Goal: Task Accomplishment & Management: Use online tool/utility

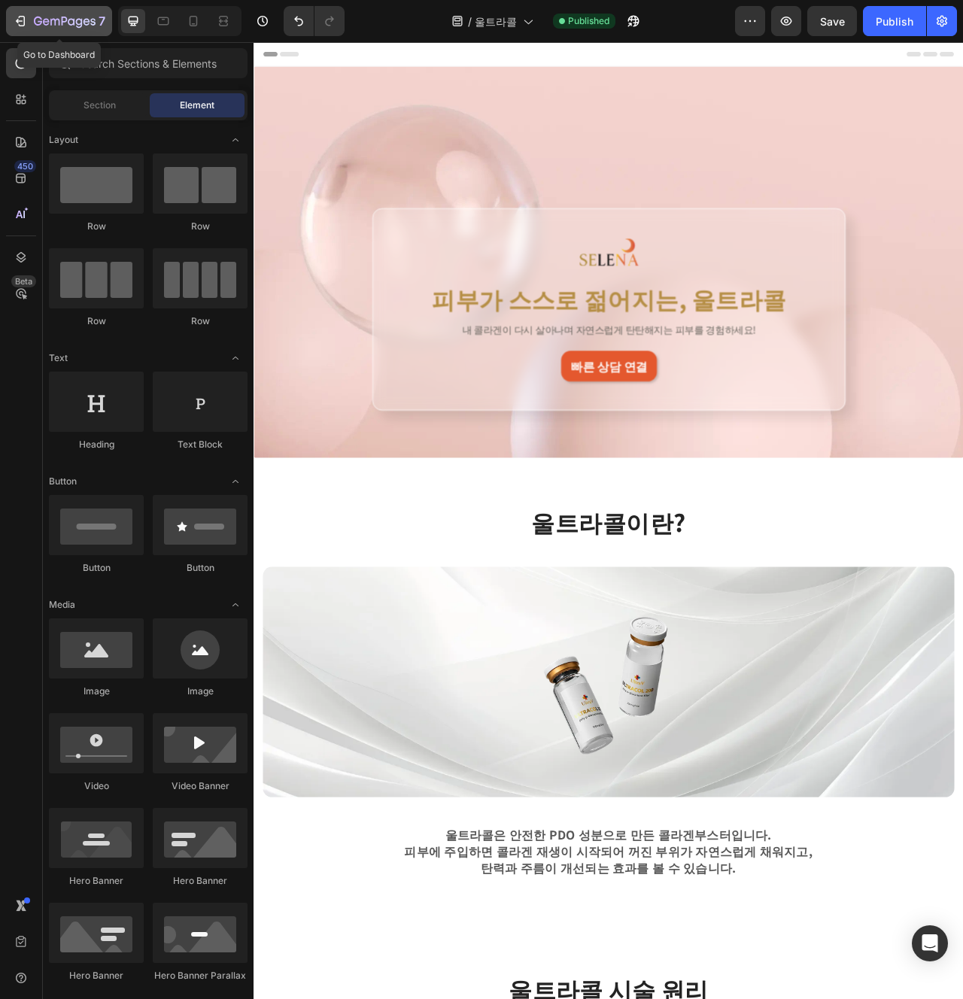
click at [56, 19] on icon "button" at bounding box center [54, 22] width 9 height 7
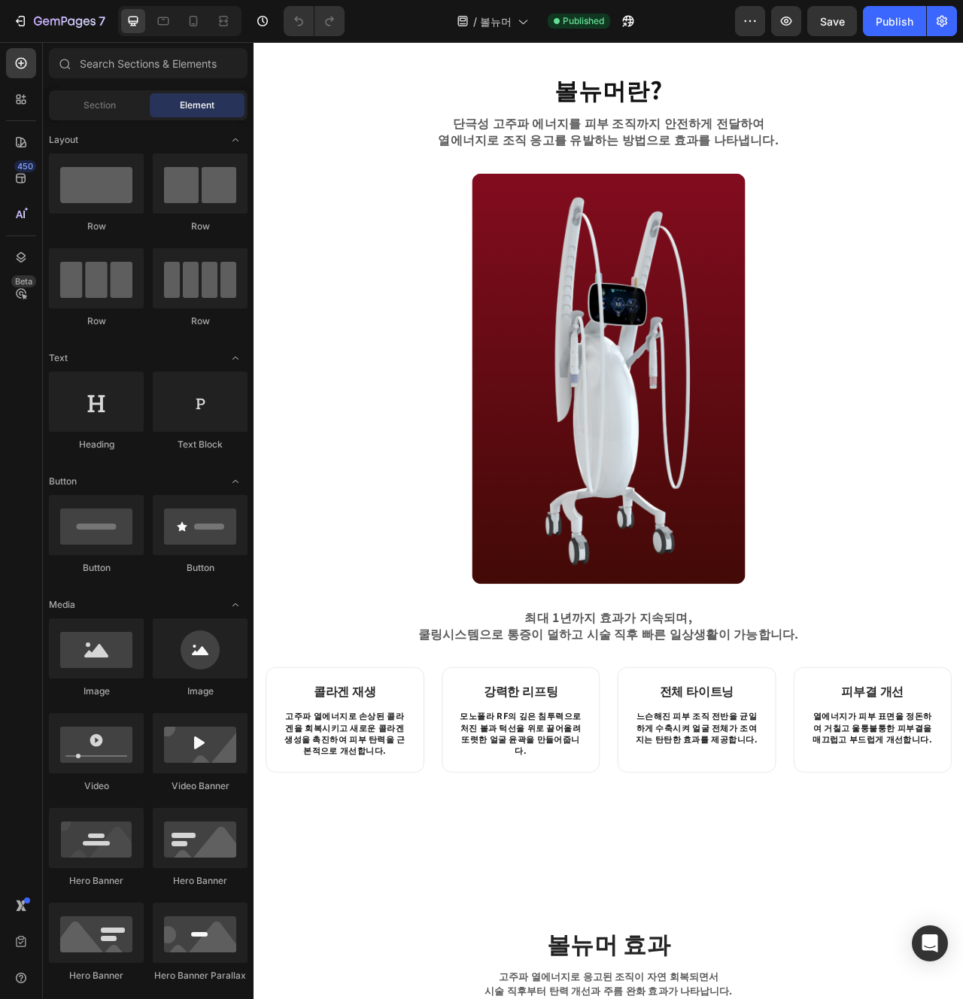
scroll to position [267, 0]
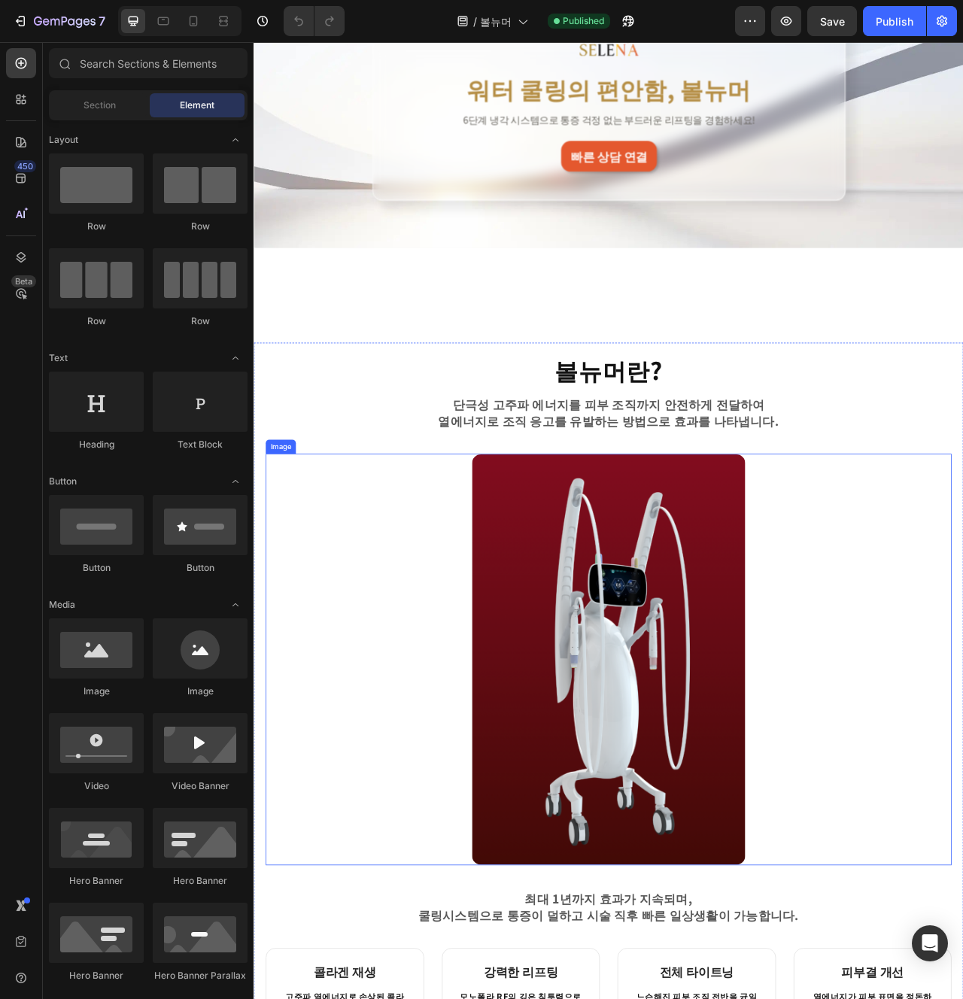
click at [813, 687] on img at bounding box center [705, 828] width 349 height 524
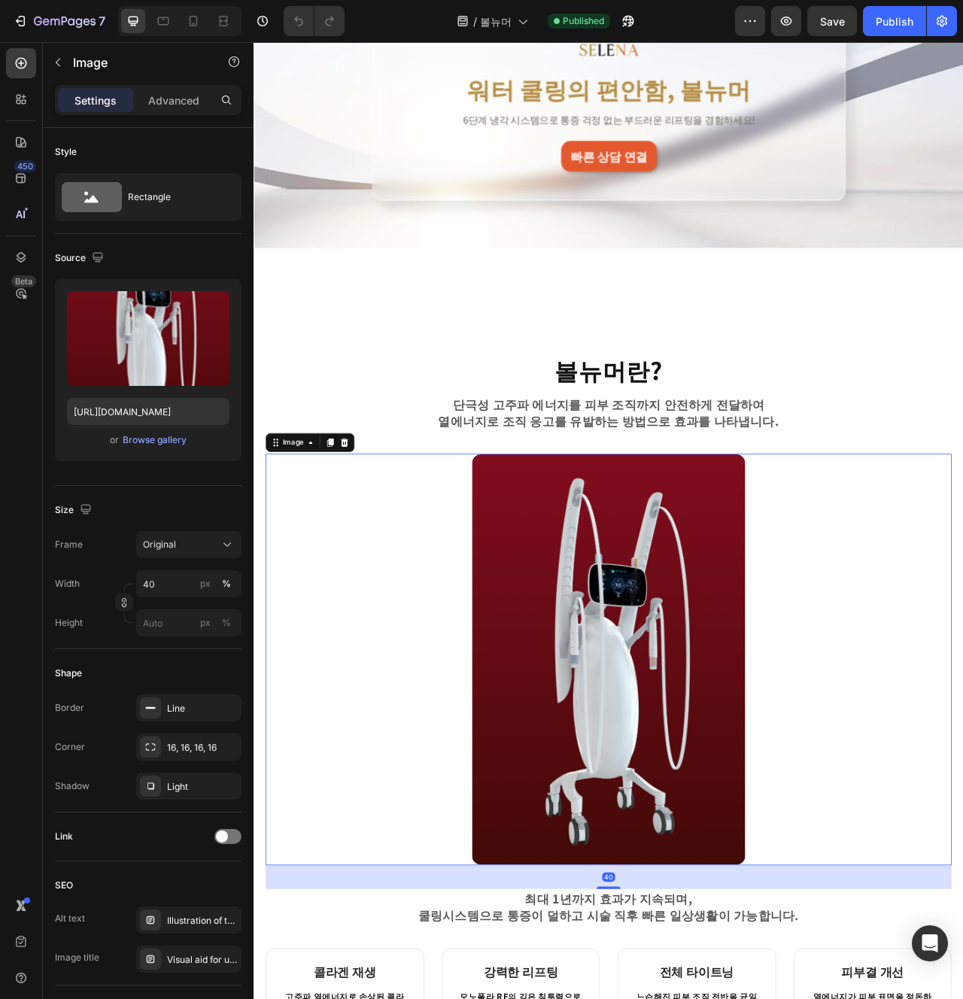
click at [957, 685] on div at bounding box center [705, 828] width 873 height 524
click at [758, 483] on div "볼뉴머란? Heading 단극성 고주파 에너지를 피부 조직까지 안전하게 전달하여 열에너지로 조직 응고를 유발하는 방법으로 효과를 나타냅니다. …" at bounding box center [705, 883] width 873 height 889
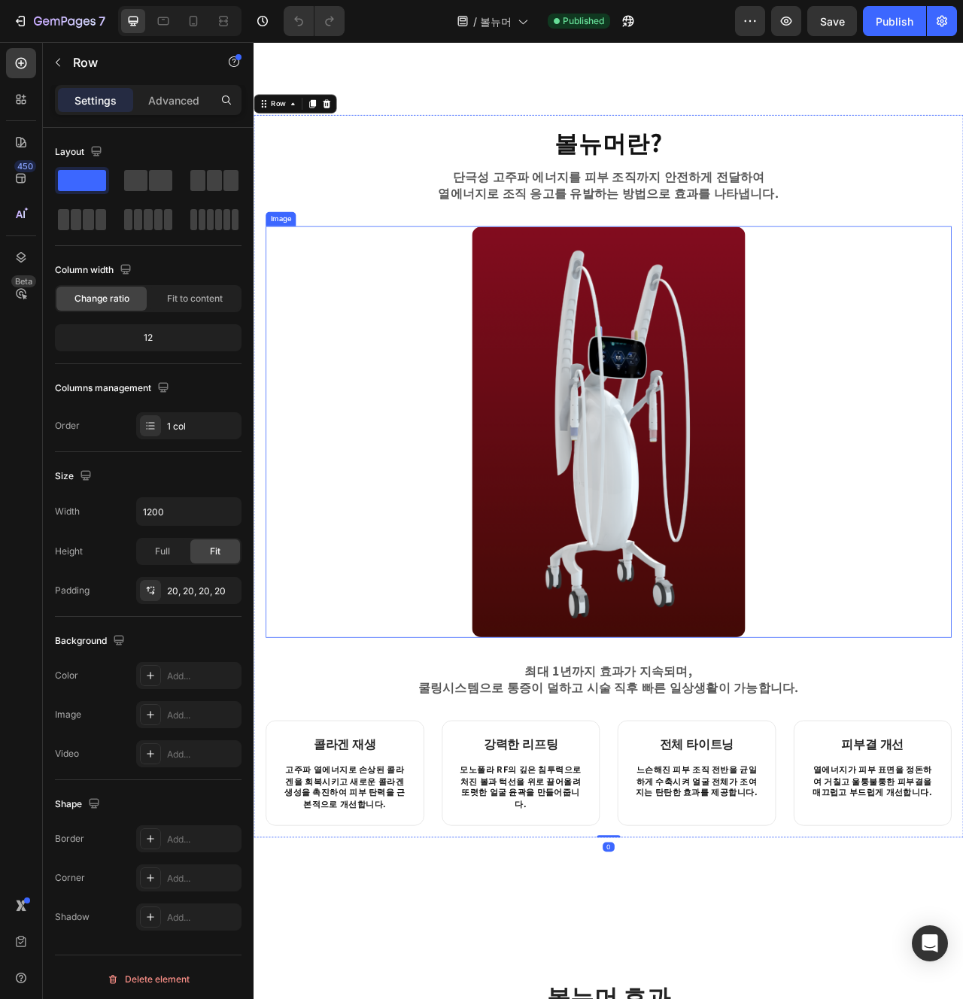
scroll to position [559, 0]
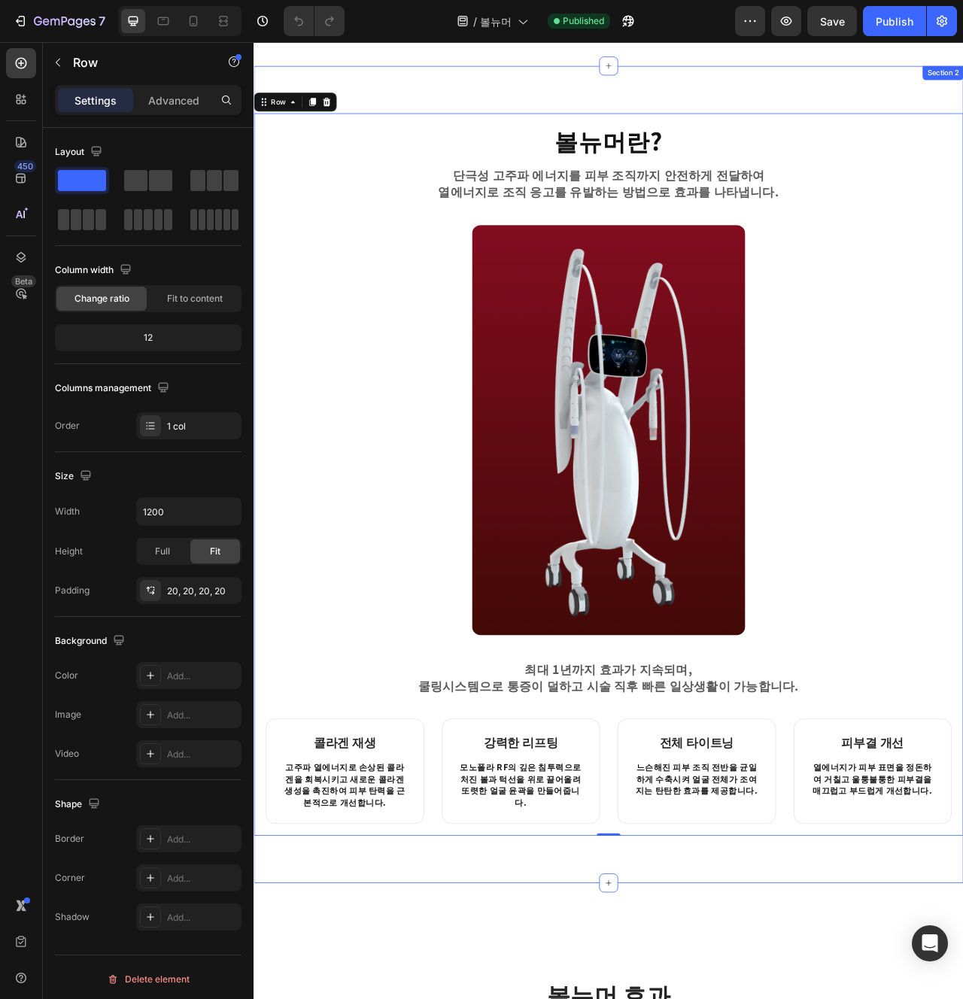
click at [820, 999] on div "볼뉴머란? Heading 단극성 고주파 에너지를 피부 조직까지 안전하게 전달하여 열에너지로 조직 응고를 유발하는 방법으로 효과를 나타냅니다. …" at bounding box center [705, 592] width 903 height 1040
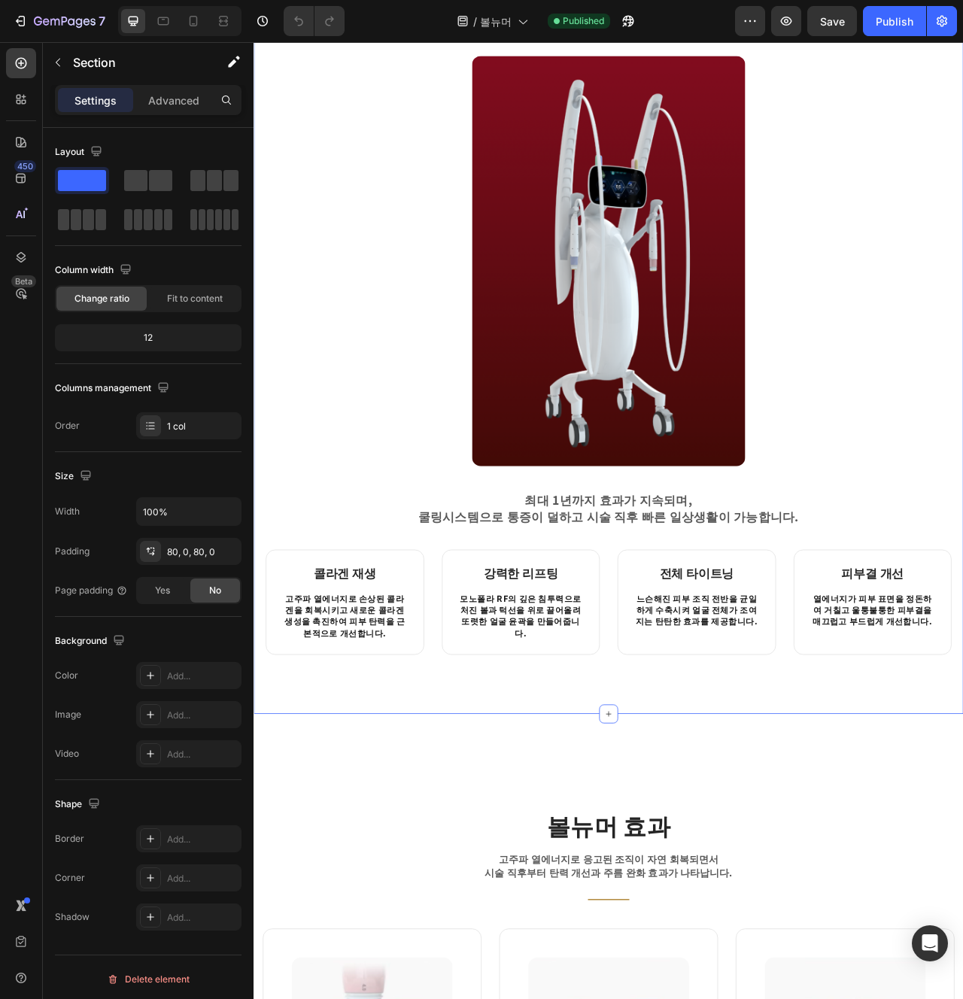
scroll to position [312, 0]
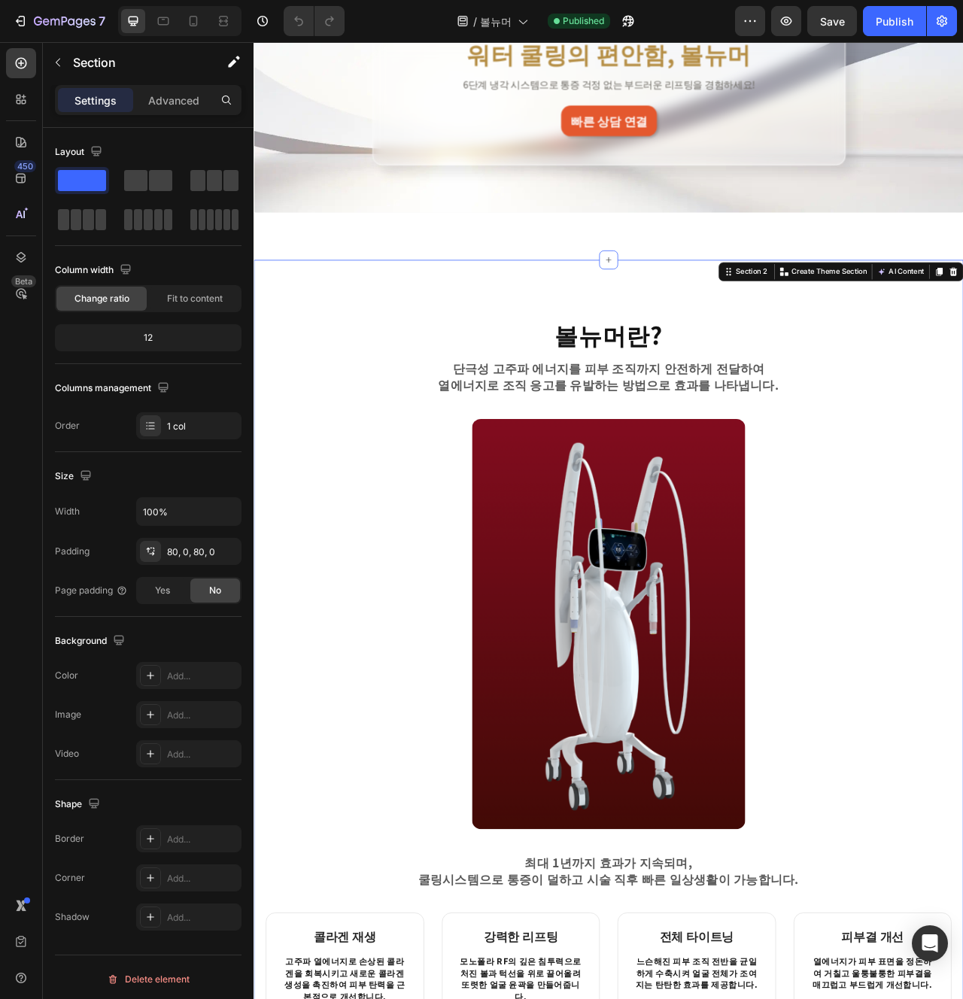
click at [811, 455] on p "단극성 고주파 에너지를 피부 조직까지 안전하게 전달하여" at bounding box center [704, 457] width 719 height 21
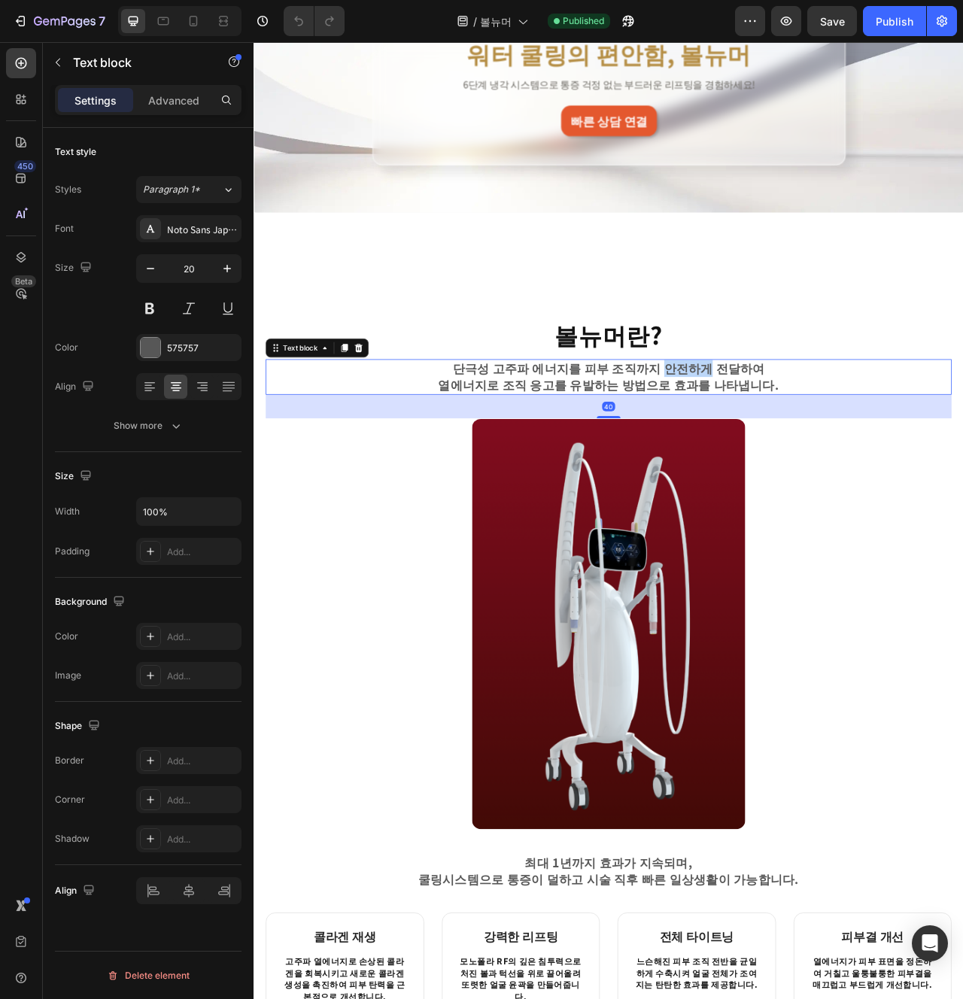
click at [811, 455] on p "단극성 고주파 에너지를 피부 조직까지 안전하게 전달하여" at bounding box center [704, 457] width 719 height 21
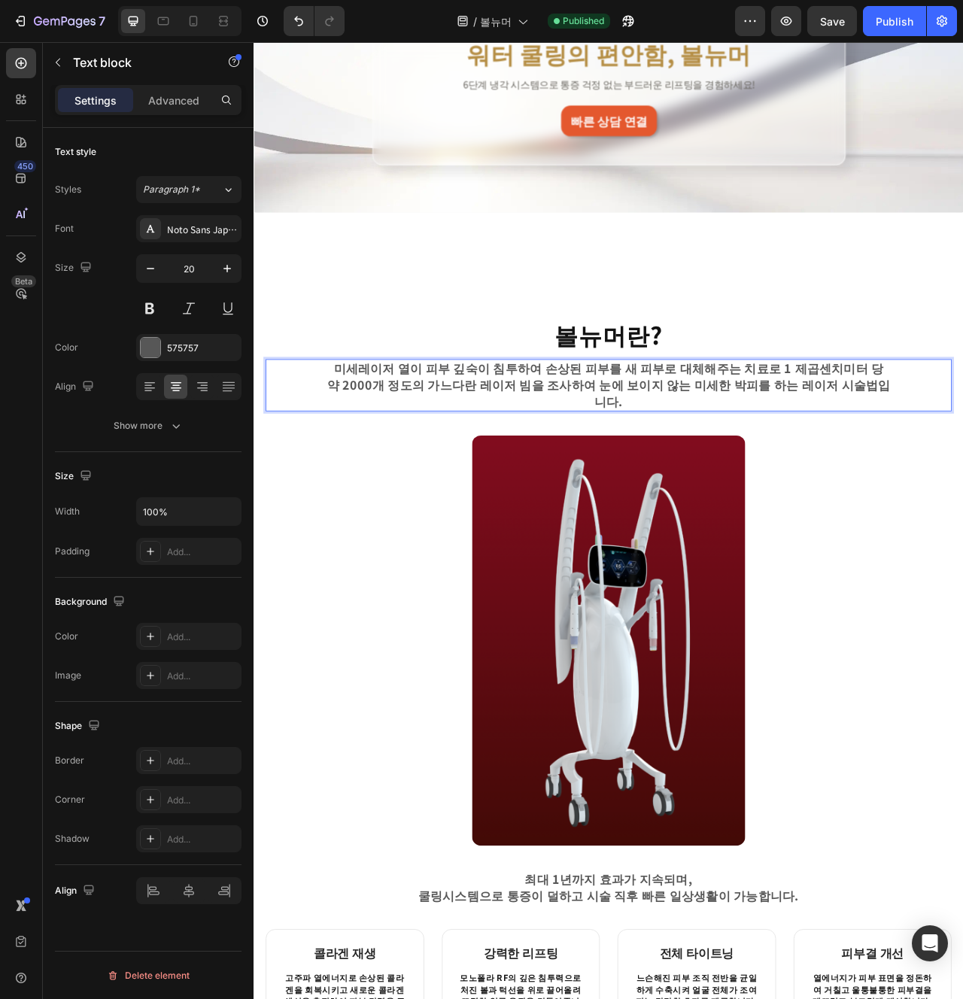
click at [827, 456] on p "미세레이저 열이 피부 깊숙이 침투하여 손상된 피부를 새 피부로 대체해주는 치료로 1 제곱센치미터 당 약 2000개 정도의 가느다란 레이저 빔을…" at bounding box center [704, 478] width 719 height 63
click at [847, 456] on p "미세레이저 열이 피부 깊숙이 침투하여 손상된 피부를 새 피부로 대체해주는 치료로 1 제곱센치미터 당 약 2000개 정도의 가느다란 레이저 빔을…" at bounding box center [704, 478] width 719 height 63
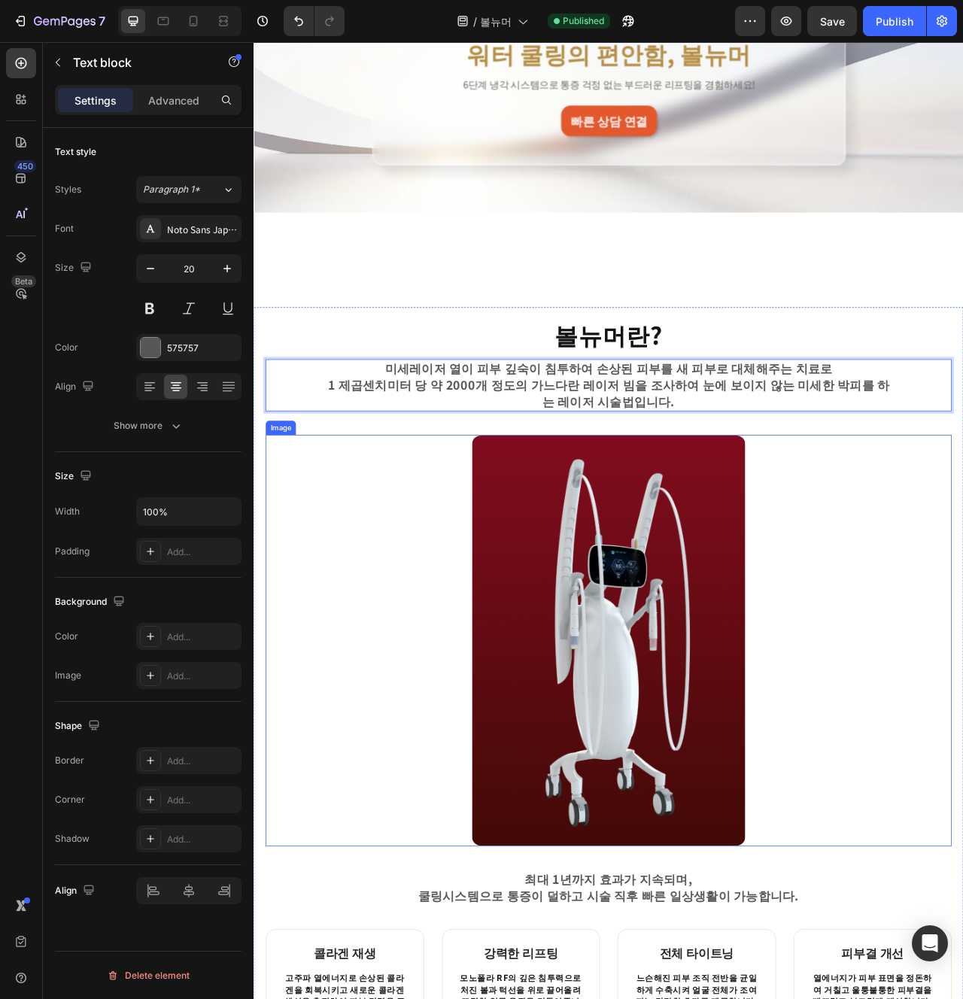
click at [848, 570] on img at bounding box center [705, 804] width 349 height 524
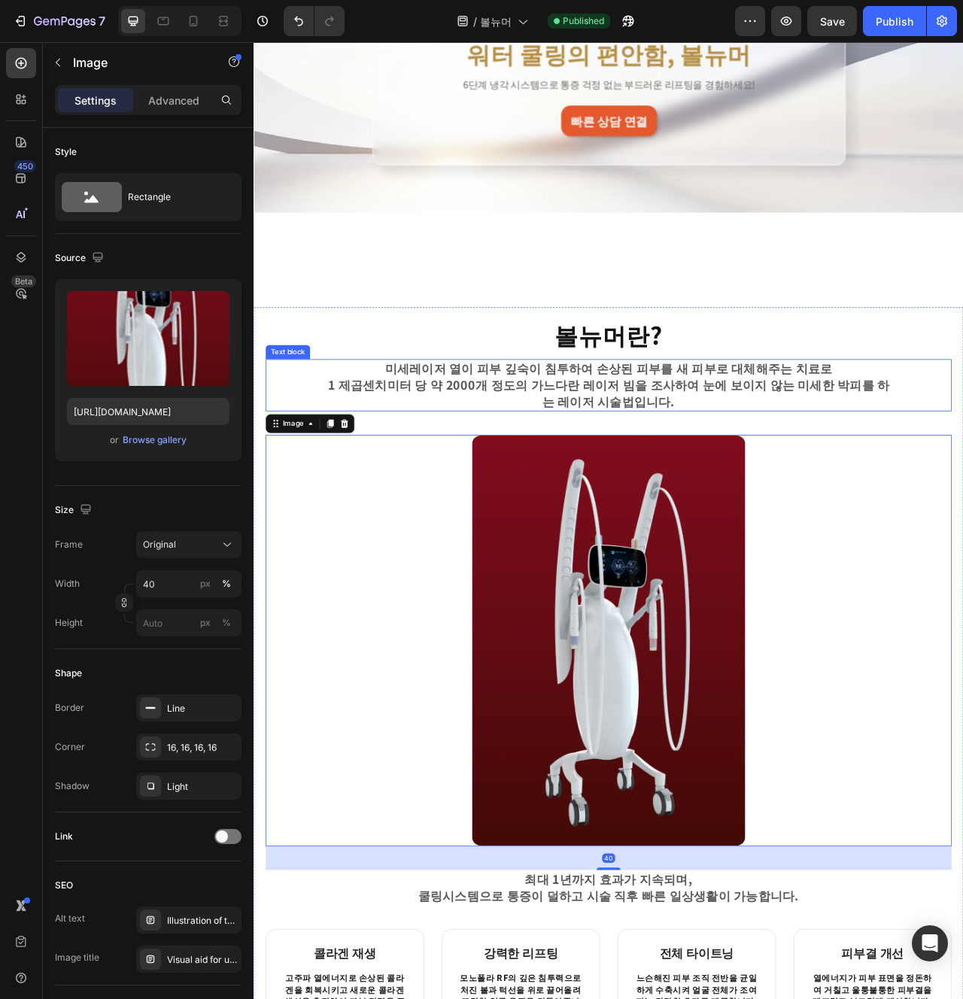
click at [895, 479] on p "1 제곱센치미터 당 약 2000개 정도의 가느다란 레이저 빔을 조사하여 눈에 보이지 않는 미세한 박피를 하는 레이저 시술법입니다." at bounding box center [704, 489] width 719 height 42
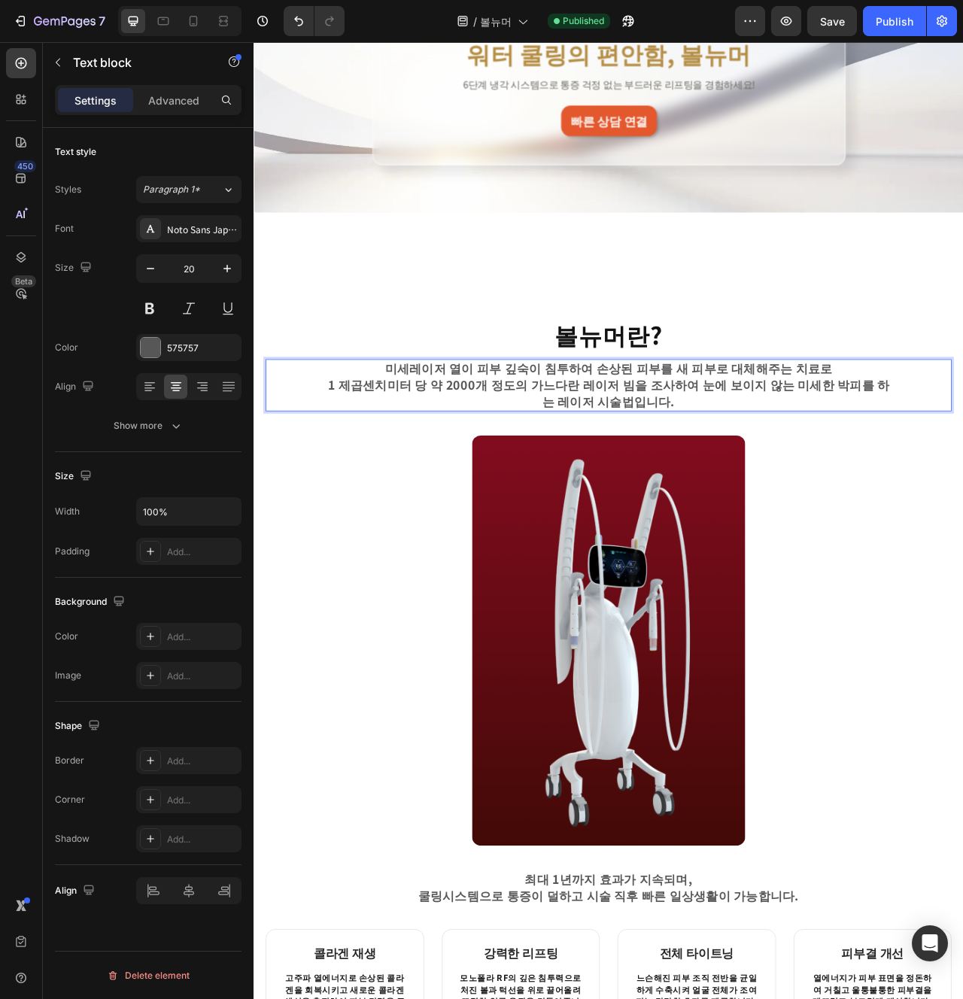
click at [770, 483] on p "1 제곱센치미터 당 약 2000개 정도의 가느다란 레이저 빔을 조사하여 눈에 보이지 않는 미세한 박피를 하는 레이저 시술법입니다." at bounding box center [704, 489] width 719 height 42
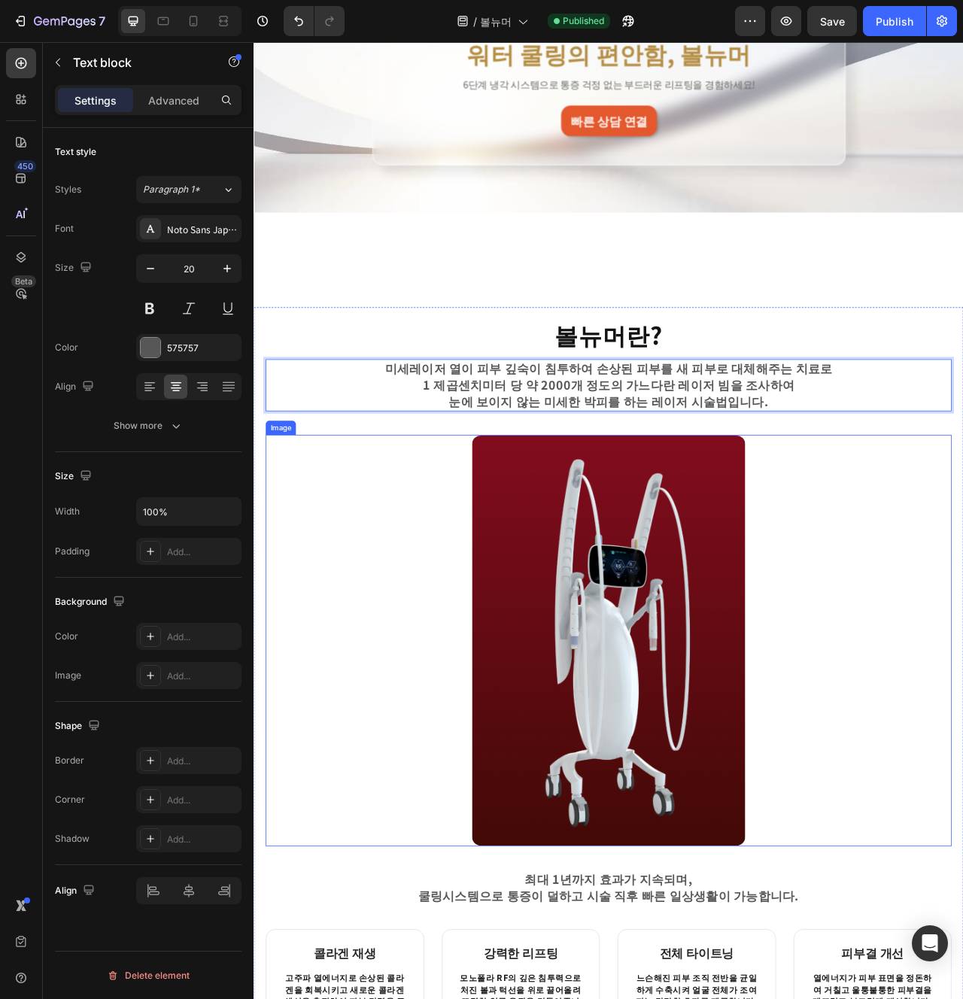
click at [862, 606] on img at bounding box center [705, 804] width 349 height 524
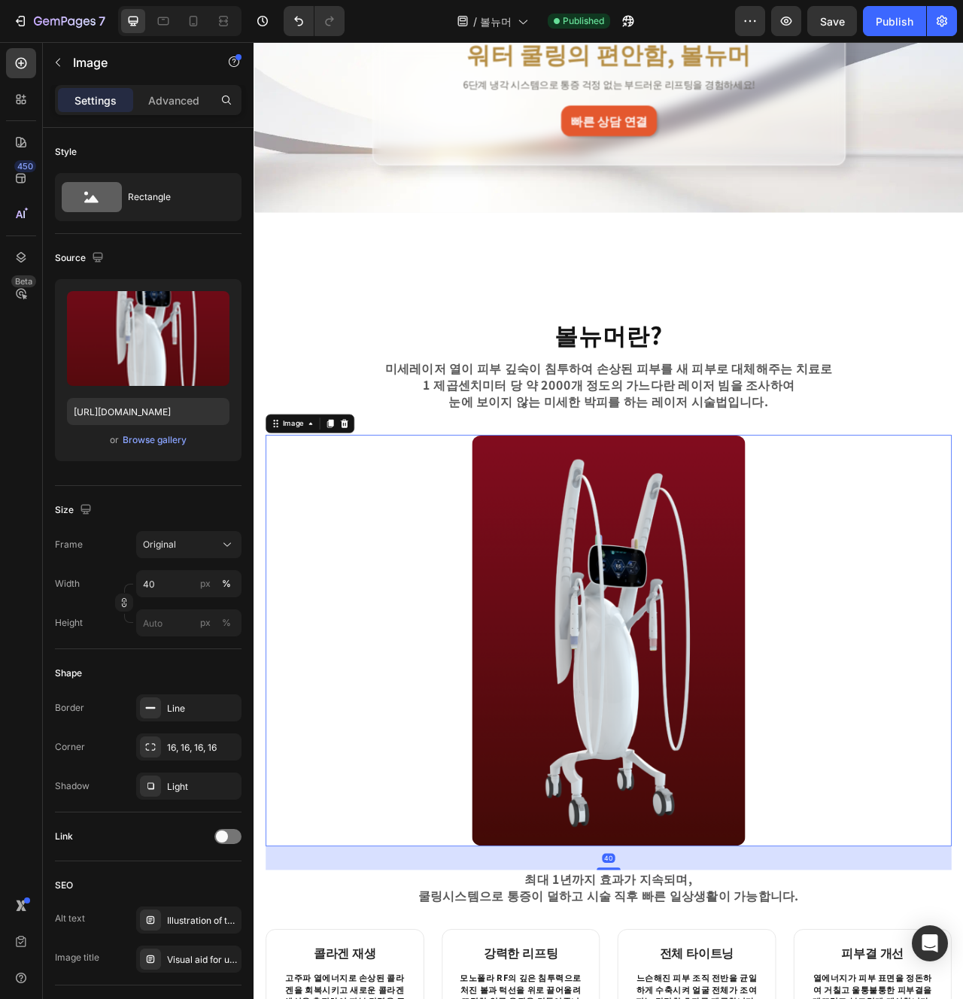
scroll to position [322, 0]
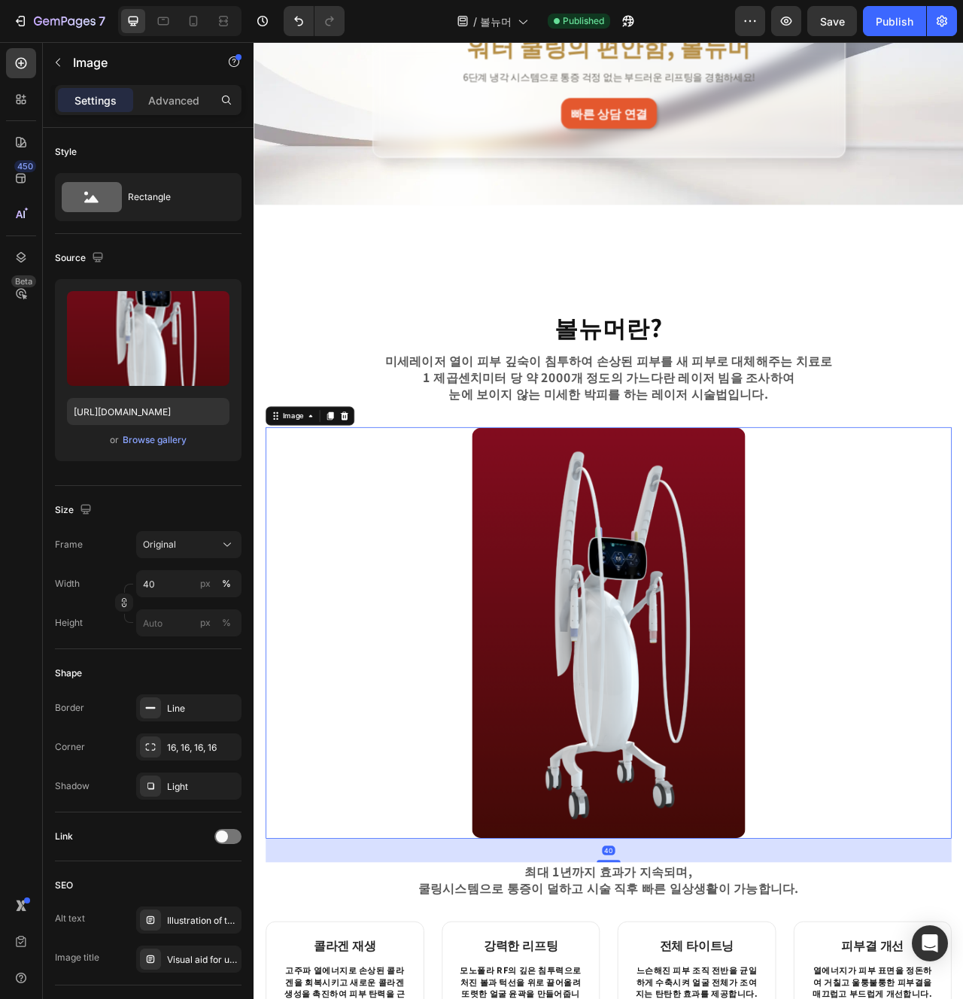
click at [962, 659] on div at bounding box center [705, 794] width 873 height 524
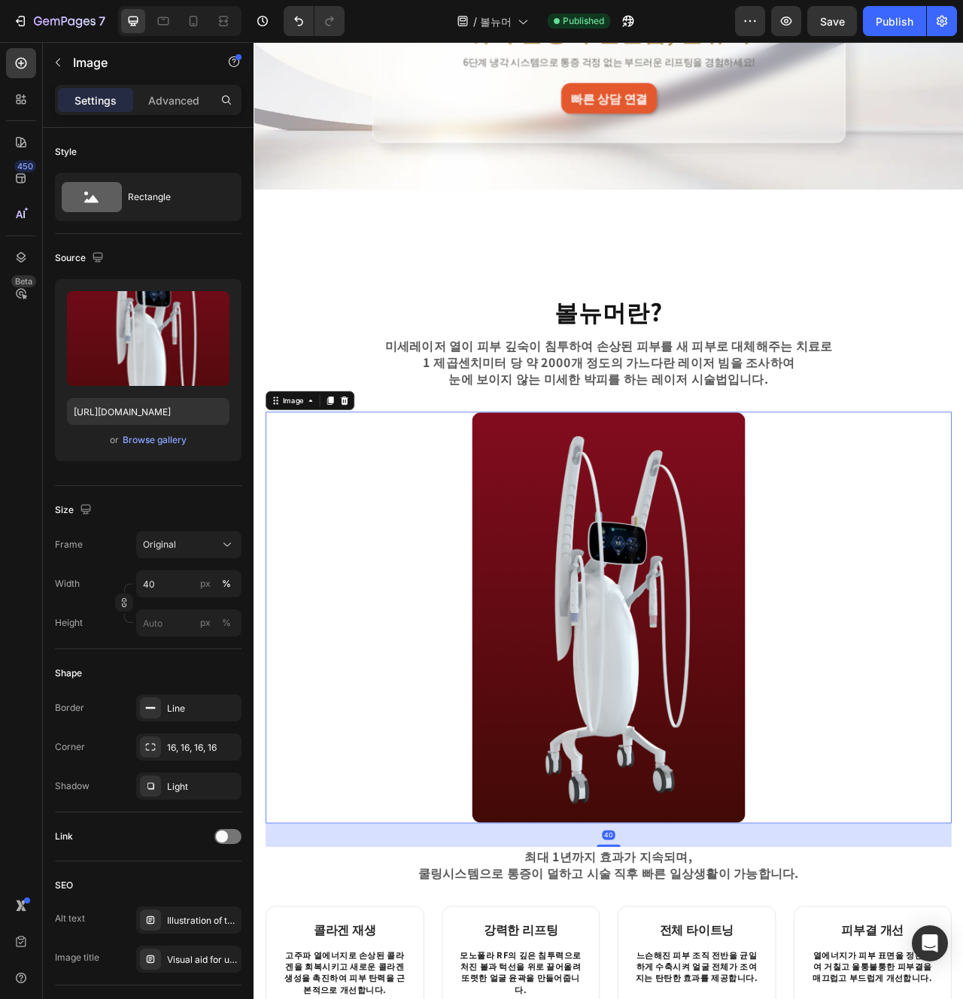
scroll to position [343, 0]
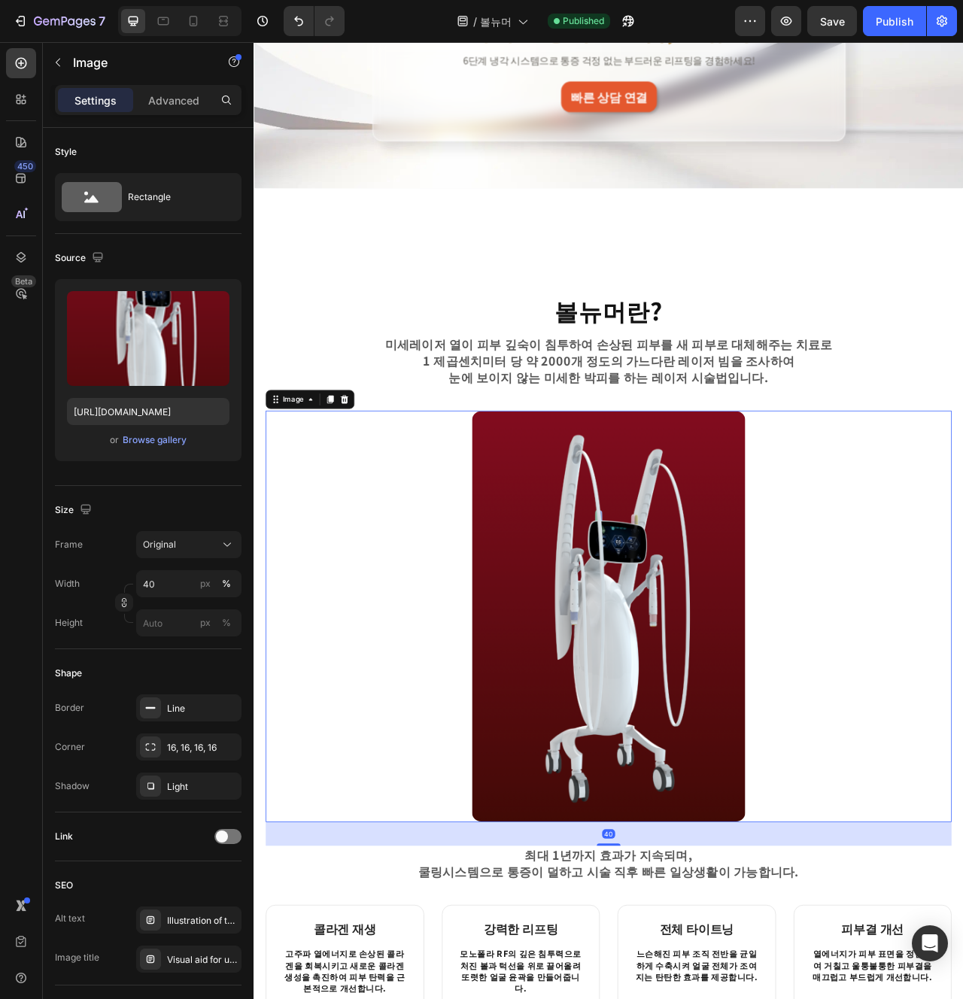
click at [962, 659] on div at bounding box center [705, 773] width 873 height 524
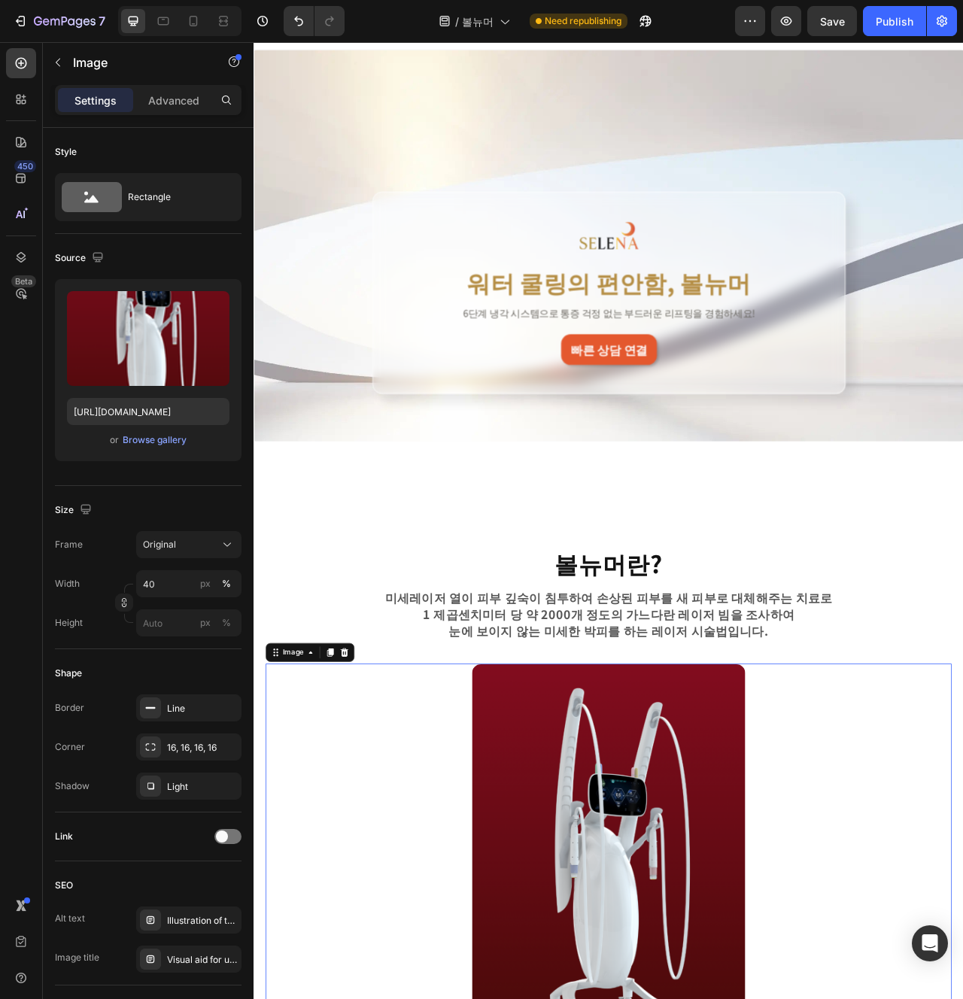
scroll to position [0, 0]
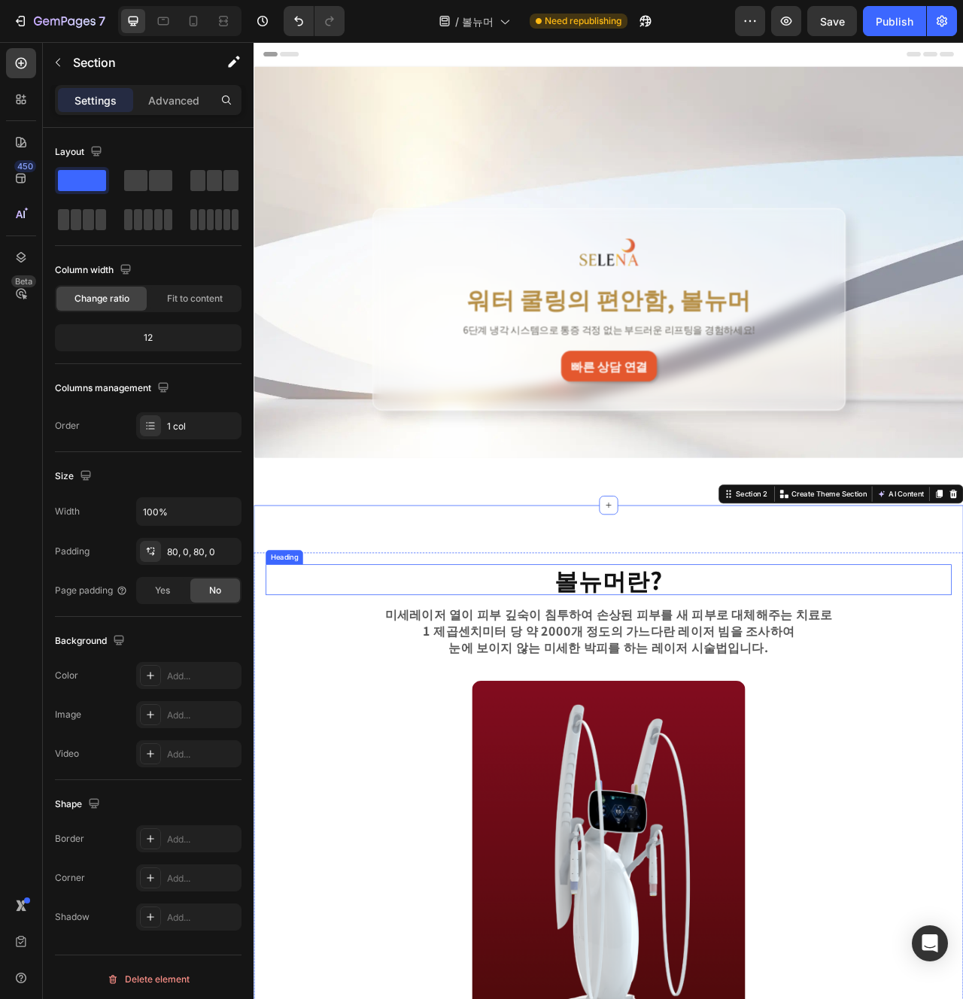
click at [730, 715] on strong "볼뉴머란?" at bounding box center [705, 726] width 138 height 44
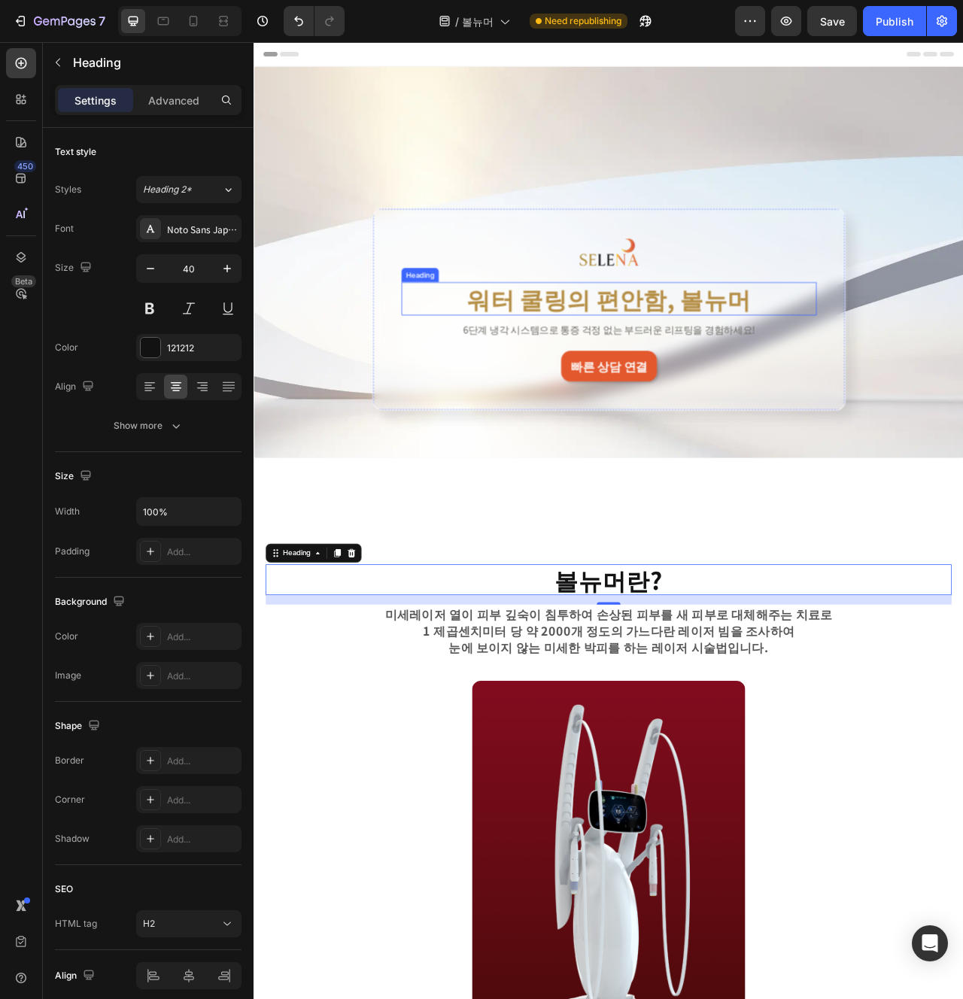
click at [724, 360] on h2 "워터 쿨링의 편안함, 볼뉴머" at bounding box center [705, 369] width 528 height 42
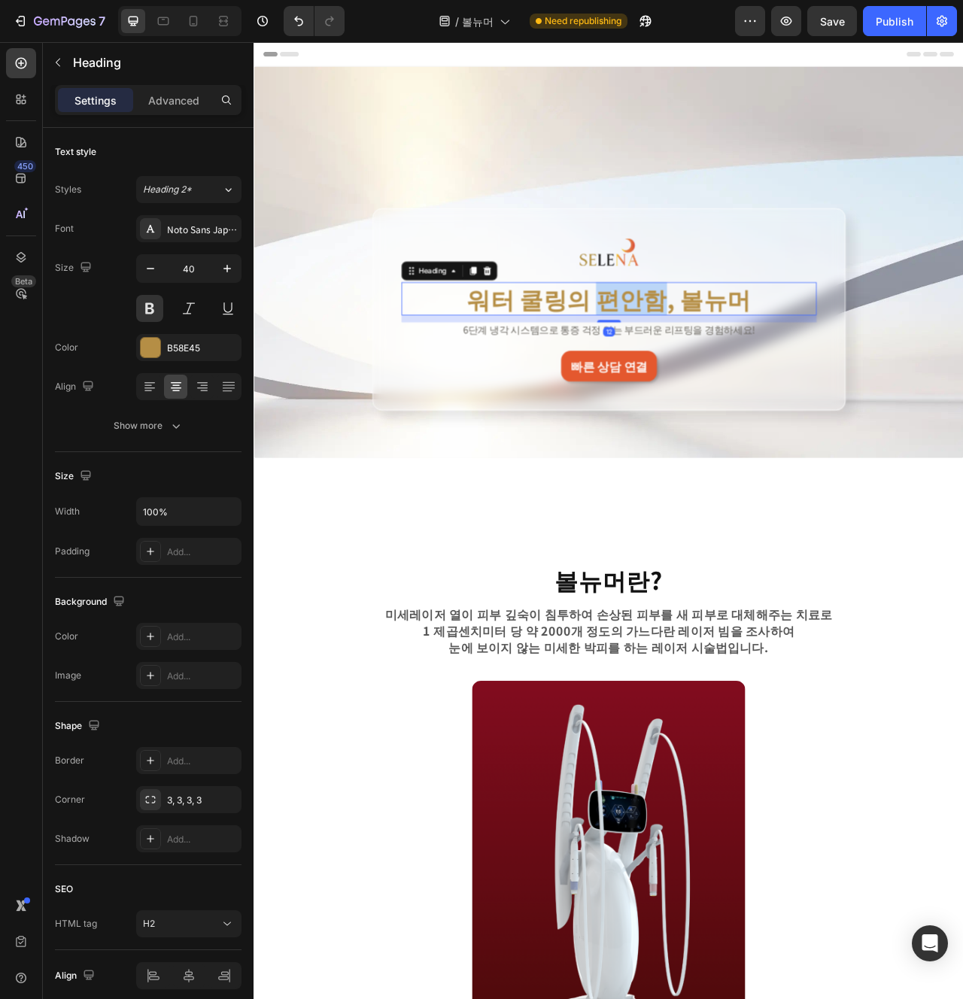
click at [724, 360] on h2 "워터 쿨링의 편안함, 볼뉴머" at bounding box center [705, 369] width 528 height 42
click at [724, 360] on p "워터 쿨링의 편안함, 볼뉴머" at bounding box center [704, 368] width 525 height 39
copy p "워터 쿨링의 편안함, 볼뉴머"
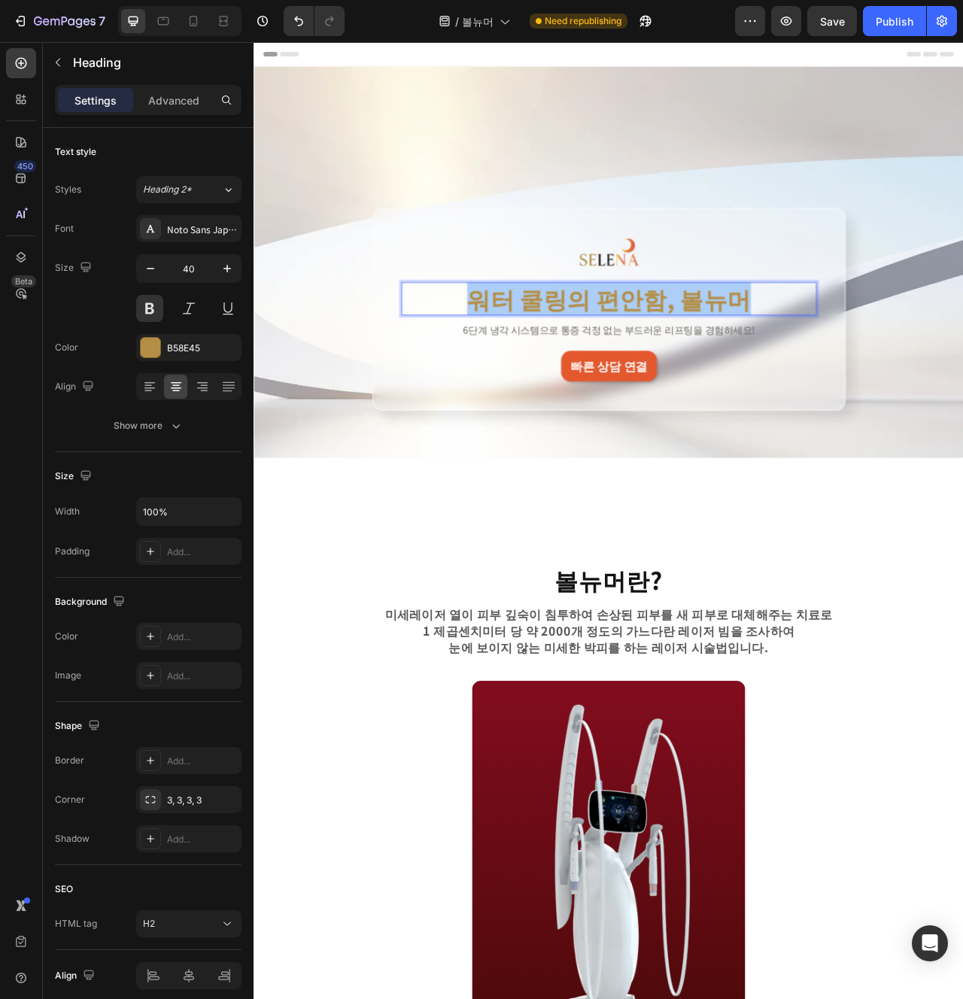
click at [579, 409] on p "6단계 냉각 시스템으로 통증 걱정 없는 부드러운 리프팅을 경험하세요!" at bounding box center [704, 408] width 525 height 16
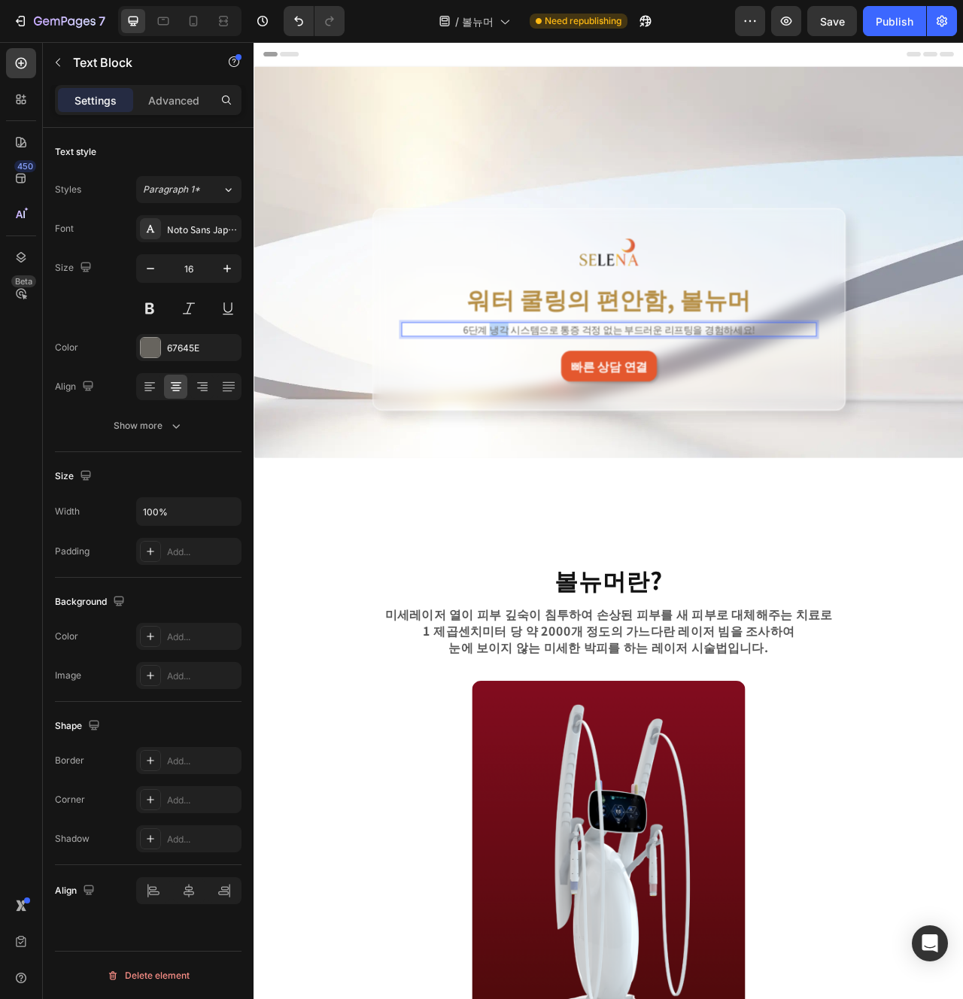
click at [579, 409] on p "6단계 냉각 시스템으로 통증 걱정 없는 부드러운 리프팅을 경험하세요!" at bounding box center [704, 408] width 525 height 16
copy p "6단계 냉각 시스템으로 통증 걱정 없는 부드러운 리프팅을 경험하세요!"
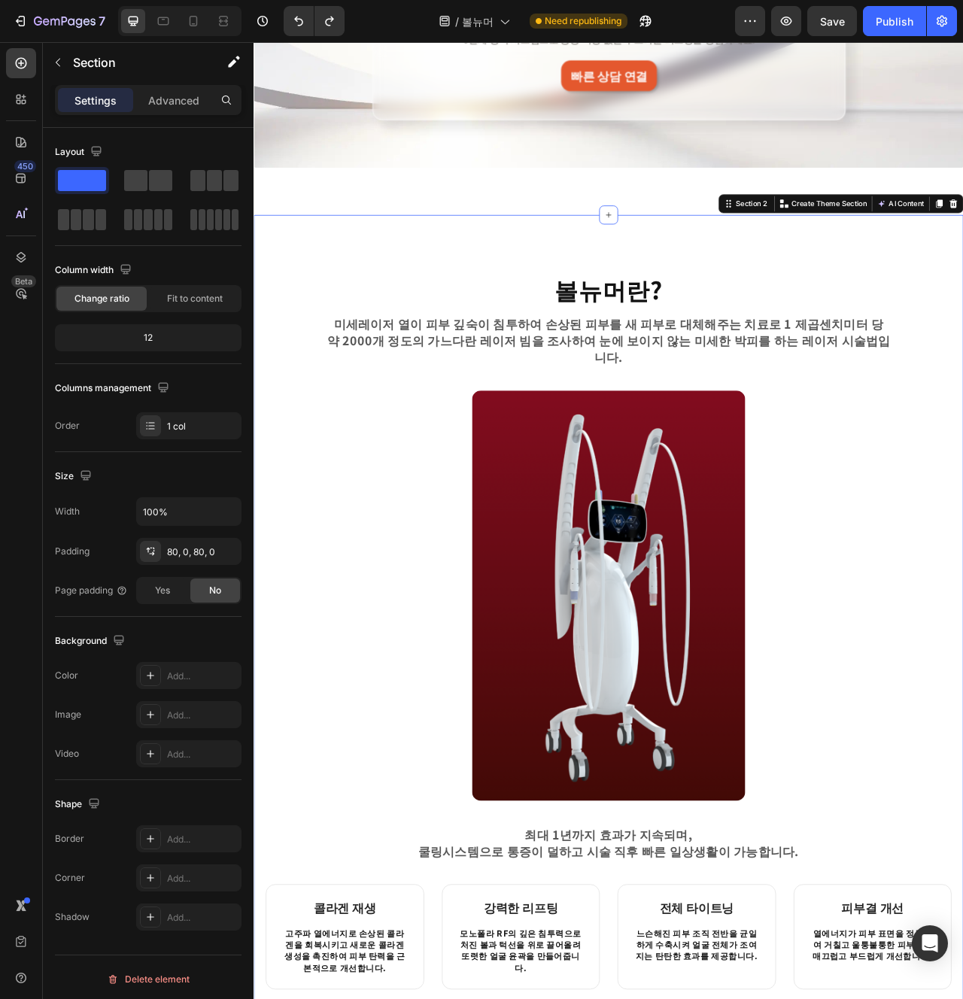
scroll to position [369, 0]
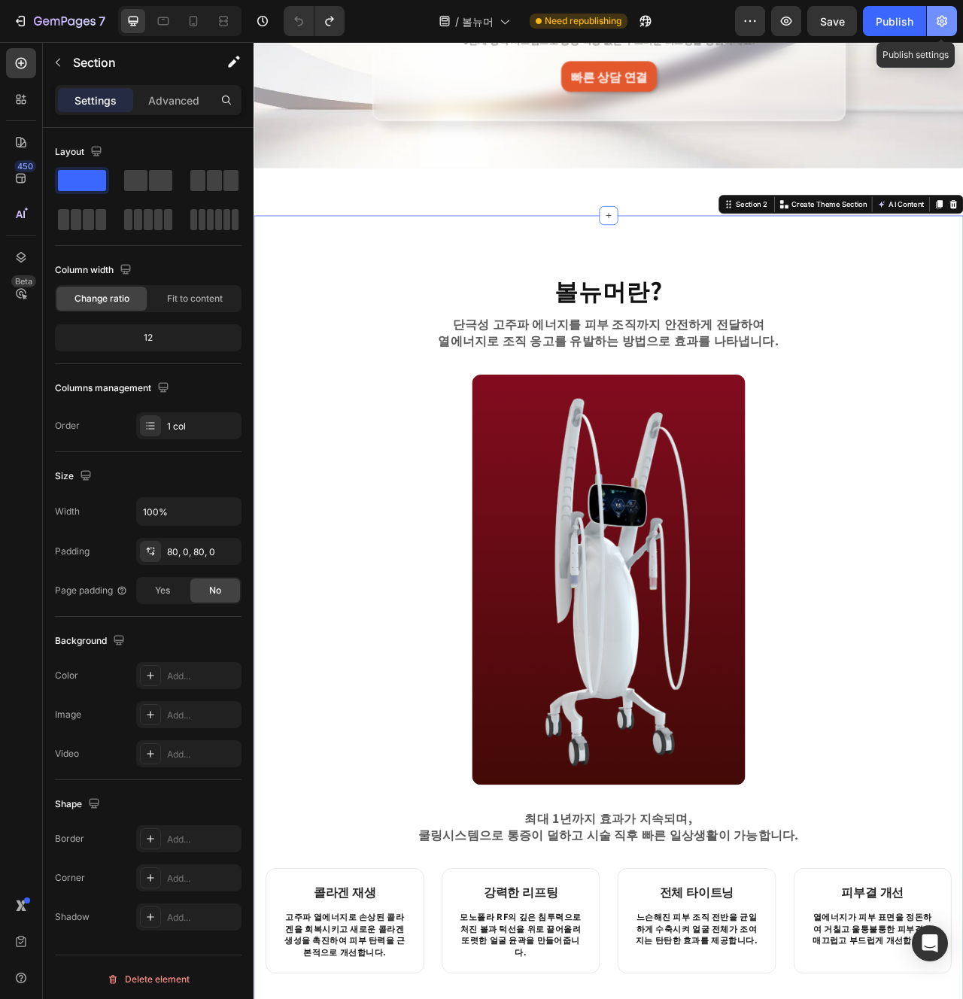
click at [953, 20] on button "button" at bounding box center [942, 21] width 30 height 30
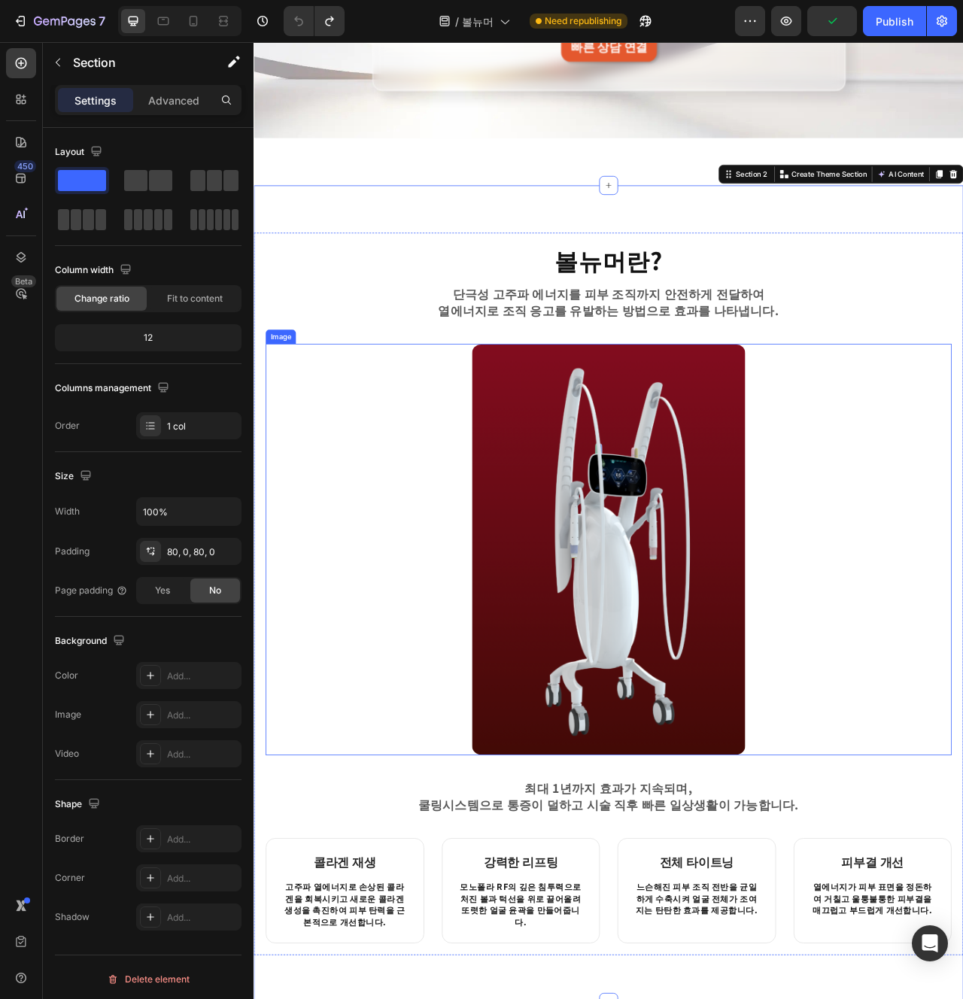
scroll to position [406, 0]
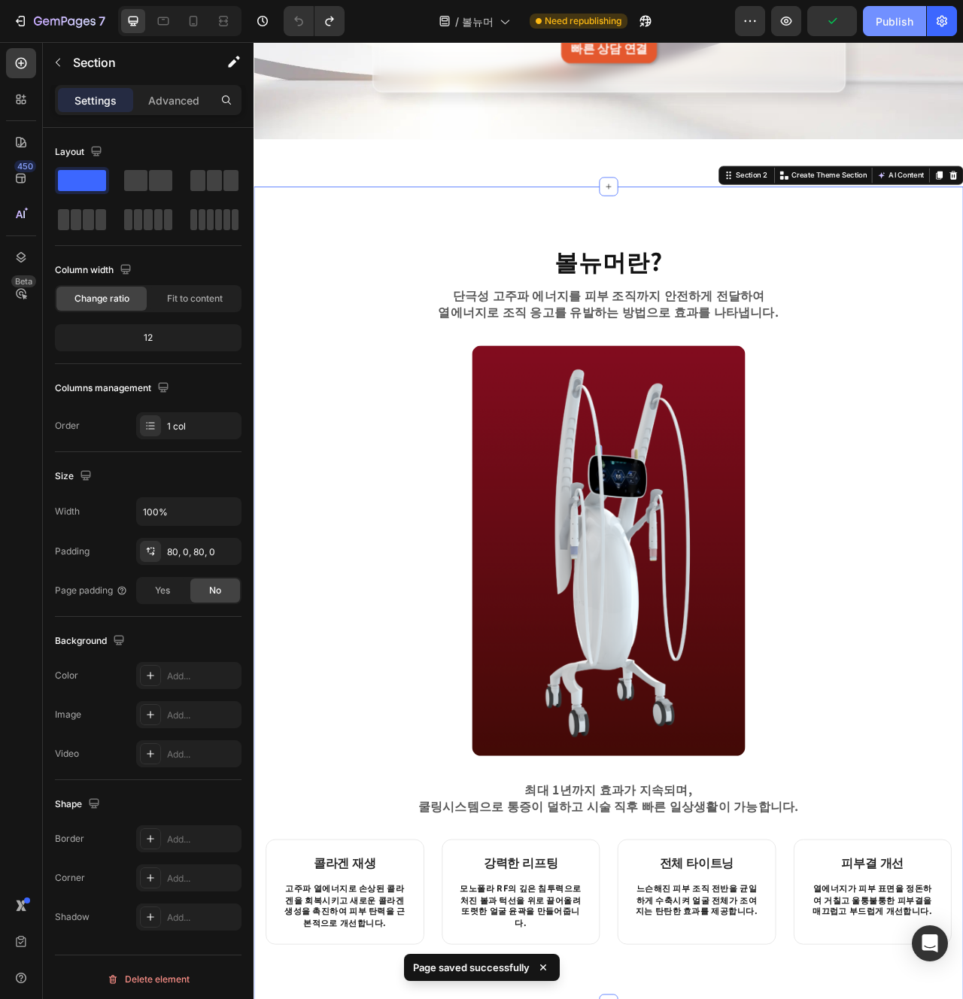
click at [900, 23] on div "Publish" at bounding box center [895, 22] width 38 height 16
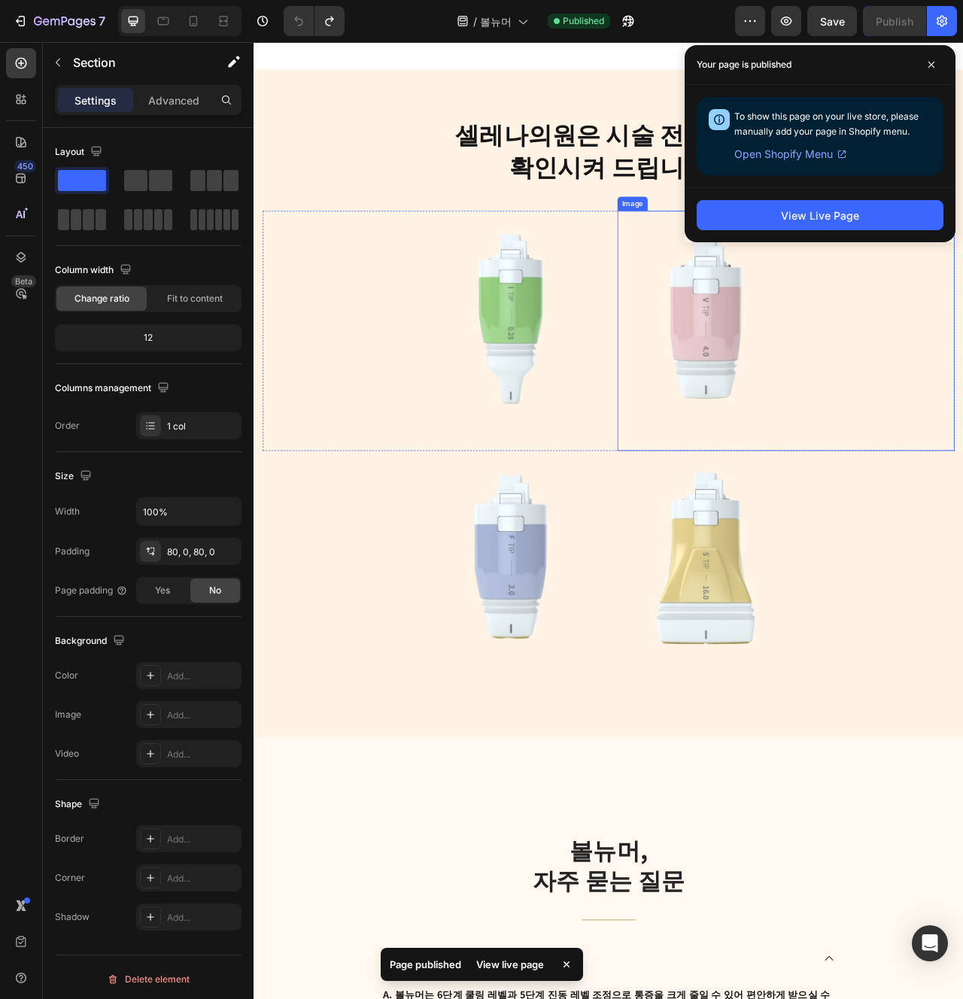
click at [827, 442] on img at bounding box center [829, 410] width 226 height 306
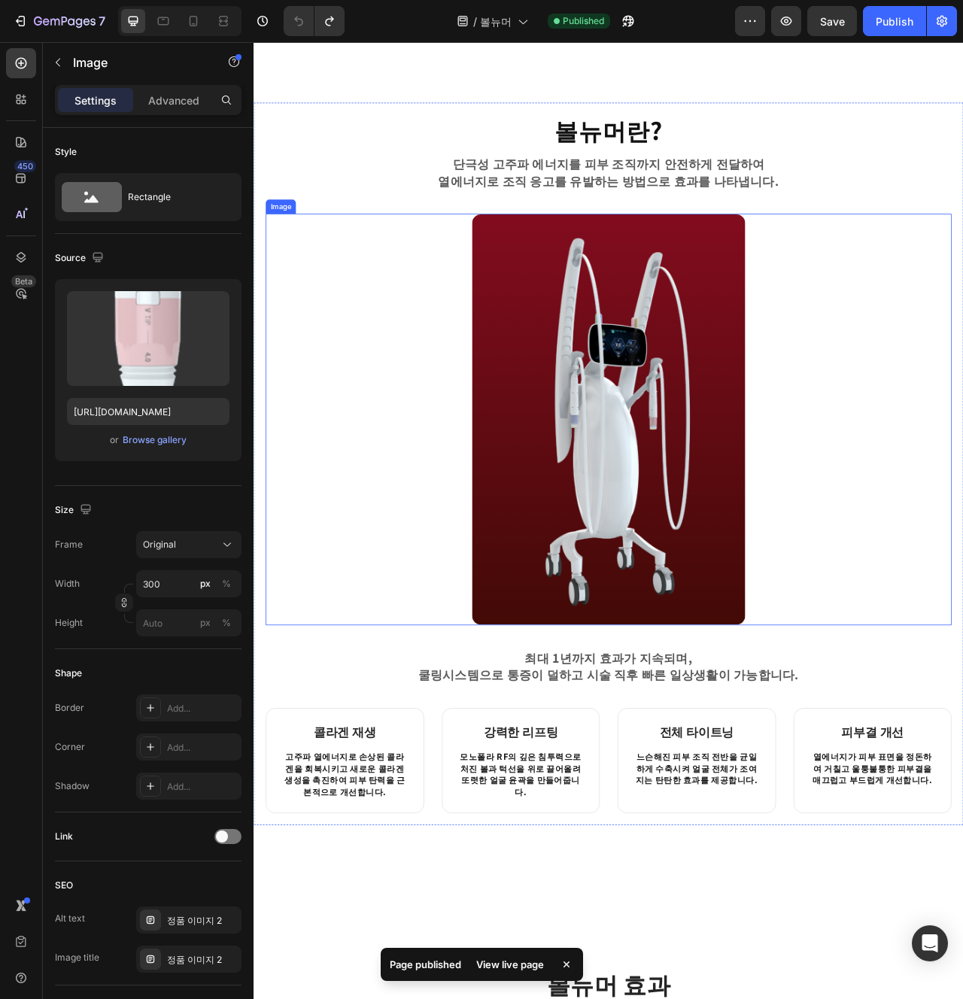
scroll to position [0, 0]
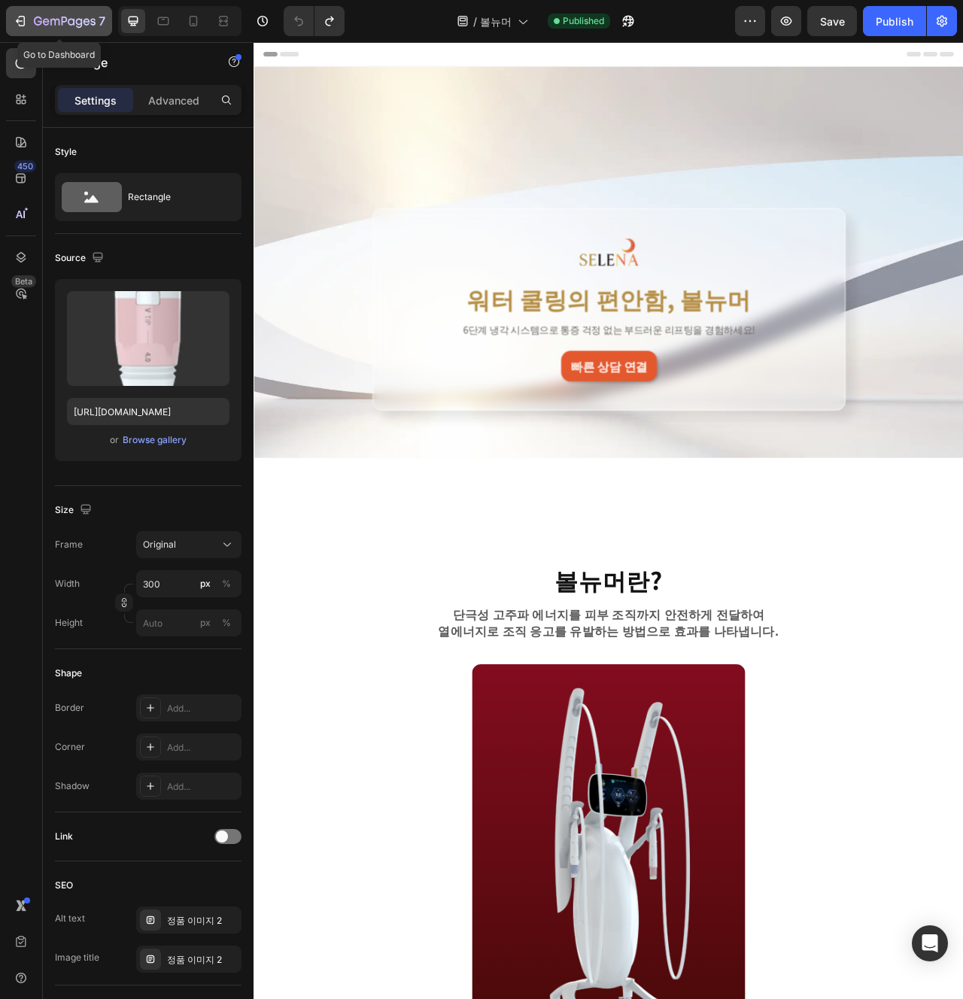
click at [78, 18] on icon "button" at bounding box center [65, 22] width 62 height 13
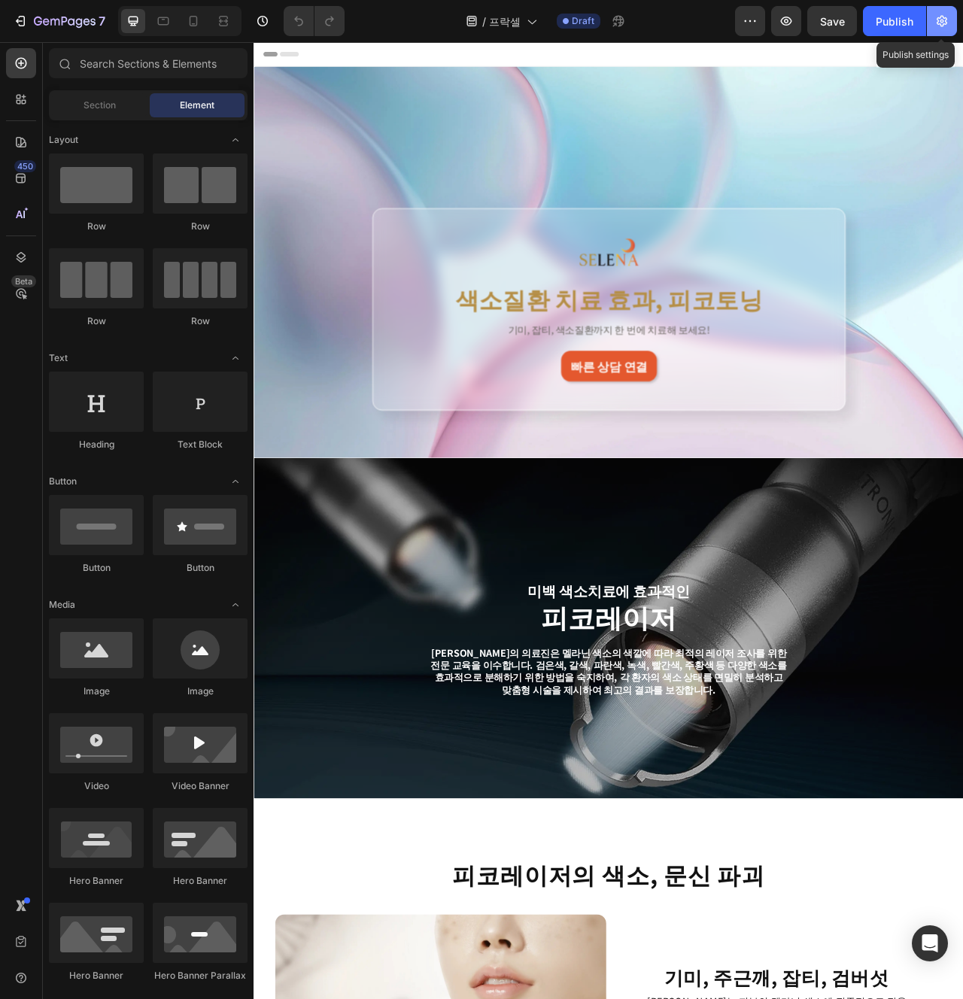
click at [953, 23] on button "button" at bounding box center [942, 21] width 30 height 30
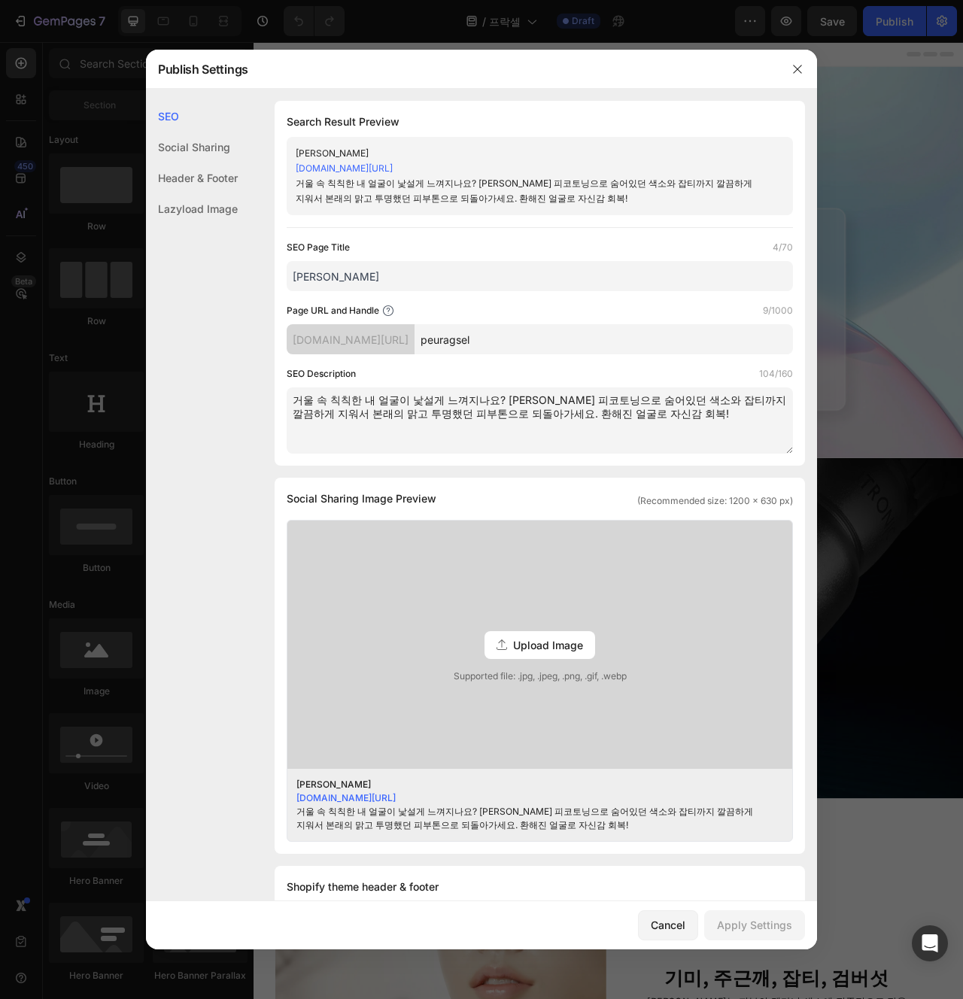
click at [540, 321] on div "Page URL and Handle 9/1000 utk1ya-gu.myshopify.com/pages/ peuragsel" at bounding box center [540, 328] width 506 height 51
click at [544, 335] on input "peuragsel" at bounding box center [604, 339] width 379 height 30
paste input "Fracx"
type input "Fracxel"
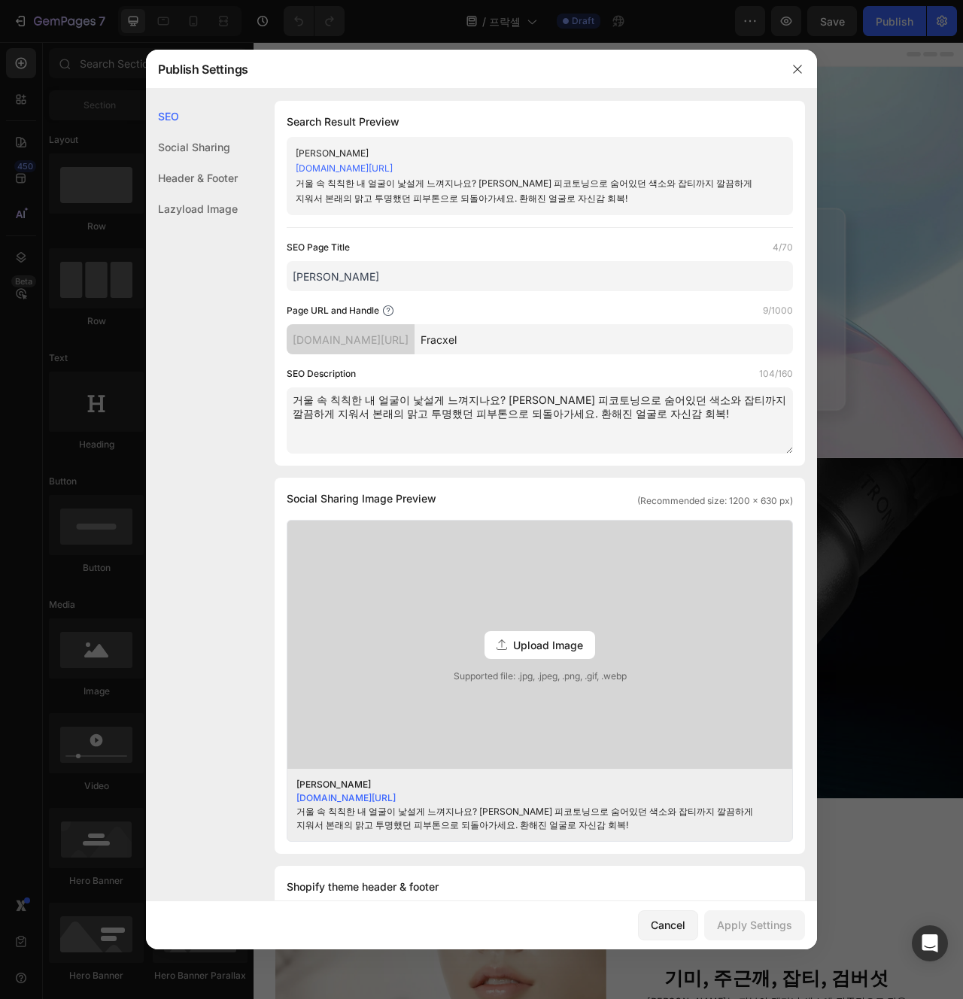
click at [493, 287] on input "[PERSON_NAME]" at bounding box center [540, 276] width 506 height 30
type input "프락셀"
click at [527, 336] on input "Fracxel" at bounding box center [604, 339] width 379 height 30
type input "fracxel"
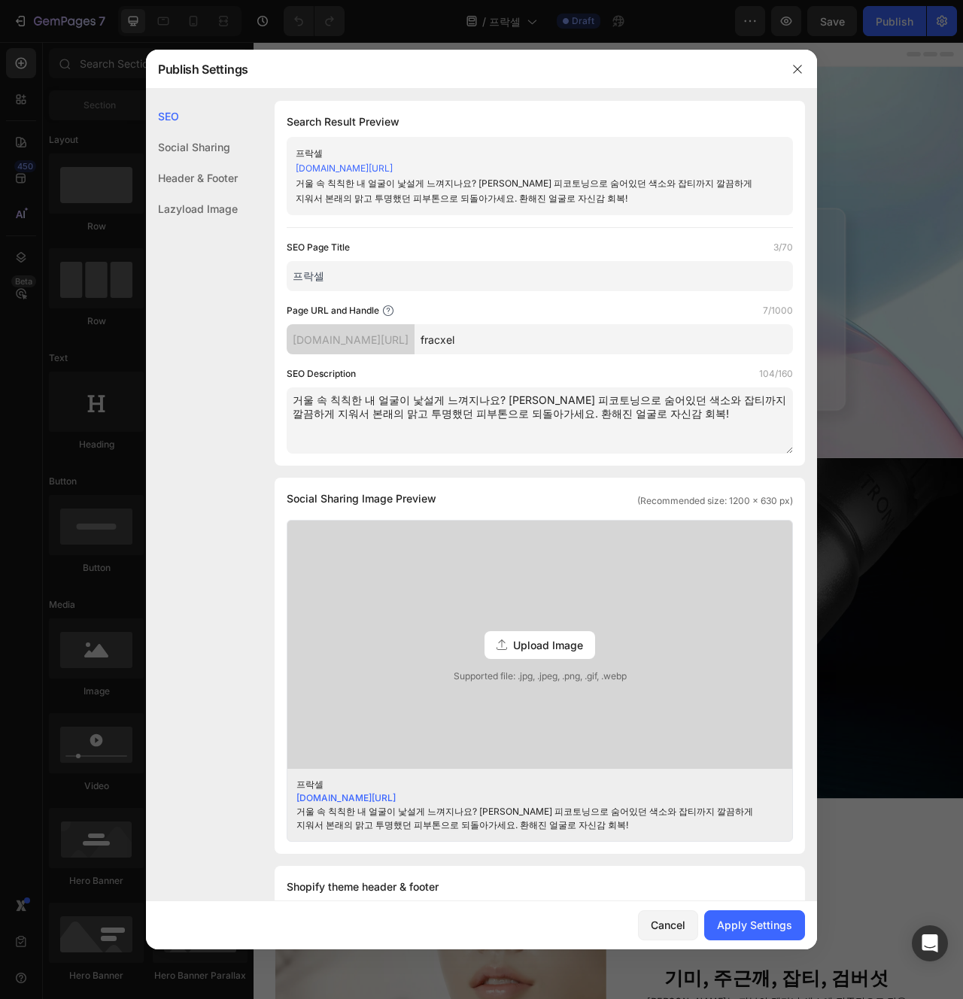
click at [646, 433] on textarea "거울 속 칙칙한 내 얼굴이 낯설게 느껴지나요? 셀레나의원 피코토닝으로 숨어있던 색소와 잡티까지 깔끔하게 지워서 본래의 맑고 투명했던 피부톤으로…" at bounding box center [540, 421] width 506 height 66
click at [760, 931] on div "Apply Settings" at bounding box center [754, 925] width 75 height 16
click at [643, 925] on button "Cancel" at bounding box center [668, 926] width 60 height 30
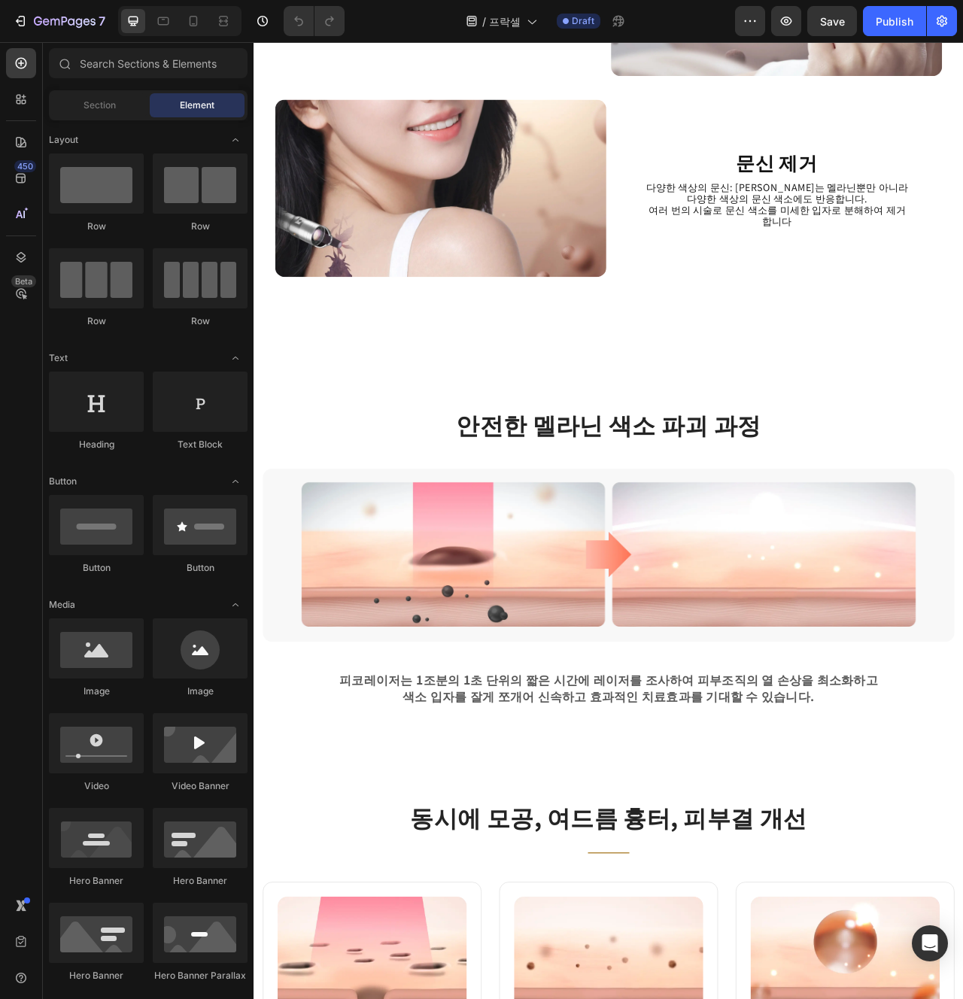
scroll to position [1546, 0]
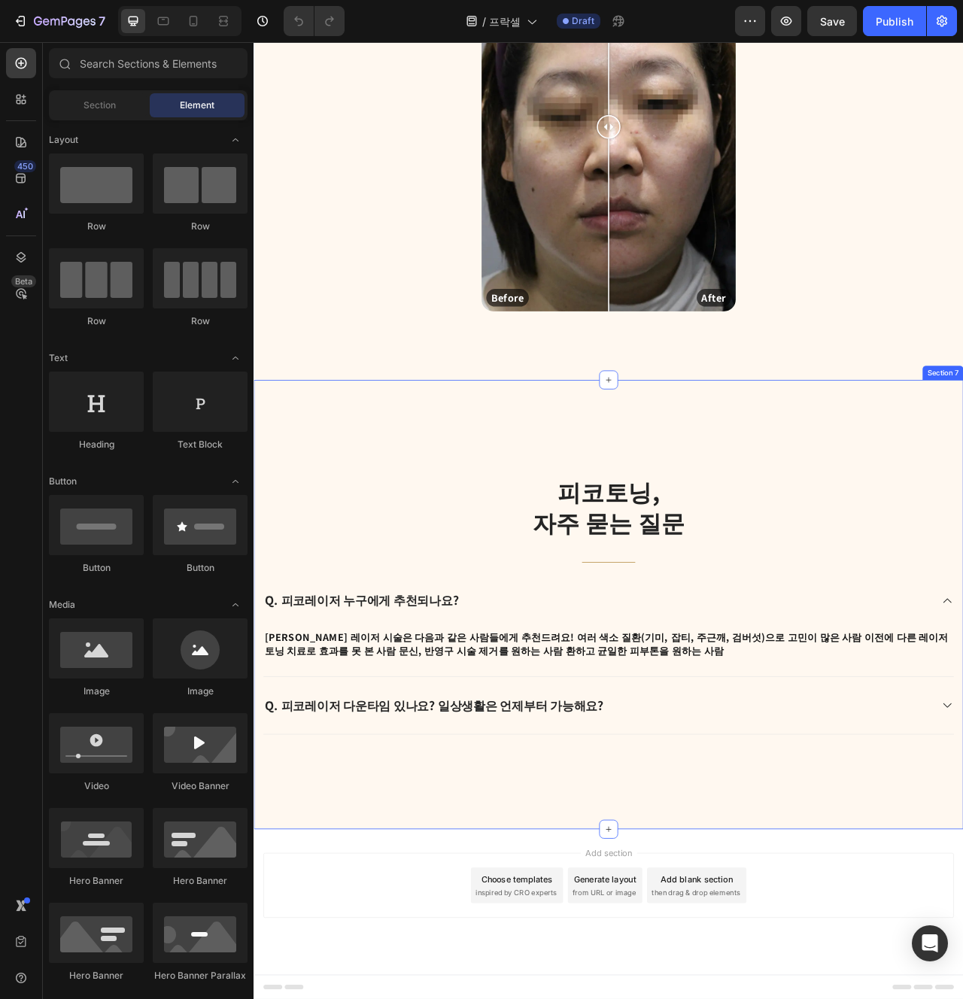
click at [622, 959] on div "피코토닝, 자주 묻는 질문 Heading Title Line Q. 피코레이저 누구에게 추천되나요? A. 피코 레이저 시술은 다음과 같은 사람들…" at bounding box center [705, 758] width 903 height 572
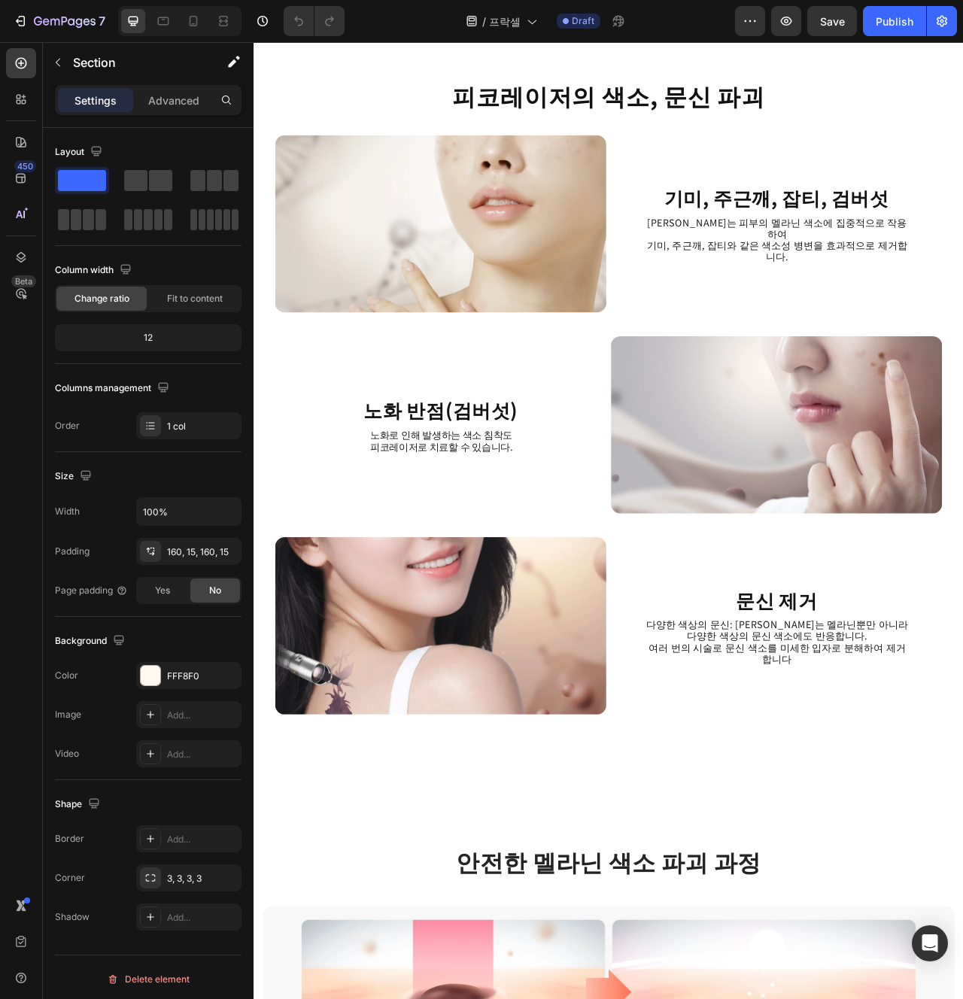
scroll to position [0, 0]
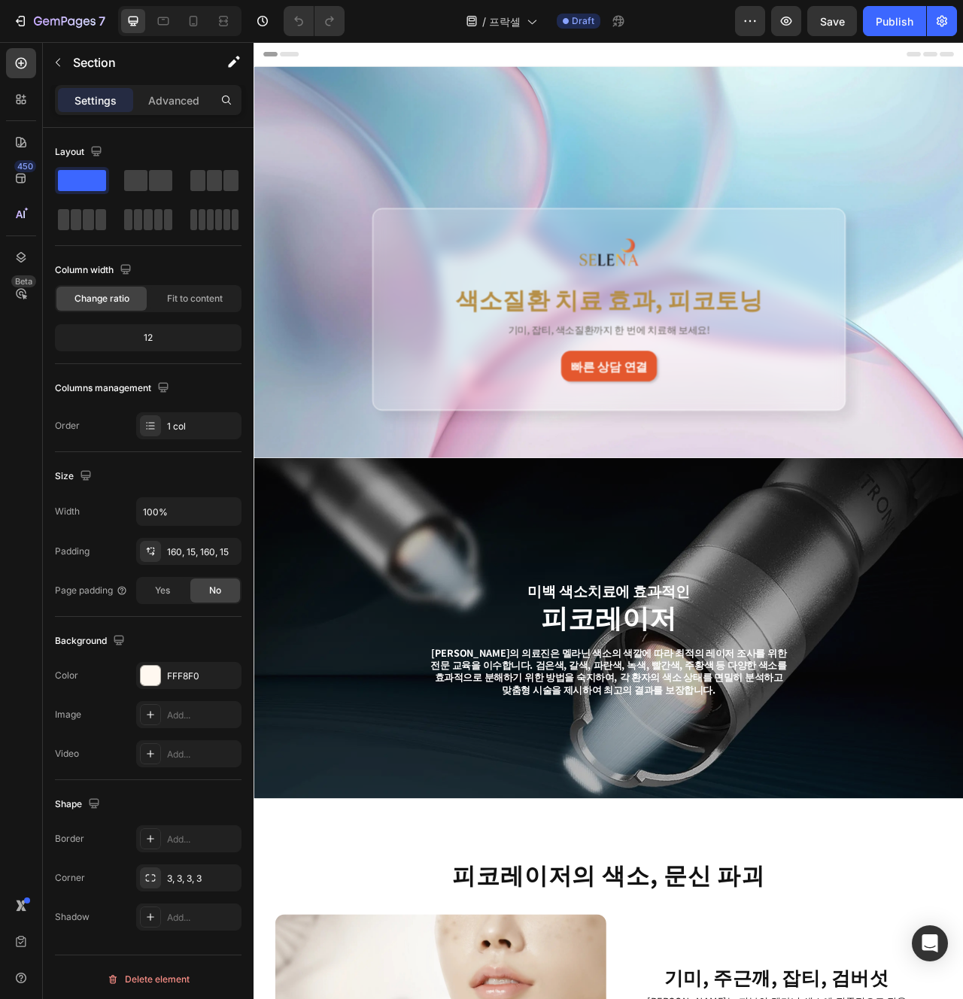
click at [737, 844] on p "셀레나의원의 의료진은 멜라닌 색소의 색깔에 따라 최적의 레이저 조사를 위한 전문 교육을 이수합니다. 검은색, 갈색, 파란색, 녹색, 빨간색, …" at bounding box center [704, 842] width 877 height 62
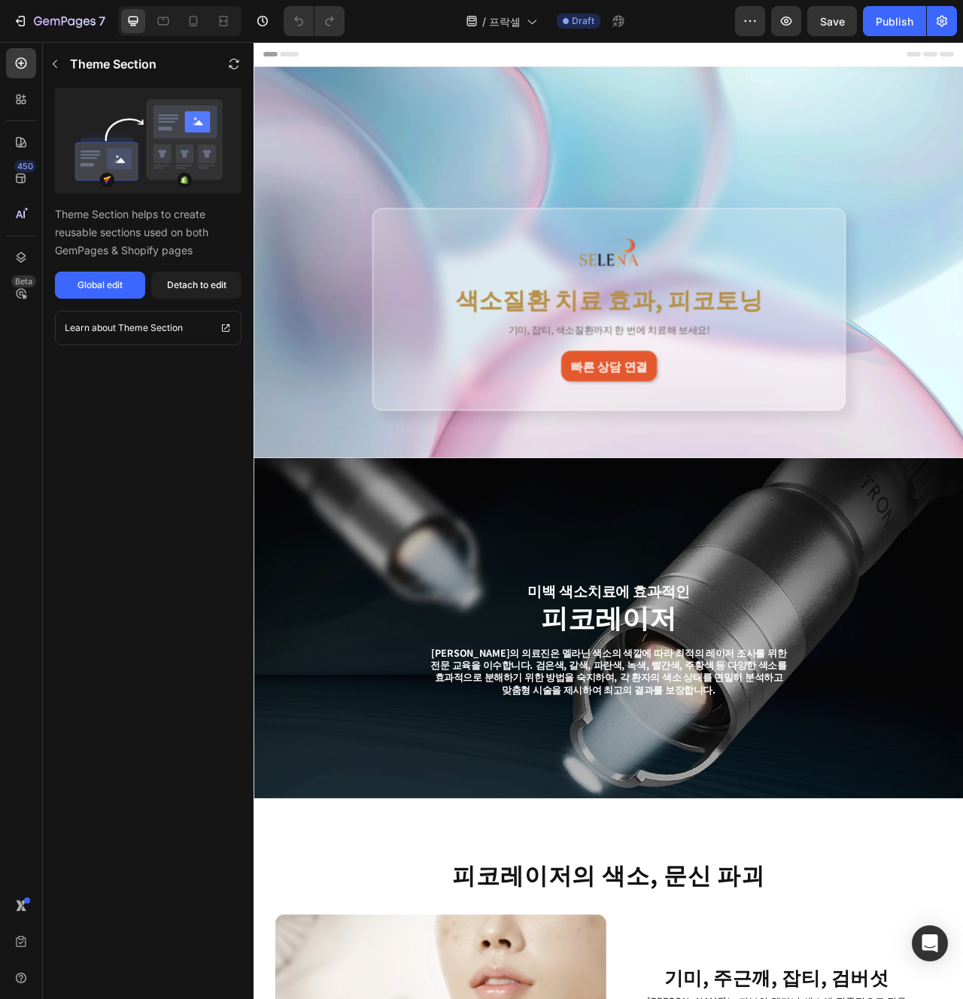
click at [737, 844] on p "셀레나의원의 의료진은 멜라닌 색소의 색깔에 따라 최적의 레이저 조사를 위한 전문 교육을 이수합니다. 검은색, 갈색, 파란색, 녹색, 빨간색, …" at bounding box center [704, 842] width 877 height 62
click at [528, 840] on p "셀레나의원의 의료진은 멜라닌 색소의 색깔에 따라 최적의 레이저 조사를 위한 전문 교육을 이수합니다. 검은색, 갈색, 파란색, 녹색, 빨간색, …" at bounding box center [704, 842] width 877 height 62
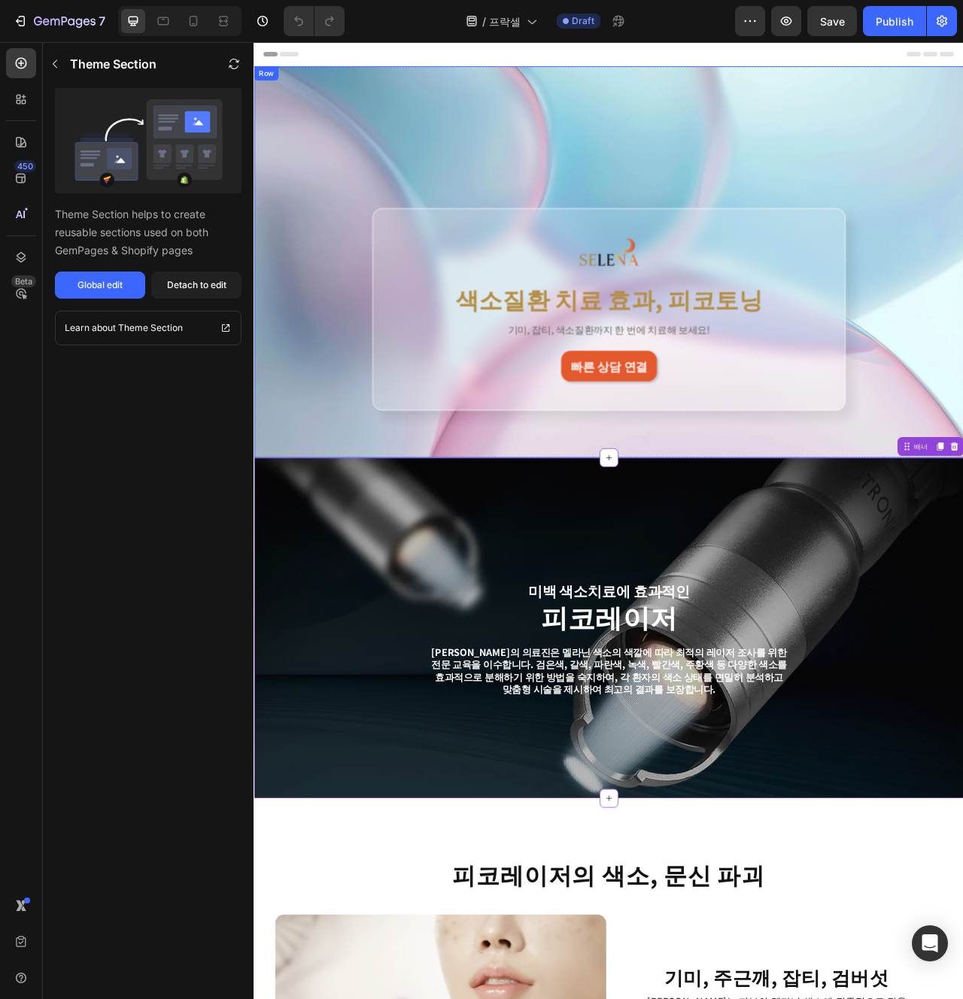
click at [358, 497] on div "Image 색소질환 치료 효과, 피코토닝 Heading 기미, 잡티, 색소질환까지 한 번에 치료해 보세요! Text Block 빠른 상담 연결…" at bounding box center [705, 382] width 903 height 257
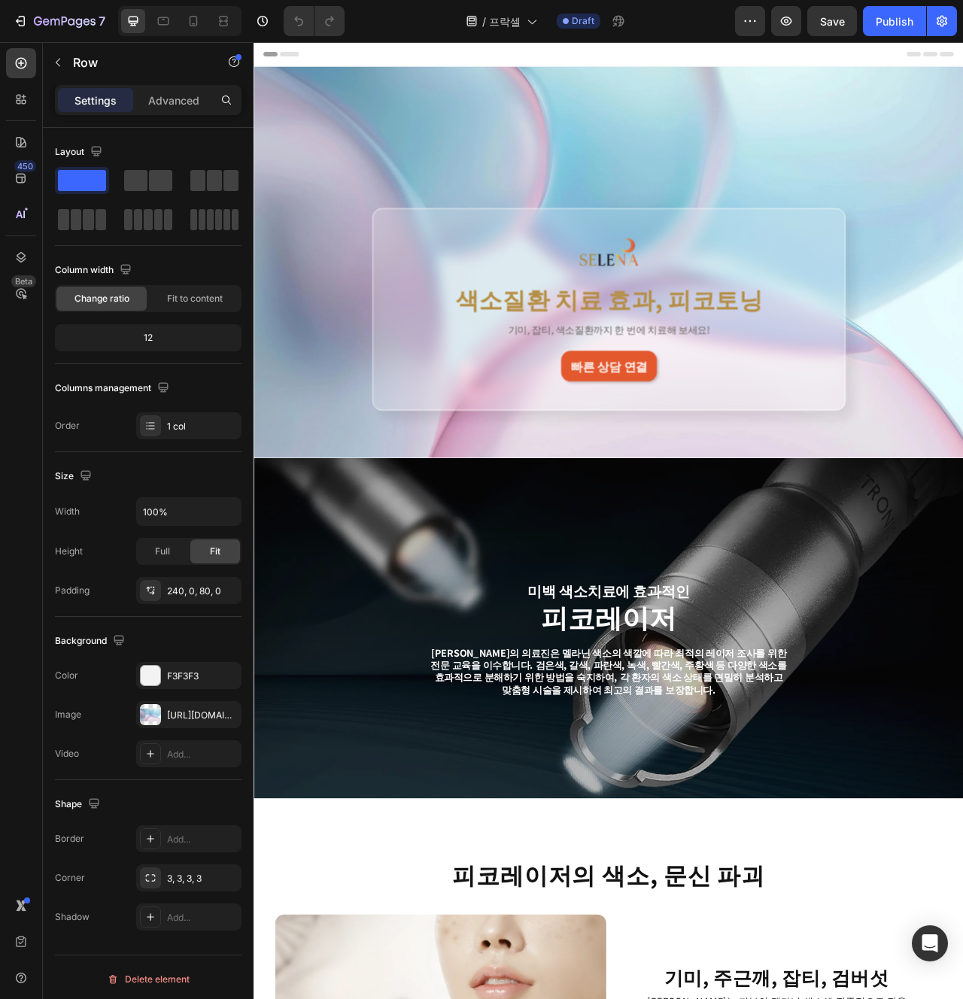
click at [801, 383] on h2 "색소질환 치료 효과, 피코토닝" at bounding box center [705, 369] width 528 height 42
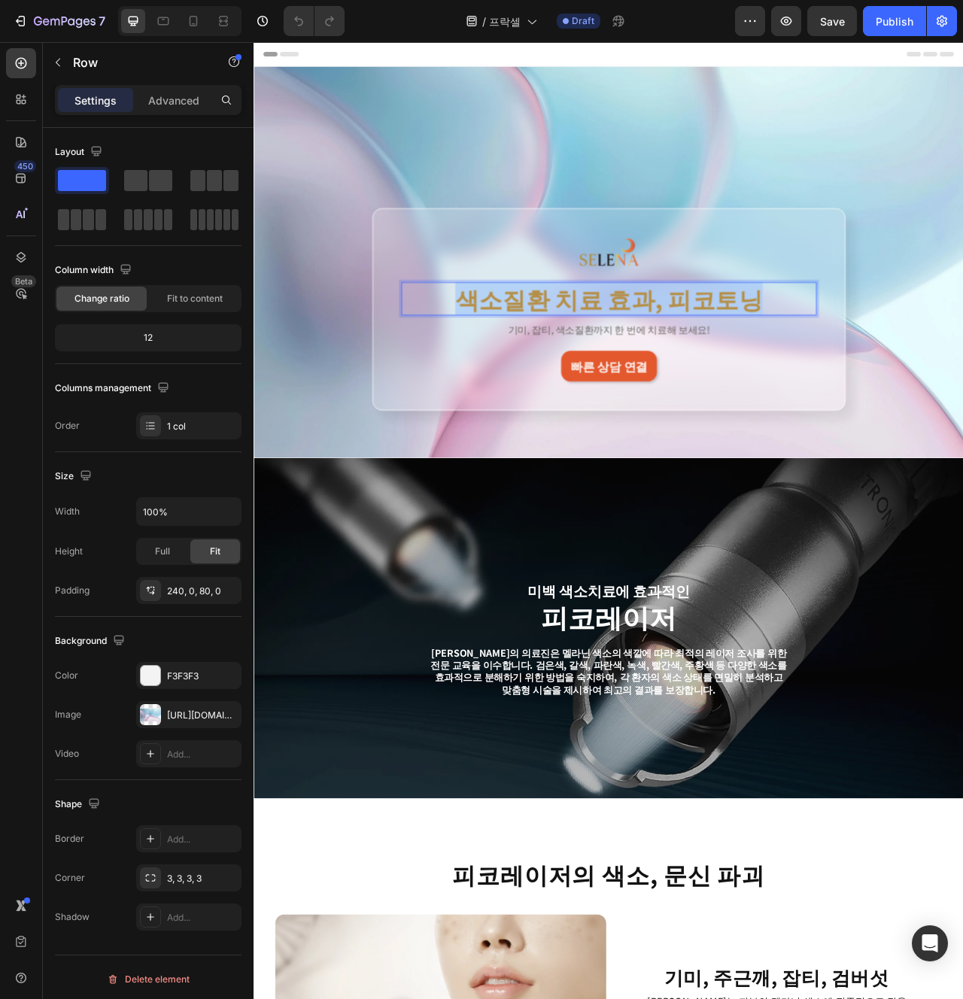
click at [801, 383] on p "색소질환 치료 효과, 피코토닝" at bounding box center [704, 368] width 525 height 39
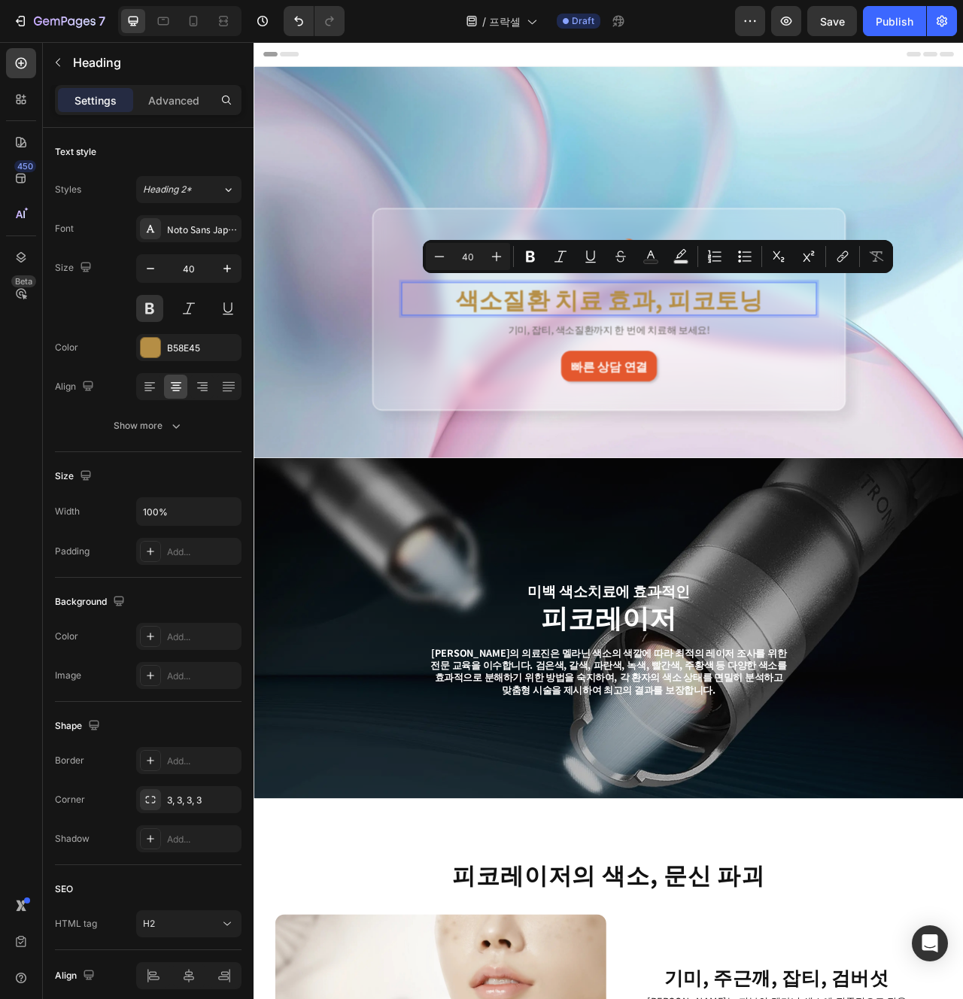
click at [760, 379] on p "색소질환 치료 효과, 피코토닝" at bounding box center [704, 368] width 525 height 39
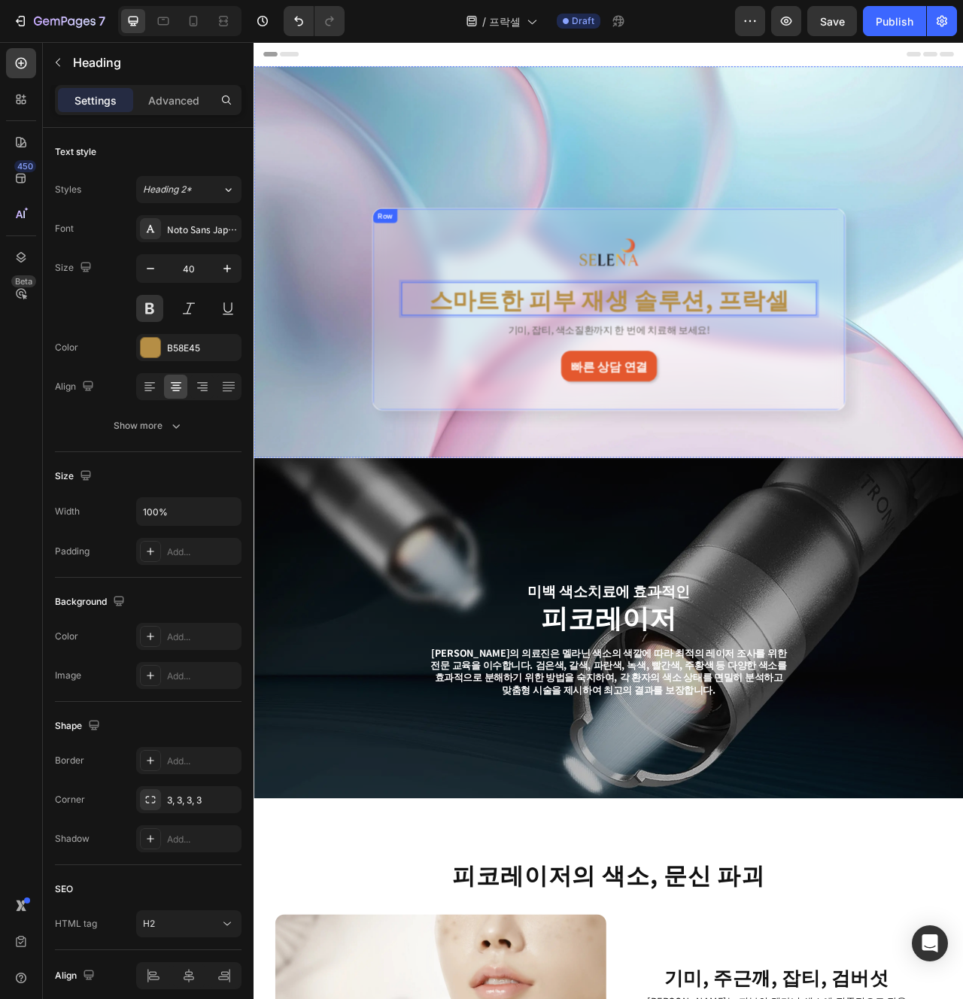
click at [730, 418] on div "Image 스마트한 피부 재생 솔루션, 프락셀 Heading 12 기미, 잡티, 색소질환까지 한 번에 치료해 보세요! Text Block 빠른…" at bounding box center [705, 382] width 528 height 184
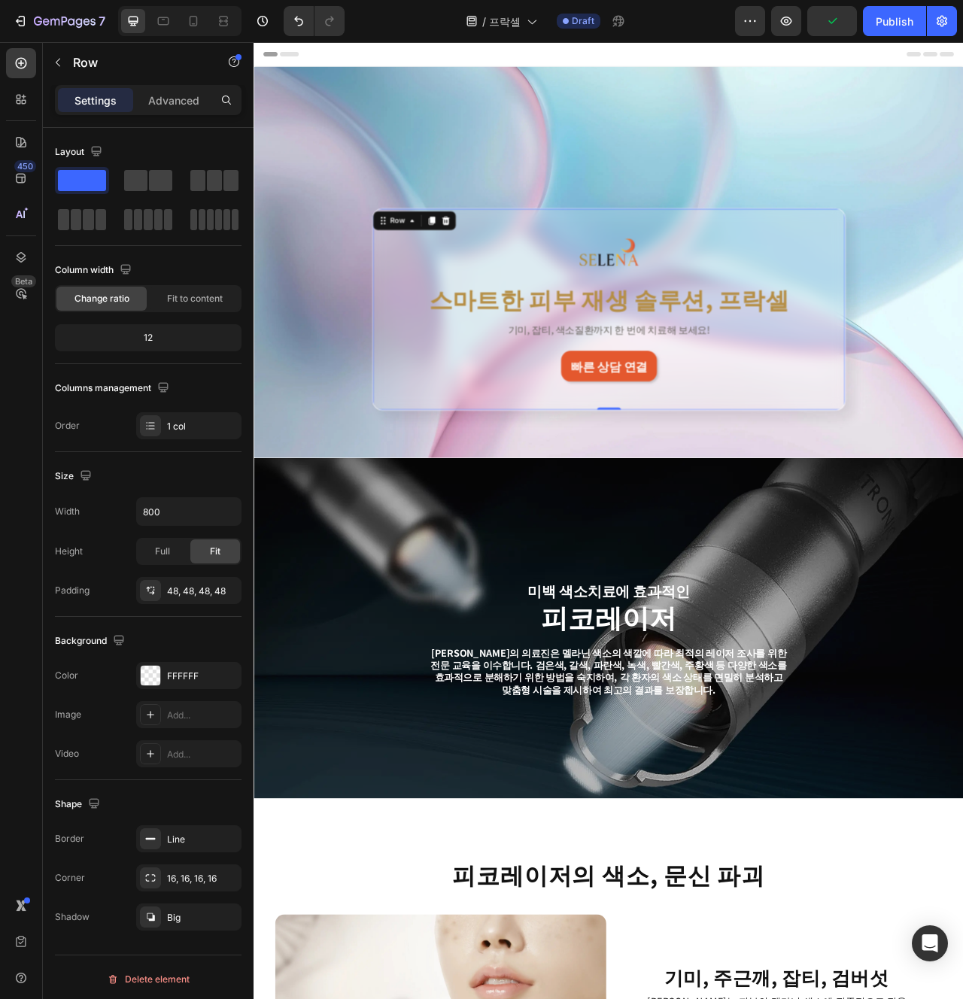
click at [785, 408] on p "기미, 잡티, 색소질환까지 한 번에 치료해 보세요!" at bounding box center [704, 408] width 525 height 16
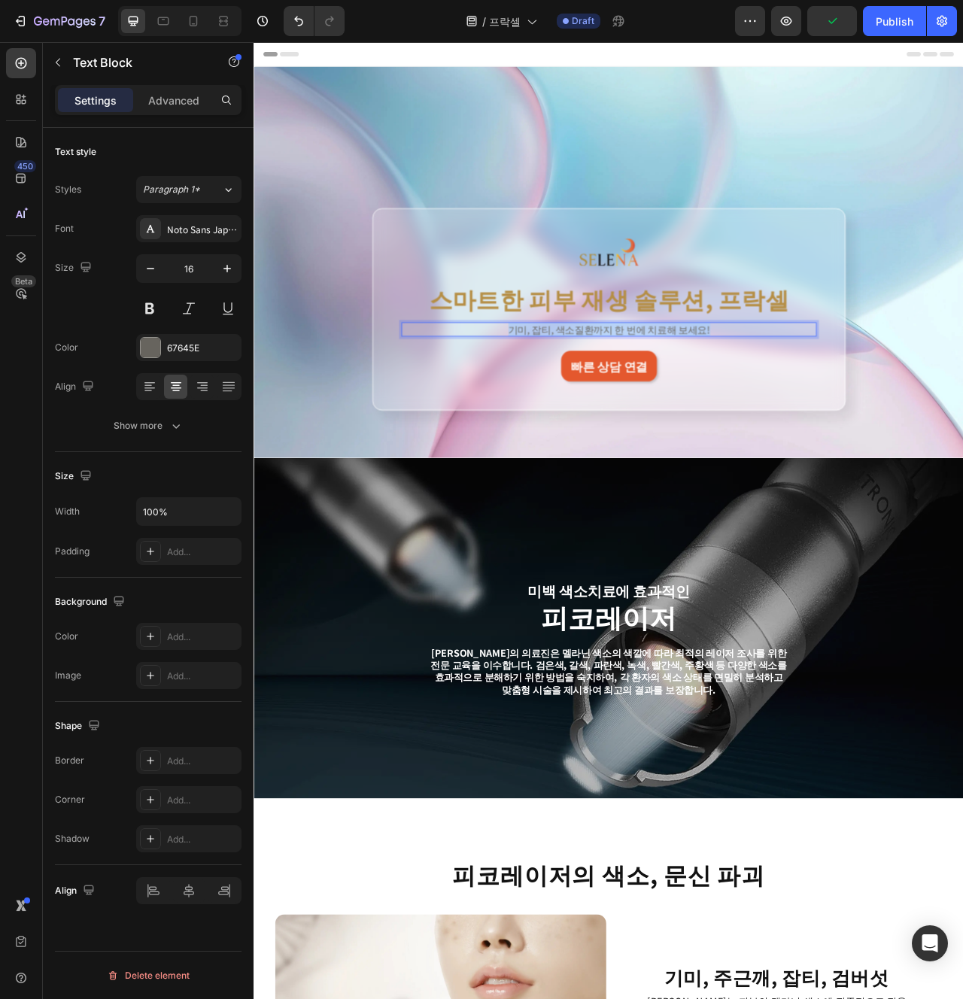
click at [785, 408] on p "기미, 잡티, 색소질환까지 한 번에 치료해 보세요!" at bounding box center [704, 408] width 525 height 16
click at [889, 468] on div "빠른 상담 연결 Button" at bounding box center [705, 454] width 528 height 39
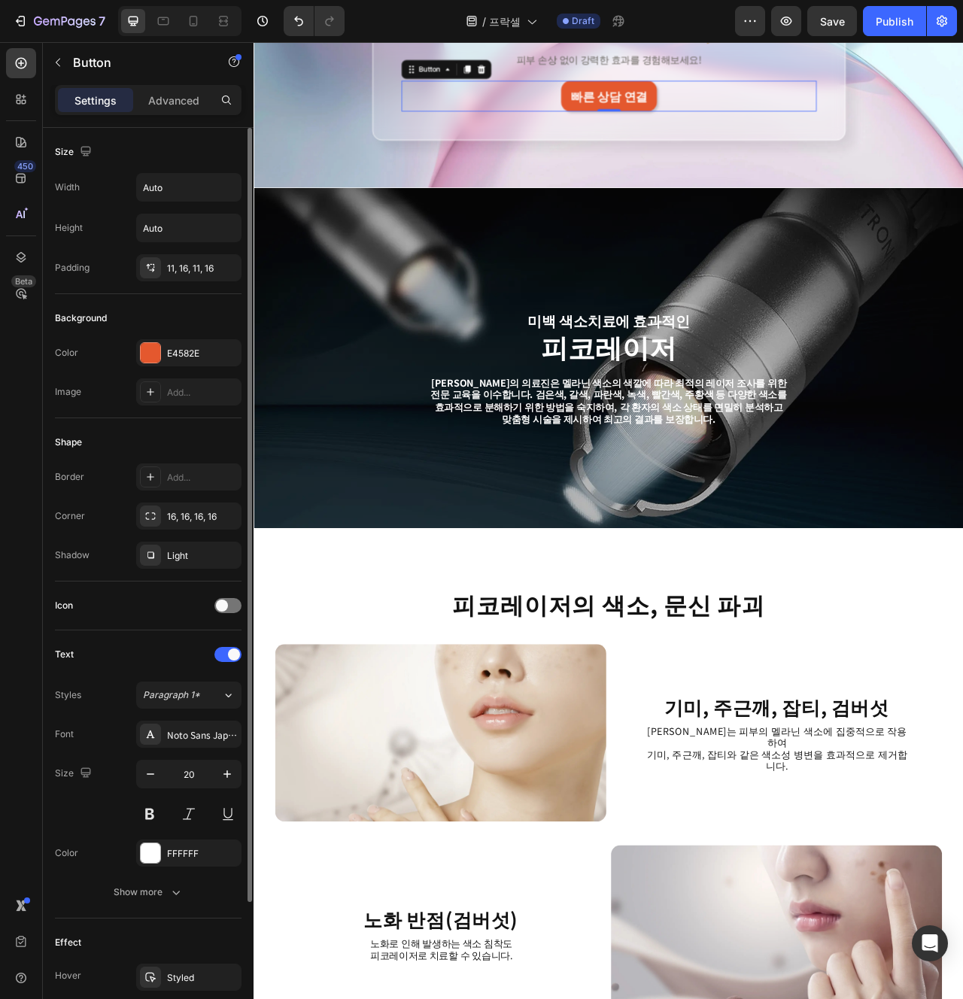
scroll to position [7, 0]
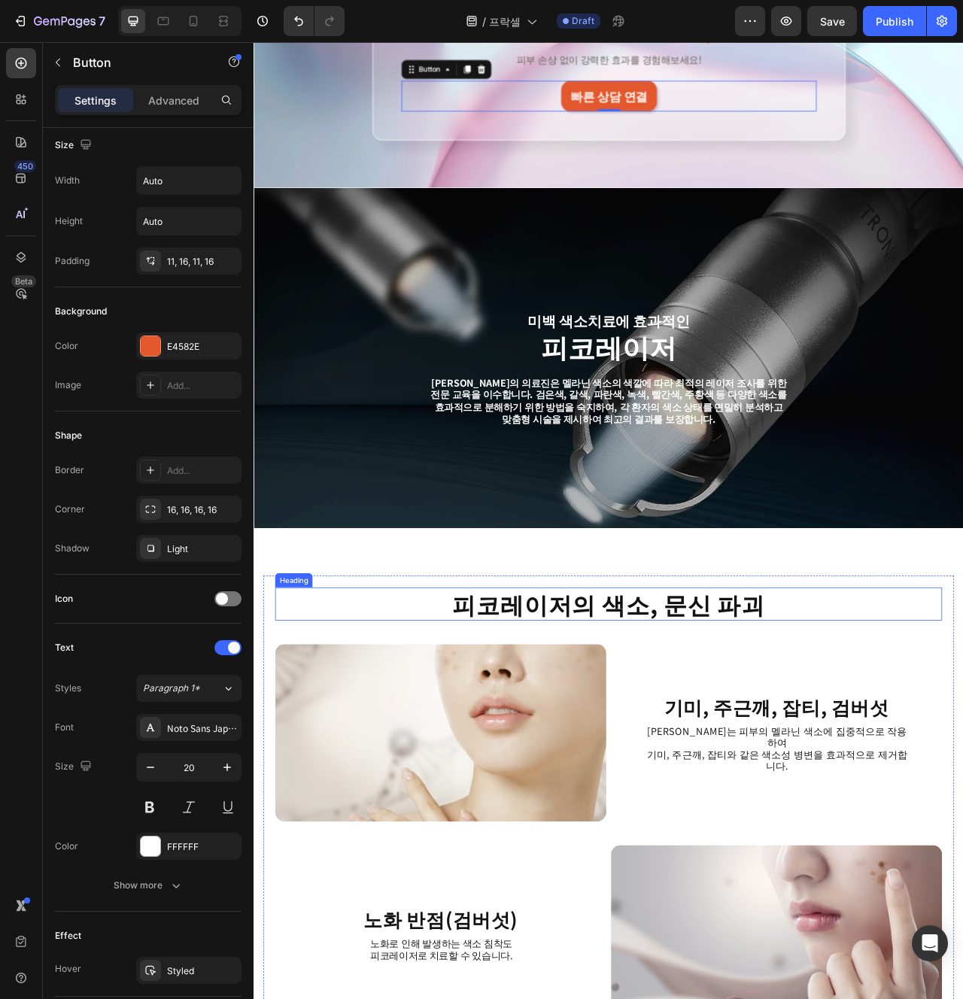
click at [872, 770] on strong "피코레이저의 색소, 문신 파괴" at bounding box center [705, 757] width 399 height 44
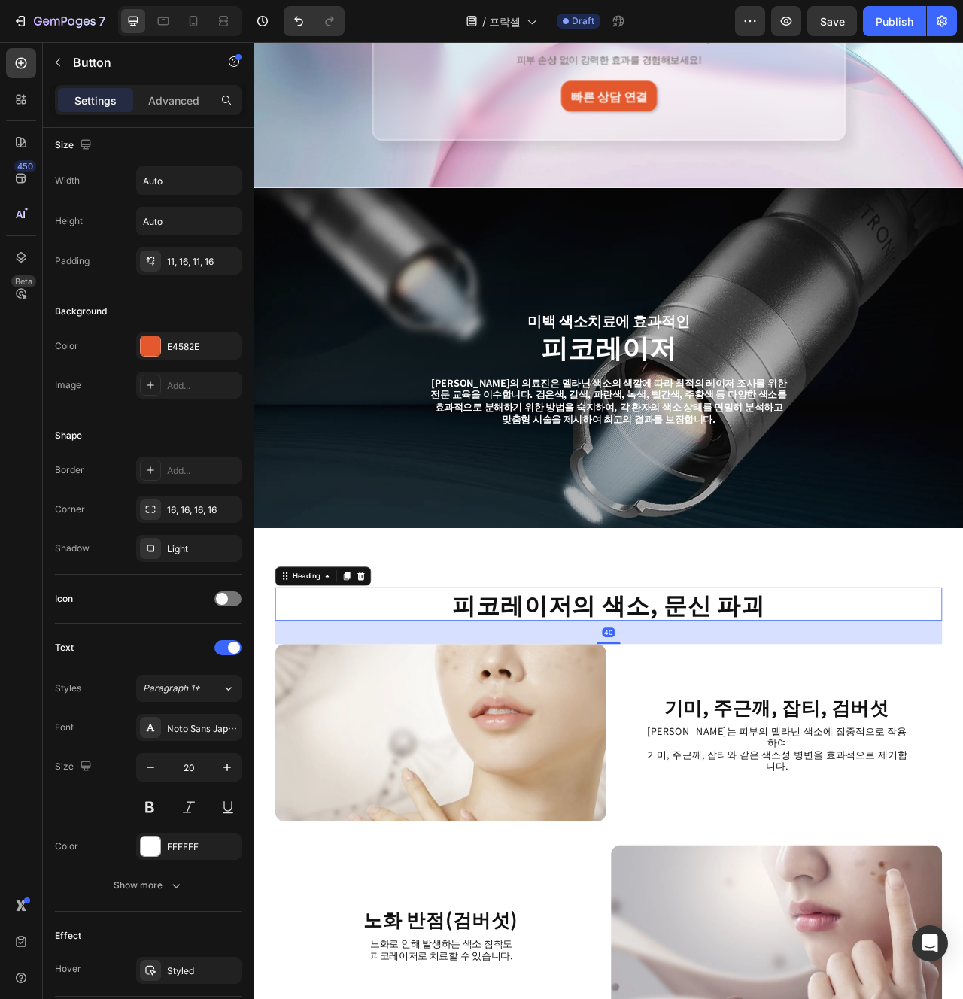
scroll to position [0, 0]
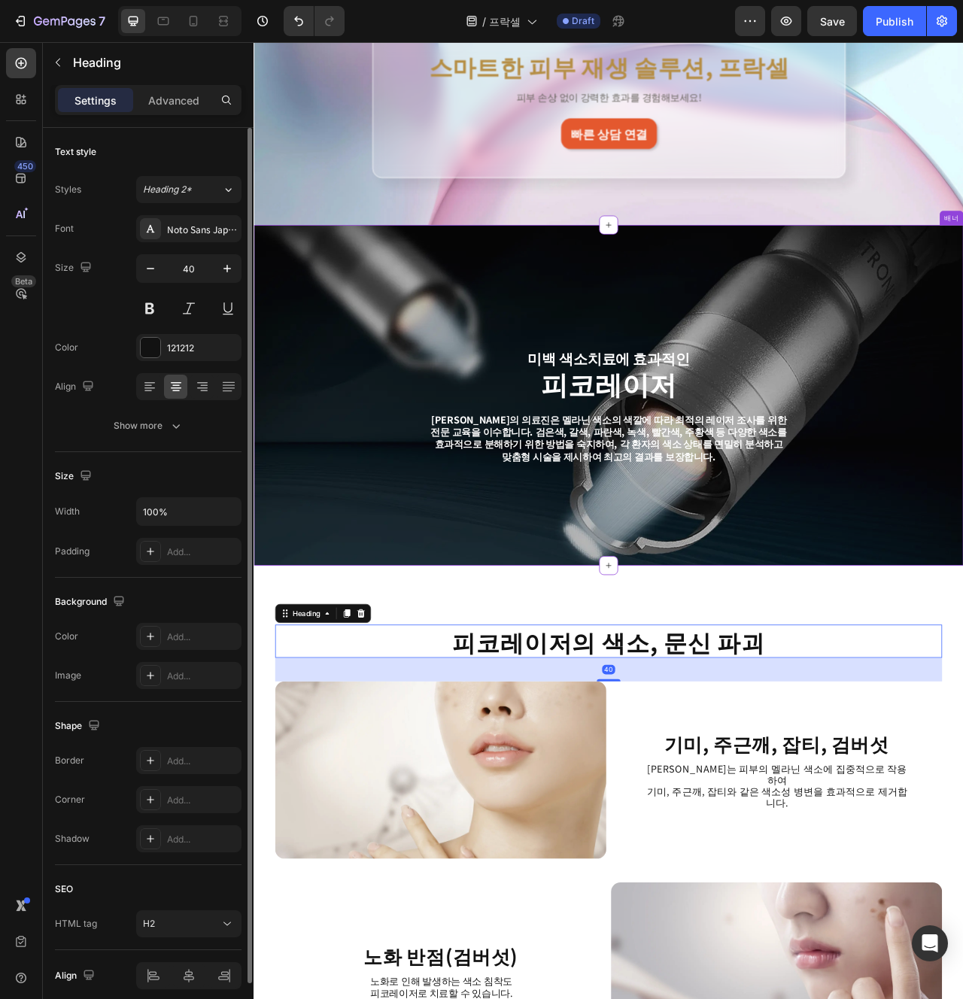
click at [777, 618] on div "미백 색소치료에 효과적인 Text Block Row 피코레이저 Heading 셀레나의원의 의료진은 멜라닌 색소의 색깔에 따라 최적의 레이저 조…" at bounding box center [705, 504] width 880 height 358
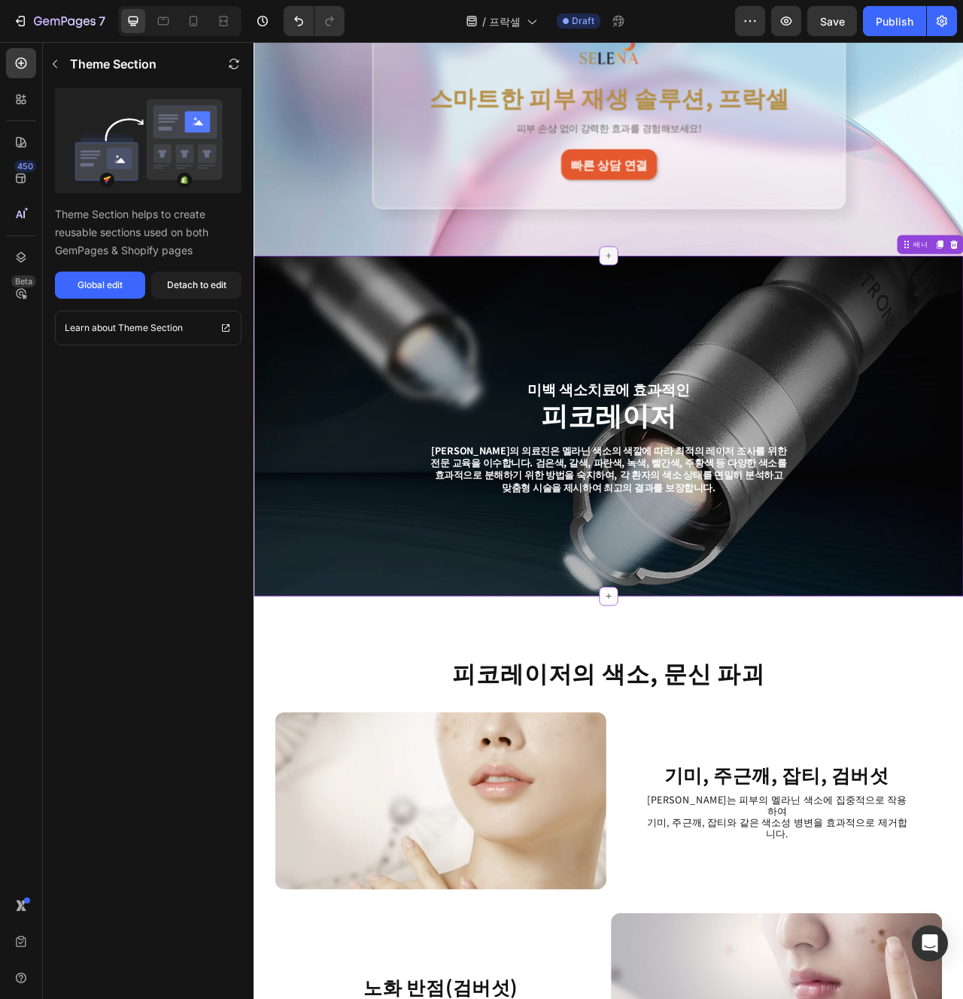
scroll to position [227, 0]
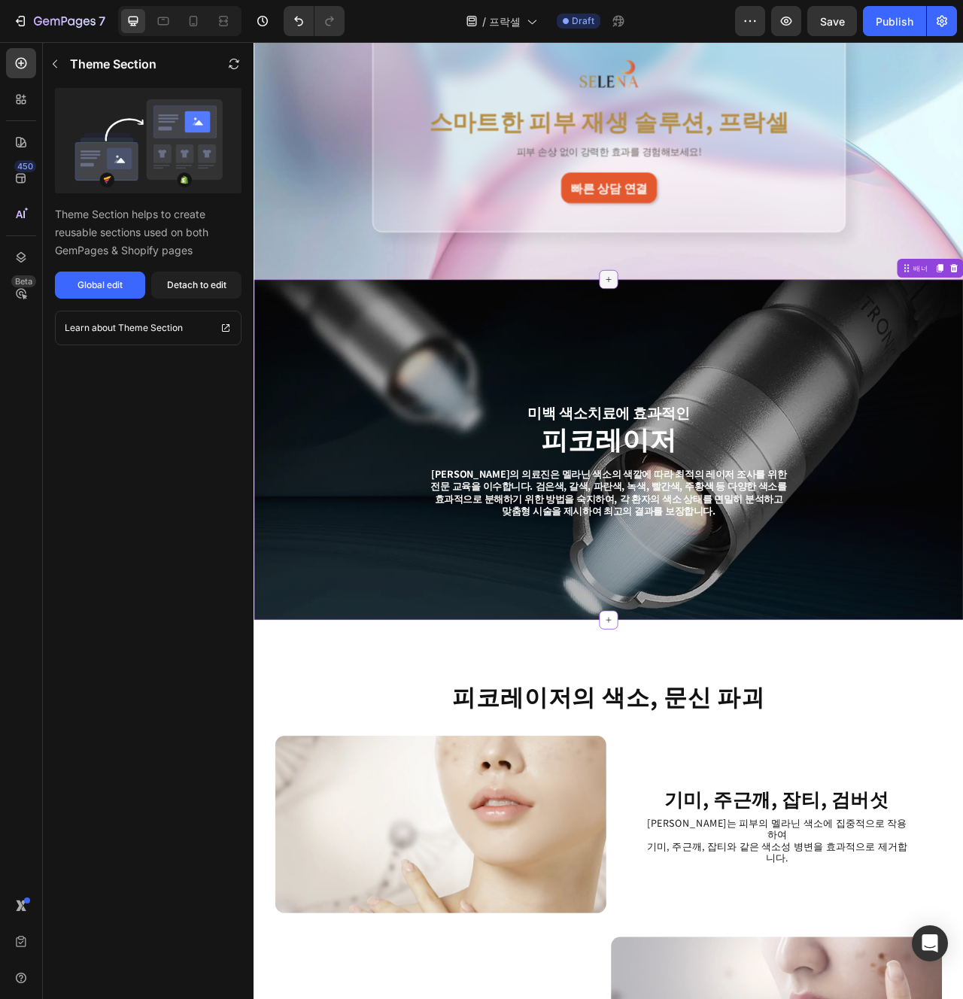
click at [712, 345] on div at bounding box center [705, 344] width 24 height 24
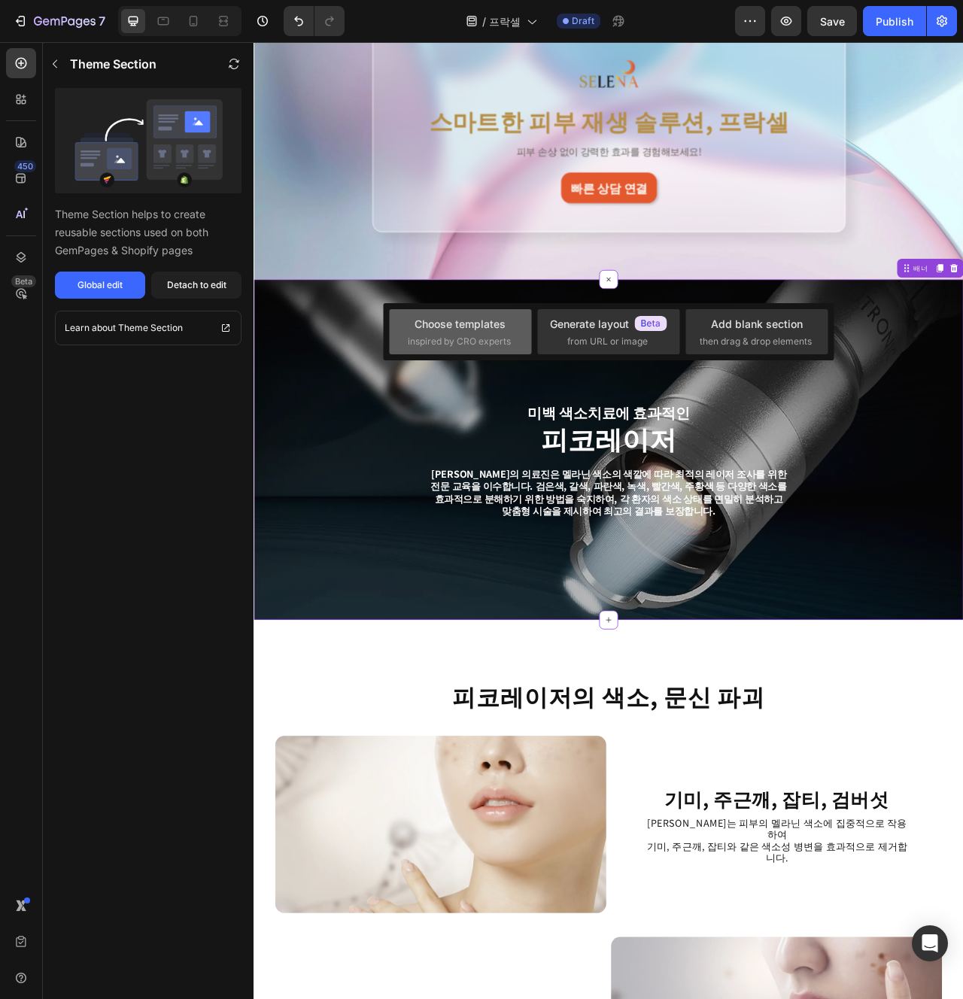
click at [503, 325] on div "Choose templates" at bounding box center [460, 324] width 91 height 16
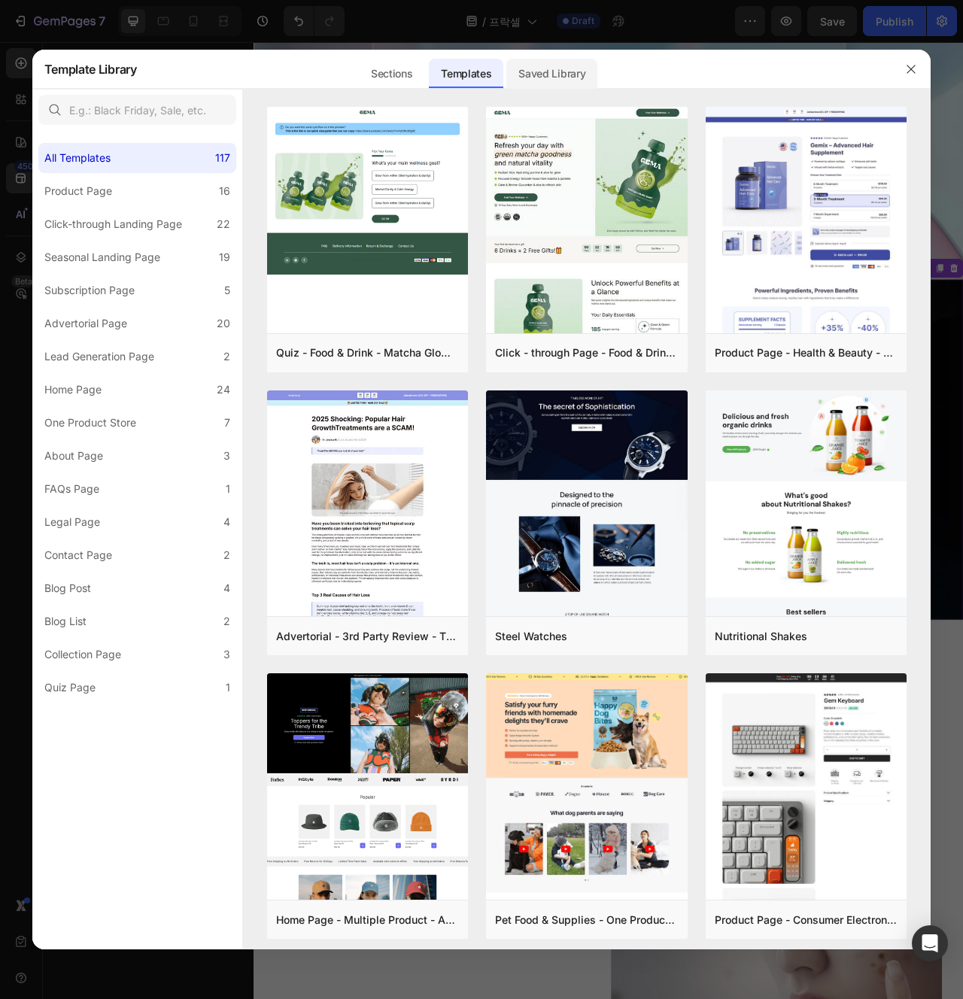
click at [0, 0] on div "Saved Library" at bounding box center [0, 0] width 0 height 0
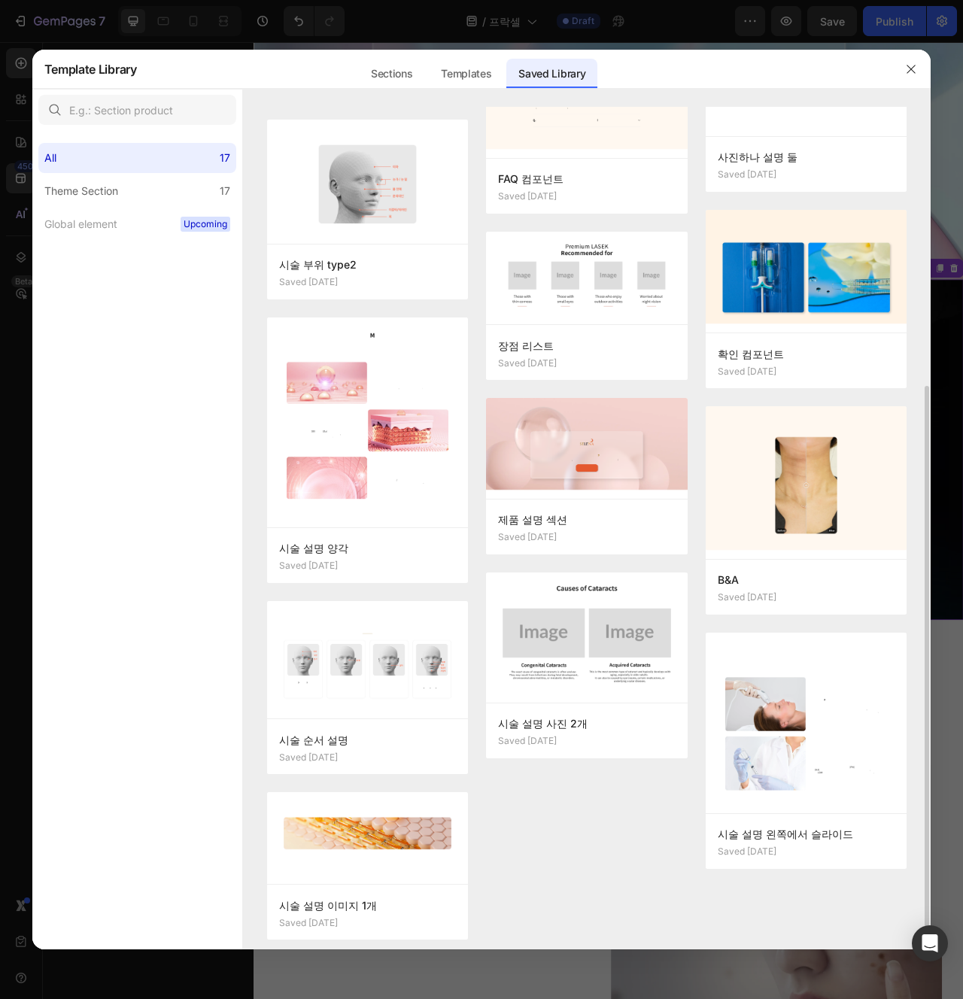
scroll to position [442, 0]
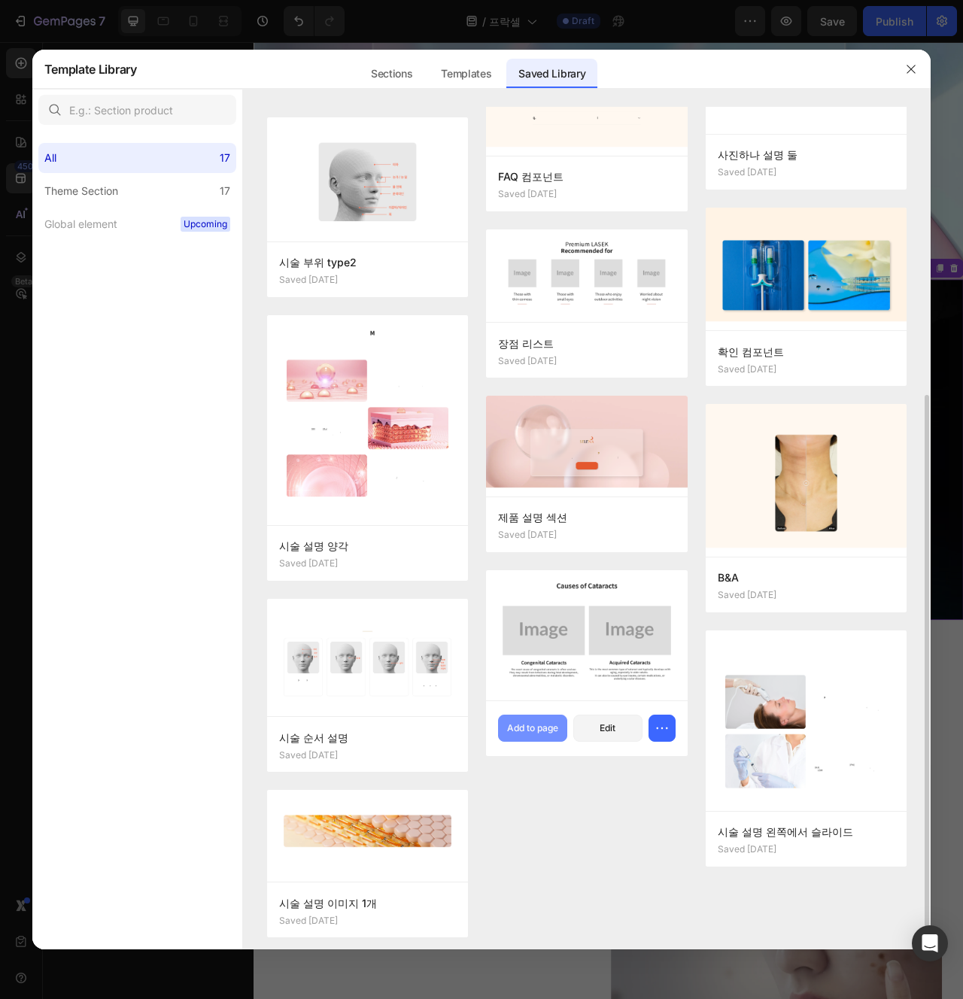
click at [553, 720] on button "Add to page" at bounding box center [532, 728] width 69 height 27
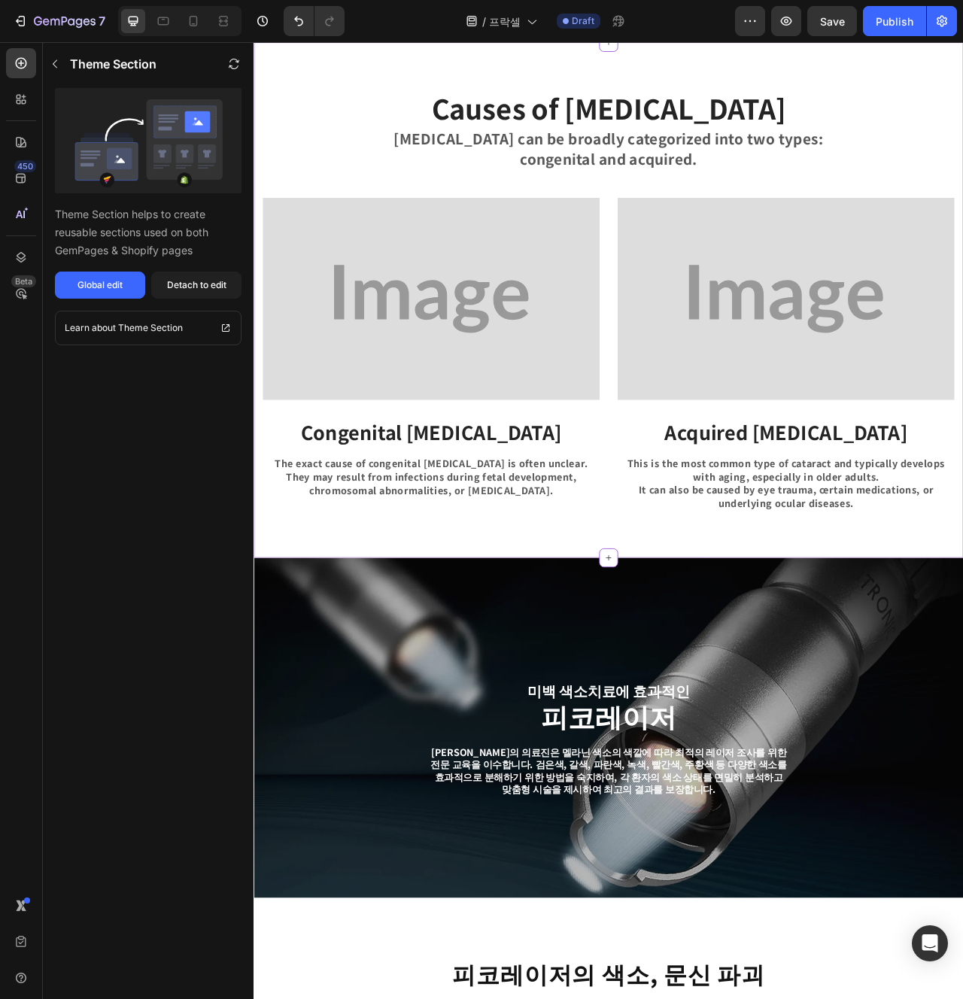
scroll to position [441, 0]
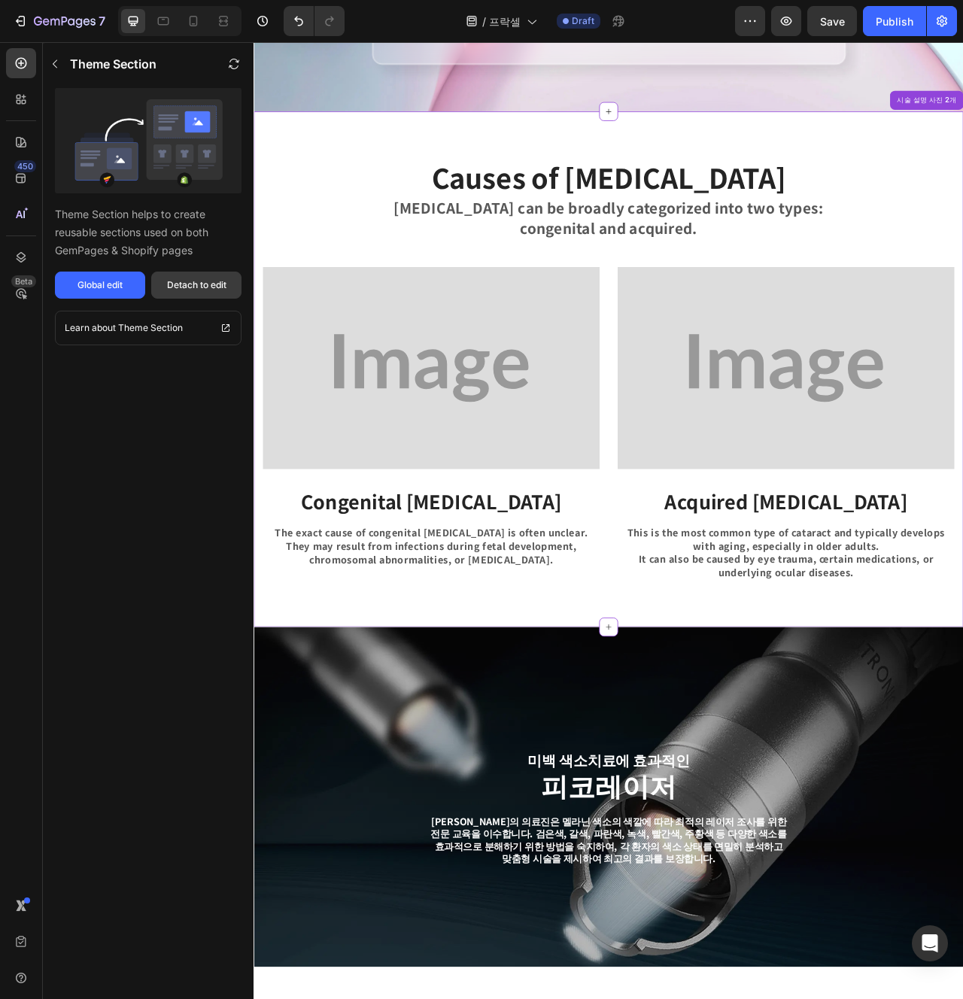
click at [202, 295] on button "Detach to edit" at bounding box center [196, 285] width 90 height 27
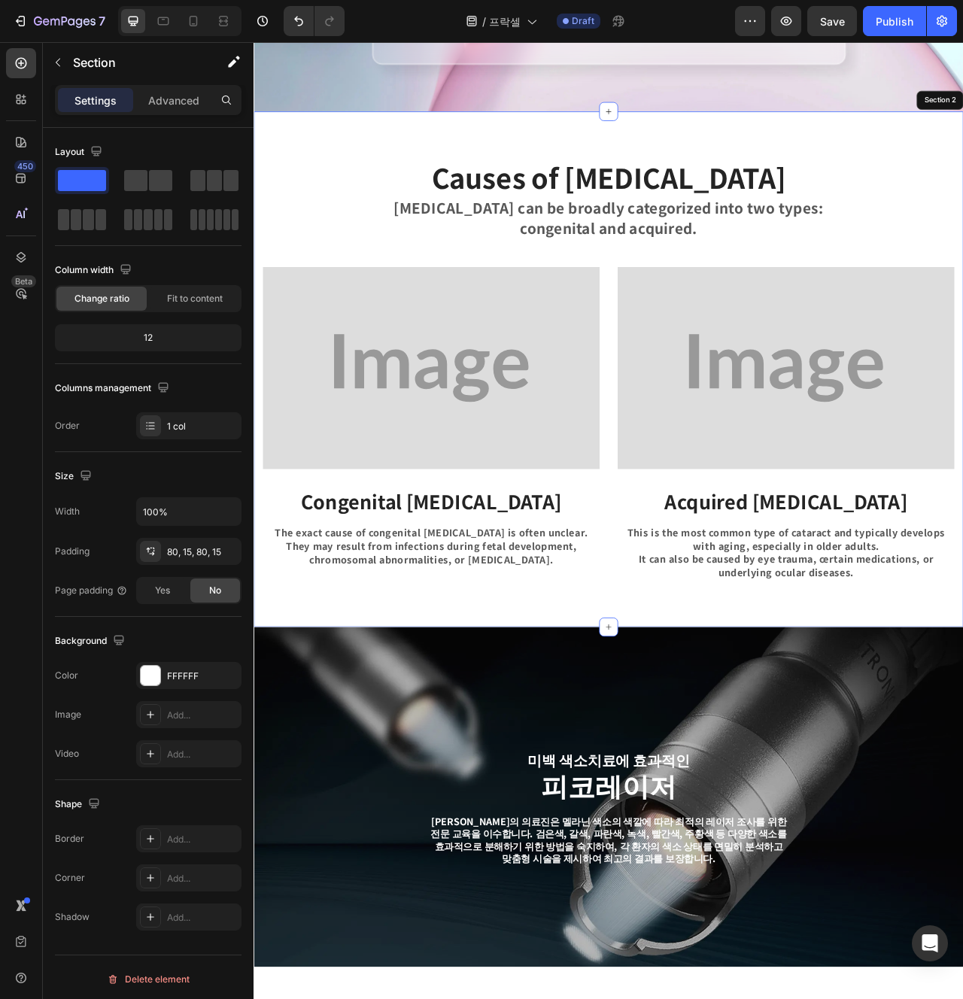
click at [555, 776] on div "Causes of Cataracts Heading Cataracts can be broadly categorized into two types…" at bounding box center [705, 458] width 903 height 656
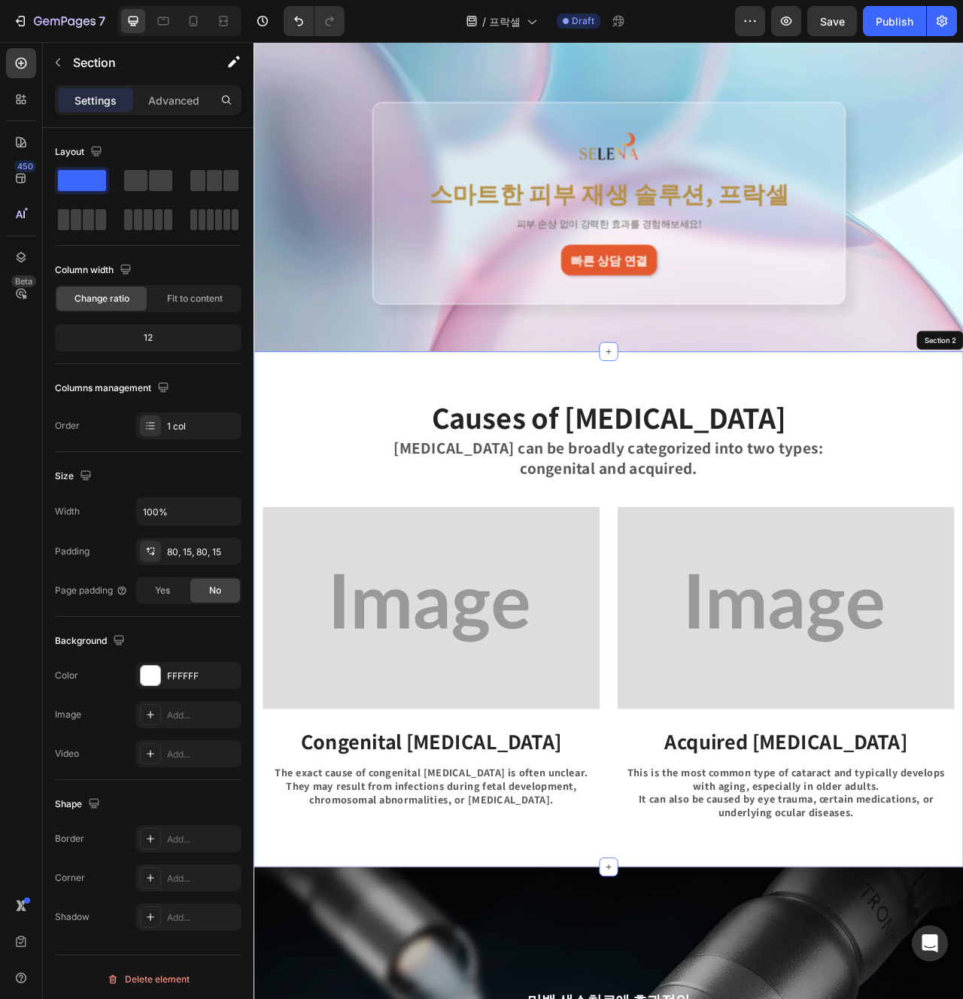
scroll to position [70, 0]
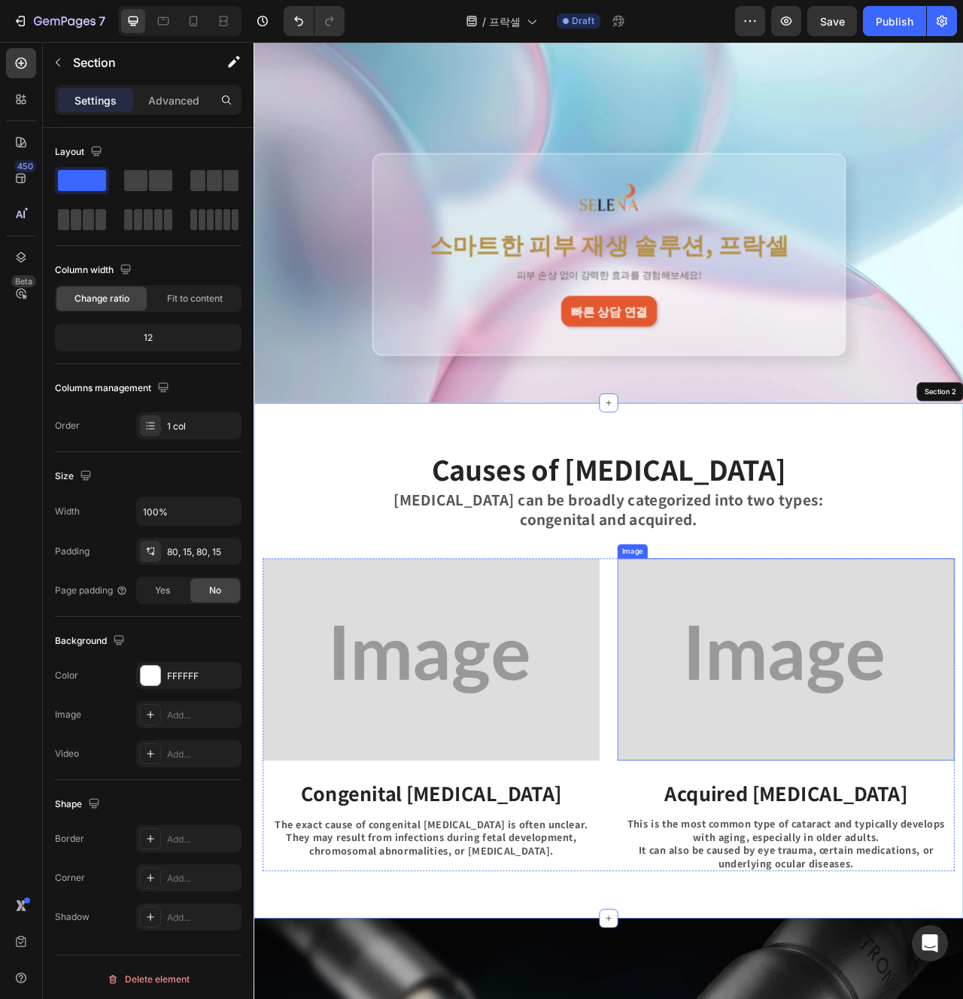
click at [845, 733] on img at bounding box center [930, 827] width 429 height 257
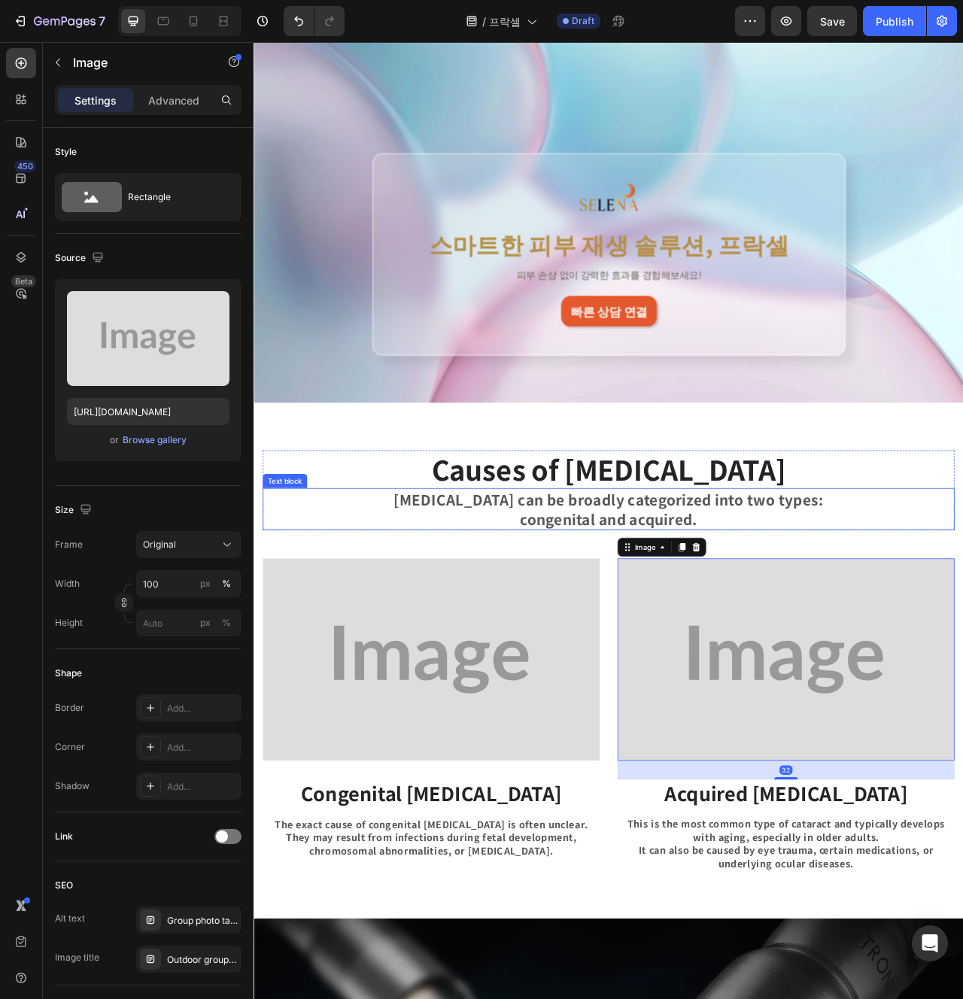
click at [701, 579] on h2 "Causes of Cataracts" at bounding box center [705, 585] width 880 height 48
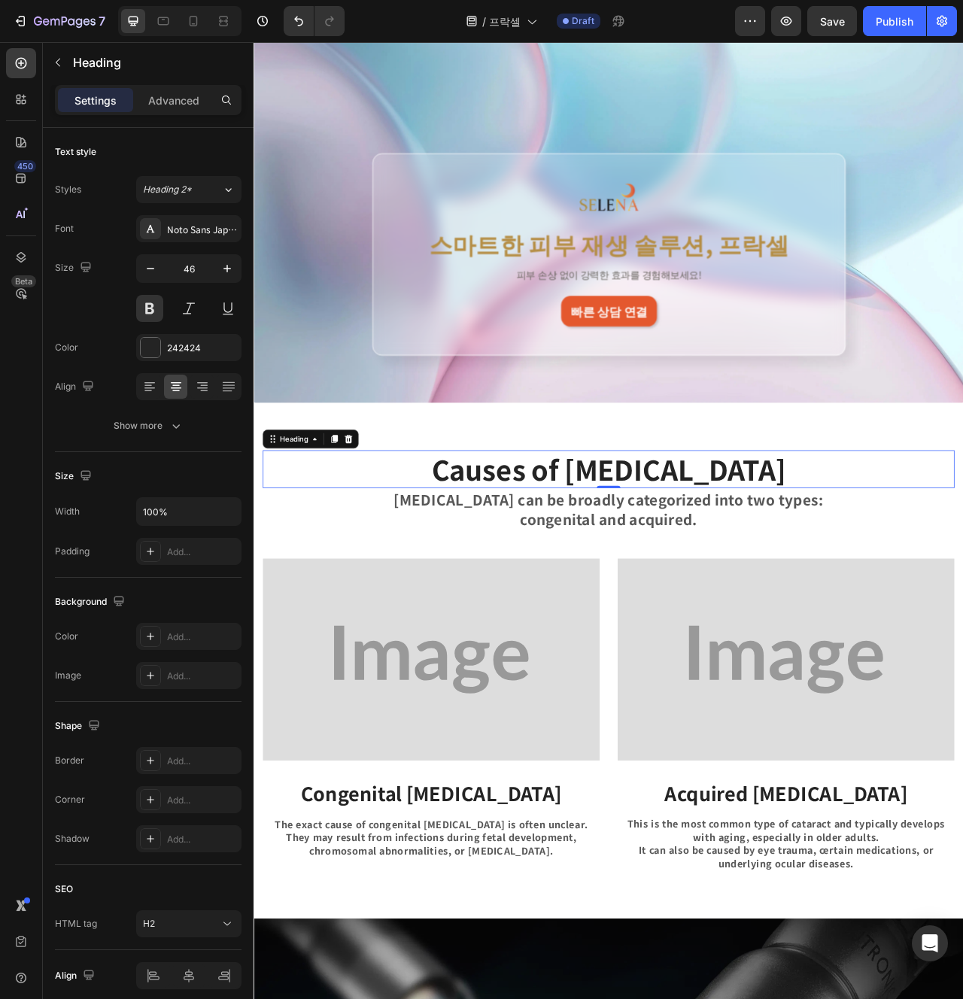
click at [804, 592] on h2 "Causes of Cataracts" at bounding box center [705, 585] width 880 height 48
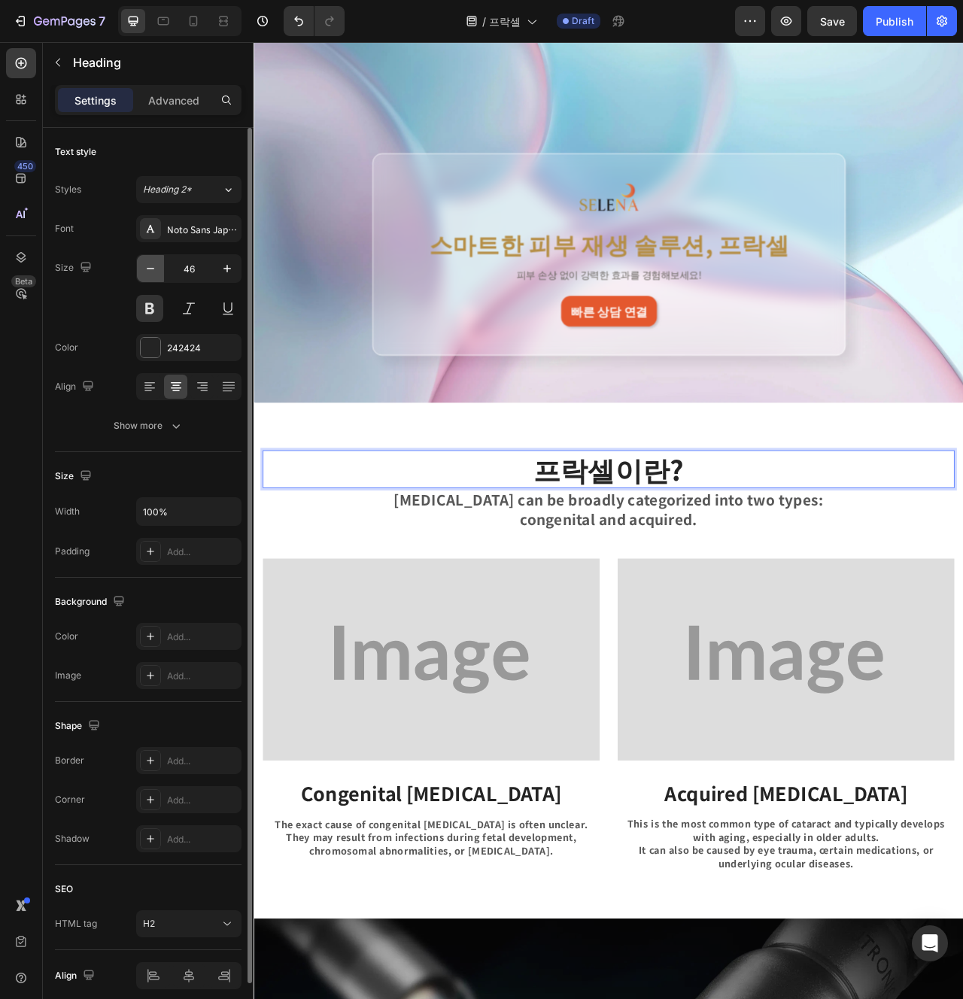
click at [149, 264] on icon "button" at bounding box center [150, 268] width 15 height 15
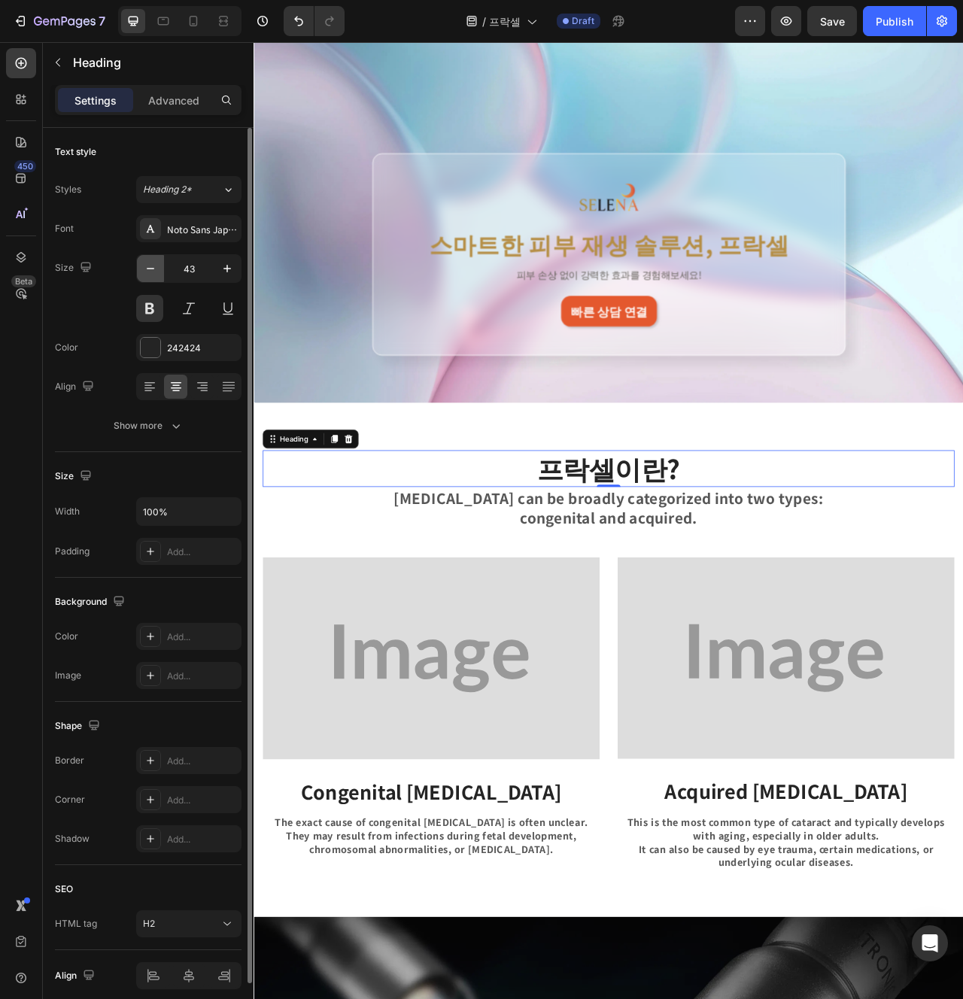
click at [149, 264] on icon "button" at bounding box center [150, 268] width 15 height 15
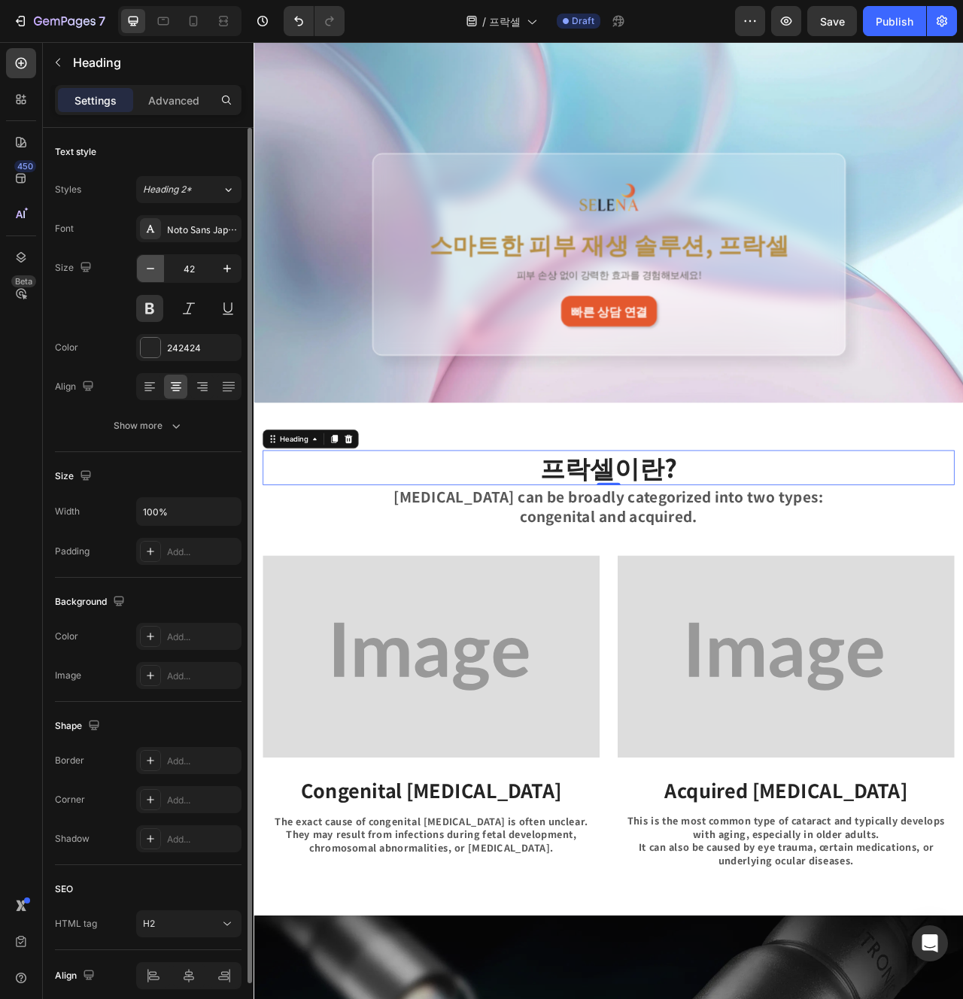
click at [149, 264] on icon "button" at bounding box center [150, 268] width 15 height 15
type input "40"
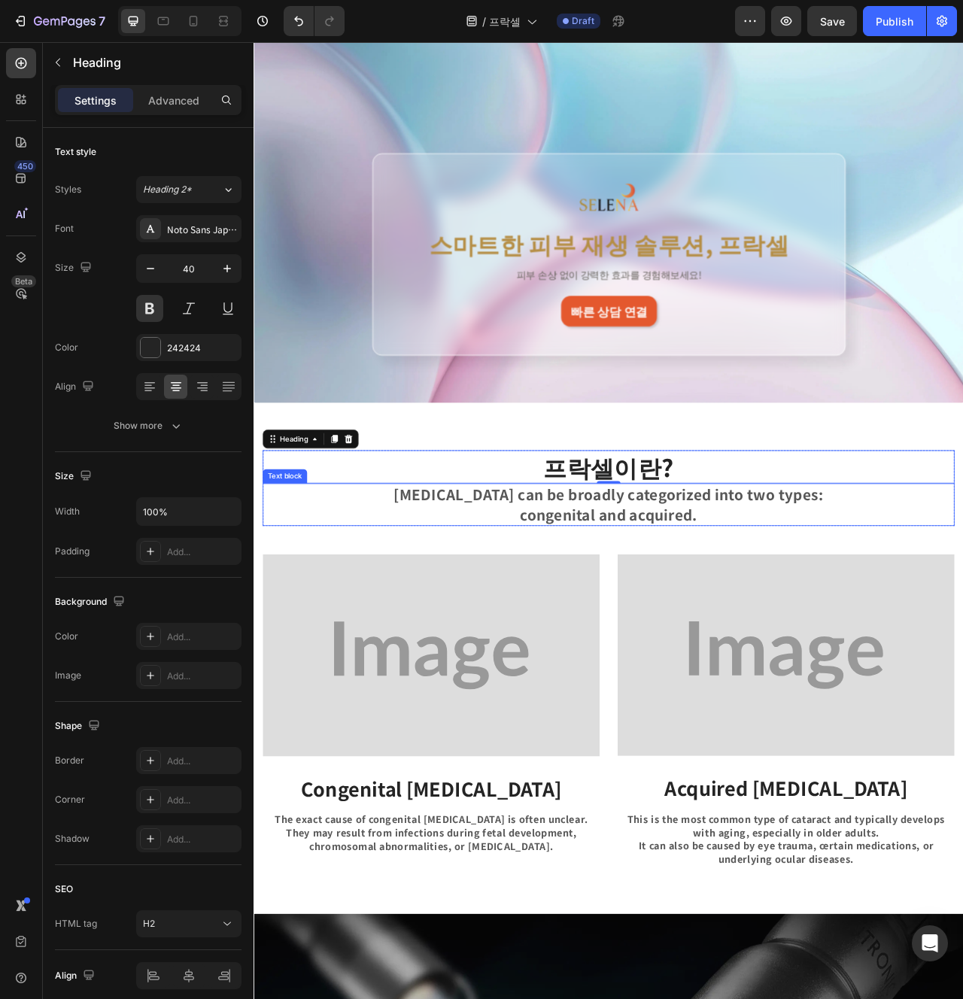
click at [550, 619] on p "Cataracts can be broadly categorized into two types:" at bounding box center [705, 618] width 727 height 26
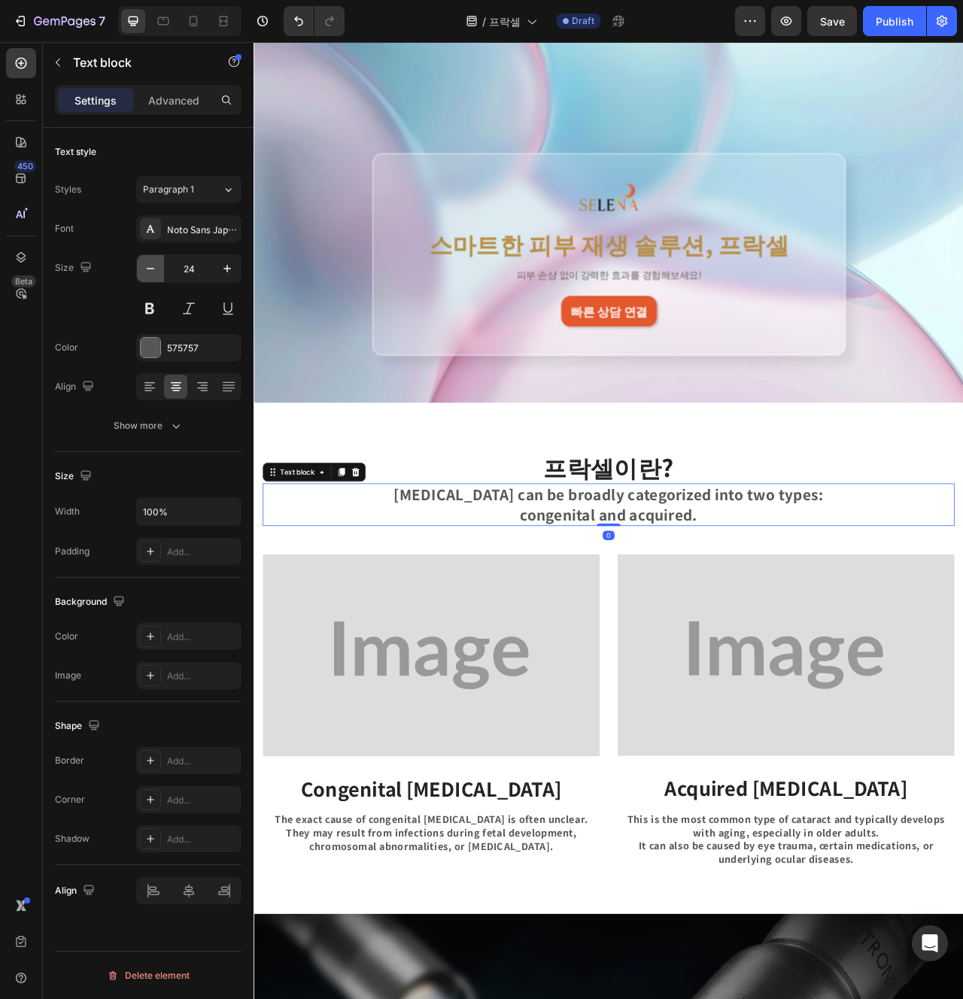
click at [154, 272] on icon "button" at bounding box center [150, 268] width 15 height 15
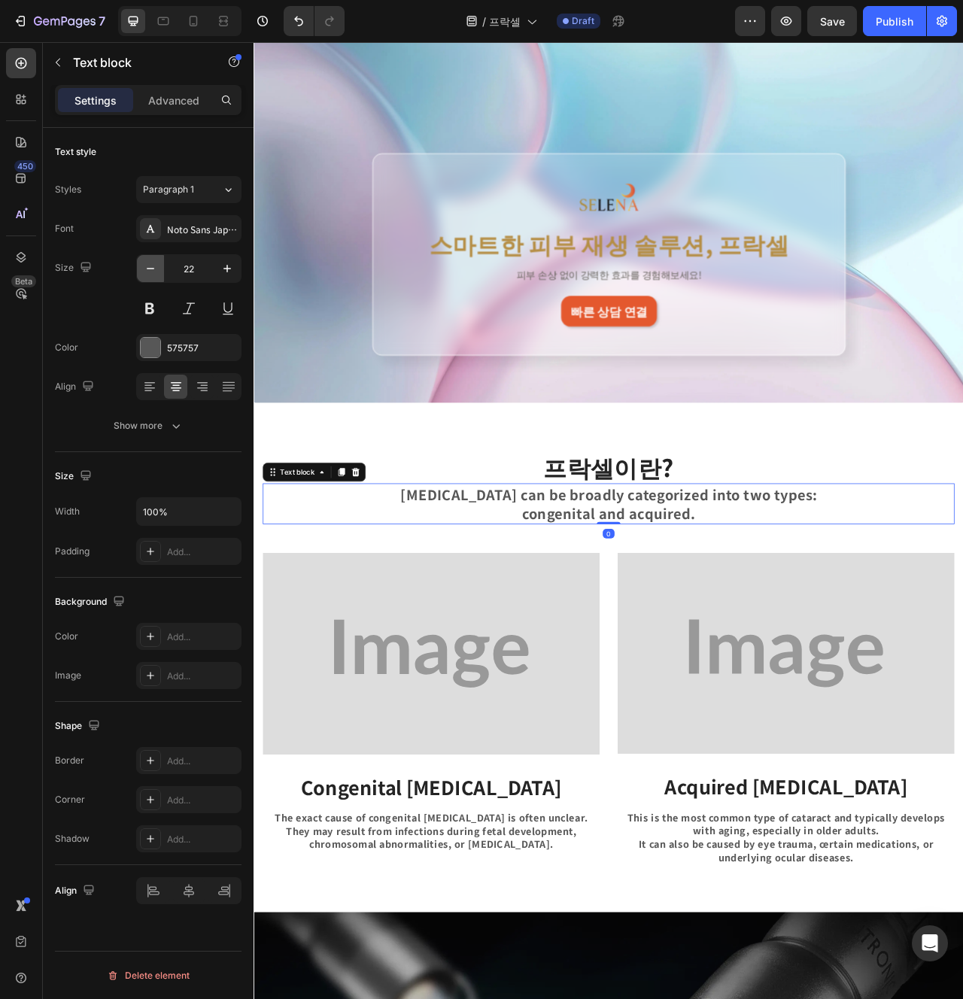
click at [154, 272] on icon "button" at bounding box center [150, 268] width 15 height 15
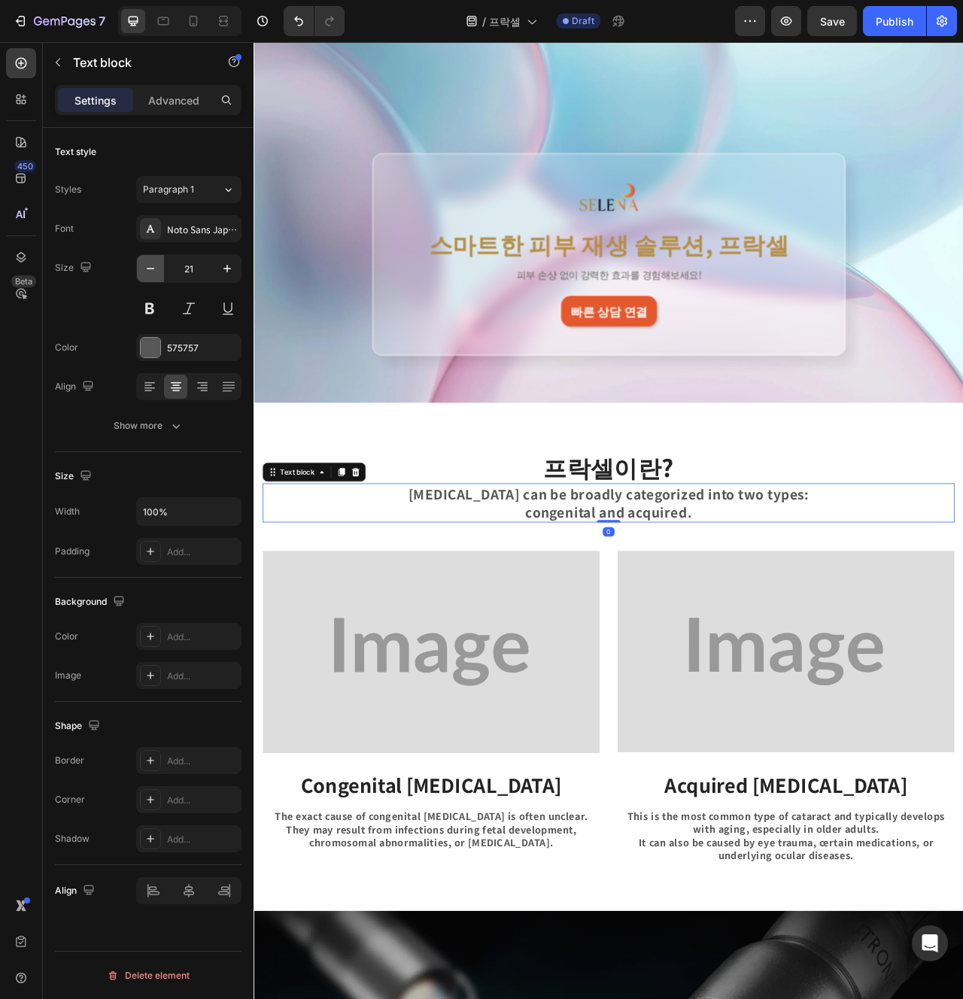
click at [154, 272] on icon "button" at bounding box center [150, 268] width 15 height 15
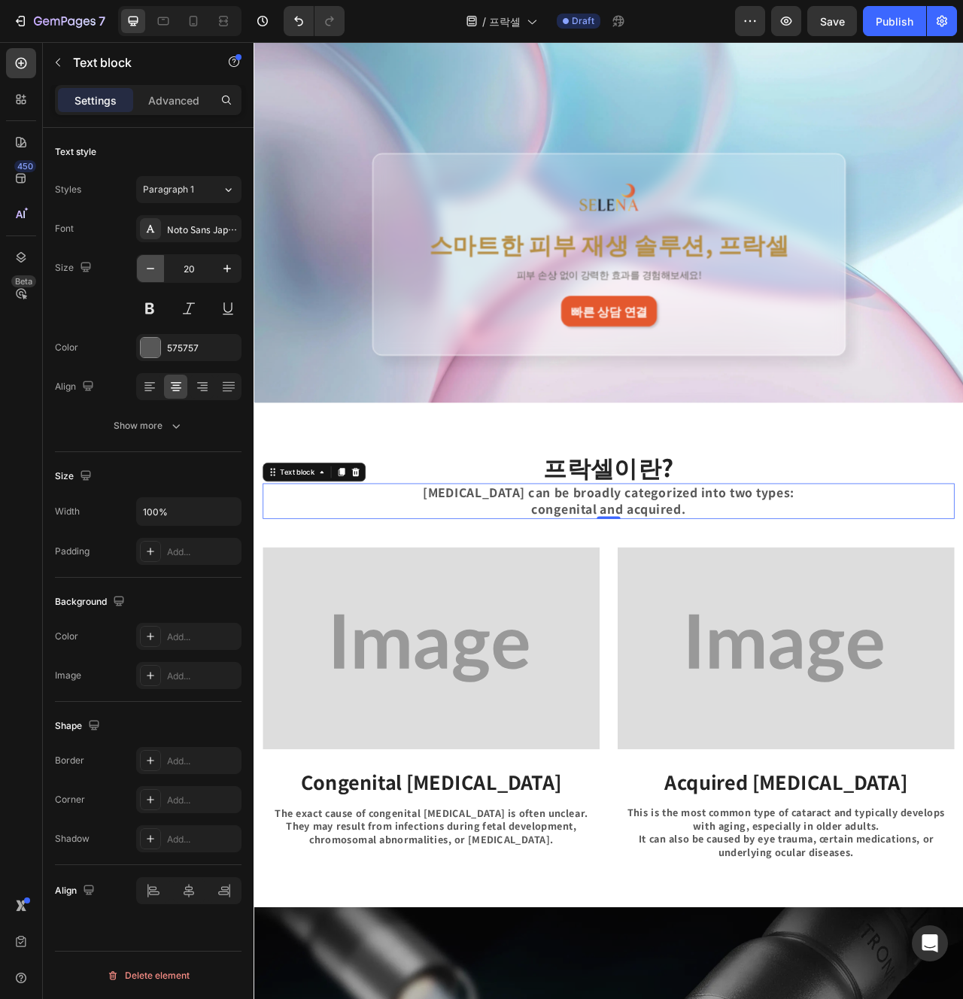
click at [154, 272] on icon "button" at bounding box center [150, 268] width 15 height 15
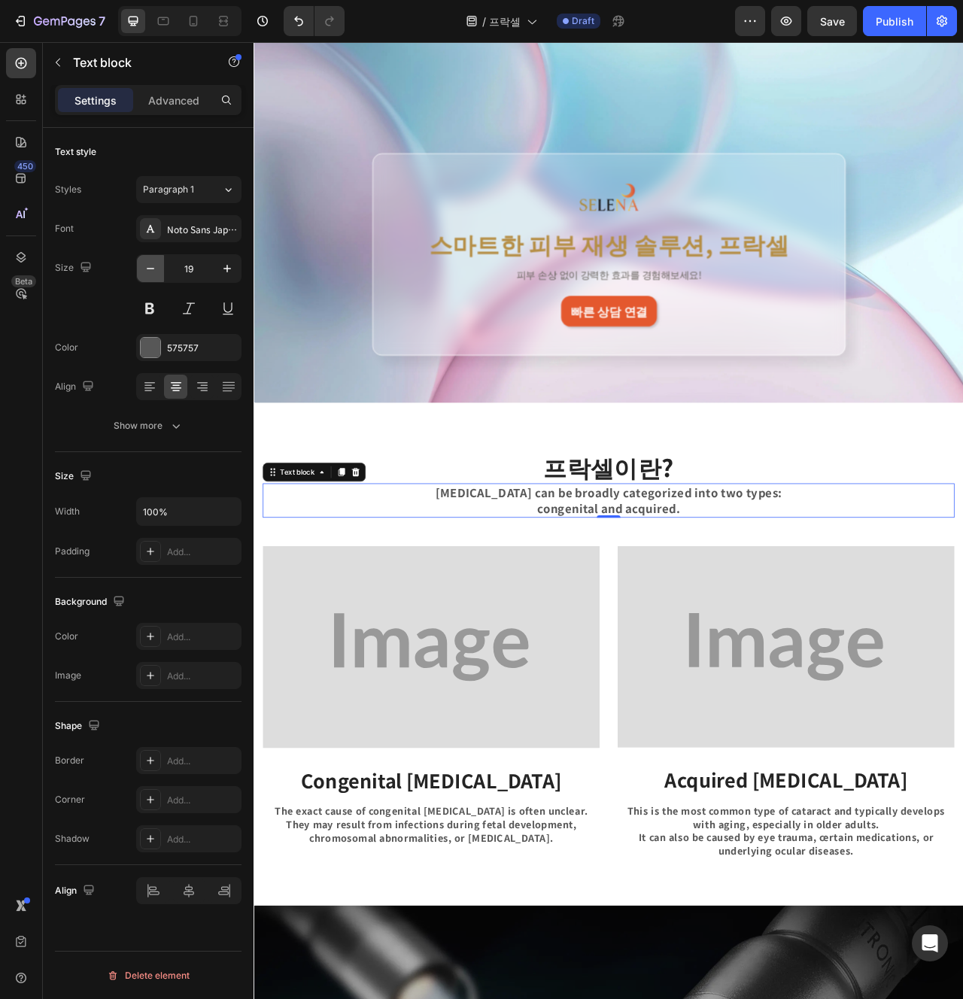
type input "18"
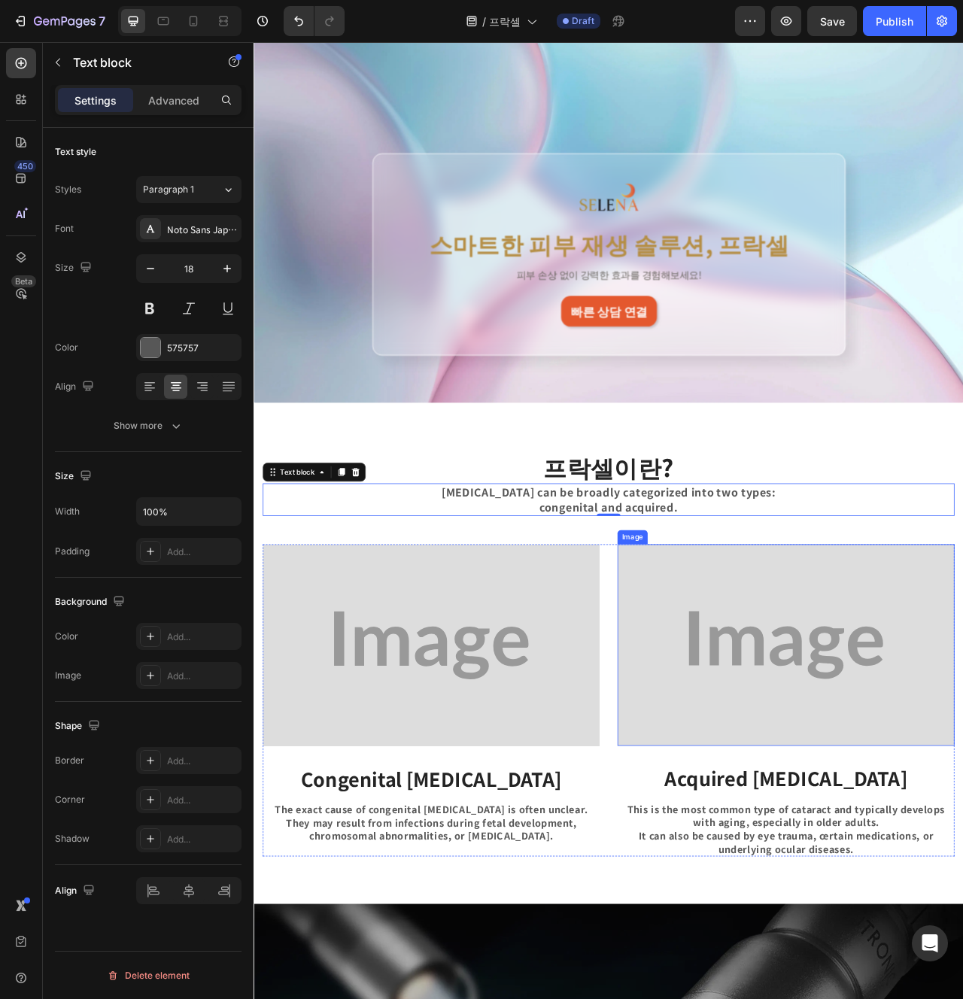
click at [930, 781] on img at bounding box center [930, 809] width 429 height 257
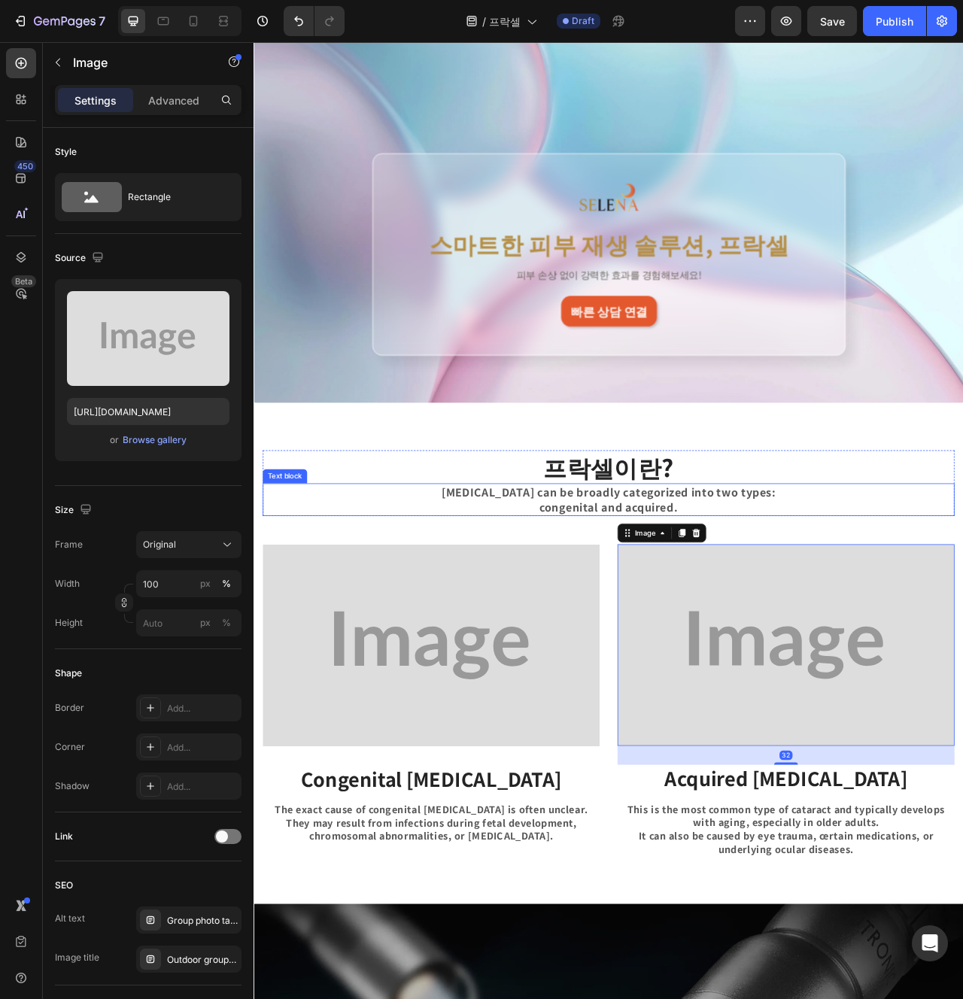
click at [686, 612] on p "Cataracts can be broadly categorized into two types:" at bounding box center [705, 614] width 727 height 19
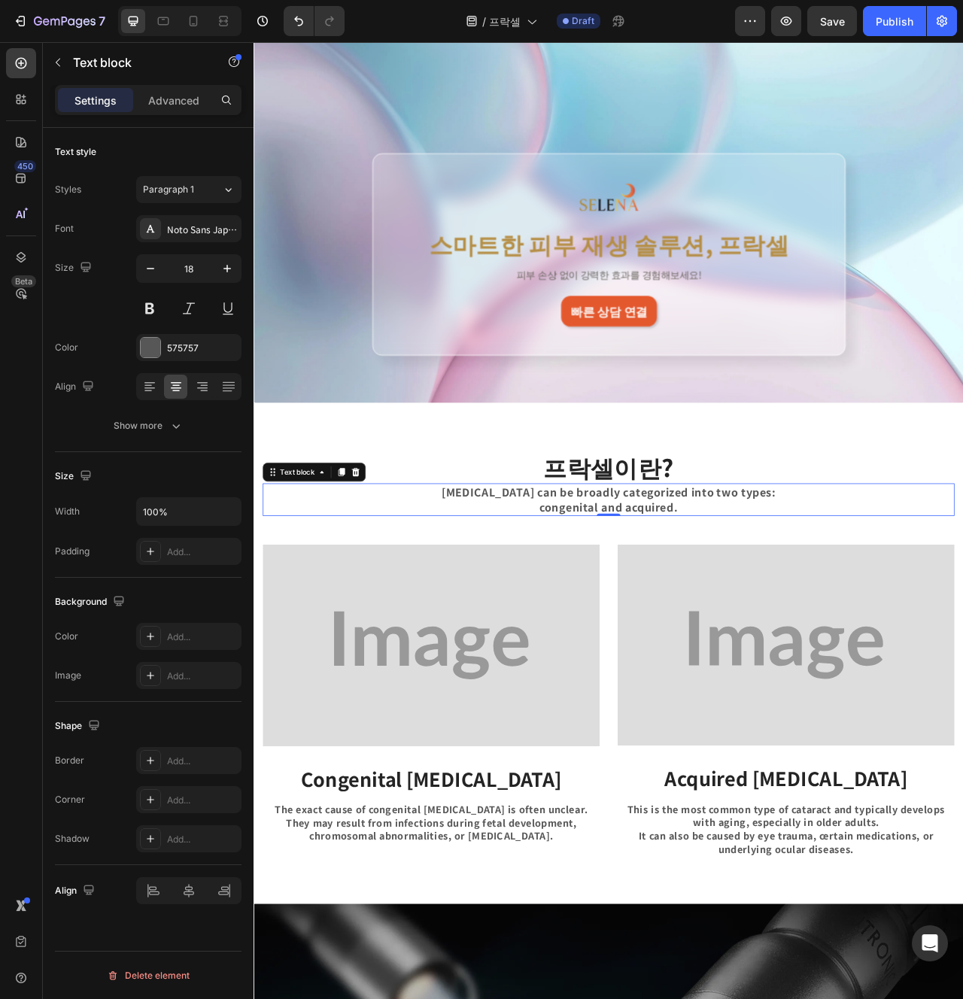
click at [810, 625] on p "congenital and acquired." at bounding box center [705, 634] width 727 height 19
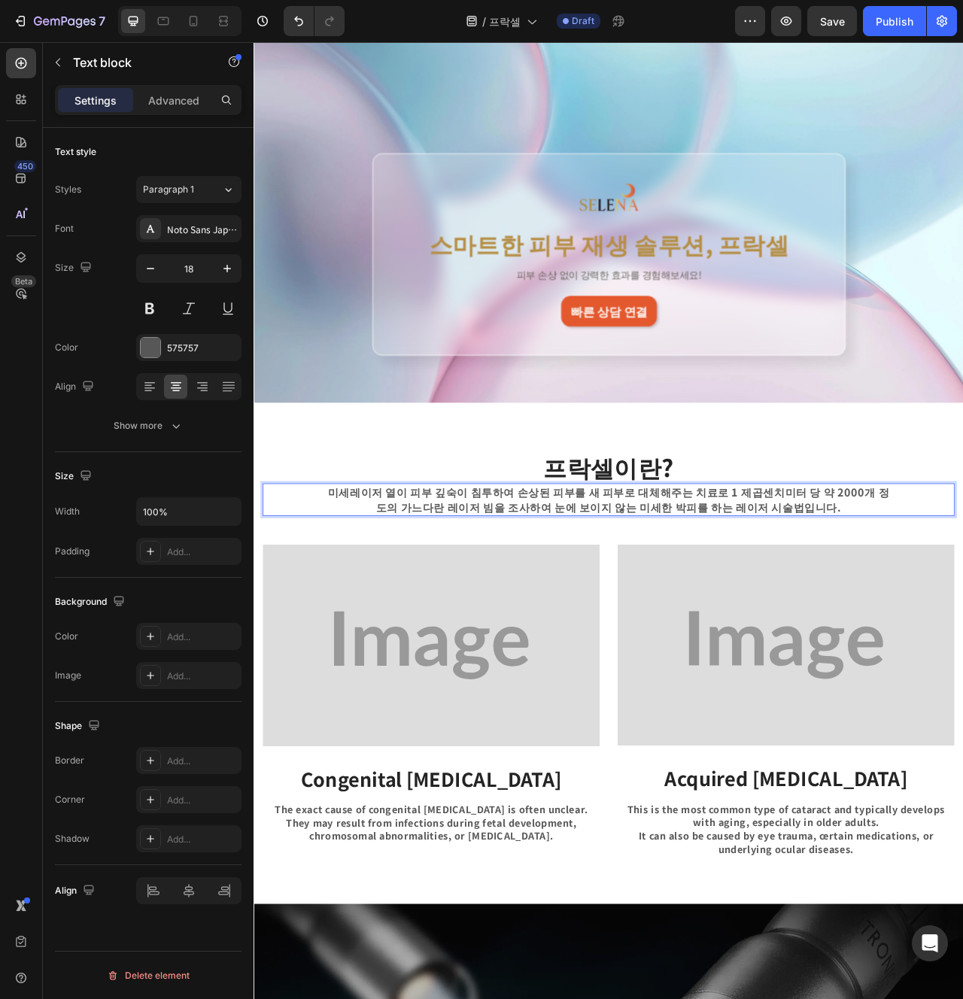
click at [761, 607] on p "미세레이저 열이 피부 깊숙이 침투하여 손상된 피부를 새 피부로 대체해주는 치료로 1 제곱센치미터 당 약 2000개 정도의 가느다란 레이저 빔을…" at bounding box center [705, 624] width 727 height 38
click at [787, 614] on p "미세레이저 열이 피부 깊숙이 침투하여 손상된 피부를 새 피부로 대체해주는 치료로 1 제곱센치미터 당 약 2000개 정도의 가느다란 레이저 빔을…" at bounding box center [705, 624] width 727 height 38
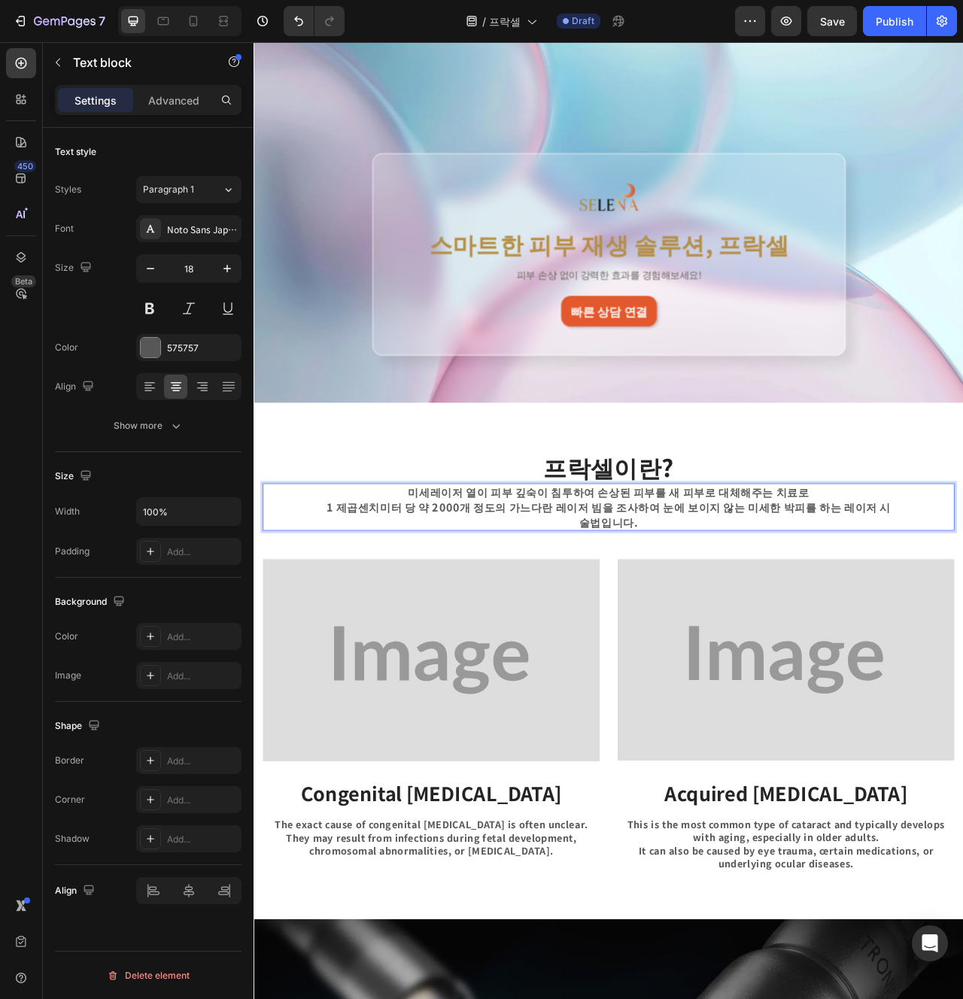
click at [740, 635] on p "1 제곱센치미터 당 약 2000개 정도의 가느다란 레이저 빔을 조사하여 눈에 보이지 않는 미세한 박피를 하는 레이저 시술법입니다." at bounding box center [705, 644] width 727 height 38
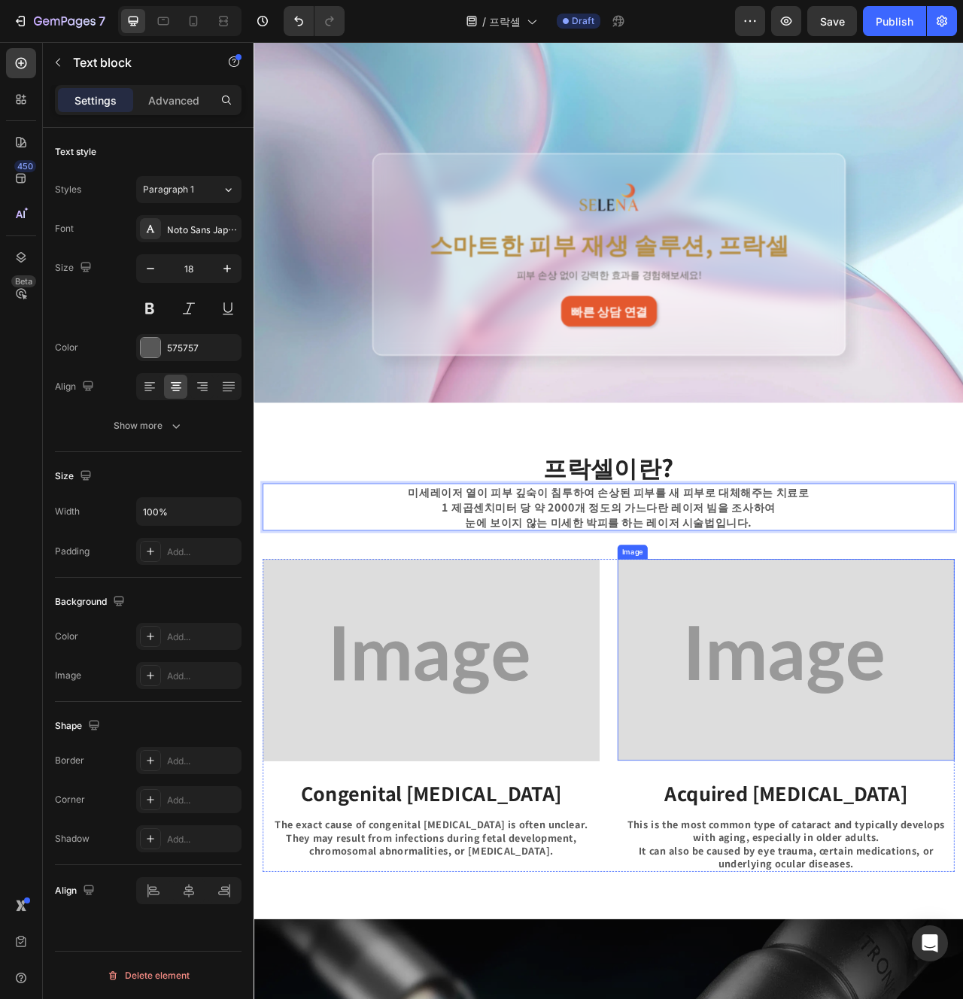
click at [864, 772] on img at bounding box center [930, 828] width 429 height 257
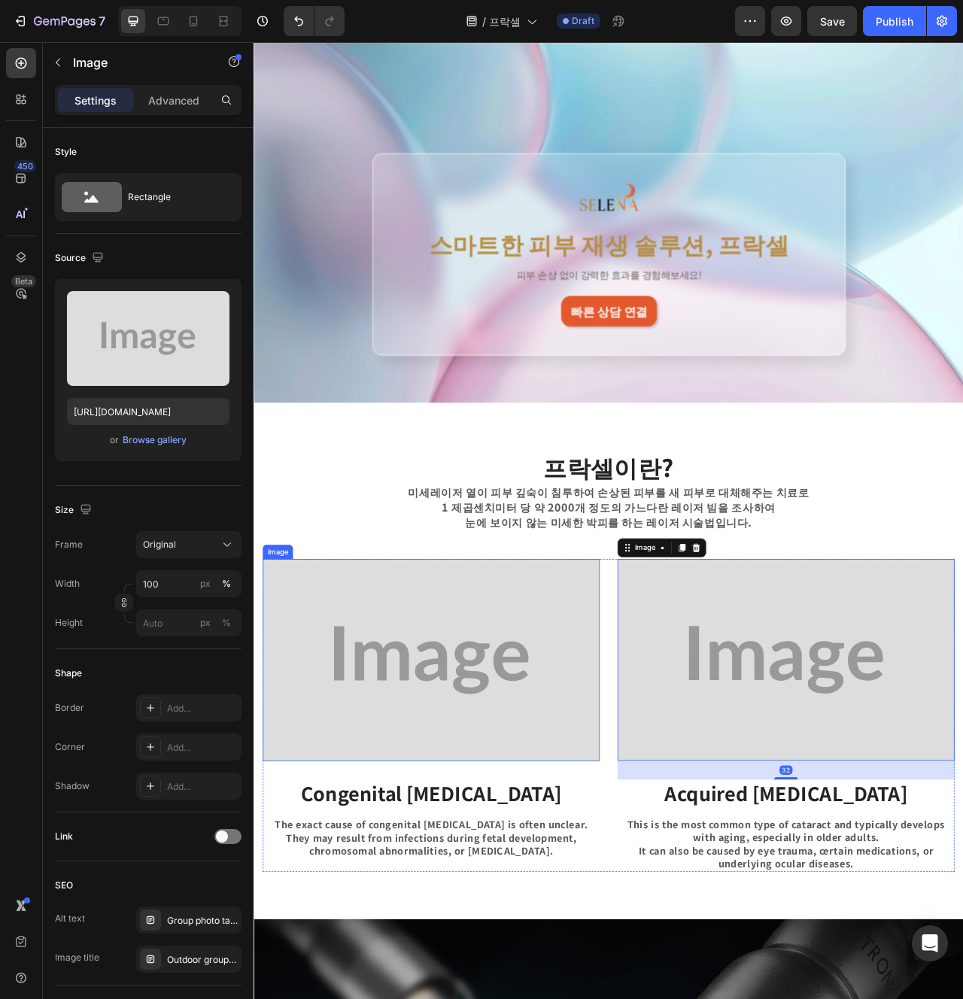
click at [609, 917] on img at bounding box center [479, 828] width 429 height 257
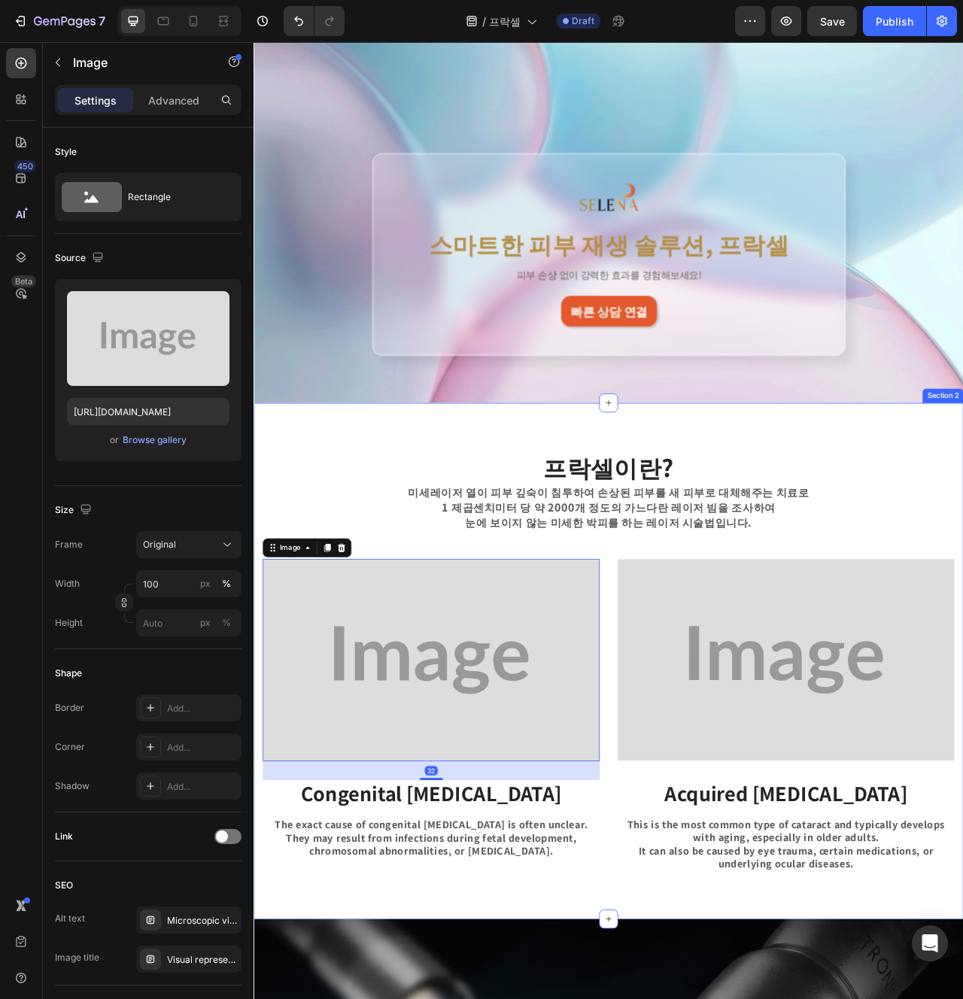
click at [939, 681] on div "프락셀이란? Heading 미세레이저 열이 피부 깊숙이 침투하여 손상된 피부를 새 피부로 대체해주는 치료로 1 제곱센치미터 당 약 2000개 …" at bounding box center [705, 829] width 880 height 536
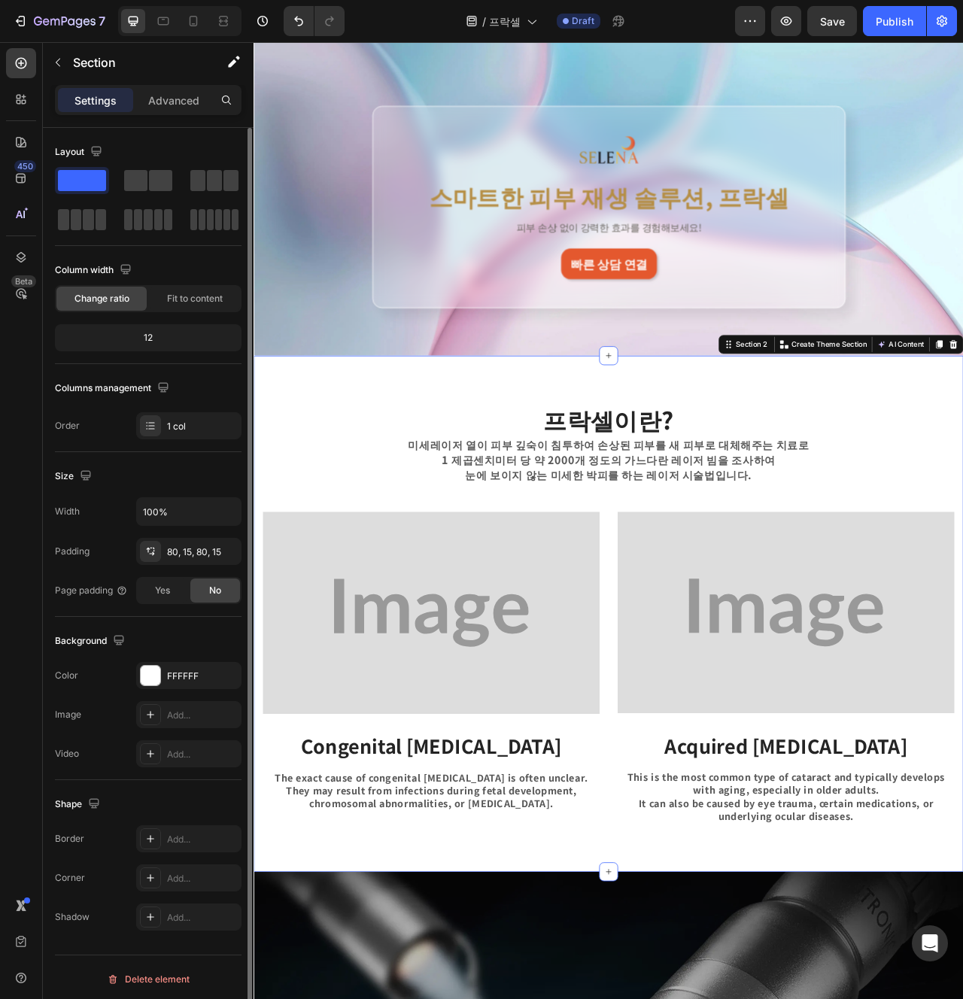
scroll to position [749, 0]
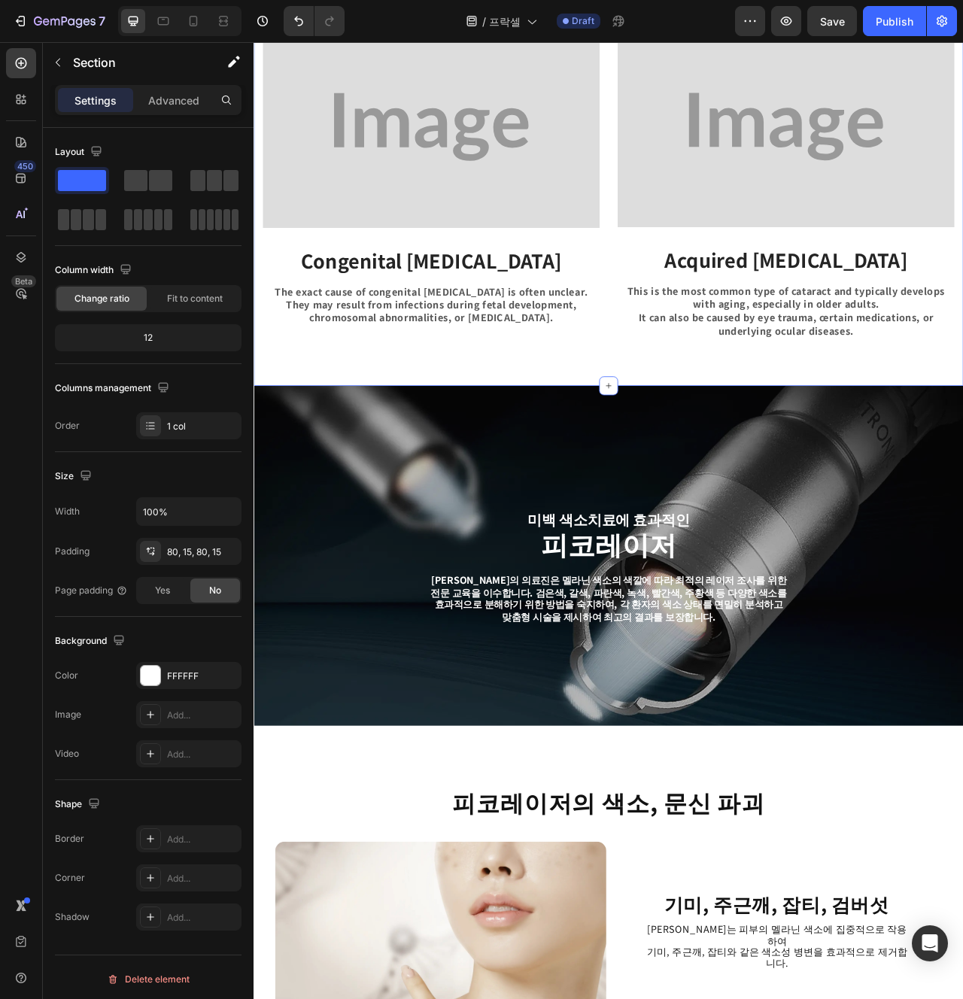
click at [472, 324] on strong "Congenital Cataracts" at bounding box center [480, 319] width 332 height 35
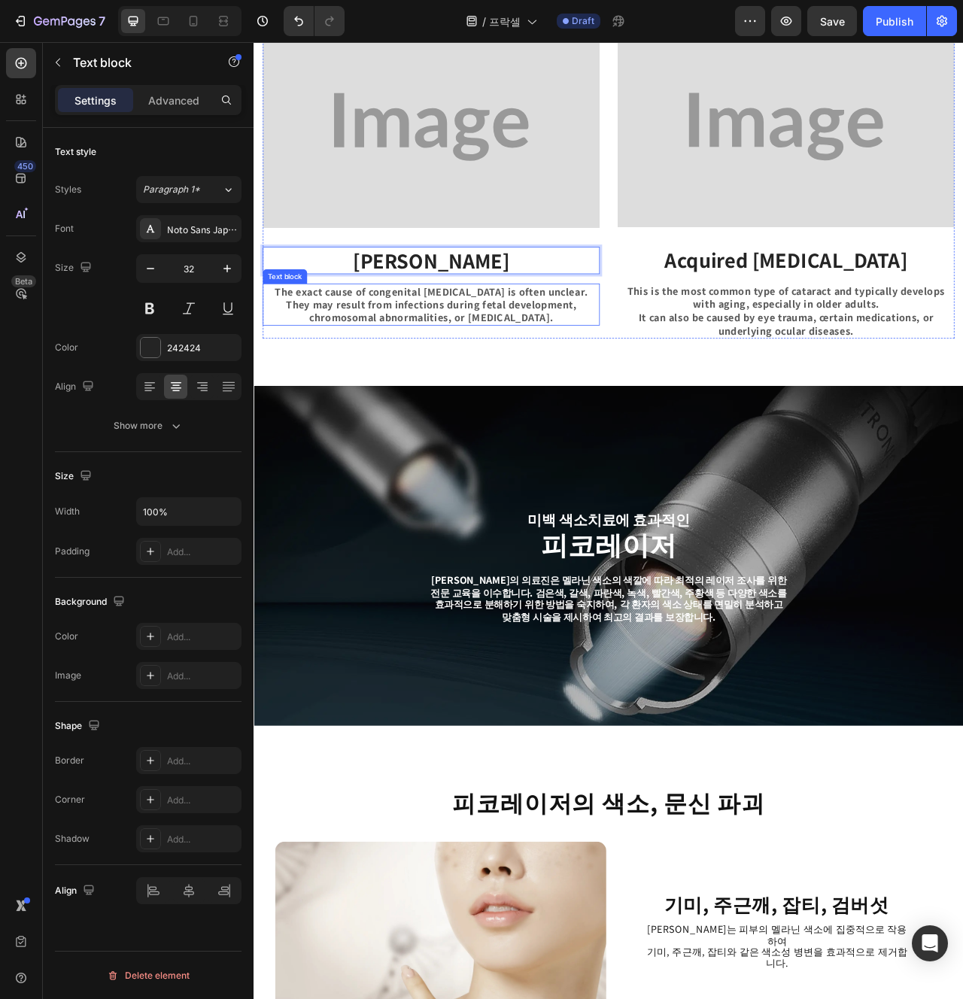
click at [552, 356] on p "The exact cause of congenital cataracts is often unclear." at bounding box center [479, 359] width 426 height 17
click at [505, 381] on p "They may result from infections during fetal development, chromosomal abnormali…" at bounding box center [479, 384] width 426 height 34
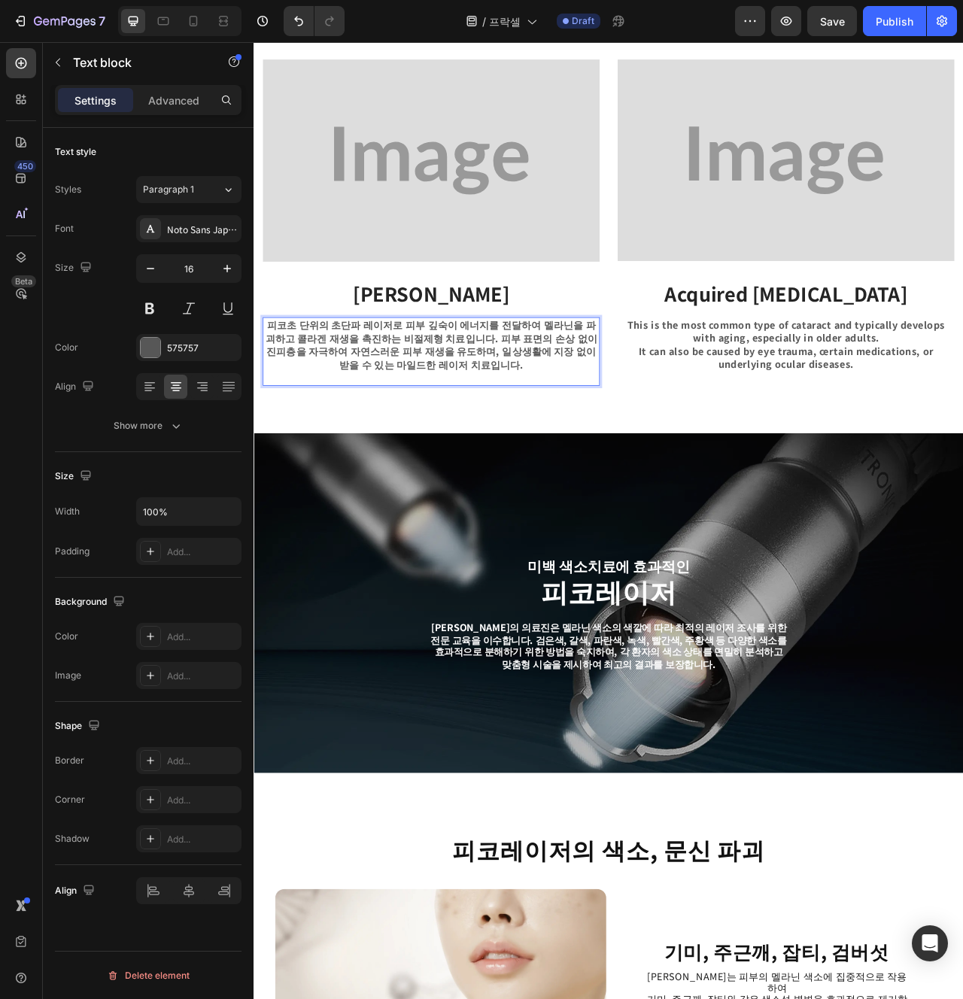
scroll to position [704, 0]
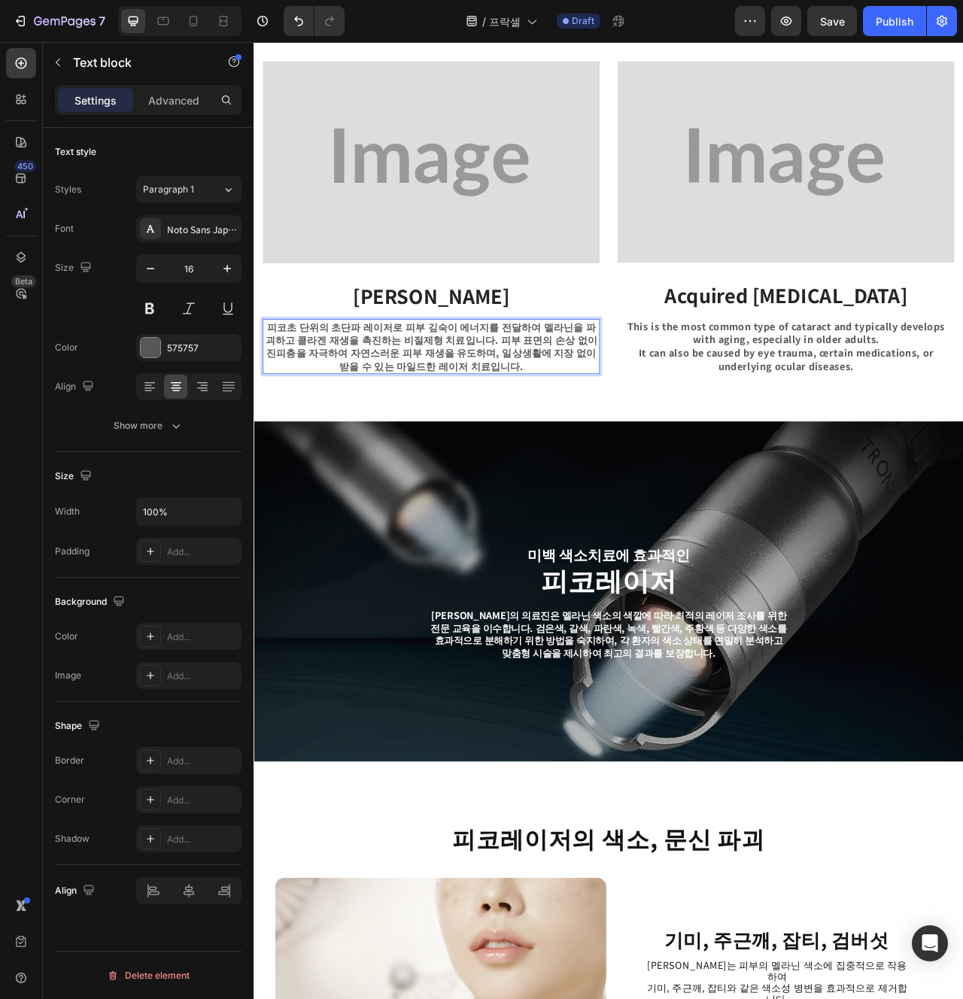
click at [473, 400] on p "피코초 단위의 초단파 레이저로 피부 깊숙이 에너지를 전달하여 멜라닌을 파괴하고 콜라겐 재생을 촉진하는 비절제형 치료입니다. 피부 표면의 손상 …" at bounding box center [479, 430] width 426 height 68
click at [529, 400] on p "피코초 단위의 초단파 레이저로 피부 깊숙이 에너지를 전달하여 멜라닌을 파괴하고 콜라겐 재생을 촉진하는 비절제형 치료입니다. 피부 표면의 손상 …" at bounding box center [479, 430] width 426 height 68
click at [582, 450] on p "일상생활에 지장 없이 받을 수 있는 마일드한 레이저 치료입니다." at bounding box center [479, 454] width 426 height 17
click at [579, 504] on div "프락셀이란? Heading 미세레이저 열이 피부 깊숙이 침투하여 손상된 피부를 새 피부로 대체해주는 치료로 1 제곱센치미터 당 약 2000개 …" at bounding box center [705, 196] width 903 height 657
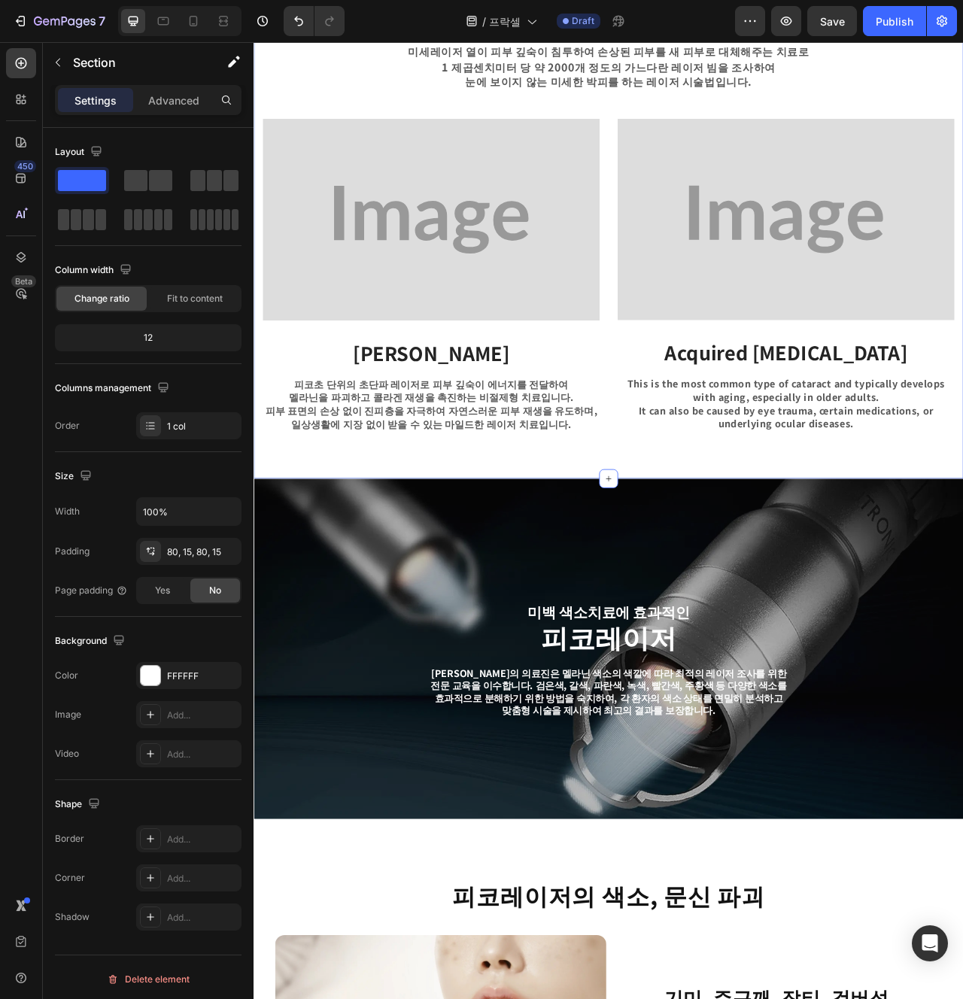
scroll to position [604, 0]
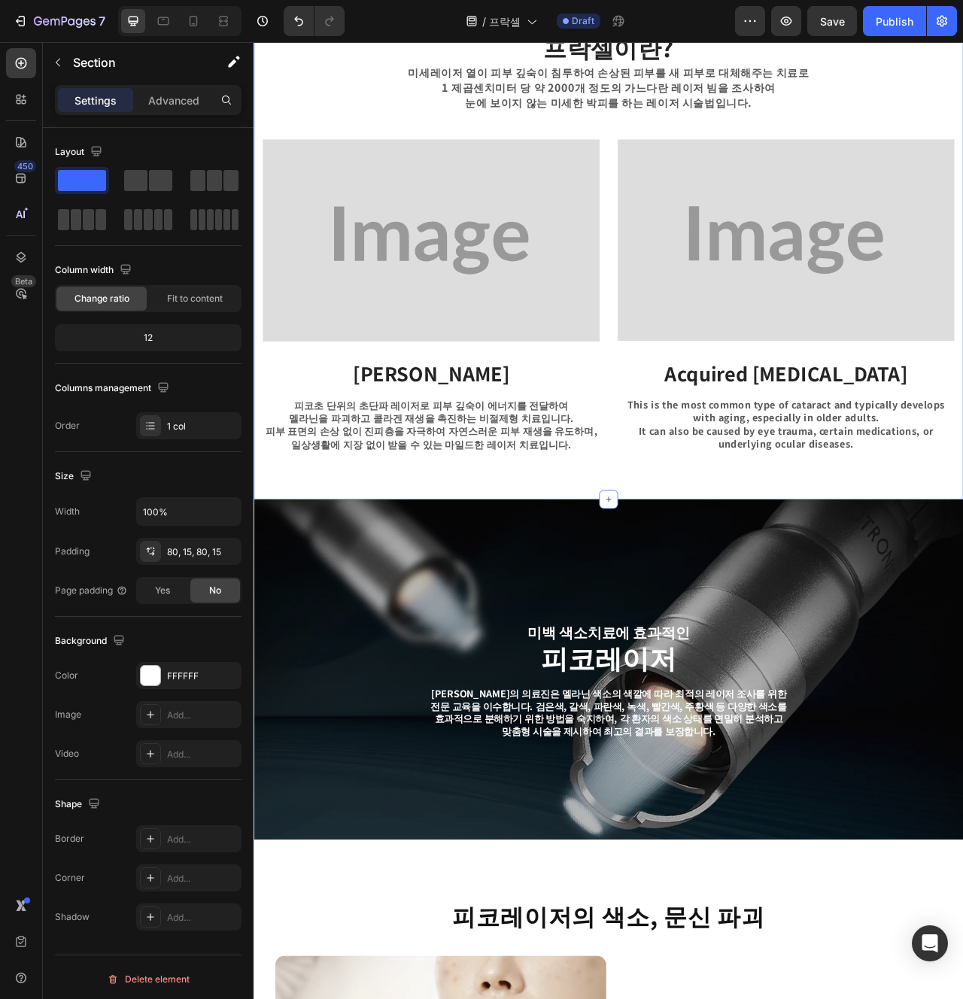
click at [707, 574] on div "프락셀이란? Heading 미세레이저 열이 피부 깊숙이 침투하여 손상된 피부를 새 피부로 대체해주는 치료로 1 제곱센치미터 당 약 2000개 …" at bounding box center [705, 295] width 903 height 657
click at [883, 546] on p "This is the most common type of cataract and typically develops with aging, esp…" at bounding box center [931, 528] width 426 height 68
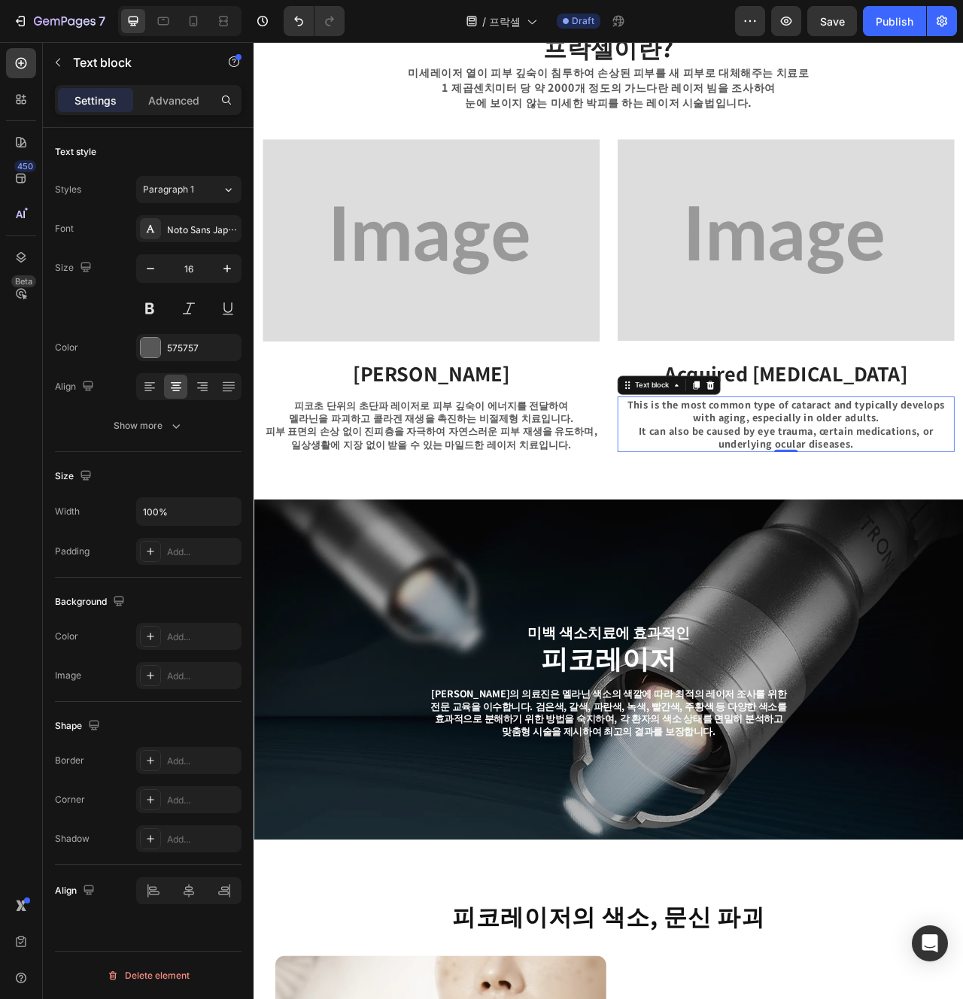
click at [962, 455] on strong "Acquired Cataracts" at bounding box center [931, 462] width 309 height 35
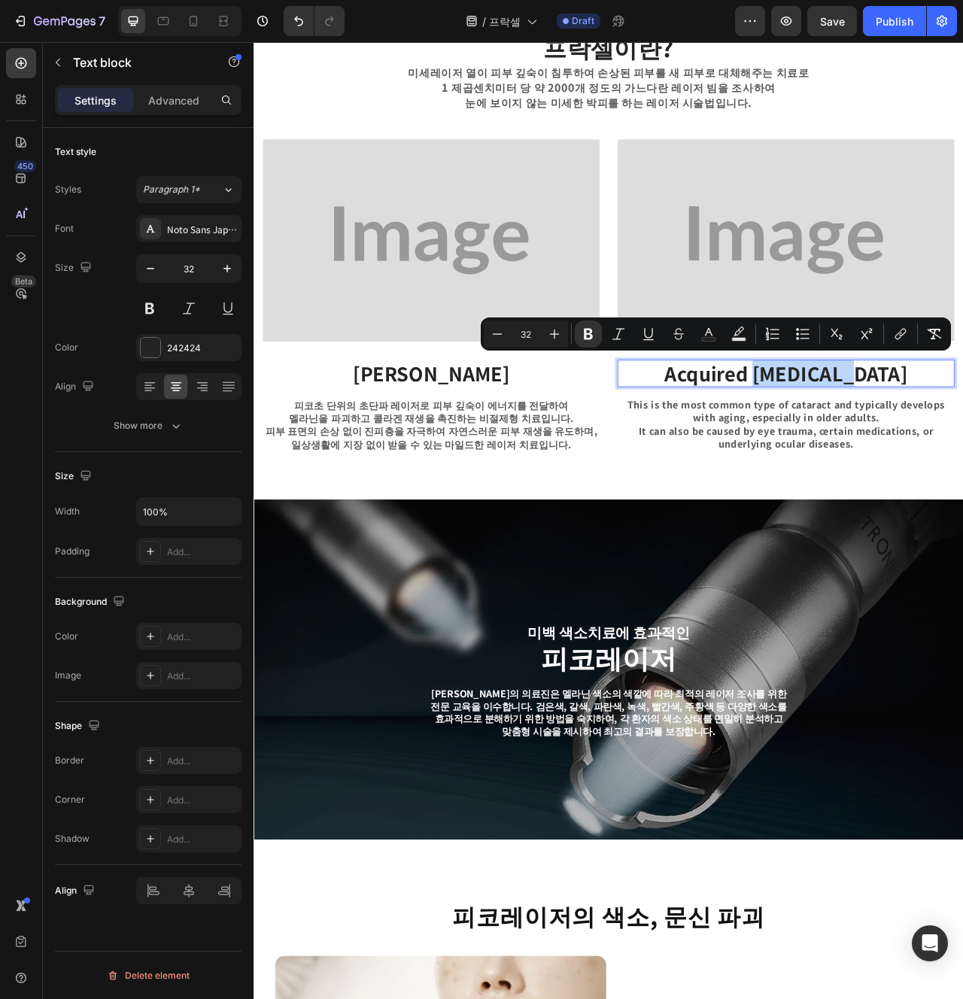
click at [962, 455] on strong "Acquired Cataracts" at bounding box center [931, 462] width 309 height 35
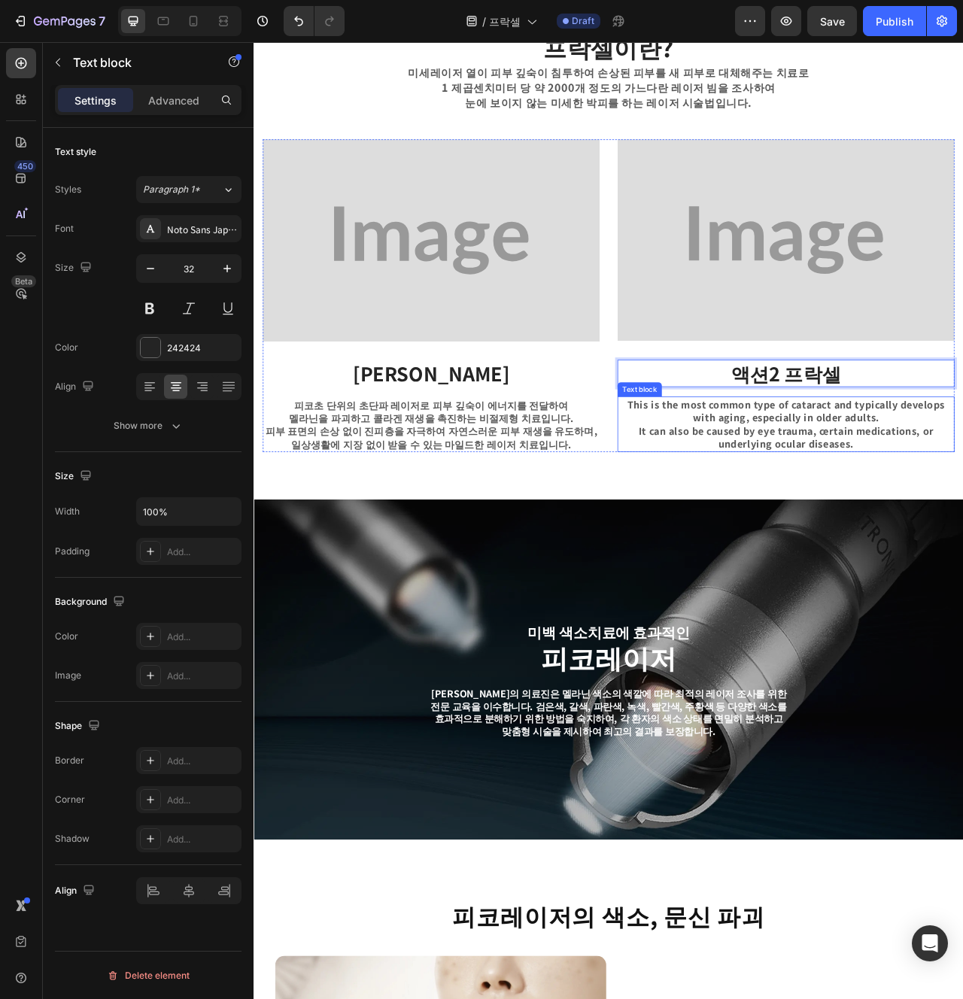
click at [962, 513] on p "This is the most common type of cataract and typically develops with aging, esp…" at bounding box center [931, 528] width 426 height 68
click at [861, 514] on p "This is the most common type of cataract and typically develops with aging, esp…" at bounding box center [931, 528] width 426 height 68
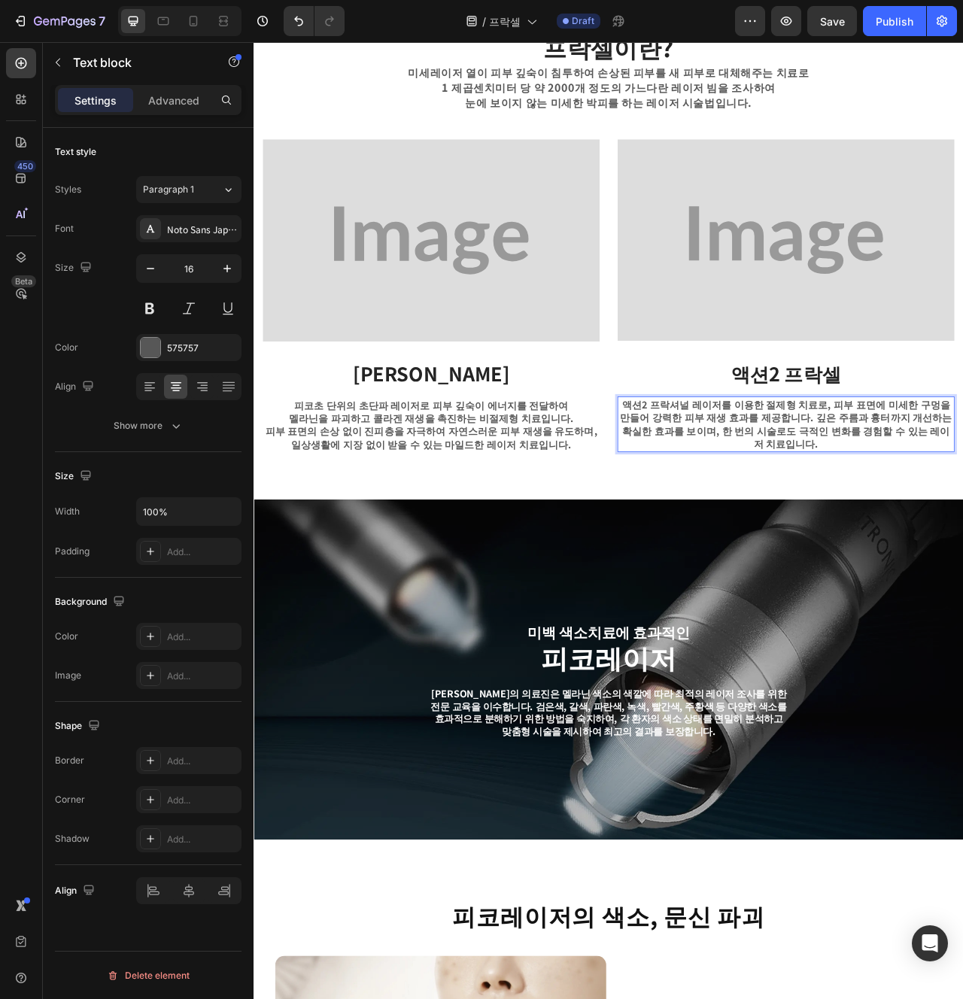
click at [959, 494] on p "액션2 프락셔널 레이저를 이용한 절제형 치료로, 피부 표면에 미세한 구멍을 만들어 강력한 피부 재생 효과를 제공합니다. 깊은 주름과 흉터까지 …" at bounding box center [931, 528] width 426 height 68
click at [959, 501] on p "액션2 프락셔널 레이저를 이용한 절제형 치료로, 피부 표면에 미세한 구멍을 만들어 강력한 피부 재생 효과를 제공합니다. 깊은 주름과 흉터까지 …" at bounding box center [931, 528] width 426 height 68
click at [962, 567] on div "프락셀이란? Heading 미세레이저 열이 피부 깊숙이 침투하여 손상된 피부를 새 피부로 대체해주는 치료로 1 제곱센치미터 당 약 2000개 …" at bounding box center [705, 295] width 903 height 657
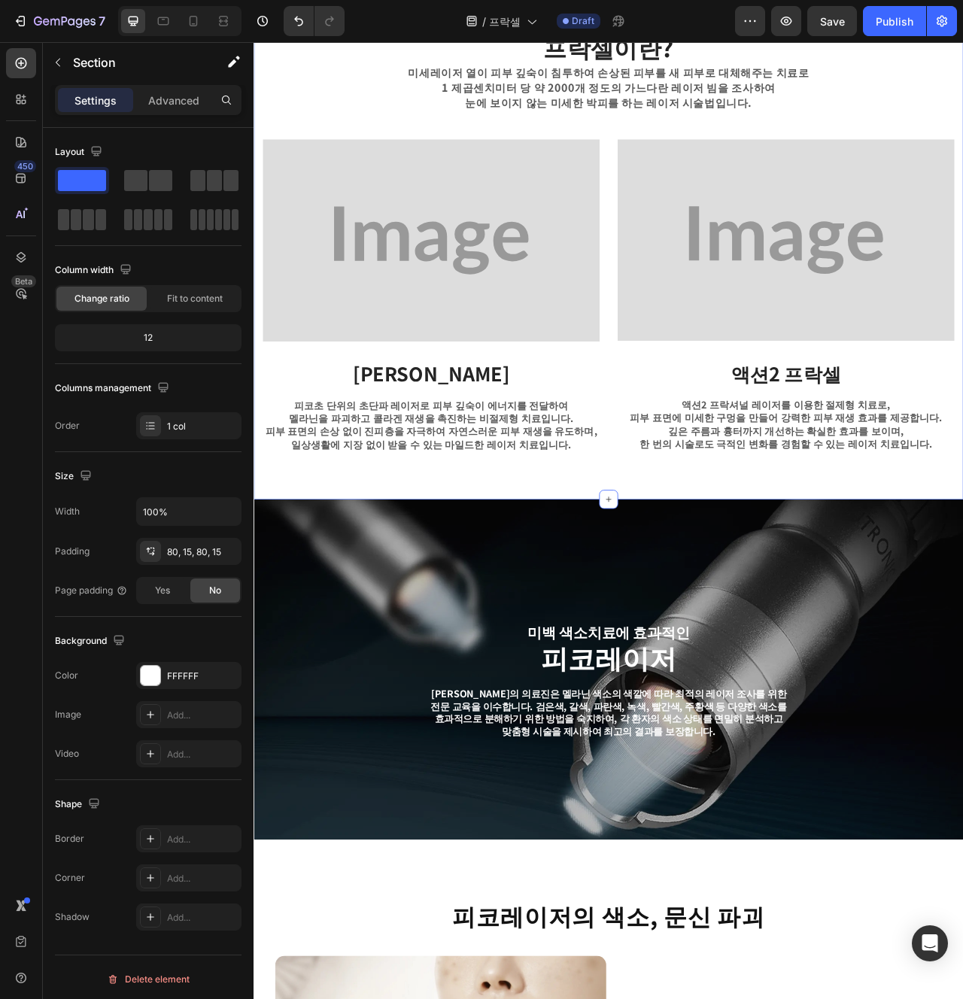
click at [962, 614] on div "프락셀이란? Heading 미세레이저 열이 피부 깊숙이 침투하여 손상된 피부를 새 피부로 대체해주는 치료로 1 제곱센치미터 당 약 2000개 …" at bounding box center [705, 295] width 903 height 657
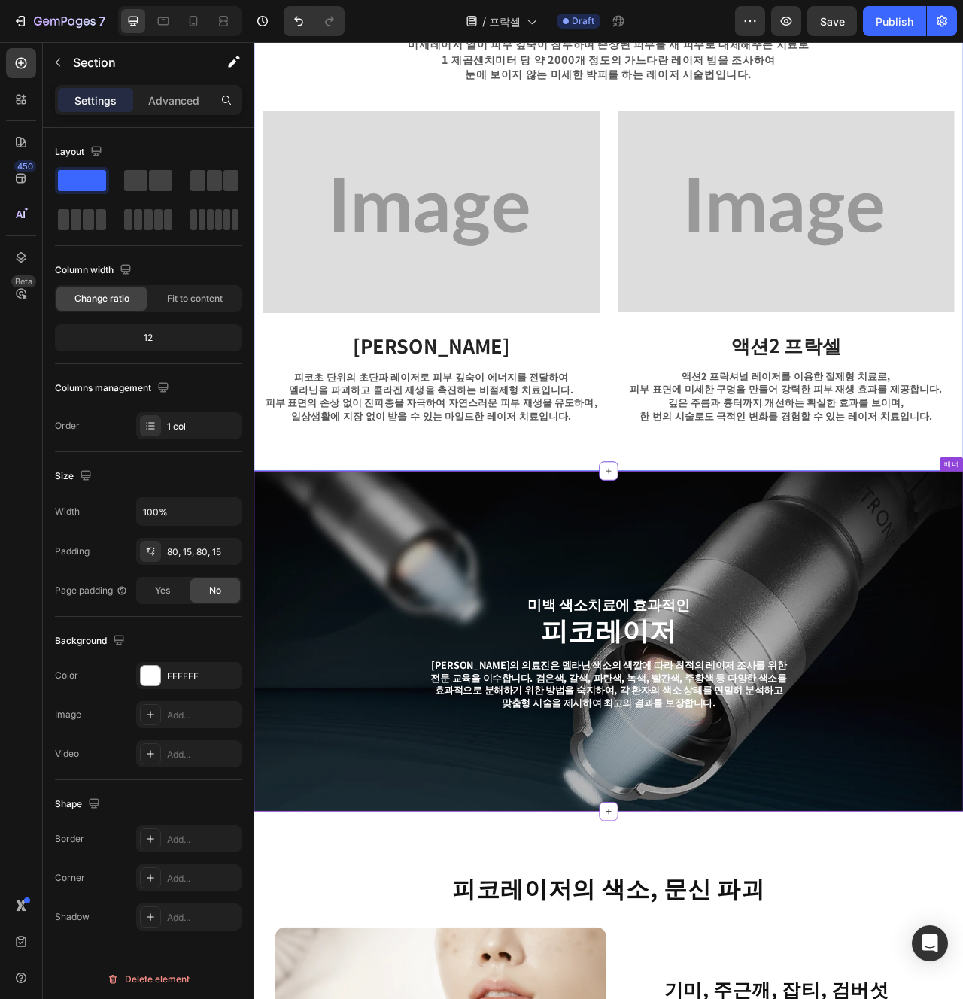
click at [879, 742] on div "미백 색소치료에 효과적인 Text Block Row 피코레이저 Heading 셀레나의원의 의료진은 멜라닌 색소의 색깔에 따라 최적의 레이저 조…" at bounding box center [705, 817] width 880 height 358
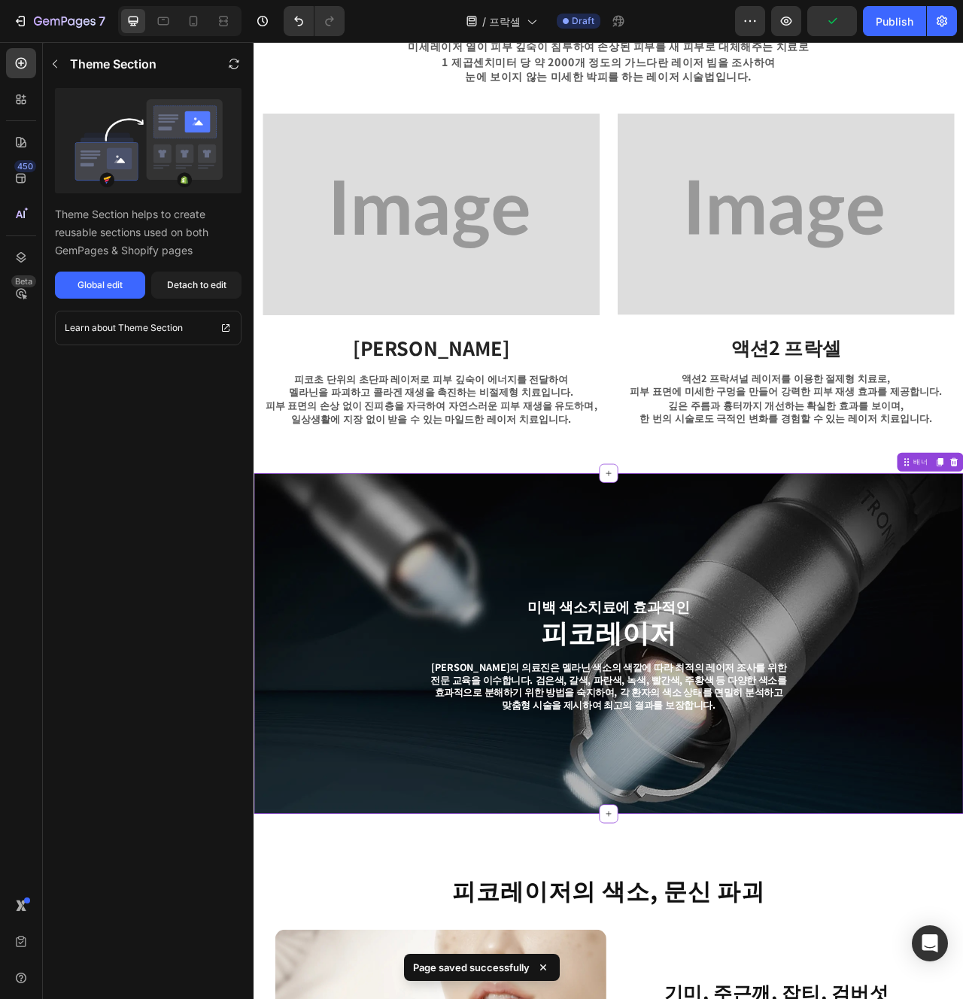
scroll to position [480, 0]
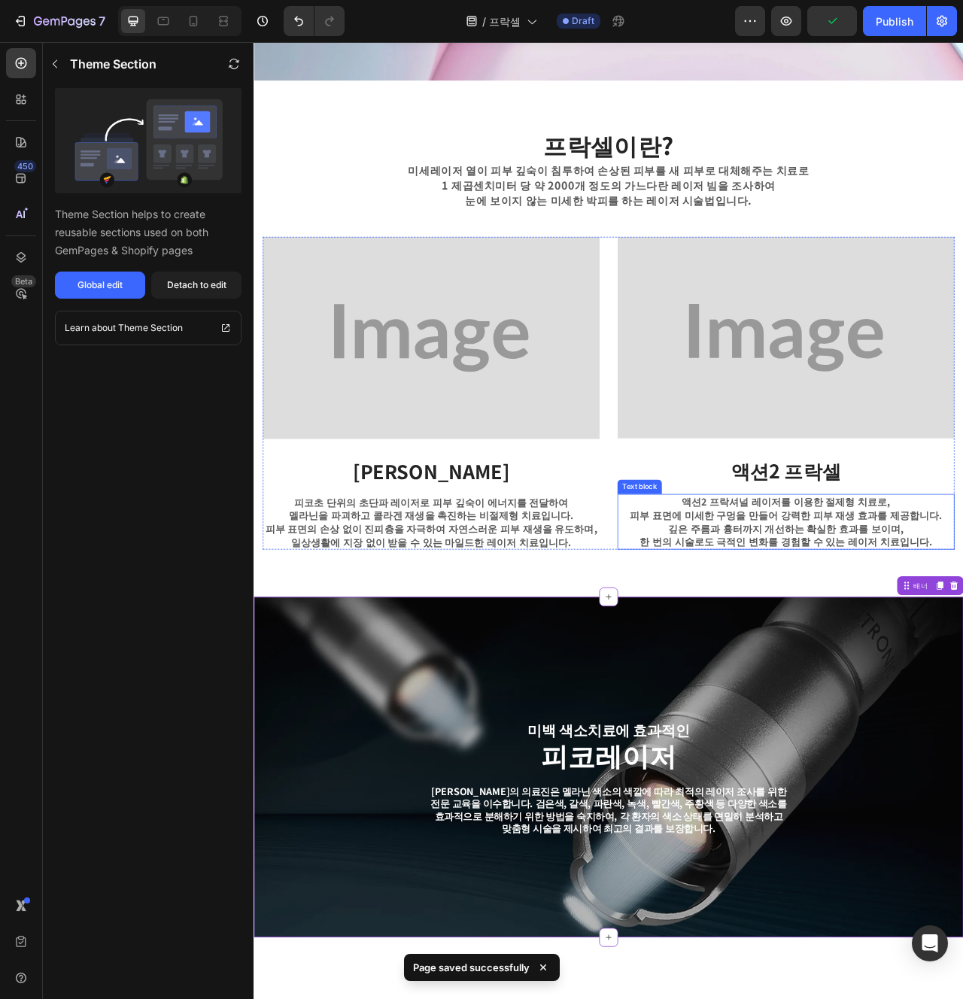
click at [962, 495] on img at bounding box center [930, 418] width 429 height 257
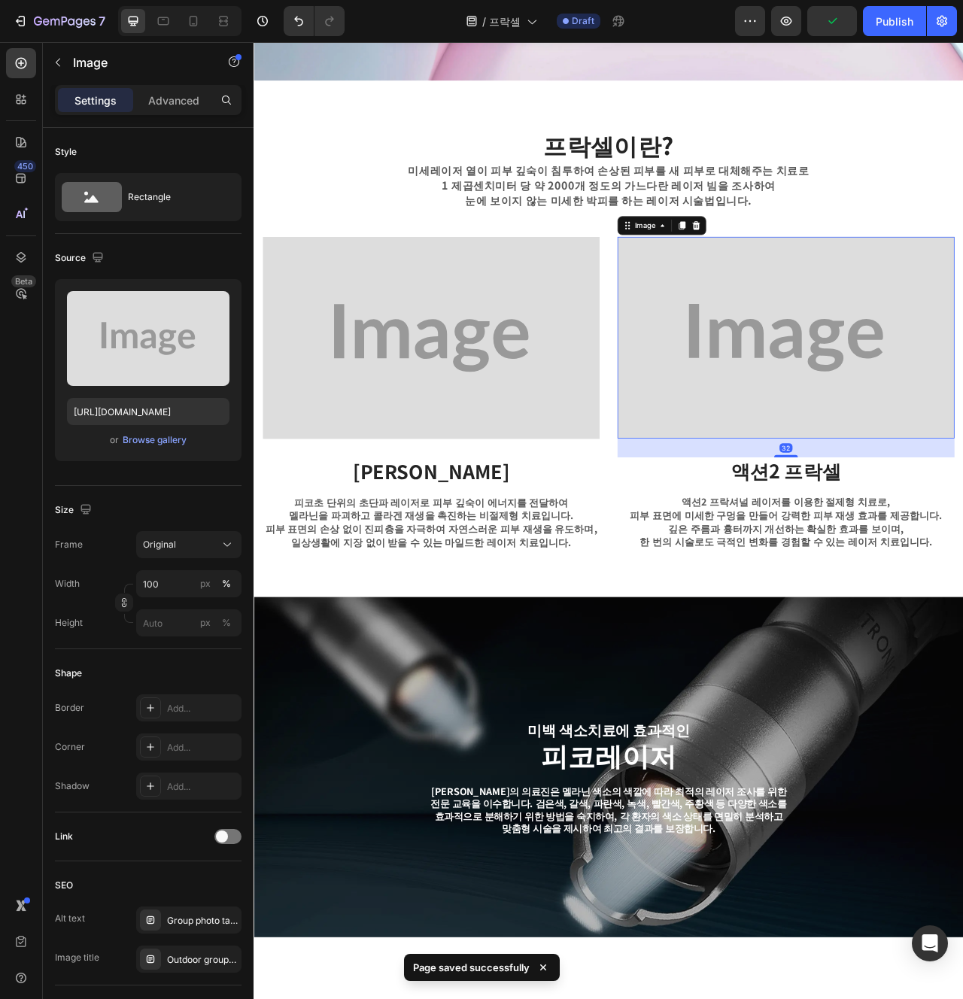
click at [567, 497] on img at bounding box center [479, 418] width 429 height 257
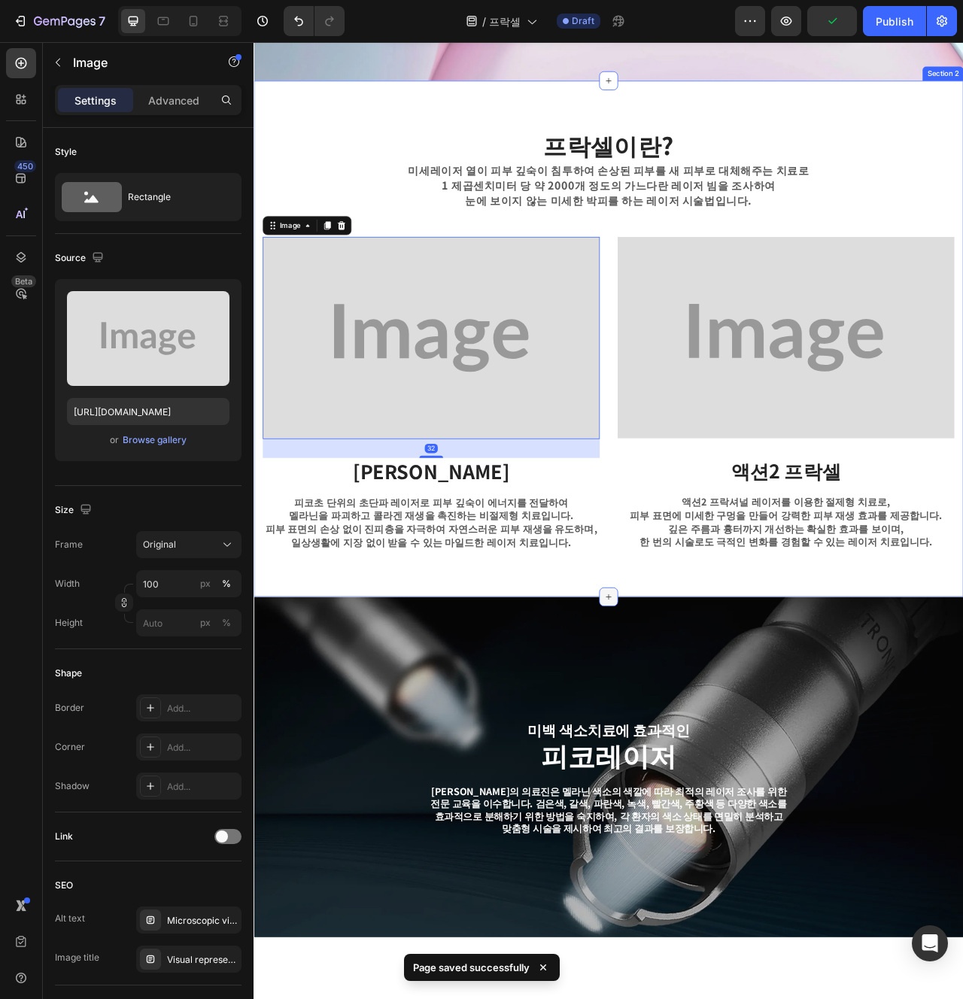
click at [713, 740] on div at bounding box center [705, 748] width 24 height 24
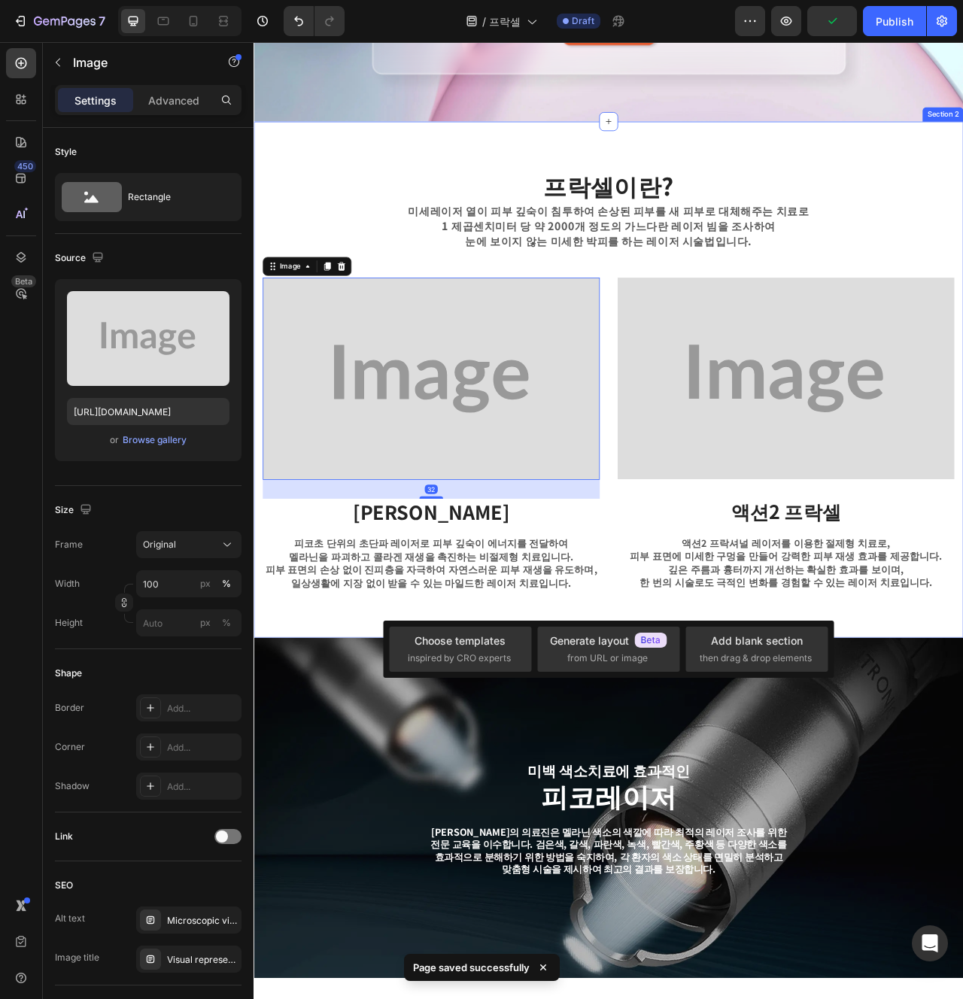
scroll to position [385, 0]
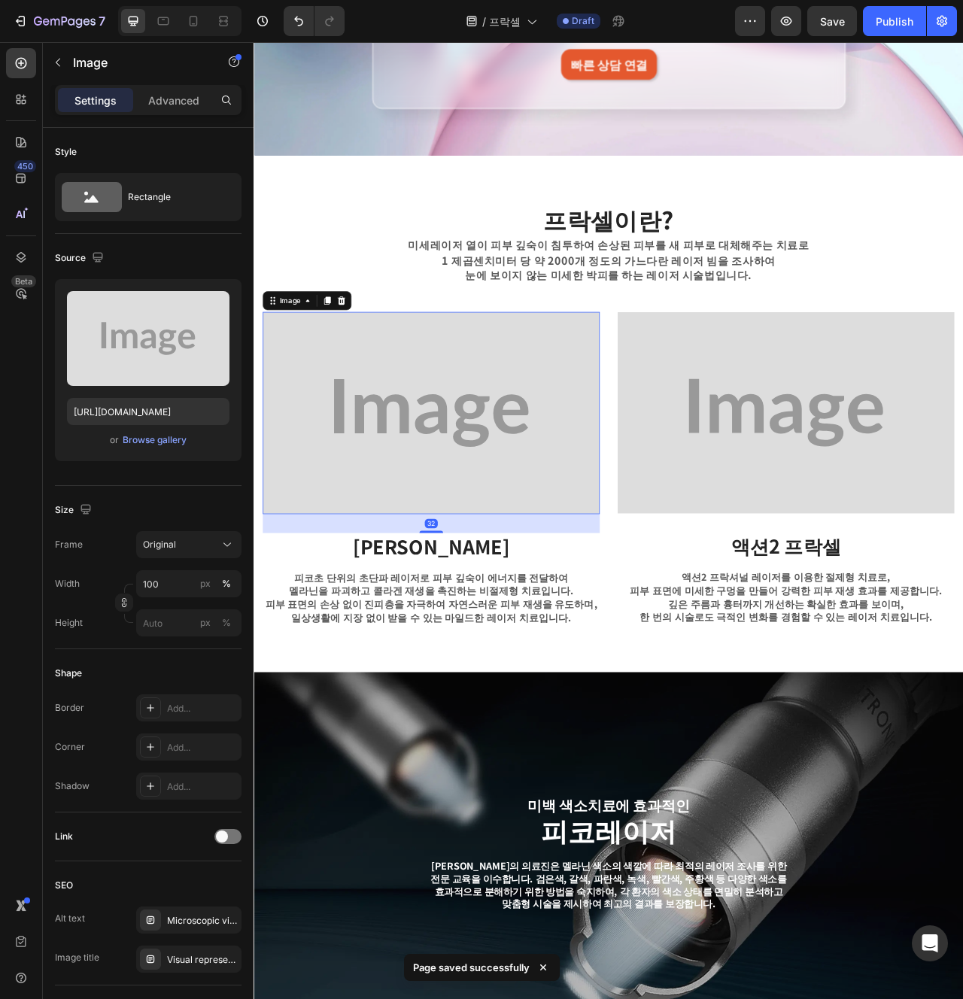
click at [520, 463] on img at bounding box center [479, 513] width 429 height 257
click at [165, 100] on p "Advanced" at bounding box center [173, 101] width 51 height 16
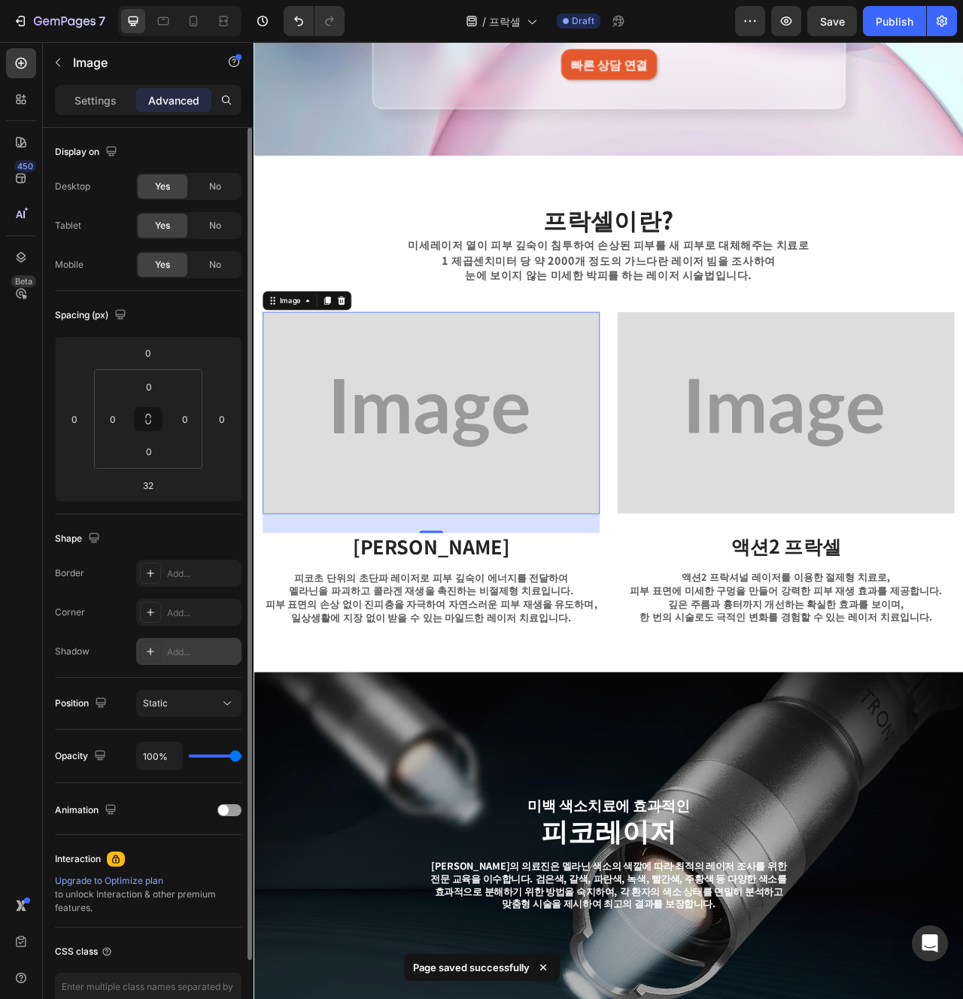
scroll to position [90, 0]
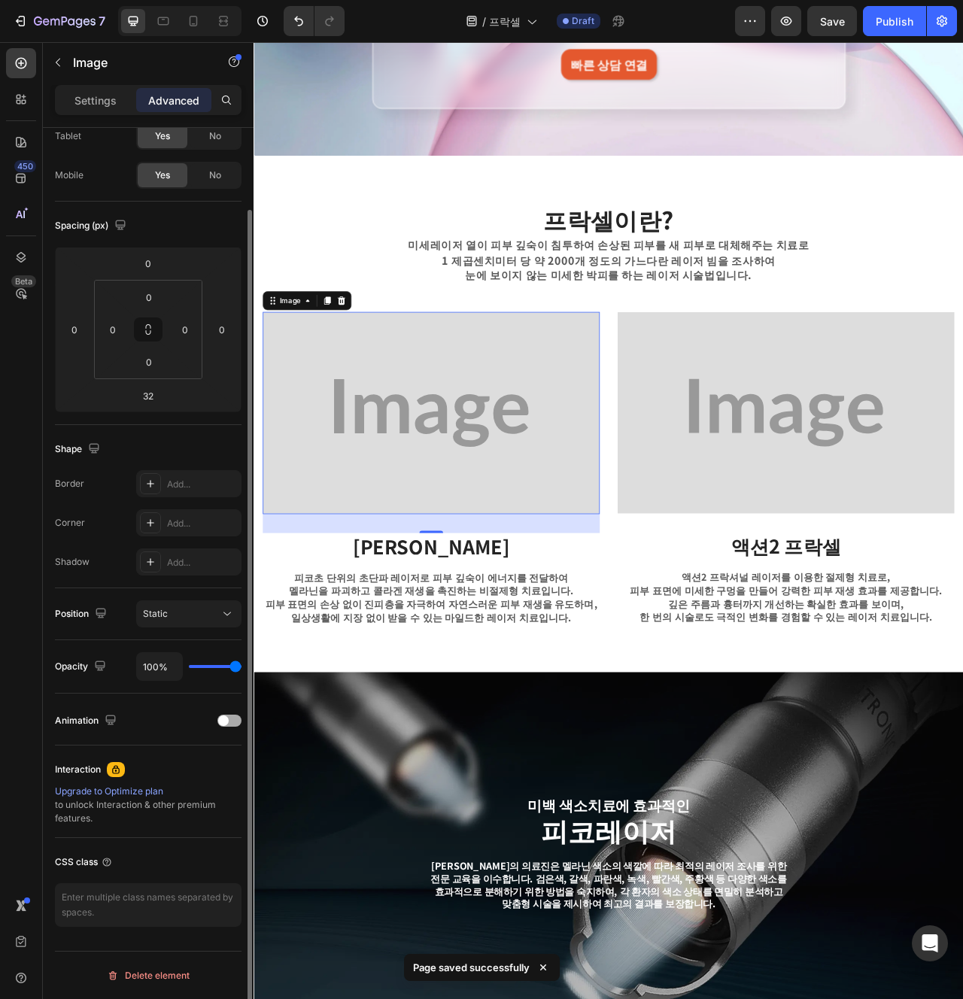
click at [232, 719] on div at bounding box center [229, 721] width 24 height 12
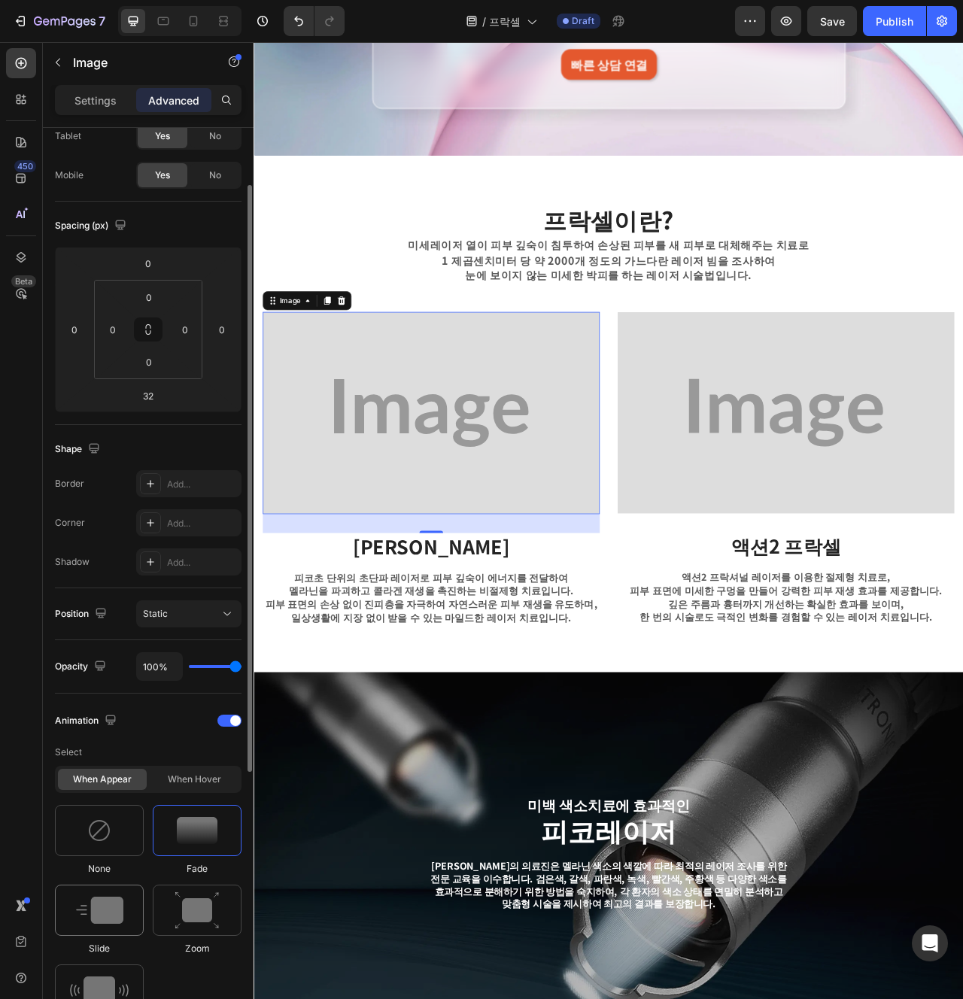
click at [98, 919] on img at bounding box center [99, 910] width 47 height 27
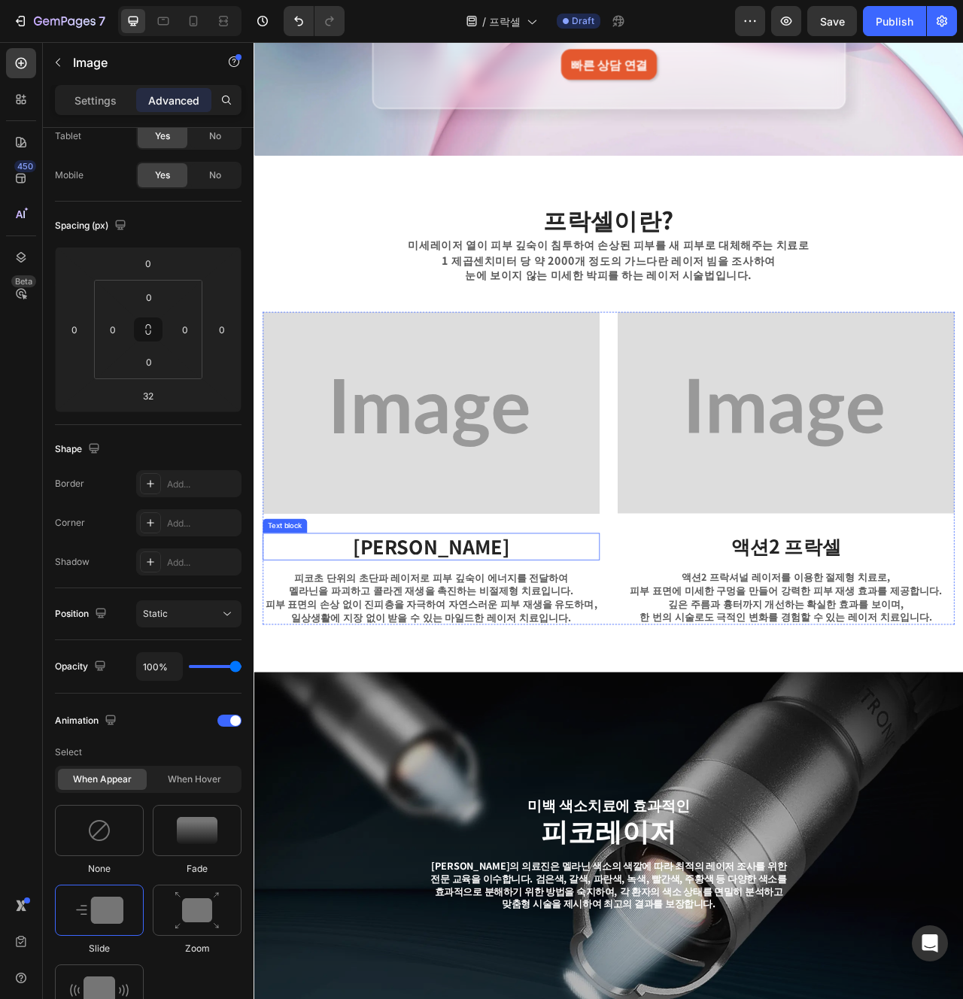
click at [480, 693] on strong "[PERSON_NAME]" at bounding box center [479, 683] width 199 height 35
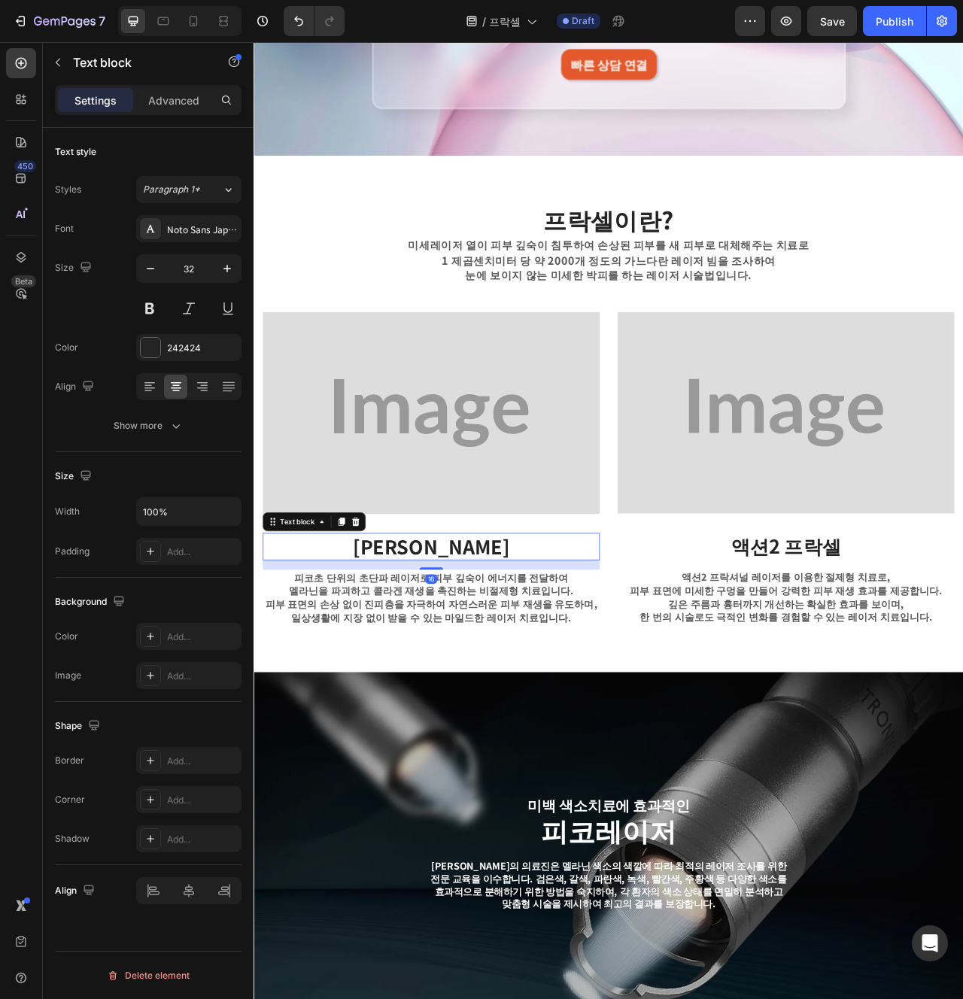
scroll to position [0, 0]
click at [187, 105] on p "Advanced" at bounding box center [173, 101] width 51 height 16
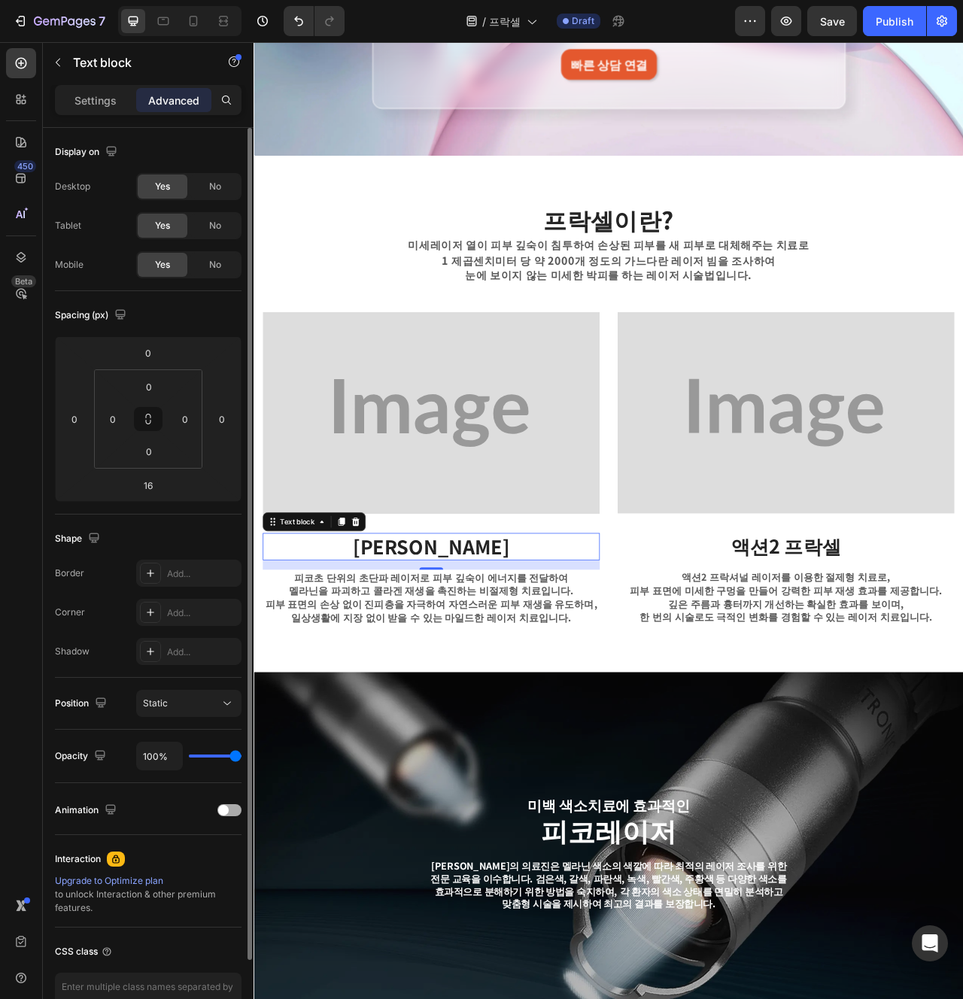
click at [227, 802] on div "Animation" at bounding box center [148, 810] width 187 height 24
click at [230, 812] on div at bounding box center [229, 810] width 24 height 12
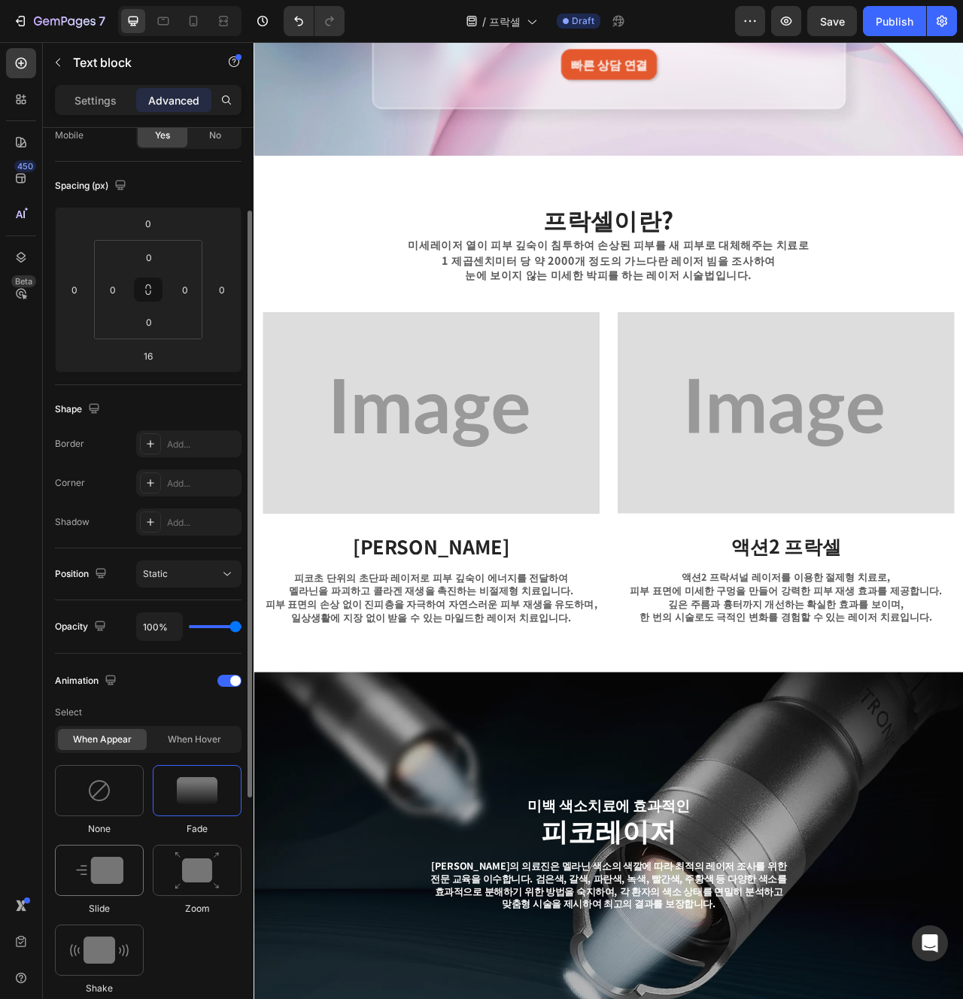
click at [114, 881] on img at bounding box center [99, 870] width 47 height 27
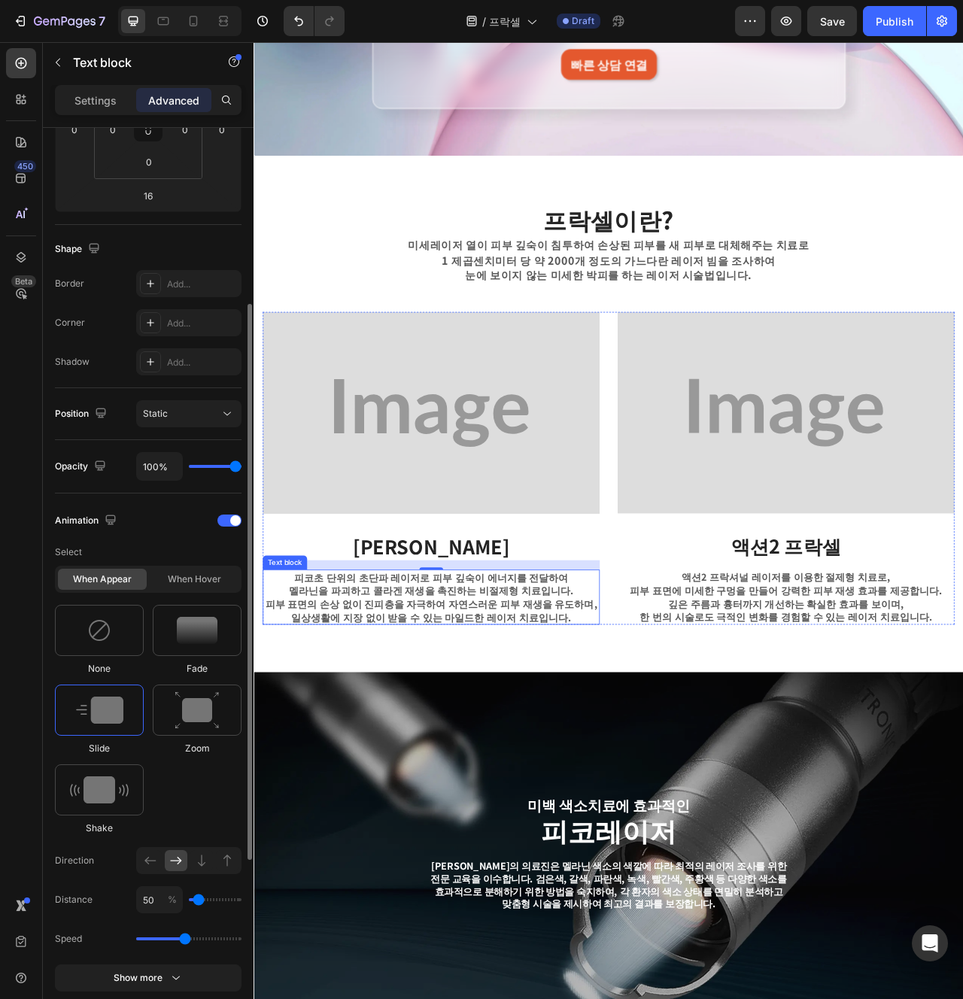
click at [411, 758] on p "피부 표면의 손상 없이 진피층을 자극하여 자연스러운 피부 재생을 유도하며," at bounding box center [479, 756] width 426 height 17
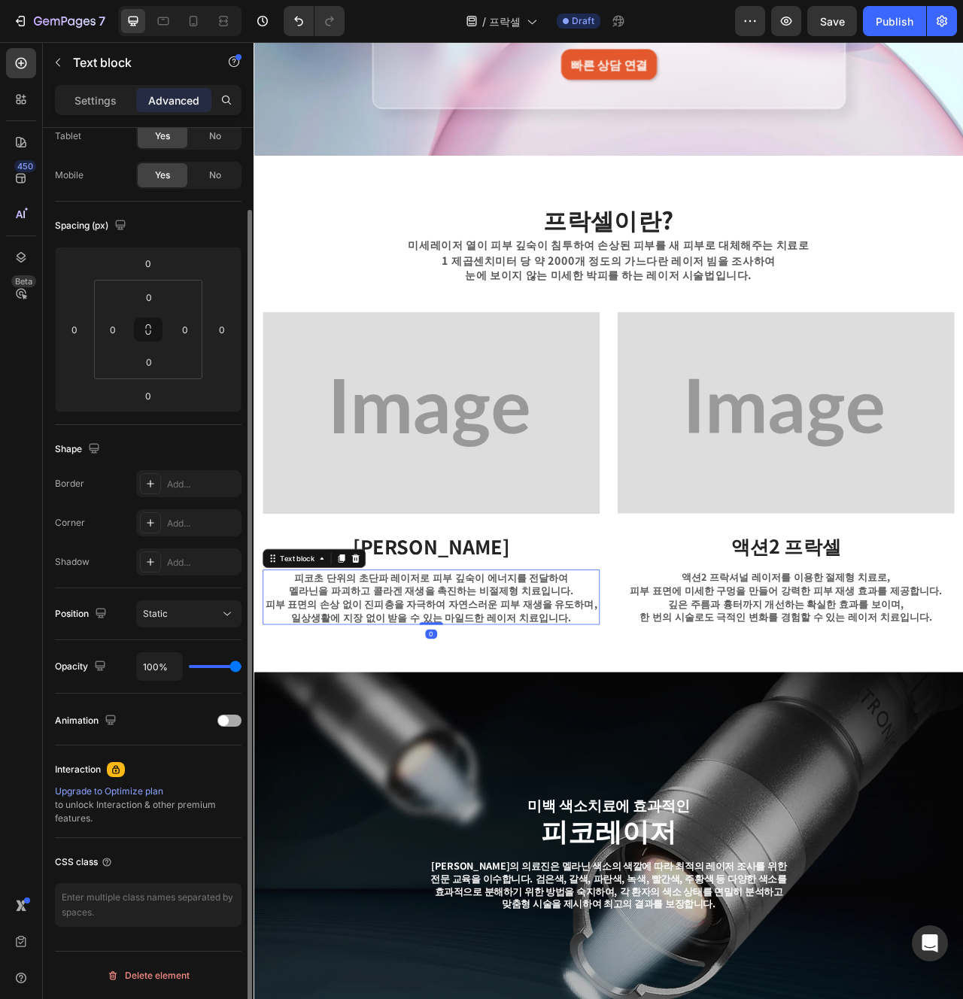
click at [227, 724] on span at bounding box center [223, 721] width 11 height 11
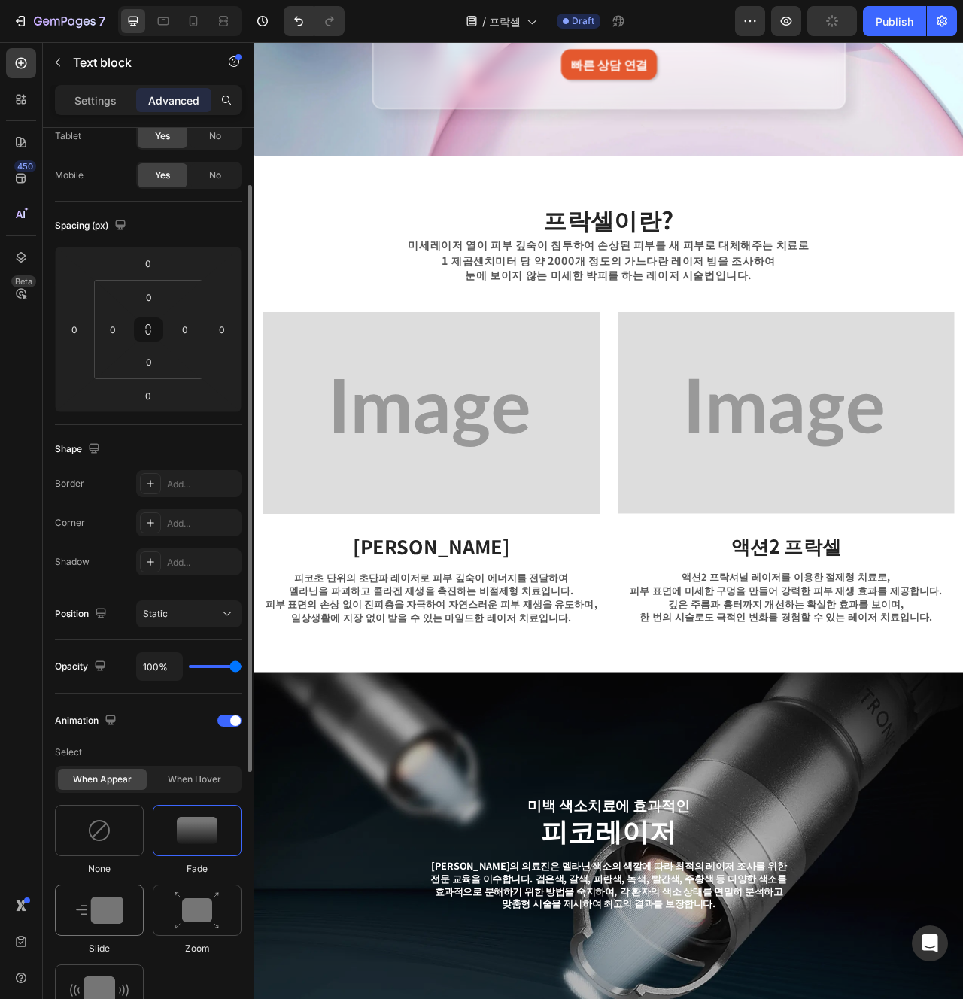
click at [117, 907] on img at bounding box center [99, 910] width 47 height 27
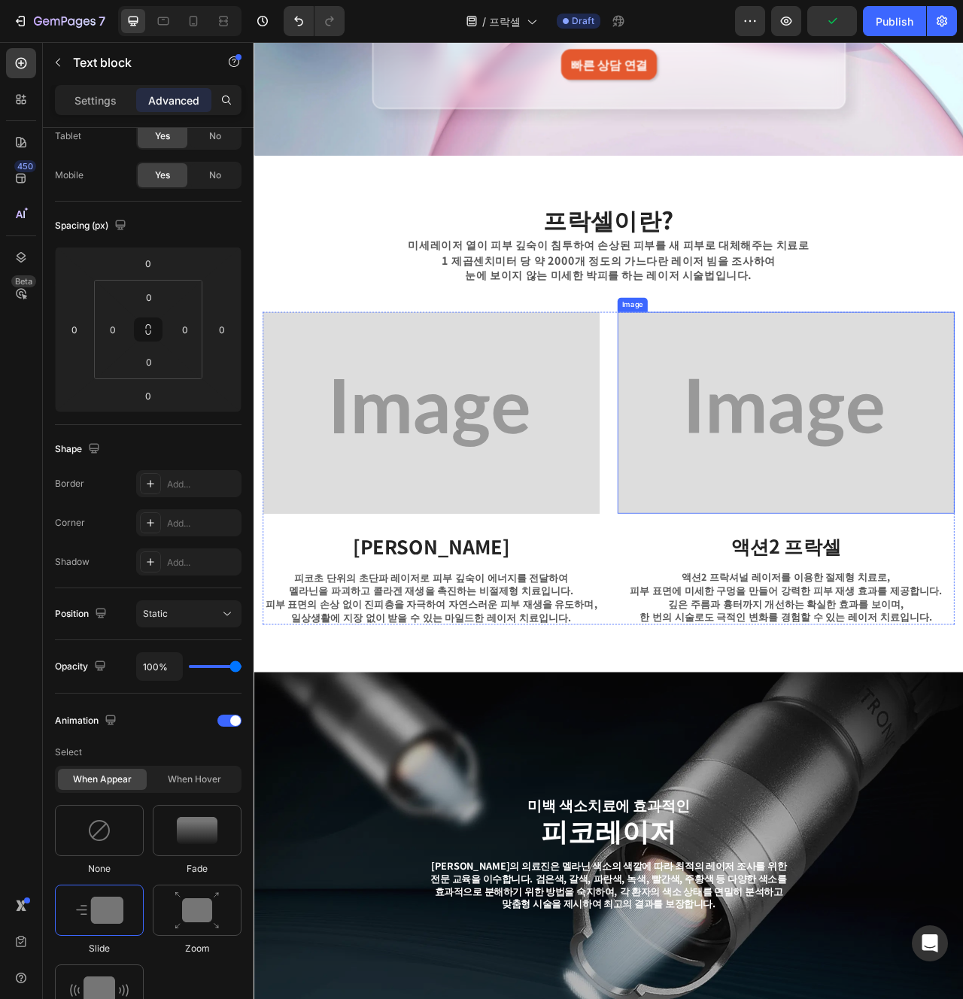
click at [799, 529] on img at bounding box center [930, 513] width 429 height 257
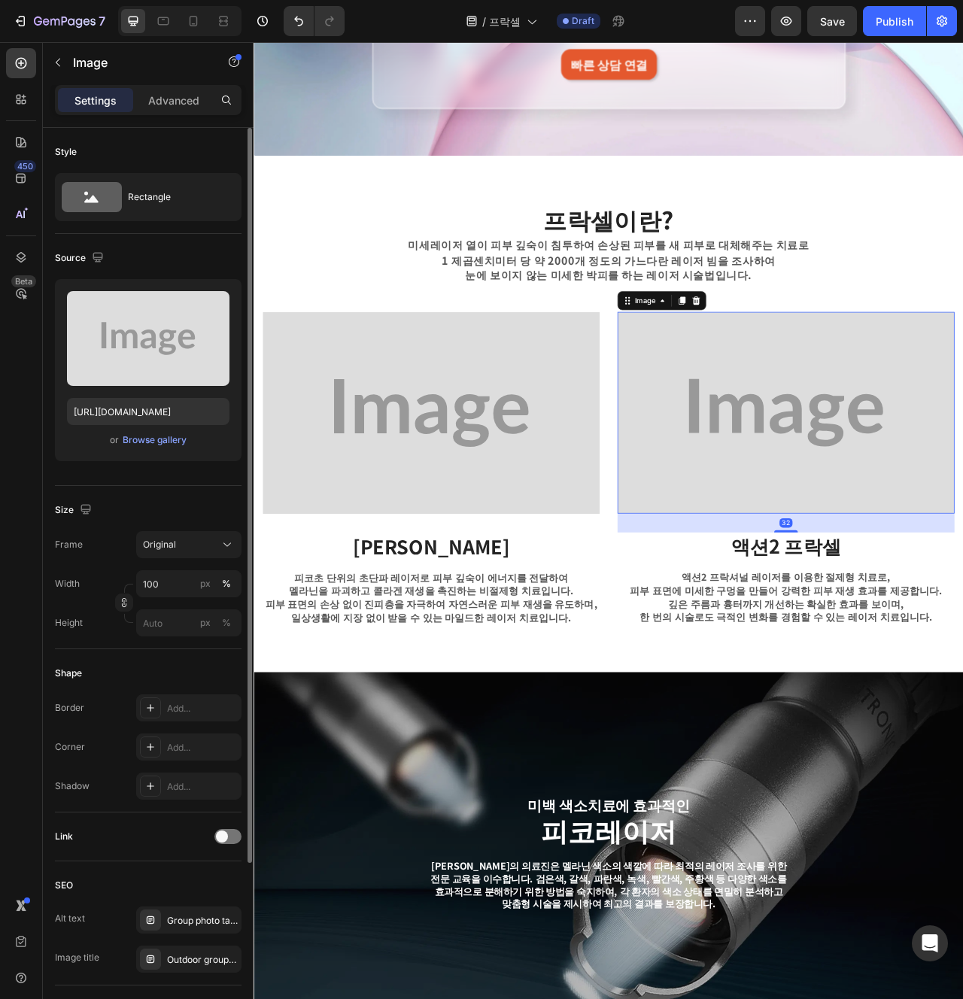
scroll to position [222, 0]
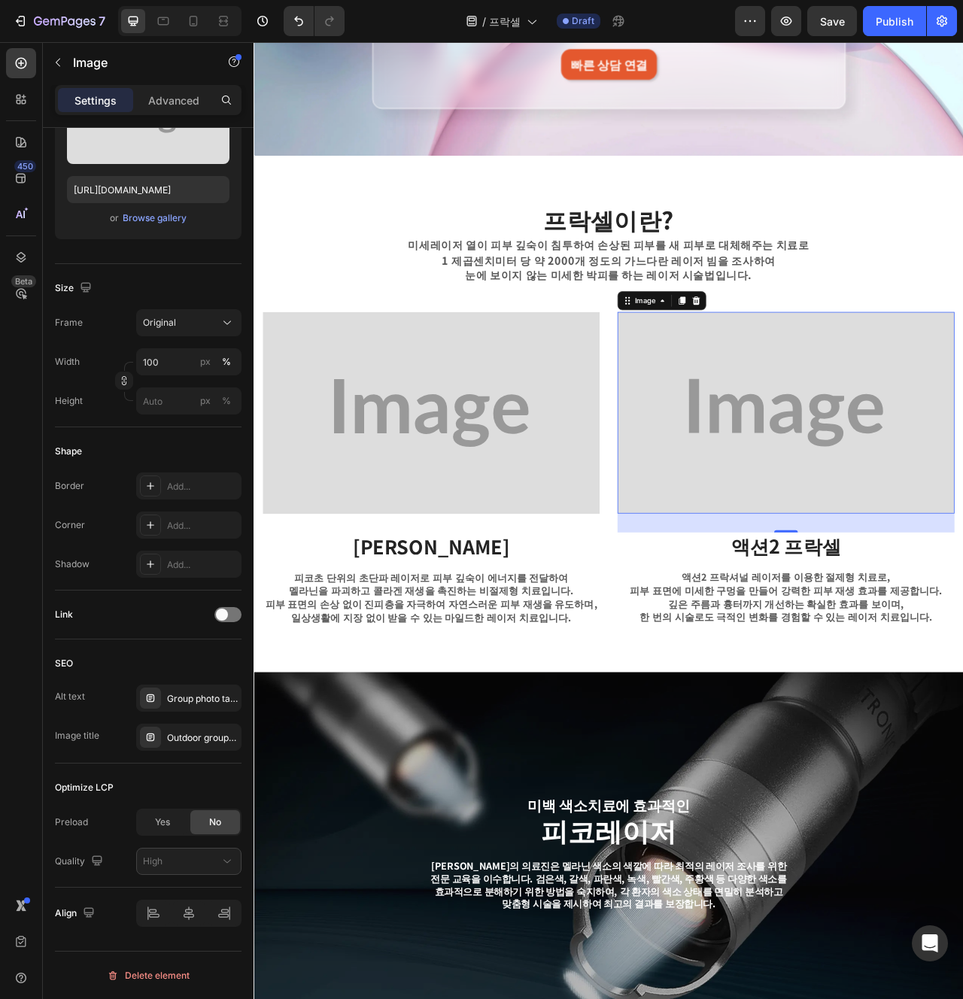
click at [202, 113] on div "Settings Advanced" at bounding box center [148, 100] width 187 height 30
click at [189, 108] on div "Advanced" at bounding box center [173, 100] width 75 height 24
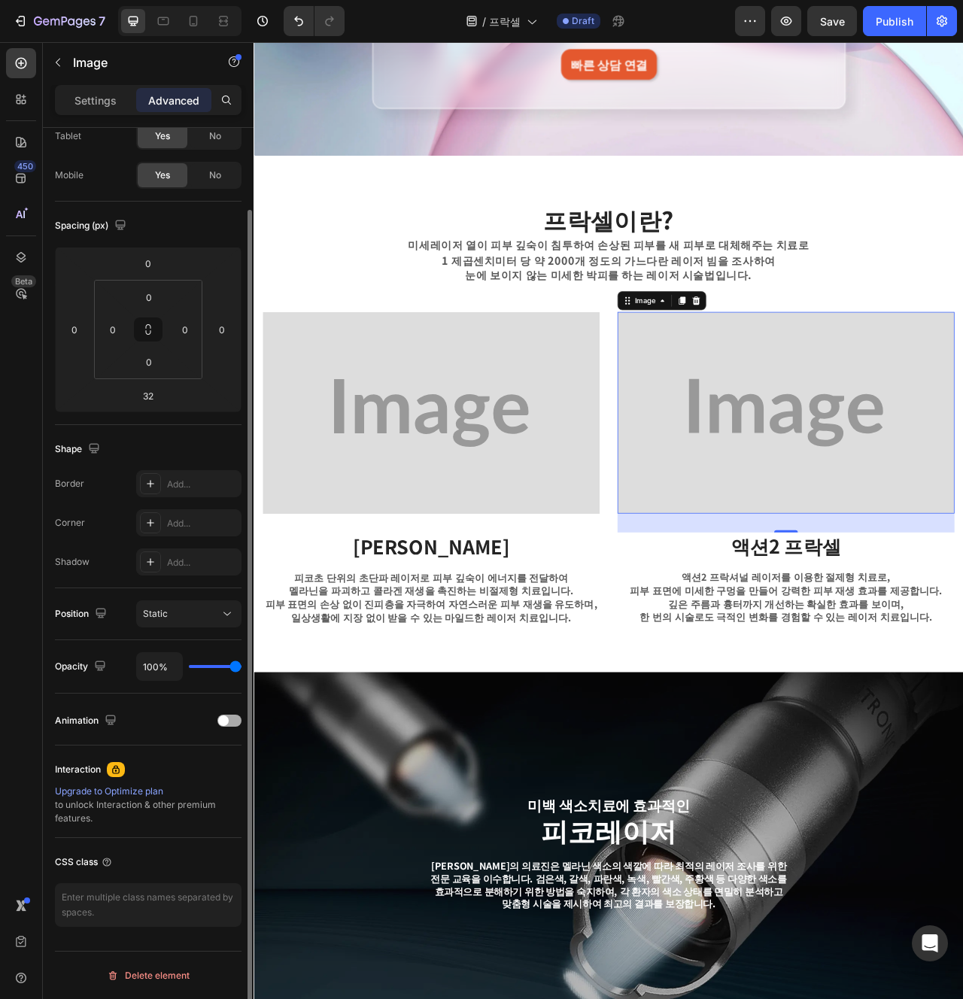
click at [233, 719] on div at bounding box center [229, 721] width 24 height 12
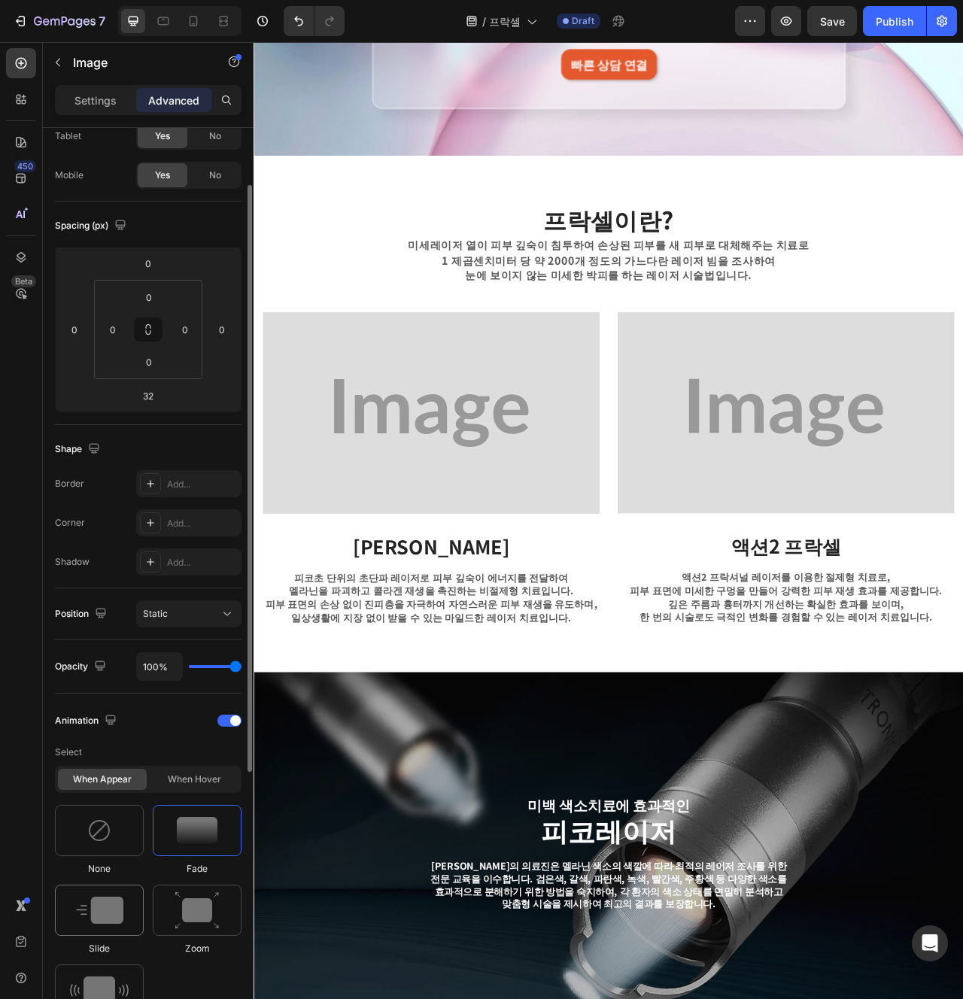
click at [97, 917] on img at bounding box center [99, 910] width 47 height 27
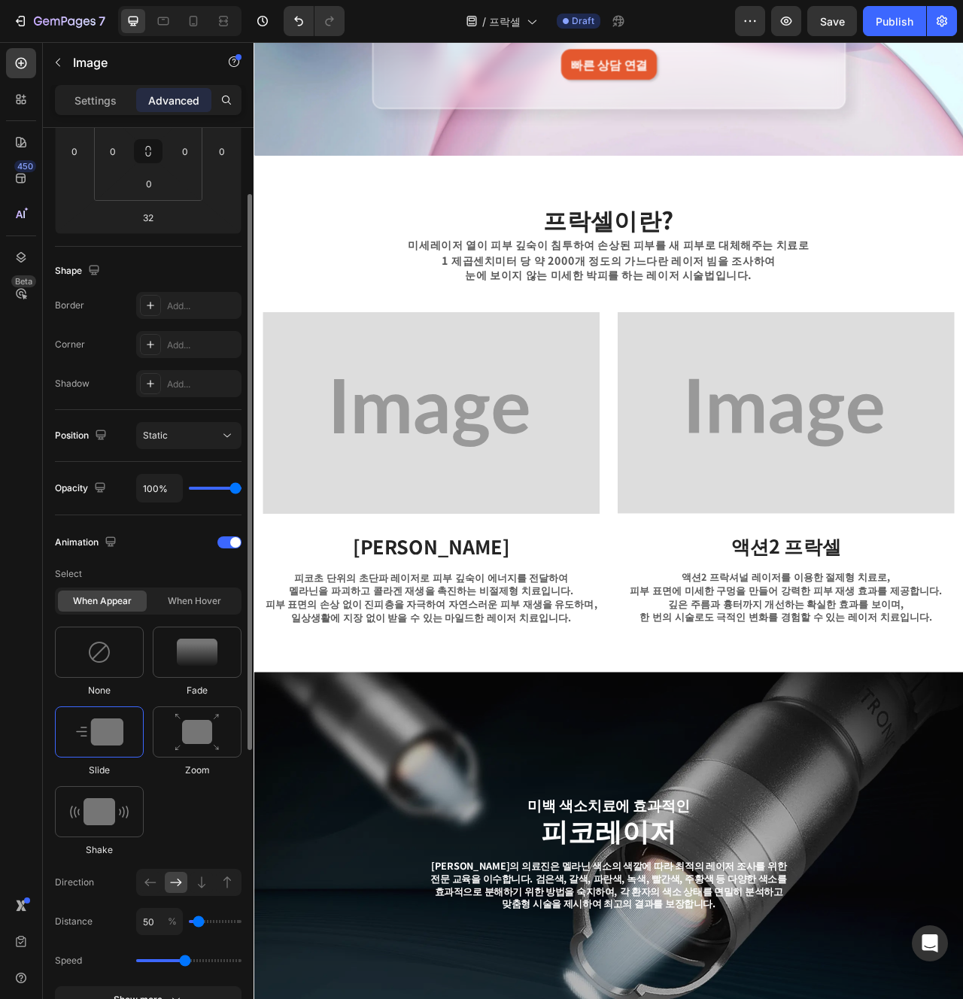
scroll to position [371, 0]
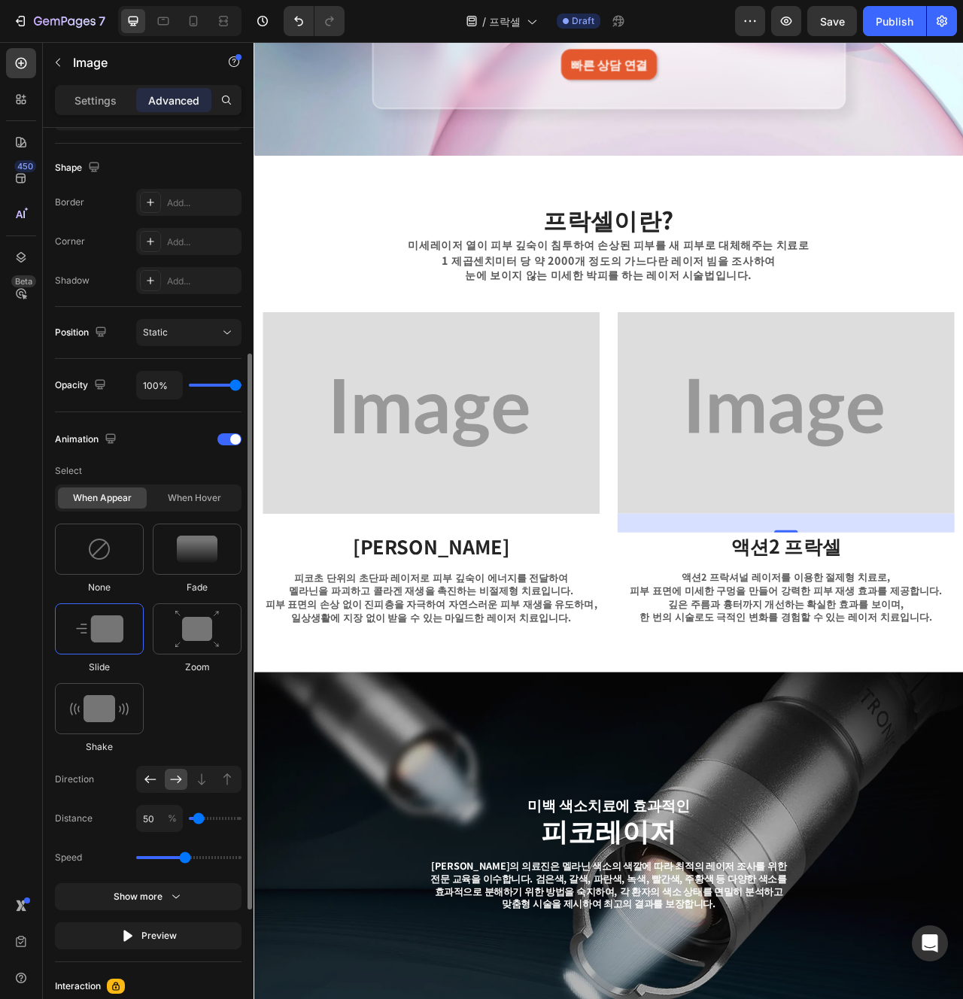
click at [142, 788] on div at bounding box center [150, 779] width 23 height 21
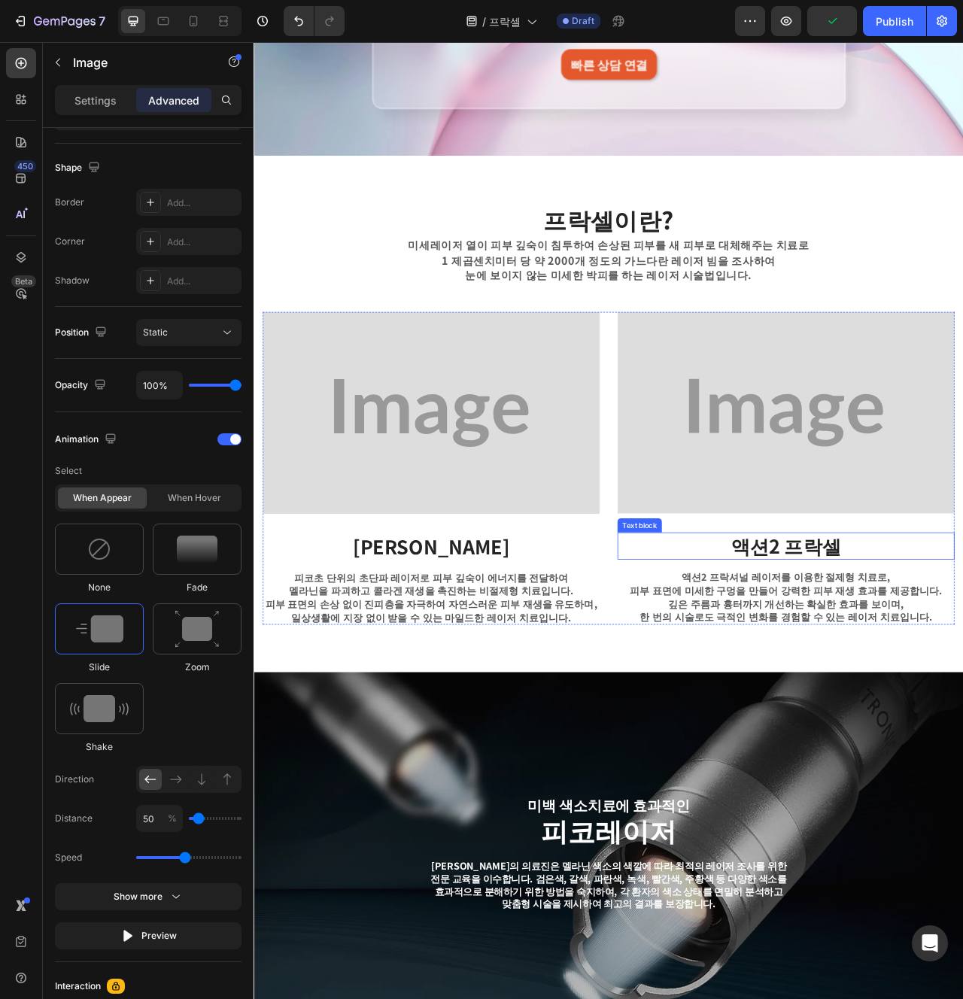
click at [950, 681] on strong "액션2 프락셀" at bounding box center [931, 682] width 140 height 35
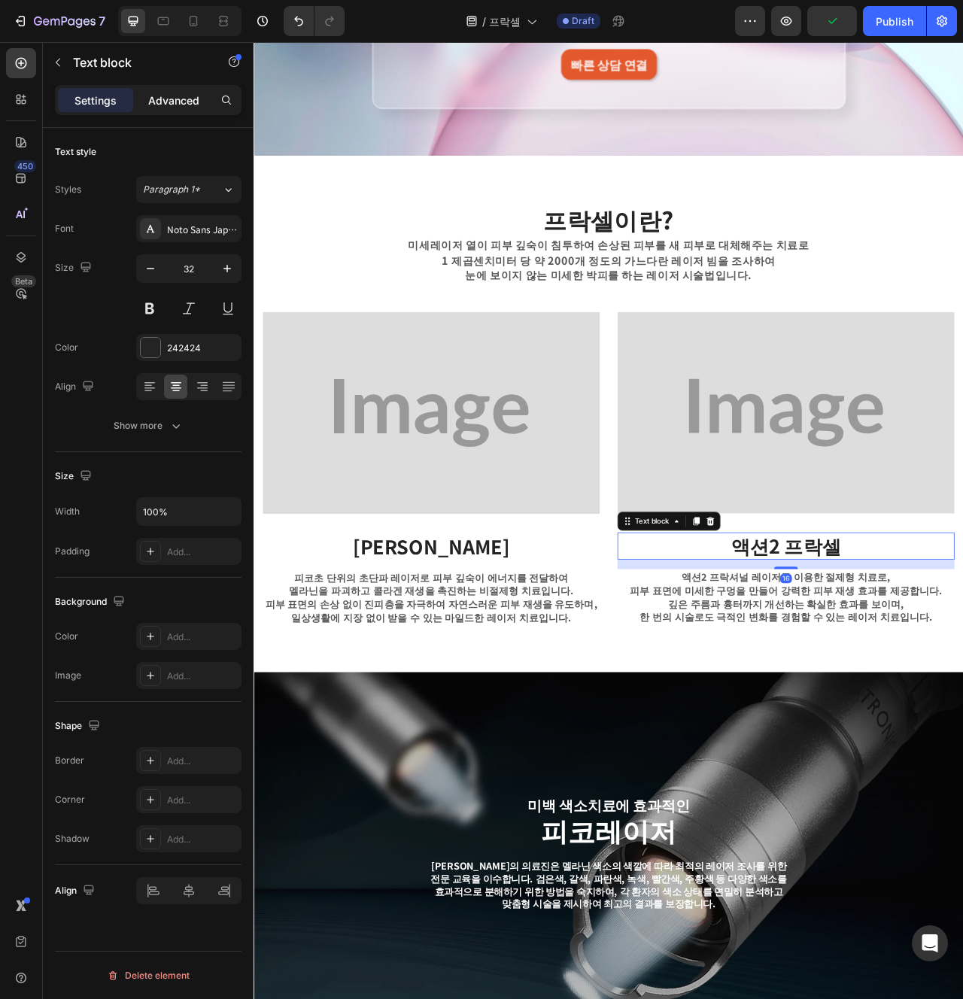
click at [171, 101] on p "Advanced" at bounding box center [173, 101] width 51 height 16
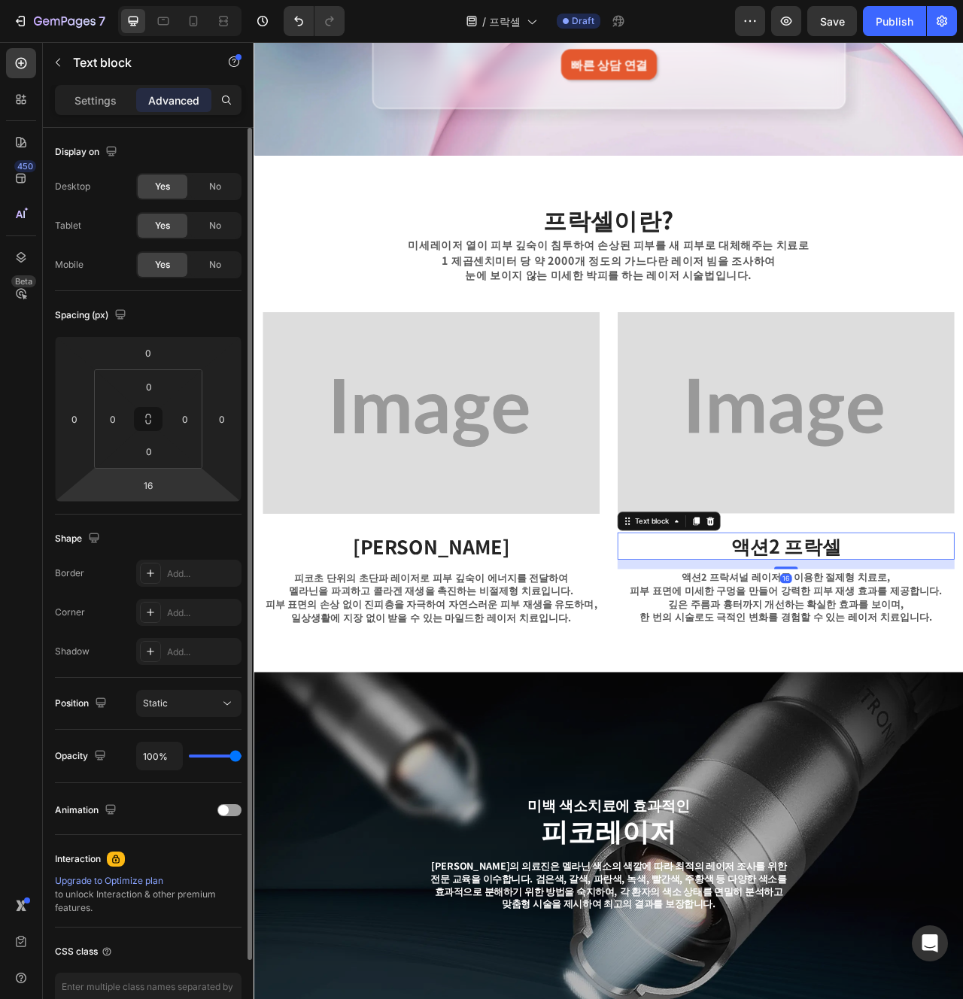
scroll to position [90, 0]
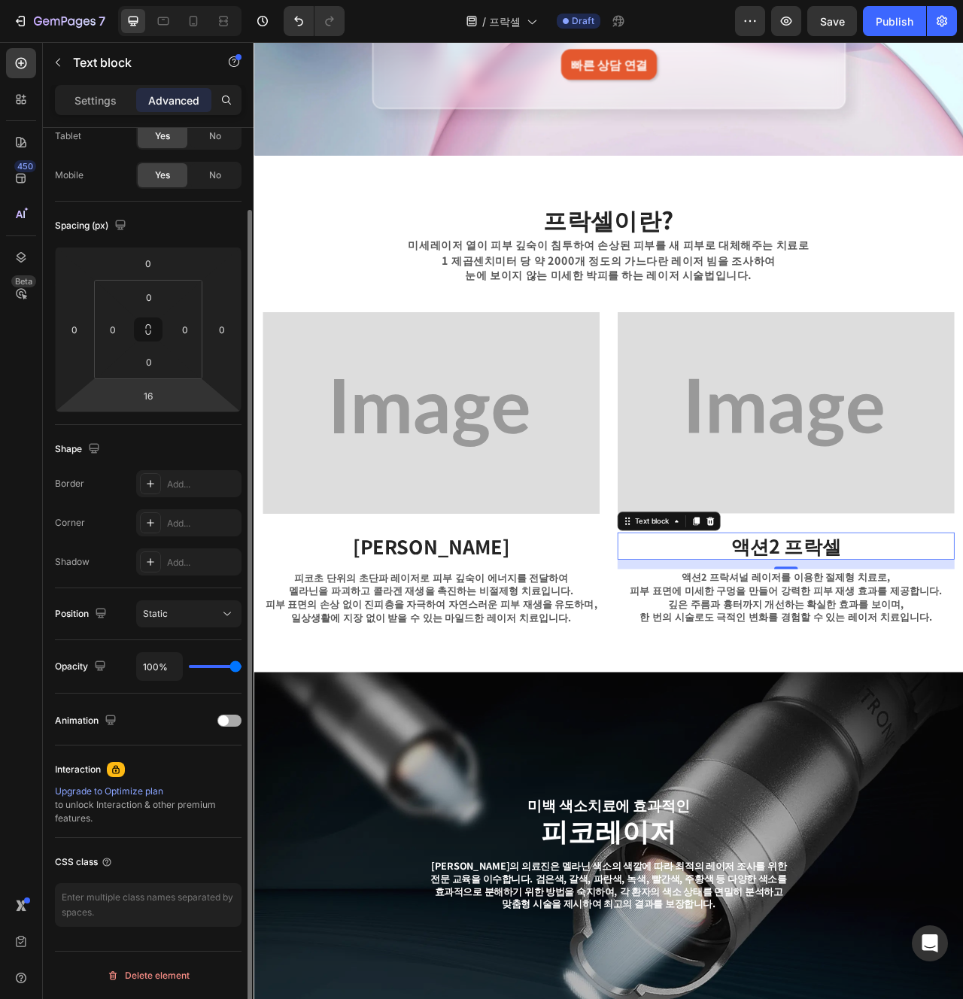
click at [233, 713] on div "Animation" at bounding box center [148, 721] width 187 height 24
click at [233, 721] on div at bounding box center [229, 721] width 24 height 12
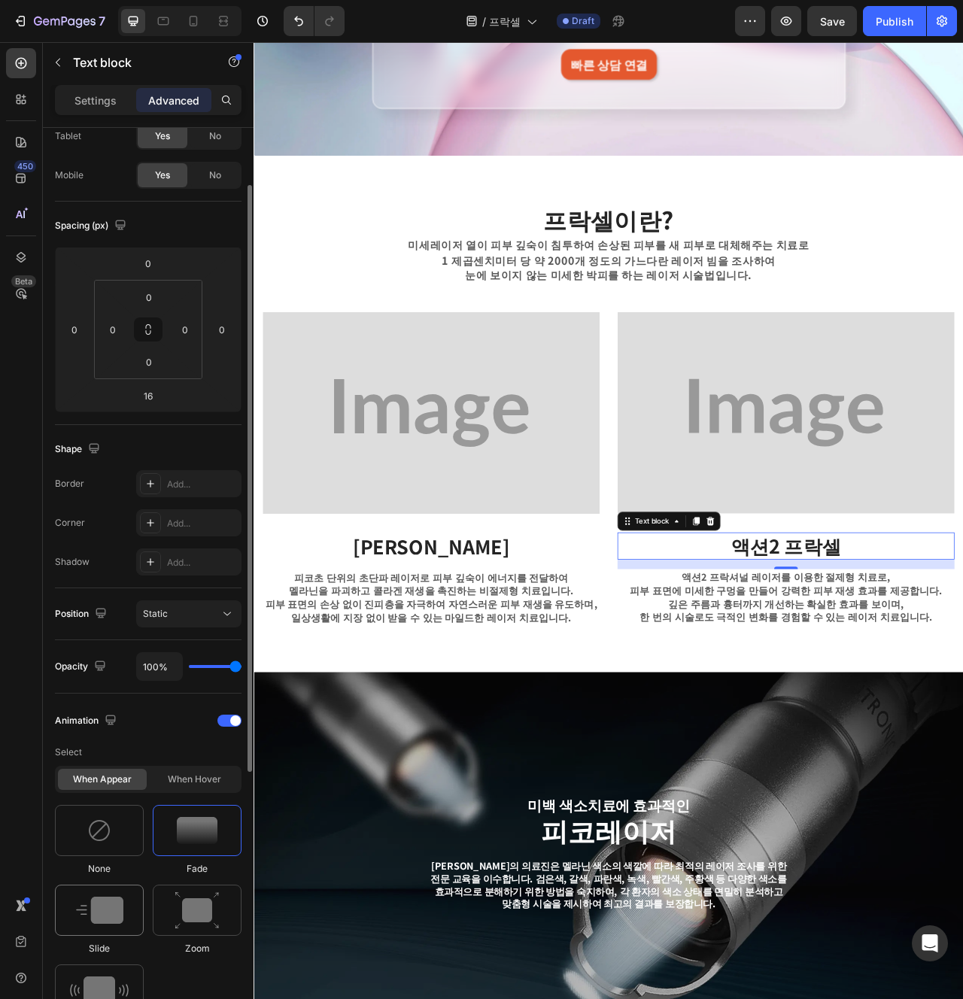
click at [103, 903] on img at bounding box center [99, 910] width 47 height 27
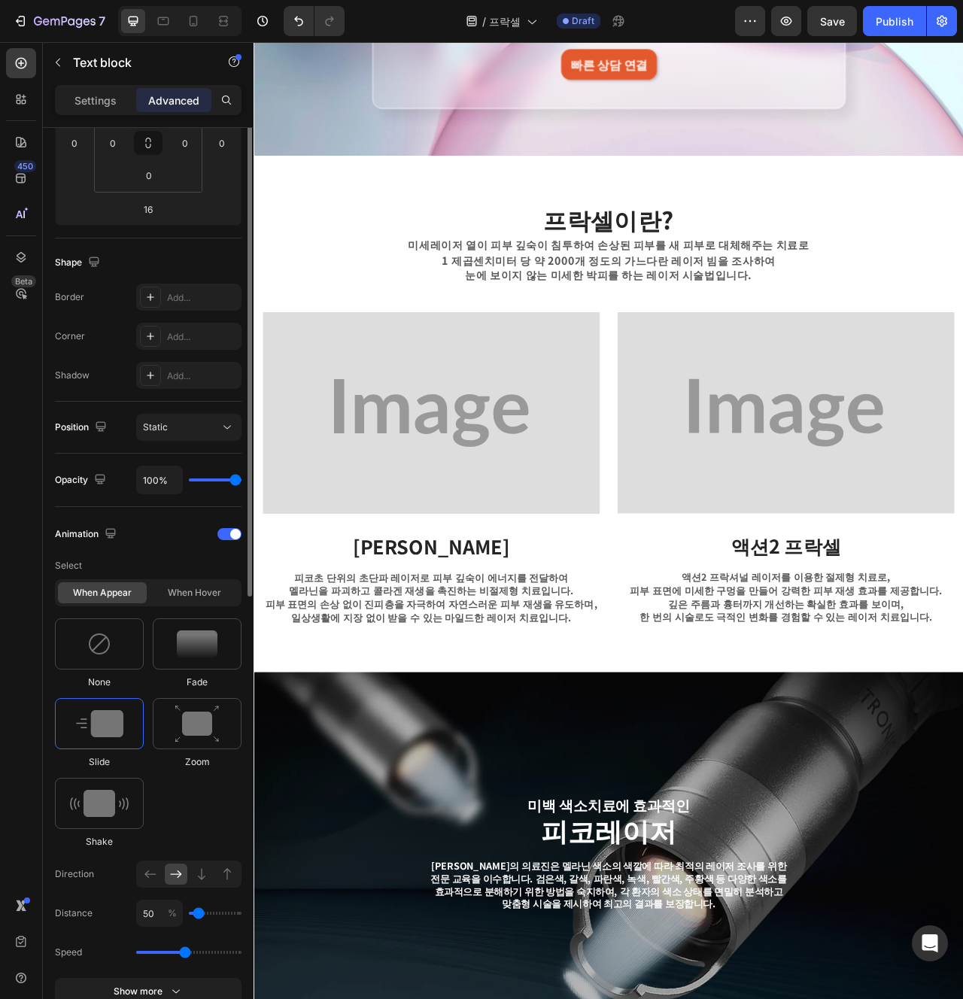
scroll to position [293, 0]
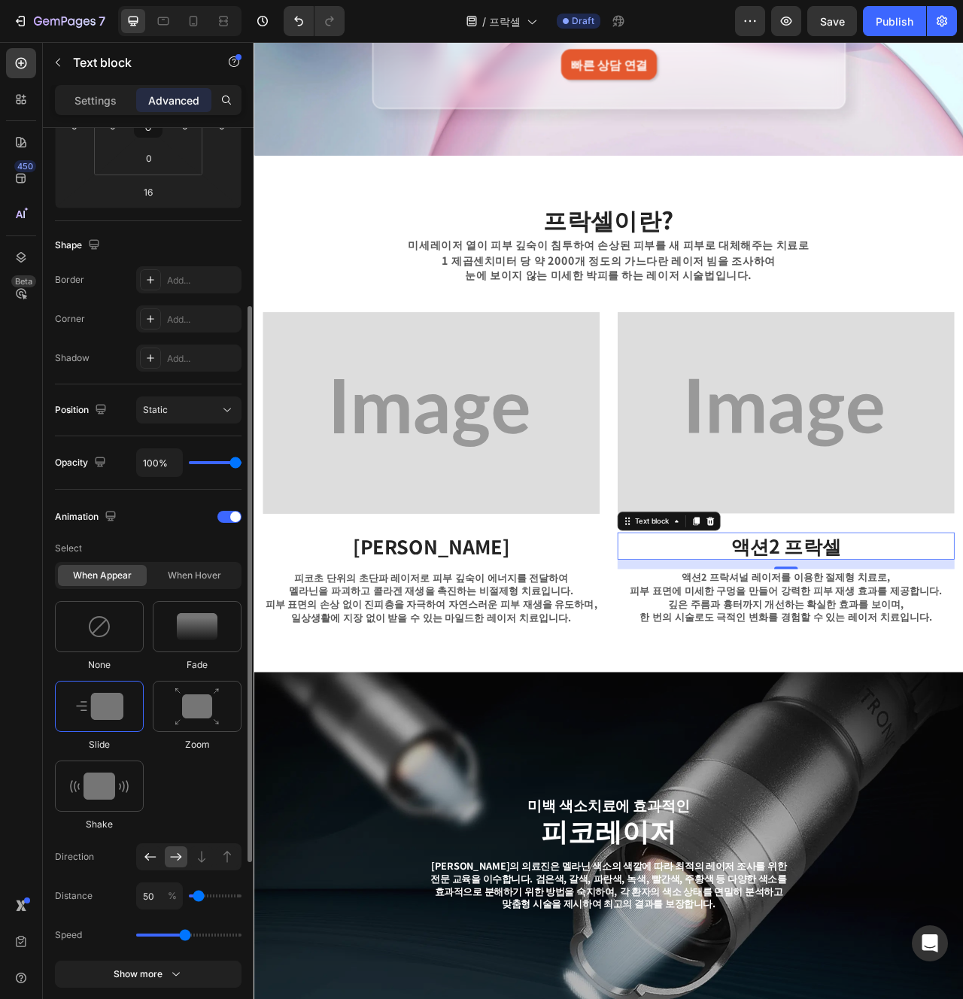
click at [153, 862] on icon at bounding box center [150, 857] width 15 height 15
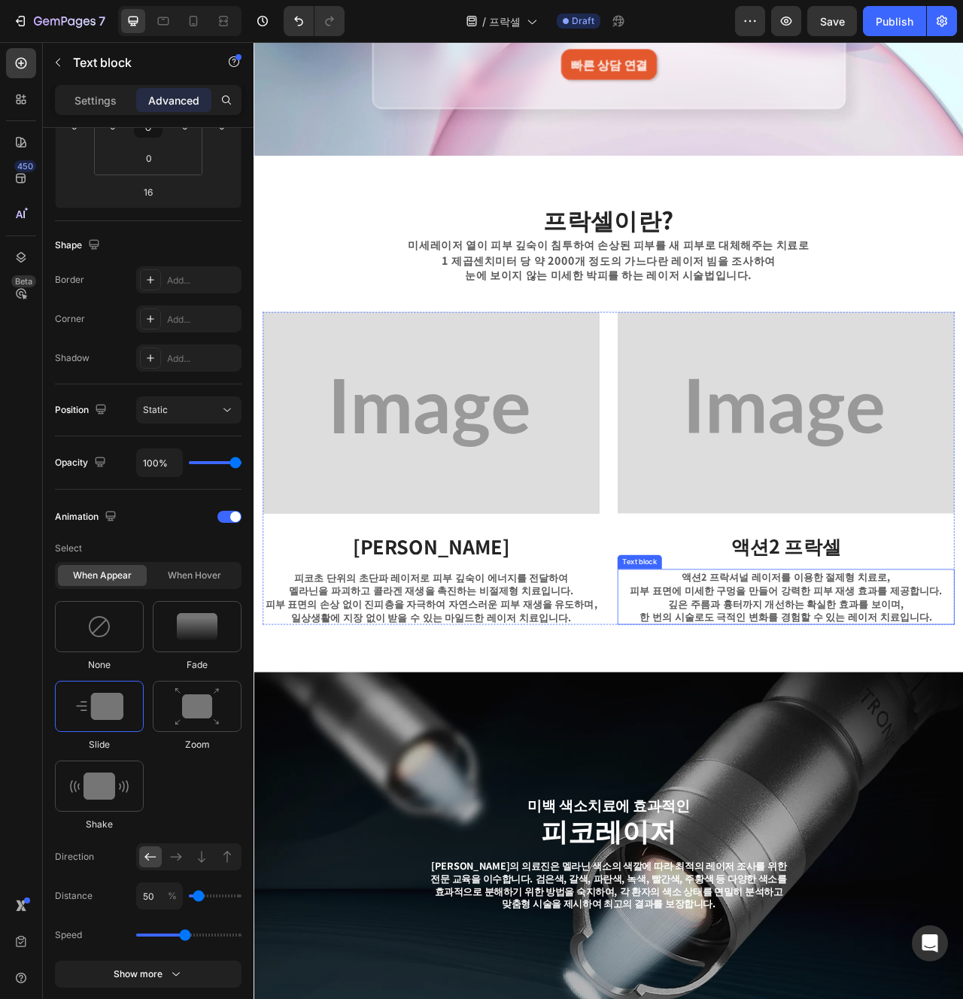
click at [938, 741] on p "피부 표면에 미세한 구멍을 만들어 강력한 피부 재생 효과를 제공합니다." at bounding box center [931, 739] width 426 height 17
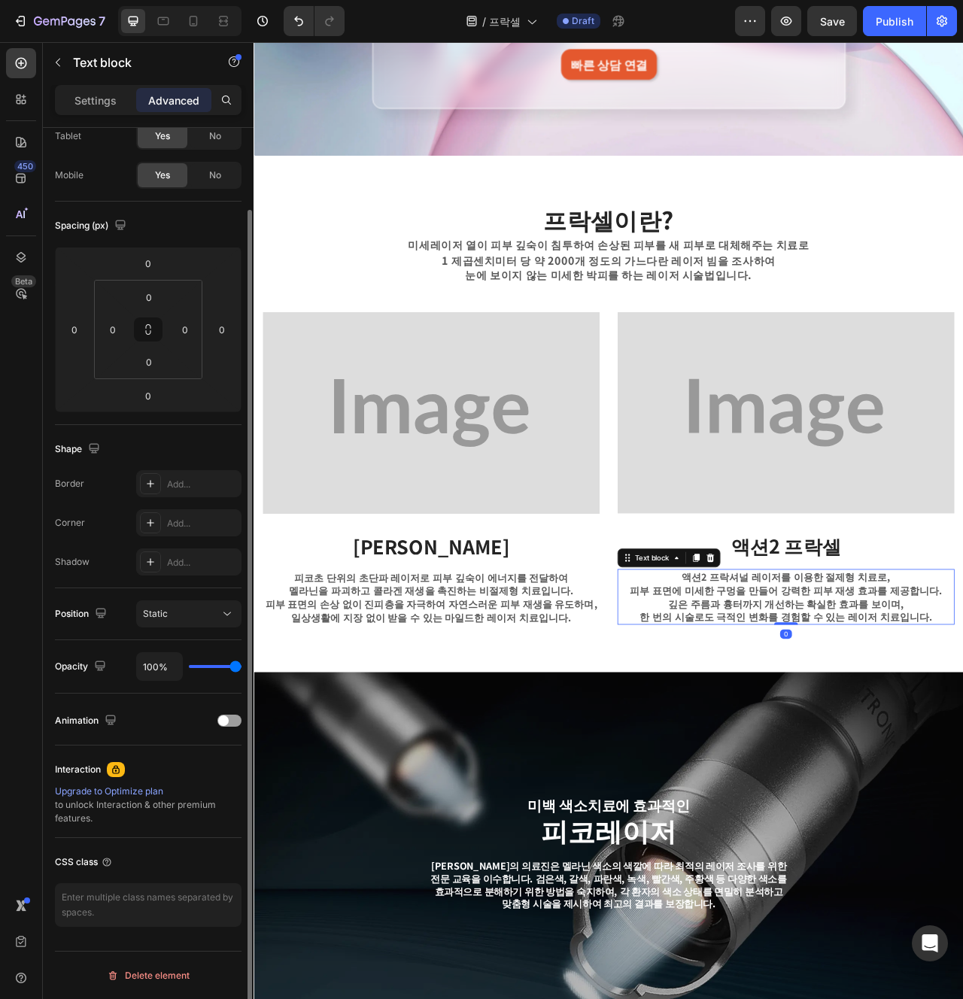
scroll to position [90, 0]
click at [222, 718] on span at bounding box center [223, 721] width 11 height 11
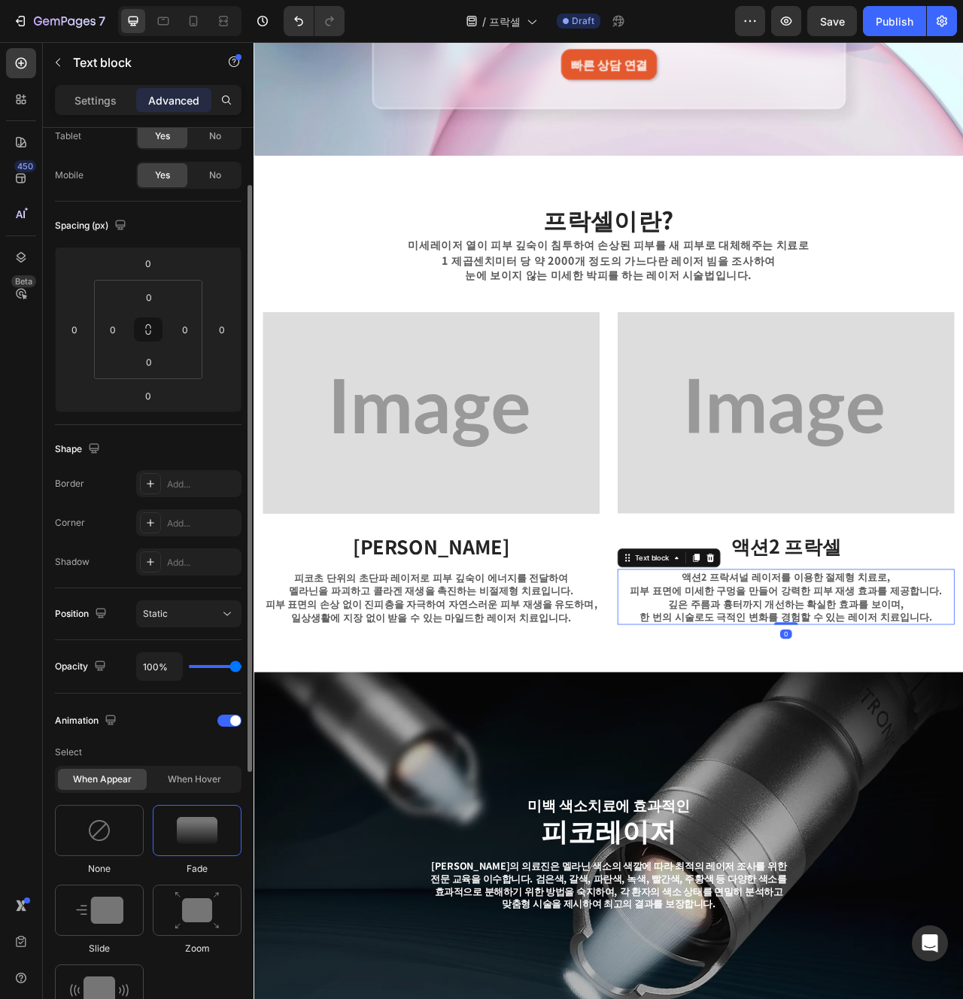
click at [153, 949] on div "Slide" at bounding box center [197, 920] width 89 height 71
click at [107, 912] on img at bounding box center [99, 910] width 47 height 27
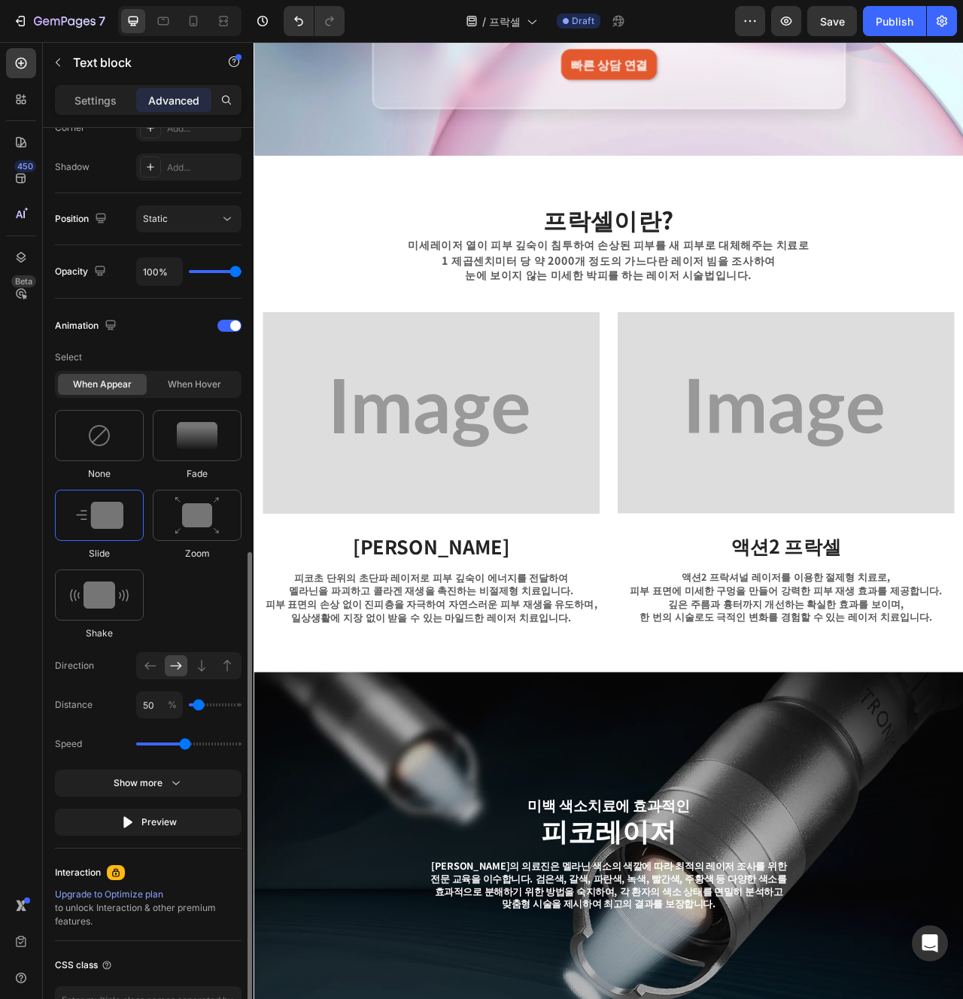
scroll to position [565, 0]
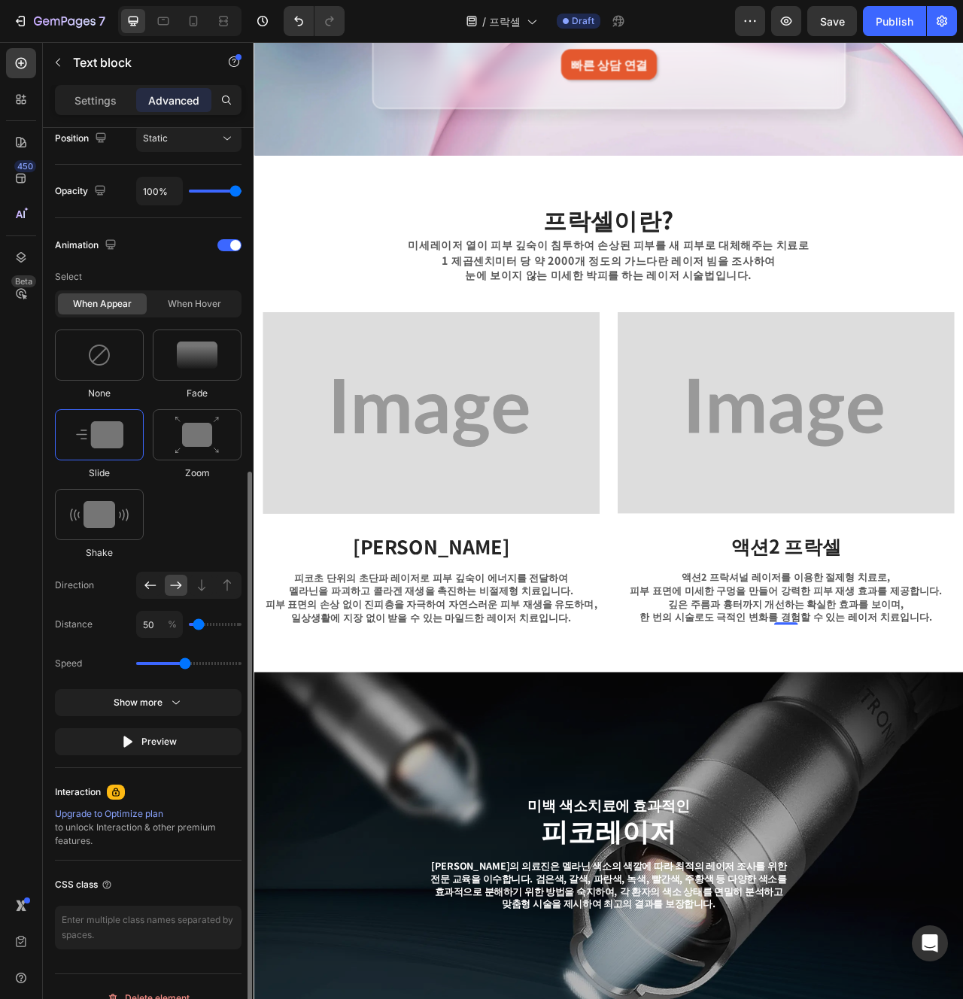
click at [151, 594] on div at bounding box center [150, 585] width 23 height 21
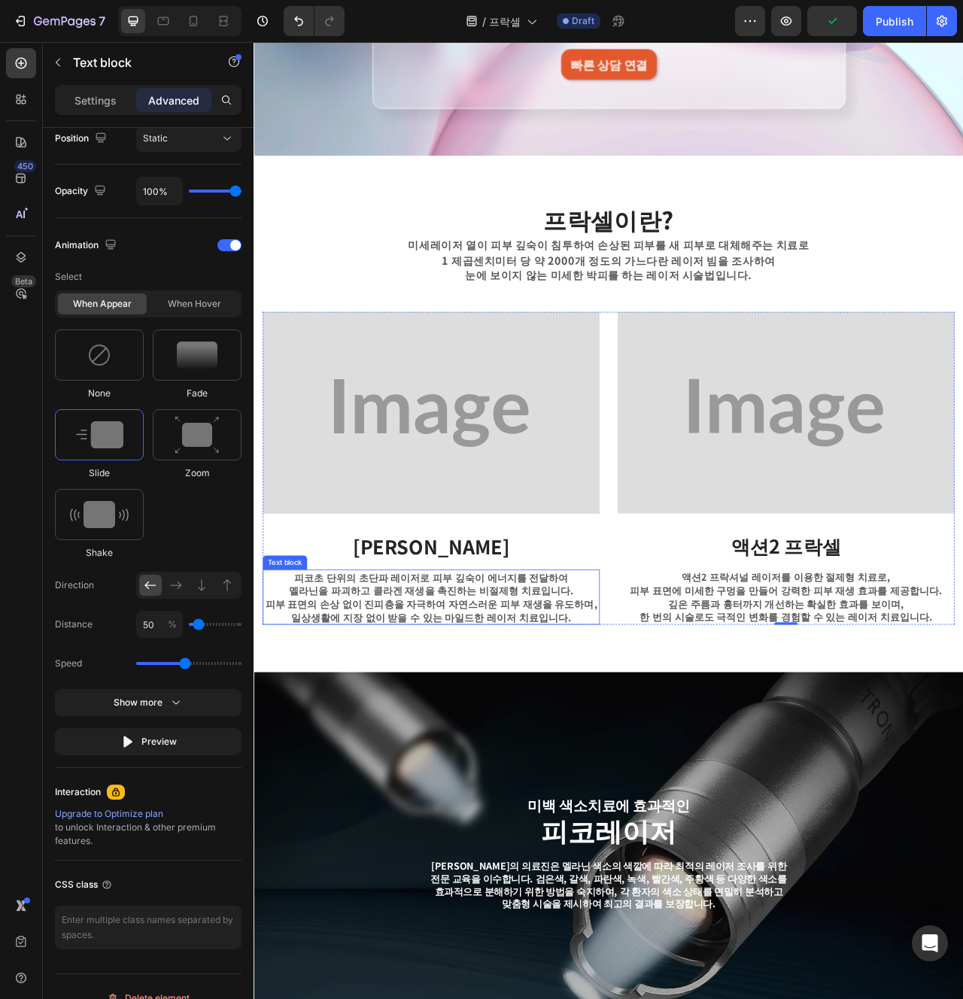
click at [689, 783] on div "피코초 단위의 초단파 레이저로 피부 깊숙이 에너지를 전달하여 멜라닌을 파괴하고 콜라겐 재생을 촉진하는 비절제형 치료입니다. 피부 표면의 손상 …" at bounding box center [479, 748] width 429 height 71
click at [713, 321] on p "1 제곱센치미터 당 약 2000개 정도의 가느다란 레이저 빔을 조사하여" at bounding box center [705, 319] width 727 height 19
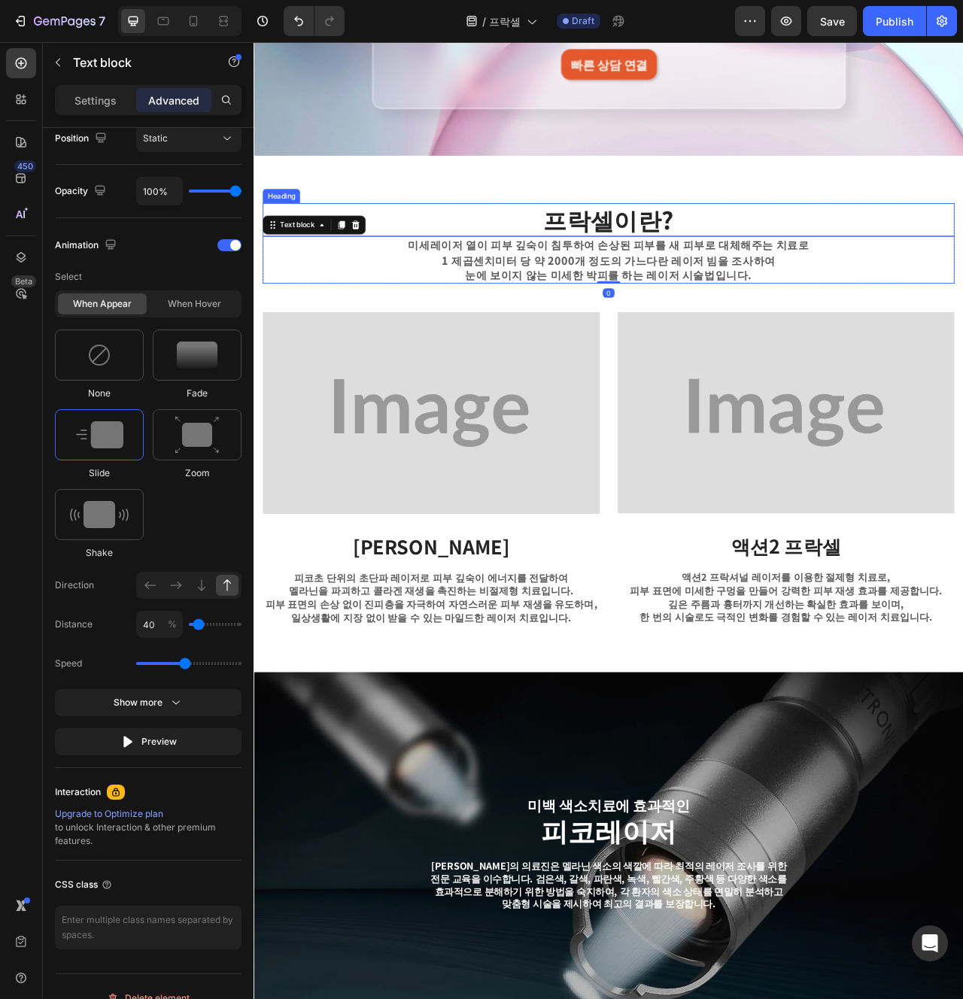
click at [711, 275] on p "프락셀이란?" at bounding box center [704, 267] width 877 height 39
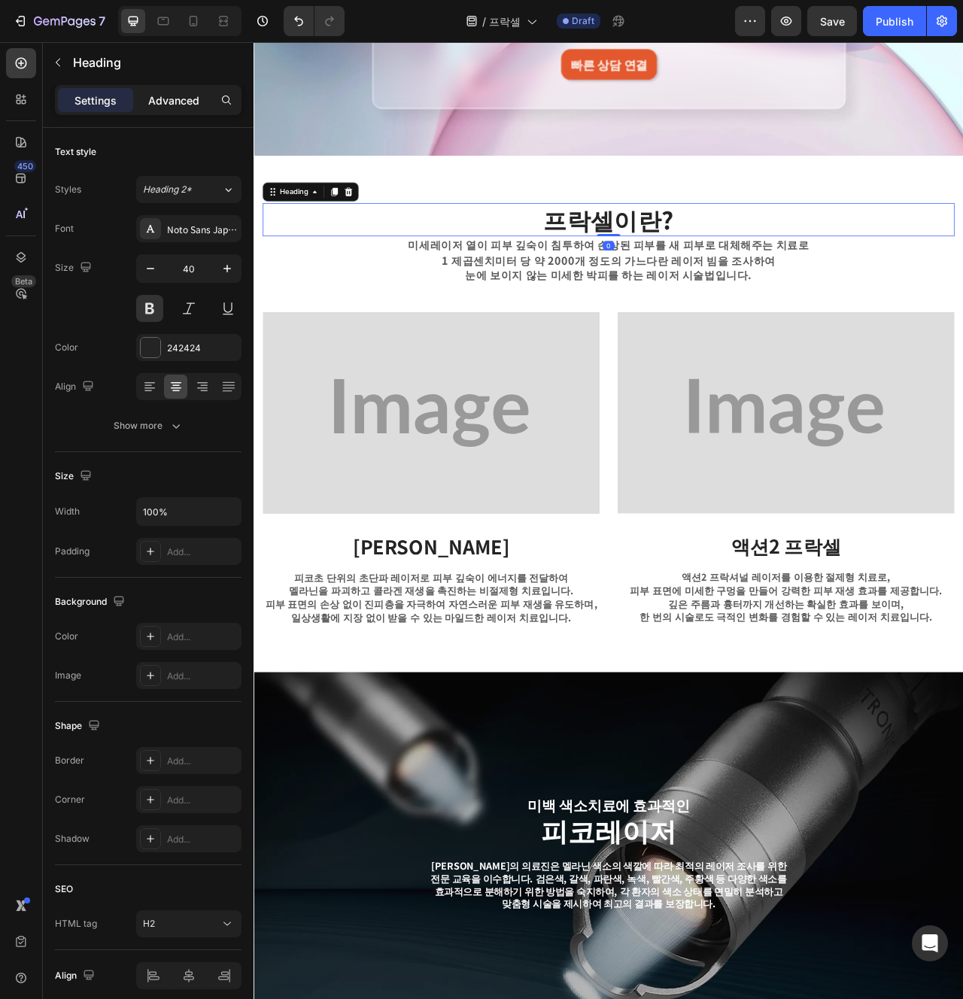
click at [184, 111] on div "Advanced" at bounding box center [173, 100] width 75 height 24
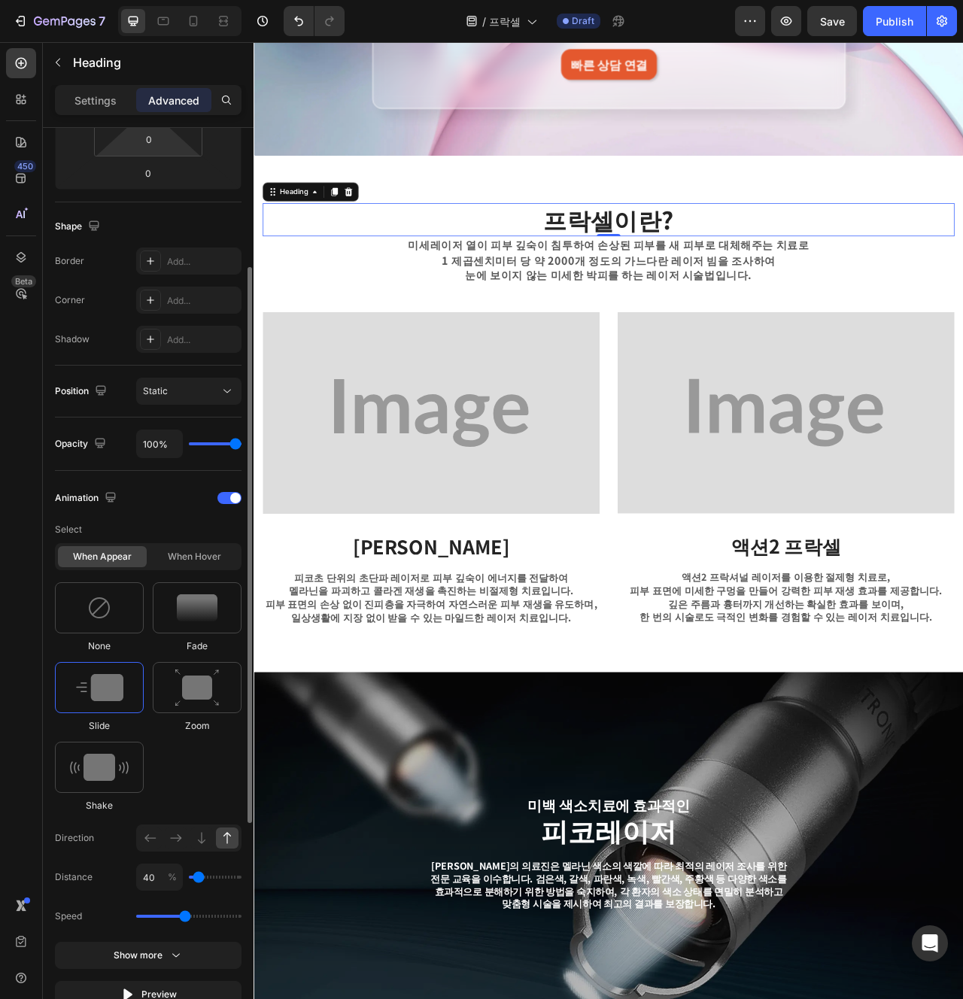
scroll to position [323, 0]
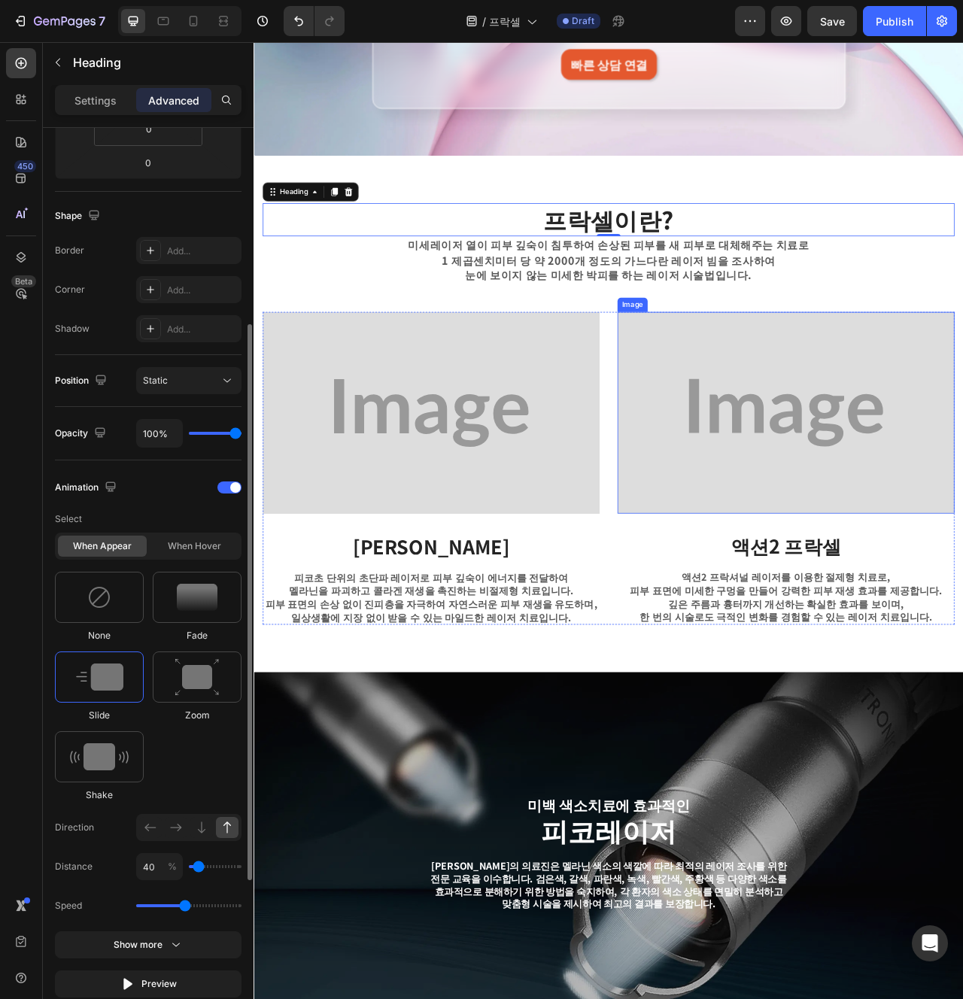
click at [875, 587] on img at bounding box center [930, 513] width 429 height 257
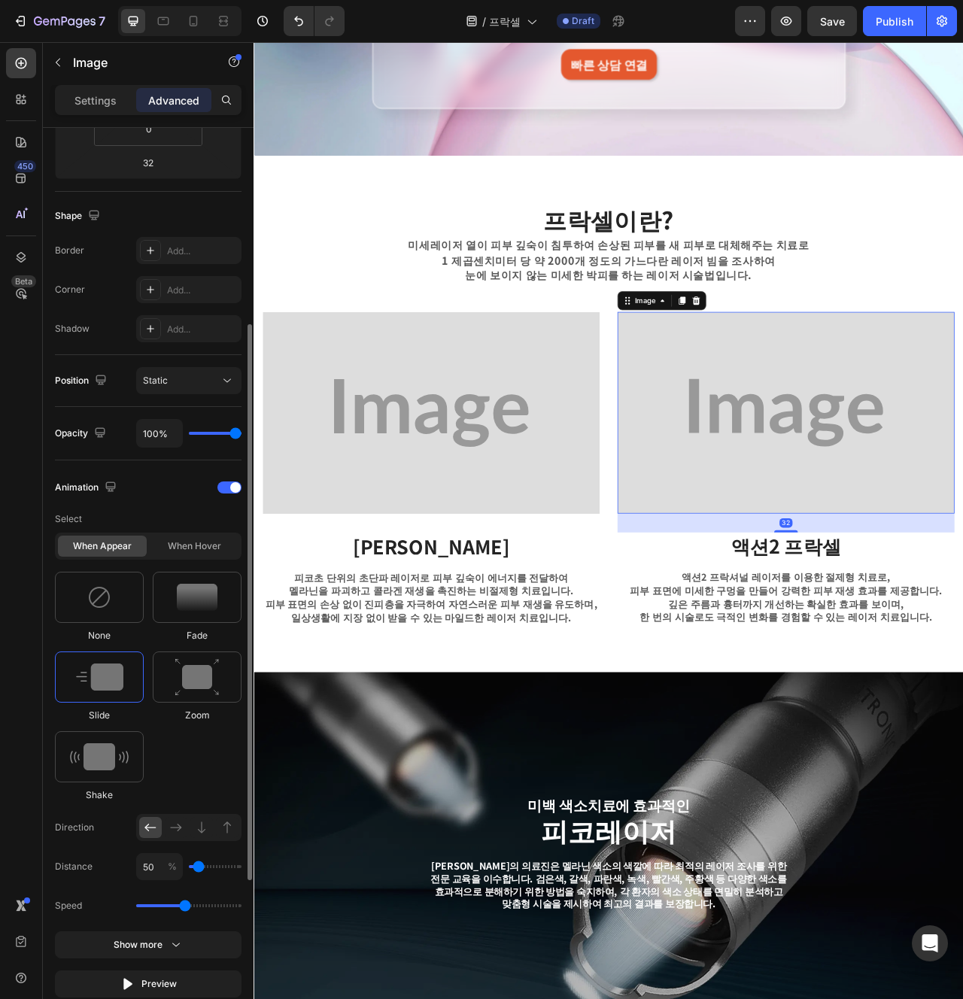
scroll to position [0, 0]
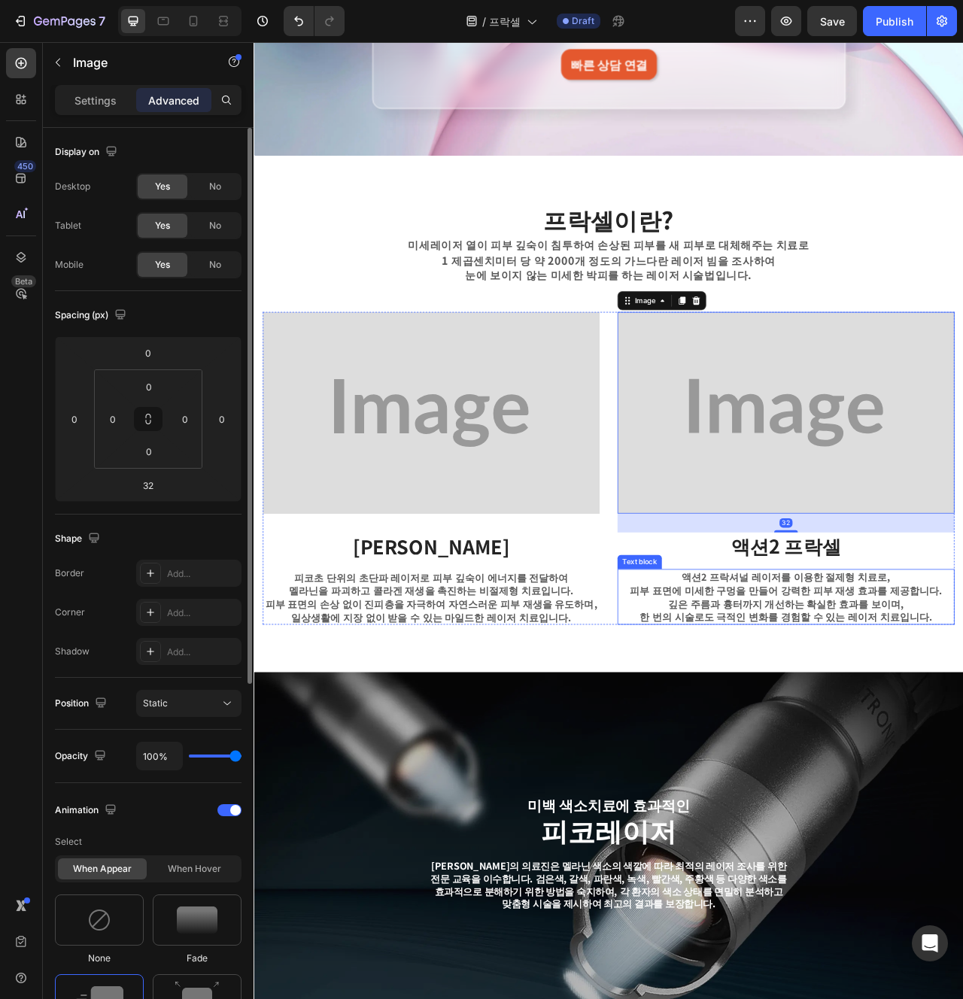
click at [804, 745] on p "피부 표면에 미세한 구멍을 만들어 강력한 피부 재생 효과를 제공합니다." at bounding box center [931, 739] width 426 height 17
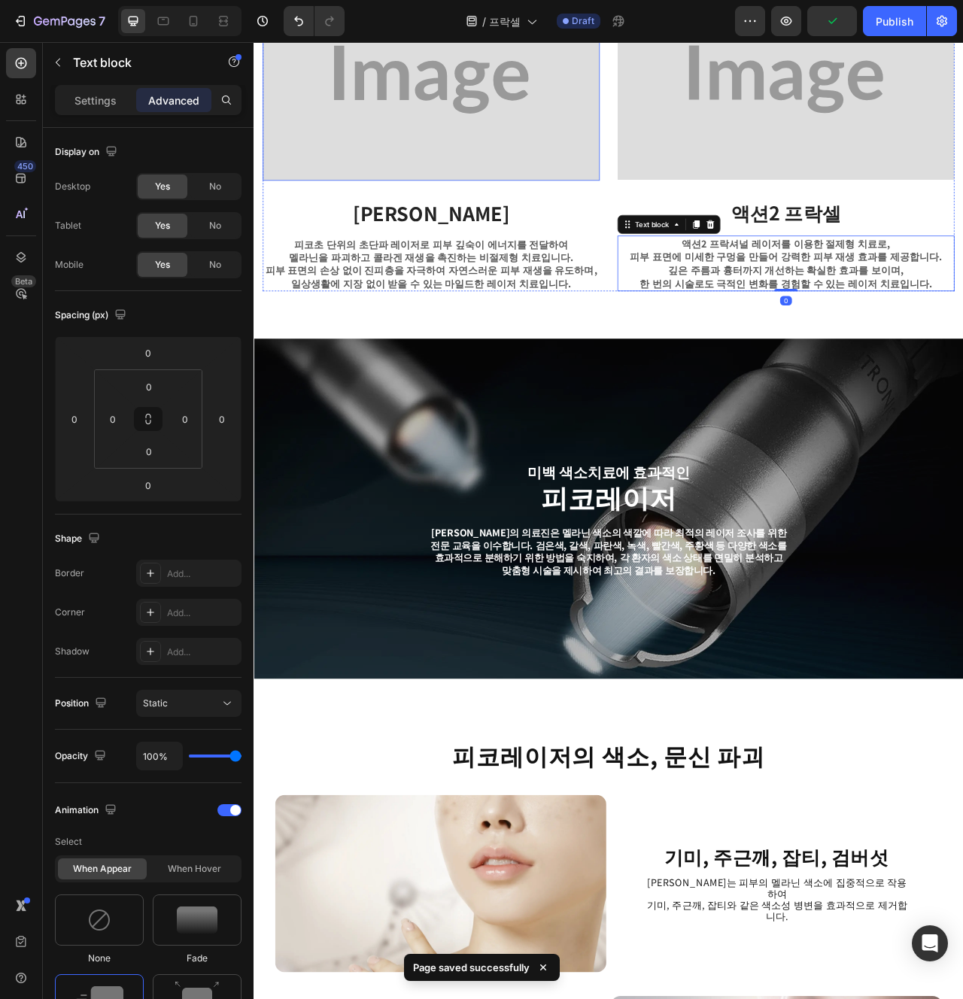
scroll to position [811, 0]
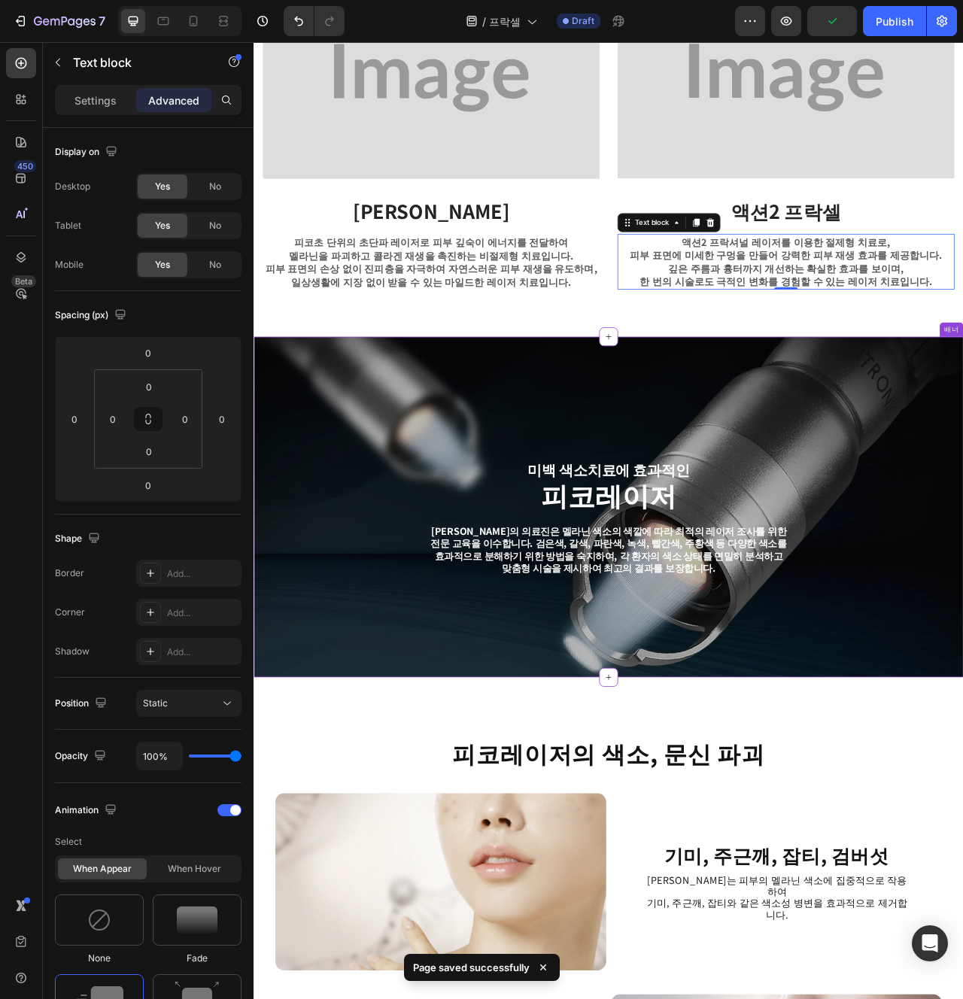
click at [356, 765] on div "미백 색소치료에 효과적인 Text Block Row 피코레이저 Heading 셀레나의원의 의료진은 멜라닌 색소의 색깔에 따라 최적의 레이저 조…" at bounding box center [705, 646] width 880 height 358
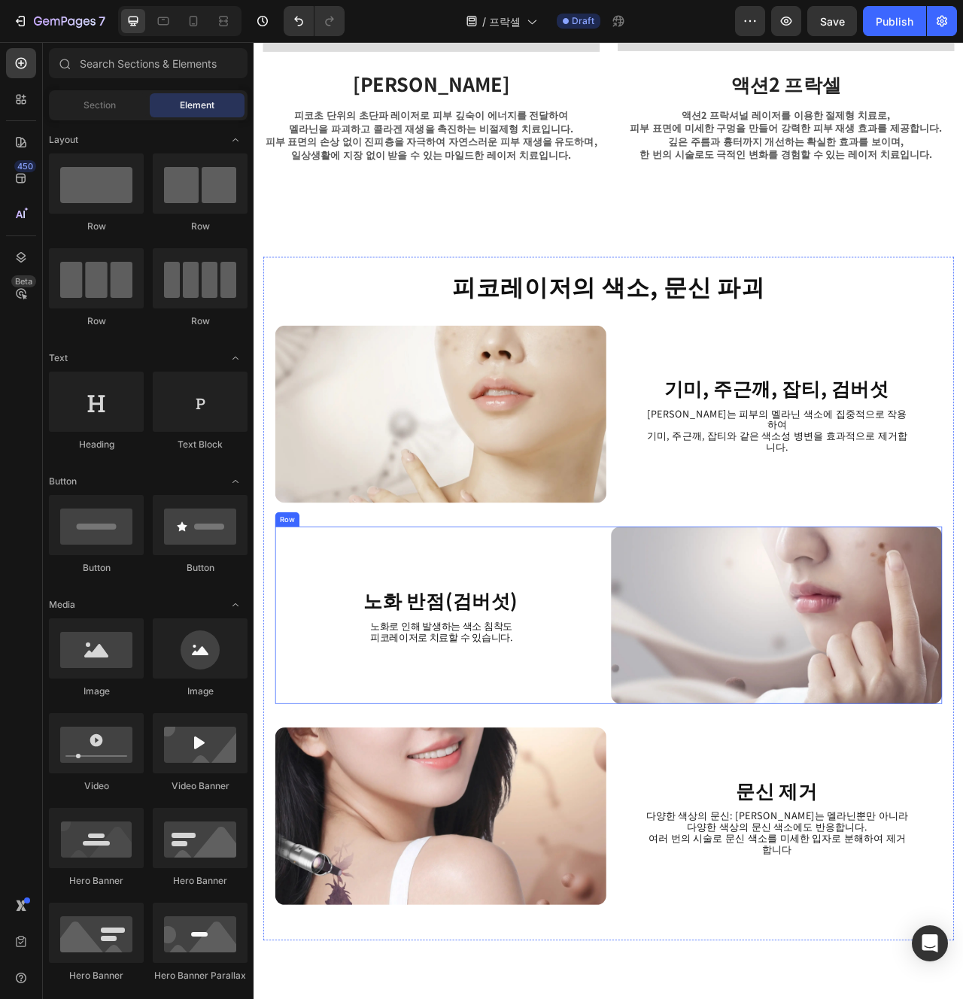
click at [599, 705] on div "노화 반점(검버섯) Heading 노화로 인해 발생하는 색소 침착도 피코레이저로 치료할 수 있습니다. Text Block" at bounding box center [491, 771] width 421 height 226
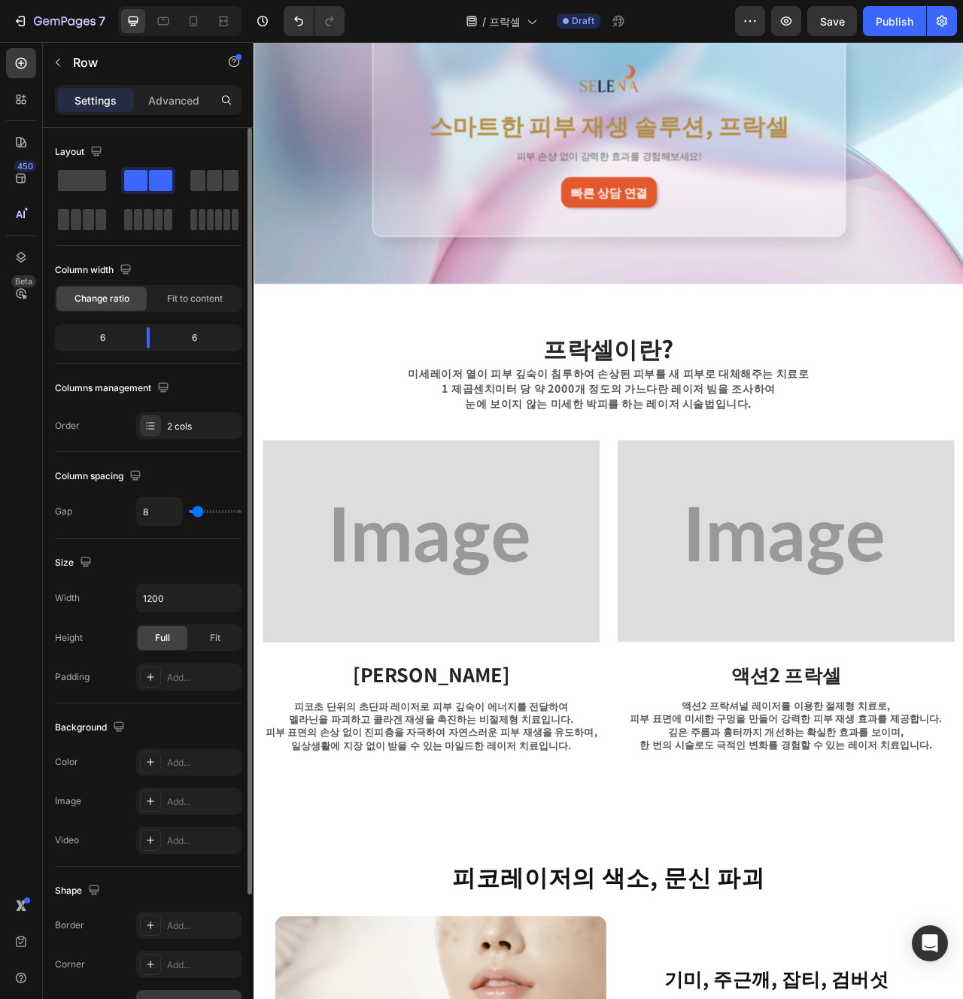
scroll to position [96, 0]
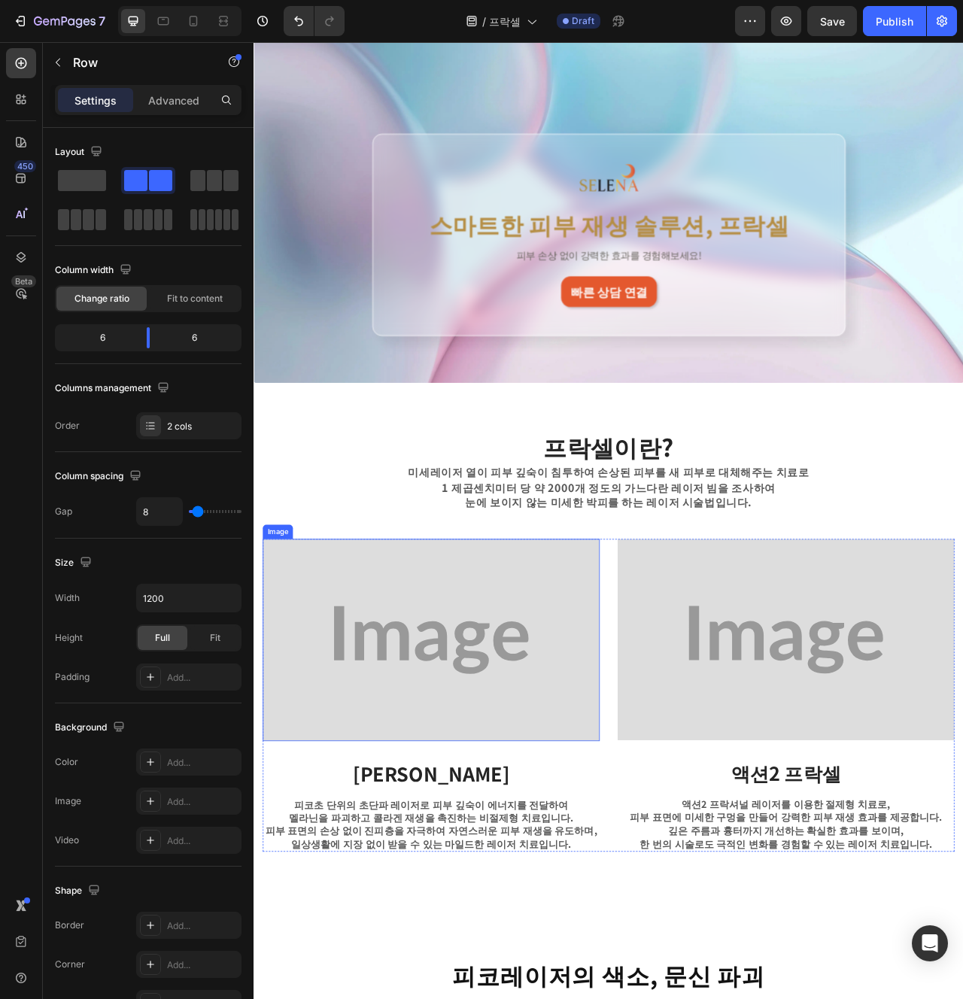
click at [555, 819] on img at bounding box center [479, 802] width 429 height 257
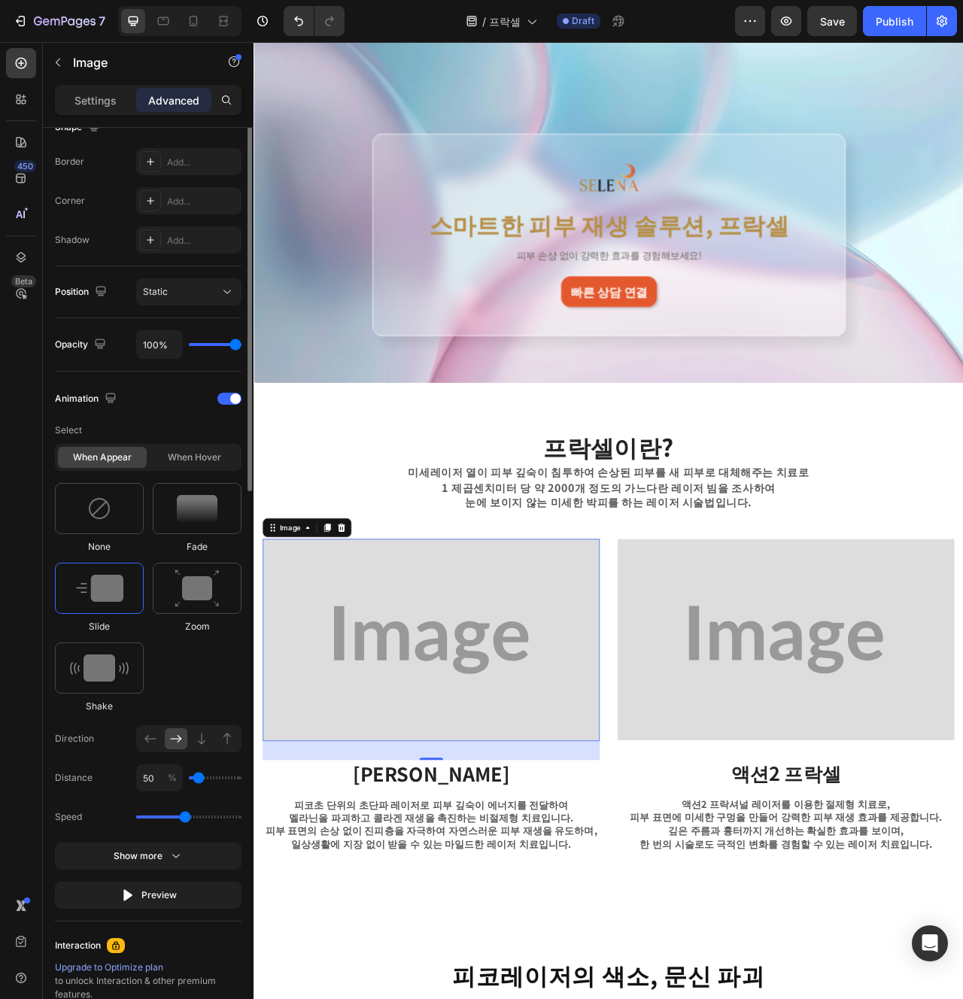
scroll to position [503, 0]
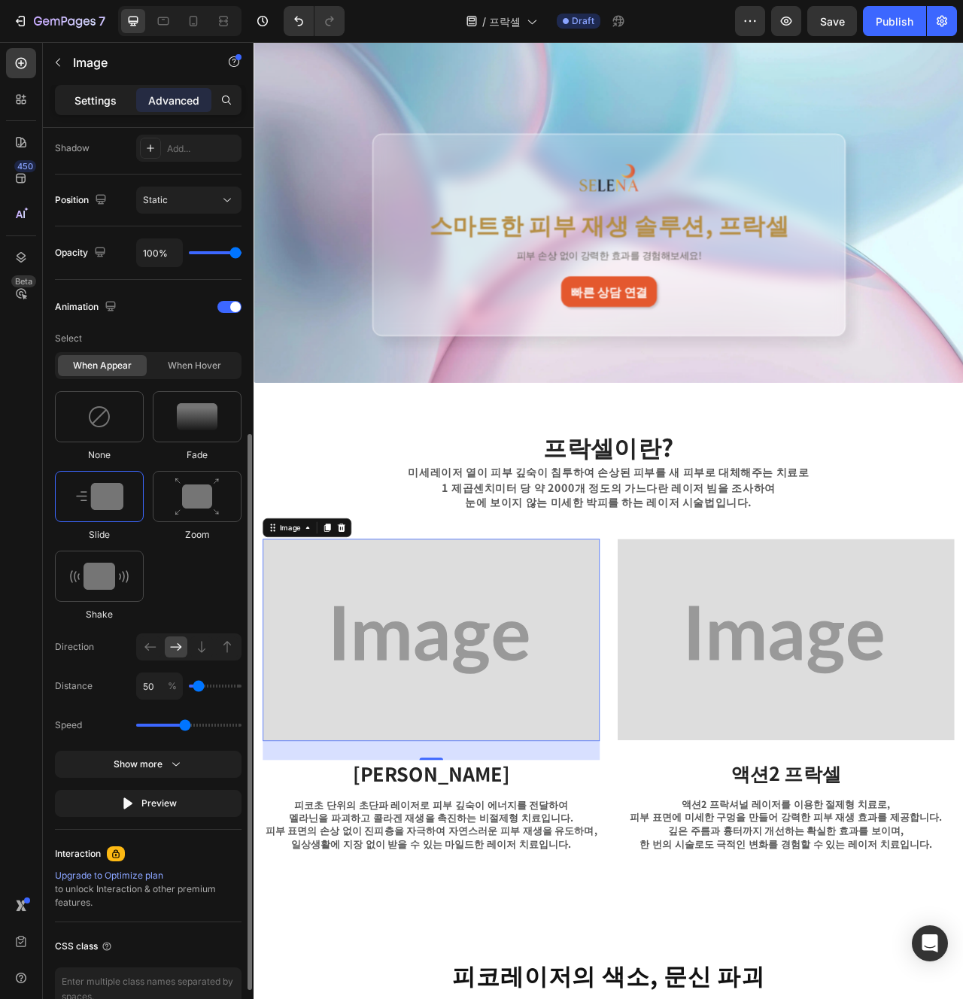
click at [103, 89] on div "Settings" at bounding box center [95, 100] width 75 height 24
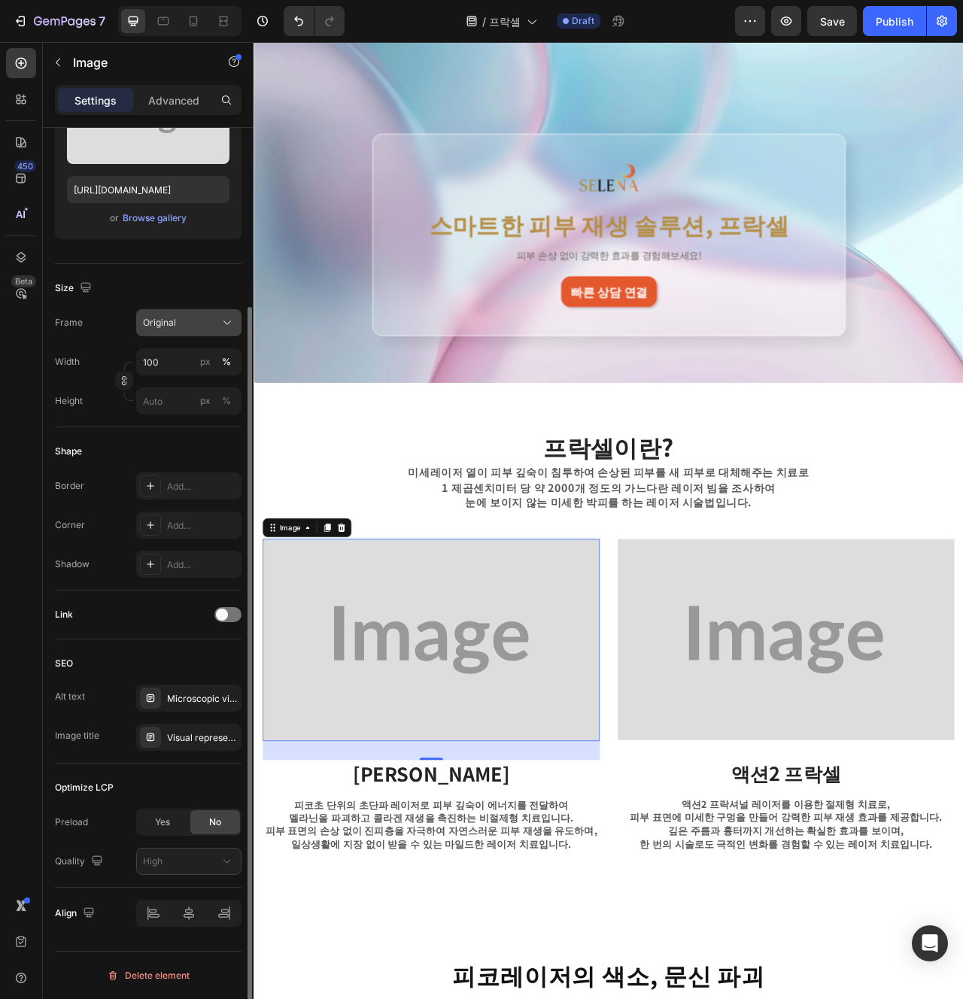
scroll to position [0, 0]
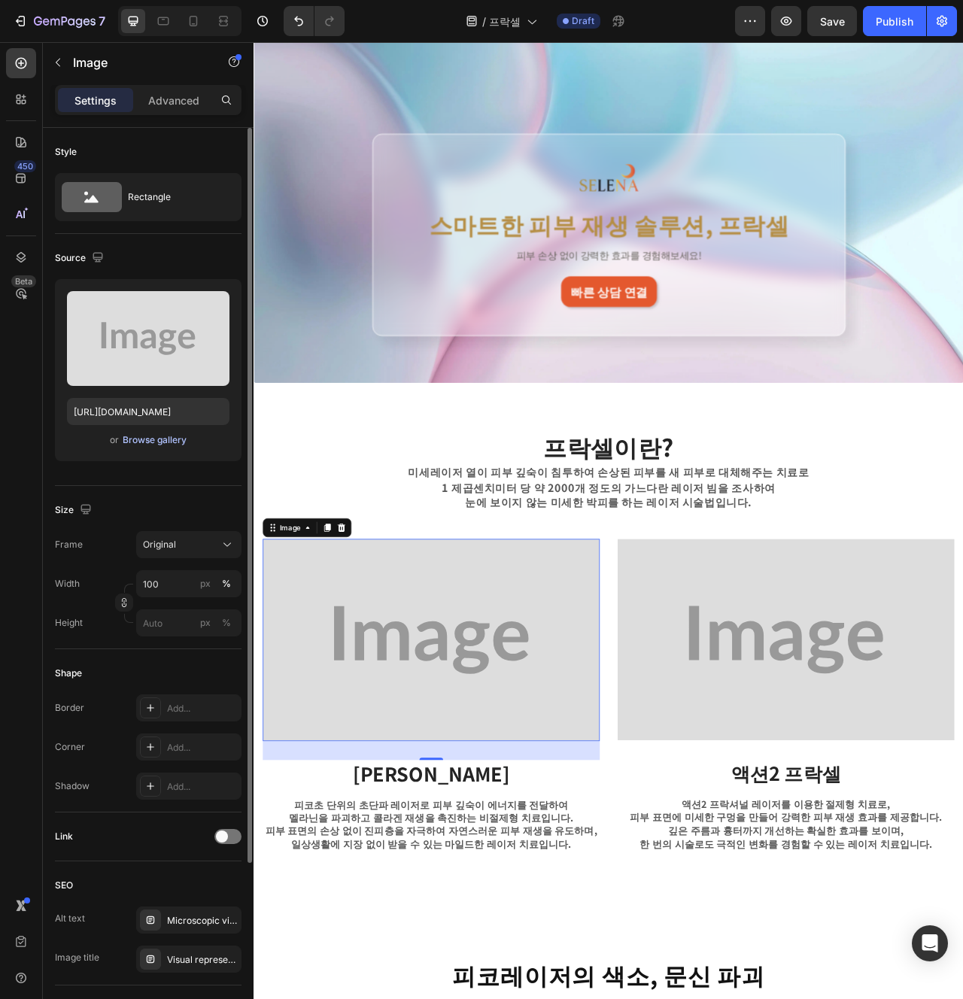
click at [172, 443] on div "Browse gallery" at bounding box center [155, 440] width 64 height 14
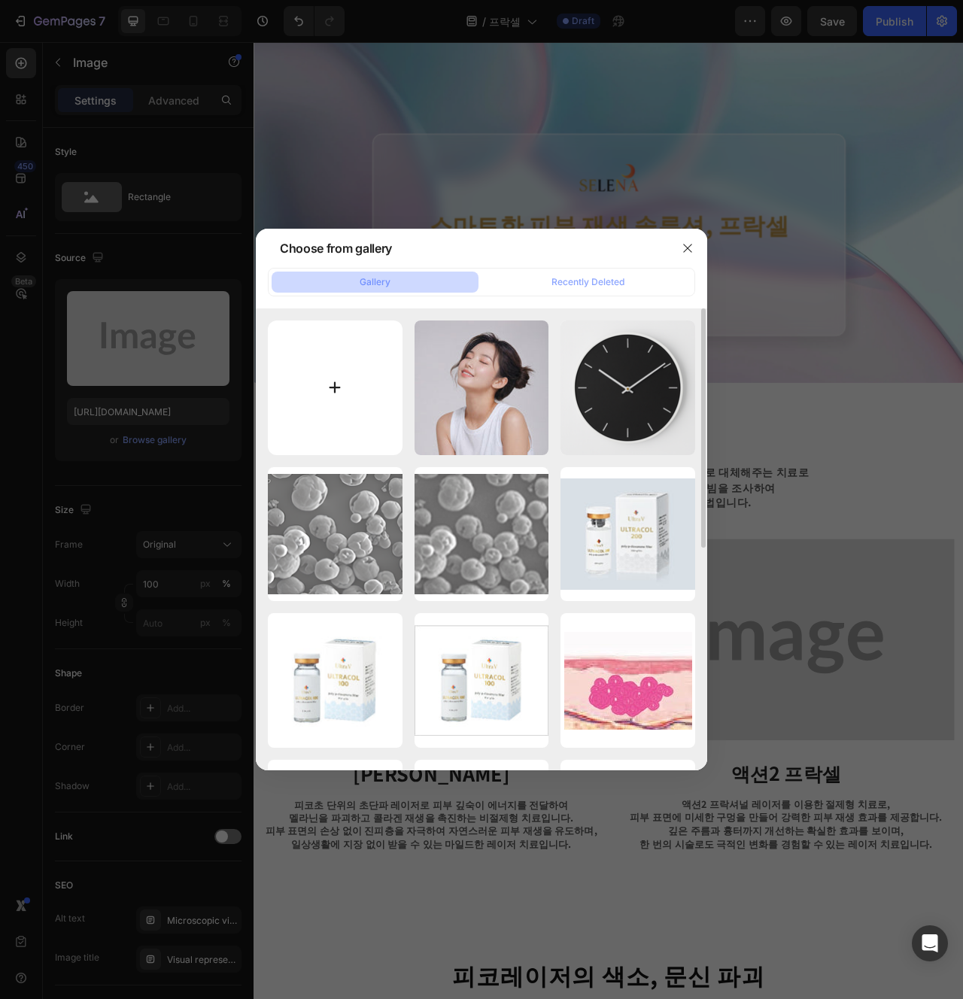
click at [364, 372] on input "file" at bounding box center [335, 388] width 135 height 135
type input "C:\fakepath\피코하이.jpg"
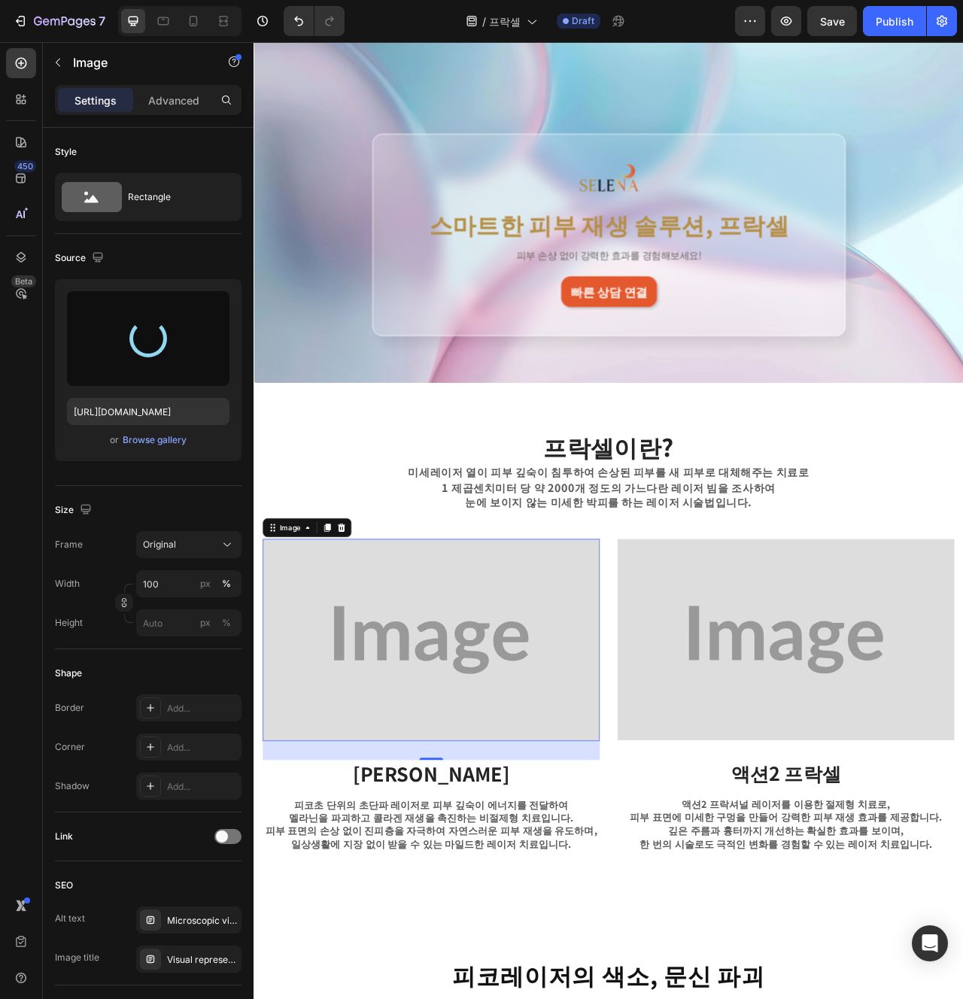
type input "https://cdn.shopify.com/s/files/1/0956/9894/4132/files/gempages_577415988631306…"
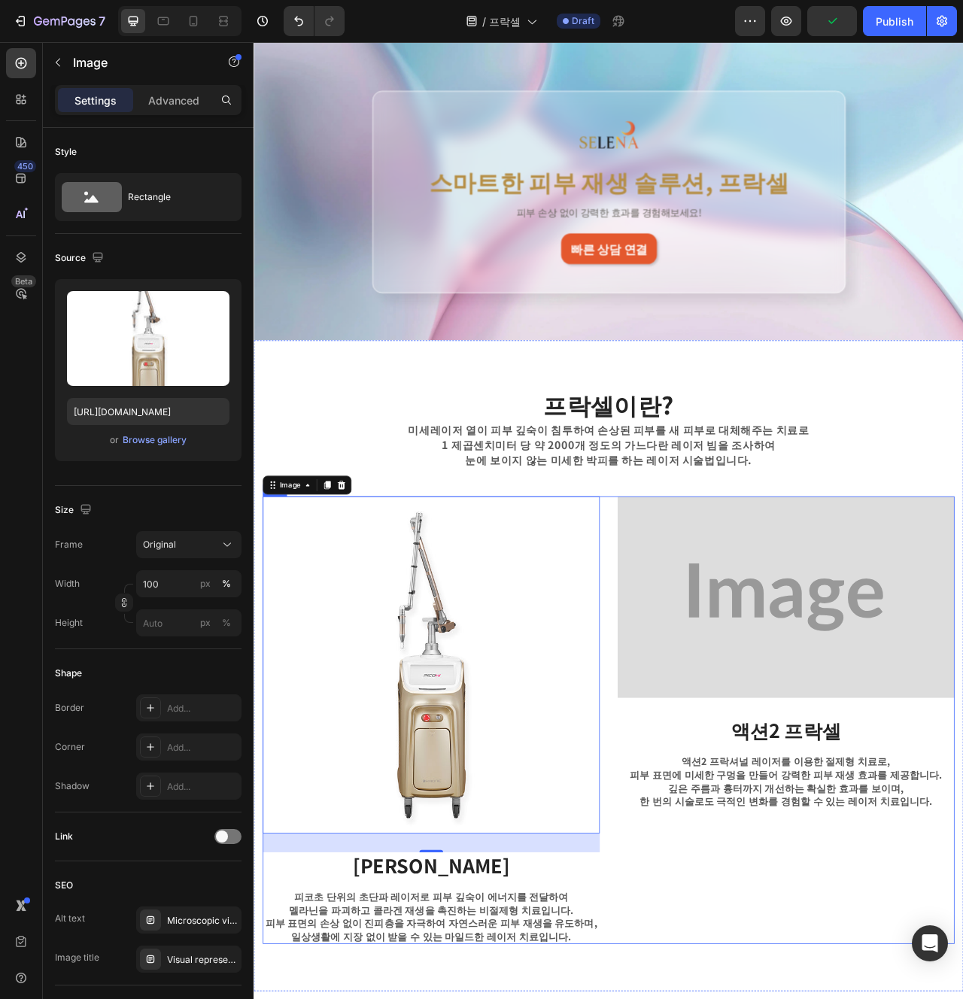
click at [716, 999] on div "Image 32 피코 프락셀 Text block 피코초 단위의 초단파 레이저로 피부 깊숙이 에너지를 전달하여 멜라닌을 파괴하고 콜라겐 재생을 …" at bounding box center [705, 905] width 880 height 570
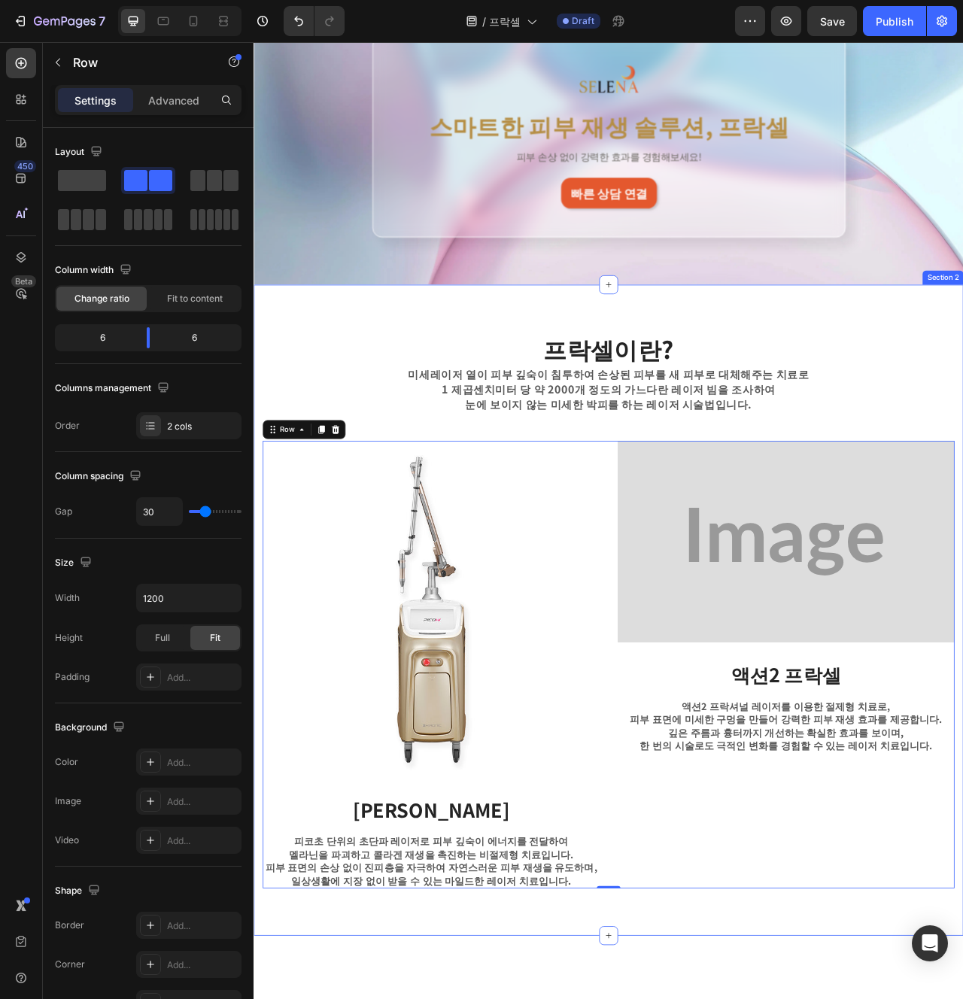
scroll to position [227, 0]
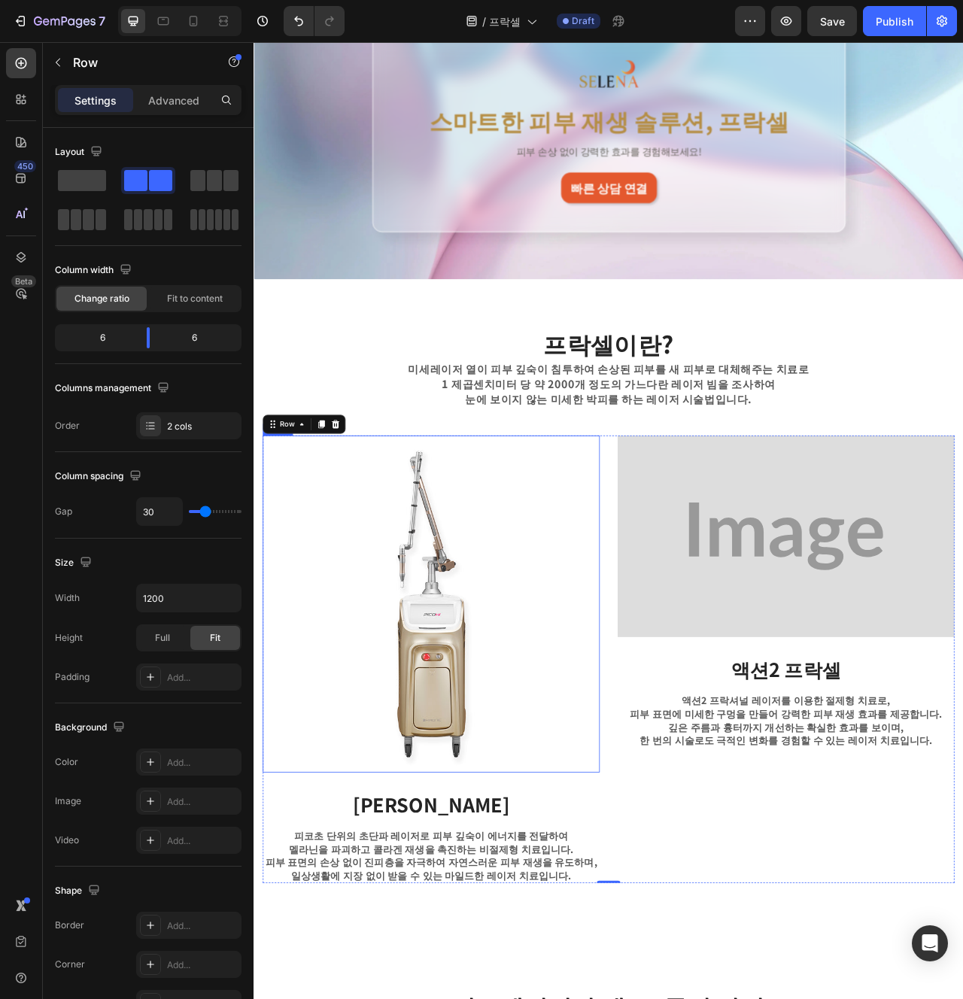
click at [620, 870] on img at bounding box center [479, 757] width 429 height 429
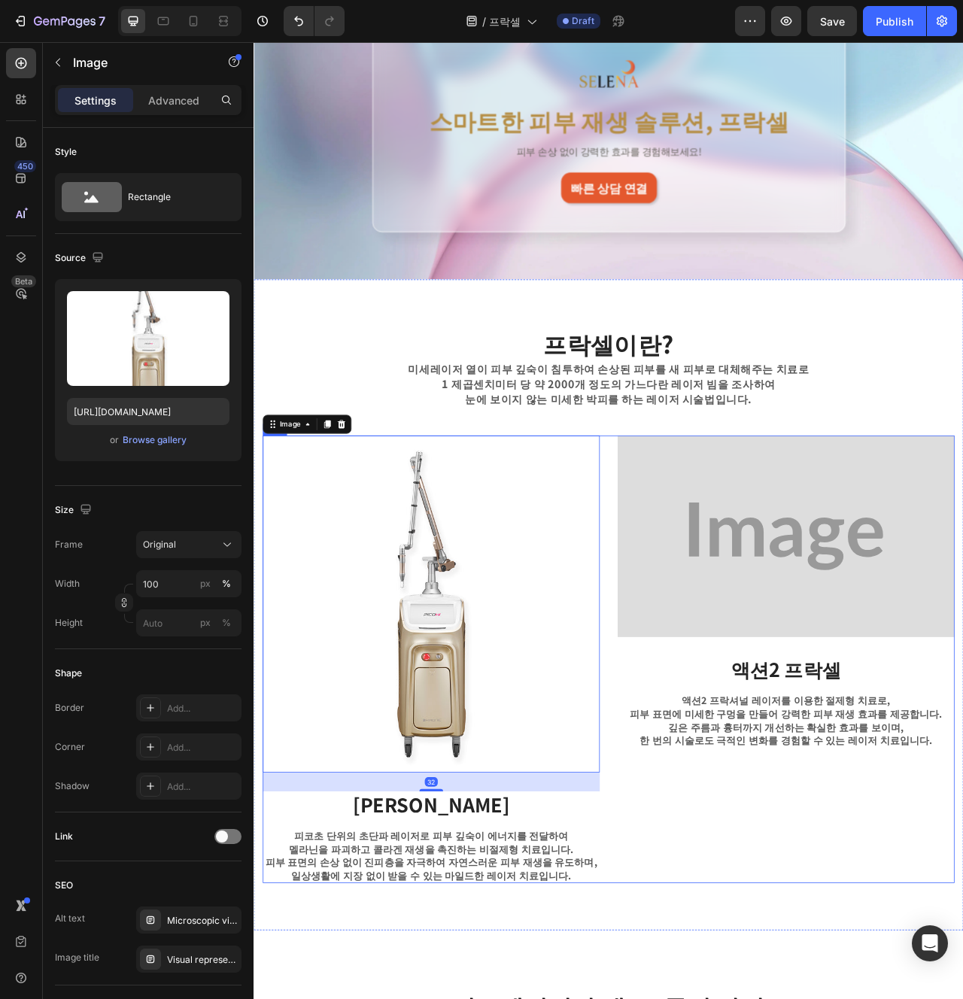
click at [962, 980] on div "Image 액션2 프락셀 Text block 액션2 프락셔널 레이저를 이용한 절제형 치료로, 피부 표면에 미세한 구멍을 만들어 강력한 피부 재…" at bounding box center [930, 828] width 429 height 570
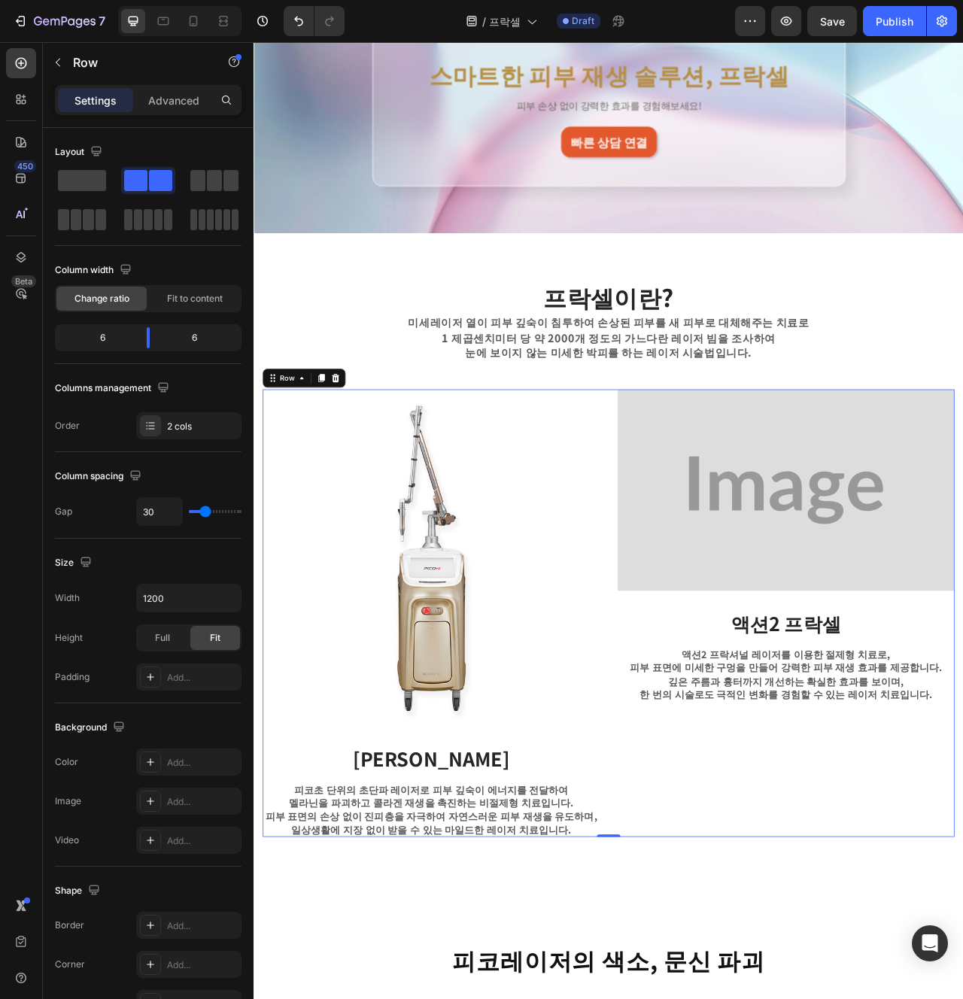
scroll to position [343, 0]
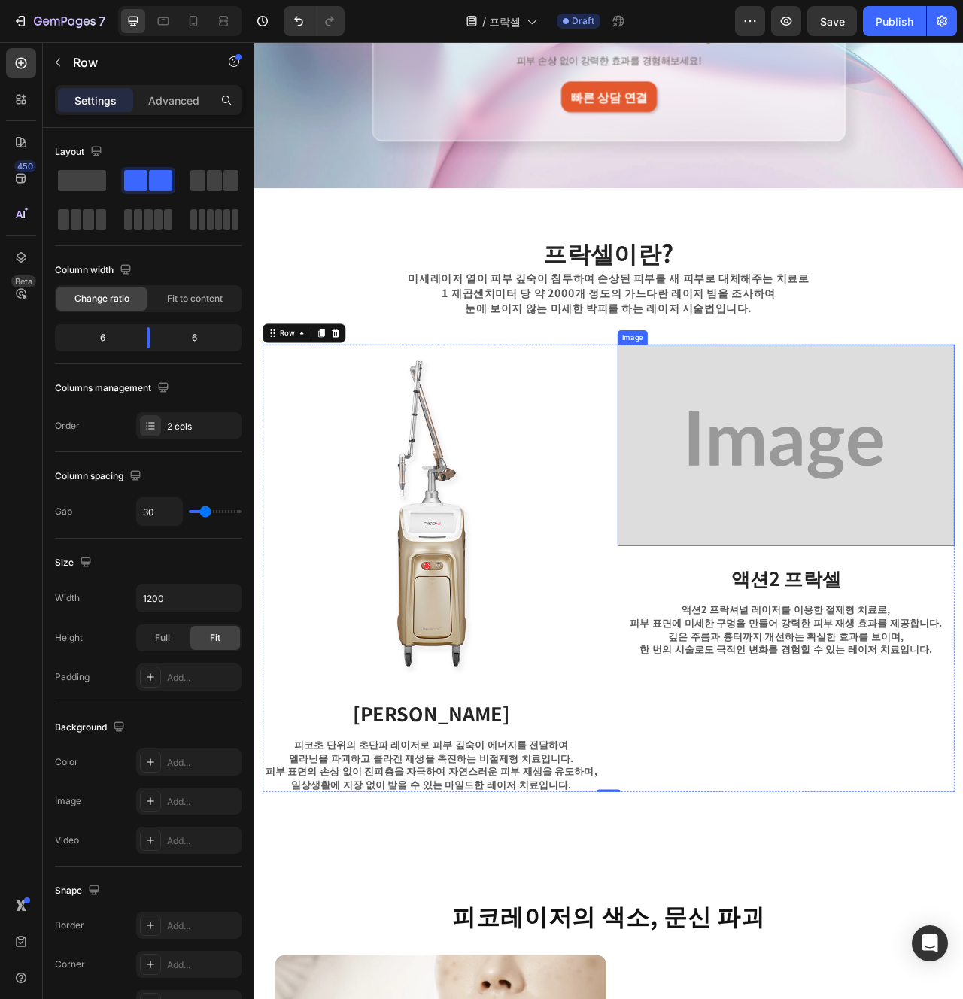
click at [962, 591] on img at bounding box center [930, 555] width 429 height 257
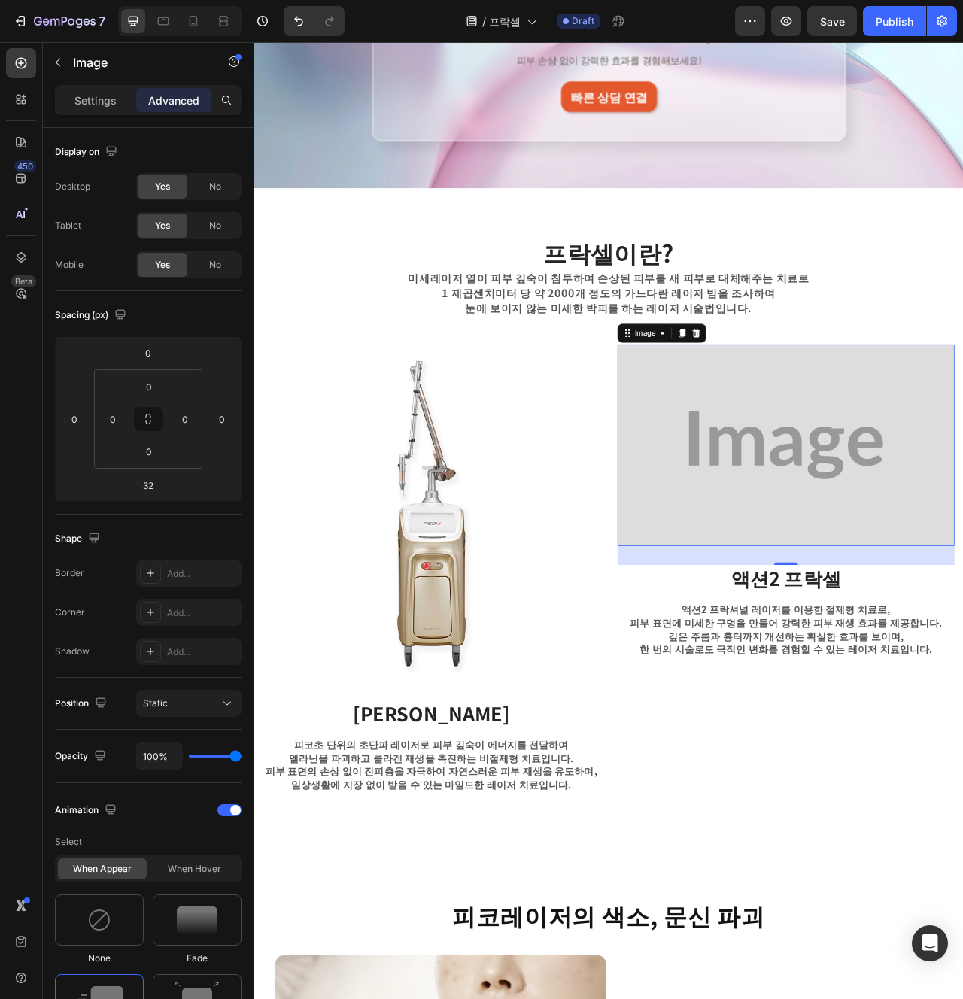
click at [784, 558] on img at bounding box center [930, 555] width 429 height 257
click at [113, 101] on p "Settings" at bounding box center [95, 101] width 42 height 16
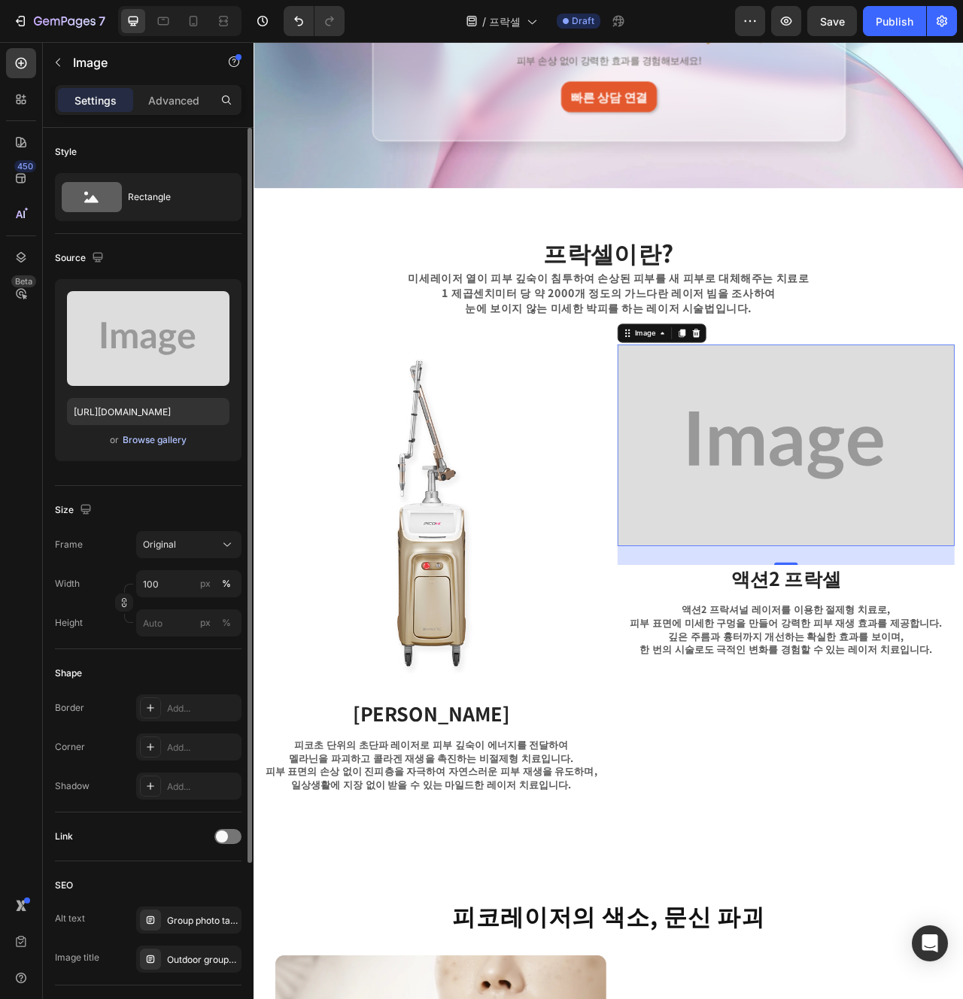
click at [161, 442] on div "Browse gallery" at bounding box center [155, 440] width 64 height 14
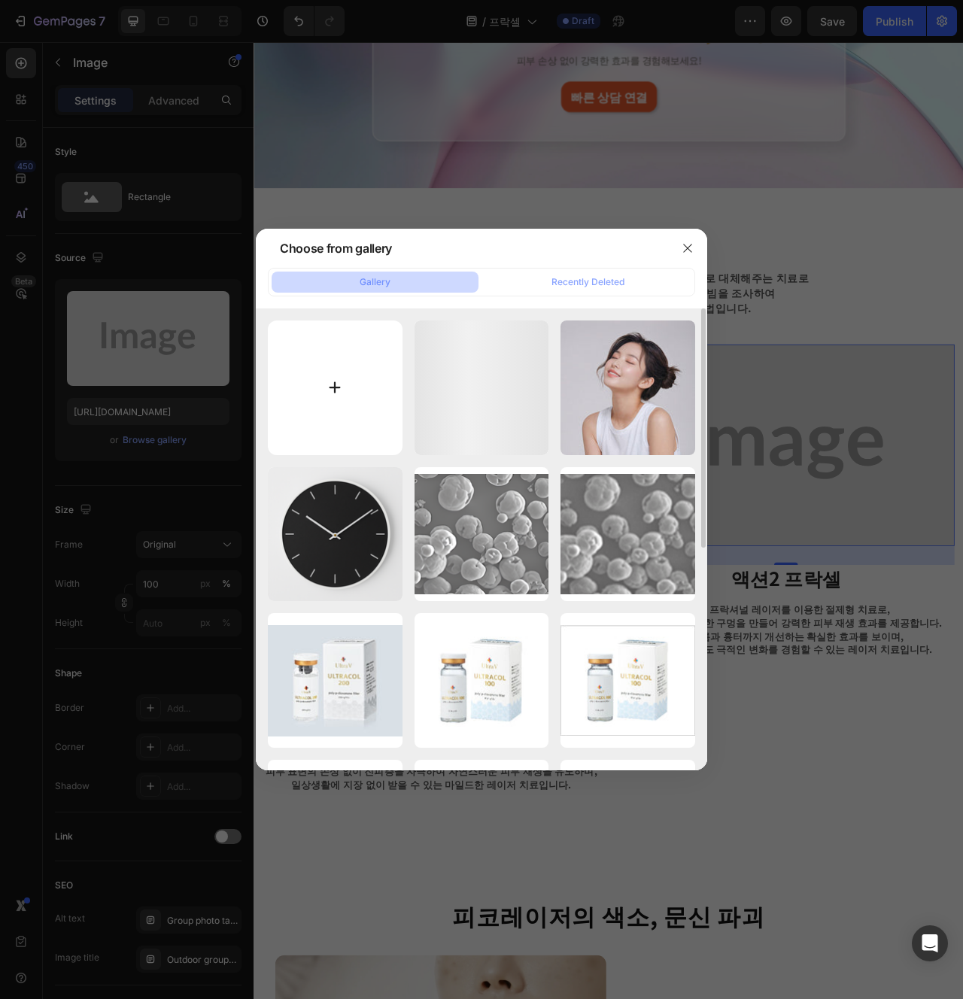
click at [272, 394] on input "file" at bounding box center [335, 388] width 135 height 135
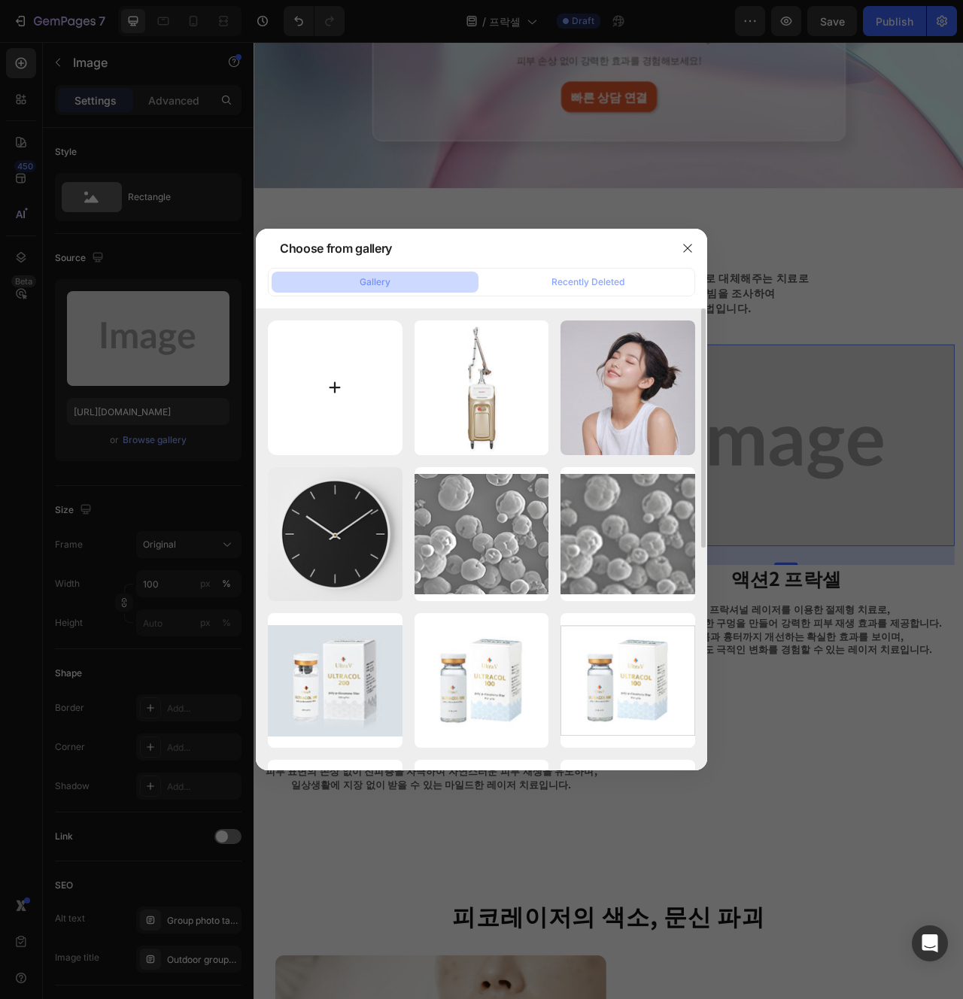
click at [309, 391] on input "file" at bounding box center [335, 388] width 135 height 135
click at [351, 406] on input "file" at bounding box center [335, 388] width 135 height 135
click at [330, 395] on input "file" at bounding box center [335, 388] width 135 height 135
type input "C:\fakepath\액션2.png"
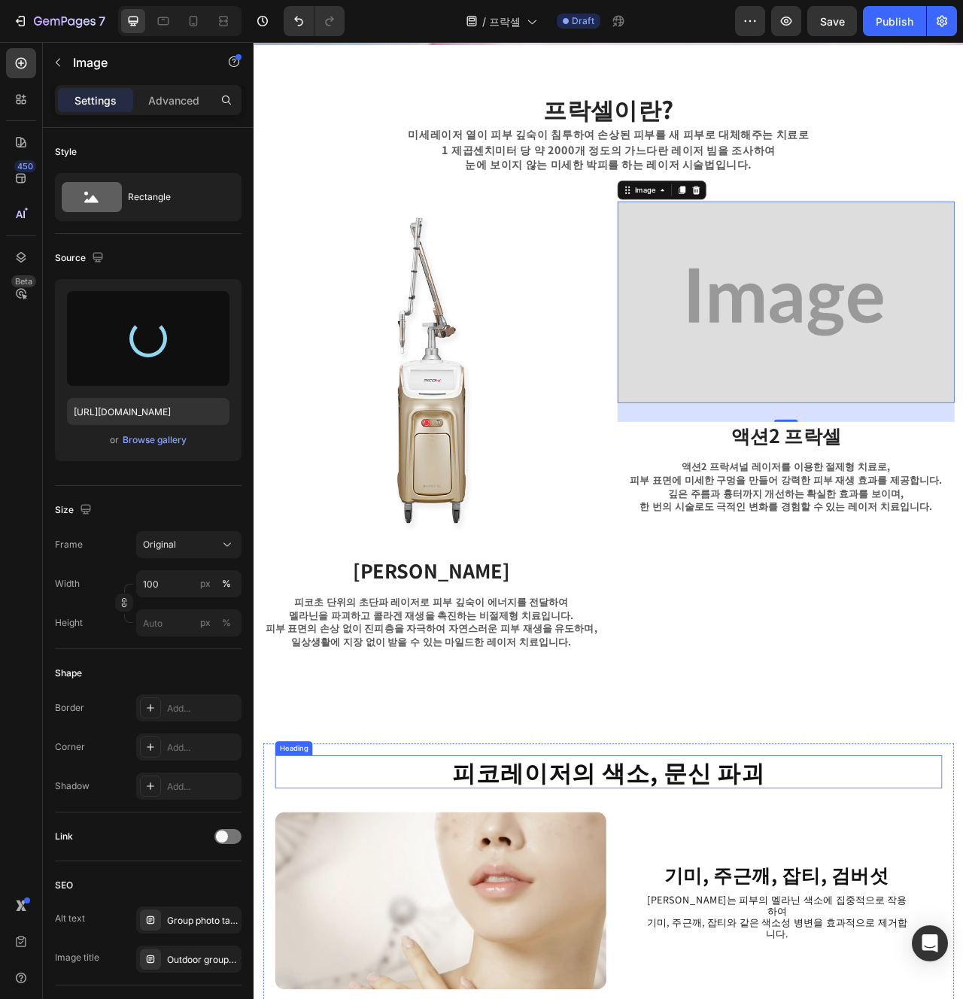
type input "https://cdn.shopify.com/s/files/1/0956/9894/4132/files/gempages_577415988631306…"
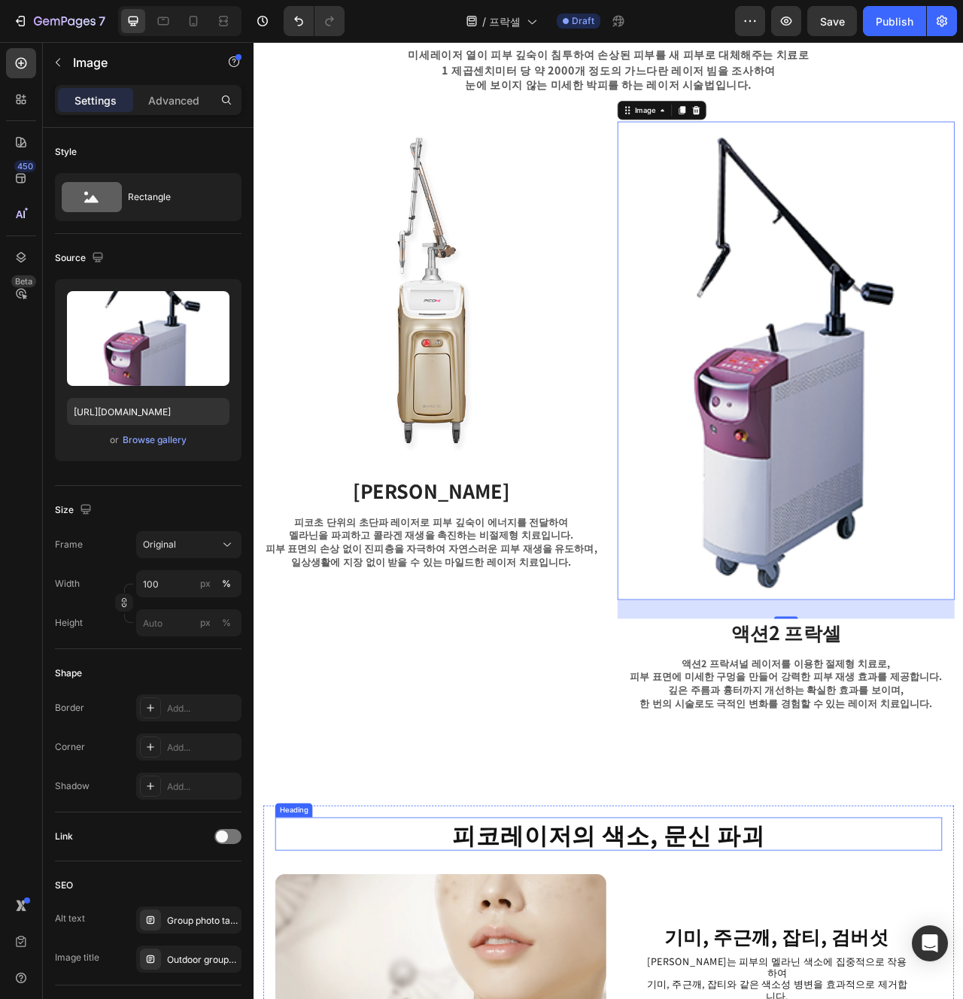
scroll to position [625, 0]
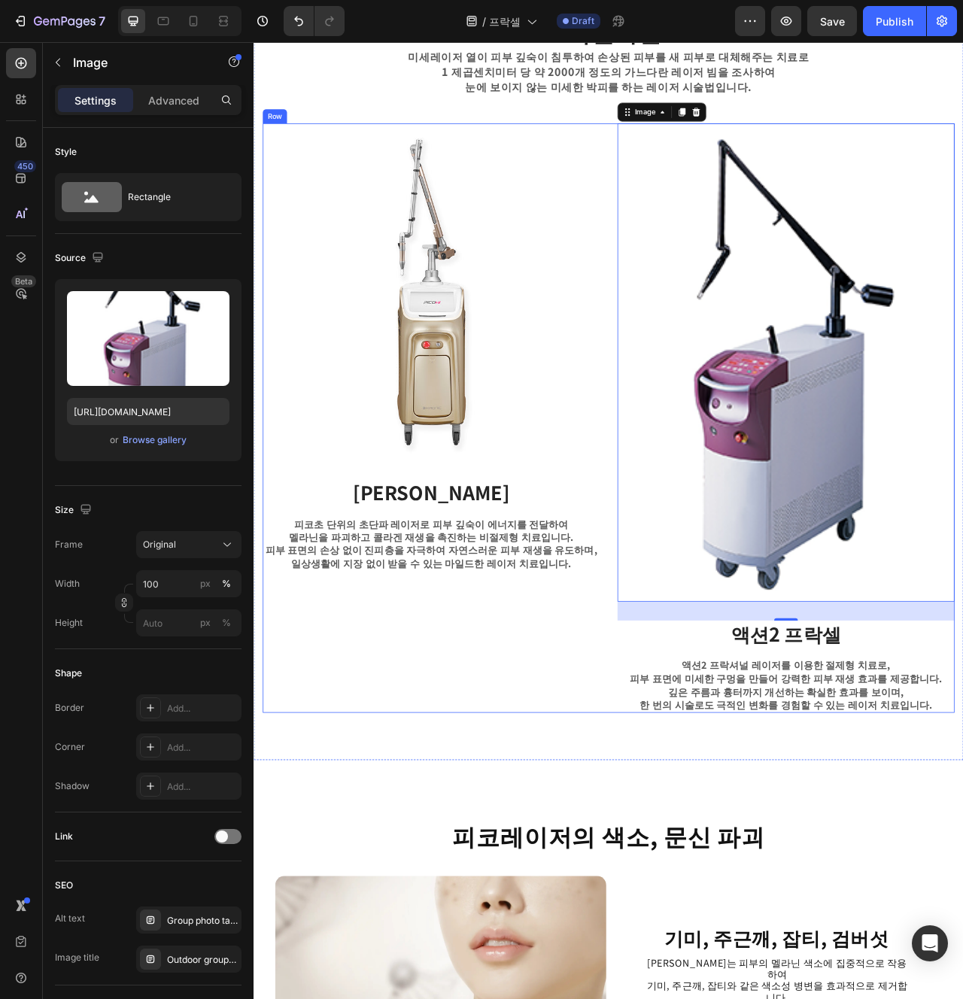
click at [627, 882] on div "Image 피코 프락셀 Text block 피코초 단위의 초단파 레이저로 피부 깊숙이 에너지를 전달하여 멜라닌을 파괴하고 콜라겐 재생을 촉진하…" at bounding box center [479, 520] width 429 height 750
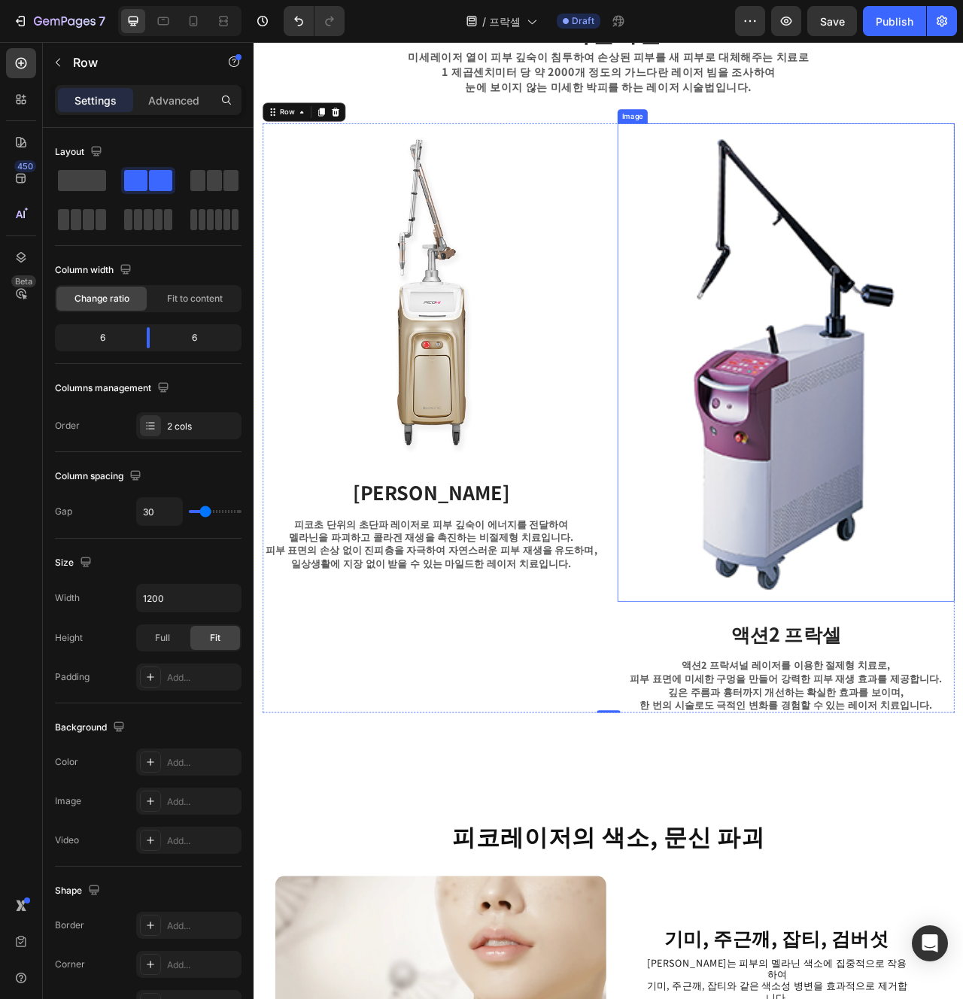
click at [851, 587] on img at bounding box center [930, 449] width 429 height 609
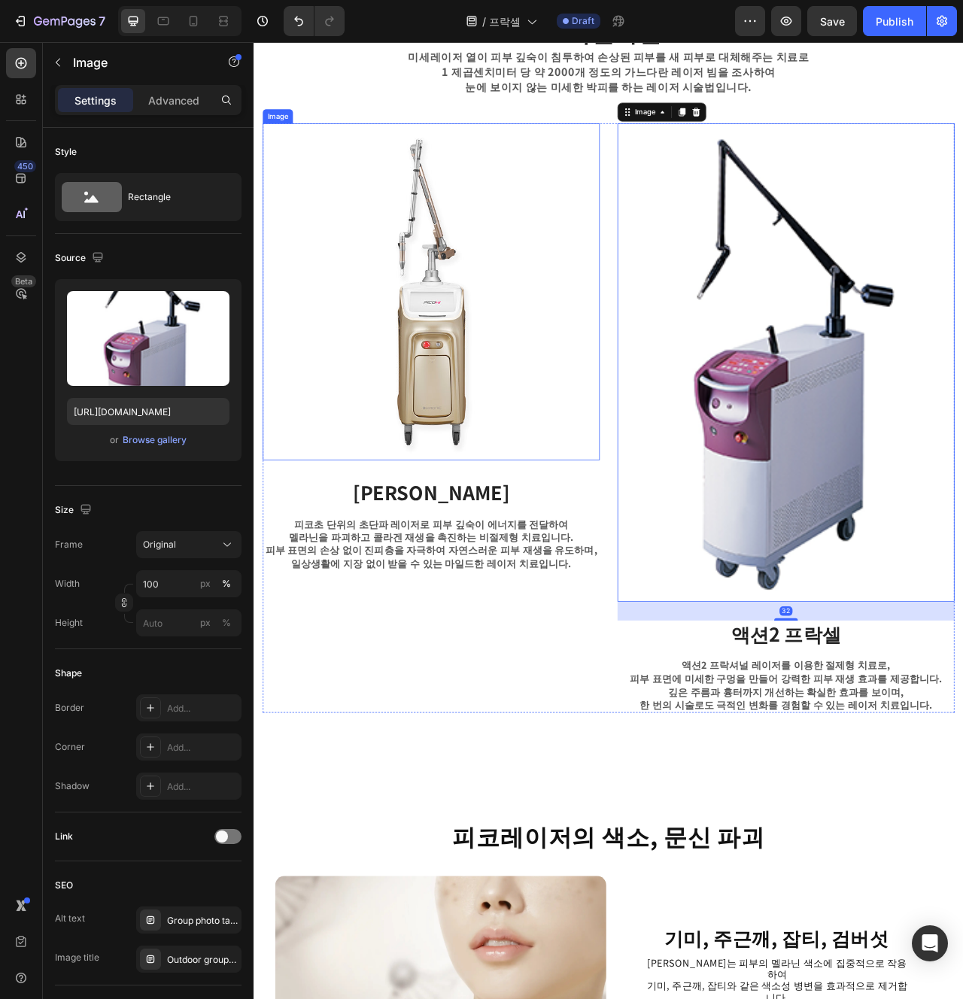
click at [474, 489] on img at bounding box center [479, 359] width 429 height 429
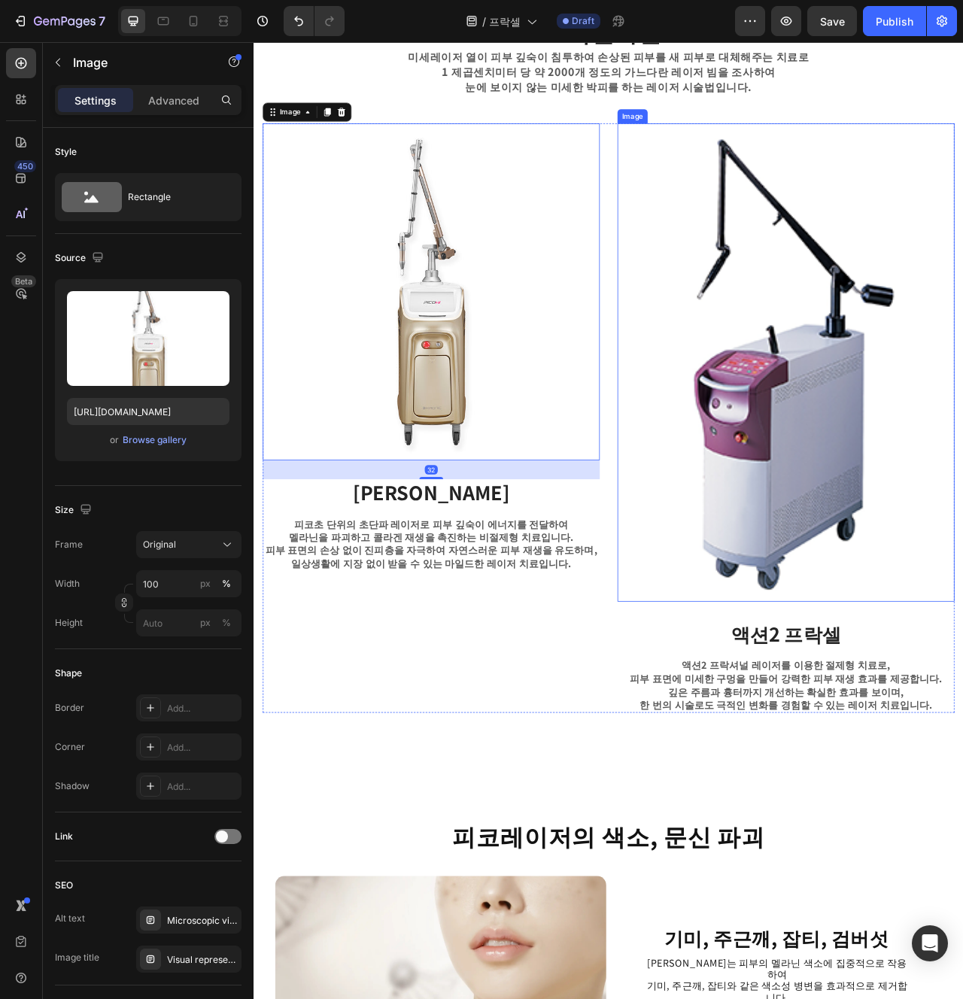
click at [940, 628] on img at bounding box center [930, 449] width 429 height 609
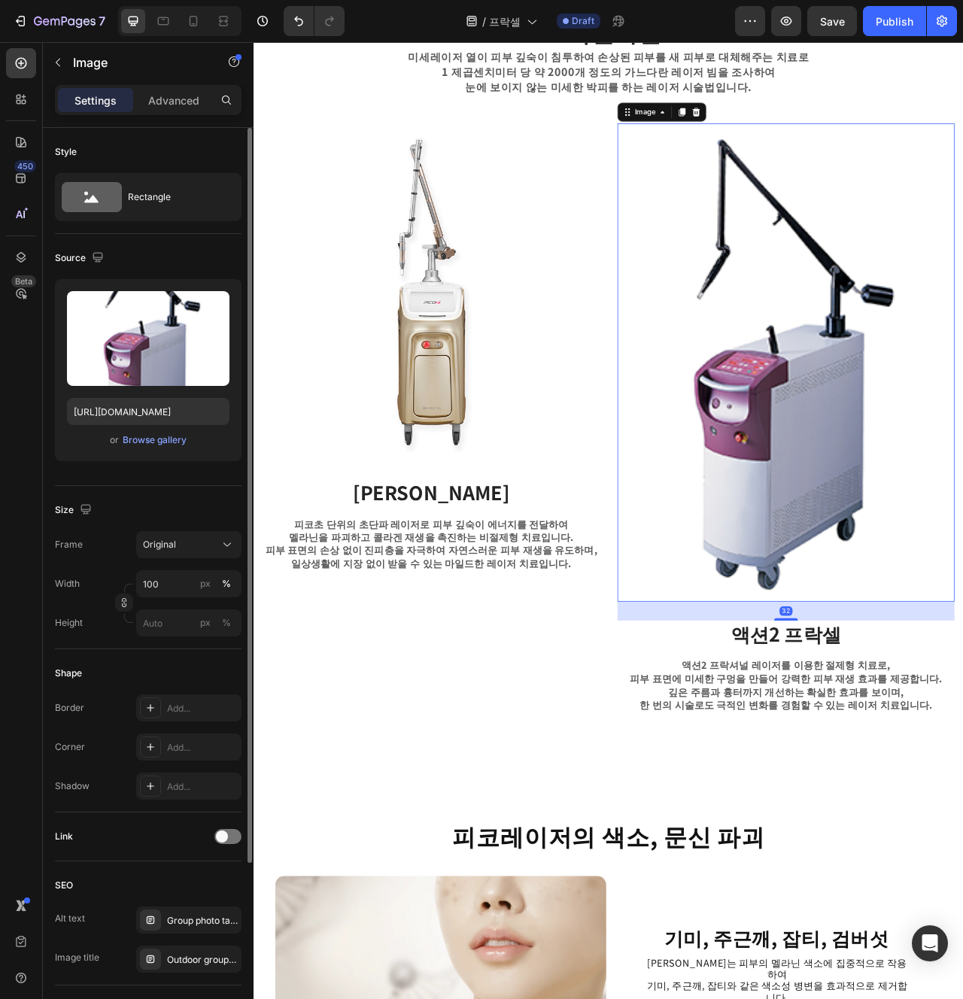
click at [174, 641] on div "Size Frame Original Width 100 px % Height px %" at bounding box center [148, 567] width 187 height 163
click at [162, 634] on input "px %" at bounding box center [188, 623] width 105 height 27
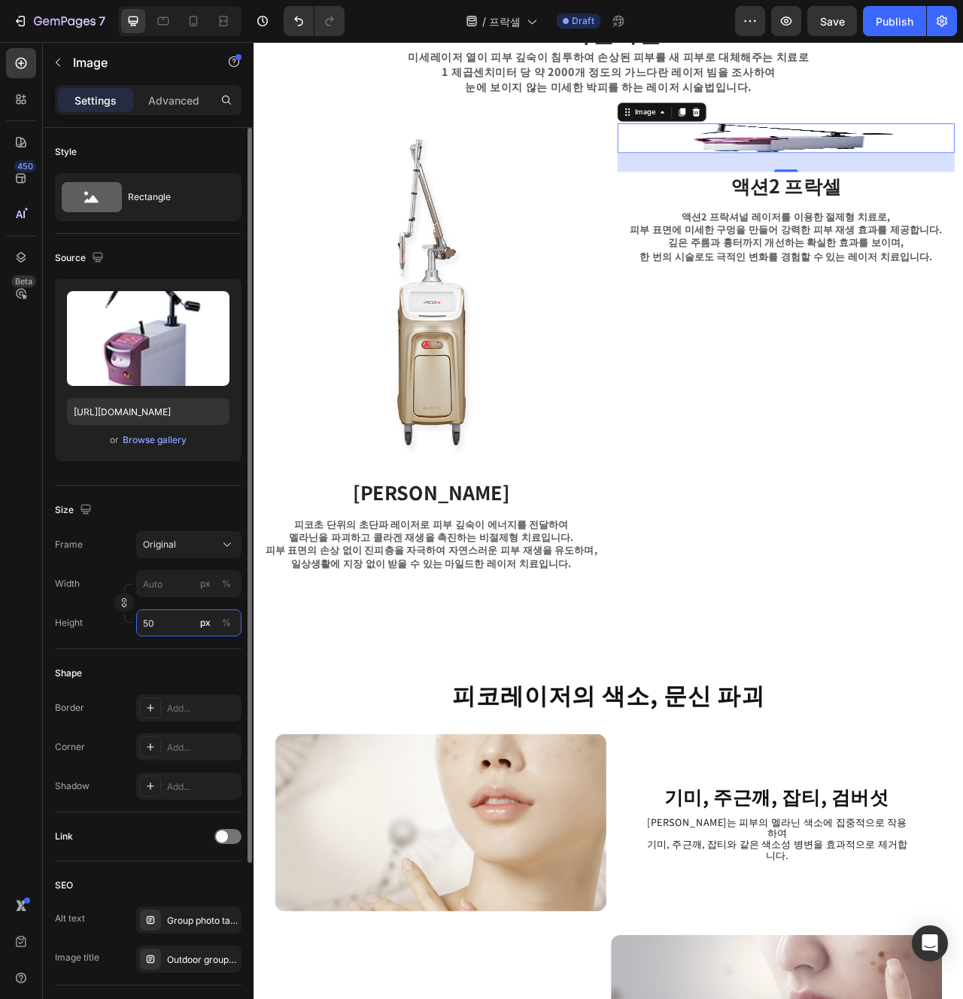
type input "5"
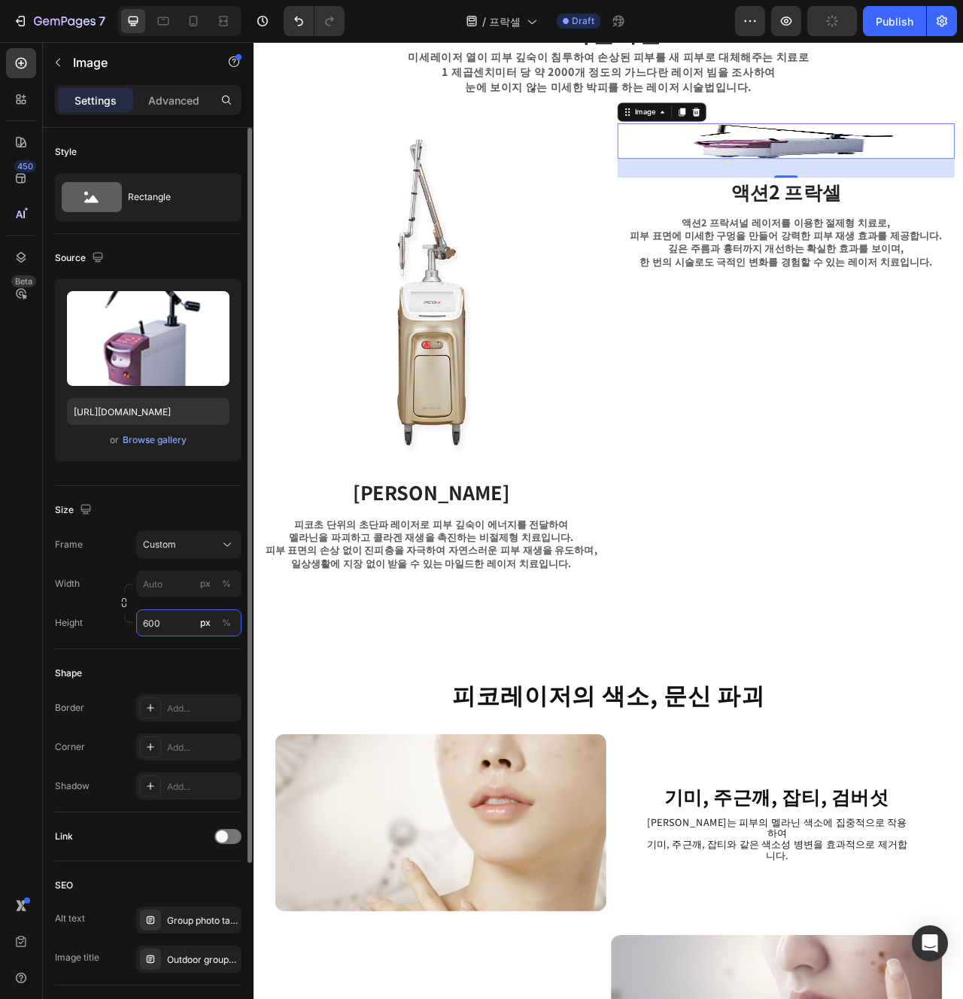
type input "5"
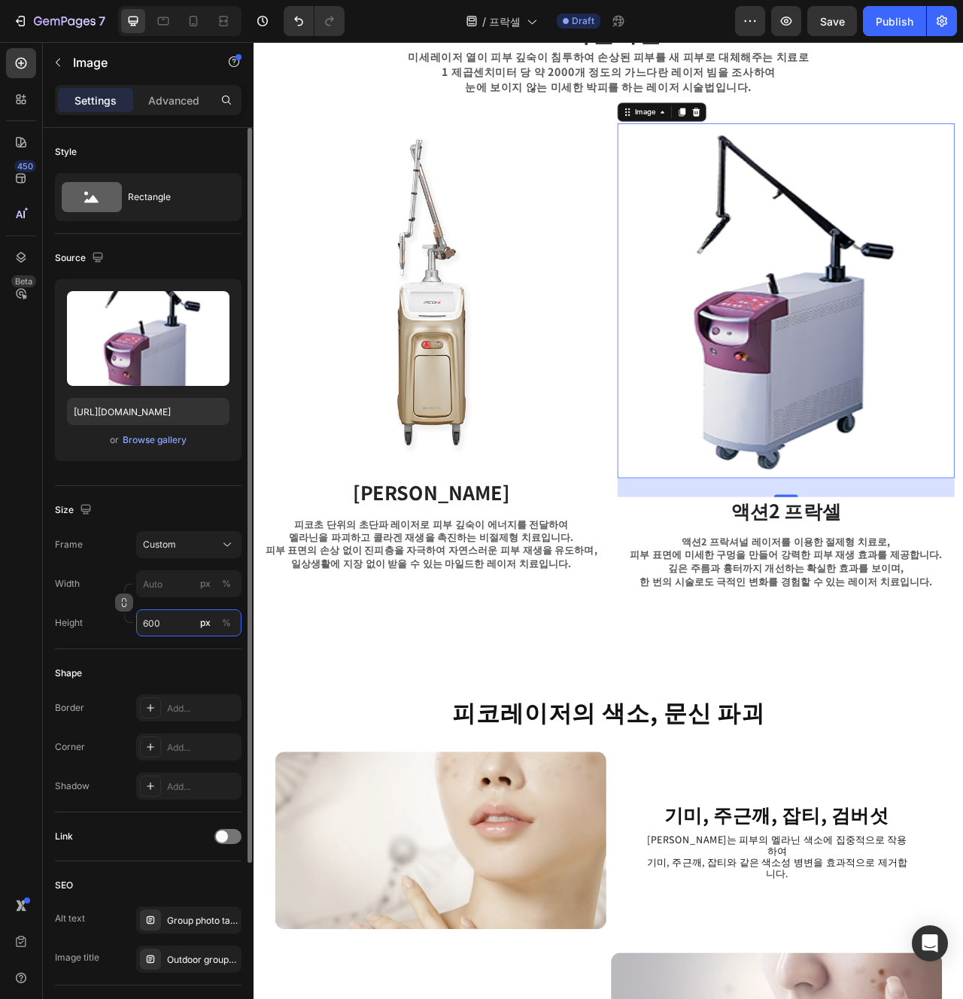
type input "600"
click at [121, 610] on div "Width px % Height 600 px %" at bounding box center [148, 603] width 187 height 66
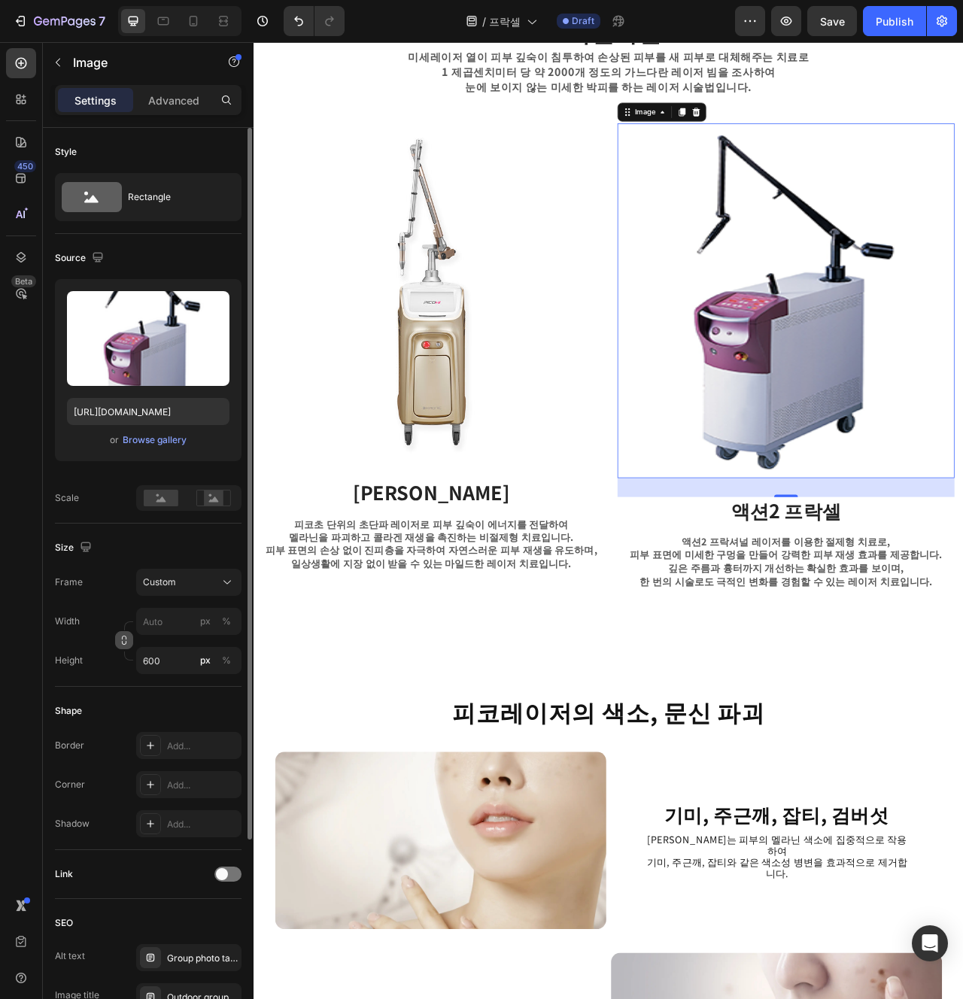
click at [127, 643] on icon "button" at bounding box center [124, 640] width 11 height 11
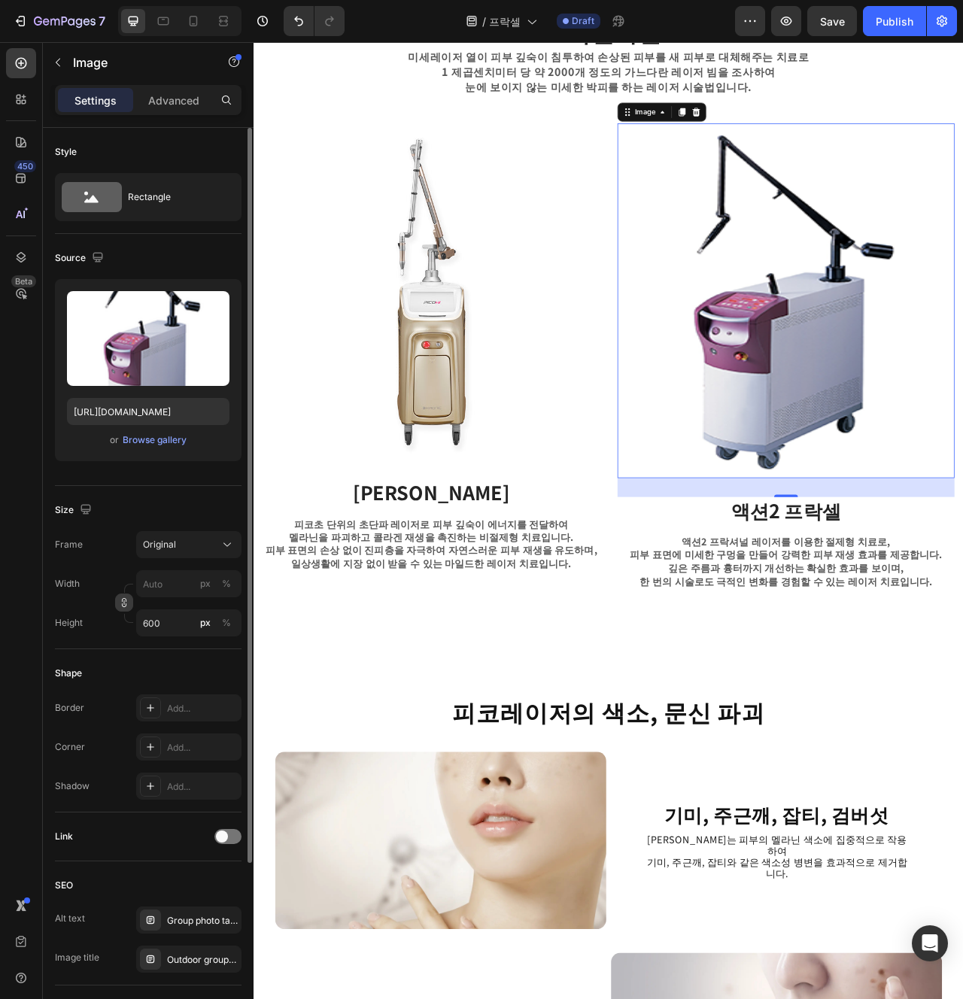
click at [127, 600] on icon "button" at bounding box center [124, 602] width 11 height 11
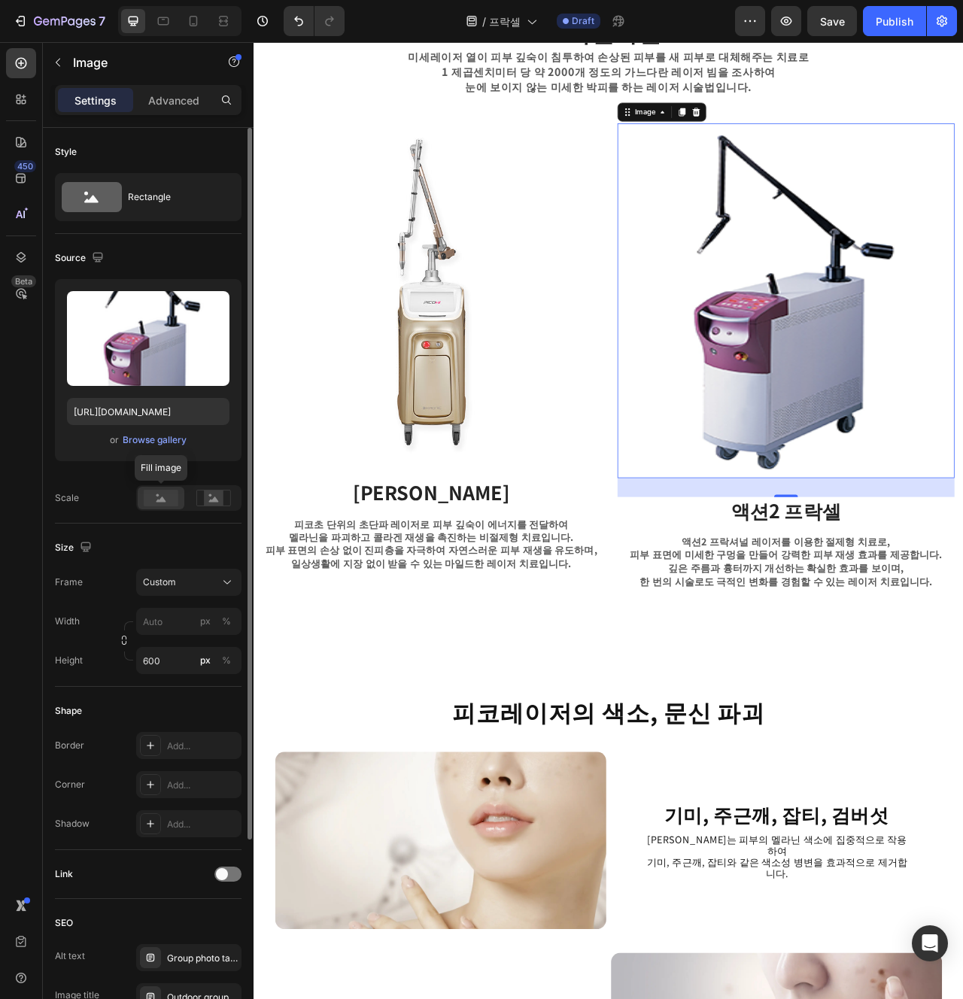
click at [171, 494] on rect at bounding box center [161, 498] width 35 height 17
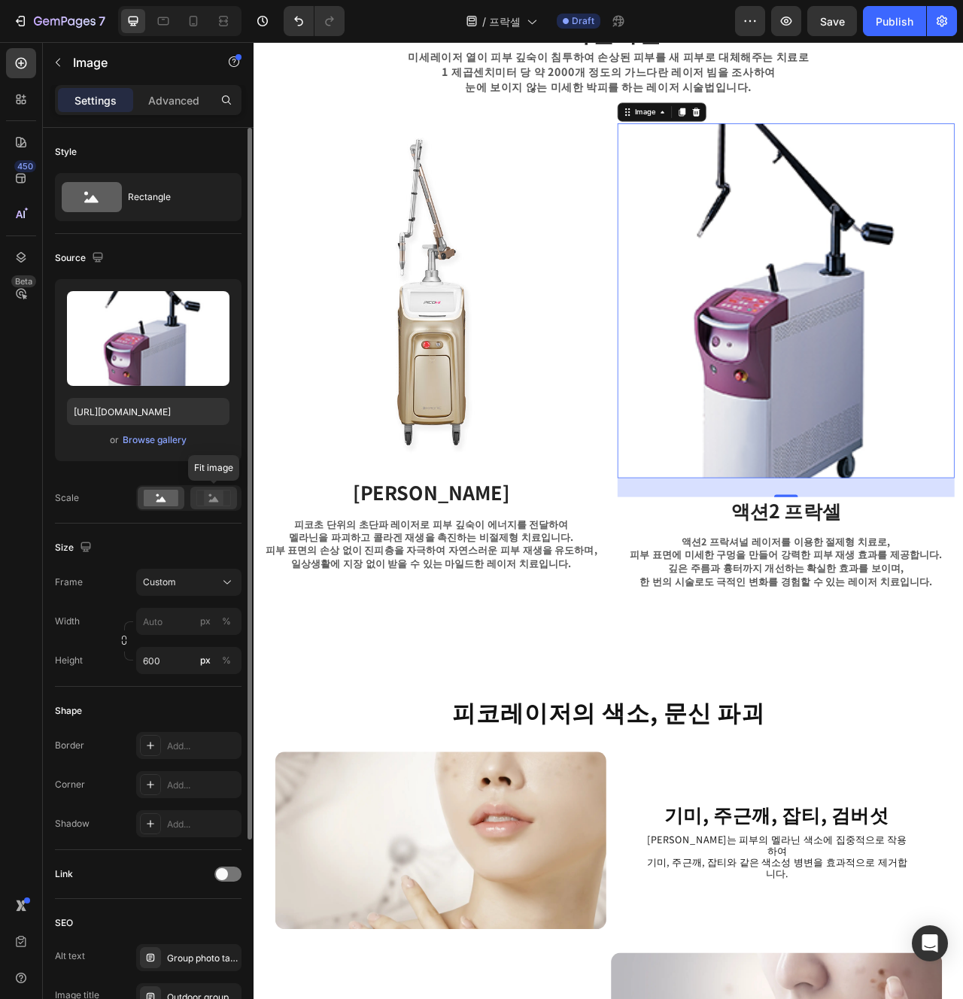
click at [197, 500] on icon at bounding box center [213, 498] width 35 height 17
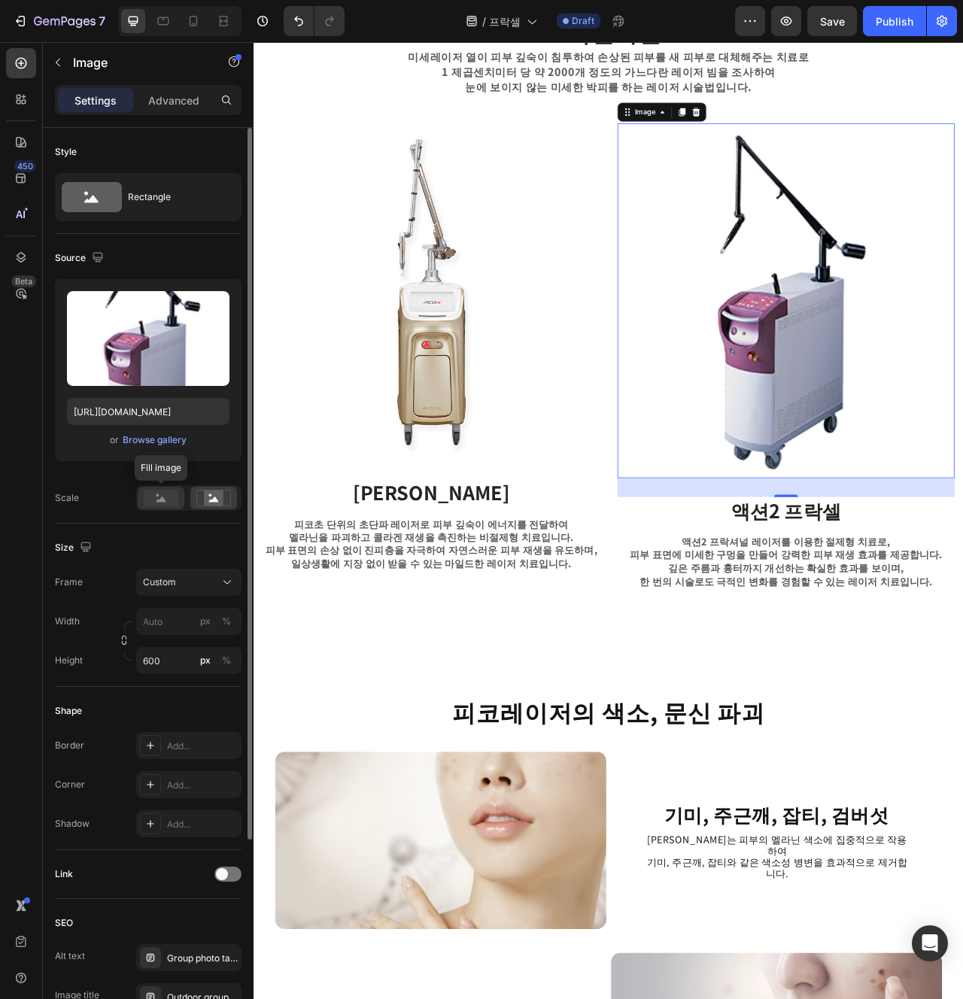
click at [160, 505] on rect at bounding box center [161, 498] width 35 height 17
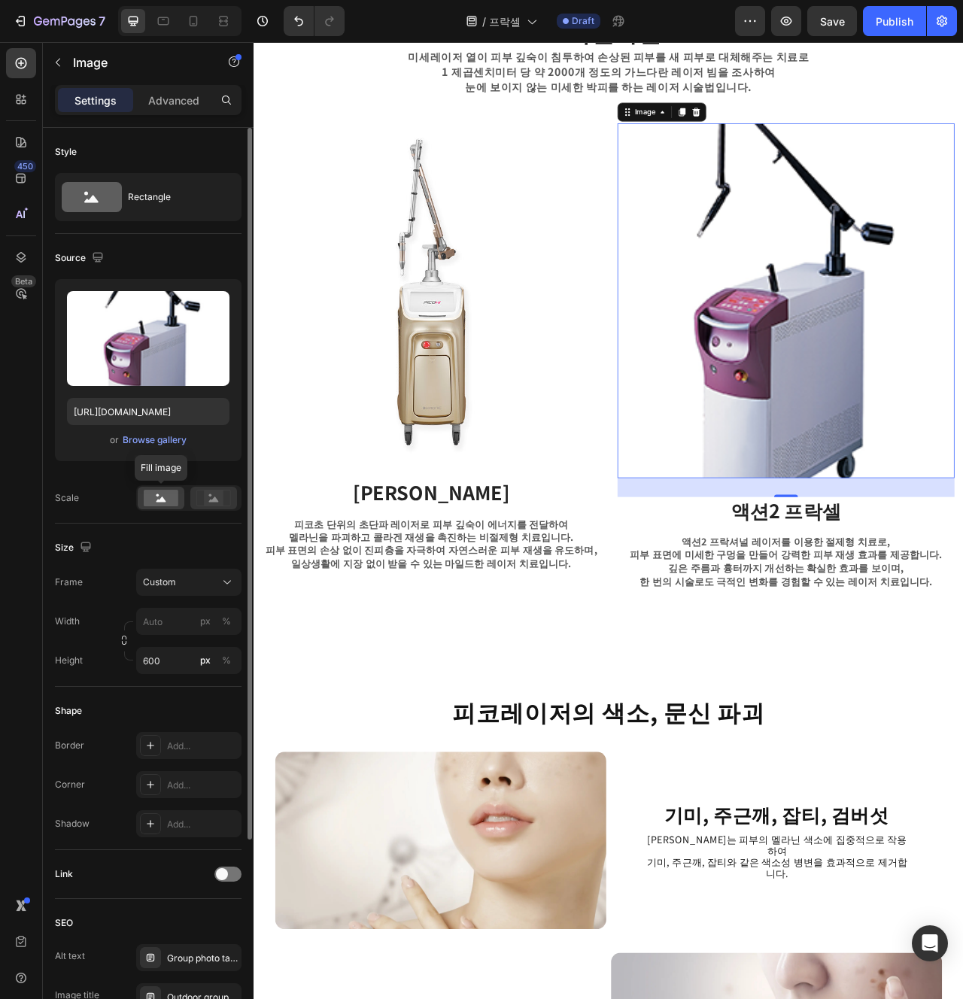
click at [229, 507] on div at bounding box center [213, 498] width 47 height 23
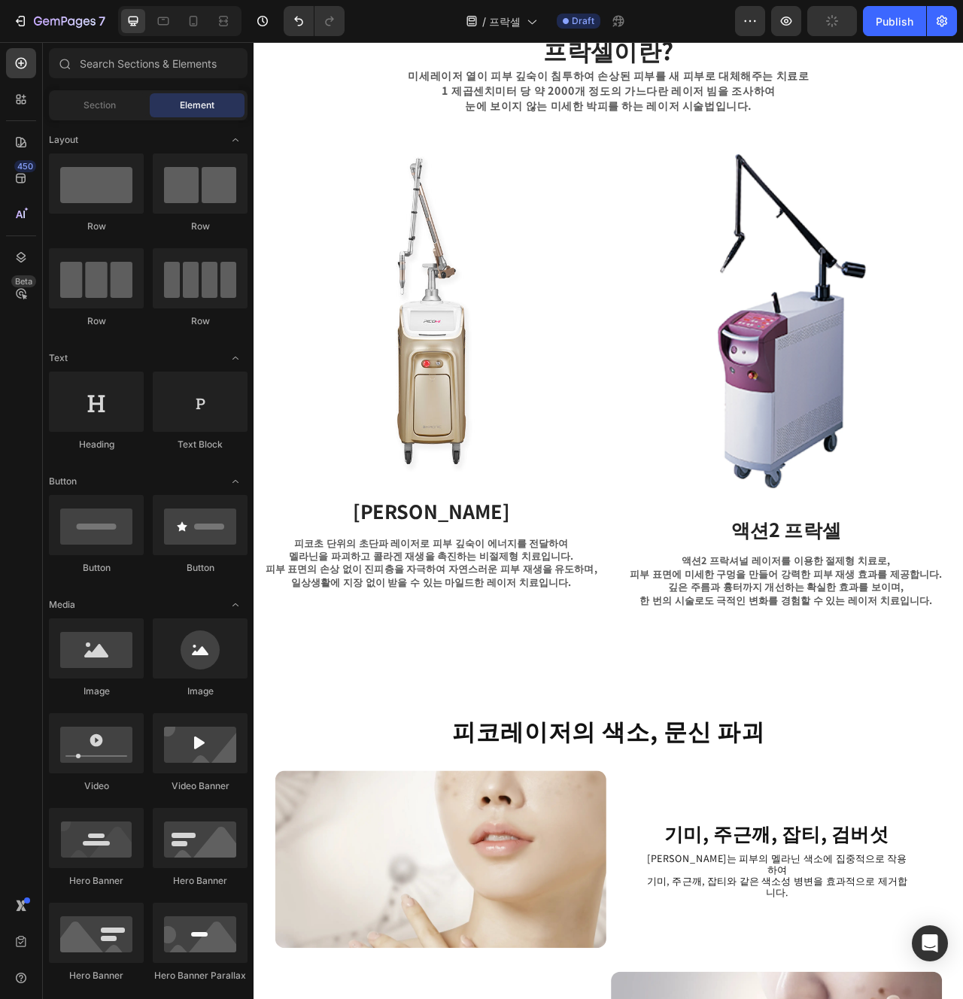
scroll to position [578, 0]
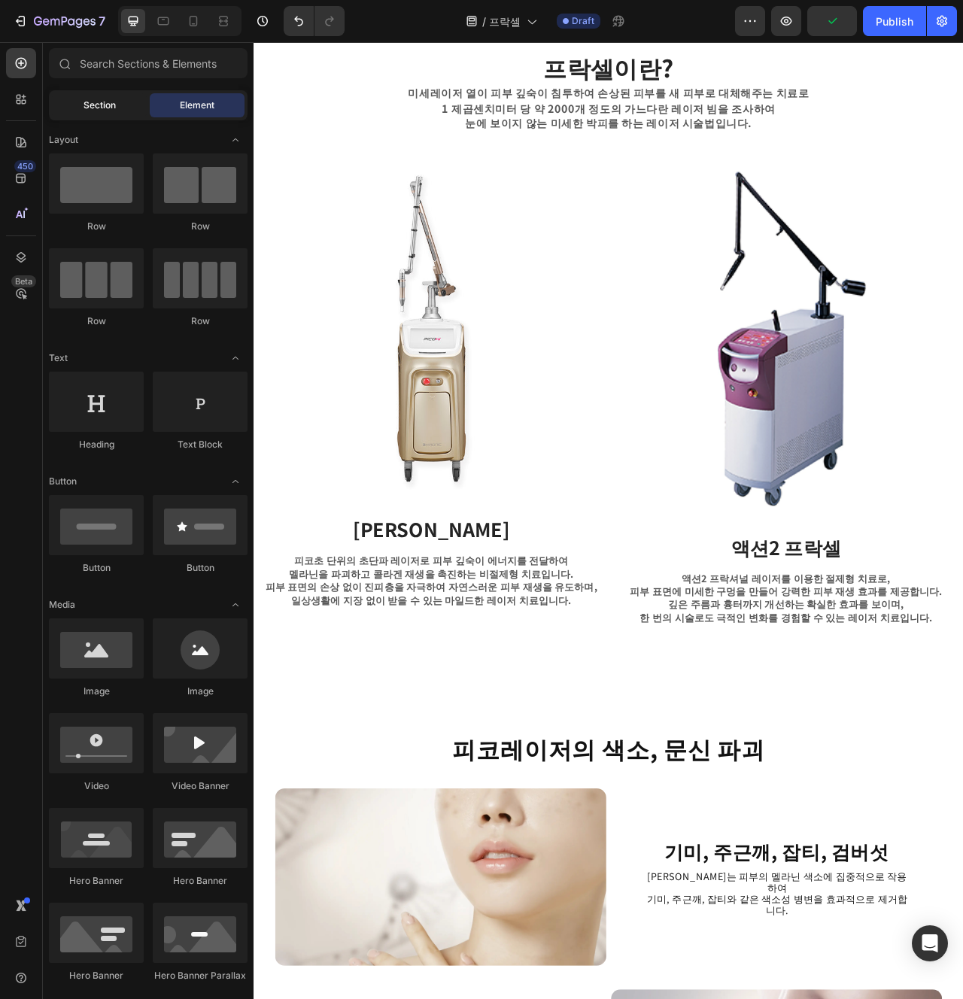
click at [91, 104] on span "Section" at bounding box center [100, 106] width 32 height 14
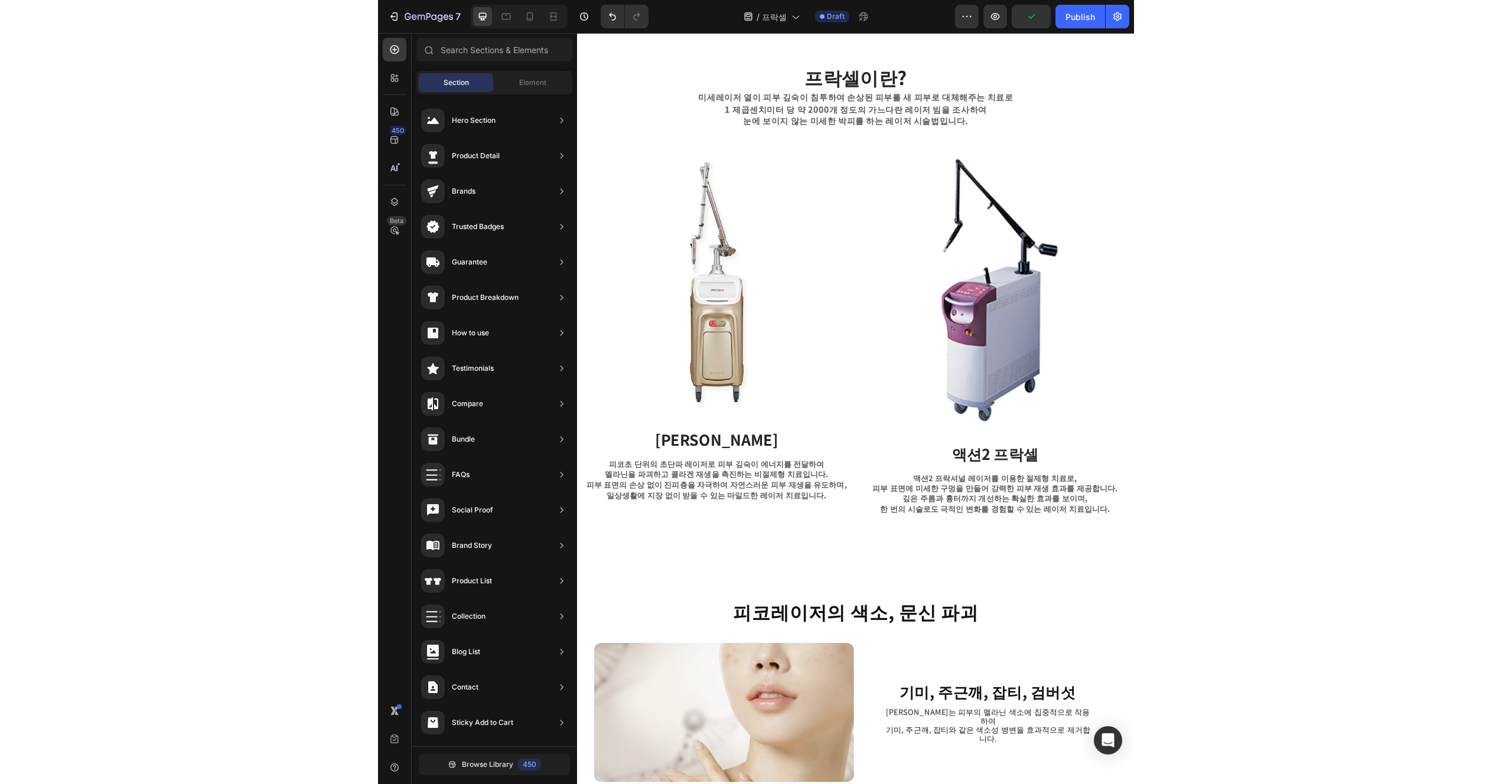
scroll to position [387, 0]
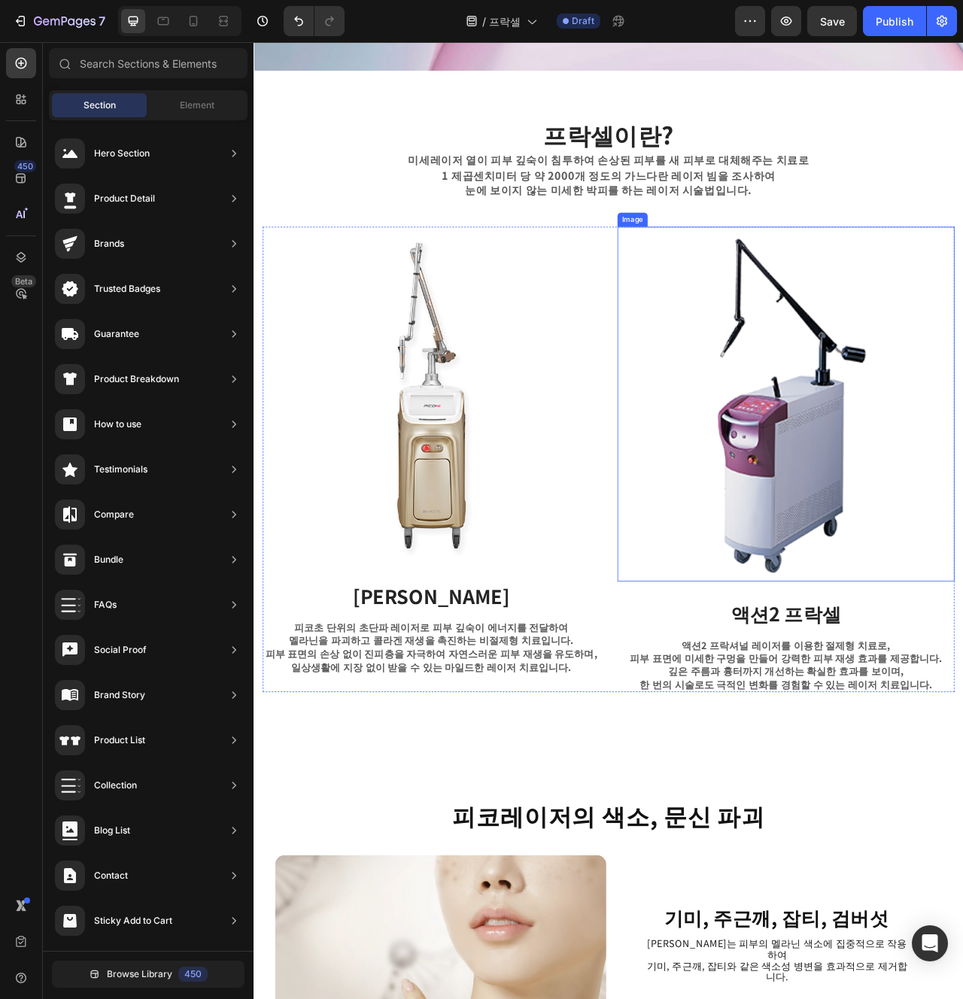
click at [943, 607] on img at bounding box center [930, 503] width 429 height 452
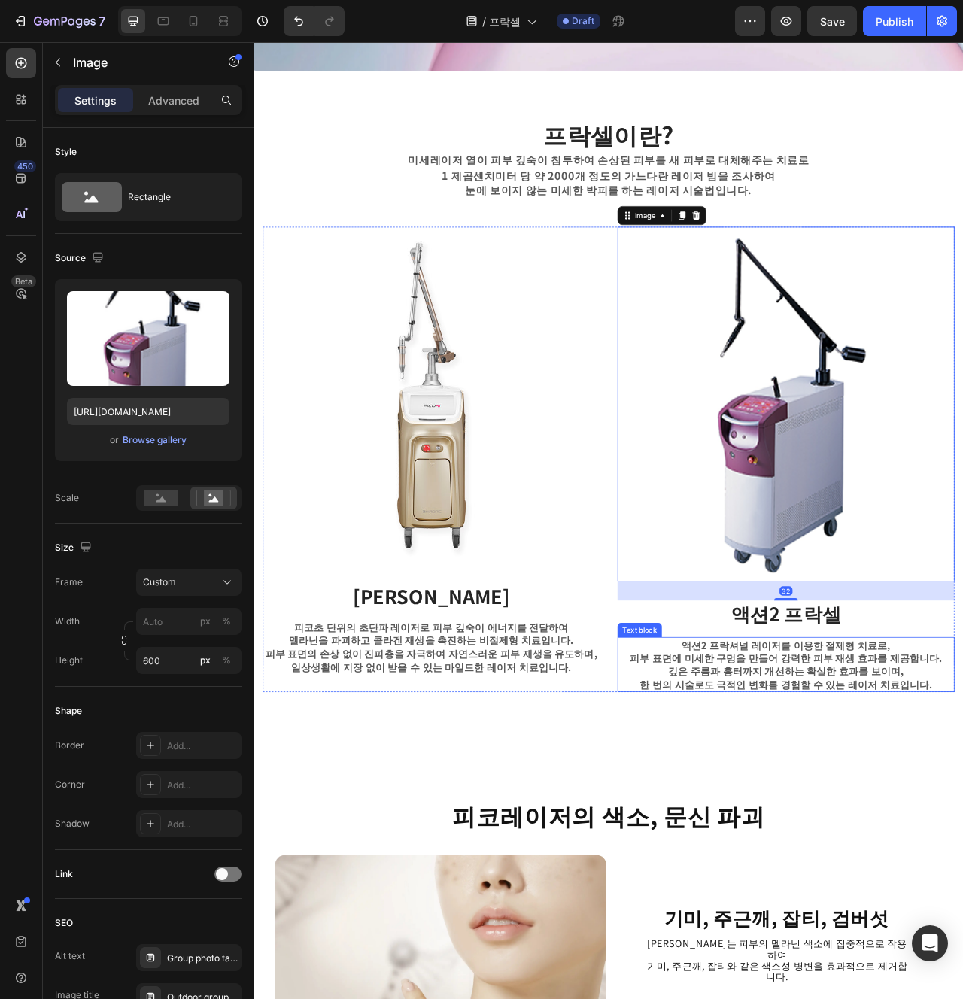
click at [855, 823] on p "피부 표면에 미세한 구멍을 만들어 강력한 피부 재생 효과를 제공합니다." at bounding box center [931, 825] width 426 height 17
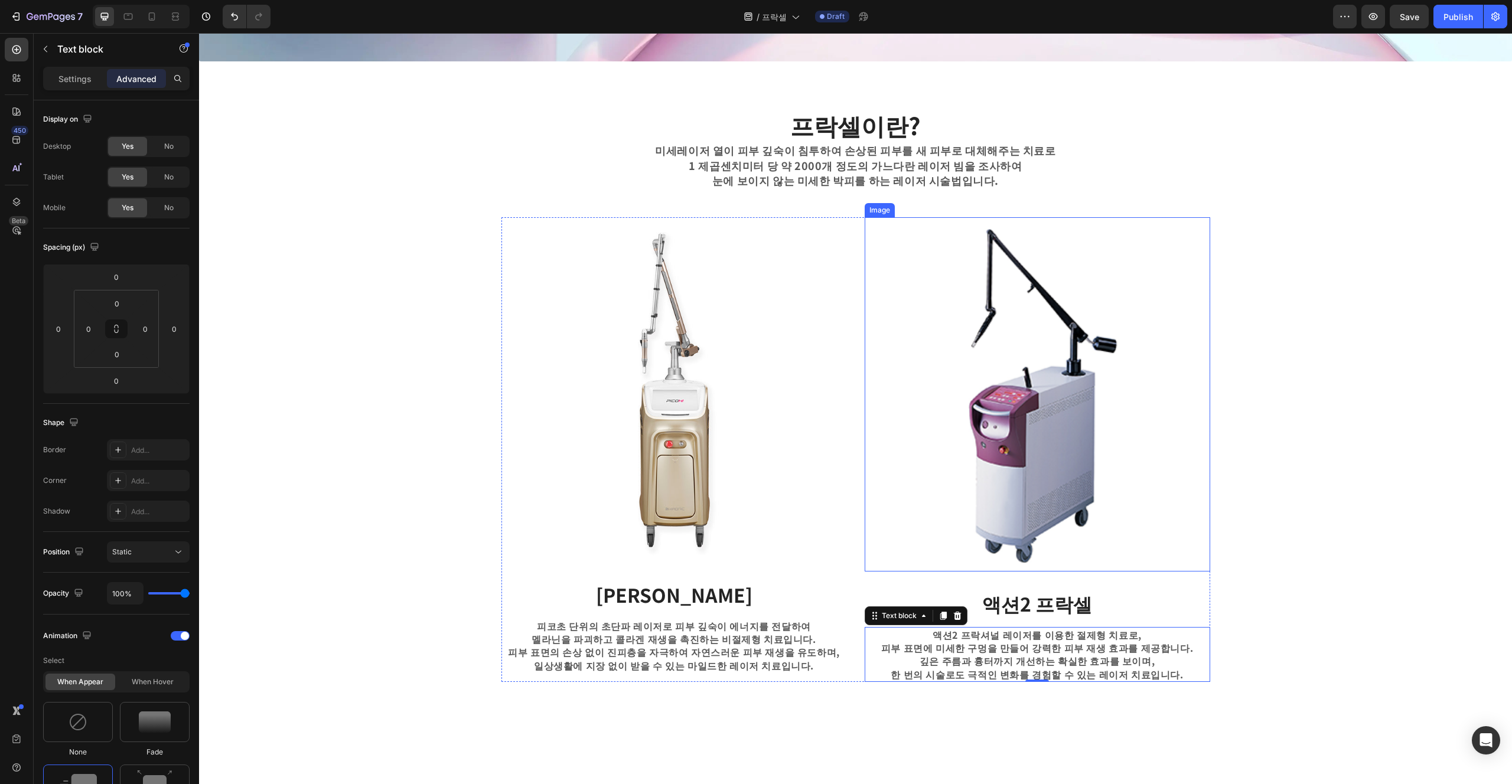
click at [755, 560] on img at bounding box center [1038, 395] width 345 height 355
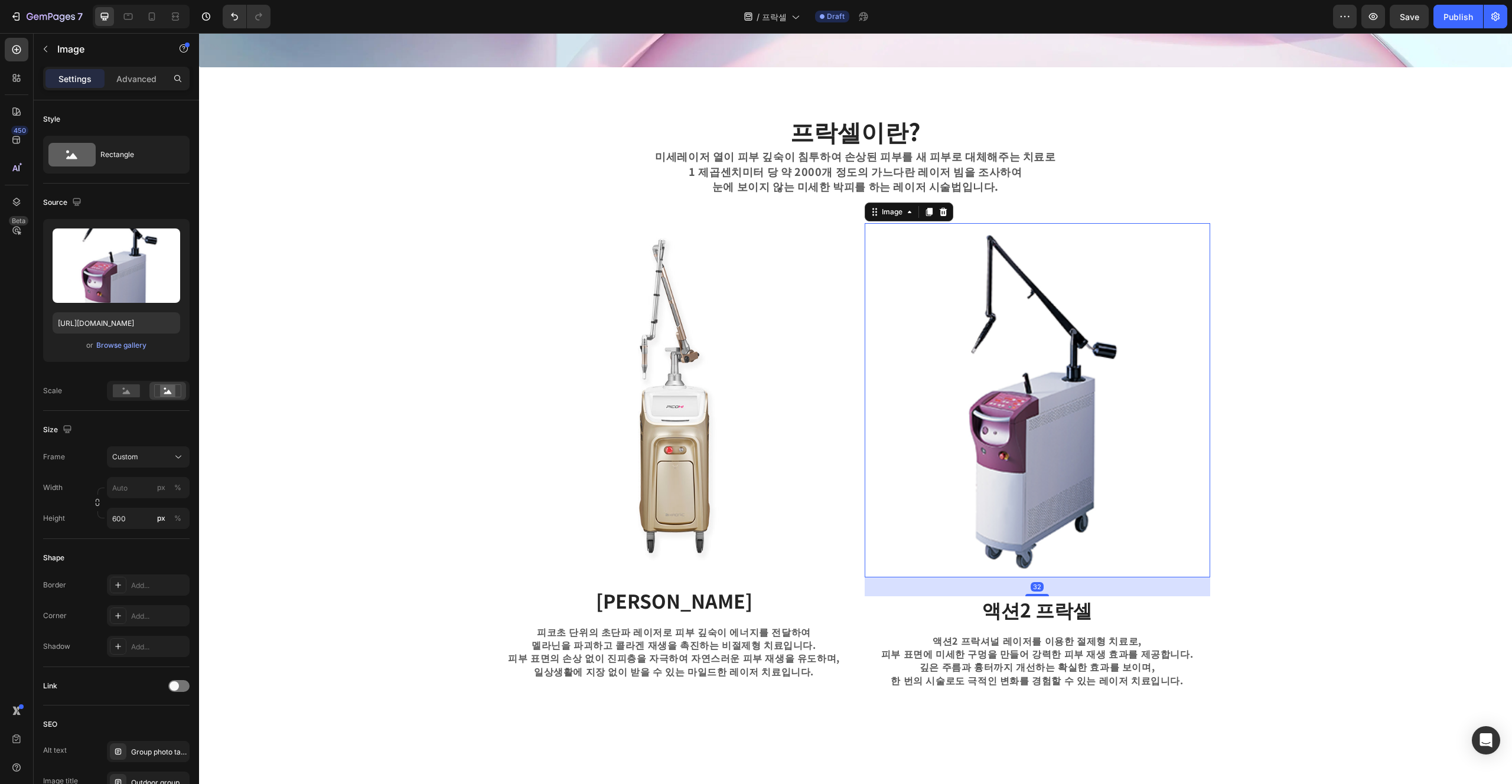
scroll to position [380, 0]
click at [755, 578] on div "프락셀이란? Heading 미세레이저 열이 피부 깊숙이 침투하여 손상된 피부를 새 피부로 대체해주는 치료로 1 제곱센치미터 당 약 2000개 …" at bounding box center [856, 402] width 1295 height 574
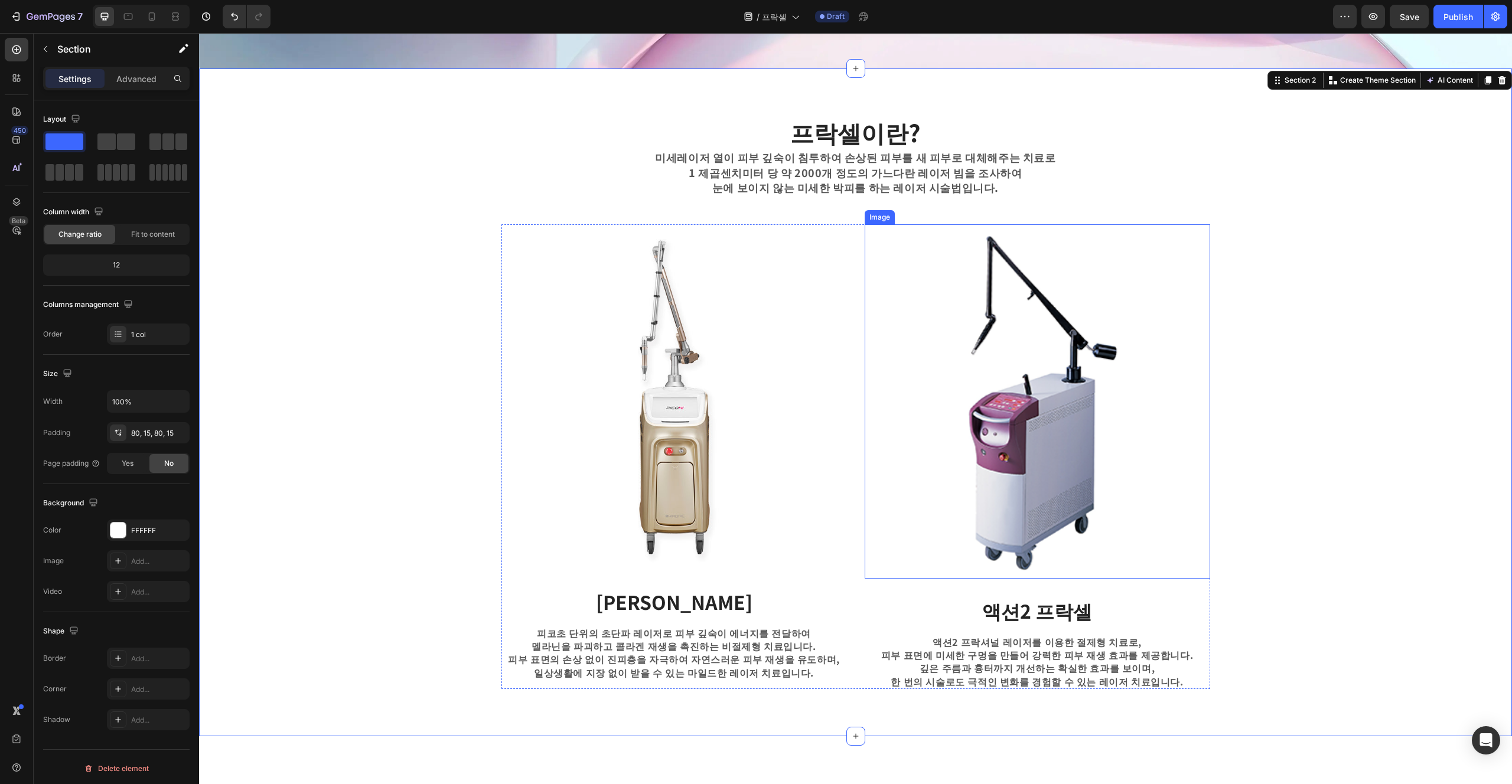
click at [755, 555] on img at bounding box center [1038, 402] width 345 height 355
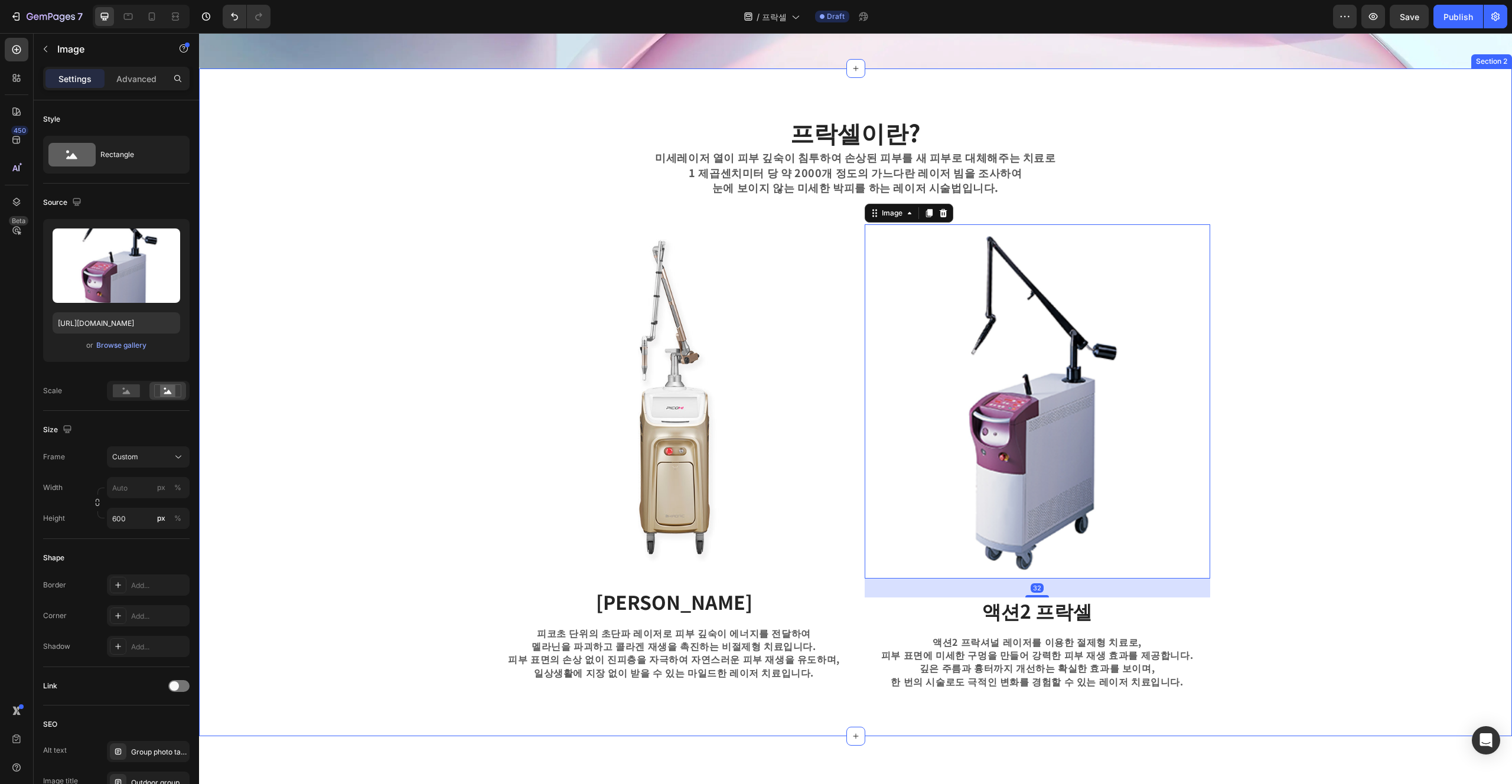
click at [755, 549] on div "프락셀이란? Heading 미세레이저 열이 피부 깊숙이 침투하여 손상된 피부를 새 피부로 대체해주는 치료로 1 제곱센치미터 당 약 2000개 …" at bounding box center [856, 402] width 1295 height 574
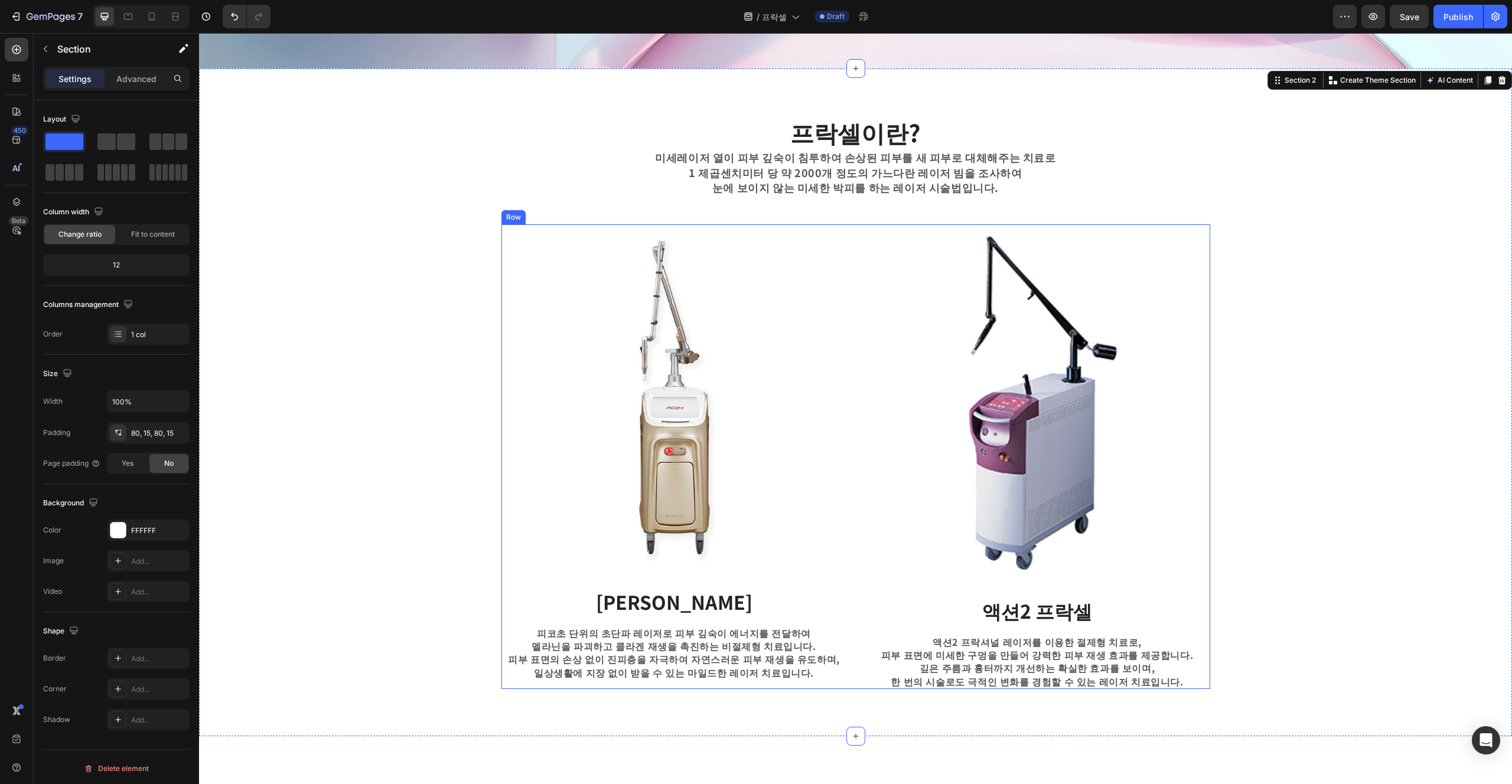
click at [755, 505] on div "Image 피코 프락셀 Text block 피코초 단위의 초단파 레이저로 피부 깊숙이 에너지를 전달하여 멜라닌을 파괴하고 콜라겐 재생을 촉진하…" at bounding box center [856, 457] width 709 height 465
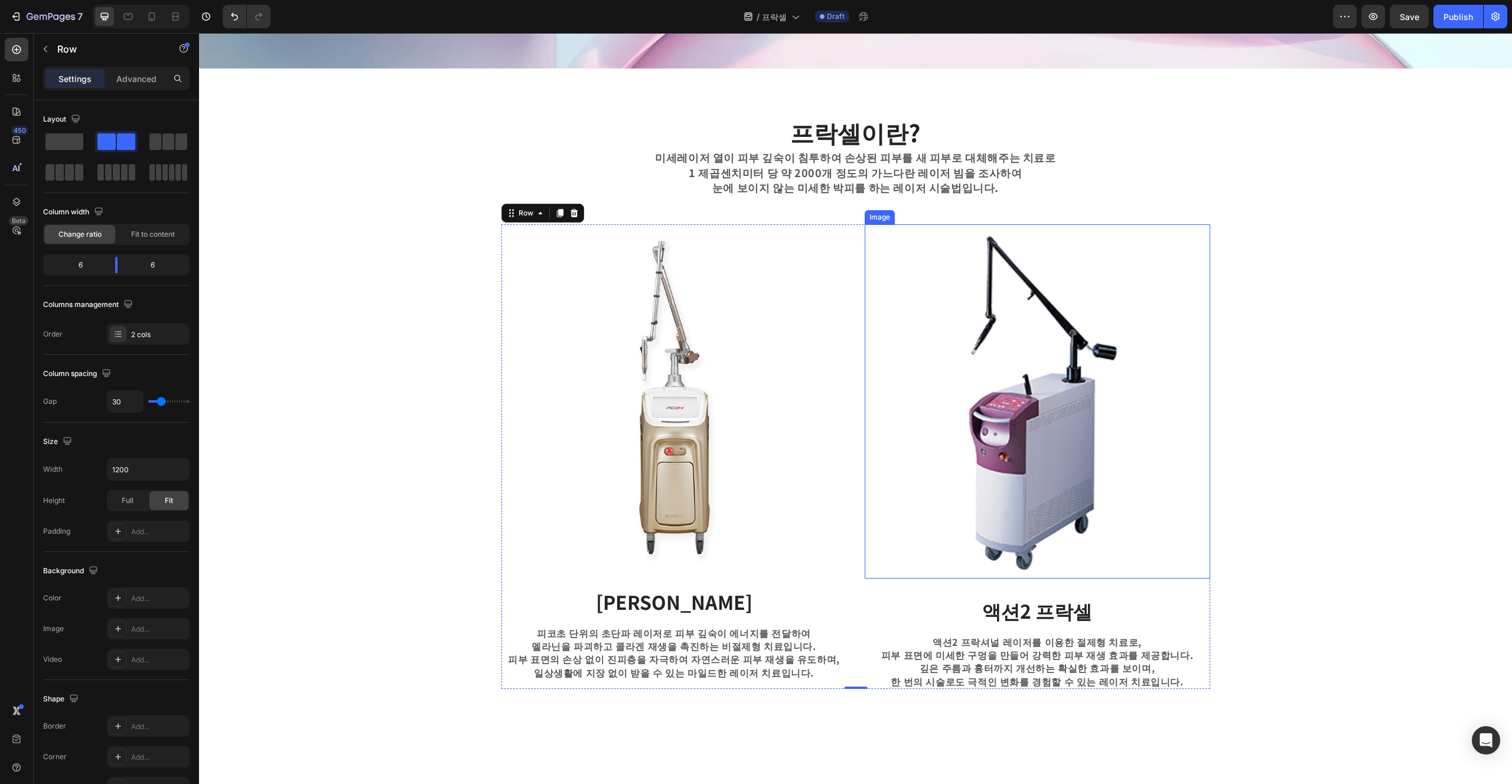
click at [755, 509] on img at bounding box center [1038, 402] width 345 height 355
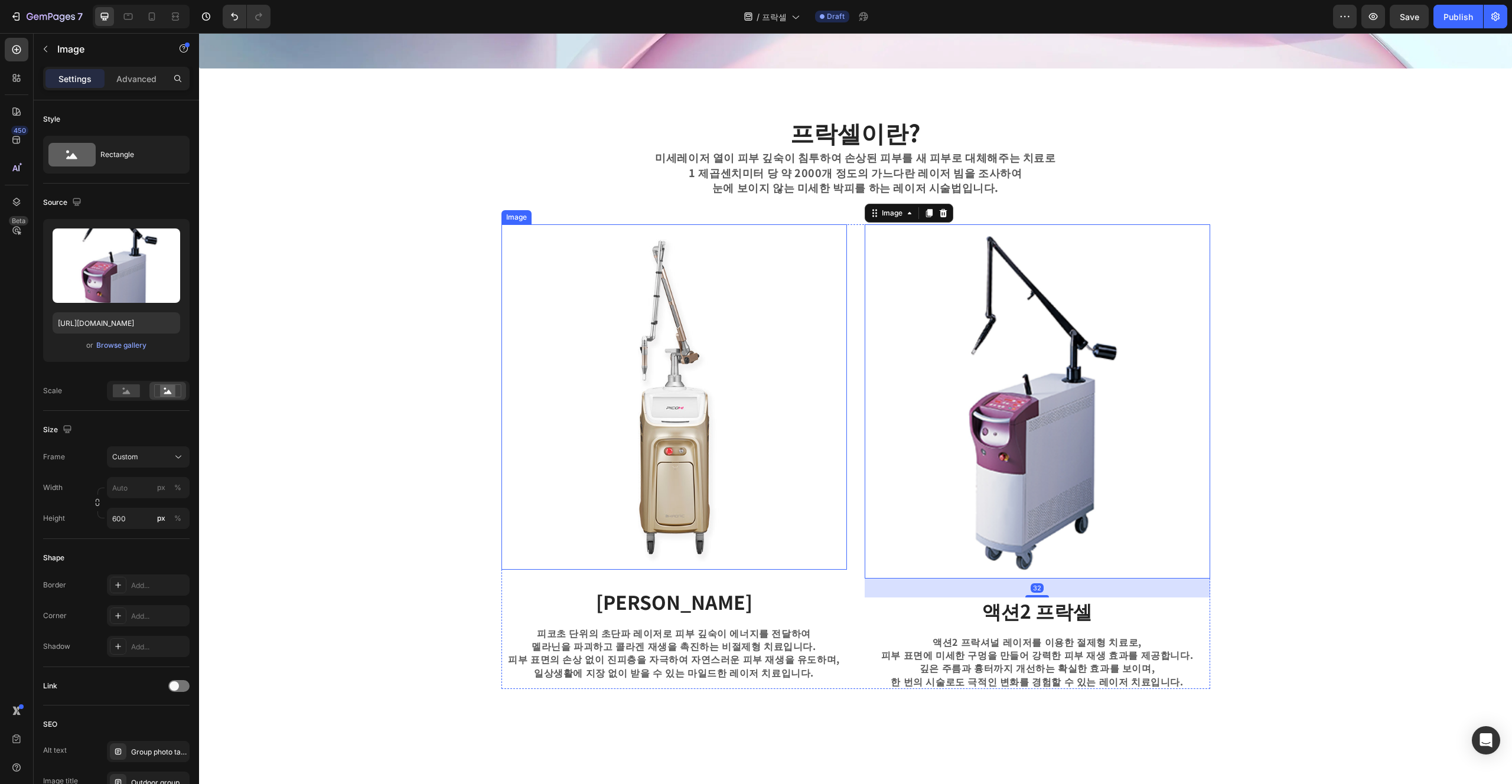
click at [755, 483] on img at bounding box center [674, 397] width 345 height 345
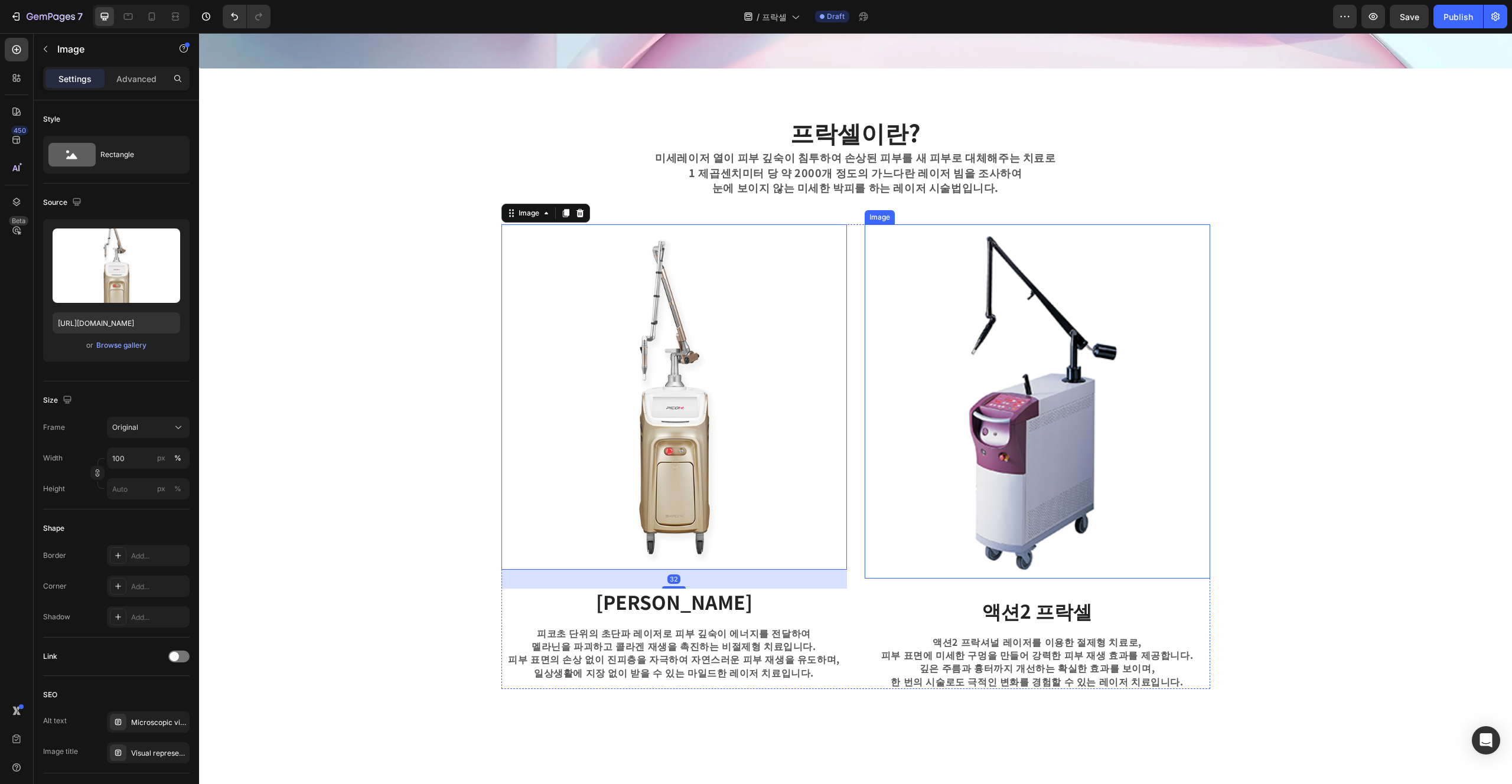
click at [755, 509] on img at bounding box center [1038, 402] width 345 height 355
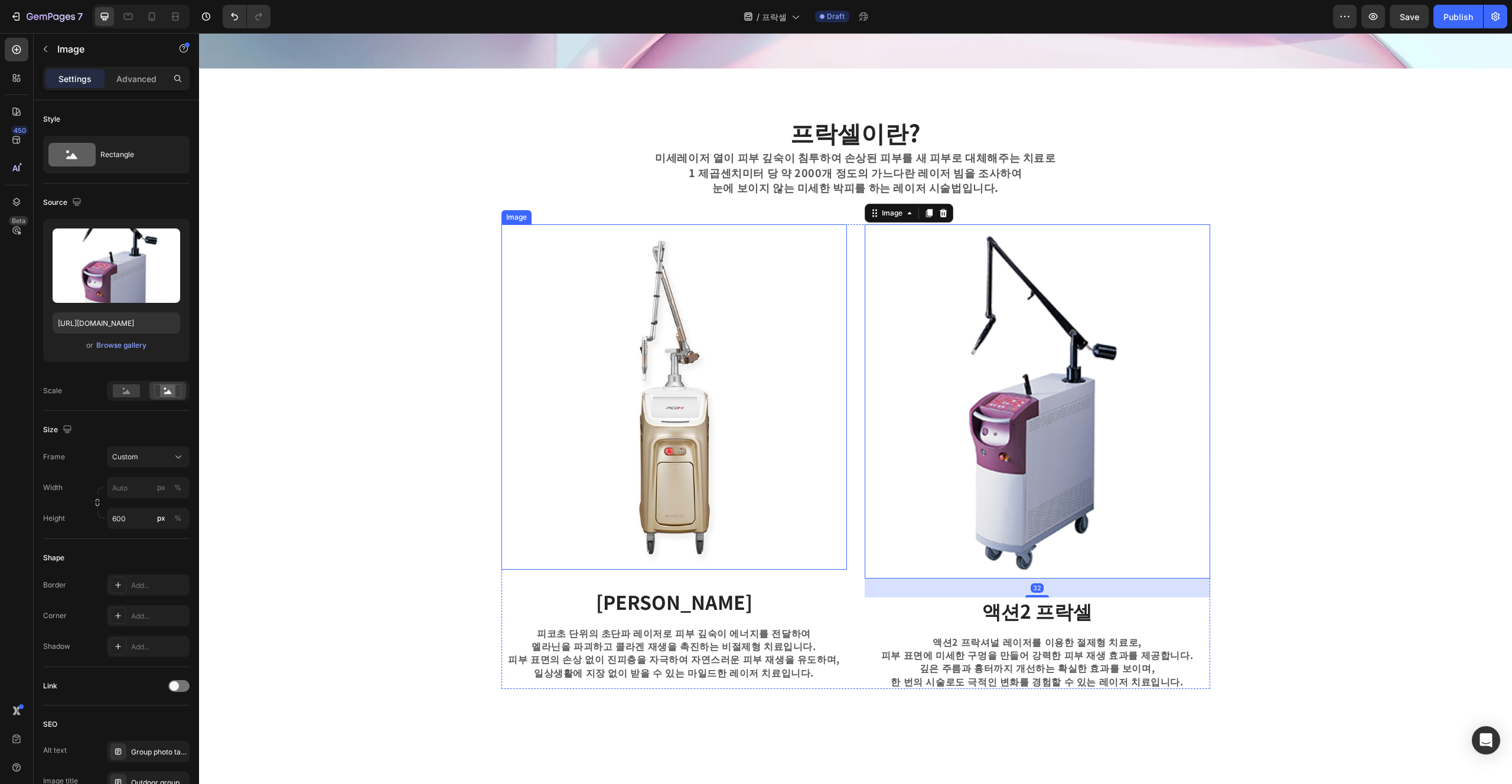
click at [755, 521] on img at bounding box center [674, 397] width 345 height 345
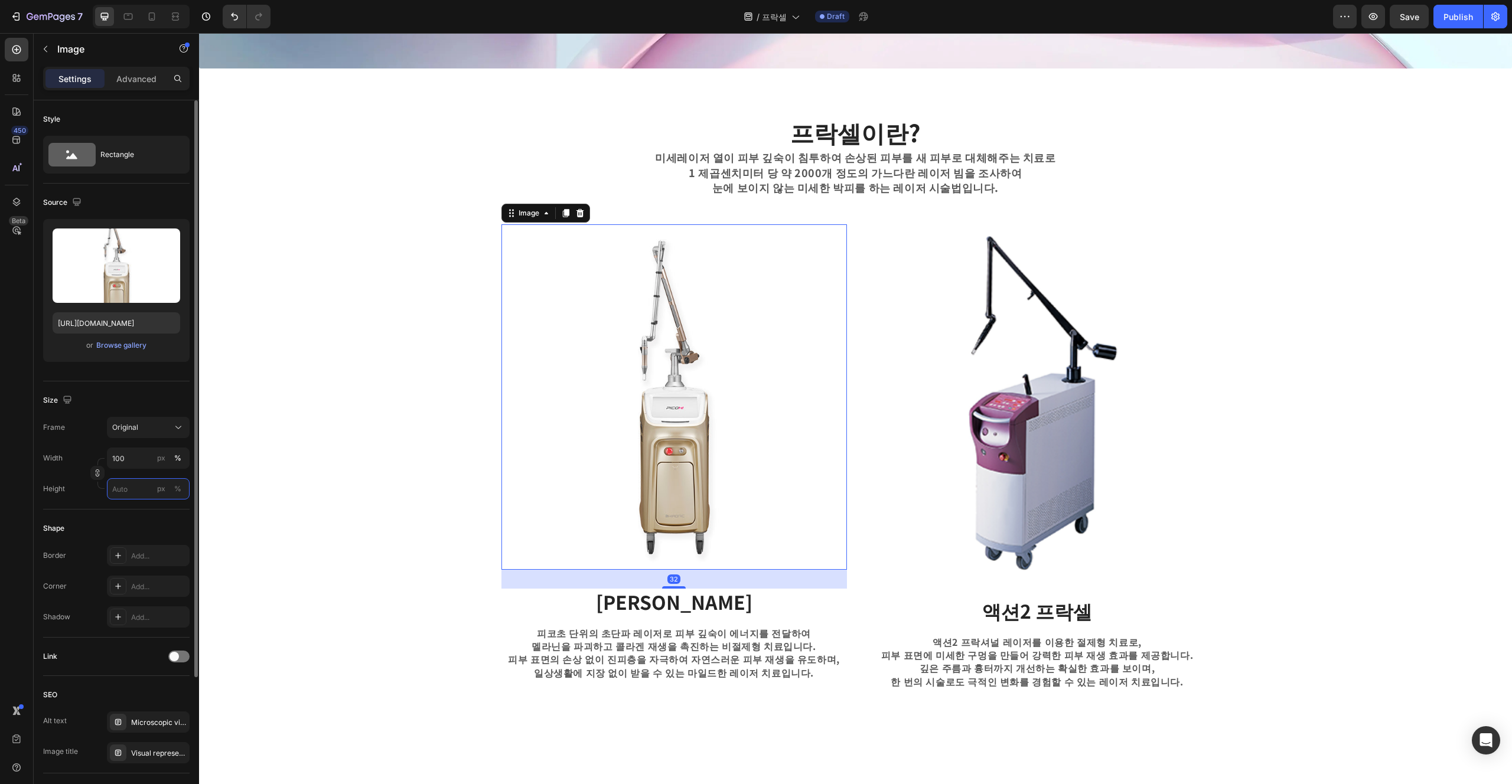
click at [135, 486] on input "px %" at bounding box center [148, 489] width 82 height 21
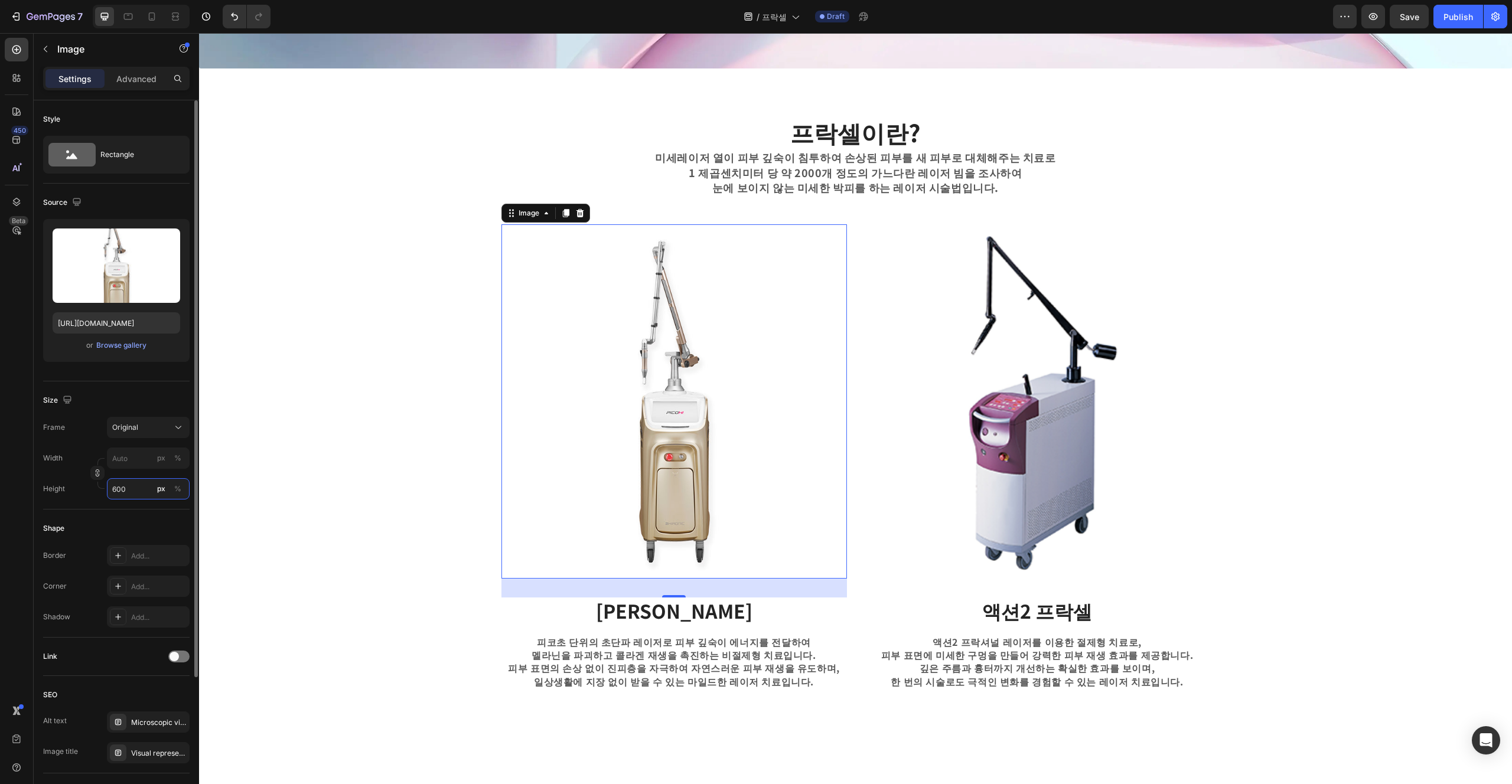
type input "600"
click at [130, 509] on div "Shape Border Add... Corner Add... Shadow Add..." at bounding box center [116, 573] width 147 height 128
click at [467, 512] on div "프락셀이란? Heading 미세레이저 열이 피부 깊숙이 침투하여 손상된 피부를 새 피부로 대체해주는 치료로 1 제곱센치미터 당 약 2000개 …" at bounding box center [856, 402] width 1295 height 574
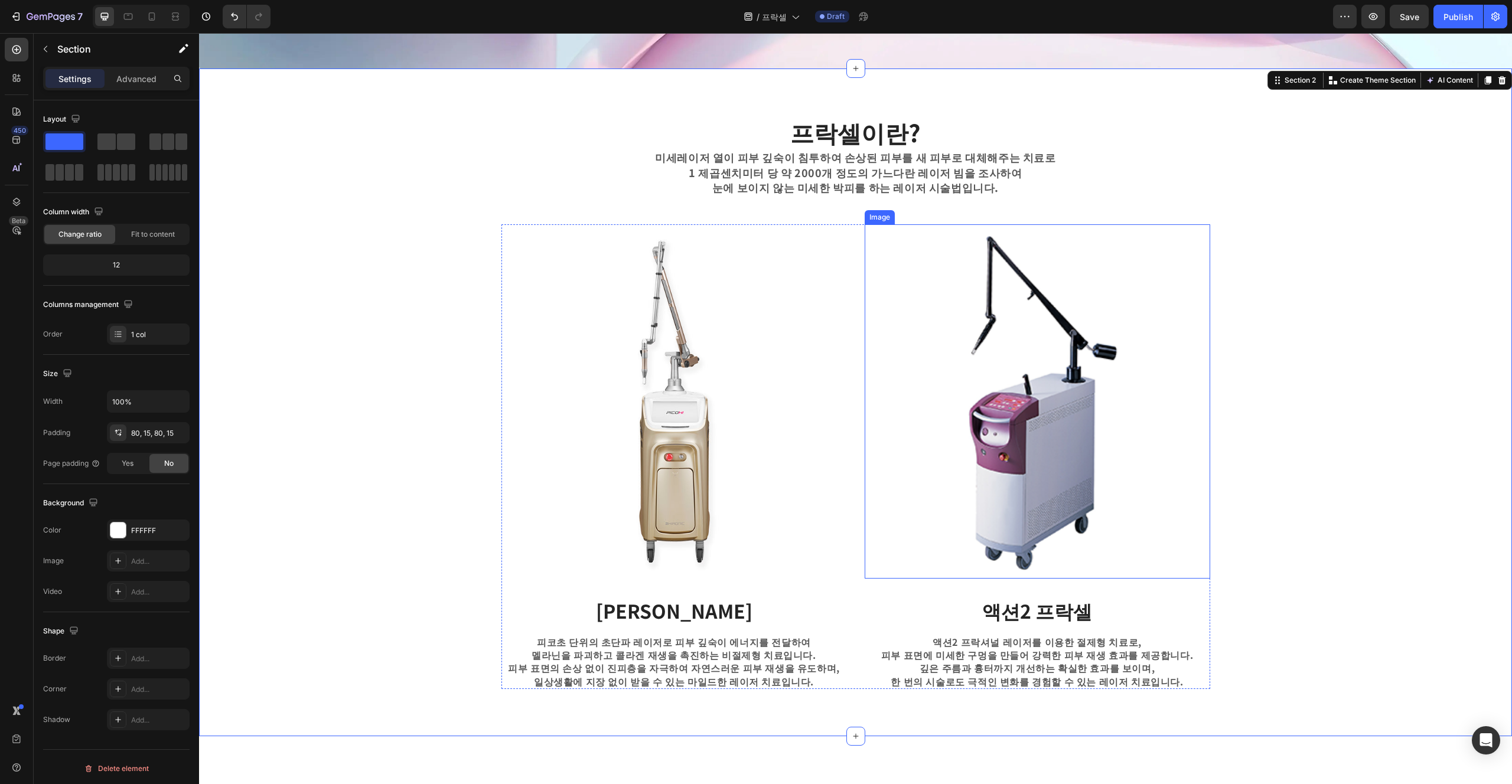
click at [755, 531] on img at bounding box center [1038, 402] width 345 height 355
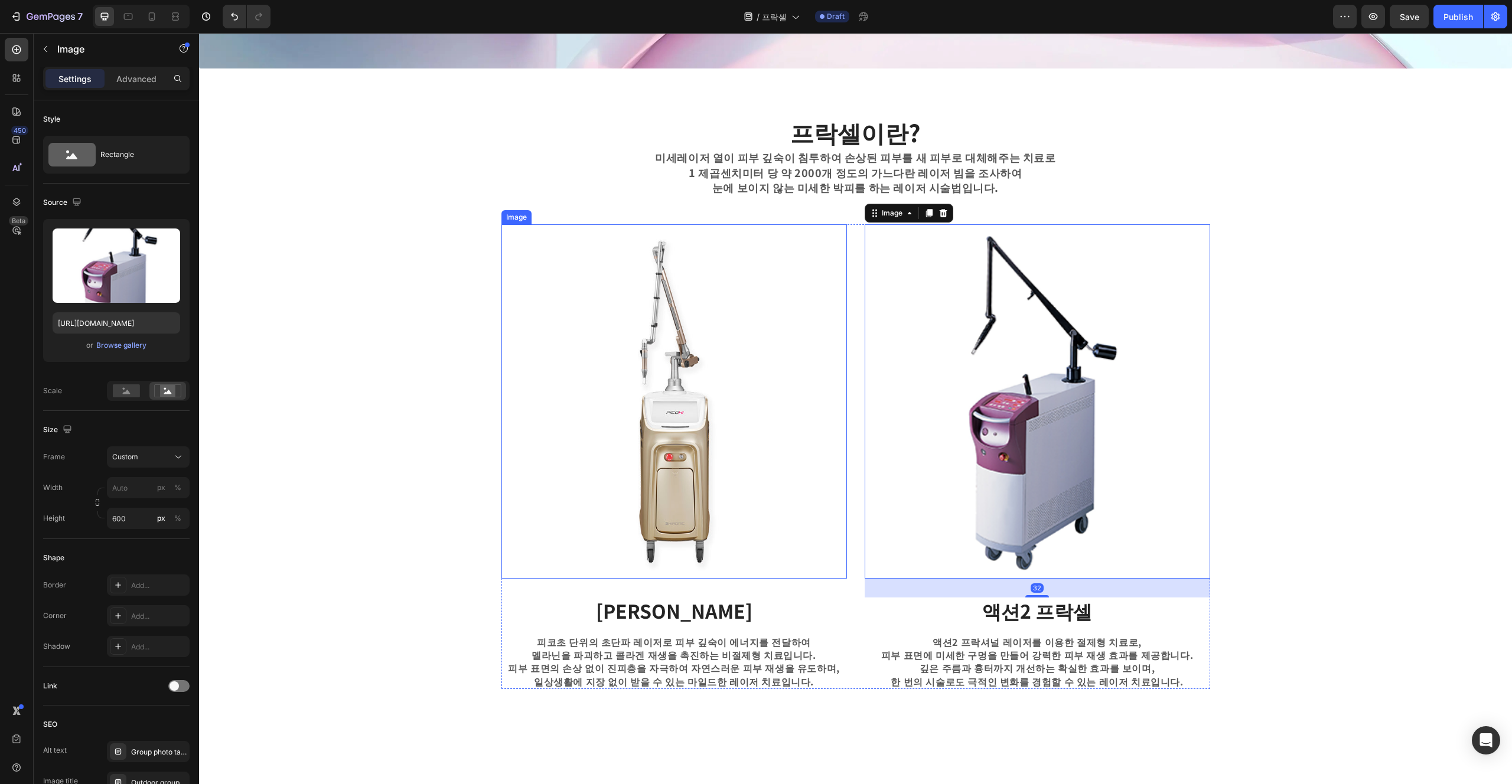
click at [693, 531] on img at bounding box center [674, 402] width 345 height 355
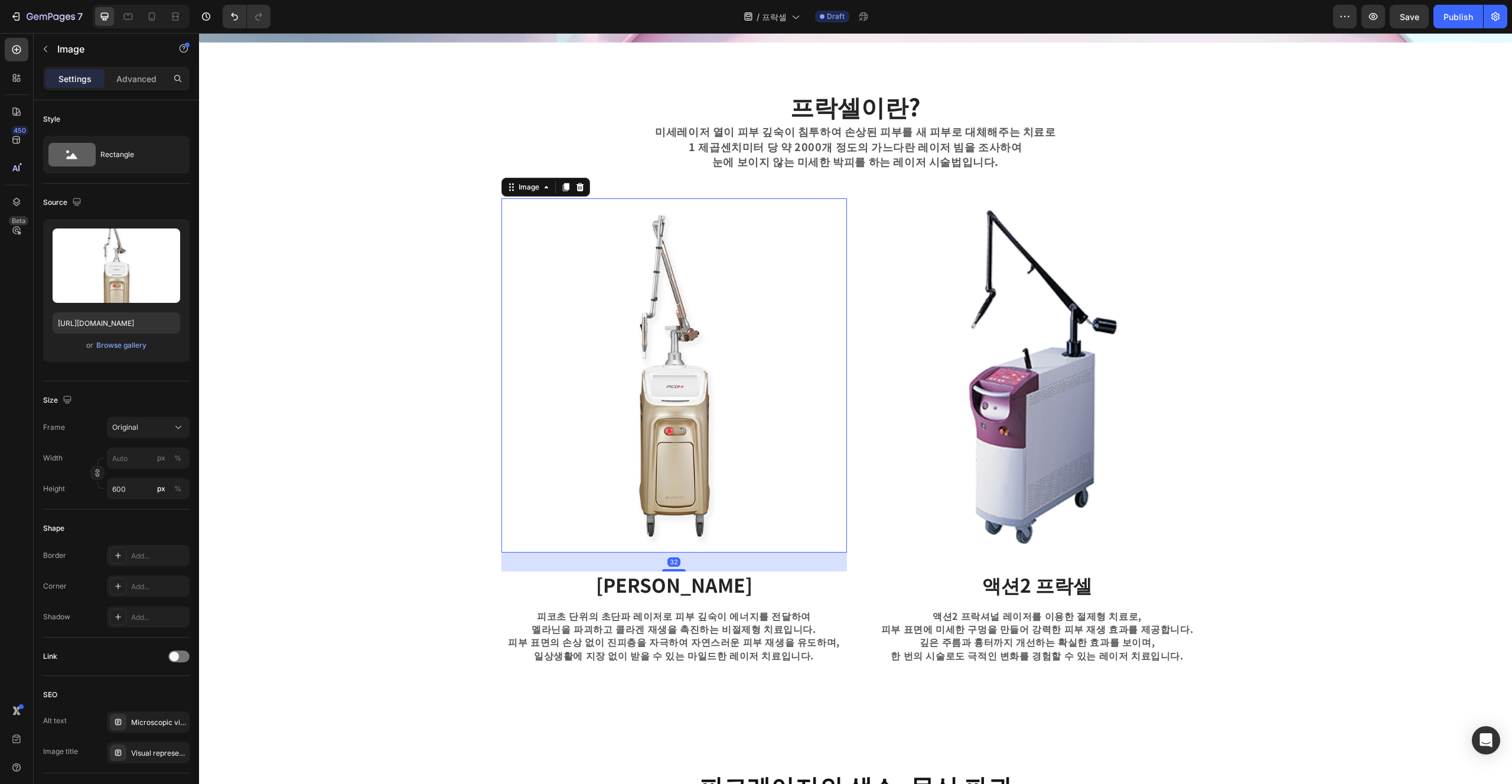
click at [755, 576] on div "프락셀이란? Heading 미세레이저 열이 피부 깊숙이 침투하여 손상된 피부를 새 피부로 대체해주는 치료로 1 제곱센치미터 당 약 2000개 …" at bounding box center [856, 376] width 1295 height 574
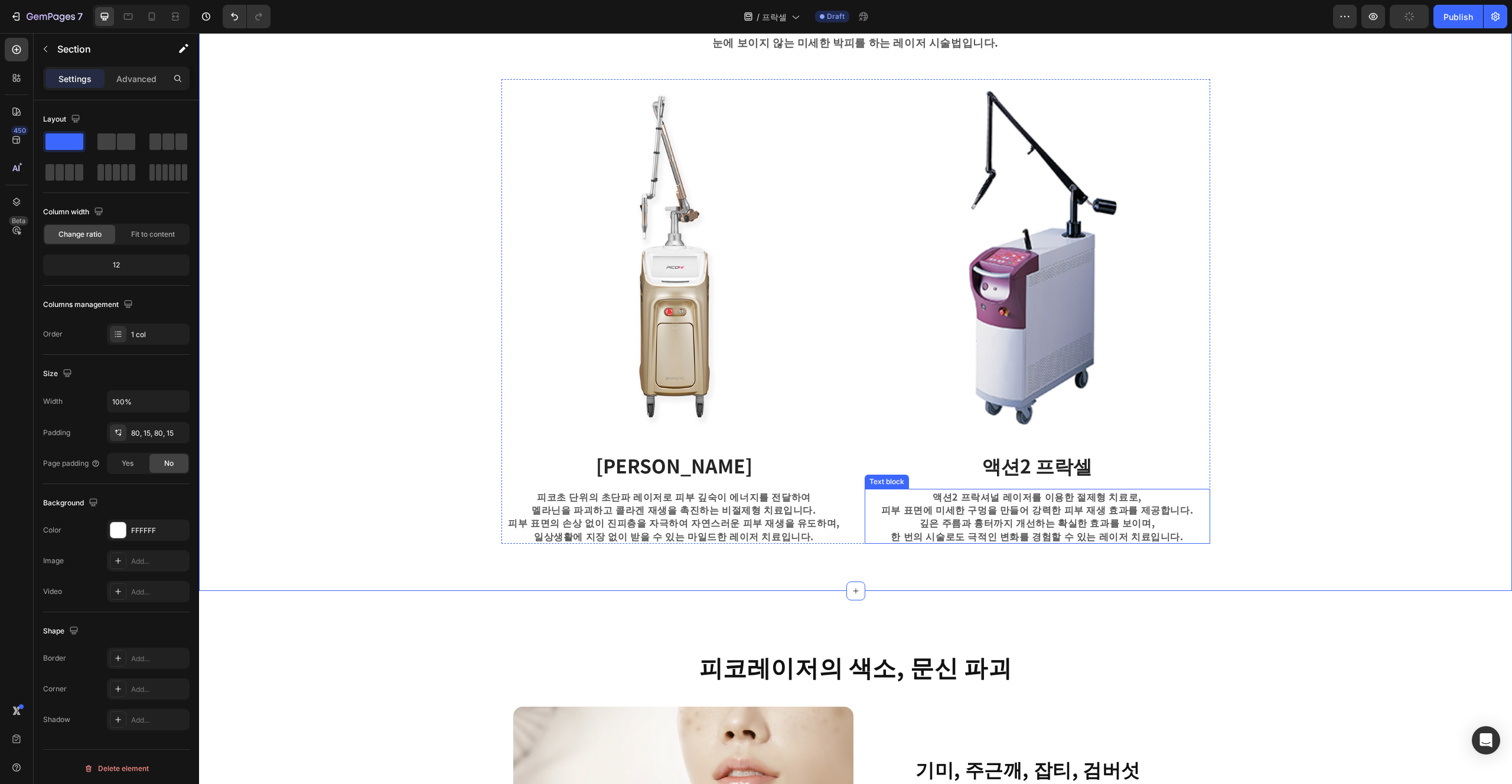
scroll to position [495, 0]
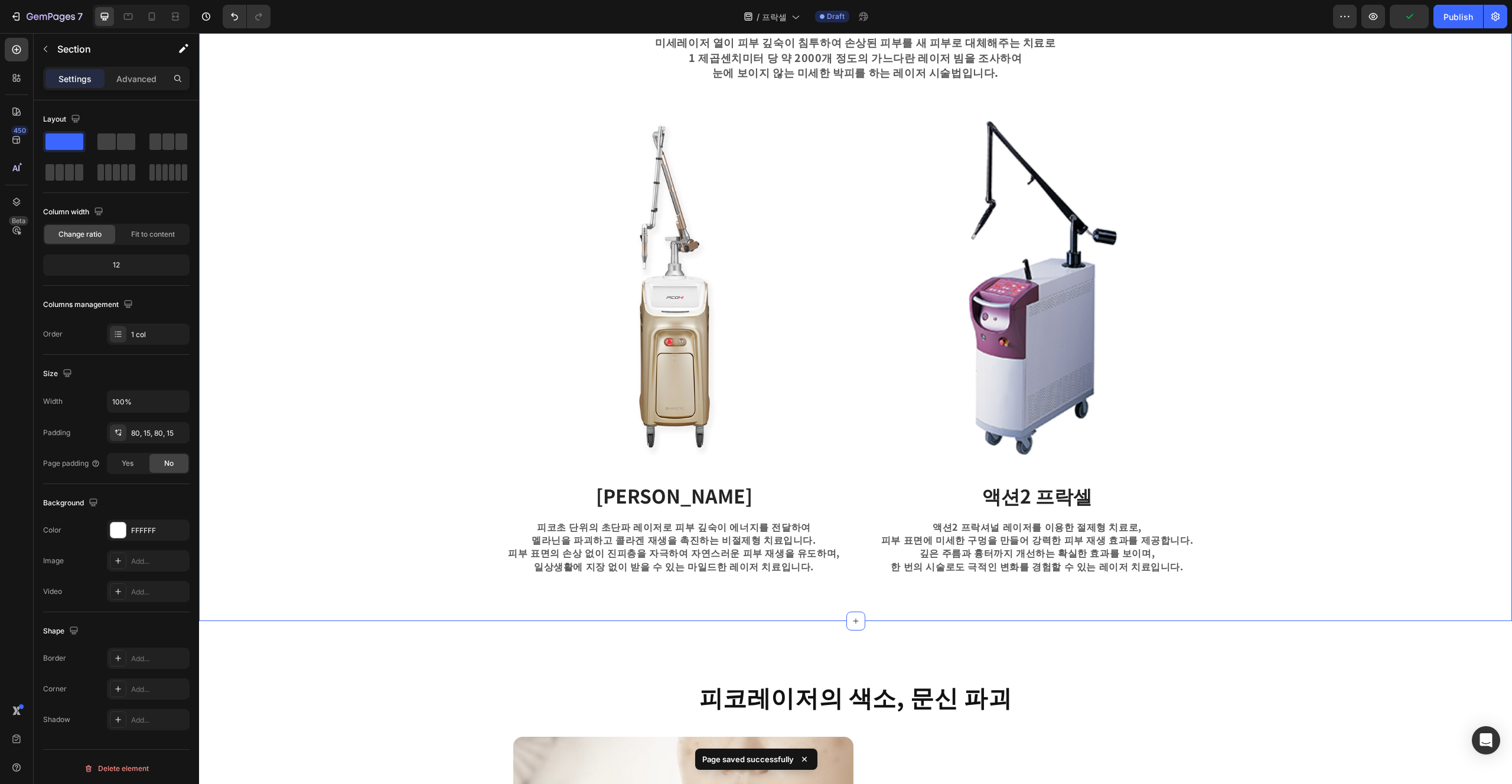
click at [755, 583] on div "프락셀이란? Heading 미세레이저 열이 피부 깊숙이 침투하여 손상된 피부를 새 피부로 대체해주는 치료로 1 제곱센치미터 당 약 2000개 …" at bounding box center [856, 287] width 1313 height 668
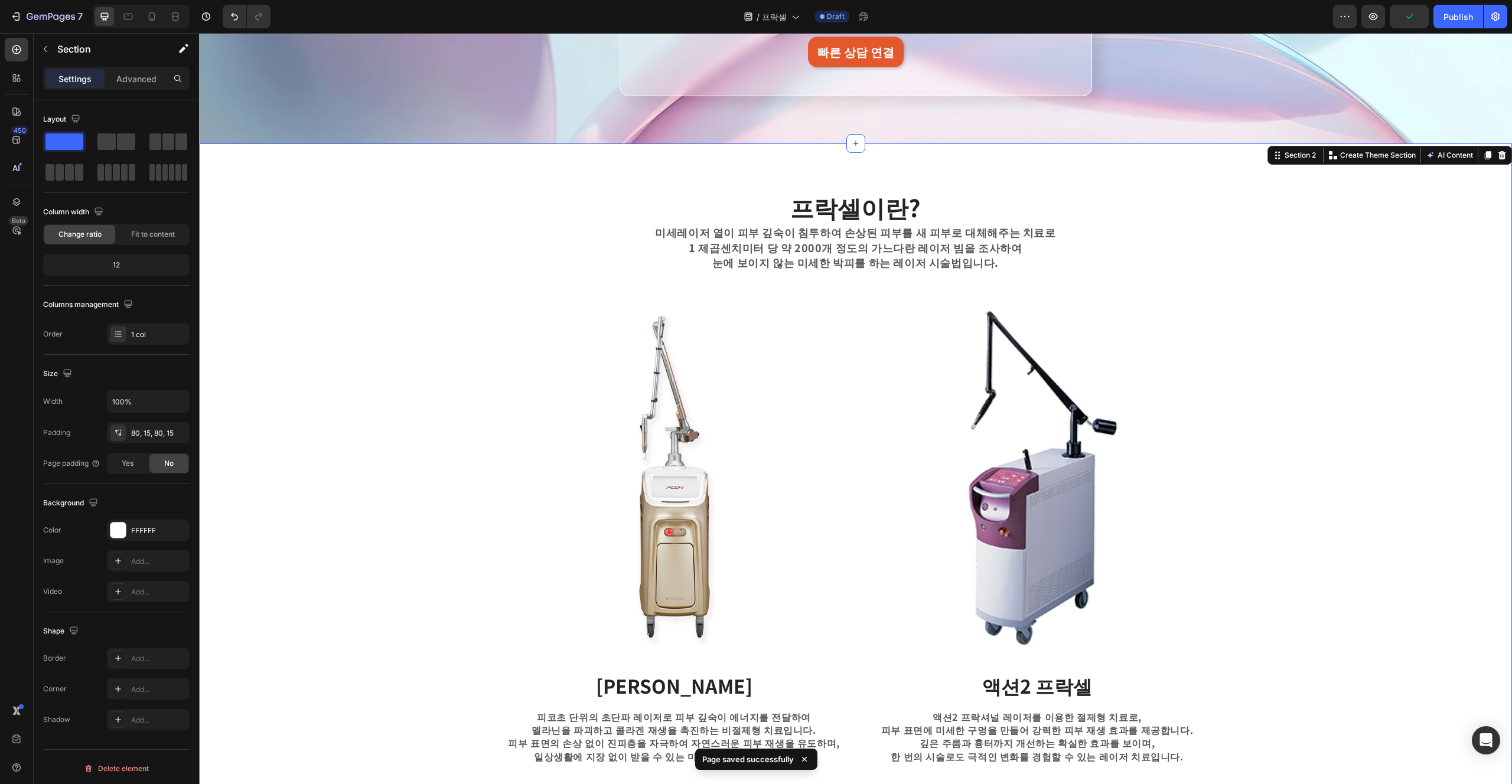
scroll to position [304, 0]
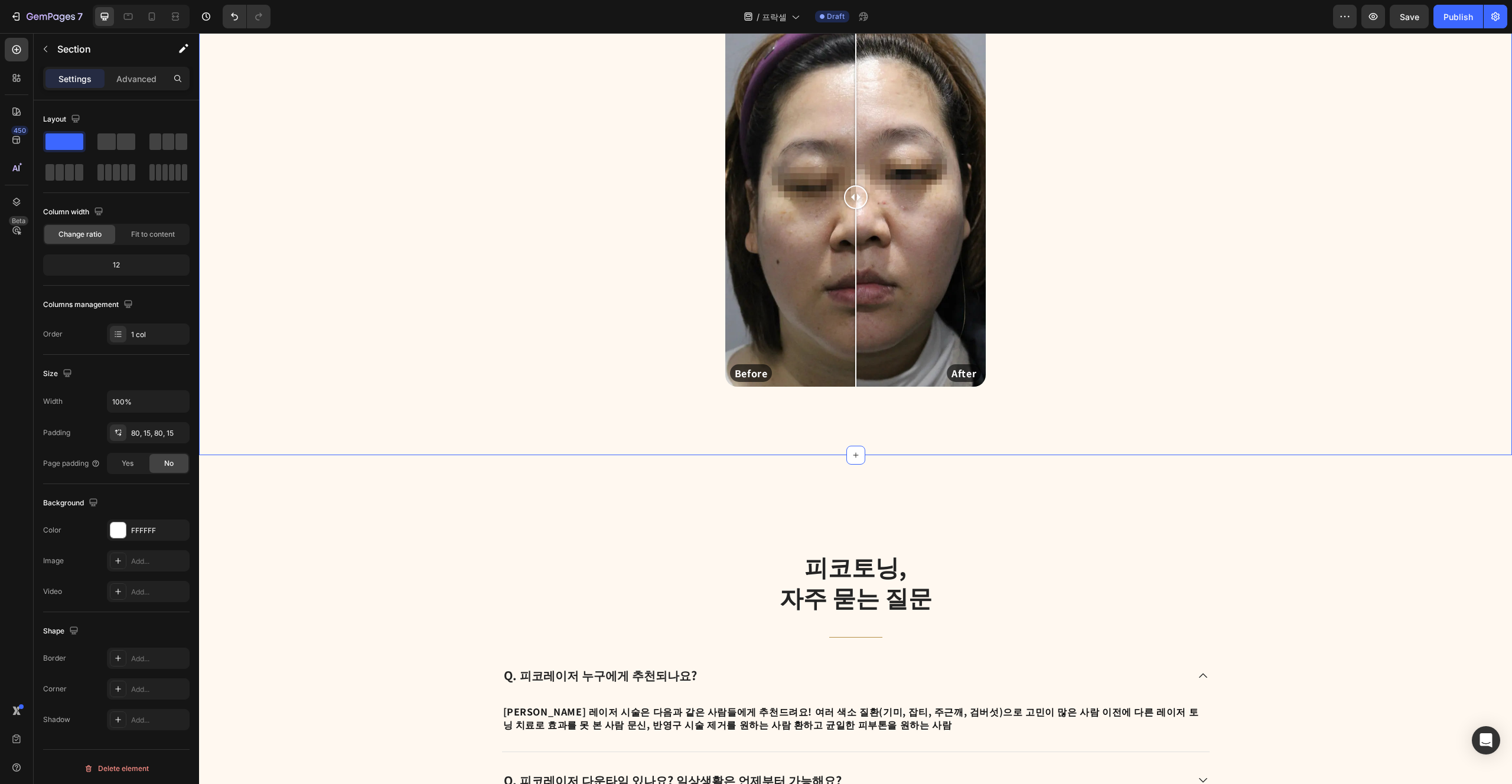
click at [755, 402] on div "외관상의 변화, 피코레이저 효과 Heading Before After Image Comparison Row Row" at bounding box center [856, 171] width 1295 height 487
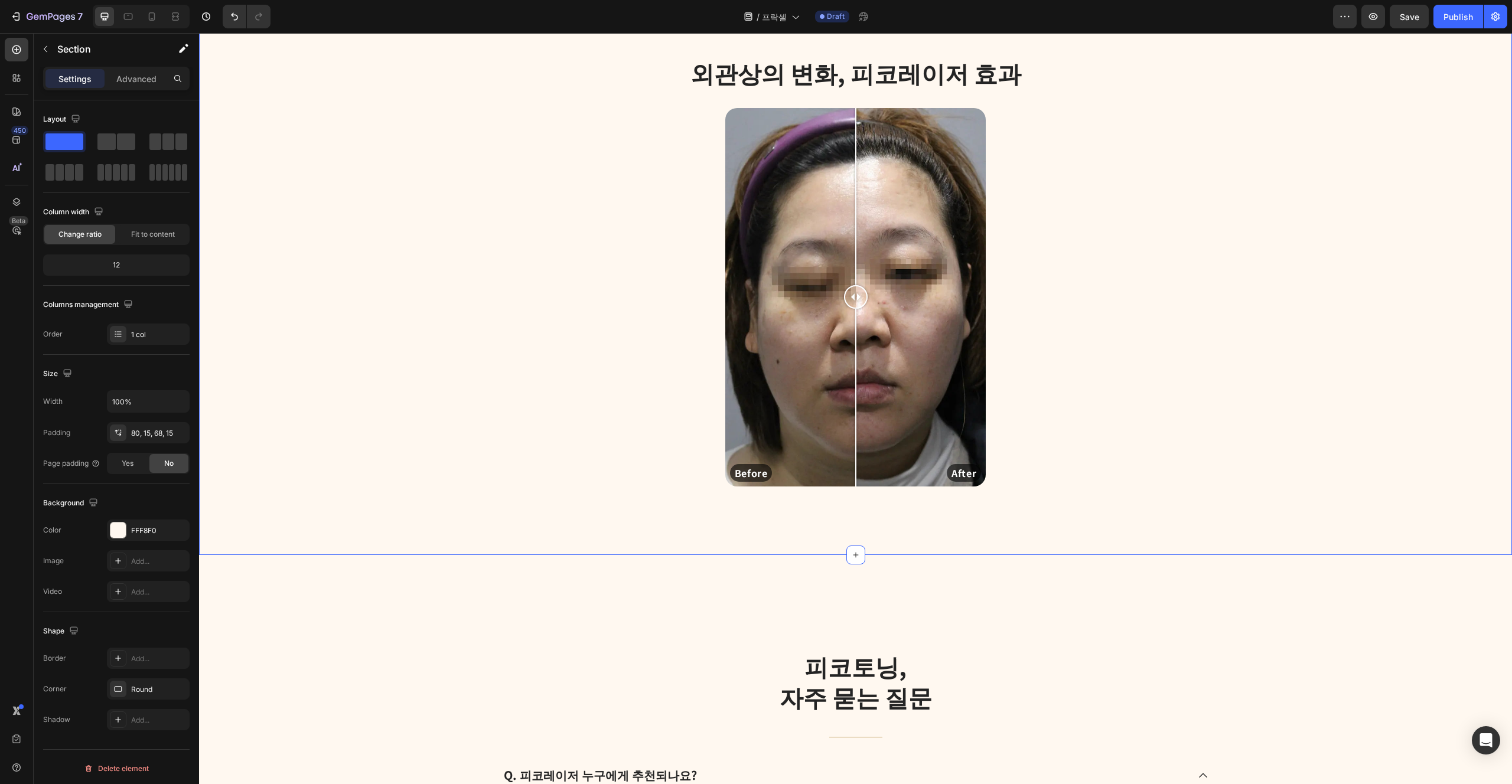
scroll to position [2717, 0]
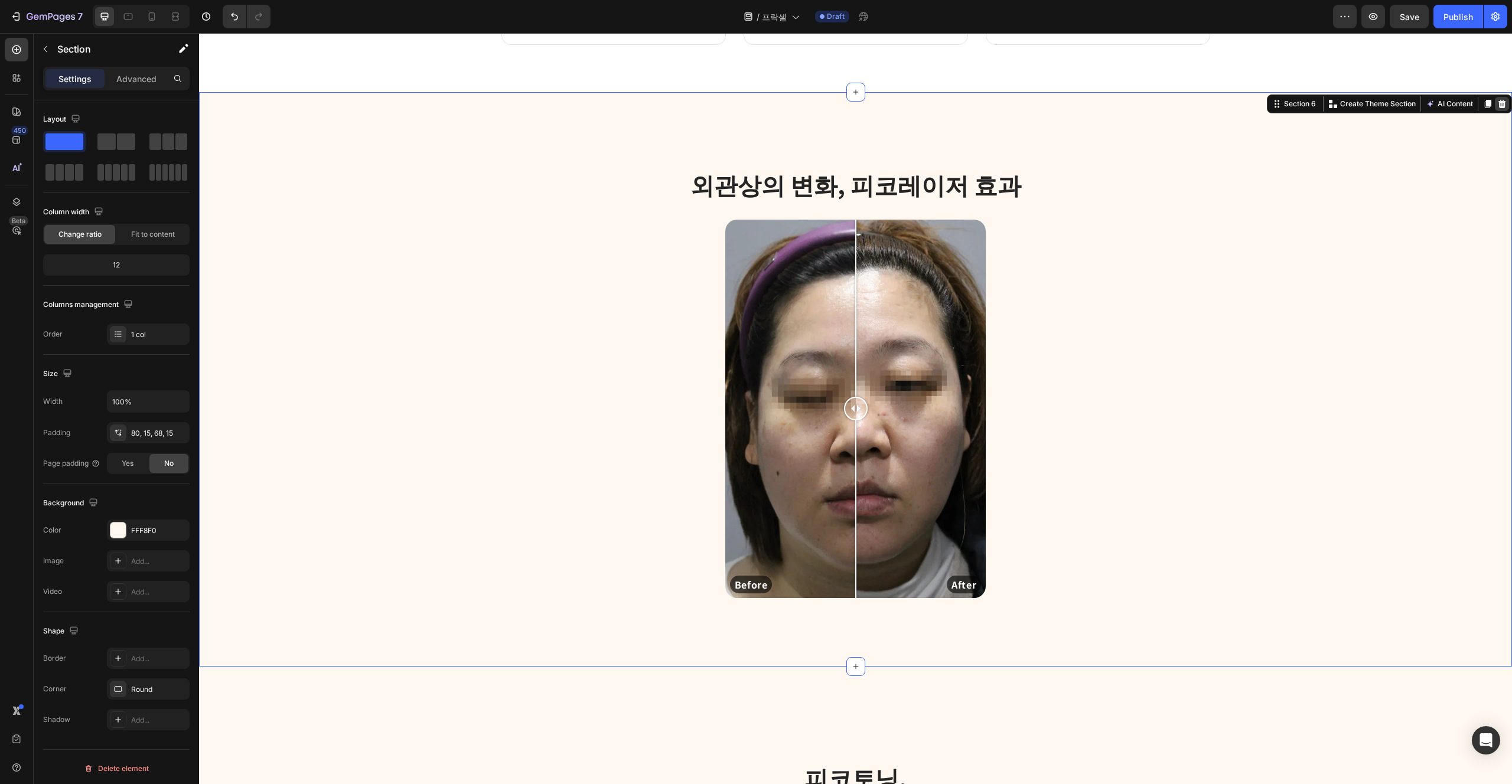
click at [755, 100] on icon at bounding box center [1503, 104] width 9 height 9
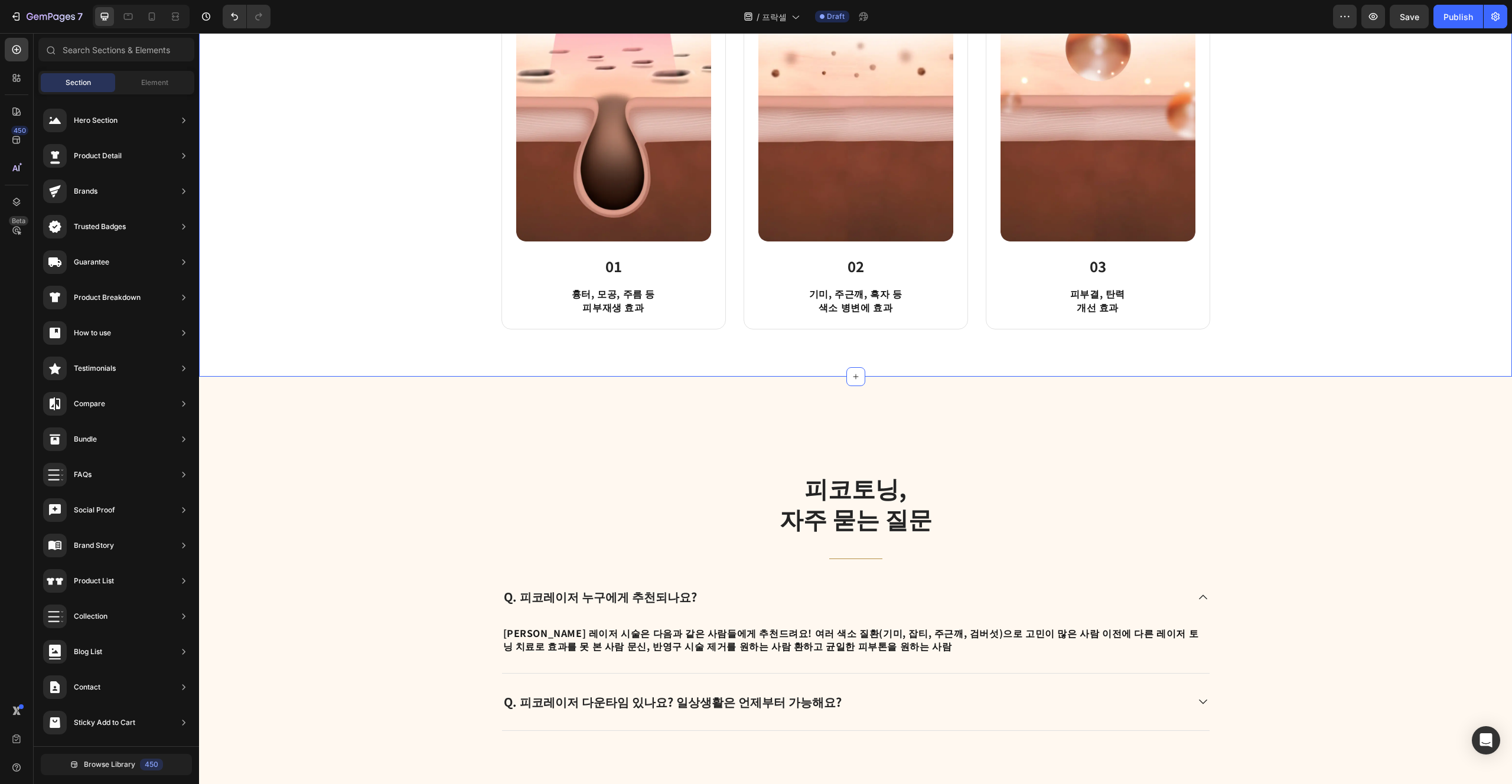
click at [755, 348] on div "동시에 모공, 여드름 흉터, 피부결 개선 Heading Title Line Row Image 01 Heading 흉터, 모공, 주름 등 피부재…" at bounding box center [856, 117] width 1313 height 519
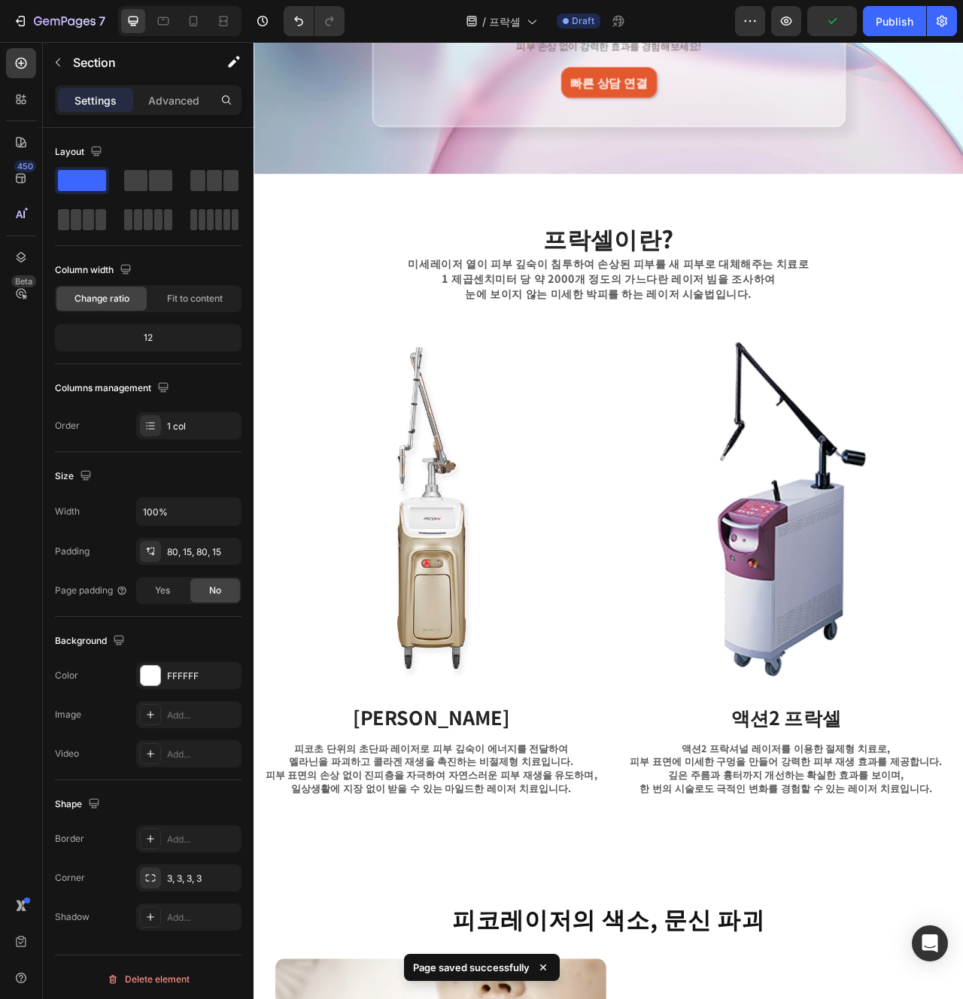
scroll to position [289, 0]
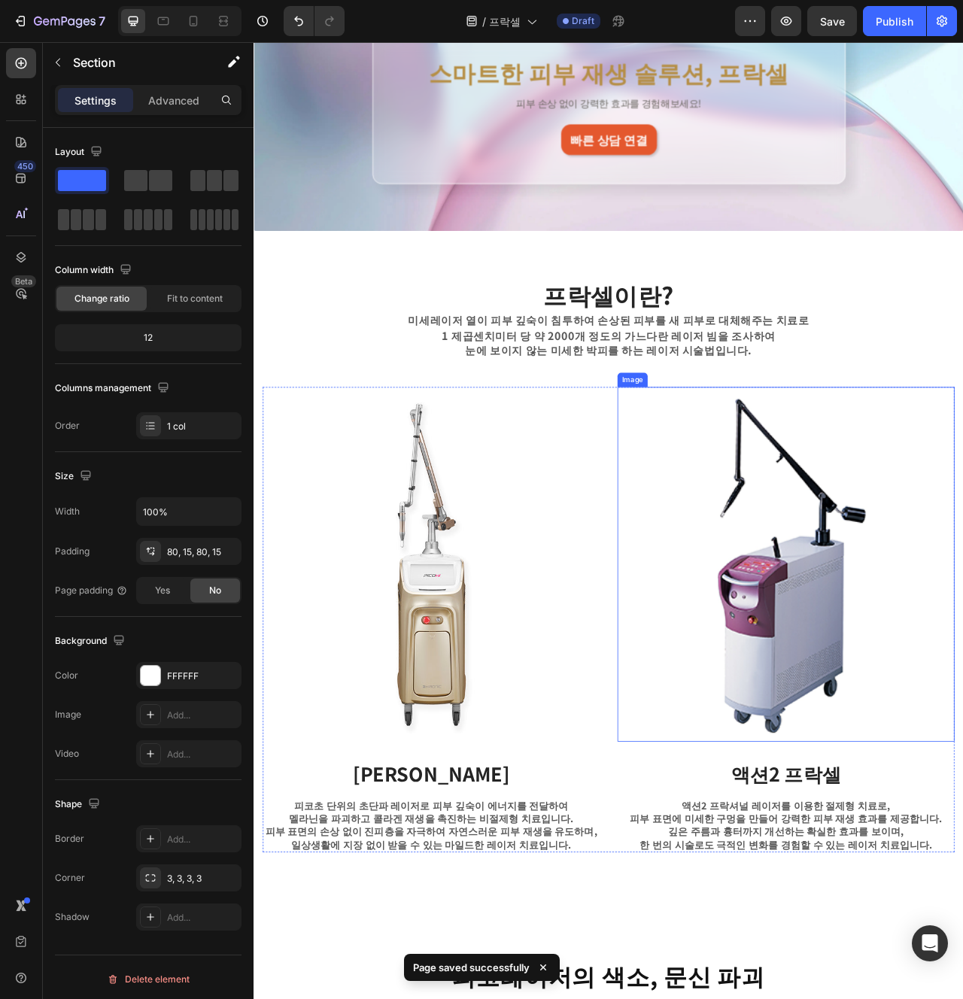
click at [832, 819] on img at bounding box center [930, 707] width 429 height 452
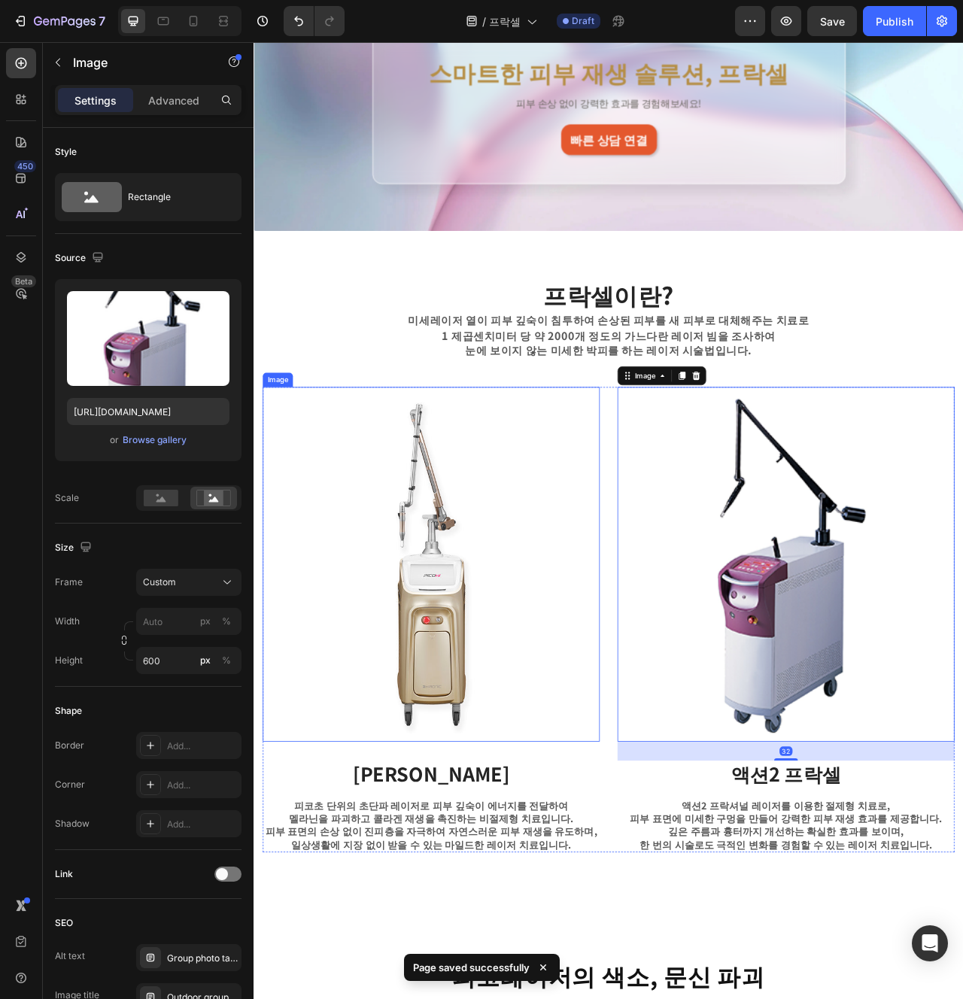
click at [412, 812] on img at bounding box center [479, 707] width 429 height 452
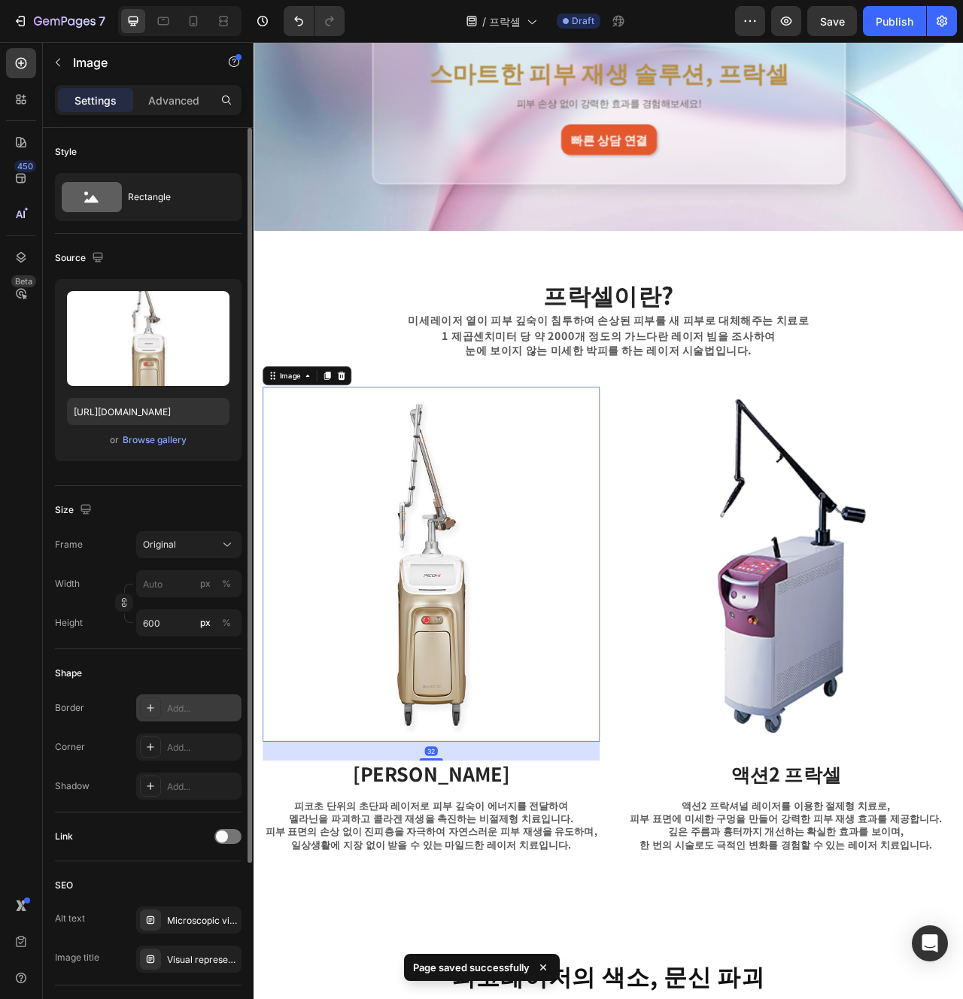
click at [177, 718] on div "Add..." at bounding box center [188, 708] width 105 height 27
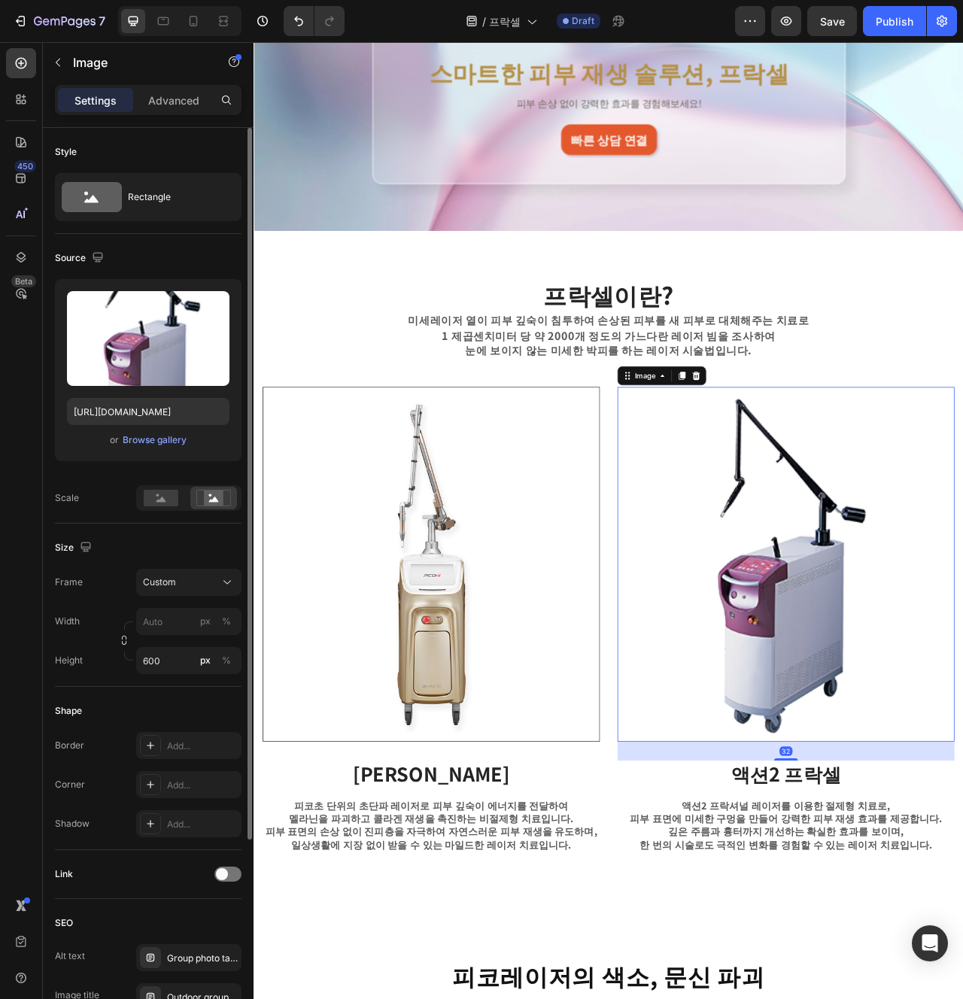
click at [872, 828] on img at bounding box center [930, 707] width 429 height 452
click at [176, 753] on div "Add..." at bounding box center [188, 745] width 105 height 27
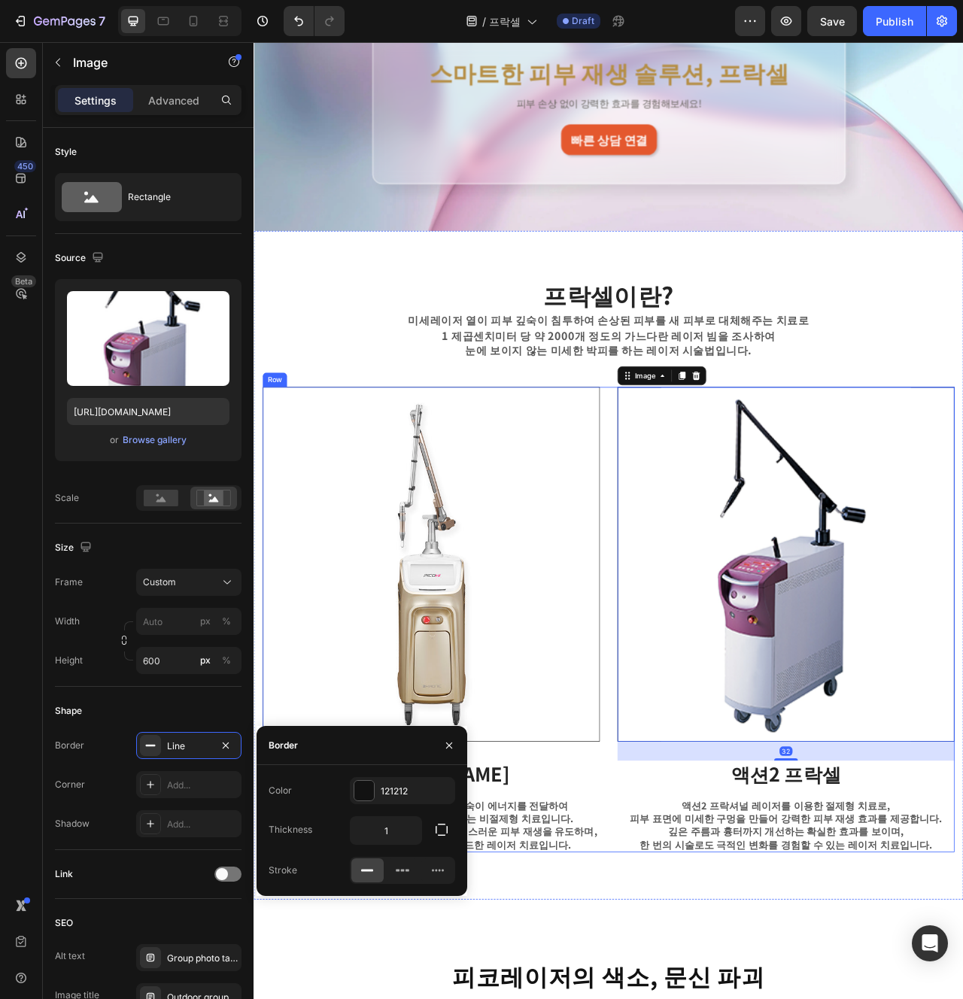
click at [696, 996] on div "Image 피코 프락셀 Text block 피코초 단위의 초단파 레이저로 피부 깊숙이 에너지를 전달하여 멜라닌을 파괴하고 콜라겐 재생을 촉진하…" at bounding box center [705, 777] width 880 height 592
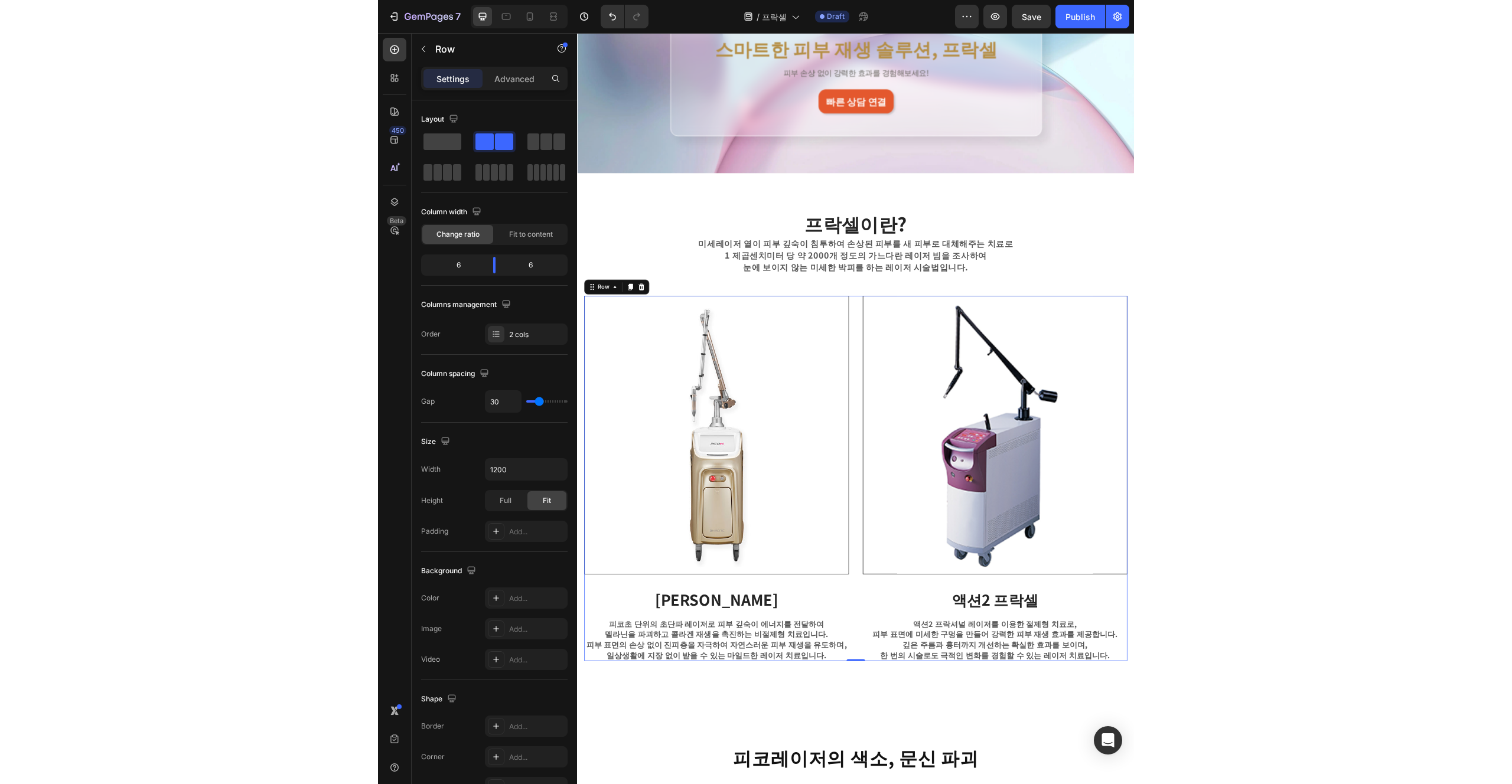
scroll to position [243, 0]
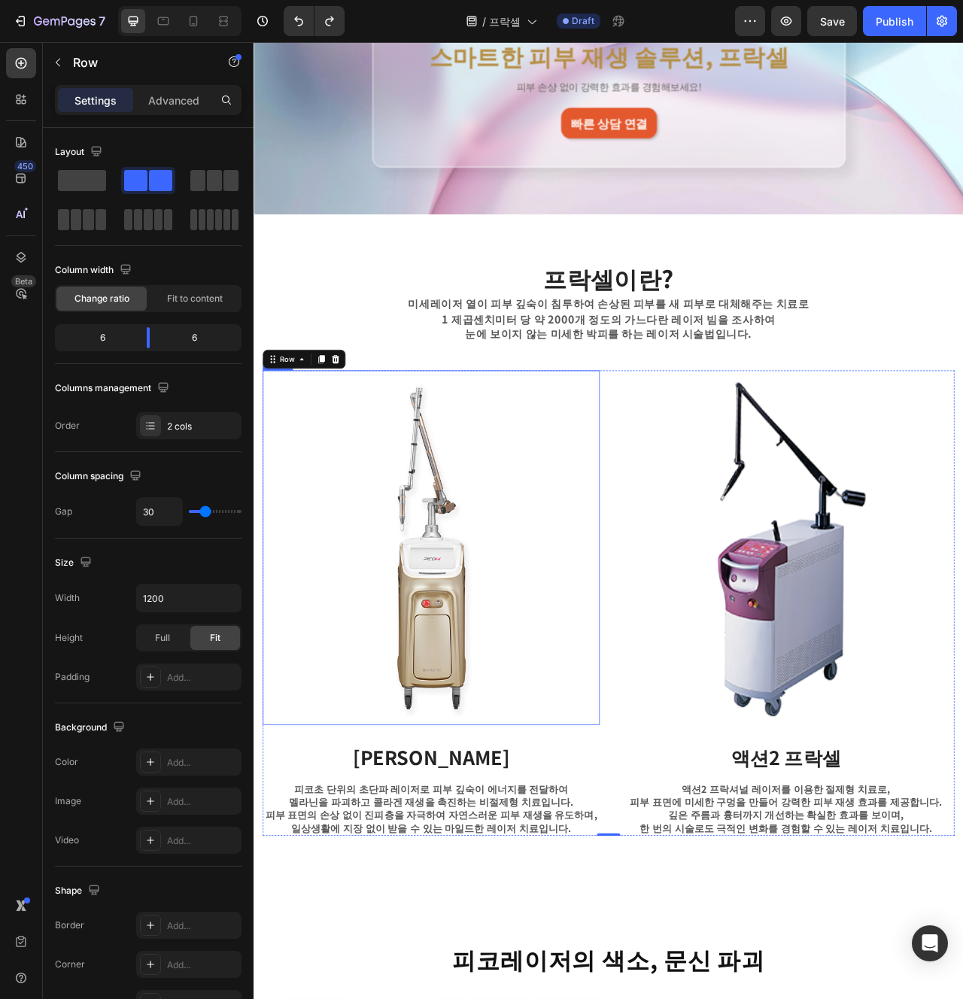
click at [549, 819] on img at bounding box center [479, 686] width 429 height 452
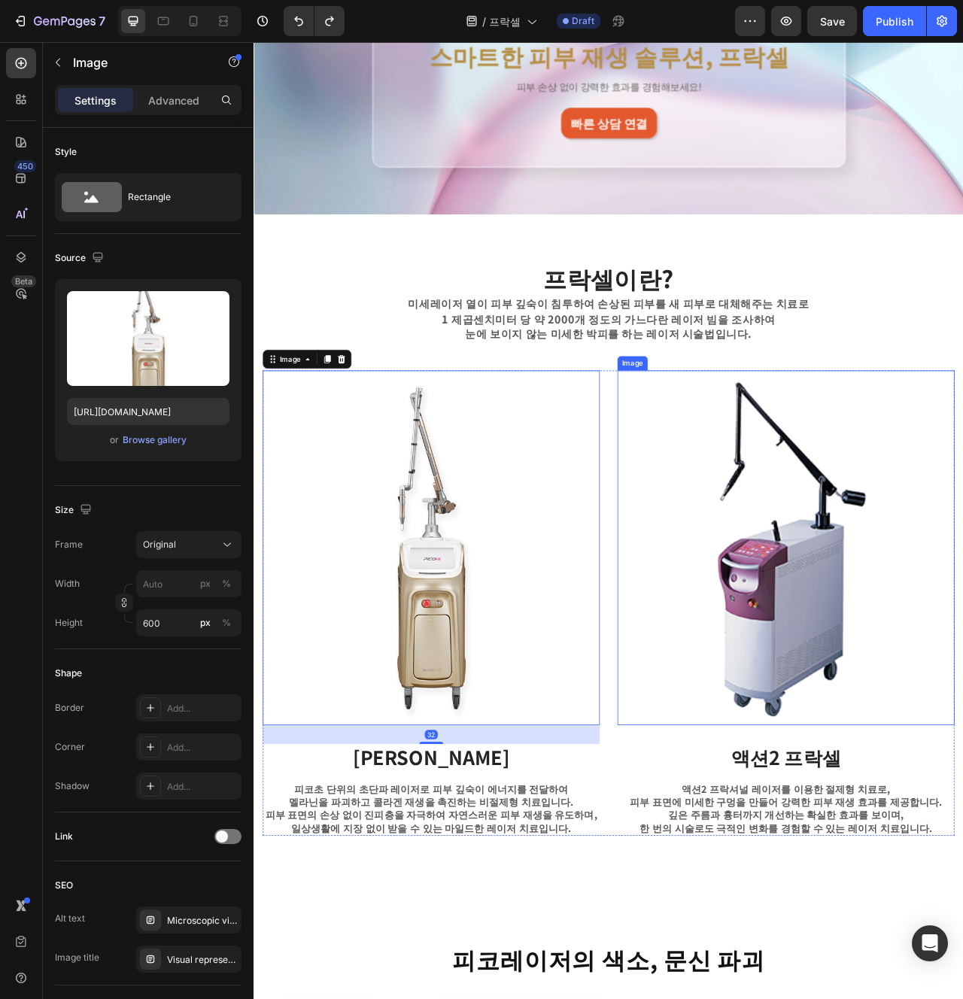
click at [936, 786] on img at bounding box center [930, 686] width 429 height 452
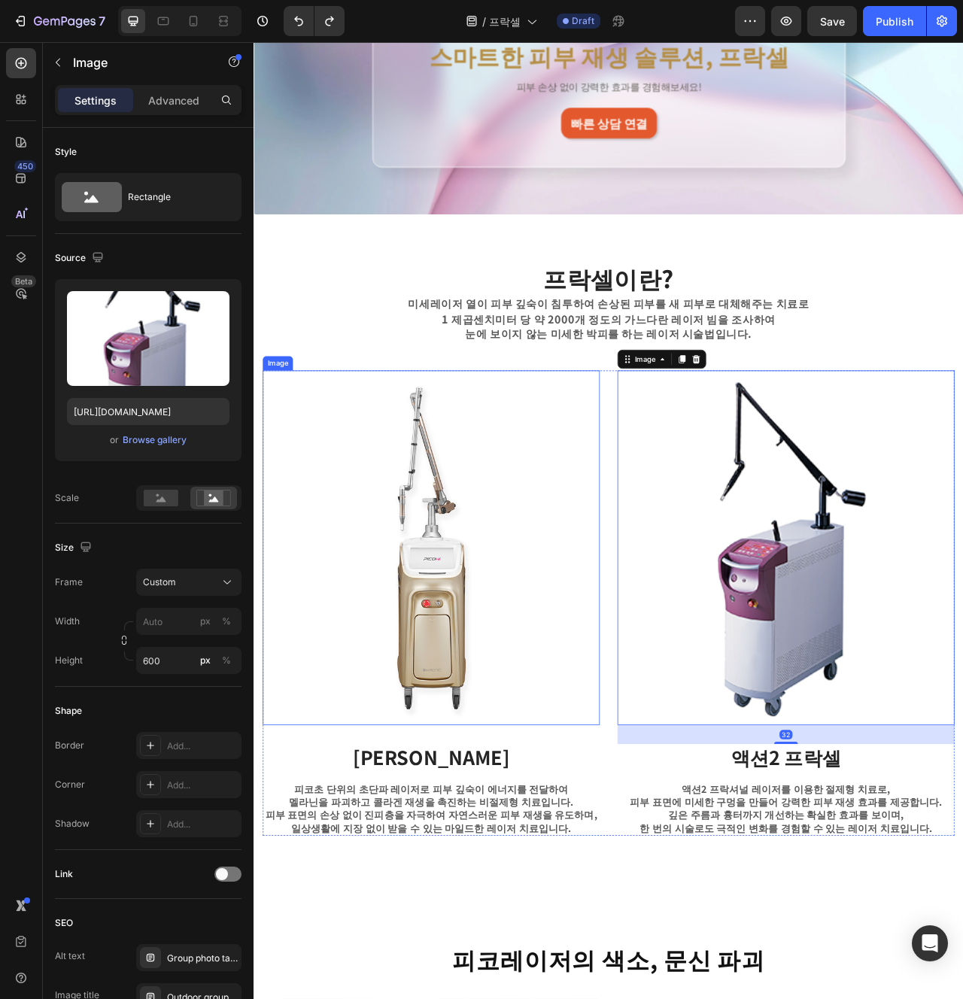
click at [522, 810] on img at bounding box center [479, 686] width 429 height 452
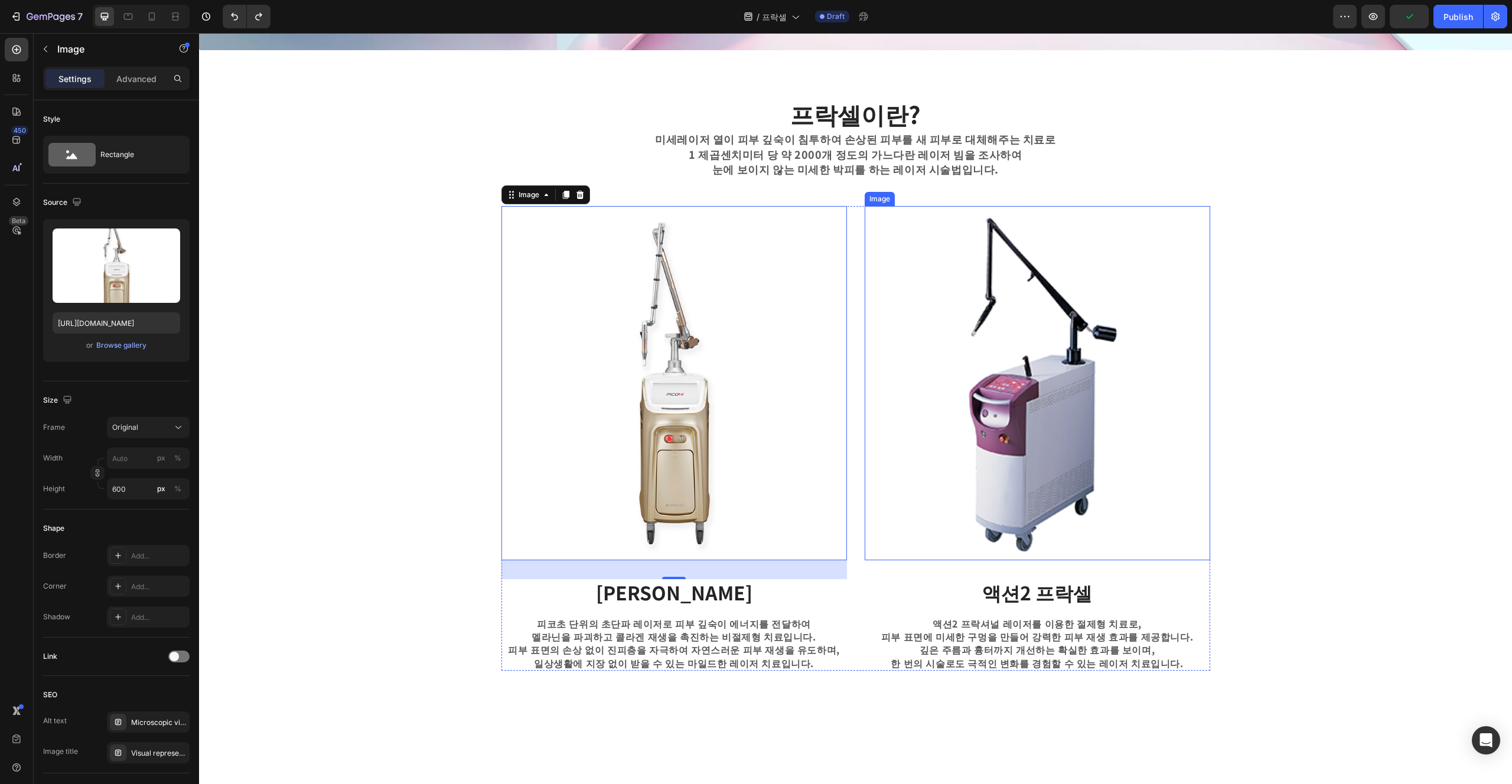
scroll to position [410, 0]
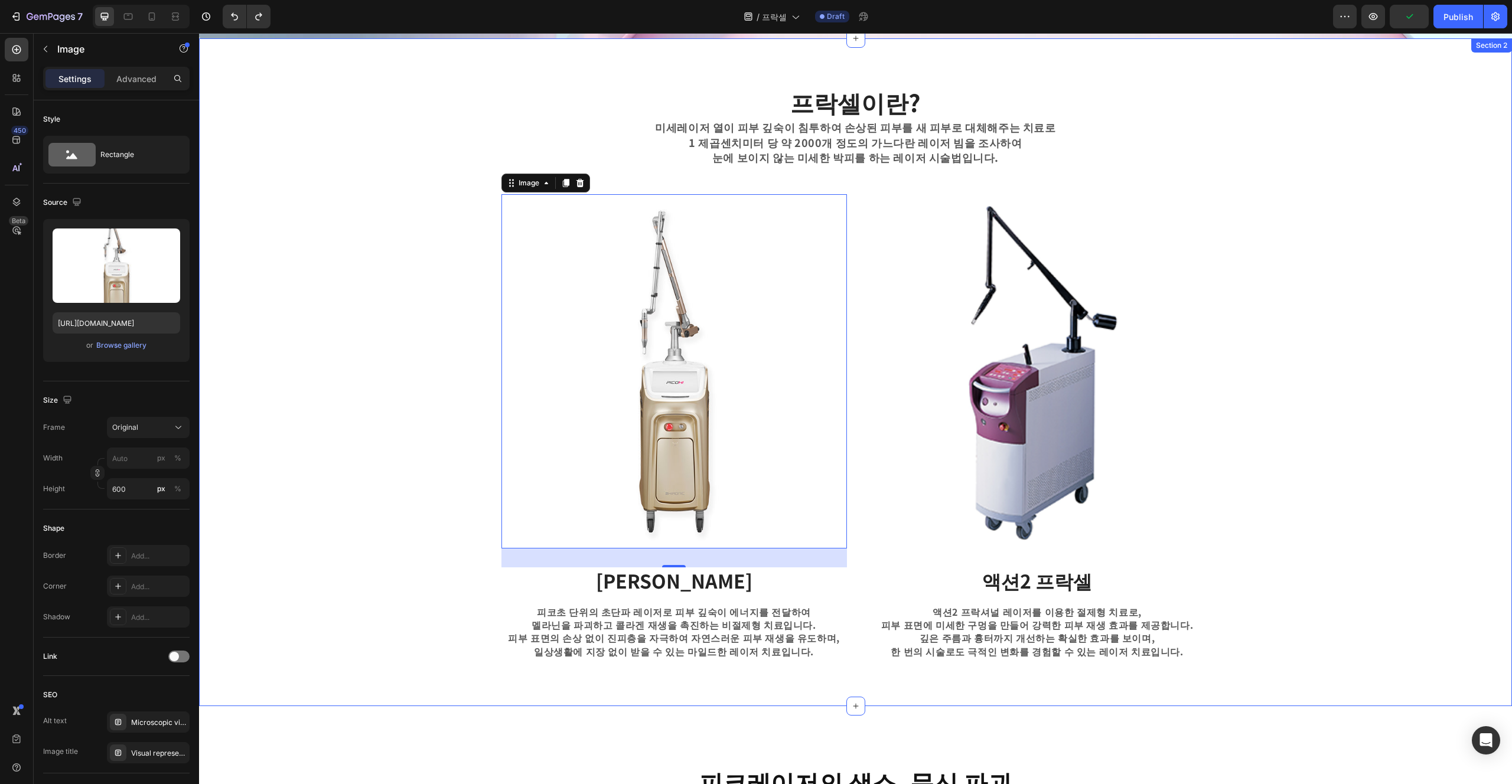
click at [755, 497] on div "프락셀이란? Heading 미세레이저 열이 피부 깊숙이 침투하여 손상된 피부를 새 피부로 대체해주는 치료로 1 제곱센치미터 당 약 2000개 …" at bounding box center [856, 372] width 1295 height 574
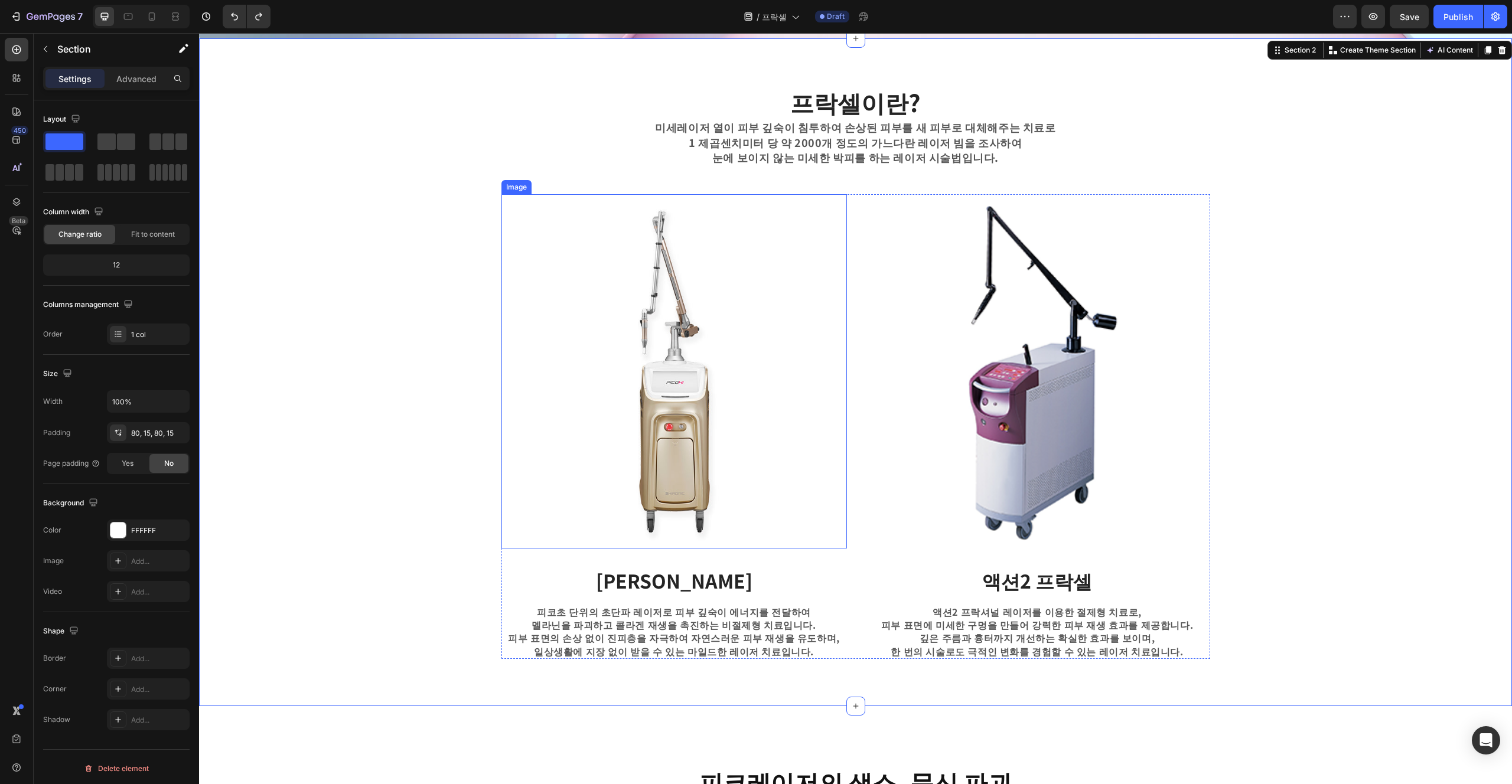
click at [633, 379] on img at bounding box center [674, 372] width 345 height 355
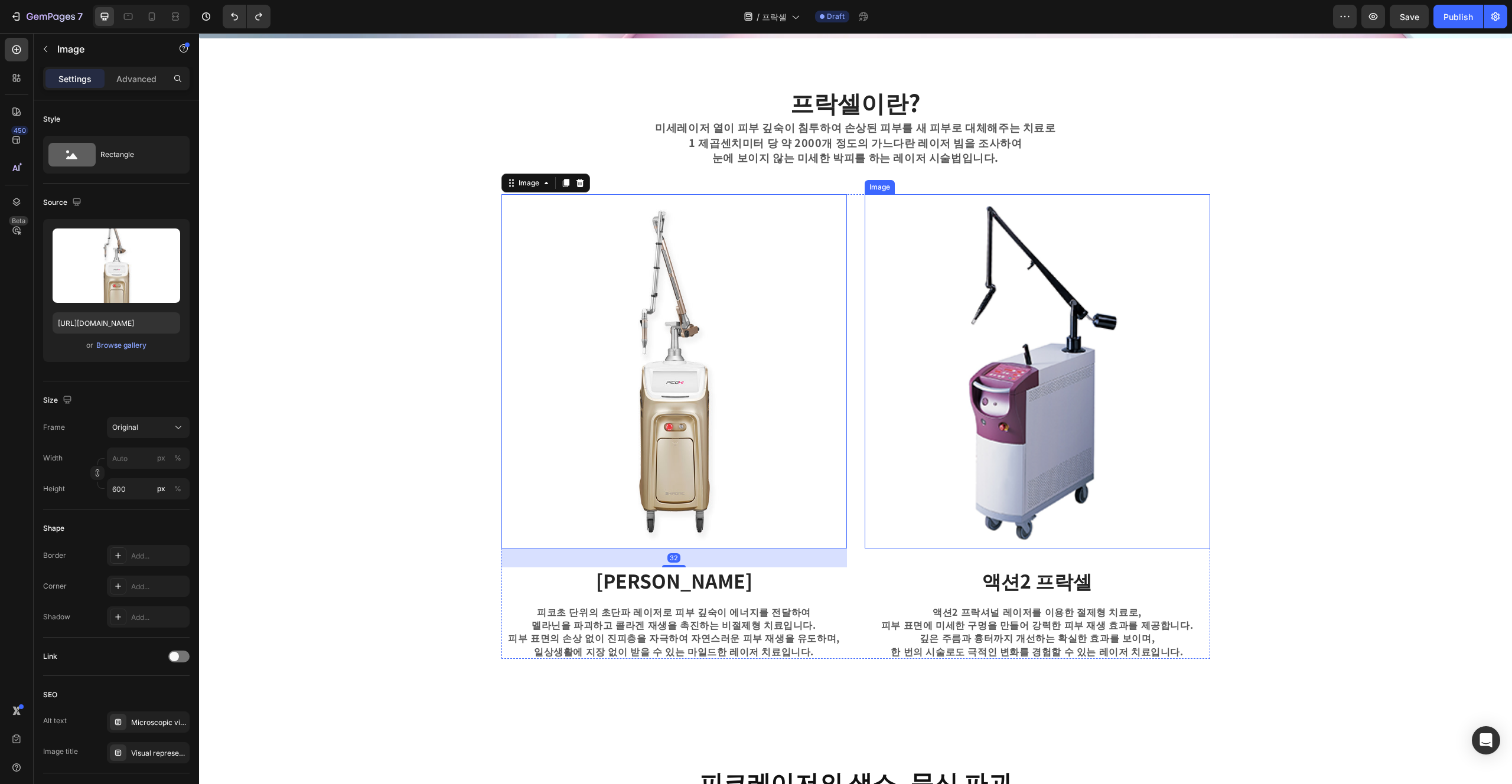
click at [755, 487] on img at bounding box center [1038, 372] width 345 height 355
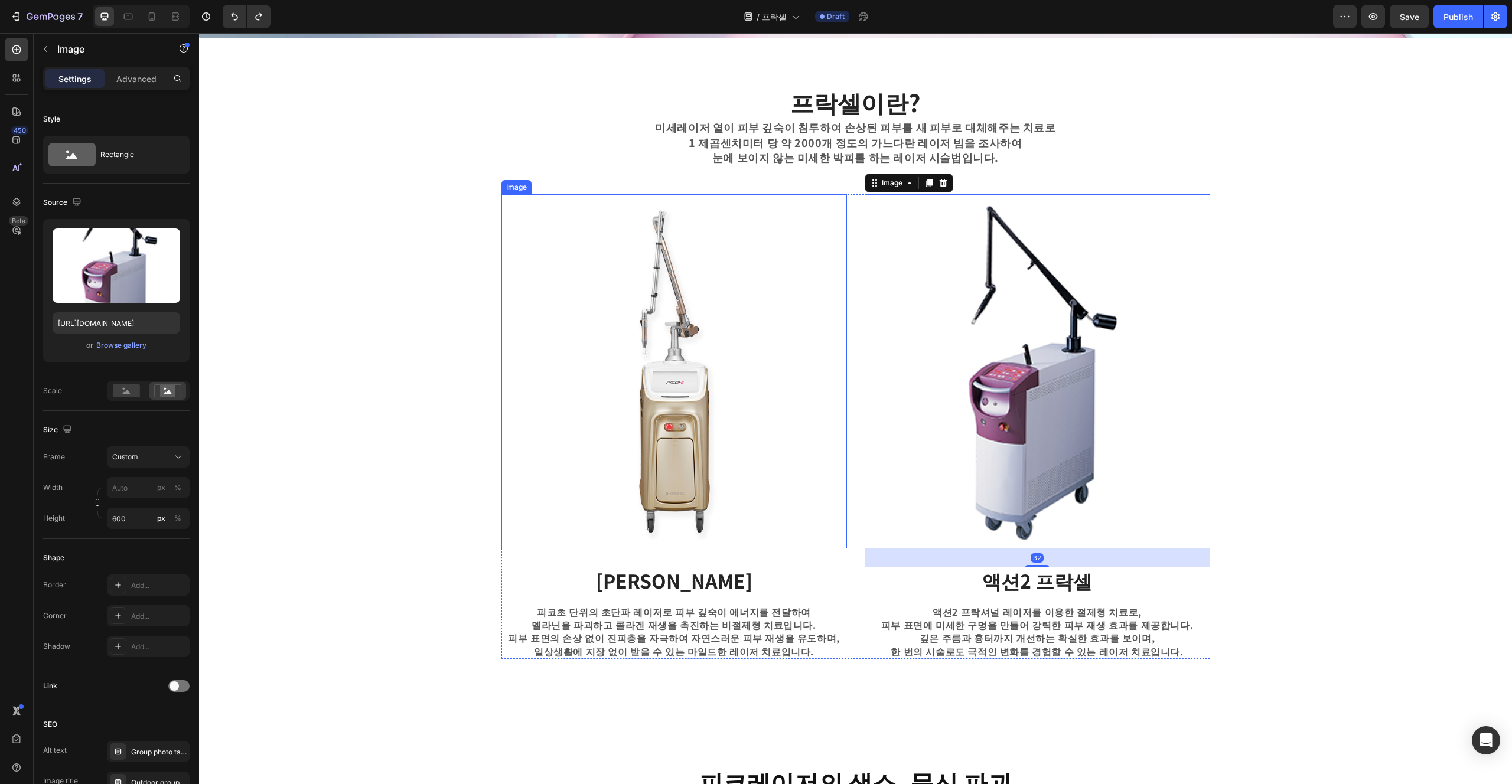
click at [736, 459] on img at bounding box center [674, 372] width 345 height 355
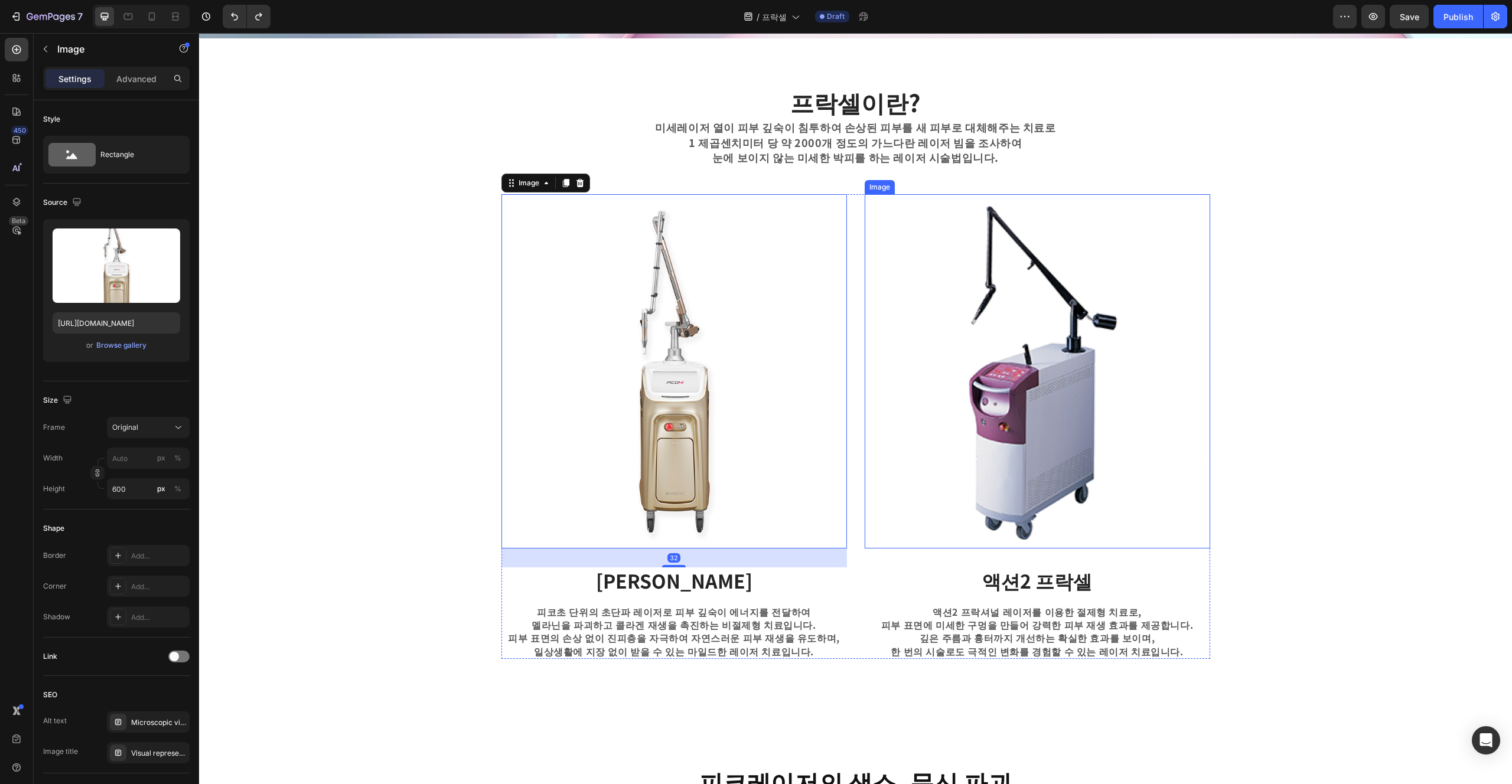
click at [755, 514] on img at bounding box center [1038, 372] width 345 height 355
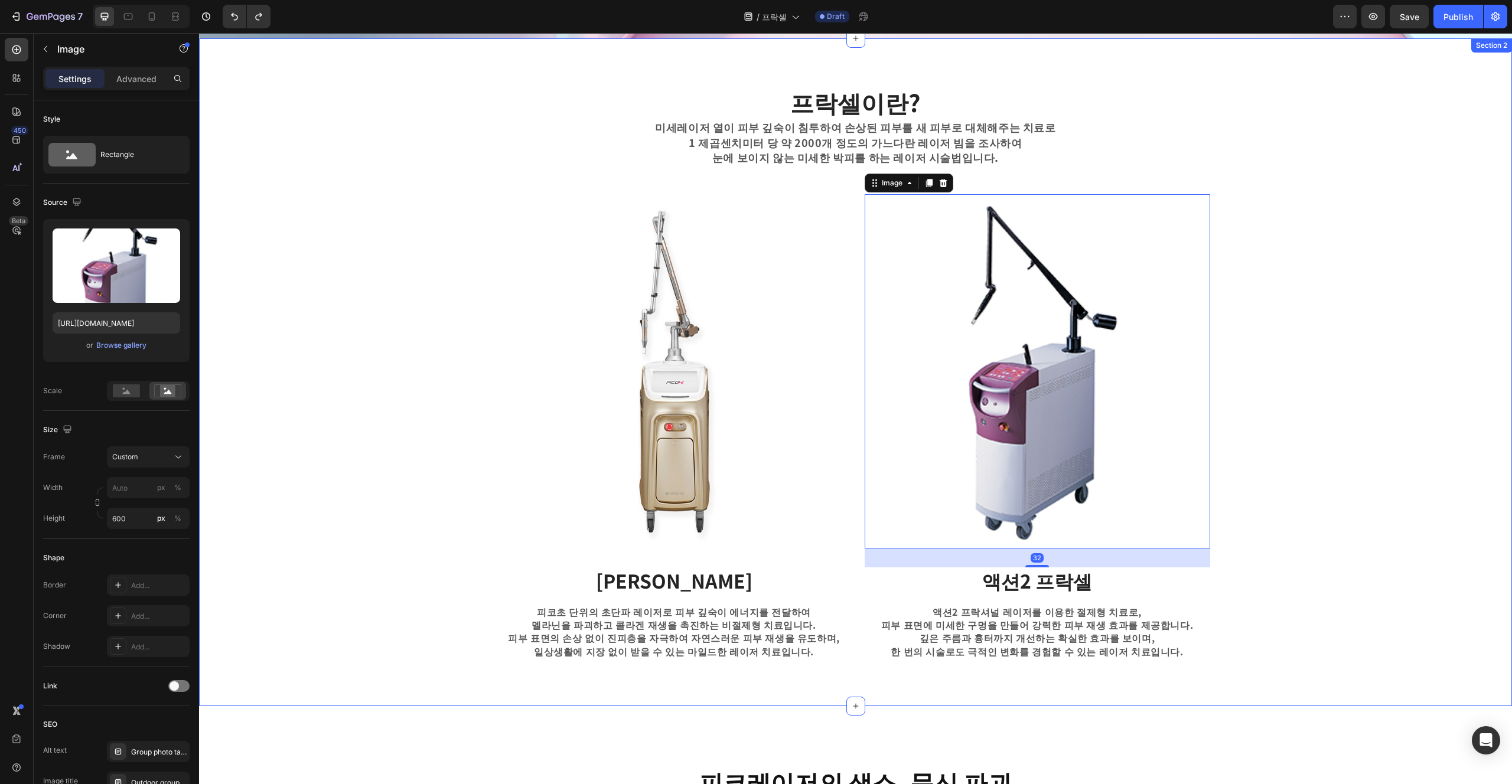
click at [755, 667] on div "프락셀이란? Heading 미세레이저 열이 피부 깊숙이 침투하여 손상된 피부를 새 피부로 대체해주는 치료로 1 제곱센치미터 당 약 2000개 …" at bounding box center [856, 372] width 1313 height 668
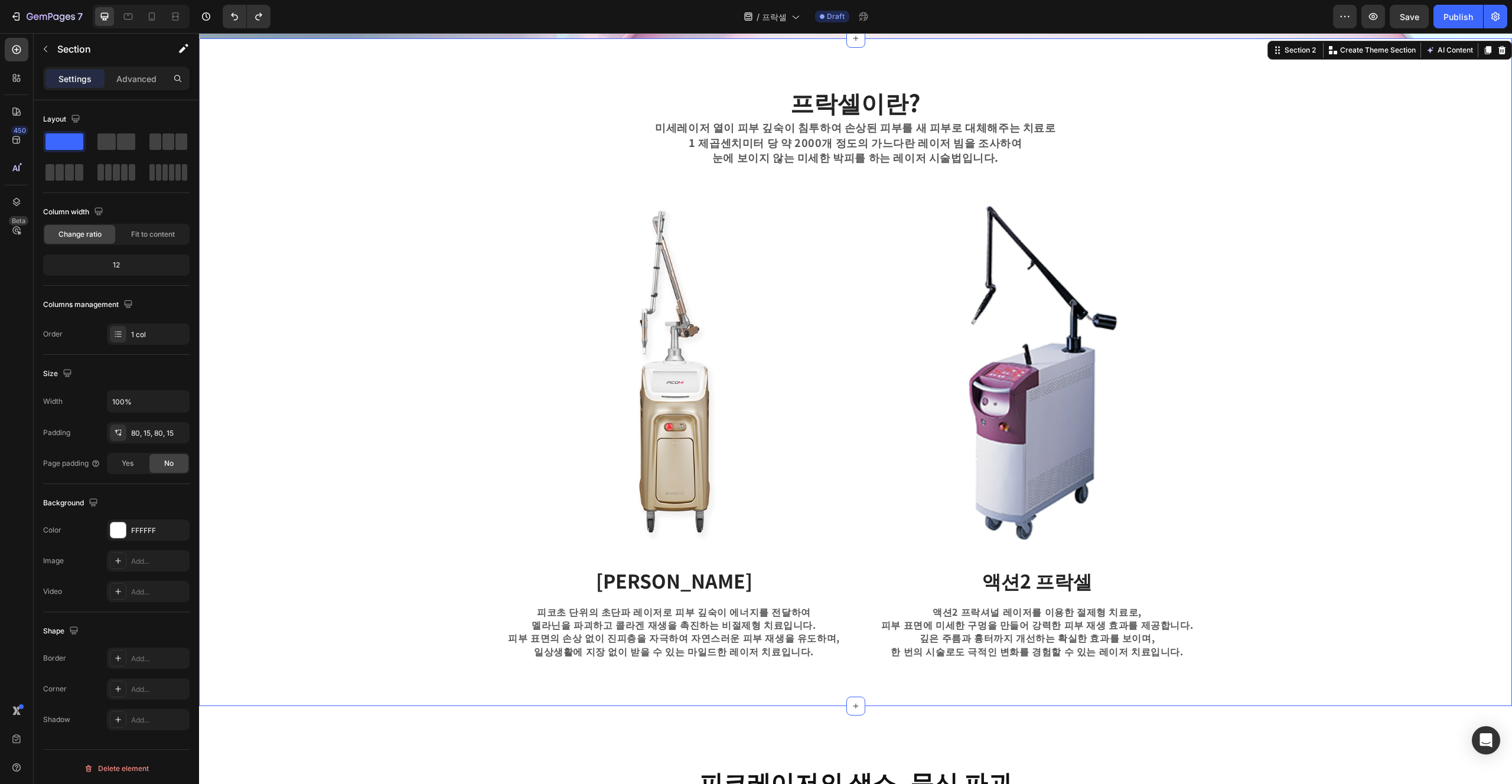
scroll to position [433, 0]
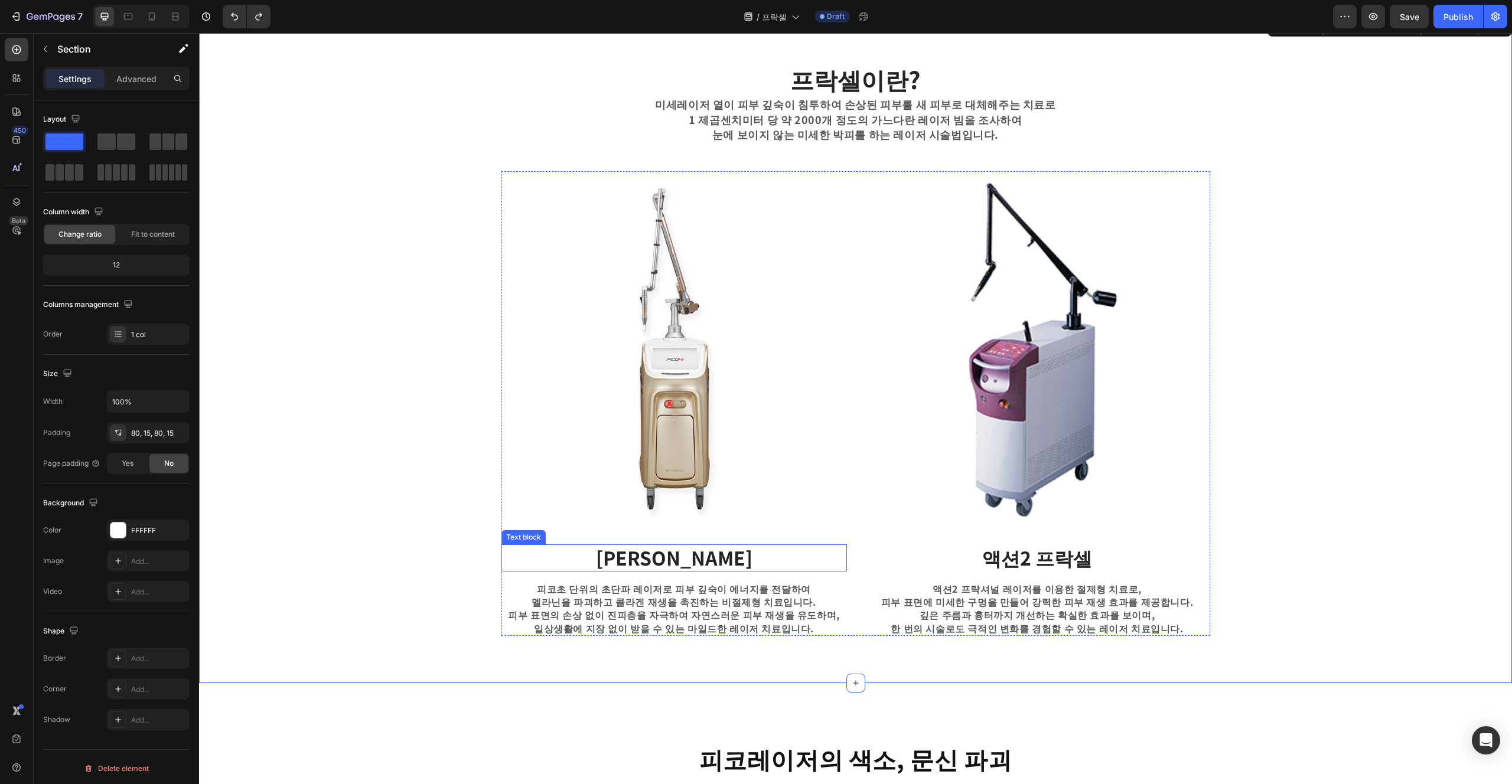
click at [693, 562] on strong "피코 프락셀" at bounding box center [674, 557] width 156 height 27
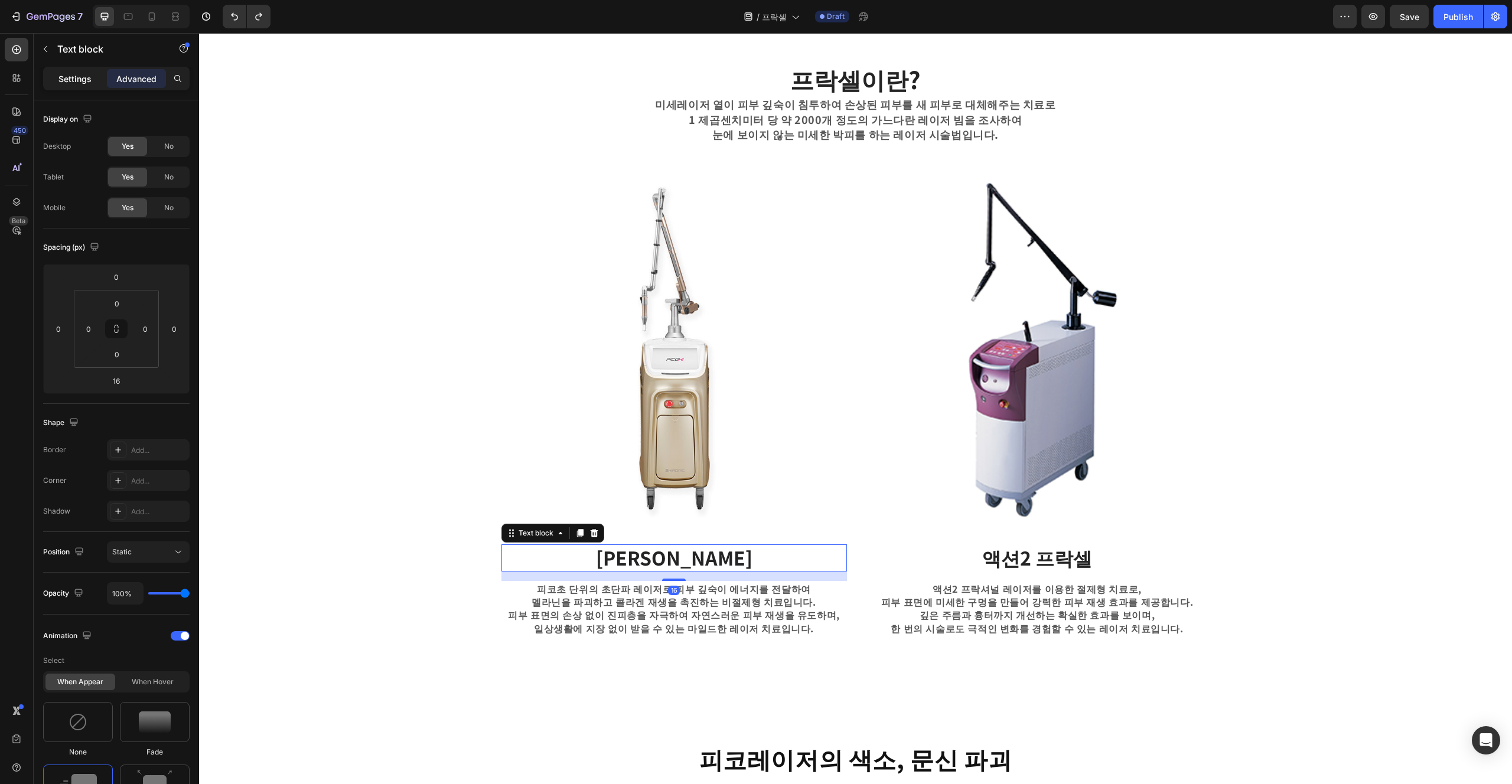
click at [77, 78] on p "Settings" at bounding box center [75, 79] width 33 height 13
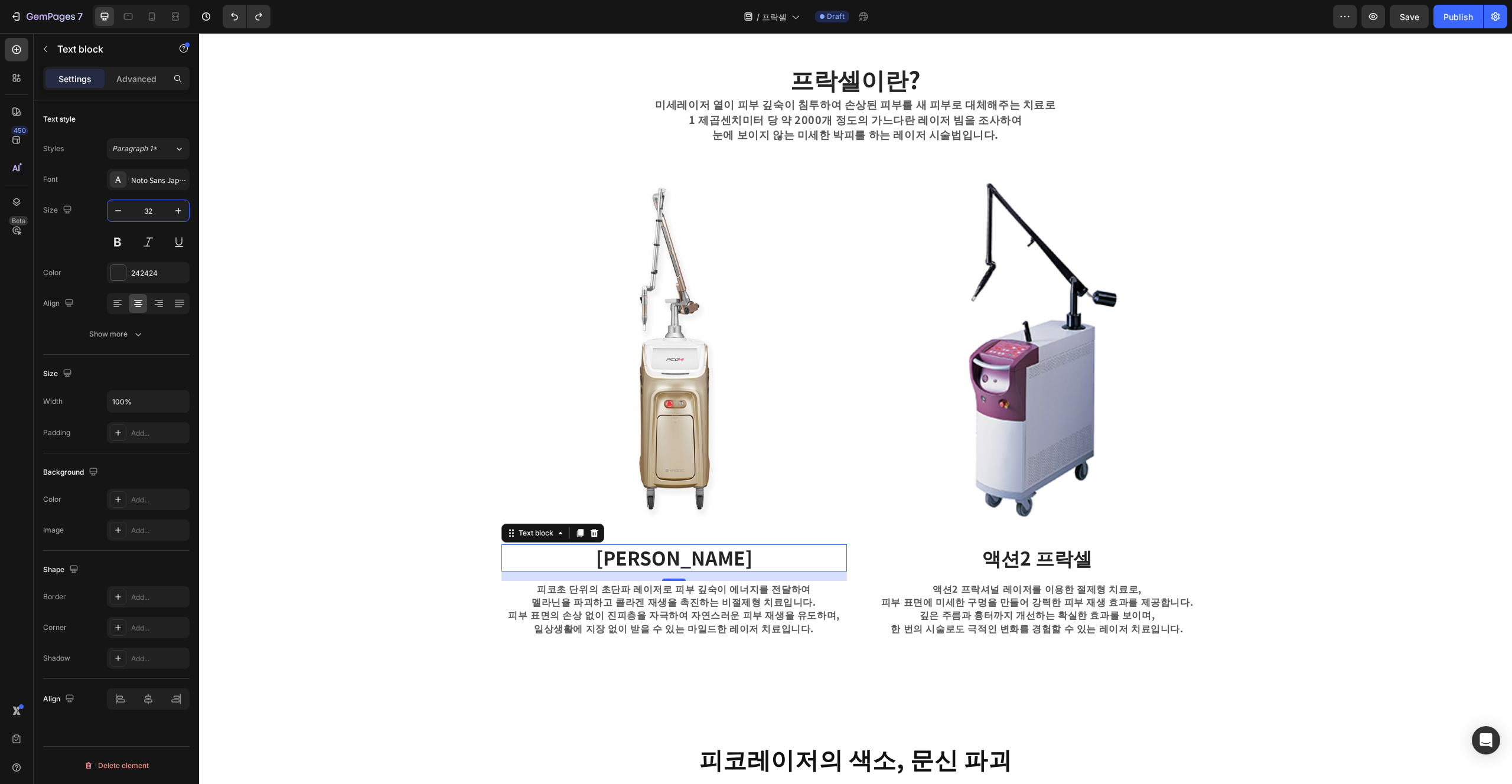
click at [154, 213] on input "32" at bounding box center [148, 210] width 39 height 21
type input "24"
click at [755, 562] on strong "액션2 프락셀" at bounding box center [1037, 557] width 110 height 27
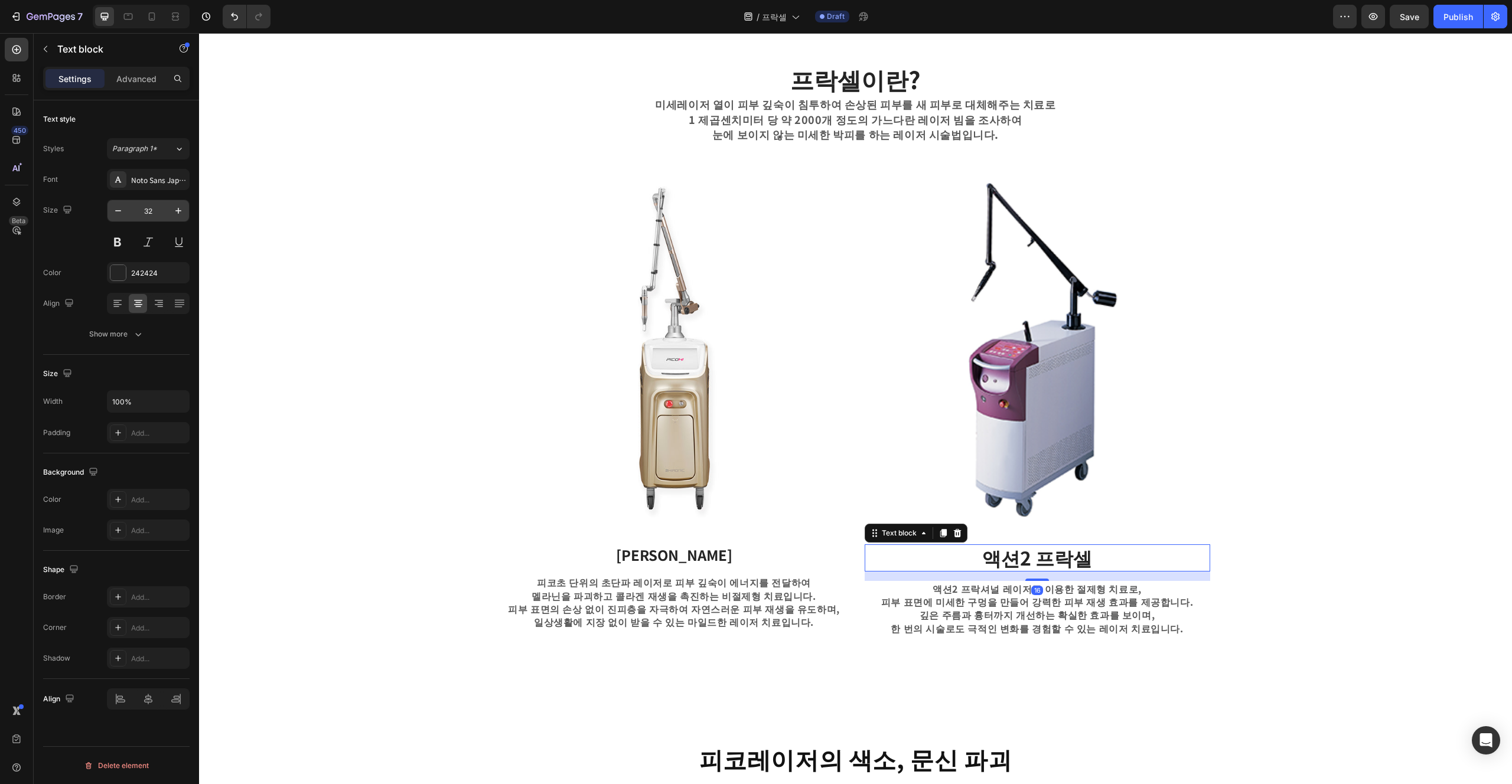
click at [159, 212] on input "32" at bounding box center [148, 210] width 39 height 21
type input "24"
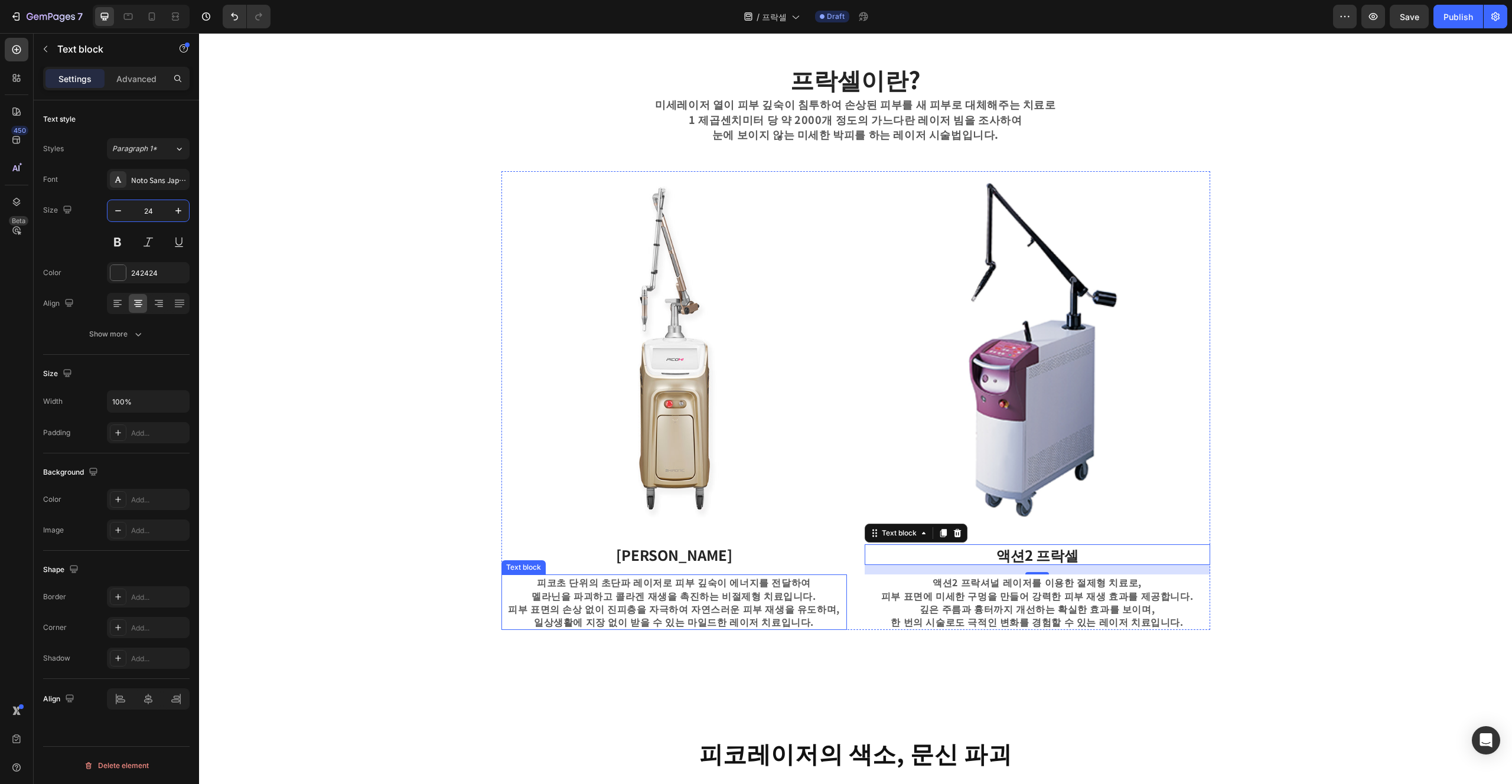
click at [627, 597] on p "멜라닌을 파괴하고 콜라겐 재생을 촉진하는 비절제형 치료입니다." at bounding box center [674, 596] width 343 height 13
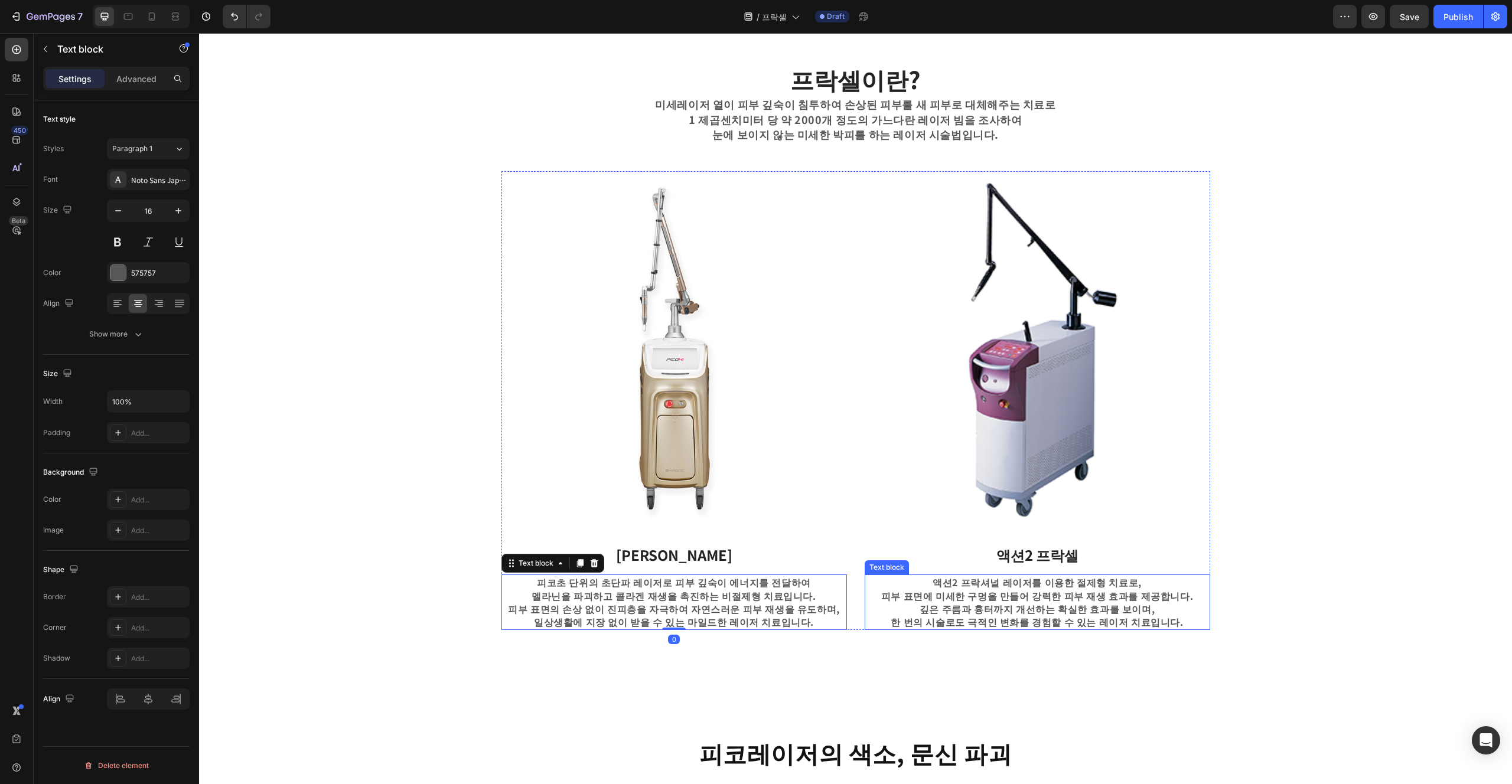
click at [755, 581] on p "액션2 프락셔널 레이저를 이용한 절제형 치료로," at bounding box center [1037, 582] width 343 height 13
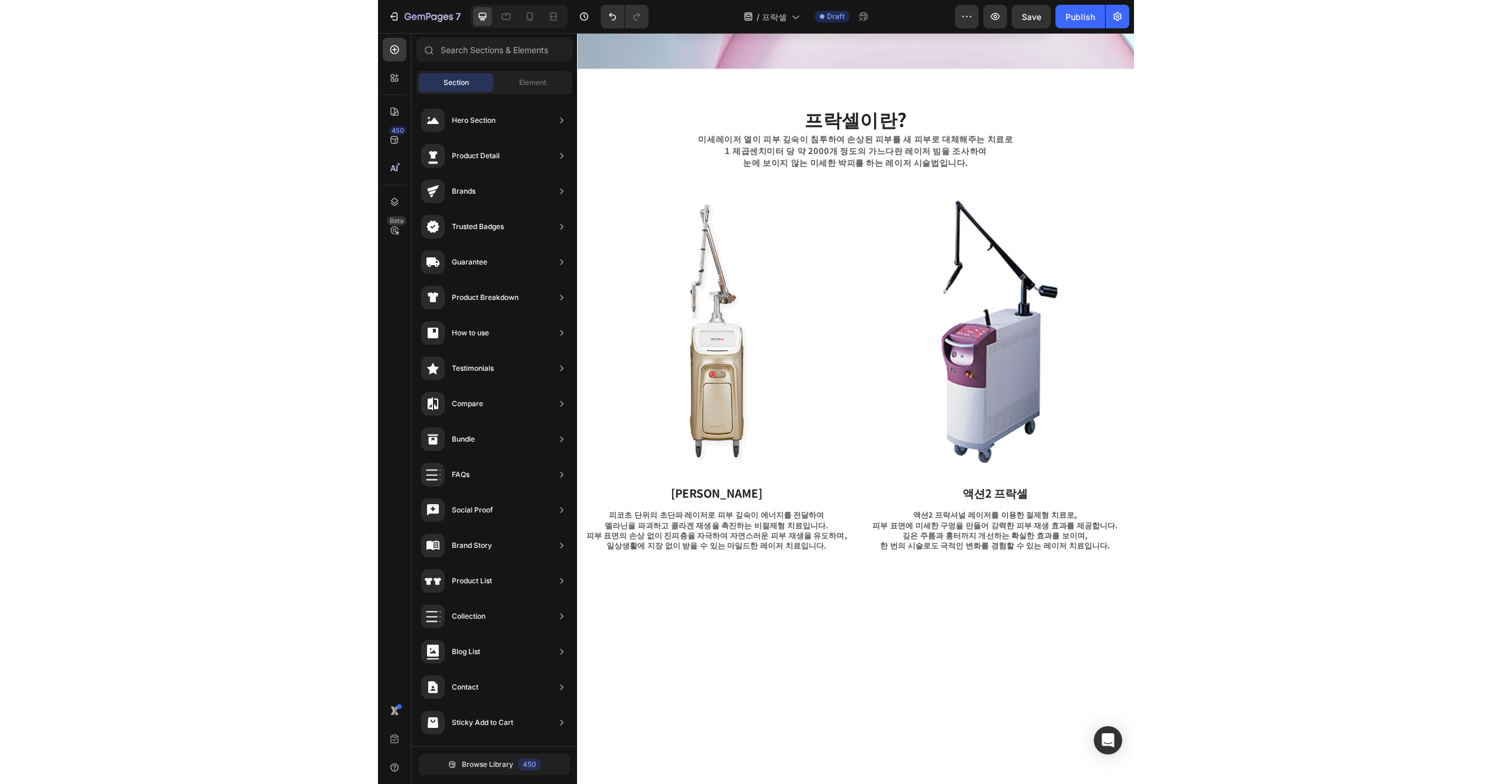
scroll to position [0, 0]
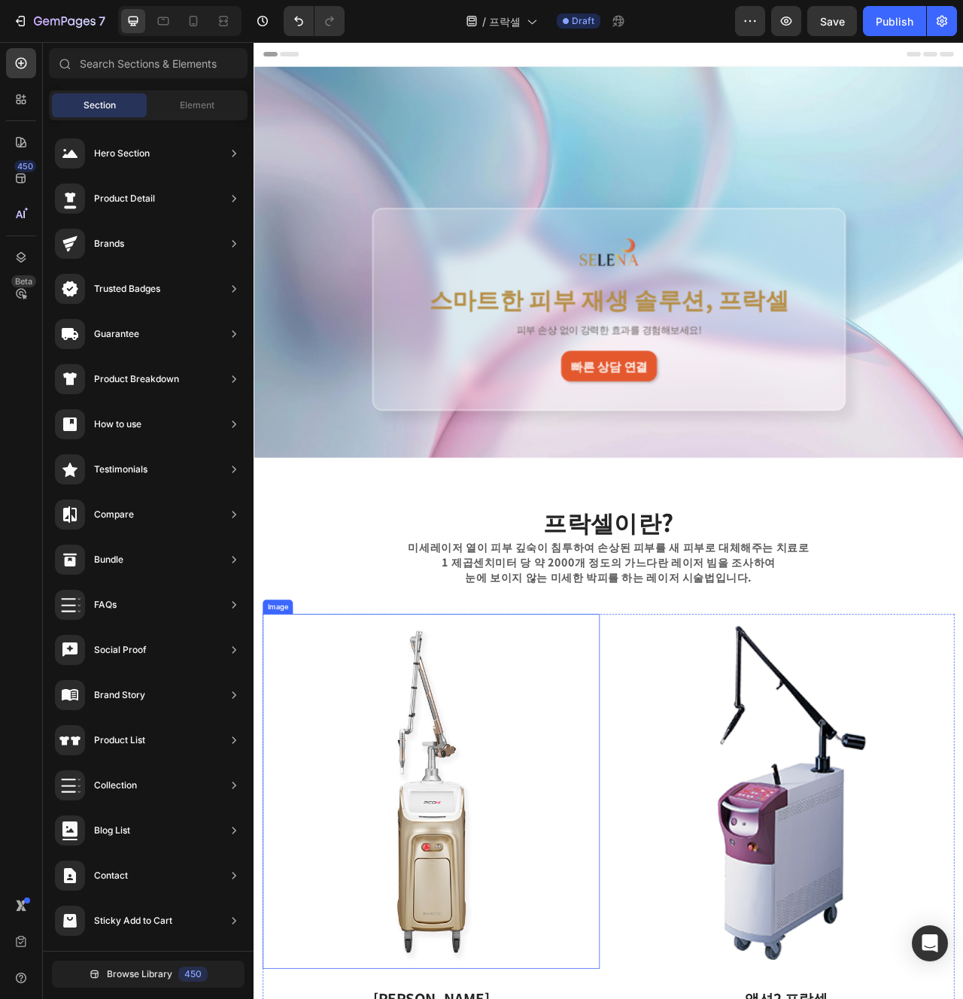
click at [650, 999] on img at bounding box center [479, 996] width 429 height 452
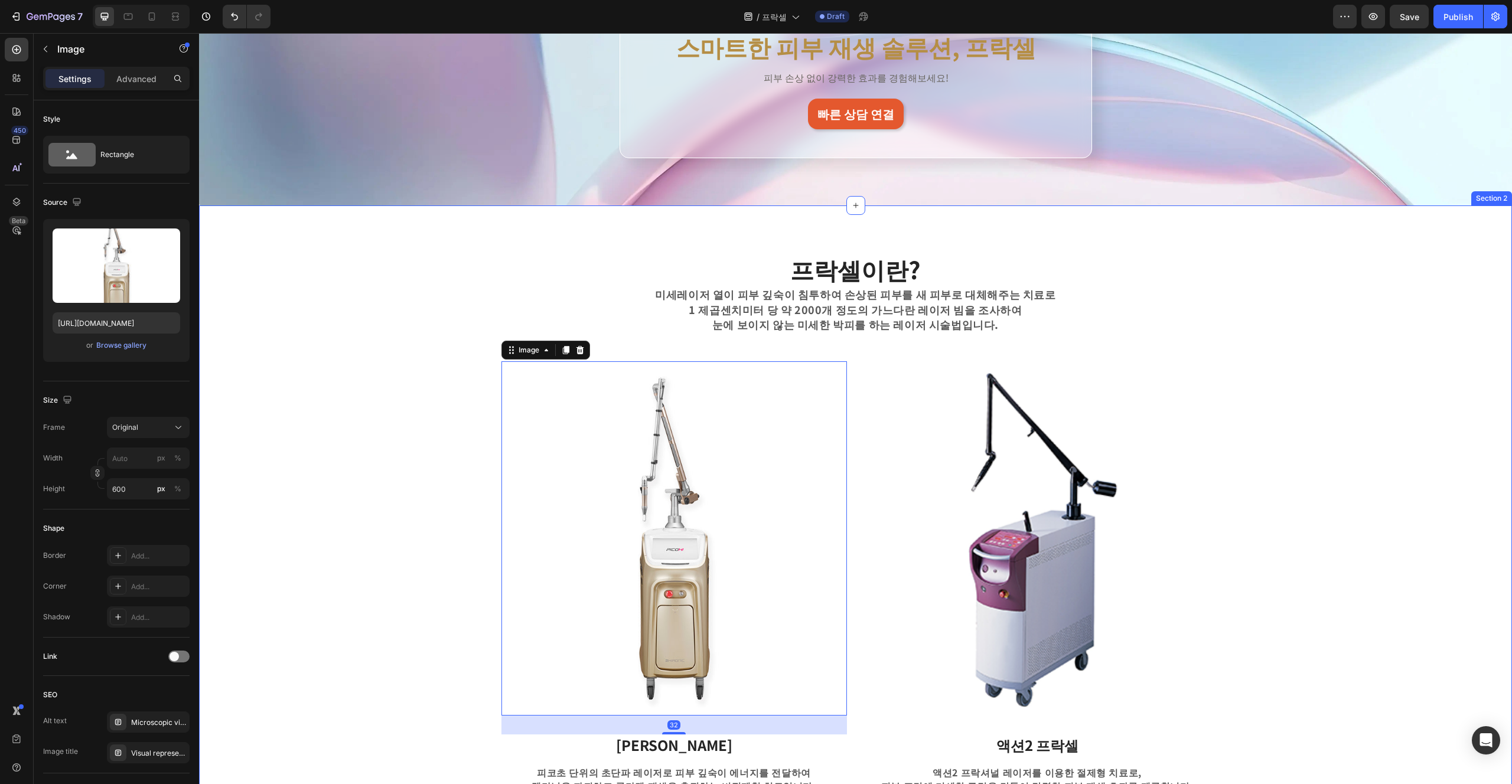
click at [755, 521] on div "프락셀이란? Heading 미세레이저 열이 피부 깊숙이 침투하여 손상된 피부를 새 피부로 대체해주는 치료로 1 제곱센치미터 당 약 2000개 …" at bounding box center [856, 536] width 1295 height 567
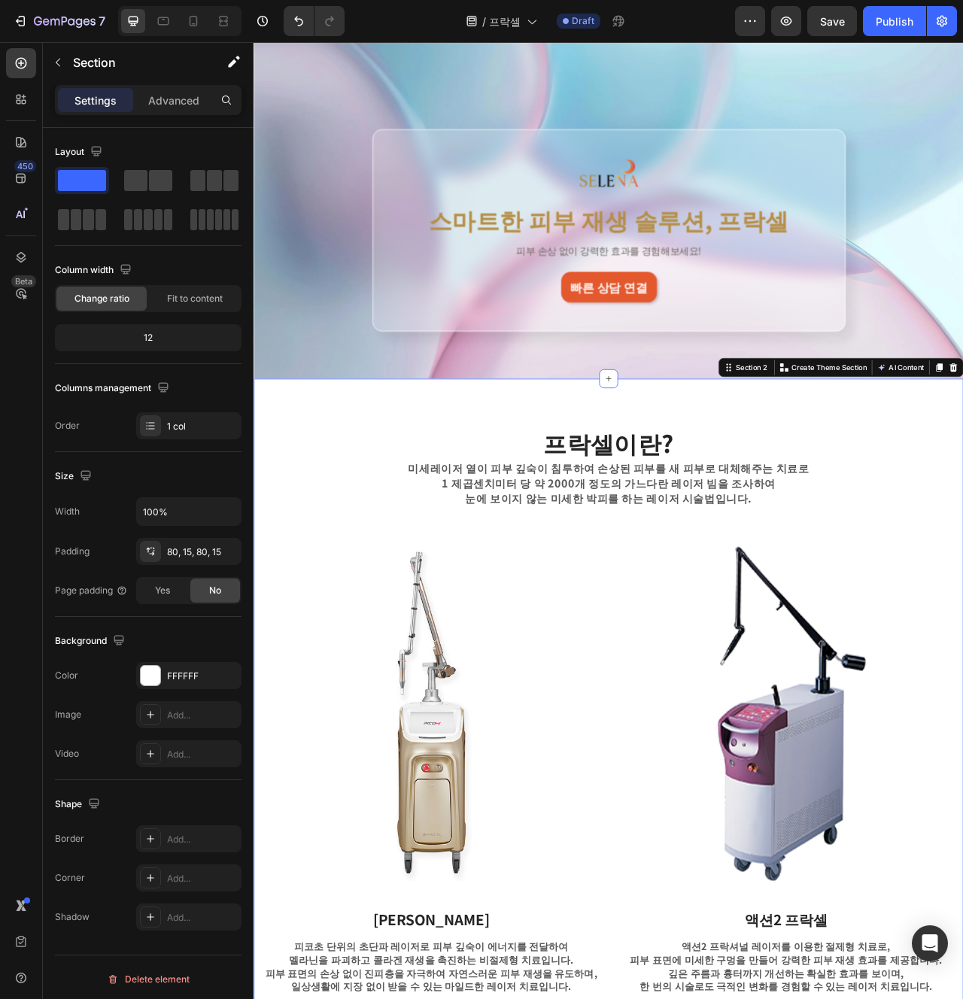
scroll to position [100, 0]
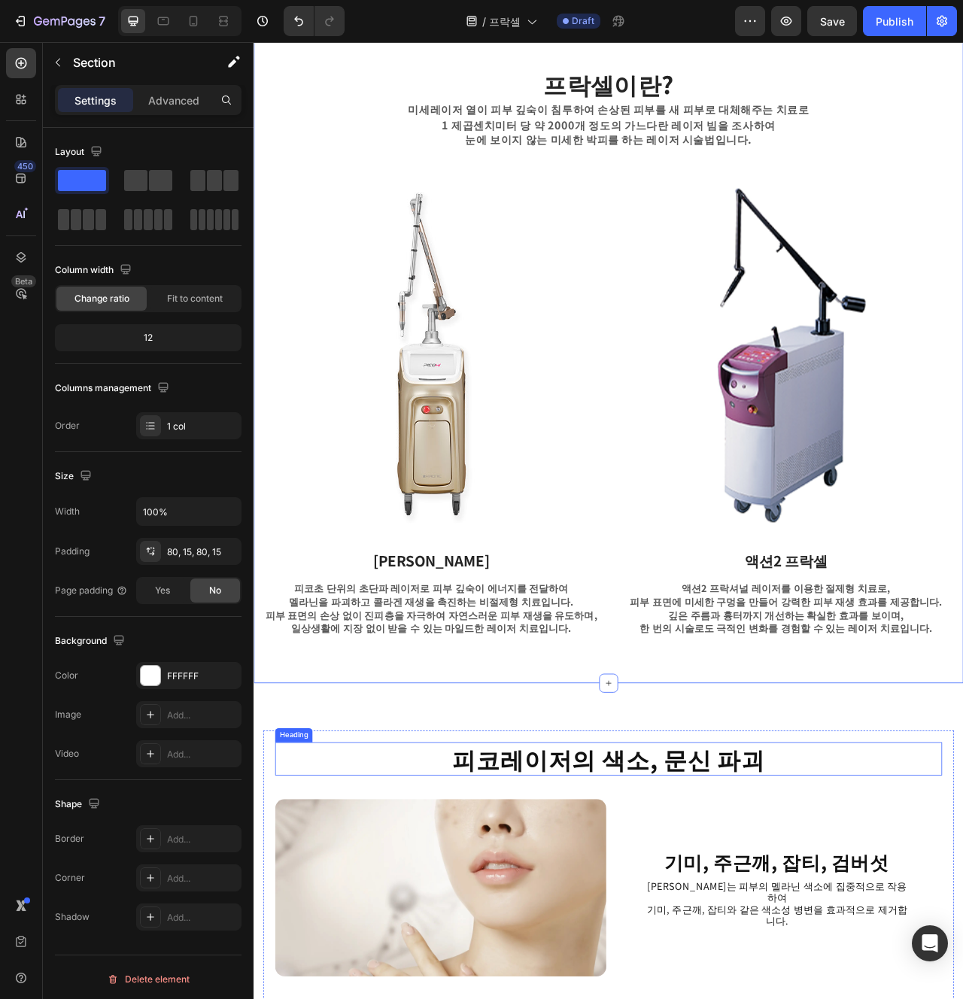
click at [582, 974] on strong "피코레이저의 색소, 문신 파괴" at bounding box center [705, 954] width 399 height 44
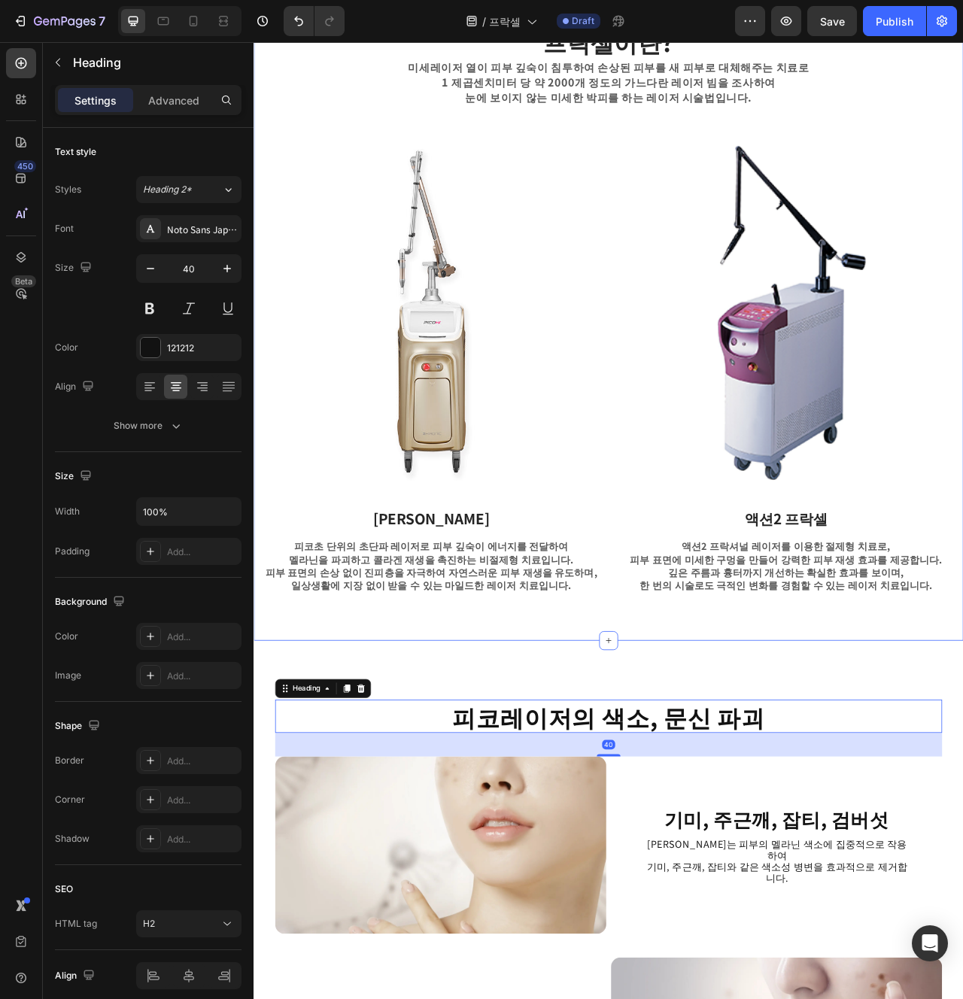
click at [619, 769] on div "프락셀이란? Heading 미세레이저 열이 피부 깊숙이 침투하여 손상된 피부를 새 피부로 대체해주는 치료로 1 제곱센치미터 당 약 2000개 …" at bounding box center [705, 381] width 903 height 843
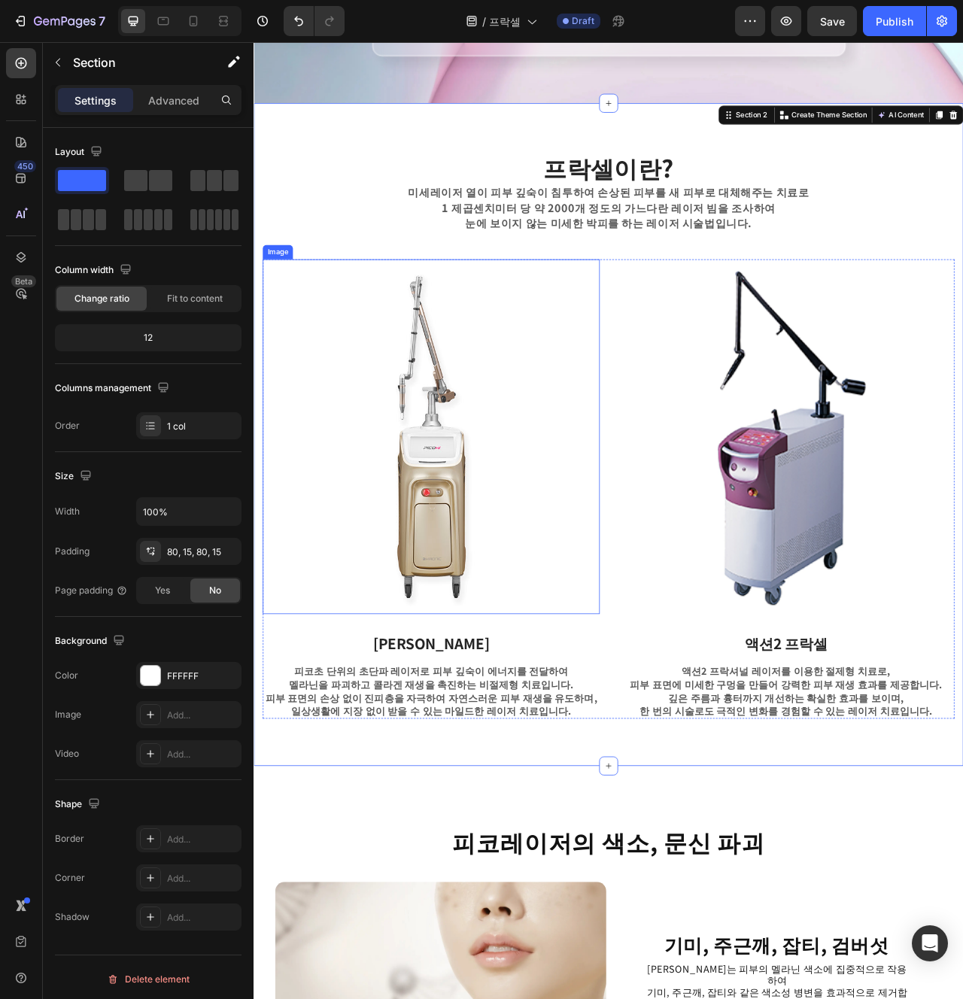
click at [689, 670] on img at bounding box center [479, 544] width 429 height 452
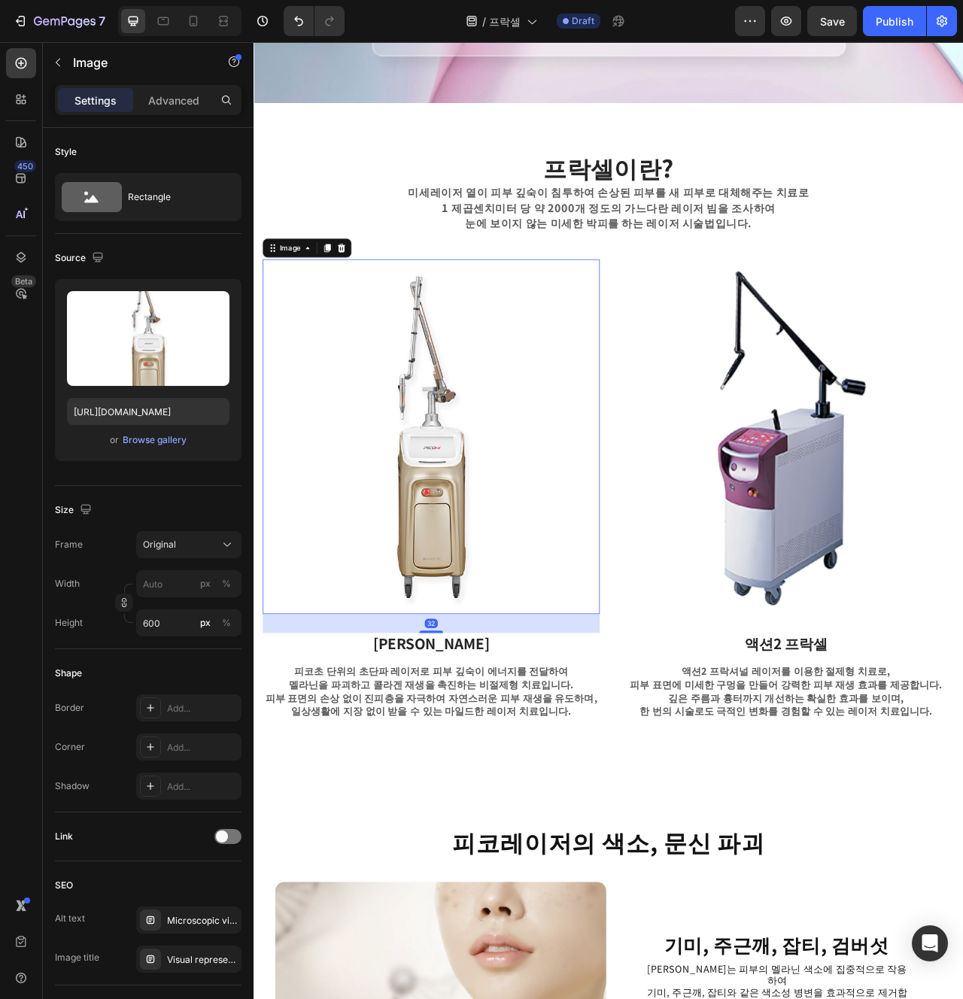
scroll to position [464, 0]
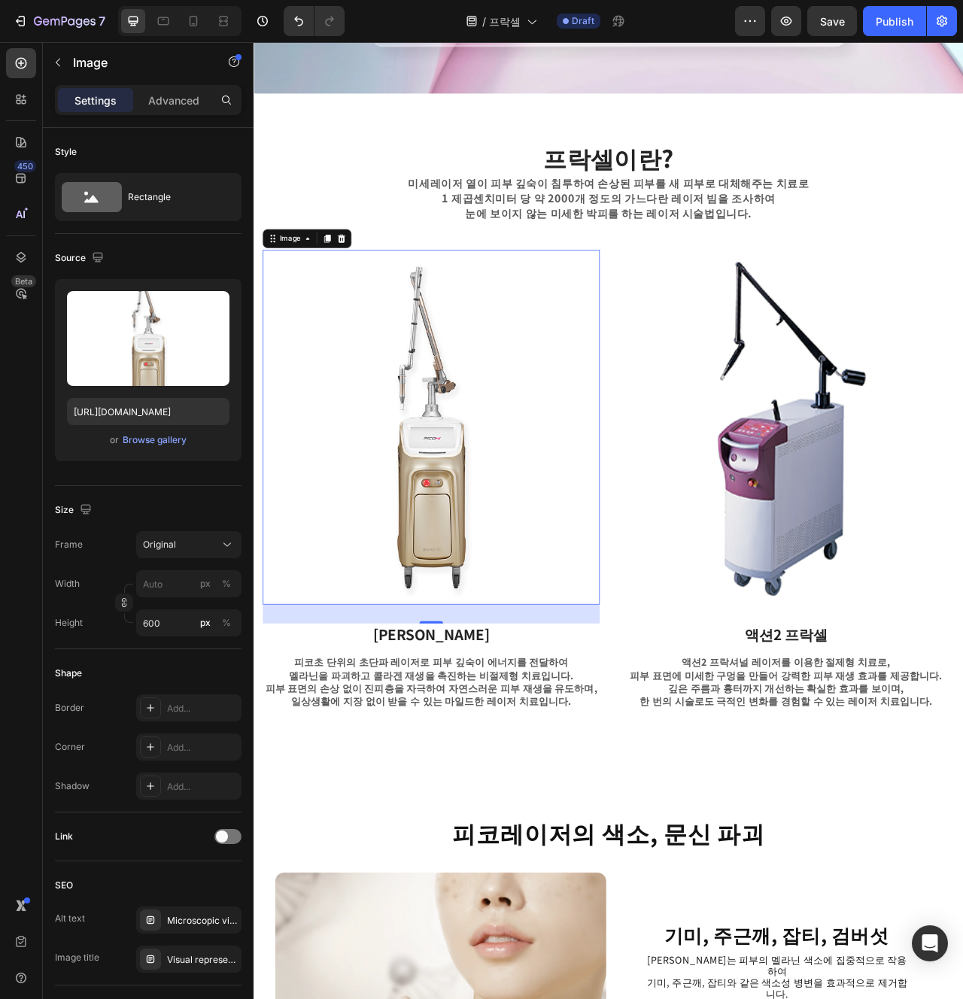
click at [689, 669] on img at bounding box center [479, 532] width 429 height 452
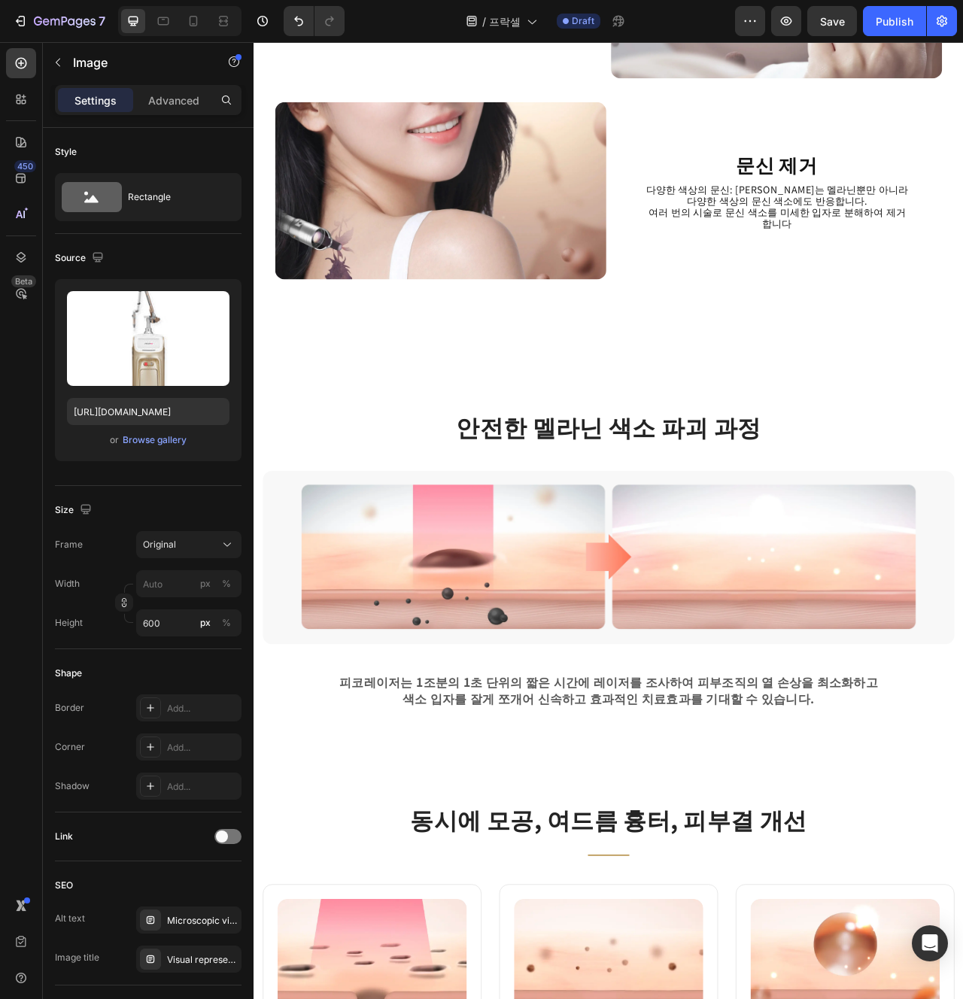
scroll to position [2009, 0]
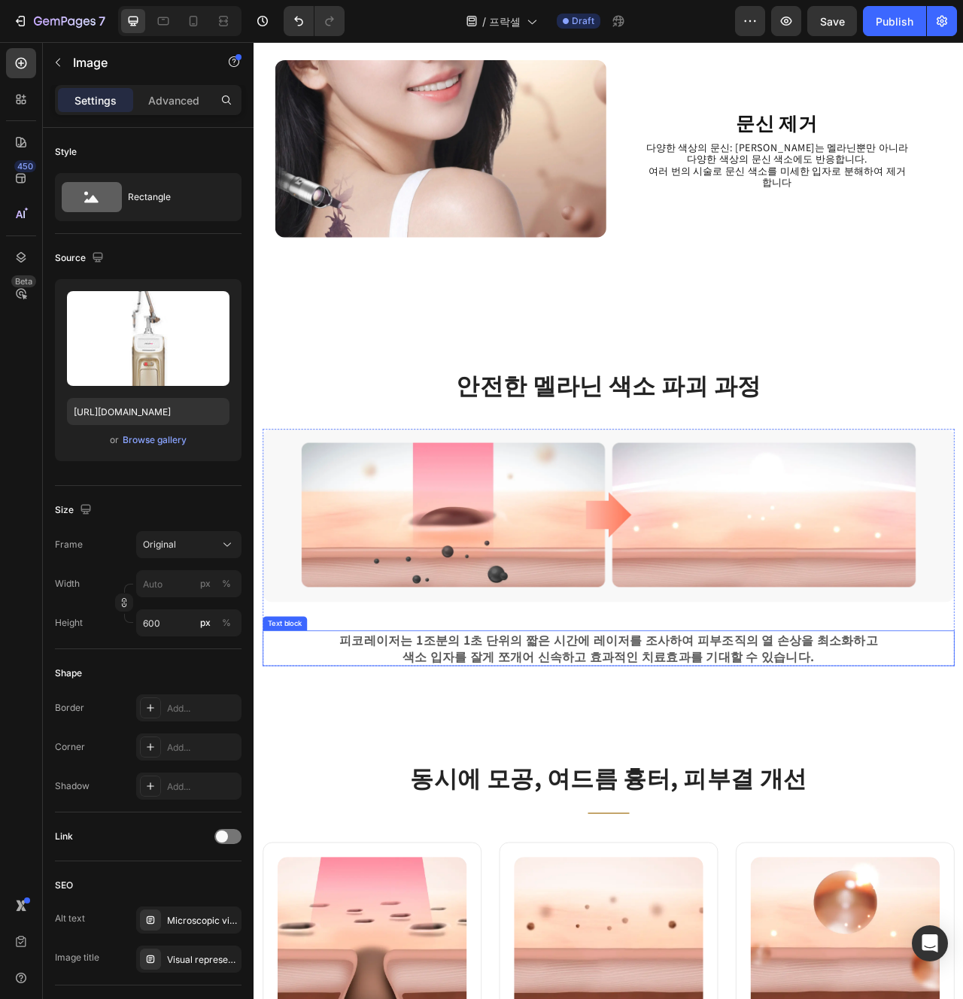
click at [938, 812] on p "피코레이저는 1조분의 1초 단위의 짧은 시간에 레이저를 조사하여 피부조직의 열 손상을 최소화하고 색소 입자를 잘게 쪼개어 신속하고 효과적인 치…" at bounding box center [705, 813] width 727 height 42
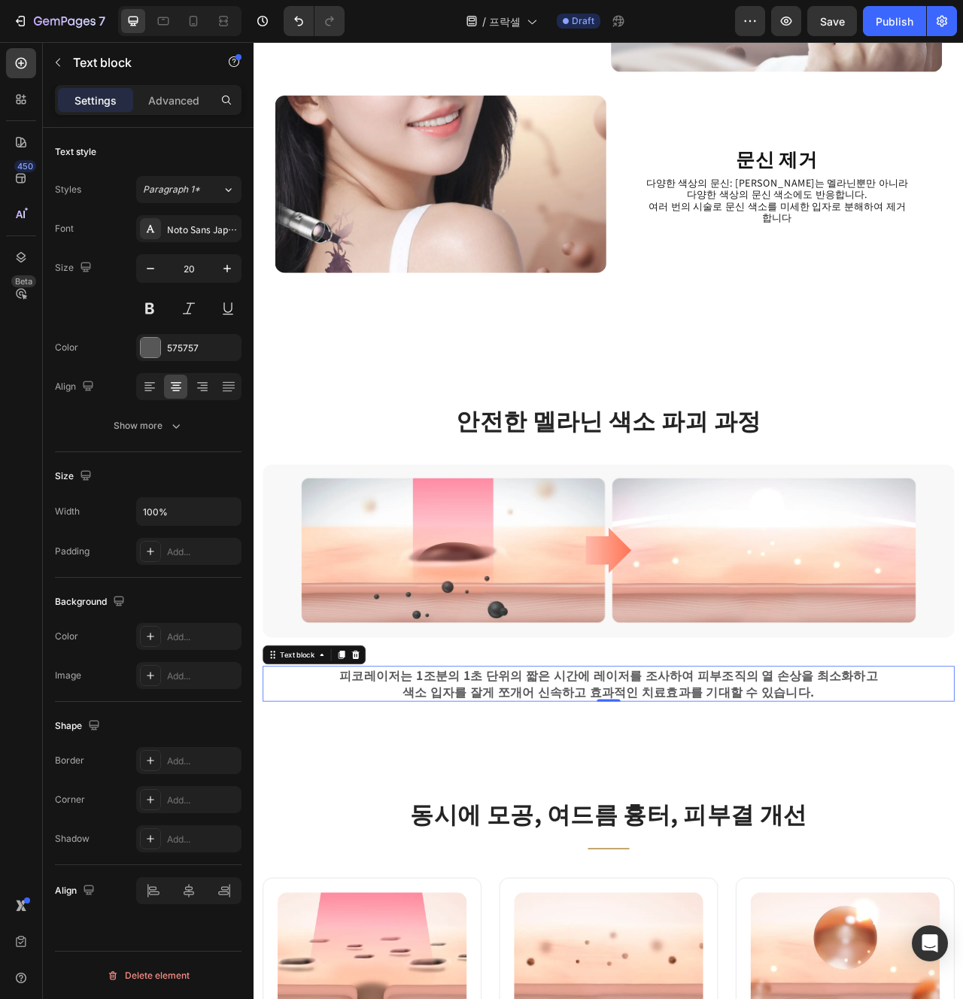
scroll to position [1950, 0]
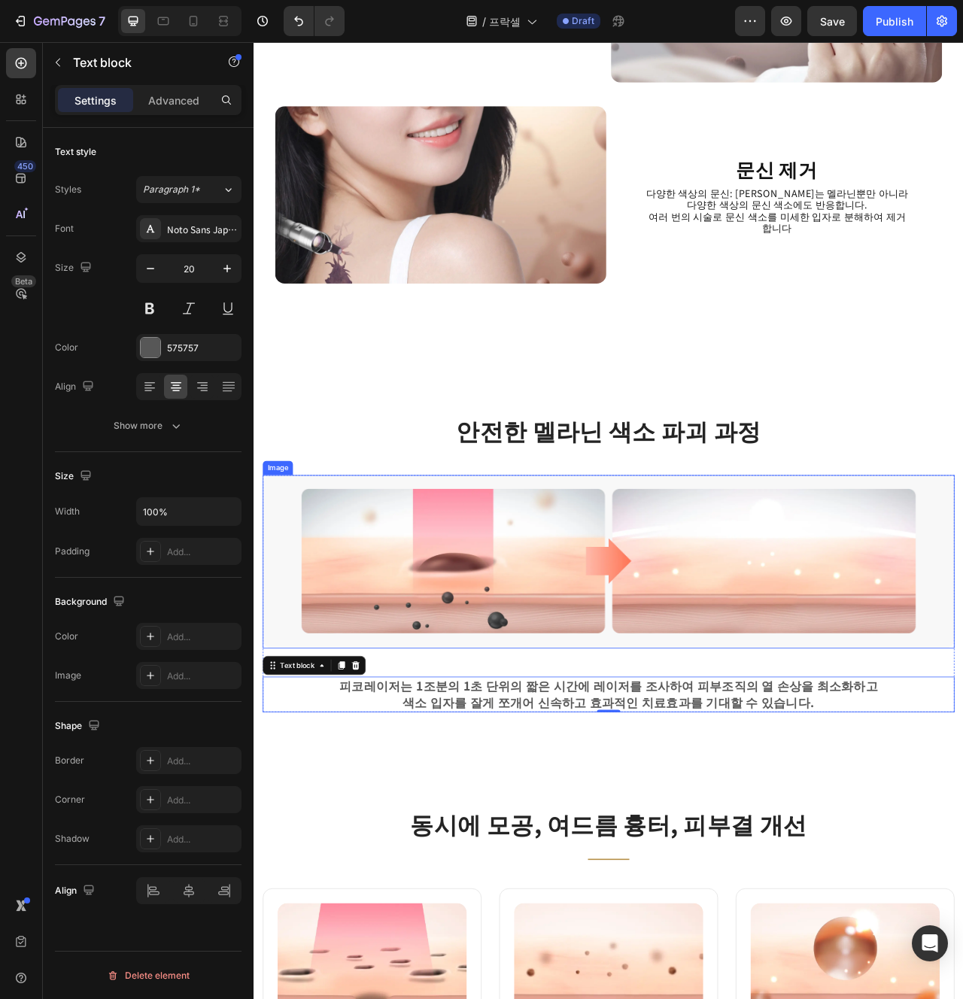
click at [707, 779] on img at bounding box center [705, 703] width 880 height 220
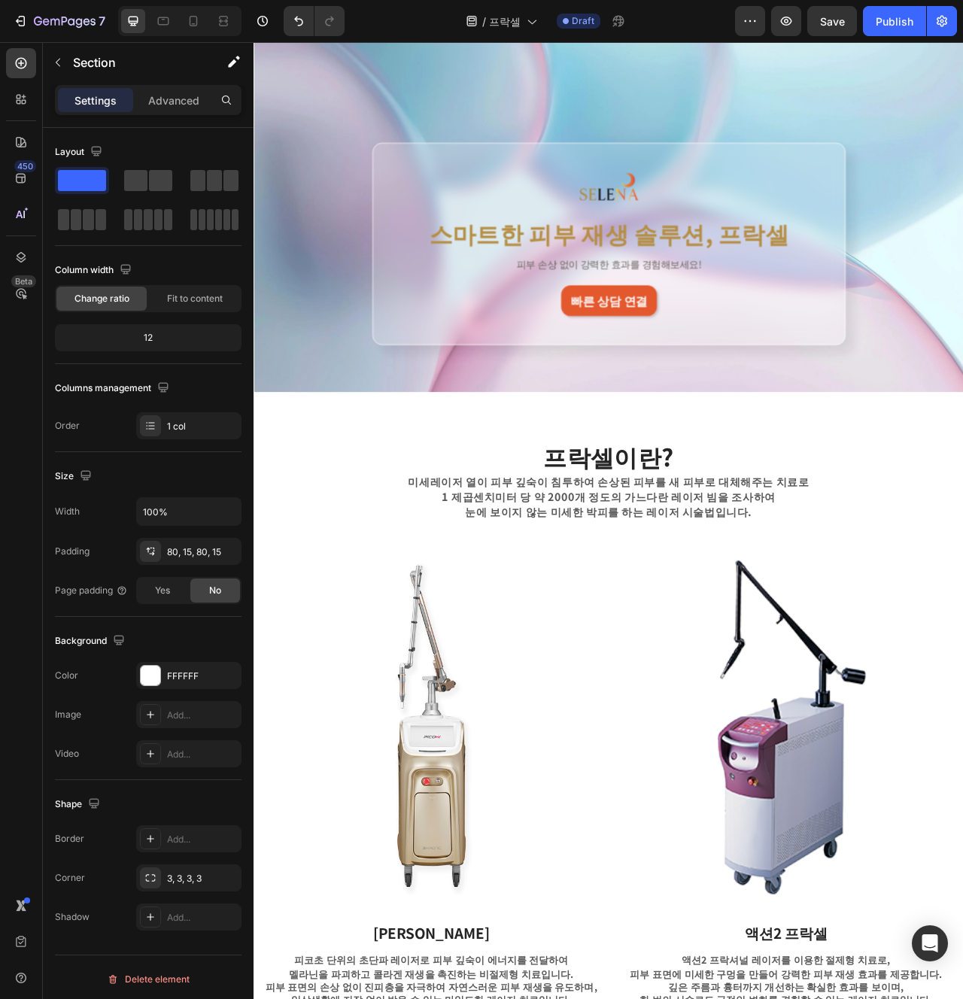
scroll to position [0, 0]
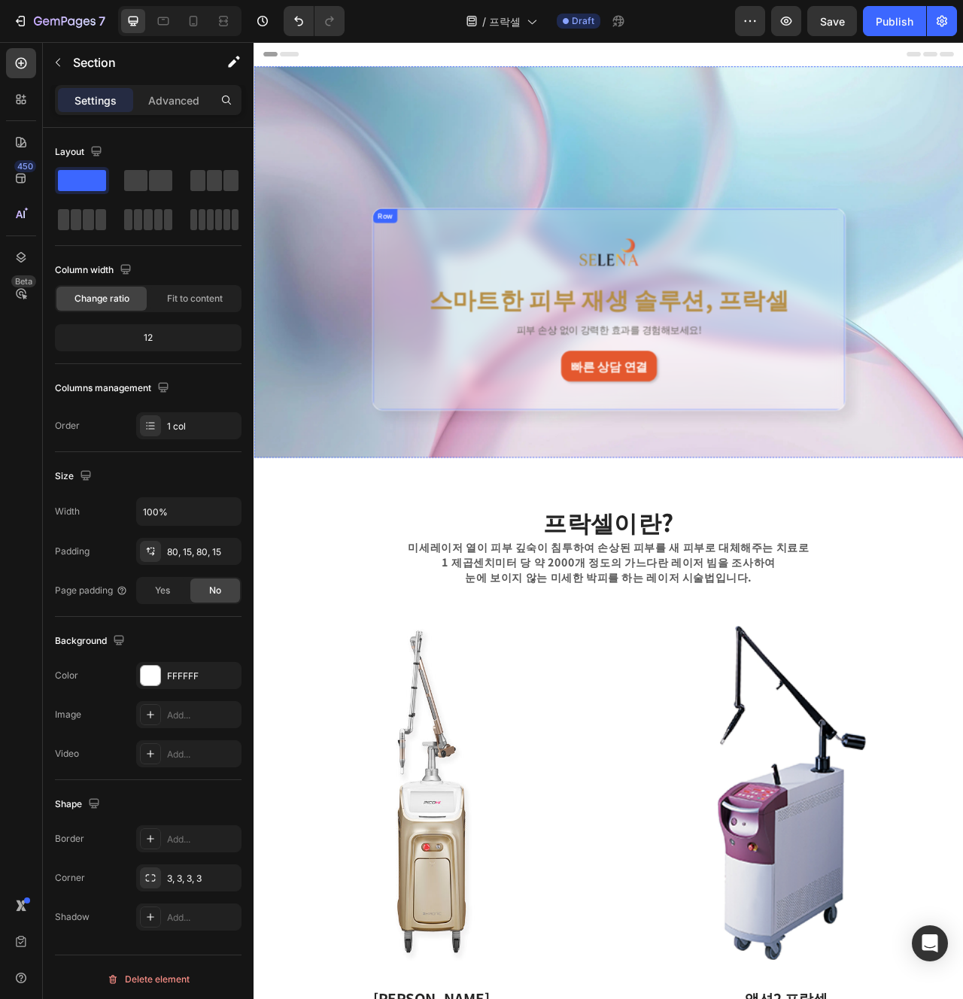
click at [911, 500] on div "Image 스마트한 피부 재생 솔루션, 프락셀 Heading 피부 손상 없이 강력한 효과를 경험해보세요! Text Block 빠른 상담 연결 …" at bounding box center [705, 382] width 602 height 257
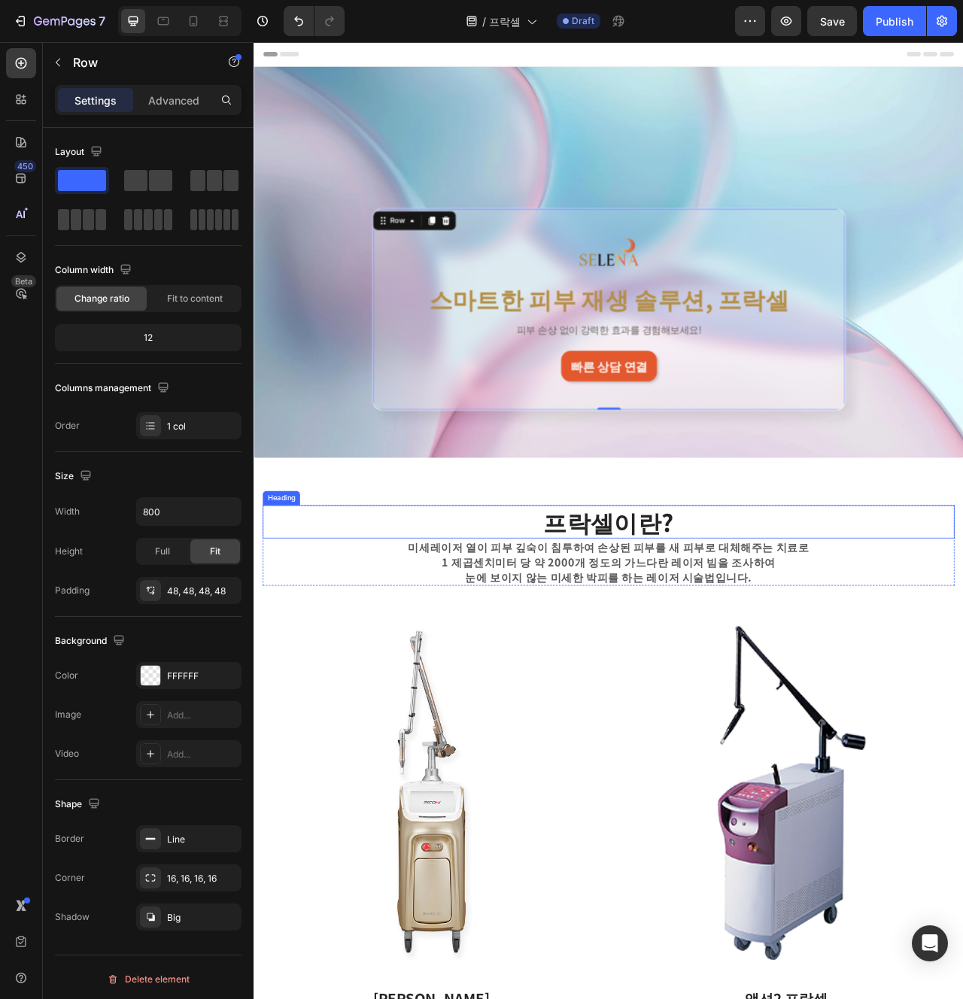
click at [537, 722] on p "눈에 보이지 않는 미세한 박피를 하는 레이저 시술법입니다." at bounding box center [705, 722] width 727 height 19
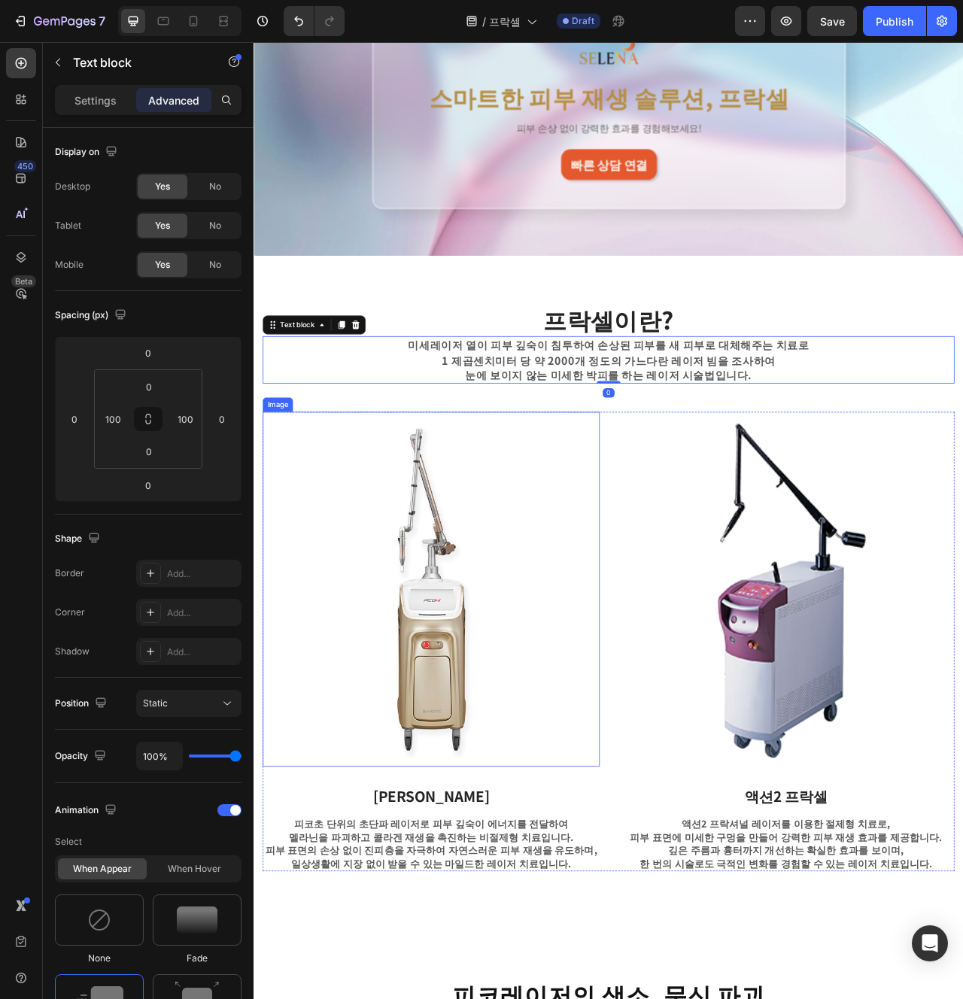
click at [561, 880] on img at bounding box center [479, 738] width 429 height 452
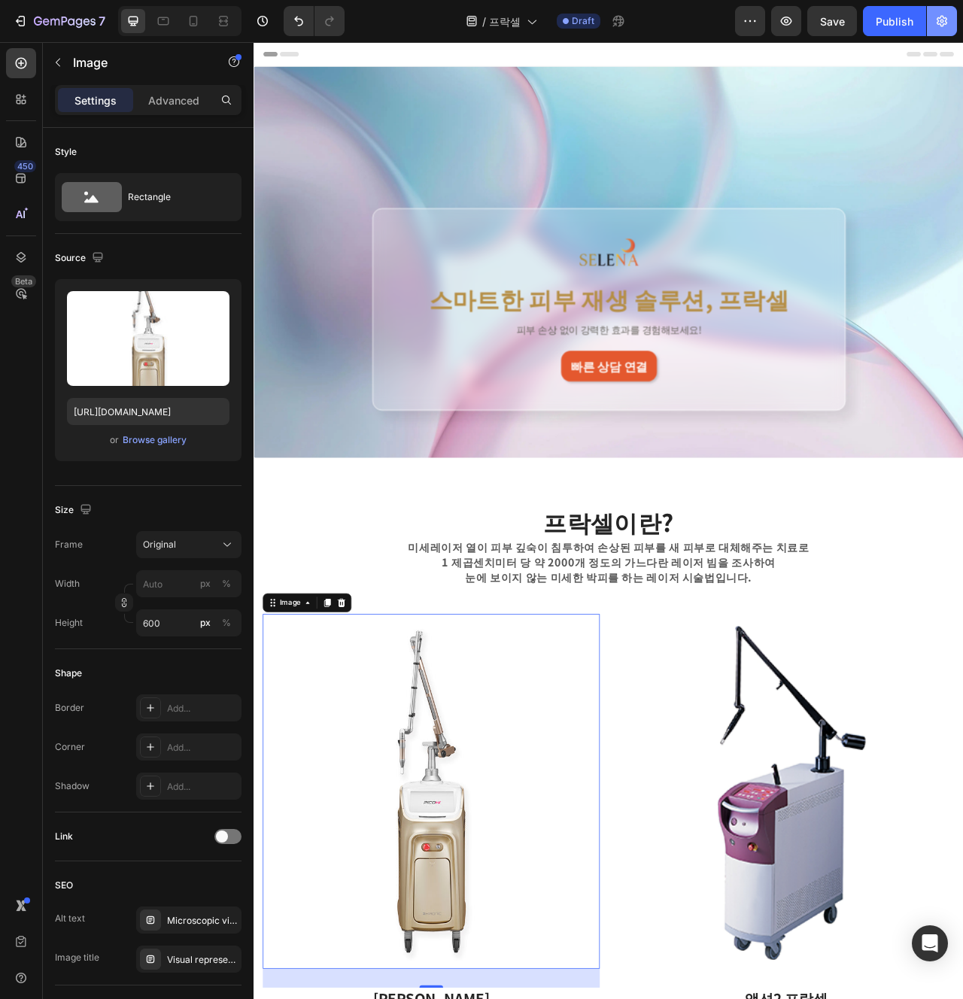
click at [950, 26] on button "button" at bounding box center [942, 21] width 30 height 30
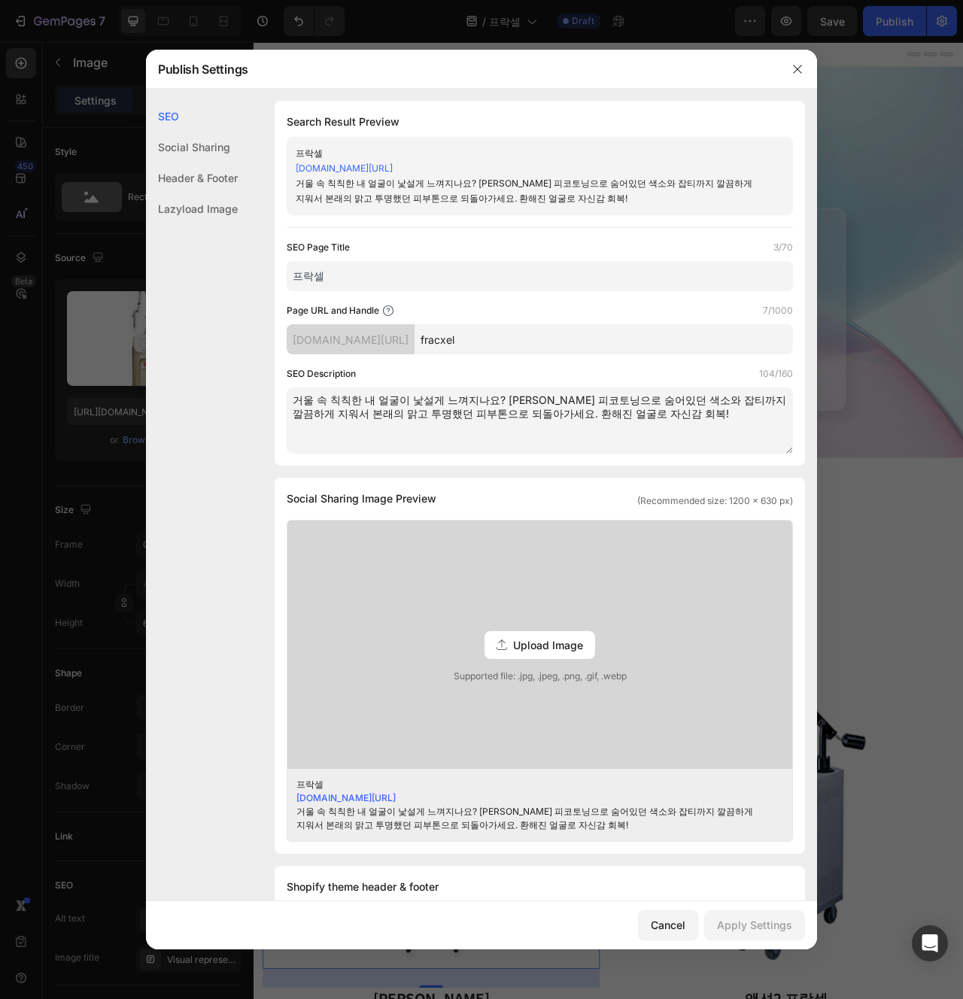
click at [590, 444] on textarea "거울 속 칙칙한 내 얼굴이 낯설게 느껴지나요? 셀레나의원 피코토닝으로 숨어있던 색소와 잡티까지 깔끔하게 지워서 본래의 맑고 투명했던 피부톤으로…" at bounding box center [540, 421] width 506 height 66
paste textarea "울퉁불퉁한 피부 때문에 화장도 잘 안 받으시나요? 셀레나의원 프락셀로 피부 표면을 매끄럽게 다듬어서 도자기처럼 부드러운 피부질감 완성! 모공,…"
type textarea "울퉁불퉁한 피부 때문에 화장도 잘 안 받으시나요? 셀레나의원 프락셀로 피부 표면을 매끄럽게 다듬어서 도자기처럼 부드러운 피부질감 완성! 모공,…"
click at [618, 476] on div "SEO Search Result Preview 프락셀 utk1ya-gu.myshopify.com/pages/fracxel 울퉁불퉁한 피부 때문…" at bounding box center [481, 714] width 671 height 1227
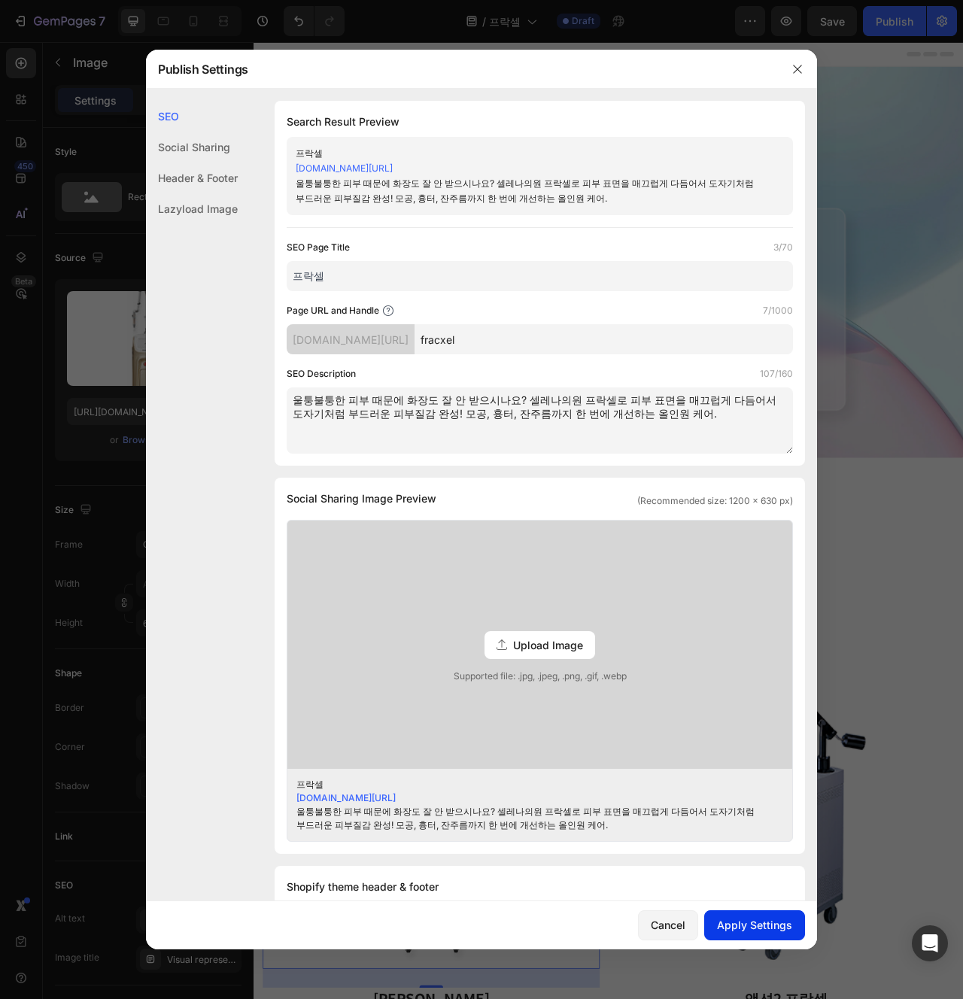
click at [731, 930] on div "Apply Settings" at bounding box center [754, 925] width 75 height 16
click at [666, 920] on div "Cancel" at bounding box center [668, 925] width 35 height 16
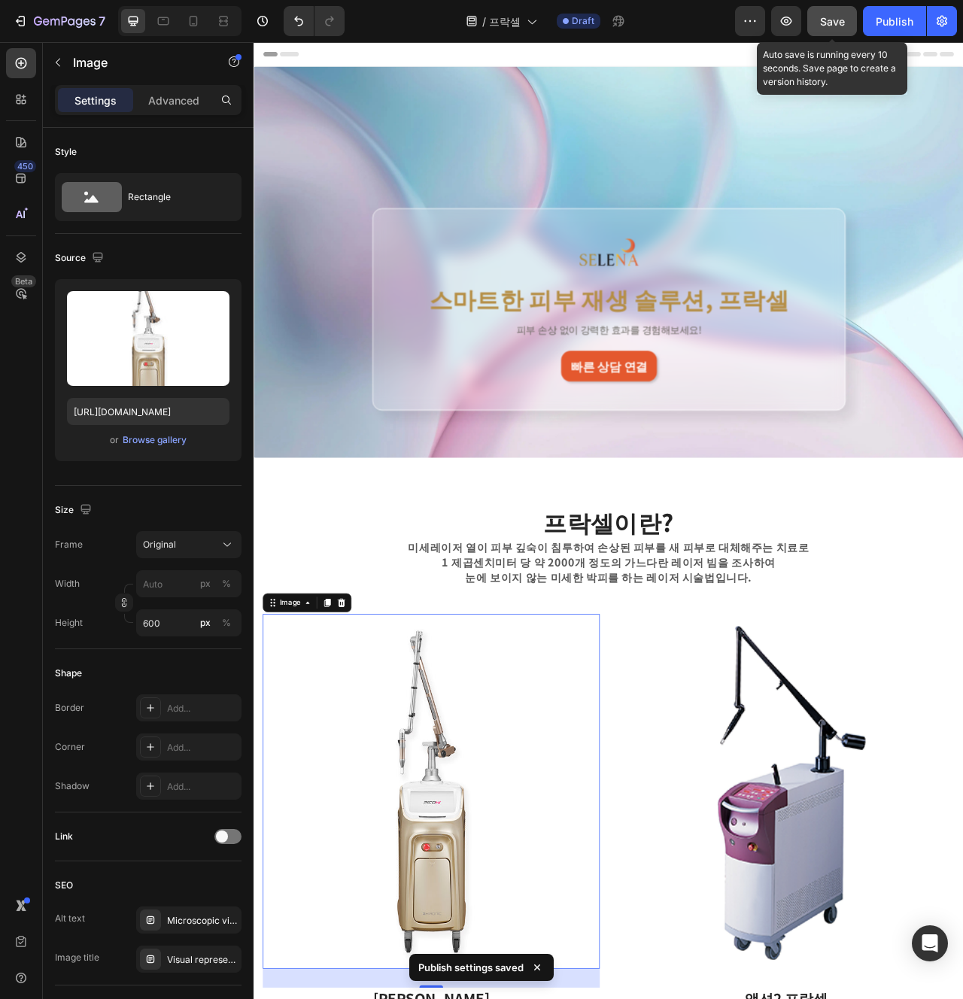
click at [820, 15] on span "Save" at bounding box center [832, 21] width 25 height 13
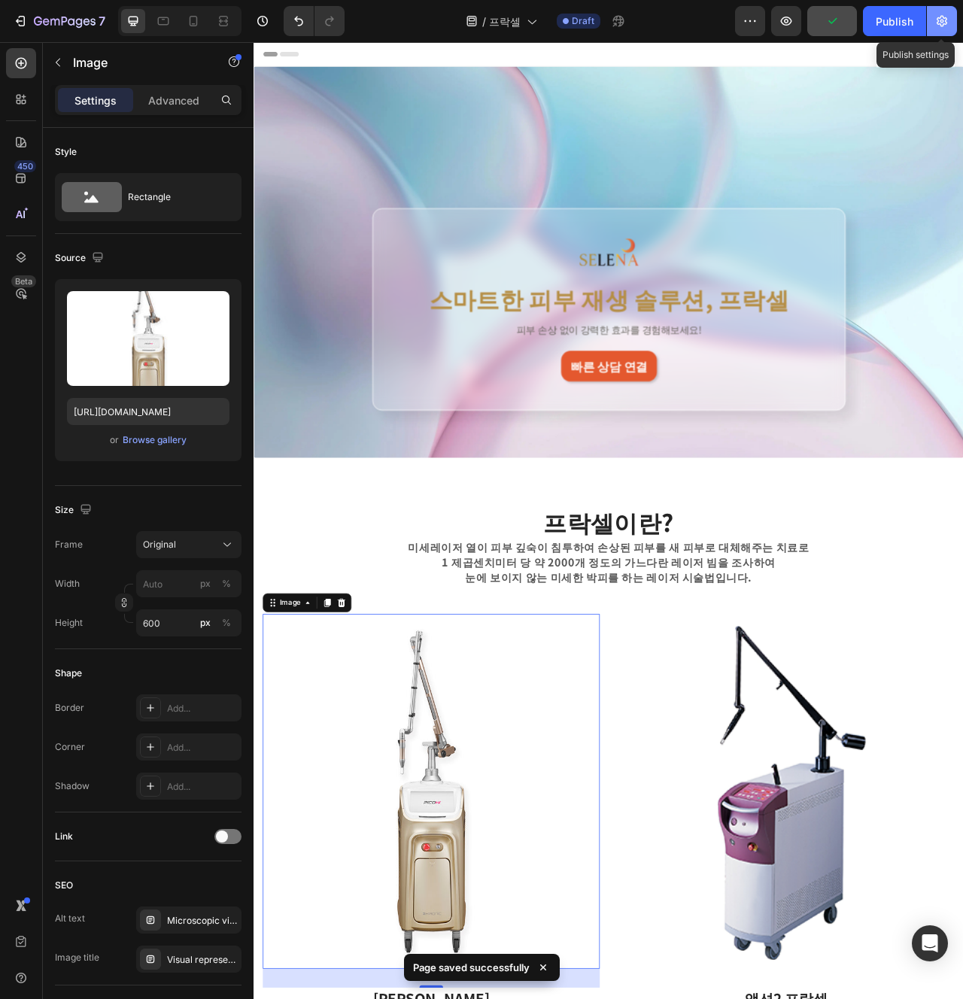
click at [935, 21] on icon "button" at bounding box center [942, 21] width 15 height 15
click at [902, 26] on div "Publish" at bounding box center [895, 22] width 38 height 16
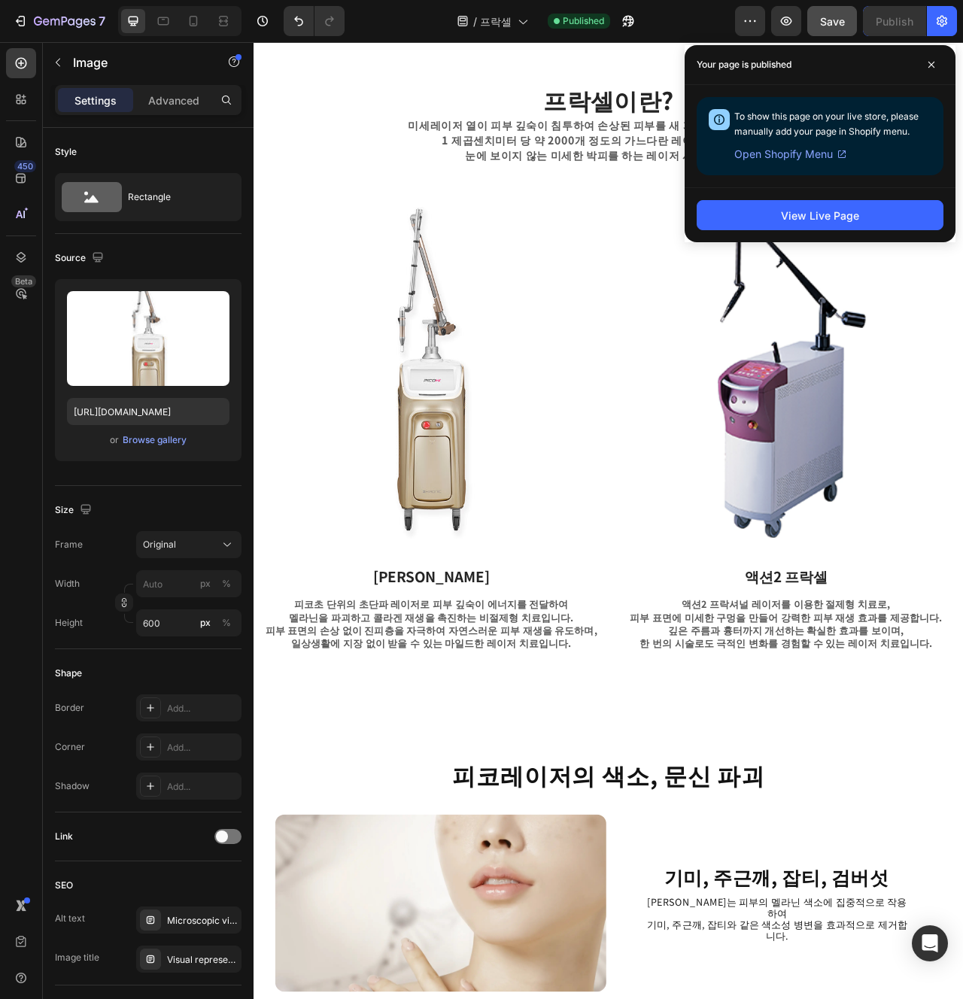
scroll to position [430, 0]
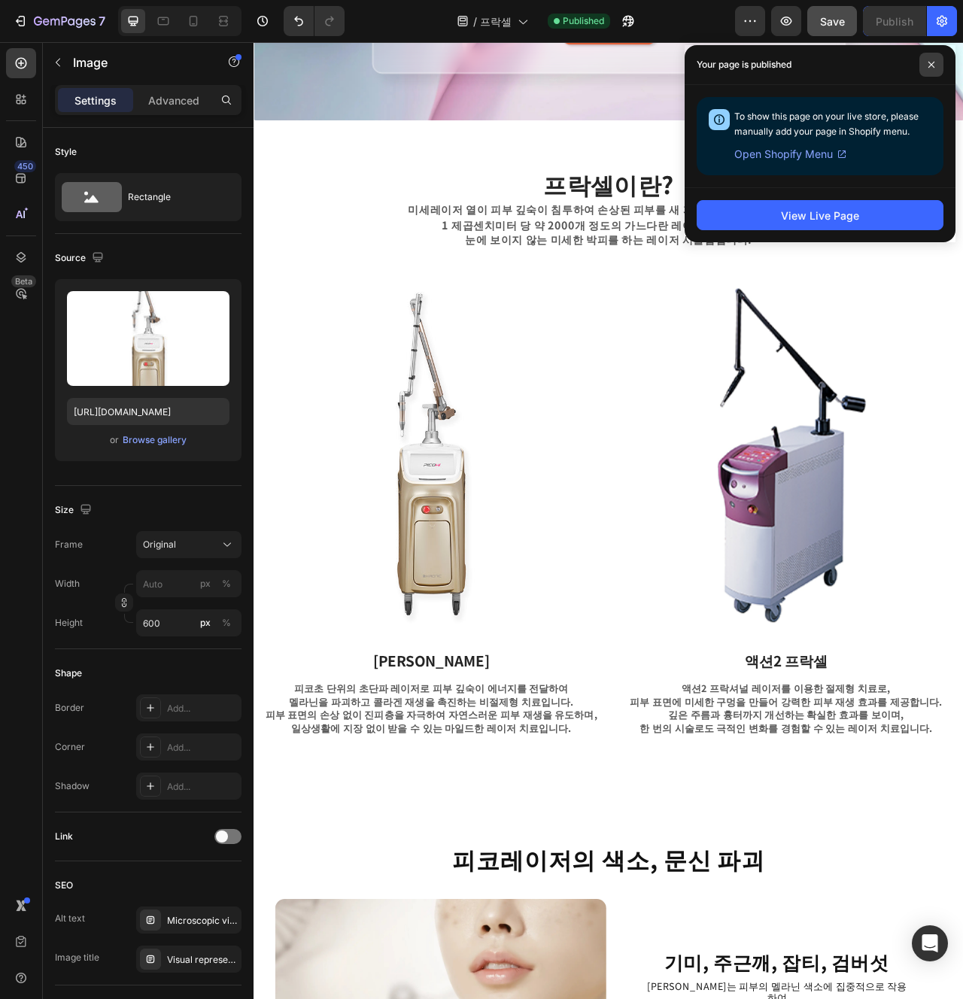
click at [934, 65] on icon at bounding box center [932, 65] width 8 height 8
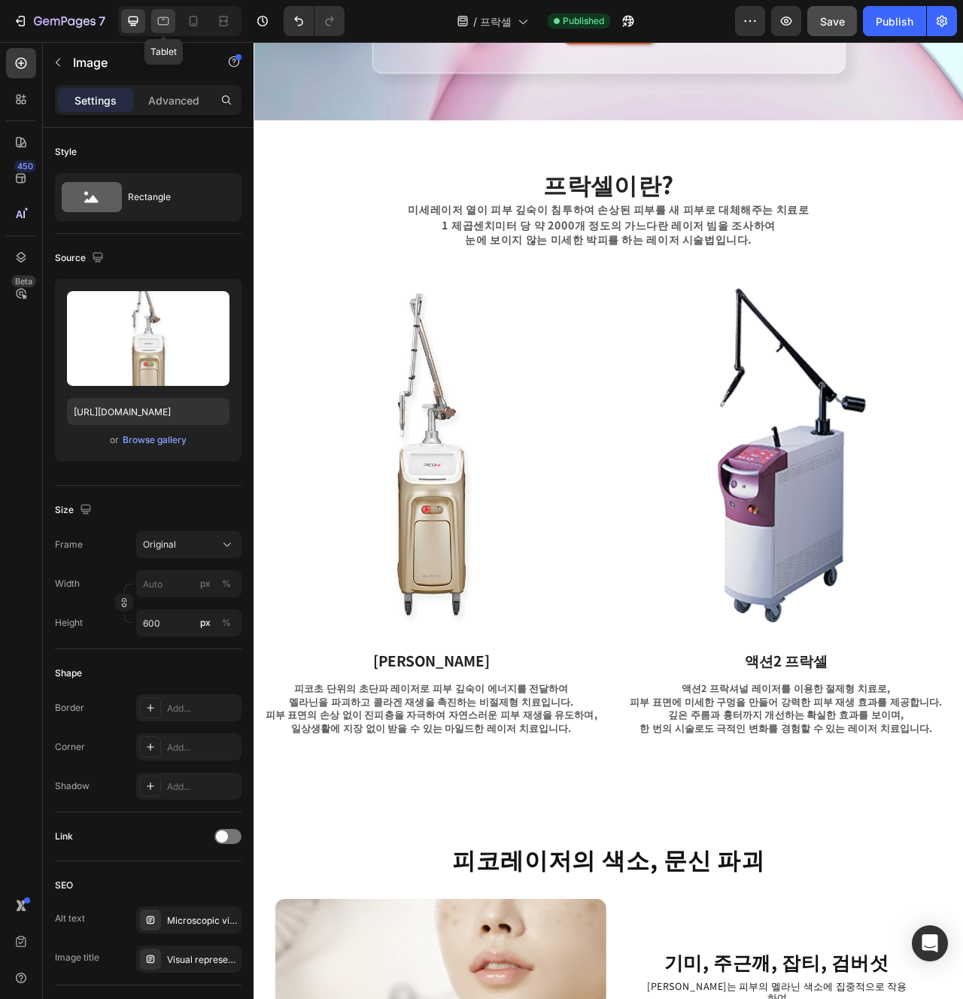
click at [175, 19] on div at bounding box center [163, 21] width 24 height 24
type input "100"
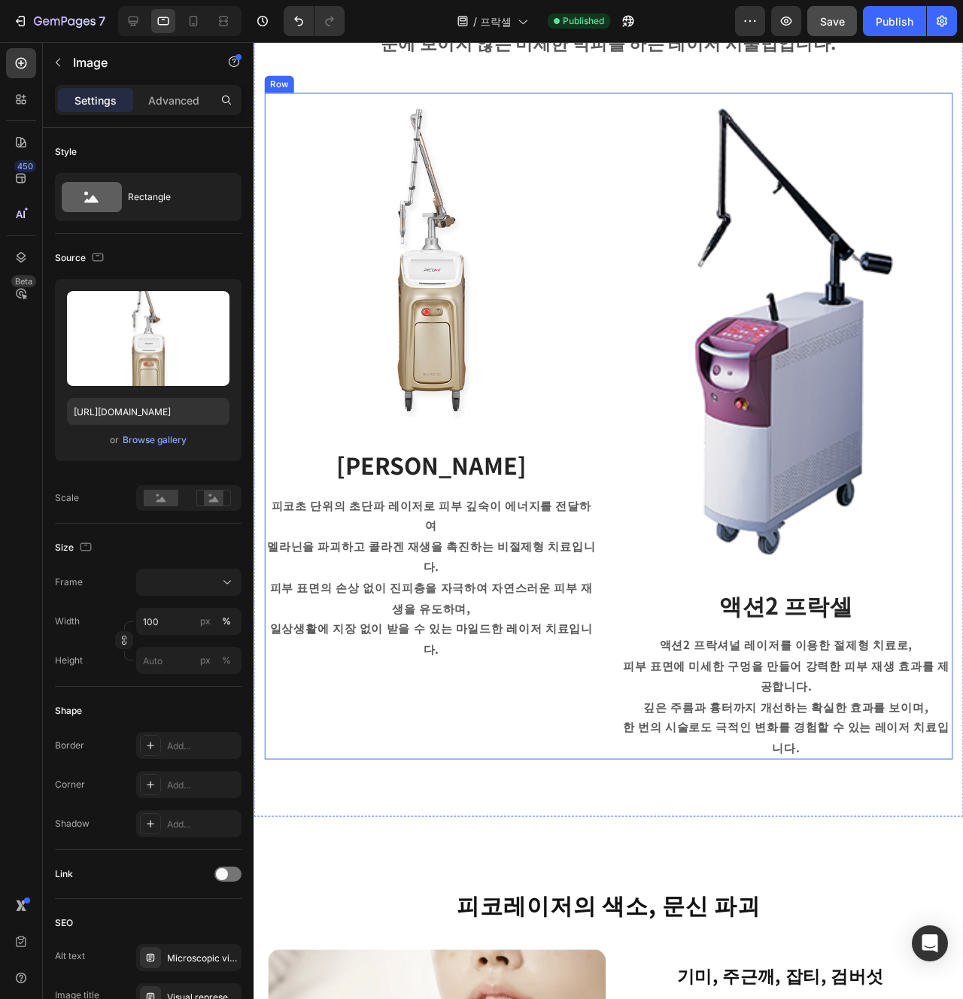
scroll to position [740, 0]
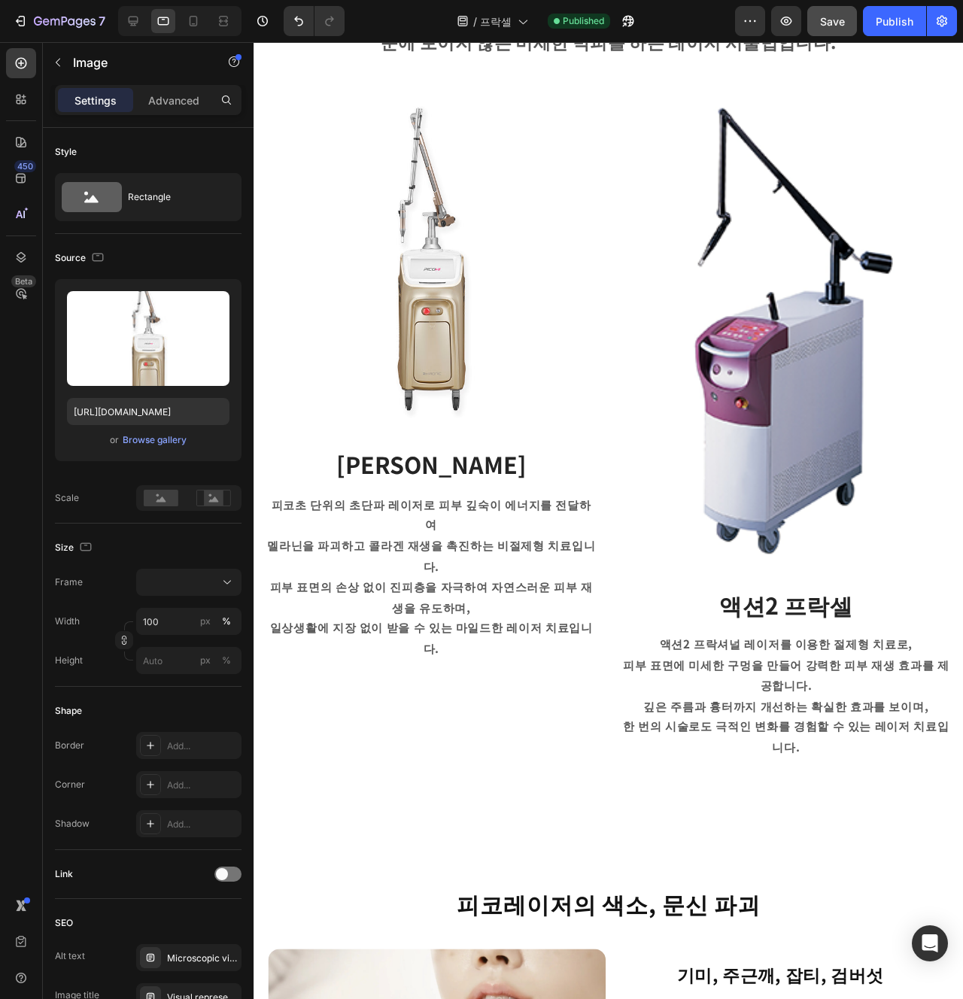
click at [503, 377] on img at bounding box center [440, 270] width 351 height 351
click at [453, 362] on img at bounding box center [440, 270] width 351 height 351
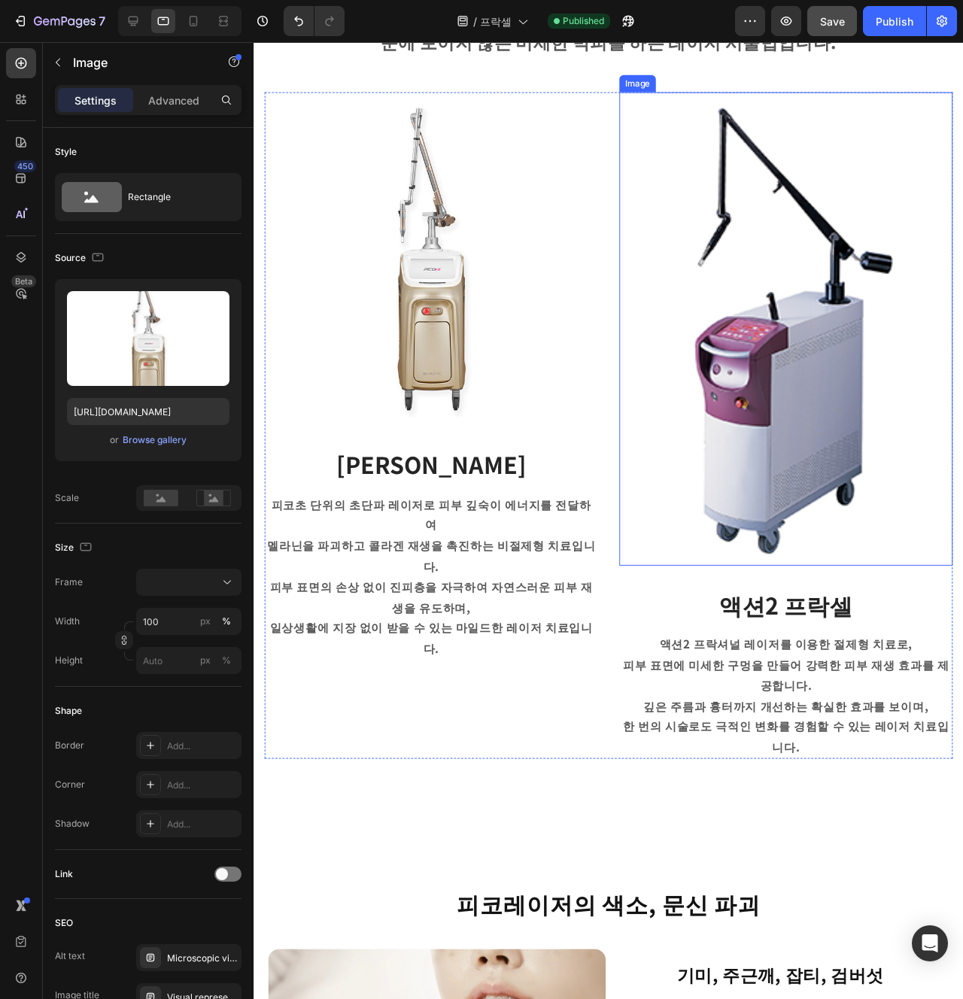
click at [690, 426] on img at bounding box center [813, 344] width 351 height 498
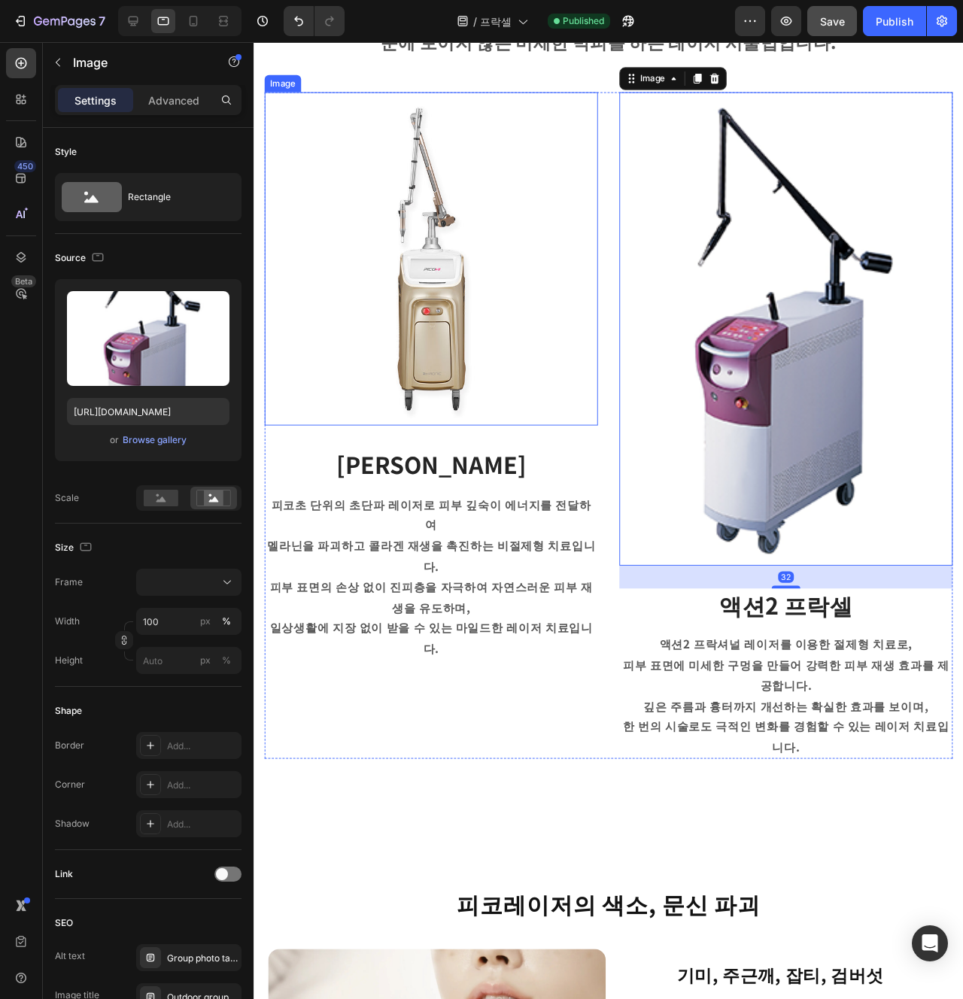
click at [433, 370] on img at bounding box center [440, 270] width 351 height 351
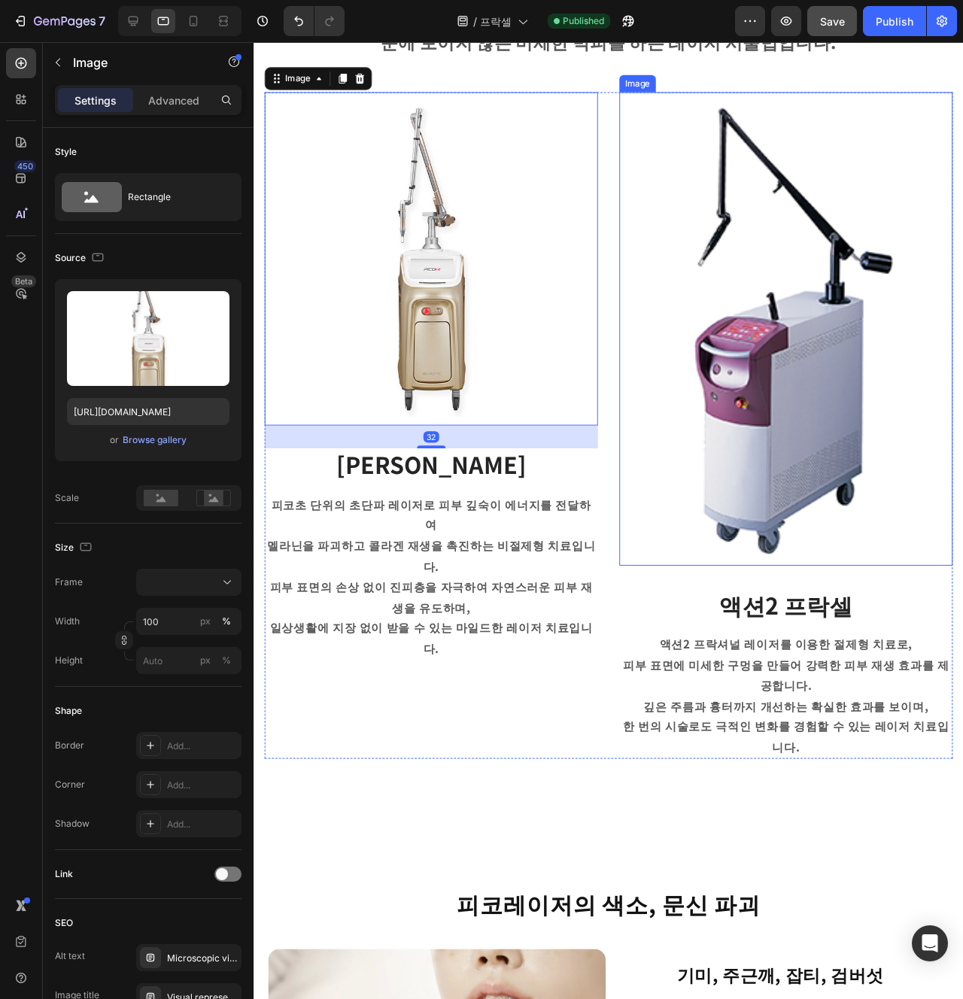
click at [770, 468] on img at bounding box center [813, 344] width 351 height 498
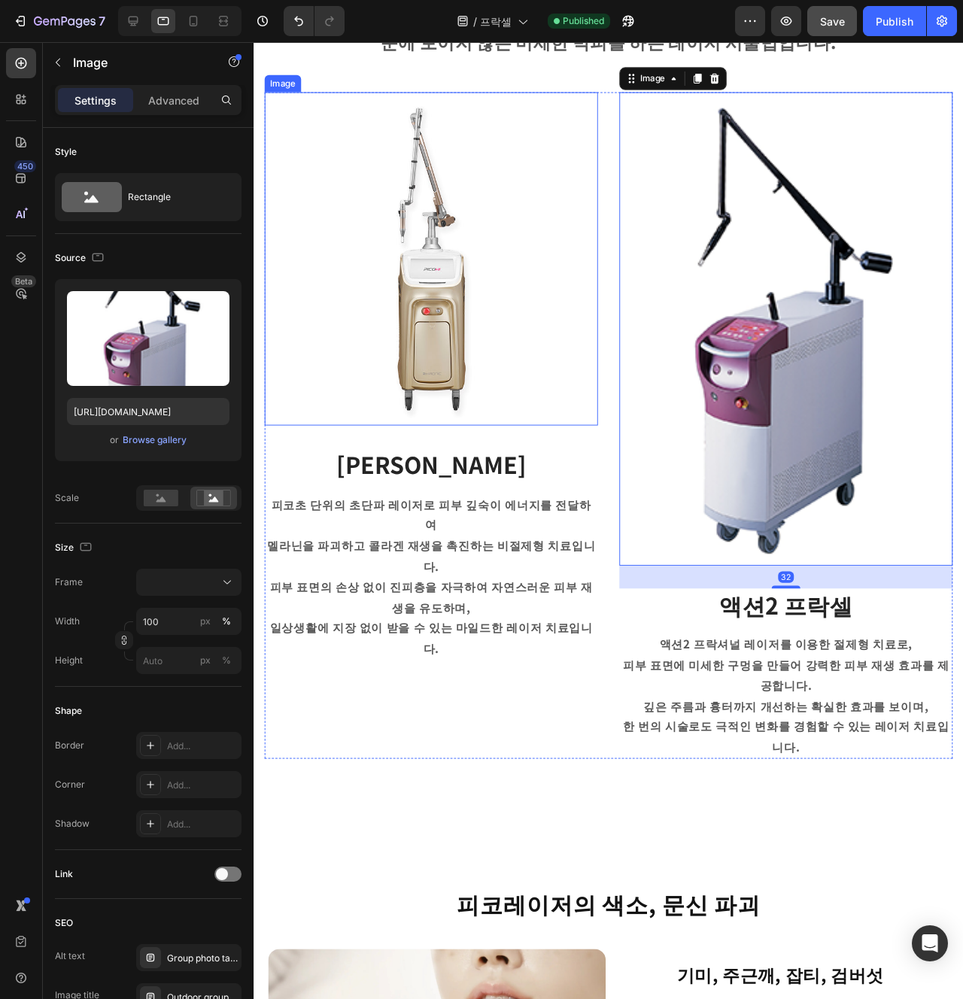
click at [430, 369] on img at bounding box center [440, 270] width 351 height 351
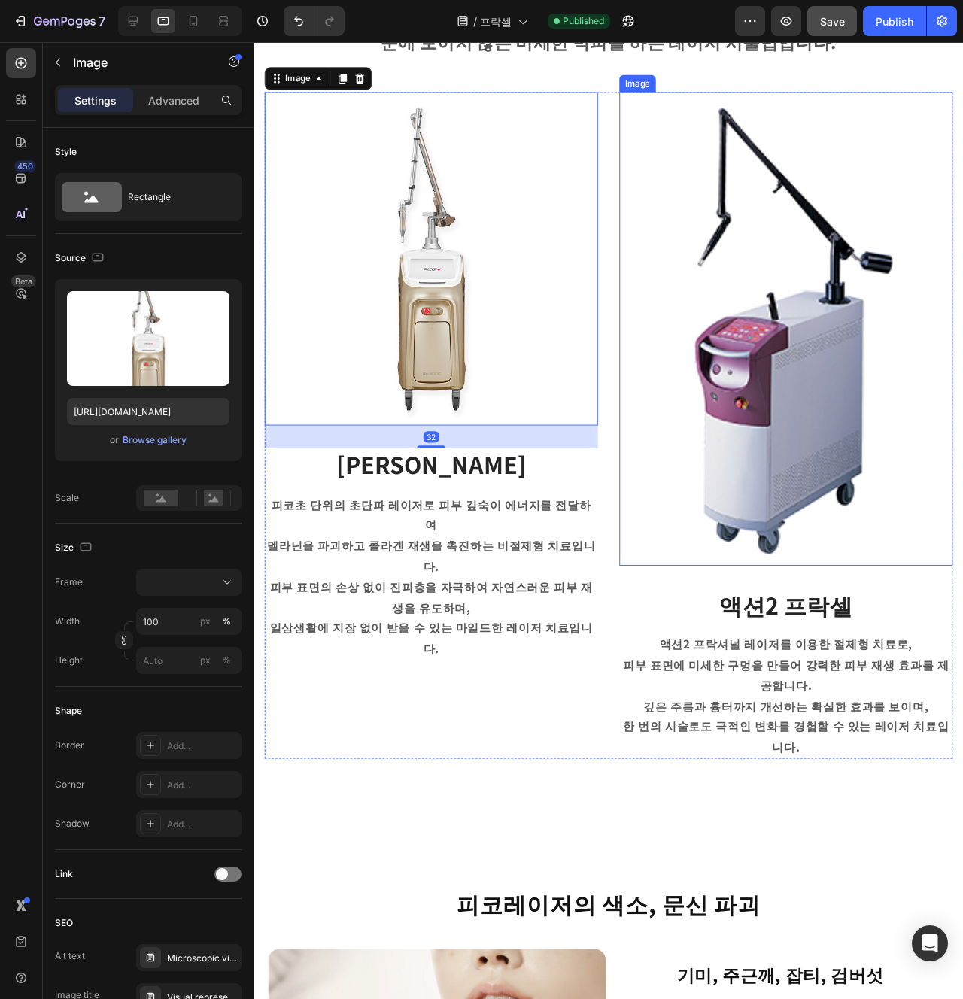
click at [738, 417] on img at bounding box center [813, 344] width 351 height 498
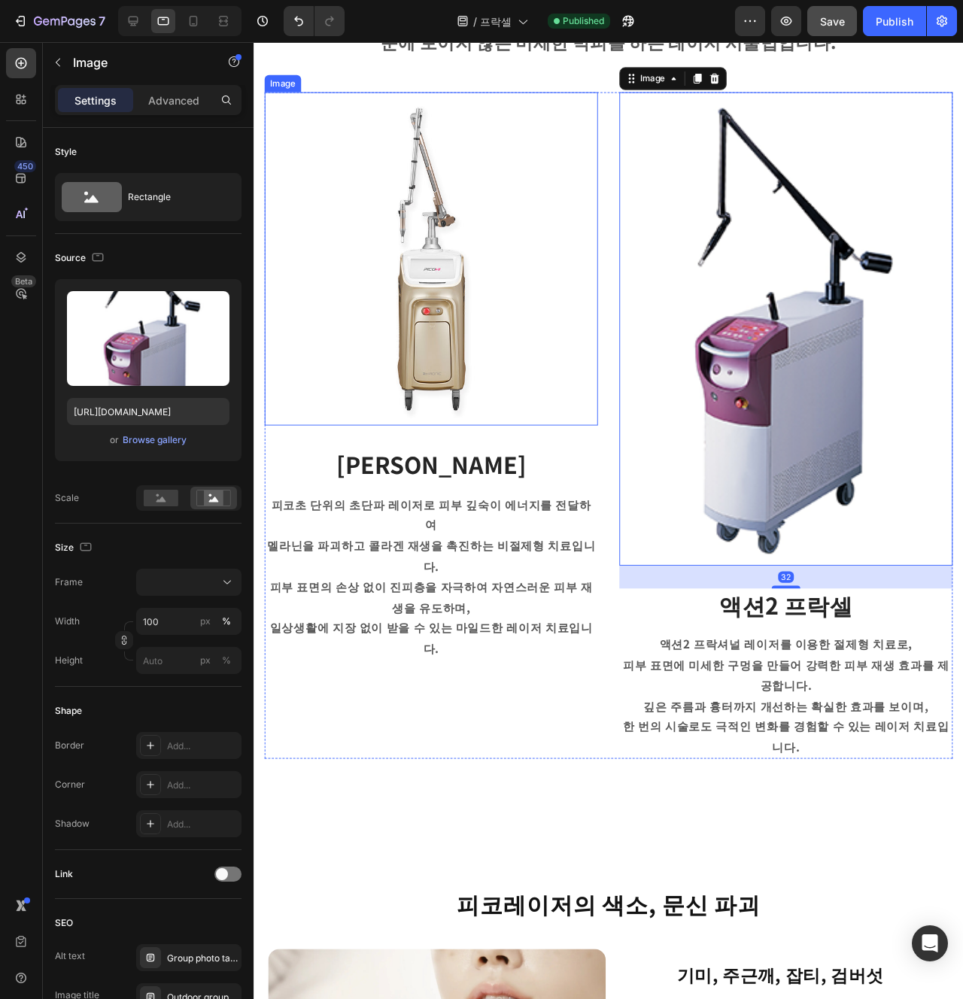
click at [422, 302] on img at bounding box center [440, 270] width 351 height 351
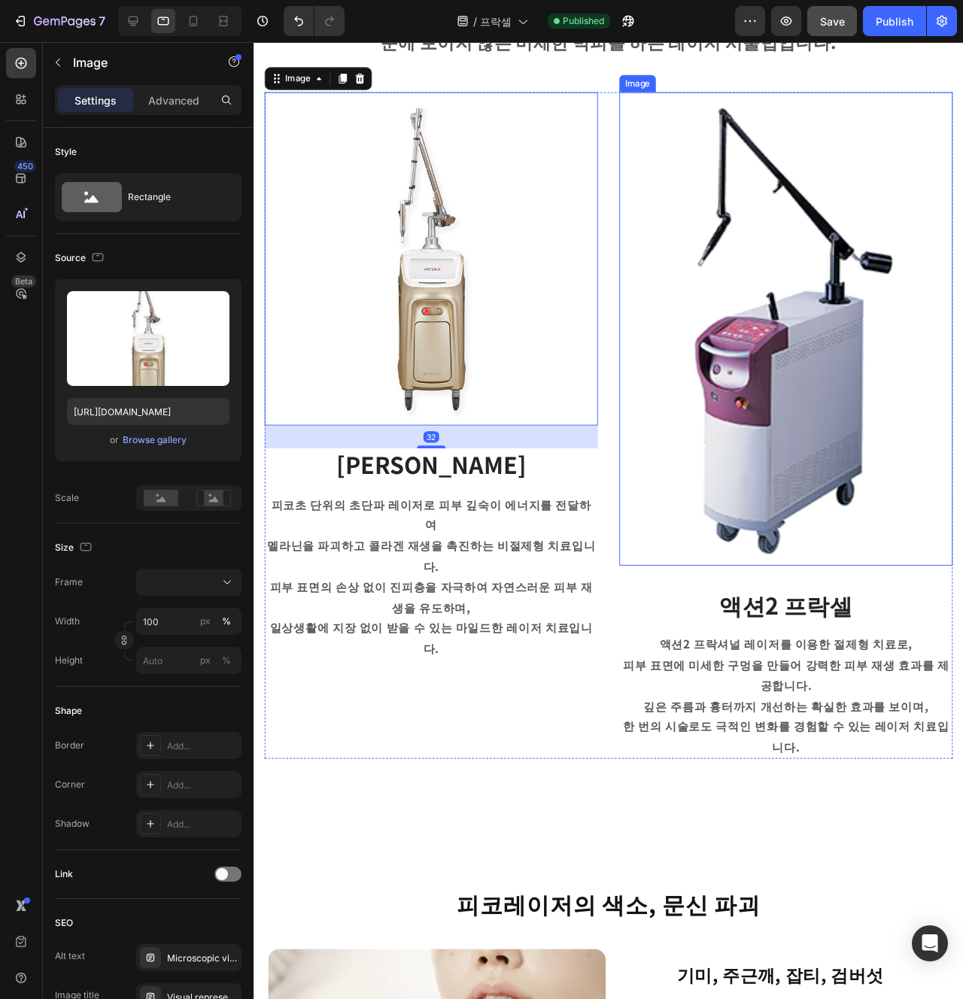
click at [772, 411] on img at bounding box center [813, 344] width 351 height 498
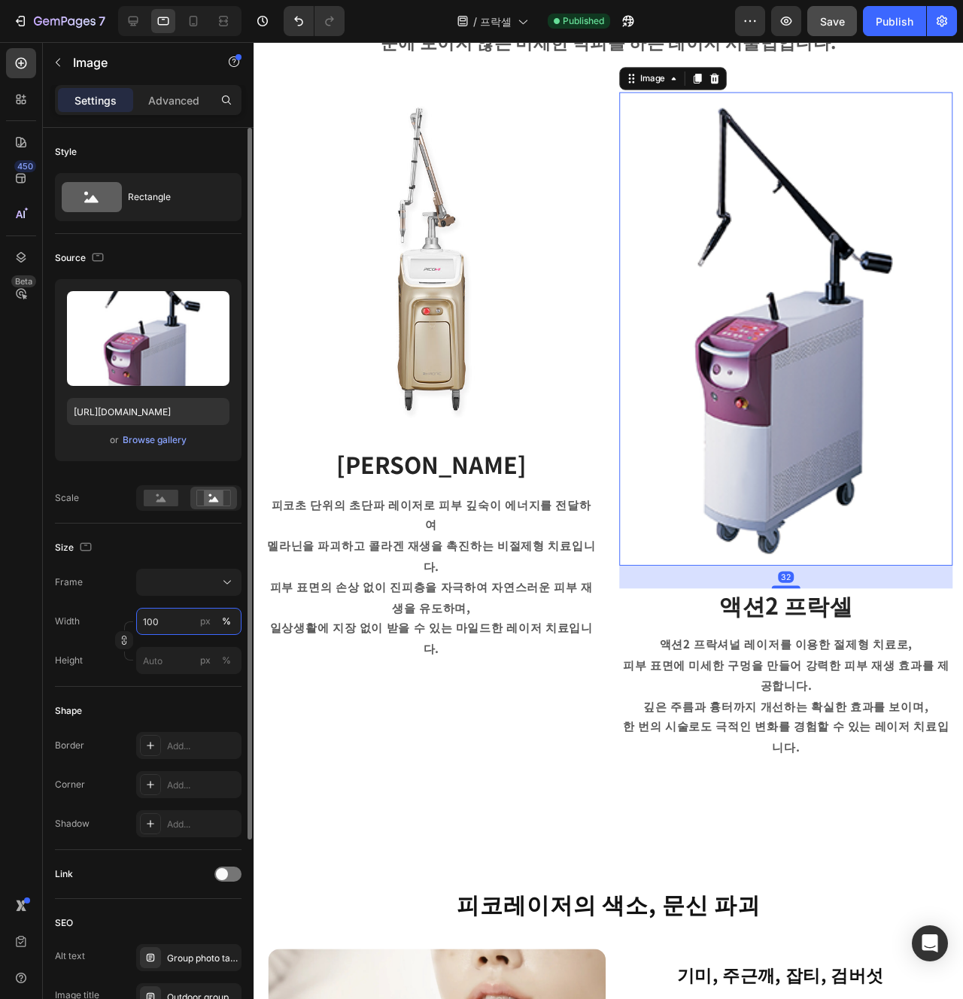
click at [162, 634] on div "100 px %" at bounding box center [188, 621] width 105 height 27
type input "300"
click at [198, 559] on div "Size Frame Width 300 px % Height px %" at bounding box center [148, 605] width 187 height 163
click at [205, 591] on button at bounding box center [188, 582] width 105 height 27
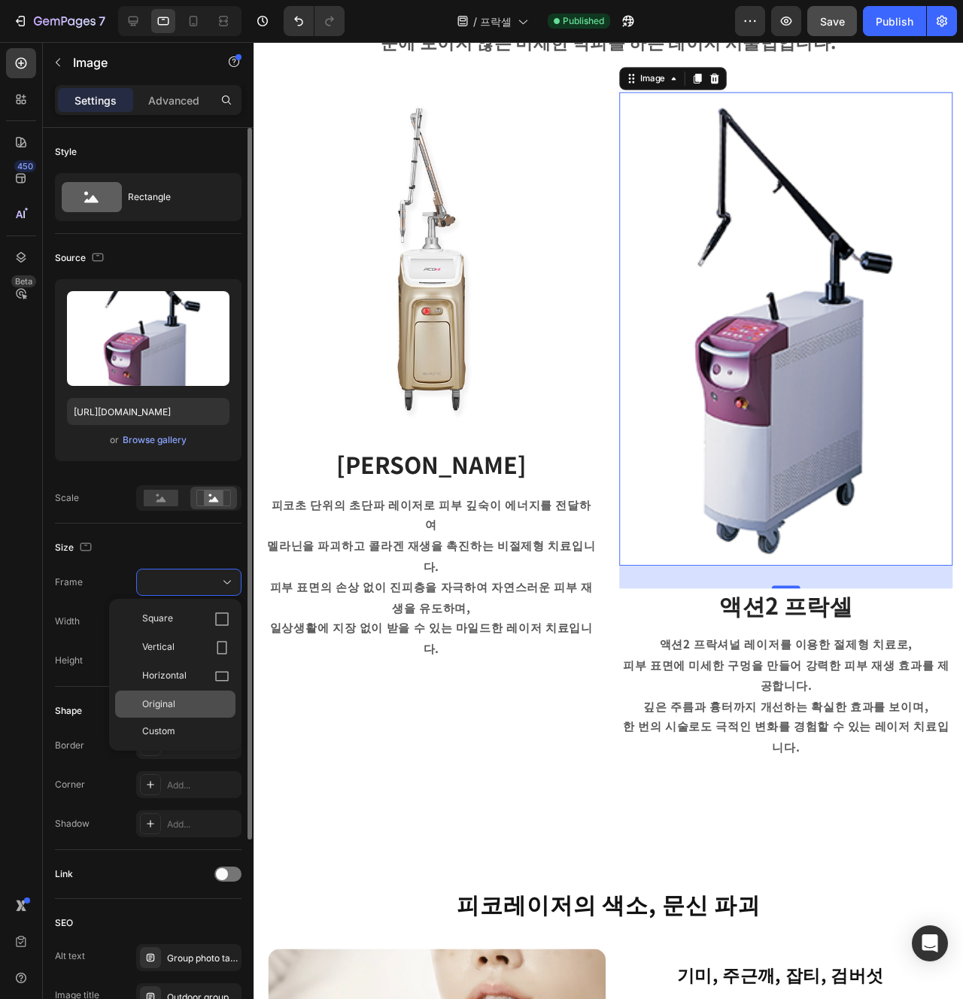
click at [194, 694] on div "Original" at bounding box center [175, 704] width 120 height 27
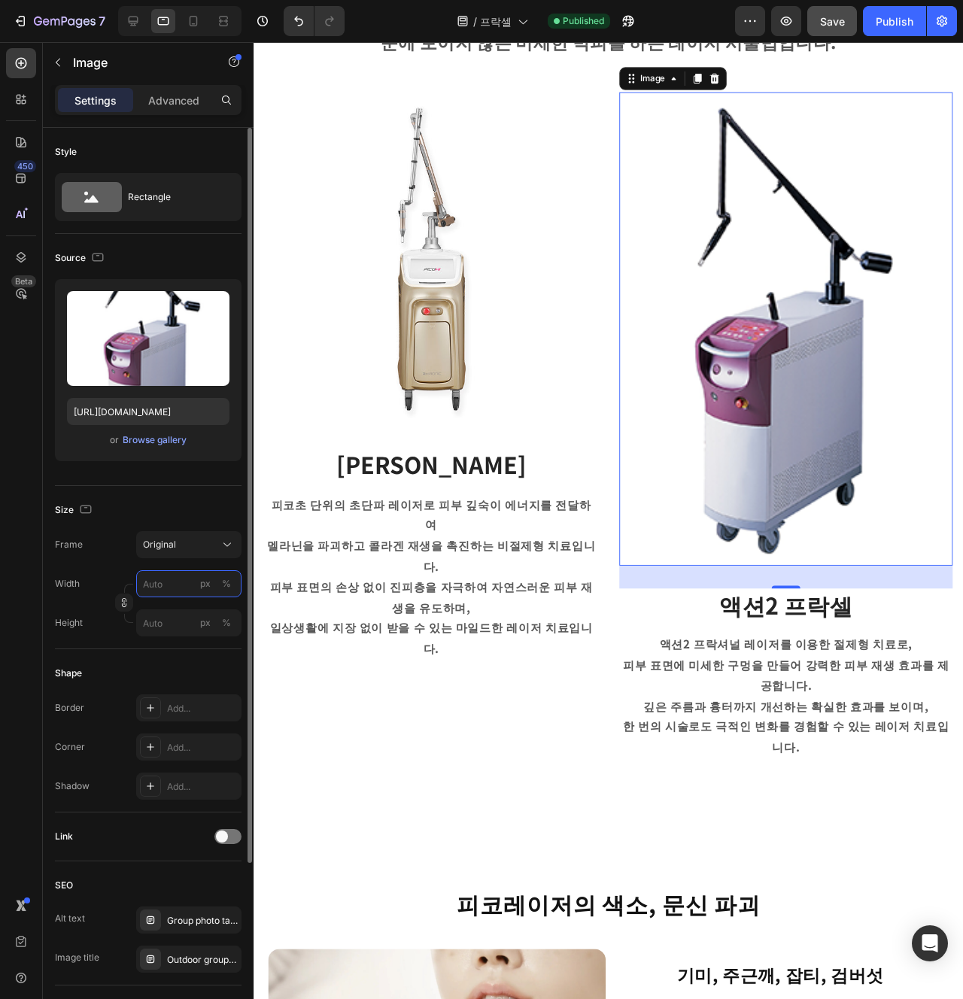
click at [187, 585] on input "px %" at bounding box center [188, 583] width 105 height 27
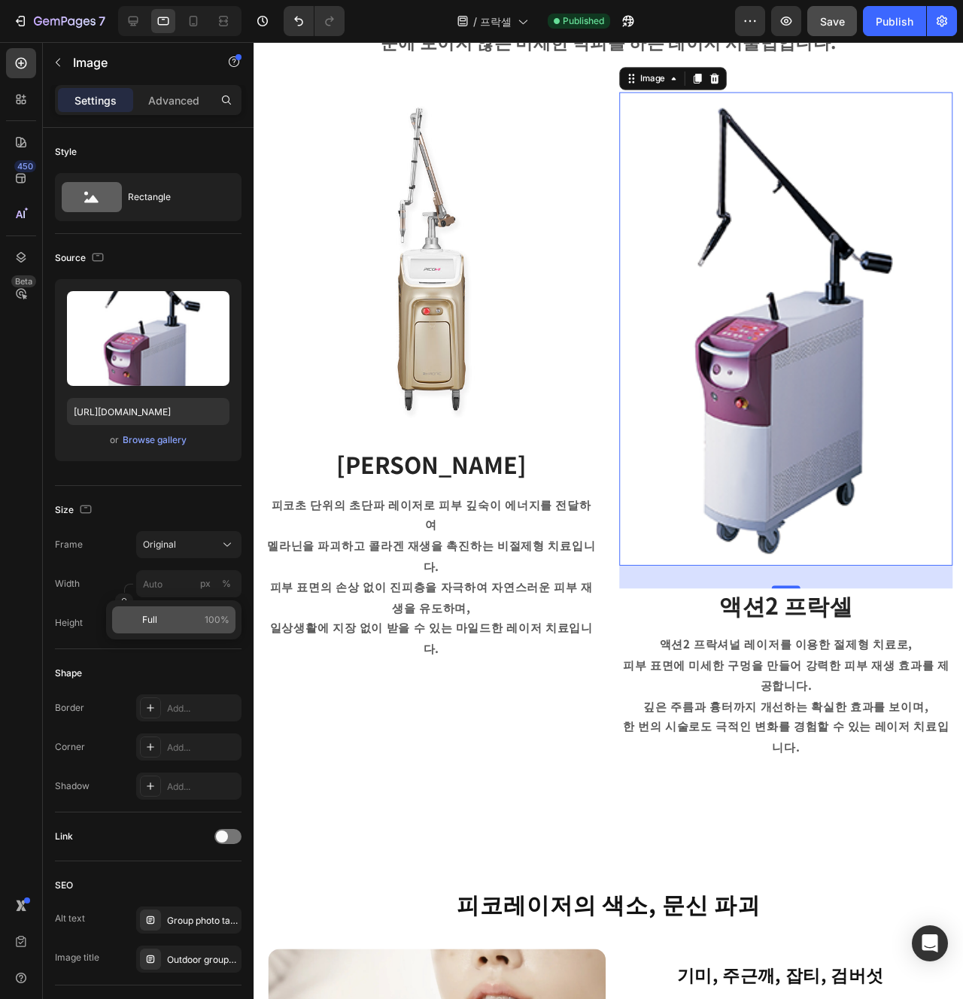
click at [181, 625] on p "Full 100%" at bounding box center [185, 620] width 87 height 14
type input "100"
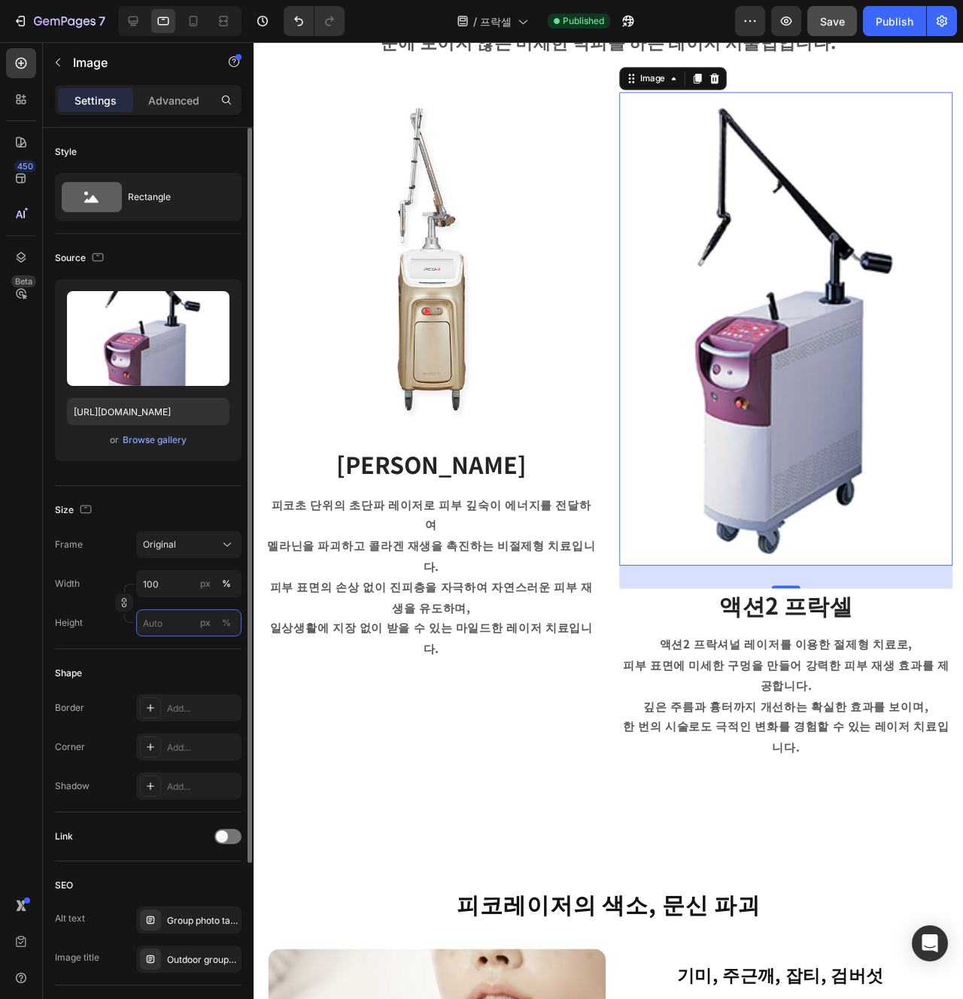
click at [178, 625] on input "px %" at bounding box center [188, 623] width 105 height 27
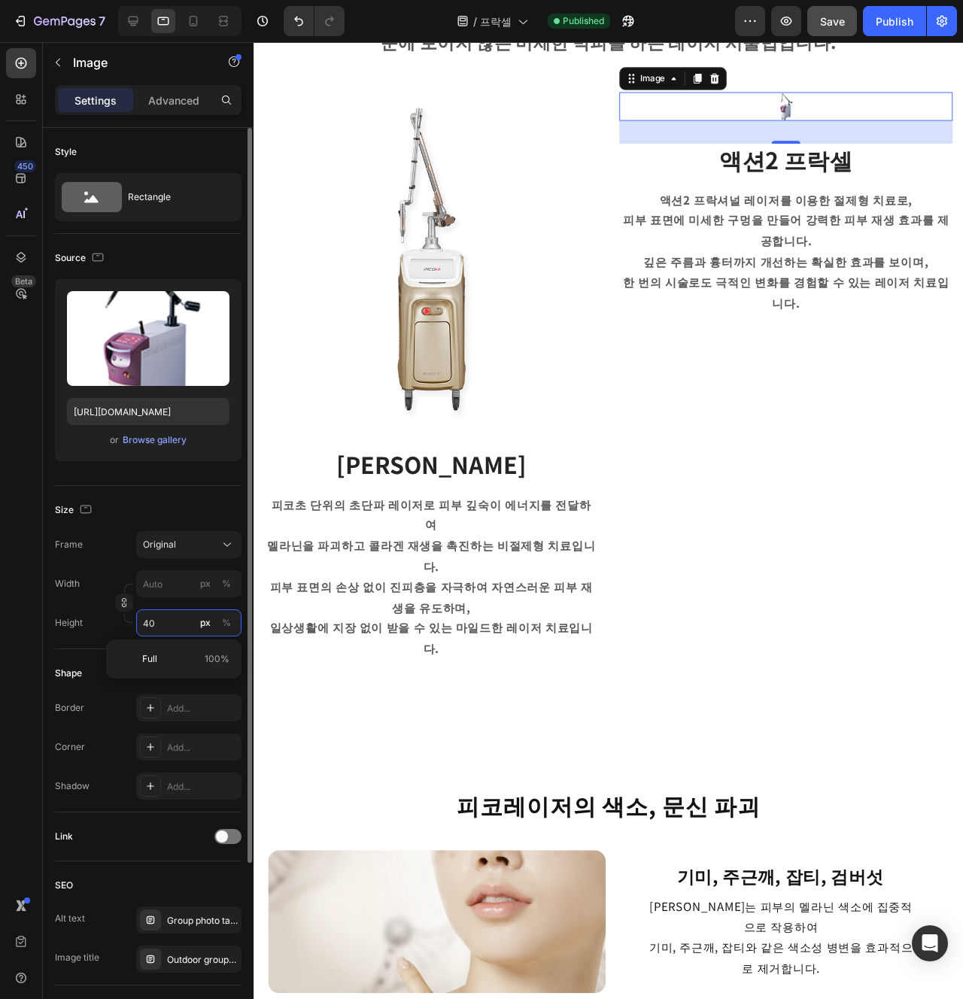
type input "400"
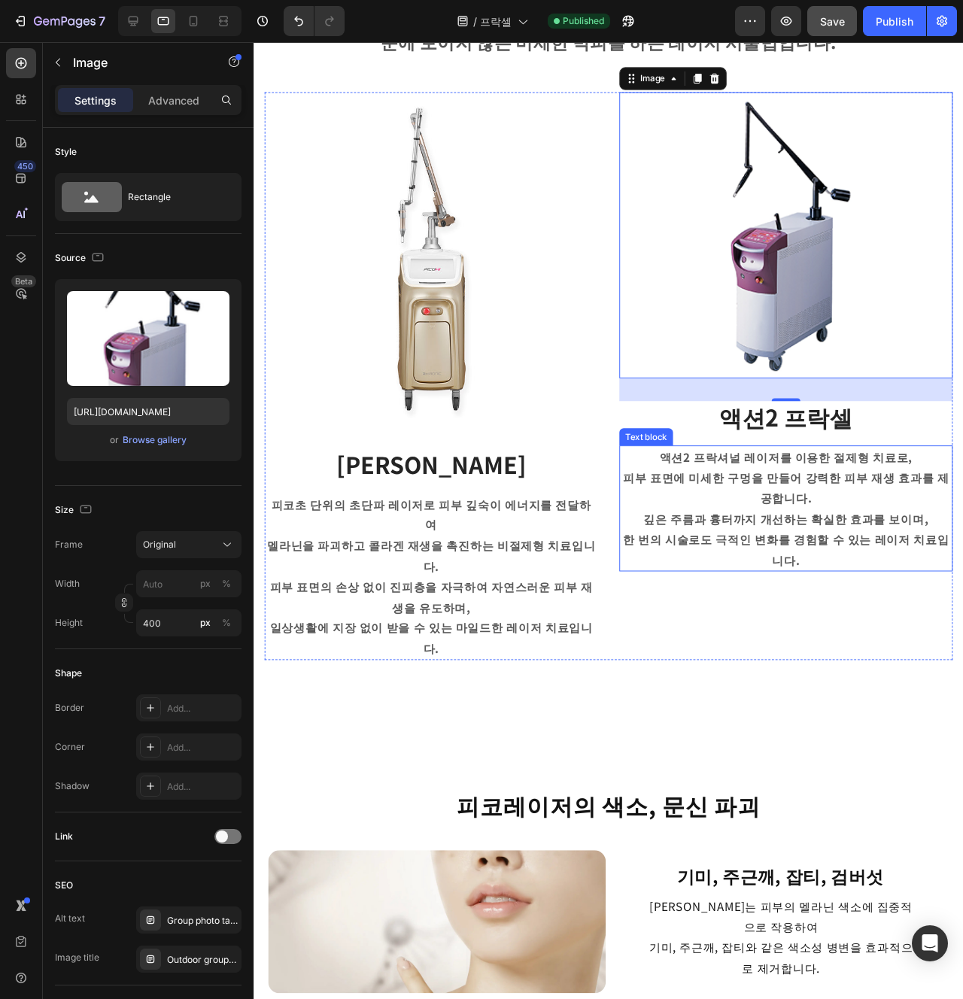
click at [650, 553] on p "깊은 주름과 흉터까지 개선하는 확실한 효과를 보이며," at bounding box center [814, 544] width 348 height 22
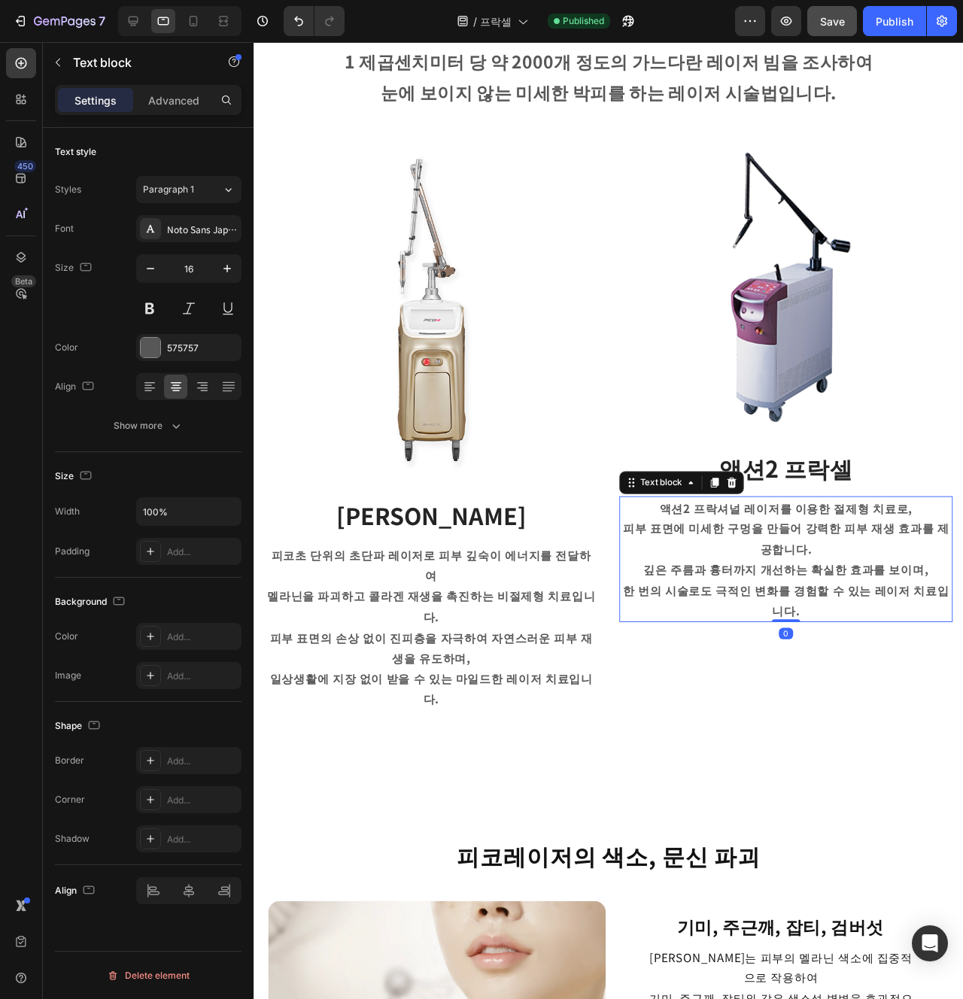
scroll to position [674, 0]
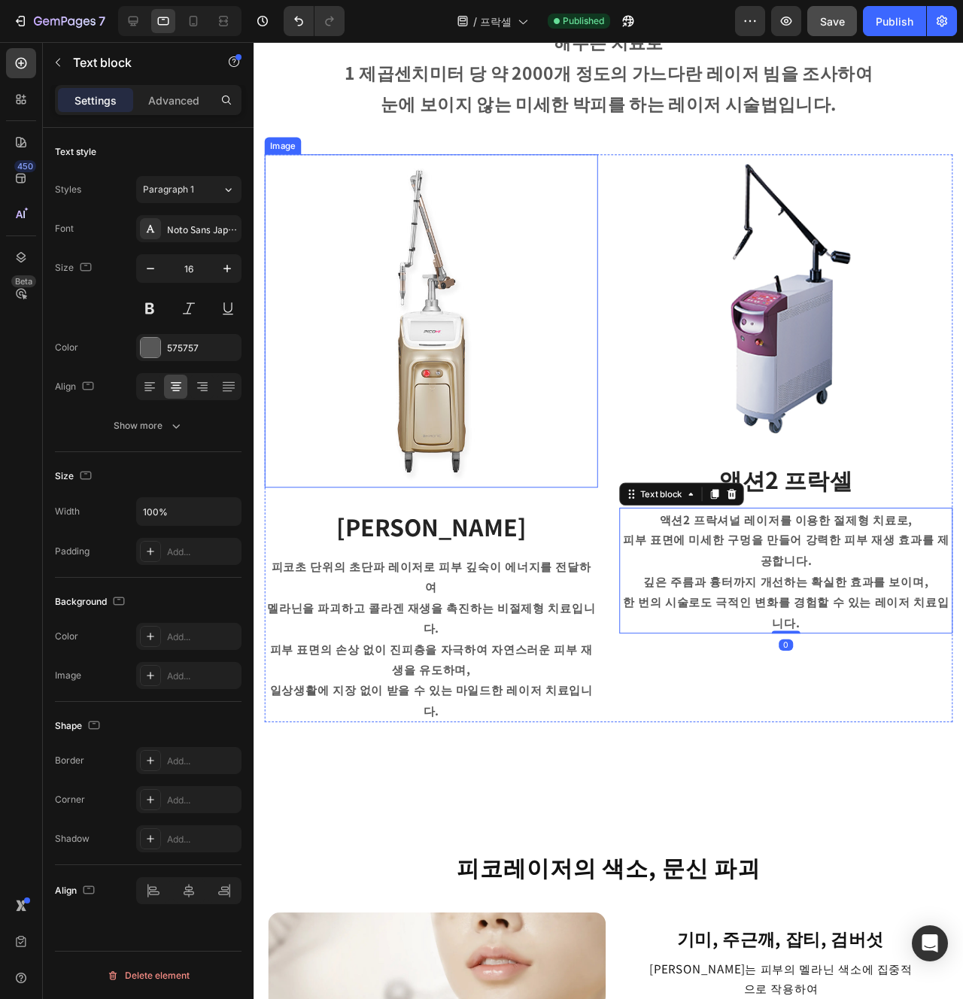
click at [442, 395] on img at bounding box center [440, 335] width 351 height 351
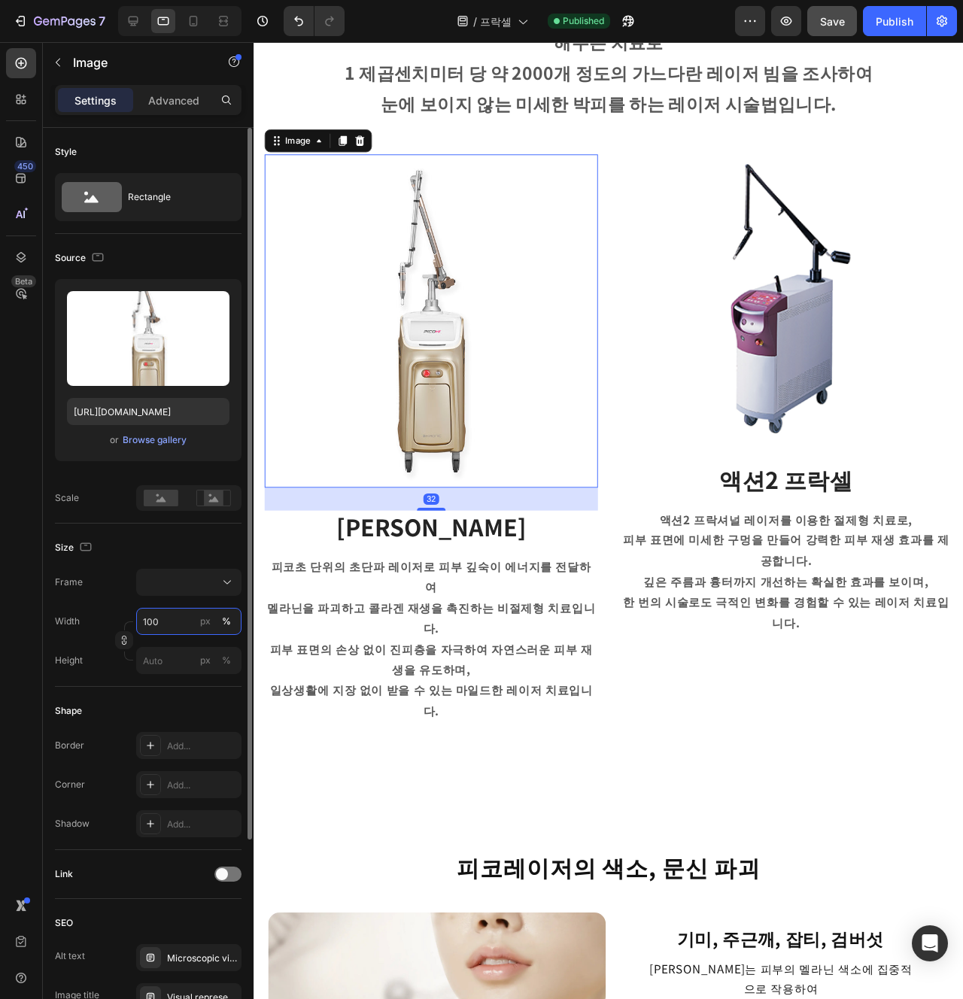
click at [178, 630] on input "100" at bounding box center [188, 621] width 105 height 27
click at [162, 664] on input "px %" at bounding box center [188, 660] width 105 height 27
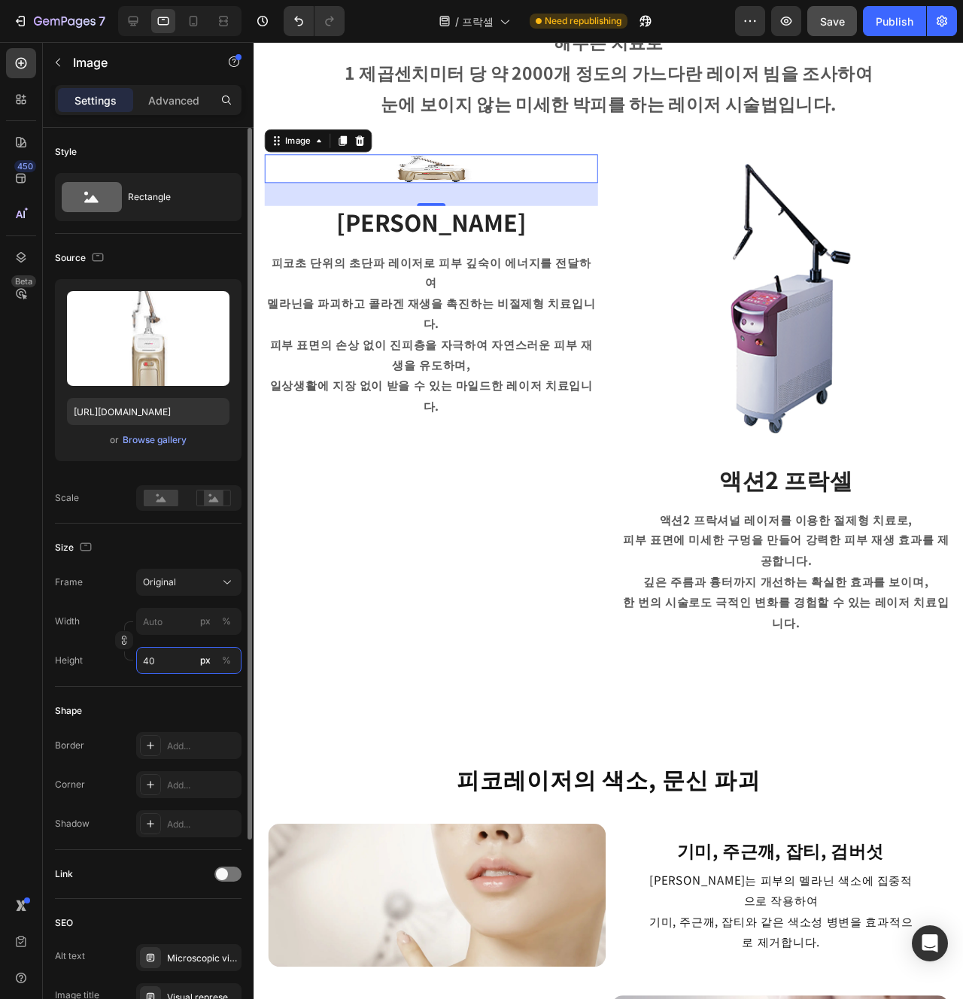
type input "400"
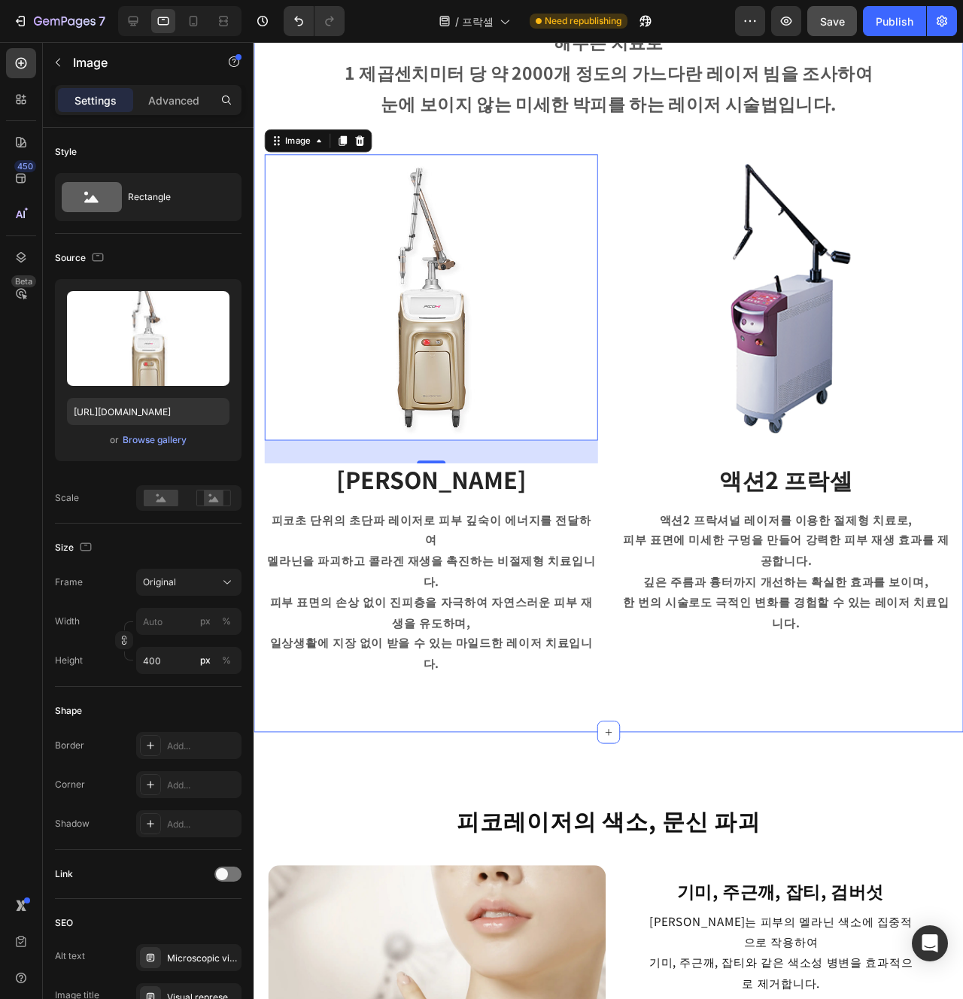
click at [530, 663] on div "프락셀이란? Heading 미세레이저 열이 피부 깊숙이 침투하여 손상된 피부를 새 피부로 대체해주는 치료로 1 제곱센치미터 당 약 2000개 …" at bounding box center [627, 326] width 746 height 886
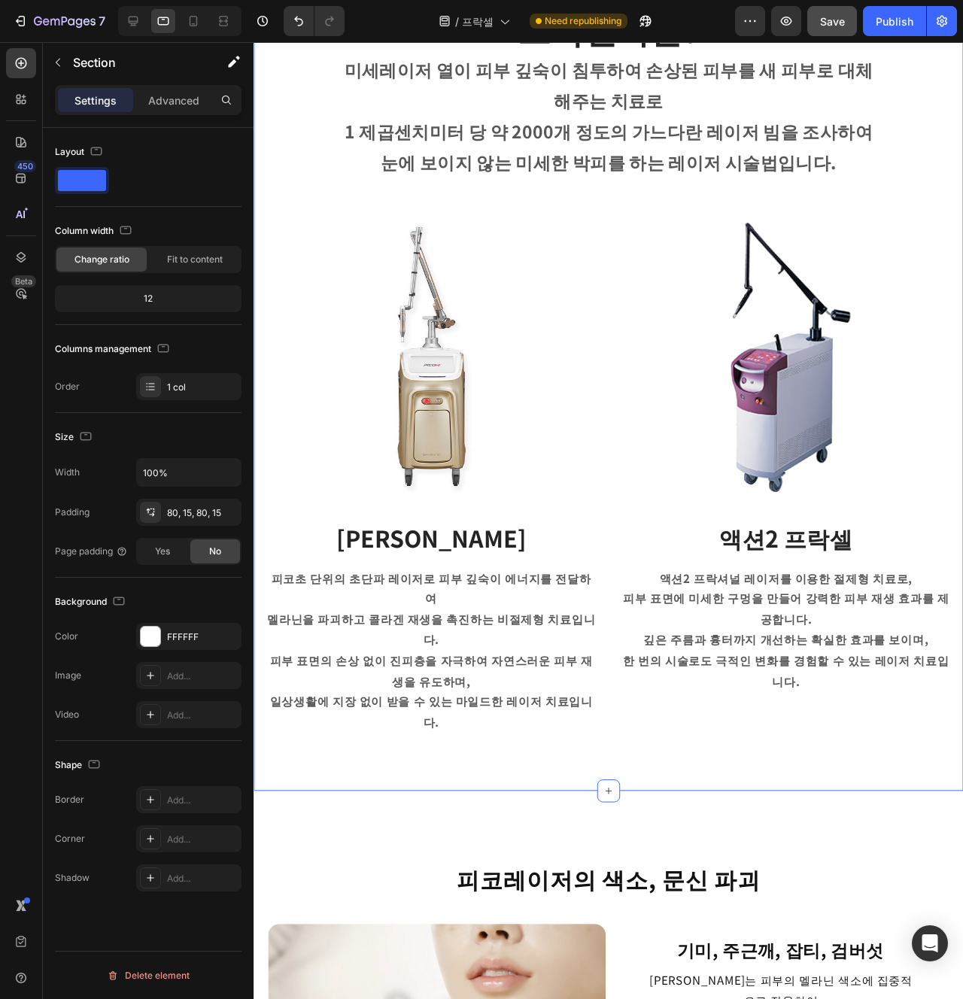
scroll to position [538, 0]
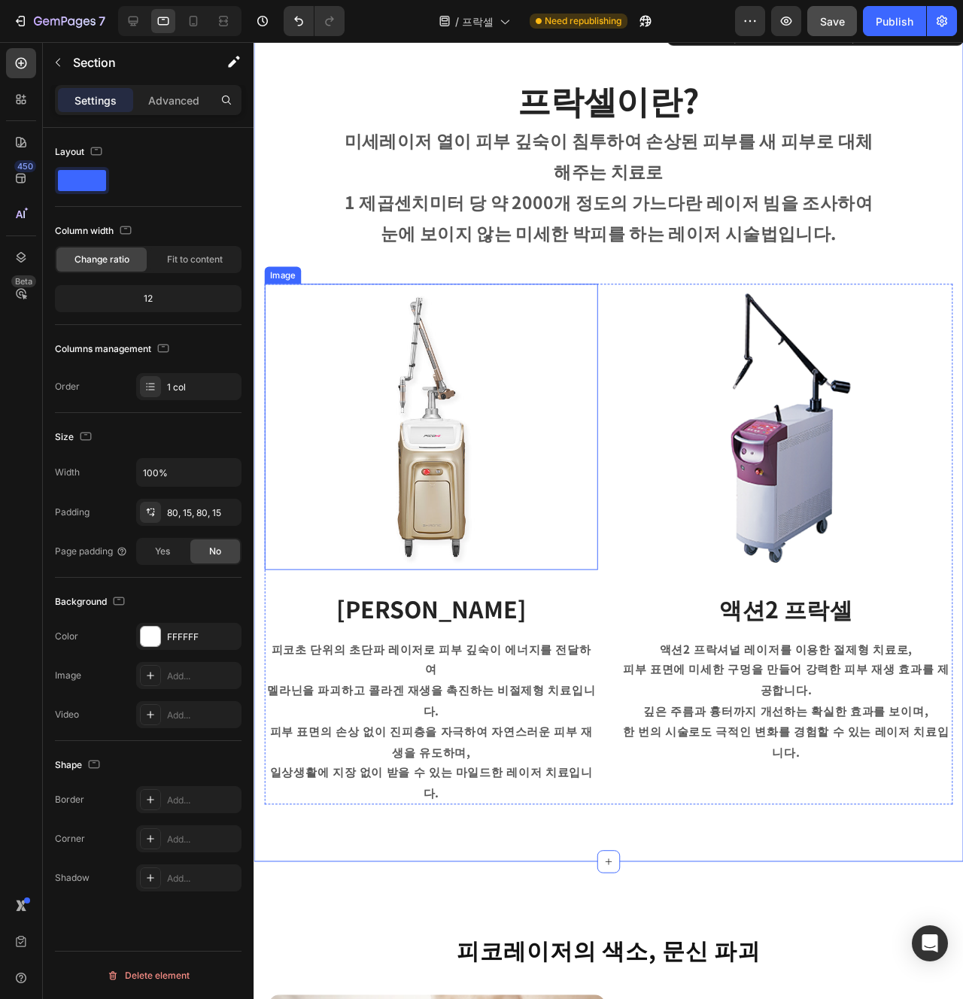
click at [503, 464] on img at bounding box center [440, 446] width 351 height 301
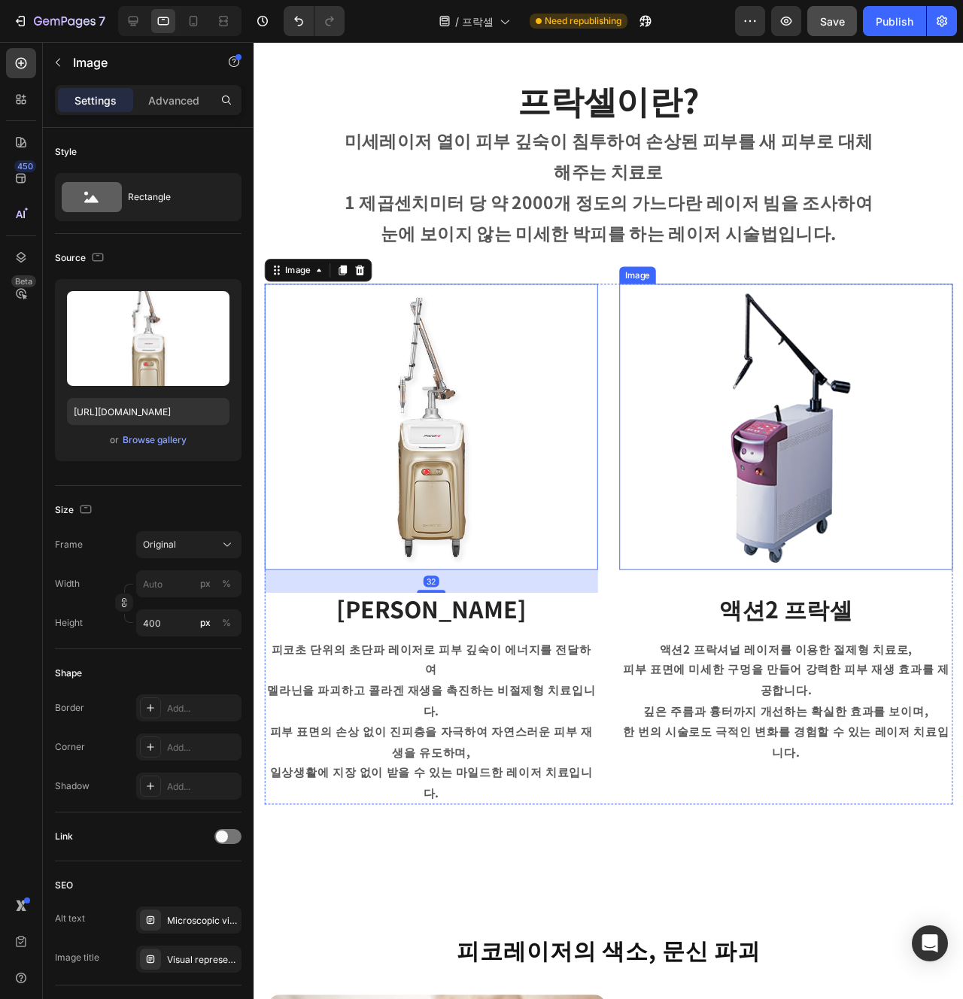
click at [737, 534] on img at bounding box center [813, 446] width 351 height 301
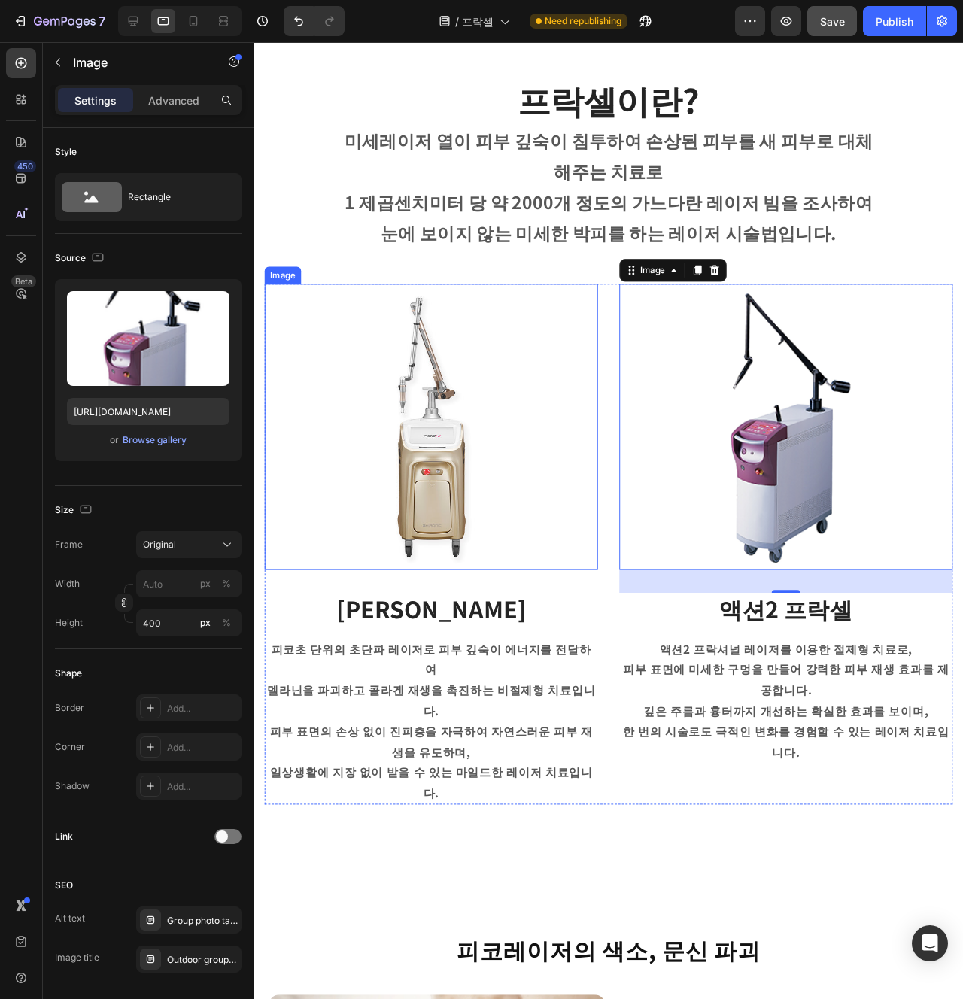
click at [410, 540] on img at bounding box center [440, 446] width 351 height 301
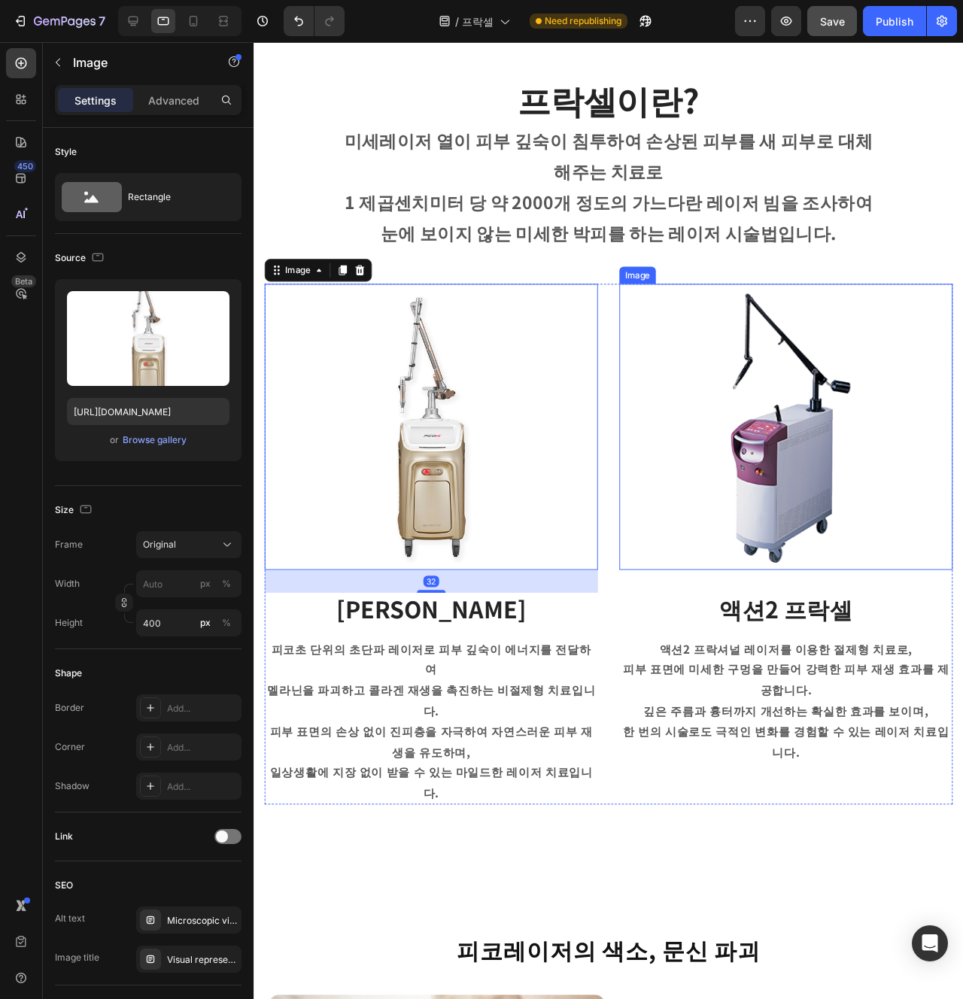
click at [717, 531] on img at bounding box center [813, 446] width 351 height 301
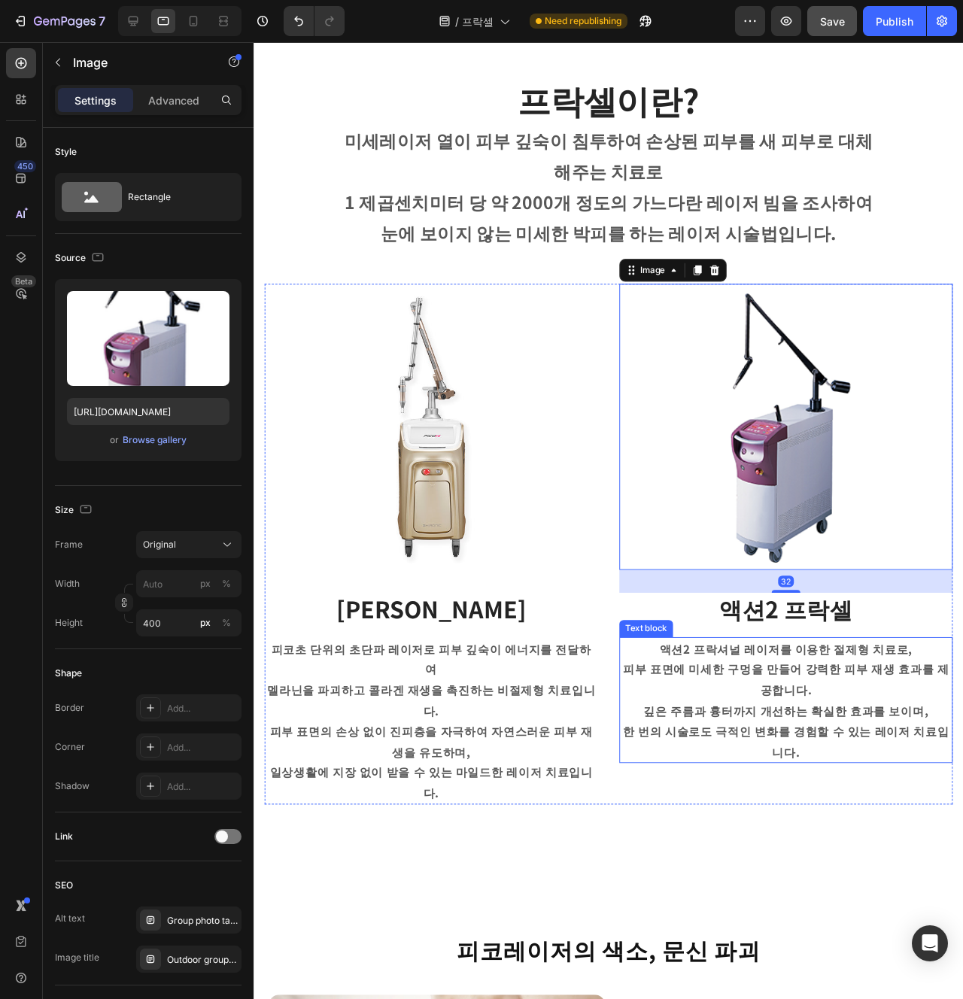
click at [657, 703] on p "피부 표면에 미세한 구멍을 만들어 강력한 피부 재생 효과를 제공합니다." at bounding box center [814, 713] width 348 height 44
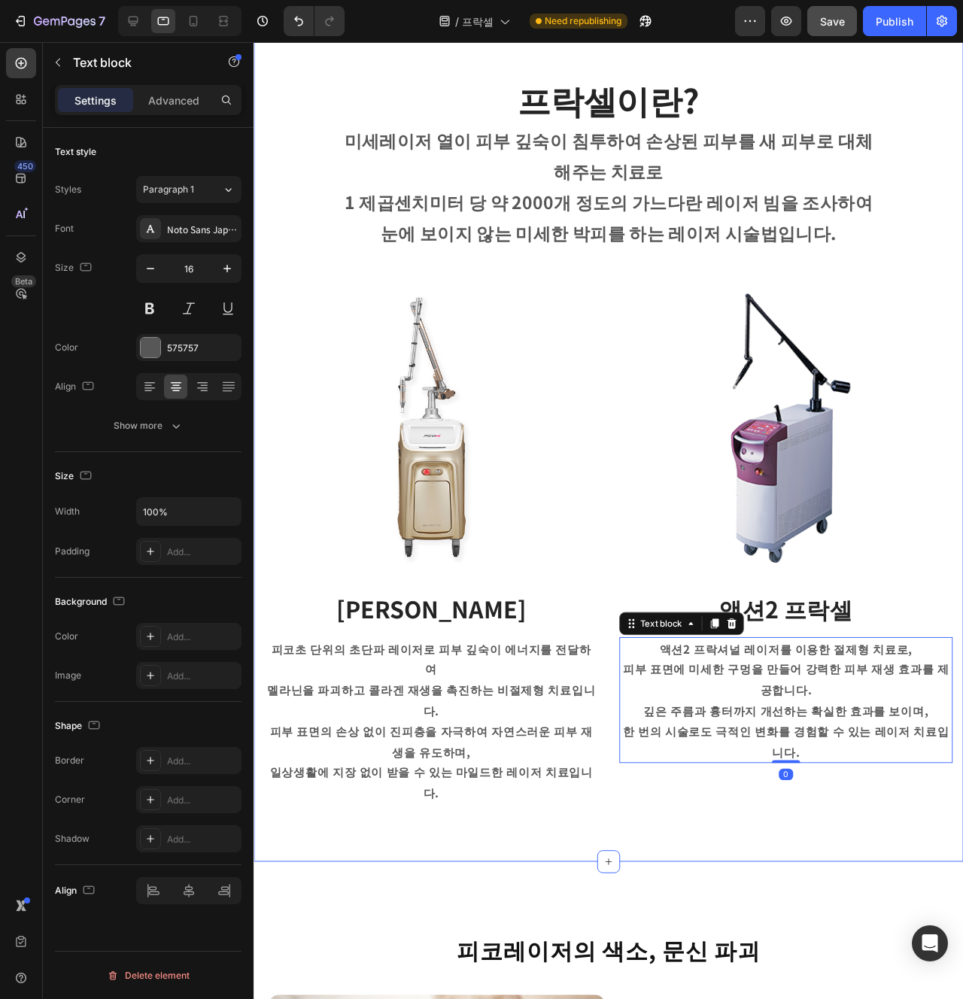
click at [637, 795] on div "프락셀이란? Heading 미세레이저 열이 피부 깊숙이 침투하여 손상된 피부를 새 피부로 대체해주는 치료로 1 제곱센치미터 당 약 2000개 …" at bounding box center [627, 462] width 746 height 886
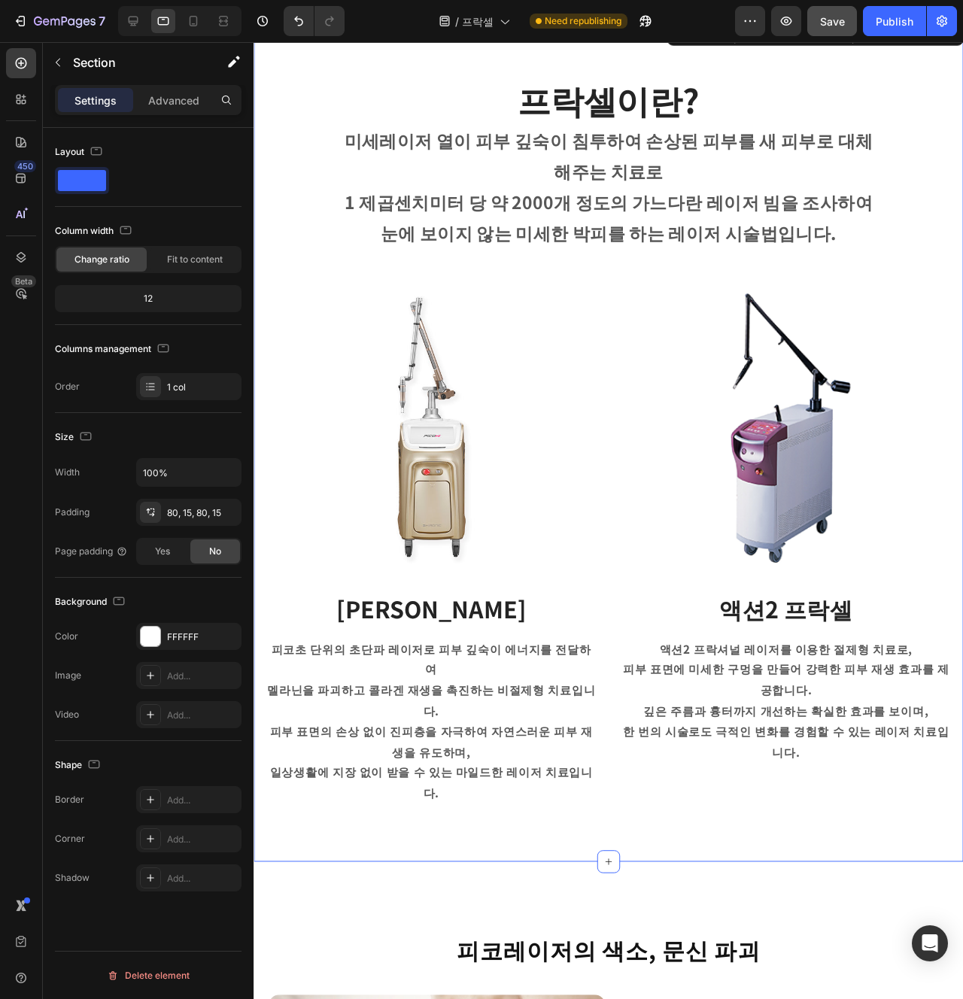
scroll to position [524, 0]
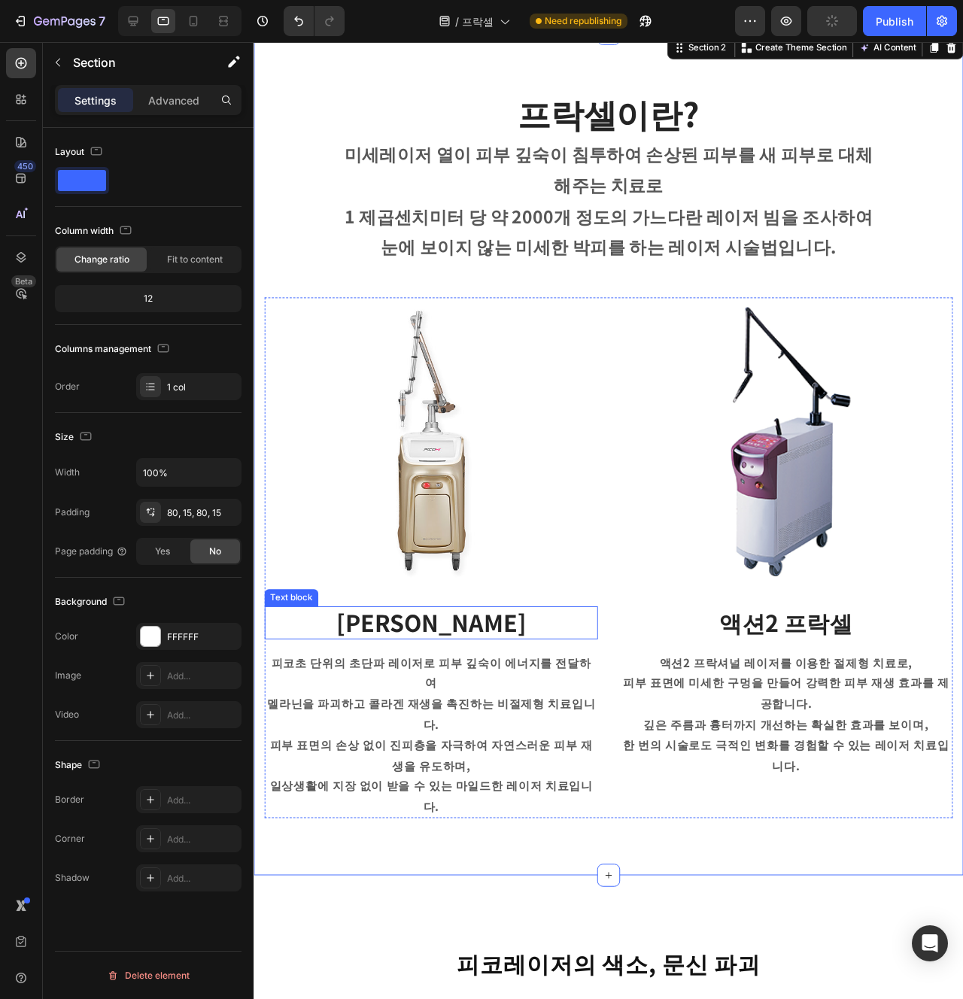
click at [410, 653] on strong "피코 프락셀" at bounding box center [440, 652] width 199 height 35
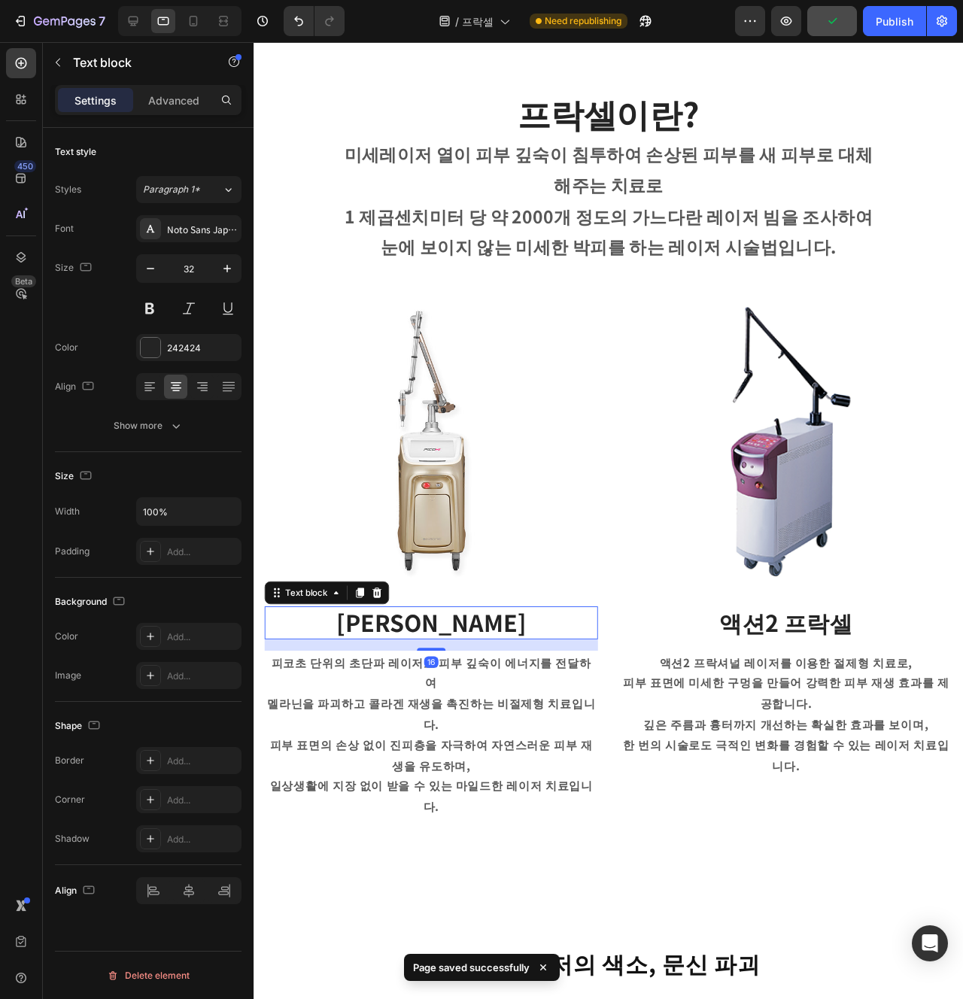
click at [195, 270] on input "32" at bounding box center [189, 268] width 50 height 27
type input "18"
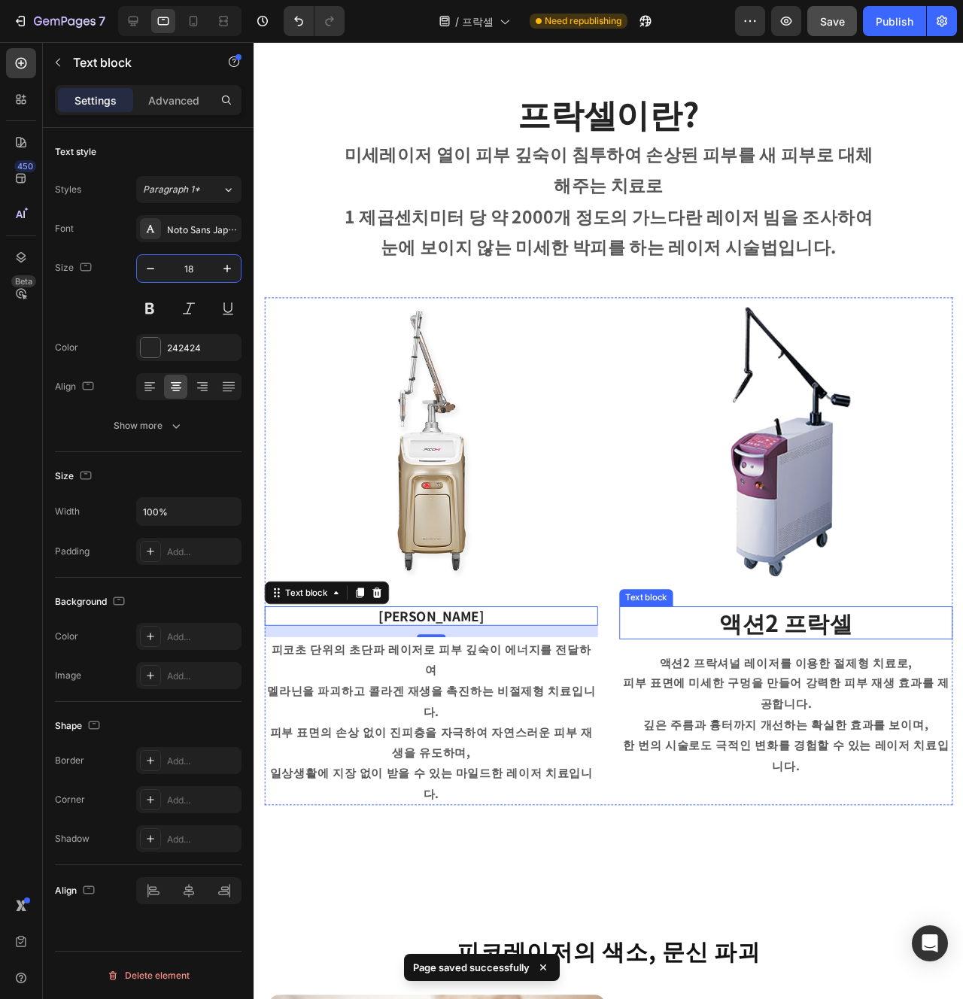
click at [835, 668] on strong "액션2 프락셀" at bounding box center [813, 652] width 140 height 35
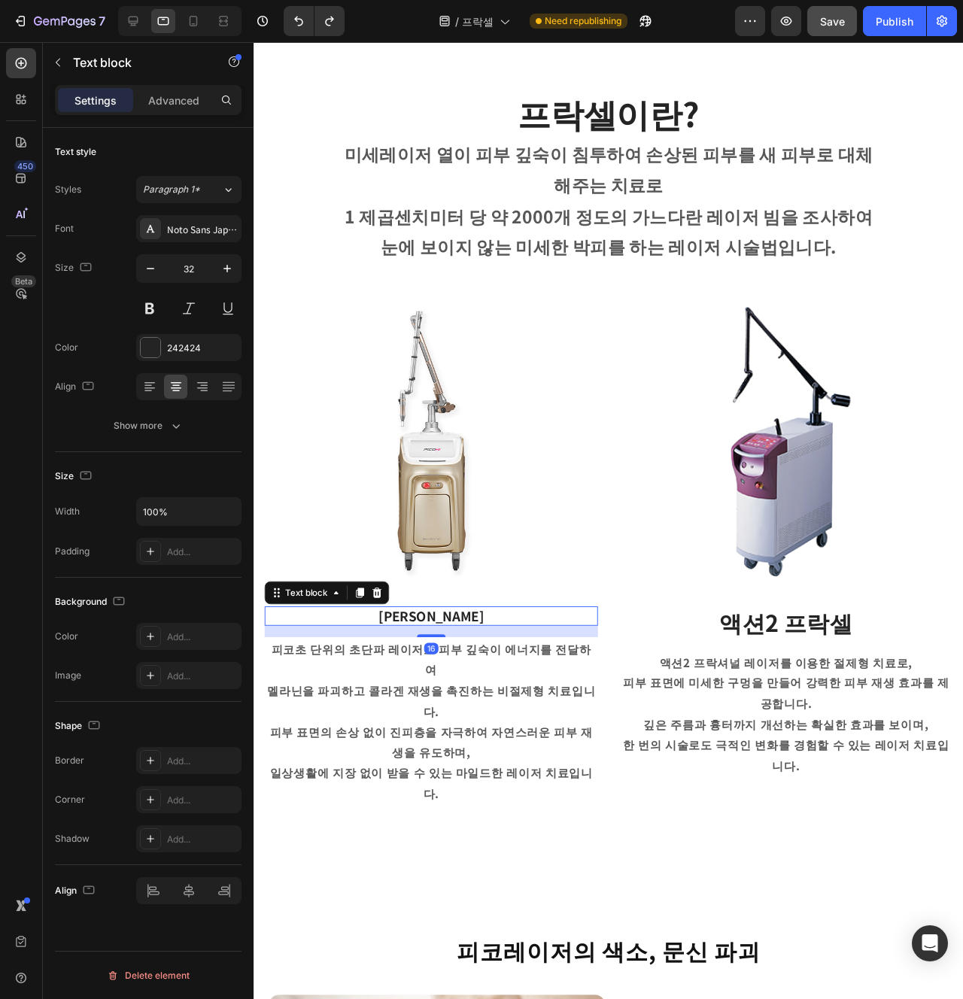
click at [461, 647] on strong "피코 프락셀" at bounding box center [440, 646] width 111 height 20
click at [193, 267] on input "18" at bounding box center [189, 268] width 50 height 27
type input "20"
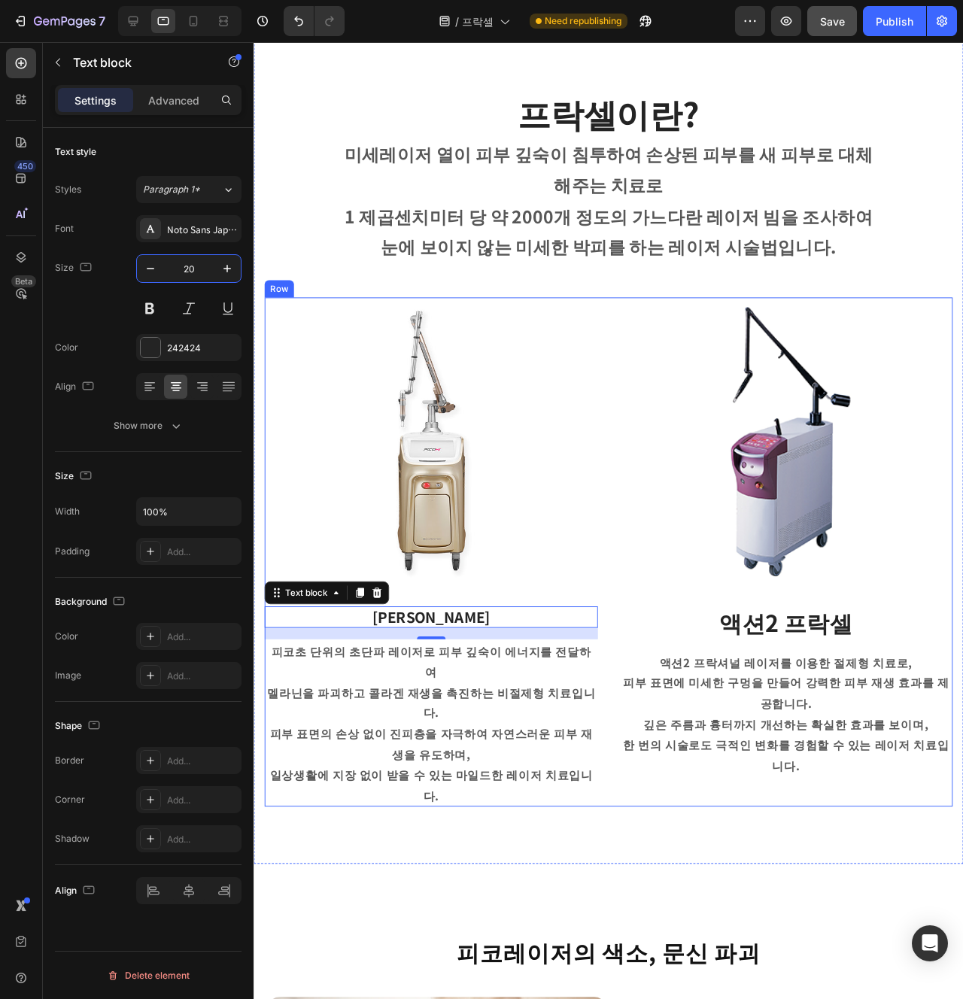
click at [781, 658] on strong "액션2 프락셀" at bounding box center [813, 652] width 140 height 35
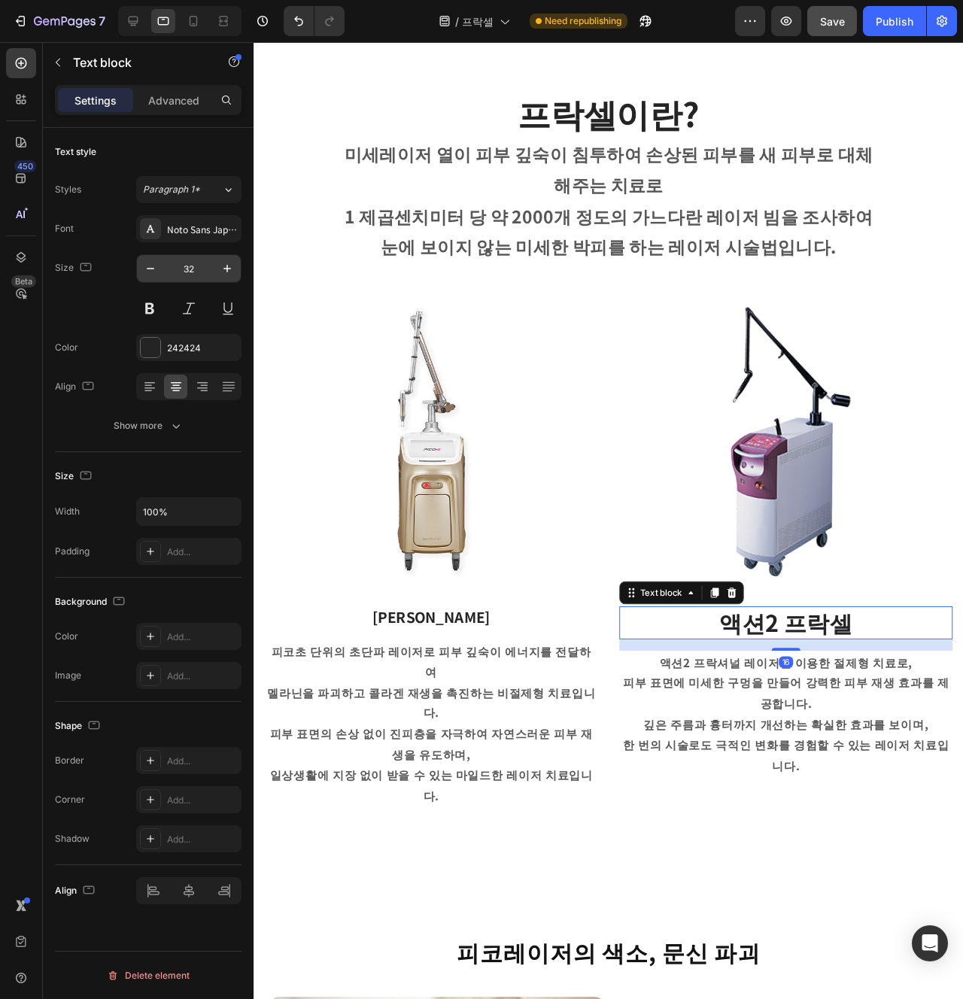
click at [194, 275] on input "32" at bounding box center [189, 268] width 50 height 27
type input "20"
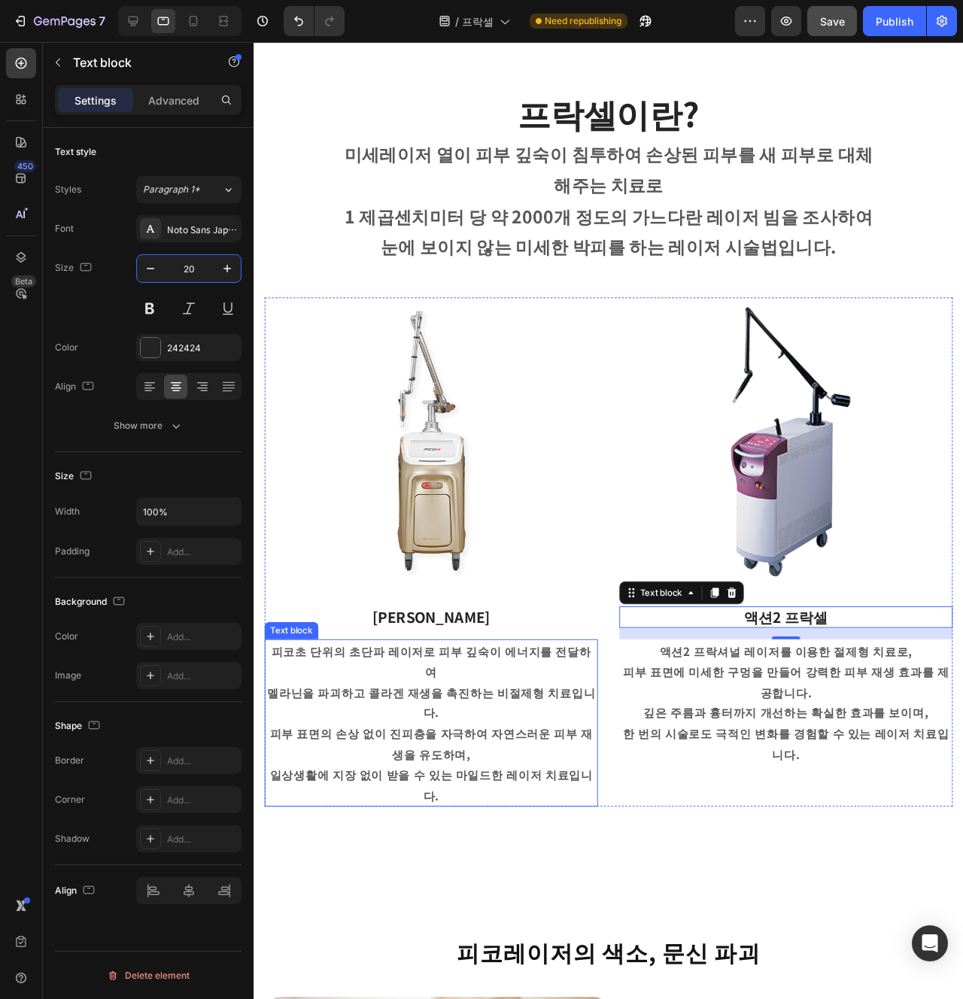
click at [490, 686] on p "피코초 단위의 초단파 레이저로 피부 깊숙이 에너지를 전달하여" at bounding box center [440, 694] width 348 height 44
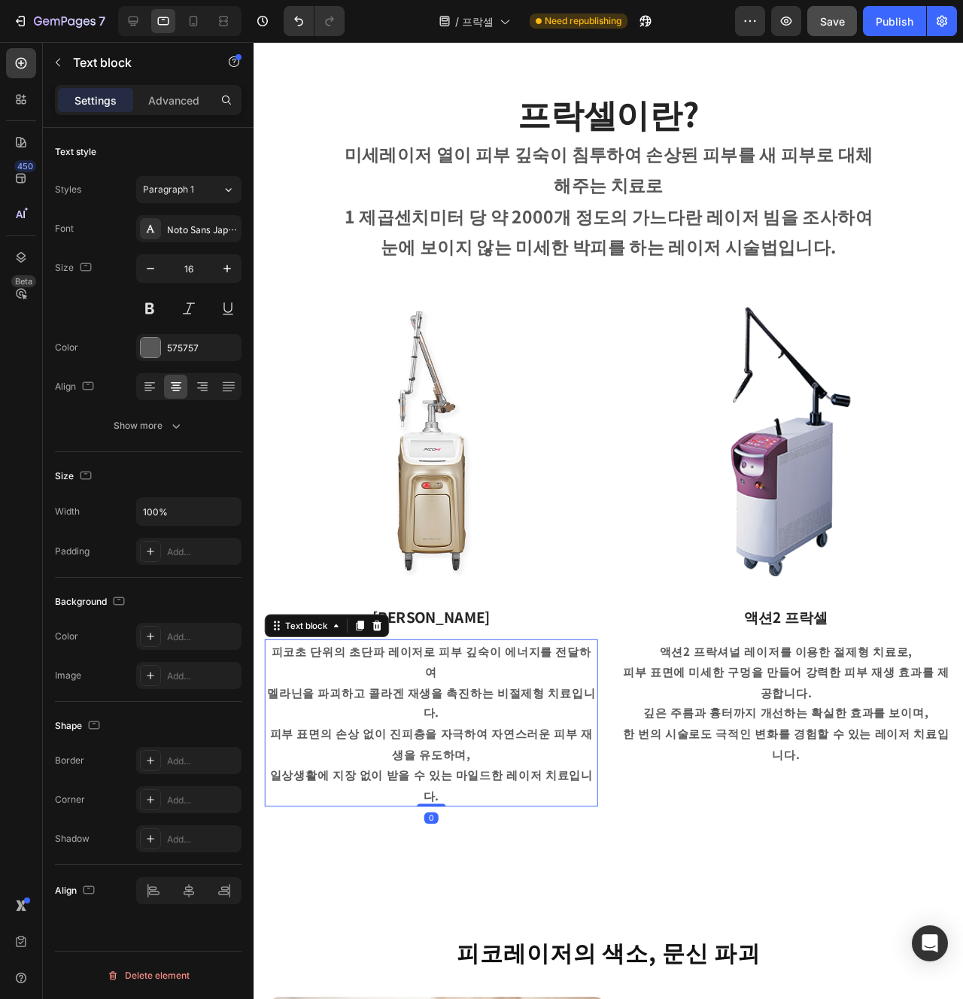
click at [486, 802] on p "일상생활에 지장 없이 받을 수 있는 마일드한 레이저 치료입니다." at bounding box center [440, 824] width 348 height 44
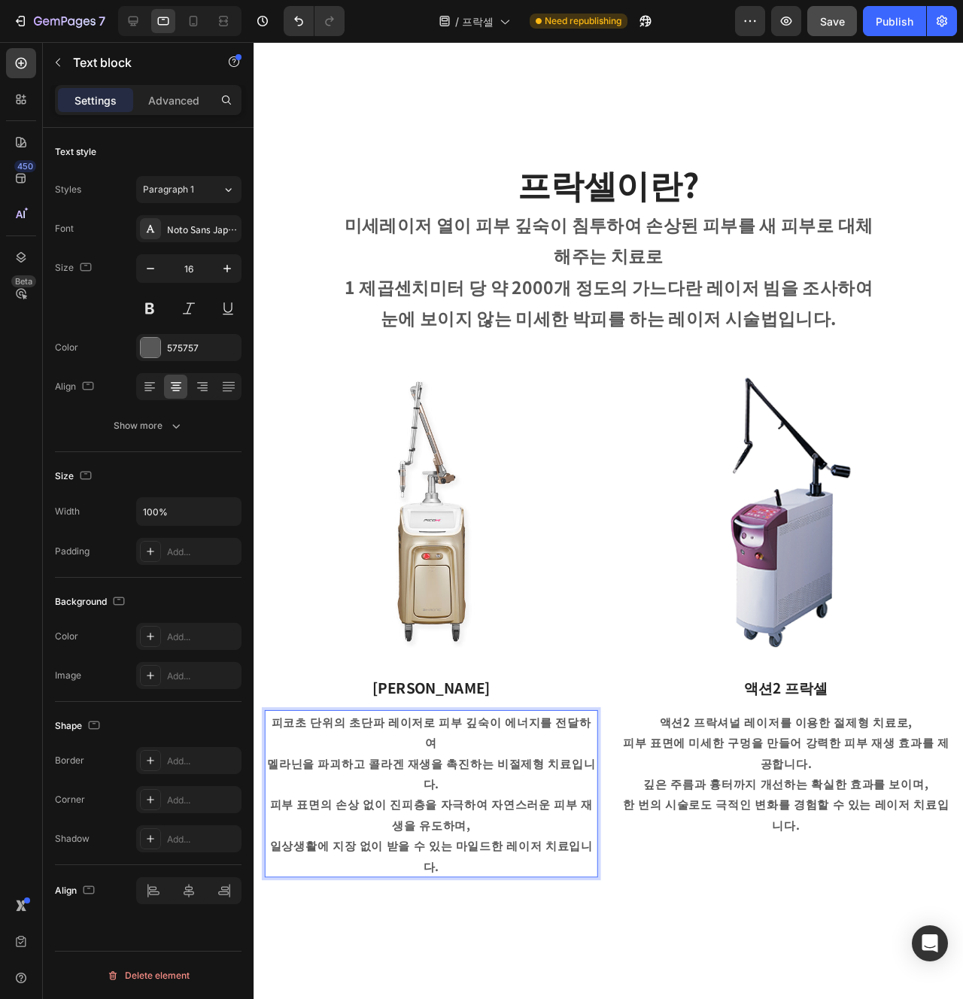
scroll to position [372, 0]
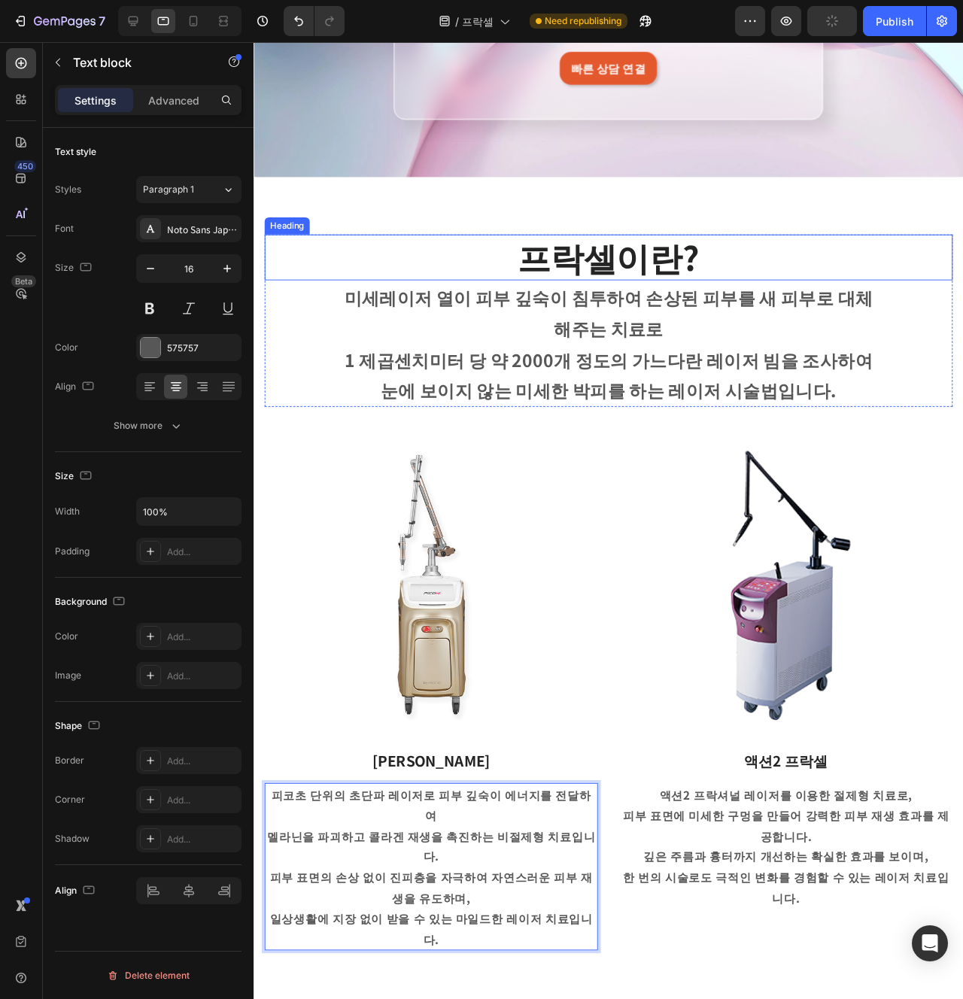
click at [613, 292] on h2 "프락셀이란?" at bounding box center [627, 269] width 724 height 48
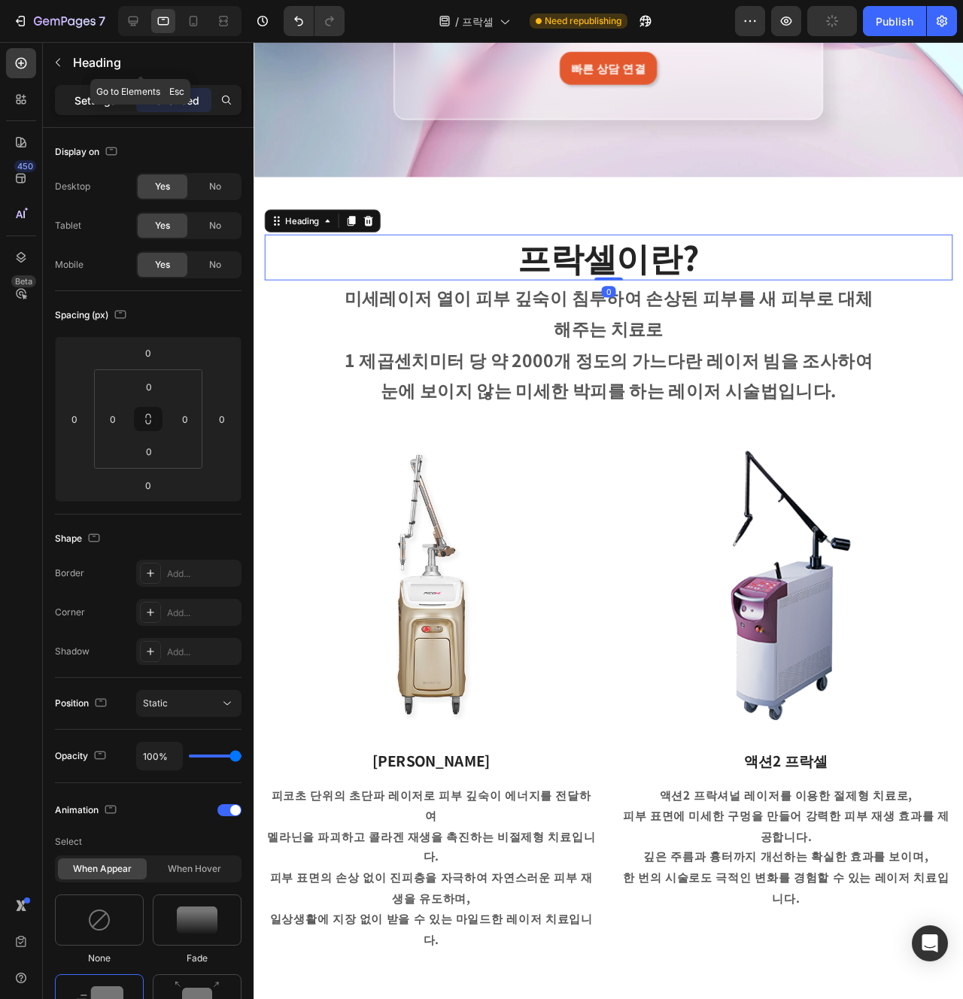
click at [121, 94] on div "Settings" at bounding box center [95, 100] width 75 height 24
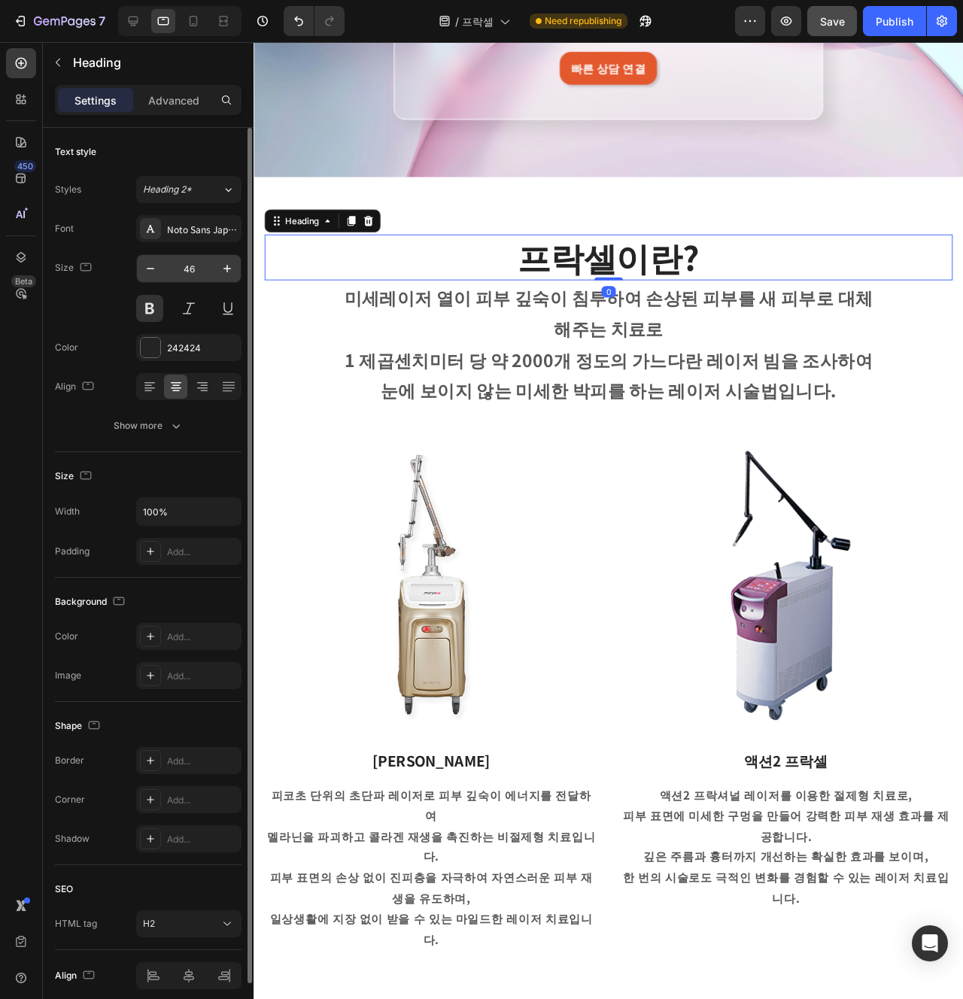
click at [180, 282] on div "46" at bounding box center [188, 268] width 105 height 29
click at [184, 278] on input "46" at bounding box center [189, 268] width 50 height 27
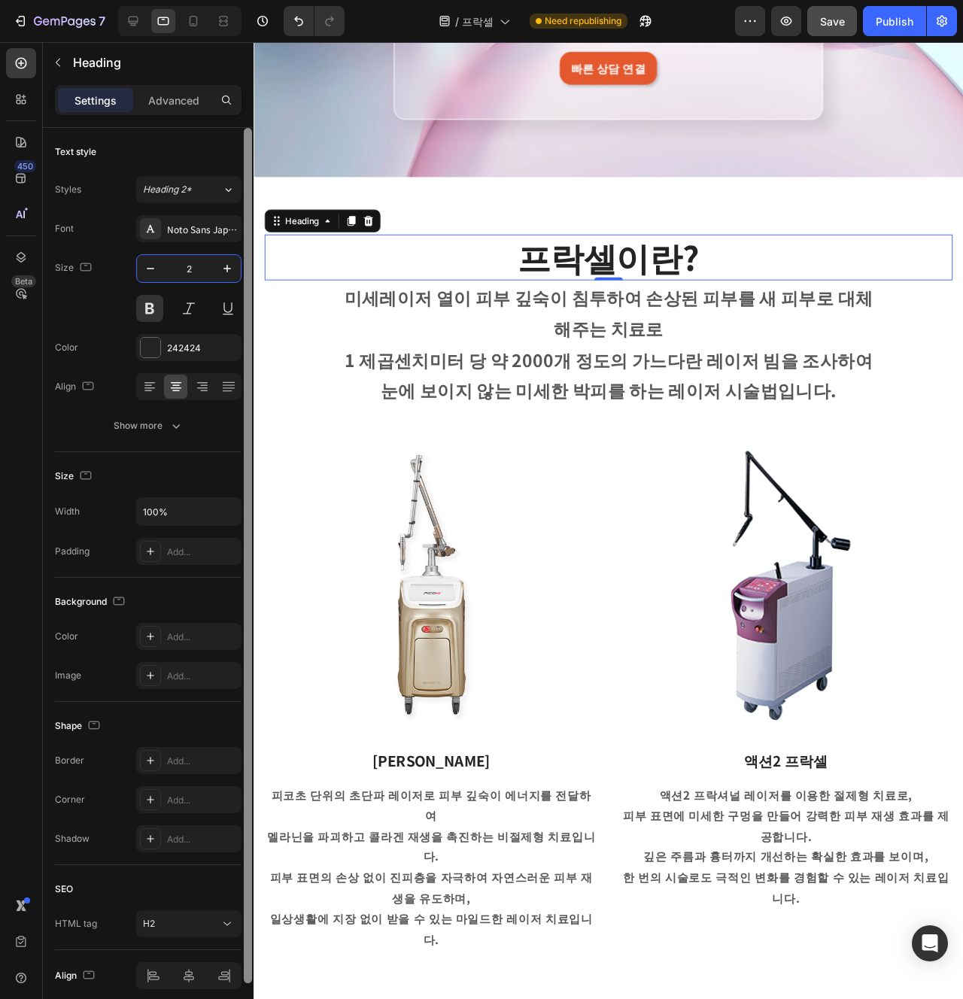
type input "24"
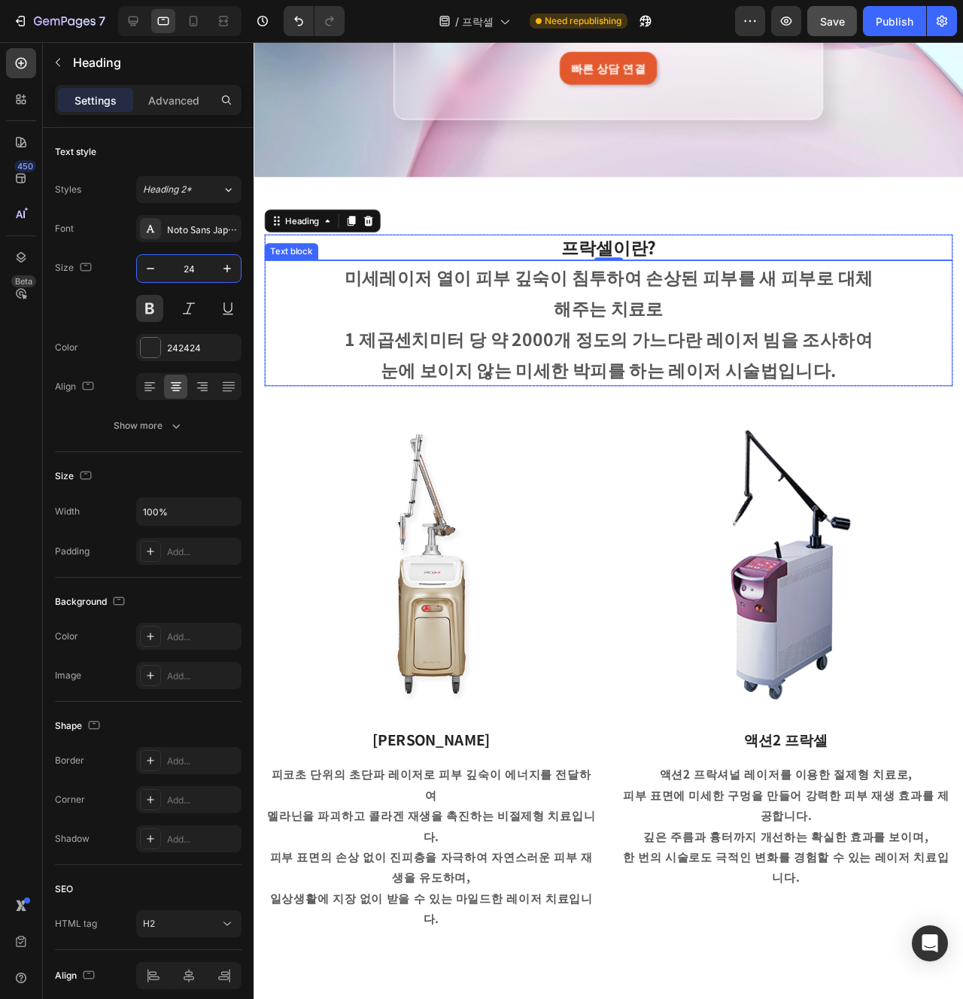
click at [491, 365] on p "1 제곱센치미터 당 약 2000개 정도의 가느다란 레이저 빔을 조사하여" at bounding box center [627, 354] width 570 height 32
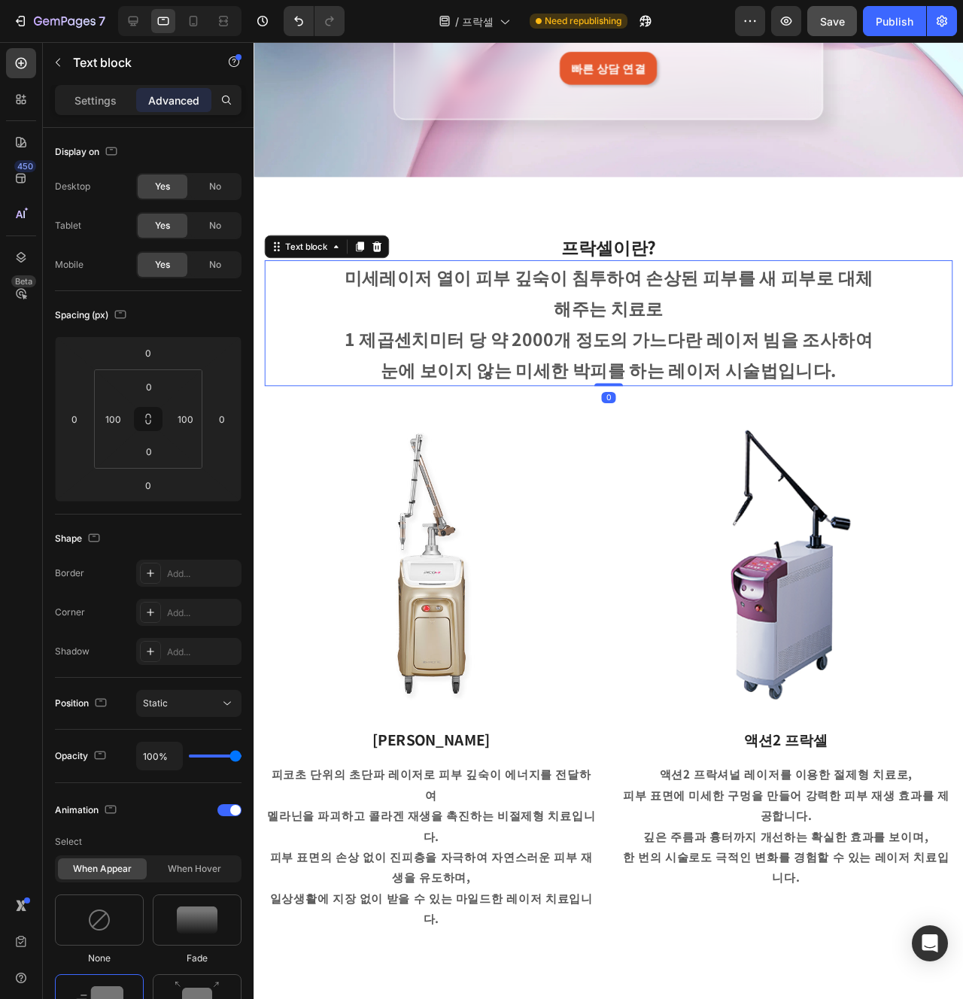
click at [538, 534] on img at bounding box center [440, 590] width 351 height 301
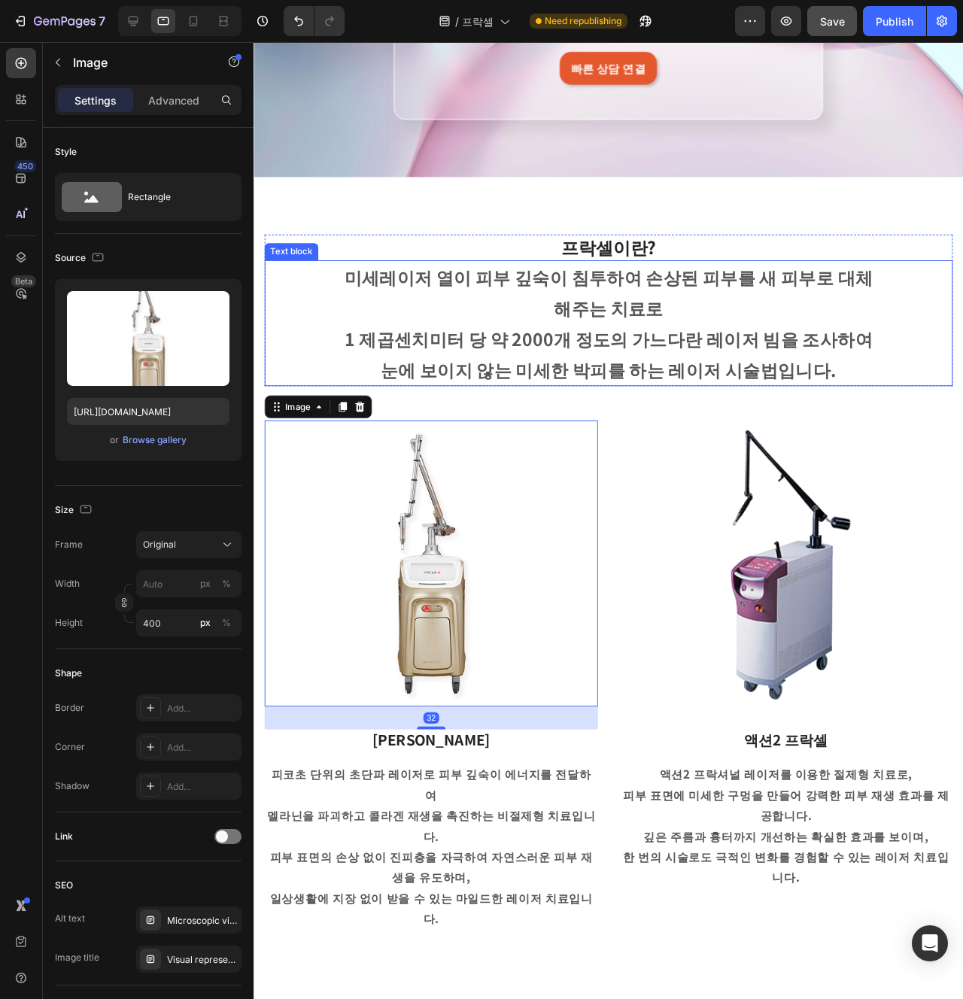
click at [642, 348] on p "1 제곱센치미터 당 약 2000개 정도의 가느다란 레이저 빔을 조사하여" at bounding box center [627, 354] width 570 height 32
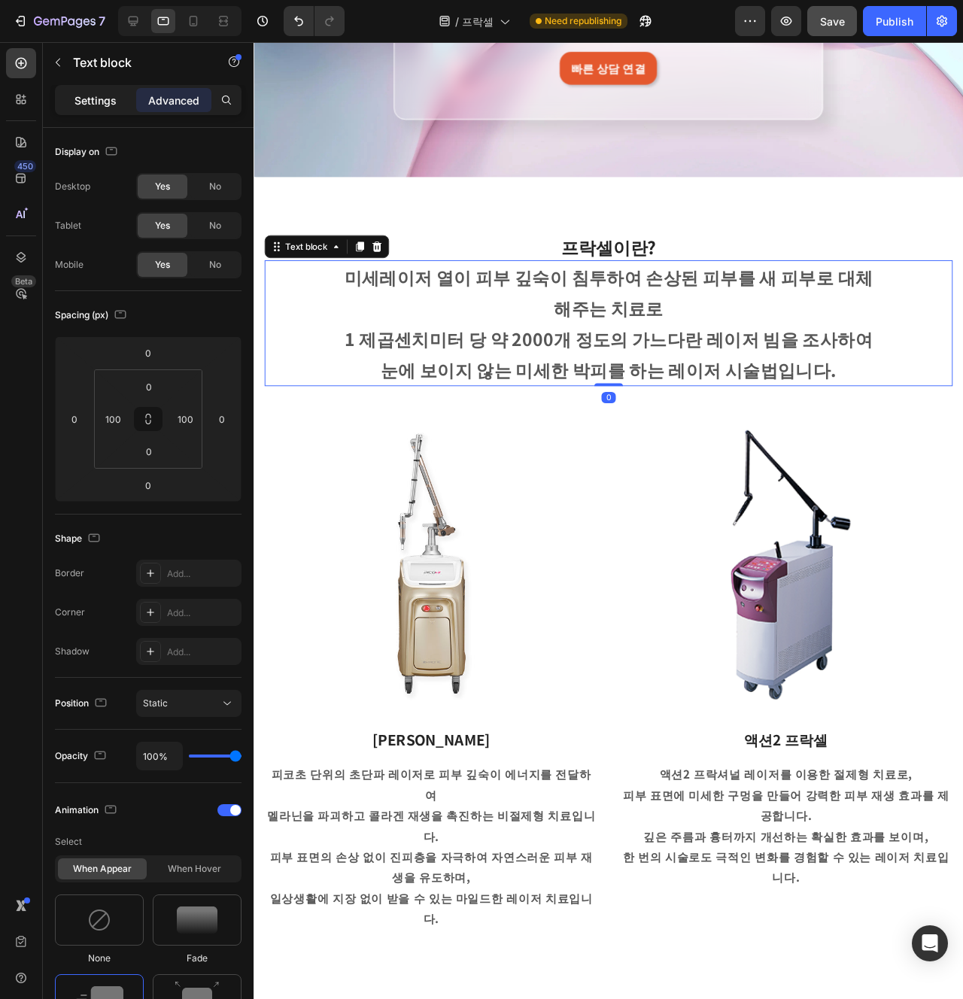
click at [99, 108] on div "Settings" at bounding box center [95, 100] width 75 height 24
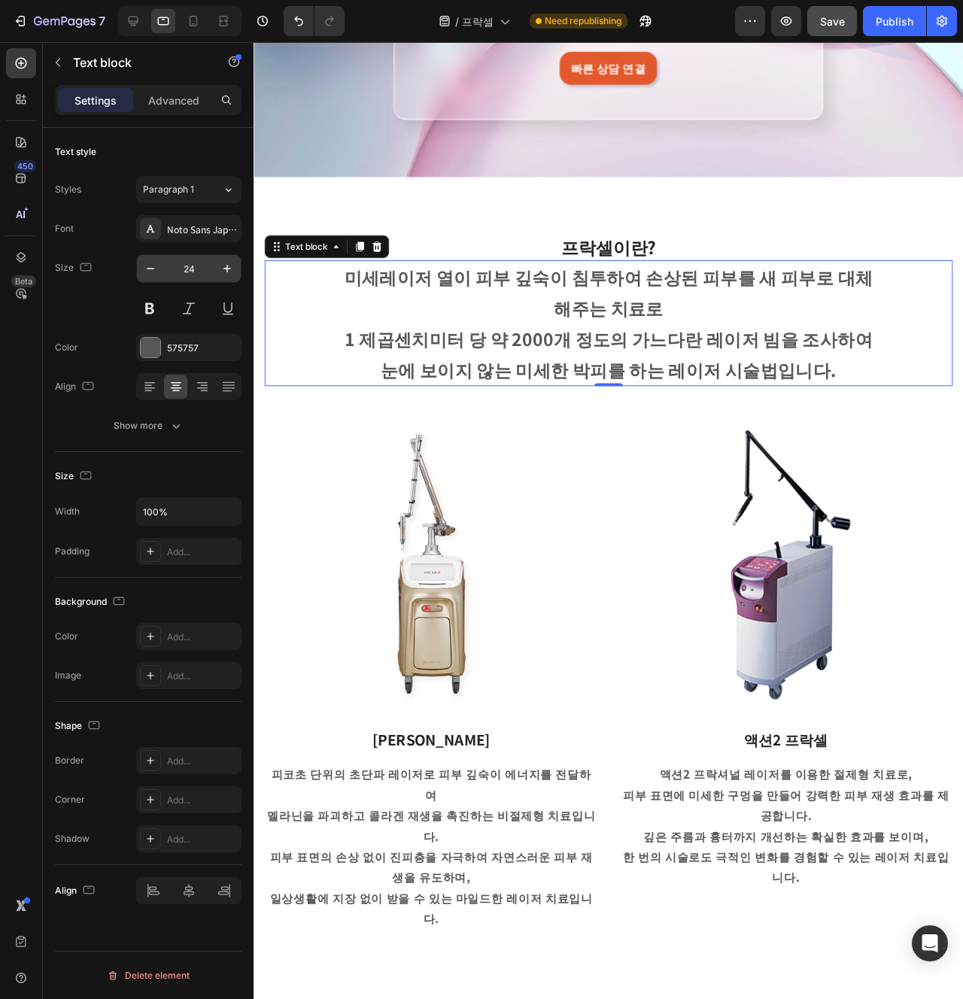
click at [186, 281] on input "24" at bounding box center [189, 268] width 50 height 27
type input "14"
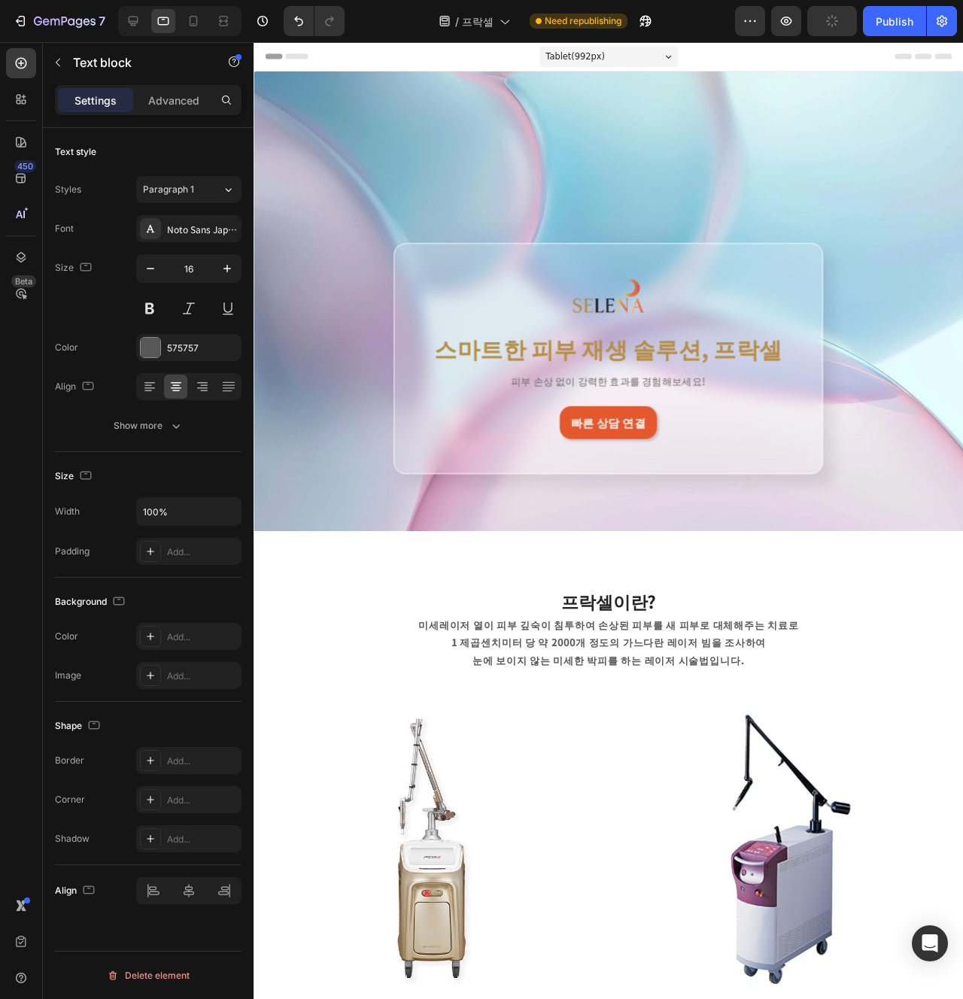
scroll to position [357, 0]
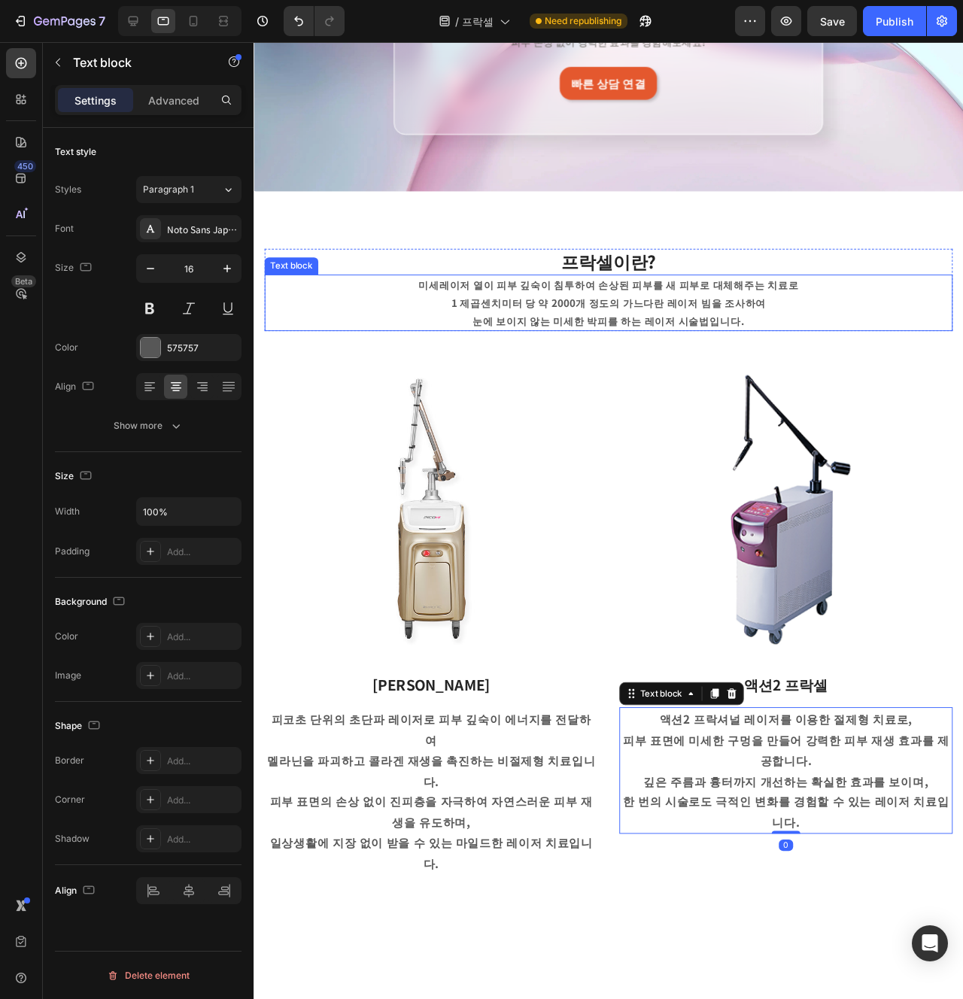
click at [674, 328] on p "눈에 보이지 않는 미세한 박피를 하는 레이저 시술법입니다." at bounding box center [627, 335] width 570 height 19
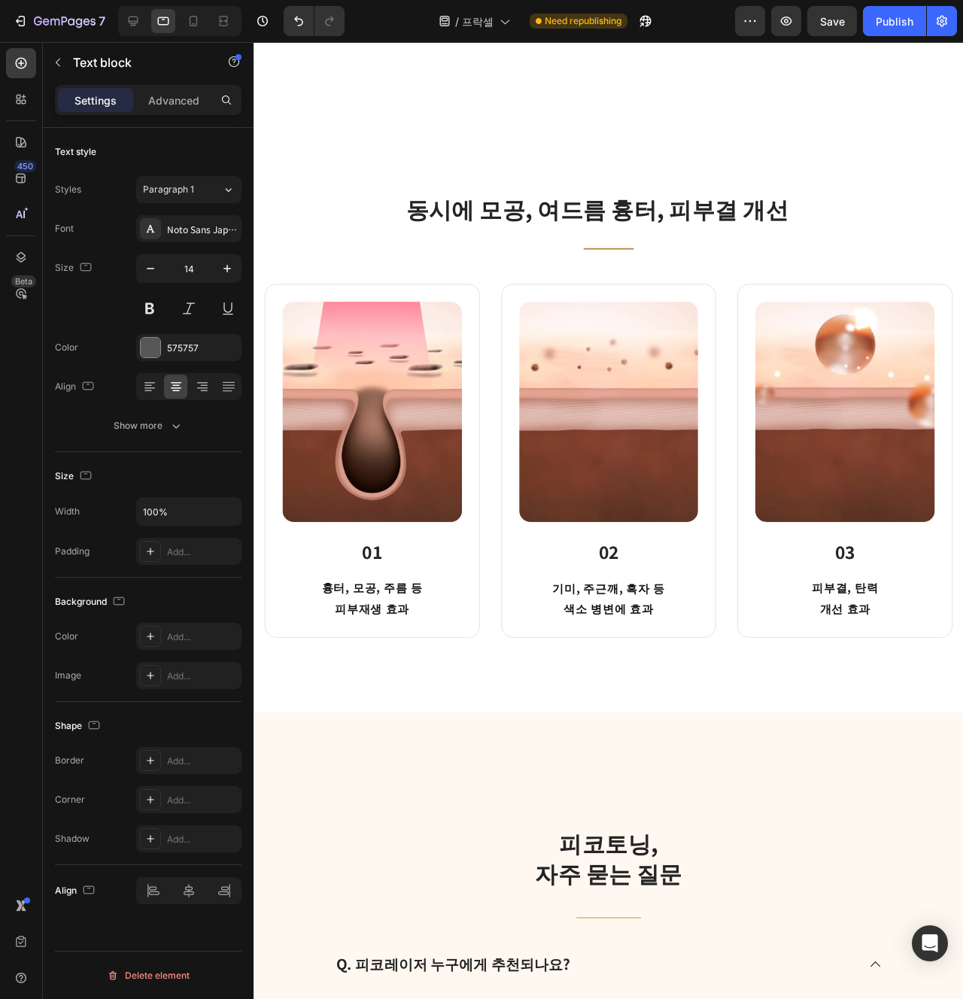
scroll to position [2009, 0]
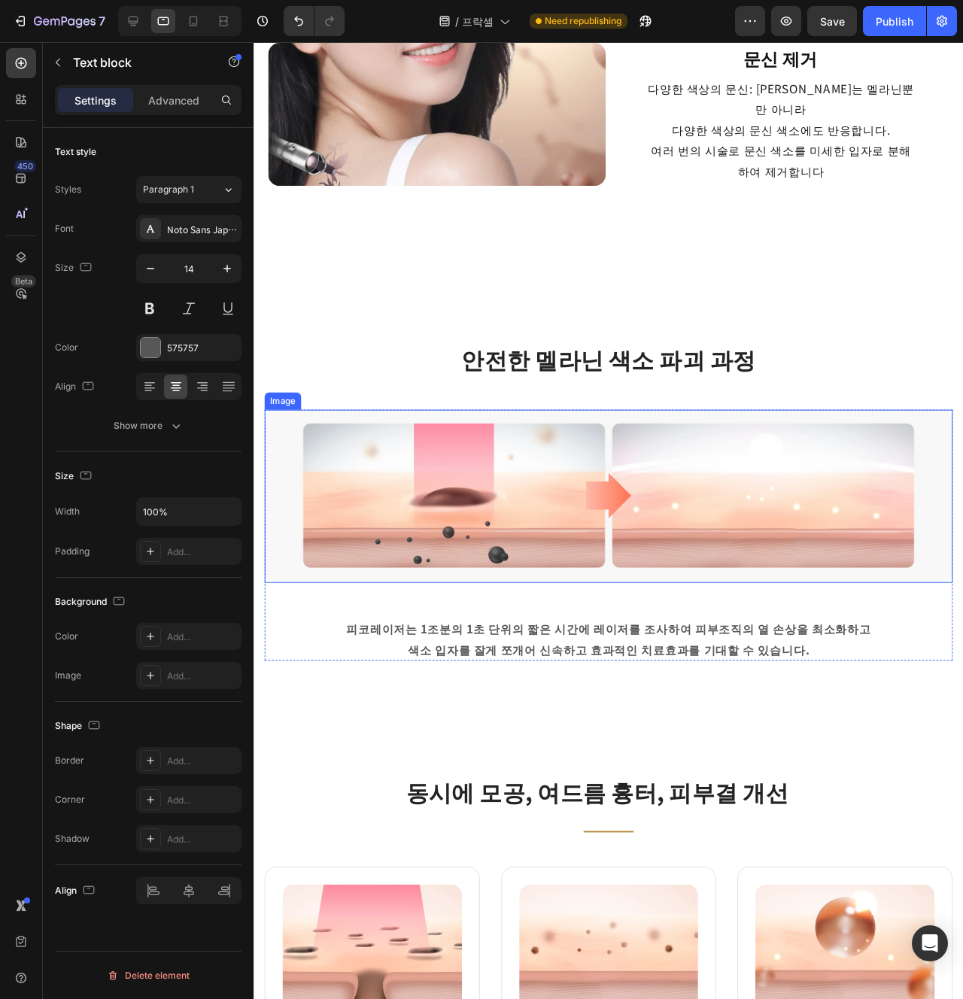
click at [597, 382] on h2 "안전한 멜라닌 색소 파괴 과정" at bounding box center [627, 376] width 724 height 35
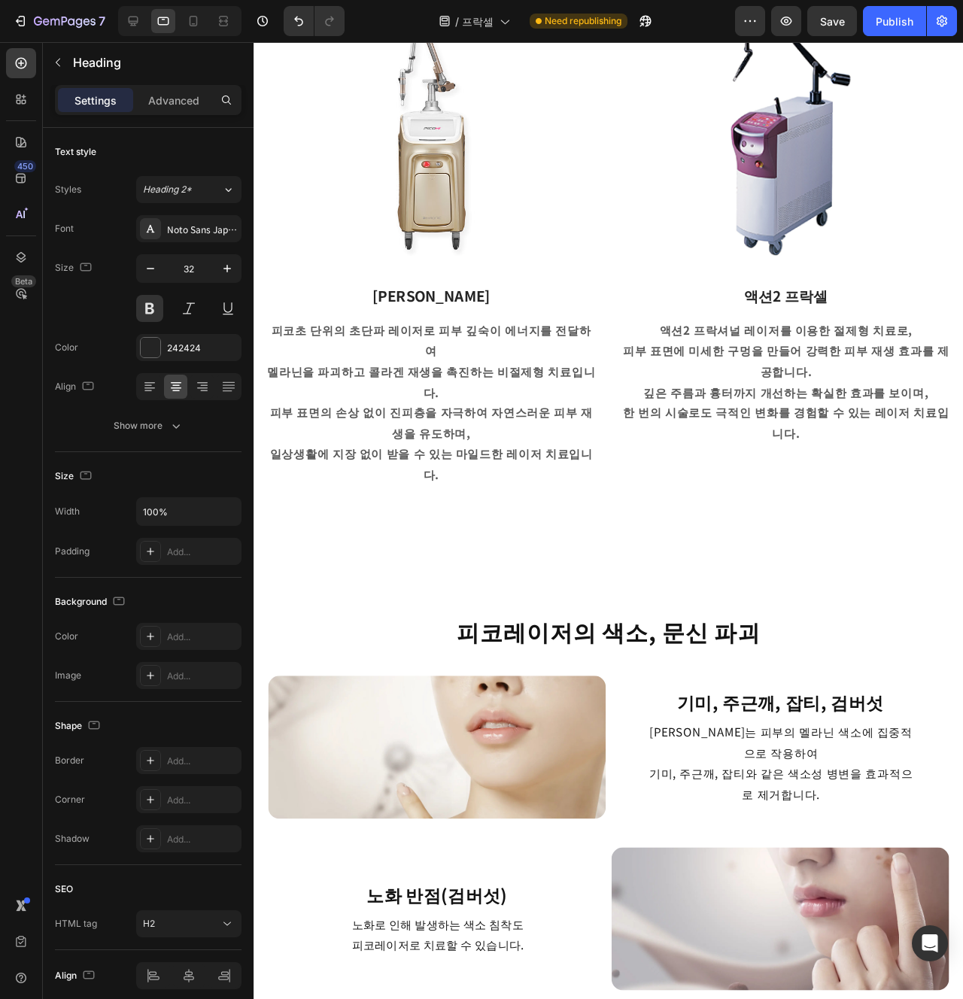
scroll to position [0, 0]
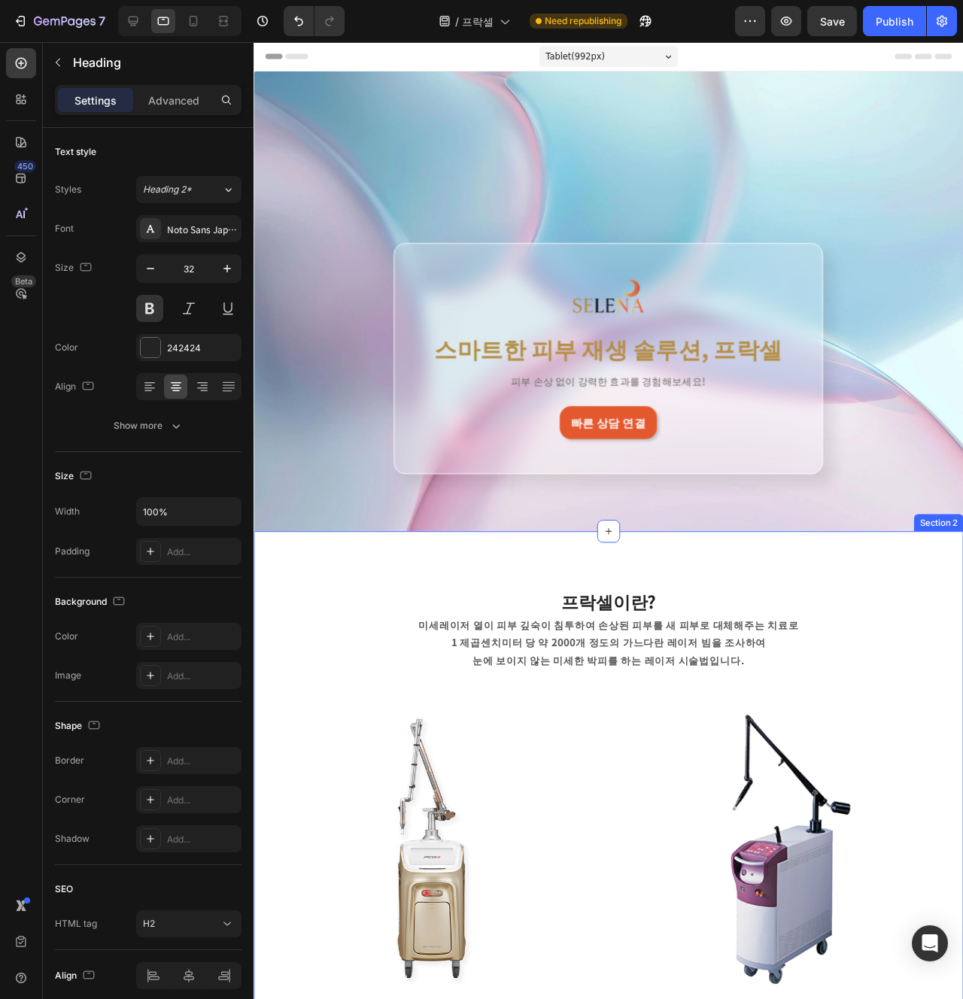
click at [477, 610] on div "프락셀이란? Heading 미세레이저 열이 피부 깊숙이 침투하여 손상된 피부를 새 피부로 대체해주는 치료로 1 제곱센치미터 당 약 2000개 …" at bounding box center [627, 946] width 746 height 779
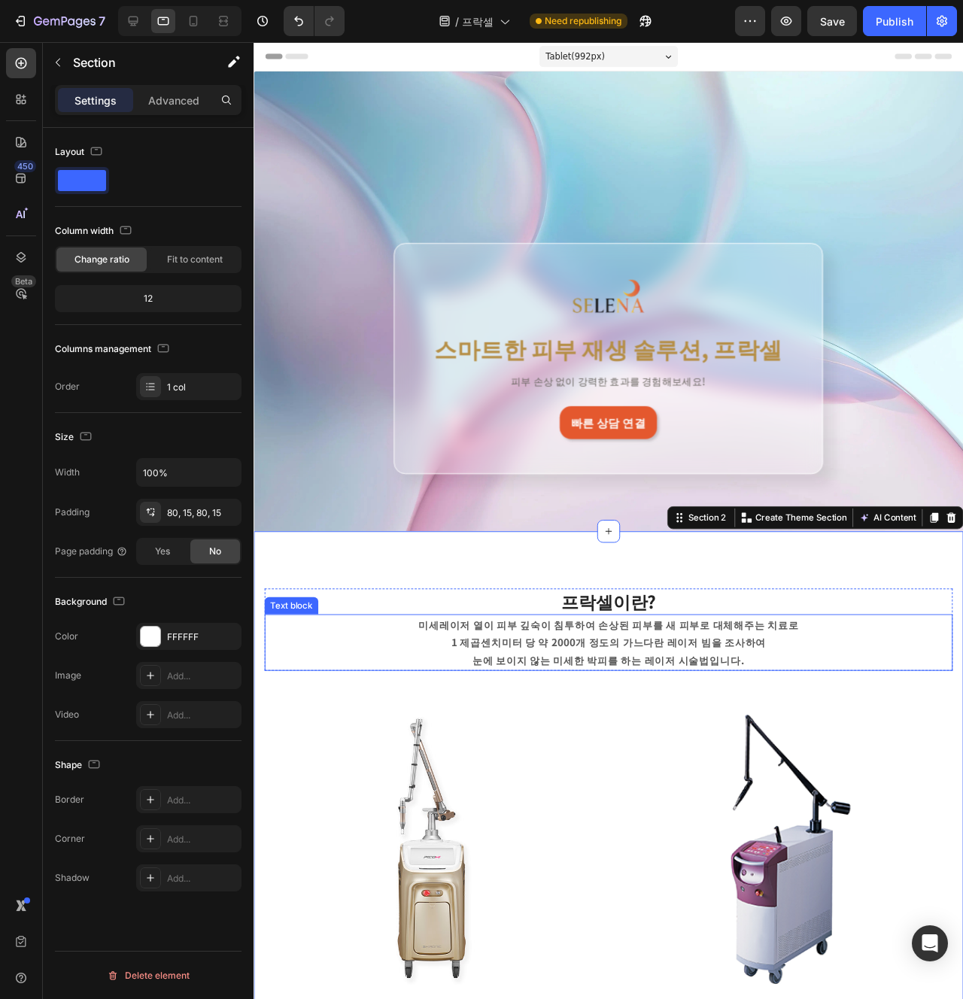
click at [379, 669] on p "1 제곱센치미터 당 약 2000개 정도의 가느다란 레이저 빔을 조사하여" at bounding box center [627, 673] width 570 height 19
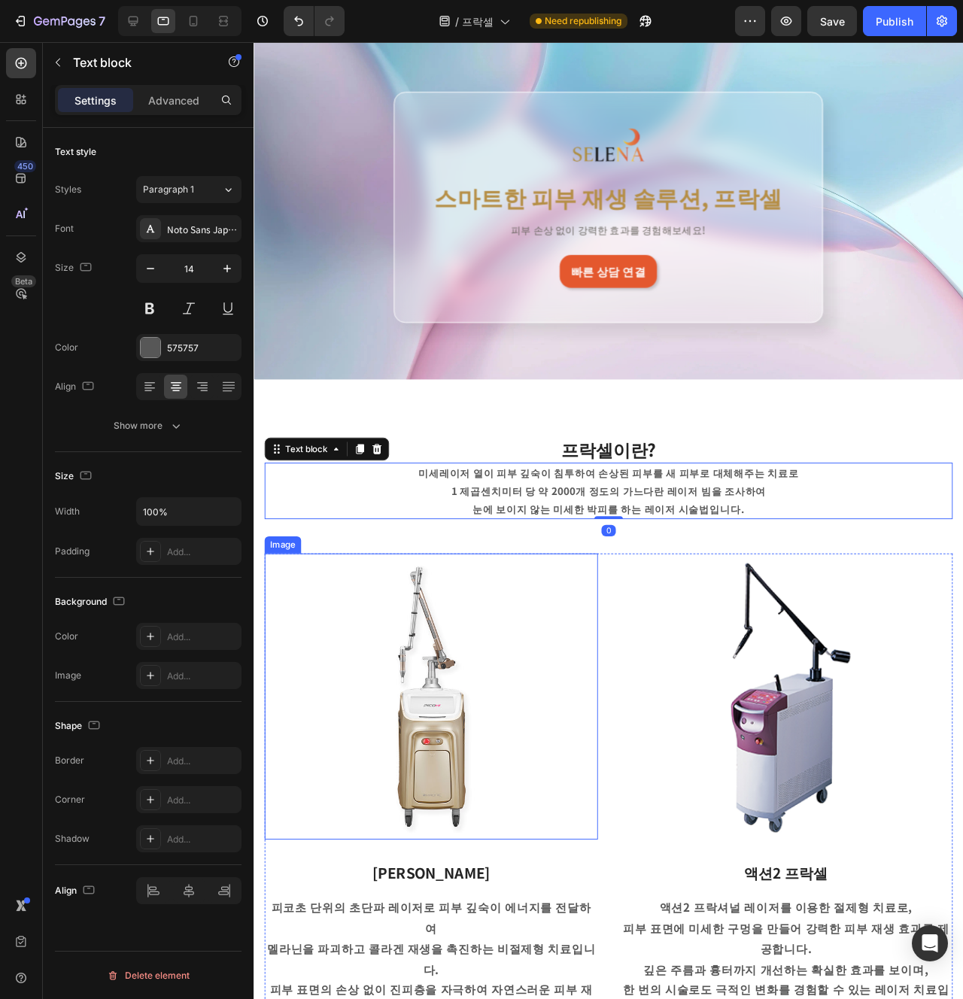
click at [469, 689] on img at bounding box center [440, 730] width 351 height 301
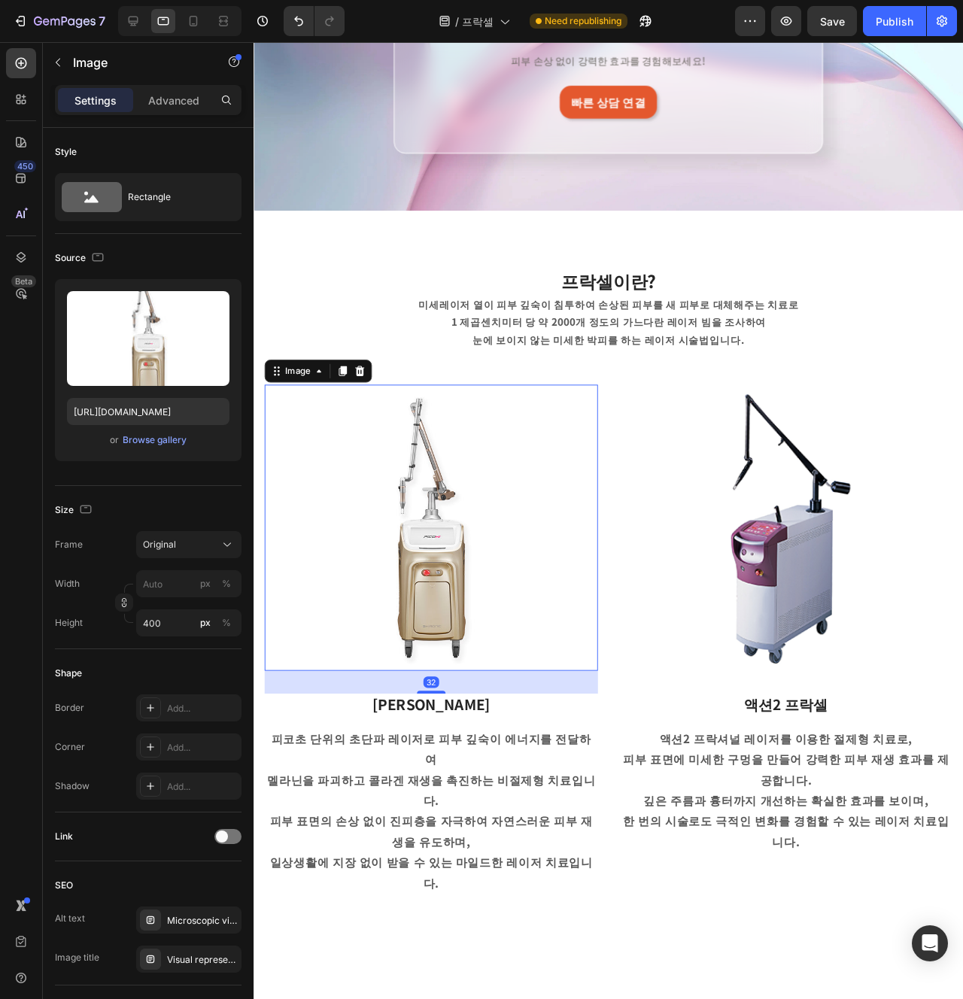
scroll to position [339, 0]
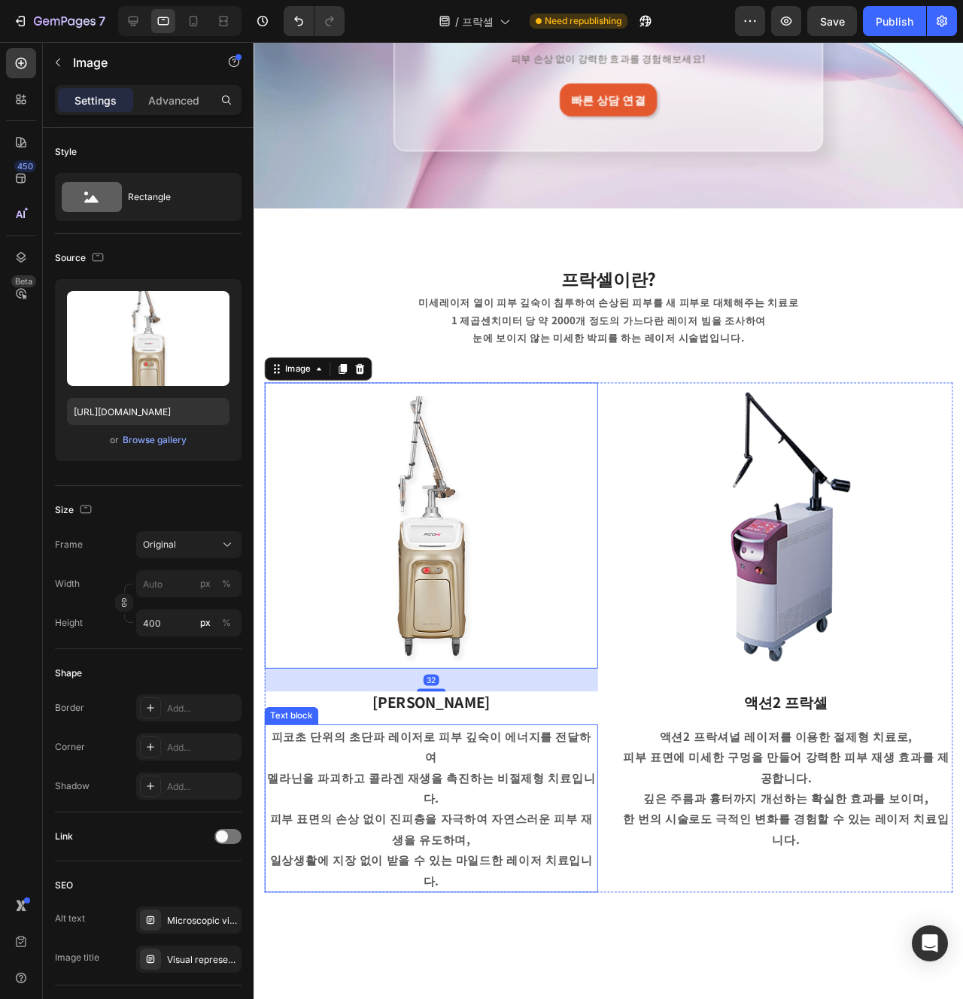
click at [468, 771] on p "피코초 단위의 초단파 레이저로 피부 깊숙이 에너지를 전달하여" at bounding box center [440, 784] width 348 height 44
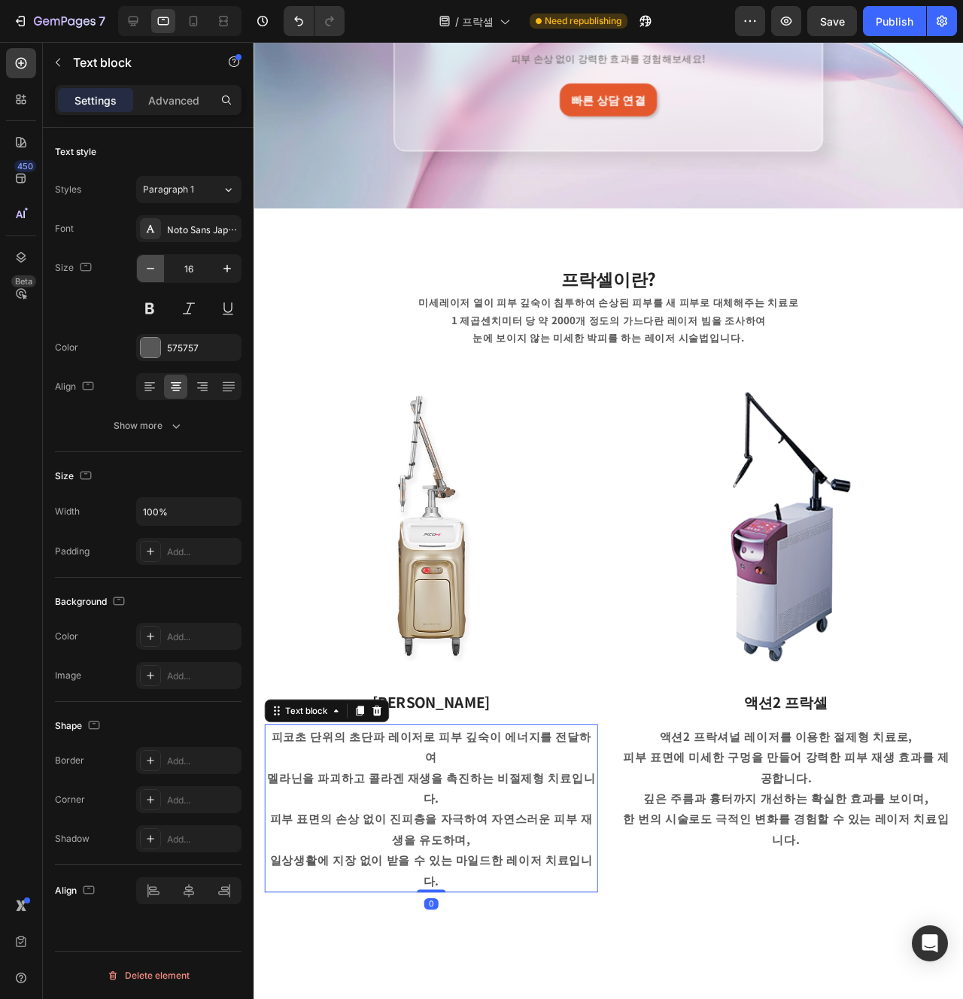
click at [154, 272] on icon "button" at bounding box center [150, 268] width 15 height 15
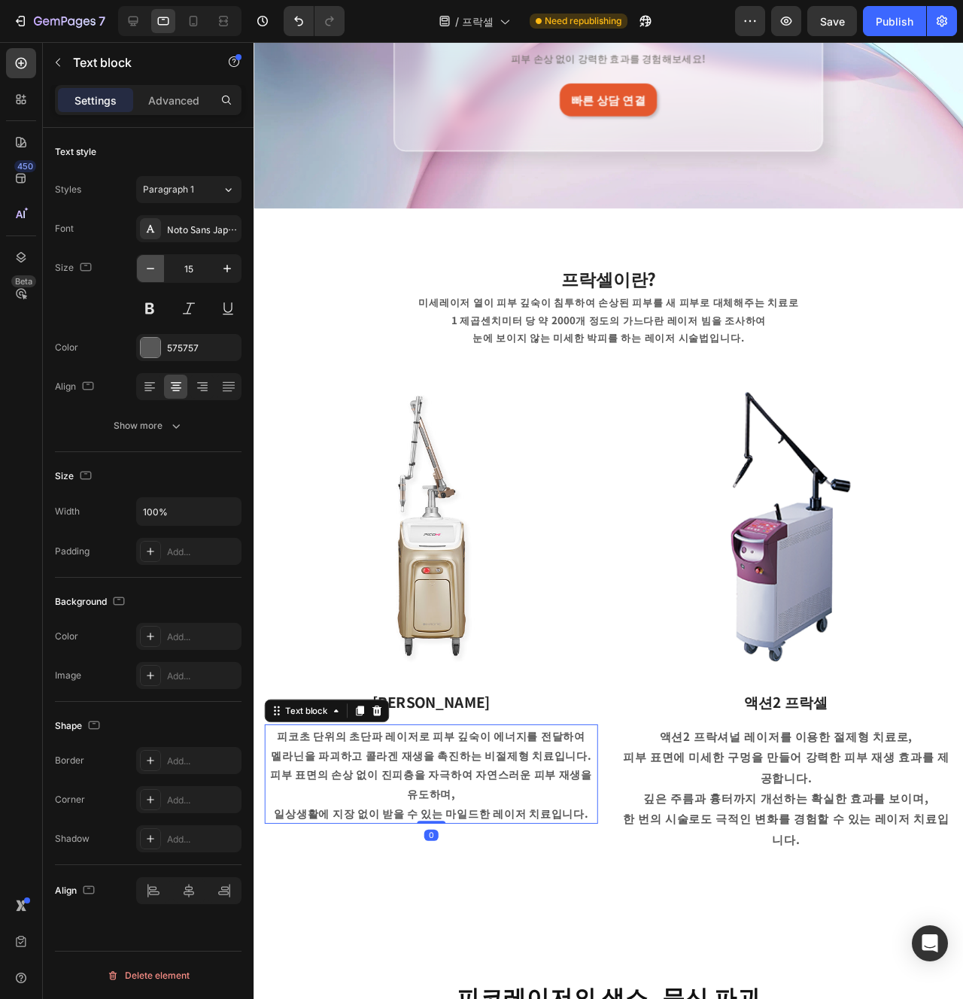
click at [154, 272] on icon "button" at bounding box center [150, 268] width 15 height 15
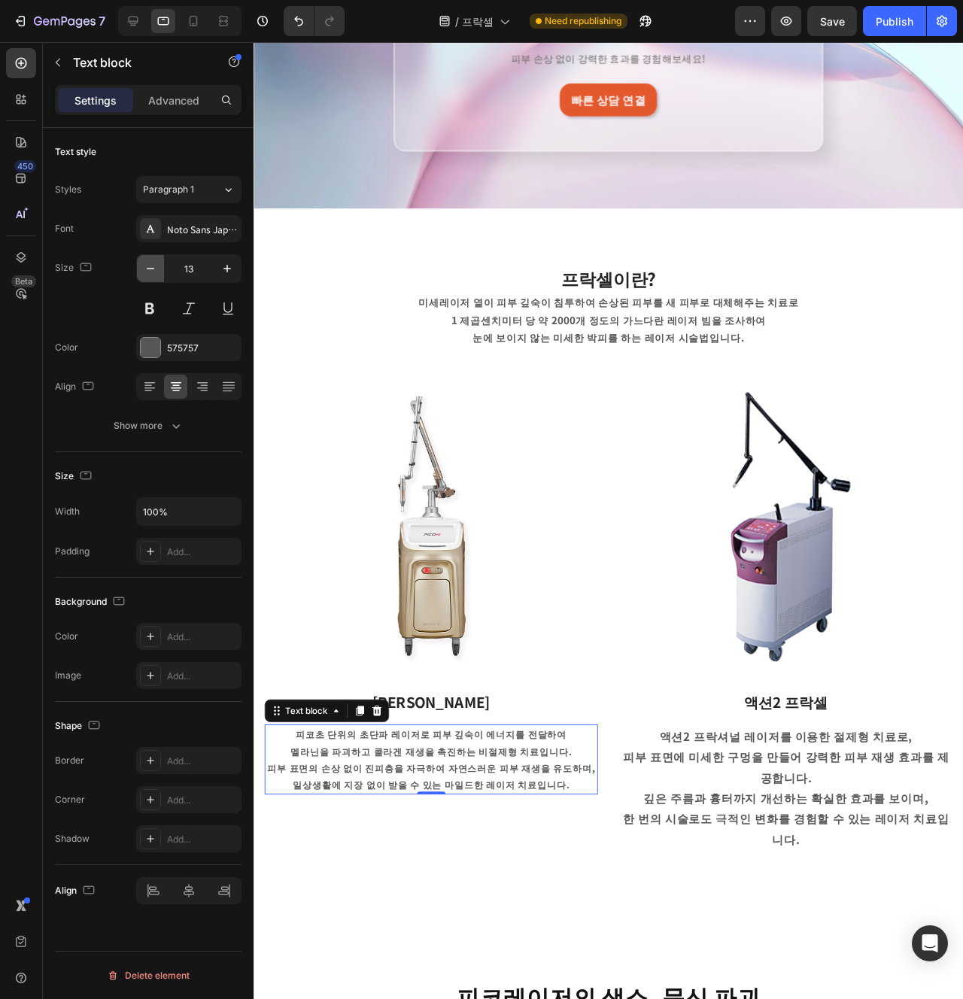
click at [149, 273] on icon "button" at bounding box center [150, 268] width 15 height 15
type input "12"
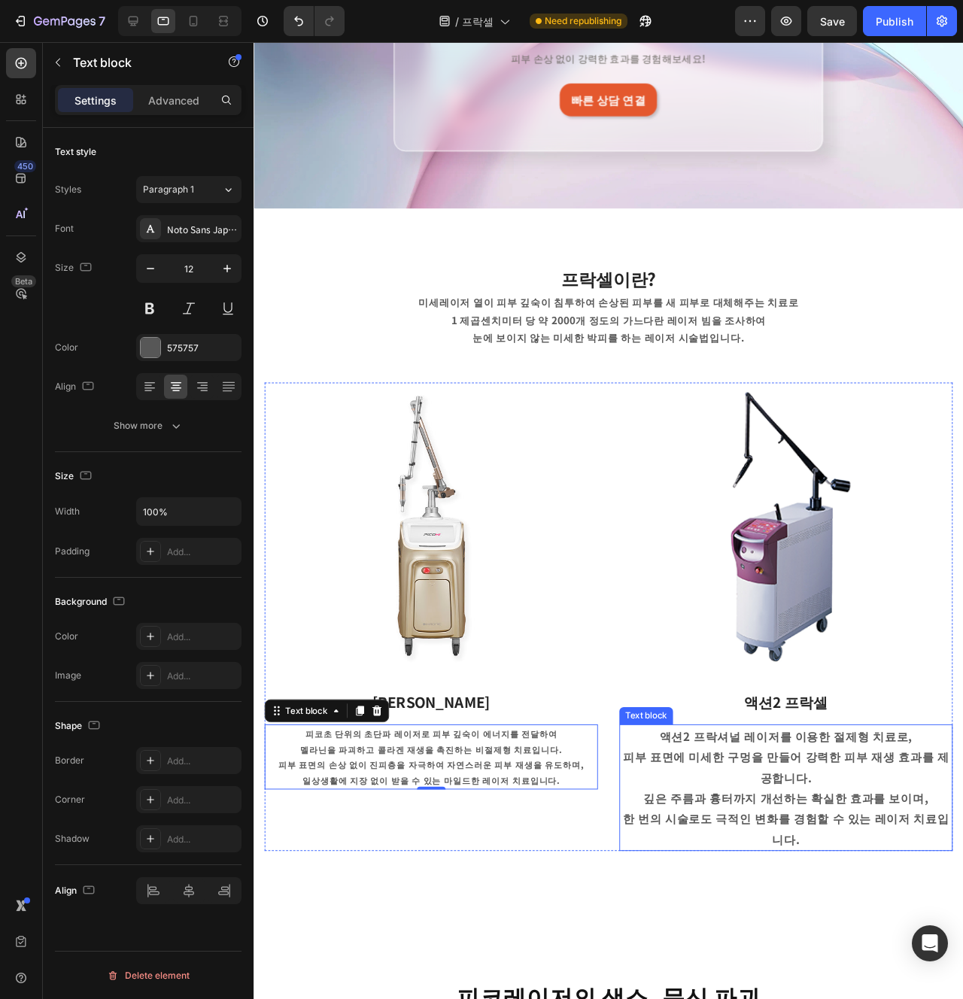
click at [740, 808] on p "피부 표면에 미세한 구멍을 만들어 강력한 피부 재생 효과를 제공합니다." at bounding box center [814, 805] width 348 height 44
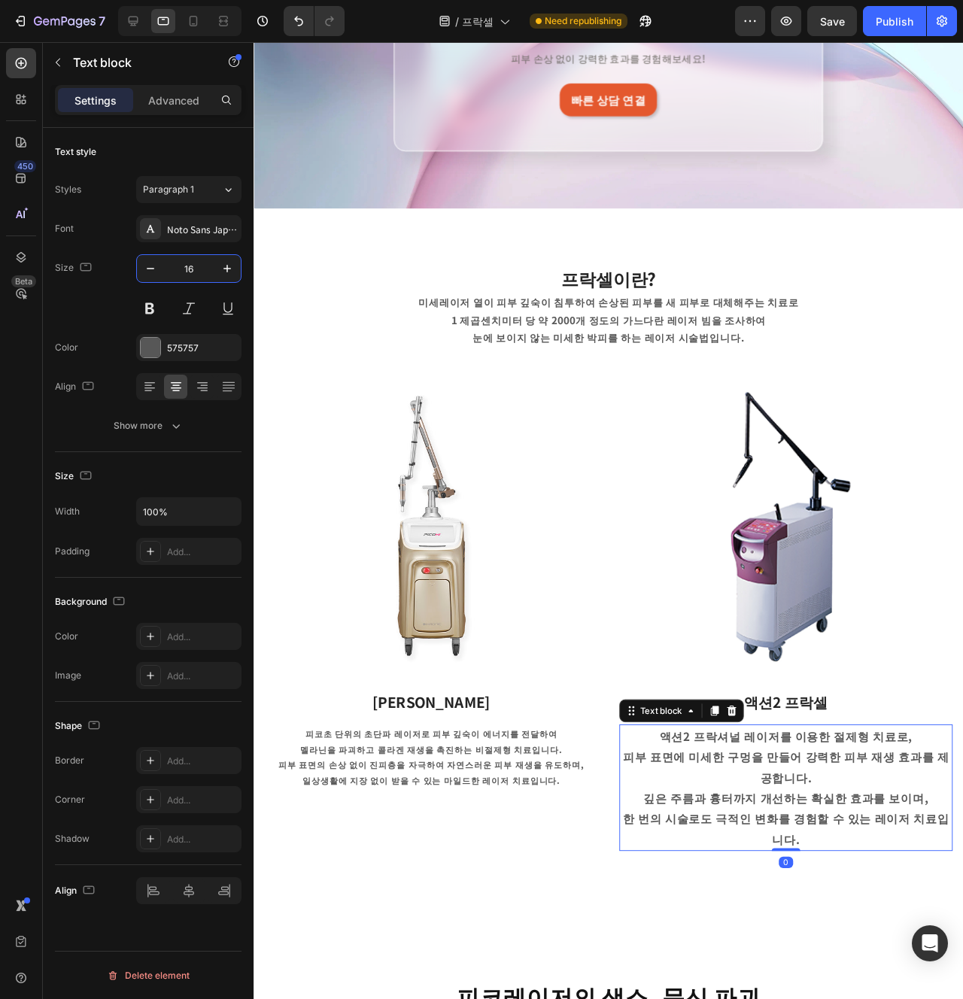
click at [200, 275] on input "16" at bounding box center [189, 268] width 50 height 27
type input "12"
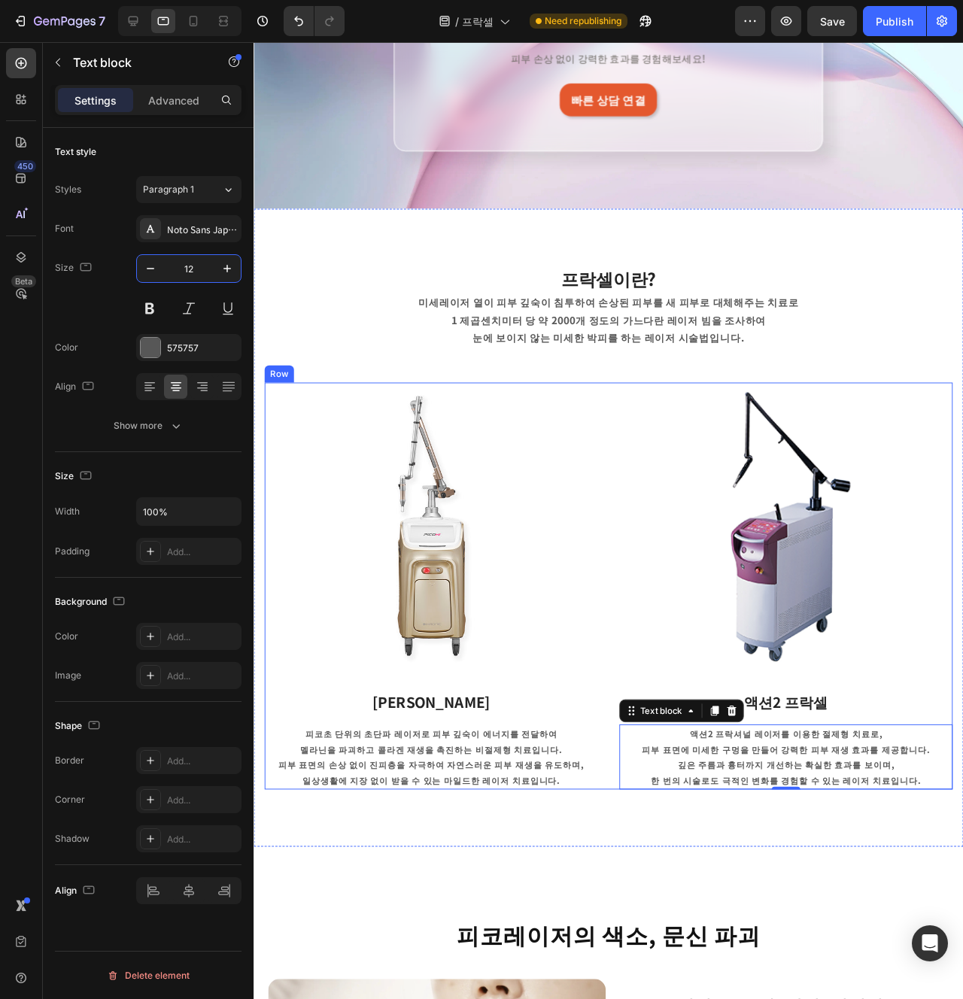
click at [837, 750] on div "Image 액션2 프락셀 Text block 액션2 프락셔널 레이저를 이용한 절제형 치료로, 피부 표면에 미세한 구멍을 만들어 강력한 피부 재…" at bounding box center [813, 613] width 351 height 427
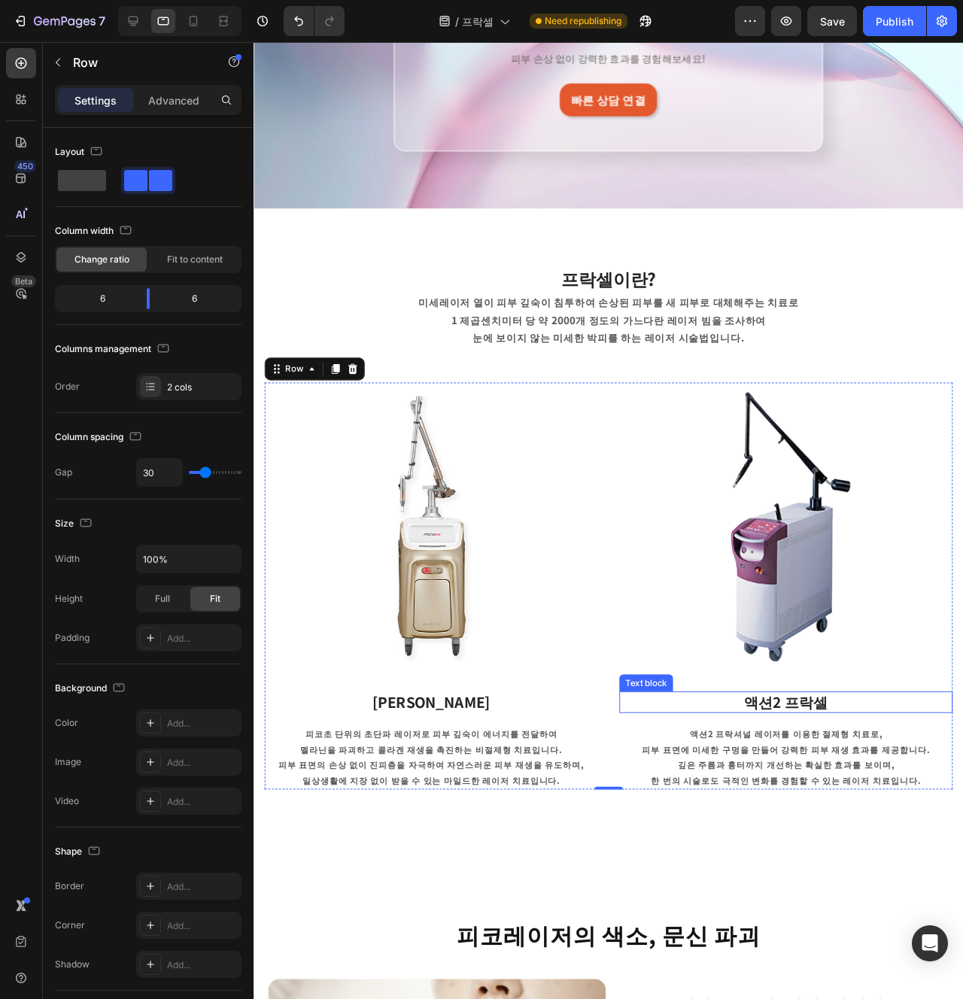
click at [808, 732] on strong "액션2 프락셀" at bounding box center [814, 736] width 88 height 22
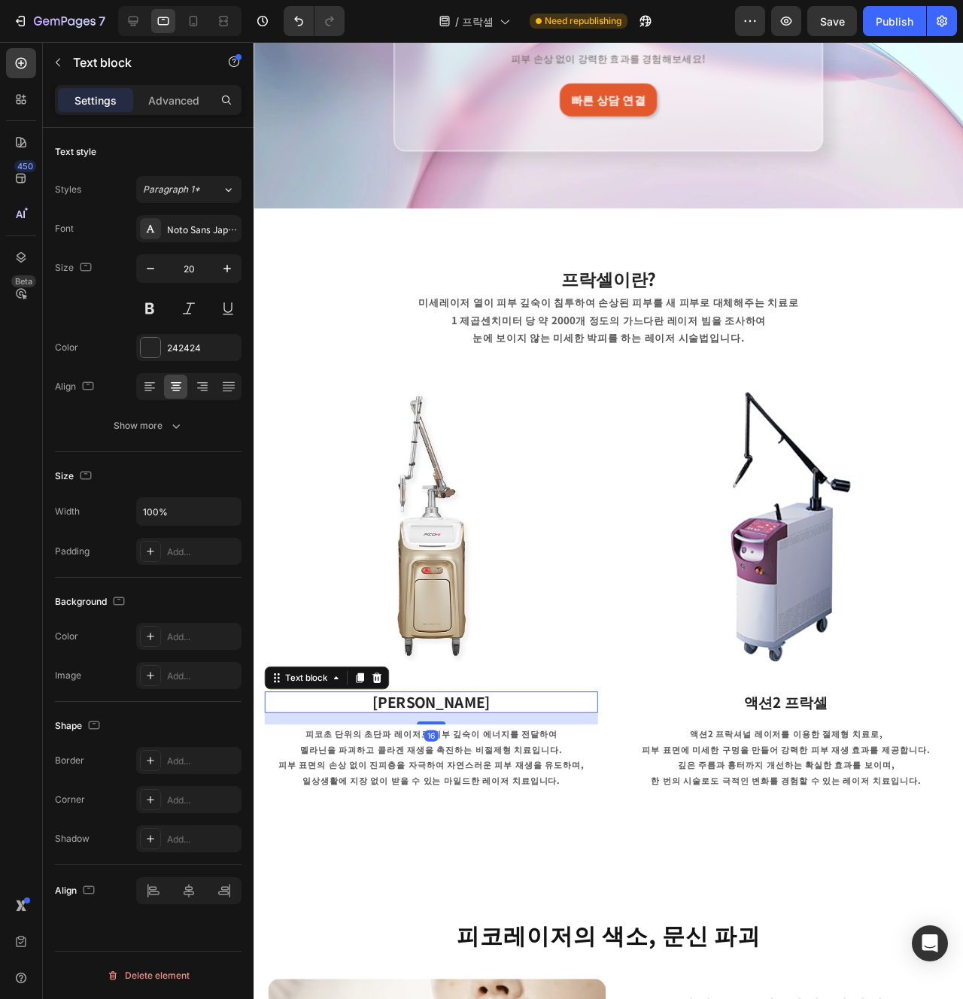
click at [441, 732] on strong "[PERSON_NAME]" at bounding box center [441, 736] width 124 height 22
click at [170, 104] on p "Advanced" at bounding box center [173, 101] width 51 height 16
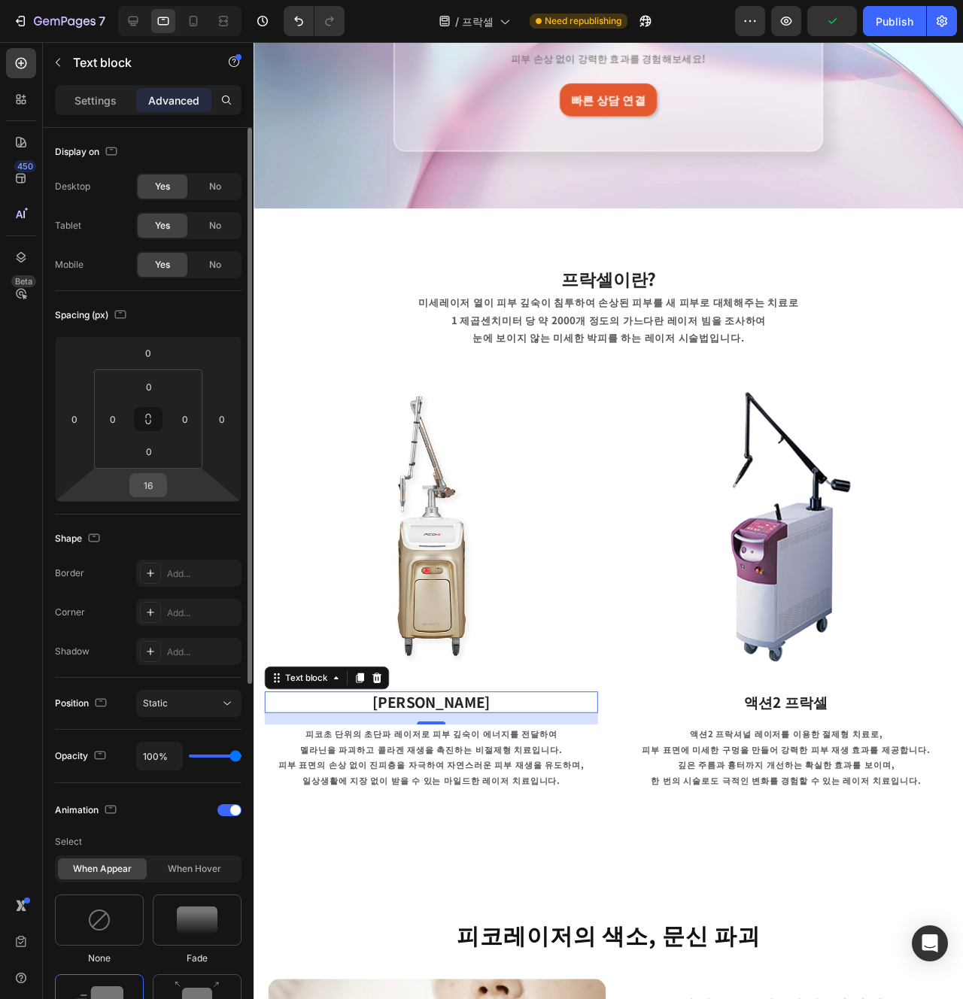
click at [154, 491] on input "16" at bounding box center [148, 485] width 30 height 23
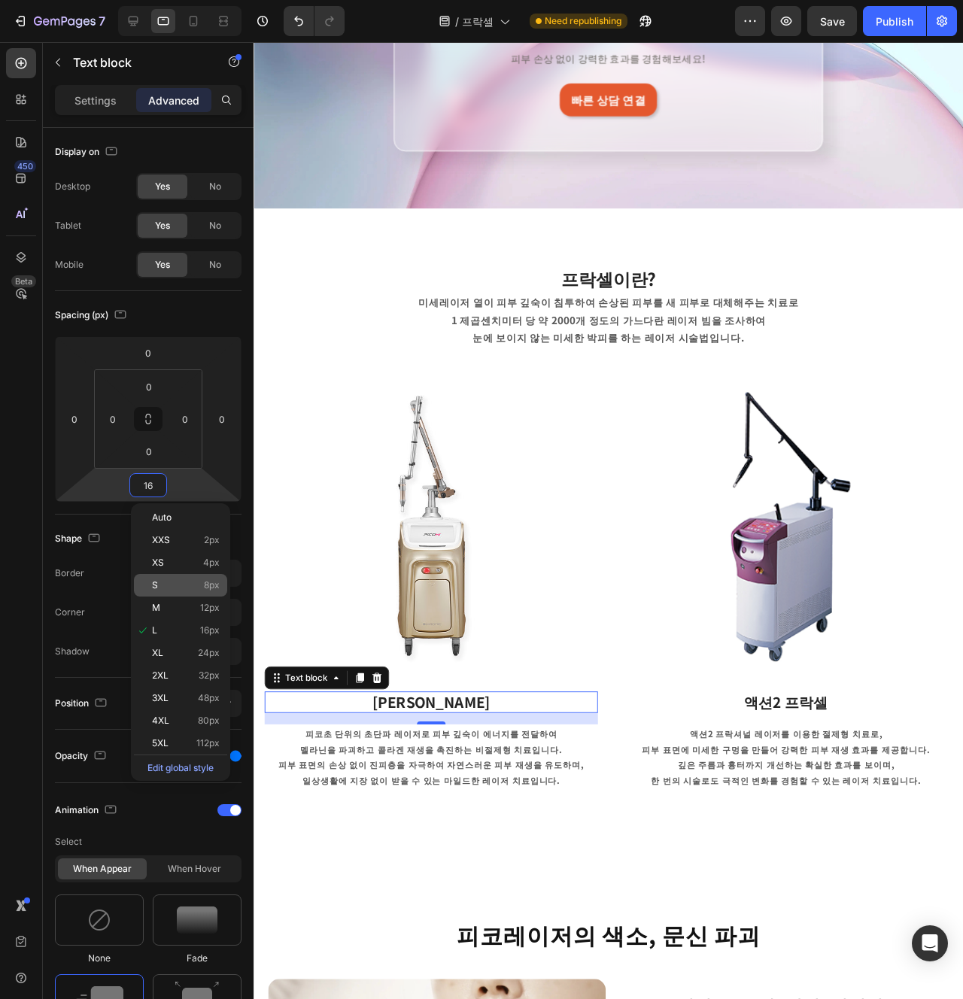
click at [202, 594] on div "S 8px" at bounding box center [180, 585] width 93 height 23
type input "8"
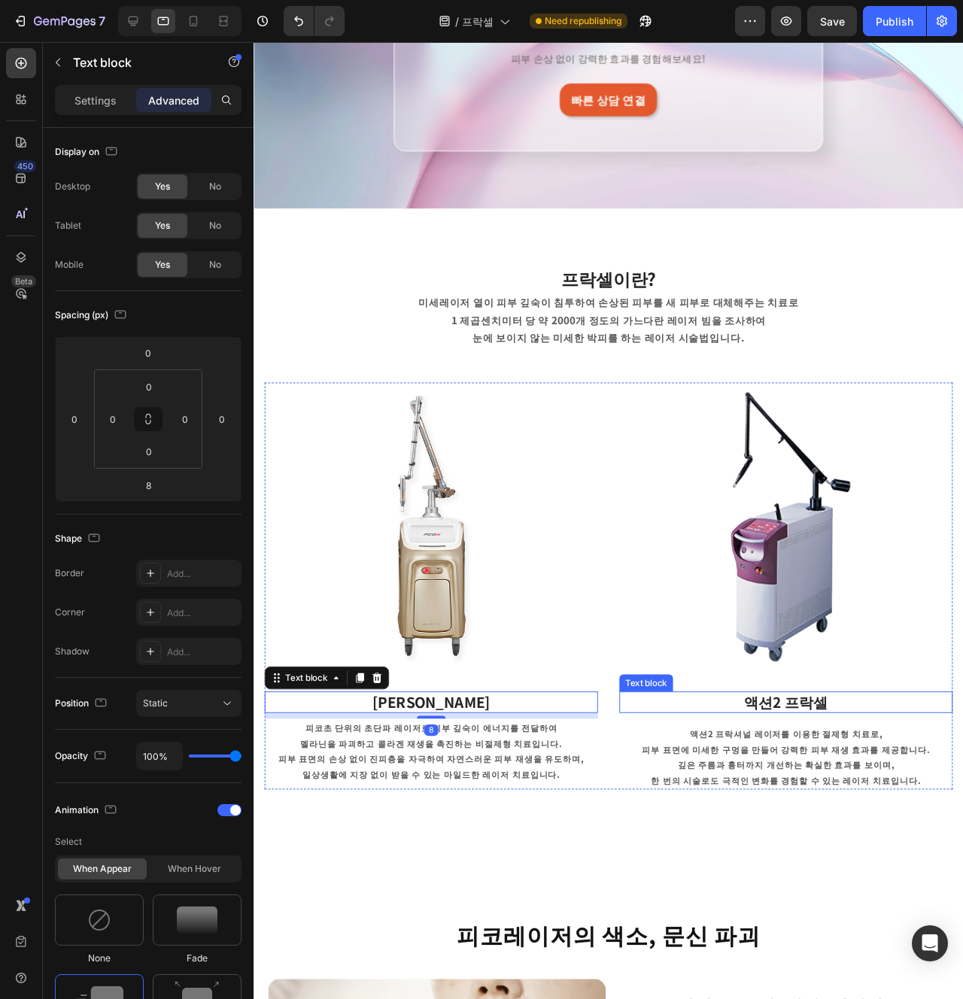
click at [783, 734] on strong "액션2 프락셀" at bounding box center [814, 736] width 88 height 22
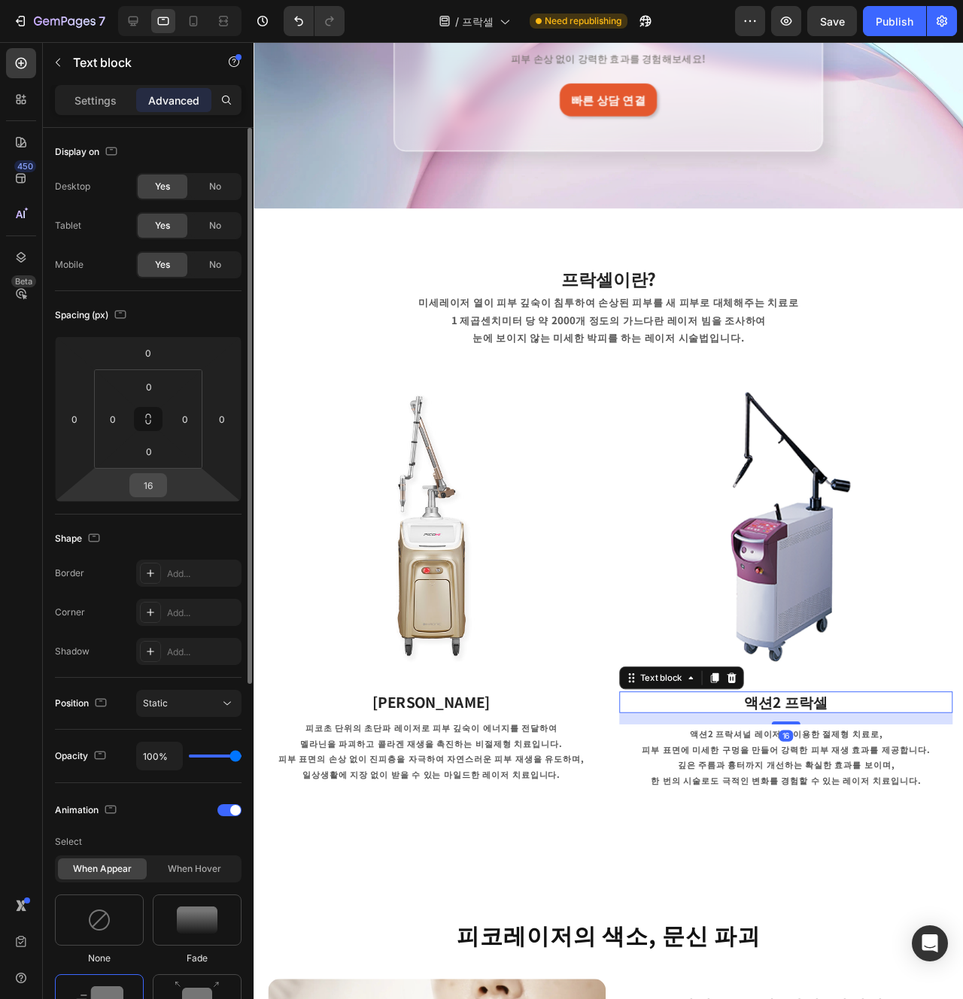
click at [144, 493] on input "16" at bounding box center [148, 485] width 30 height 23
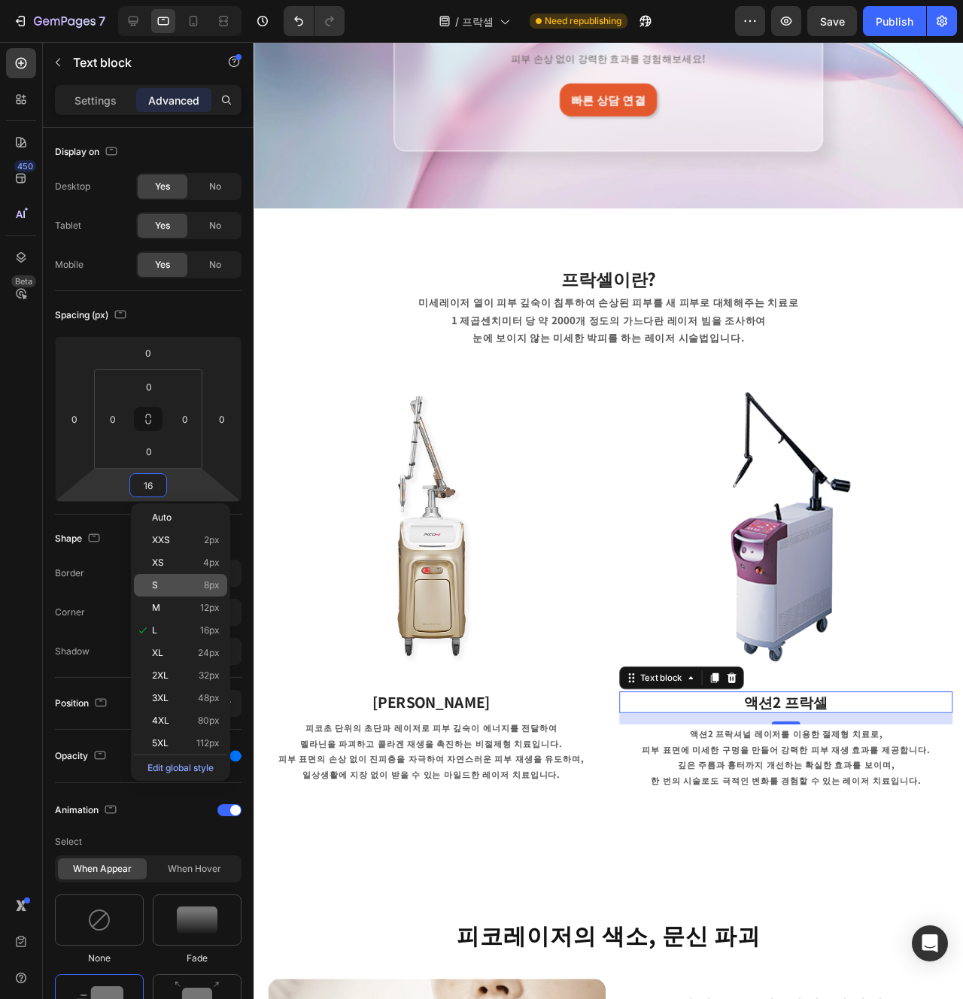
click at [207, 595] on div "S 8px" at bounding box center [180, 585] width 93 height 23
type input "8"
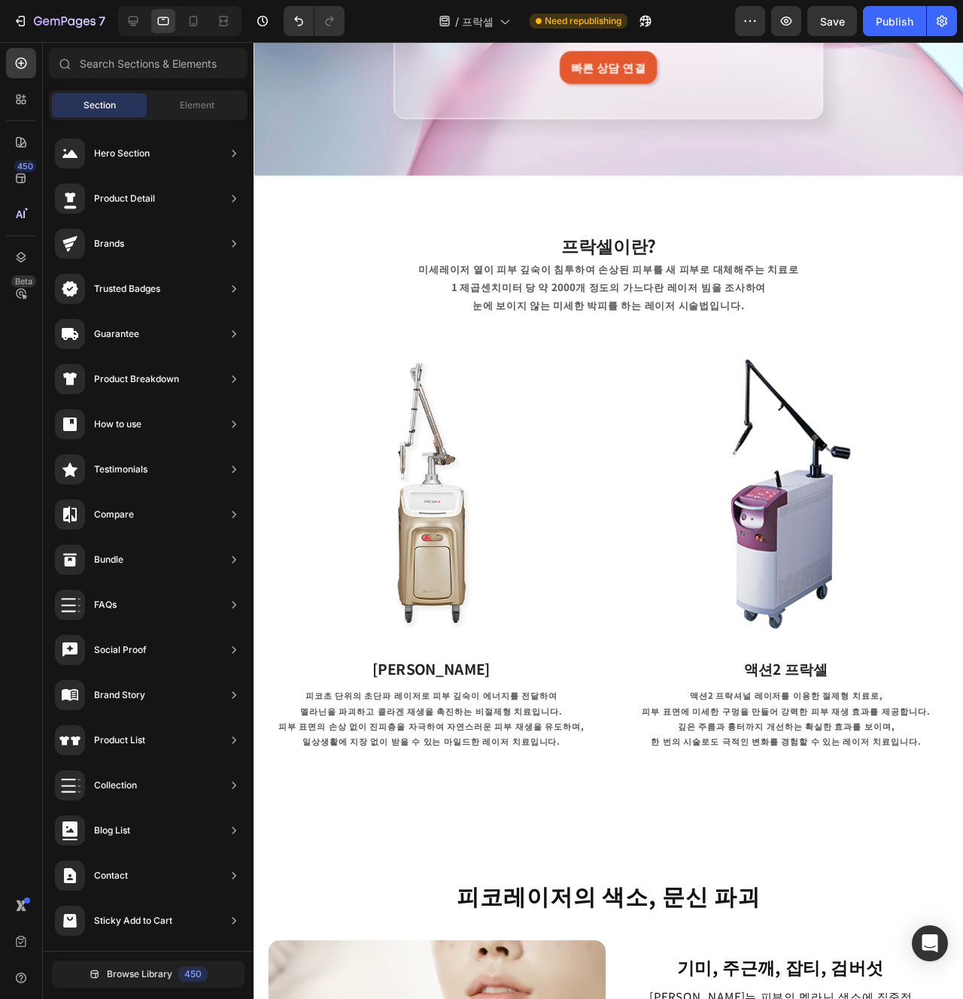
scroll to position [372, 0]
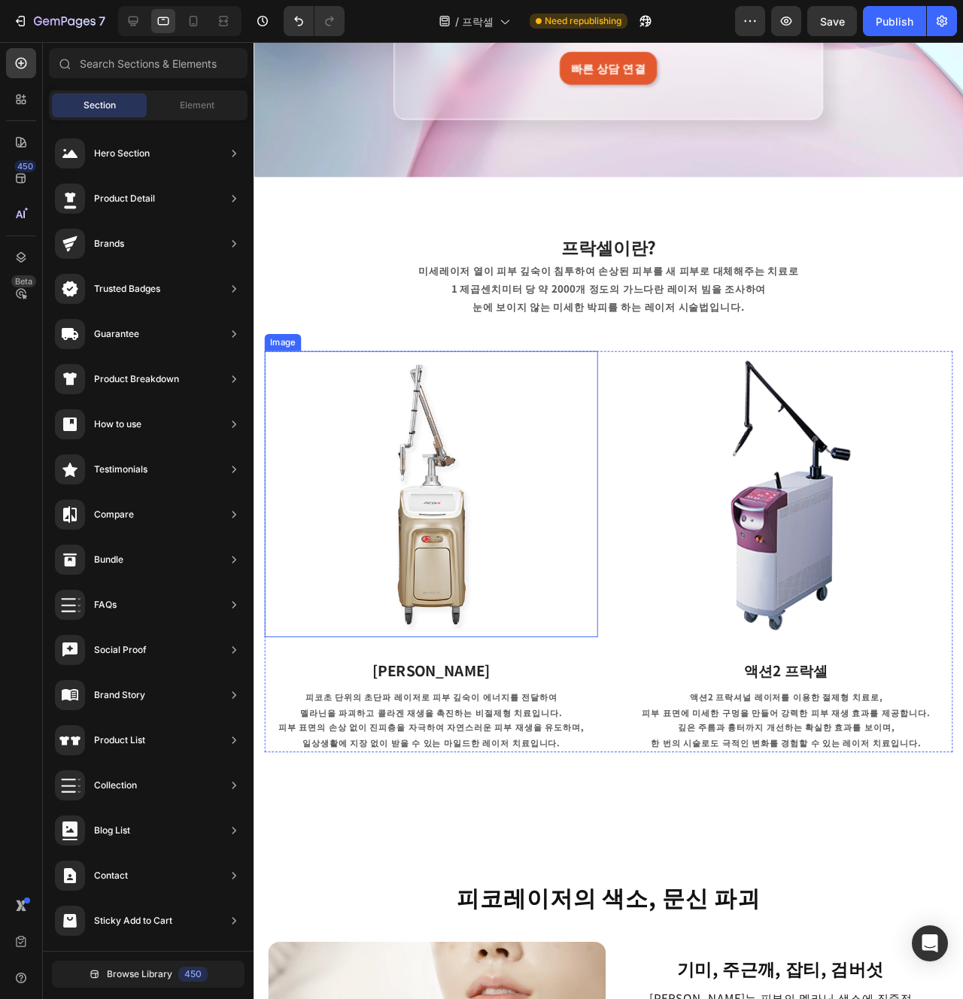
click at [605, 589] on img at bounding box center [440, 517] width 351 height 301
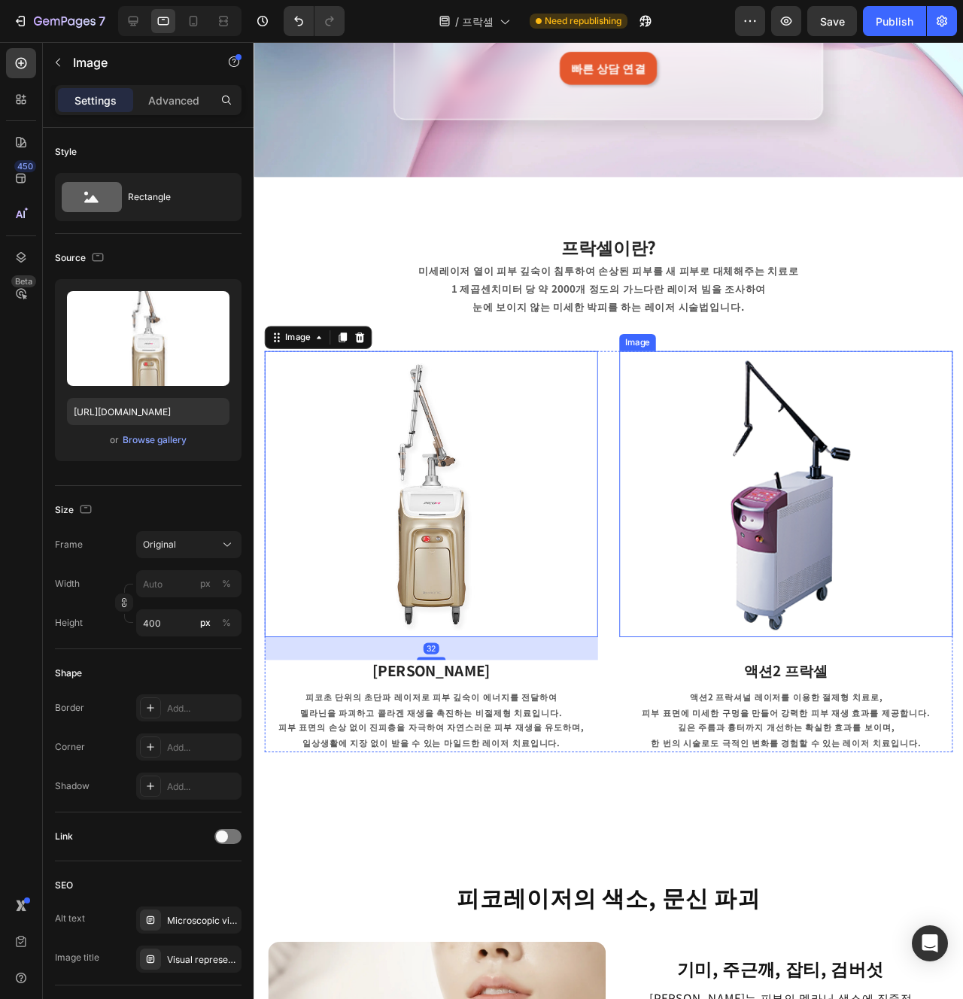
click at [741, 570] on img at bounding box center [813, 517] width 351 height 301
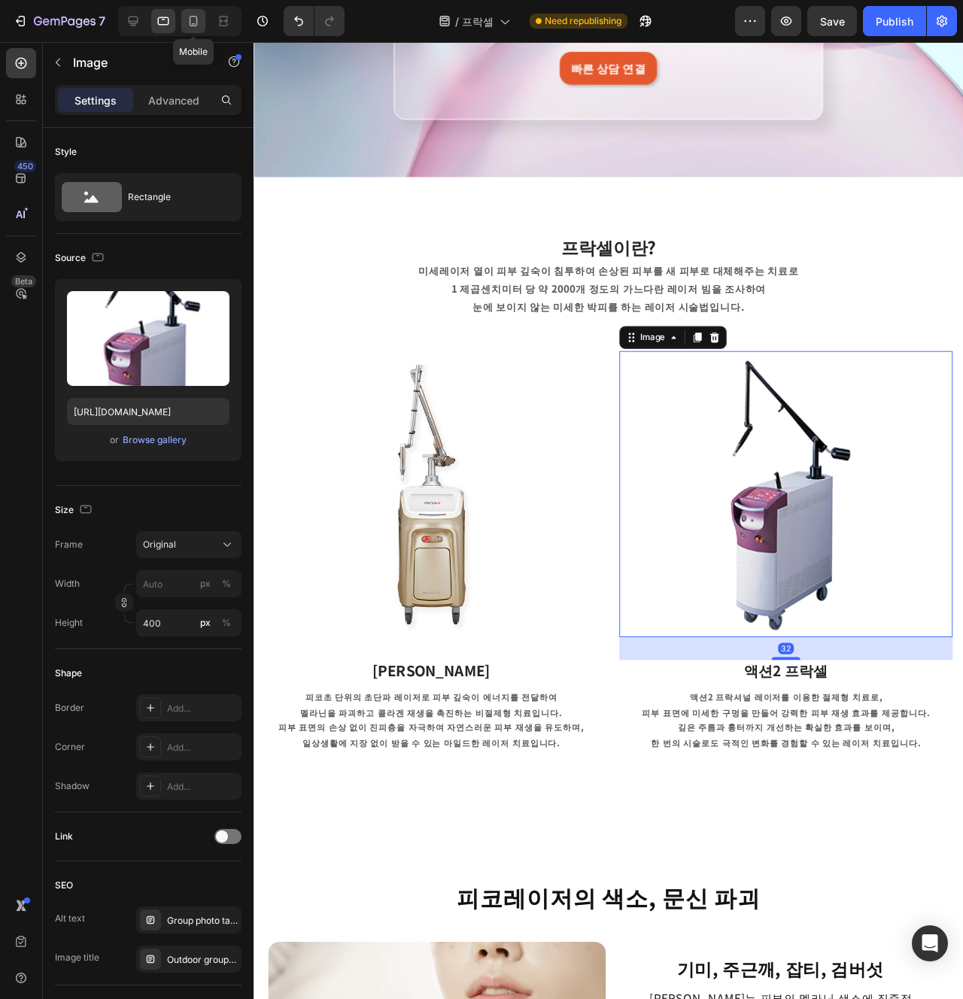
click at [200, 23] on icon at bounding box center [193, 21] width 15 height 15
type input "100"
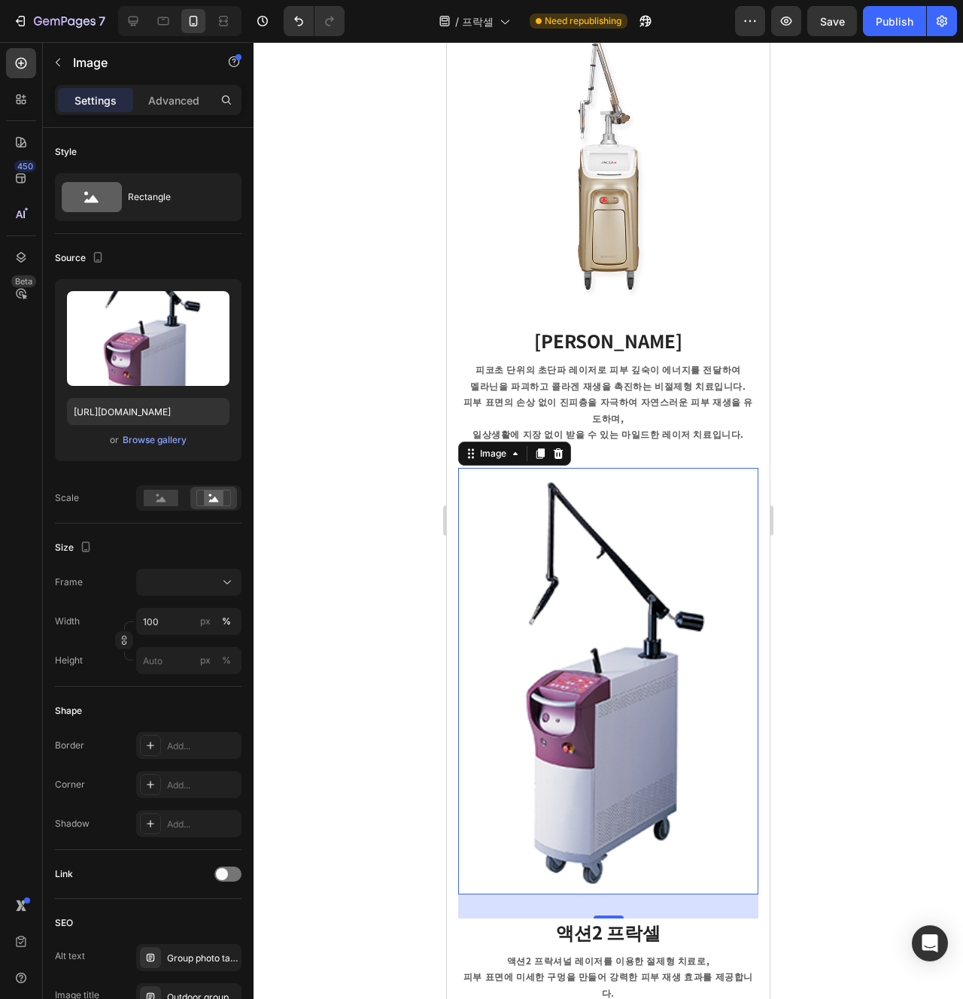
scroll to position [573, 0]
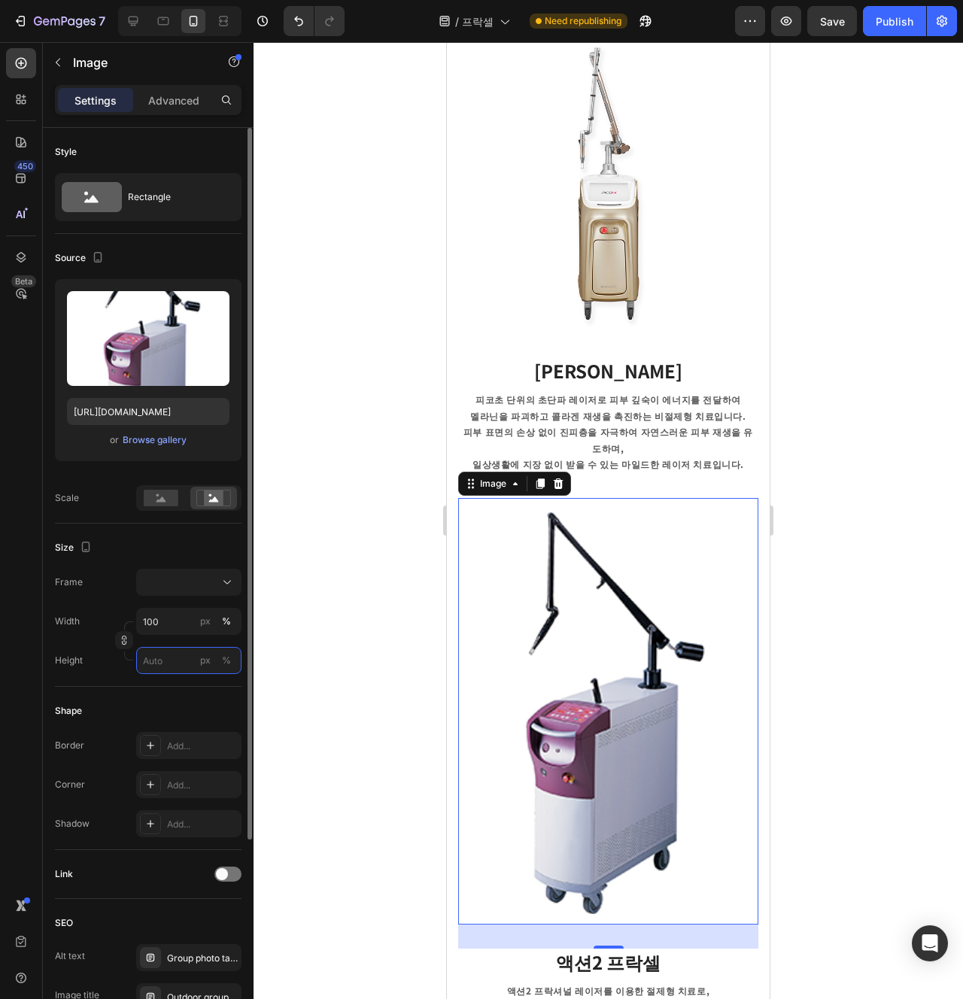
click at [165, 649] on input "px %" at bounding box center [188, 660] width 105 height 27
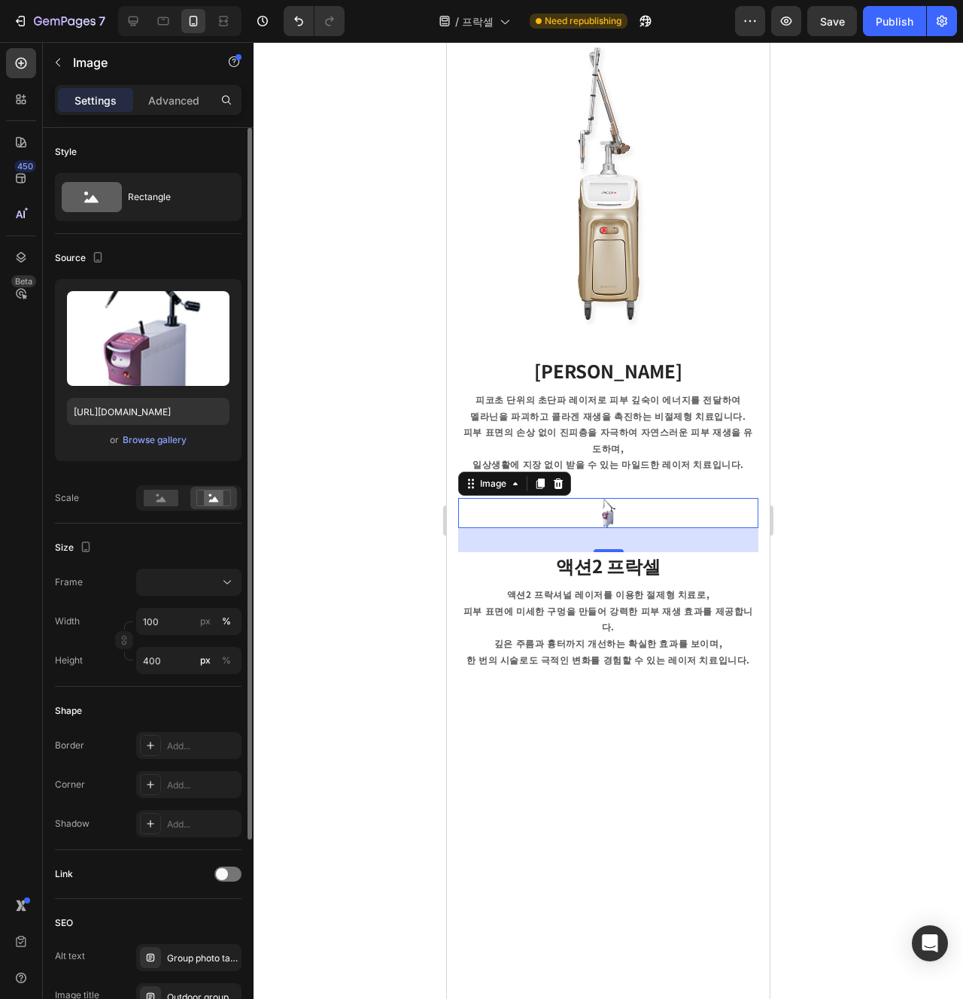
click at [202, 692] on div "Shape Border Add... Corner Add... Shadow Add..." at bounding box center [148, 768] width 187 height 163
click at [178, 669] on input "400" at bounding box center [188, 660] width 105 height 27
click at [214, 667] on div "px %" at bounding box center [215, 660] width 39 height 27
click at [214, 667] on input "40" at bounding box center [188, 660] width 105 height 27
click at [217, 631] on button "px" at bounding box center [226, 622] width 18 height 18
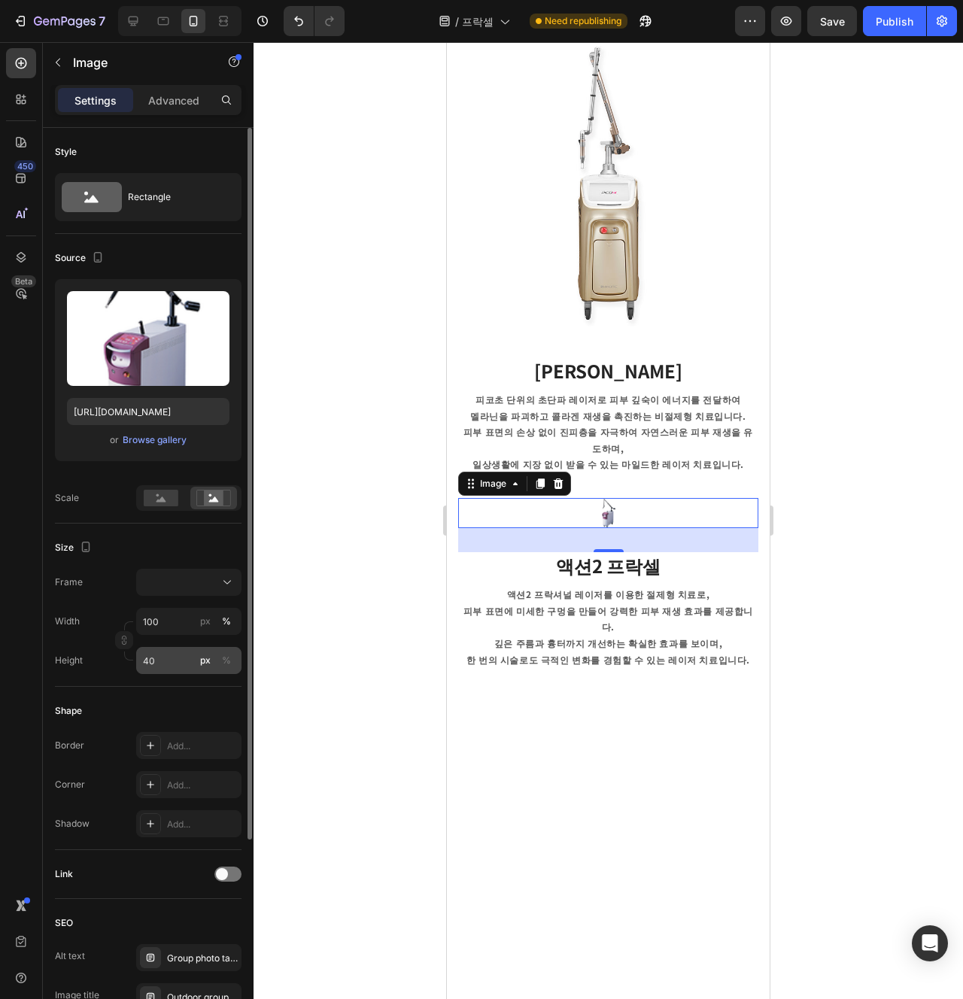
click at [210, 666] on div "px" at bounding box center [205, 661] width 11 height 14
click at [151, 679] on div "Size Frame Width 100 px % Height 40 px %" at bounding box center [148, 605] width 187 height 163
click at [160, 670] on input "40" at bounding box center [188, 660] width 105 height 27
click at [166, 667] on input "40" at bounding box center [188, 660] width 105 height 27
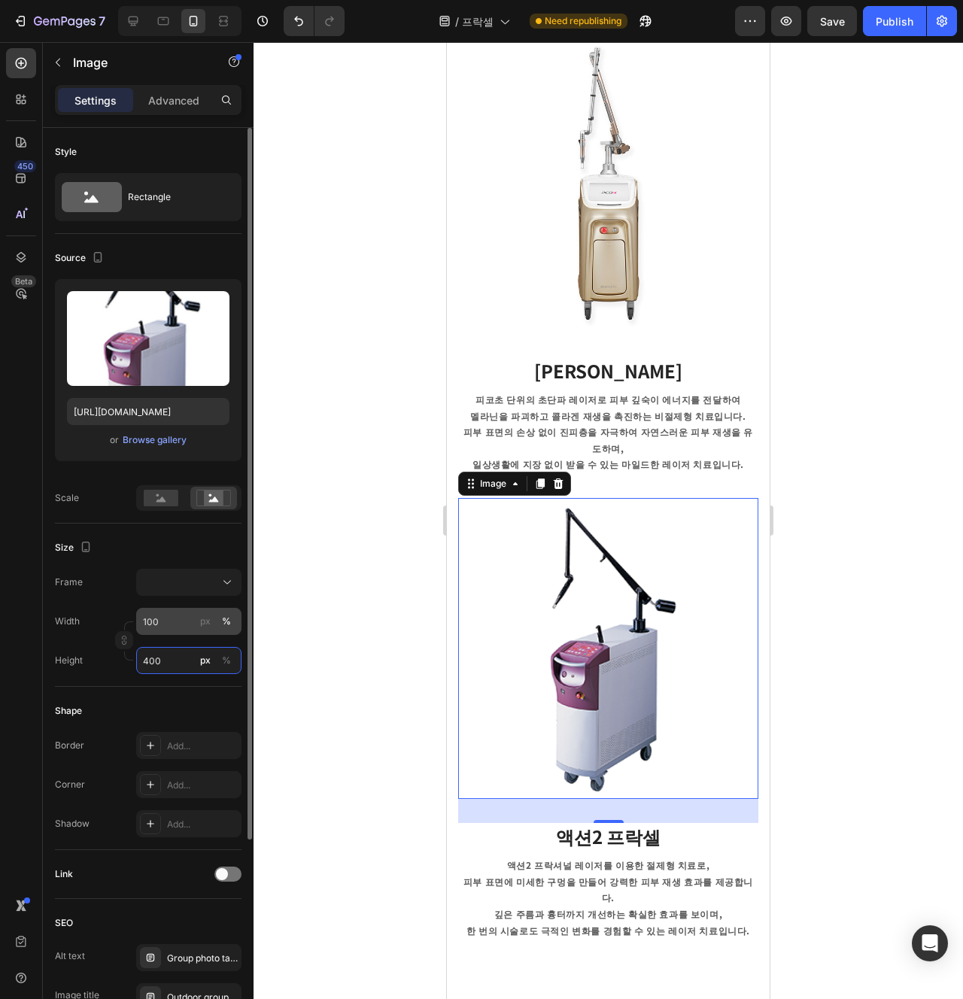
type input "400"
click at [176, 620] on input "100" at bounding box center [188, 621] width 105 height 27
click at [152, 569] on button at bounding box center [188, 582] width 105 height 27
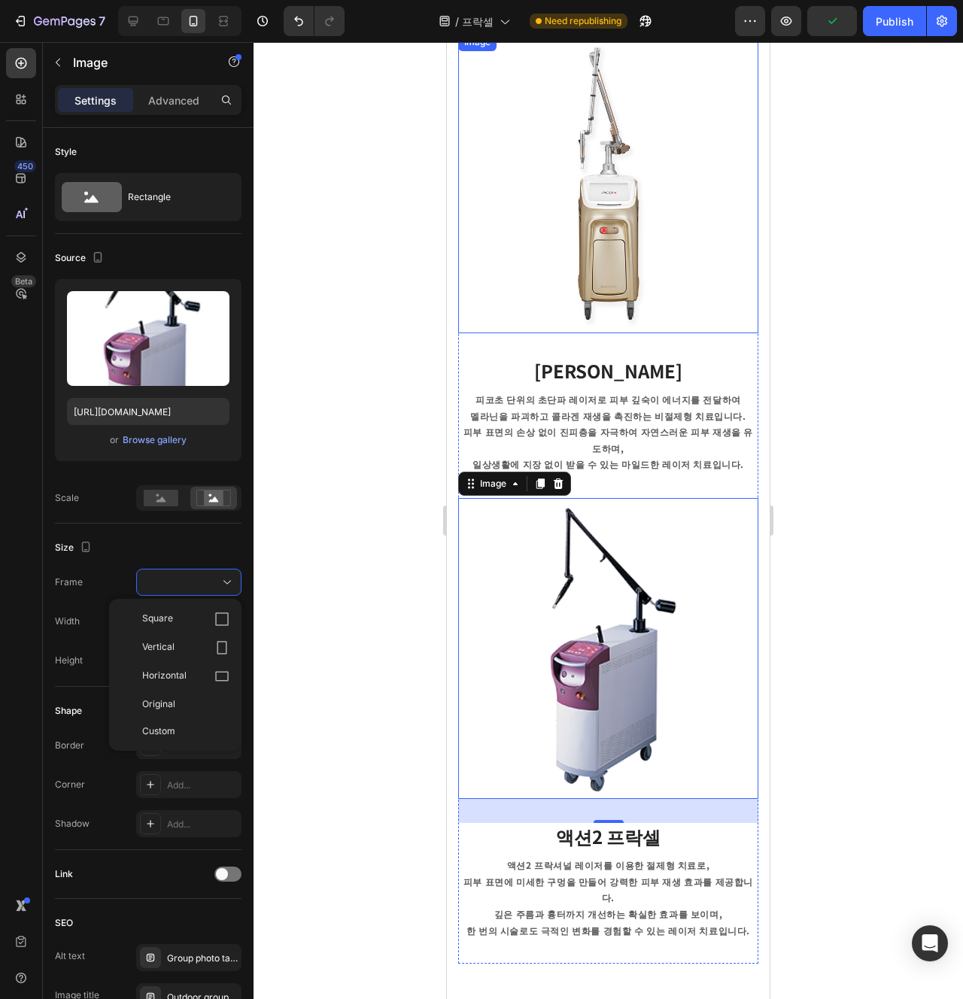
click at [597, 269] on img at bounding box center [608, 183] width 300 height 300
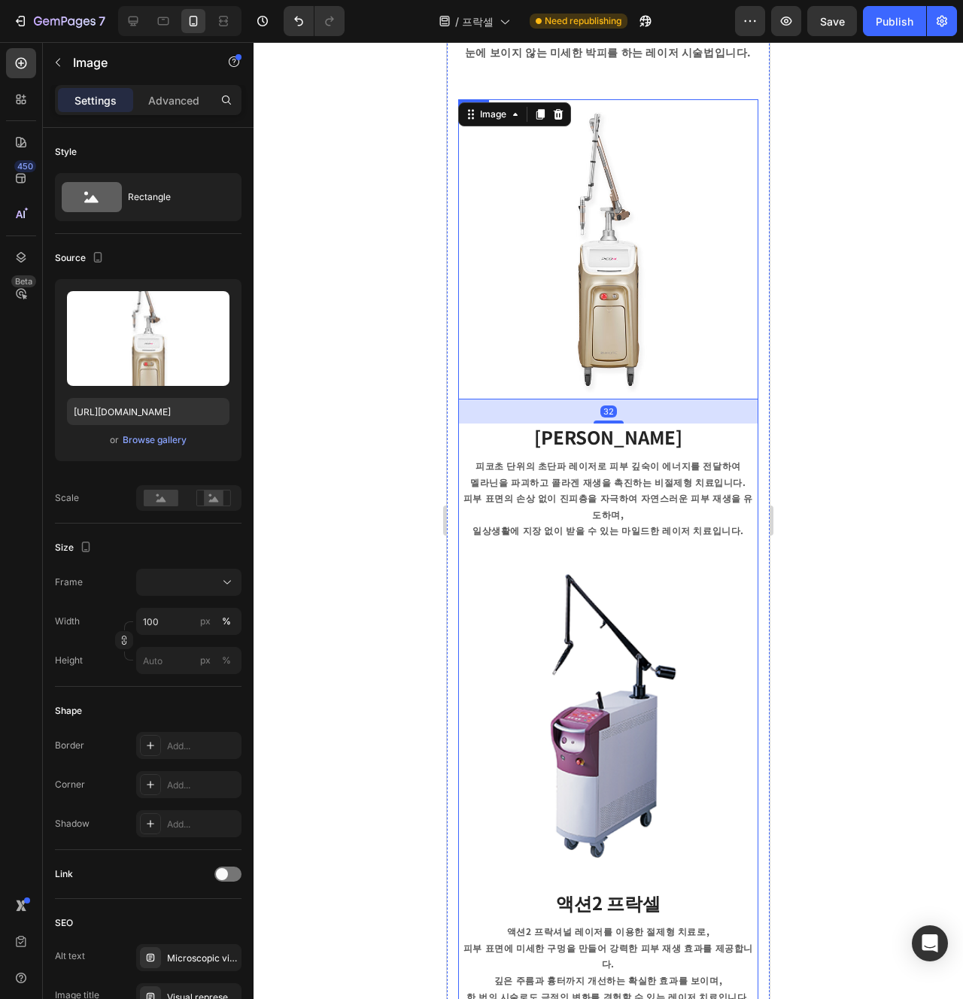
scroll to position [459, 0]
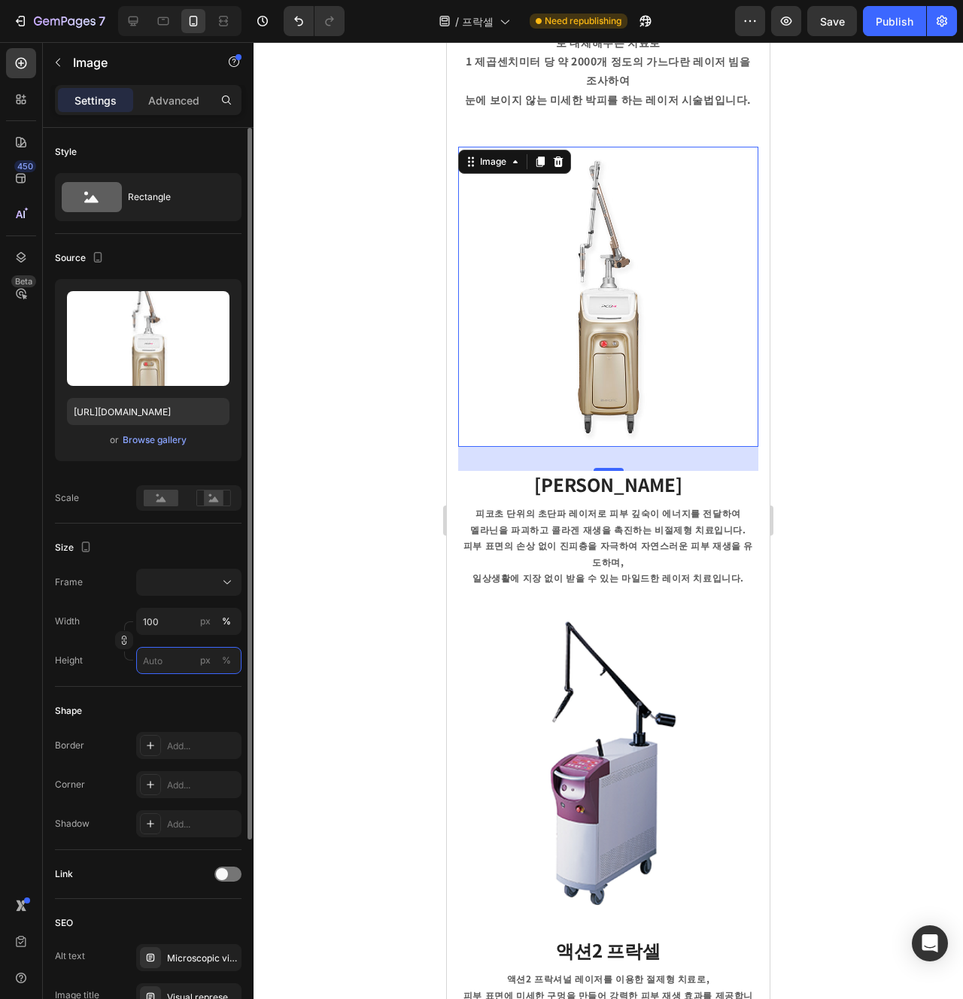
click at [153, 665] on input "px %" at bounding box center [188, 660] width 105 height 27
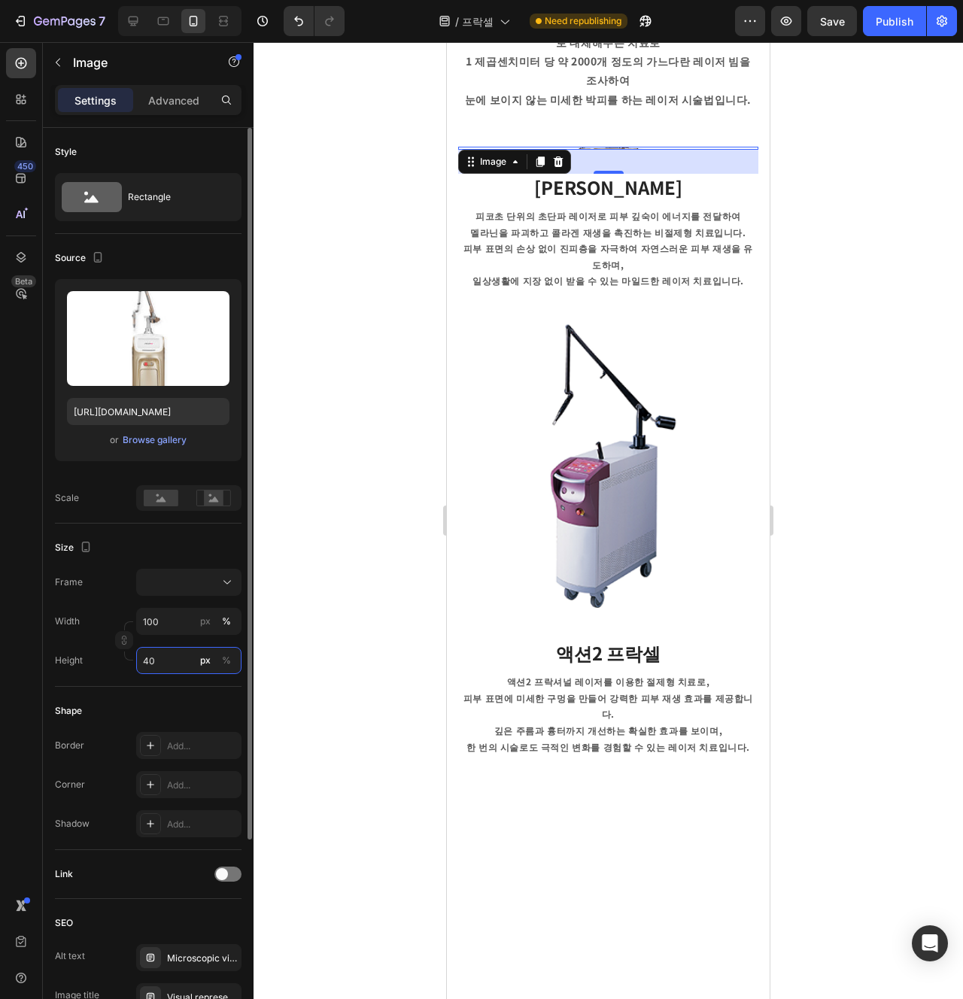
type input "400"
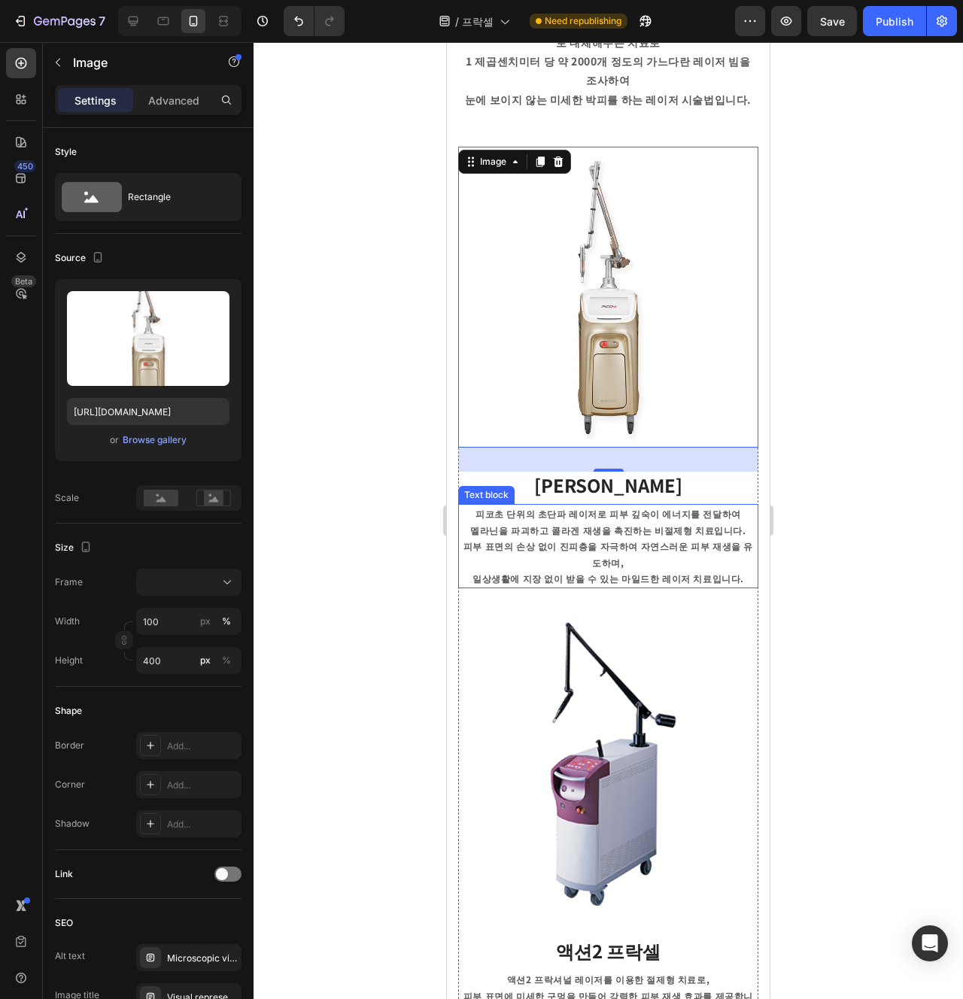
click at [577, 510] on p "피코초 단위의 초단파 레이저로 피부 깊숙이 에너지를 전달하여" at bounding box center [608, 514] width 297 height 17
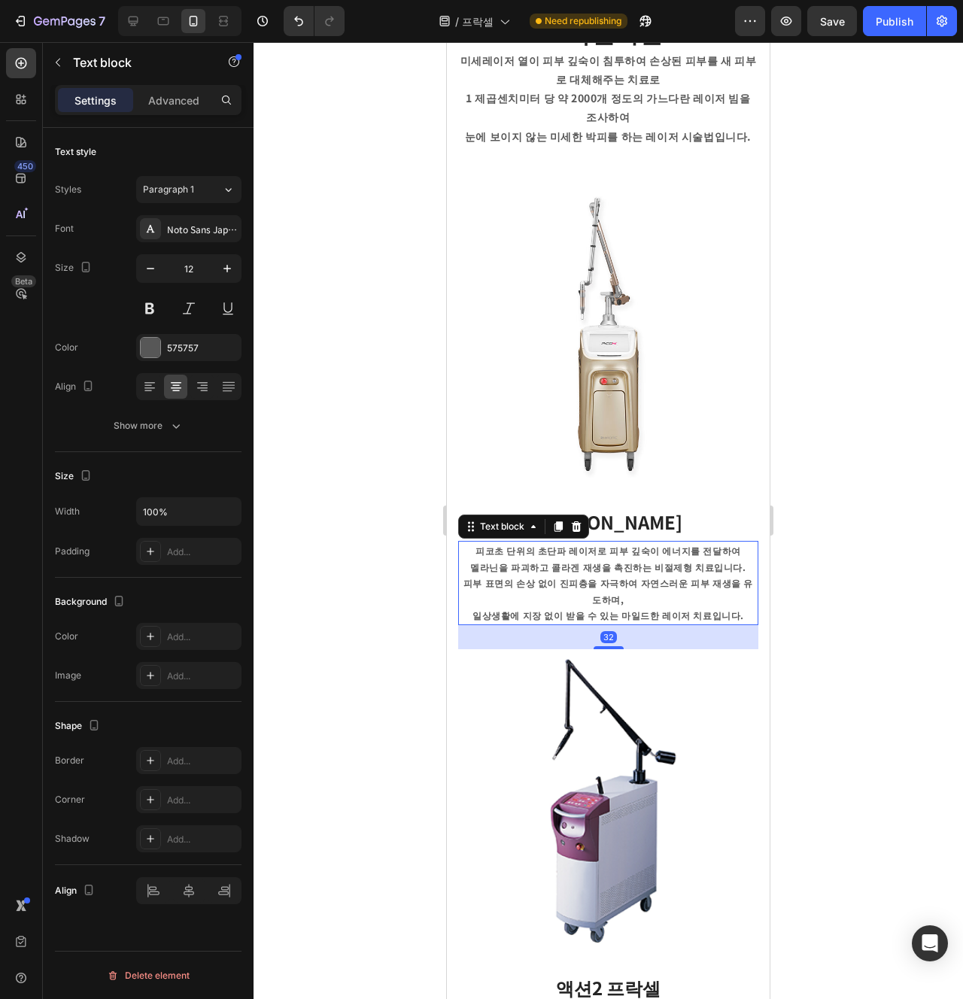
scroll to position [392, 0]
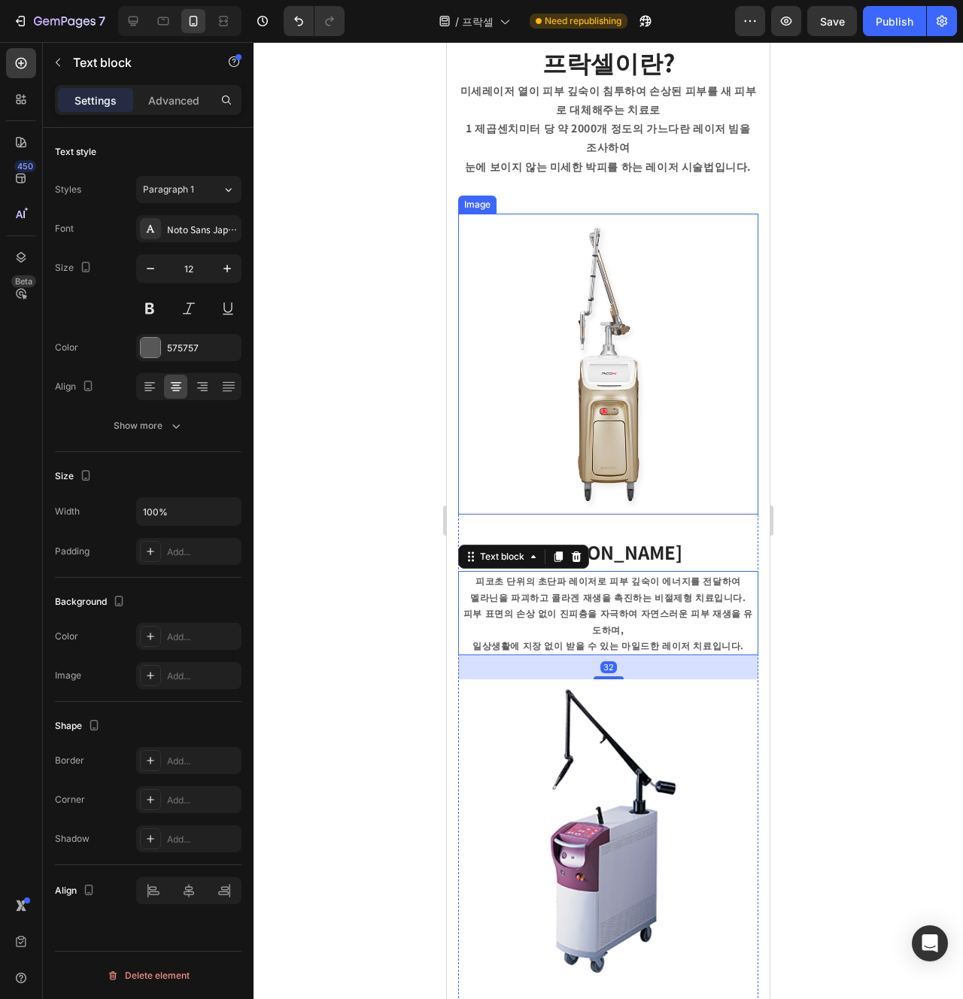
click at [629, 429] on img at bounding box center [608, 364] width 300 height 301
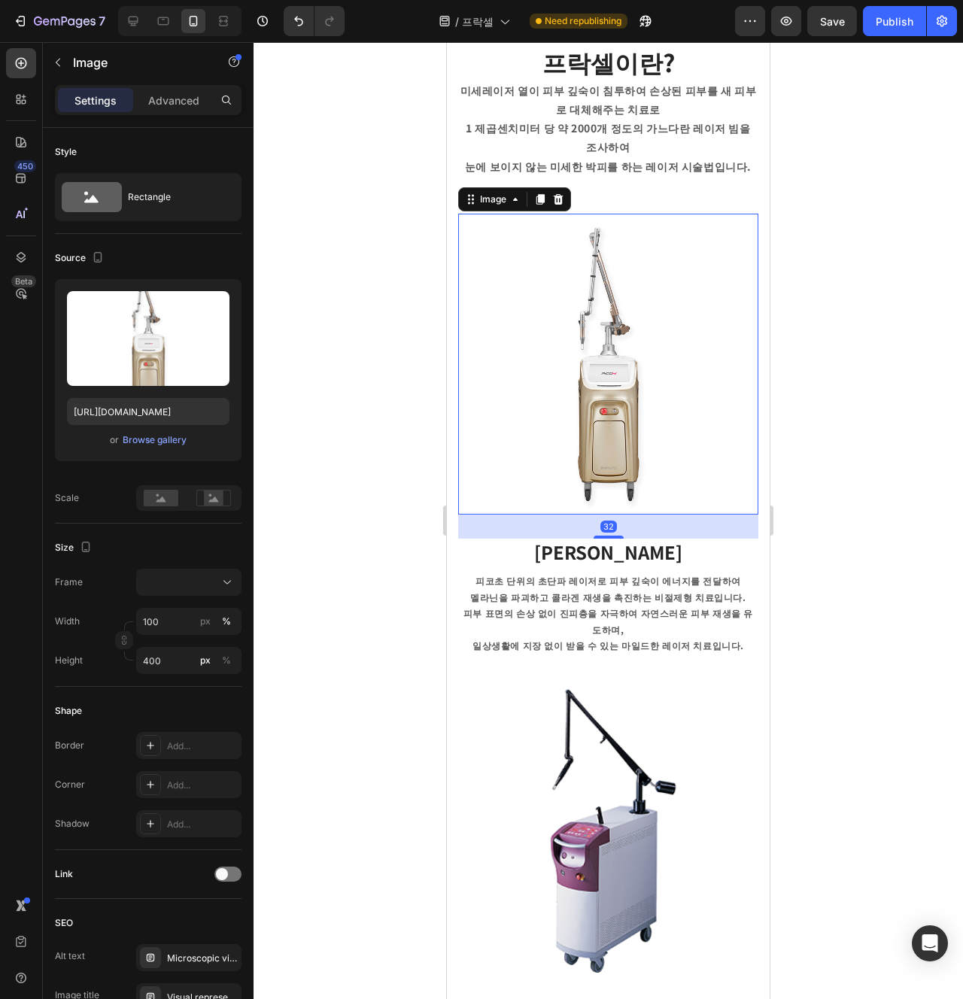
click at [657, 524] on div "32" at bounding box center [608, 527] width 300 height 24
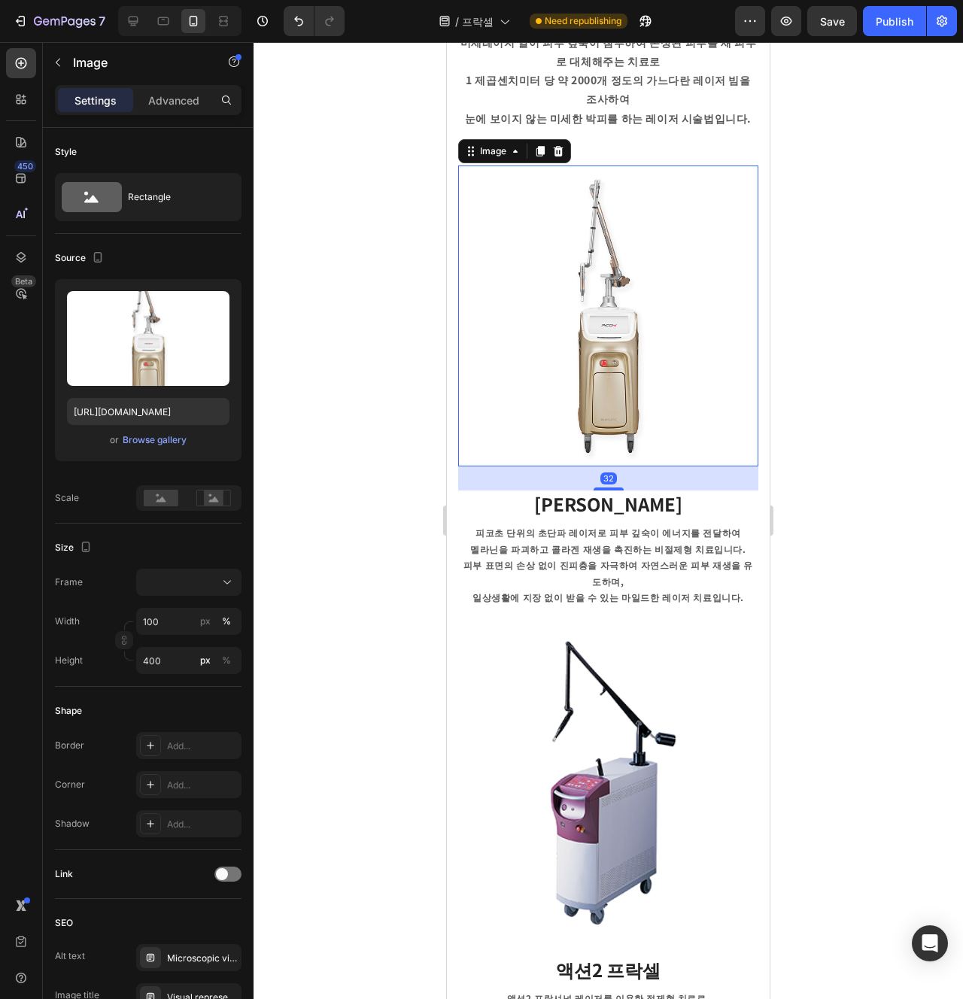
scroll to position [443, 0]
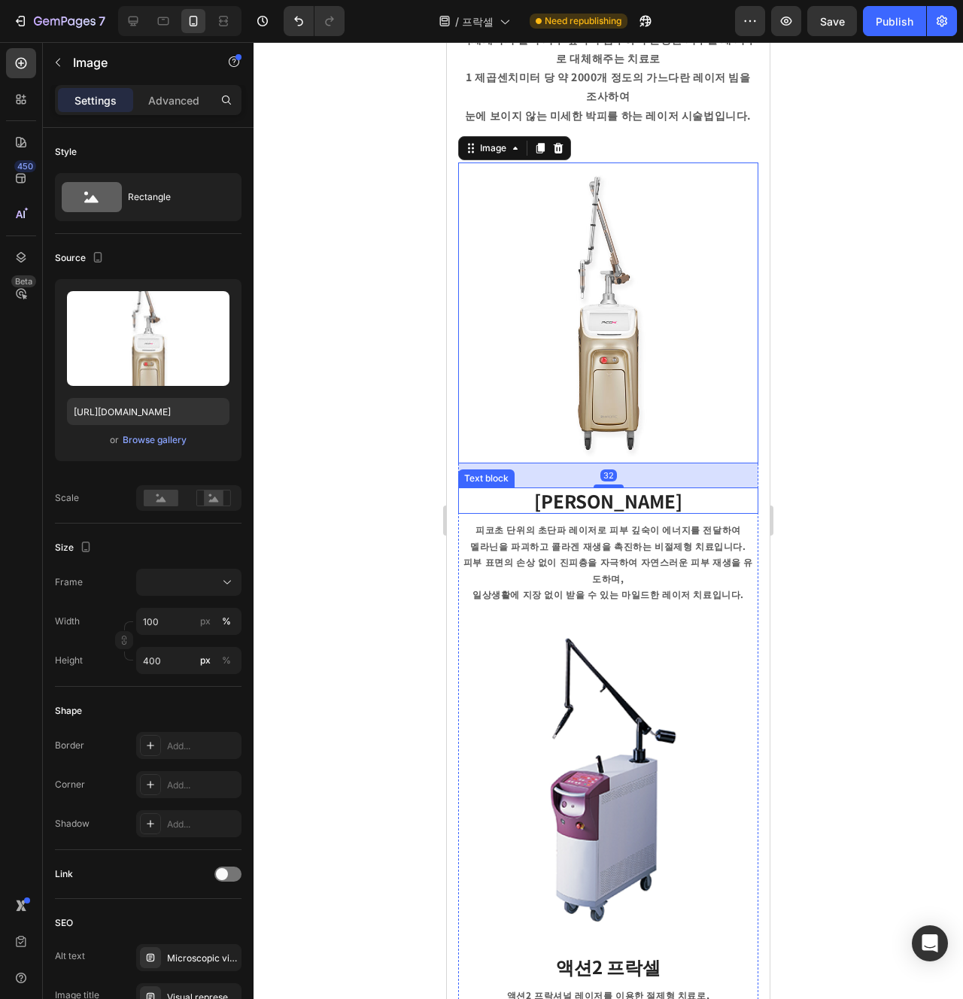
click at [619, 512] on strong "[PERSON_NAME]" at bounding box center [608, 501] width 148 height 26
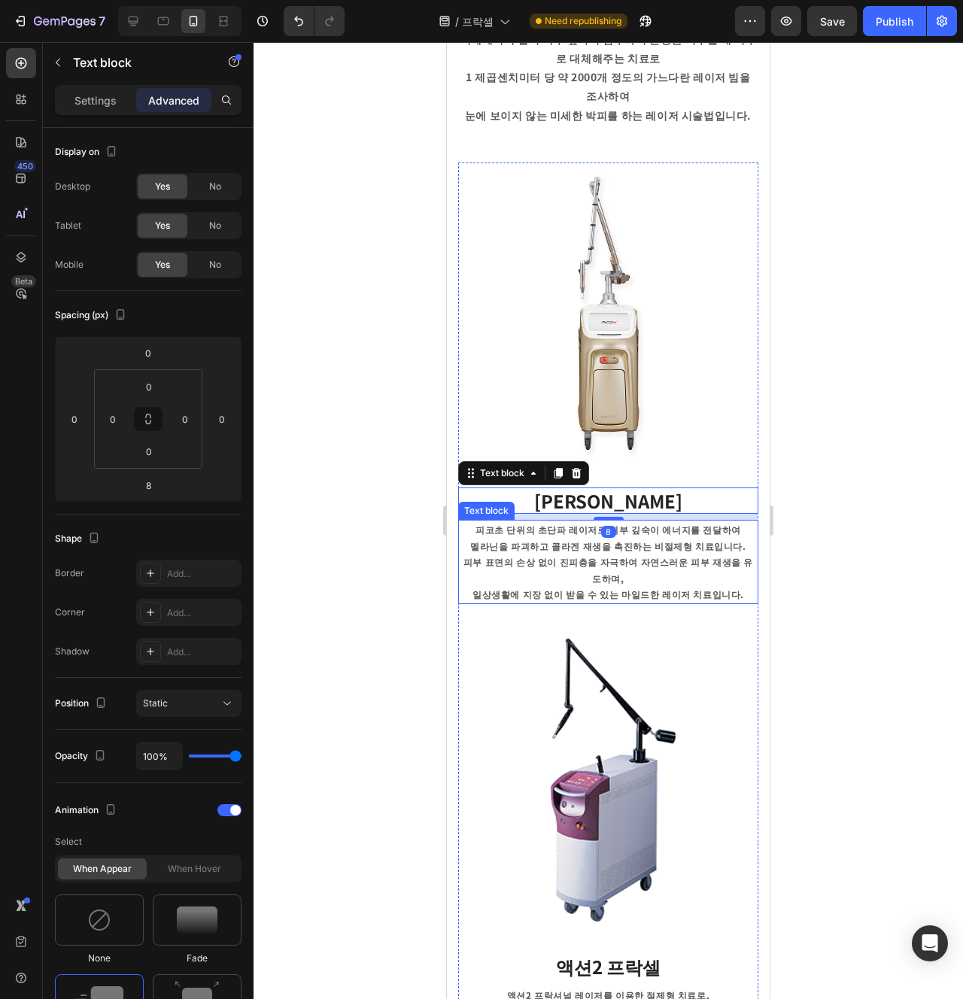
click at [628, 538] on p "멜라닌을 파괴하고 콜라겐 재생을 촉진하는 비절제형 치료입니다." at bounding box center [608, 546] width 297 height 17
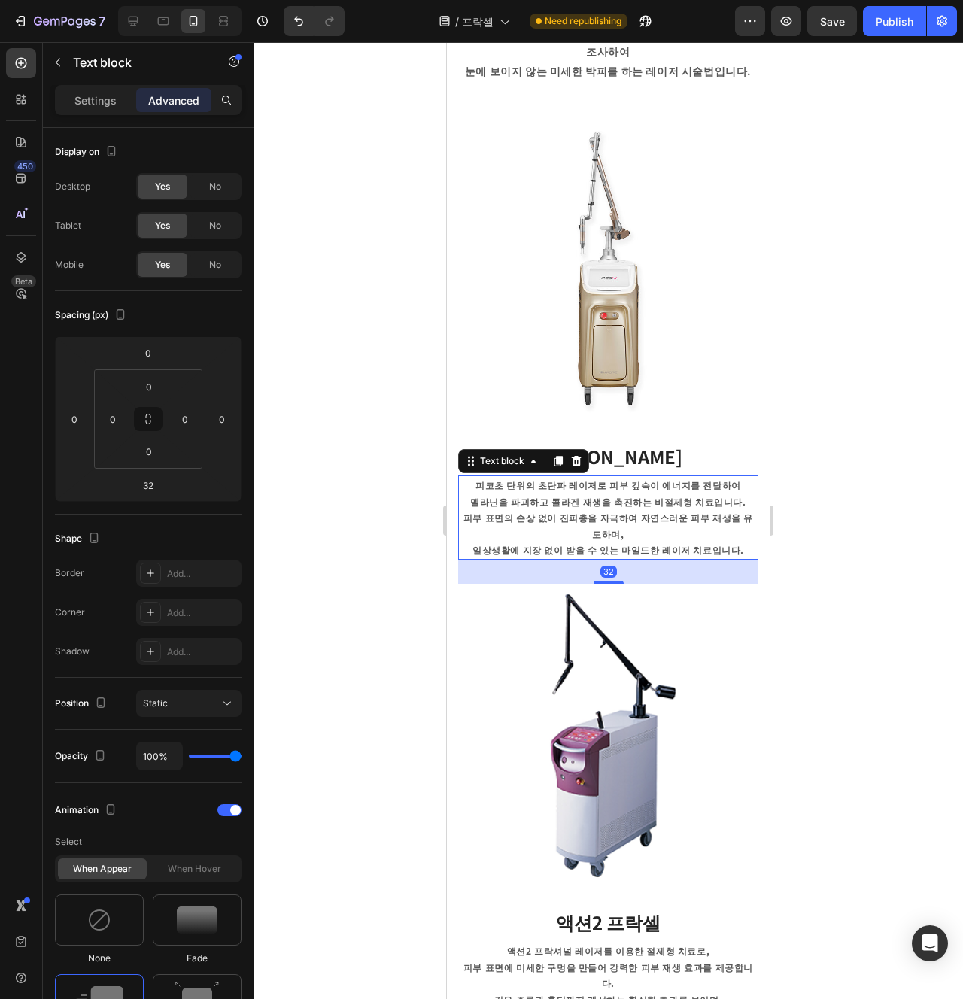
scroll to position [495, 0]
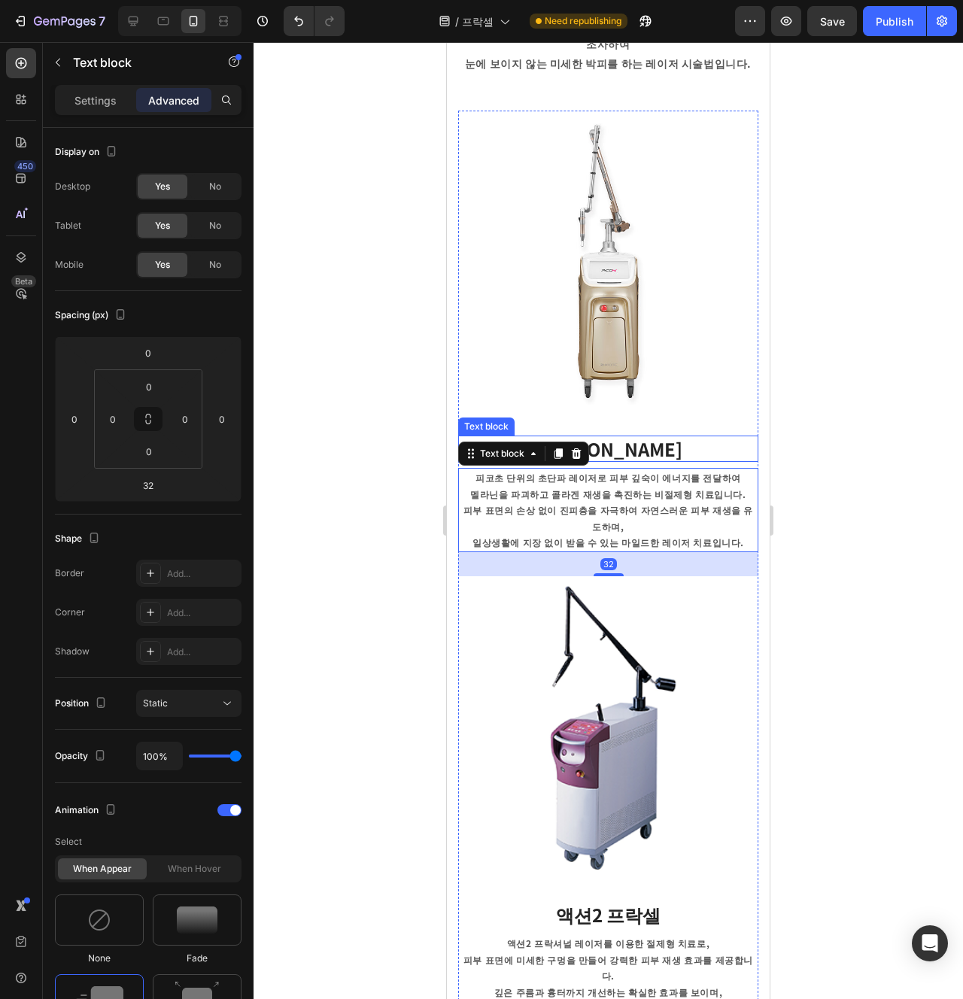
click at [616, 450] on strong "[PERSON_NAME]" at bounding box center [608, 449] width 148 height 26
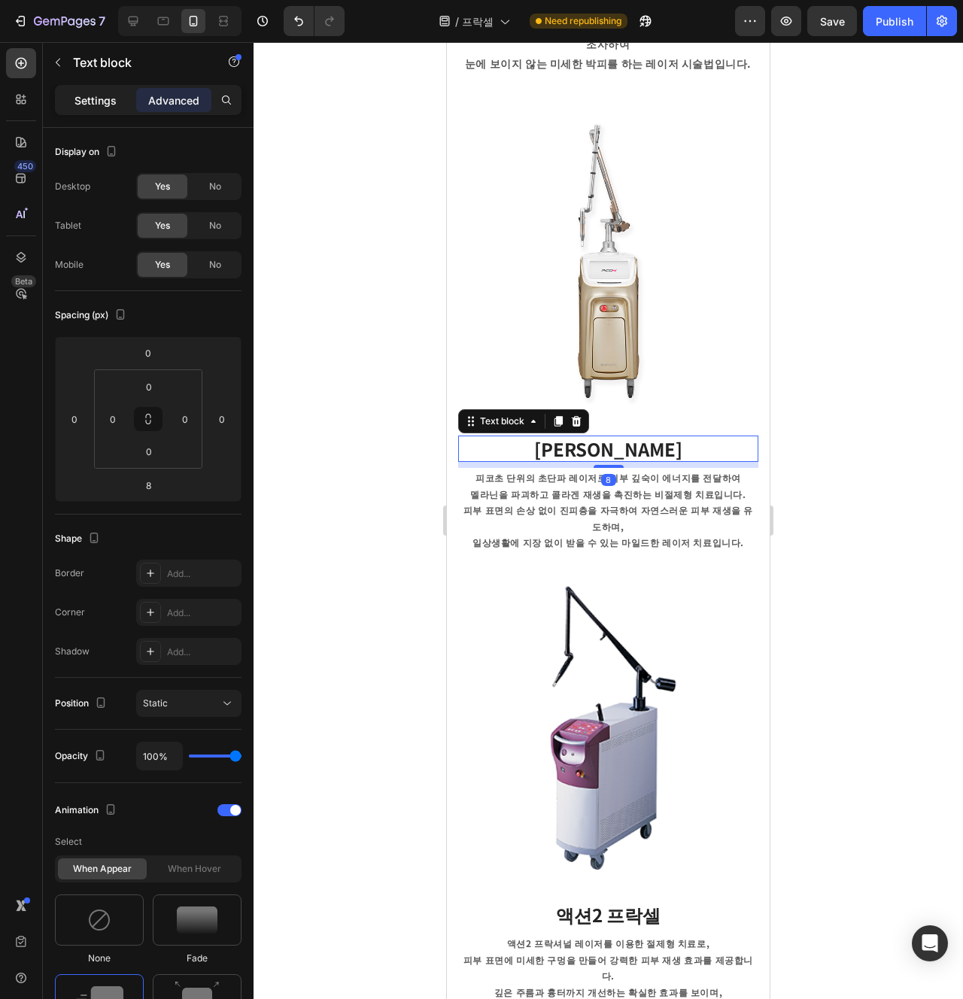
click at [105, 101] on p "Settings" at bounding box center [95, 101] width 42 height 16
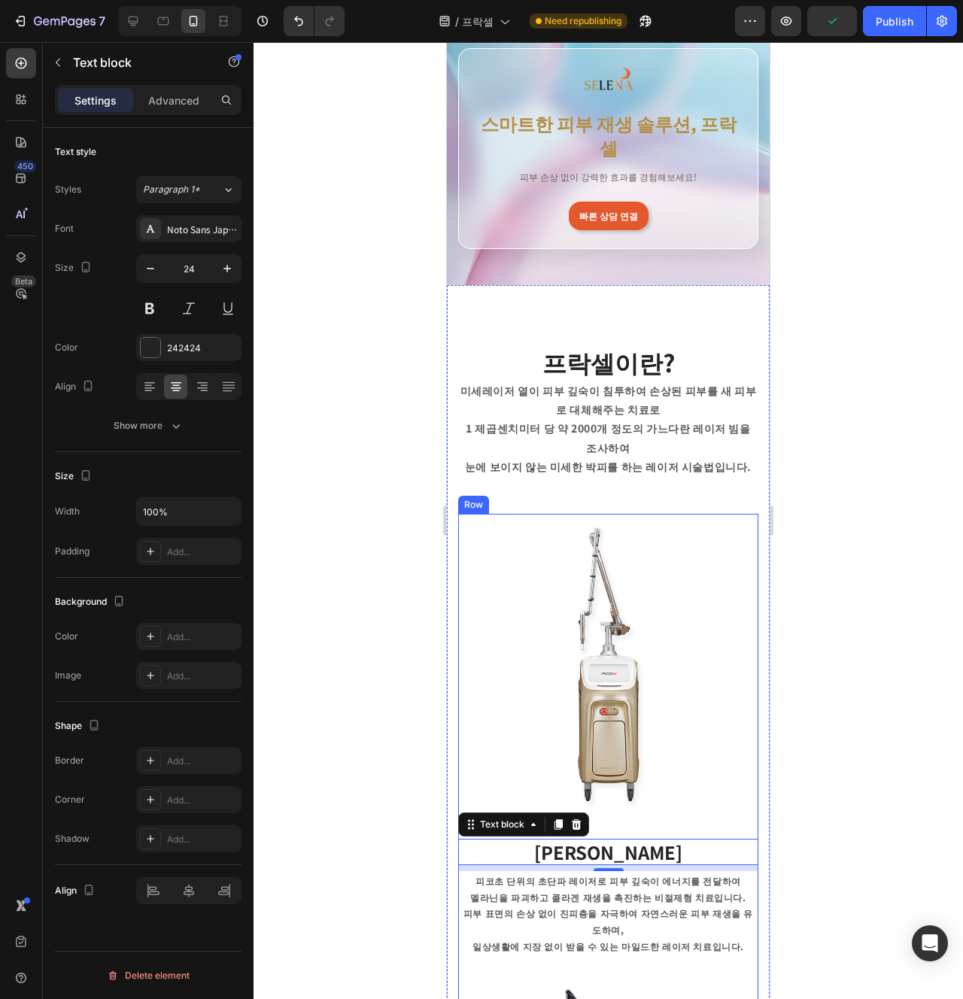
scroll to position [106, 0]
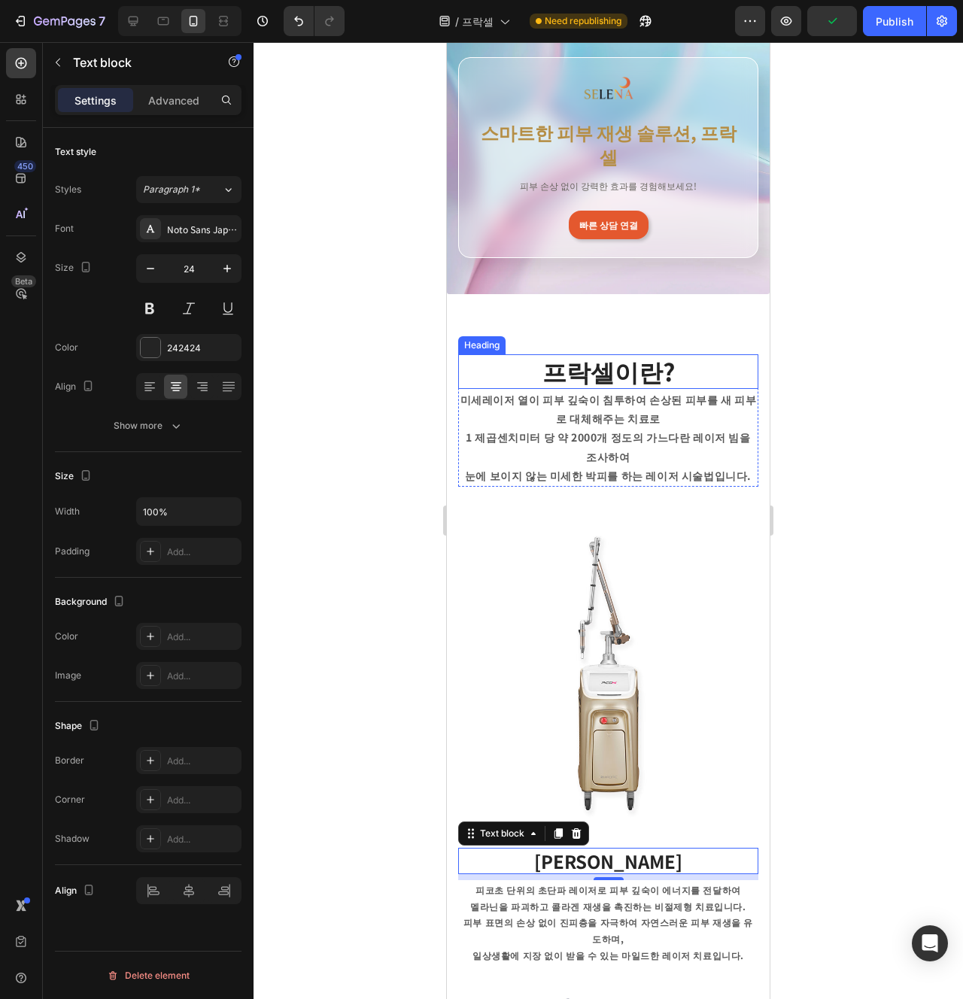
click at [594, 354] on h2 "프락셀이란?" at bounding box center [608, 371] width 300 height 35
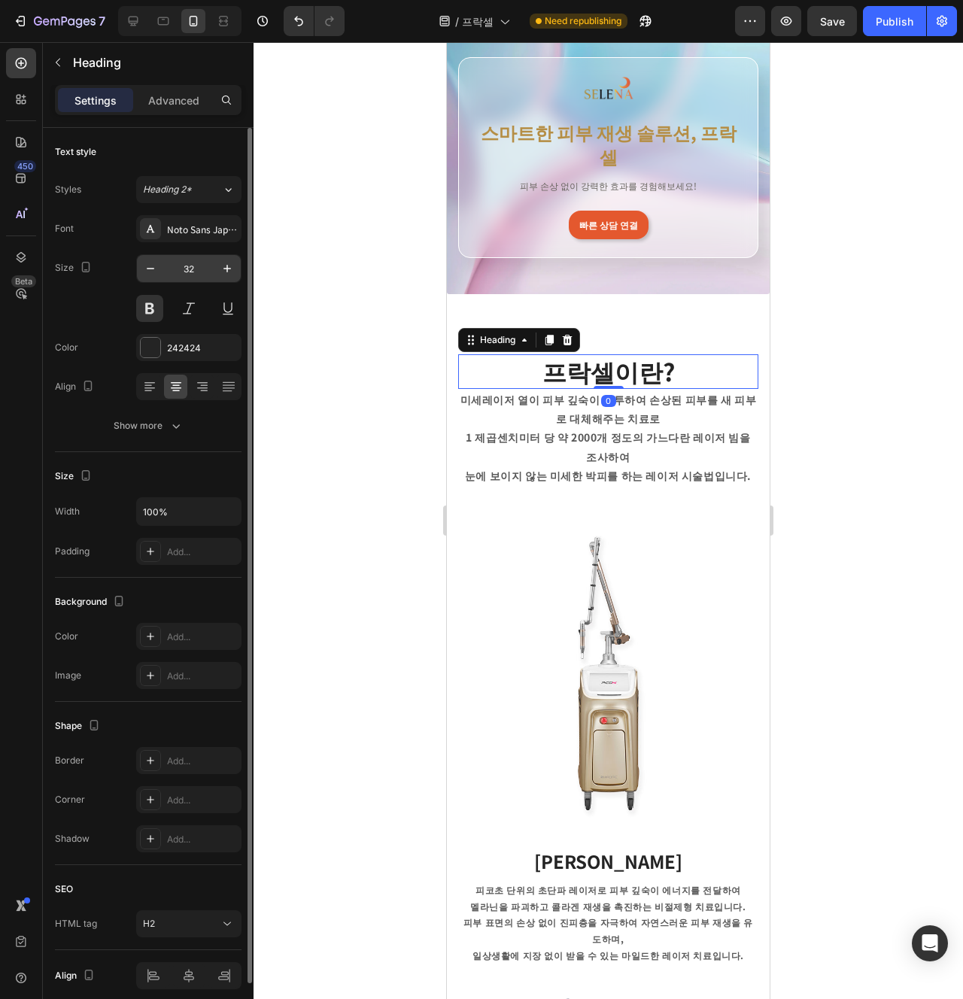
click at [190, 278] on input "32" at bounding box center [189, 268] width 50 height 27
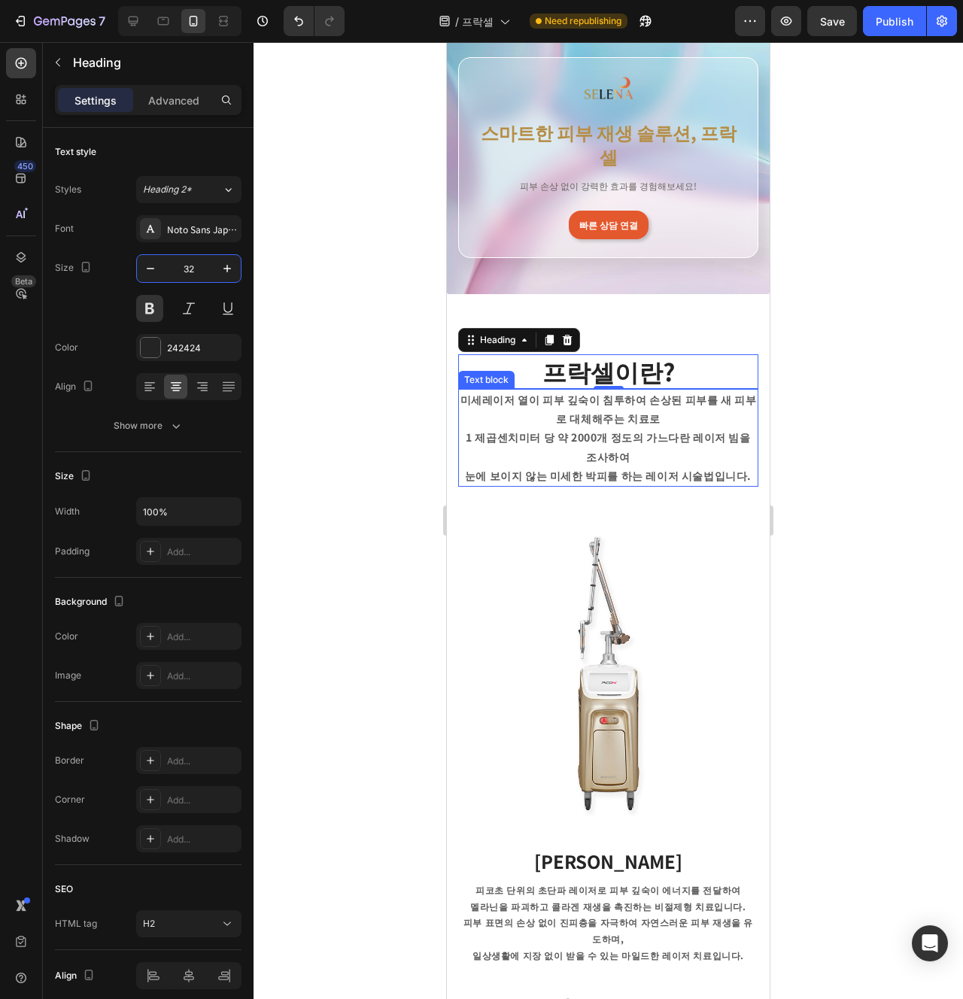
click at [567, 428] on p "1 제곱센치미터 당 약 2000개 정도의 가느다란 레이저 빔을 조사하여" at bounding box center [608, 447] width 297 height 38
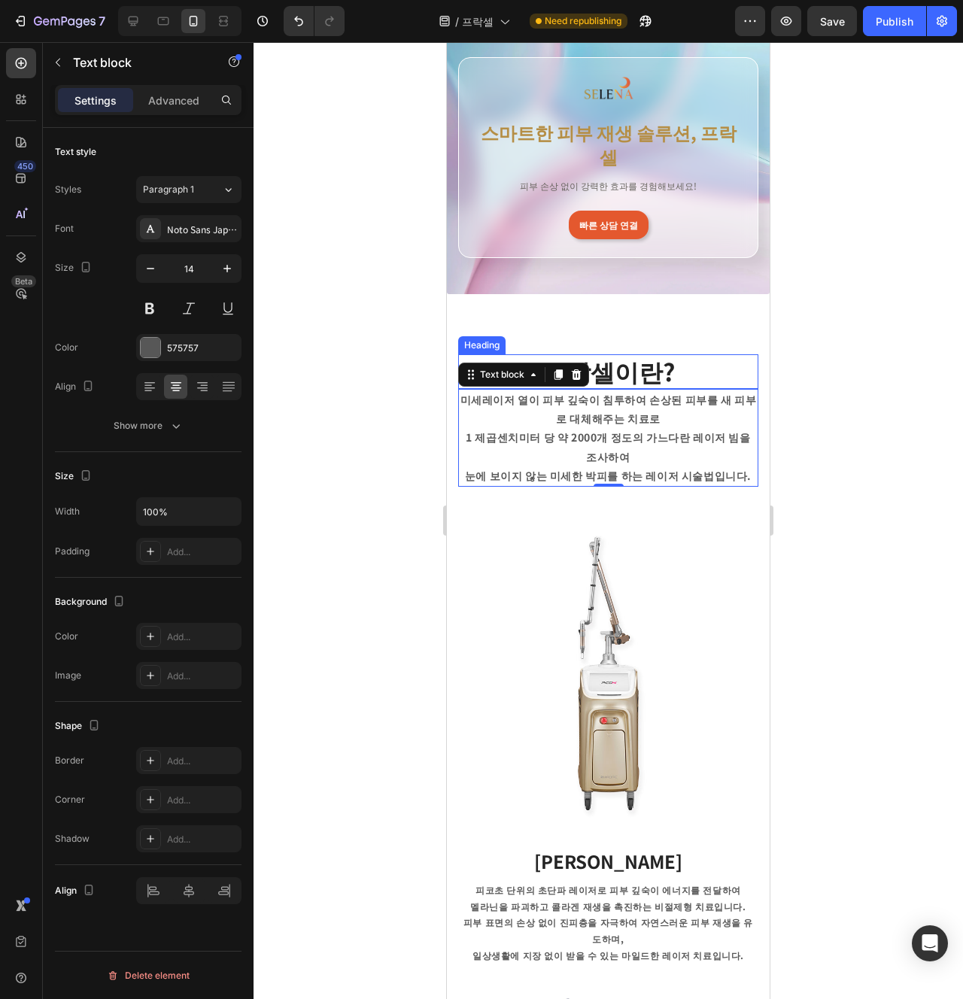
click at [628, 354] on h2 "프락셀이란?" at bounding box center [608, 371] width 300 height 35
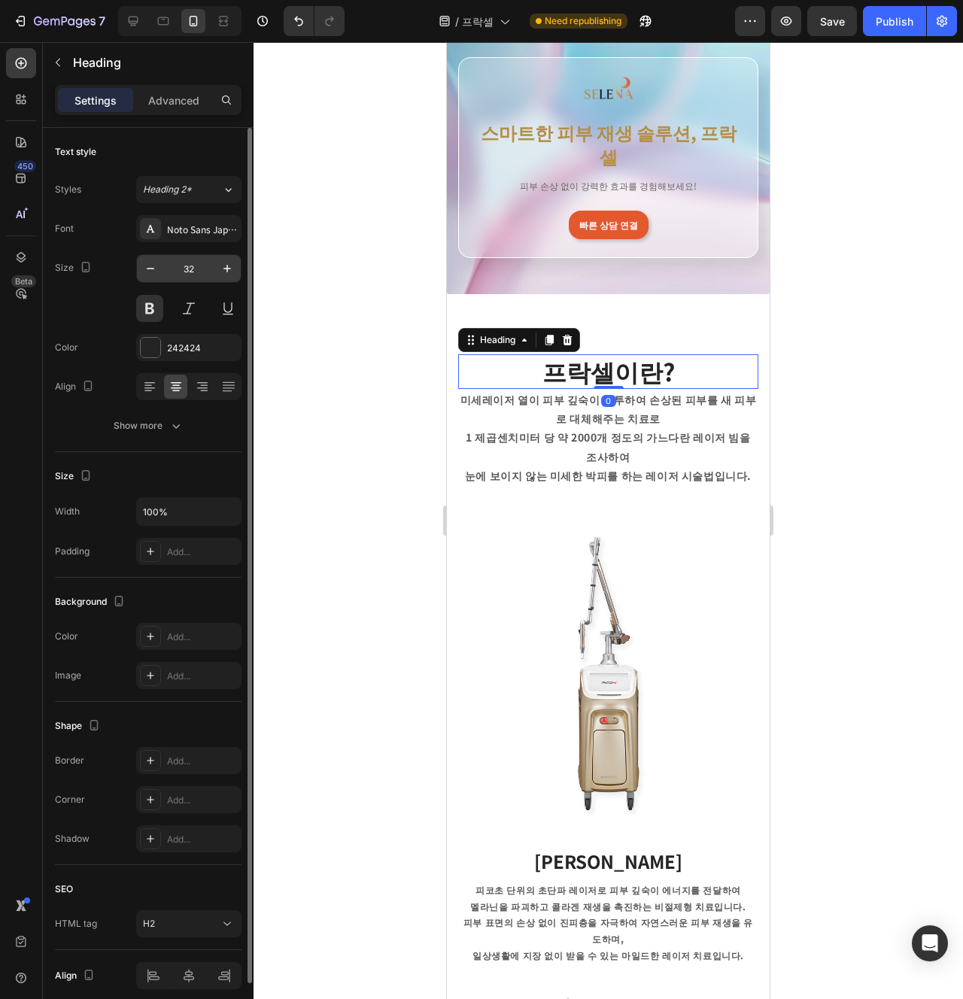
click at [184, 276] on input "32" at bounding box center [189, 268] width 50 height 27
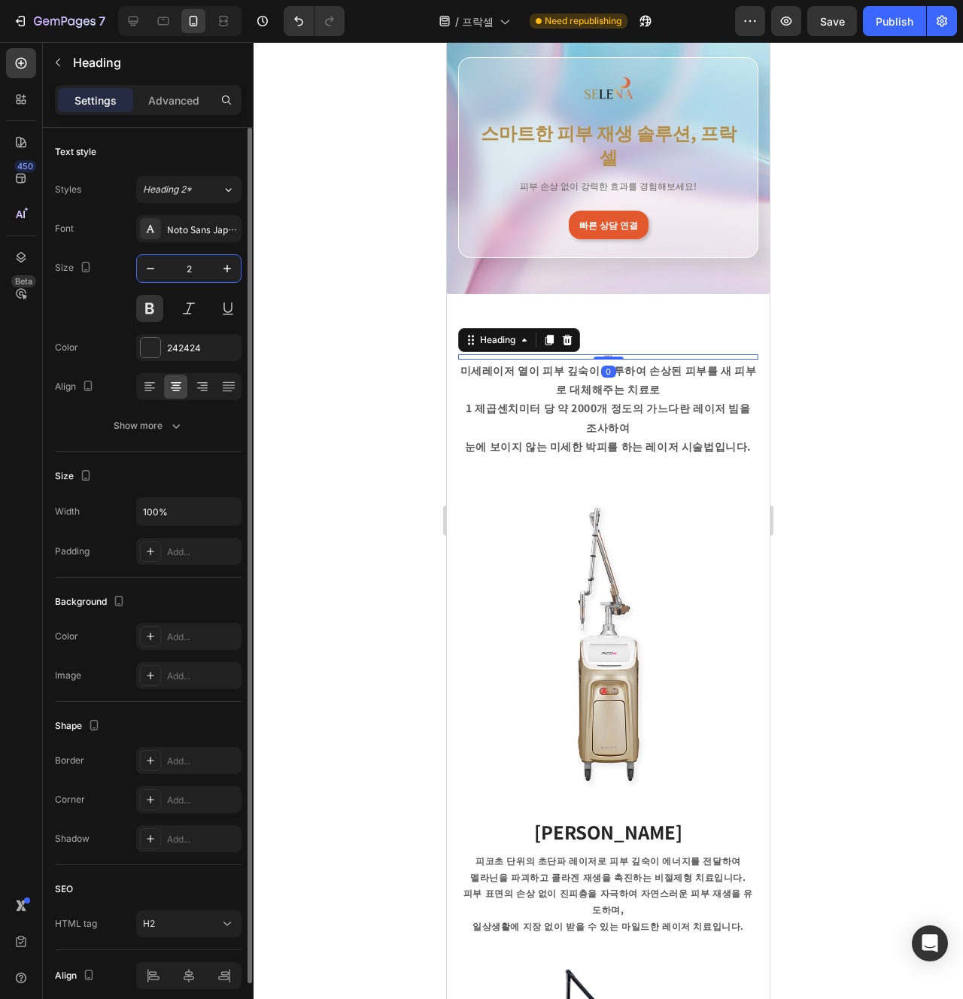
type input "20"
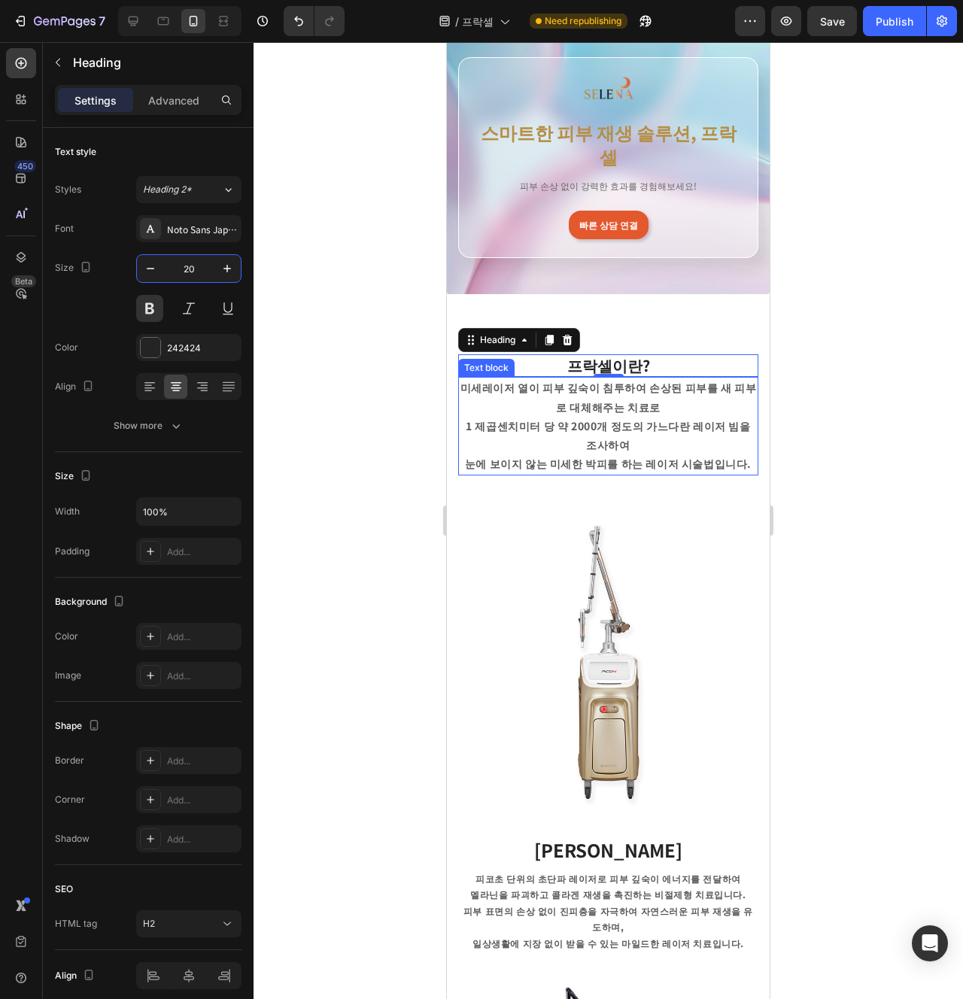
click at [530, 379] on p "미세레이저 열이 피부 깊숙이 침투하여 손상된 피부를 새 피부로 대체해주는 치료로" at bounding box center [608, 398] width 297 height 38
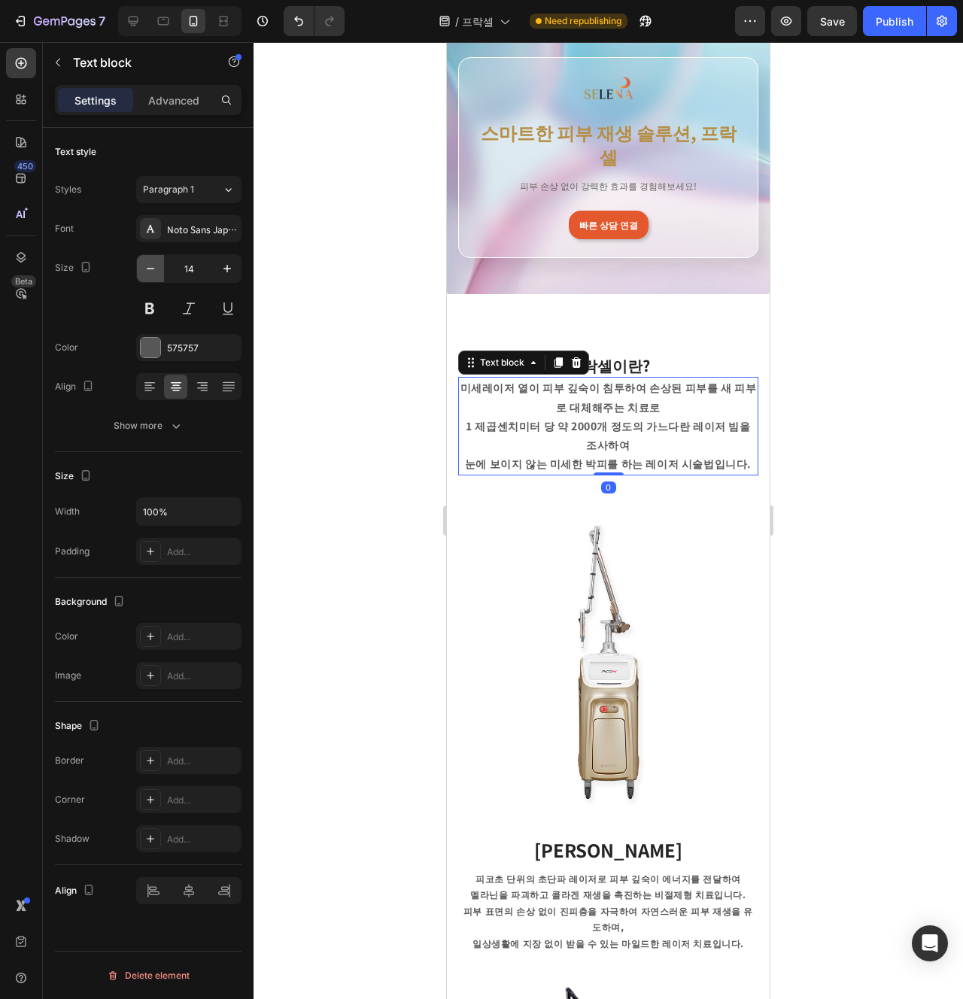
click at [152, 269] on icon "button" at bounding box center [150, 268] width 15 height 15
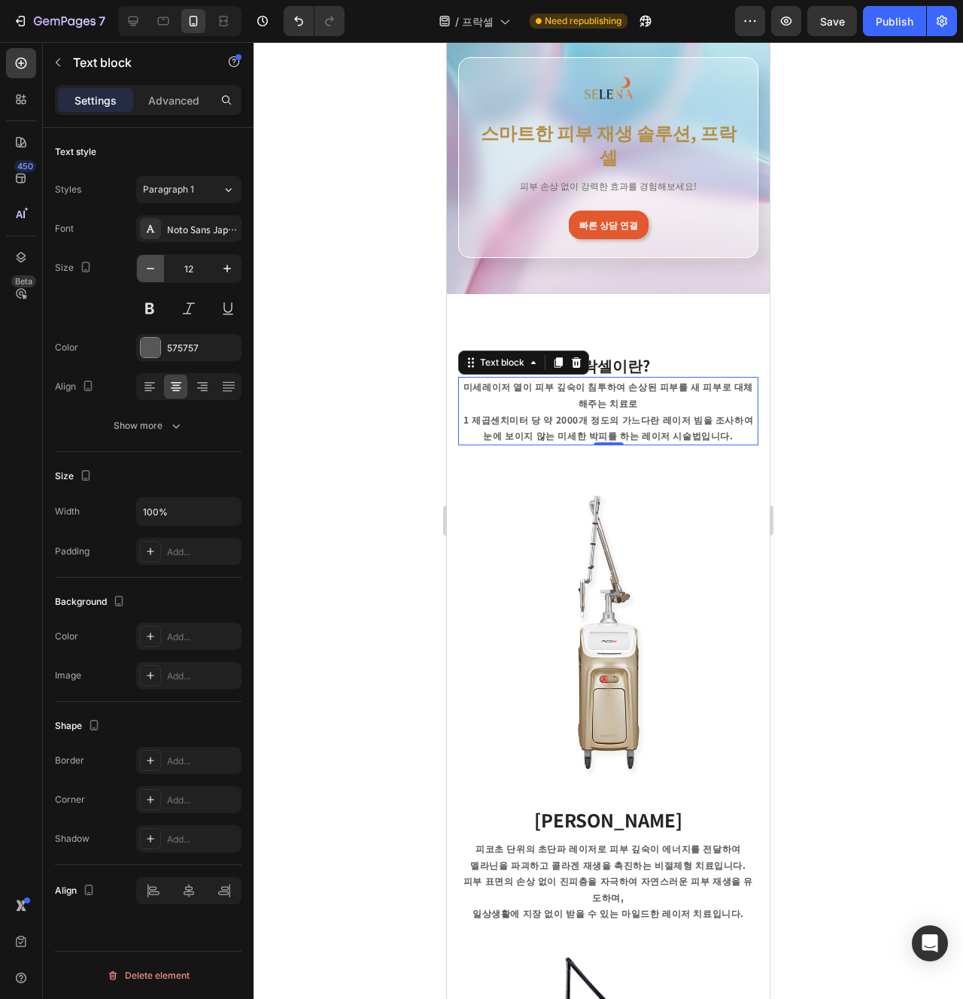
click at [152, 269] on icon "button" at bounding box center [150, 268] width 15 height 15
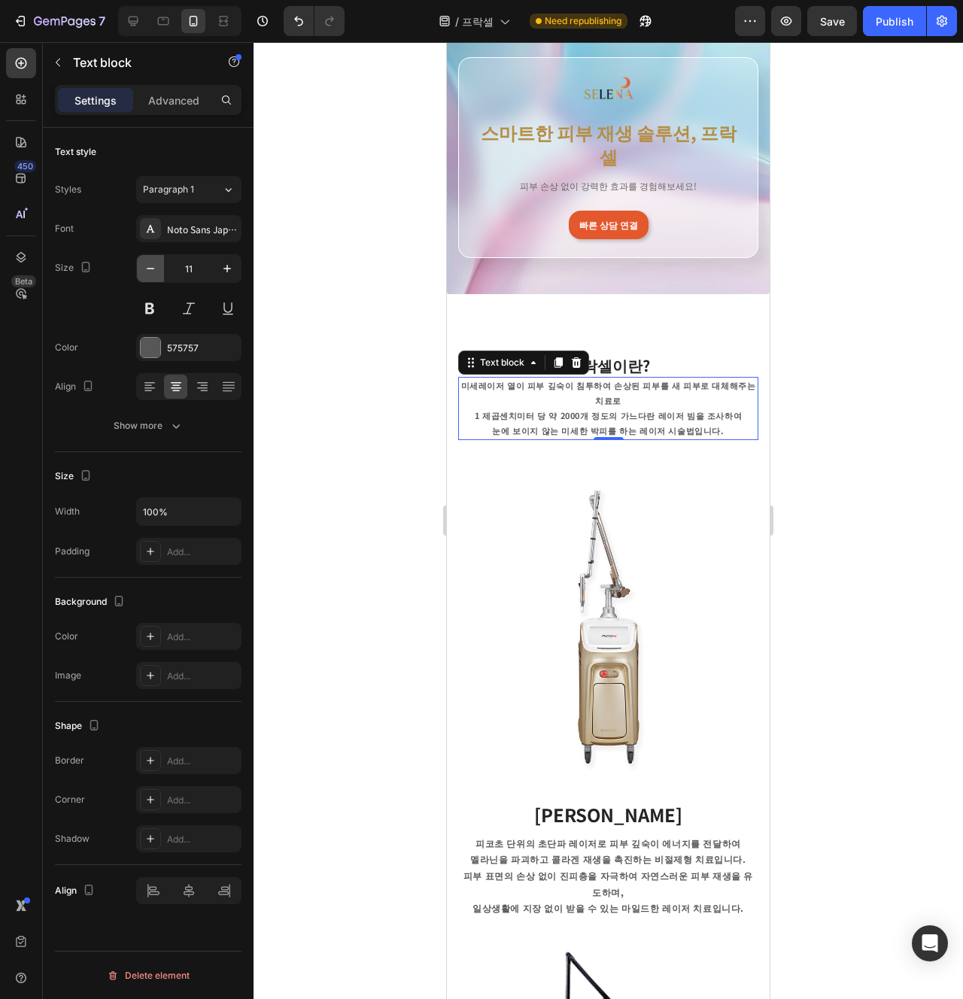
type input "10"
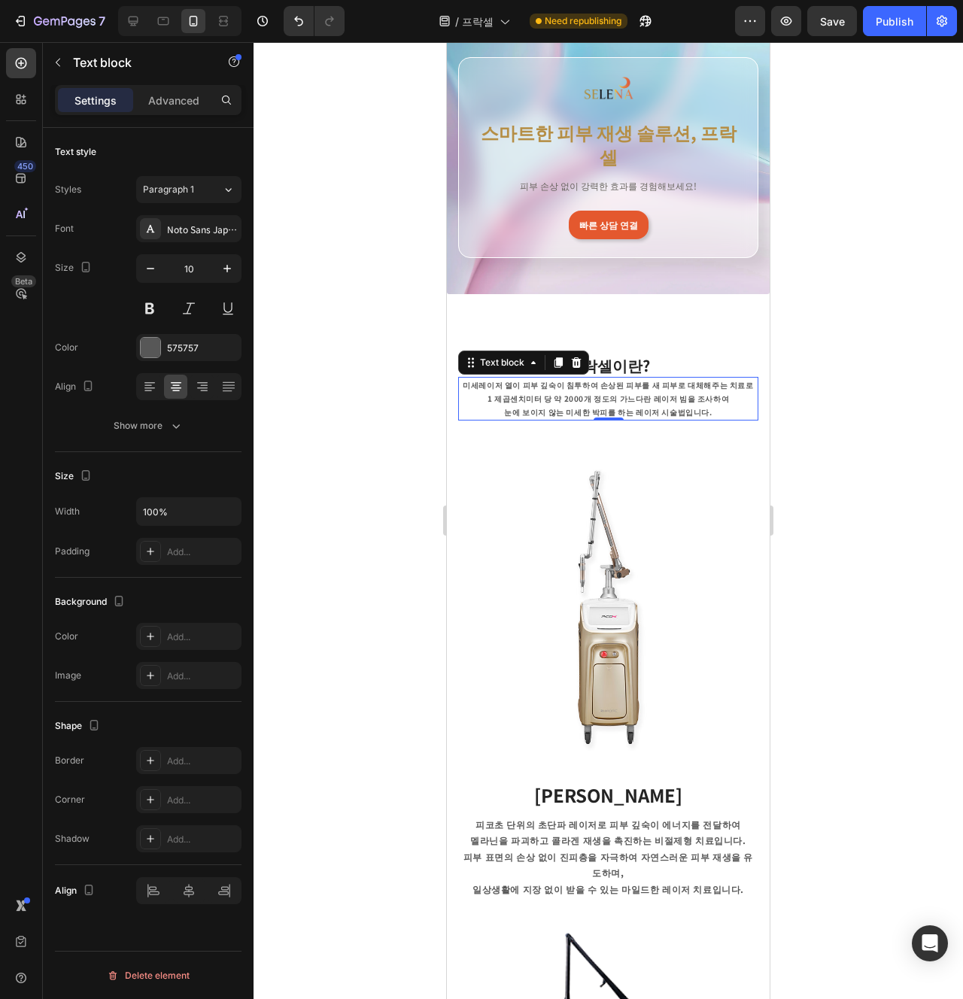
click at [888, 494] on div at bounding box center [609, 520] width 710 height 957
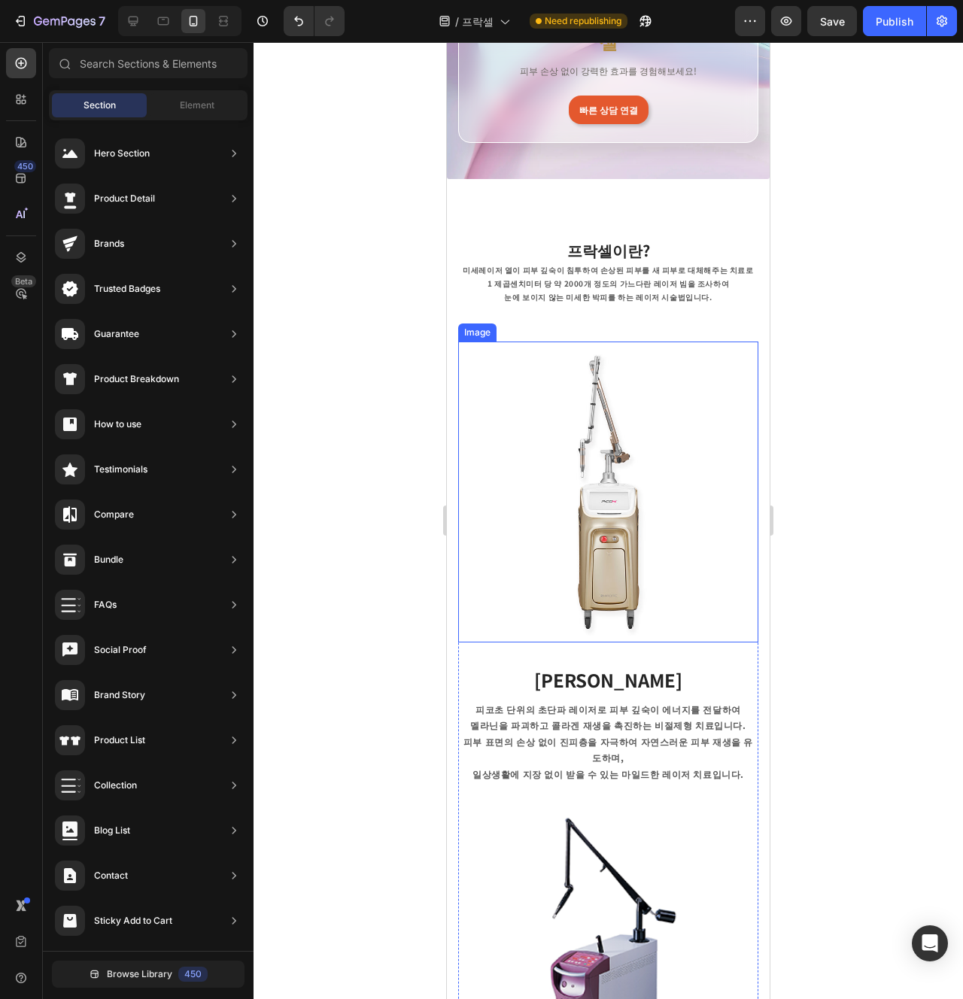
click at [634, 594] on img at bounding box center [608, 492] width 300 height 301
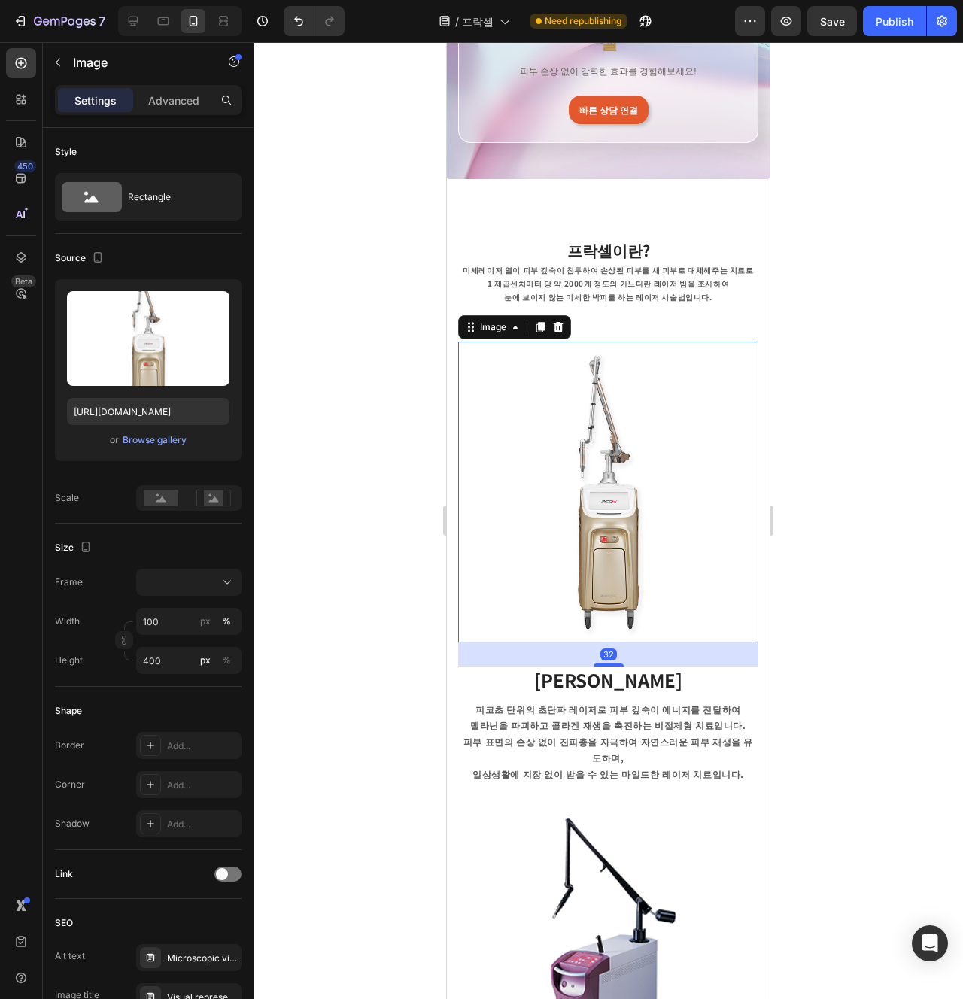
scroll to position [366, 0]
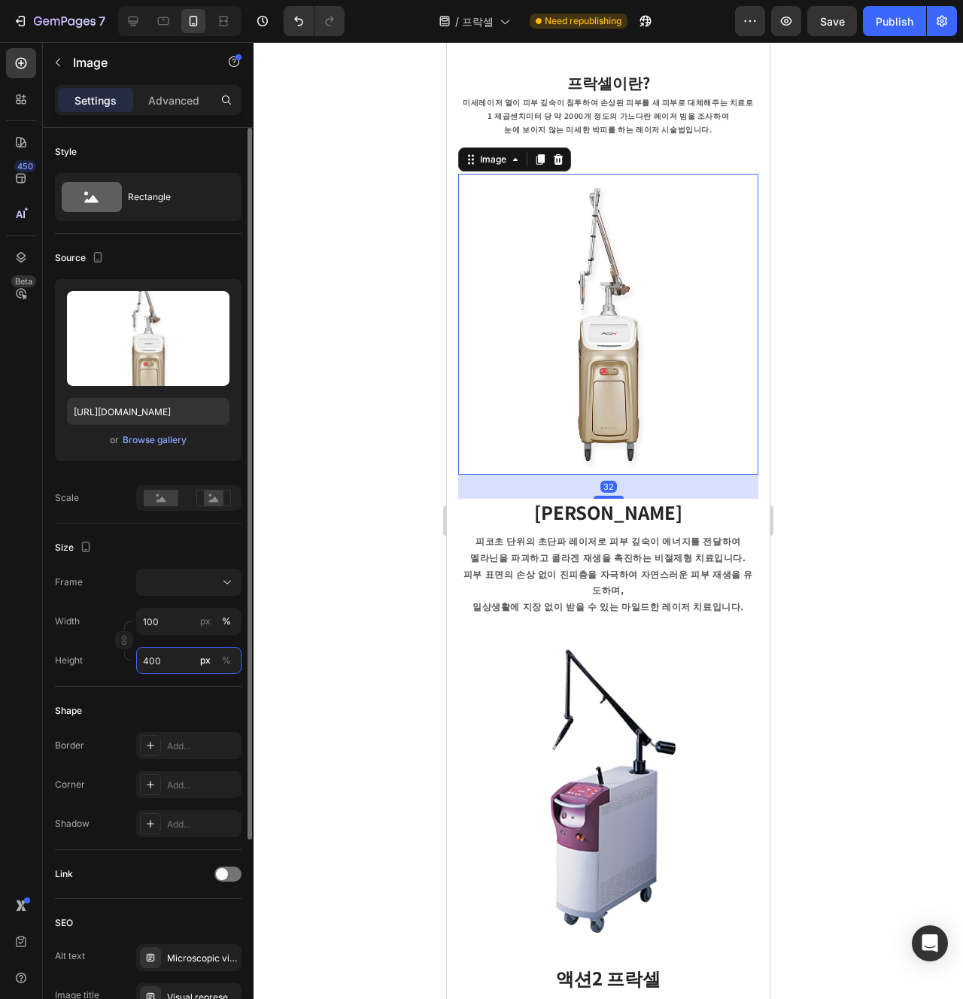
click at [179, 662] on input "400" at bounding box center [188, 660] width 105 height 27
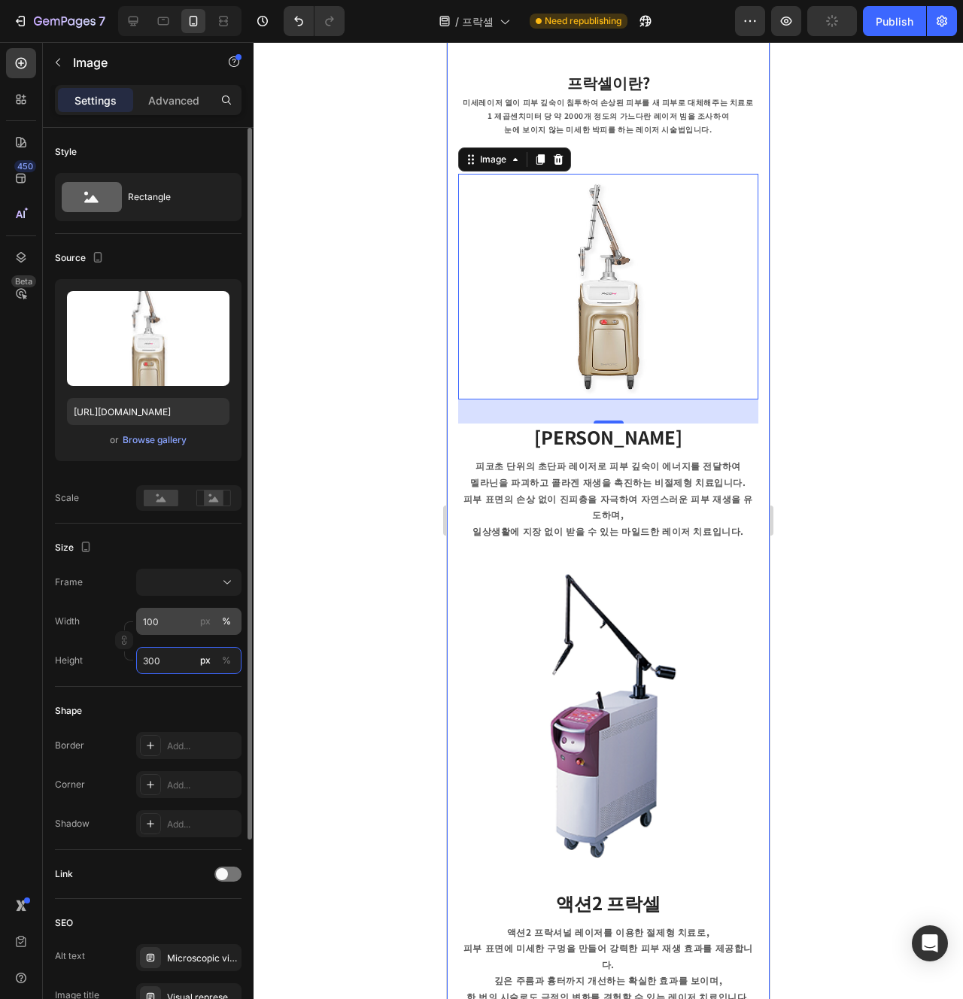
type input "300"
click at [191, 618] on input "100" at bounding box center [188, 621] width 105 height 27
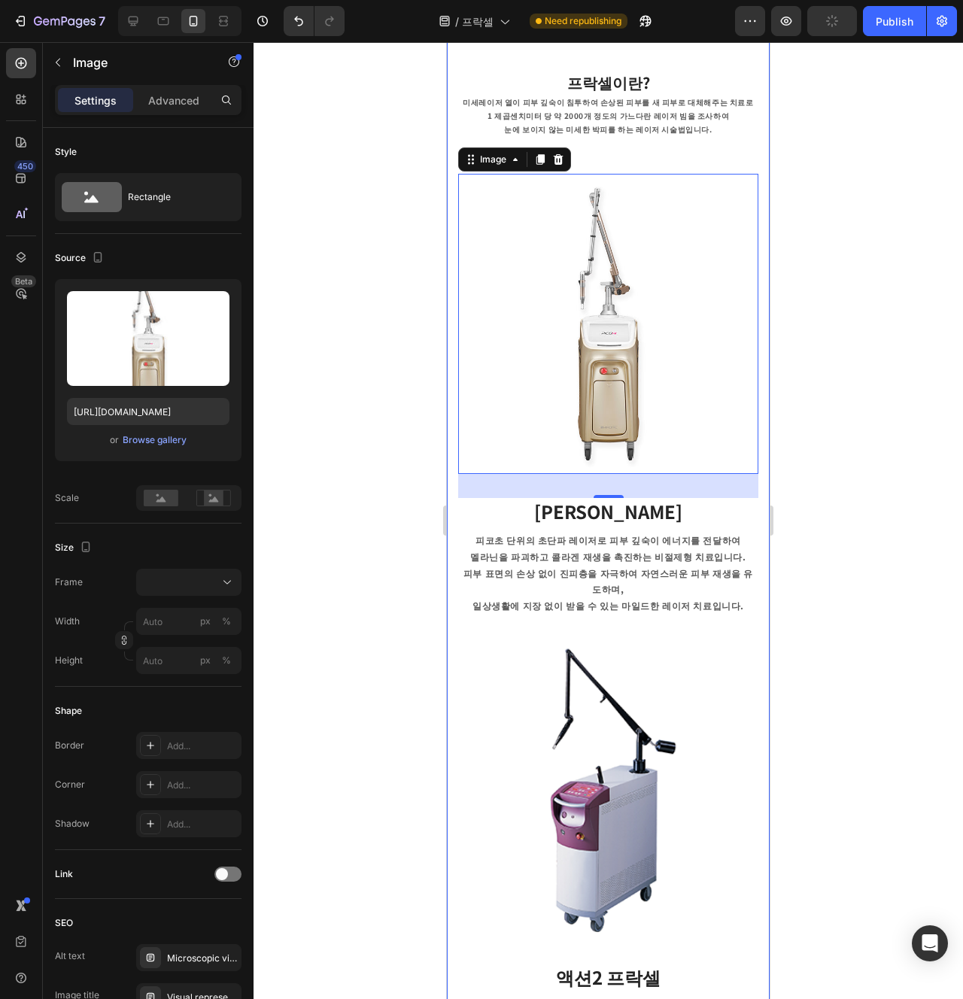
click at [455, 654] on div "프락셀이란? Heading 미세레이저 열이 피부 깊숙이 침투하여 손상된 피부를 새 피부로 대체해주는 치료로 1 제곱센치미터 당 약 2000개 …" at bounding box center [608, 588] width 323 height 1154
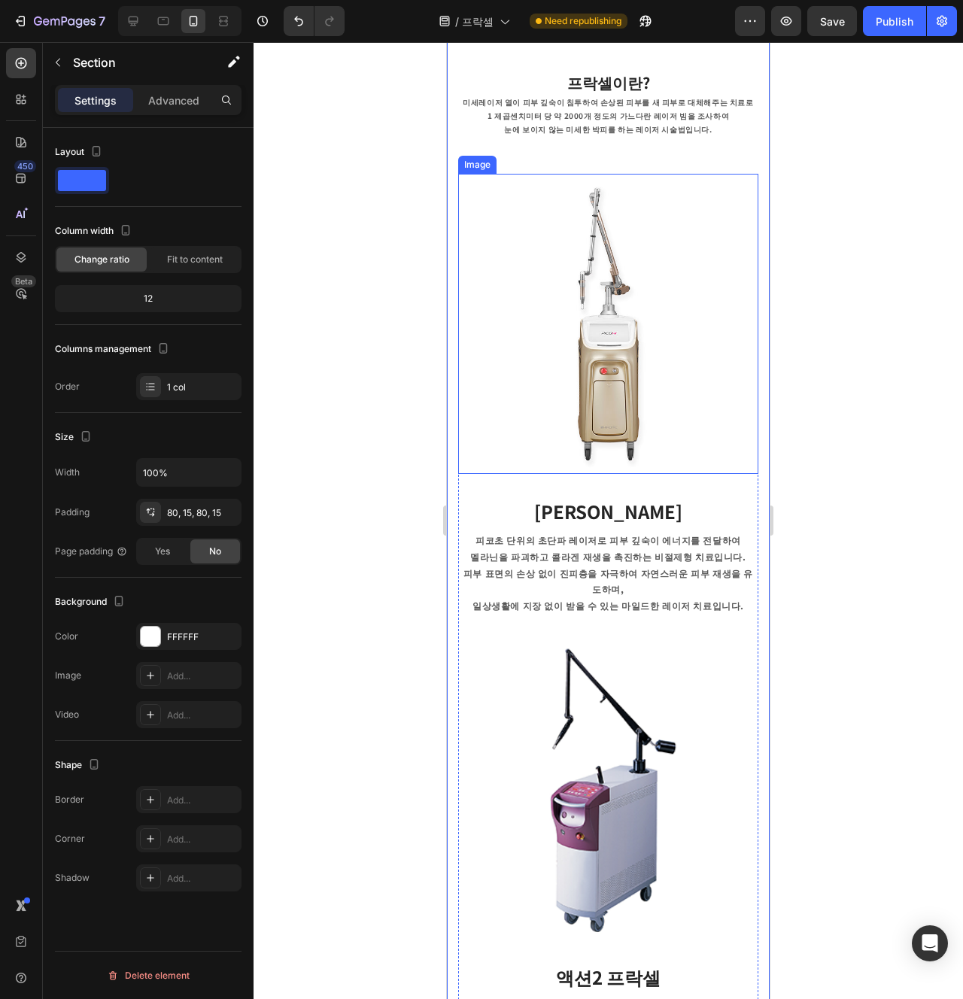
click at [697, 395] on img at bounding box center [608, 324] width 300 height 300
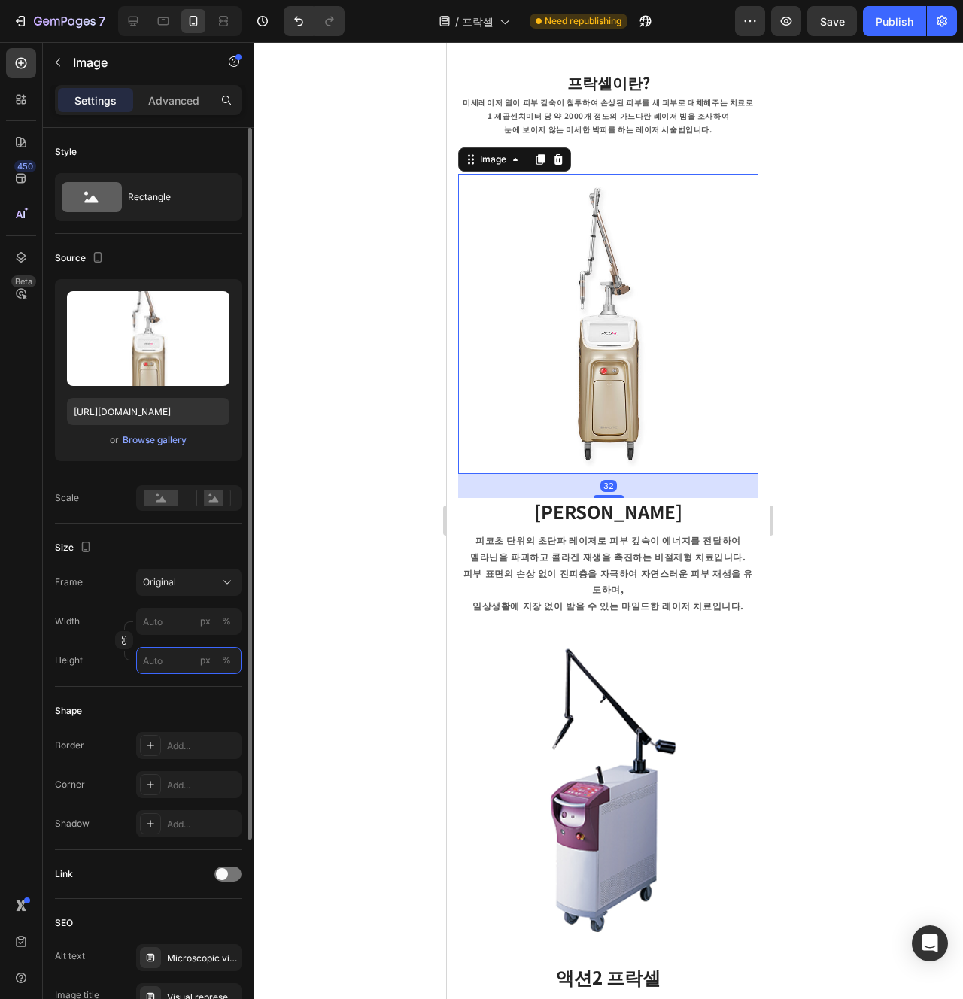
click at [191, 647] on input "px %" at bounding box center [188, 660] width 105 height 27
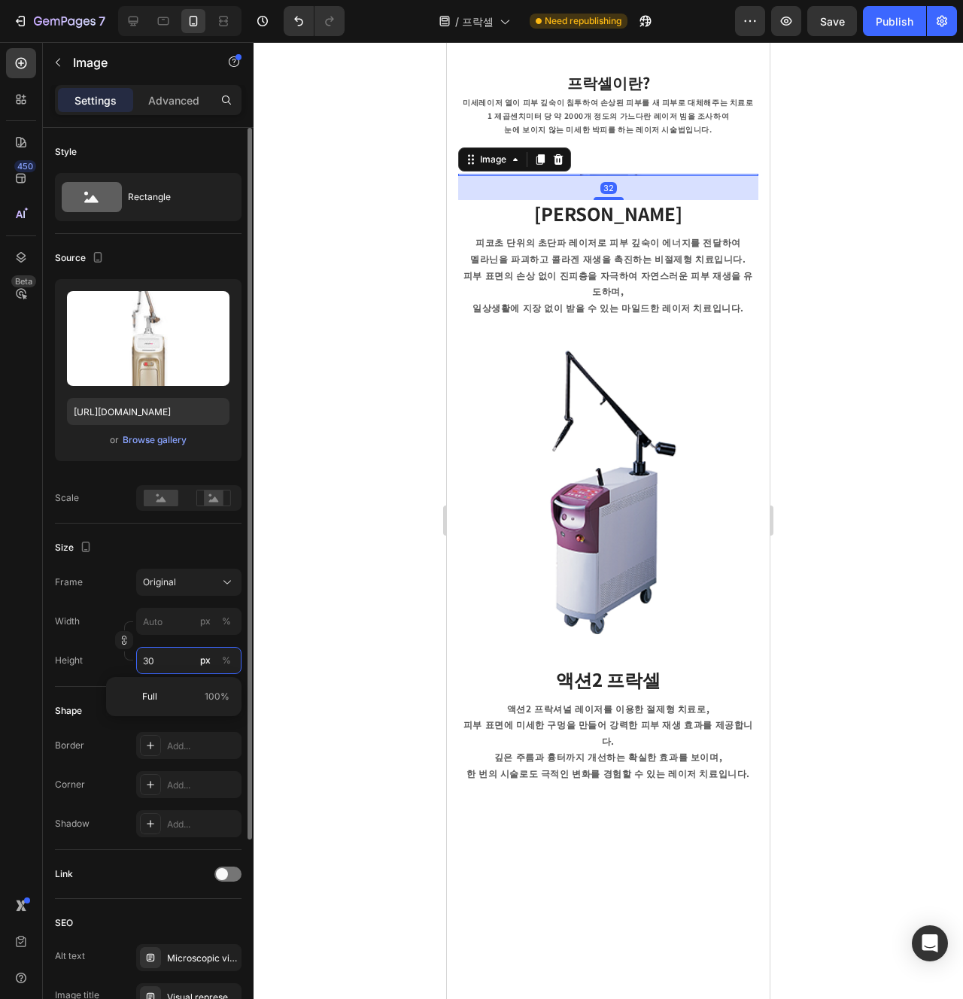
type input "300"
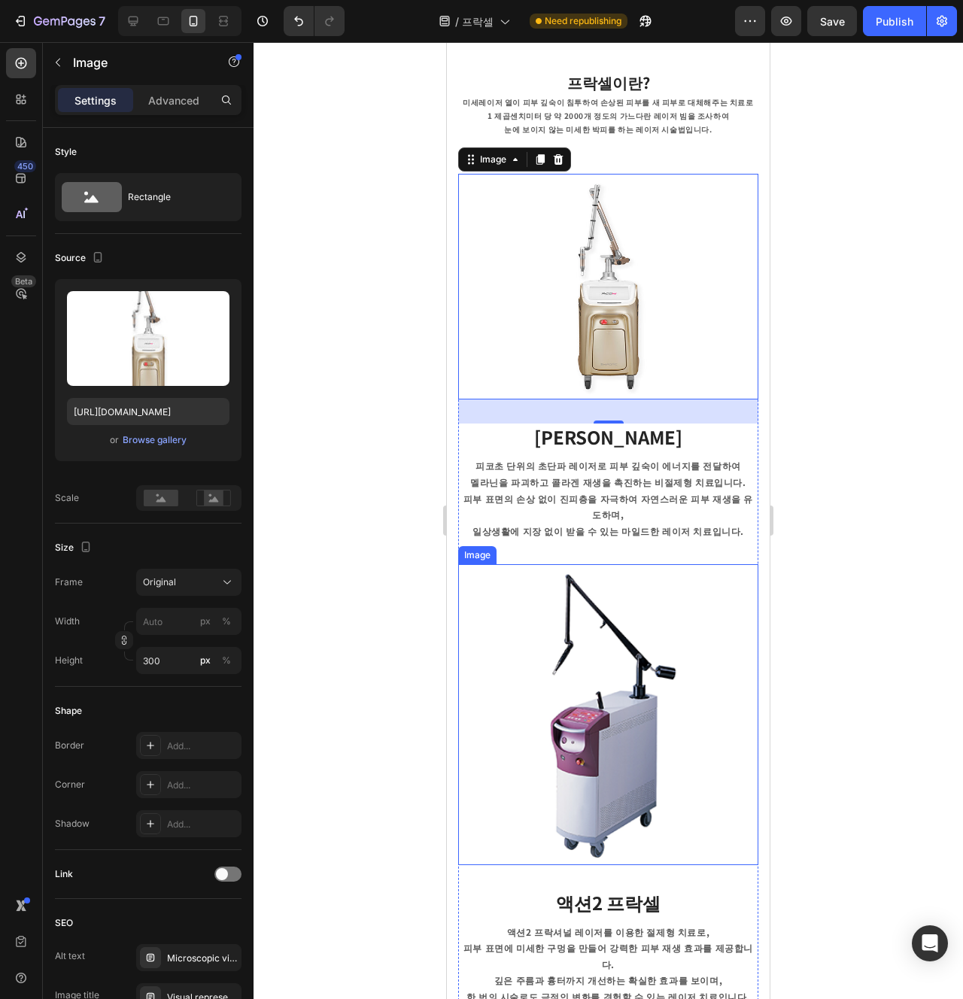
click at [675, 734] on img at bounding box center [608, 714] width 300 height 301
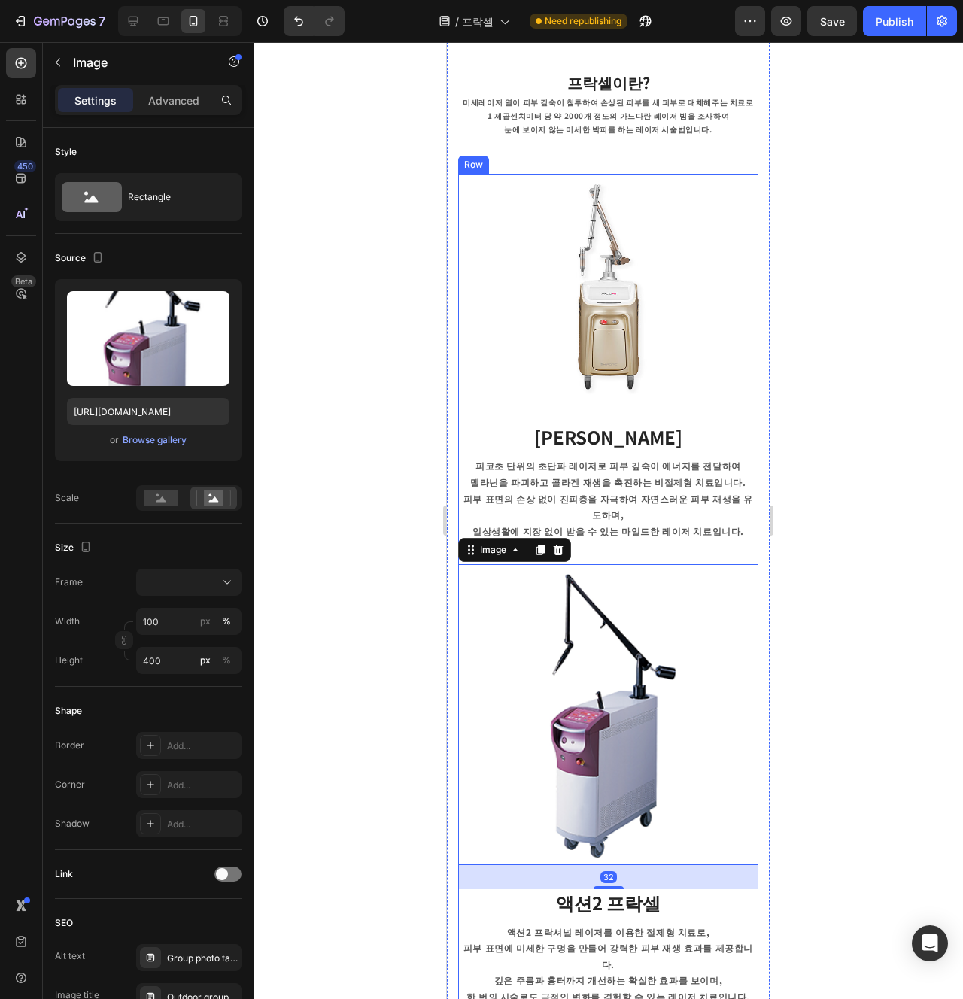
click at [610, 412] on div "Image 피코 프락셀 Text block 피코초 단위의 초단파 레이저로 피부 깊숙이 에너지를 전달하여 멜라닌을 파괴하고 콜라겐 재생을 촉진하…" at bounding box center [608, 369] width 300 height 391
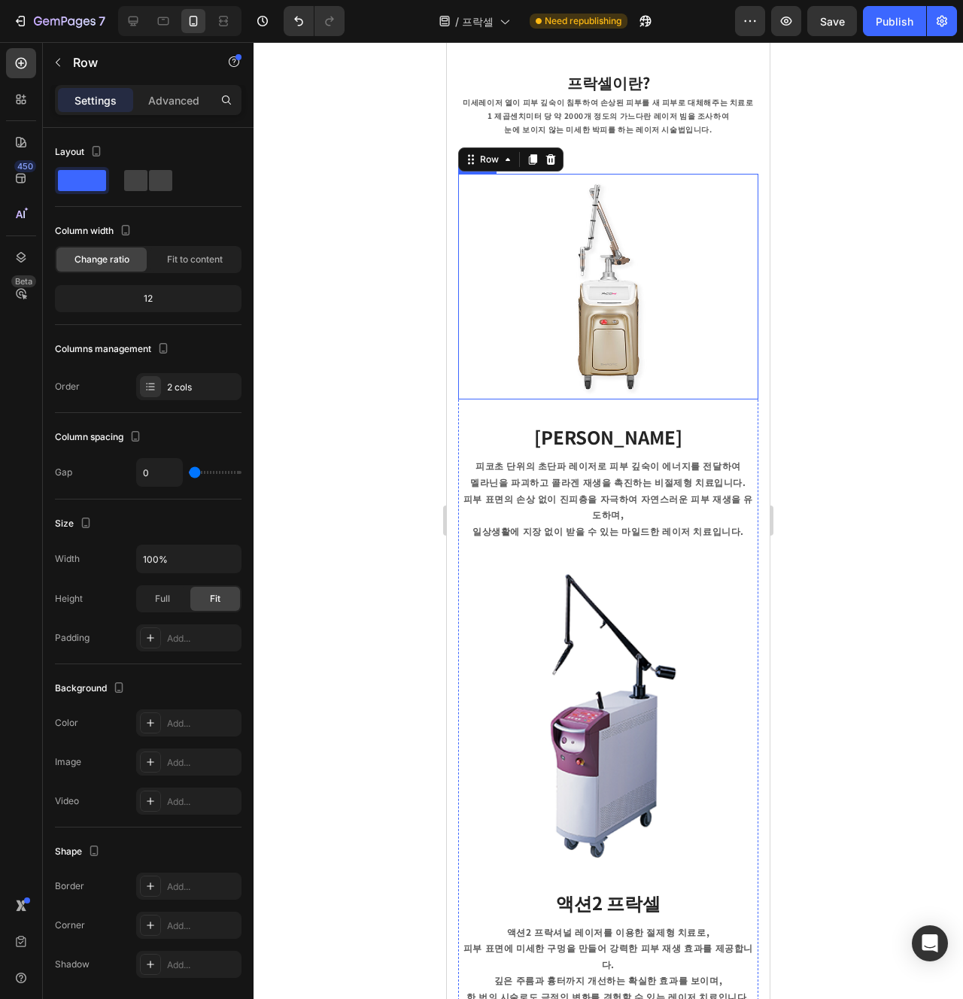
click at [605, 380] on img at bounding box center [608, 287] width 300 height 226
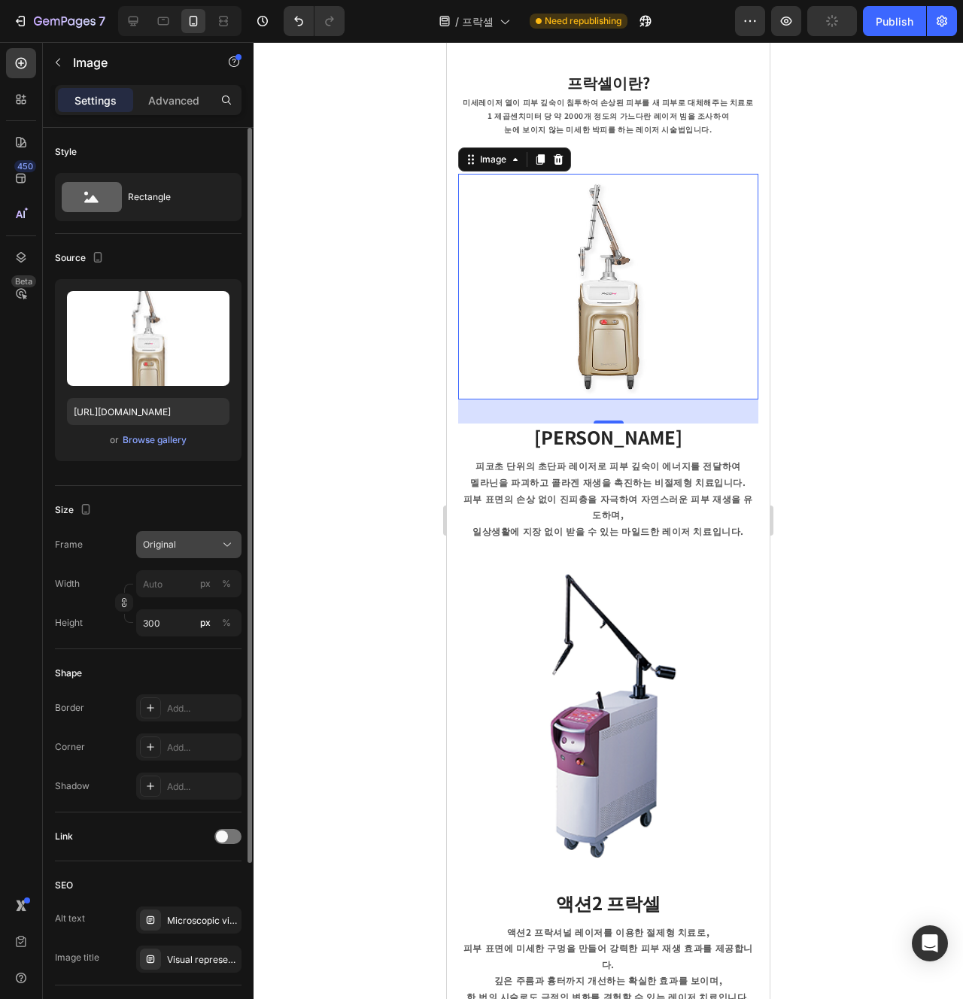
click at [199, 545] on div "Original" at bounding box center [180, 545] width 74 height 14
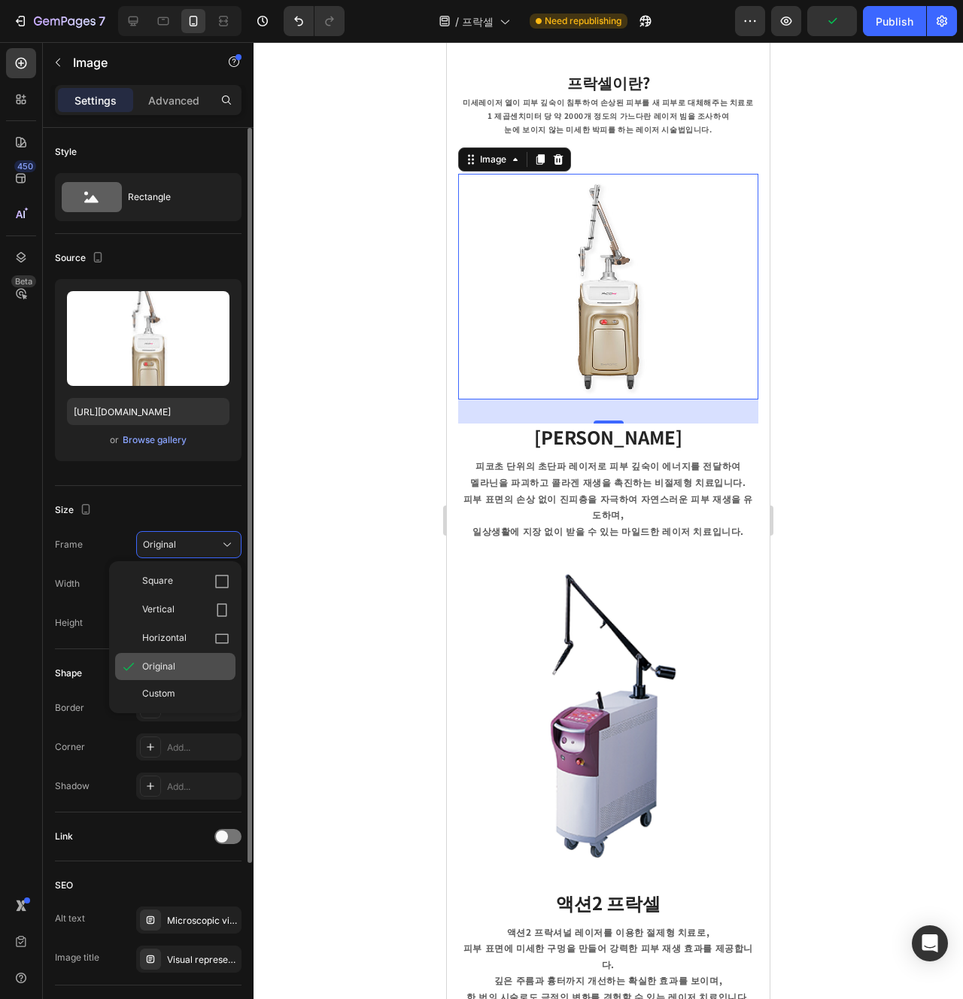
click at [159, 664] on span "Original" at bounding box center [158, 667] width 33 height 14
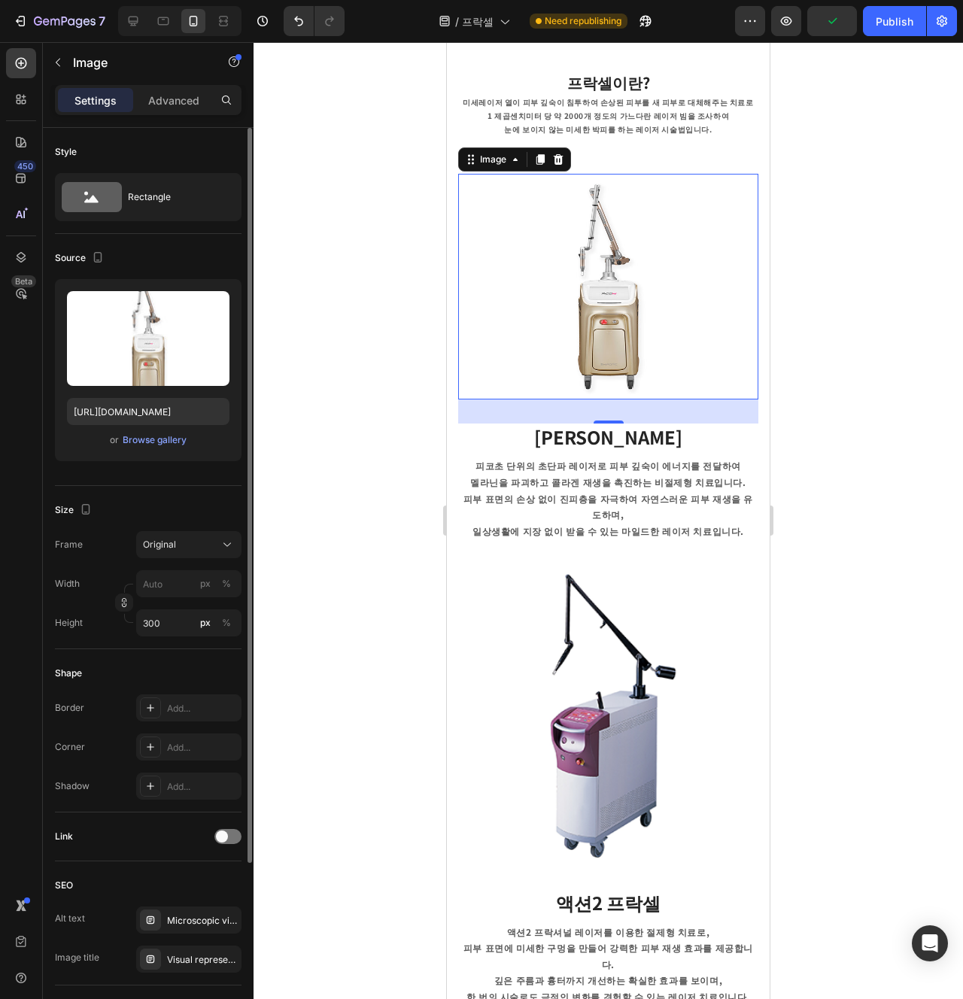
click at [739, 403] on div "32" at bounding box center [608, 412] width 300 height 24
click at [622, 479] on p "멜라닌을 파괴하고 콜라겐 재생을 촉진하는 비절제형 치료입니다." at bounding box center [608, 482] width 297 height 17
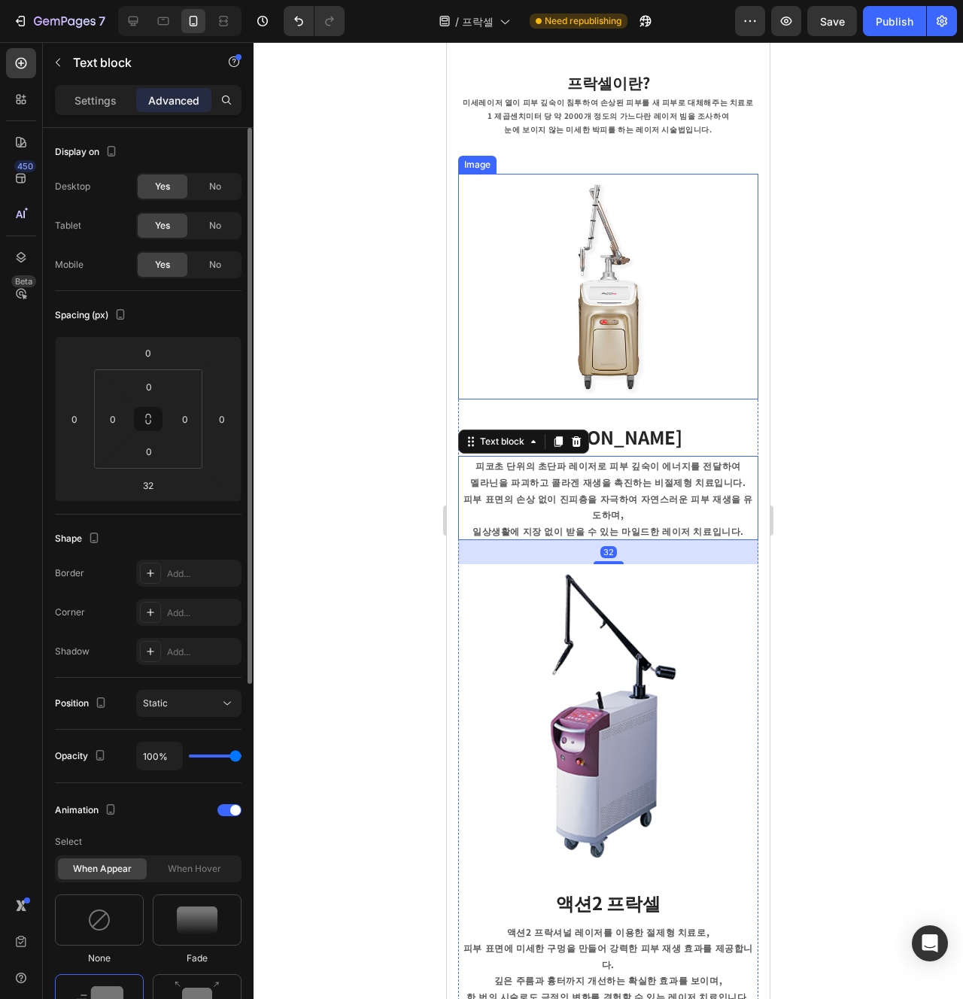
click at [610, 352] on img at bounding box center [608, 287] width 300 height 226
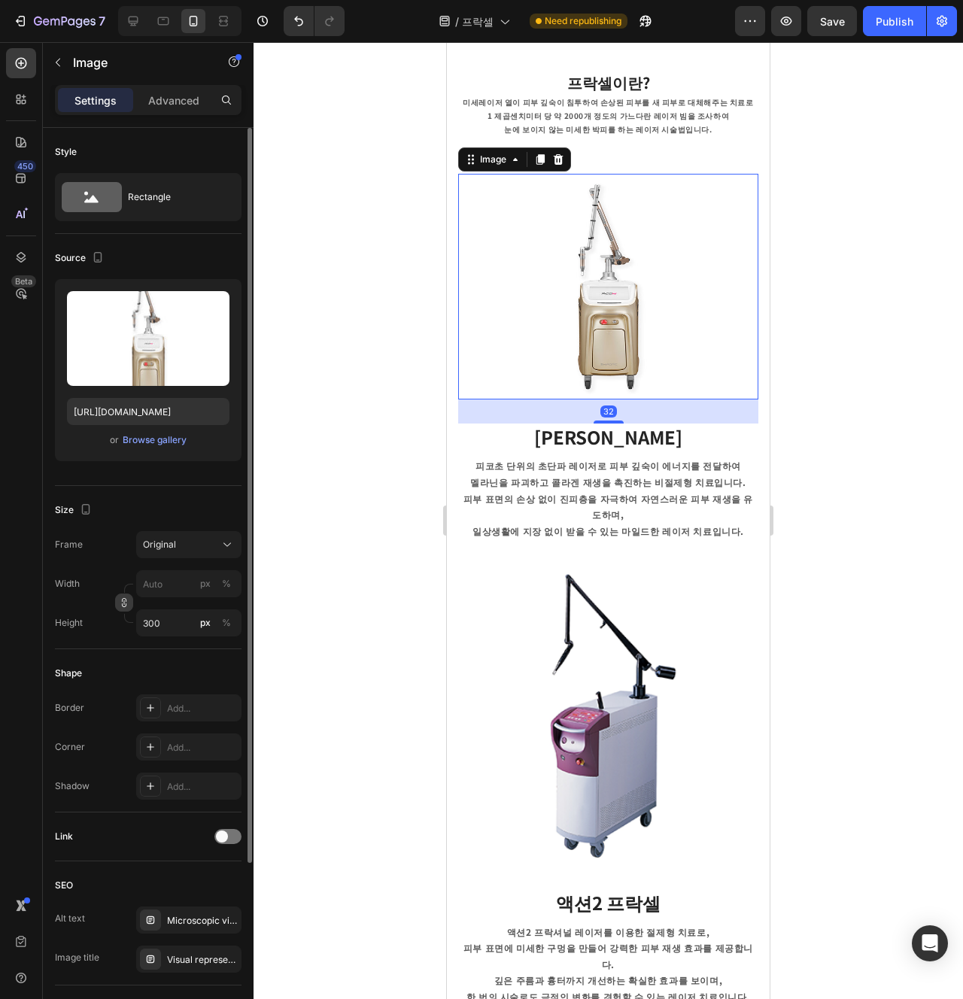
click at [119, 604] on icon "button" at bounding box center [124, 602] width 11 height 11
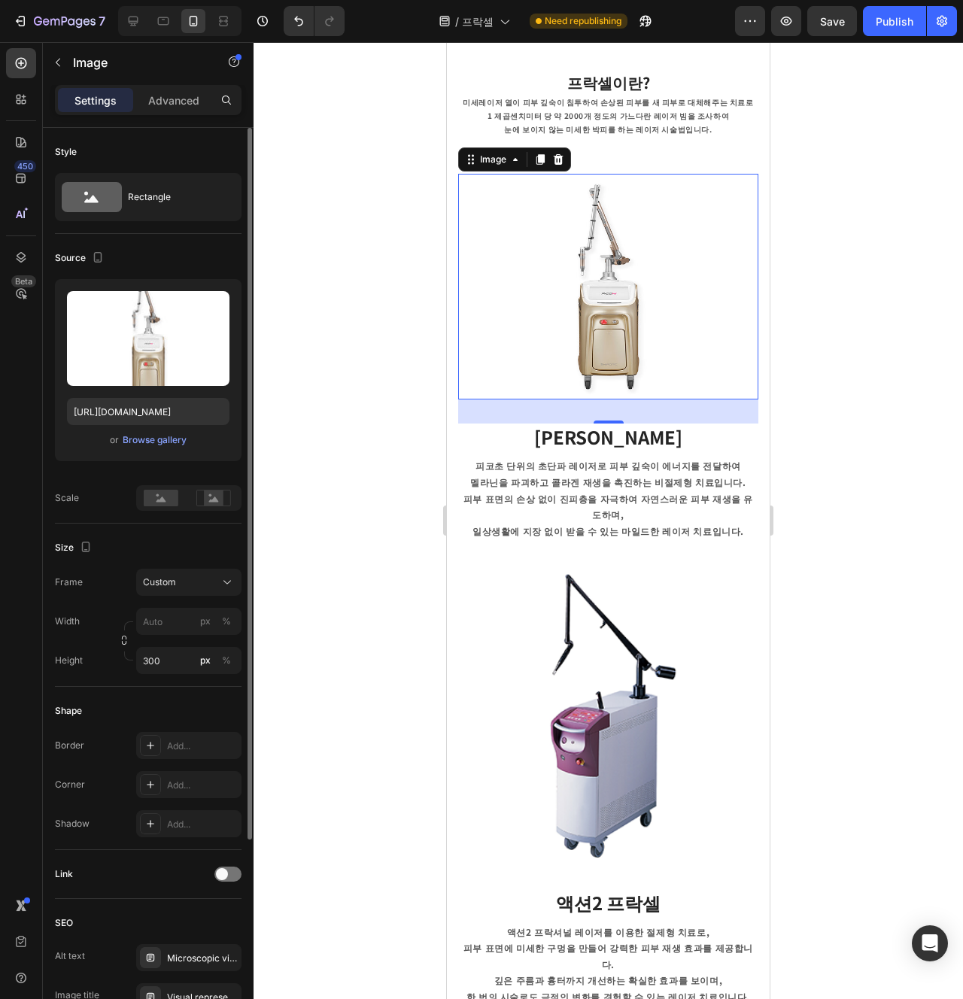
click at [211, 510] on div at bounding box center [188, 498] width 105 height 26
click at [210, 503] on rect at bounding box center [214, 498] width 20 height 15
click at [167, 502] on rect at bounding box center [161, 498] width 35 height 17
click at [205, 502] on rect at bounding box center [214, 498] width 20 height 15
click at [154, 505] on rect at bounding box center [161, 498] width 35 height 17
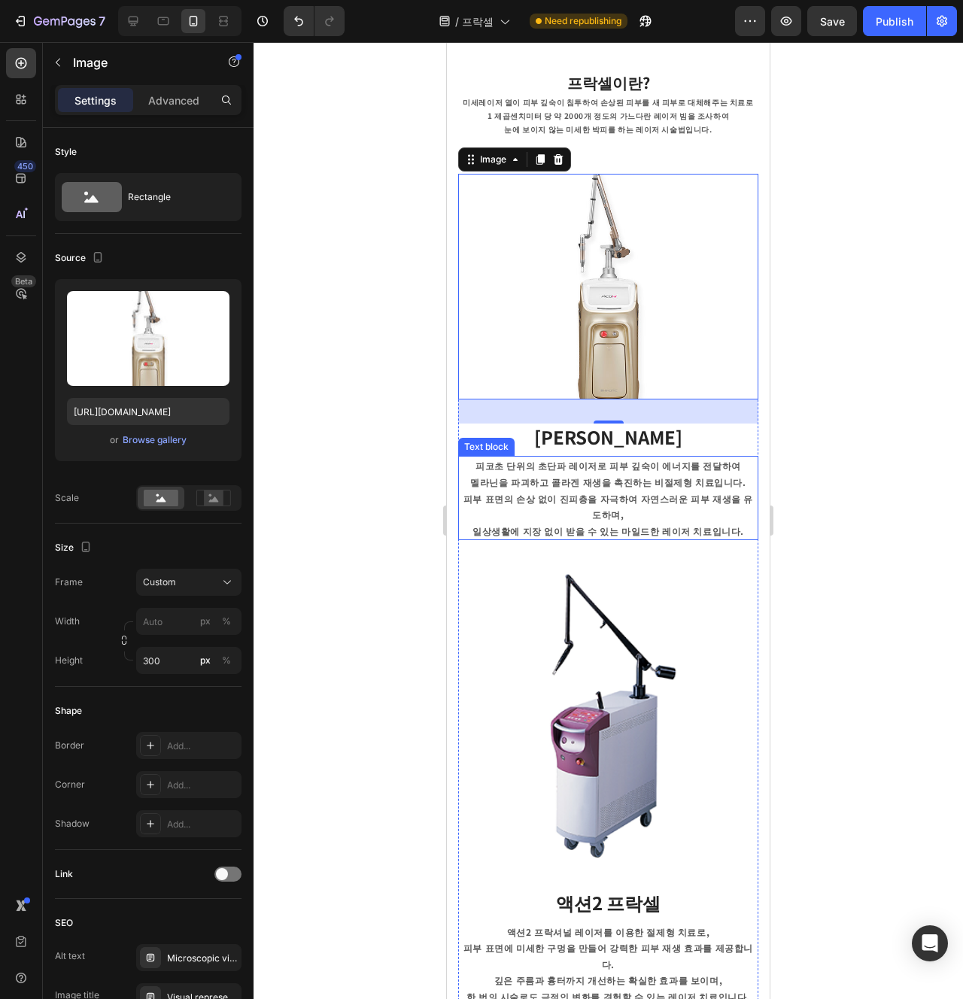
click at [599, 500] on p "피부 표면의 손상 없이 진피층을 자극하여 자연스러운 피부 재생을 유도하며," at bounding box center [608, 507] width 297 height 32
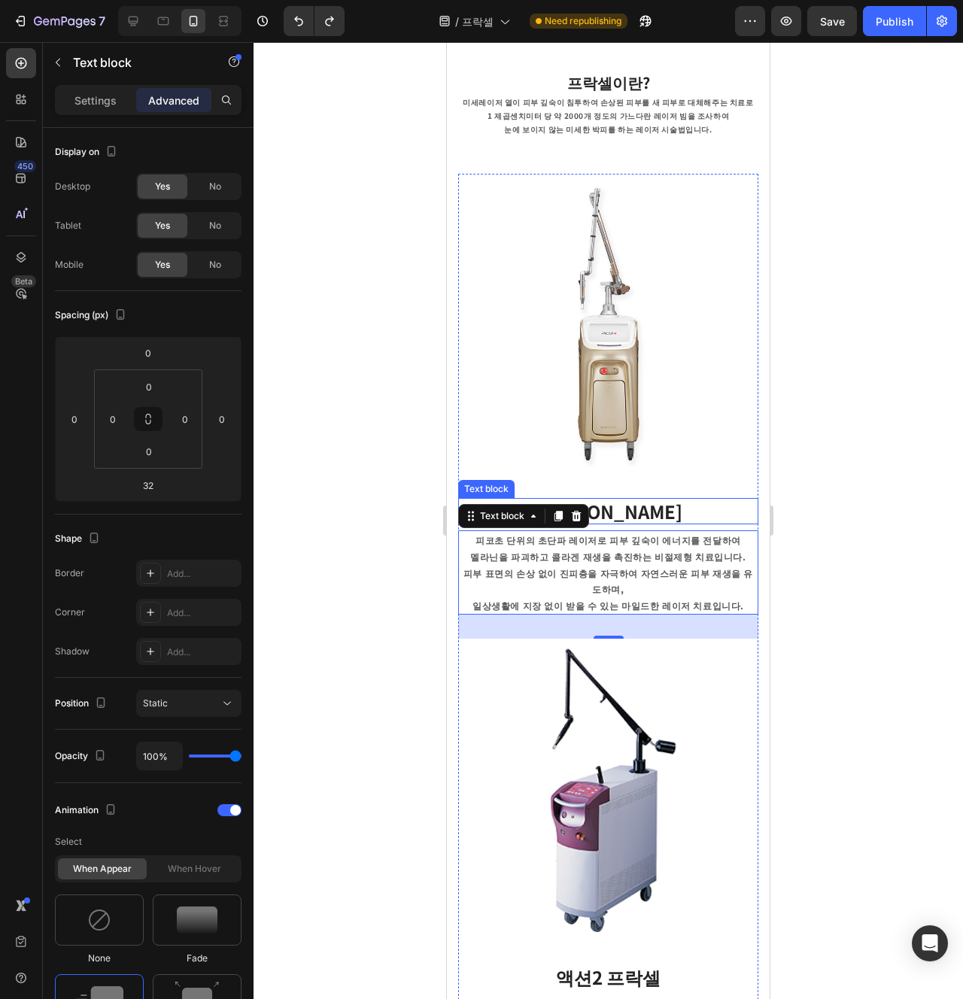
click at [648, 520] on strong "[PERSON_NAME]" at bounding box center [608, 511] width 148 height 26
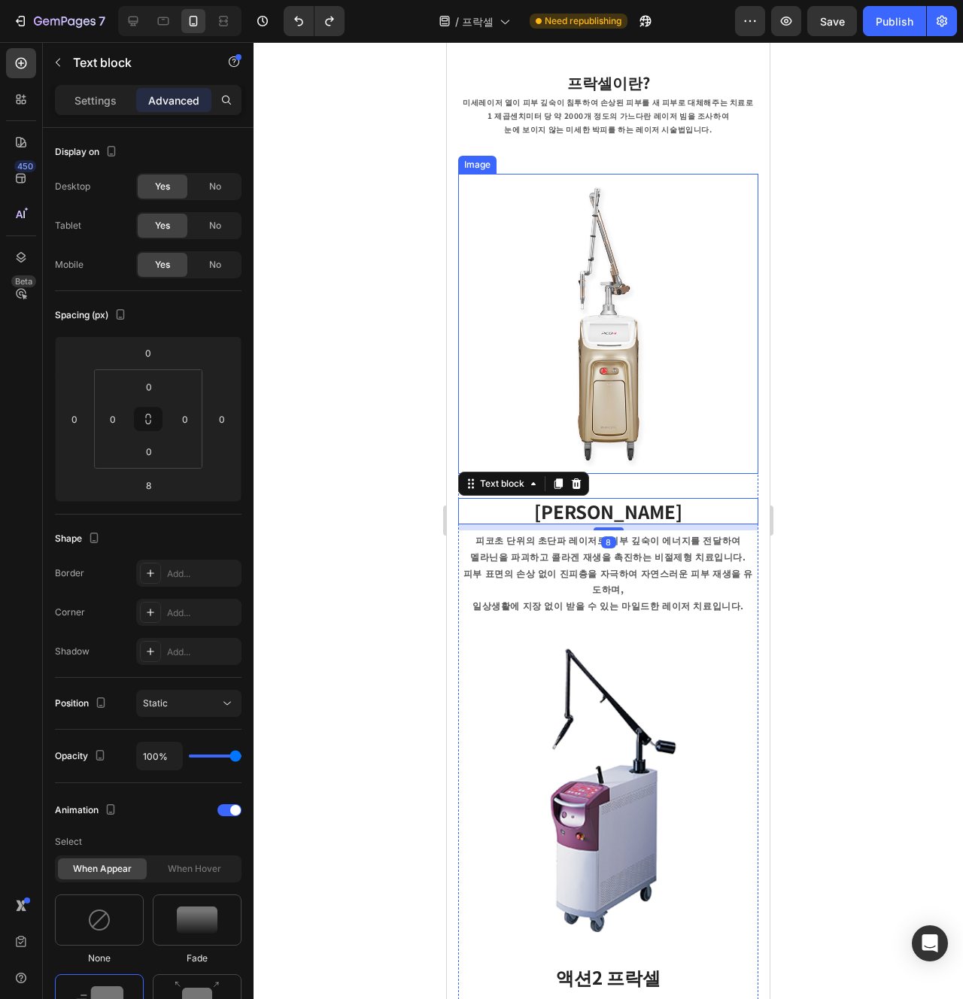
click at [631, 415] on img at bounding box center [608, 324] width 300 height 300
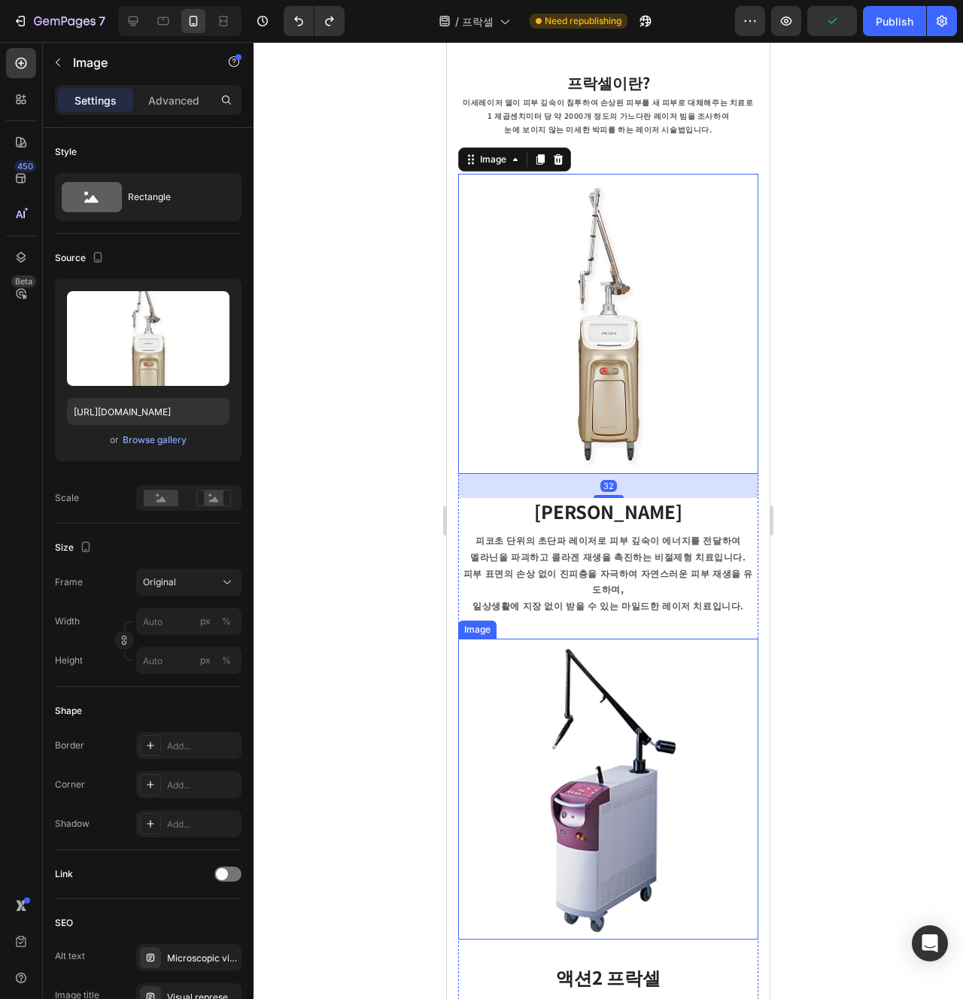
click at [625, 658] on img at bounding box center [608, 789] width 300 height 301
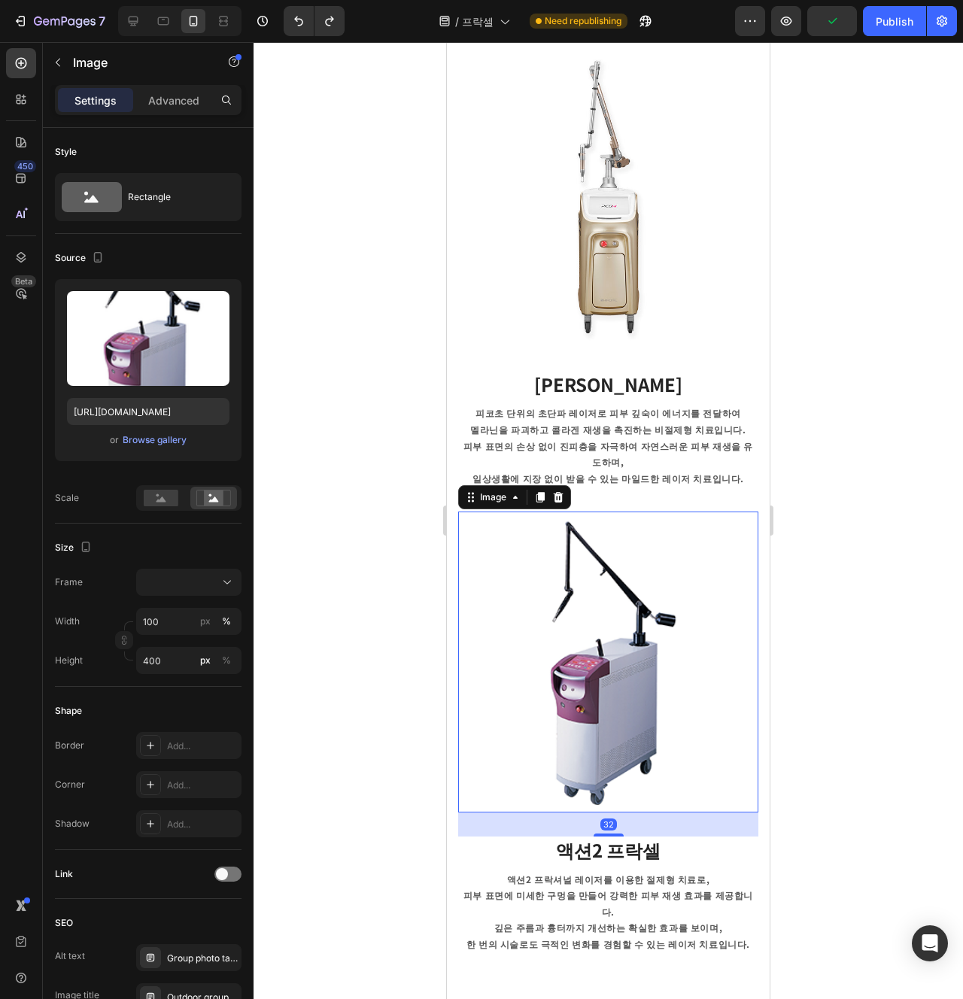
scroll to position [518, 0]
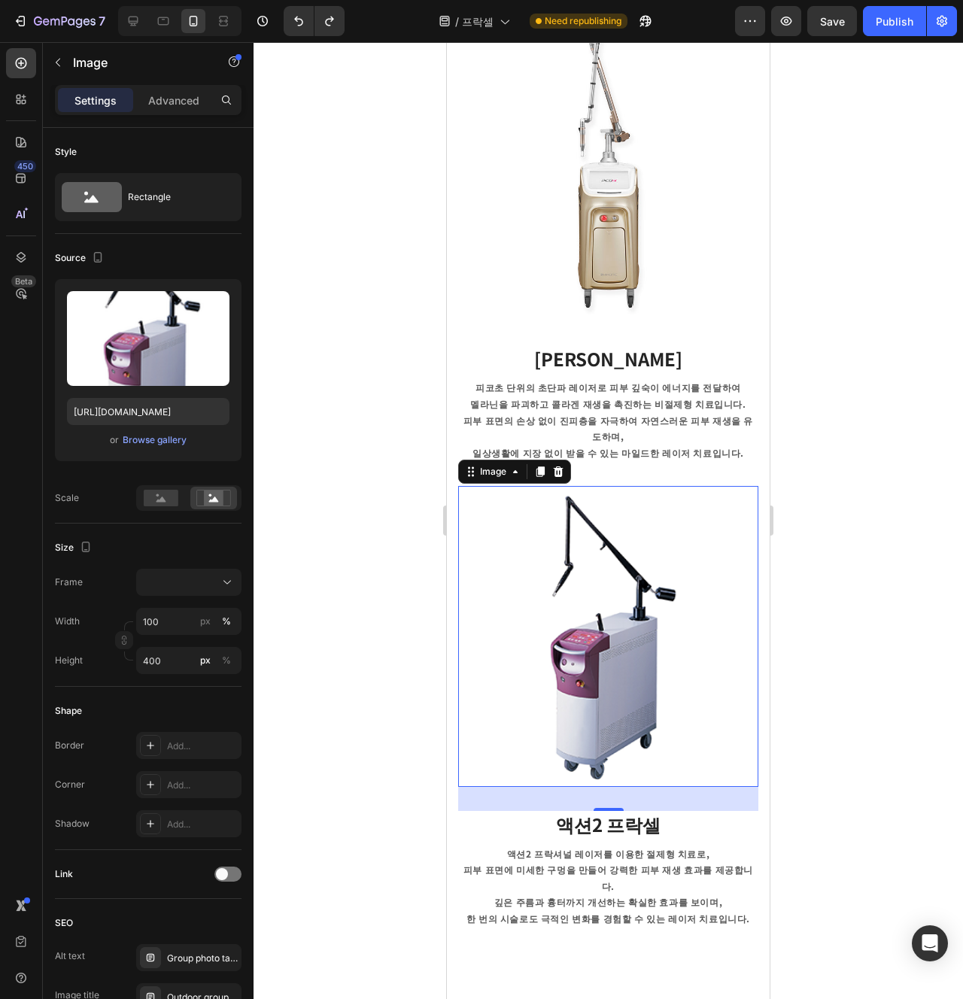
click at [576, 552] on img at bounding box center [608, 636] width 300 height 301
click at [666, 818] on p "액션2 프락셀" at bounding box center [608, 824] width 297 height 23
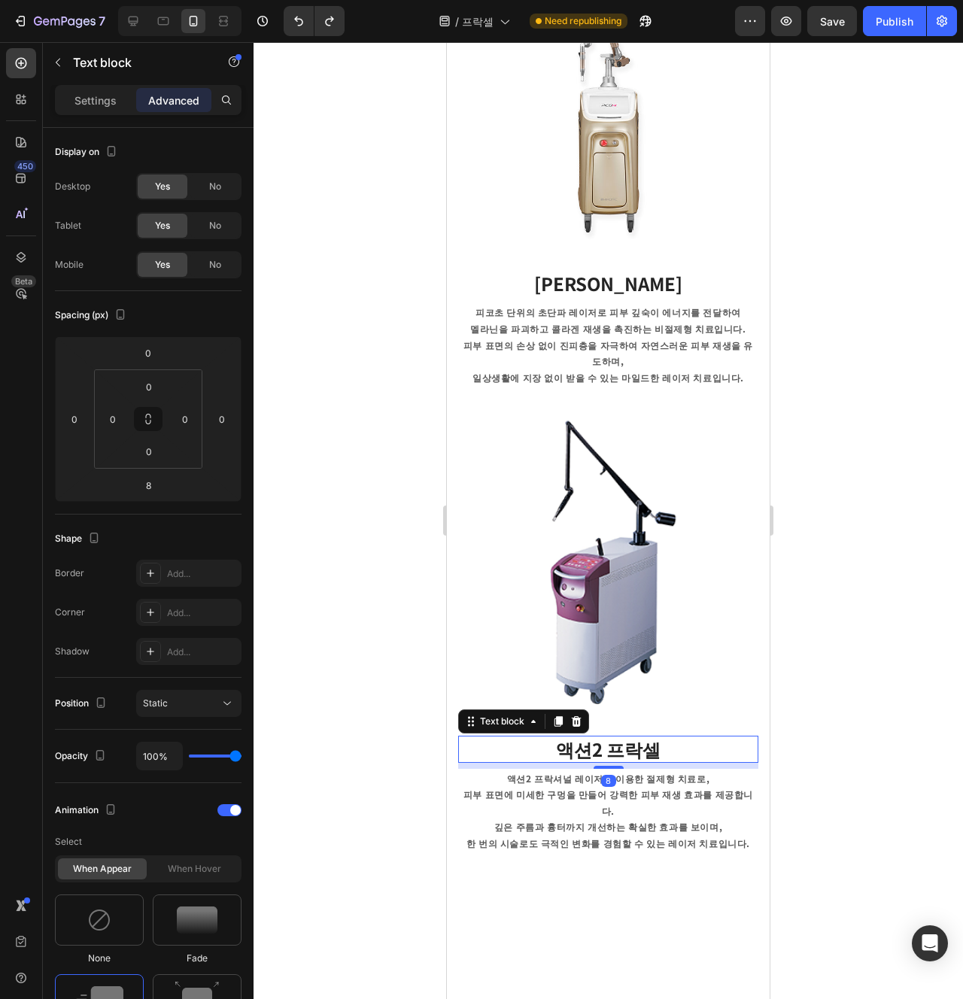
scroll to position [596, 0]
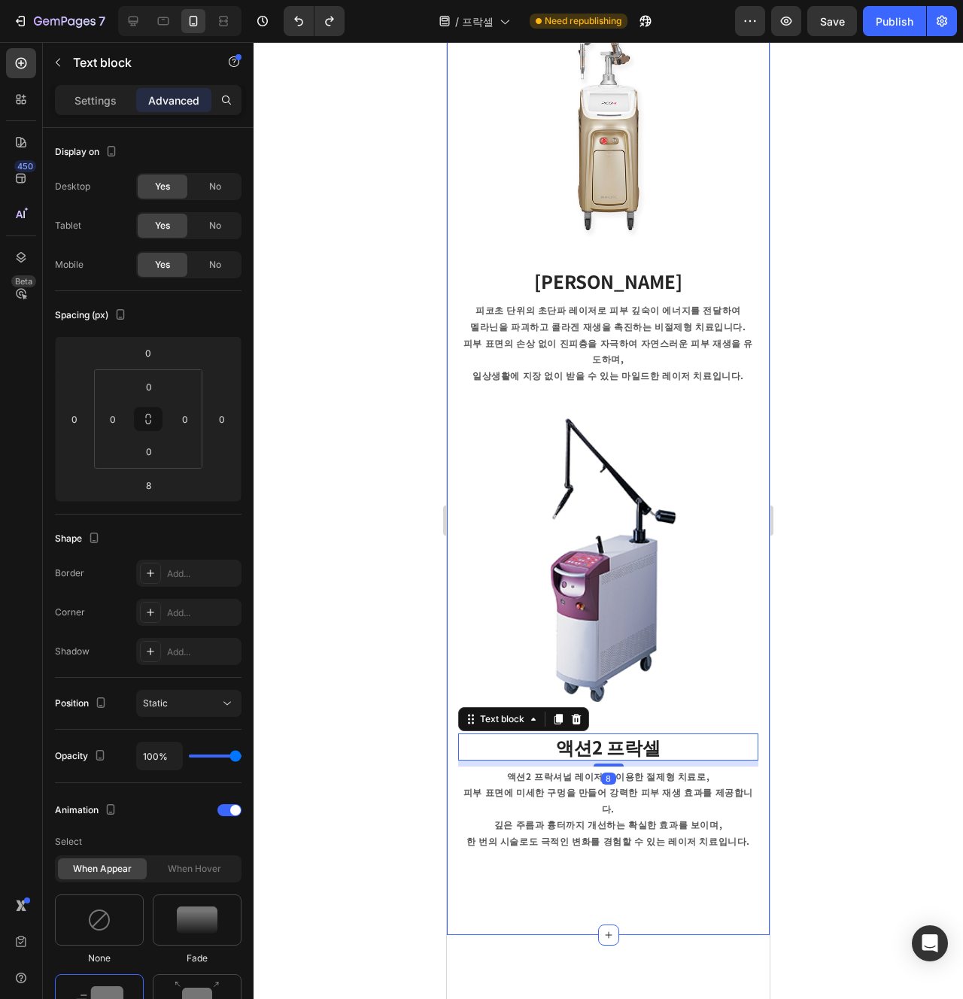
click at [632, 877] on div "프락셀이란? Heading 미세레이저 열이 피부 깊숙이 침투하여 손상된 피부를 새 피부로 대체해주는 치료로 1 제곱센치미터 당 약 2000개 …" at bounding box center [608, 358] width 323 height 1154
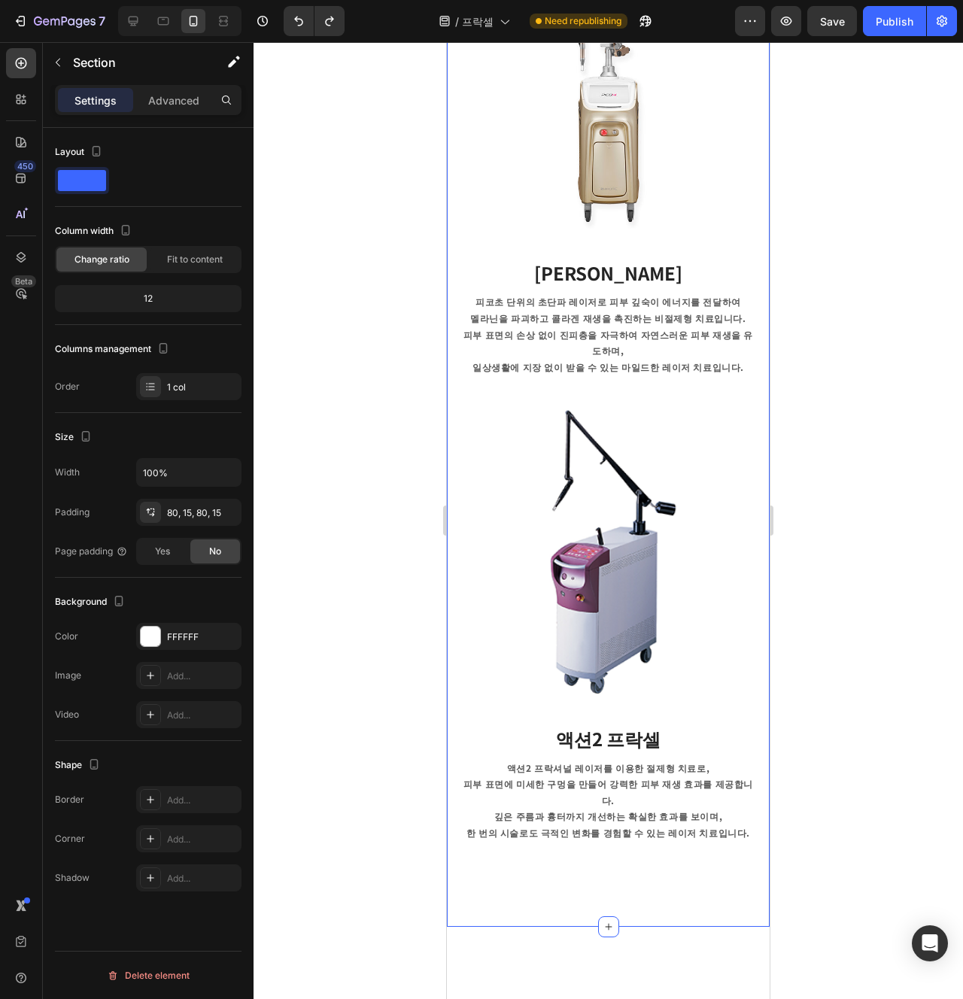
scroll to position [605, 0]
click at [640, 824] on div "Image 액션2 프락셀 Text block 액션2 프락셔널 레이저를 이용한 절제형 치료로, 피부 표면에 미세한 구멍을 만들어 강력한 피부 재…" at bounding box center [608, 633] width 300 height 466
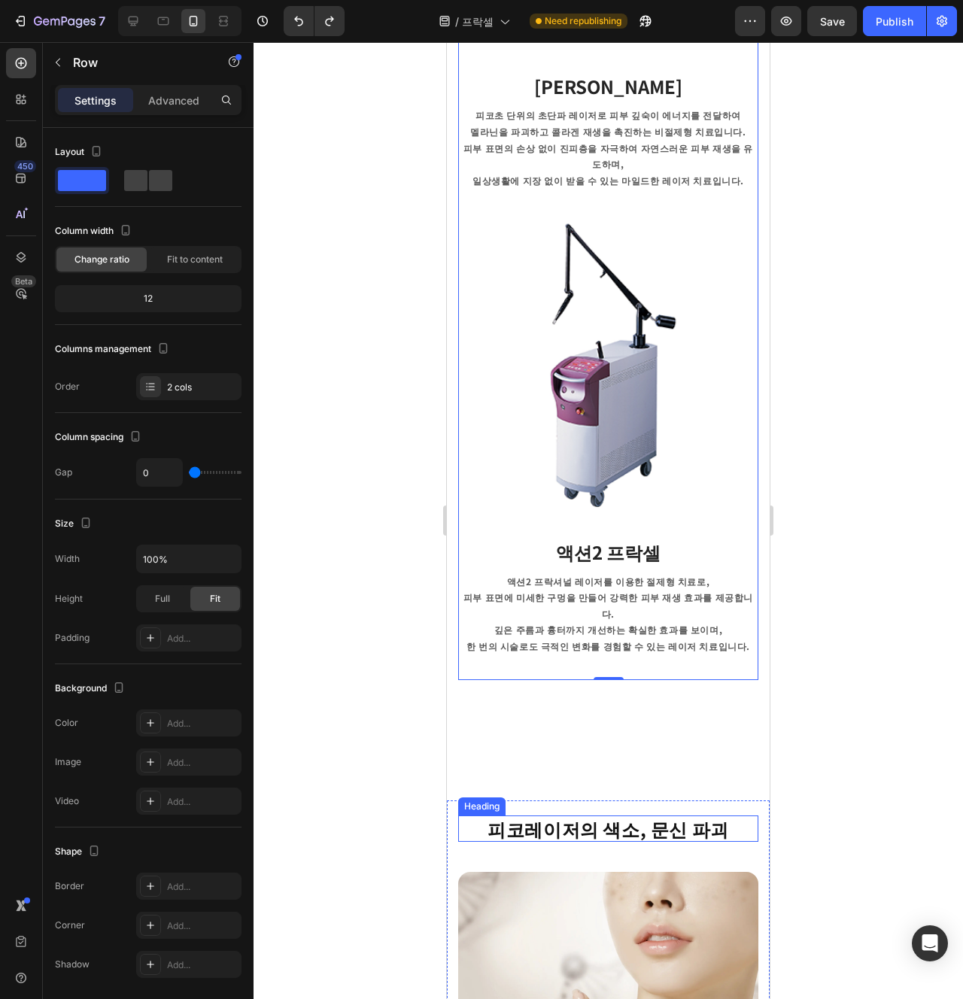
click at [615, 816] on strong "피코레이저의 색소, 문신 파괴" at bounding box center [609, 829] width 242 height 26
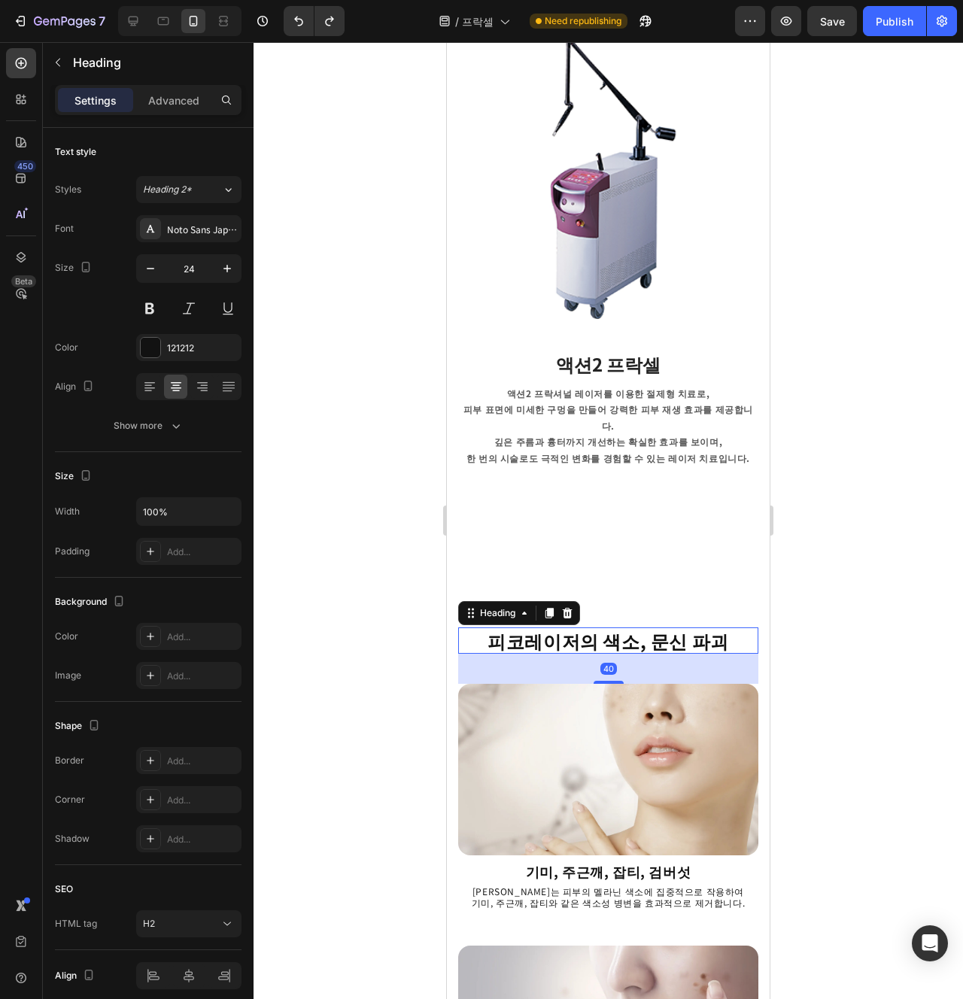
scroll to position [1057, 0]
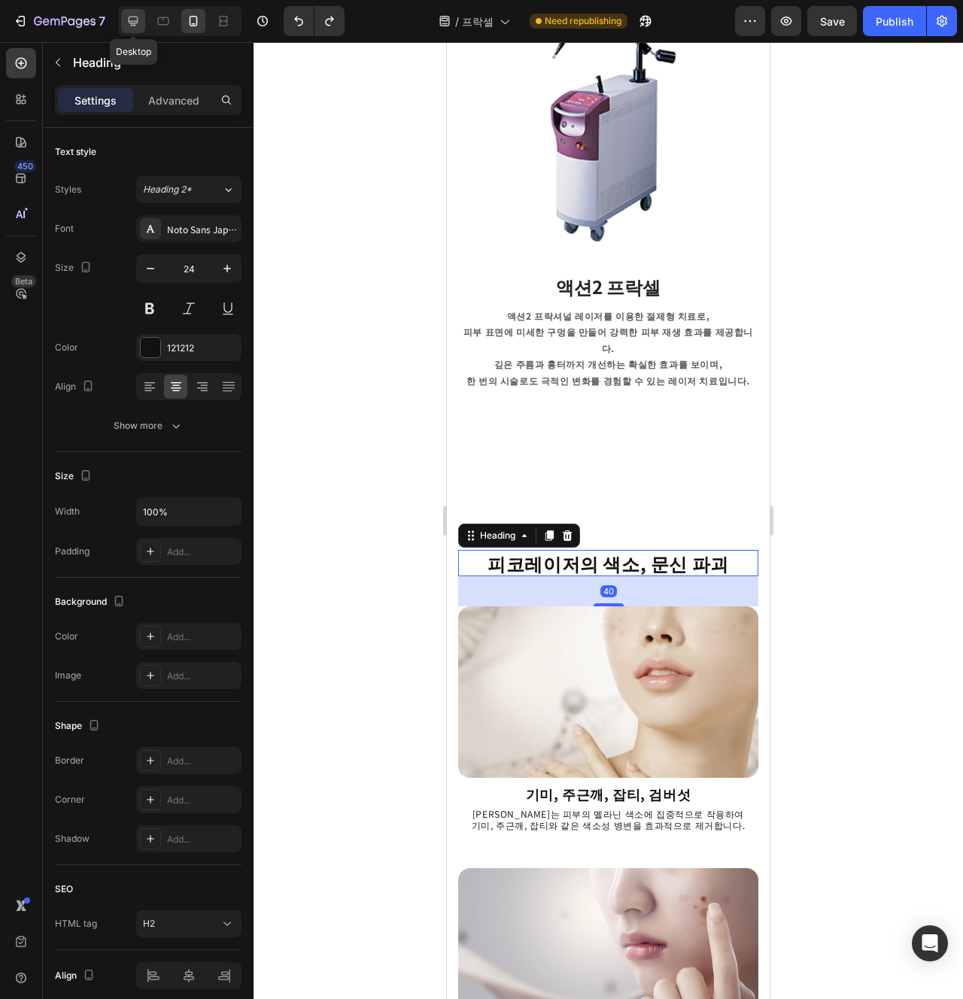
click at [129, 26] on icon at bounding box center [133, 21] width 15 height 15
type input "40"
click at [129, 26] on icon at bounding box center [133, 21] width 15 height 15
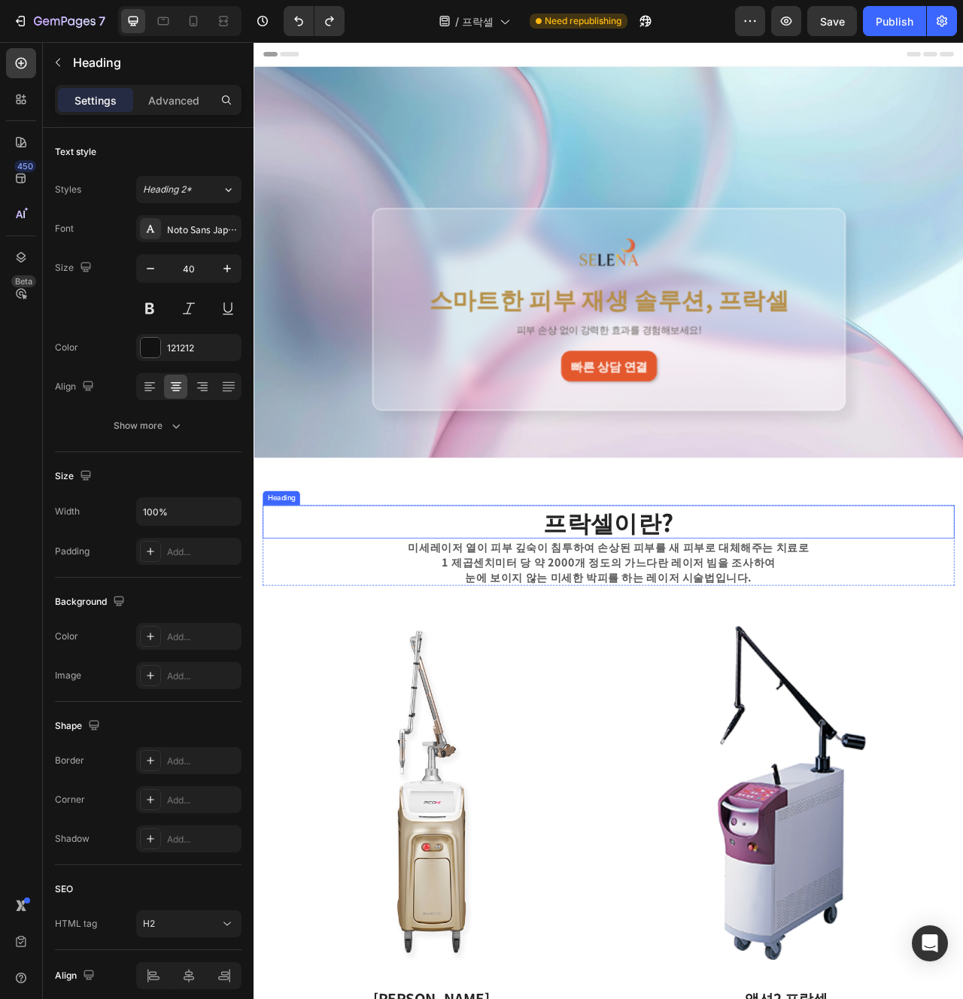
click at [731, 663] on h2 "프락셀이란?" at bounding box center [705, 652] width 880 height 42
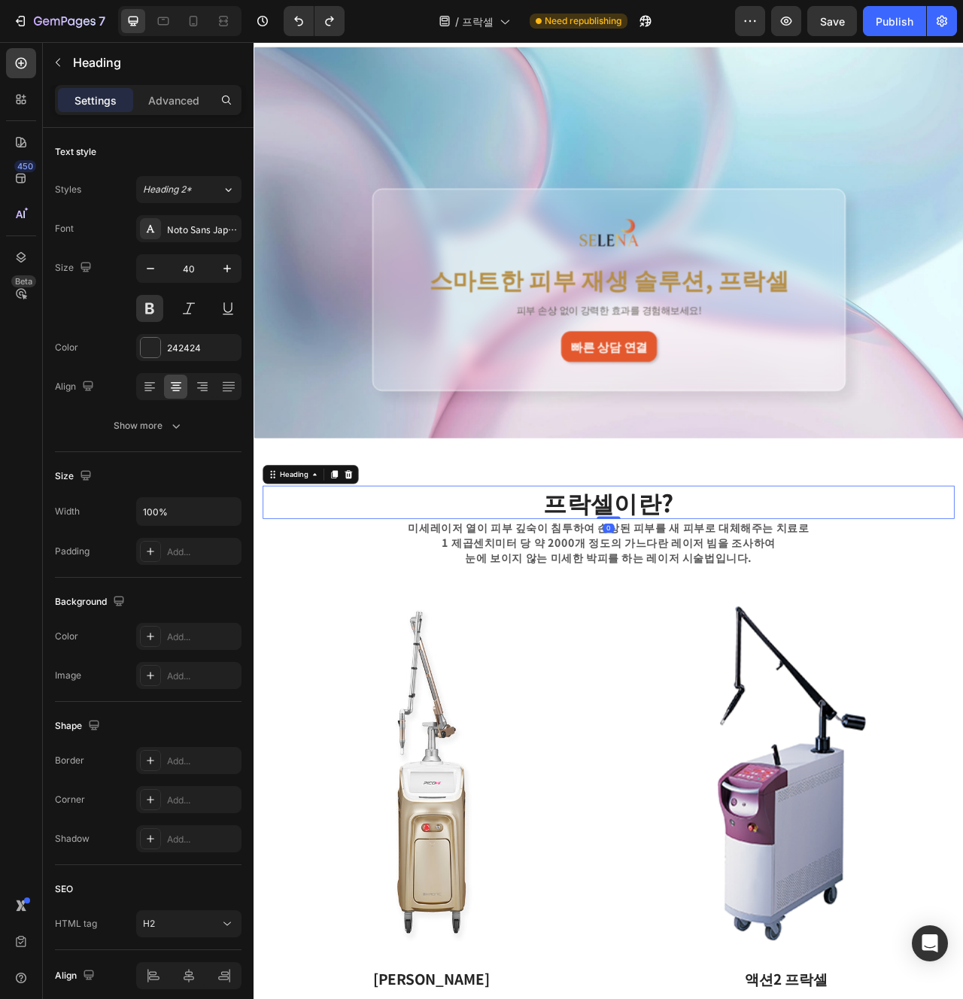
scroll to position [56, 0]
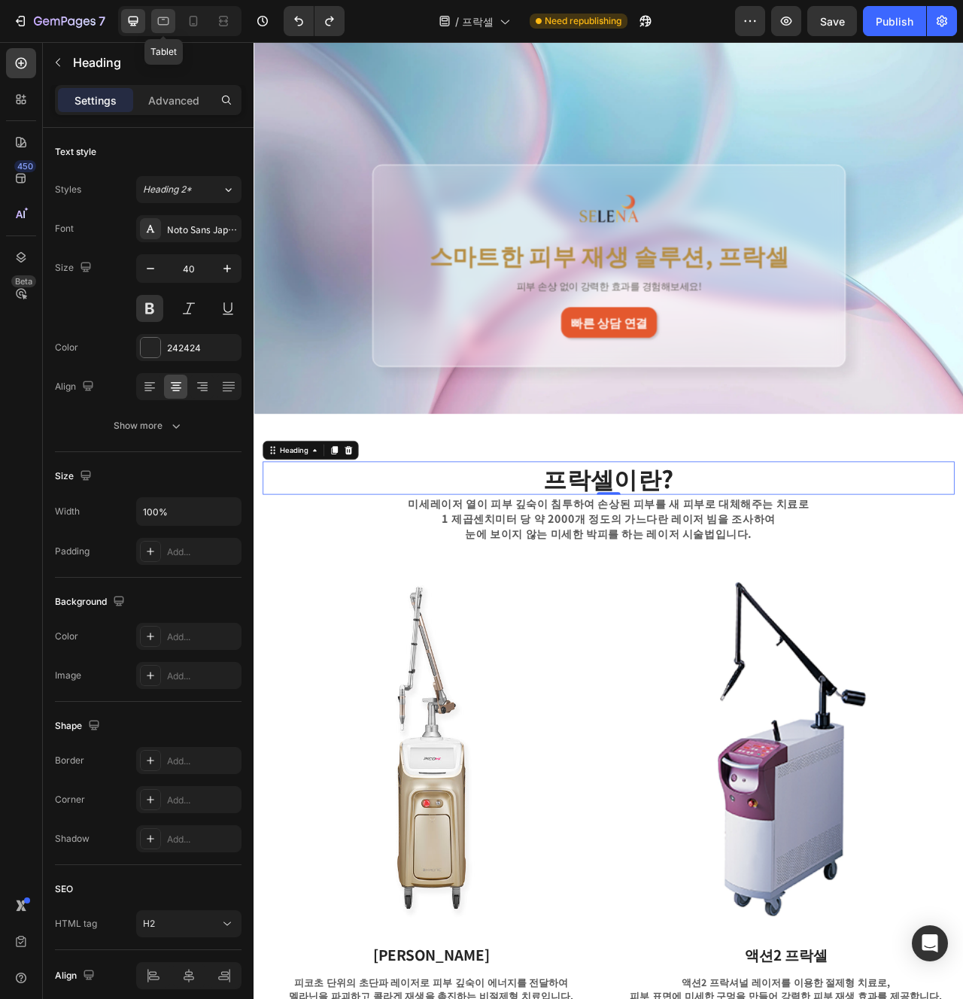
click at [166, 20] on icon at bounding box center [163, 21] width 15 height 15
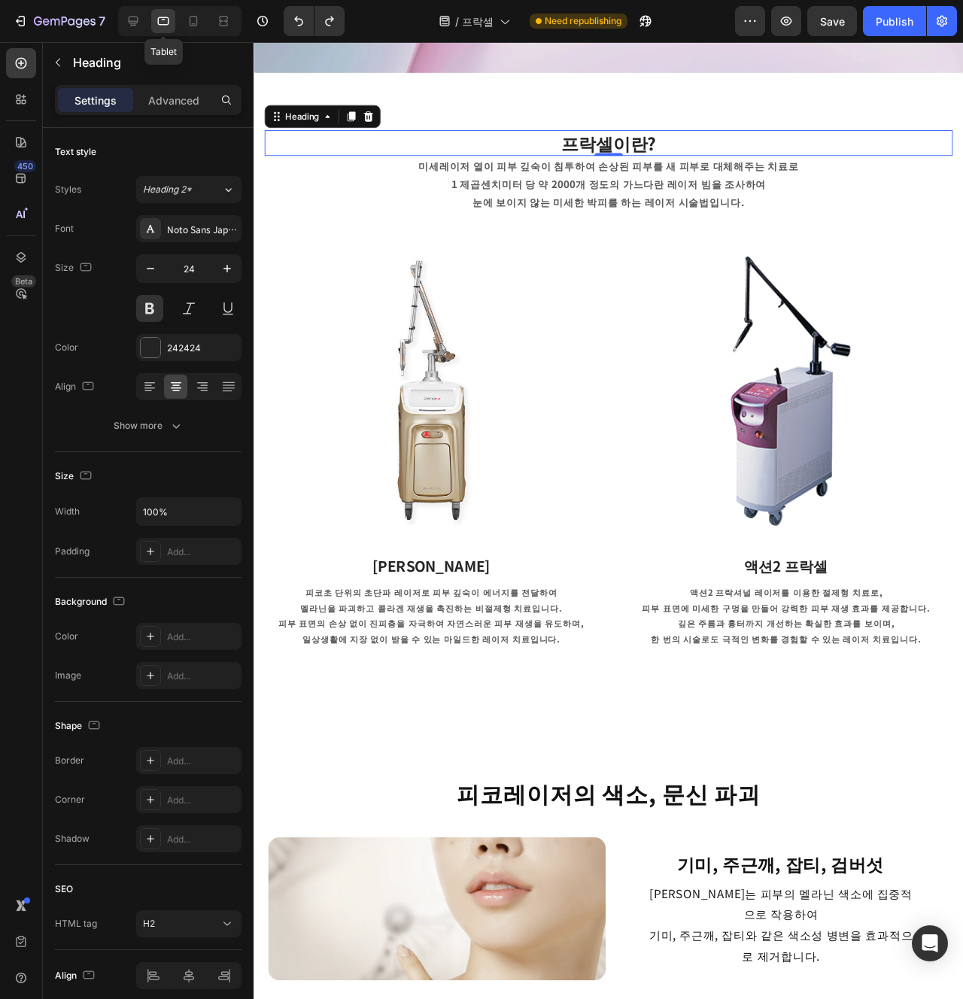
scroll to position [522, 0]
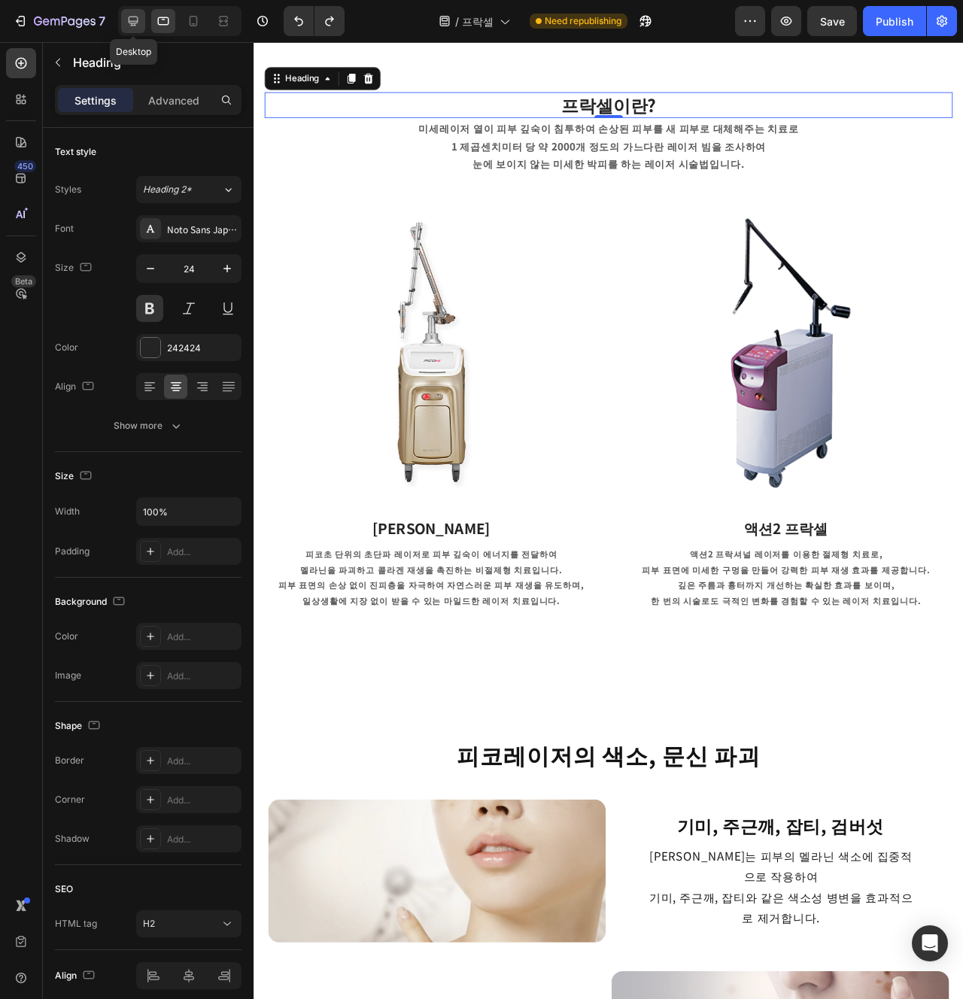
click at [143, 15] on div at bounding box center [133, 21] width 24 height 24
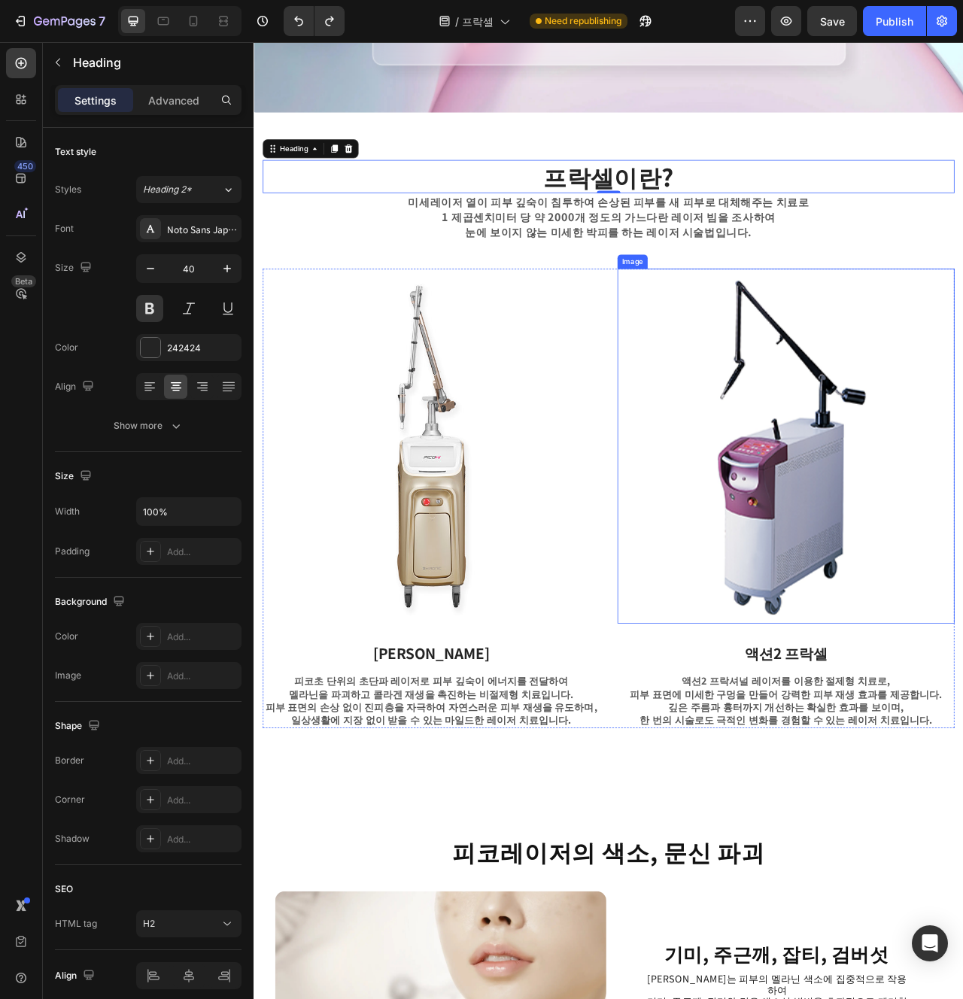
scroll to position [433, 0]
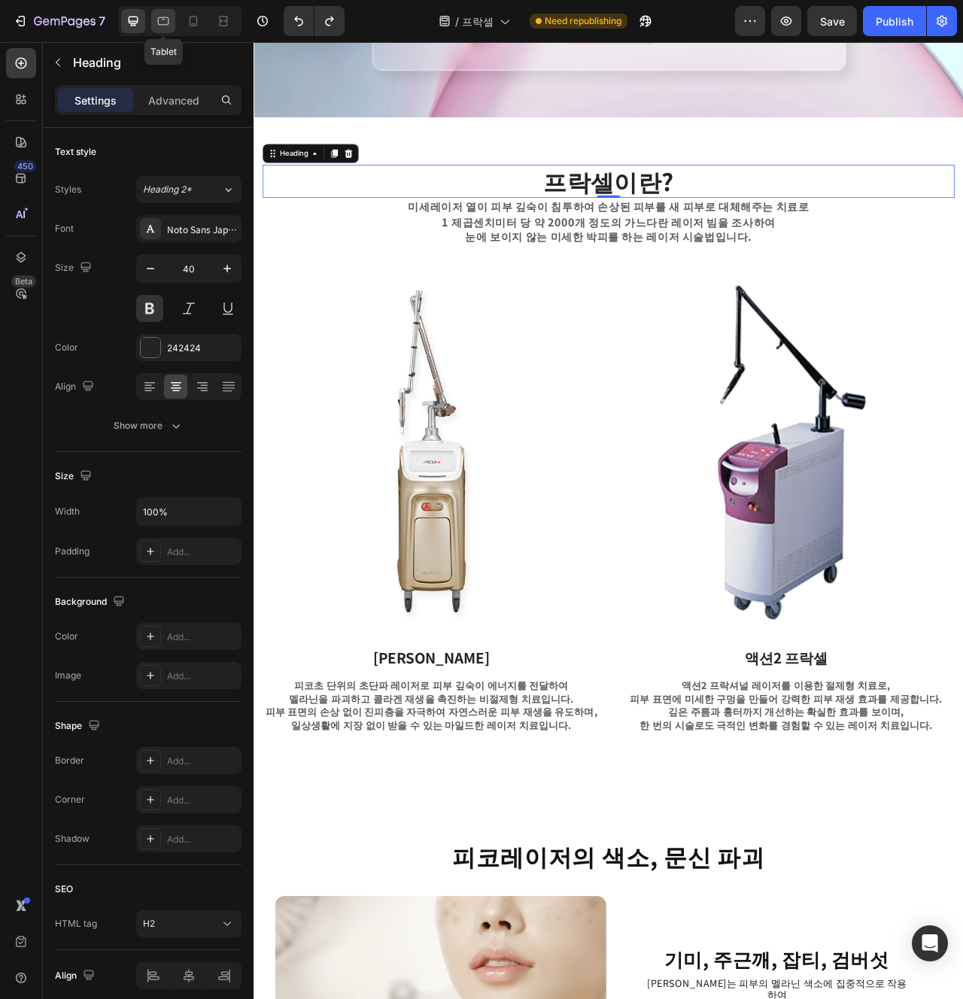
click at [161, 24] on icon at bounding box center [163, 21] width 11 height 8
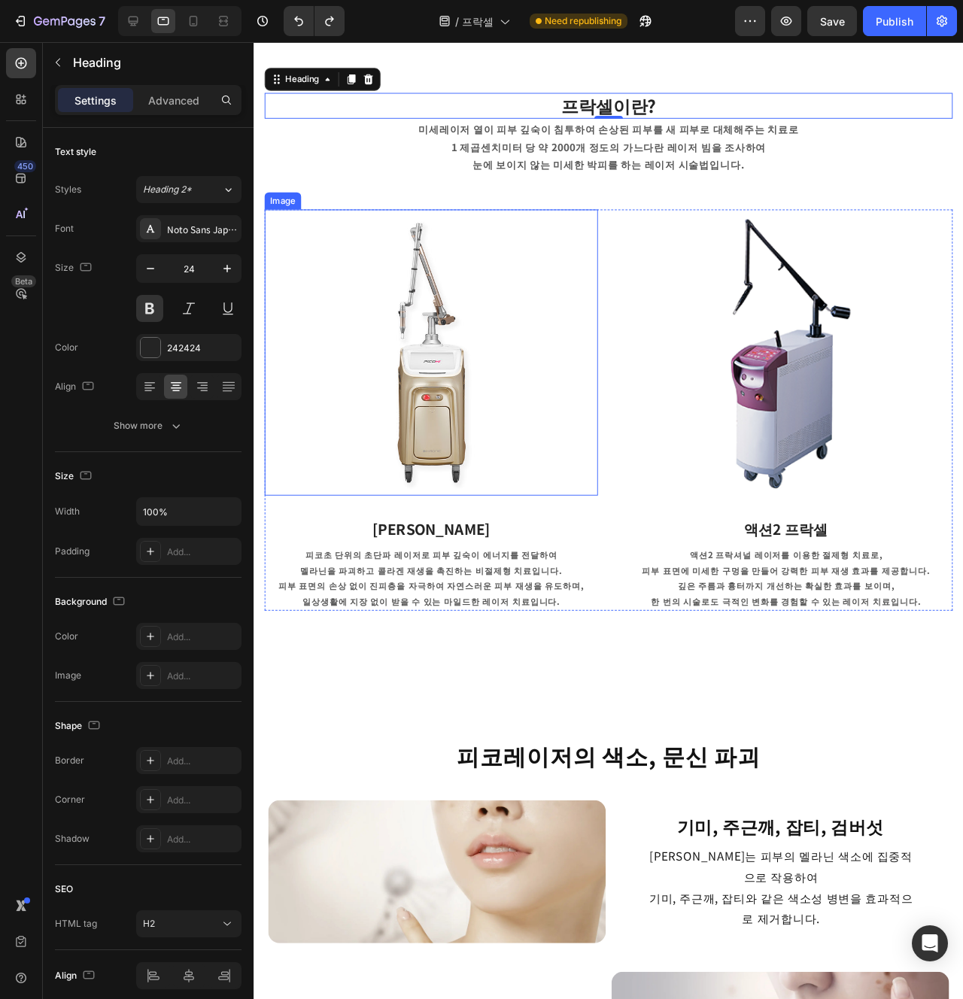
scroll to position [522, 0]
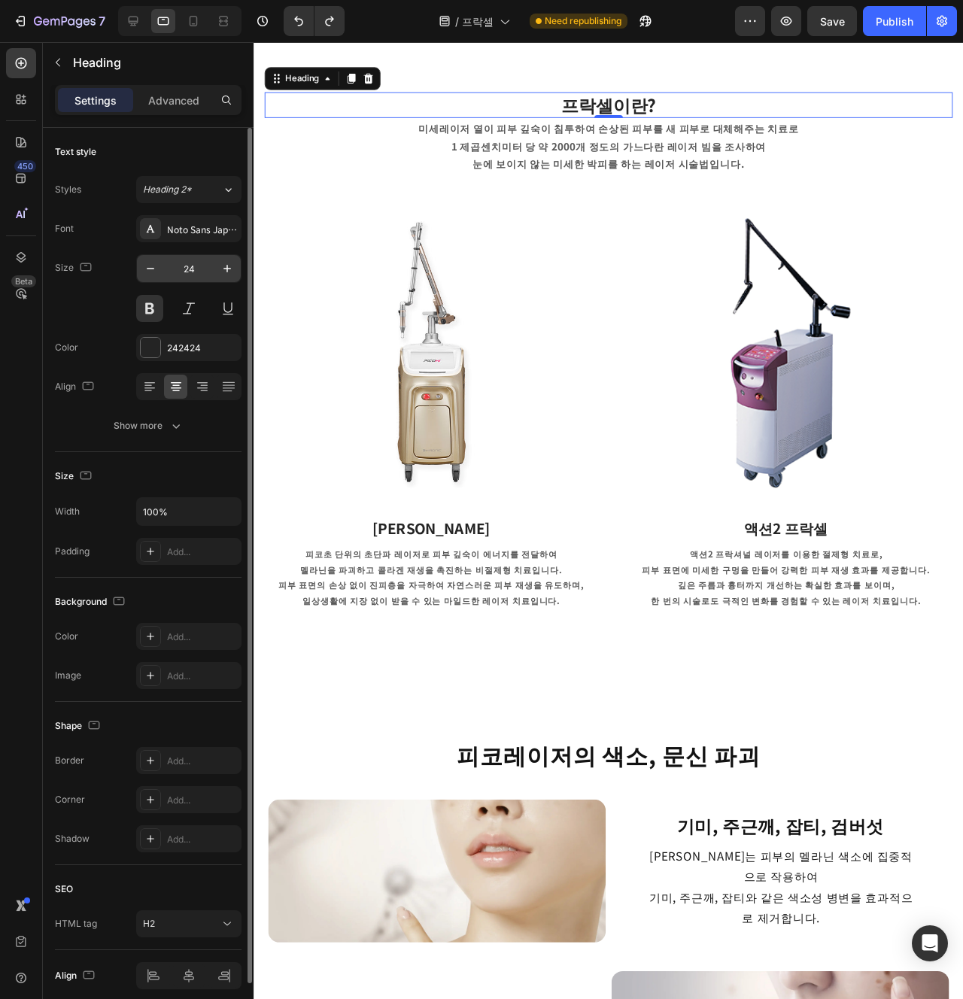
click at [194, 276] on input "24" at bounding box center [189, 268] width 50 height 27
type input "32"
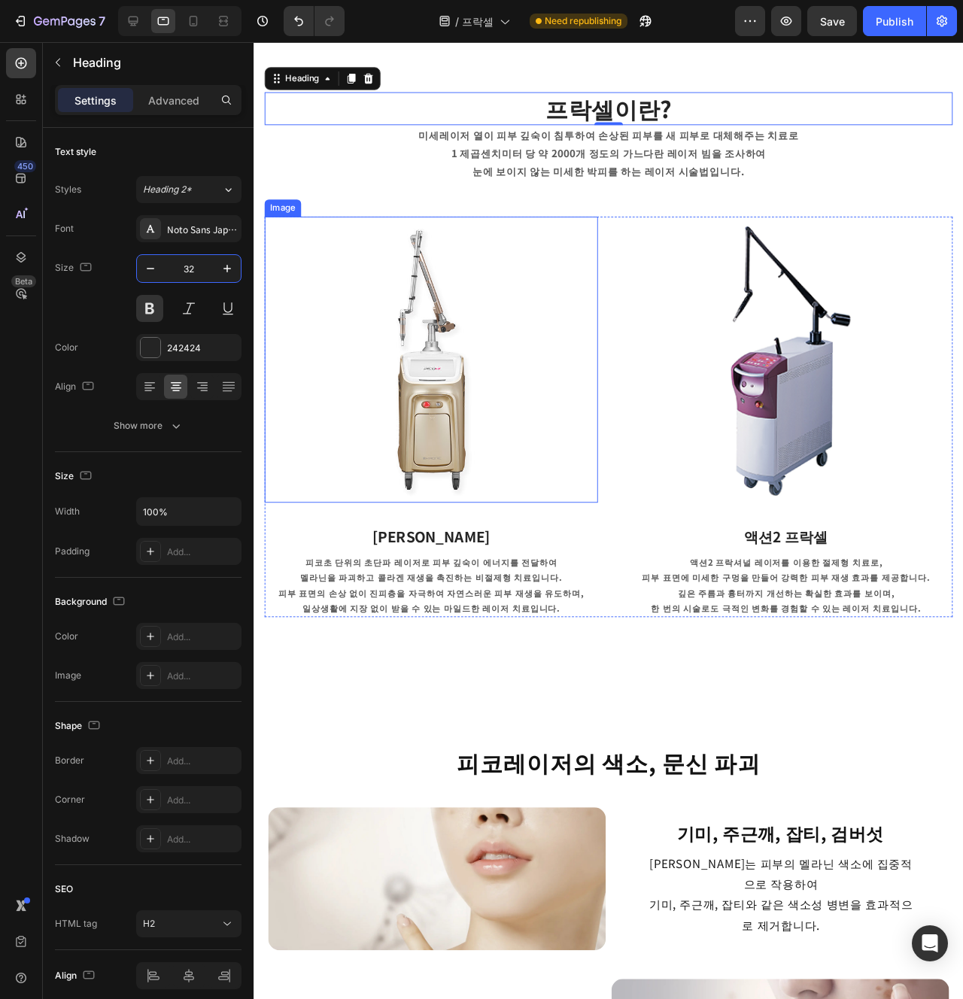
click at [590, 245] on img at bounding box center [440, 376] width 351 height 301
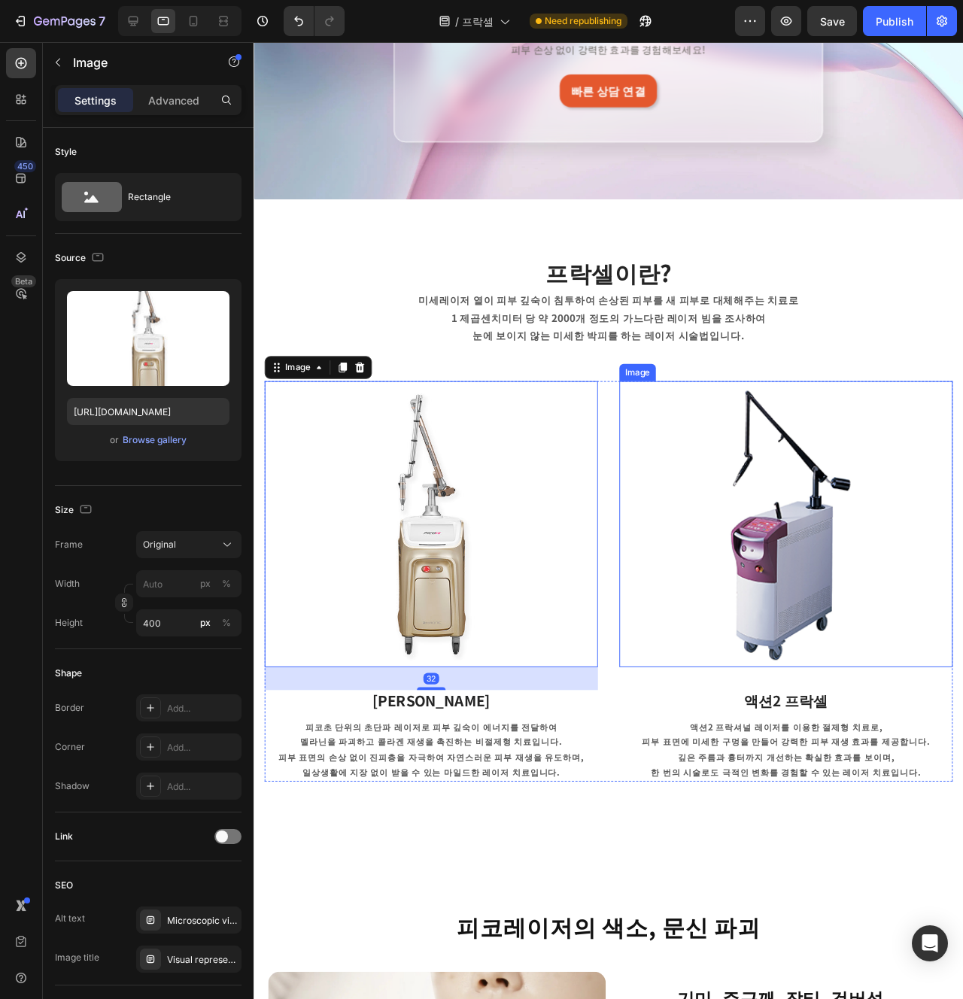
scroll to position [392, 0]
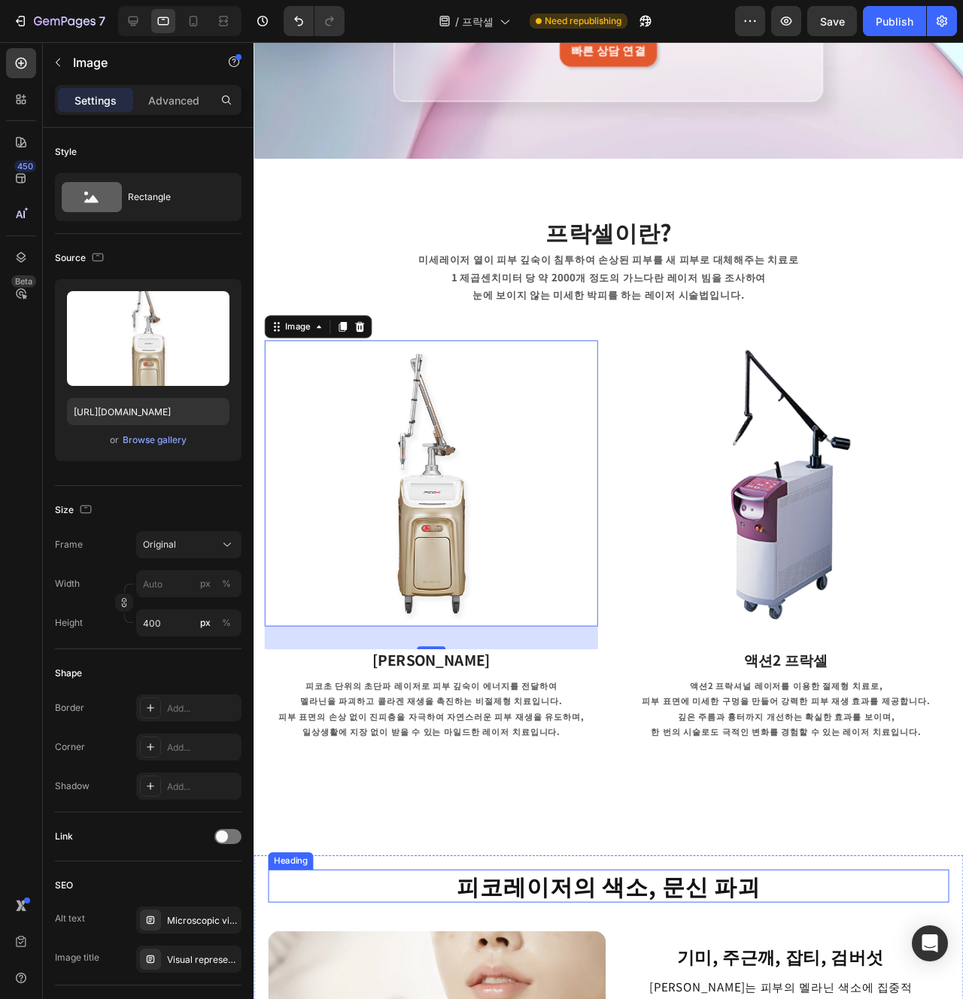
click at [602, 921] on strong "피코레이저의 색소, 문신 파괴" at bounding box center [627, 929] width 320 height 35
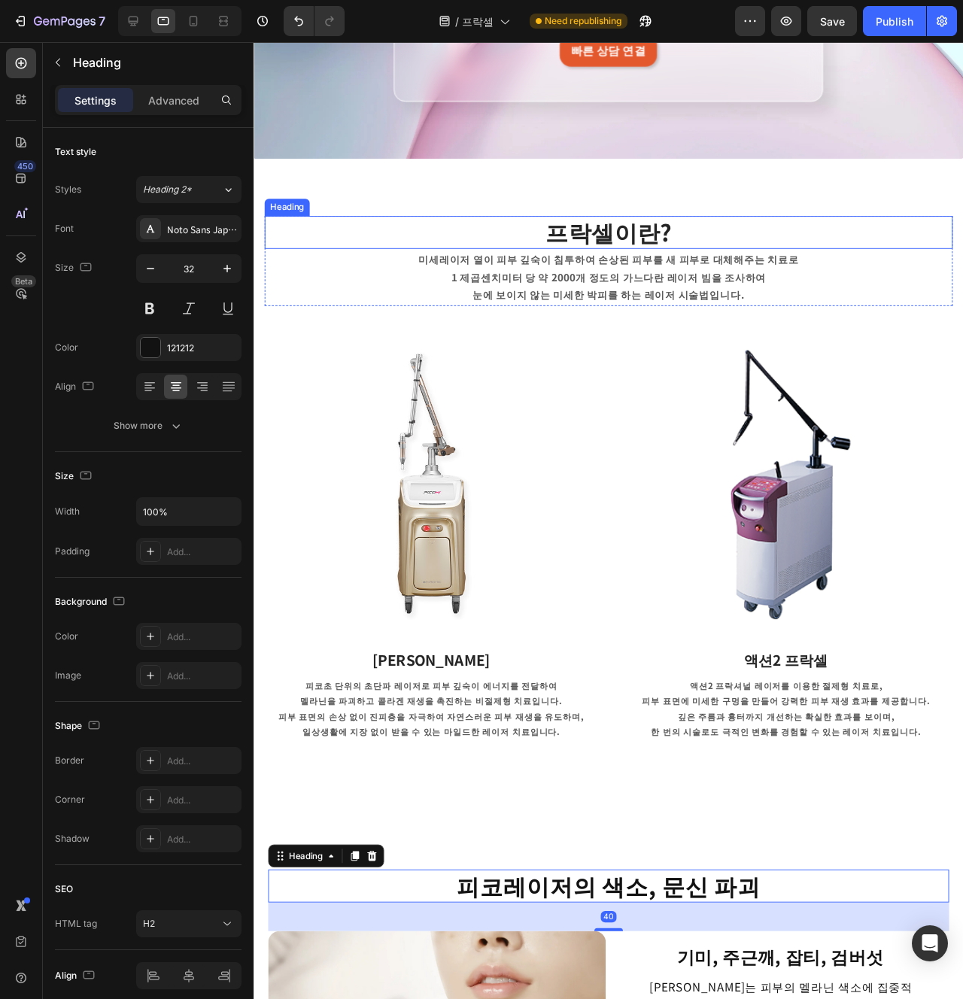
click at [613, 239] on h2 "프락셀이란?" at bounding box center [627, 242] width 724 height 35
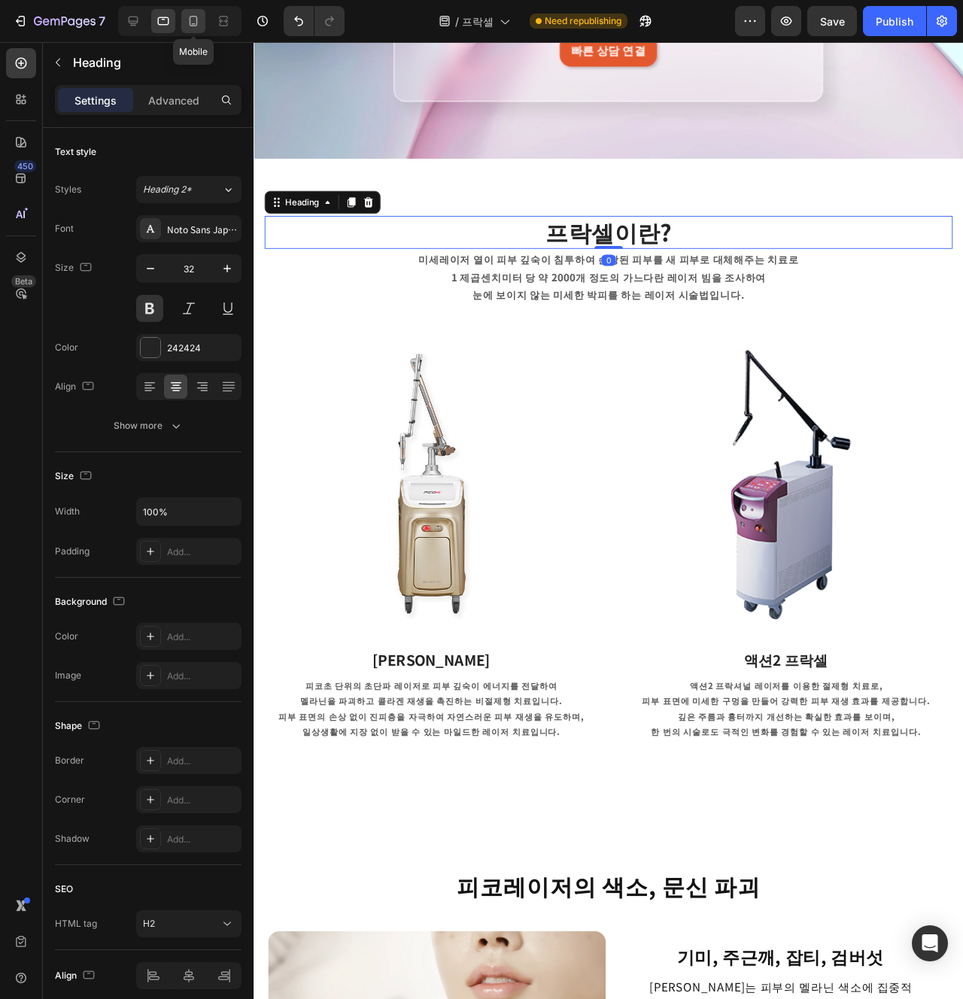
click at [182, 20] on div at bounding box center [193, 21] width 24 height 24
type input "20"
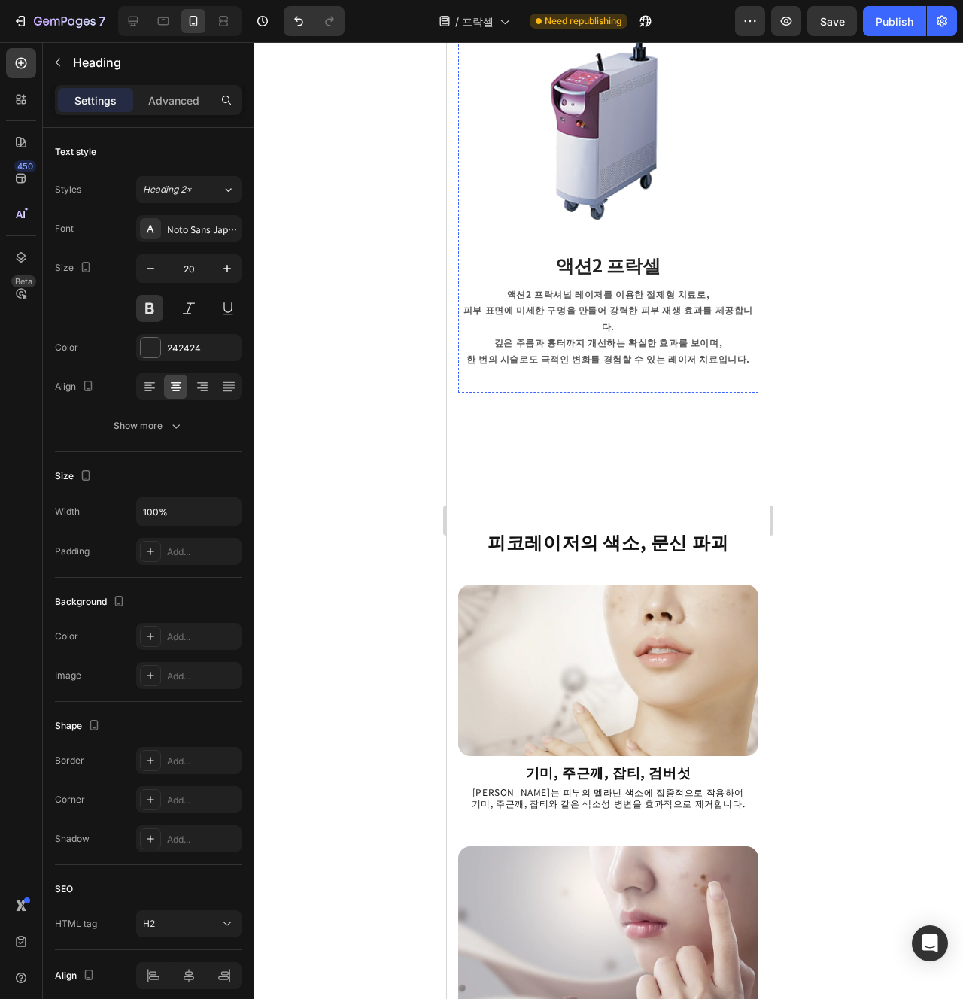
scroll to position [1237, 0]
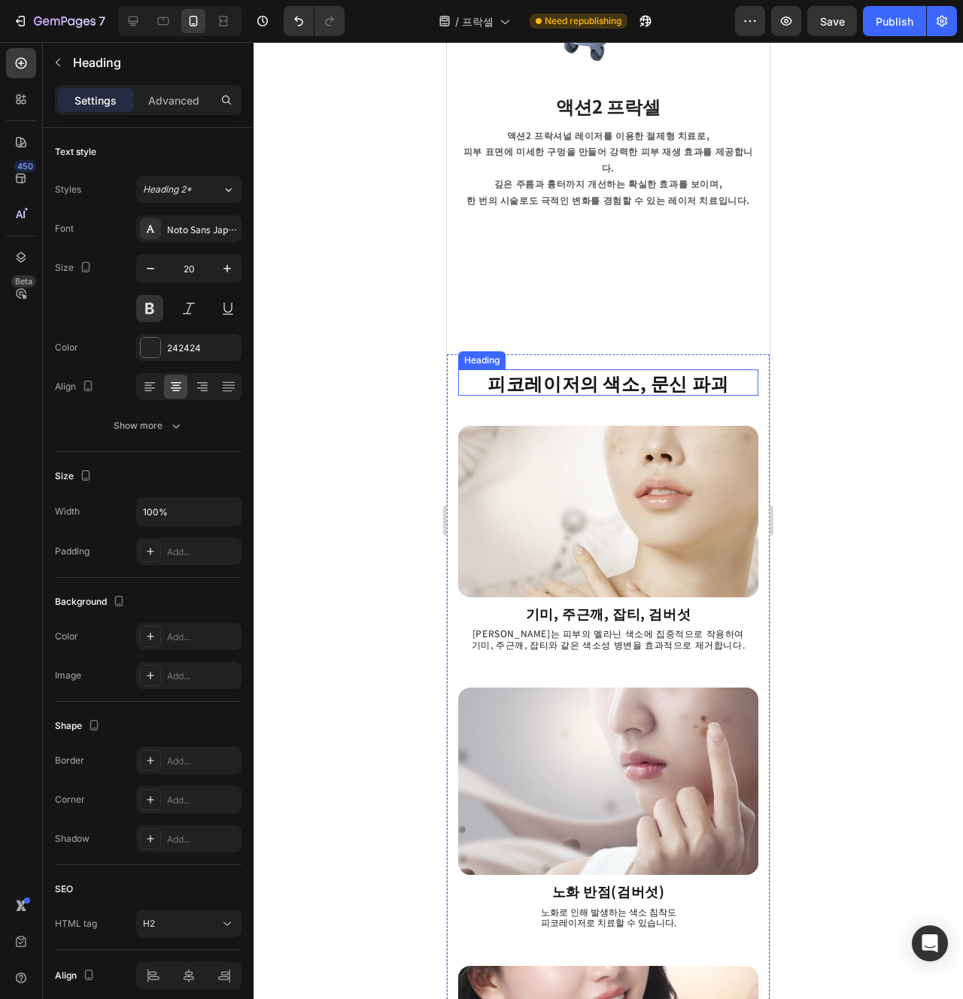
click at [621, 369] on strong "피코레이저의 색소, 문신 파괴" at bounding box center [609, 382] width 242 height 26
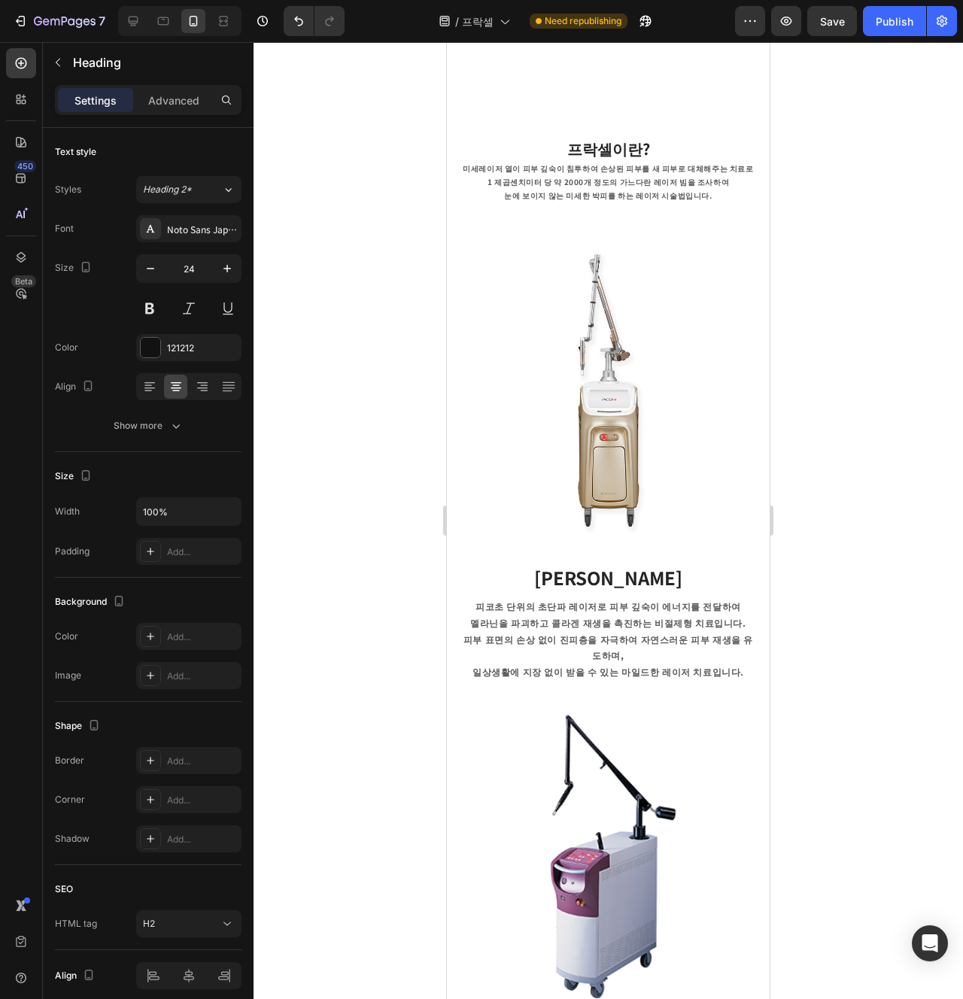
scroll to position [169, 0]
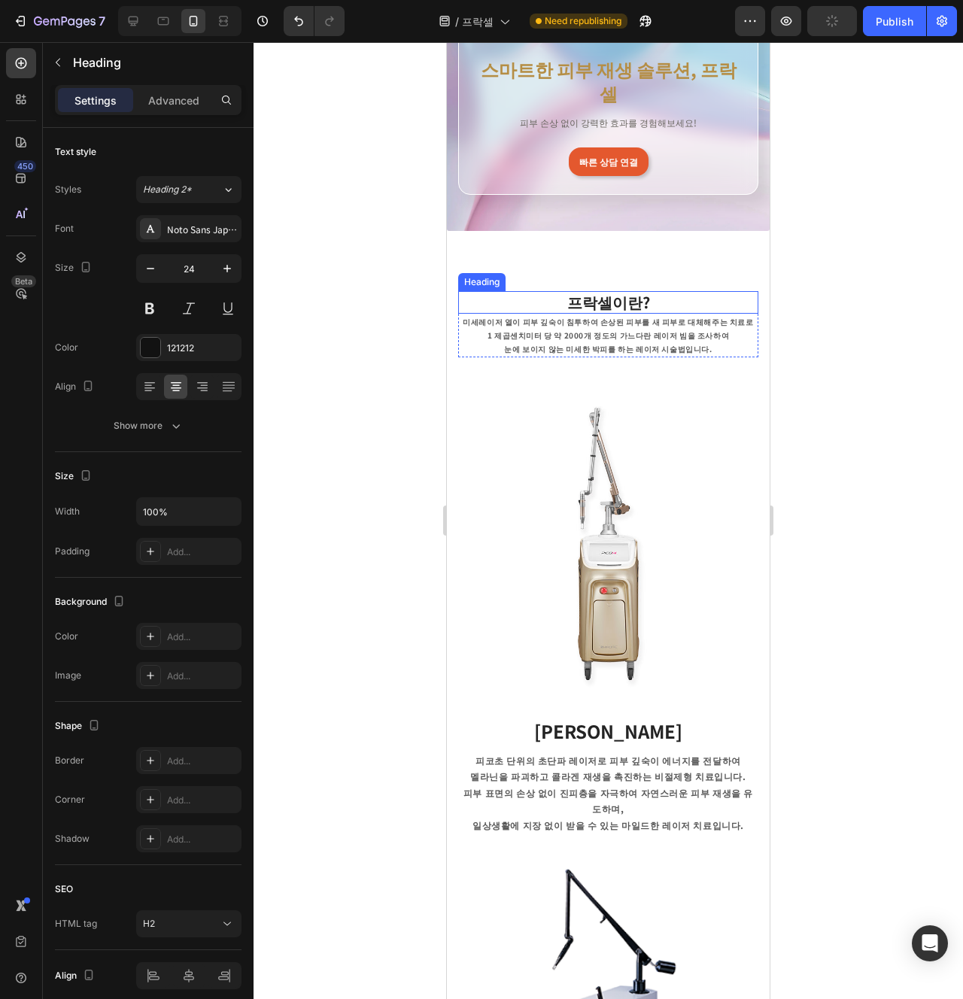
click at [624, 291] on h2 "프락셀이란?" at bounding box center [608, 302] width 300 height 23
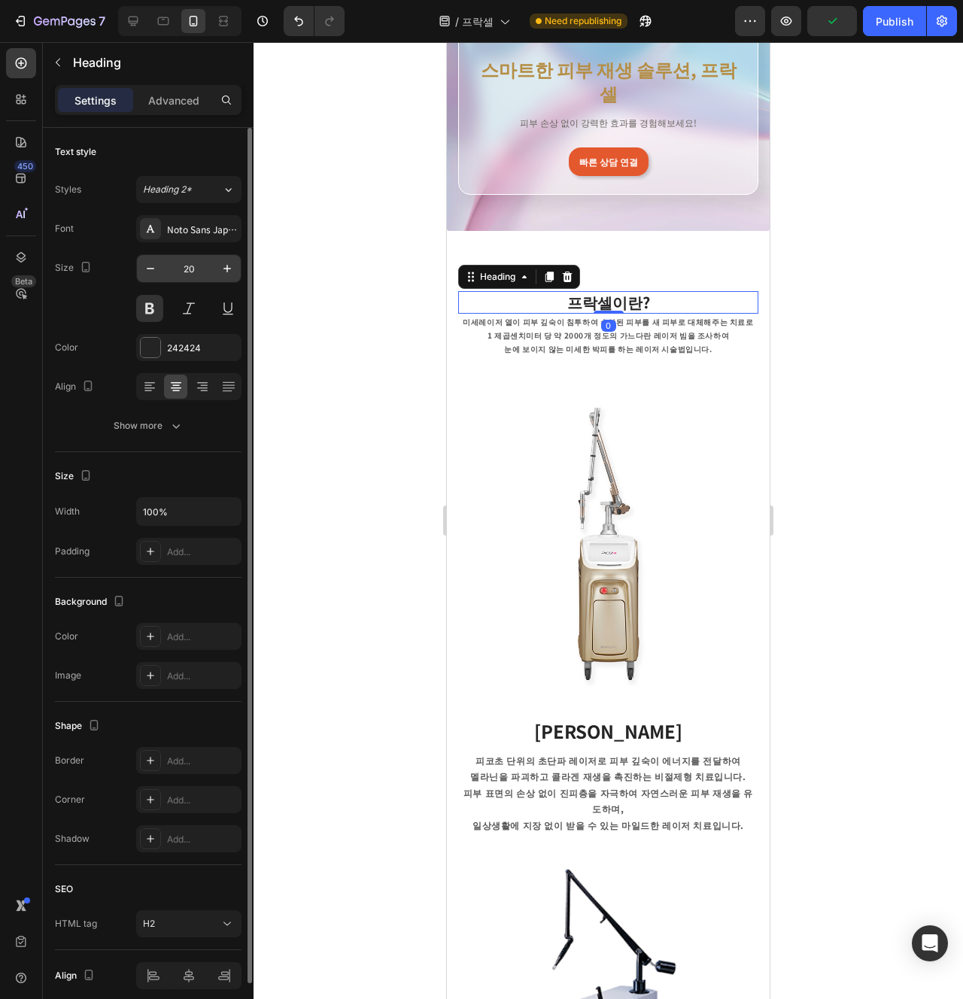
click at [189, 271] on input "20" at bounding box center [189, 268] width 50 height 27
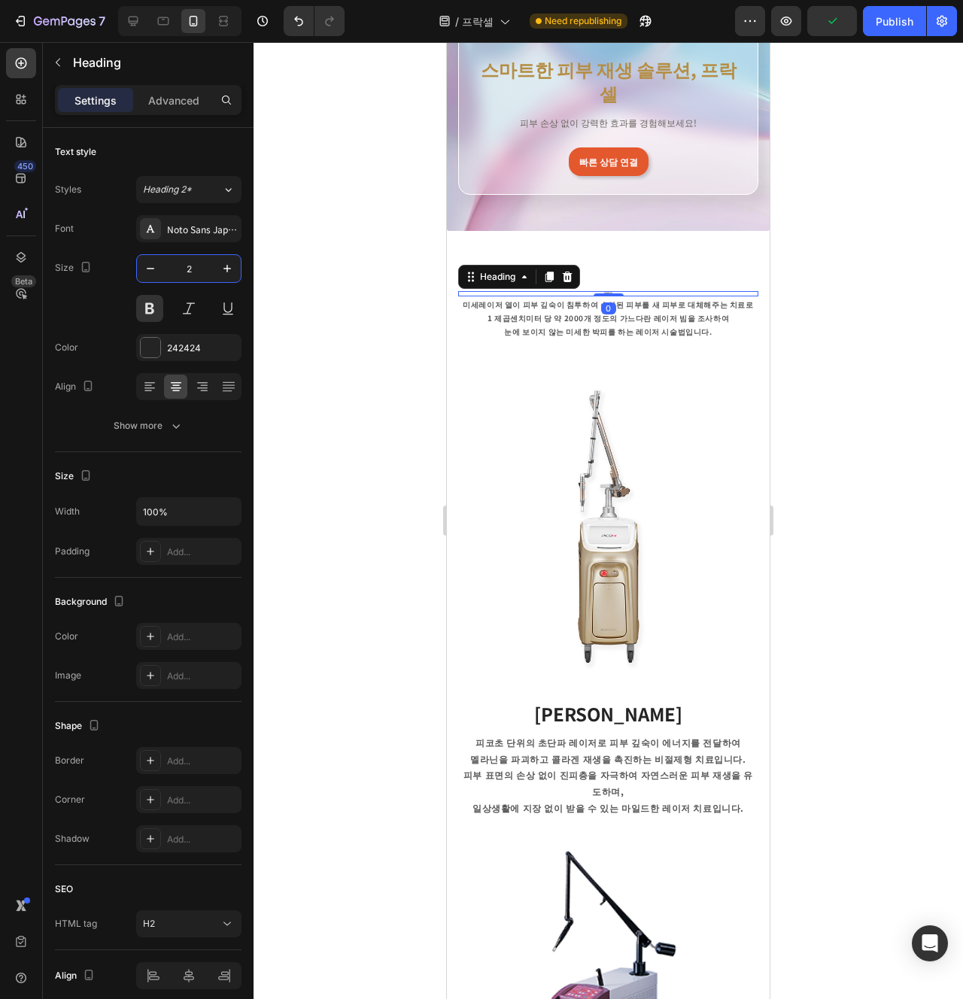
type input "24"
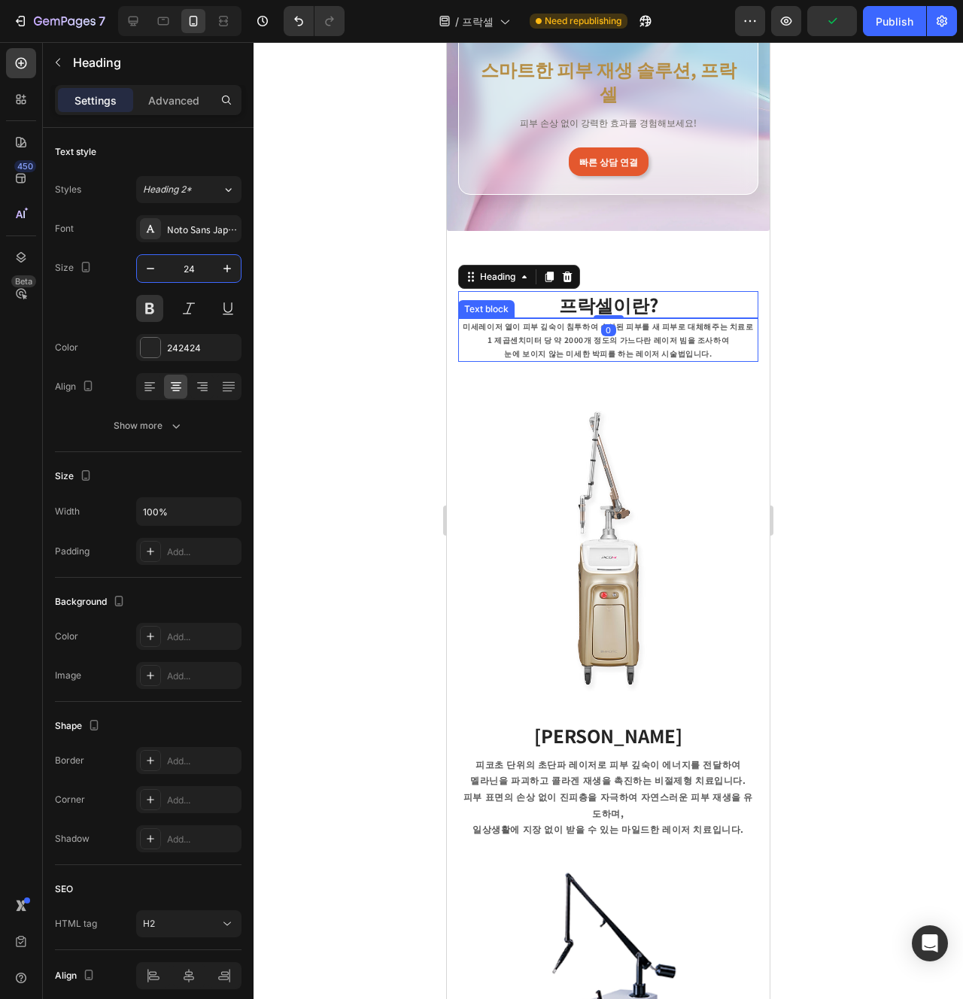
click at [538, 333] on p "1 제곱센치미터 당 약 2000개 정도의 가느다란 레이저 빔을 조사하여" at bounding box center [608, 340] width 297 height 14
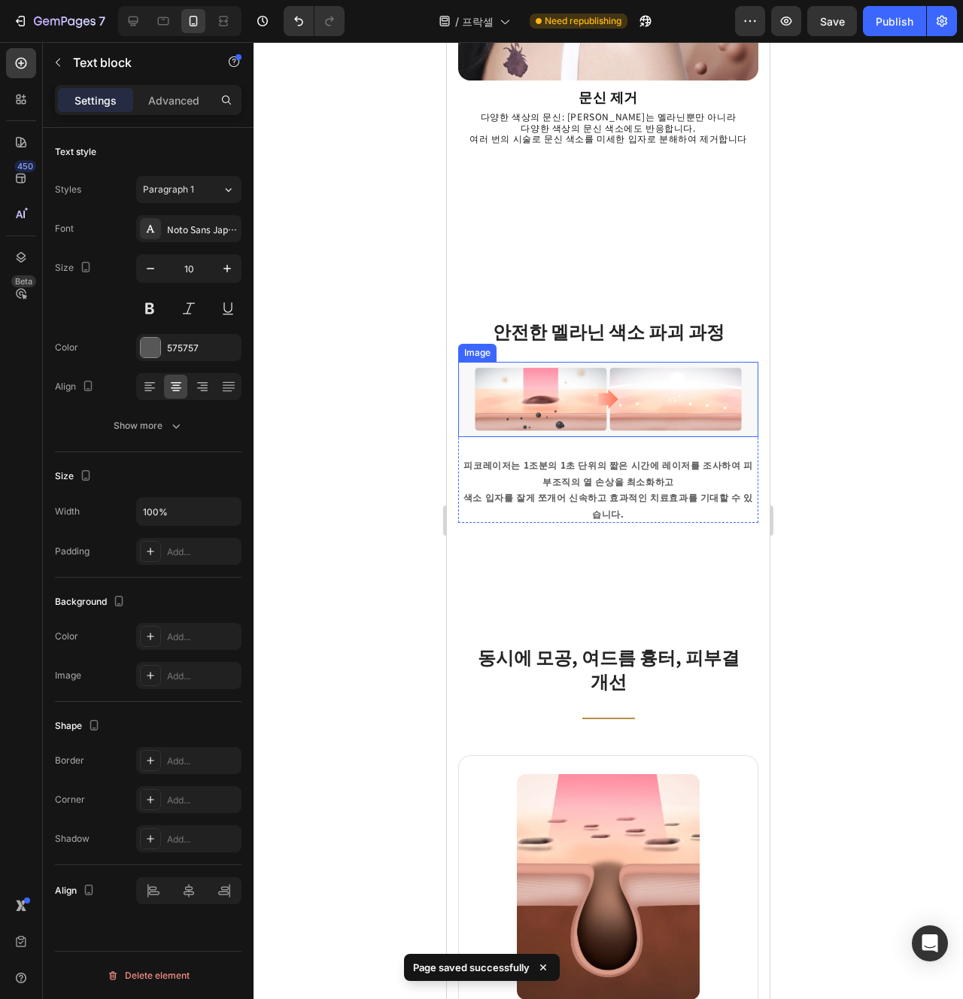
scroll to position [2308, 0]
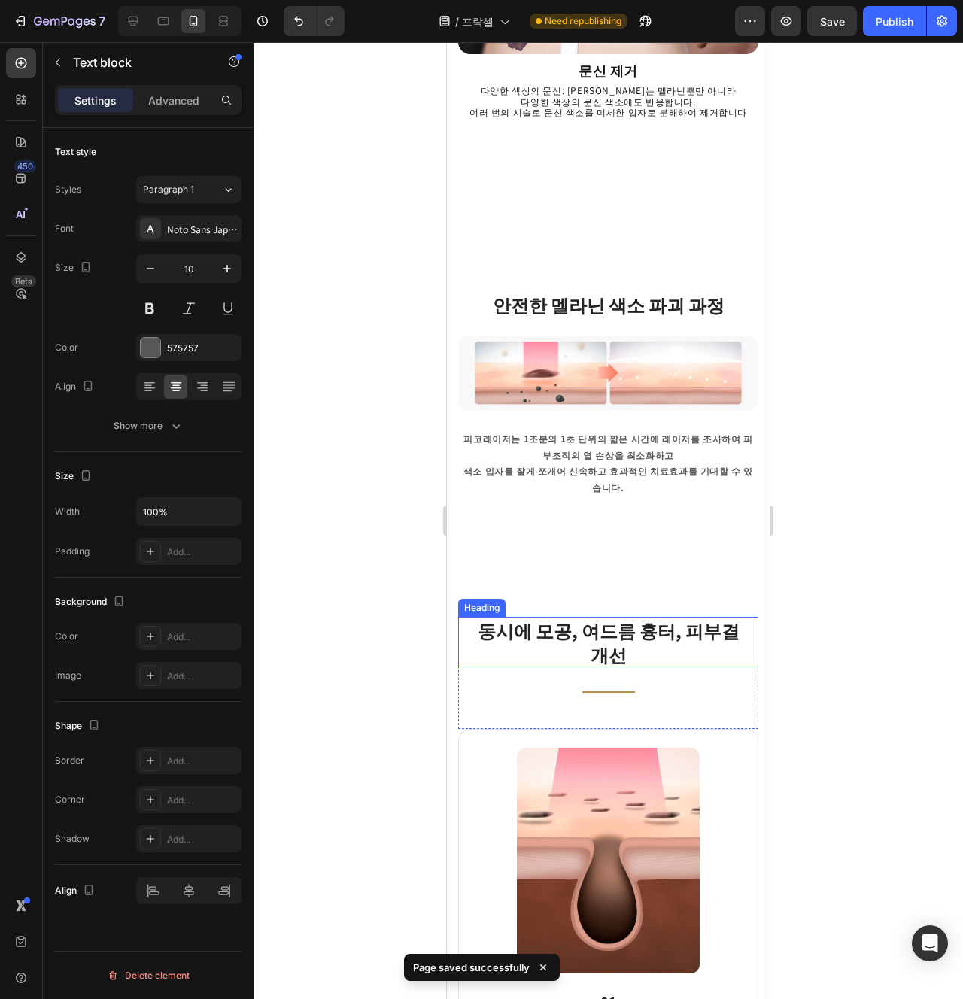
click at [587, 617] on h2 "동시에 모공, 여드름 흉터, 피부결 개선" at bounding box center [608, 642] width 276 height 50
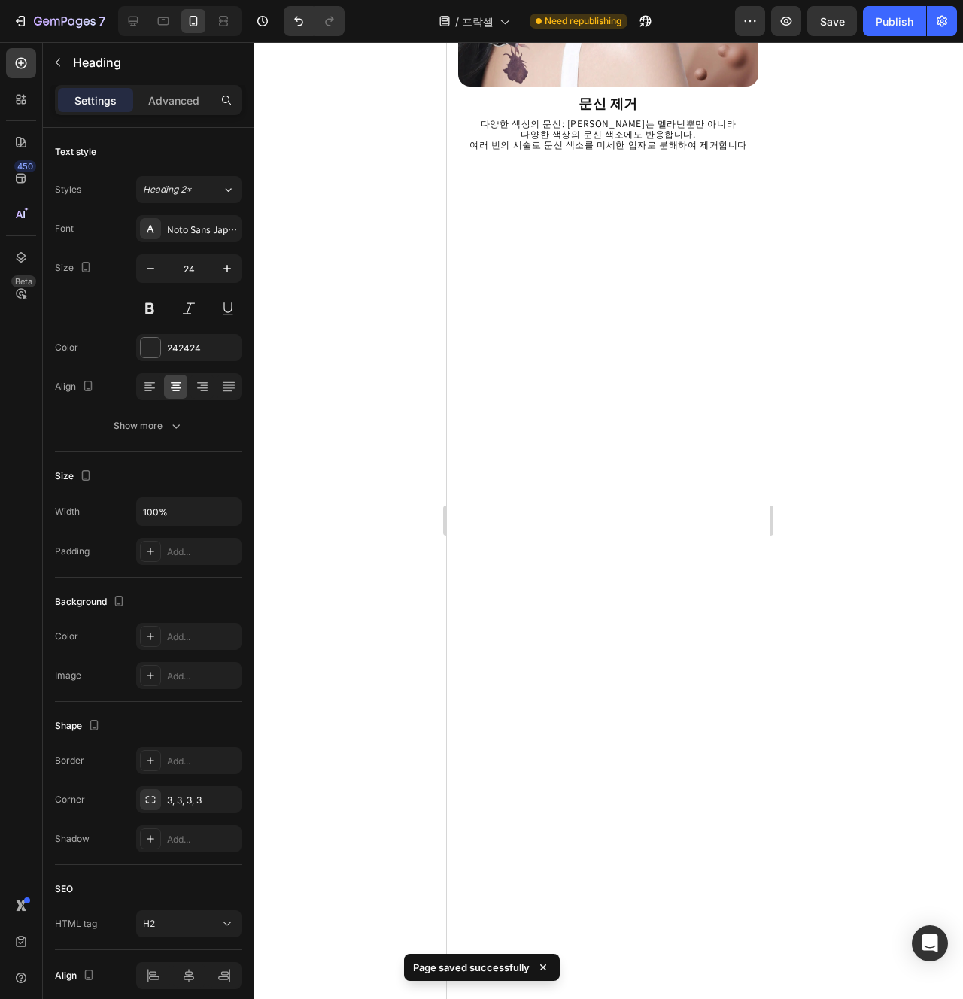
scroll to position [0, 0]
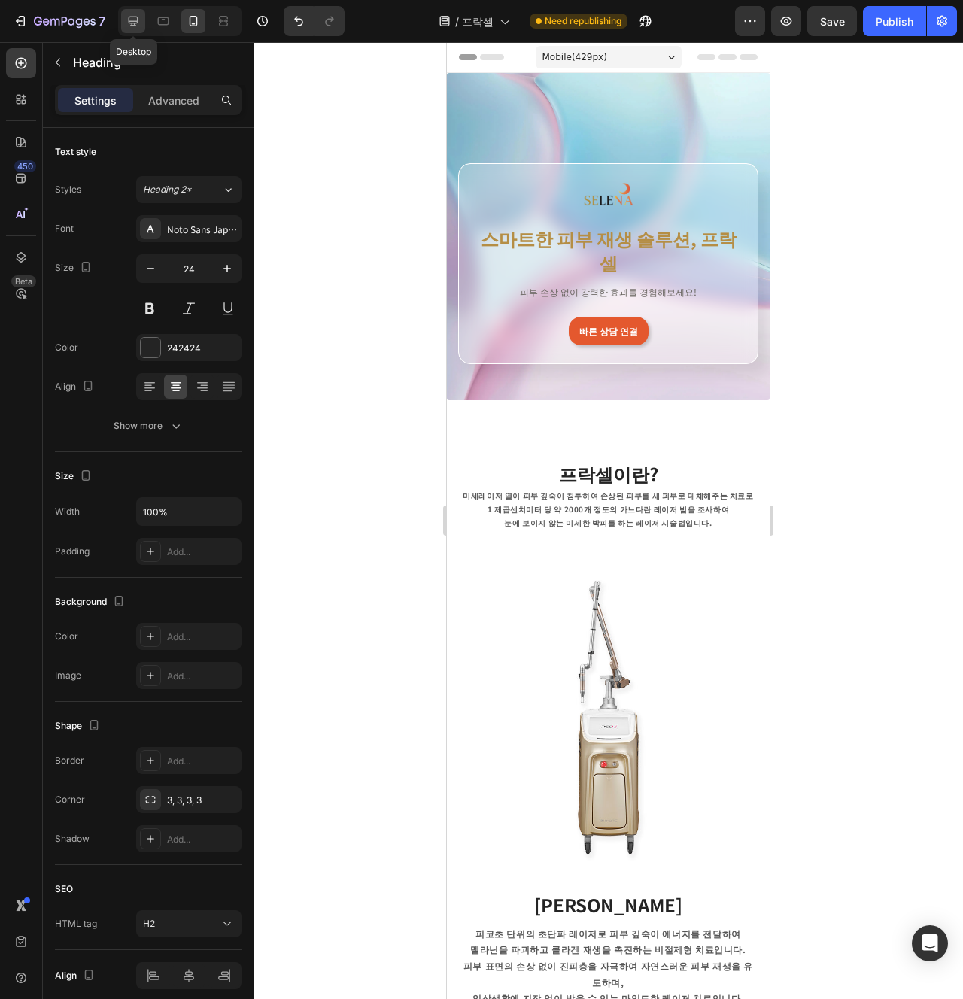
click at [132, 19] on icon at bounding box center [133, 21] width 15 height 15
type input "40"
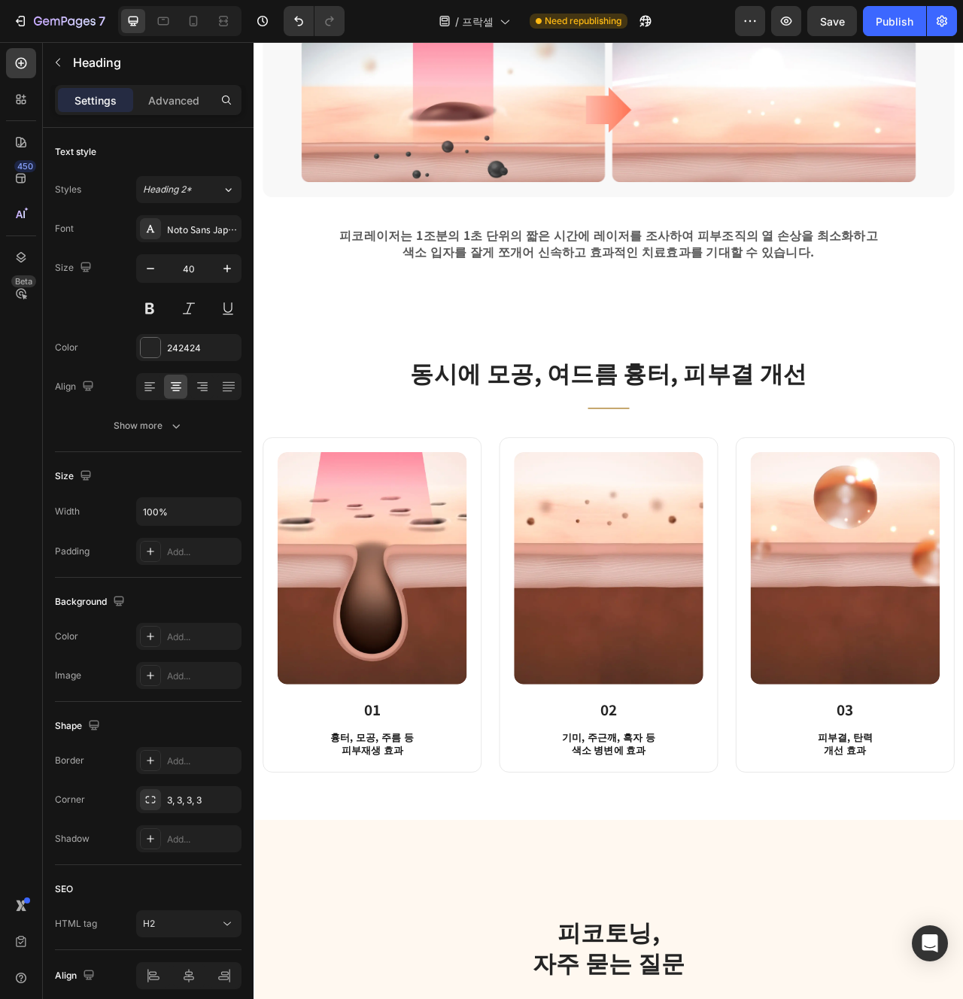
scroll to position [2534, 0]
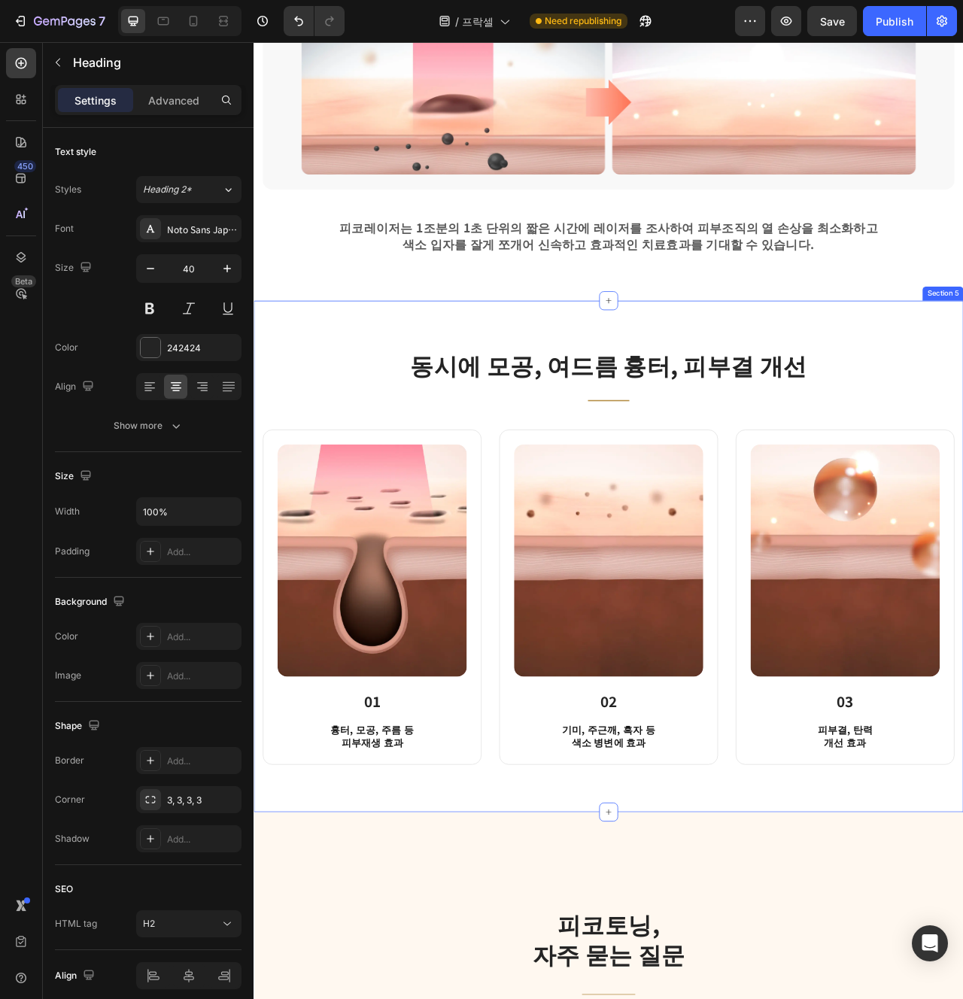
click at [497, 984] on div "동시에 모공, 여드름 흉터, 피부결 개선 Heading Title Line Row Image 01 Heading 흉터, 모공, 주름 등 피부재…" at bounding box center [705, 697] width 903 height 652
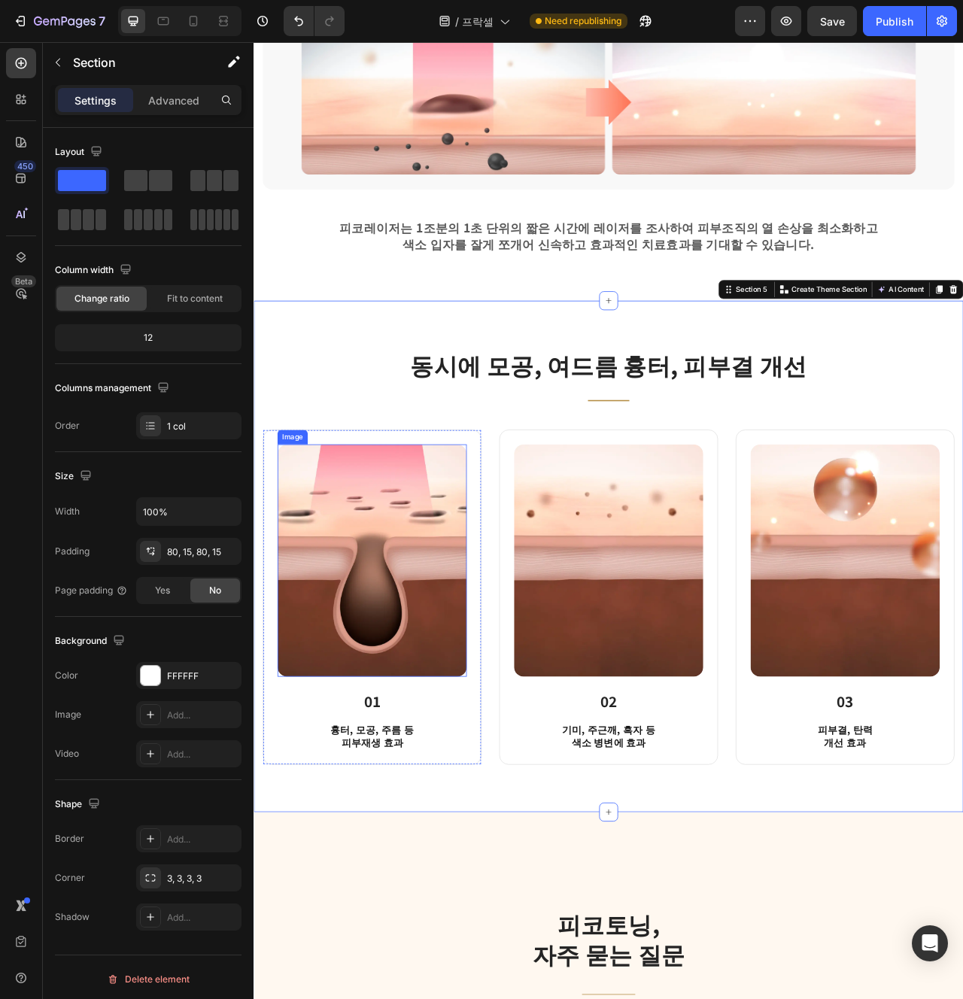
click at [486, 842] on img at bounding box center [404, 702] width 241 height 296
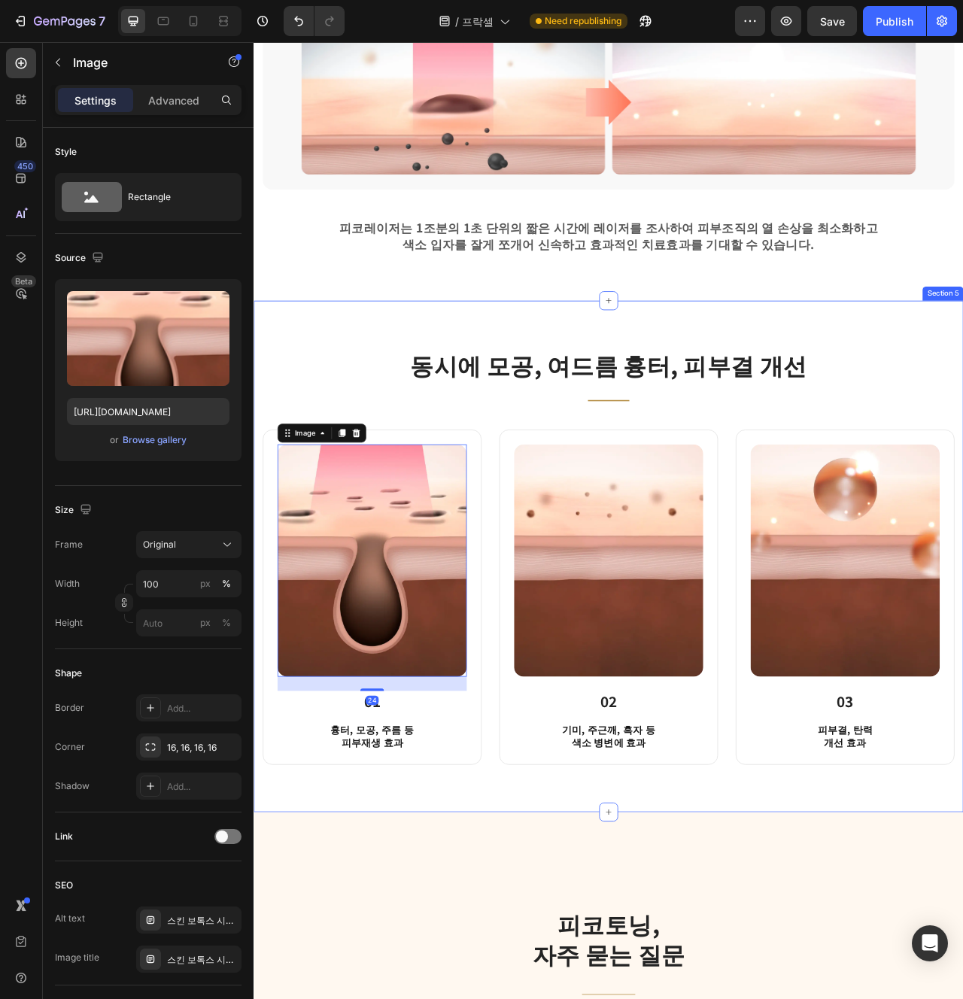
click at [521, 999] on div "동시에 모공, 여드름 흉터, 피부결 개선 Heading Title Line Row Image 24 01 Heading 흉터, 모공, 주름 등 …" at bounding box center [705, 697] width 903 height 652
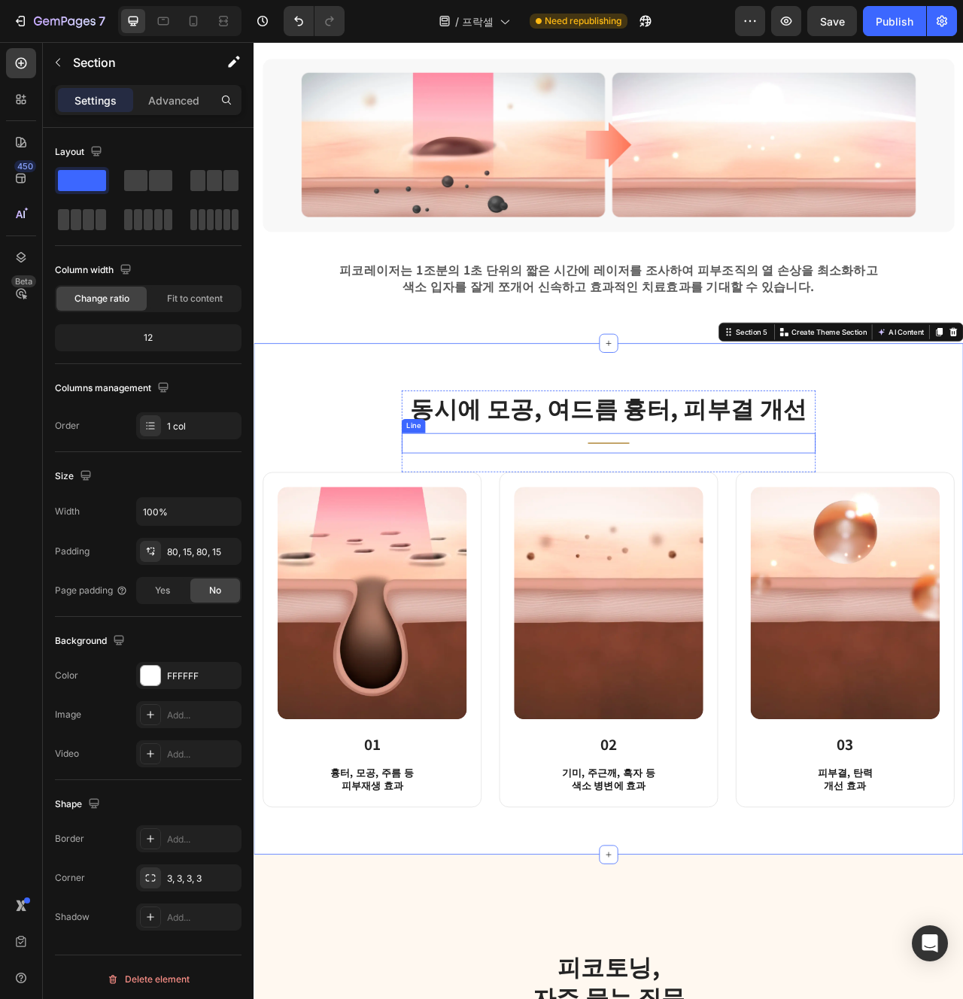
scroll to position [2607, 0]
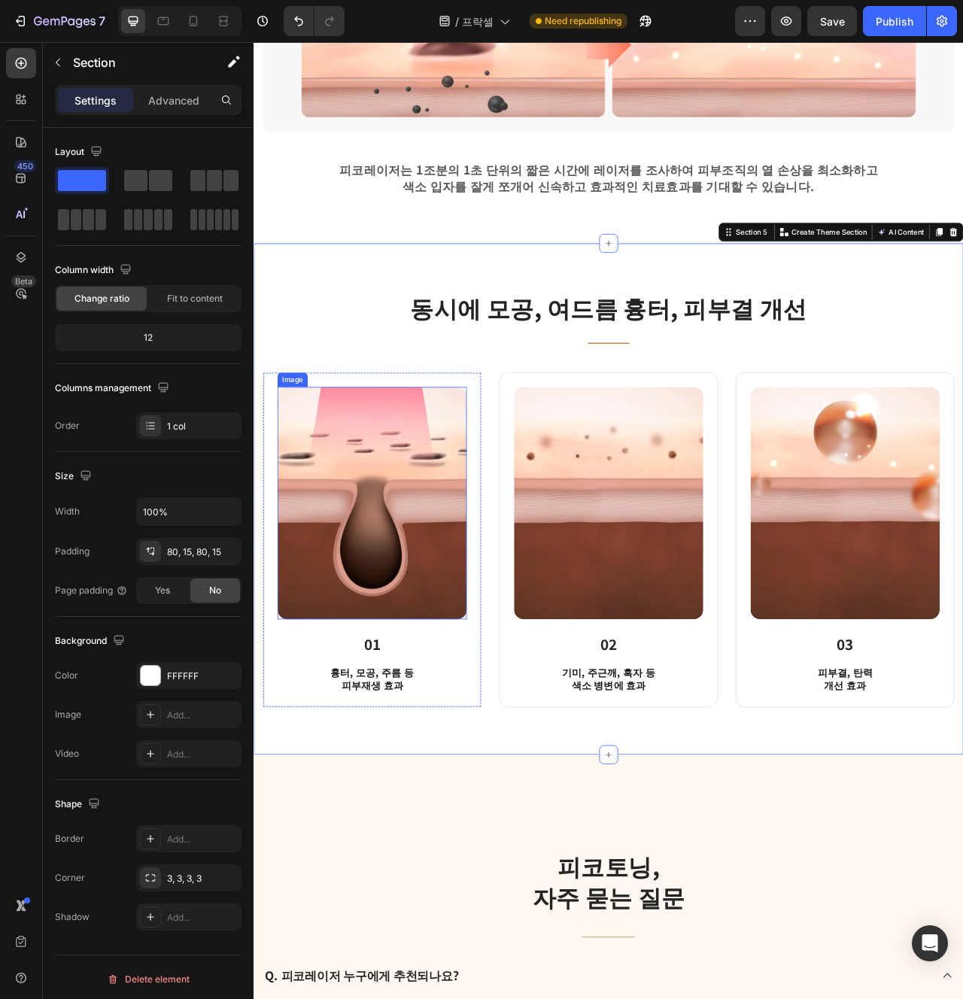
click at [423, 661] on img at bounding box center [404, 629] width 241 height 296
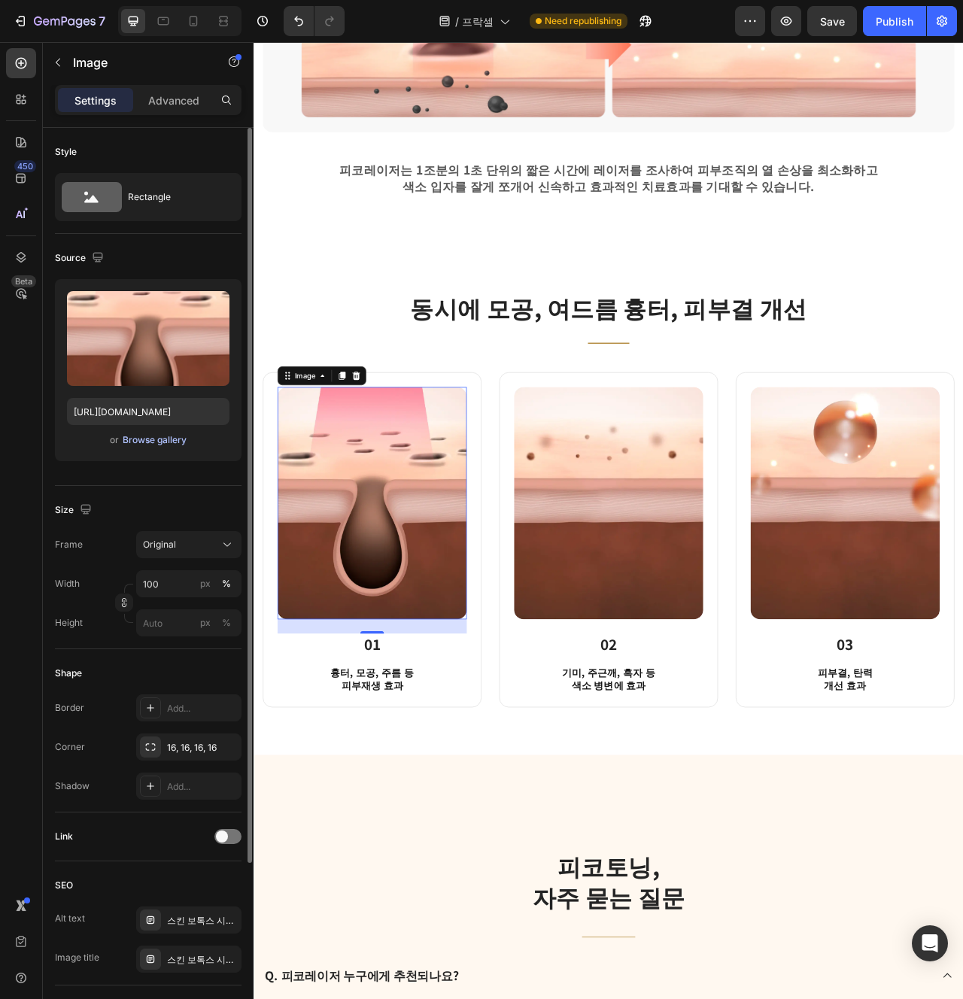
click at [169, 443] on div "Browse gallery" at bounding box center [155, 440] width 64 height 14
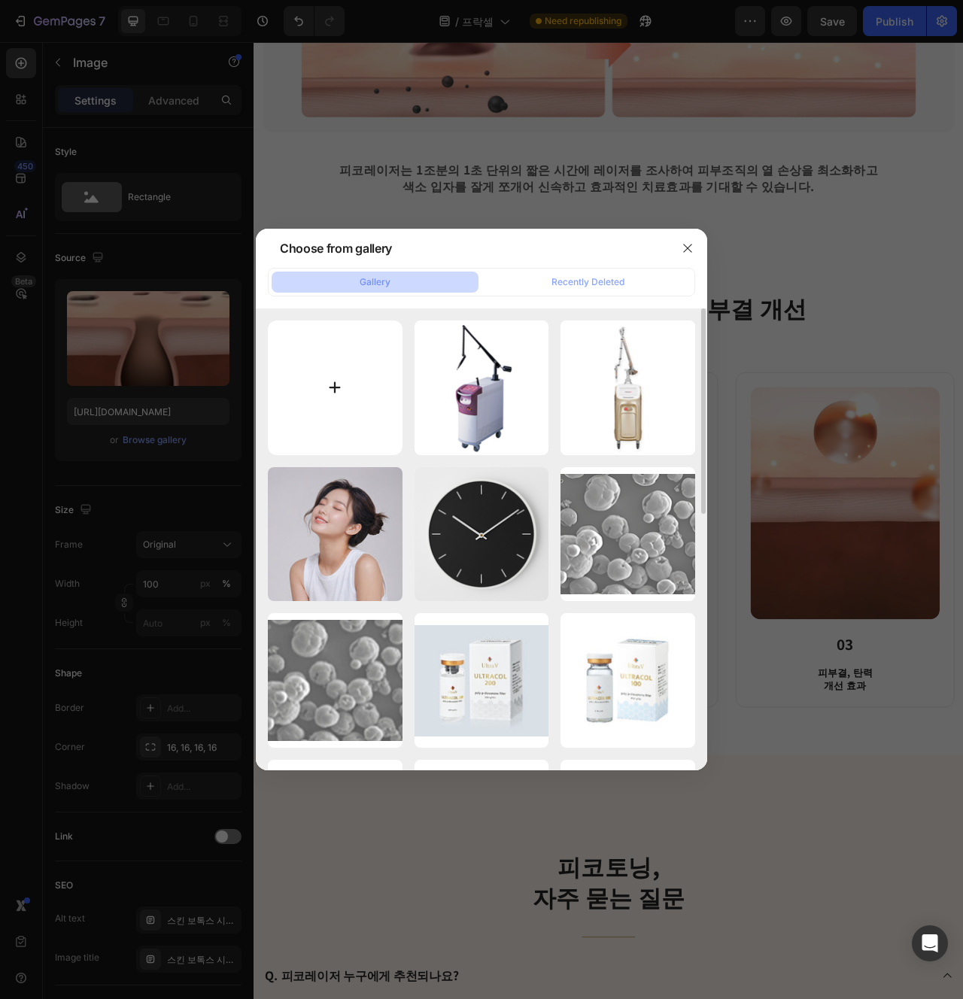
click at [339, 370] on input "file" at bounding box center [335, 388] width 135 height 135
click at [309, 370] on input "file" at bounding box center [335, 388] width 135 height 135
type input "C:\fakepath\스크린샷 2025-08-27 오후 6.23.16.png"
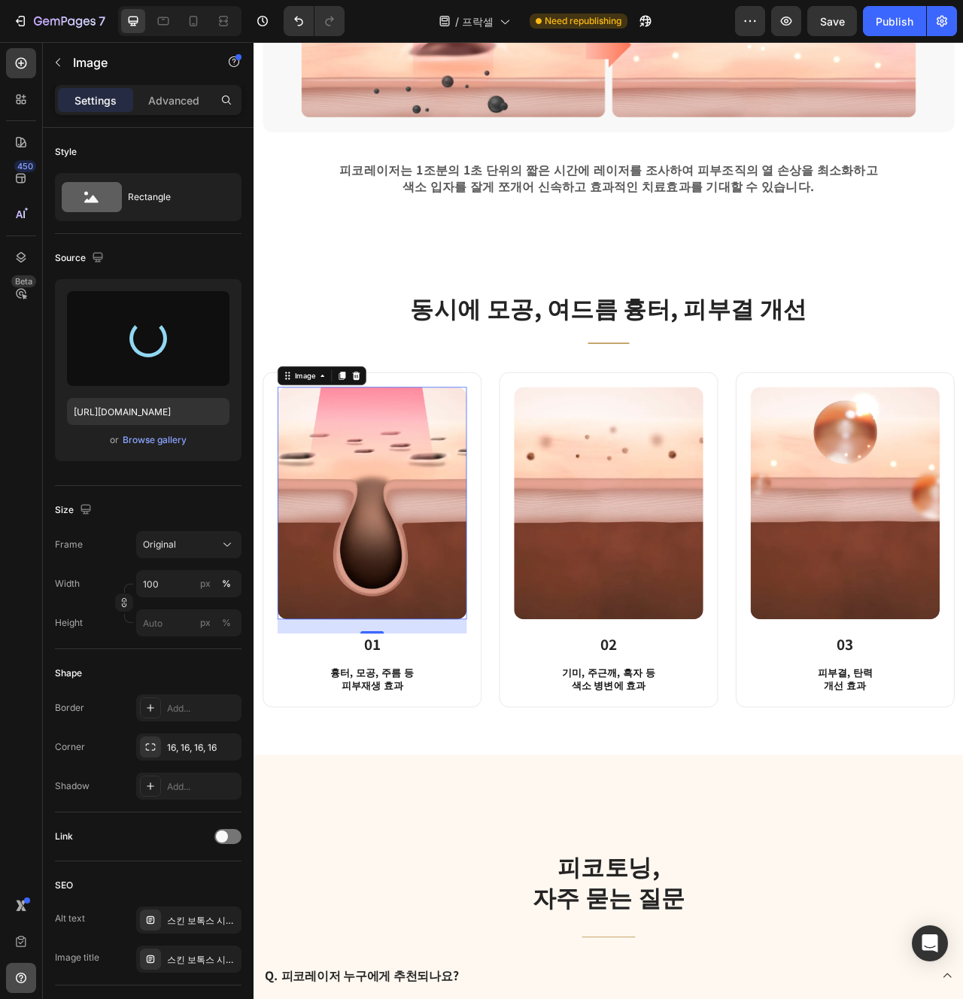
type input "https://cdn.shopify.com/s/files/1/0956/9894/4132/files/gempages_577415988631306…"
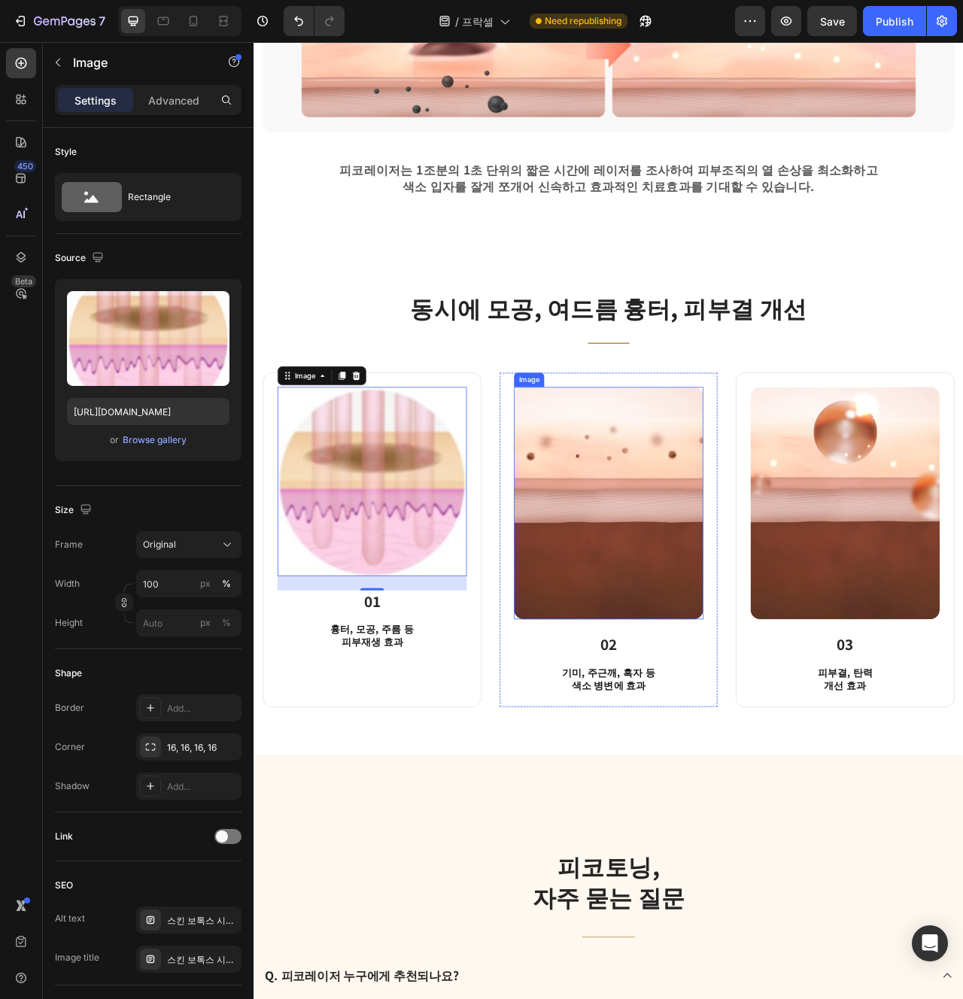
click at [605, 652] on img at bounding box center [705, 629] width 241 height 296
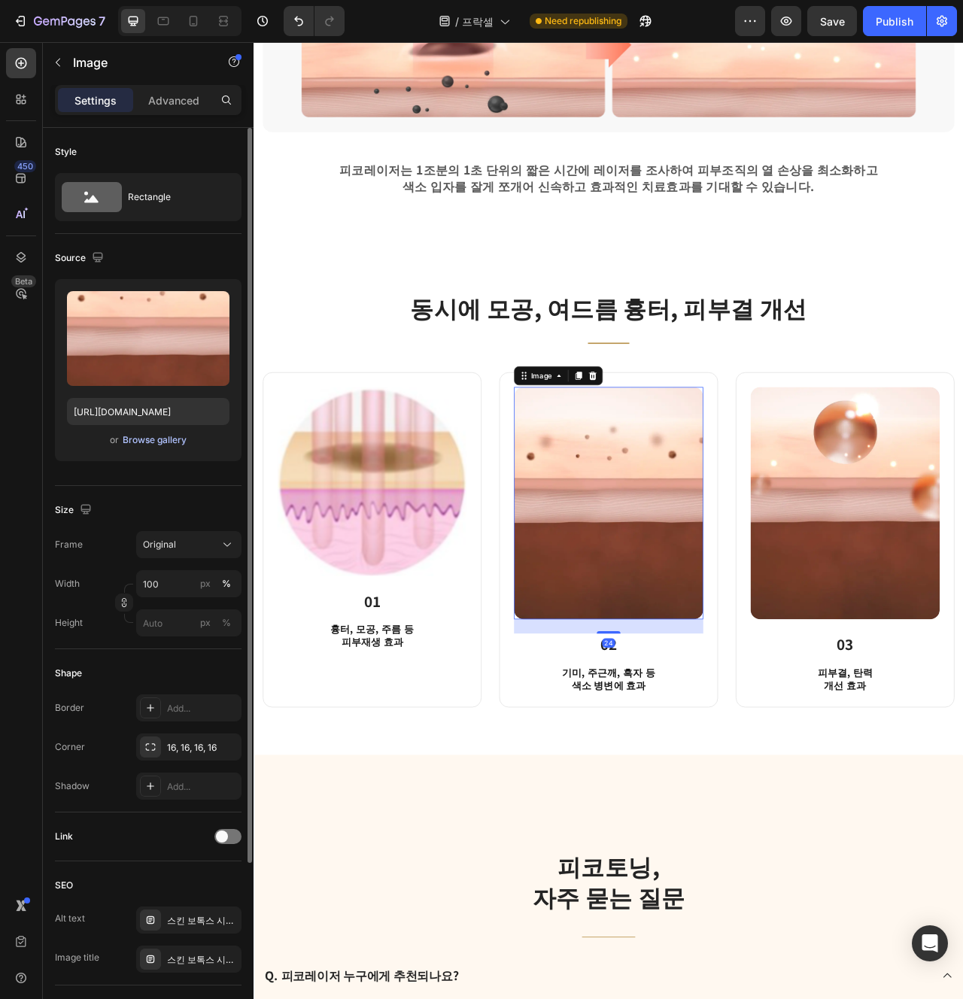
click at [153, 434] on div "Browse gallery" at bounding box center [155, 440] width 64 height 14
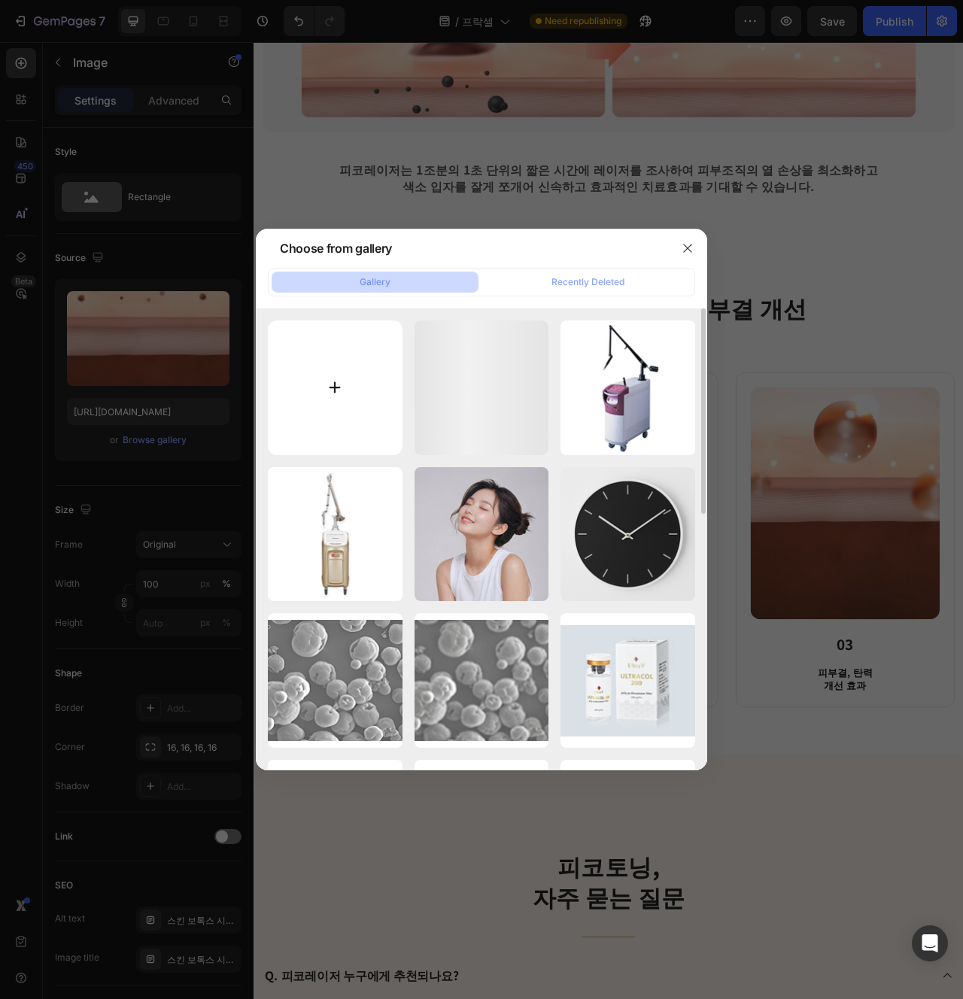
click at [306, 391] on input "file" at bounding box center [335, 388] width 135 height 135
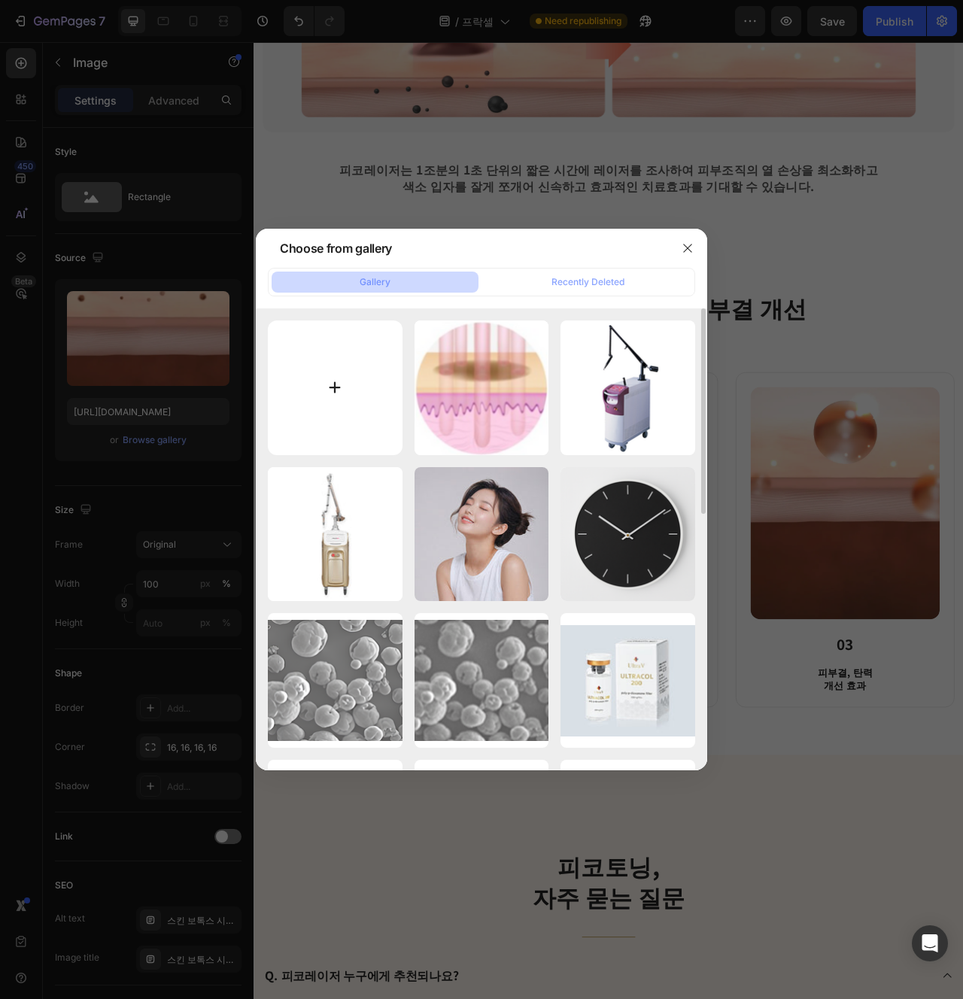
type input "C:\fakepath\스크린샷 2025-08-27 오후 6.23.17.jpg"
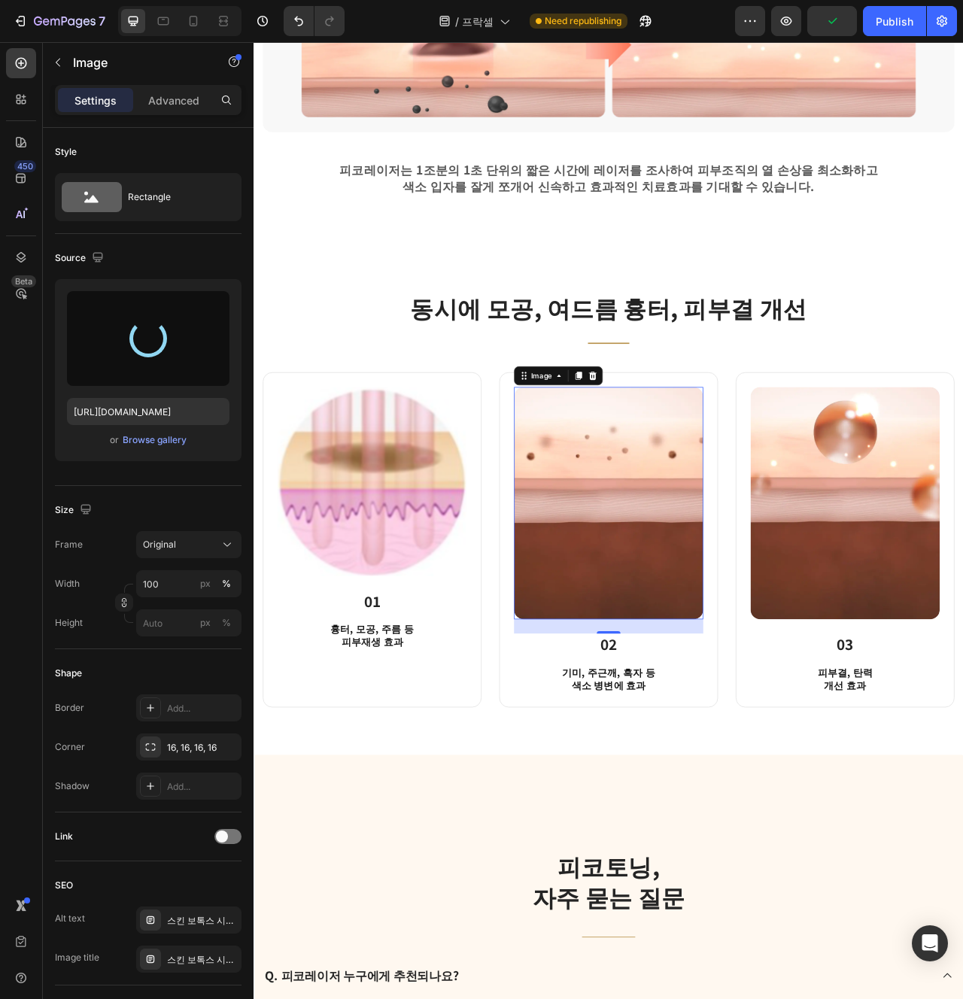
type input "https://cdn.shopify.com/s/files/1/0956/9894/4132/files/gempages_577415988631306…"
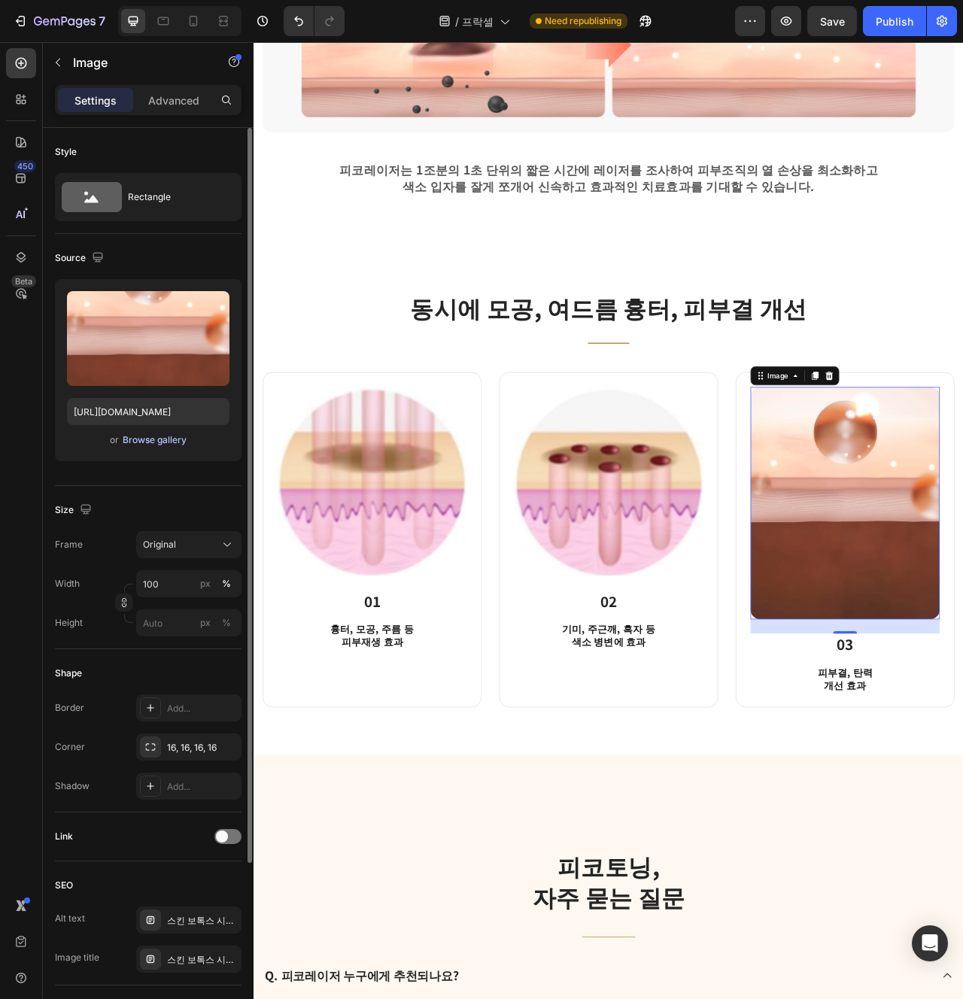
click at [169, 436] on div "Browse gallery" at bounding box center [155, 440] width 64 height 14
click at [157, 436] on div "Browse gallery" at bounding box center [155, 440] width 64 height 14
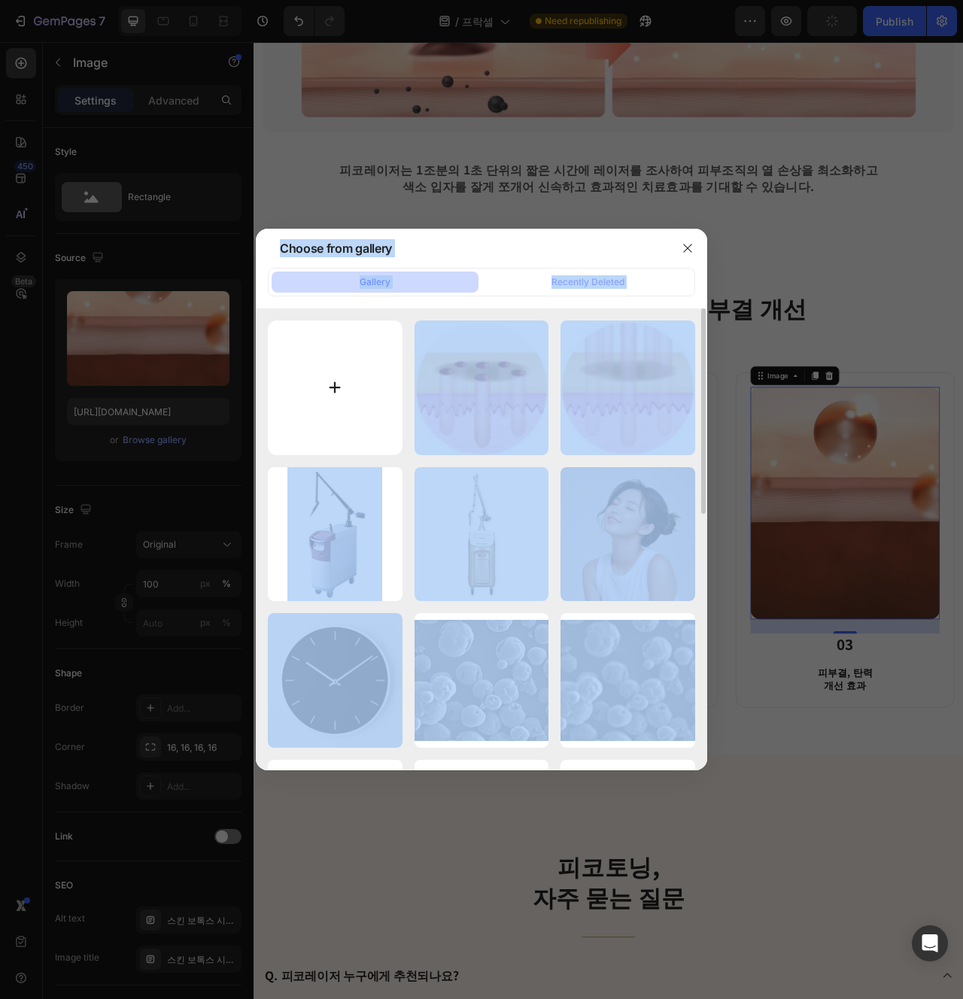
click at [374, 389] on input "file" at bounding box center [335, 388] width 135 height 135
type input "C:\fakepath\스크린샷 2025-08-27 오후 6.23.18.jpg"
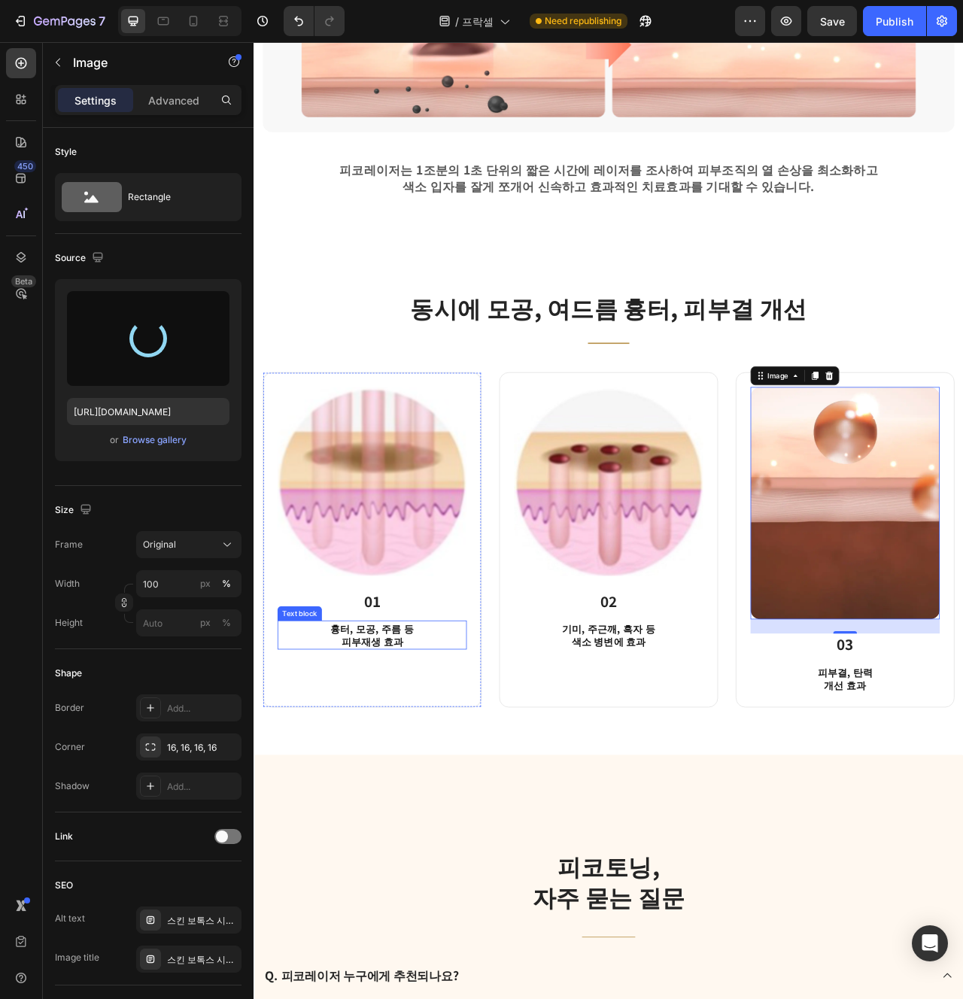
type input "https://cdn.shopify.com/s/files/1/0956/9894/4132/files/gempages_577415988631306…"
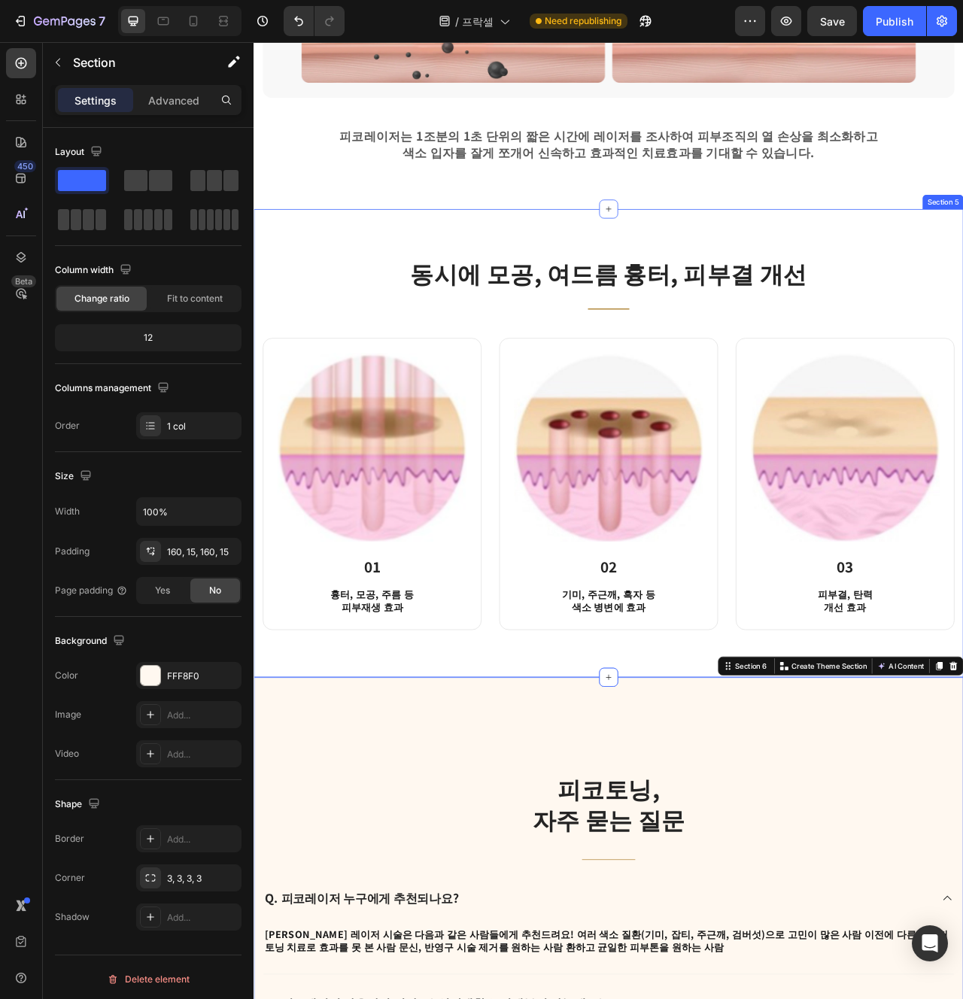
click at [648, 819] on div "동시에 모공, 여드름 흉터, 피부결 개선 Heading Title Line Row Image 01 Heading 흉터, 모공, 주름 등 피부재…" at bounding box center [705, 552] width 903 height 596
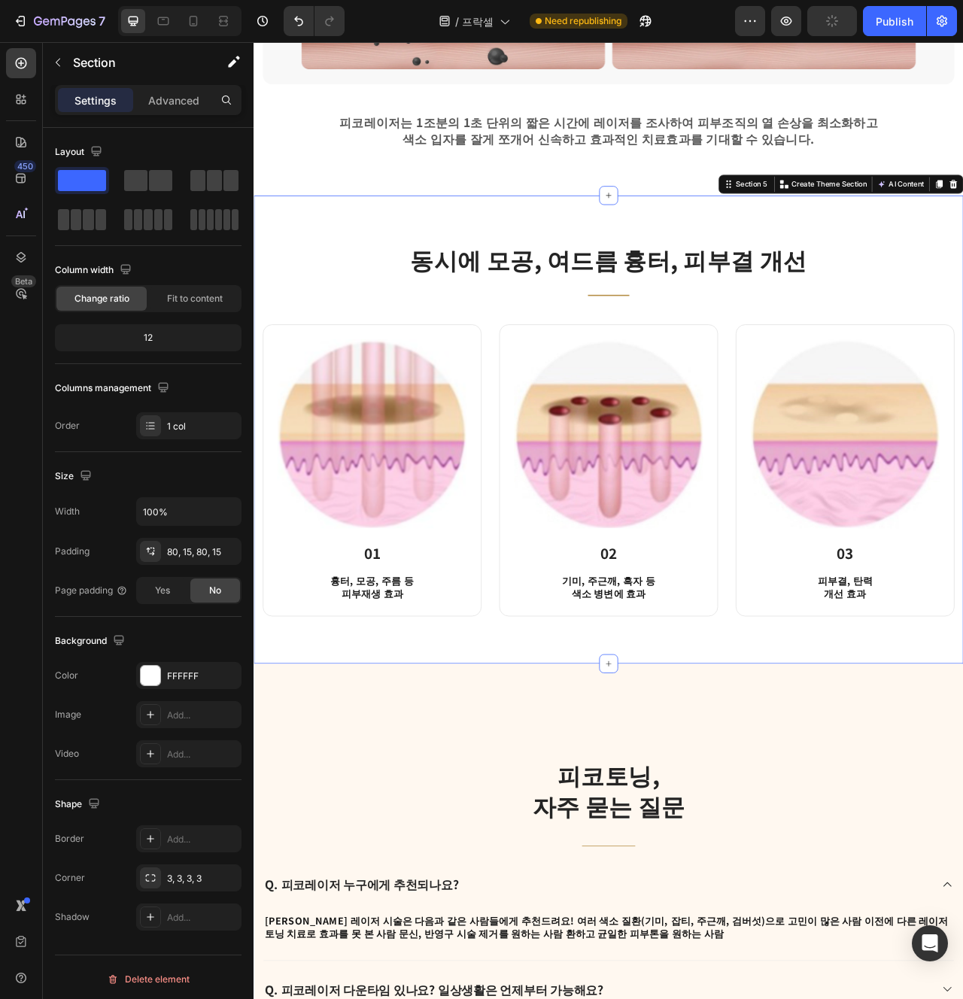
click at [497, 829] on div "동시에 모공, 여드름 흉터, 피부결 개선 Heading Title Line Row Image 01 Heading 흉터, 모공, 주름 등 피부재…" at bounding box center [705, 535] width 903 height 596
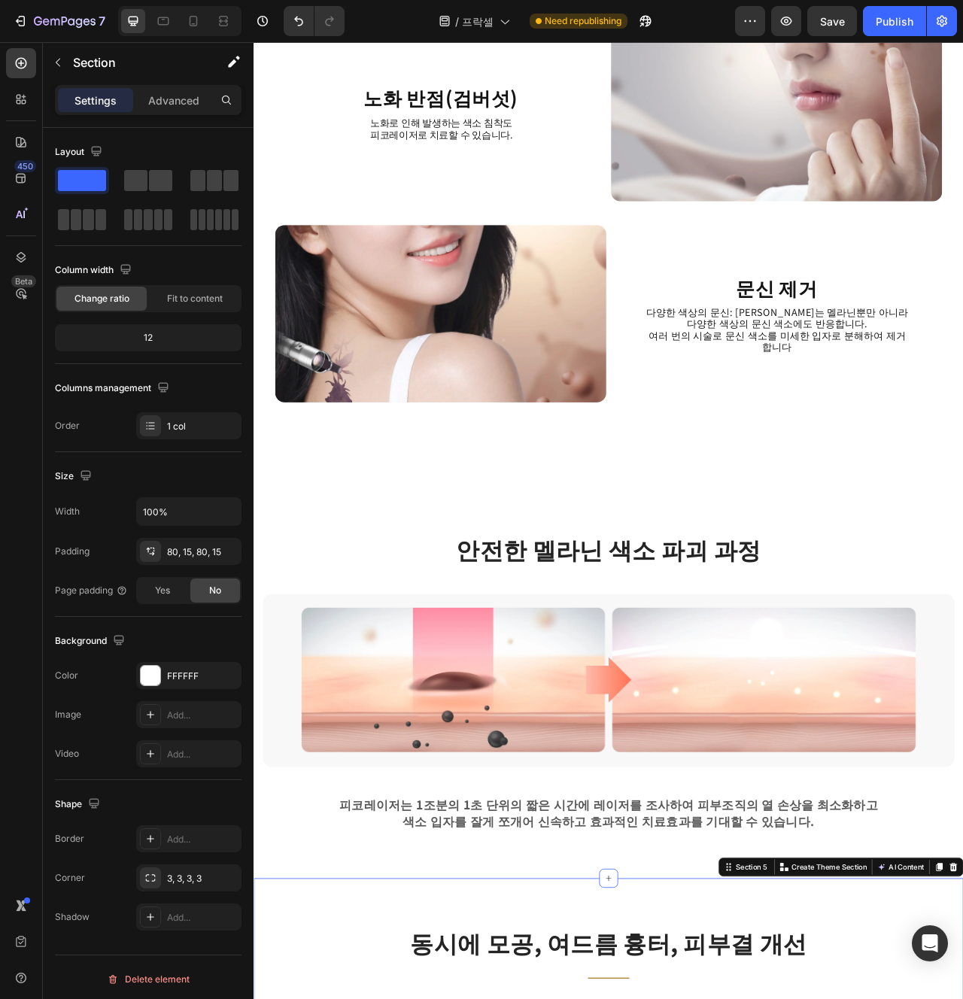
scroll to position [1774, 0]
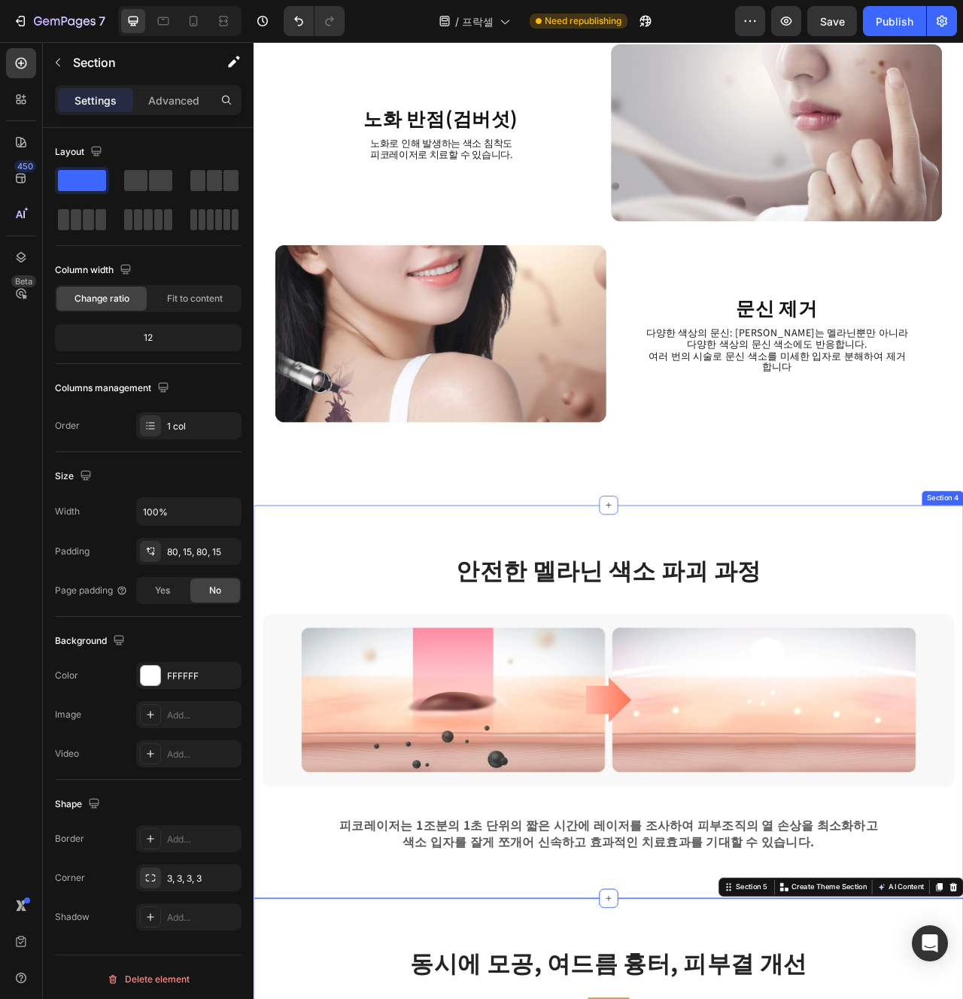
click at [473, 668] on div "안전한 멜라닌 색소 파괴 과정 Heading Row Image 피코레이저는 1조분의 1초 단위의 짧은 시간에 레이저를 조사하여 피부조직의 열 …" at bounding box center [705, 881] width 903 height 500
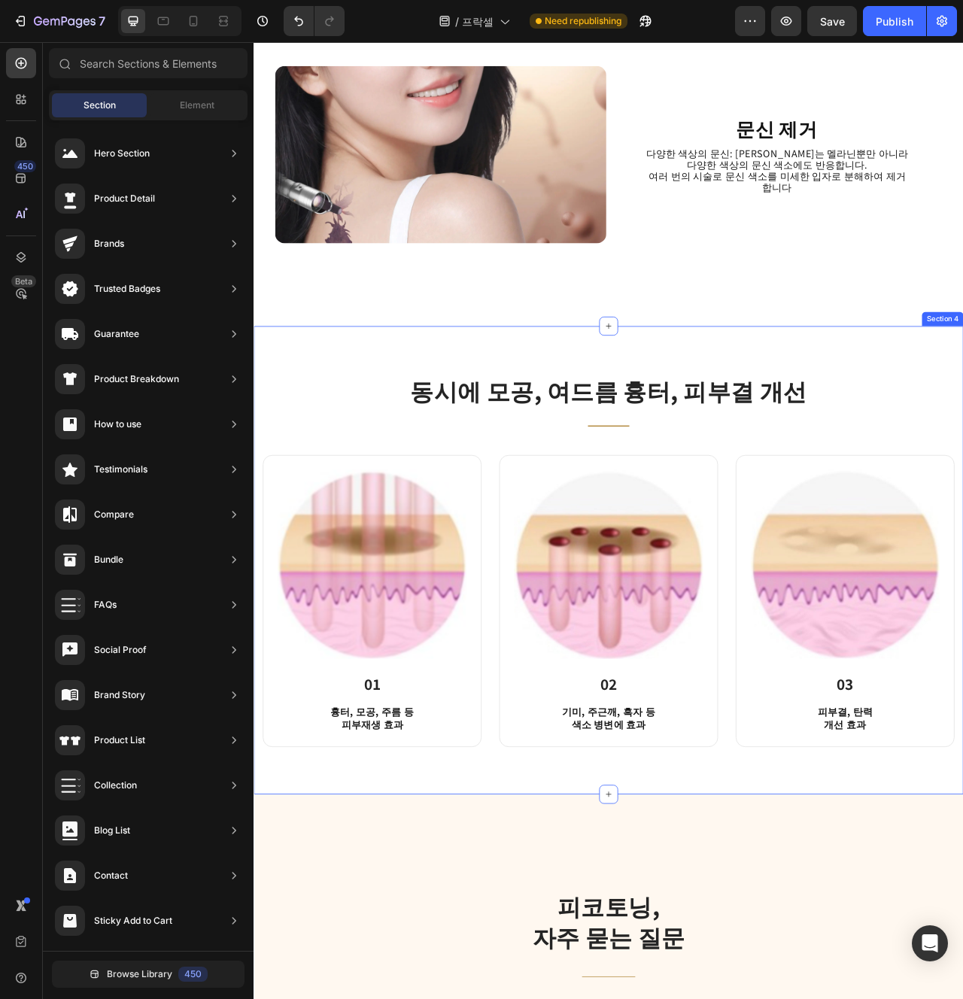
scroll to position [2254, 0]
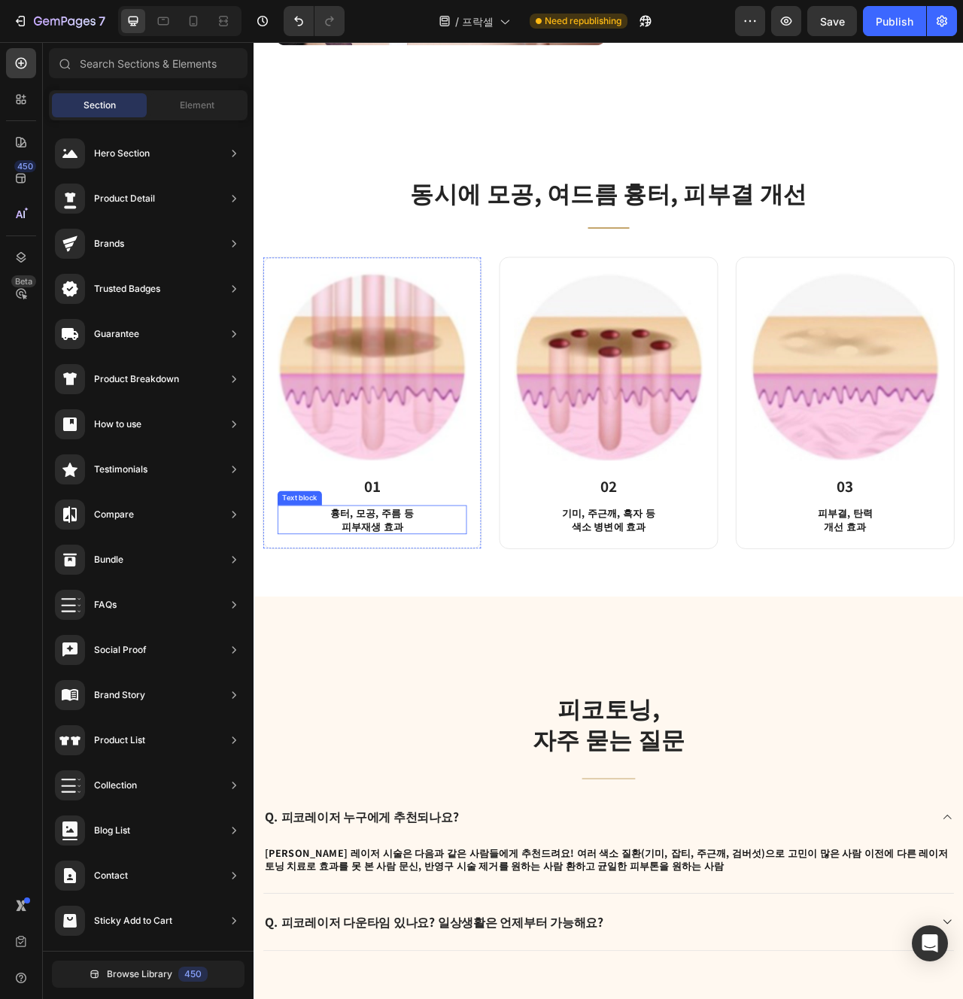
click at [388, 653] on p "흉터, 모공, 주름 등 피부재생 효과" at bounding box center [404, 650] width 238 height 34
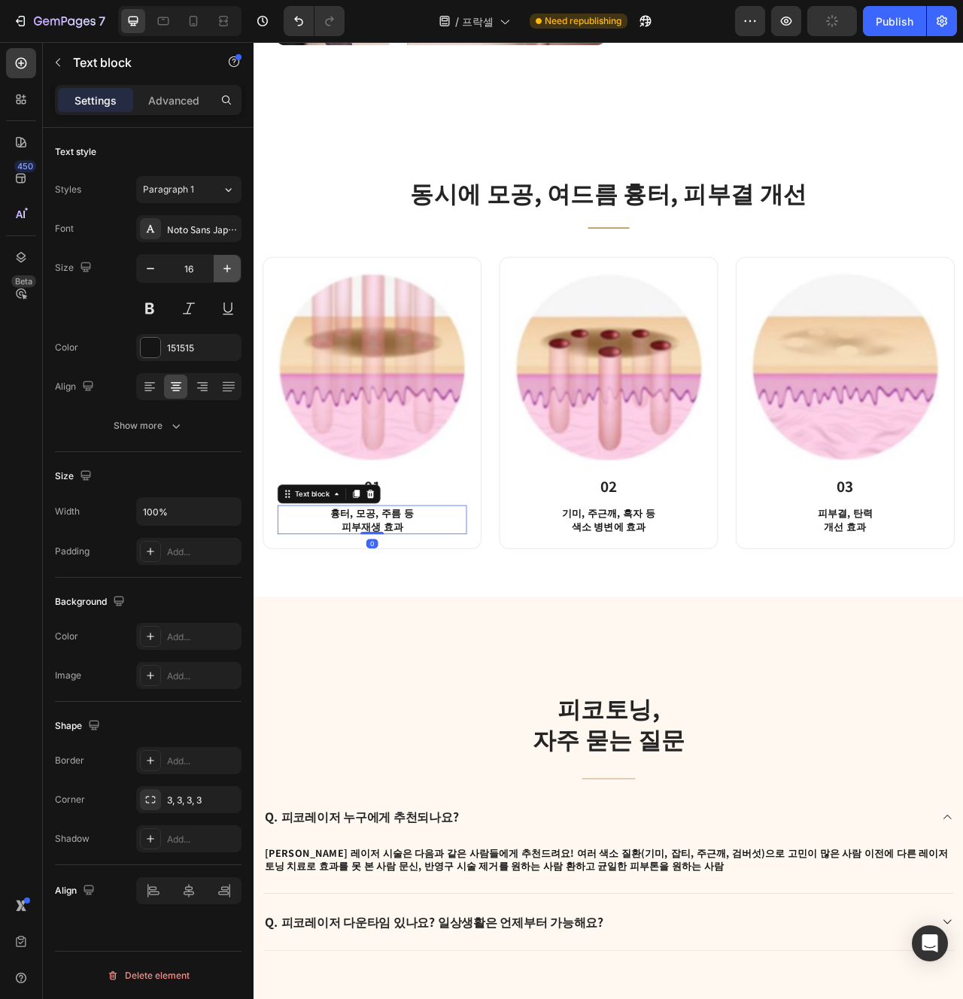
click at [227, 271] on icon "button" at bounding box center [227, 269] width 8 height 8
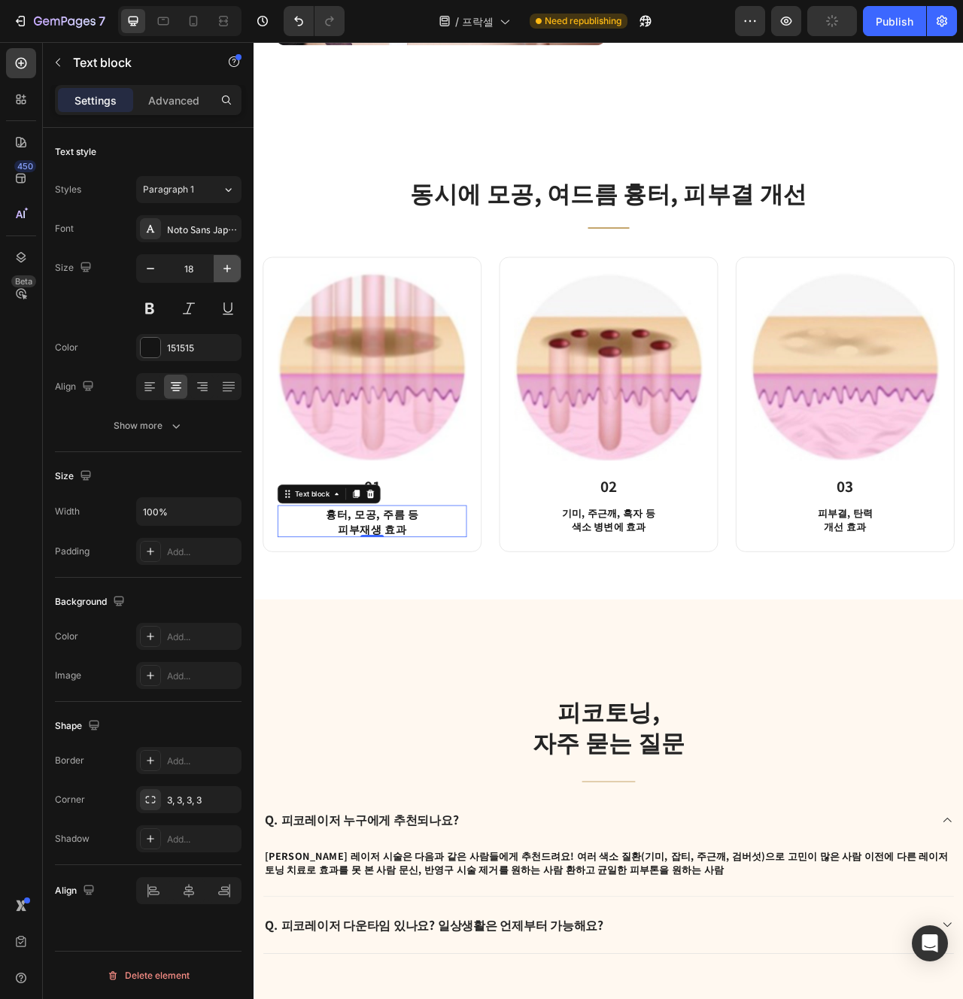
click at [227, 271] on icon "button" at bounding box center [227, 269] width 8 height 8
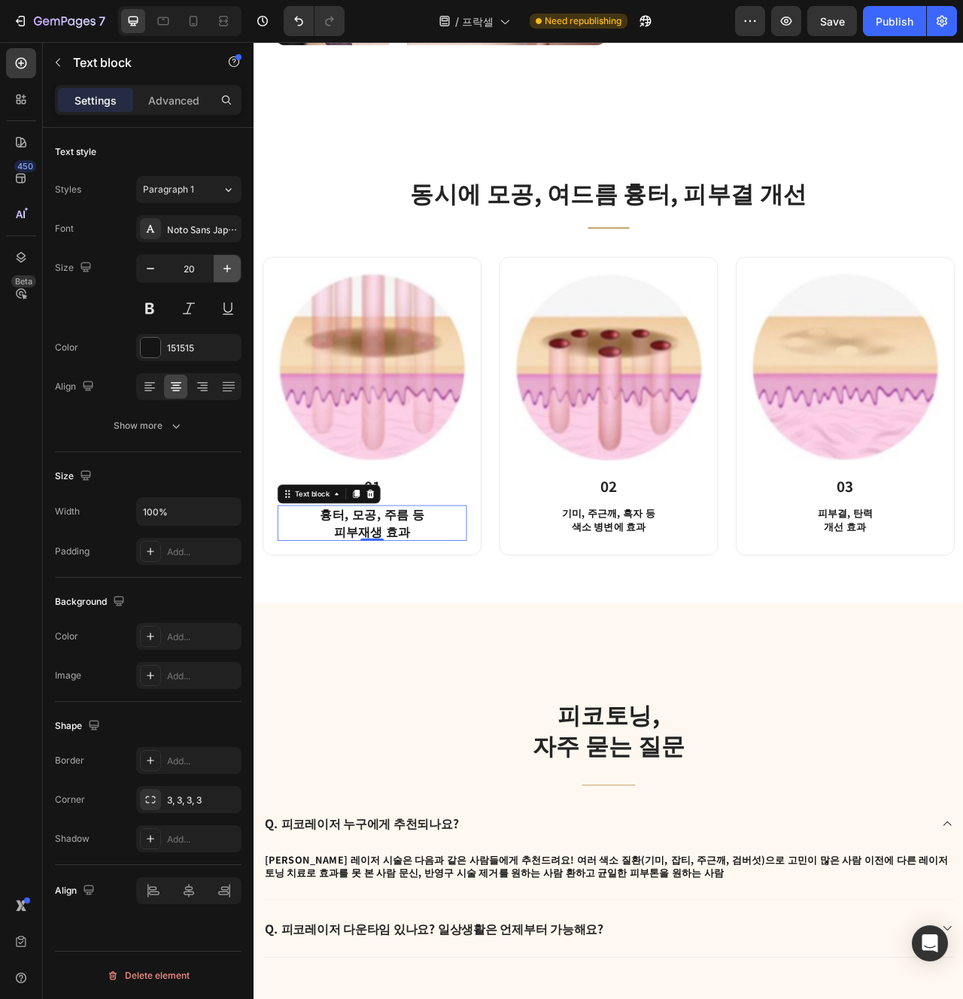
click at [227, 265] on icon "button" at bounding box center [227, 268] width 15 height 15
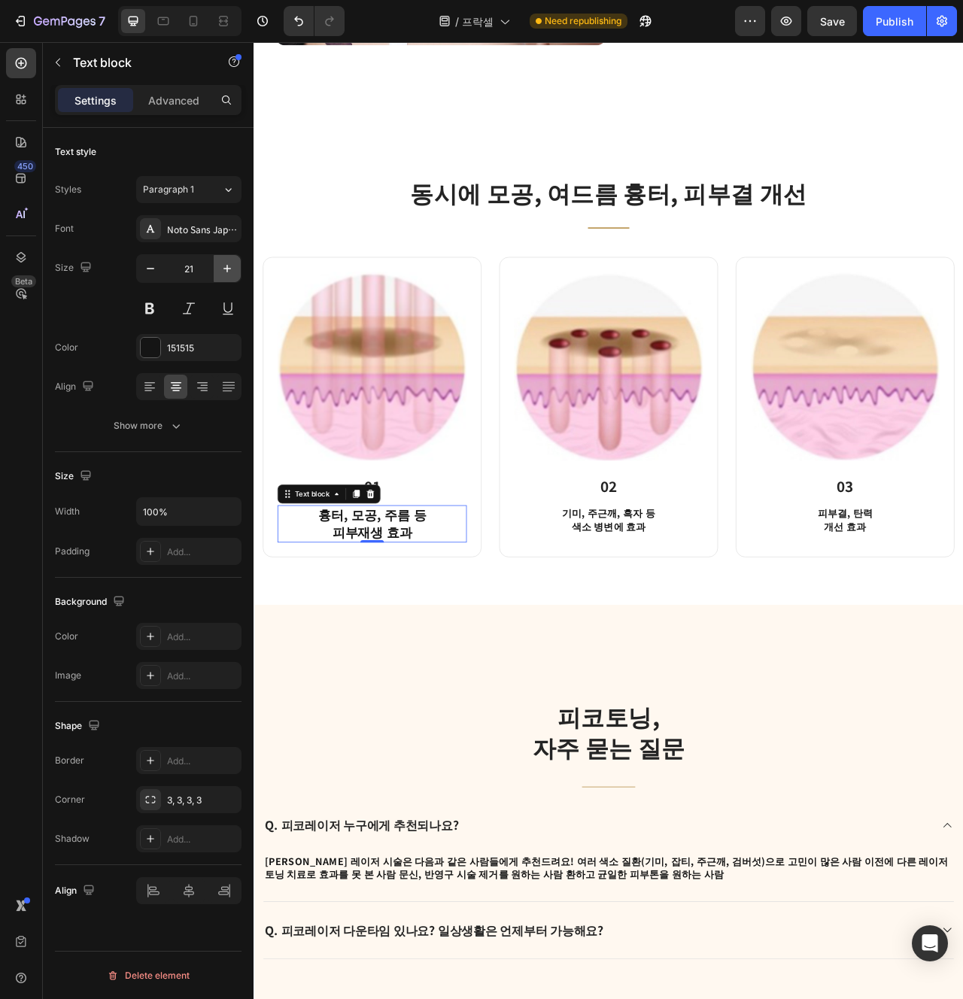
click at [227, 265] on icon "button" at bounding box center [227, 268] width 15 height 15
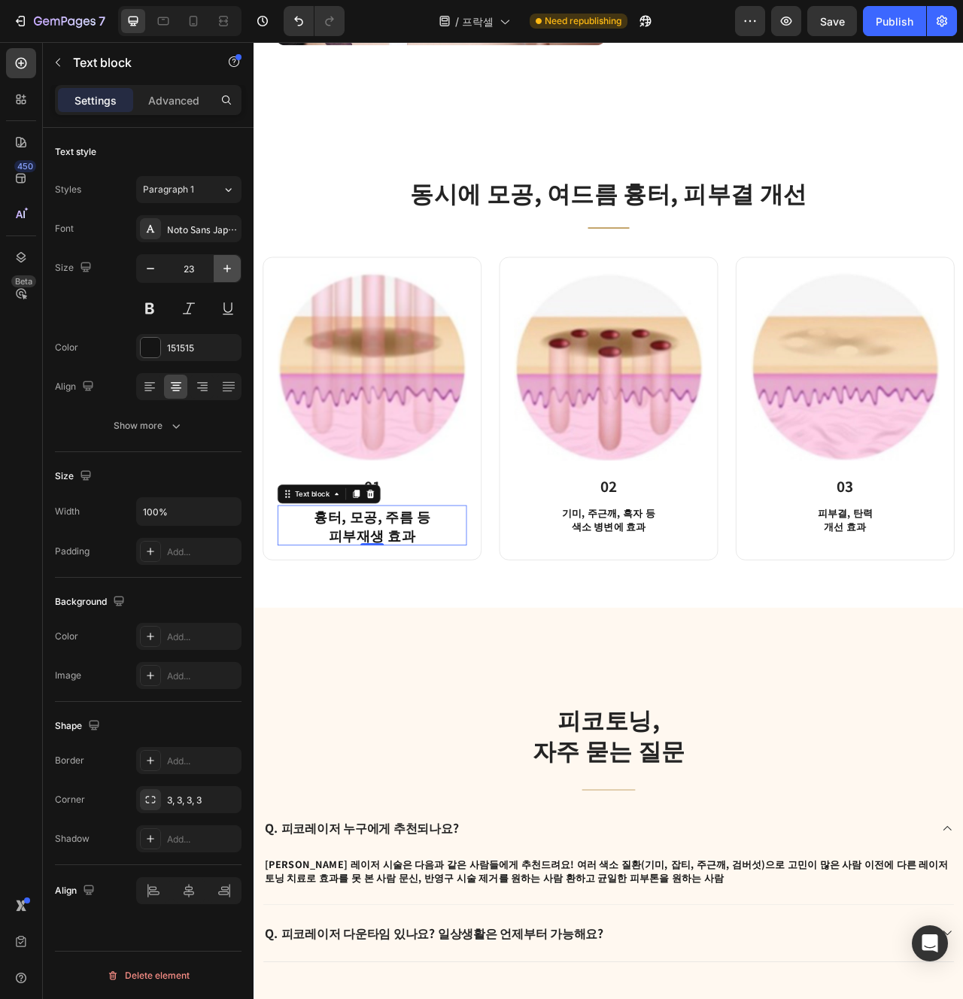
click at [227, 265] on icon "button" at bounding box center [227, 268] width 15 height 15
type input "24"
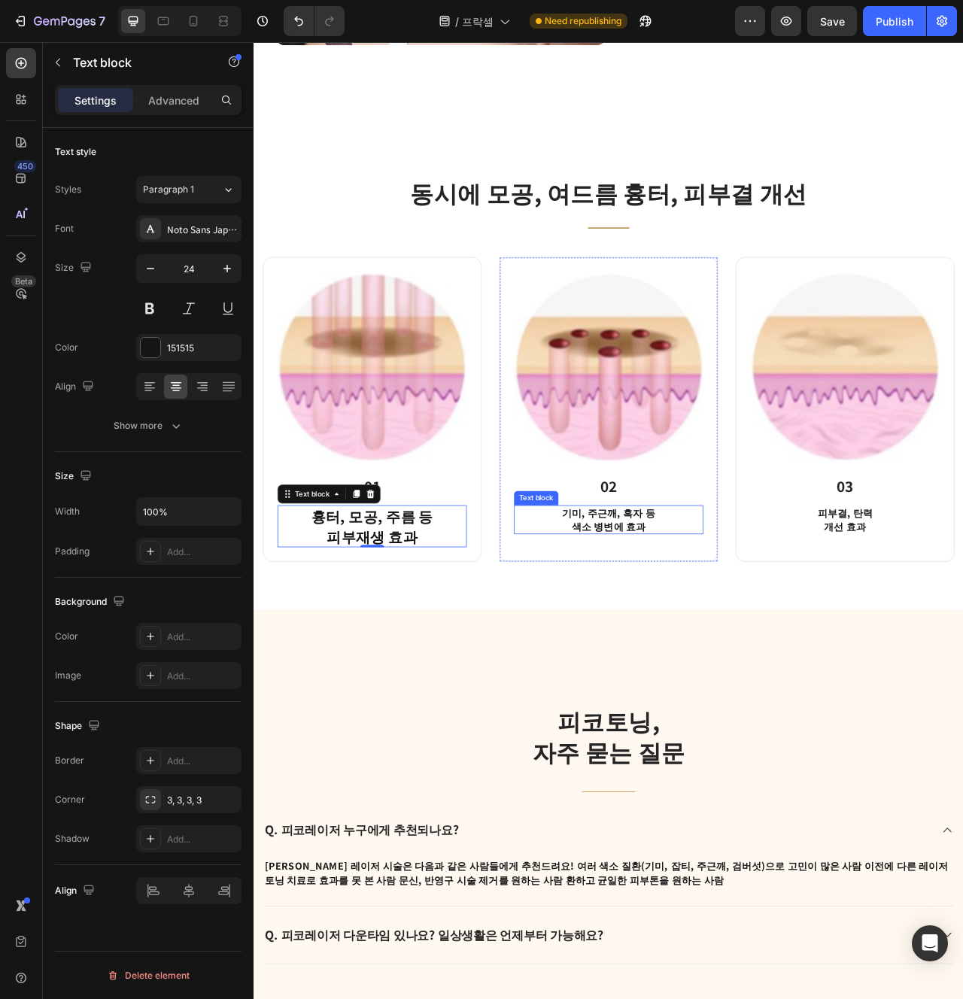
click at [675, 649] on p "기미, 주근깨, 흑자 등 색소 병변에 효과" at bounding box center [705, 650] width 238 height 34
click at [230, 271] on icon "button" at bounding box center [227, 268] width 15 height 15
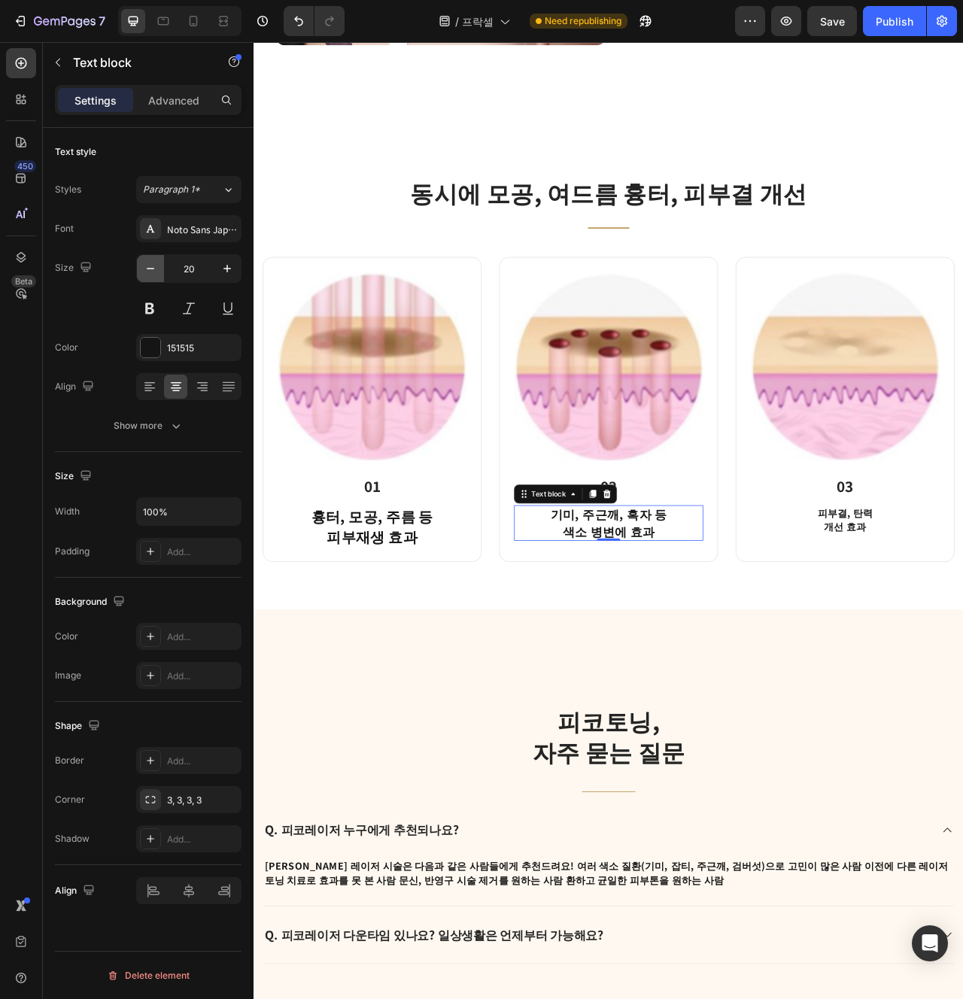
click at [160, 270] on button "button" at bounding box center [150, 268] width 27 height 27
type input "16"
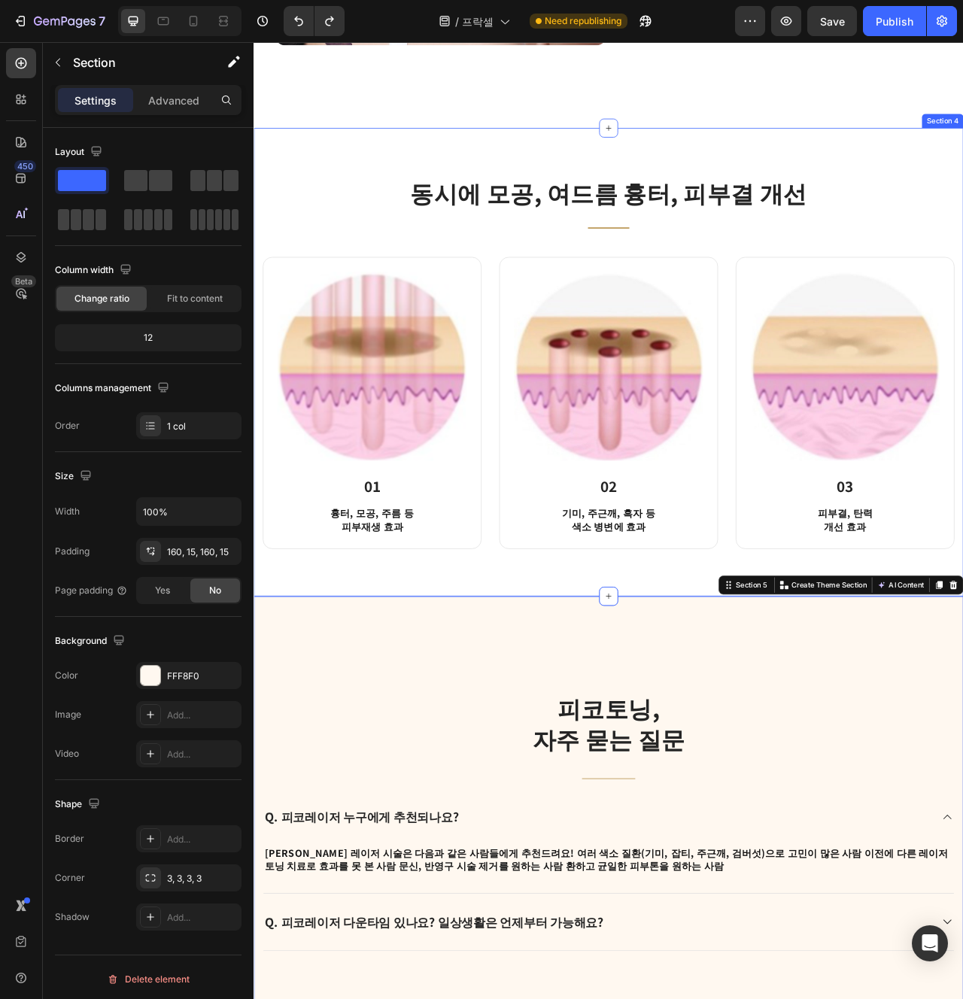
click at [406, 735] on div "동시에 모공, 여드름 흉터, 피부결 개선 Heading Title Line Row Image 01 Heading 흉터, 모공, 주름 등 피부재…" at bounding box center [705, 449] width 903 height 596
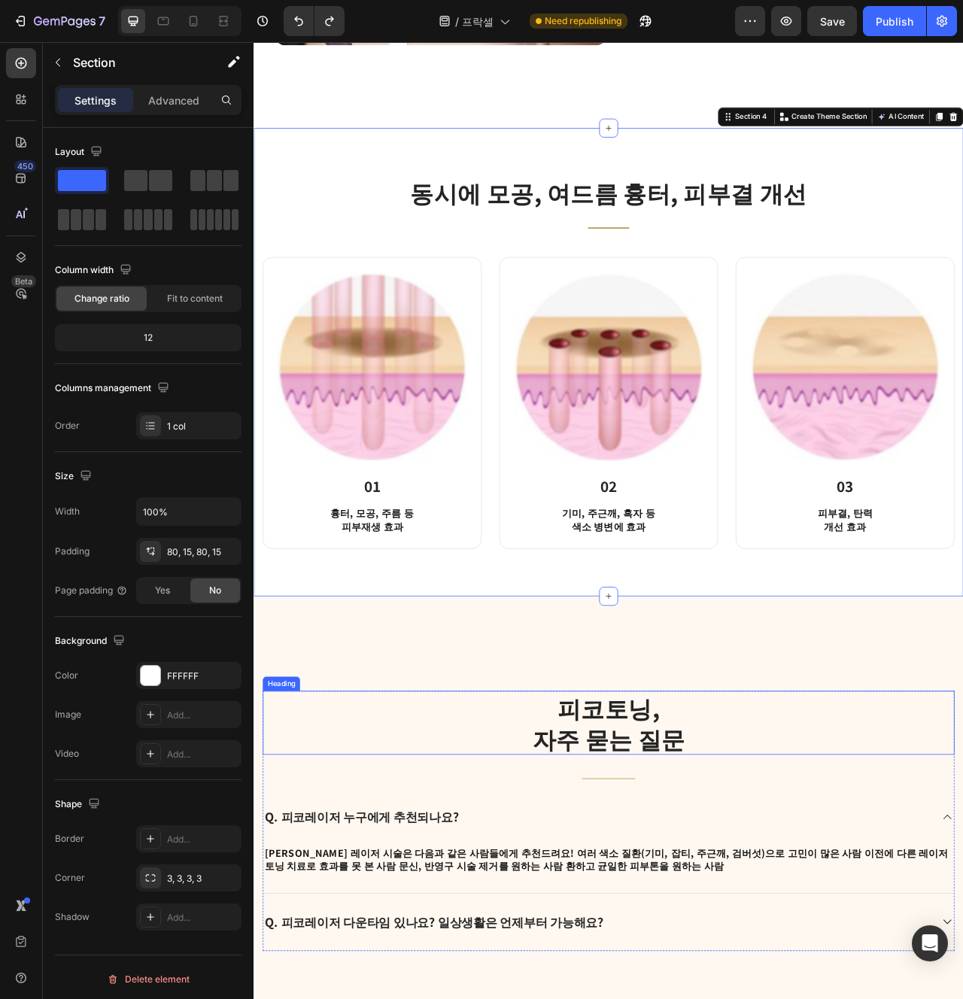
click at [324, 940] on h2 "피코토닝, 자주 묻는 질문" at bounding box center [705, 908] width 880 height 81
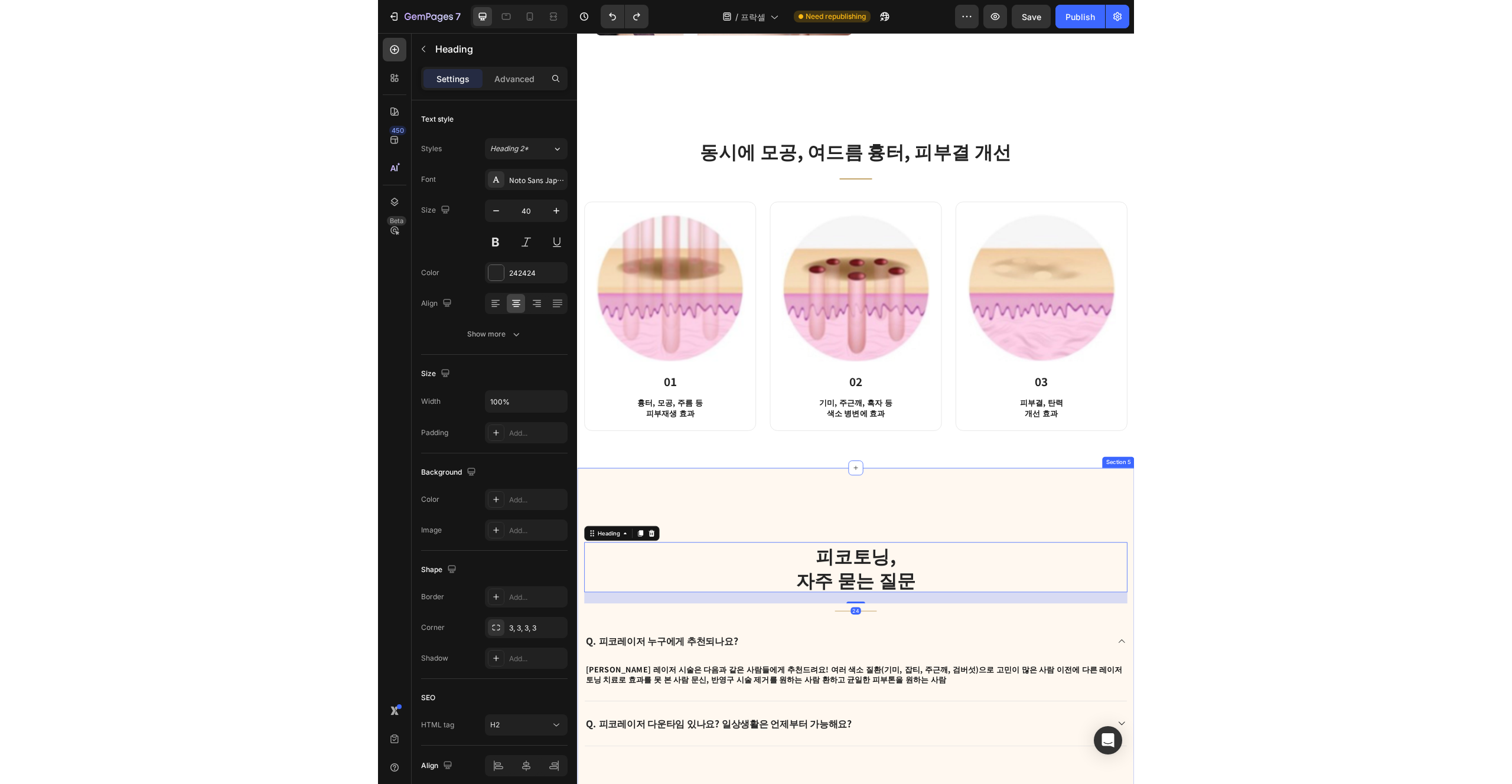
scroll to position [1515, 0]
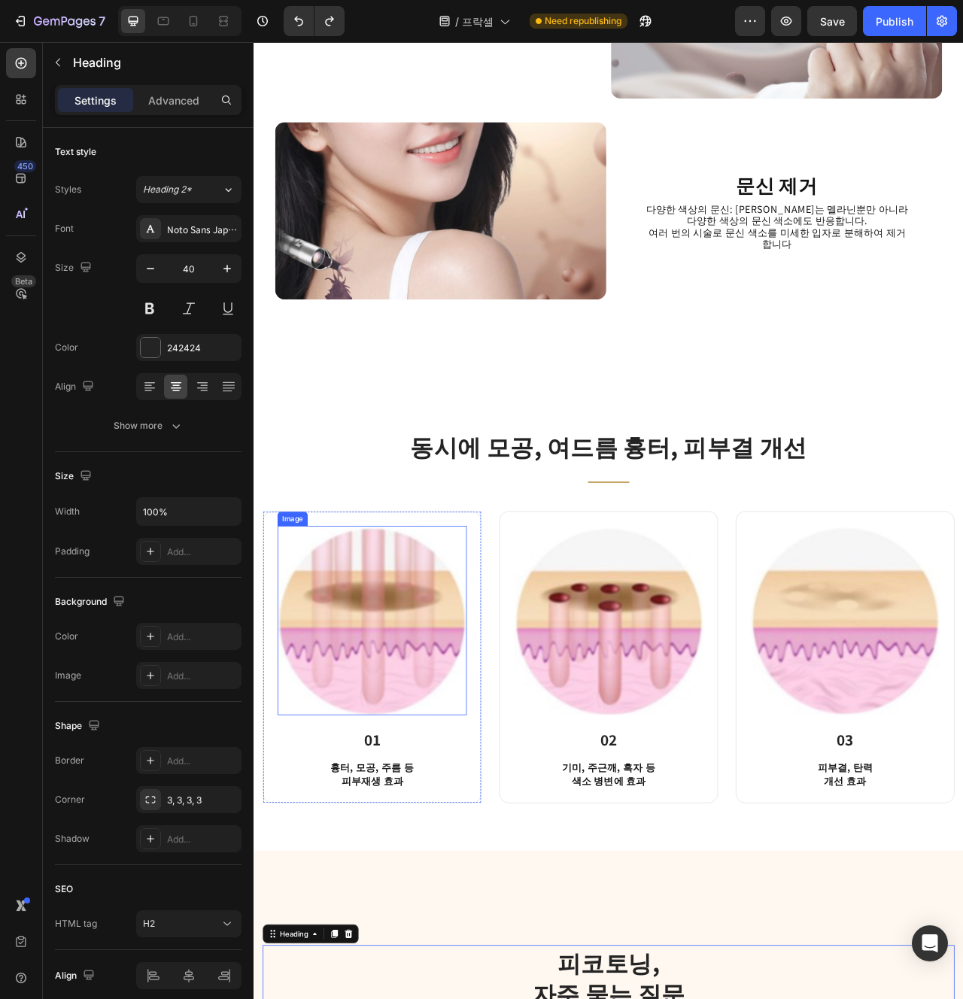
click at [489, 999] on div "동시에 모공, 여드름 흉터, 피부결 개선 Heading Title Line Row Image 01 Heading 흉터, 모공, 주름 등 피부재…" at bounding box center [705, 773] width 903 height 596
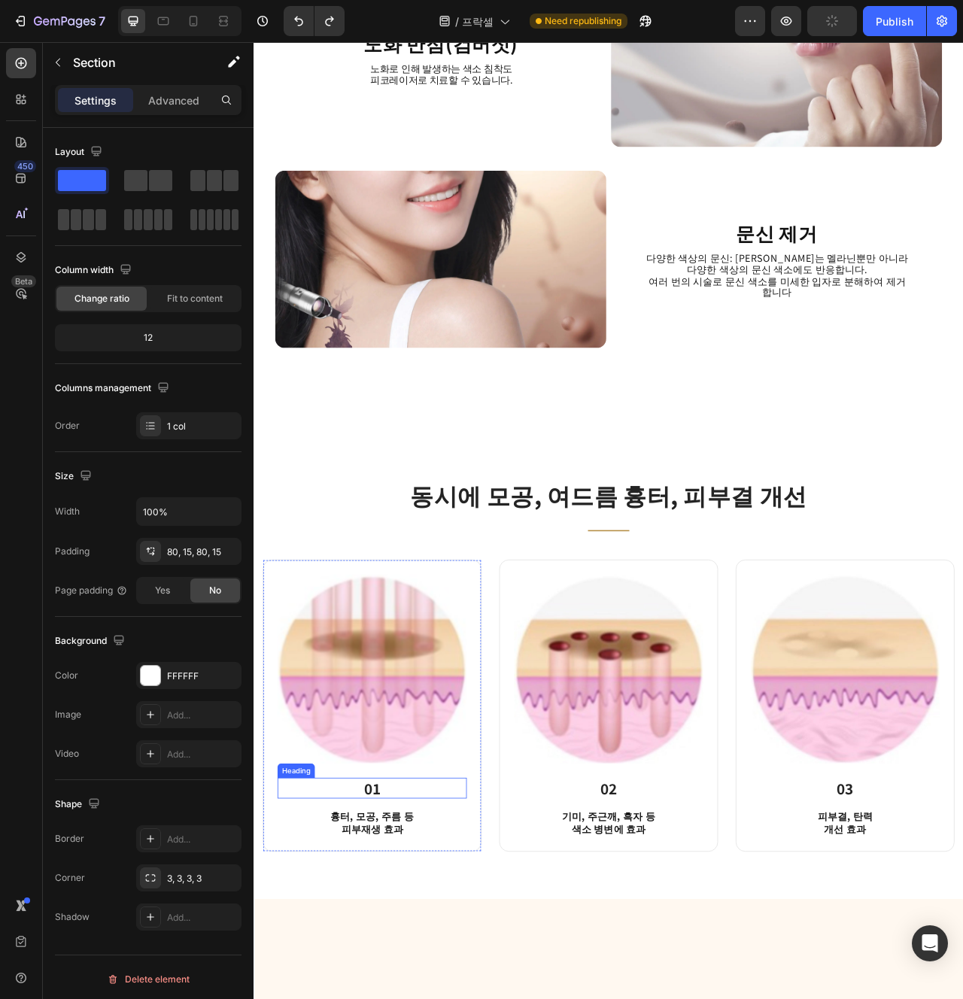
scroll to position [2166, 0]
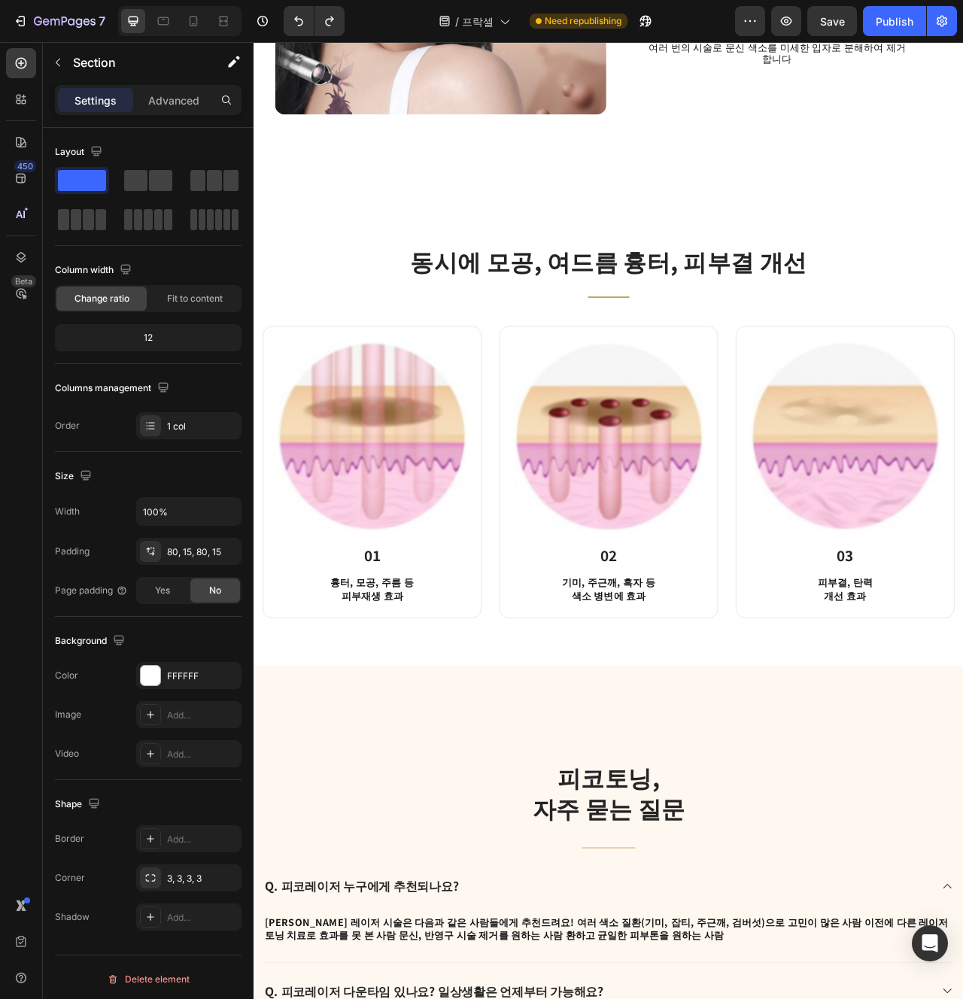
click at [407, 722] on p "흉터, 모공, 주름 등 피부재생 효과" at bounding box center [404, 738] width 238 height 34
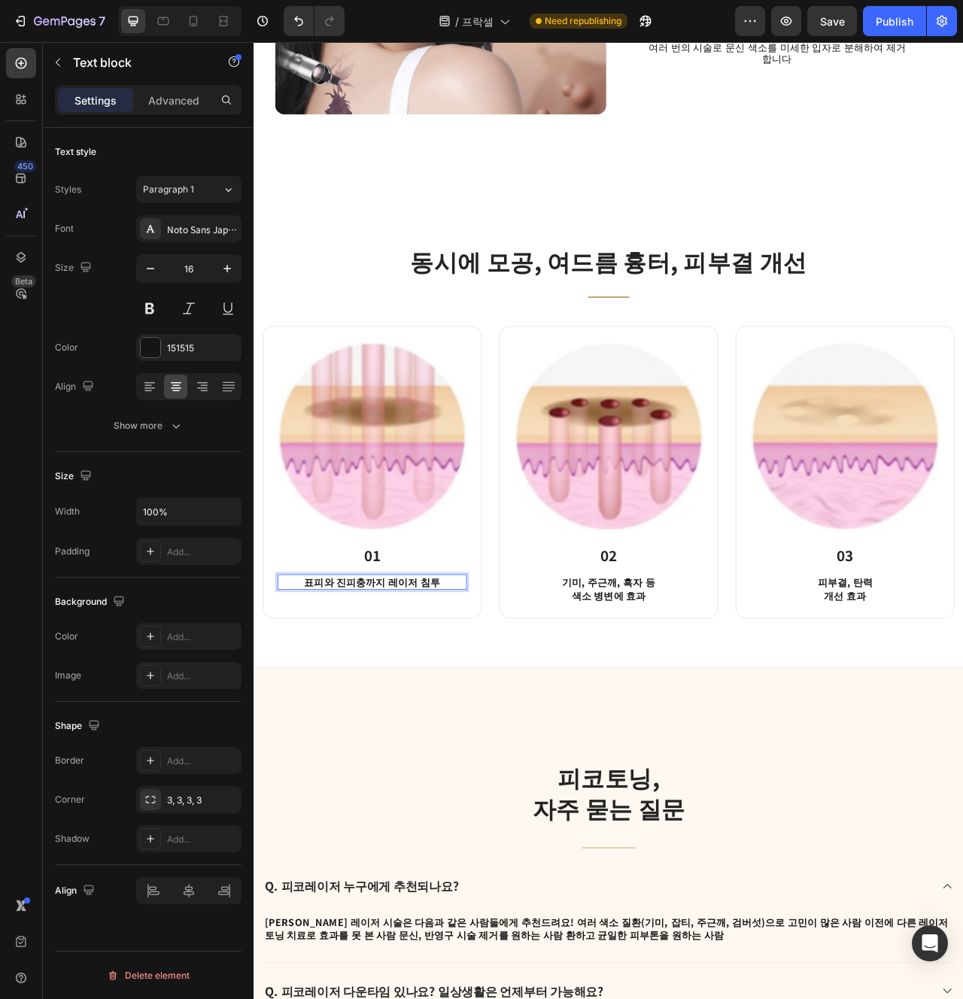
click at [404, 726] on p "표피와 진피충까지 레이저 침투" at bounding box center [404, 729] width 238 height 17
click at [420, 726] on p "표피와 진피충까지 레이저 침투" at bounding box center [404, 729] width 238 height 17
click at [702, 784] on div "동시에 모공, 여드름 흉터, 피부결 개선 Heading Title Line Row Image 01 Heading 표피와 진피충까지 레이저 침투…" at bounding box center [705, 537] width 903 height 596
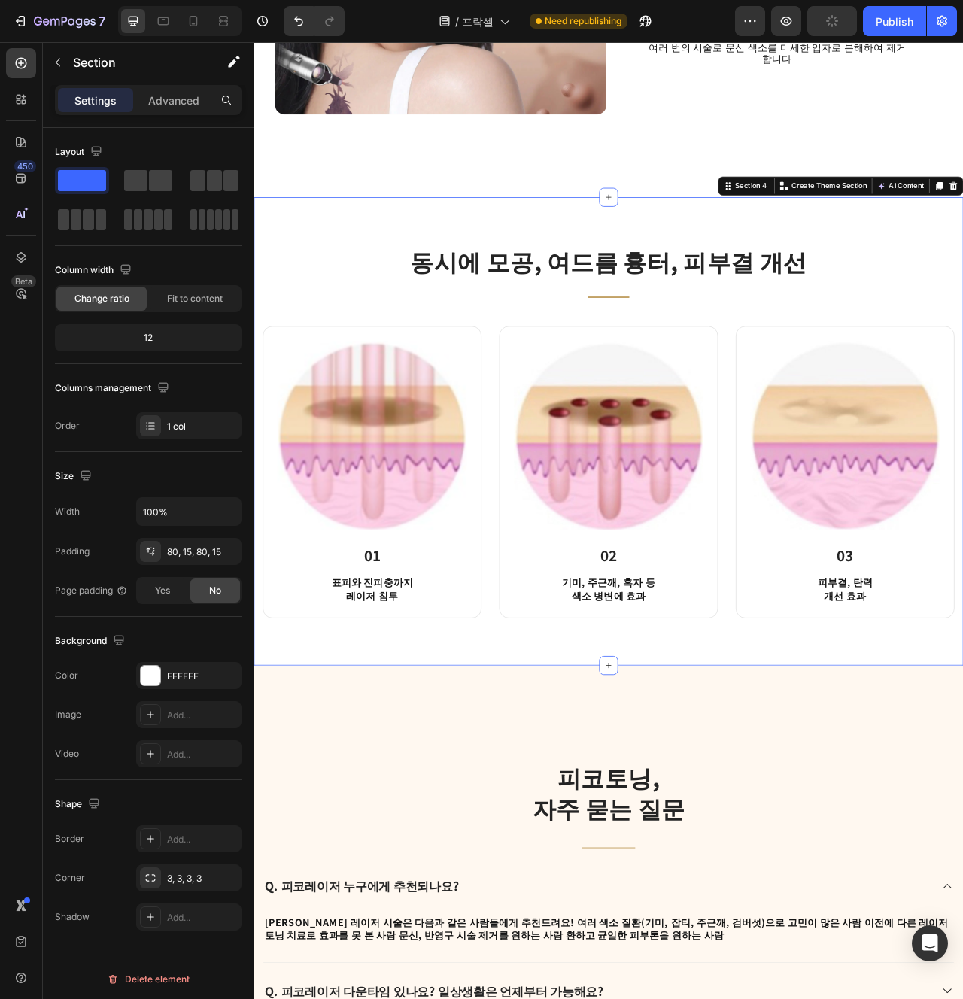
click at [707, 731] on p "기미, 주근깨, 흑자 등 색소 병변에 효과" at bounding box center [705, 738] width 238 height 34
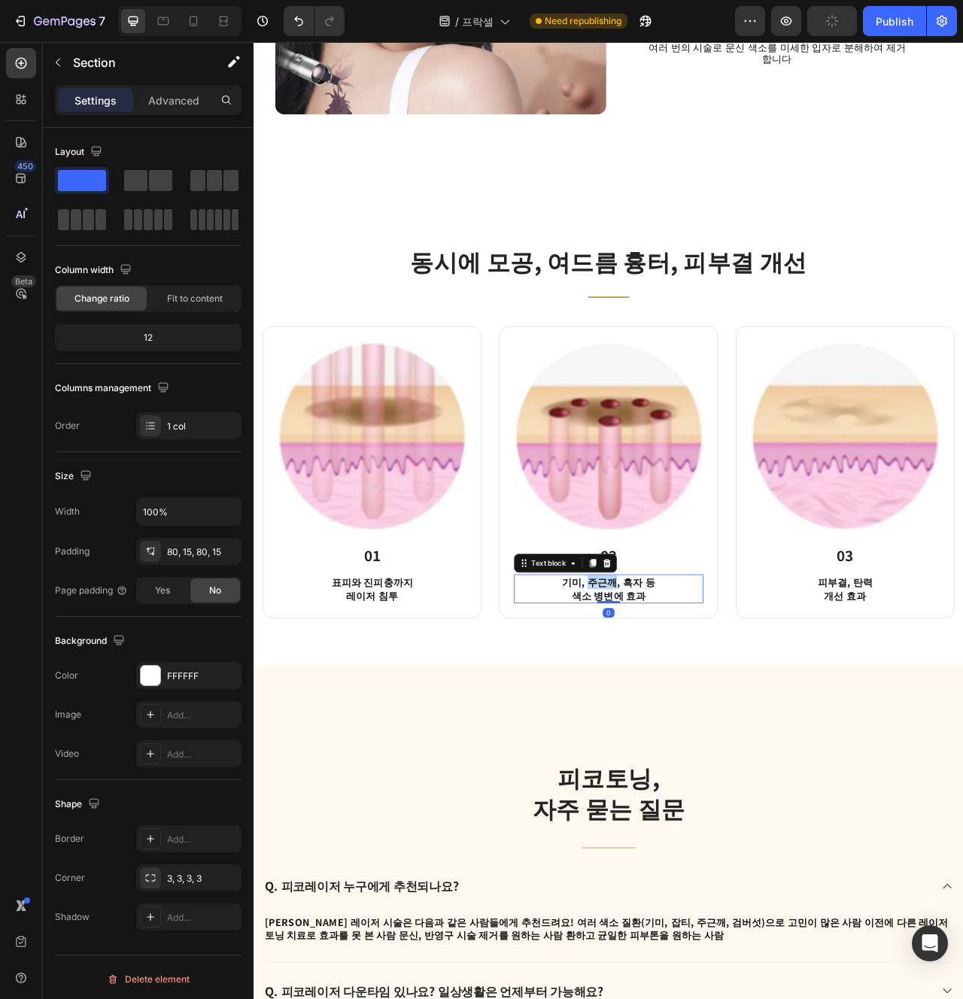
click at [707, 731] on p "기미, 주근깨, 흑자 등 색소 병변에 효과" at bounding box center [705, 738] width 238 height 34
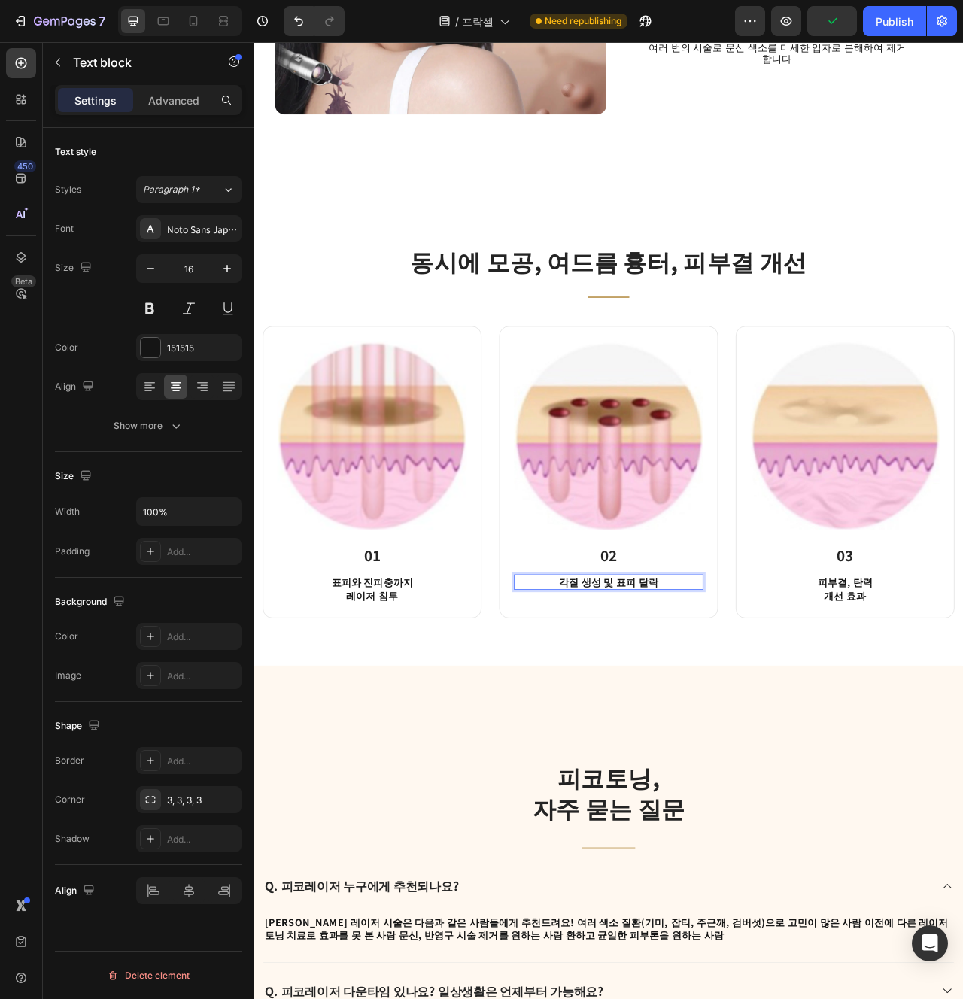
click at [705, 728] on p "각질 생성 및 표피 탈락" at bounding box center [705, 729] width 238 height 17
click at [720, 769] on div "Image 02 Heading 각질 생성 및 표피 탈락 Text block 0 Row" at bounding box center [705, 589] width 278 height 372
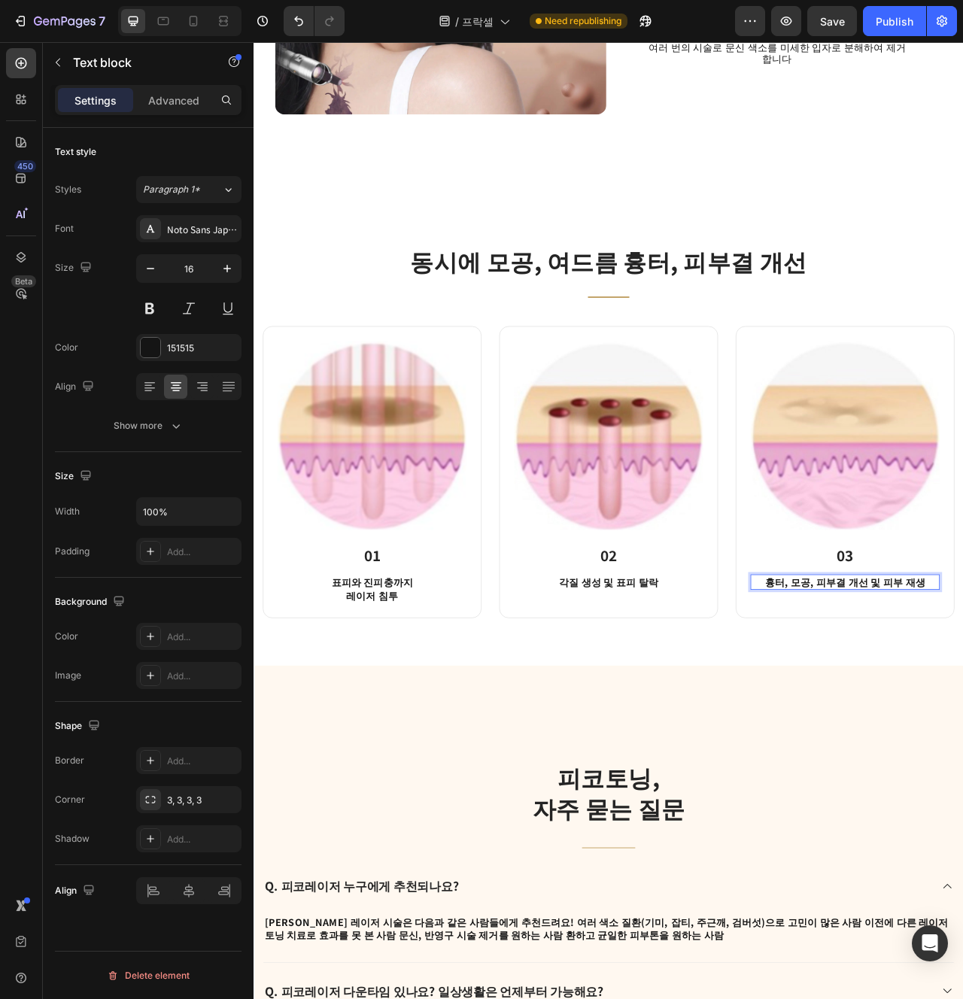
click at [962, 801] on div "동시에 모공, 여드름 흉터, 피부결 개선 Heading Title Line Row Image 01 Heading 표피와 진피충까지 레이저 침투…" at bounding box center [705, 537] width 903 height 596
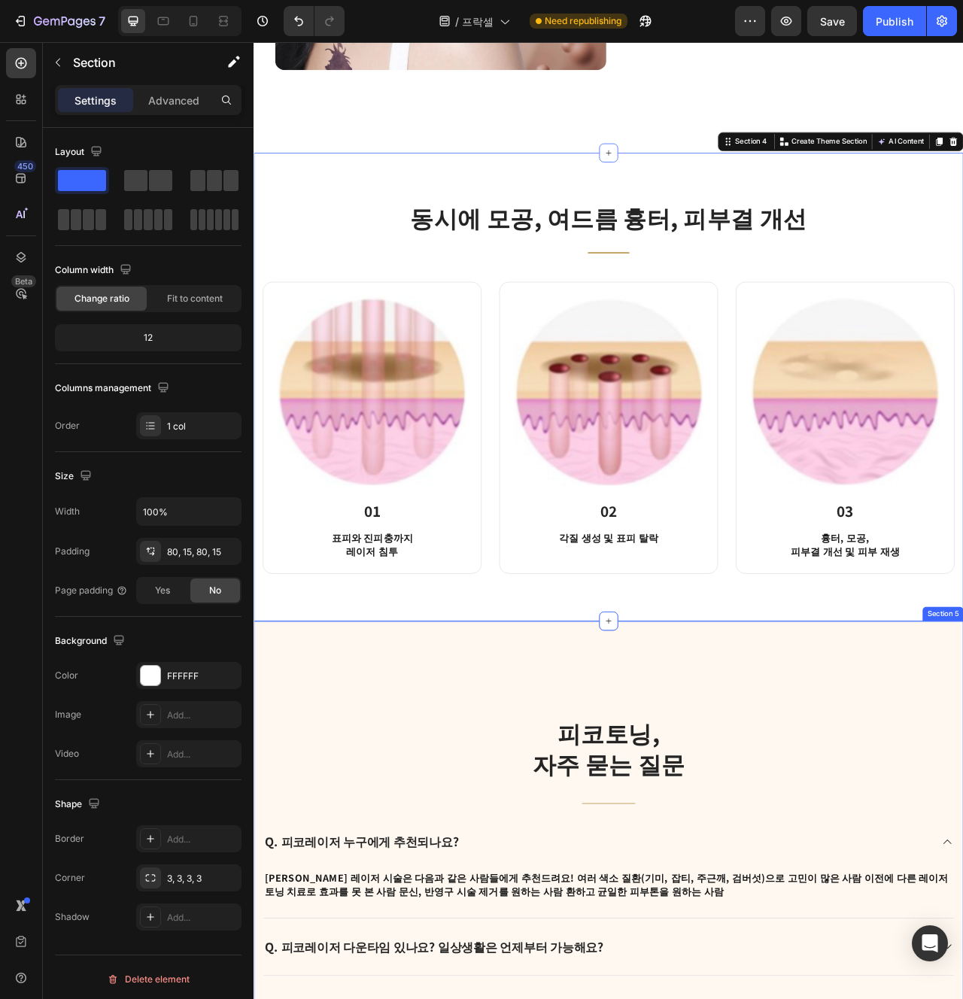
click at [869, 778] on div "동시에 모공, 여드름 흉터, 피부결 개선 Heading Title Line Row Image 01 Heading 표피와 진피충까지 레이저 침투…" at bounding box center [705, 481] width 903 height 596
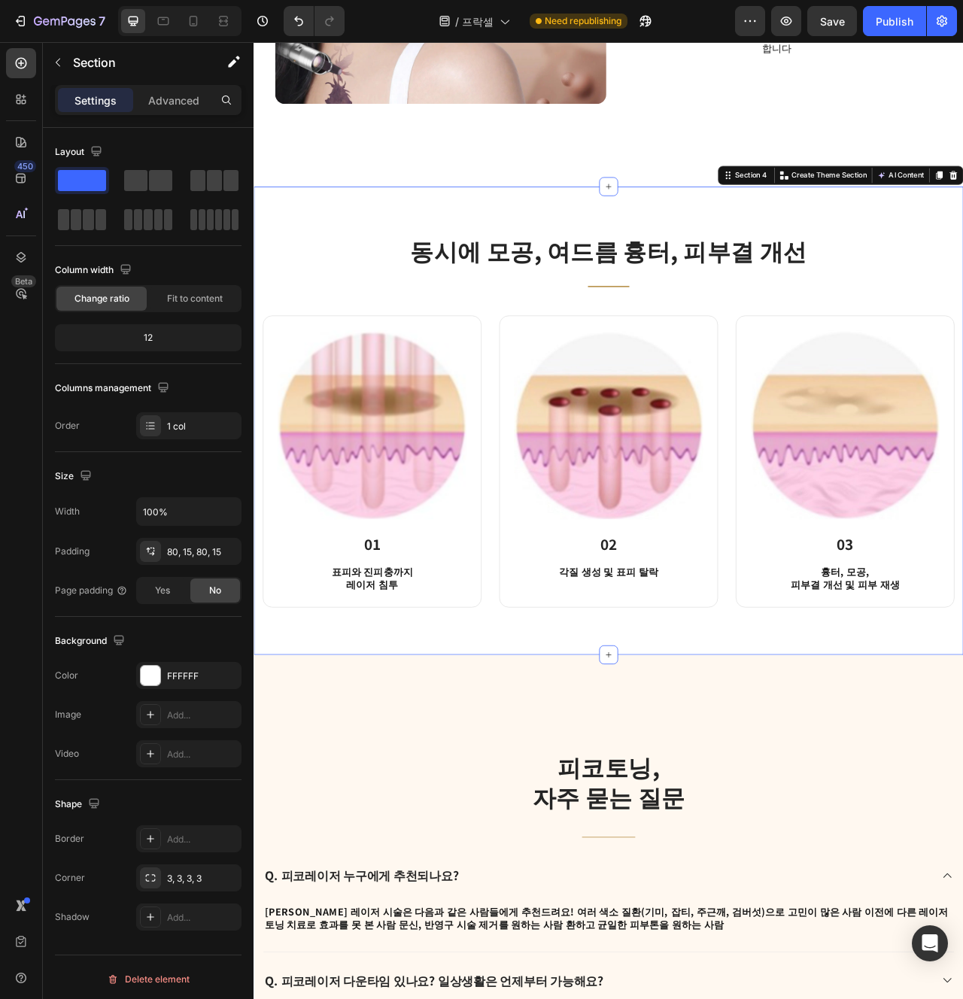
scroll to position [2178, 0]
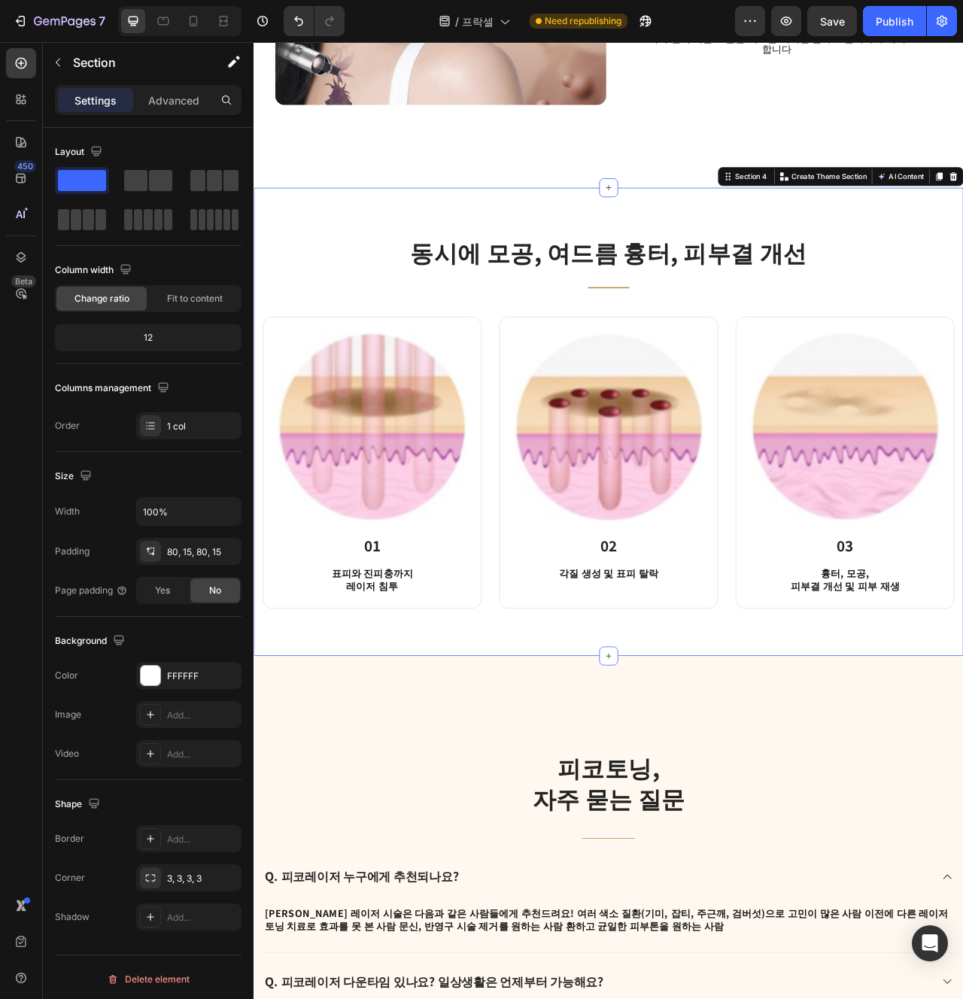
click at [835, 795] on div "동시에 모공, 여드름 흉터, 피부결 개선 Heading Title Line Row Image 01 Heading 표피와 진피충까지 레이저 침투…" at bounding box center [705, 525] width 903 height 596
click at [570, 762] on div "Image 02 Heading 각질 생성 및 표피 탈락 Text block Row" at bounding box center [705, 577] width 278 height 372
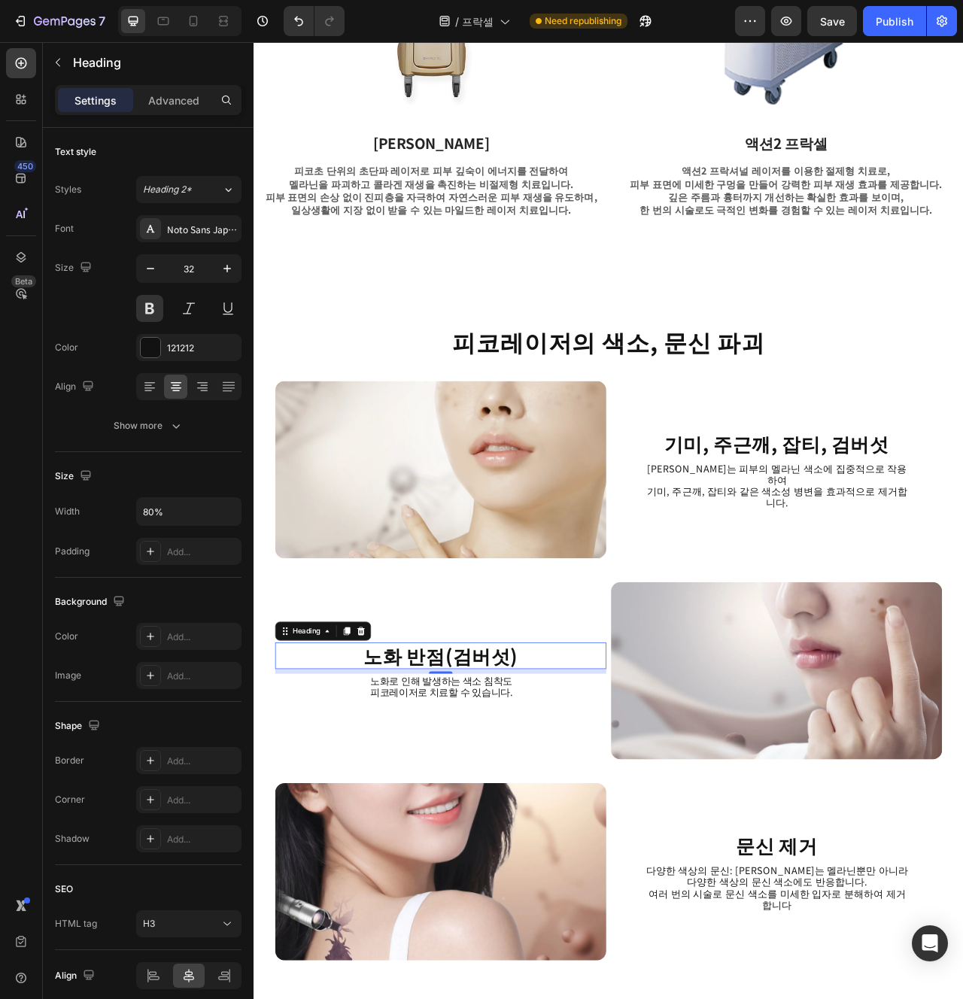
scroll to position [1014, 0]
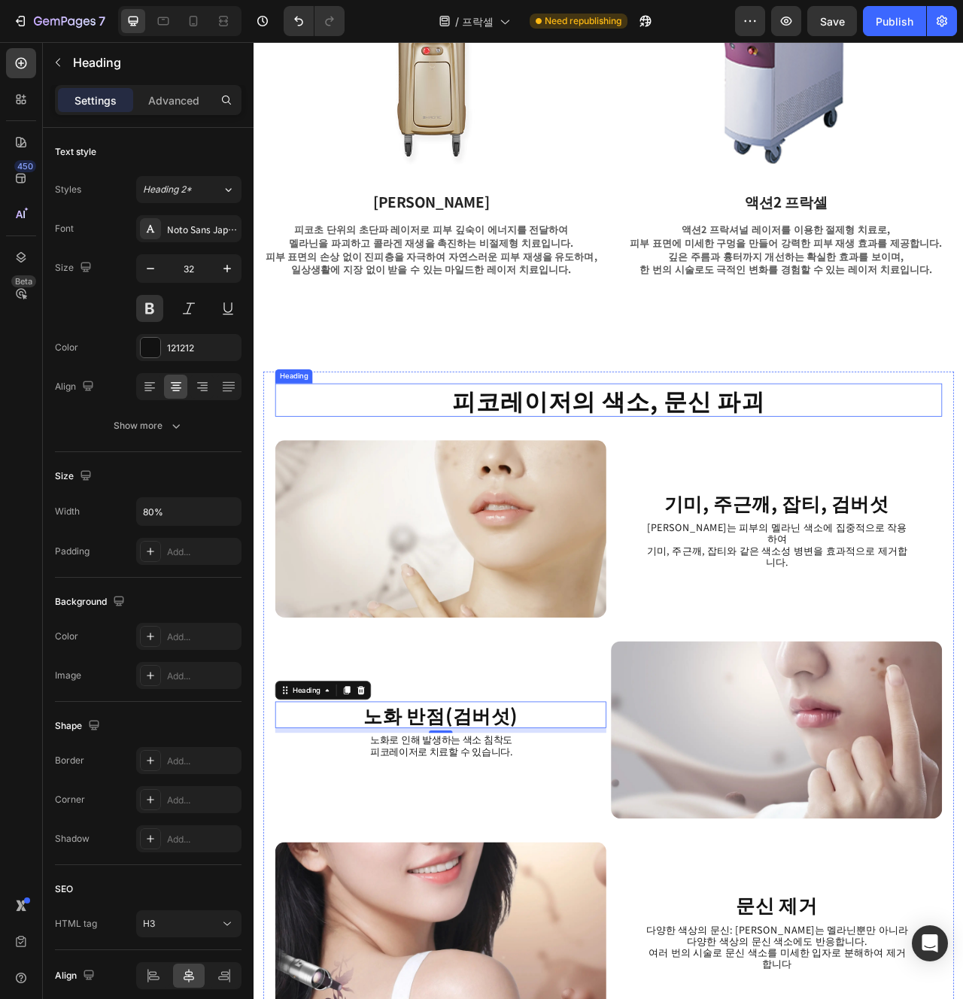
click at [625, 485] on strong "피코레이저의 색소, 문신 파괴" at bounding box center [705, 498] width 399 height 44
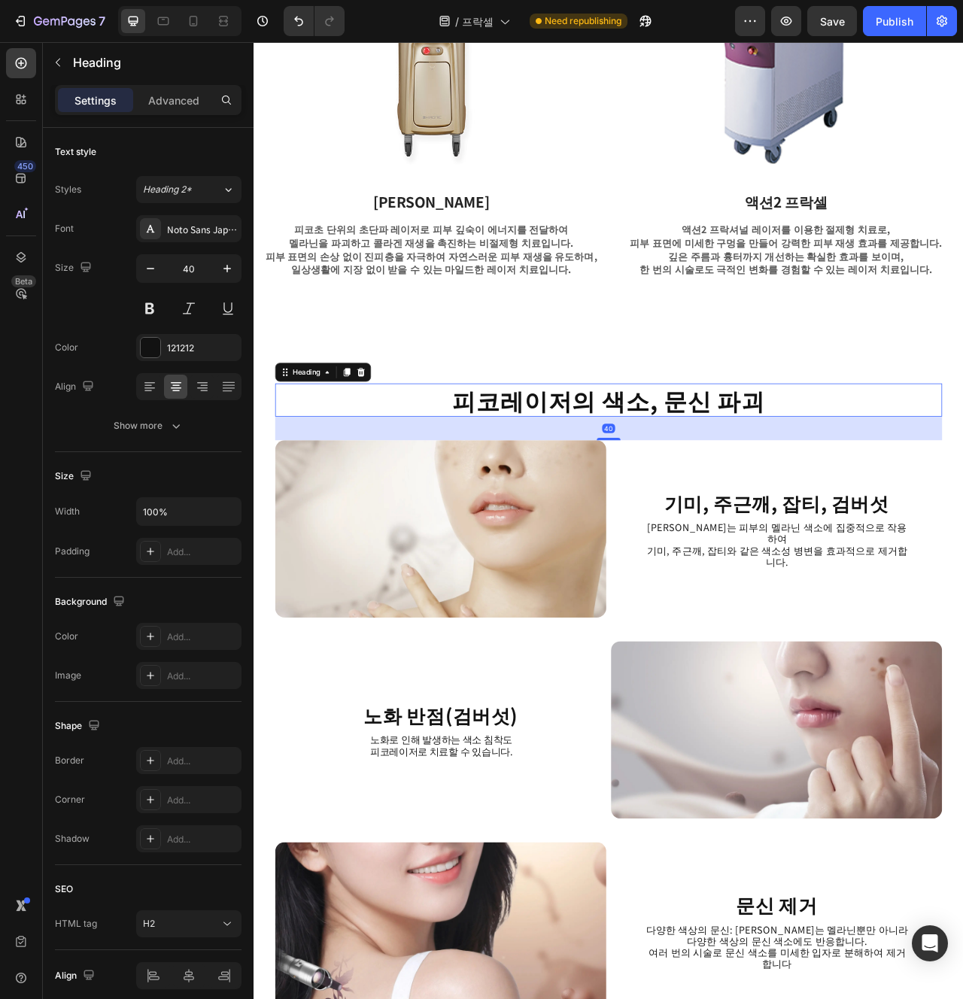
click at [846, 501] on strong "피코레이저의 색소, 문신 파괴" at bounding box center [705, 498] width 399 height 44
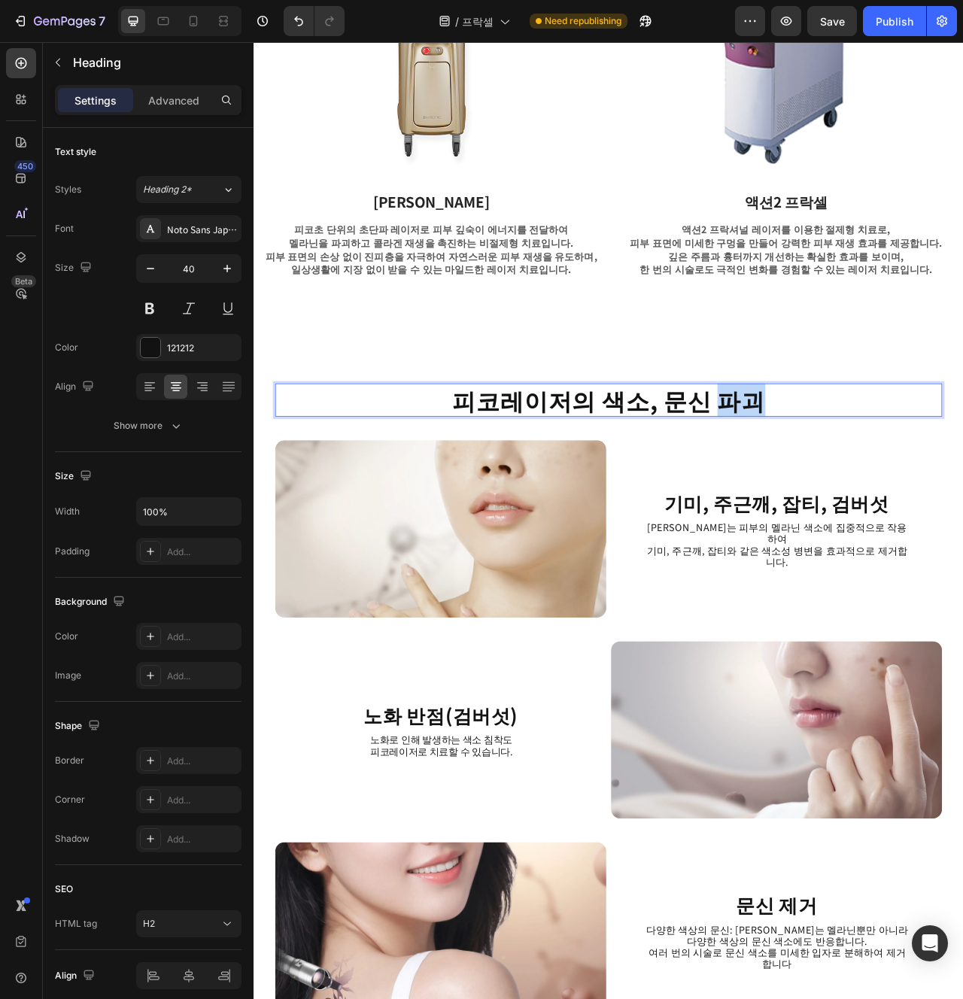
click at [846, 501] on strong "피코레이저의 색소, 문신 파괴" at bounding box center [705, 498] width 399 height 44
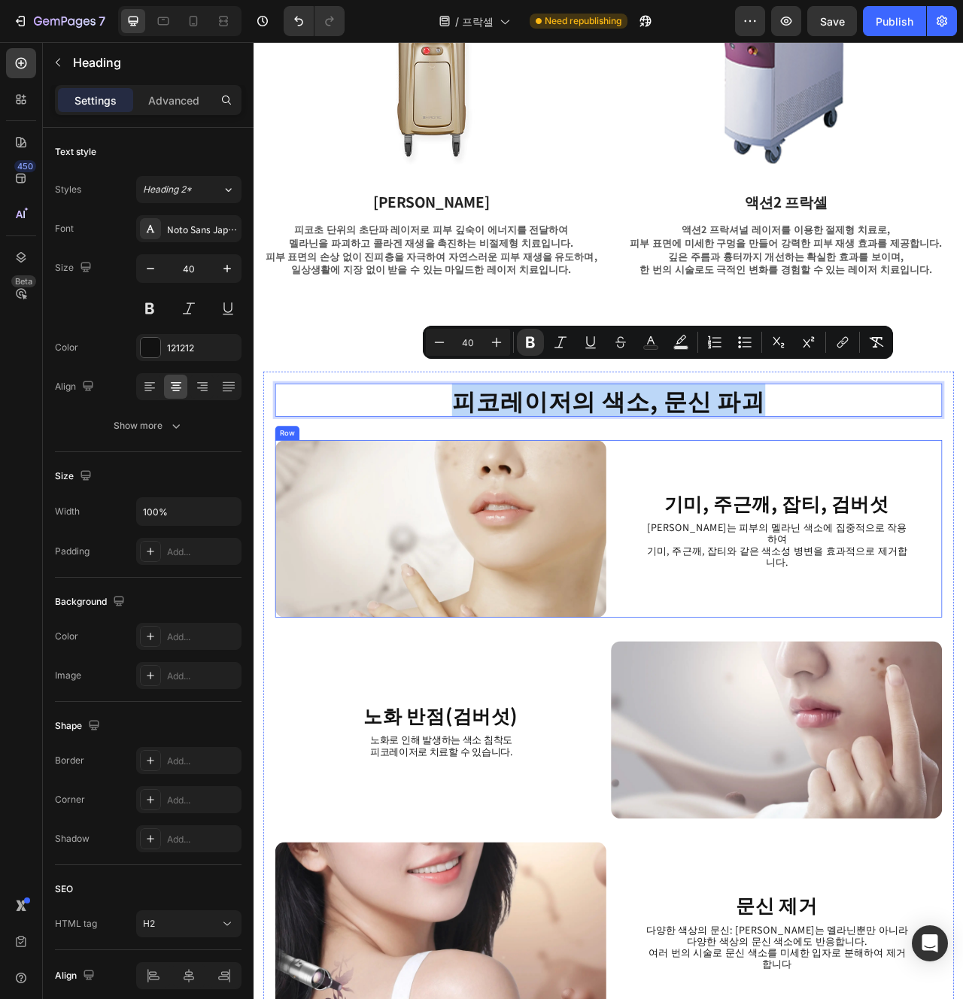
scroll to position [1631, 0]
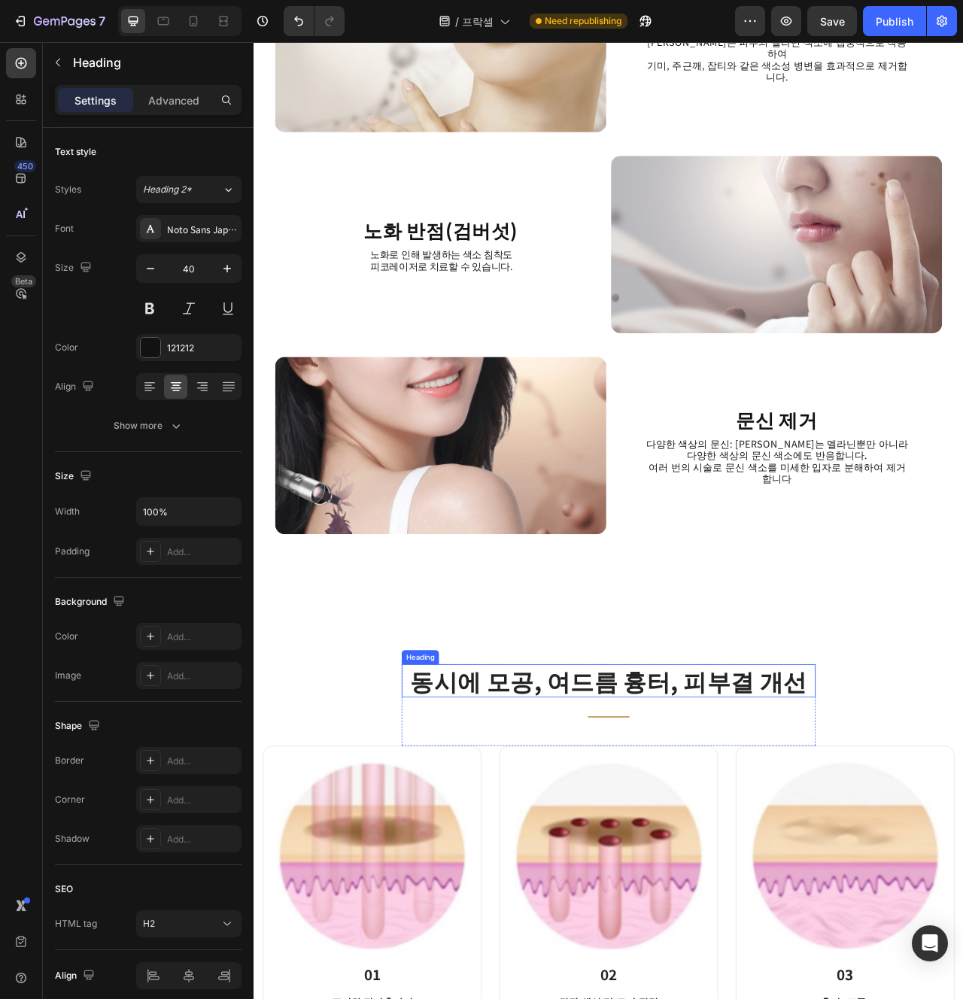
click at [795, 853] on h2 "동시에 모공, 여드름 흉터, 피부결 개선" at bounding box center [705, 855] width 527 height 42
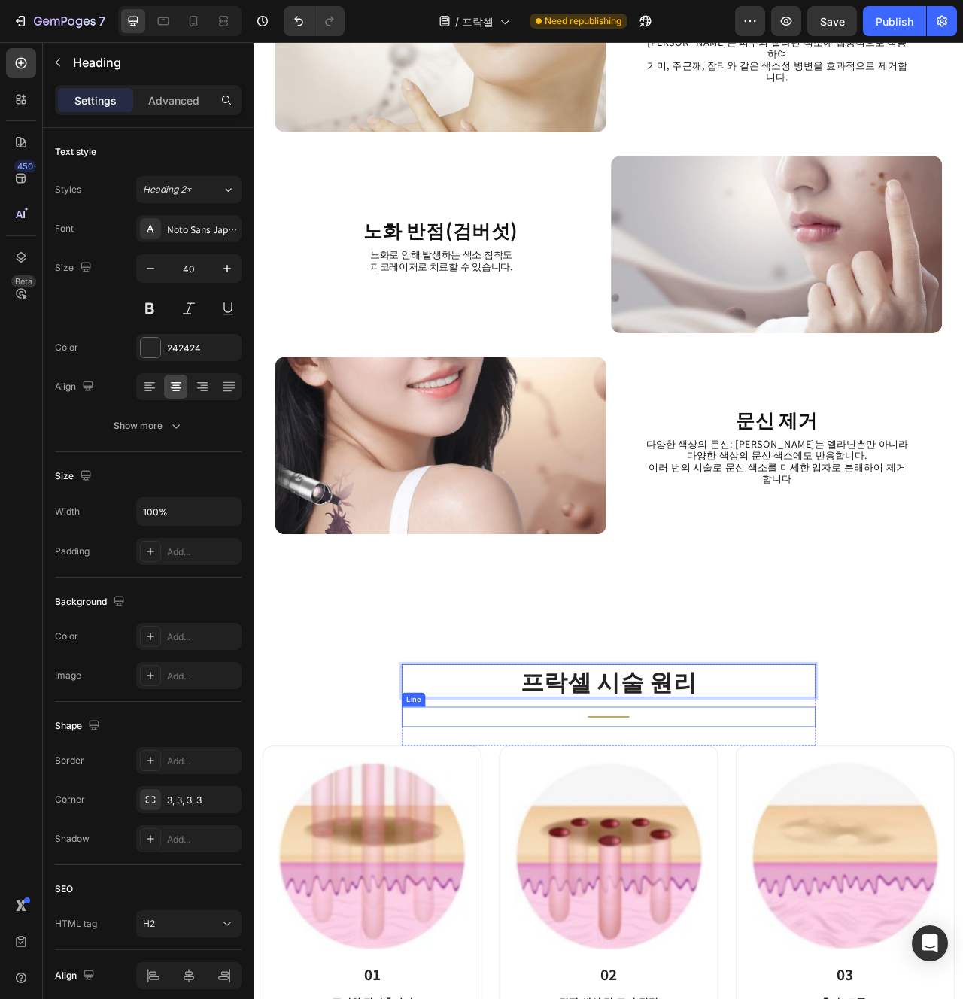
click at [877, 911] on div "Title Line" at bounding box center [705, 901] width 527 height 26
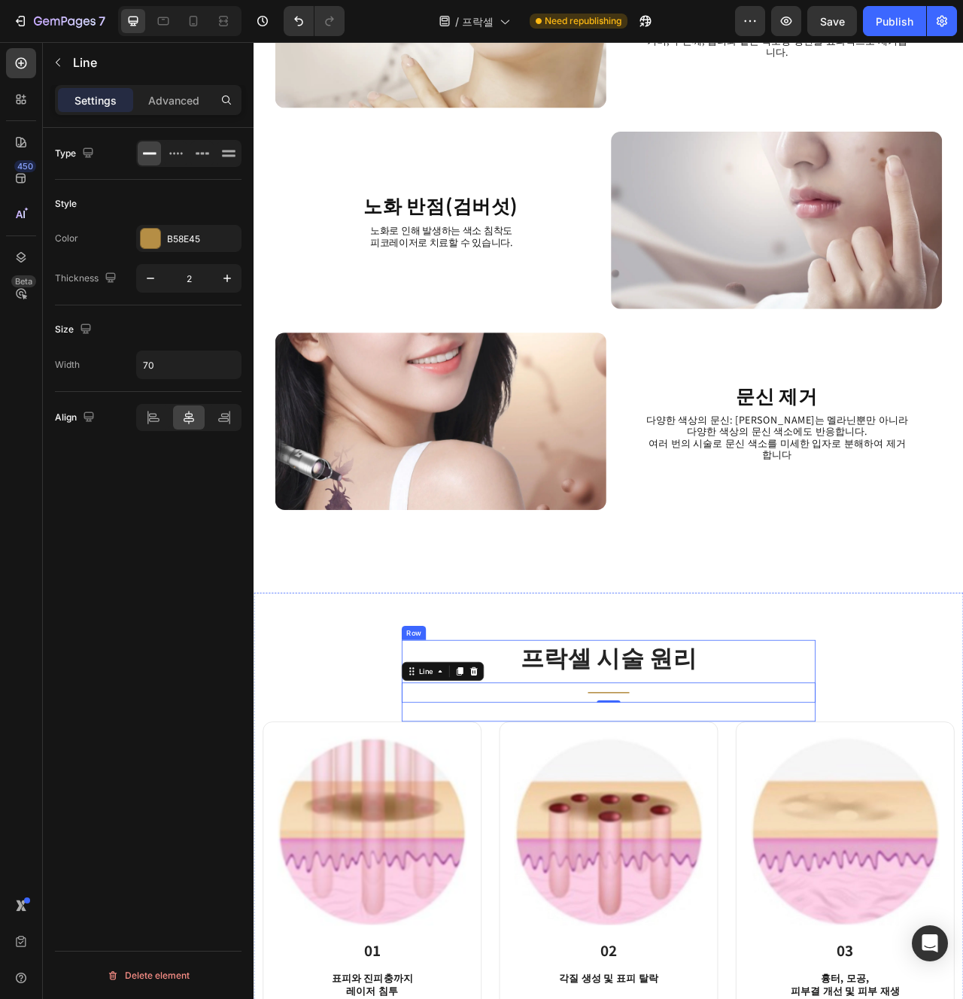
click at [762, 838] on p "프락셀 시술 원리" at bounding box center [705, 823] width 524 height 39
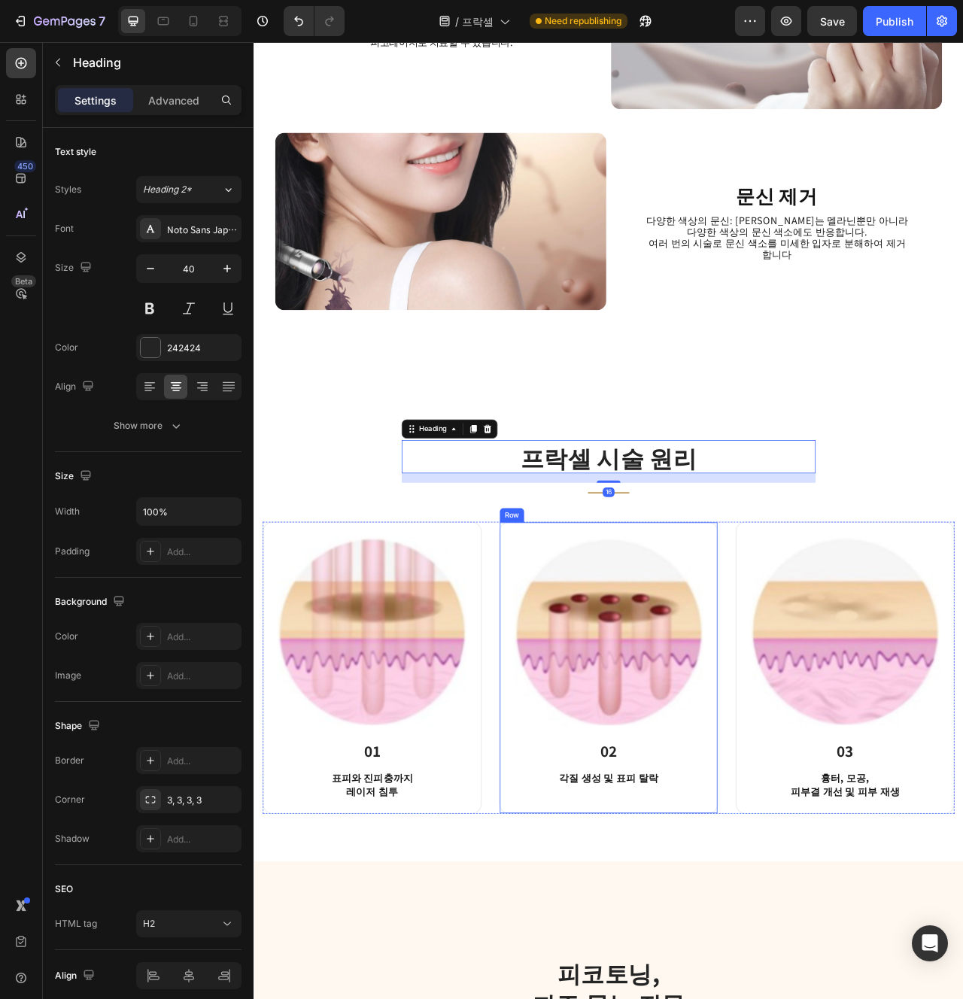
click at [834, 997] on div "Image 02 Heading 각질 생성 및 표피 탈락 Text block Row" at bounding box center [705, 838] width 278 height 372
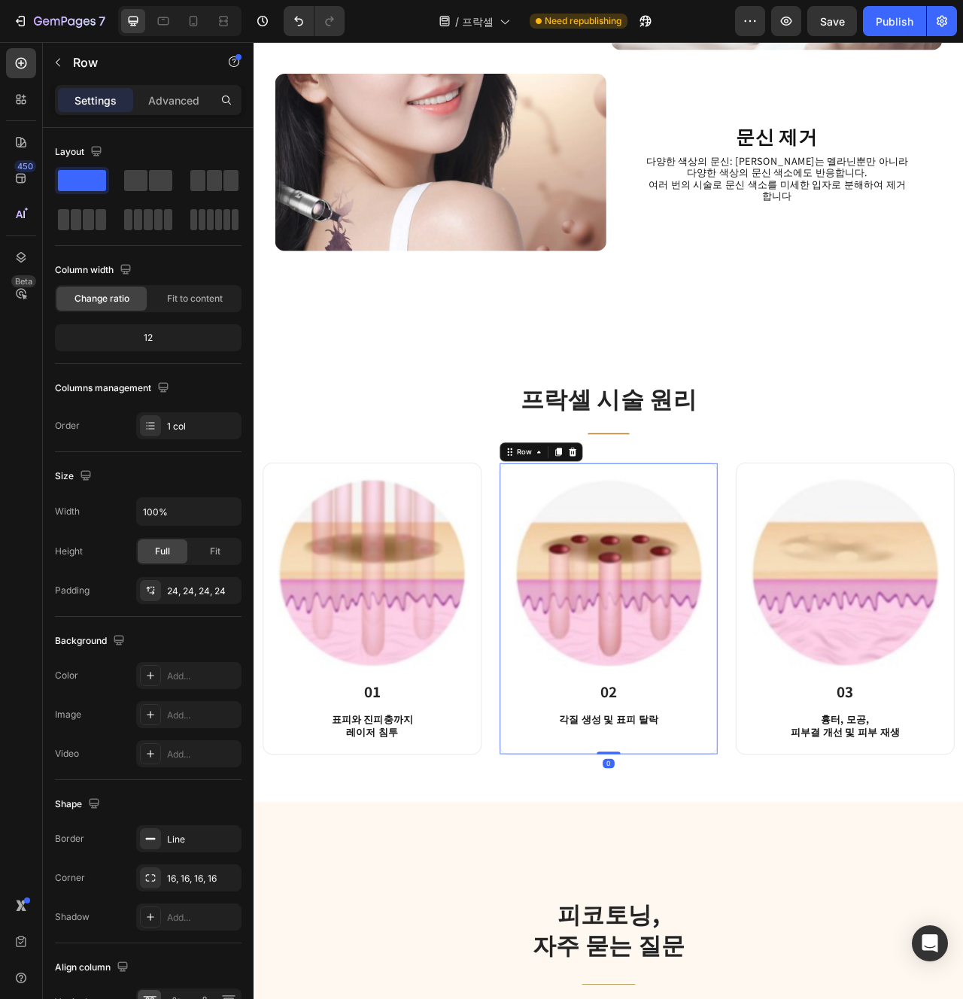
scroll to position [2048, 0]
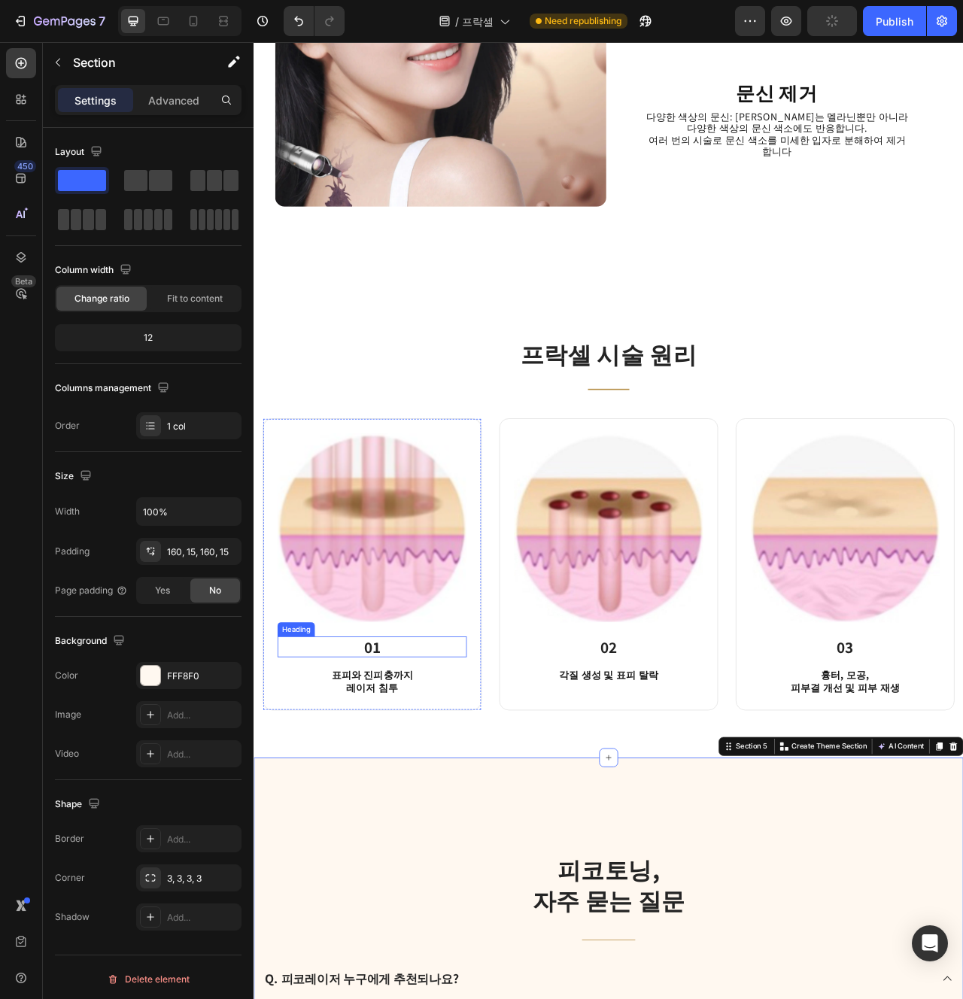
click at [408, 810] on strong "01" at bounding box center [404, 811] width 21 height 26
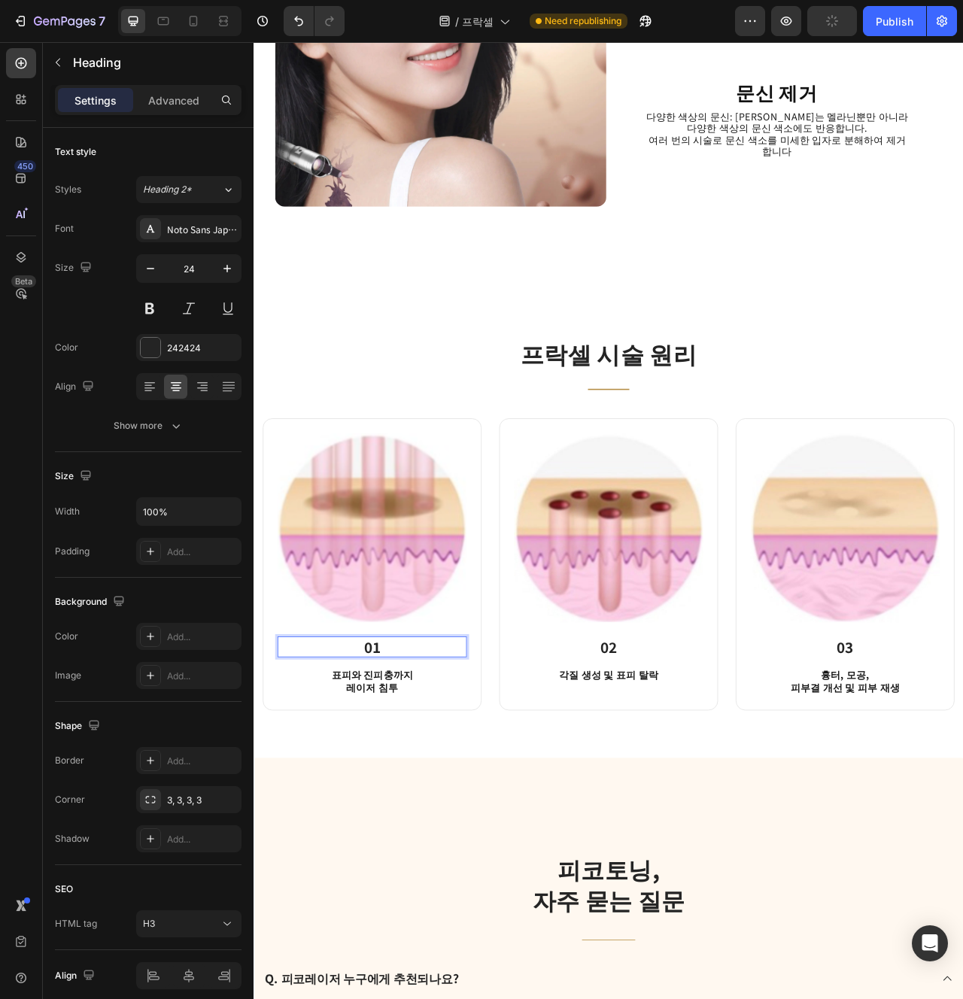
click at [452, 813] on p "01" at bounding box center [404, 811] width 238 height 23
copy strong "STEP"
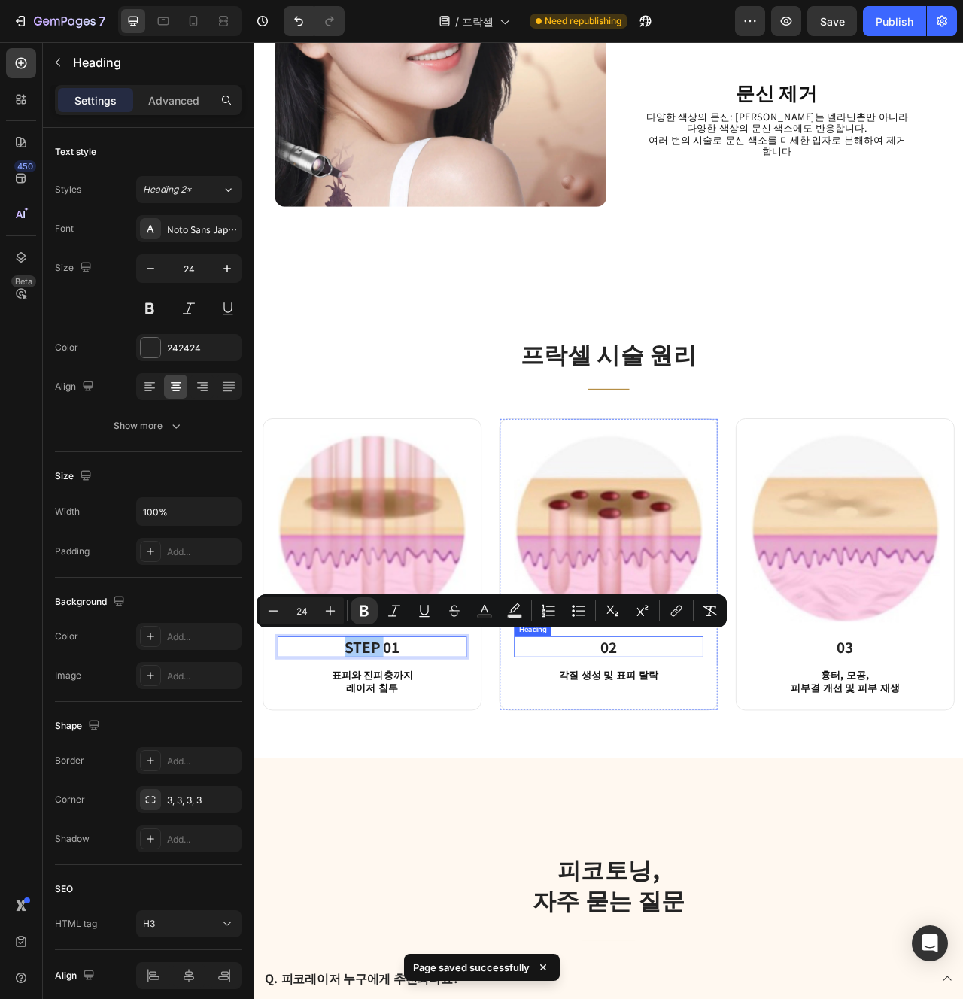
click at [692, 810] on h3 "02" at bounding box center [705, 811] width 241 height 26
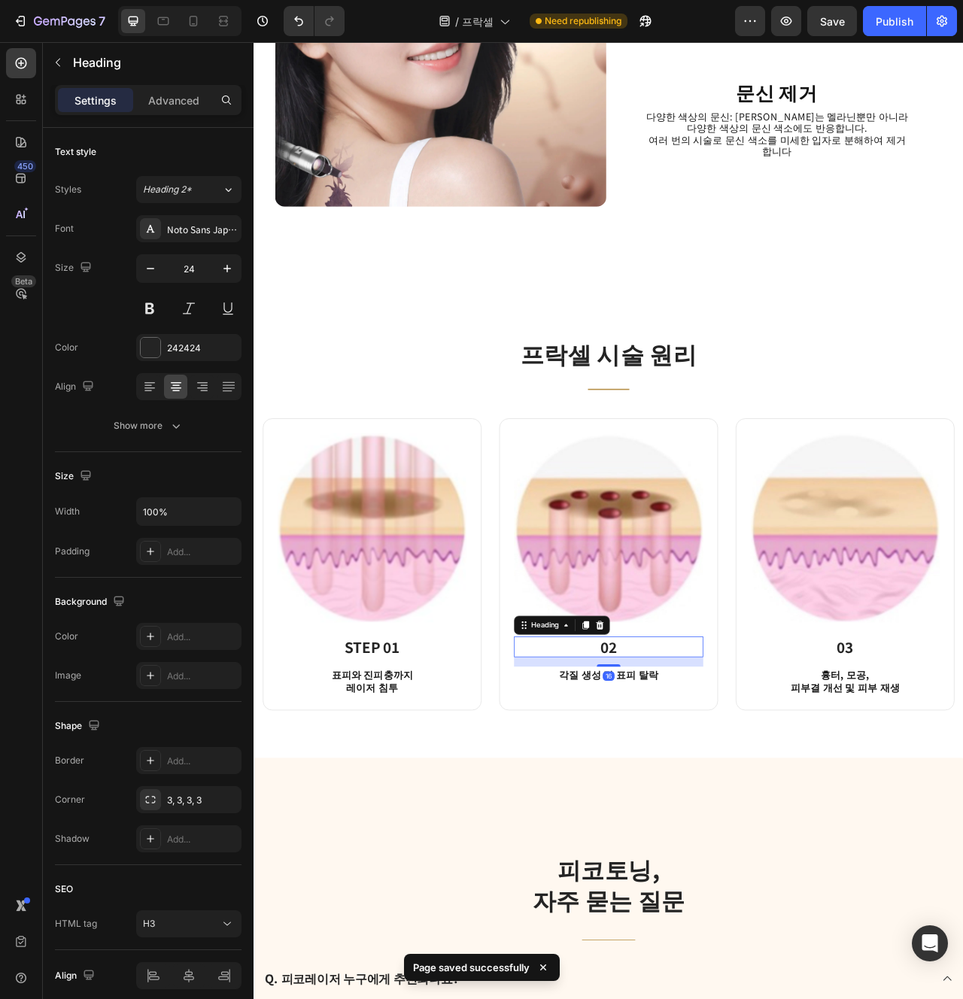
click at [692, 810] on h3 "02" at bounding box center [705, 811] width 241 height 26
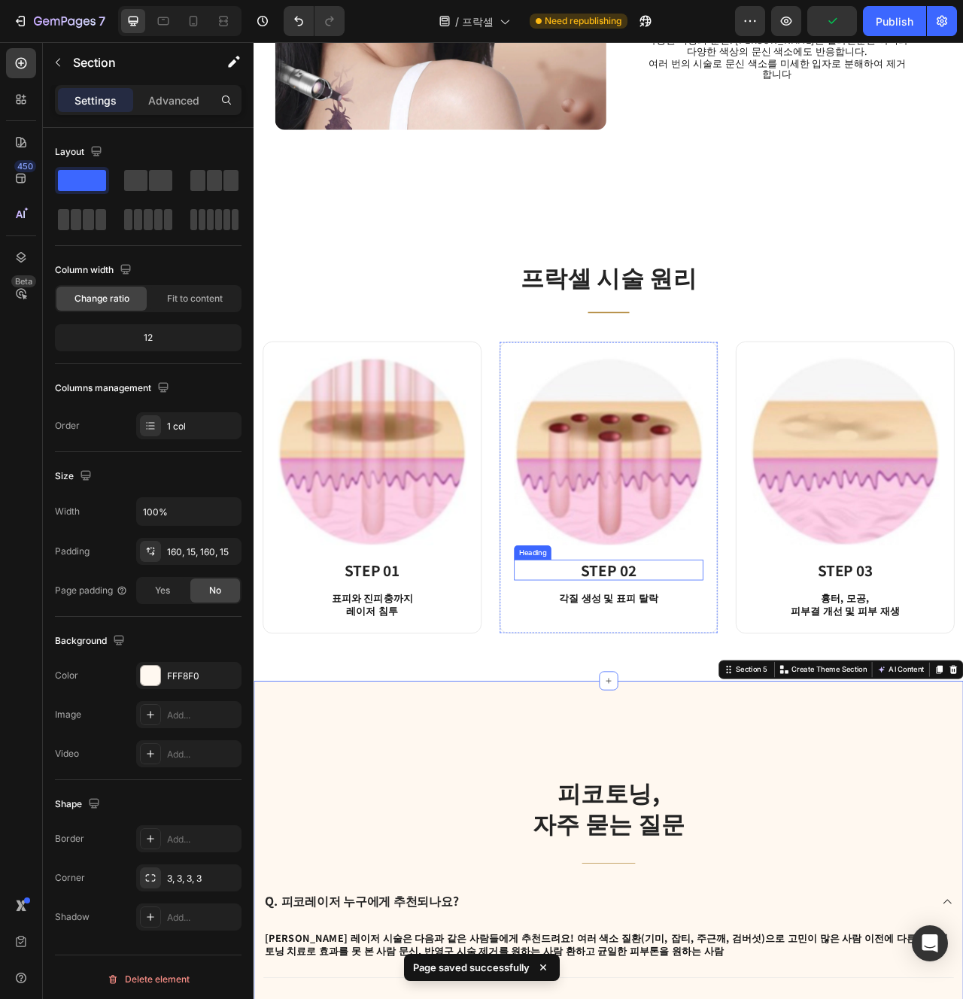
scroll to position [2204, 0]
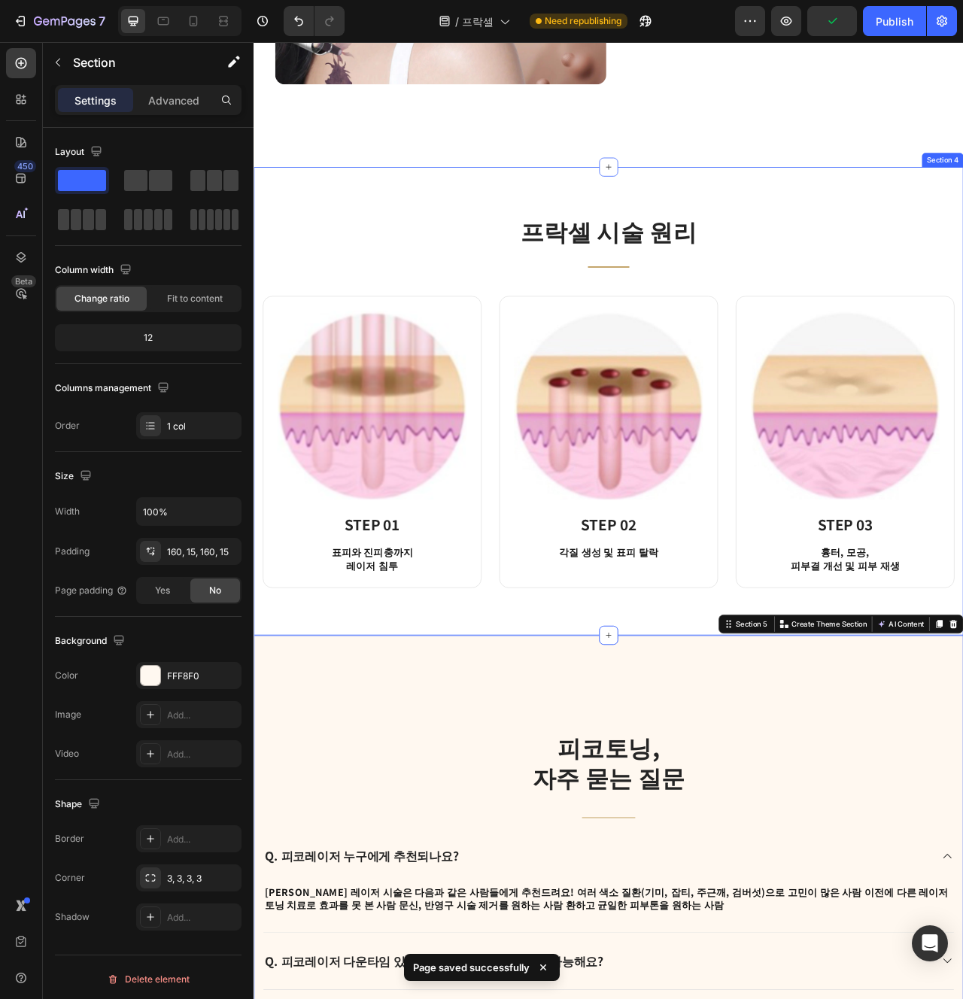
click at [500, 737] on div "프락셀 시술 원리 Heading Title Line Row Image ⁠⁠⁠⁠⁠⁠⁠ STEP 01 Heading 표피와 진피충까지 레이저 침투…" at bounding box center [705, 499] width 903 height 596
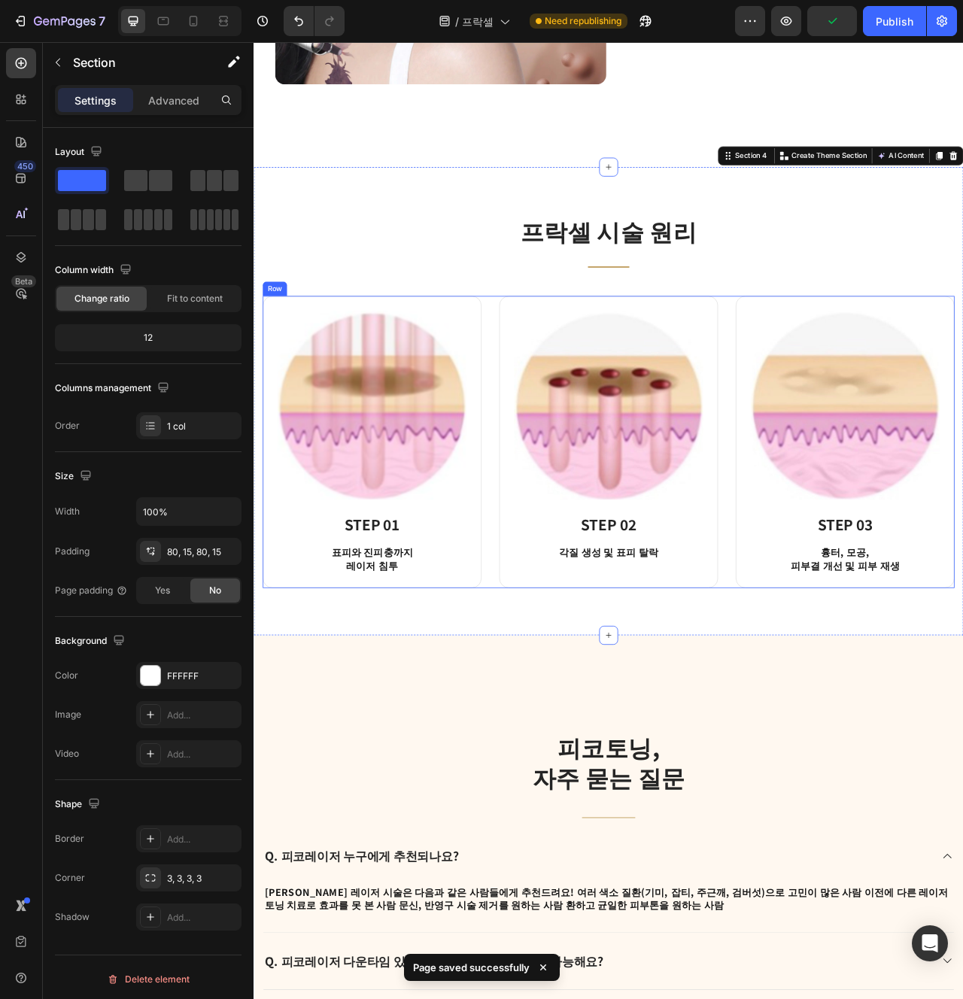
click at [561, 731] on div "Image ⁠⁠⁠⁠⁠⁠⁠ STEP 01 Heading 표피와 진피충까지 레이저 침투 Text block Row Image ⁠⁠⁠⁠⁠⁠⁠ STE…" at bounding box center [705, 551] width 880 height 372
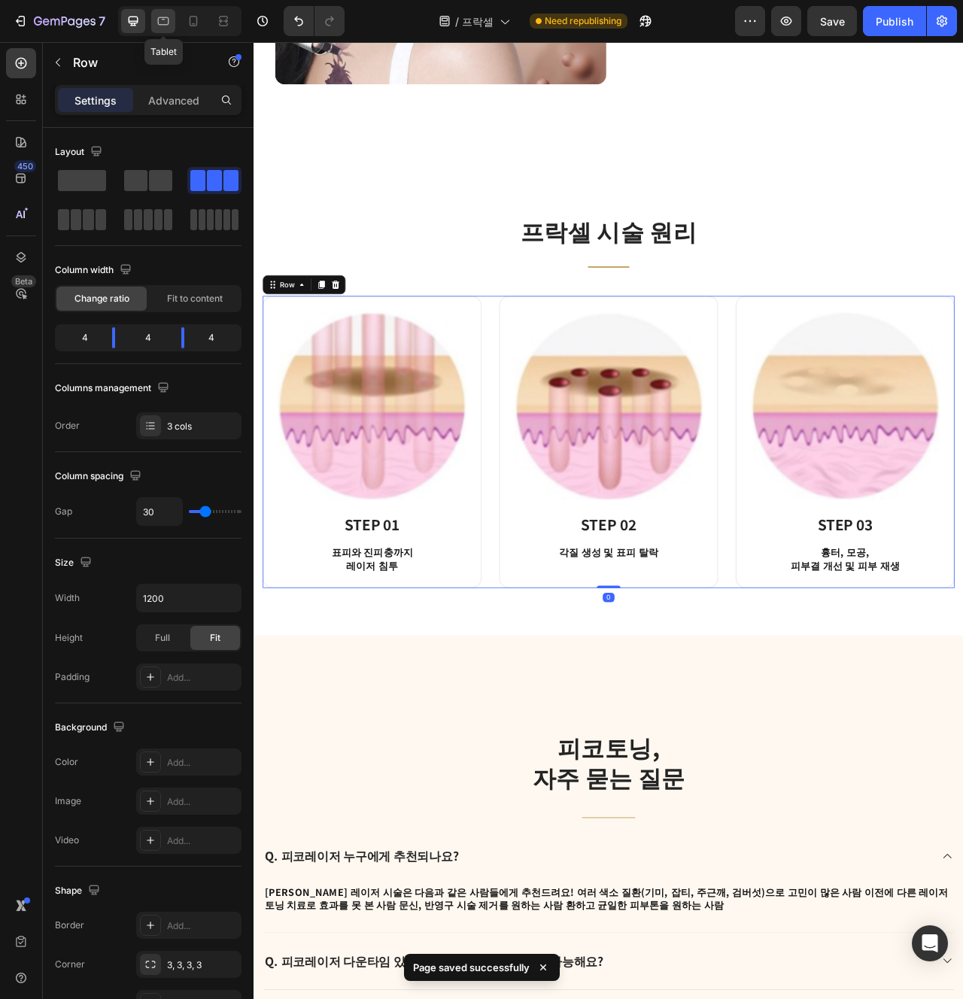
click at [157, 21] on icon at bounding box center [163, 21] width 15 height 15
type input "100%"
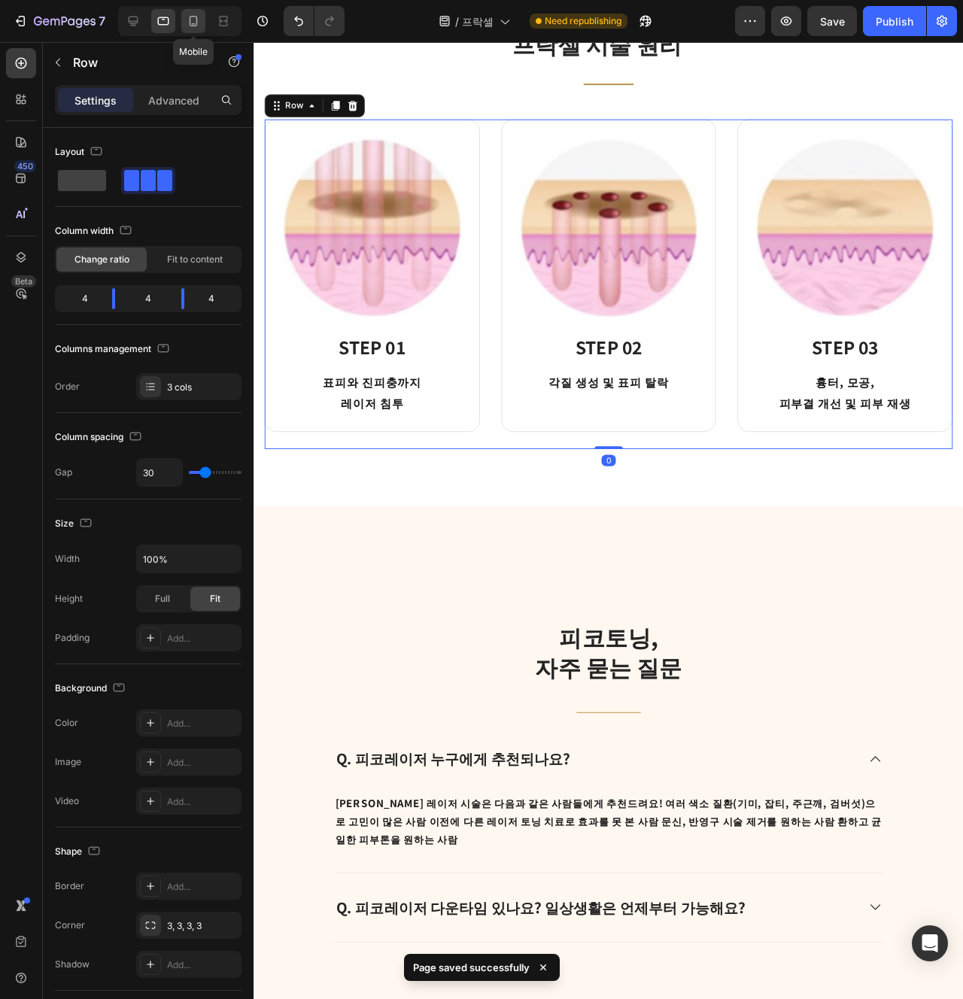
scroll to position [2233, 0]
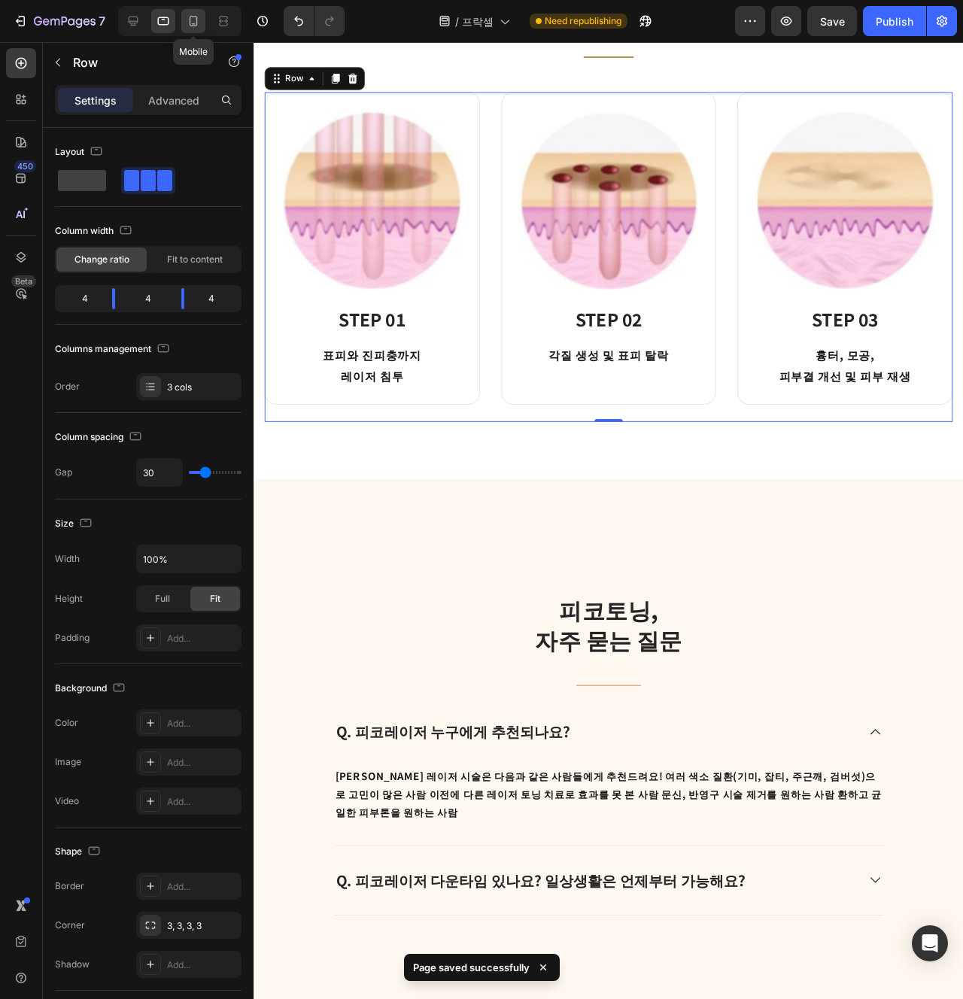
click at [194, 26] on icon at bounding box center [193, 21] width 15 height 15
type input "0"
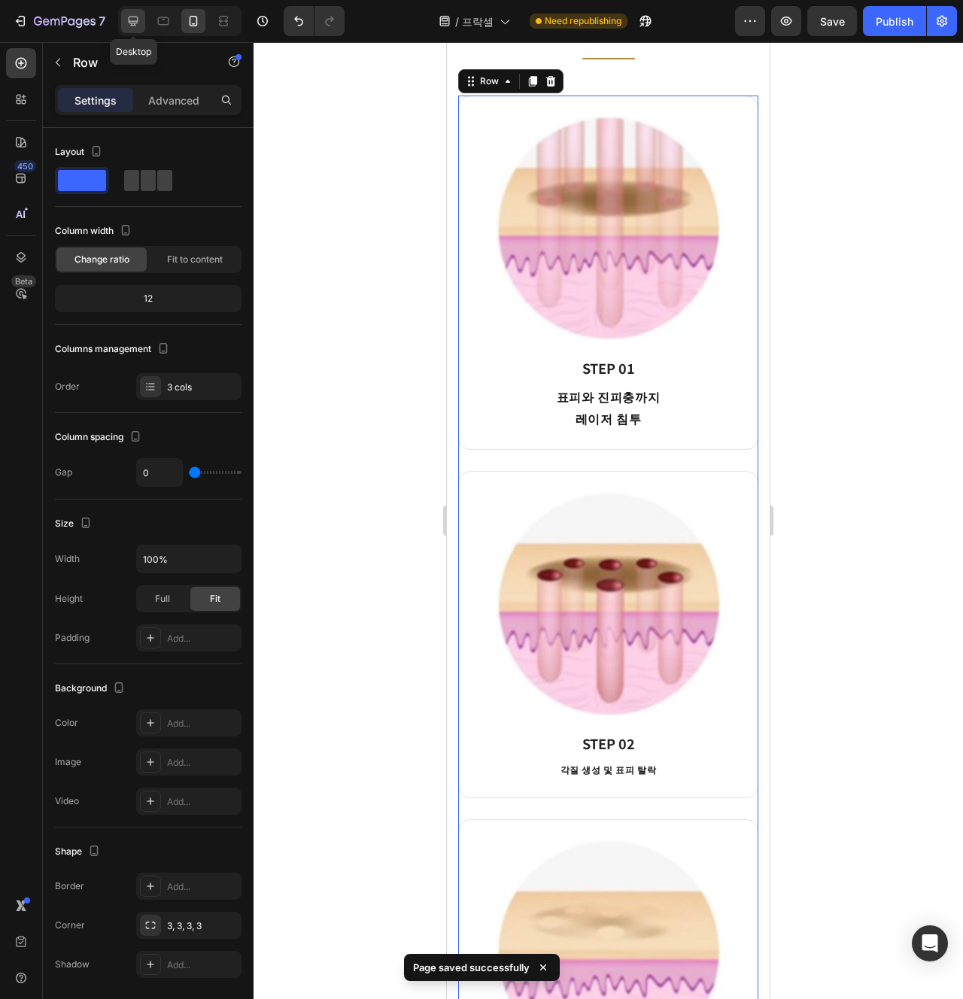
click at [136, 26] on icon at bounding box center [133, 21] width 15 height 15
type input "30"
type input "1200"
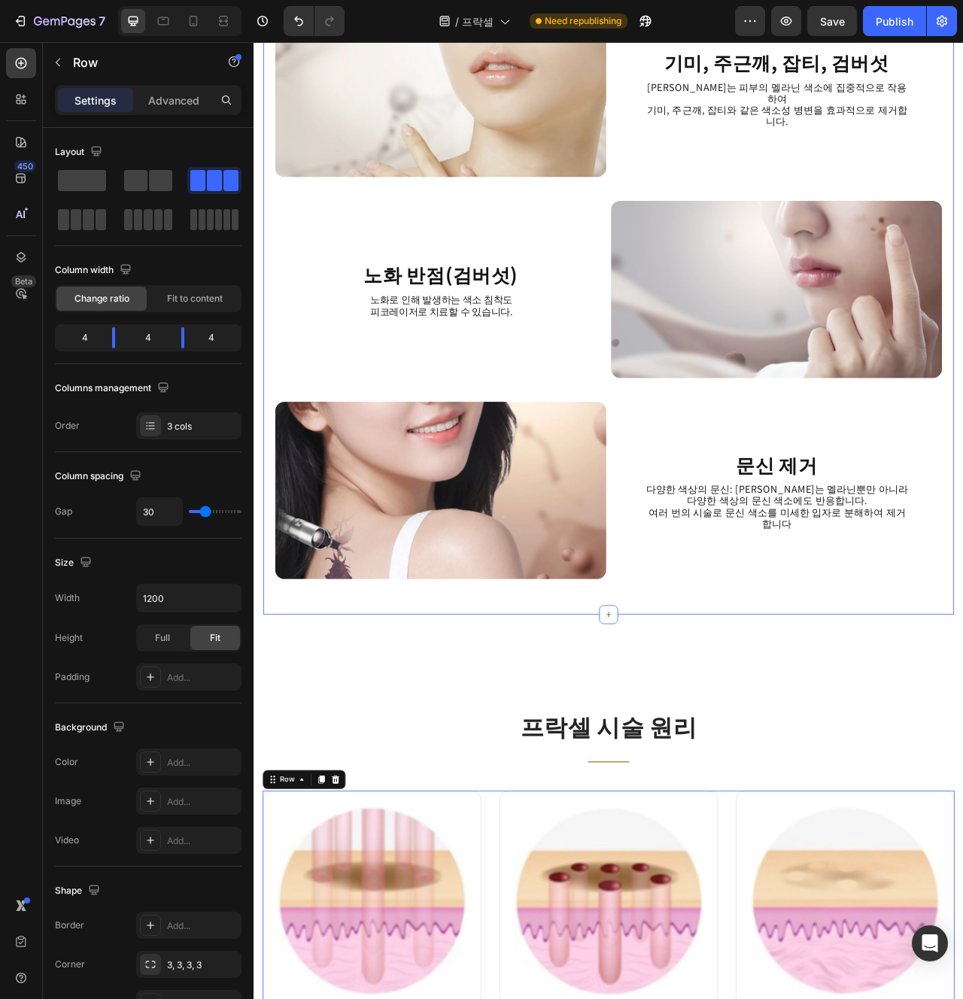
click at [734, 747] on div "피코레이저의 색소, 문신 파괴 Heading Image 기미, 주근깨, 잡티, 검버섯 Heading 피코레이저는 피부의 멜라닌 색소에 집중적으…" at bounding box center [705, 336] width 849 height 840
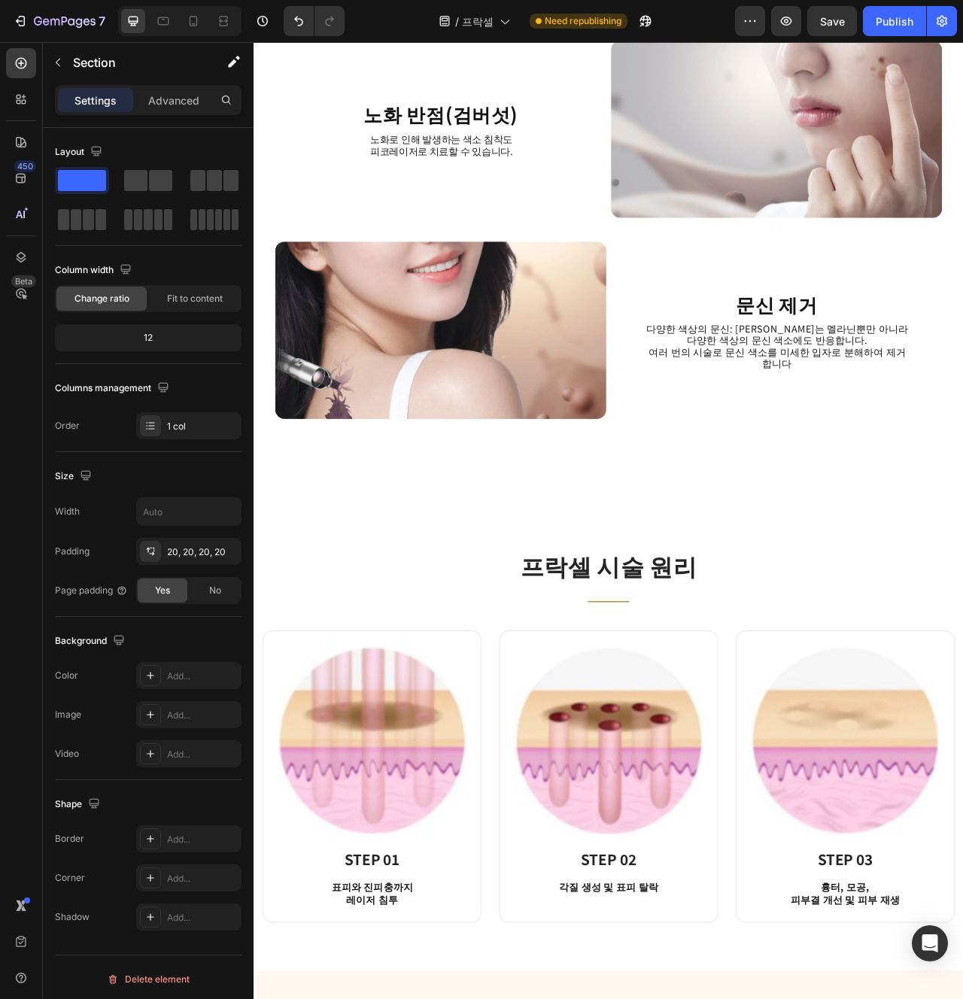
scroll to position [1780, 0]
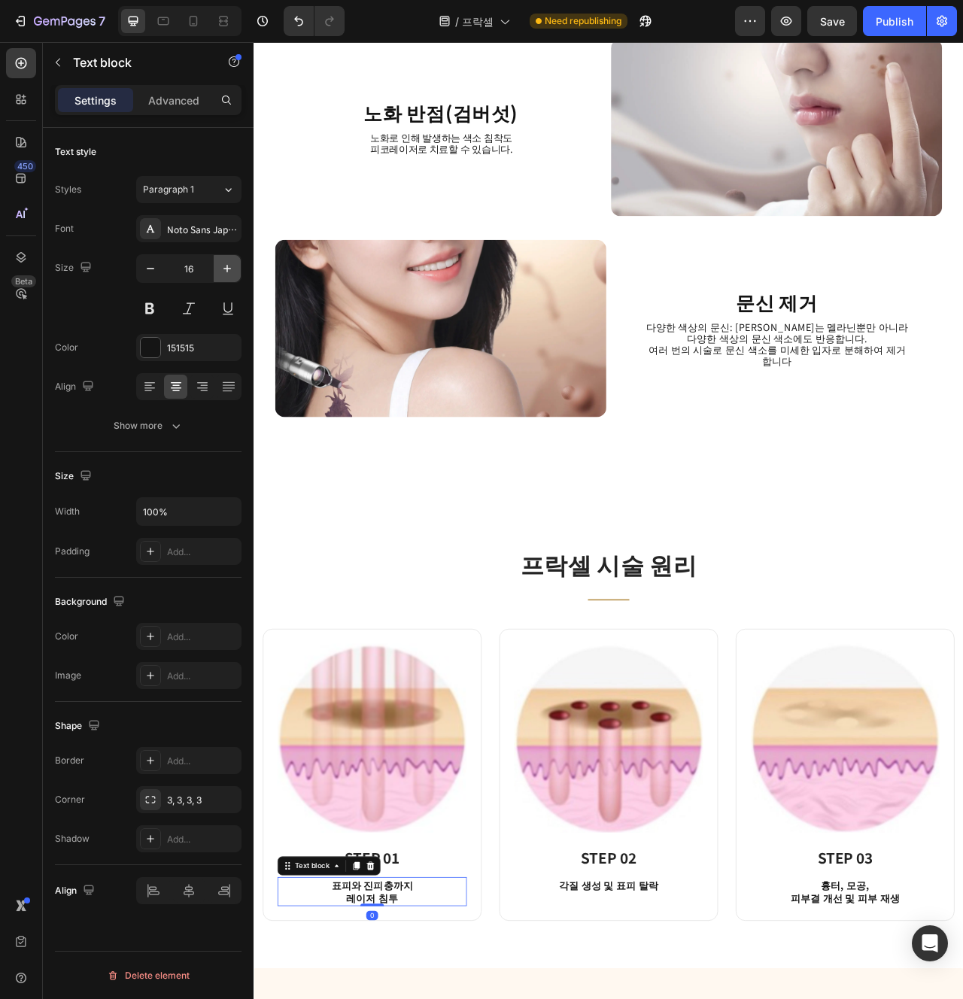
click at [226, 268] on icon "button" at bounding box center [227, 269] width 8 height 8
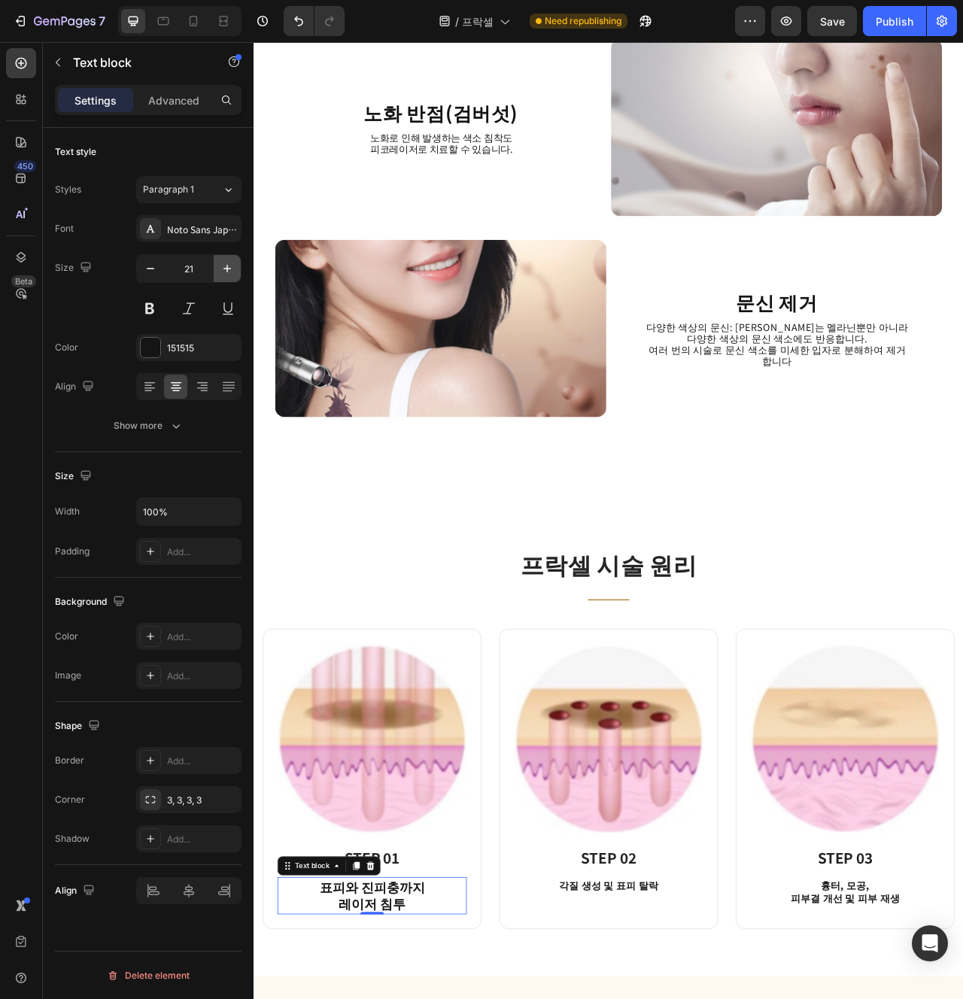
click at [226, 268] on icon "button" at bounding box center [227, 269] width 8 height 8
click at [156, 269] on icon "button" at bounding box center [150, 268] width 15 height 15
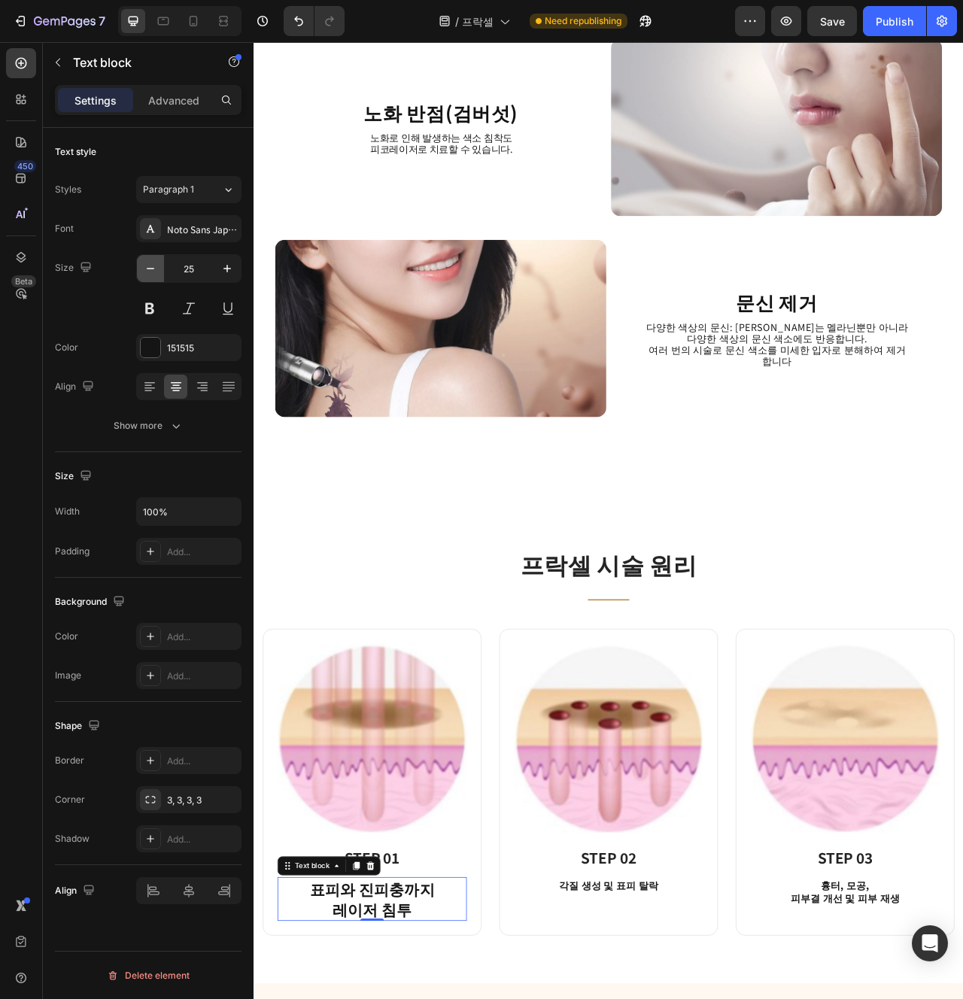
type input "24"
click at [642, 999] on div "Image STEP 02 Heading 각질 생성 및 표피 탈락 Text block Row" at bounding box center [705, 983] width 278 height 388
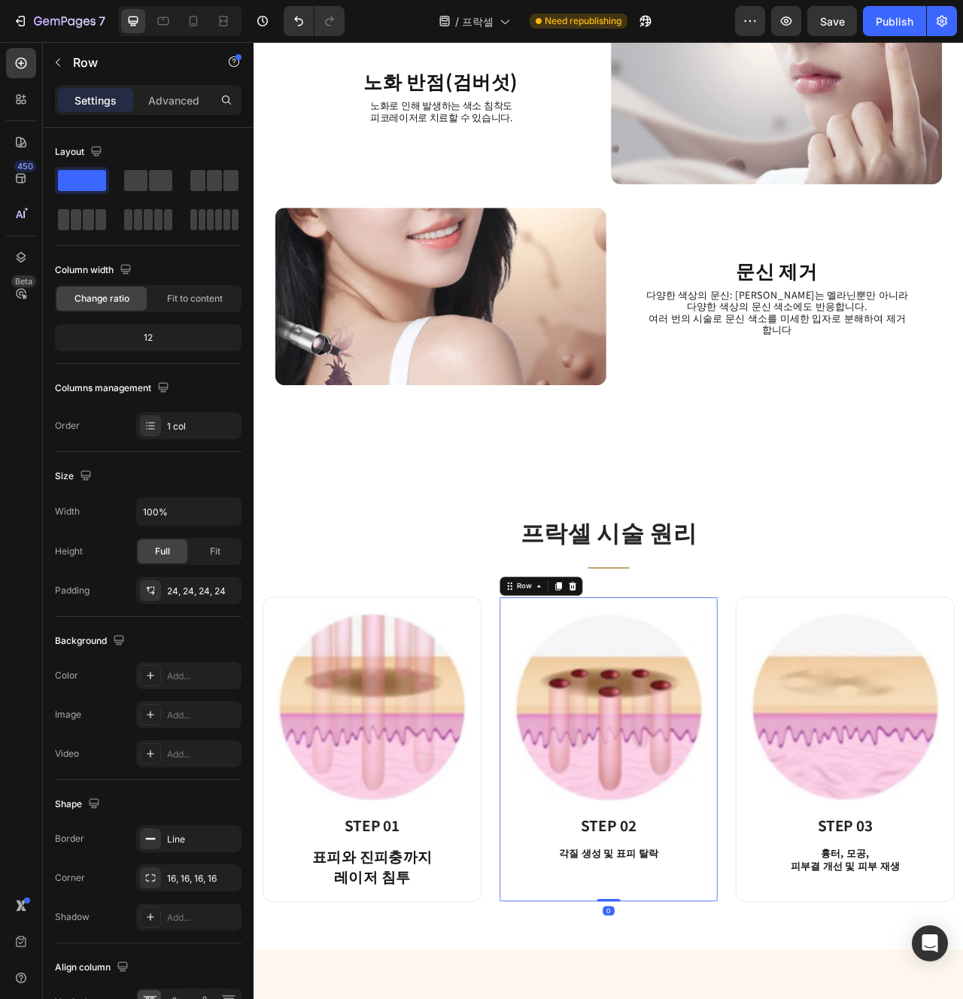
scroll to position [1872, 0]
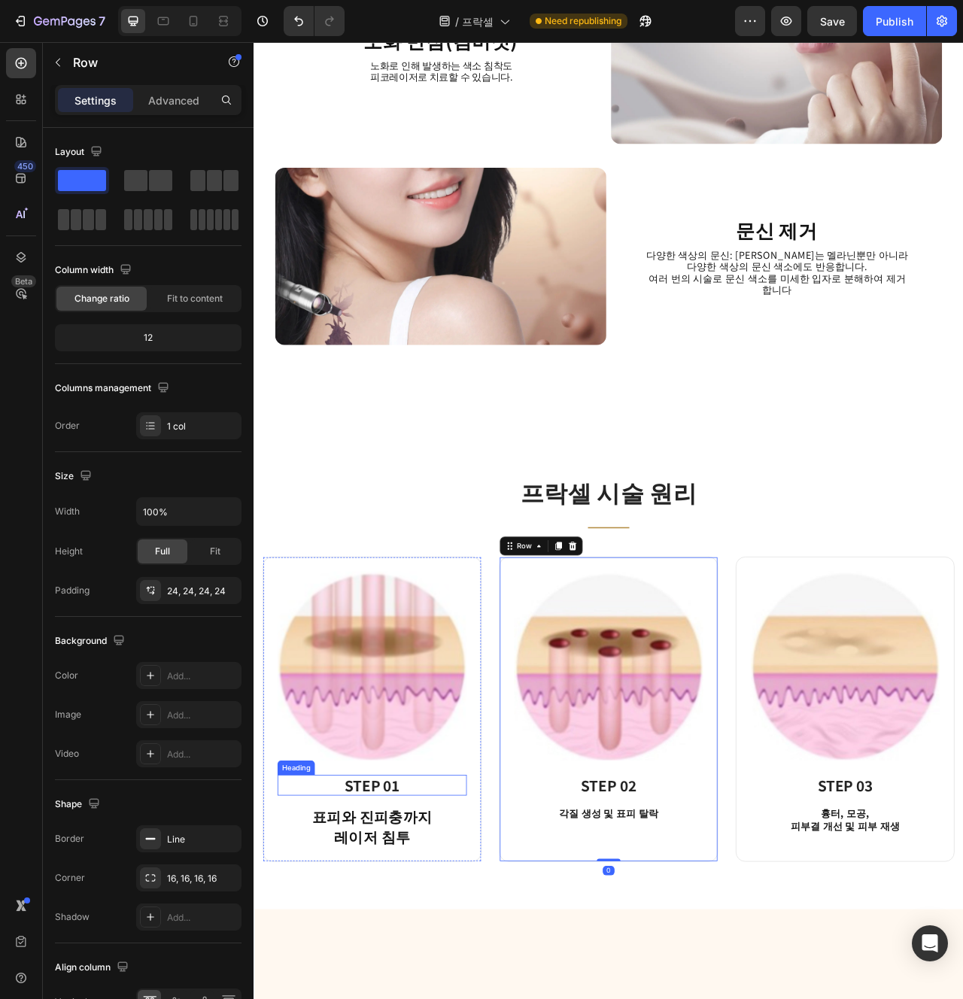
click at [420, 980] on strong "STEP 01" at bounding box center [404, 987] width 70 height 26
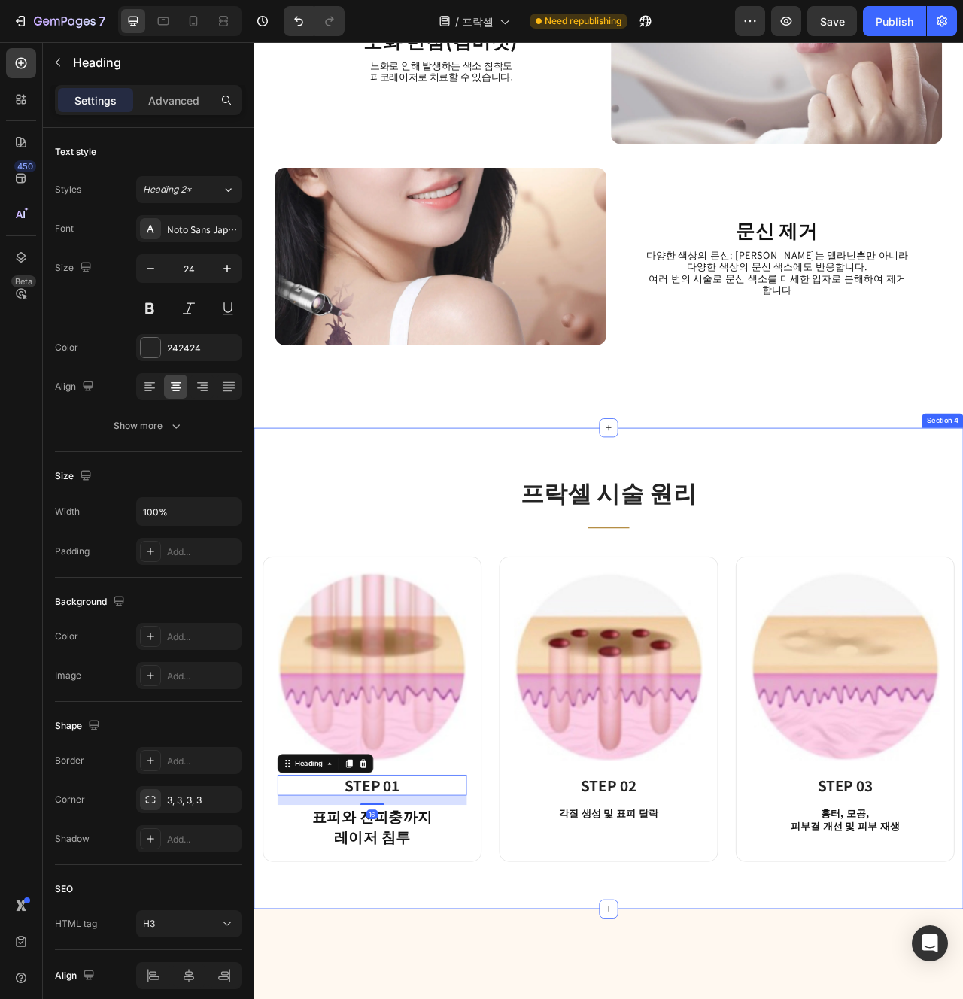
click at [632, 999] on div "프락셀 시술 원리 Heading Title Line Row Image STEP 01 Heading 16 표피와 진피충까지 레이저 침투 Text…" at bounding box center [705, 839] width 903 height 613
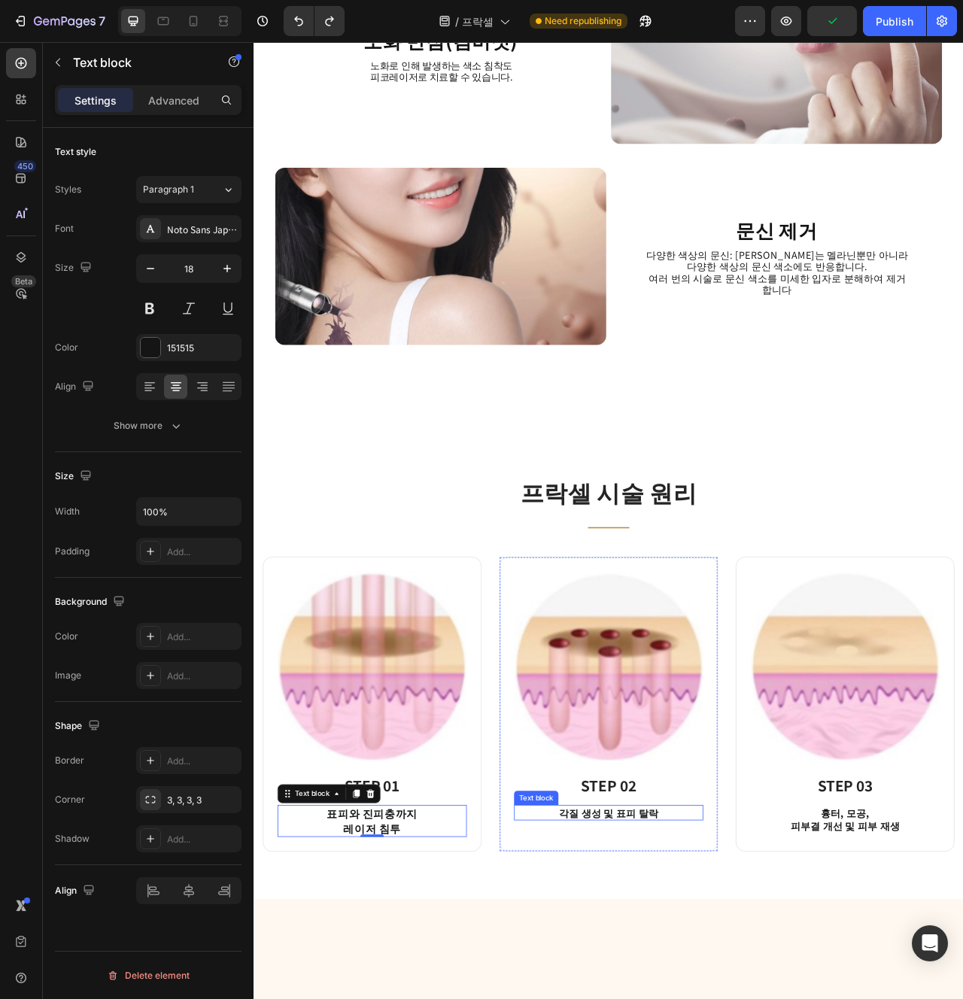
click at [225, 266] on icon "button" at bounding box center [227, 268] width 15 height 15
click at [234, 261] on icon "button" at bounding box center [227, 268] width 15 height 15
type input "18"
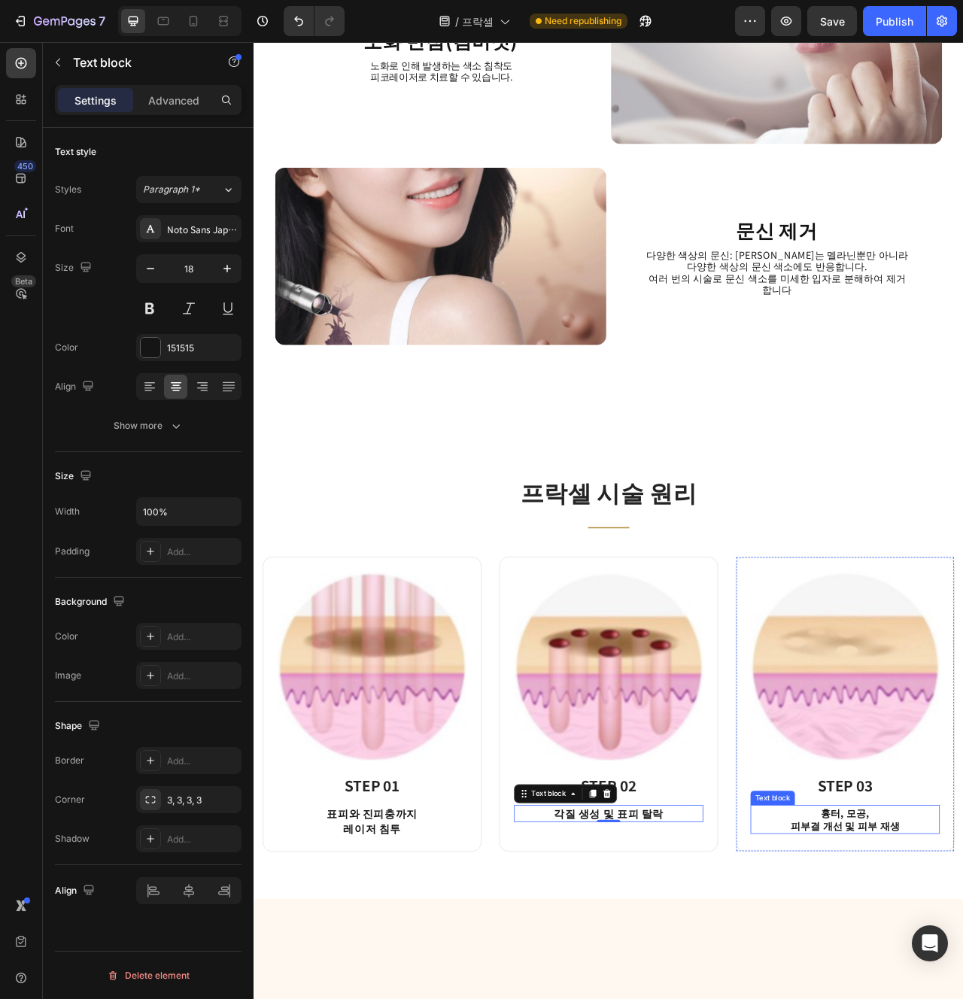
click at [227, 265] on icon "button" at bounding box center [227, 269] width 8 height 8
type input "18"
click at [701, 995] on strong "STEP 02" at bounding box center [705, 987] width 70 height 26
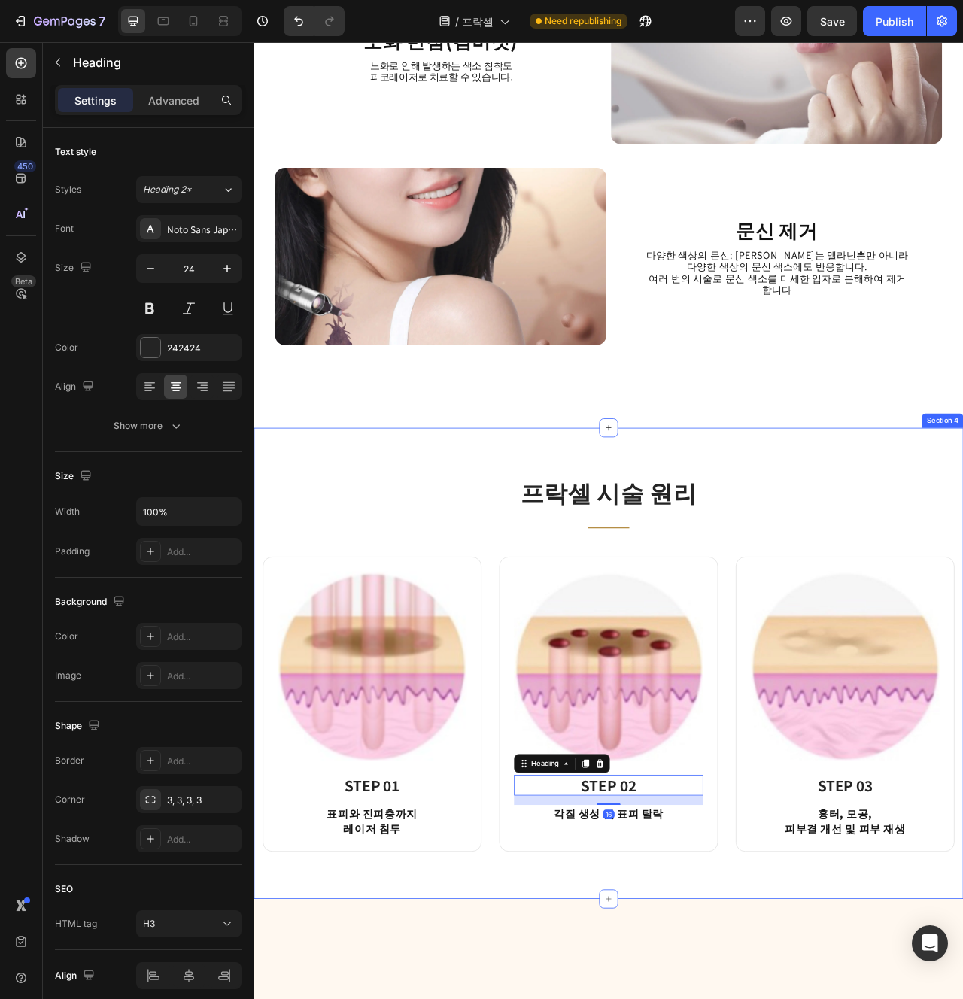
click at [889, 999] on div "프락셀 시술 원리 Heading Title Line Row Image STEP 01 Heading 표피와 진피충까지 레이저 침투 Text bl…" at bounding box center [705, 833] width 903 height 600
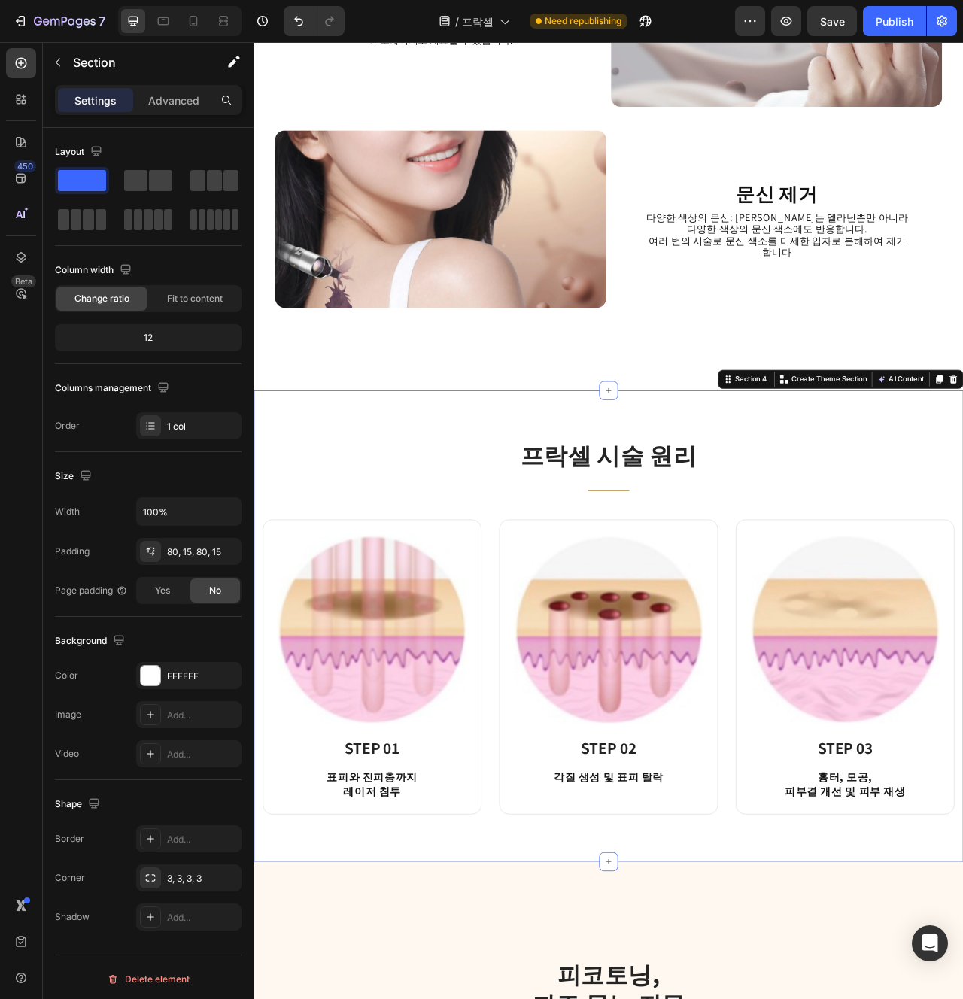
scroll to position [1927, 0]
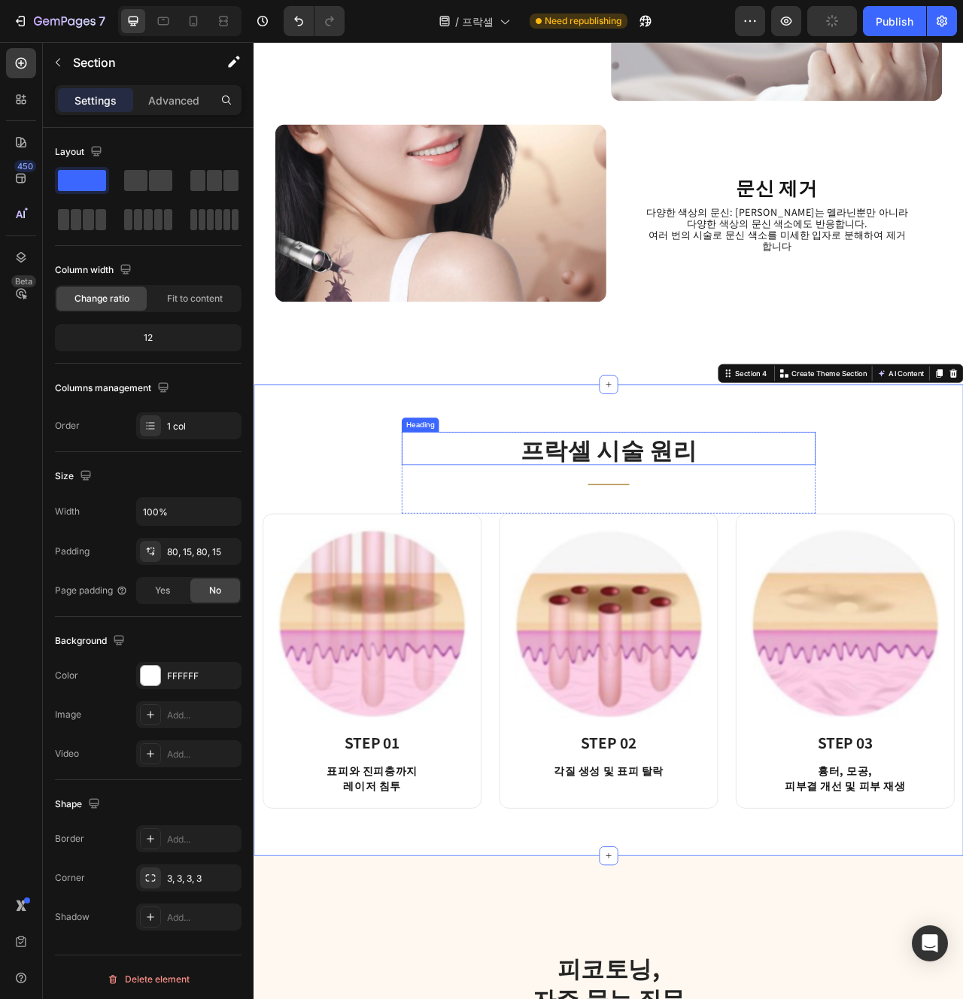
click at [765, 536] on div "프락셀 시술 원리 Heading Title Line Row Image STEP 01 Heading 표피와 진피충까지 레이저 침투 Text bl…" at bounding box center [705, 778] width 903 height 600
click at [773, 556] on h2 "프락셀 시술 원리" at bounding box center [705, 559] width 527 height 42
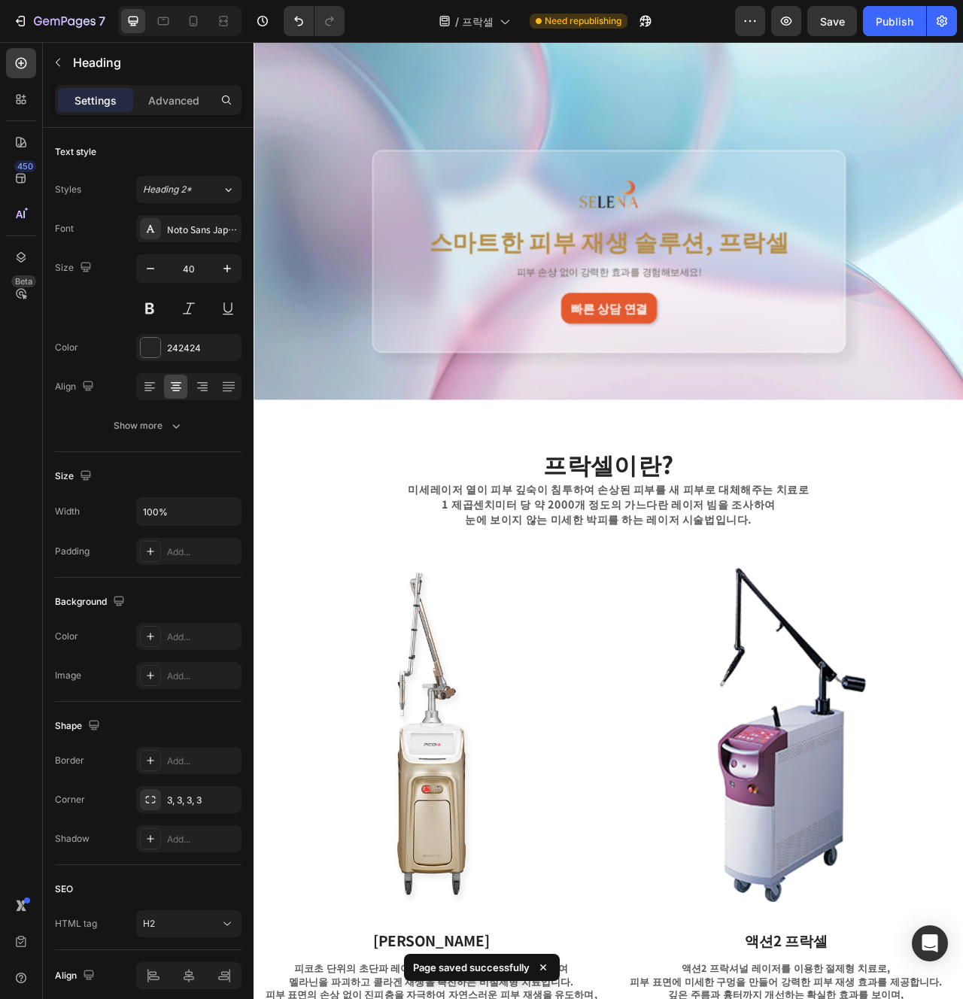
scroll to position [59, 0]
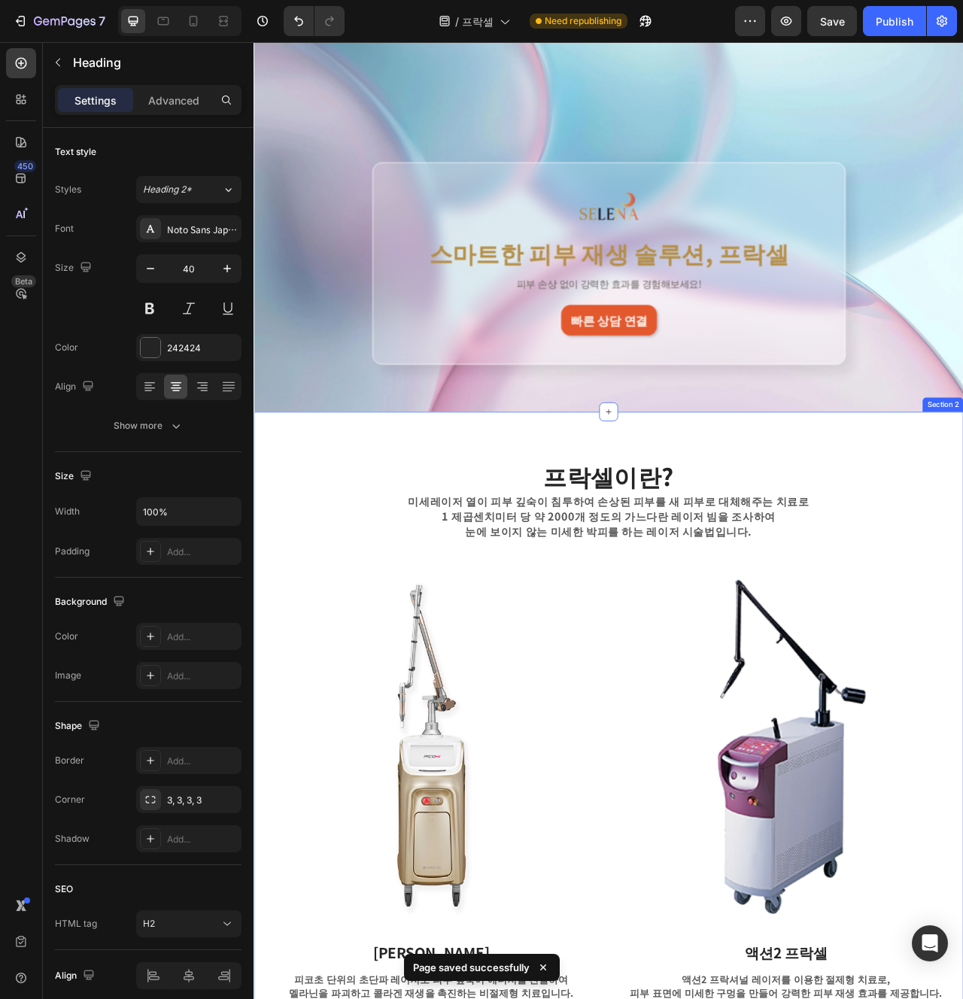
click at [657, 634] on p "미세레이저 열이 피부 깊숙이 침투하여 손상된 피부를 새 피부로 대체해주는 치료로" at bounding box center [705, 625] width 727 height 19
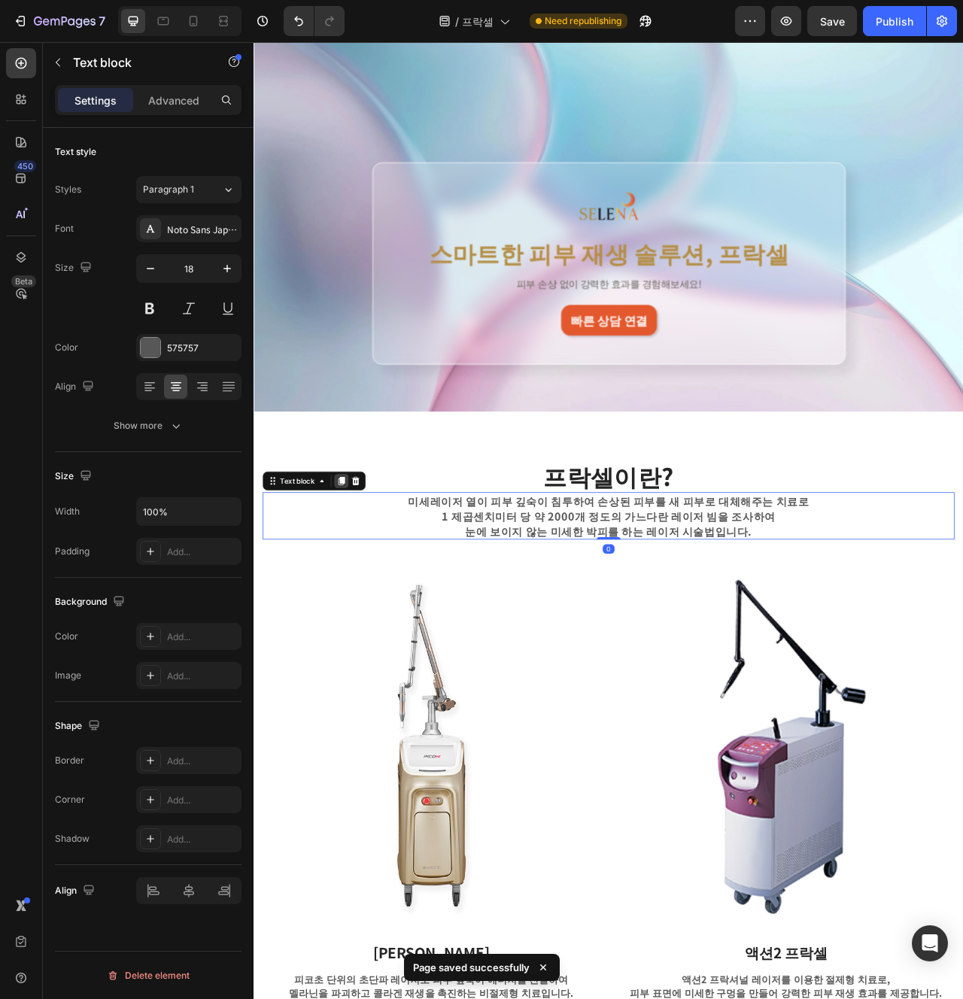
click at [371, 604] on icon at bounding box center [365, 600] width 12 height 12
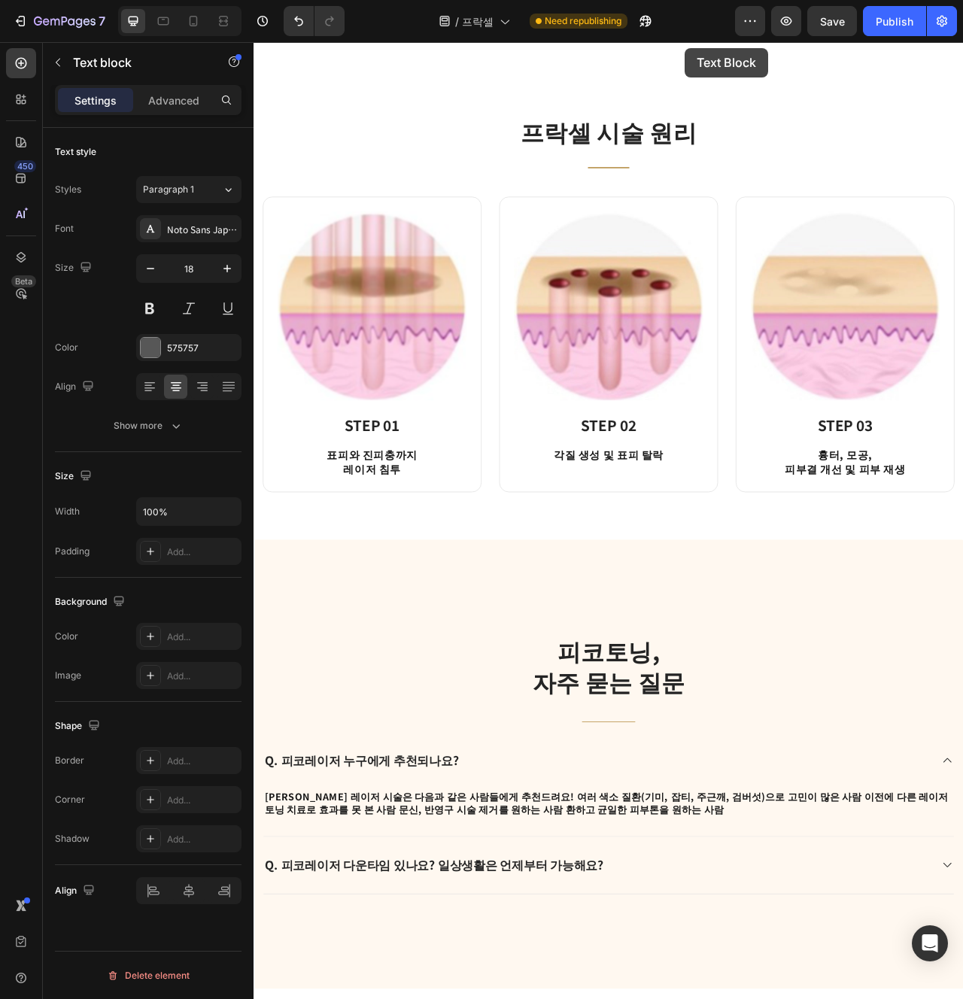
scroll to position [2269, 0]
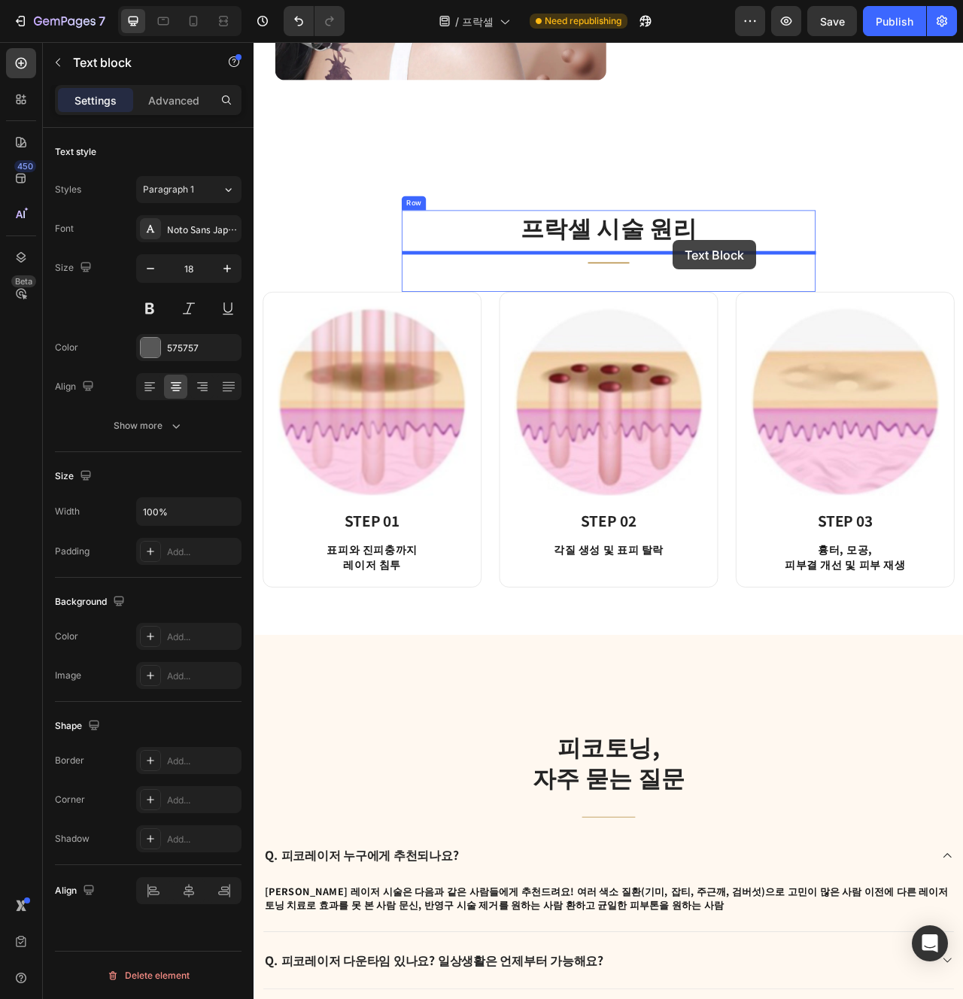
drag, startPoint x: 320, startPoint y: 108, endPoint x: 787, endPoint y: 294, distance: 503.2
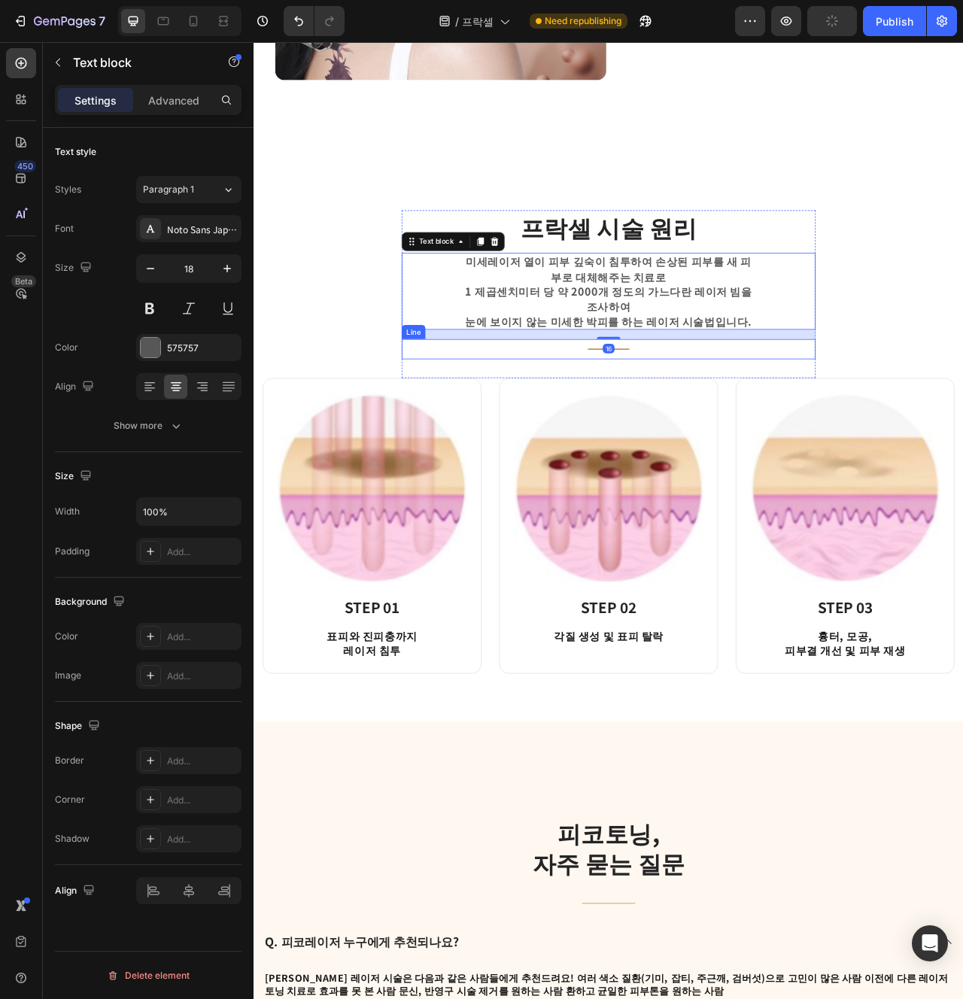
click at [686, 440] on div "Title Line" at bounding box center [705, 433] width 527 height 26
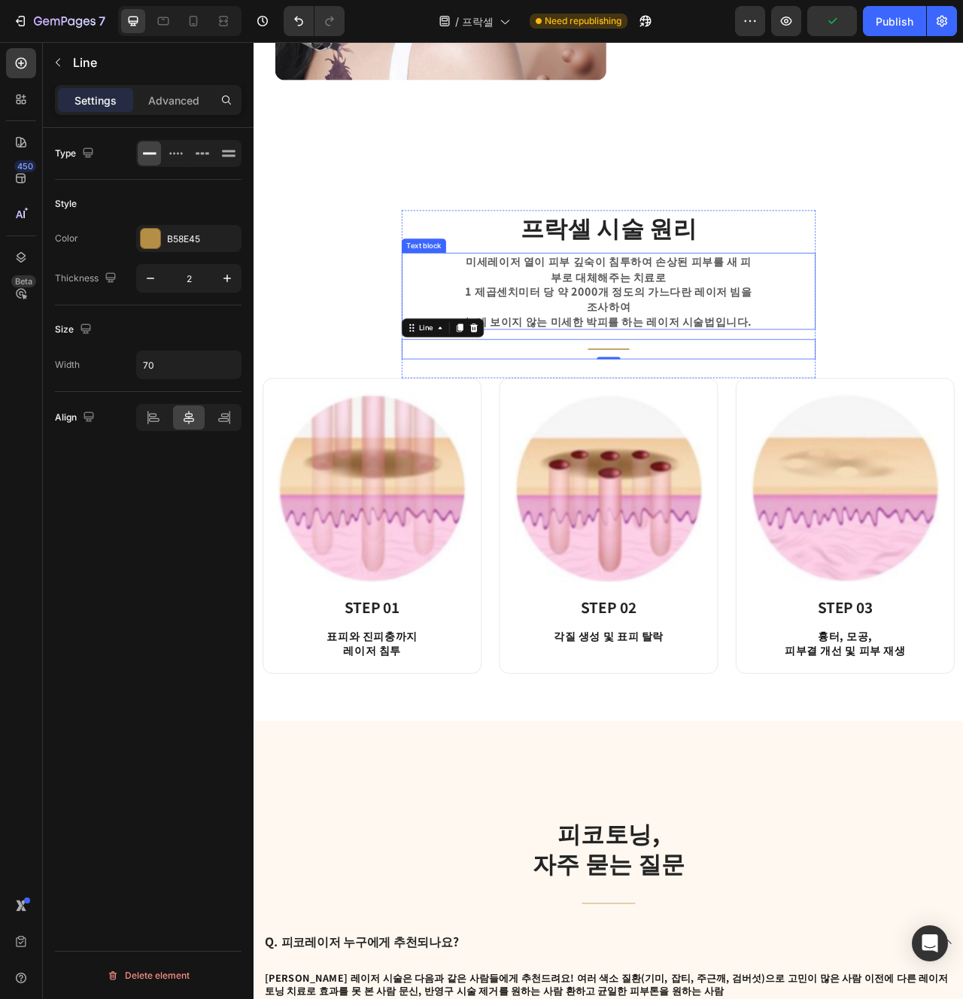
click at [691, 348] on p "미세레이저 열이 피부 깊숙이 침투하여 손상된 피부를 새 피부로 대체해주는 치료로" at bounding box center [704, 331] width 373 height 38
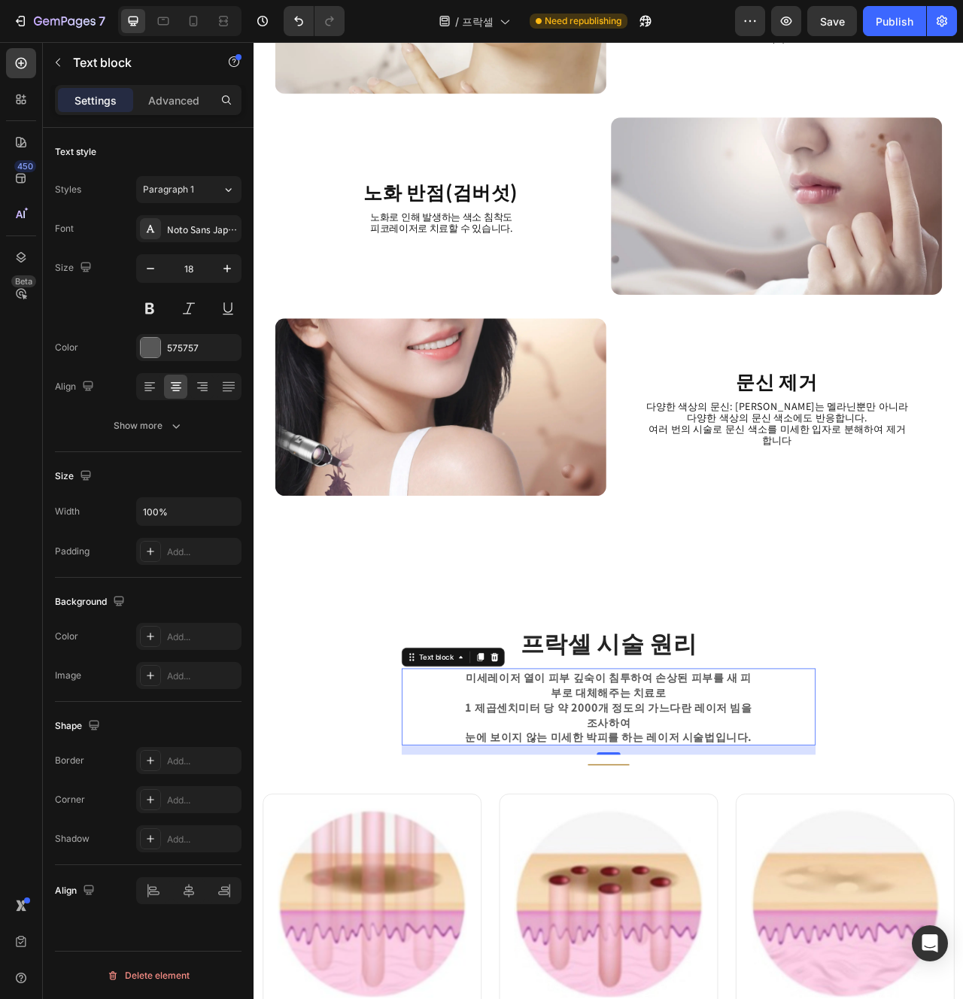
scroll to position [1714, 0]
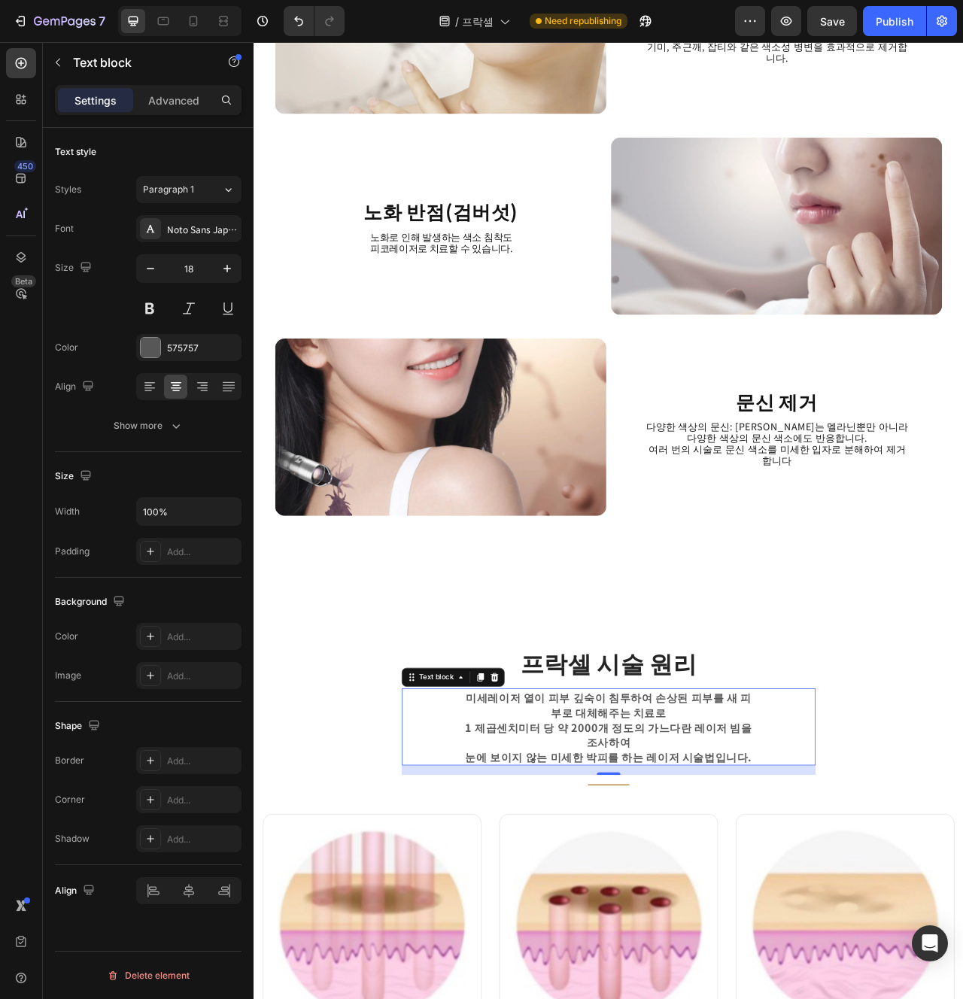
click at [730, 880] on p "미세레이저 열이 피부 깊숙이 침투하여 손상된 피부를 새 피부로 대체해주는 치료로" at bounding box center [704, 885] width 373 height 38
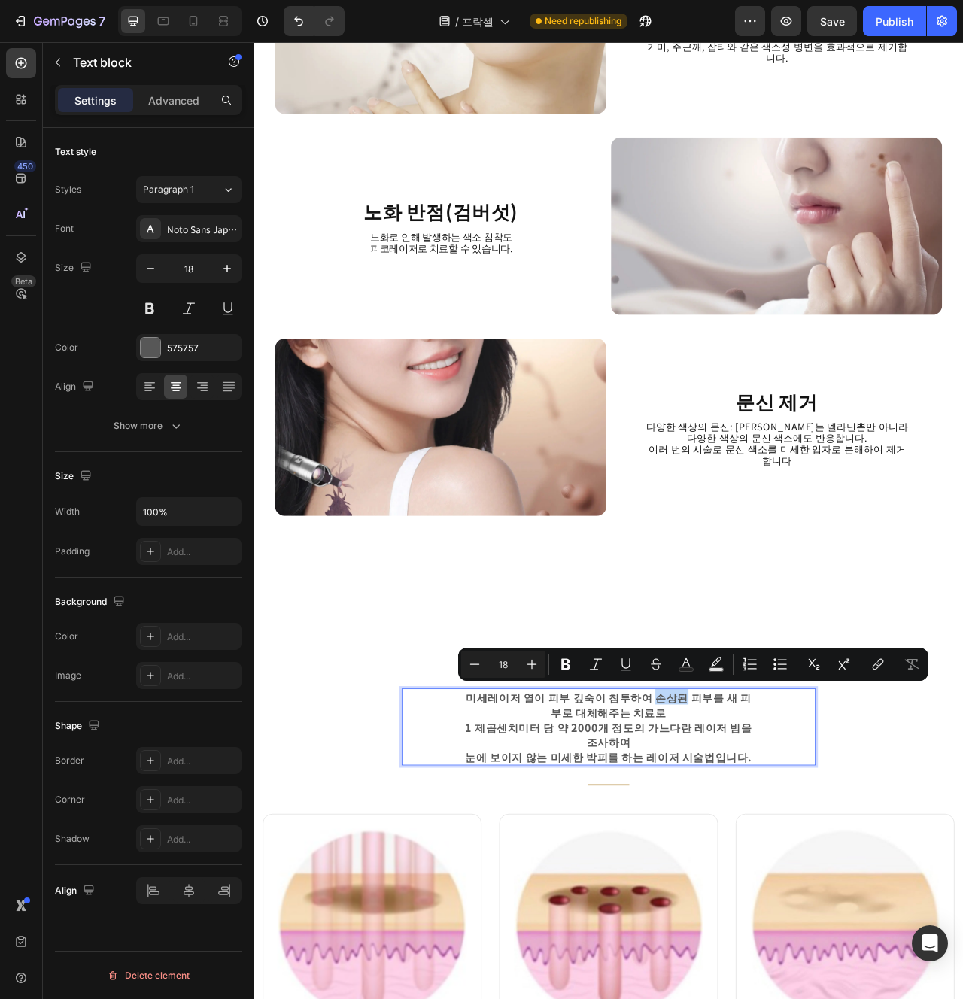
click at [716, 981] on div "Title Line" at bounding box center [705, 987] width 527 height 26
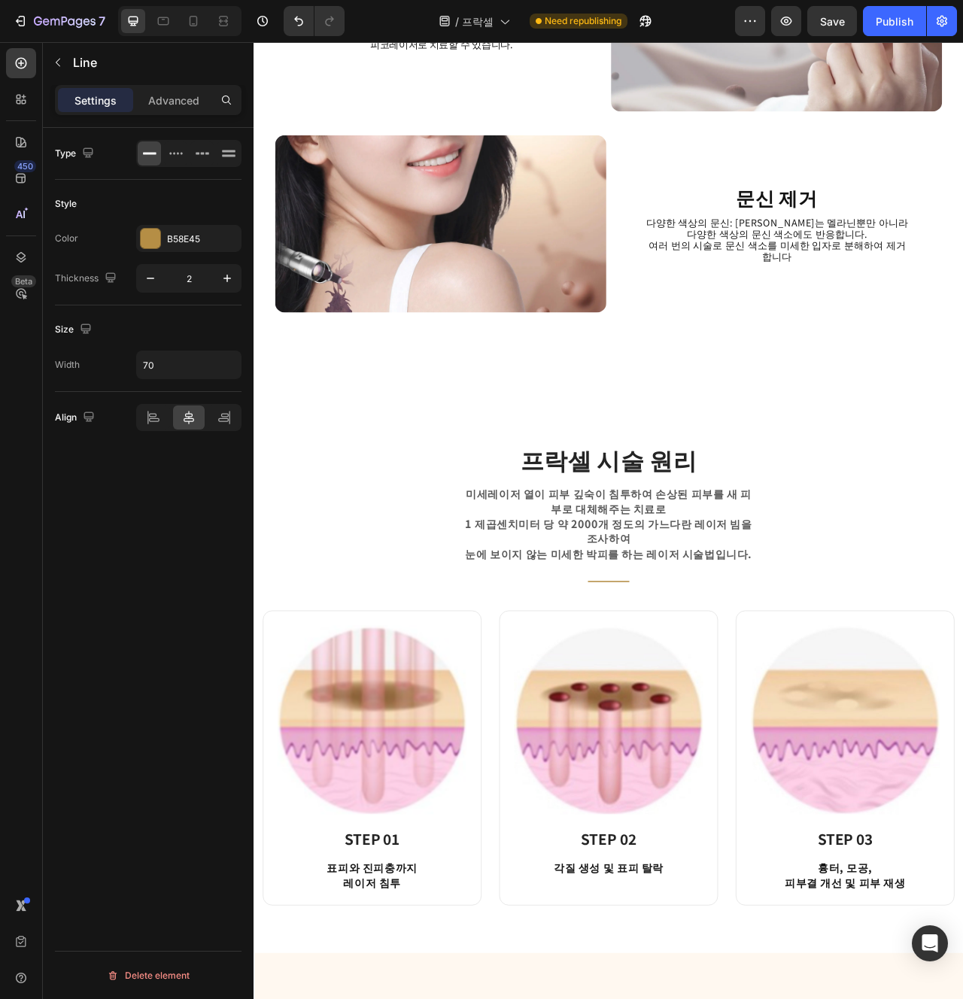
scroll to position [1935, 0]
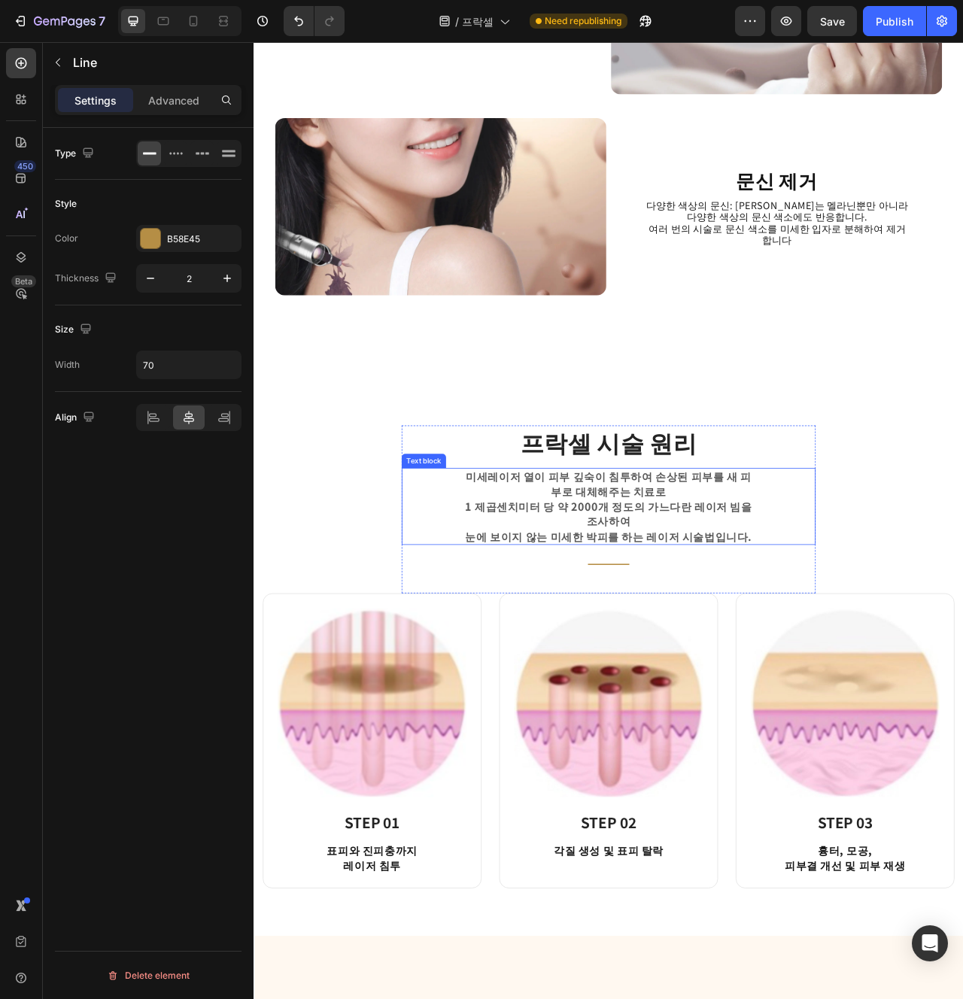
click at [896, 664] on div "미세레이저 열이 피부 깊숙이 침투하여 손상된 피부를 새 피부로 대체해주는 치료로 1 제곱센치미터 당 약 2000개 정도의 가느다란 레이저 빔을…" at bounding box center [705, 633] width 527 height 98
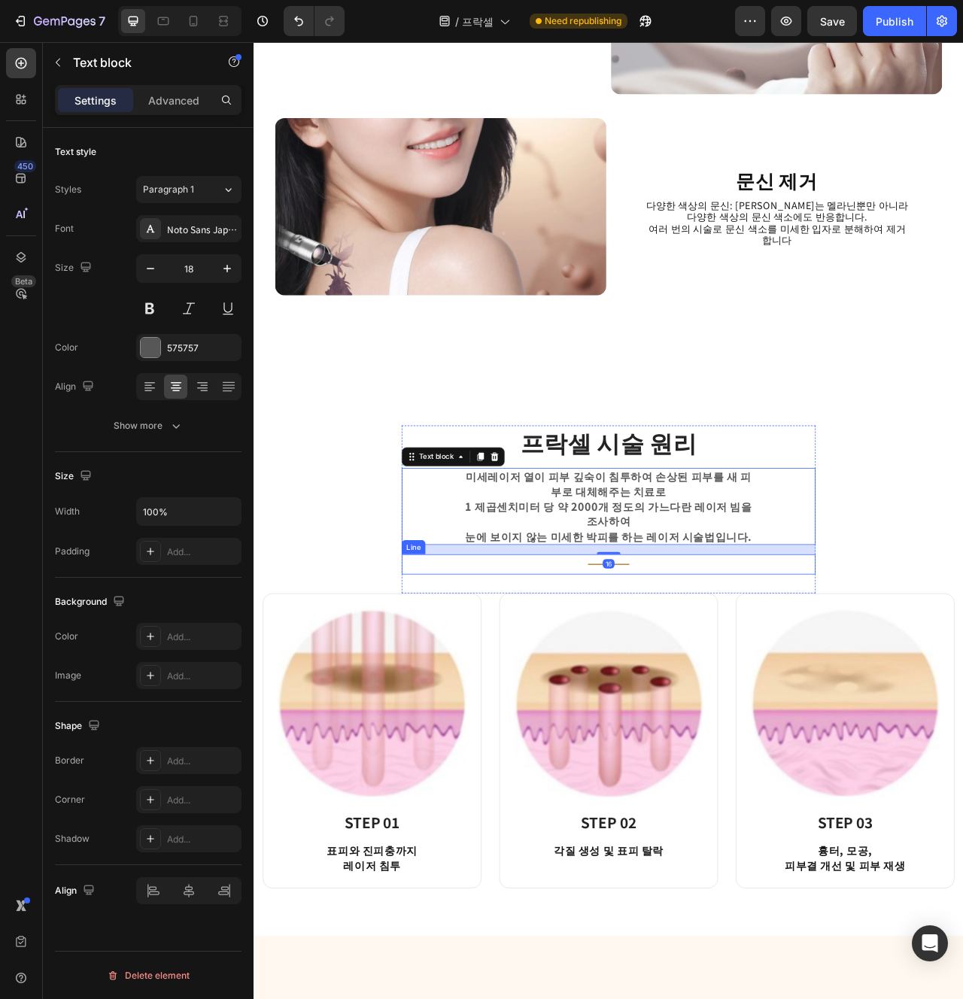
click at [854, 700] on div "Title Line" at bounding box center [705, 707] width 527 height 26
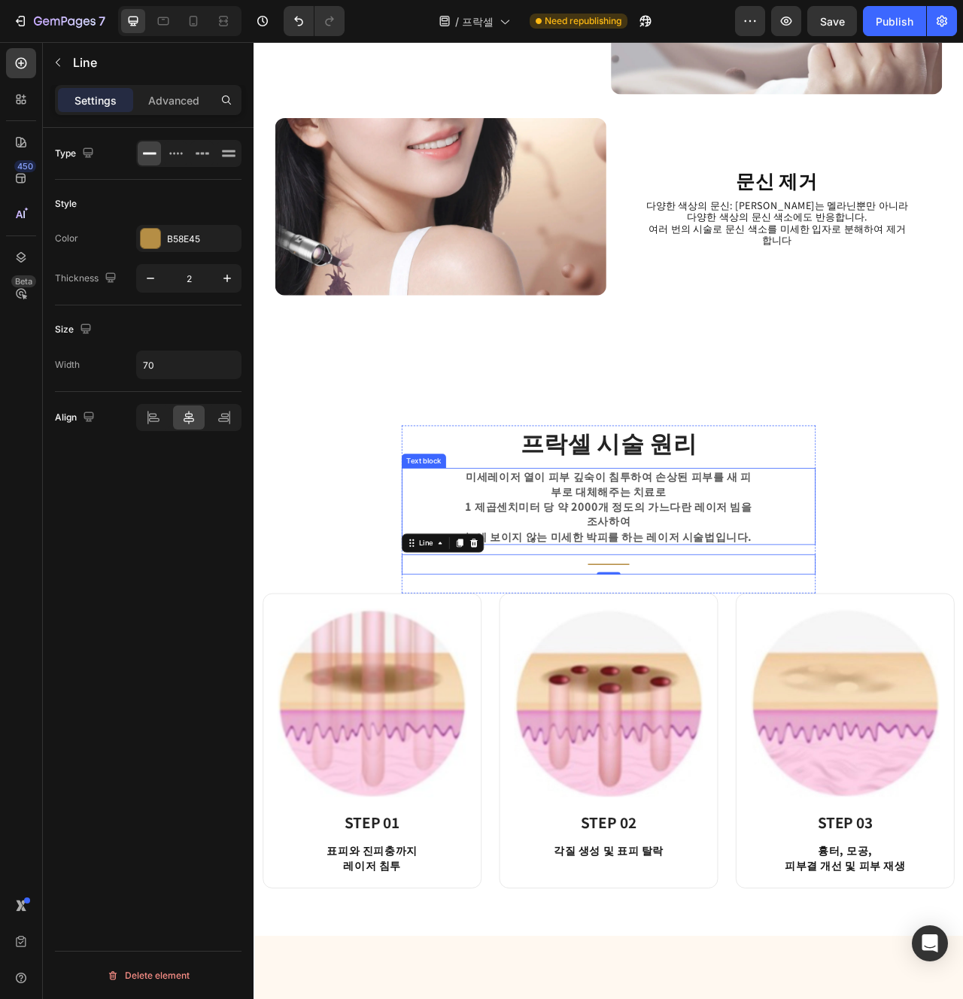
click at [775, 650] on p "1 제곱센치미터 당 약 2000개 정도의 가느다란 레이저 빔을 조사하여" at bounding box center [704, 642] width 373 height 38
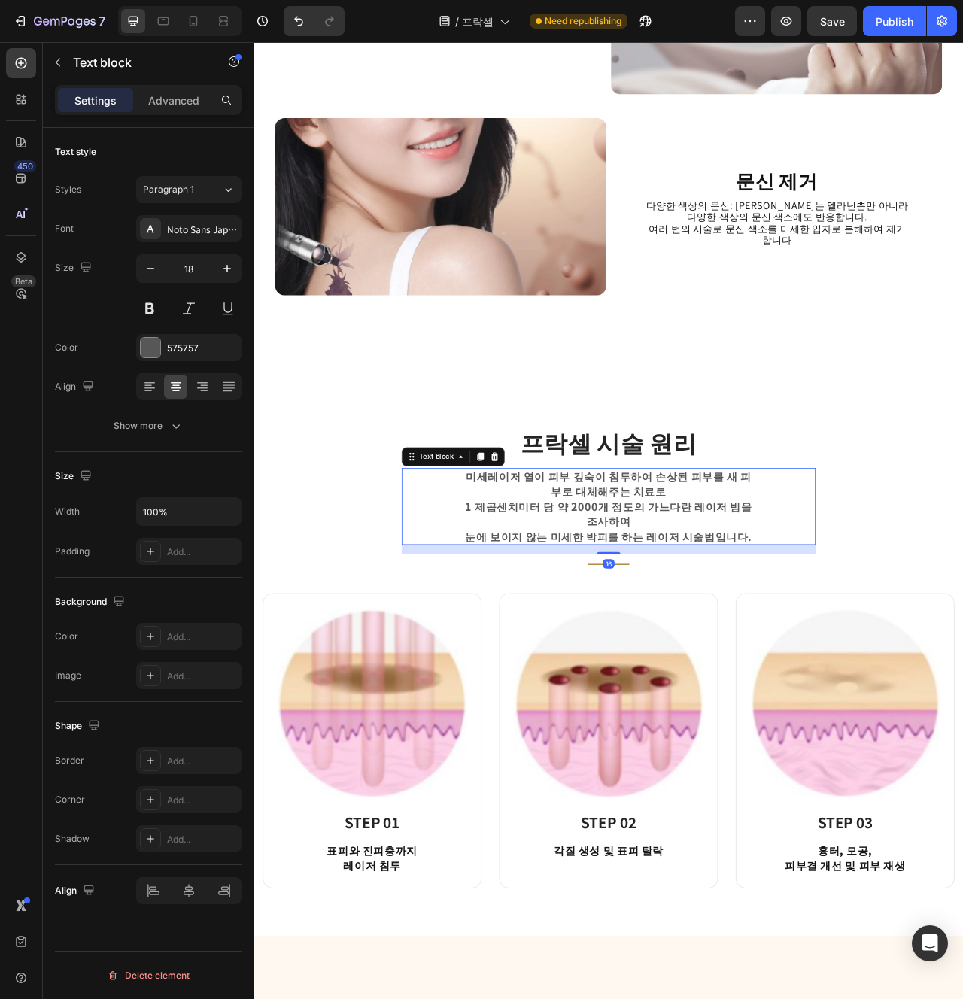
click at [775, 650] on p "1 제곱센치미터 당 약 2000개 정도의 가느다란 레이저 빔을 조사하여" at bounding box center [704, 642] width 373 height 38
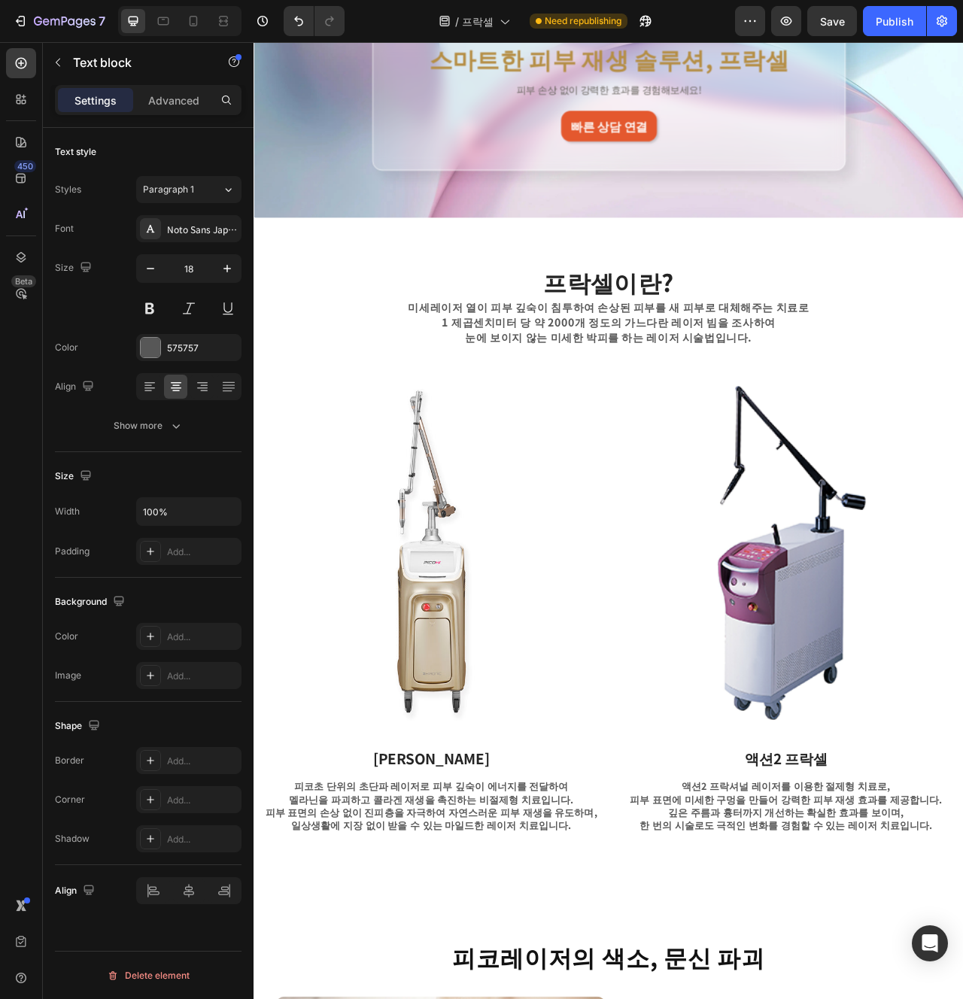
scroll to position [288, 0]
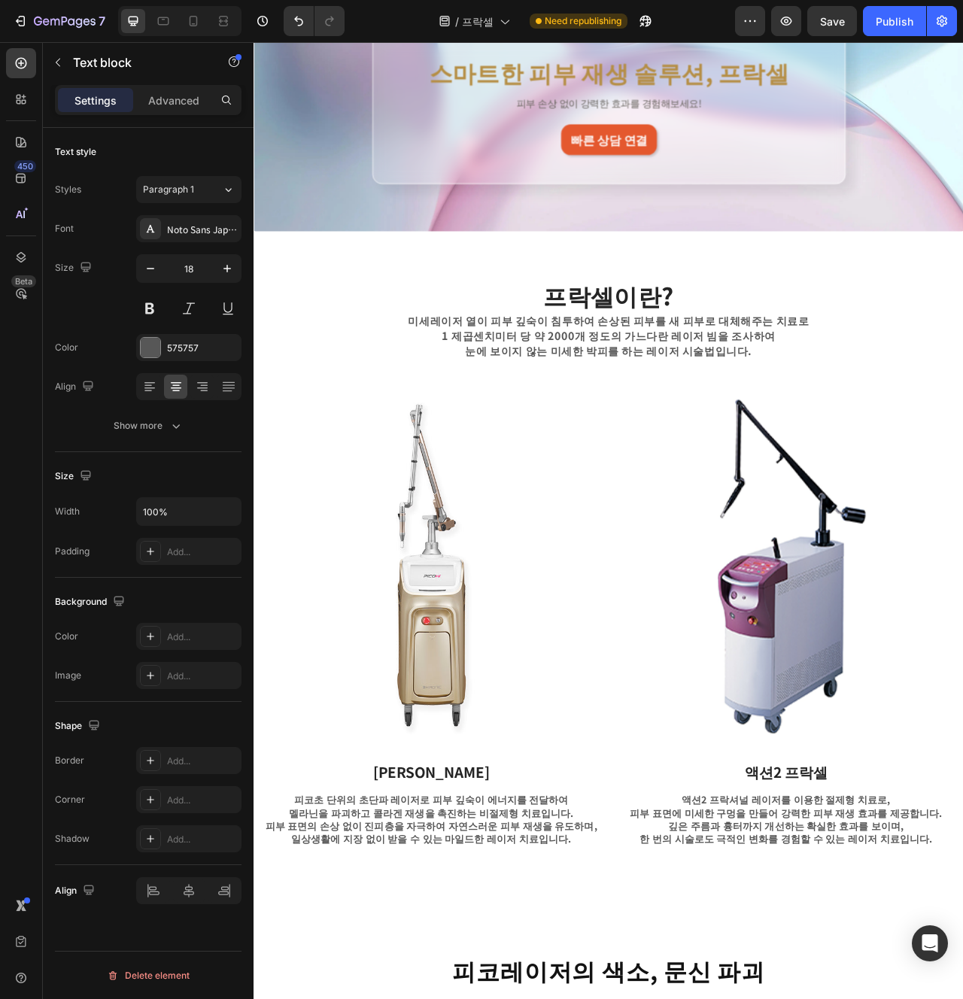
click at [755, 398] on p "미세레이저 열이 피부 깊숙이 침투하여 손상된 피부를 새 피부로 대체해주는 치료로" at bounding box center [705, 396] width 727 height 19
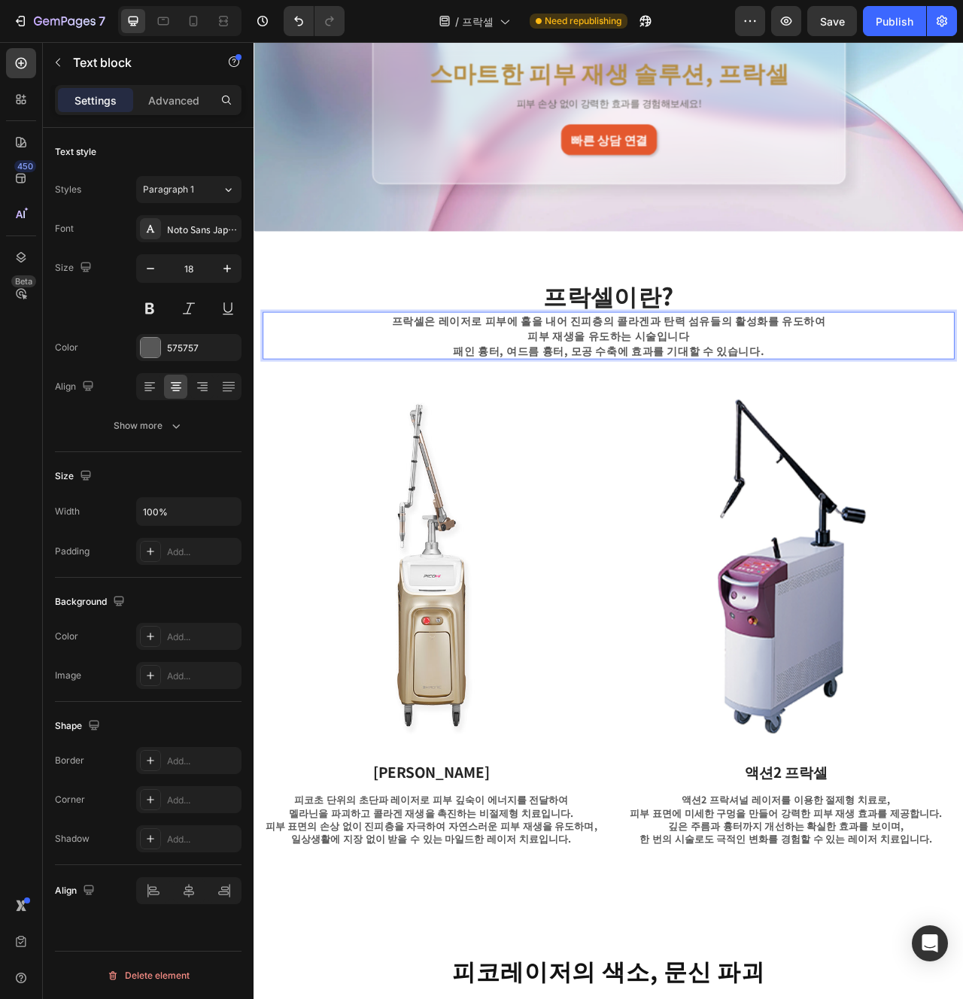
click at [829, 412] on p "프락셀은 레이저로 피부에 홀을 내어 진피층의 콜라겐과 탄력 섬유들의 활성화를 유도하여 피부 재생을 유도하는 시술입니다 패인 흉터, 여드름 흉터…" at bounding box center [705, 415] width 727 height 57
click at [877, 408] on p "프락셀은 레이저로 피부에 홀을 내어 진피층의 콜라겐과 탄력 섬유들의 활성화를 유도하여 피부 재생을 유도하는 시술입니다 패인 흉터, 여드름 흉터…" at bounding box center [705, 415] width 727 height 57
click at [911, 401] on p "프락셀은 레이저로 피부에 홀을 내어 진피층의 콜라겐과 탄력 섬유들의 활성화를 유도하여 피부 재생을 유도하는 시술입니다 패인 흉터, 여드름 흉터…" at bounding box center [705, 415] width 727 height 57
click at [715, 403] on p "프락셀은 레이저로 피부에 홀을 내어 진피층의 콜라겐과 탄력 섬유들의 활성화를 유도하여 피부 재생을 유도하는 시술입니다 패인 흉터, 여드름 흉터…" at bounding box center [705, 415] width 727 height 57
click at [768, 439] on p "프락셀은 레이저로 피부에 홀을 내어 진피층의 콜라겐과 탄력 섬유들의 활성화를 유도하여 피부 재생을 유도하는 시술입니다 패인 흉터, 여드름 흉터…" at bounding box center [705, 415] width 727 height 57
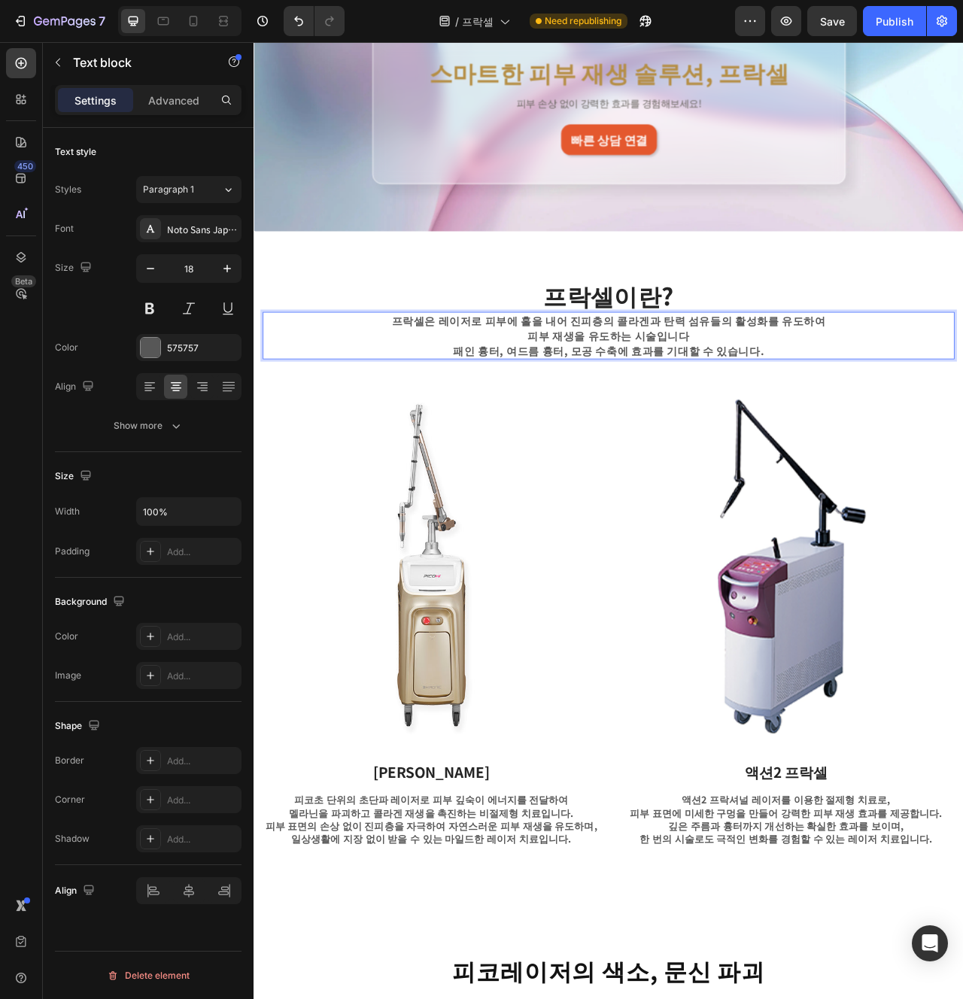
click at [649, 485] on img at bounding box center [479, 708] width 429 height 452
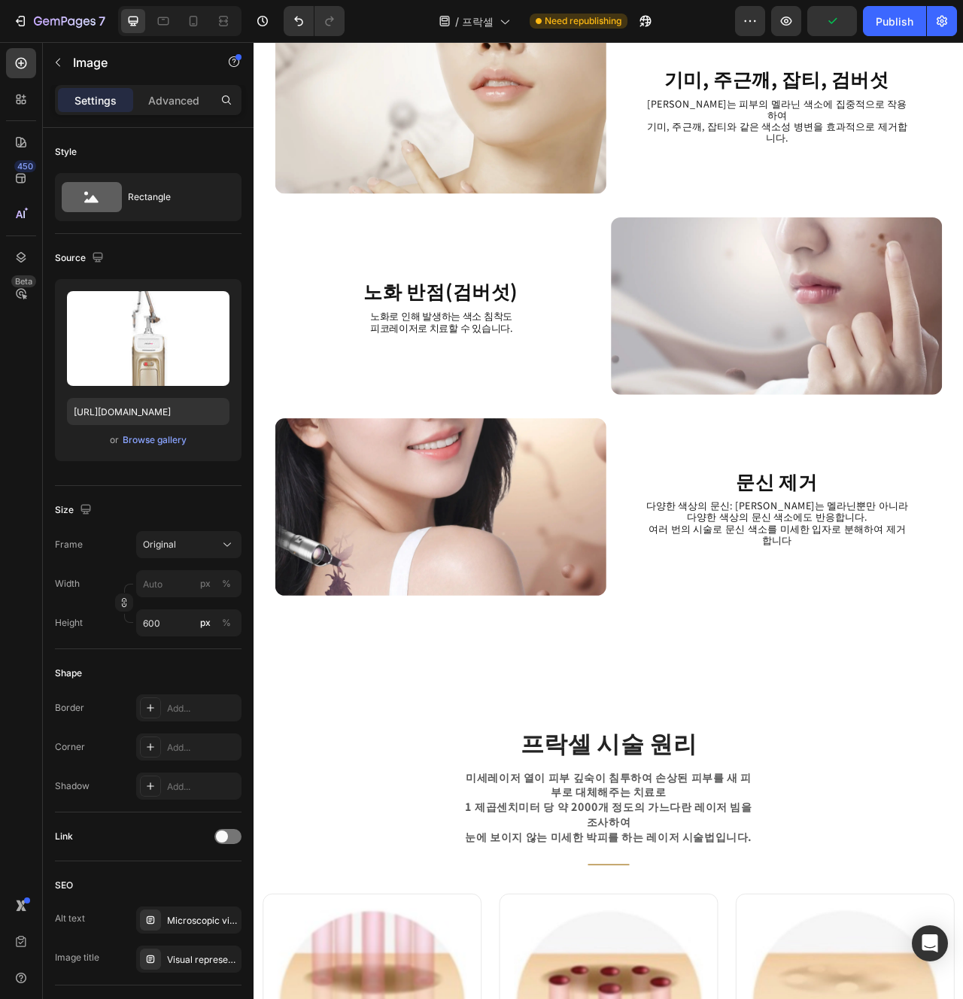
scroll to position [1560, 0]
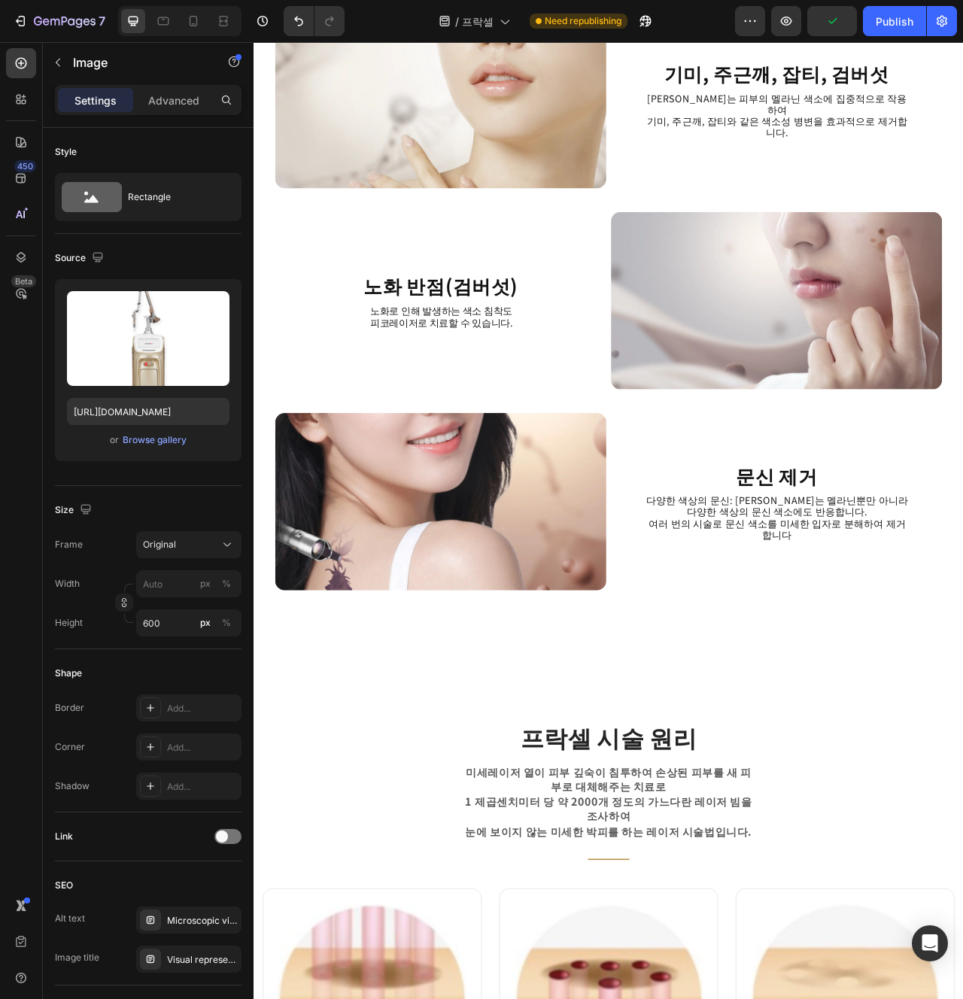
click at [753, 999] on p "1 제곱센치미터 당 약 2000개 정도의 가느다란 레이저 빔을 조사하여" at bounding box center [704, 1018] width 373 height 38
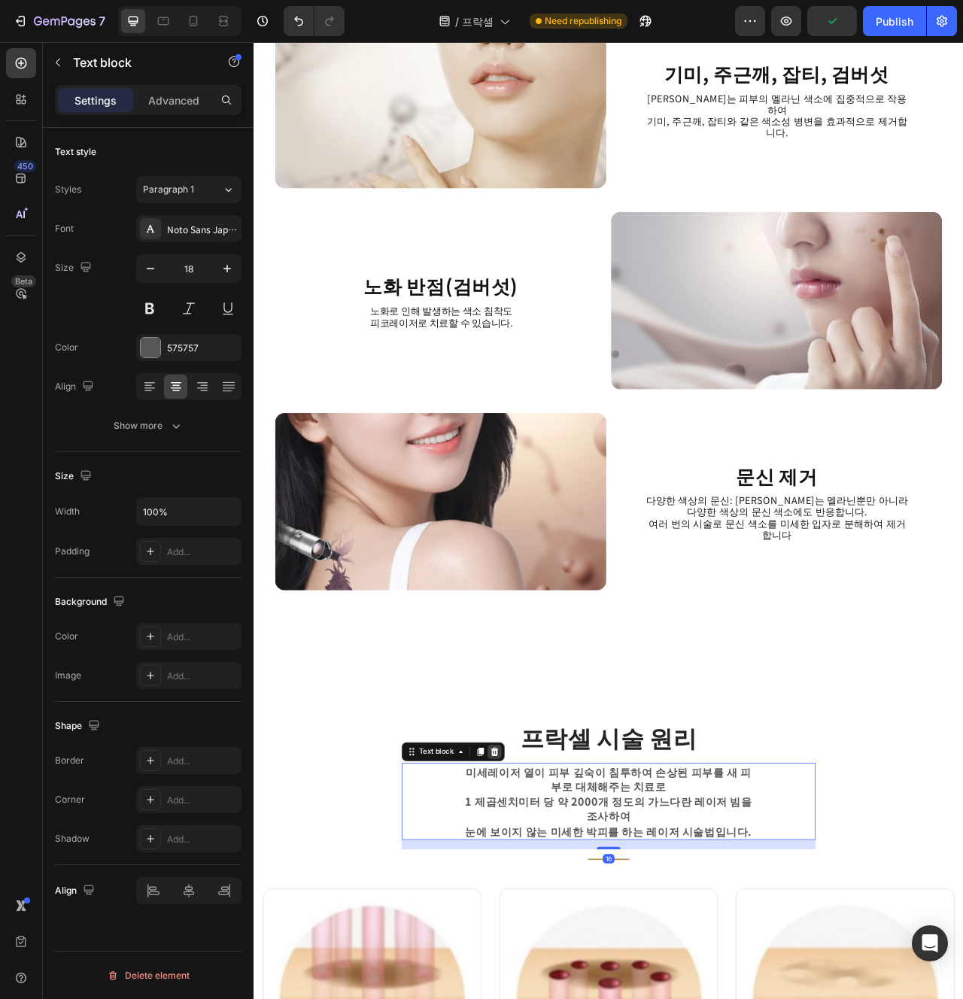
click at [560, 948] on icon at bounding box center [560, 945] width 10 height 11
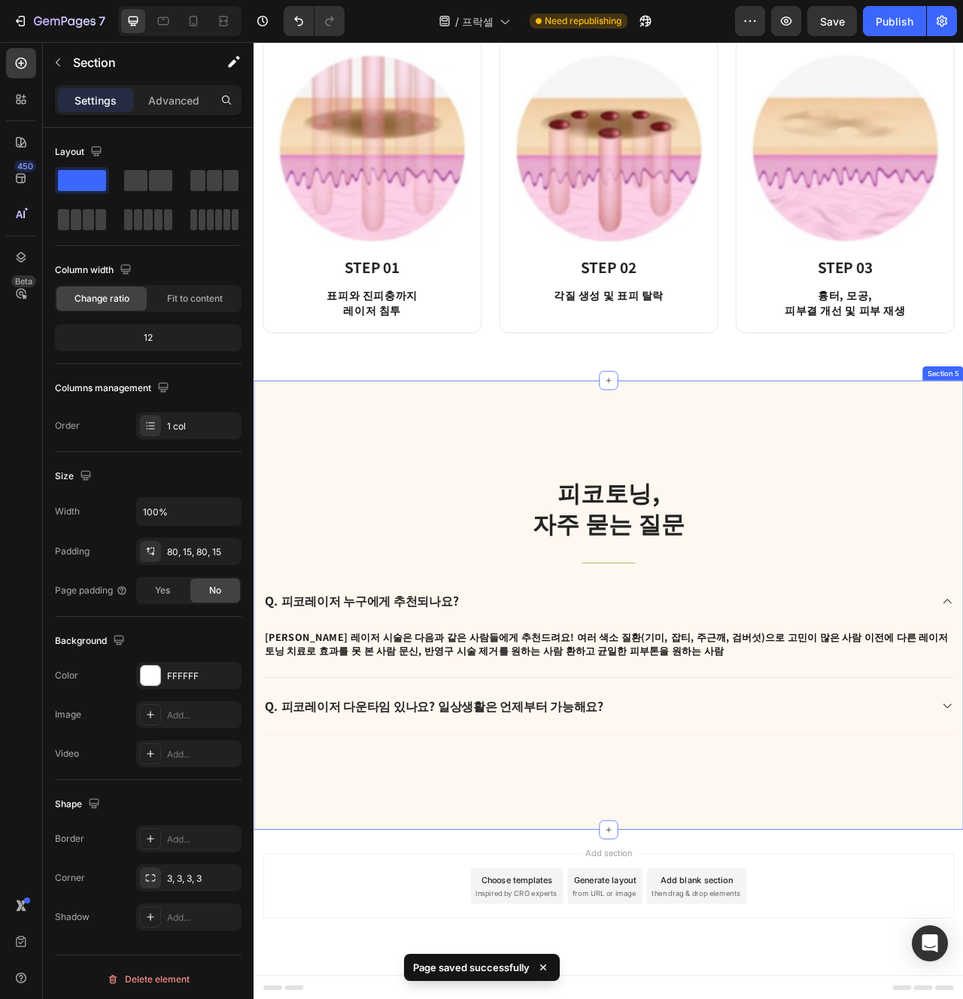
click at [923, 963] on div "피코토닝, 자주 묻는 질문 Heading Title Line Q. 피코레이저 누구에게 추천되나요? A. 피코 레이저 시술은 다음과 같은 사람들…" at bounding box center [705, 759] width 903 height 572
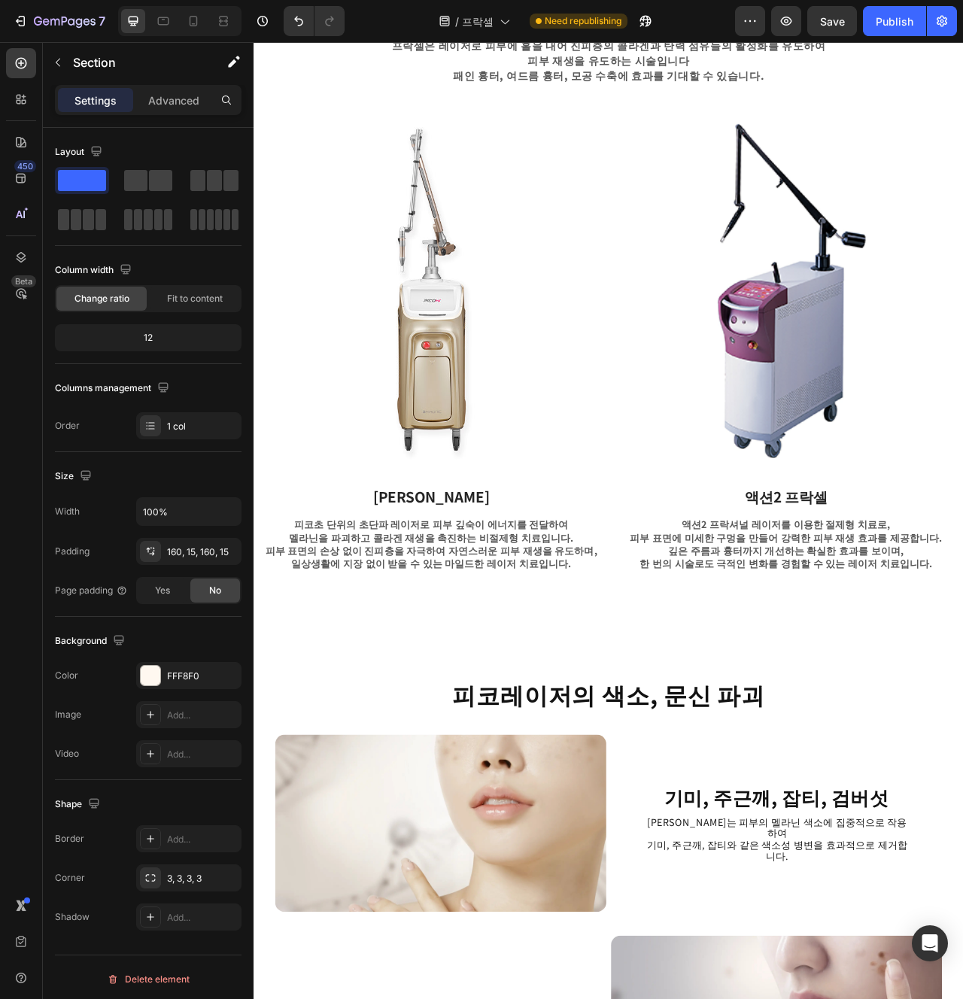
scroll to position [634, 0]
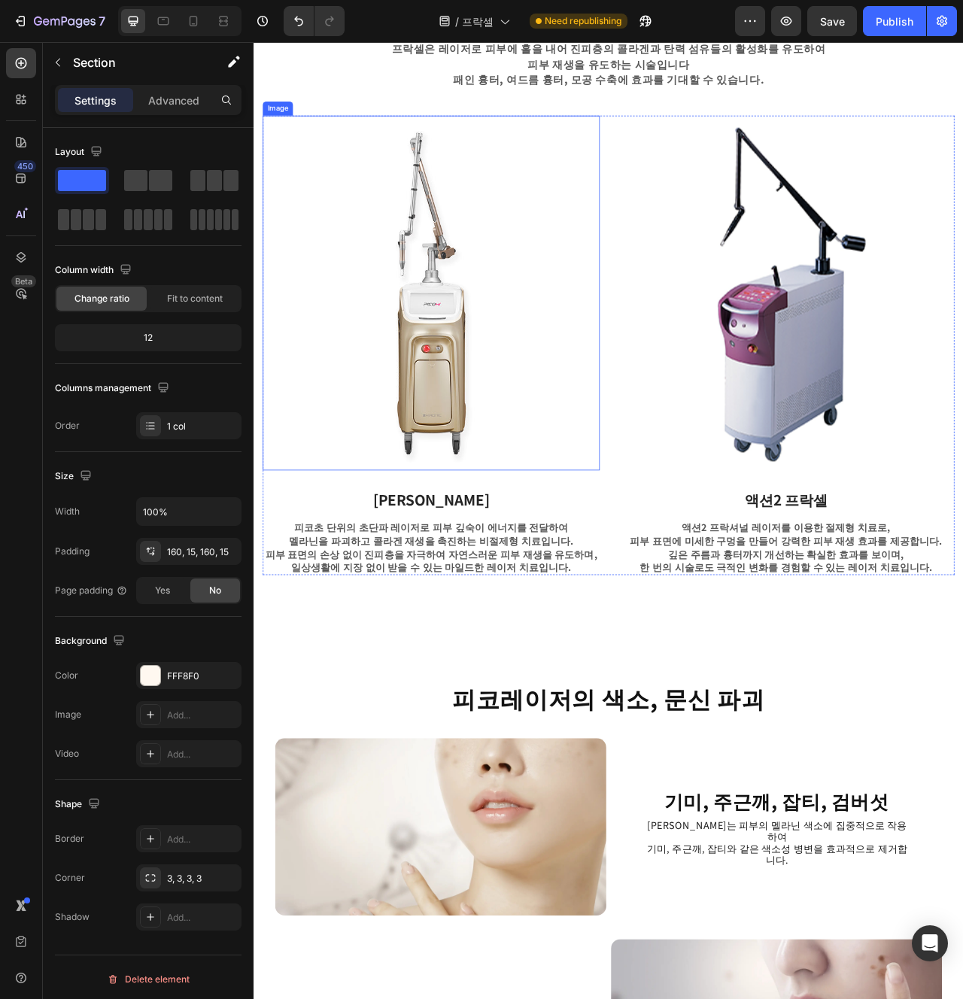
click at [503, 524] on img at bounding box center [479, 361] width 429 height 452
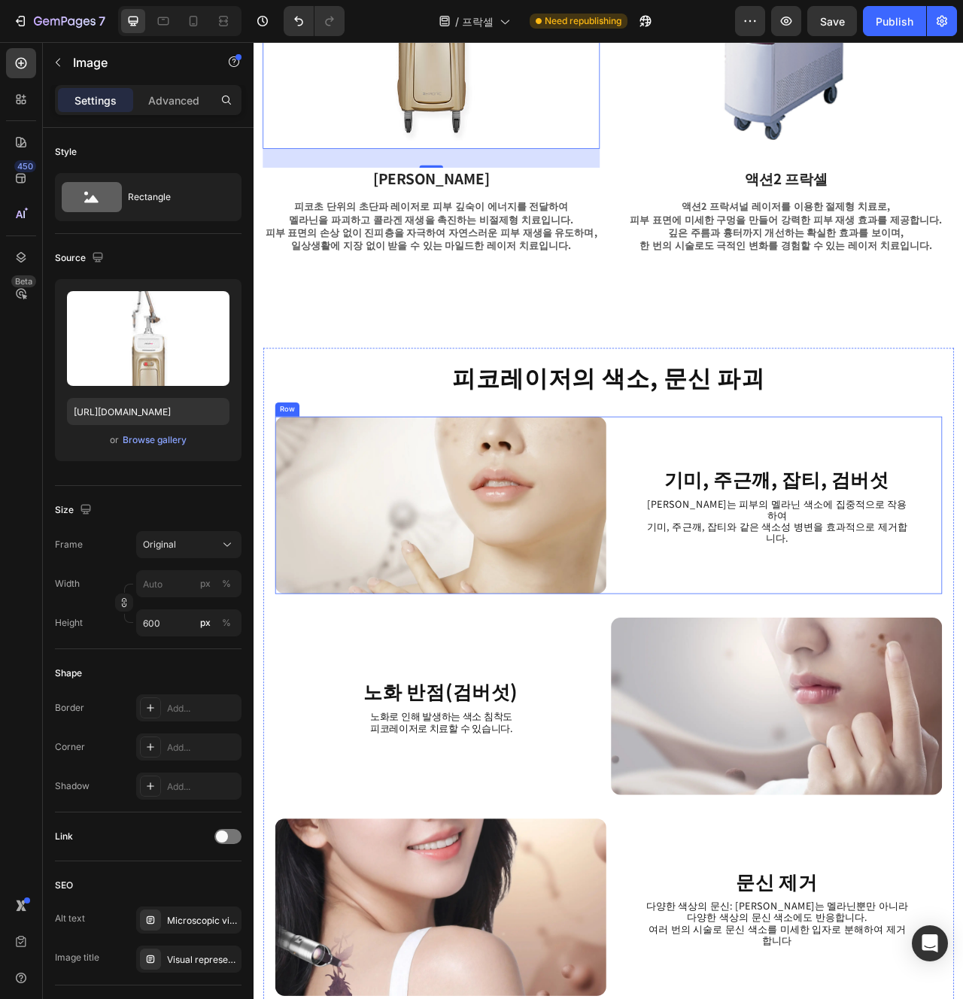
scroll to position [1141, 0]
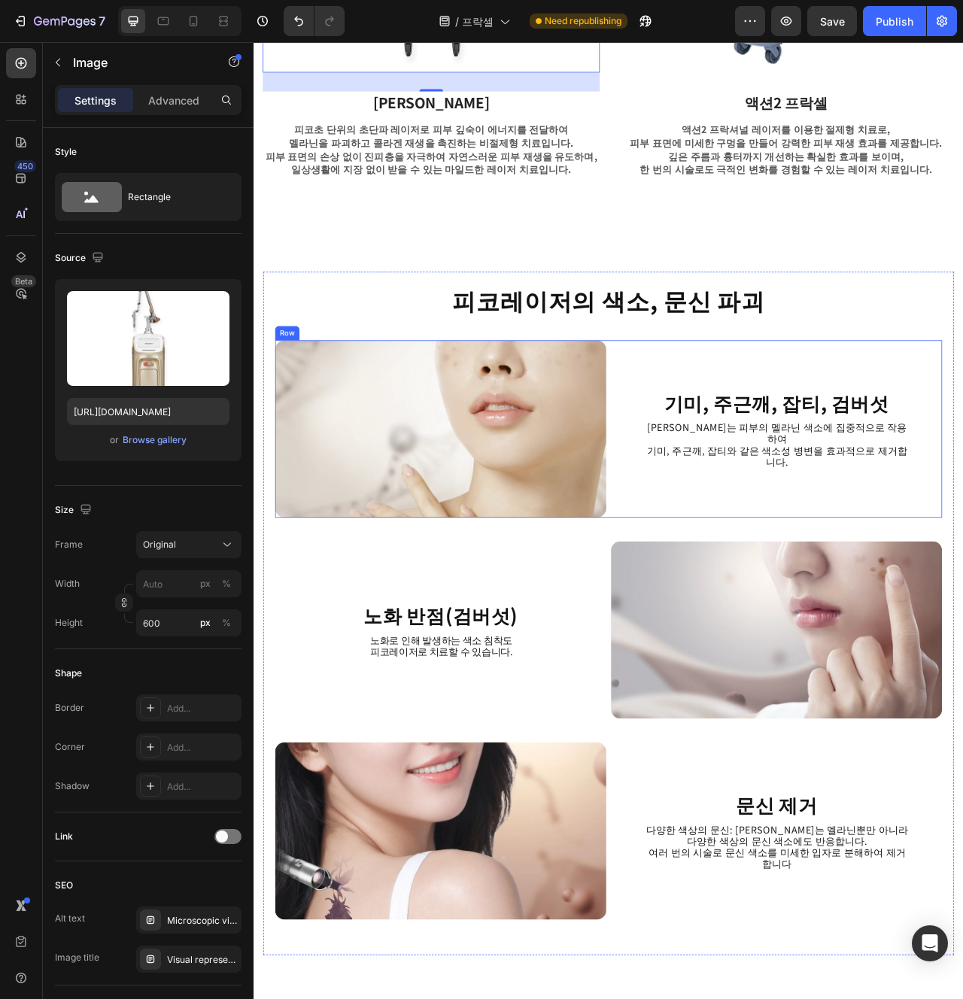
click at [847, 644] on div "기미, 주근깨, 잡티, 검버섯 Heading 피코레이저는 피부의 멜라닌 색소에 집중적으로 작용하여 기미, 주근깨, 잡티와 같은 색소성 병변을 …" at bounding box center [918, 534] width 421 height 226
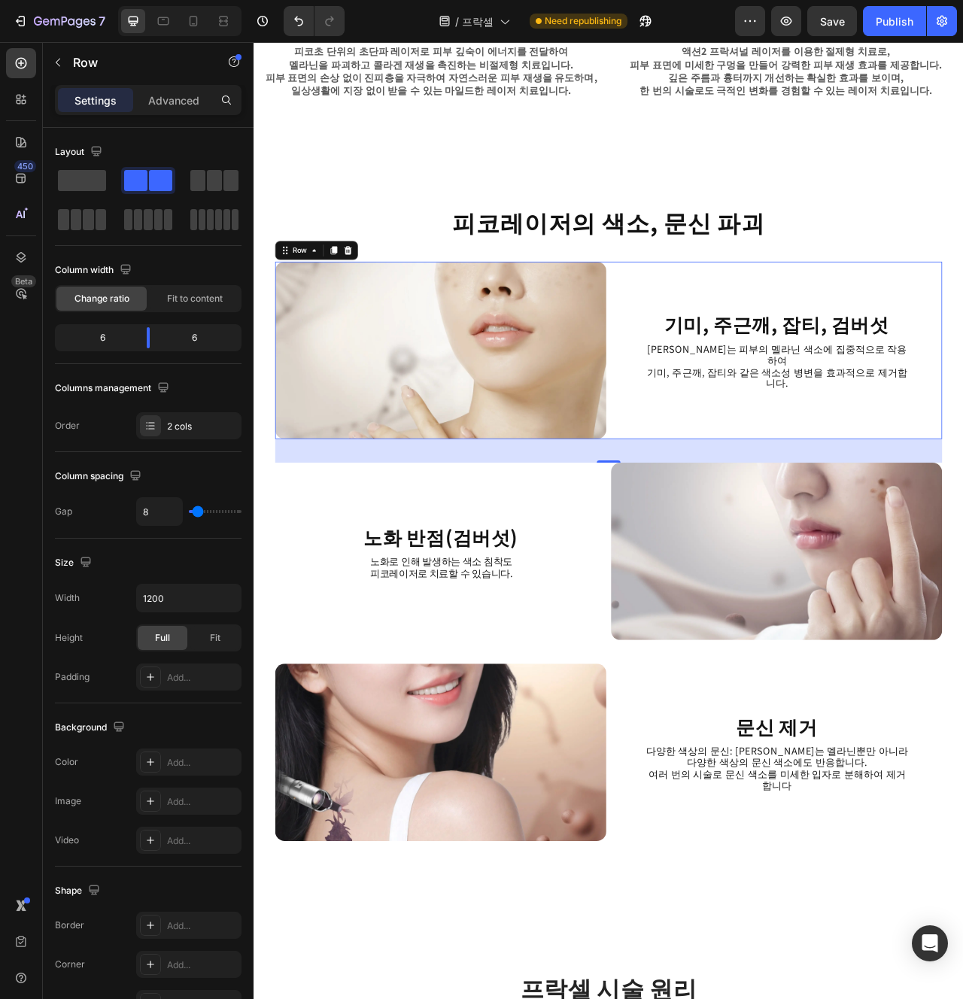
scroll to position [1349, 0]
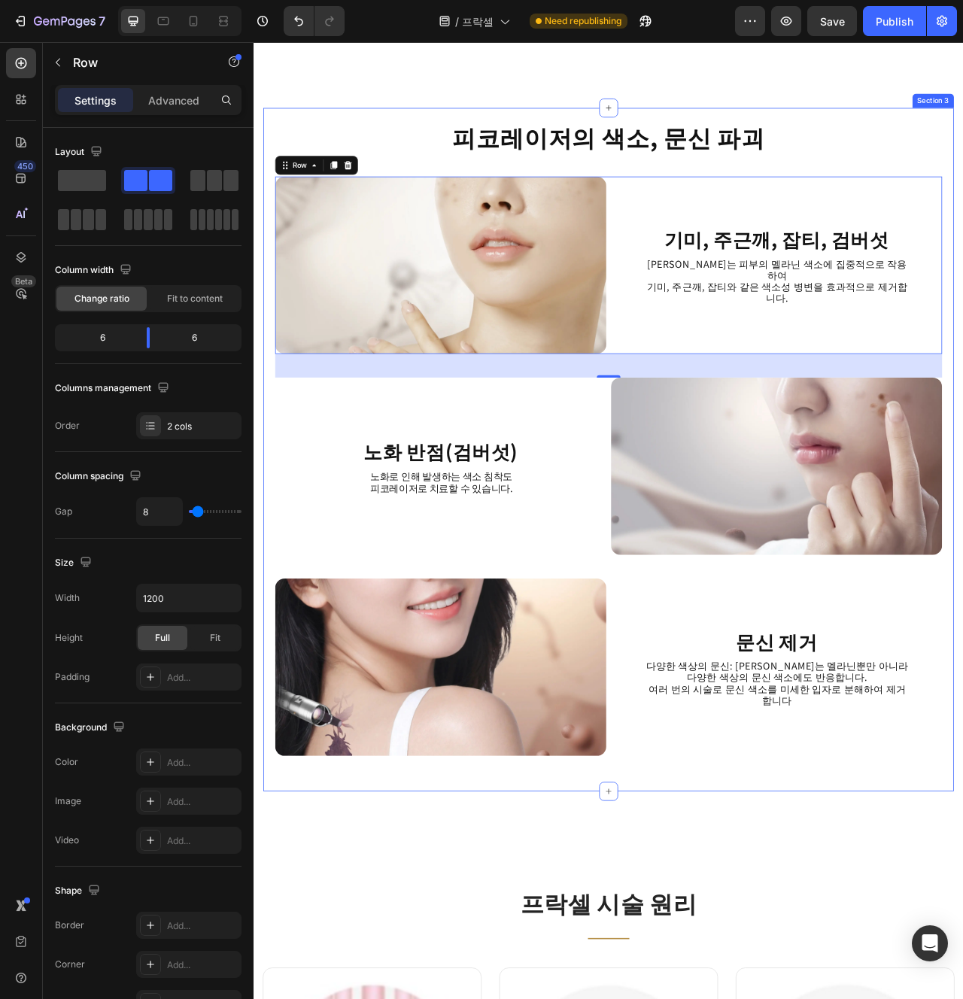
click at [750, 973] on div "피코레이저의 색소, 문신 파괴 Heading Image 기미, 주근깨, 잡티, 검버섯 Heading 피코레이저는 피부의 멜라닌 색소에 집중적으…" at bounding box center [705, 561] width 849 height 840
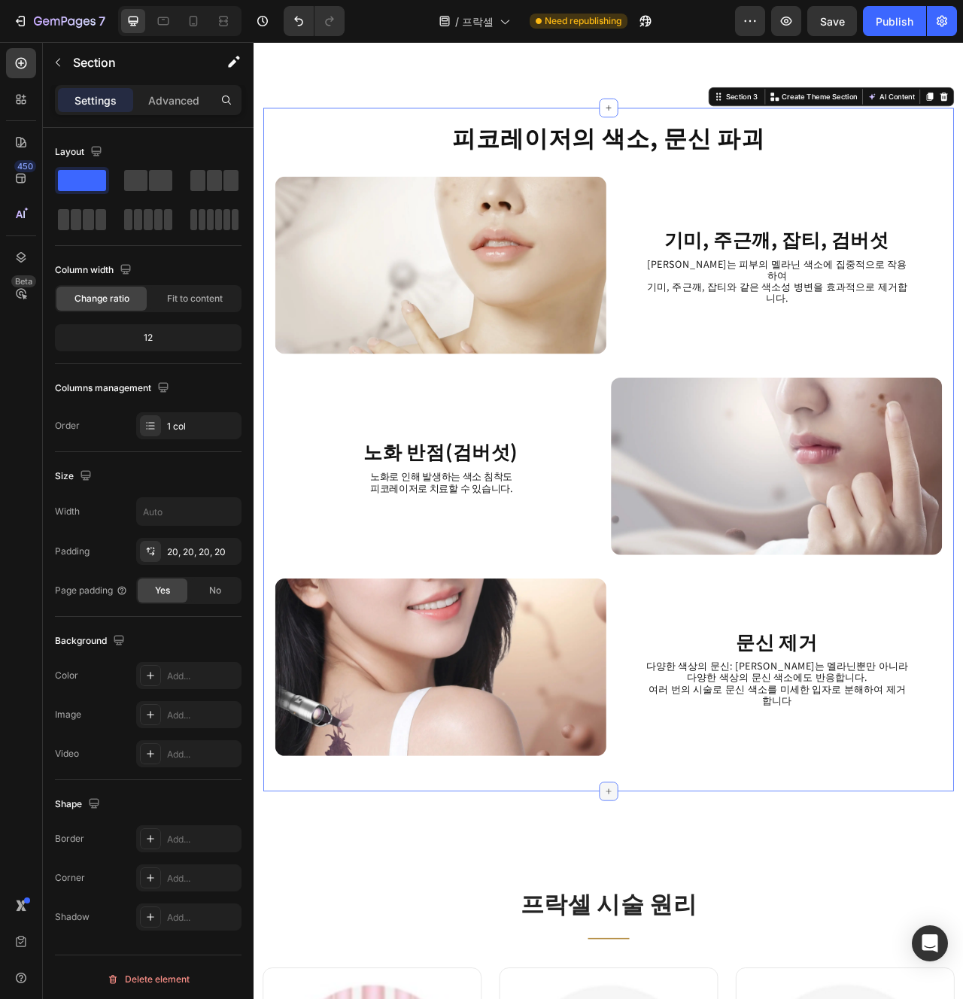
click at [713, 993] on div at bounding box center [705, 996] width 24 height 24
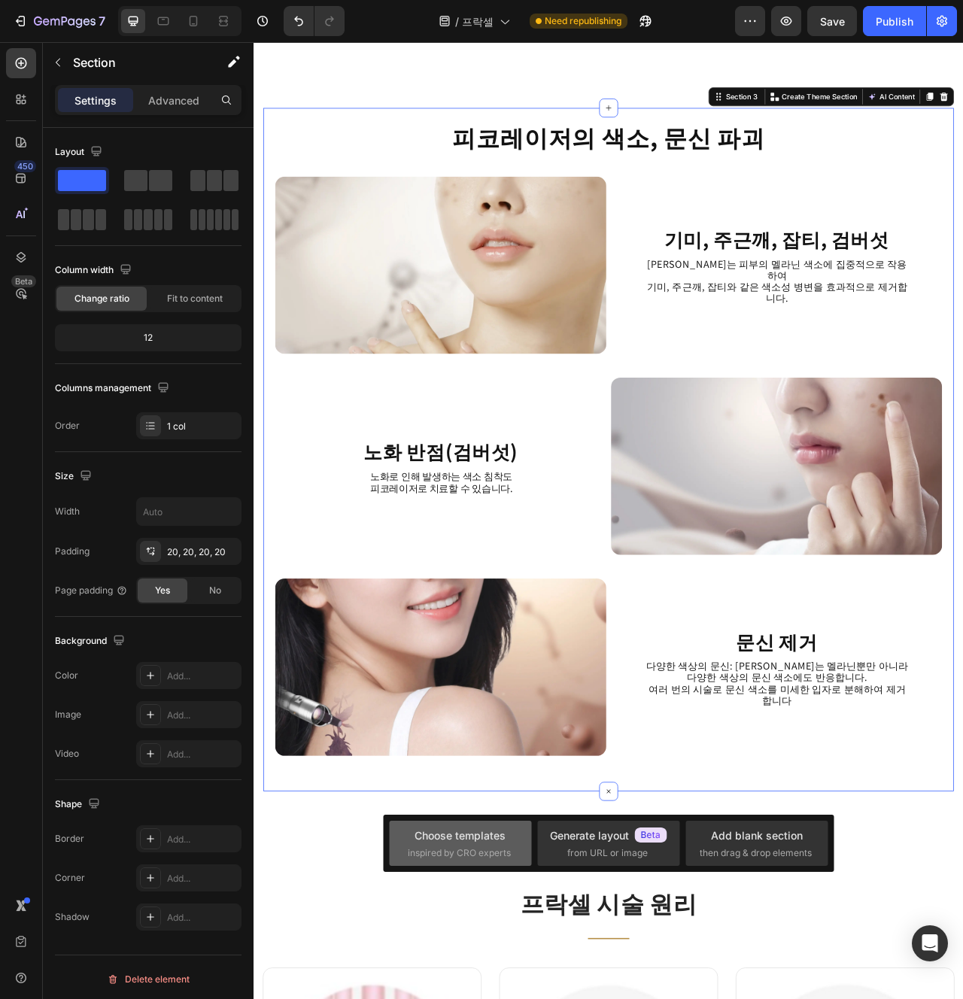
click at [496, 832] on div "Choose templates" at bounding box center [460, 836] width 91 height 16
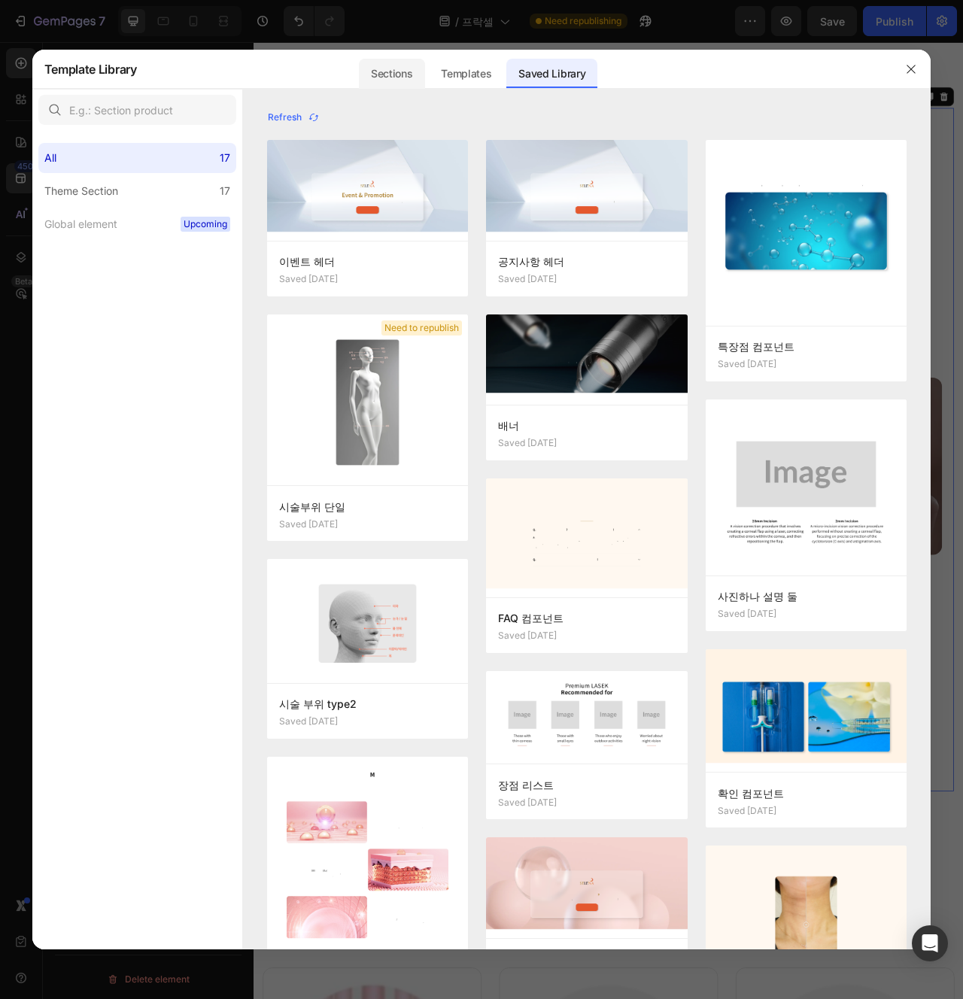
click at [409, 85] on div "Sections" at bounding box center [391, 74] width 65 height 30
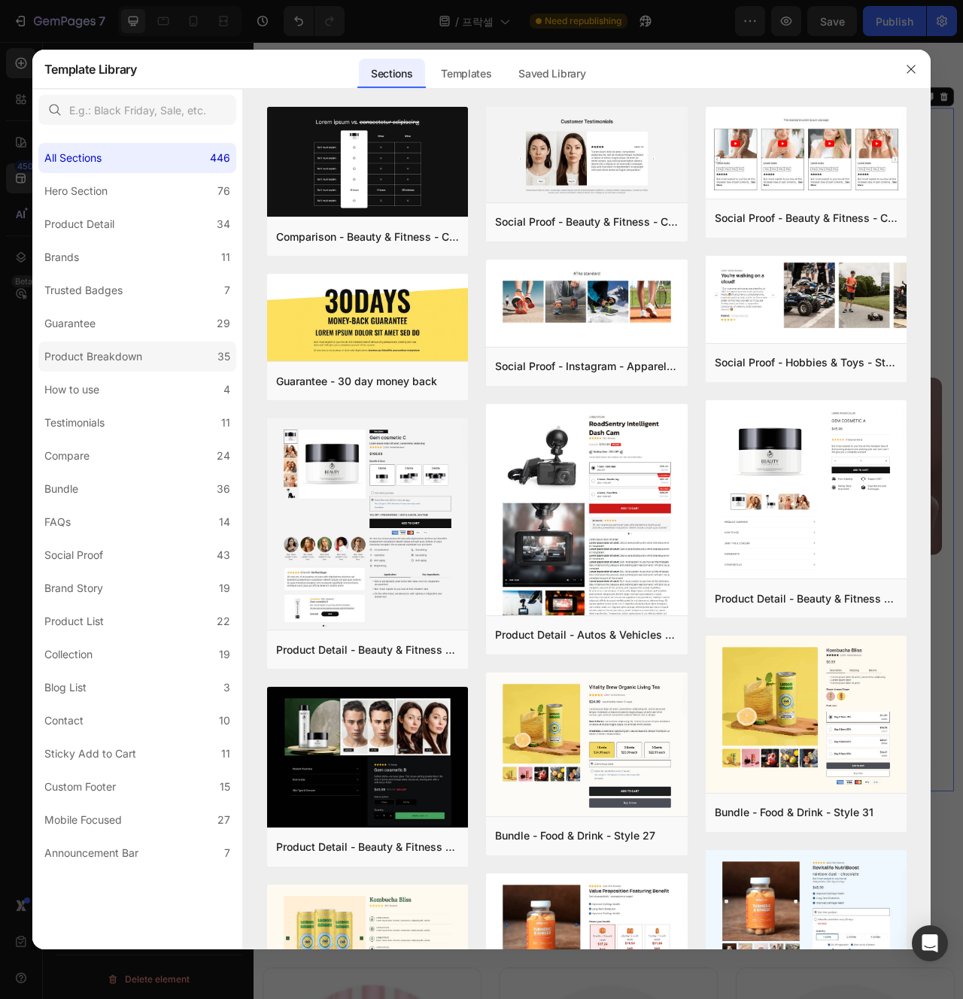
click at [74, 352] on div "Product Breakdown" at bounding box center [93, 357] width 98 height 18
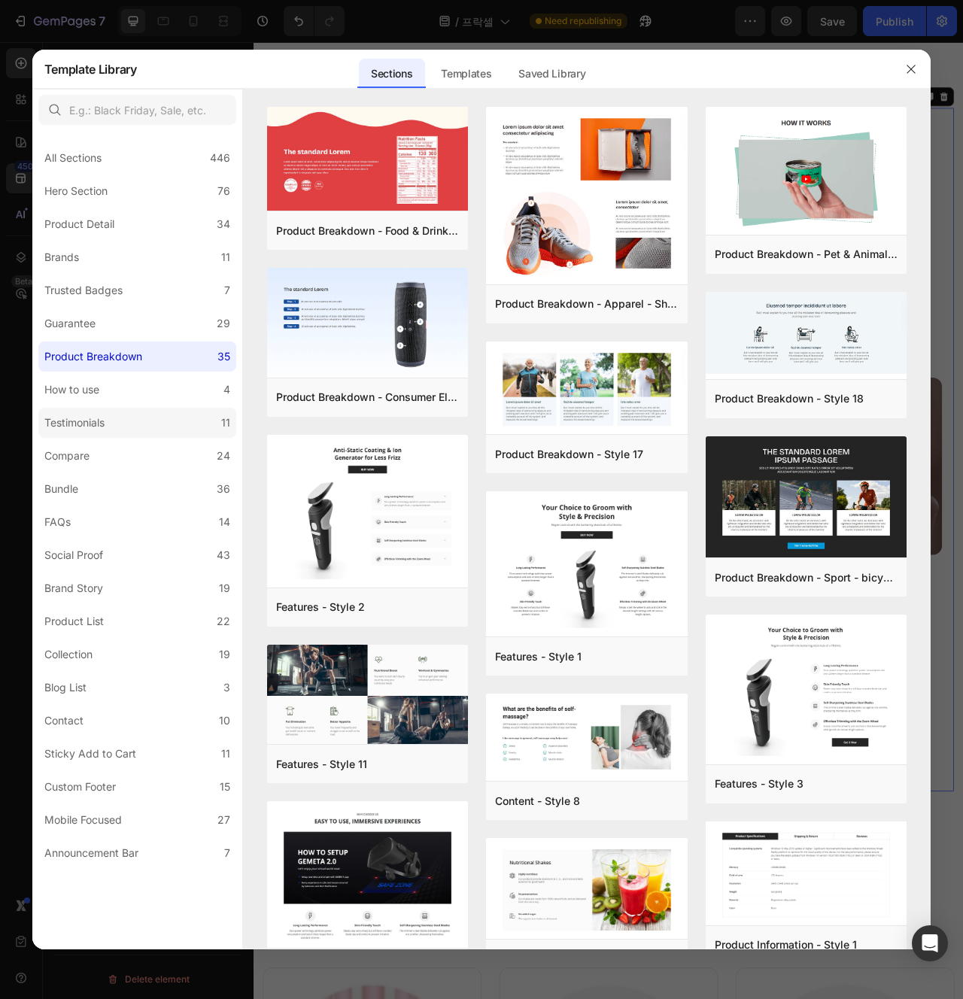
click at [97, 412] on label "Testimonials 11" at bounding box center [137, 423] width 198 height 30
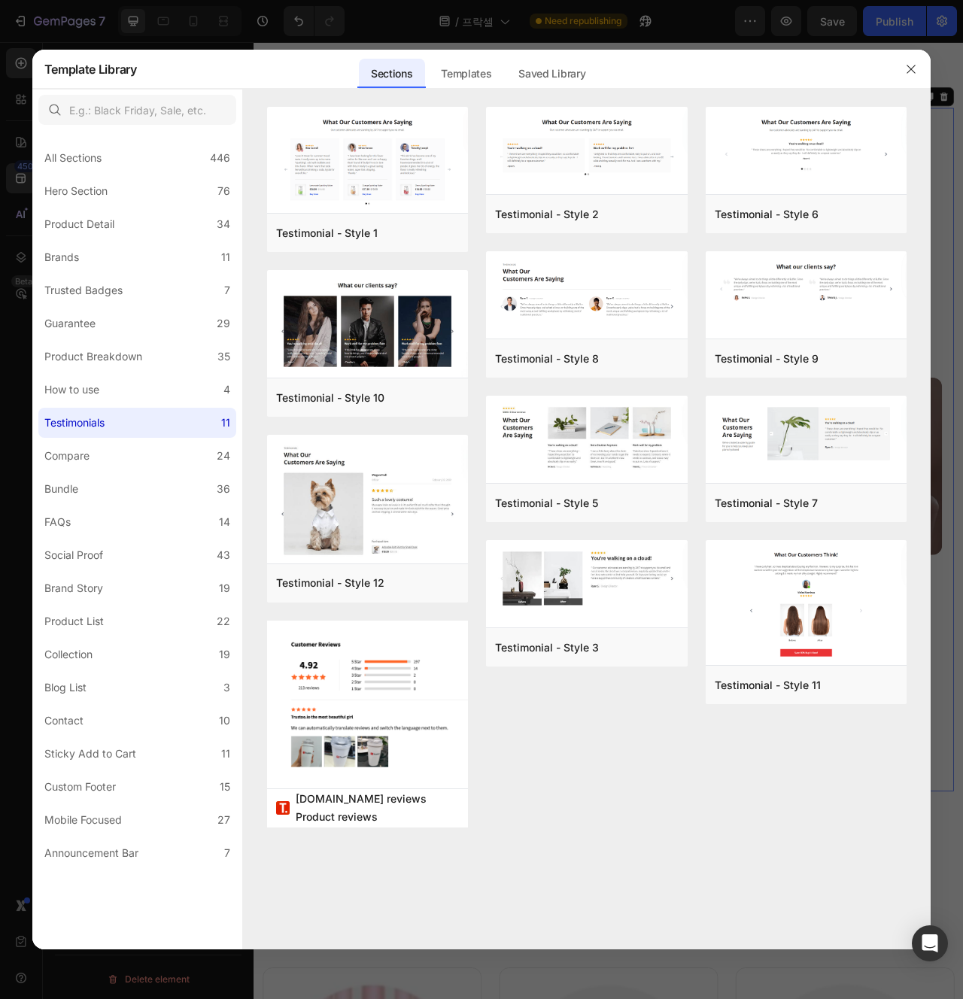
click at [149, 439] on div "All Sections 446 Hero Section 76 Product Detail 34 Brands 11 Trusted Badges 7 G…" at bounding box center [137, 499] width 210 height 737
click at [142, 458] on label "Compare 24" at bounding box center [137, 456] width 198 height 30
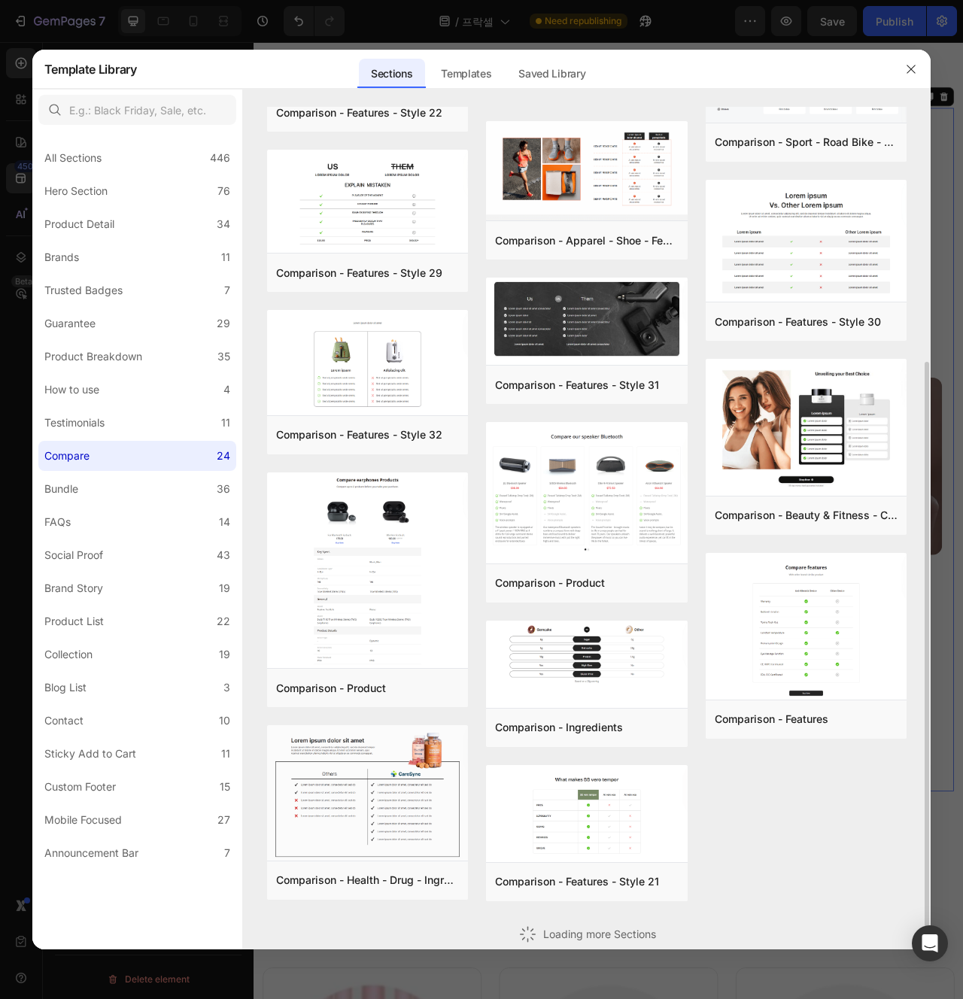
scroll to position [65, 0]
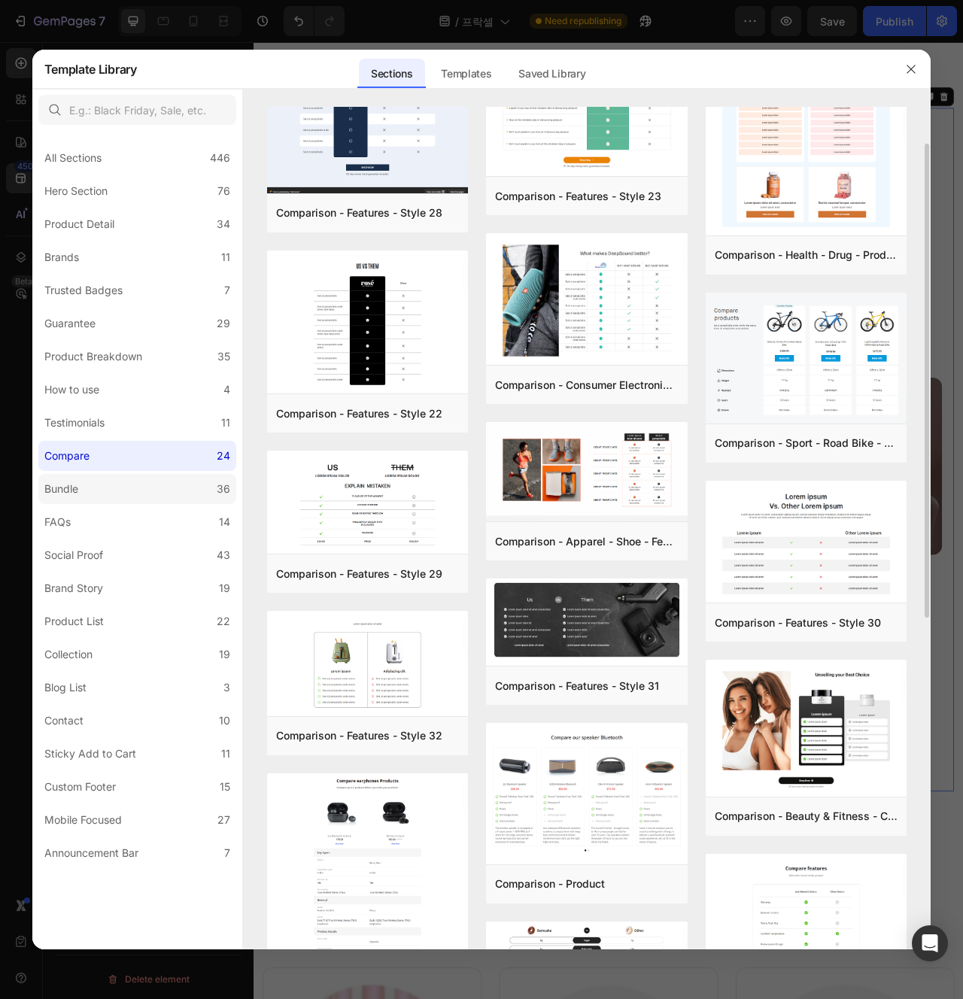
click at [168, 479] on label "Bundle 36" at bounding box center [137, 489] width 198 height 30
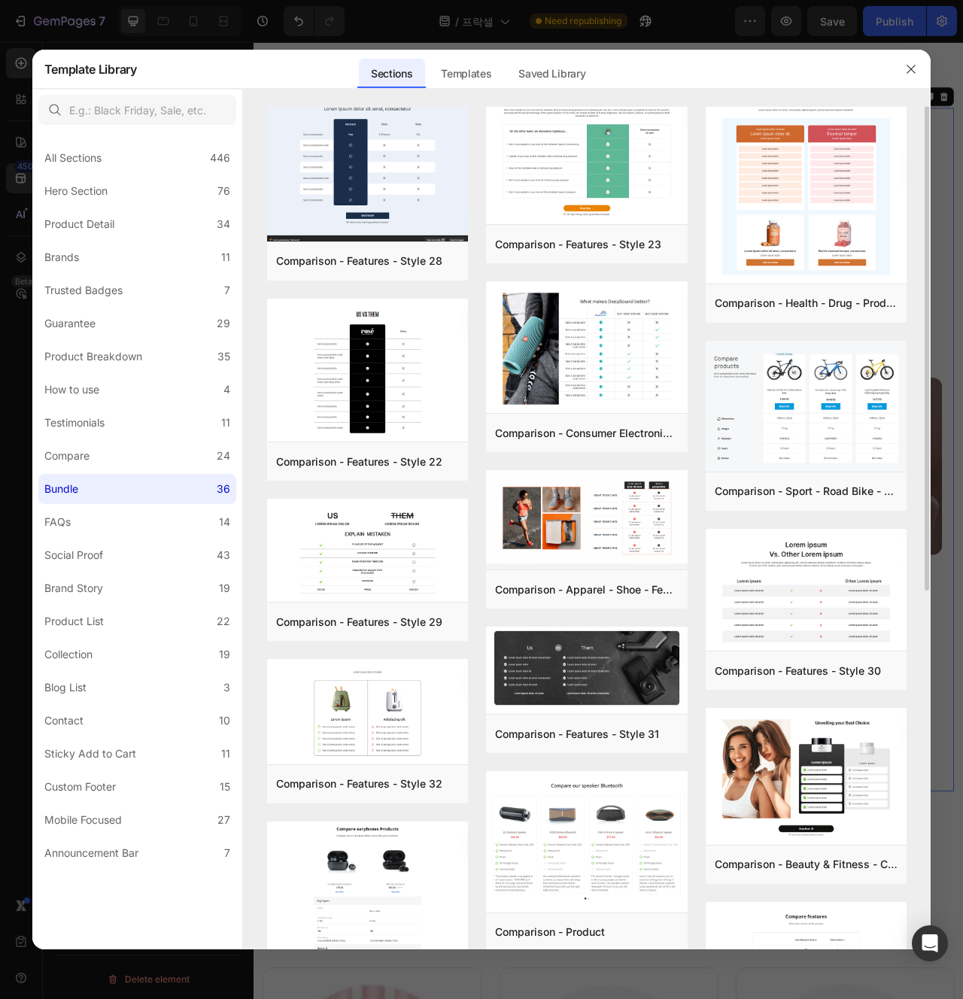
scroll to position [0, 0]
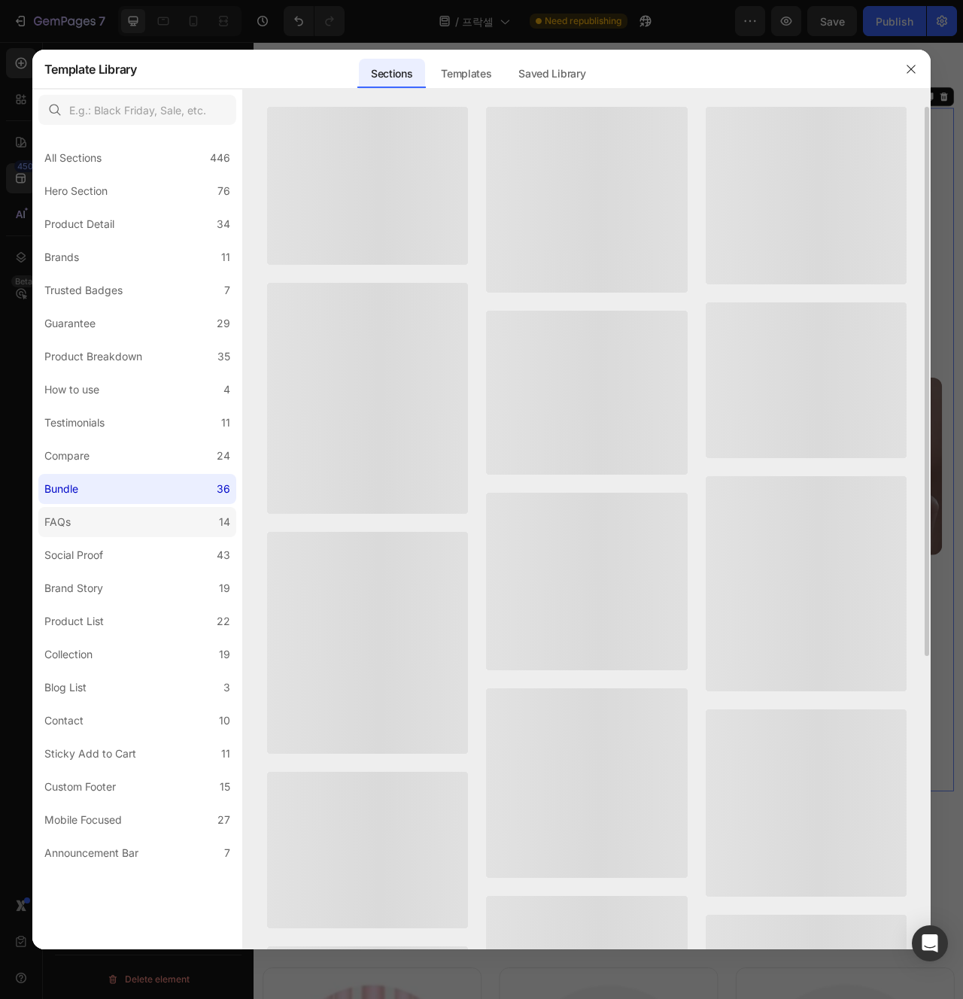
click at [150, 527] on label "FAQs 14" at bounding box center [137, 522] width 198 height 30
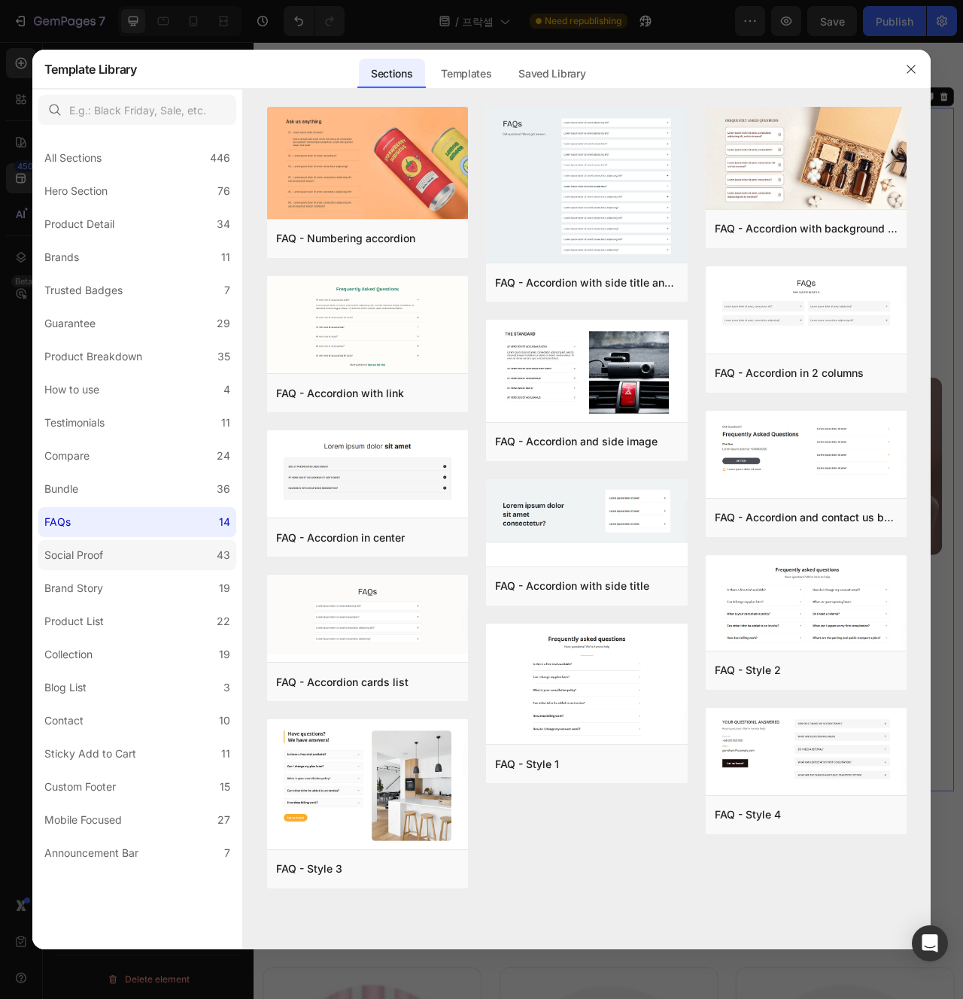
click at [147, 561] on label "Social Proof 43" at bounding box center [137, 555] width 198 height 30
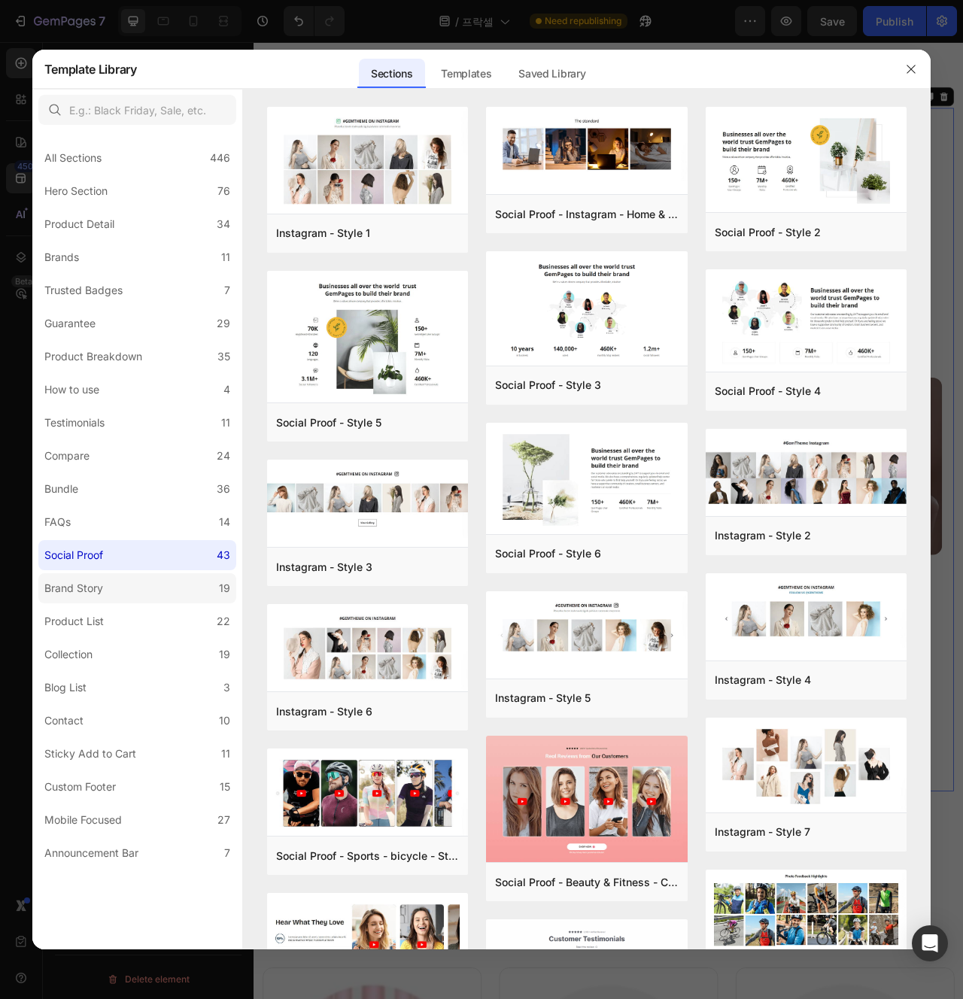
click at [178, 585] on label "Brand Story 19" at bounding box center [137, 588] width 198 height 30
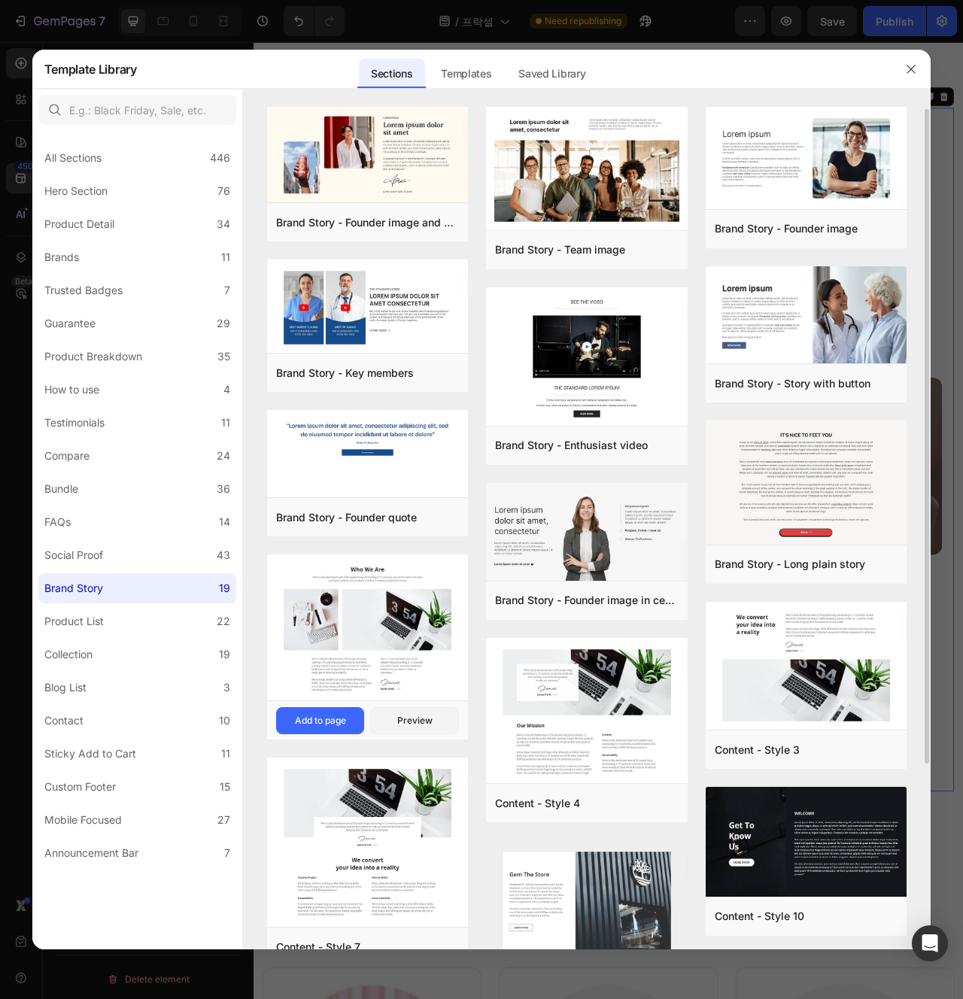
scroll to position [241, 0]
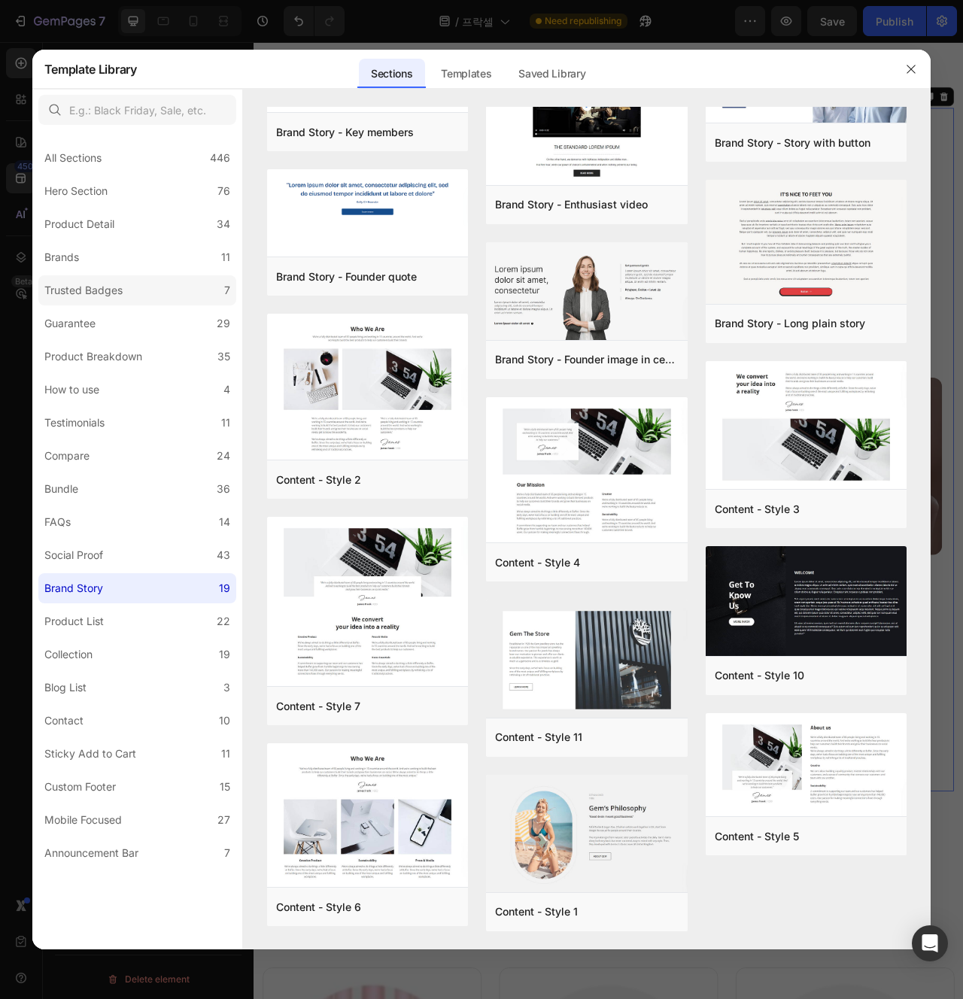
click at [137, 286] on label "Trusted Badges 7" at bounding box center [137, 290] width 198 height 30
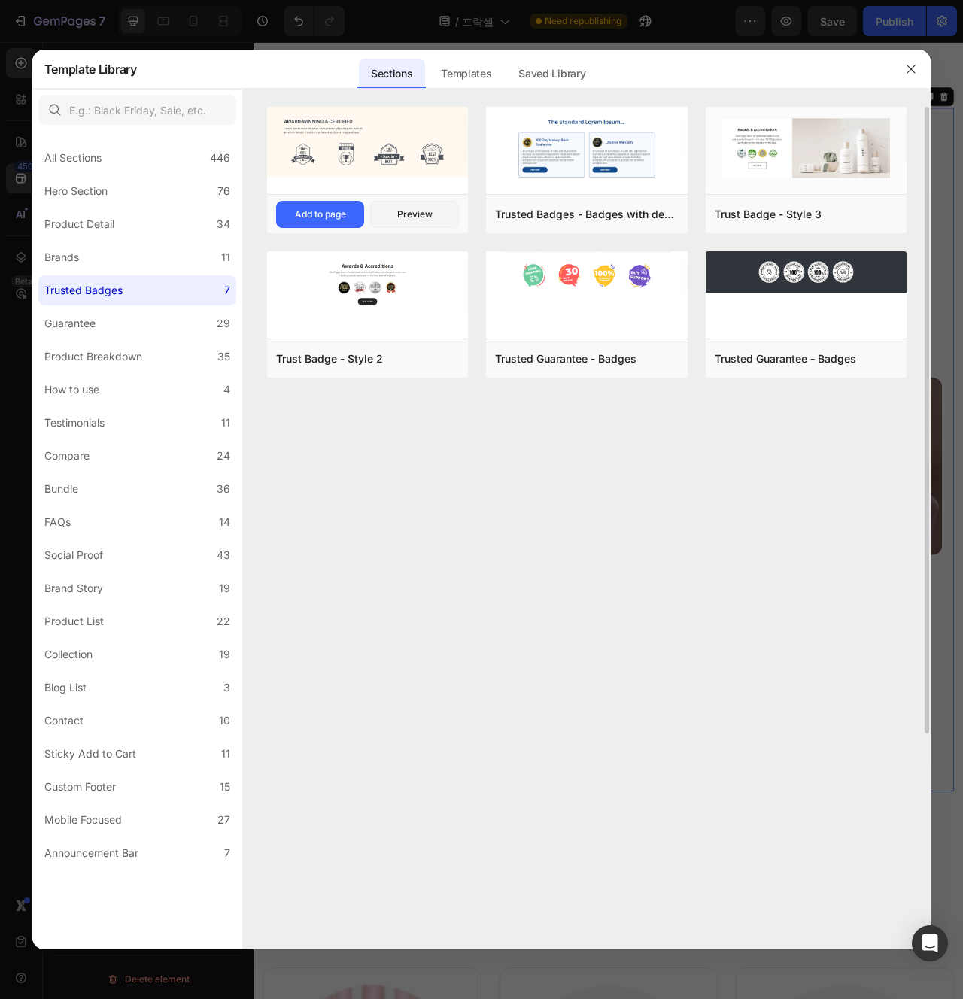
click at [376, 150] on img at bounding box center [368, 141] width 202 height 69
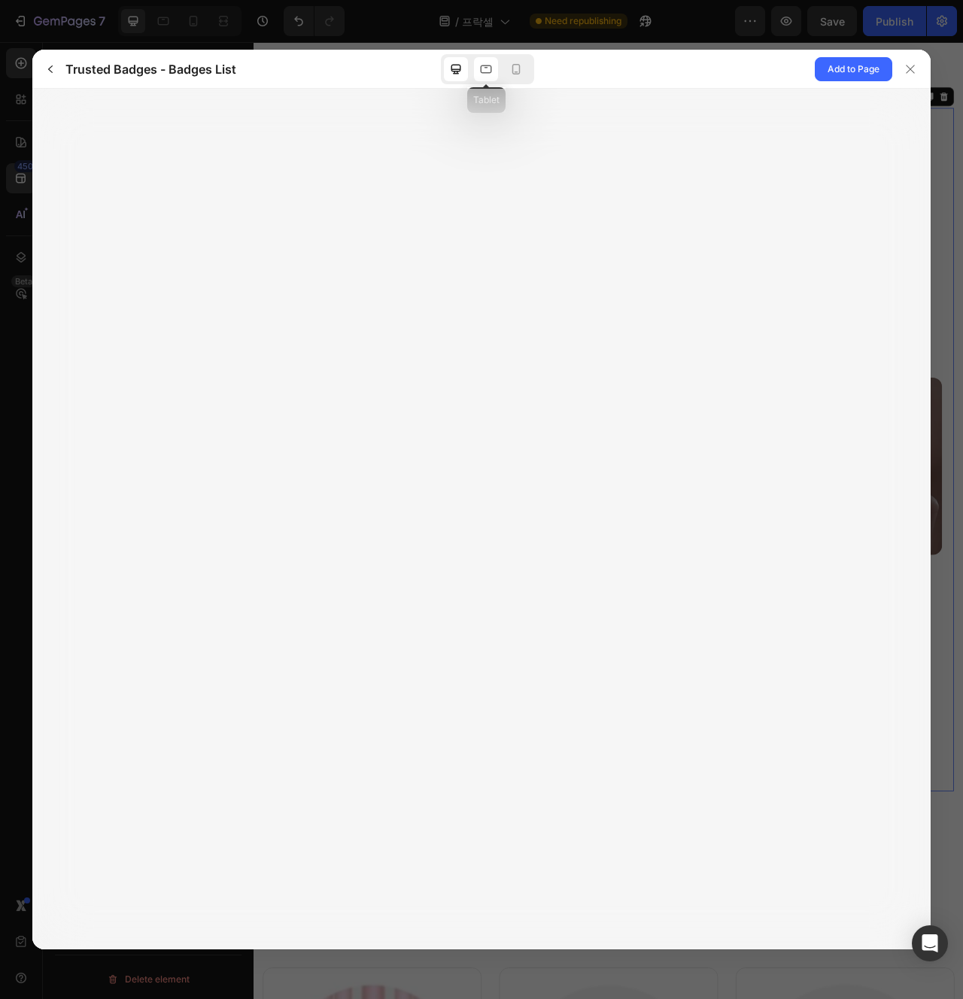
click at [491, 69] on icon at bounding box center [486, 69] width 11 height 8
click at [521, 71] on icon at bounding box center [516, 69] width 15 height 15
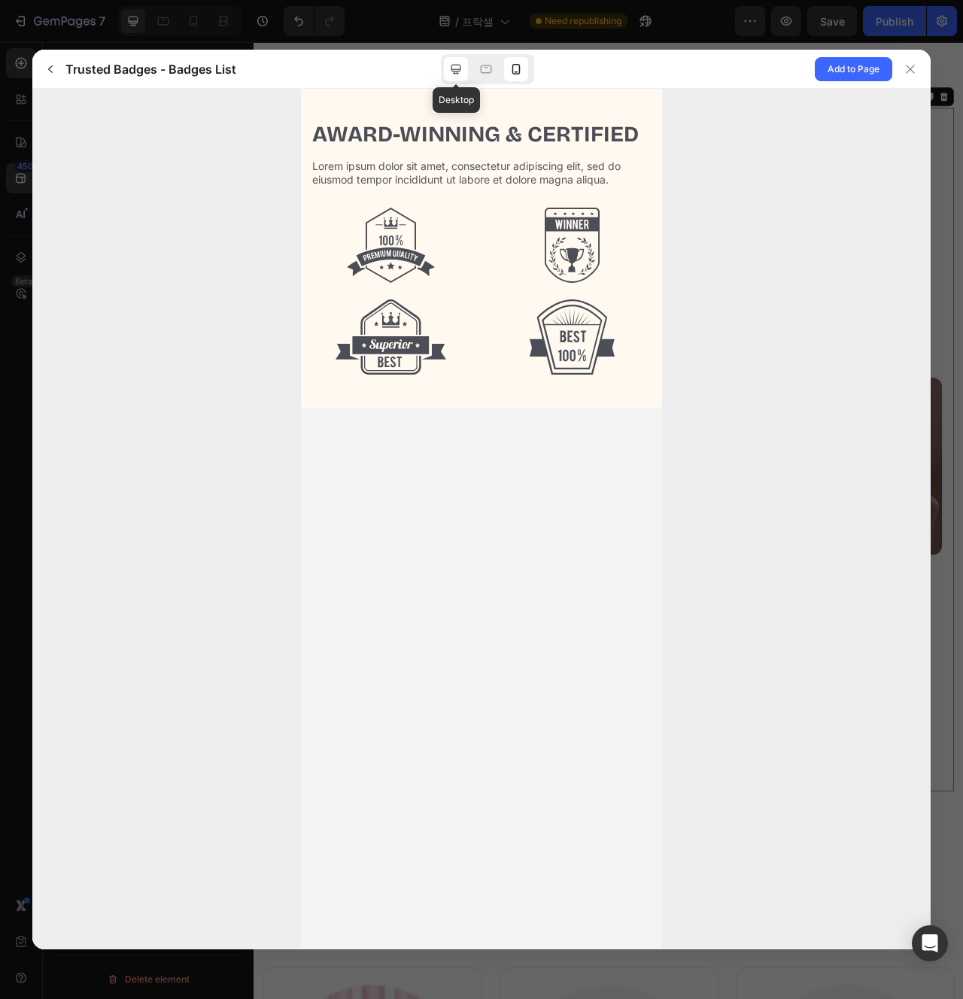
click at [462, 68] on icon at bounding box center [455, 69] width 15 height 15
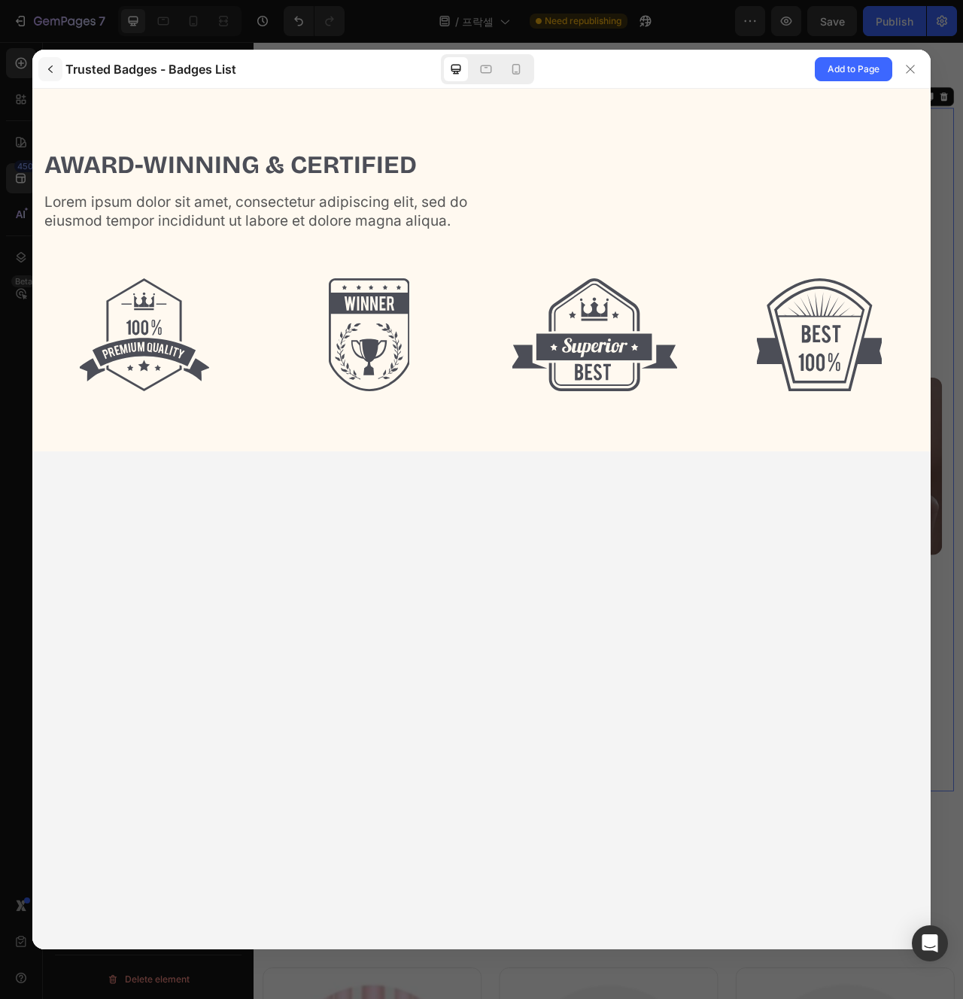
click at [53, 63] on icon "button" at bounding box center [50, 69] width 12 height 12
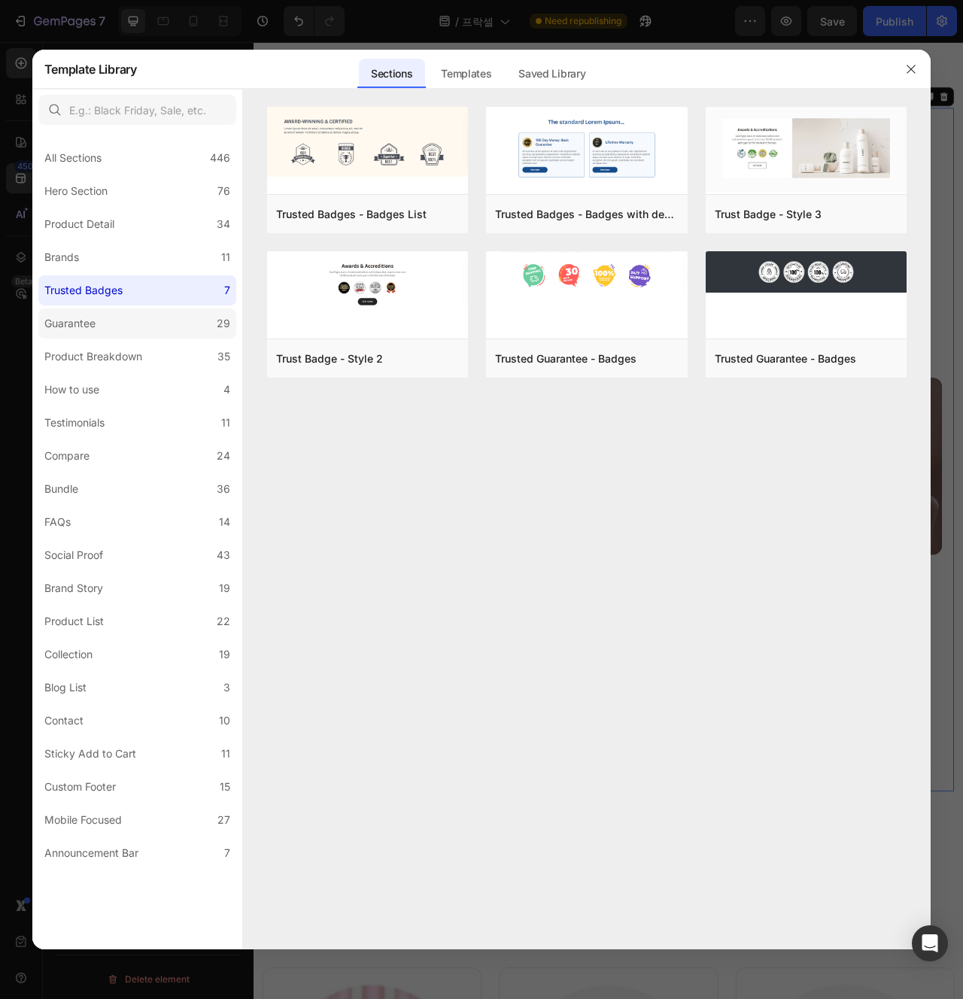
click at [183, 320] on label "Guarantee 29" at bounding box center [137, 324] width 198 height 30
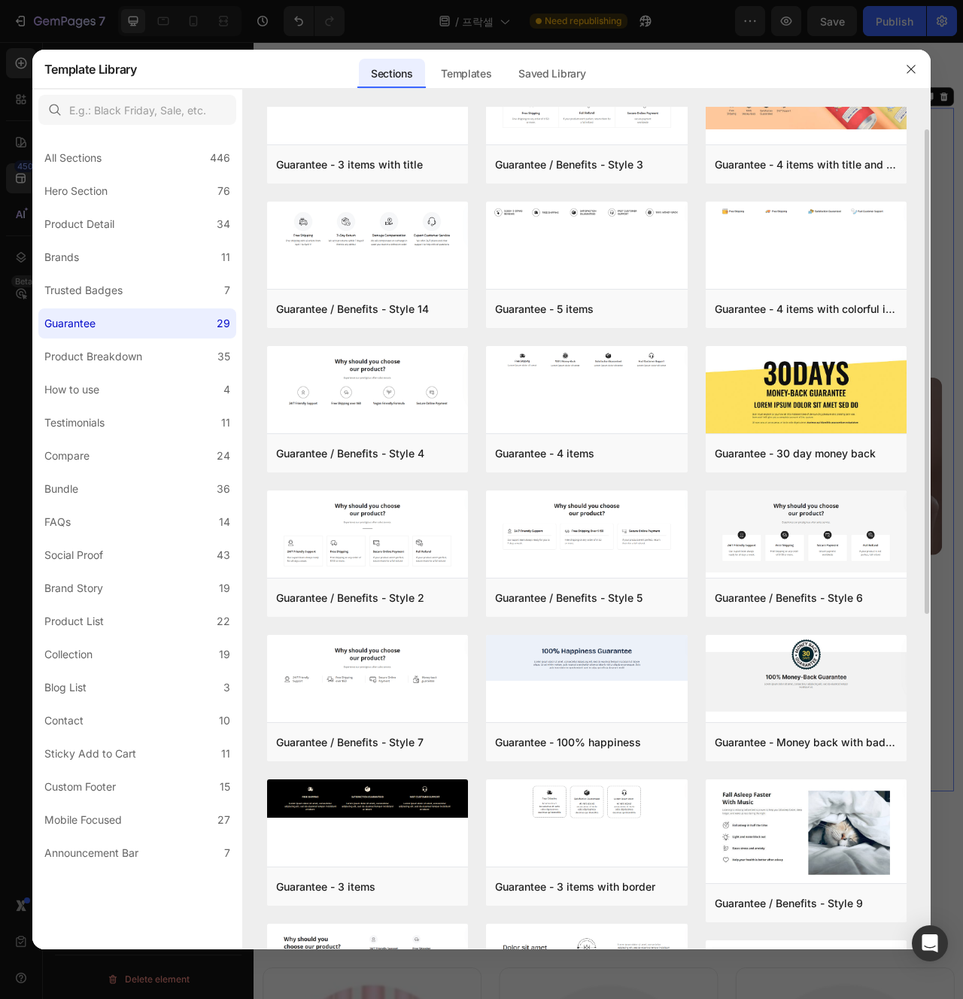
scroll to position [74, 0]
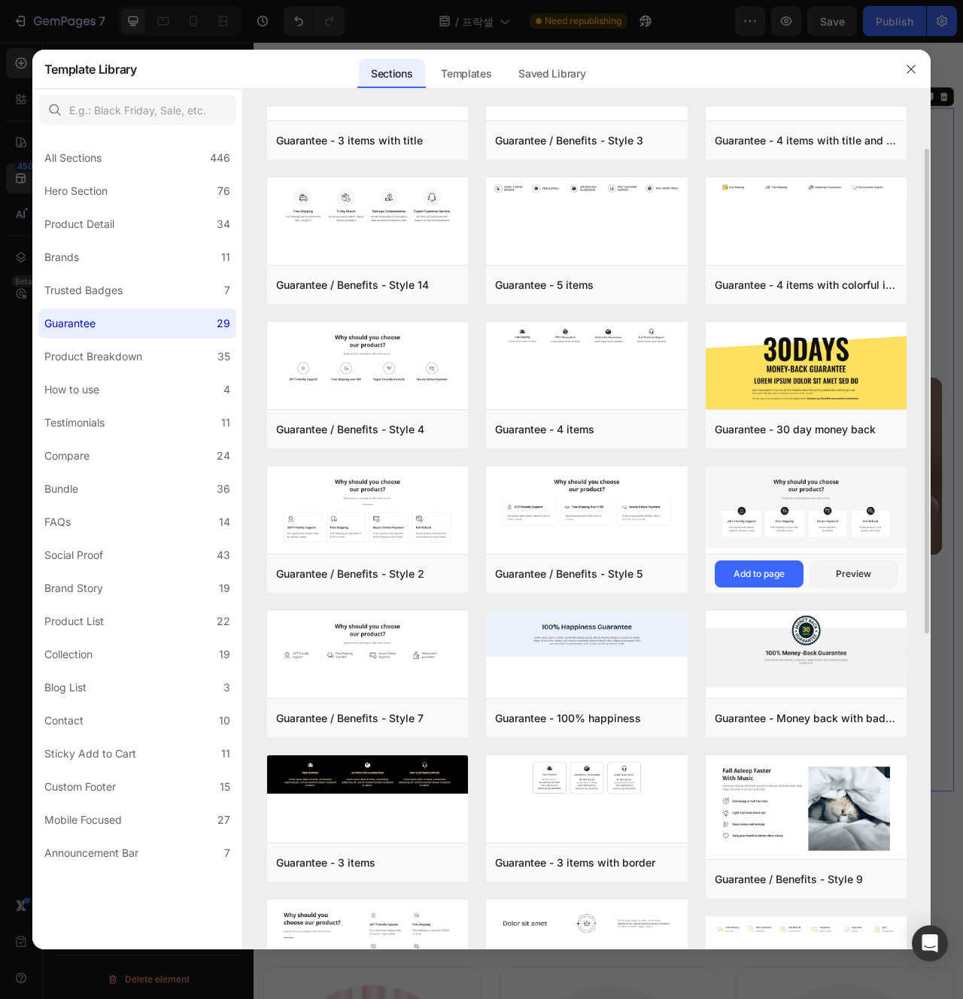
click at [807, 503] on img at bounding box center [807, 508] width 202 height 82
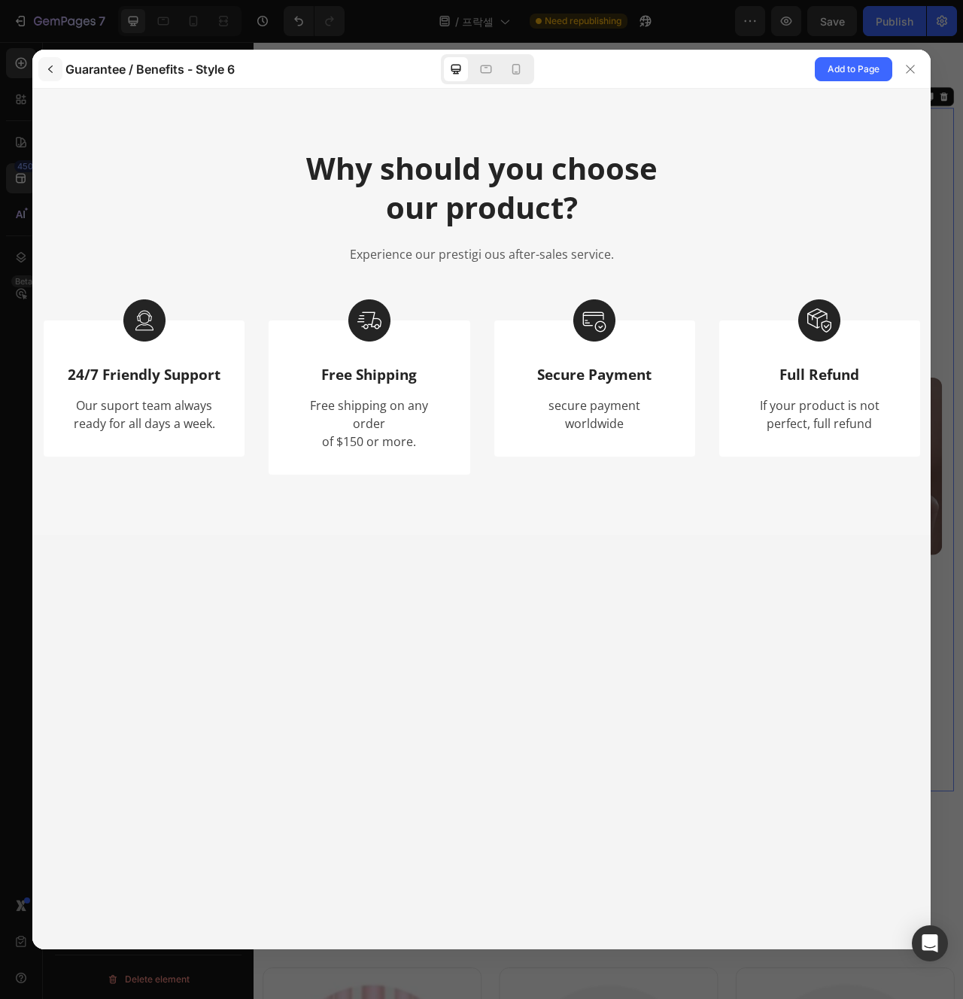
scroll to position [0, 0]
click at [59, 73] on button "button" at bounding box center [50, 69] width 24 height 24
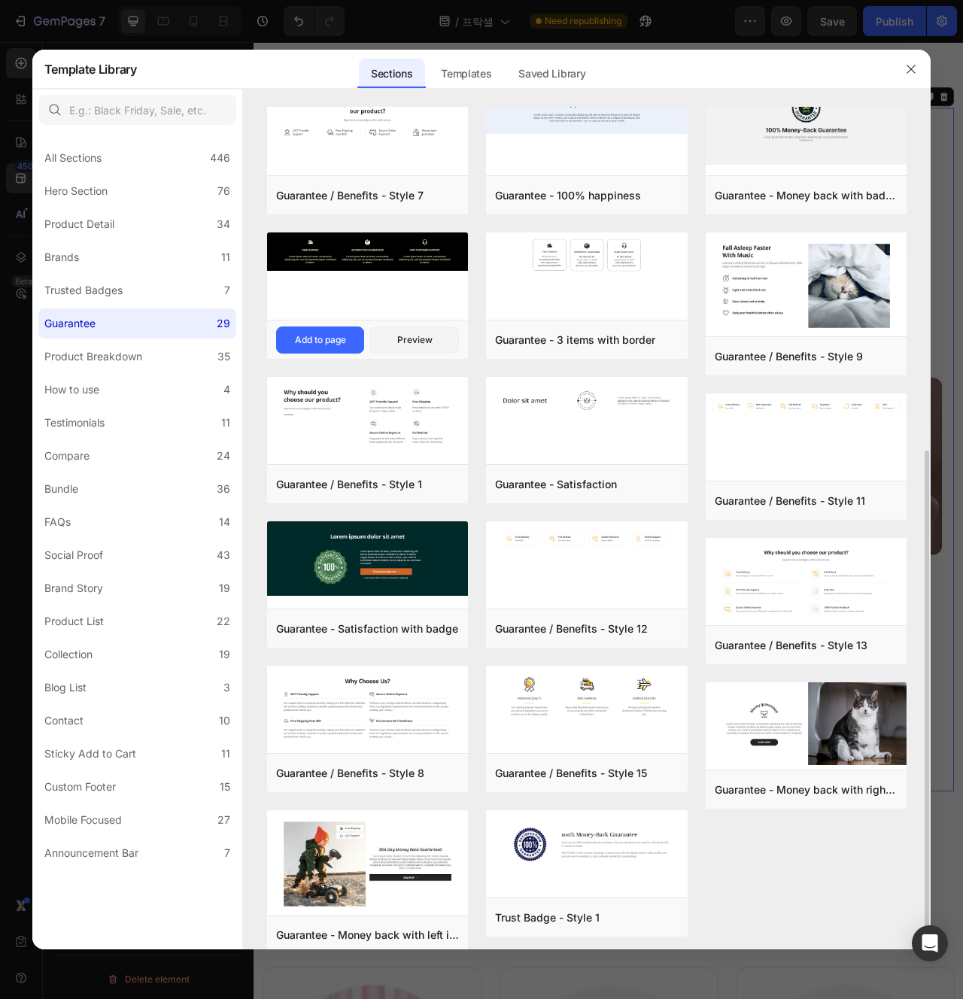
scroll to position [620, 0]
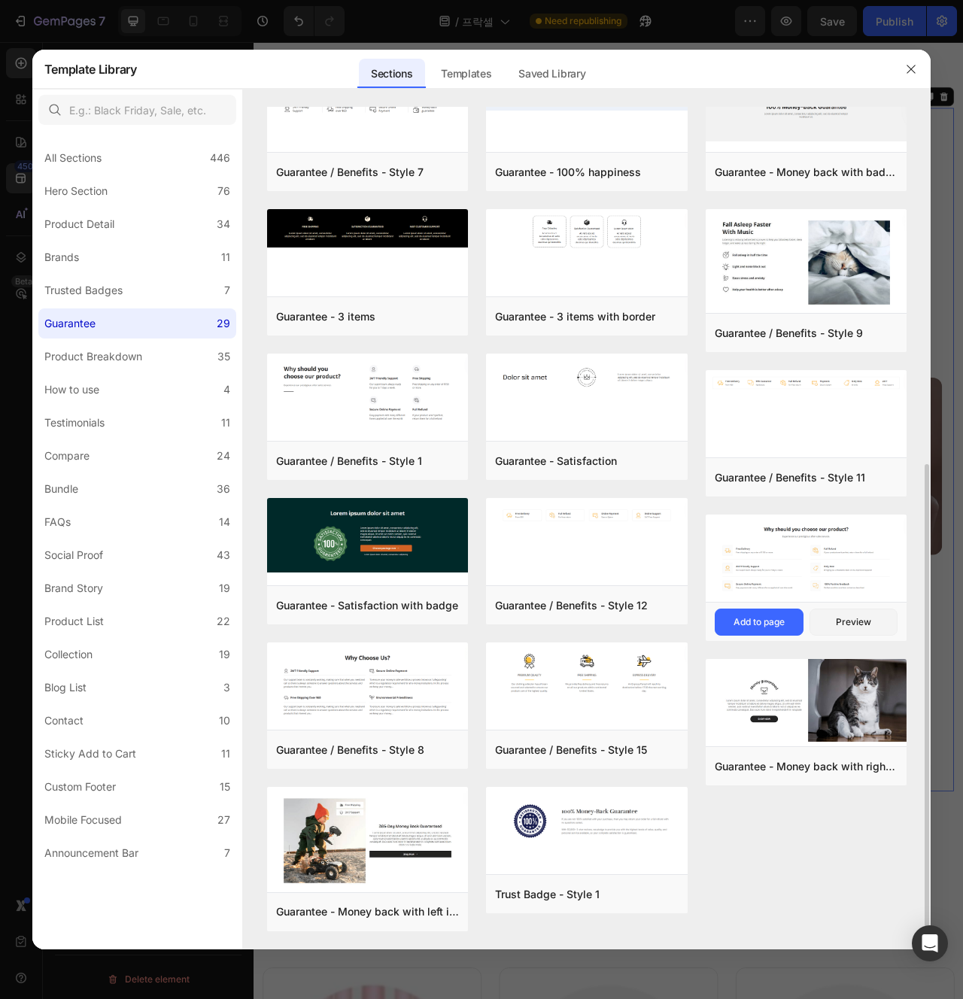
click at [719, 574] on img at bounding box center [807, 558] width 202 height 87
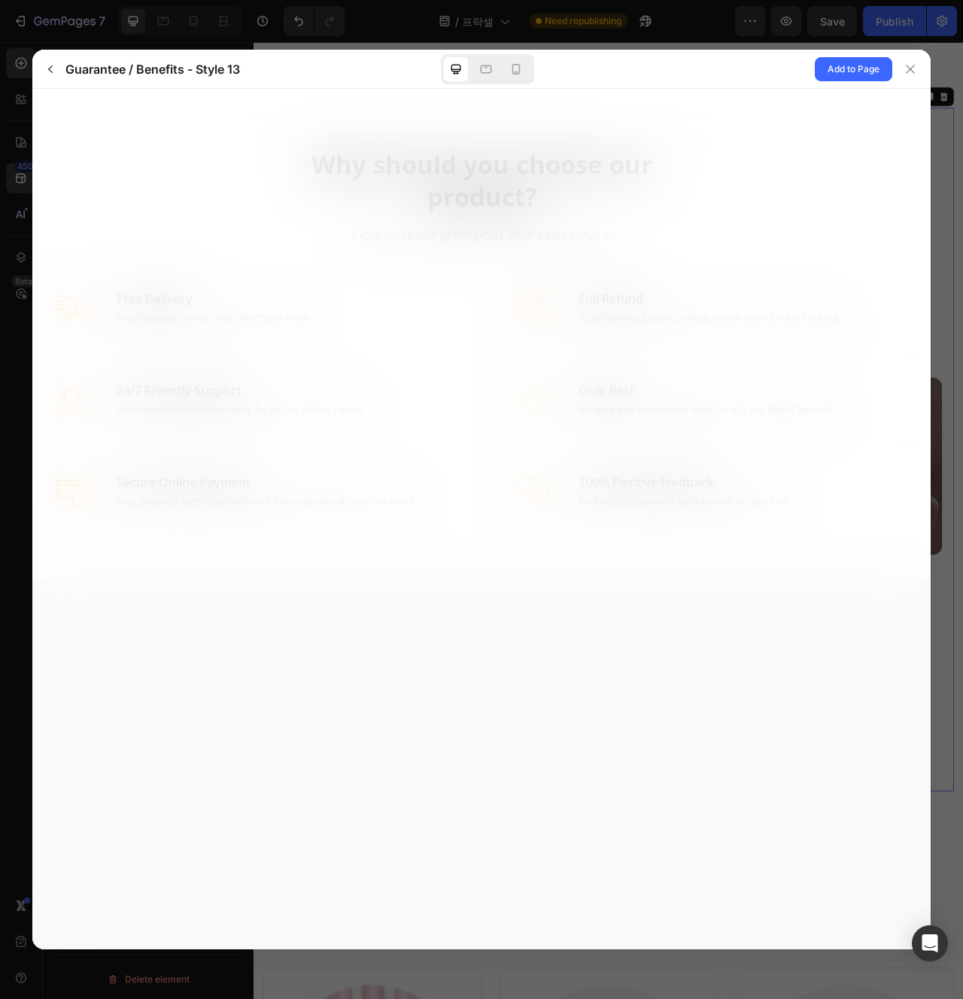
scroll to position [0, 0]
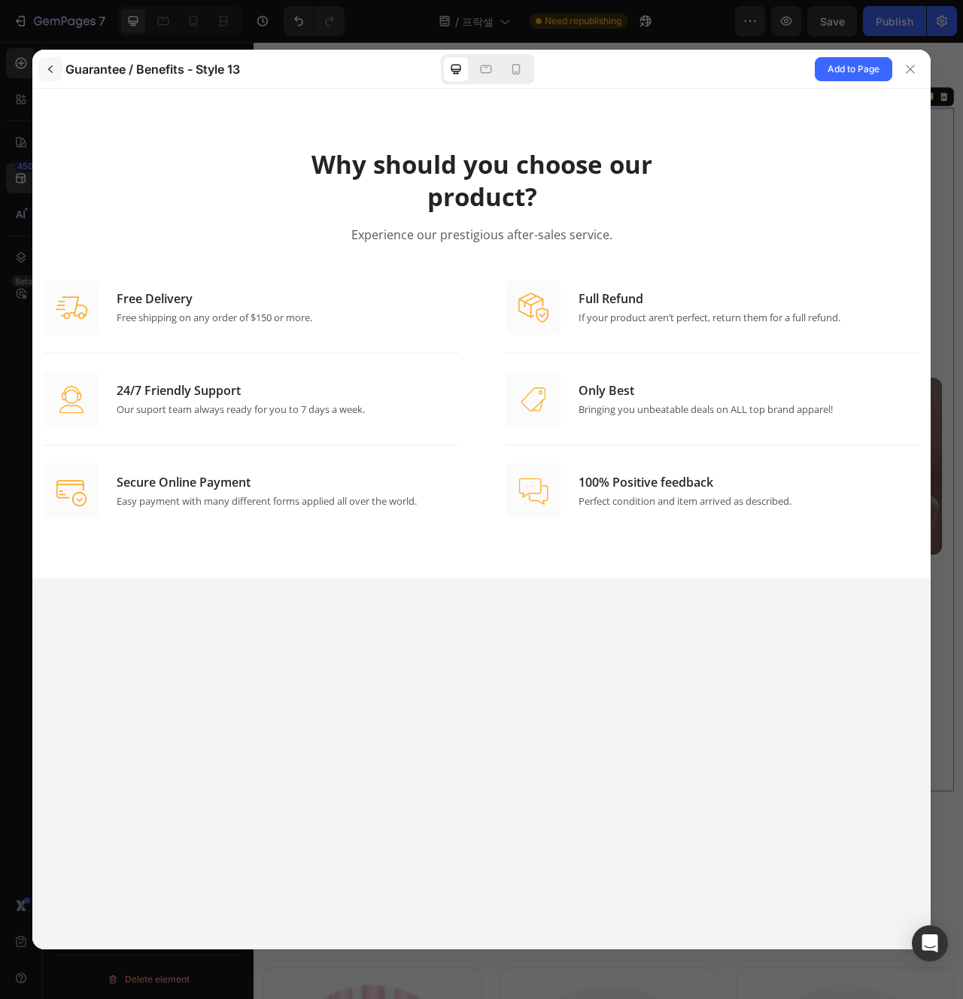
click at [52, 69] on icon "button" at bounding box center [50, 69] width 12 height 12
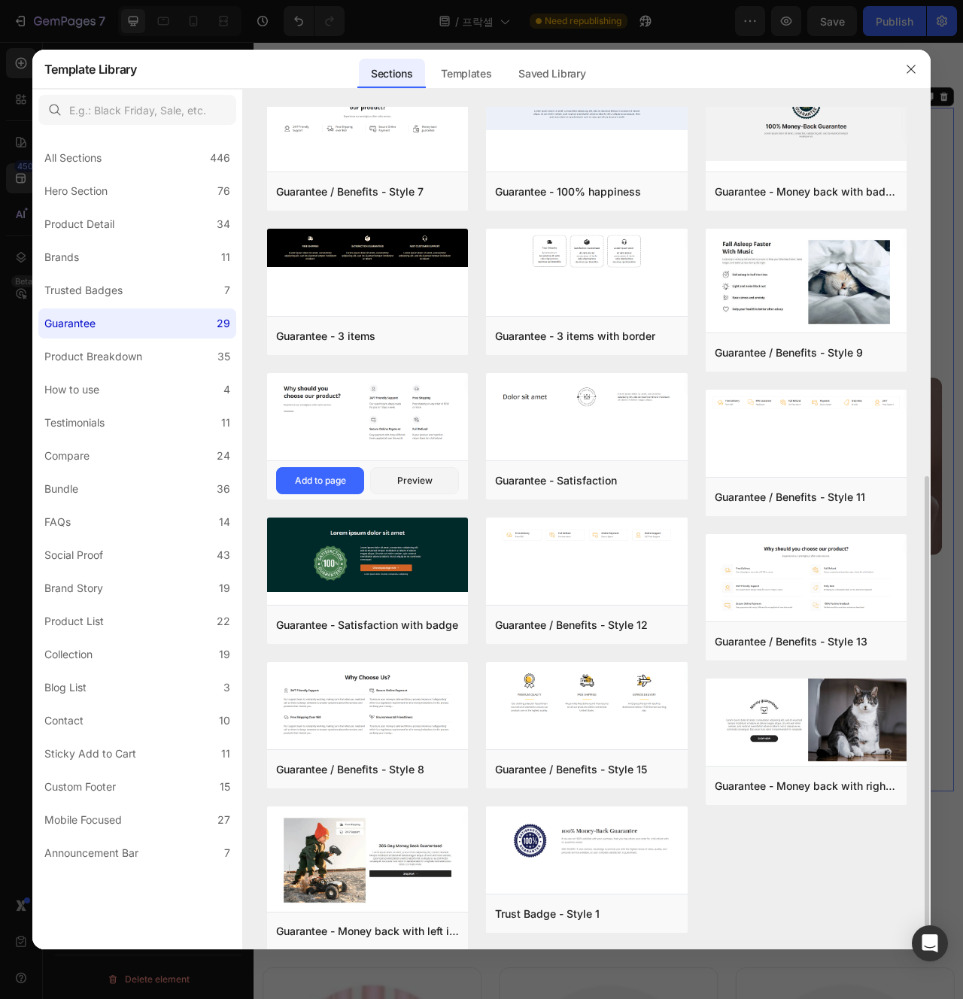
scroll to position [620, 0]
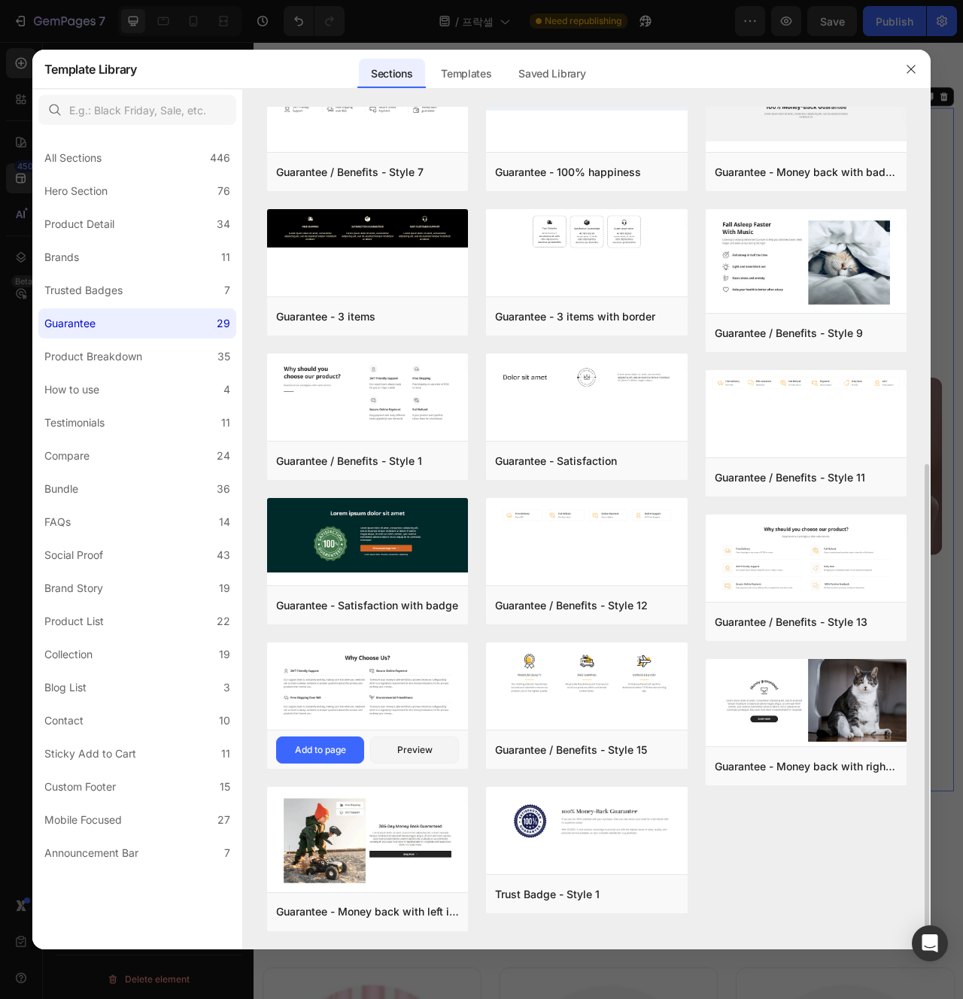
click at [383, 698] on img at bounding box center [368, 685] width 202 height 84
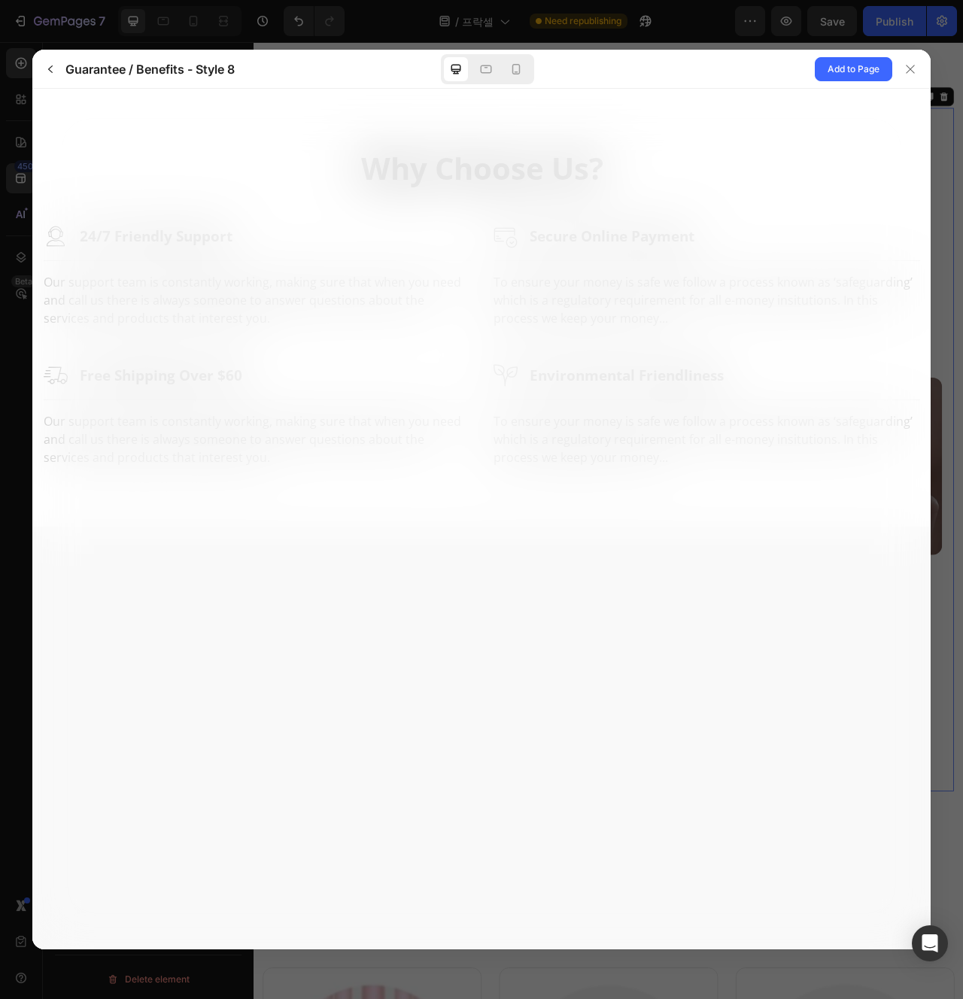
scroll to position [0, 0]
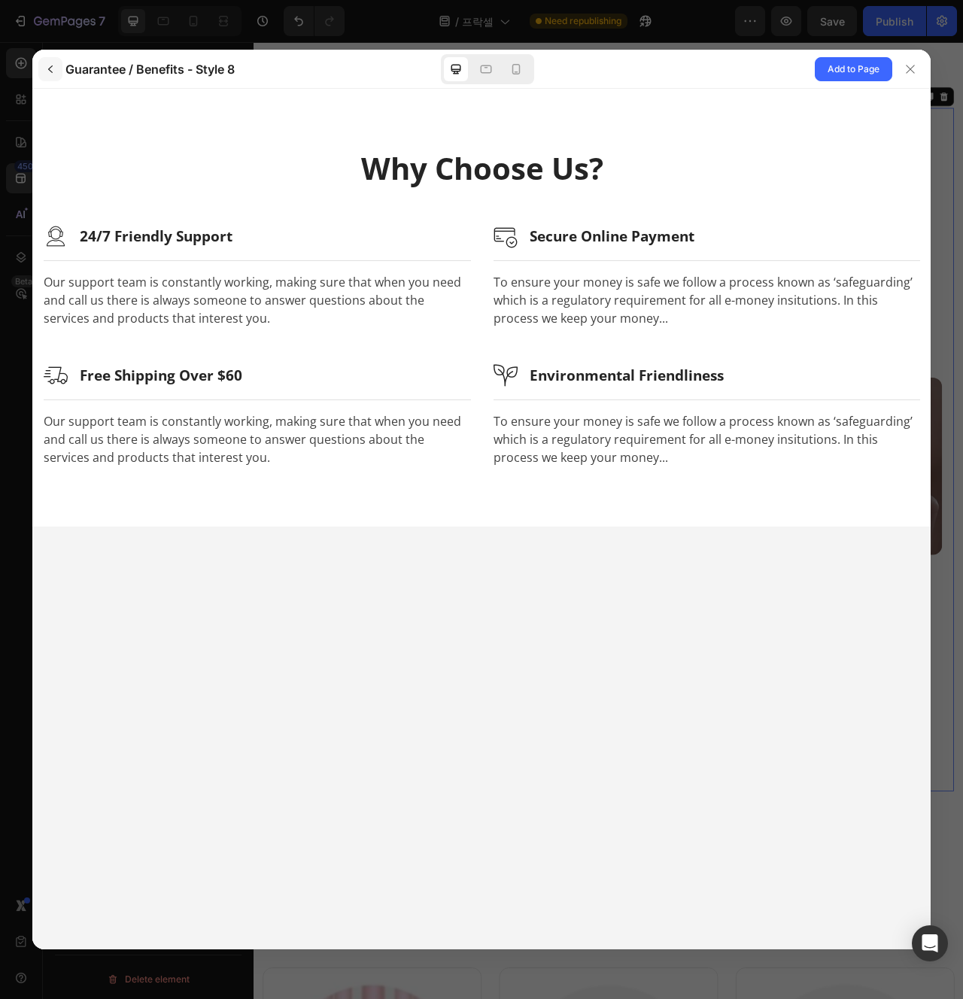
click at [52, 72] on icon "button" at bounding box center [50, 69] width 12 height 12
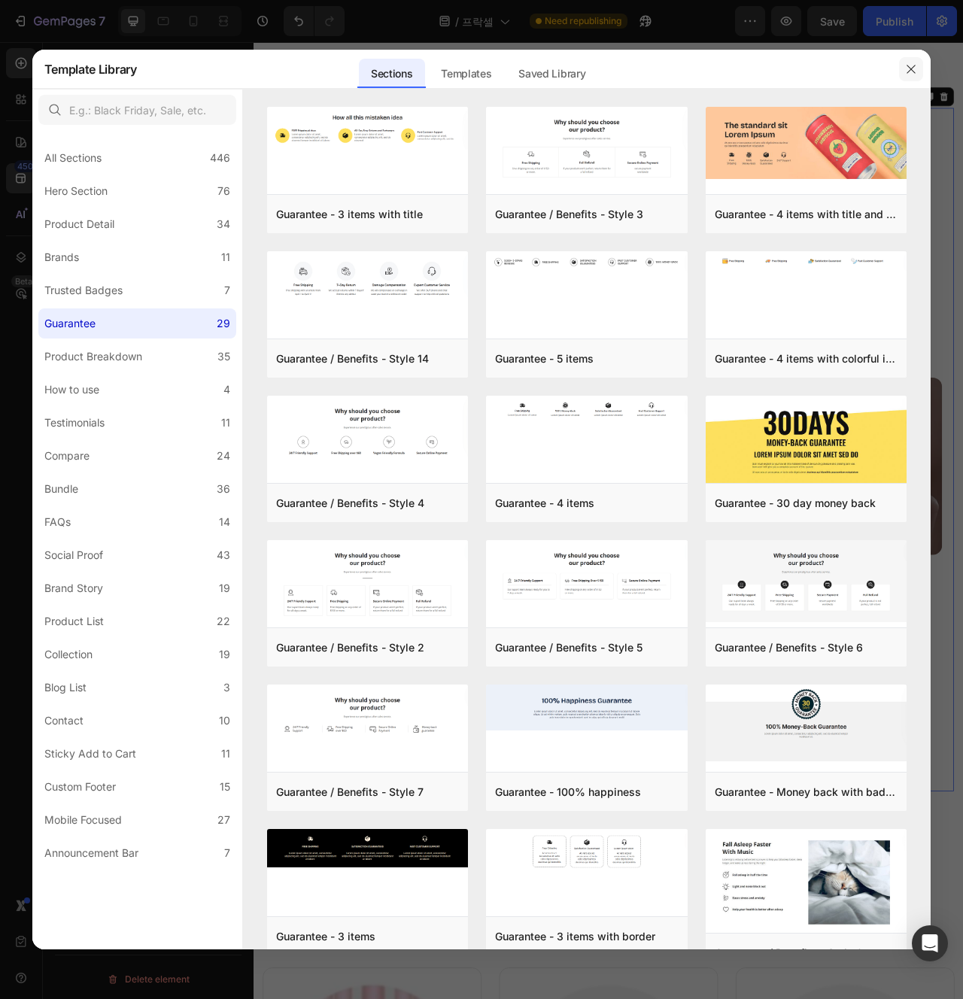
click at [918, 65] on button "button" at bounding box center [911, 69] width 24 height 24
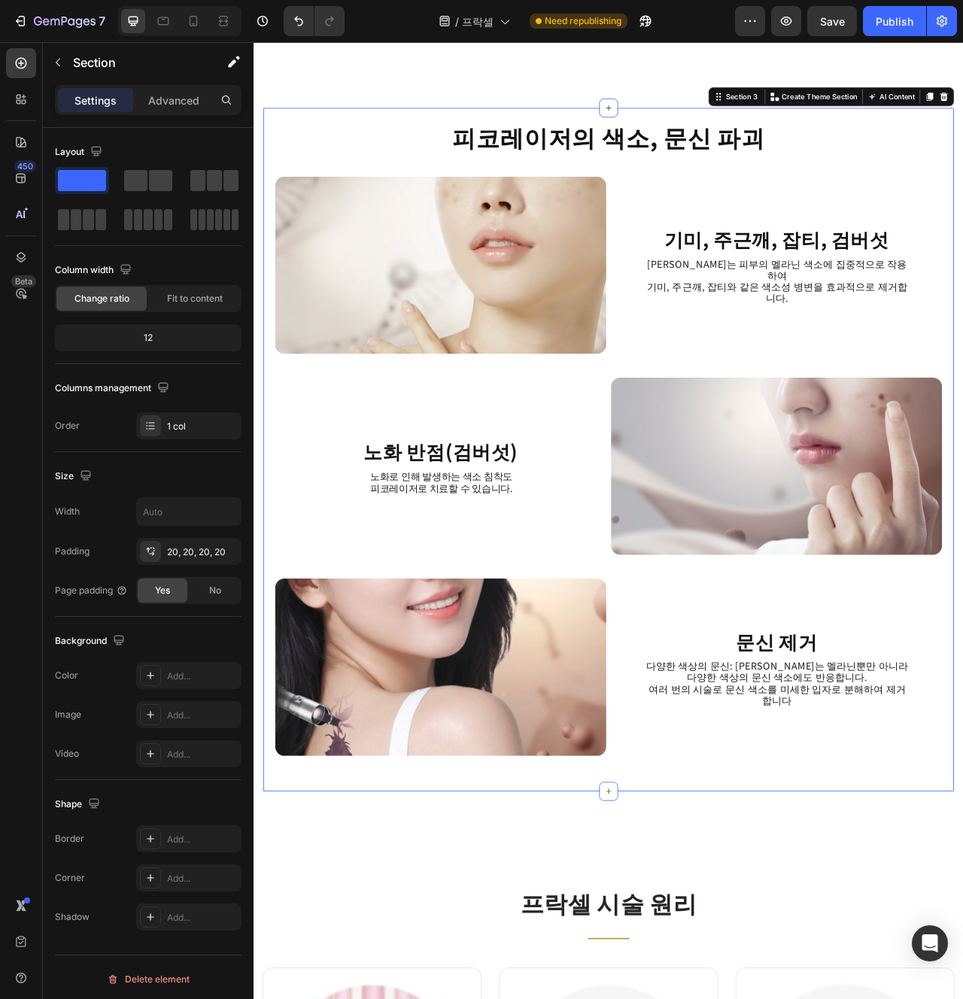
click at [962, 71] on div "프락셀이란? Heading 프락셀은 레이저로 피부에 홀을 내어 진피층의 콜라겐과 탄력 섬유들의 활성화를 유도하여 피부 재생을 유도하는 시술입니…" at bounding box center [705, 476] width 903 height 3504
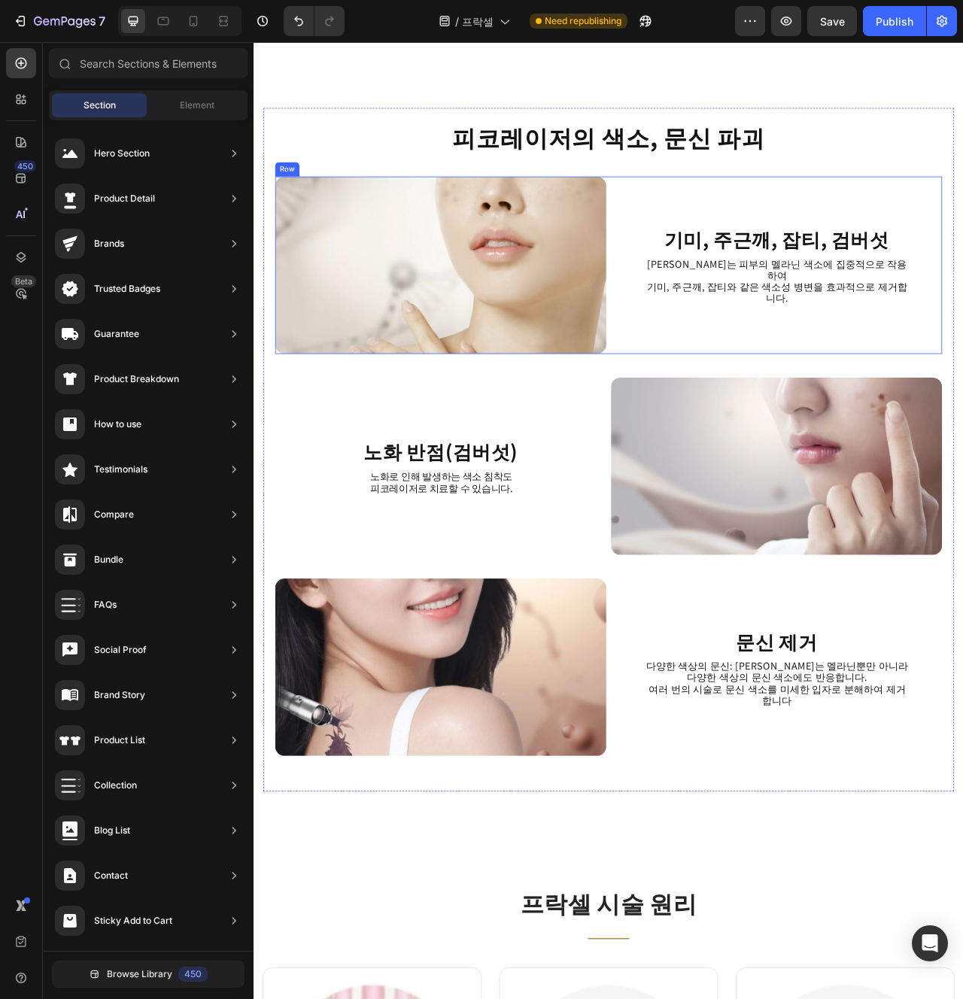
click at [911, 410] on div "기미, 주근깨, 잡티, 검버섯 Heading 피코레이저는 피부의 멜라닌 색소에 집중적으로 작용하여 기미, 주근깨, 잡티와 같은 색소성 병변을 …" at bounding box center [918, 326] width 421 height 226
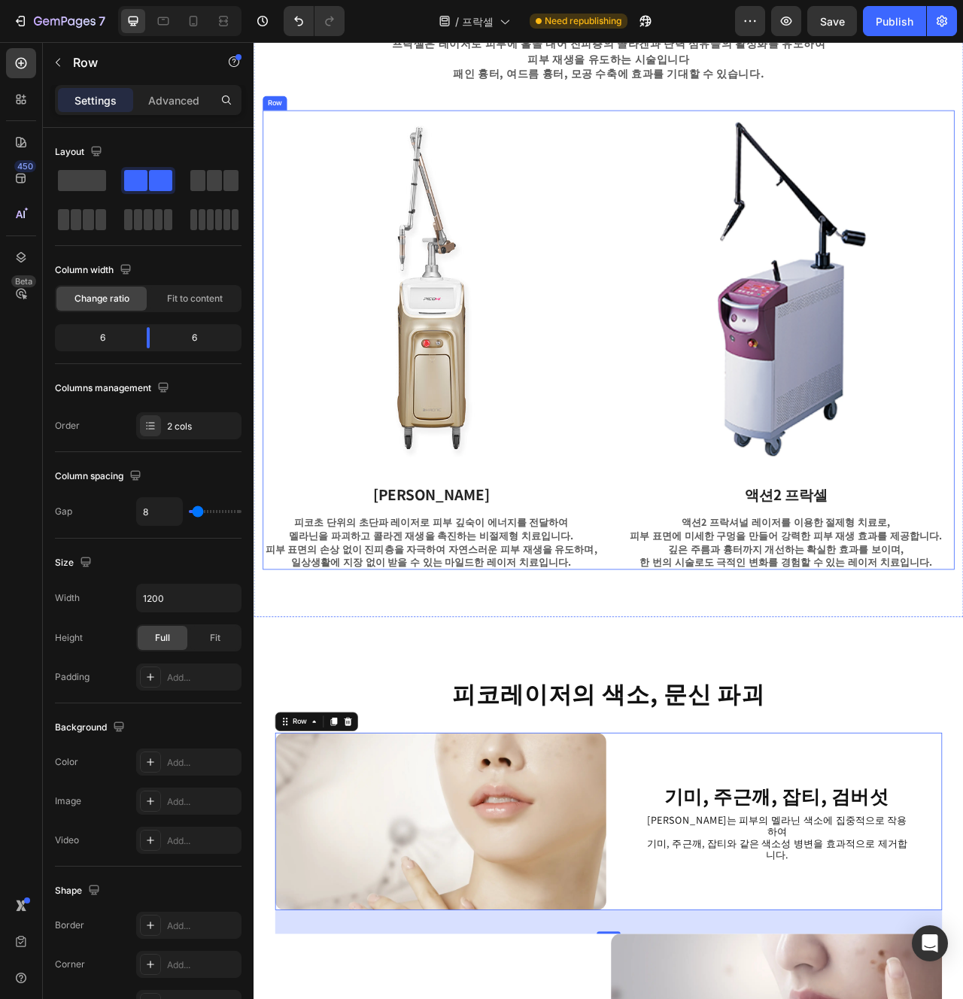
scroll to position [687, 0]
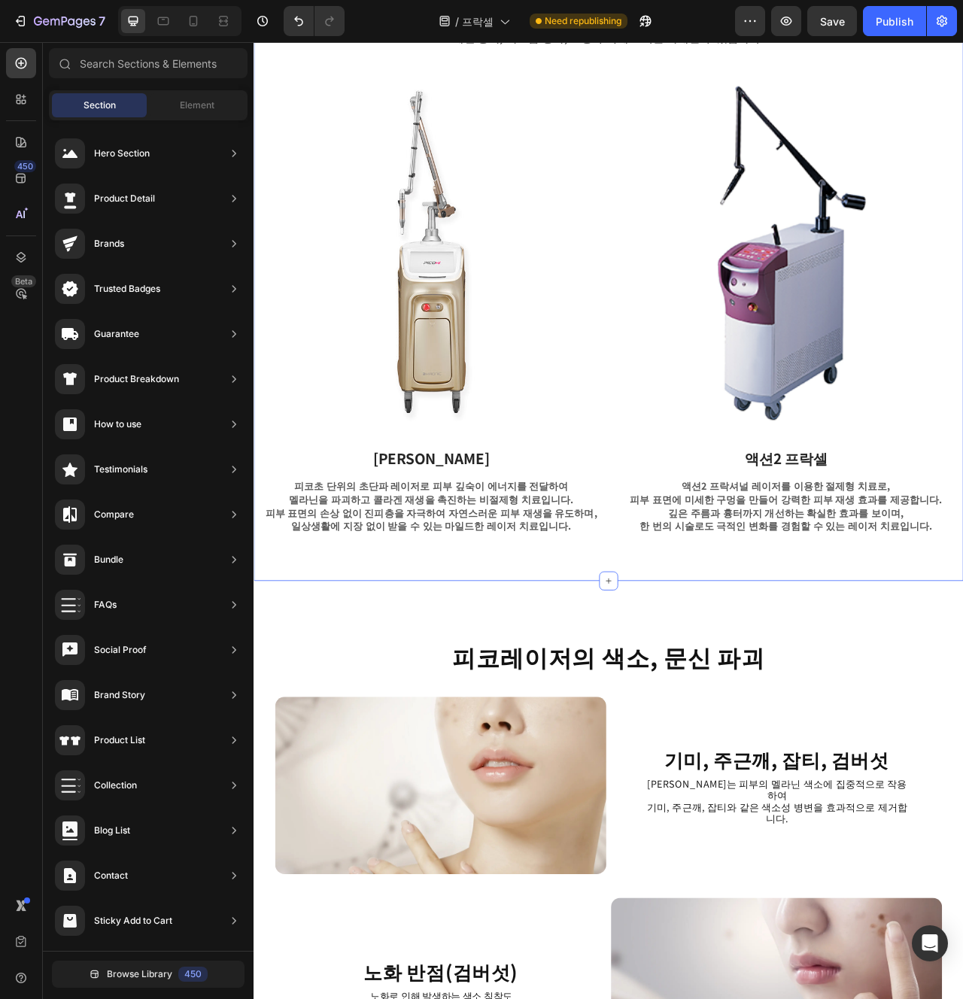
click at [661, 716] on div "프락셀이란? Heading 프락셀은 레이저로 피부에 홀을 내어 진피층의 콜라겐과 탄력 섬유들의 활성화를 유도하여 피부 재생을 유도하는 시술입니…" at bounding box center [705, 305] width 903 height 843
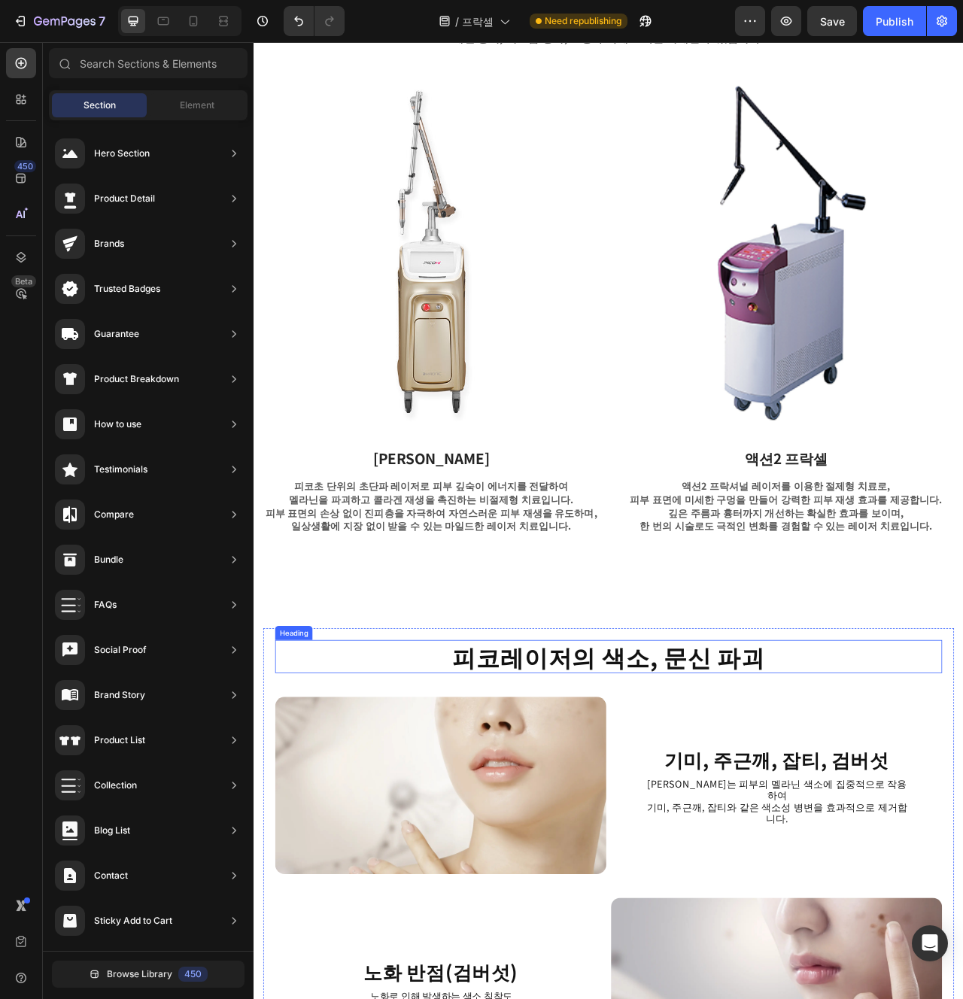
click at [941, 811] on h2 "피코레이저의 색소, 문신 파괴" at bounding box center [705, 824] width 849 height 42
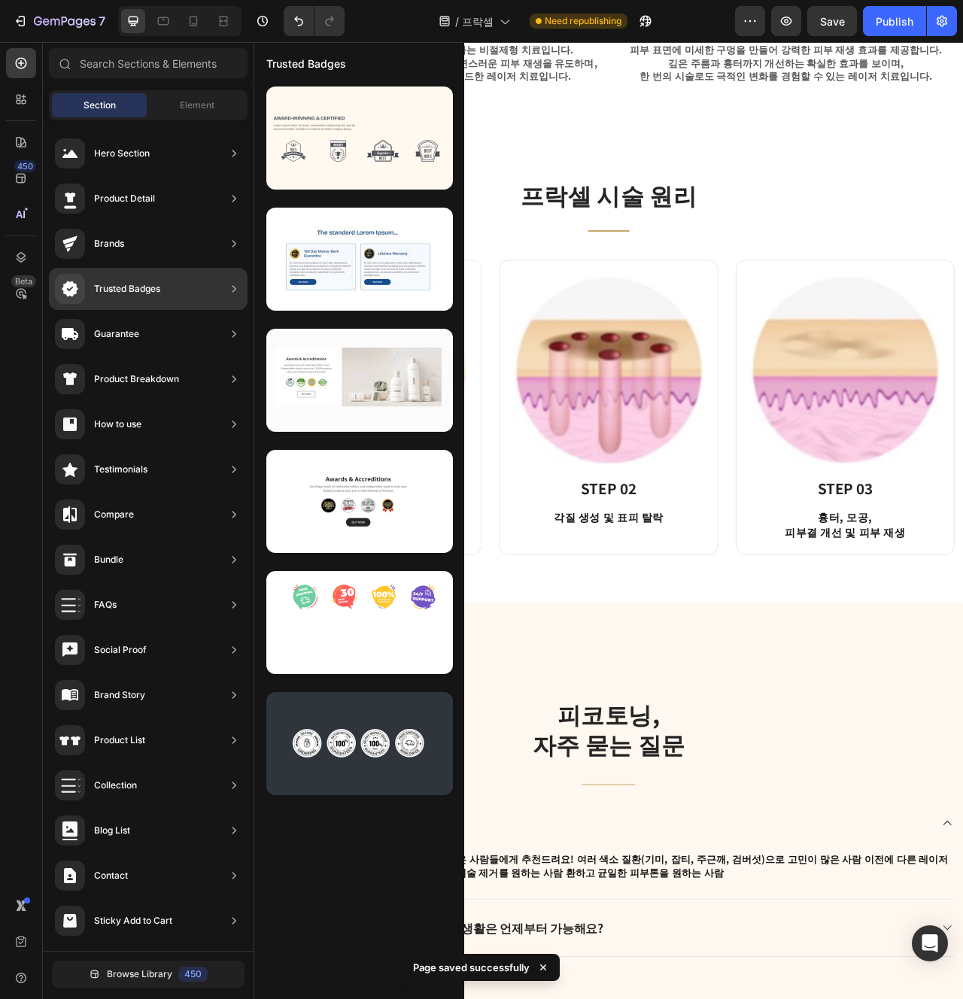
scroll to position [1257, 0]
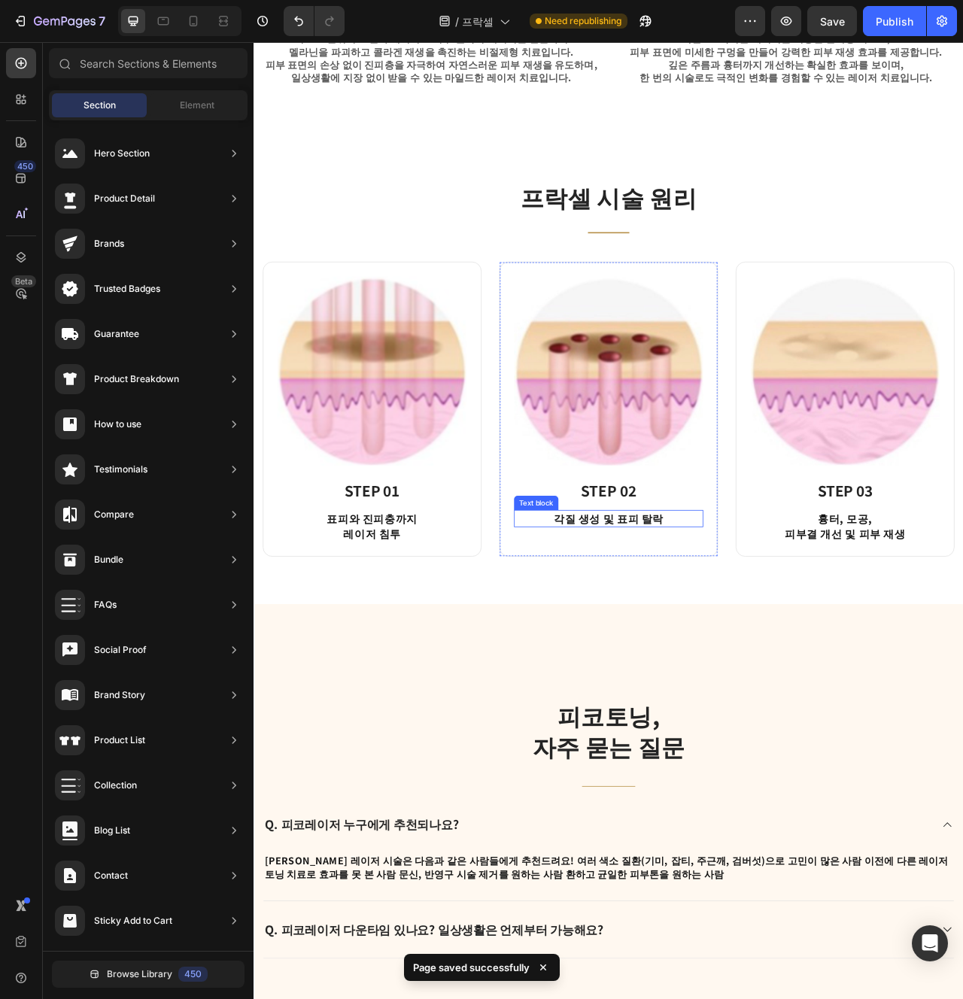
click at [686, 639] on p "각질 생성 및 표피 탈락" at bounding box center [705, 648] width 238 height 19
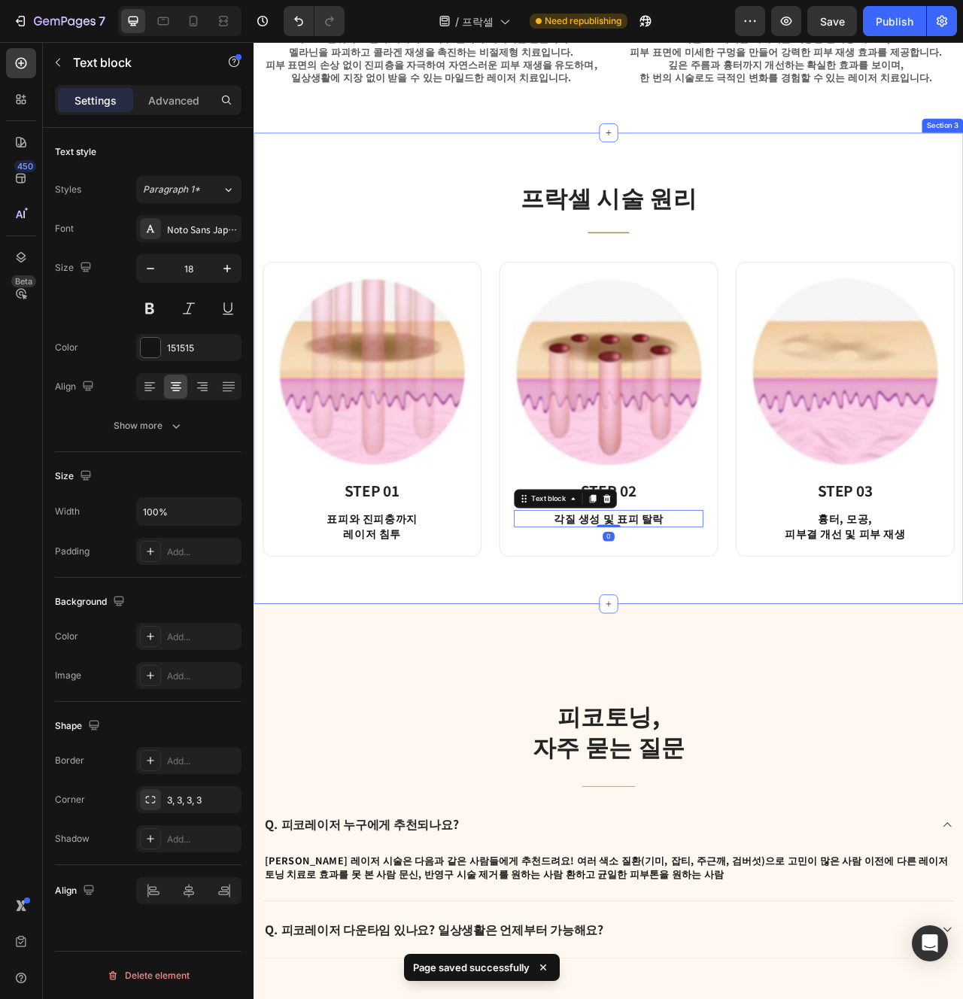
click at [573, 728] on div "프락셀 시술 원리 Heading Title Line Row Image STEP 01 Heading 표피와 진피충까지 레이저 침투 Text bl…" at bounding box center [705, 457] width 903 height 600
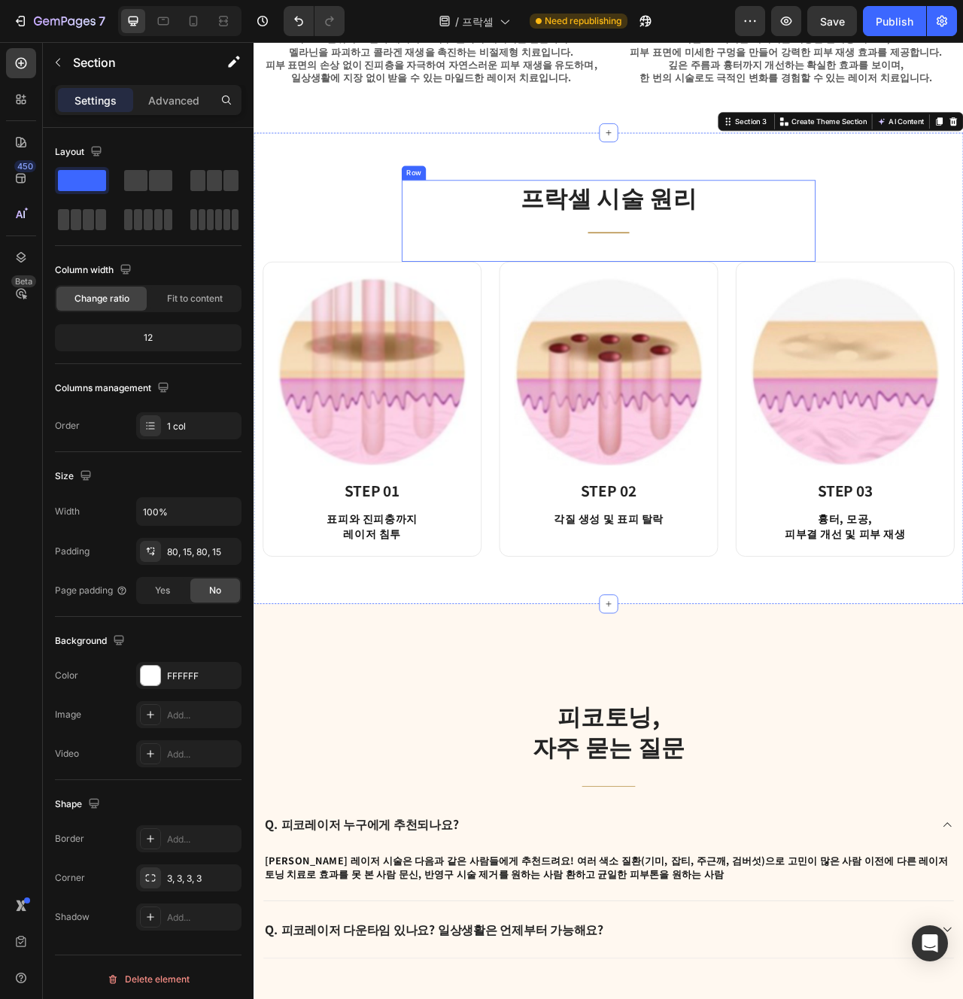
click at [677, 261] on div "프락셀 시술 원리 Heading Title Line" at bounding box center [705, 257] width 527 height 80
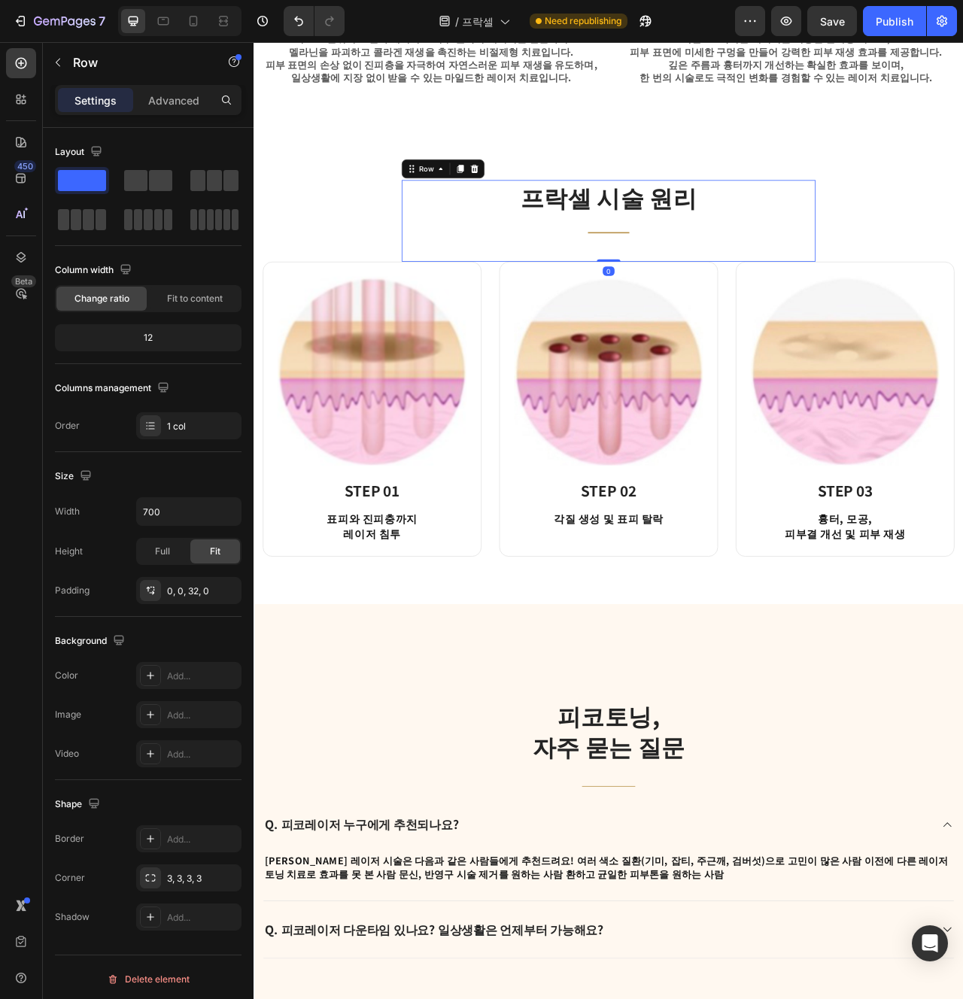
click at [677, 261] on div "프락셀 시술 원리 Heading Title Line" at bounding box center [705, 257] width 527 height 80
click at [664, 258] on h2 "프락셀 시술 원리" at bounding box center [705, 238] width 527 height 42
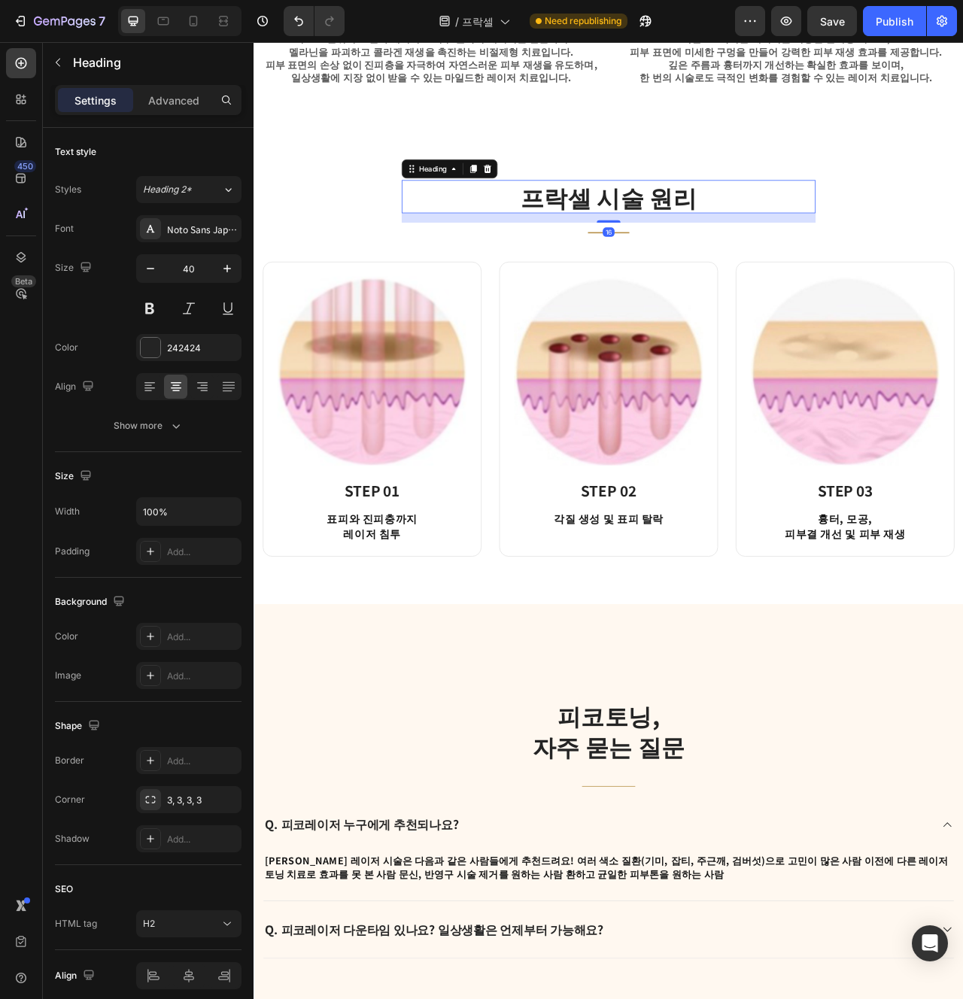
click at [664, 258] on h2 "프락셀 시술 원리" at bounding box center [705, 238] width 527 height 42
click at [664, 258] on p "프락셀 시술 원리" at bounding box center [705, 238] width 524 height 39
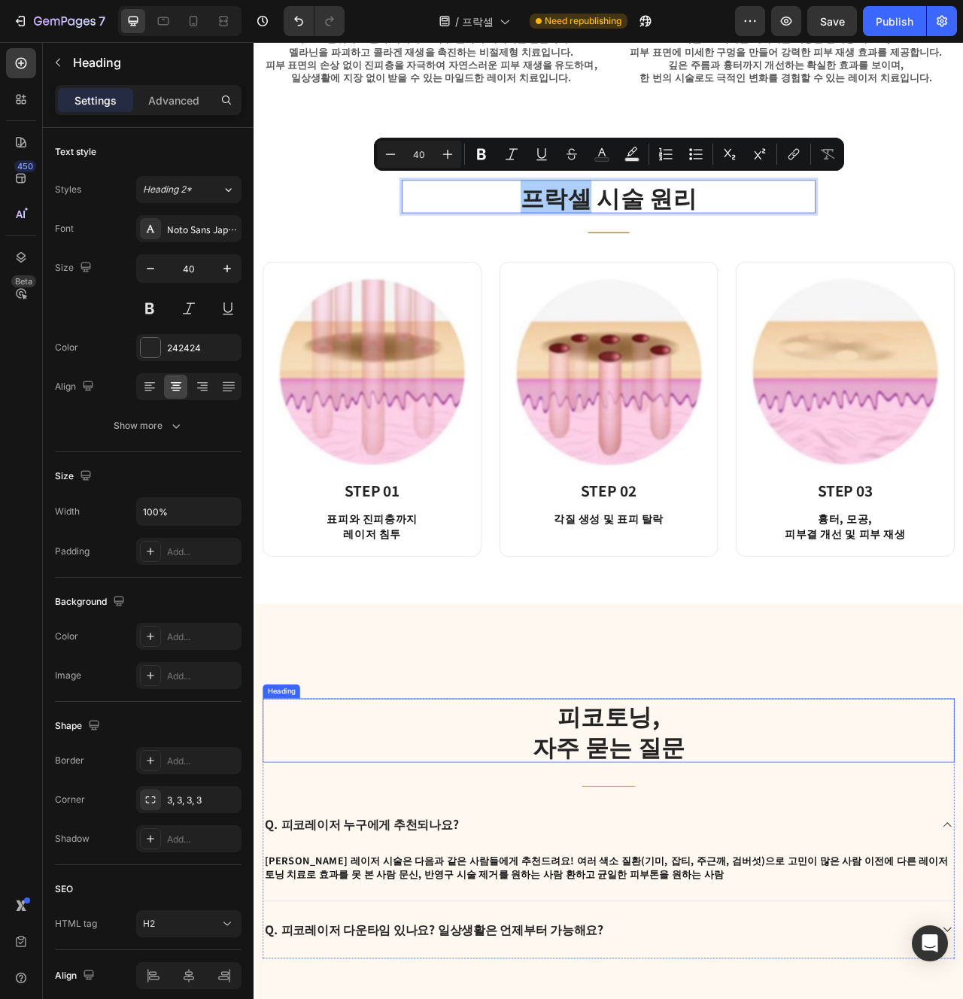
click at [712, 896] on strong "피코토닝," at bounding box center [705, 899] width 130 height 44
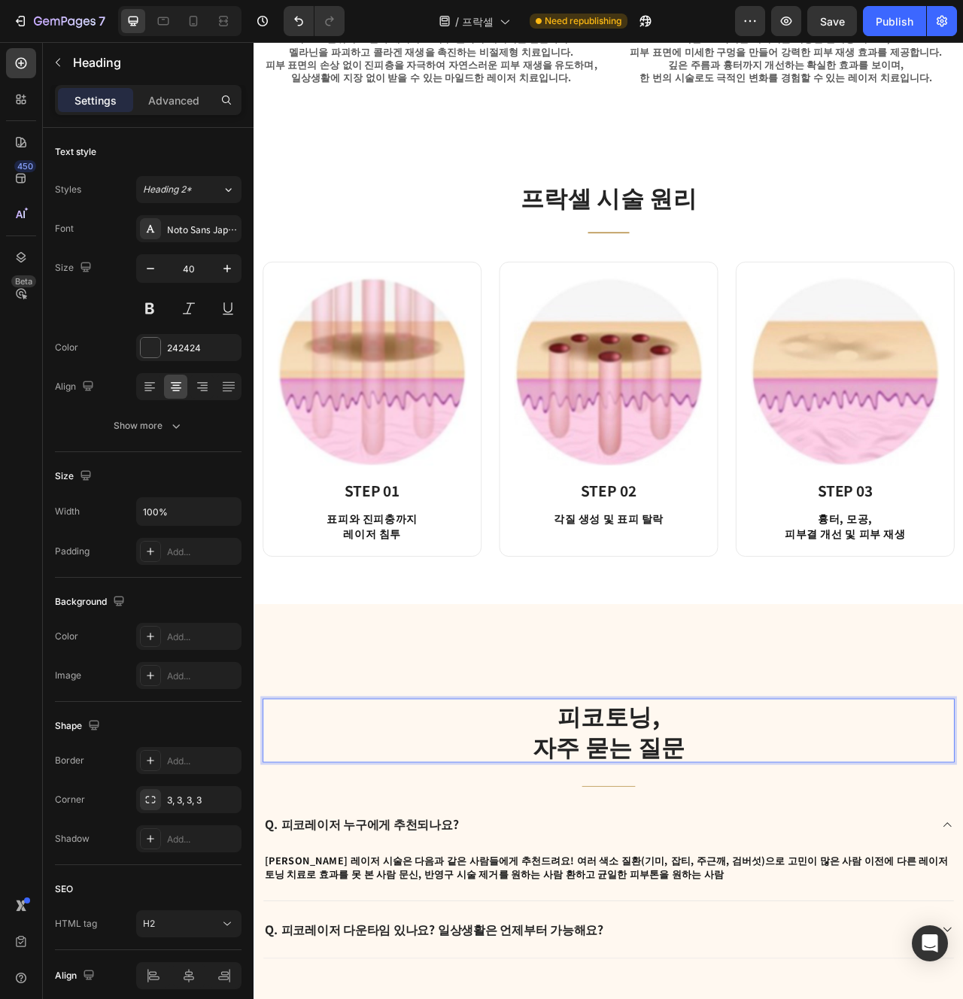
click at [712, 896] on strong "피코토닝," at bounding box center [705, 899] width 130 height 44
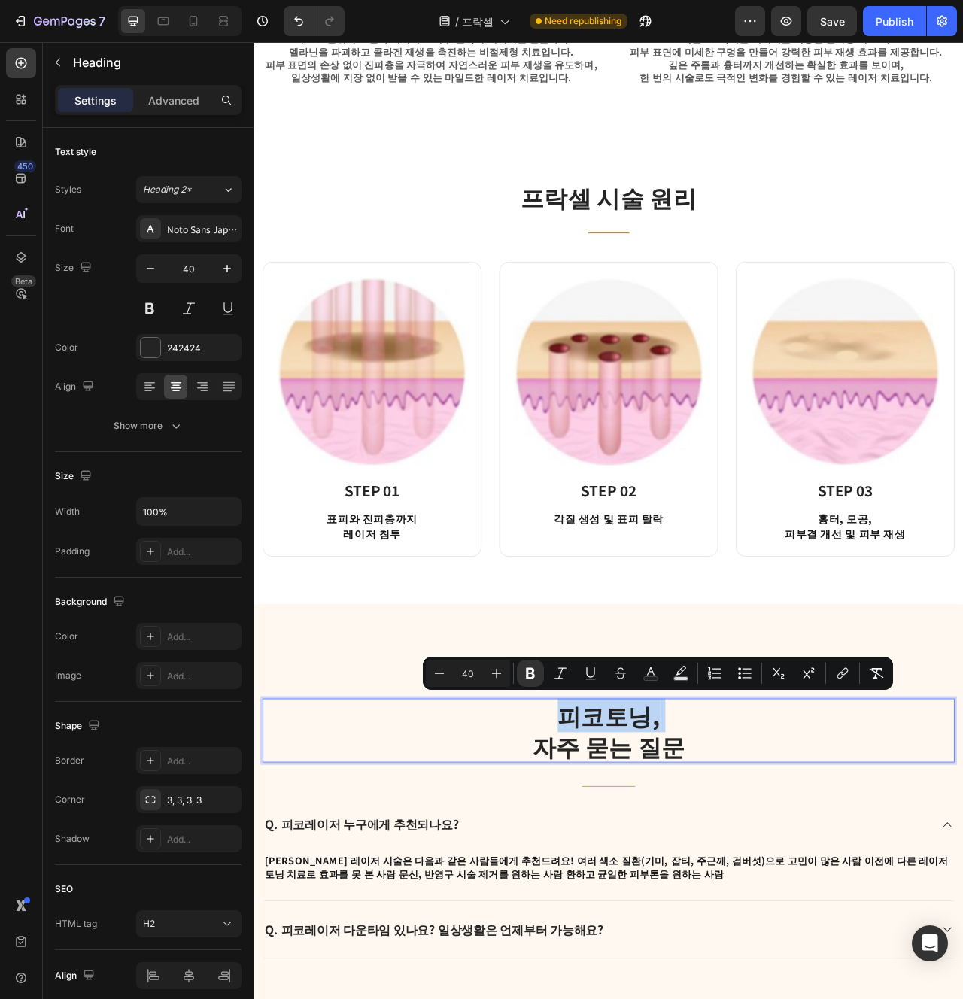
click at [798, 898] on p "피코토닝, 자주 묻는 질문" at bounding box center [704, 918] width 877 height 78
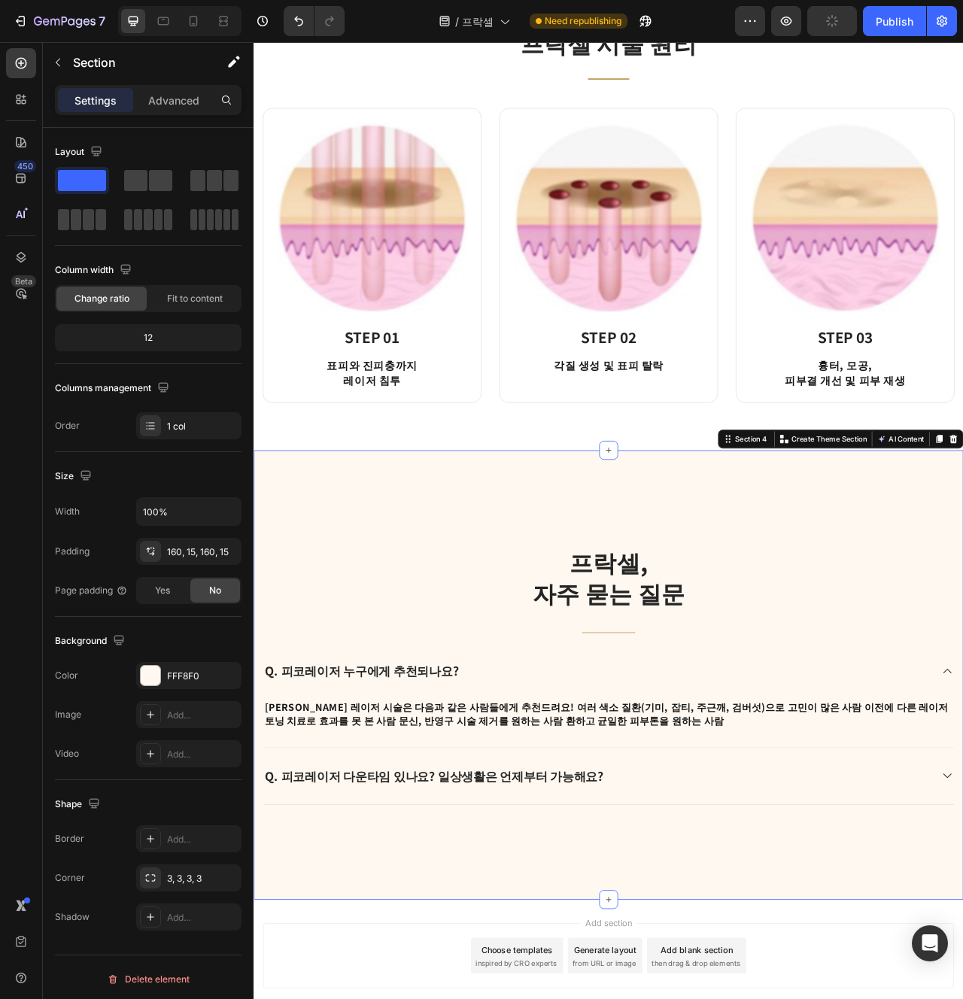
scroll to position [1212, 0]
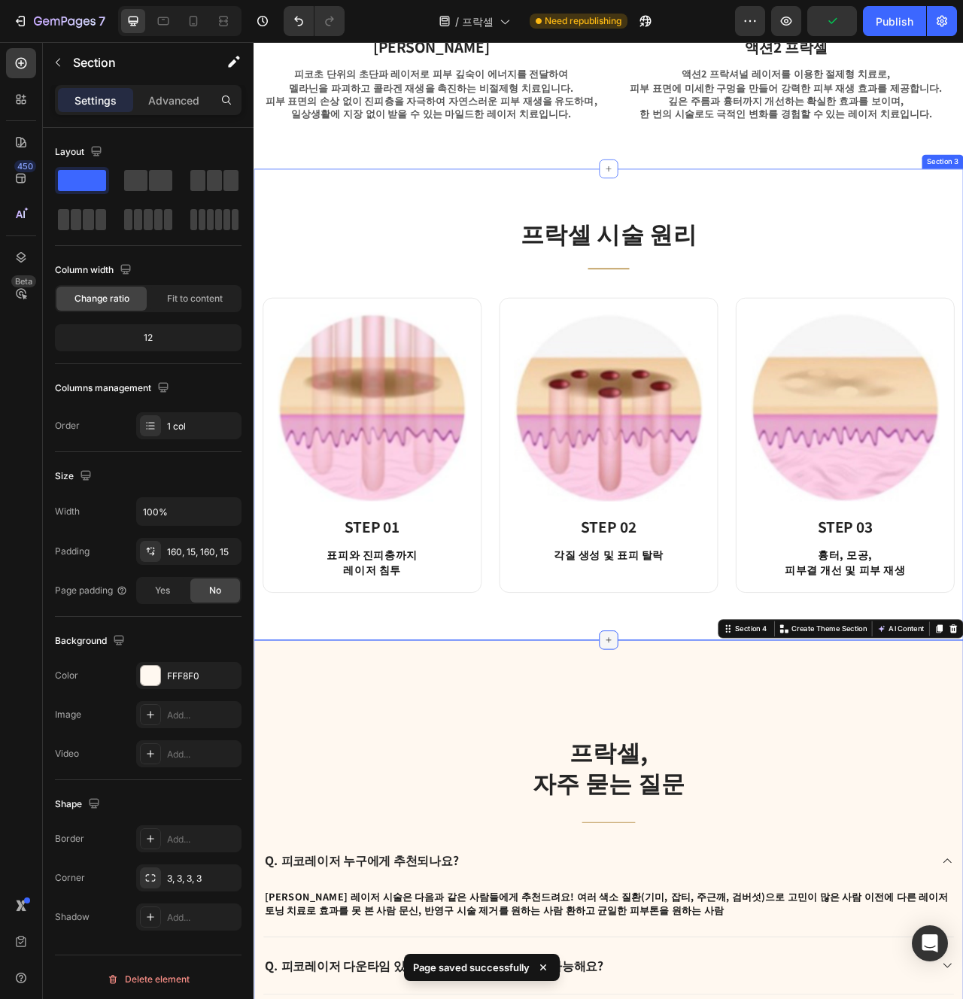
click at [699, 798] on icon at bounding box center [705, 803] width 12 height 12
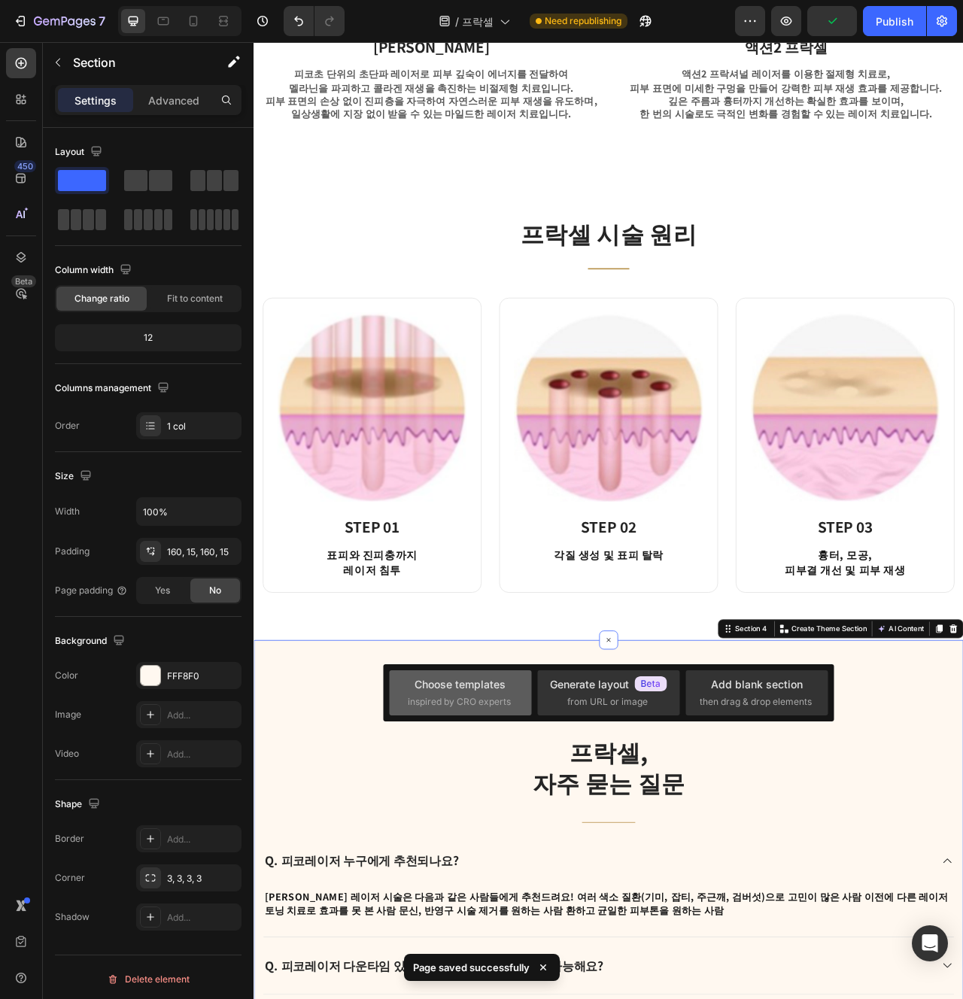
click at [439, 701] on span "inspired by CRO experts" at bounding box center [459, 702] width 103 height 14
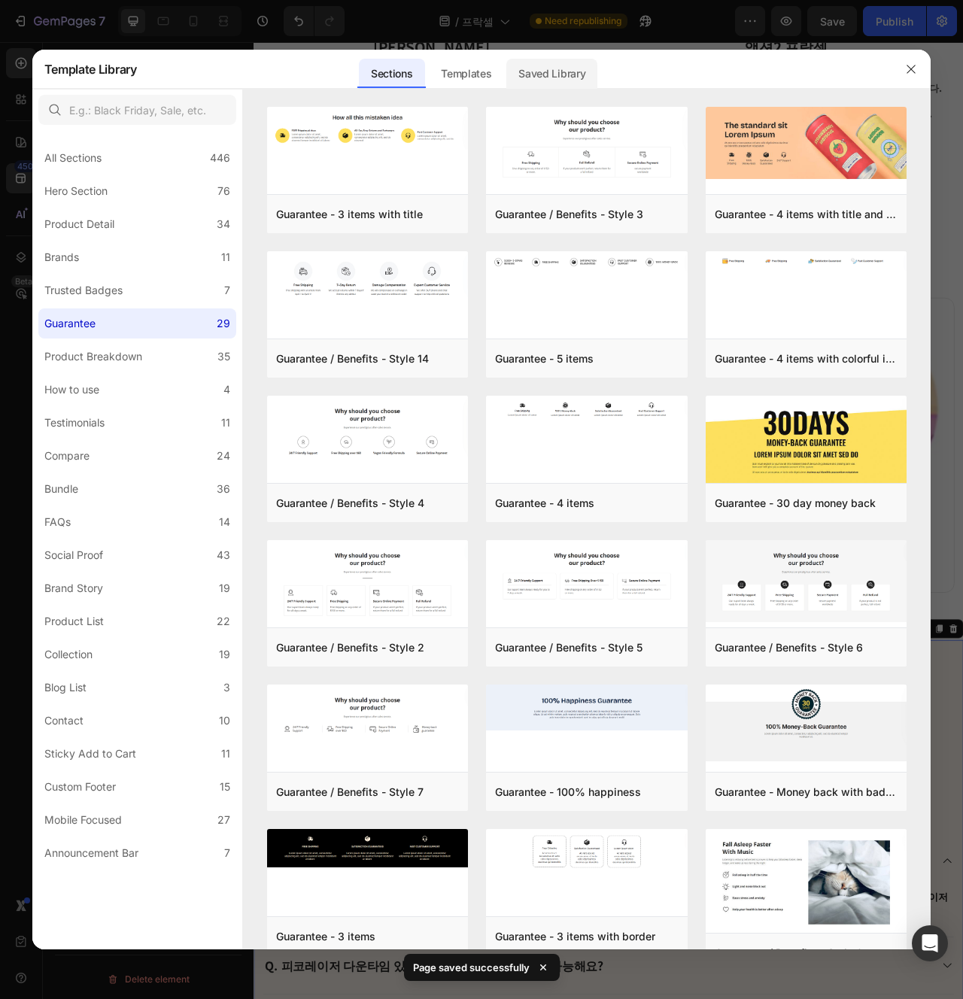
click at [519, 83] on div "Saved Library" at bounding box center [551, 74] width 91 height 30
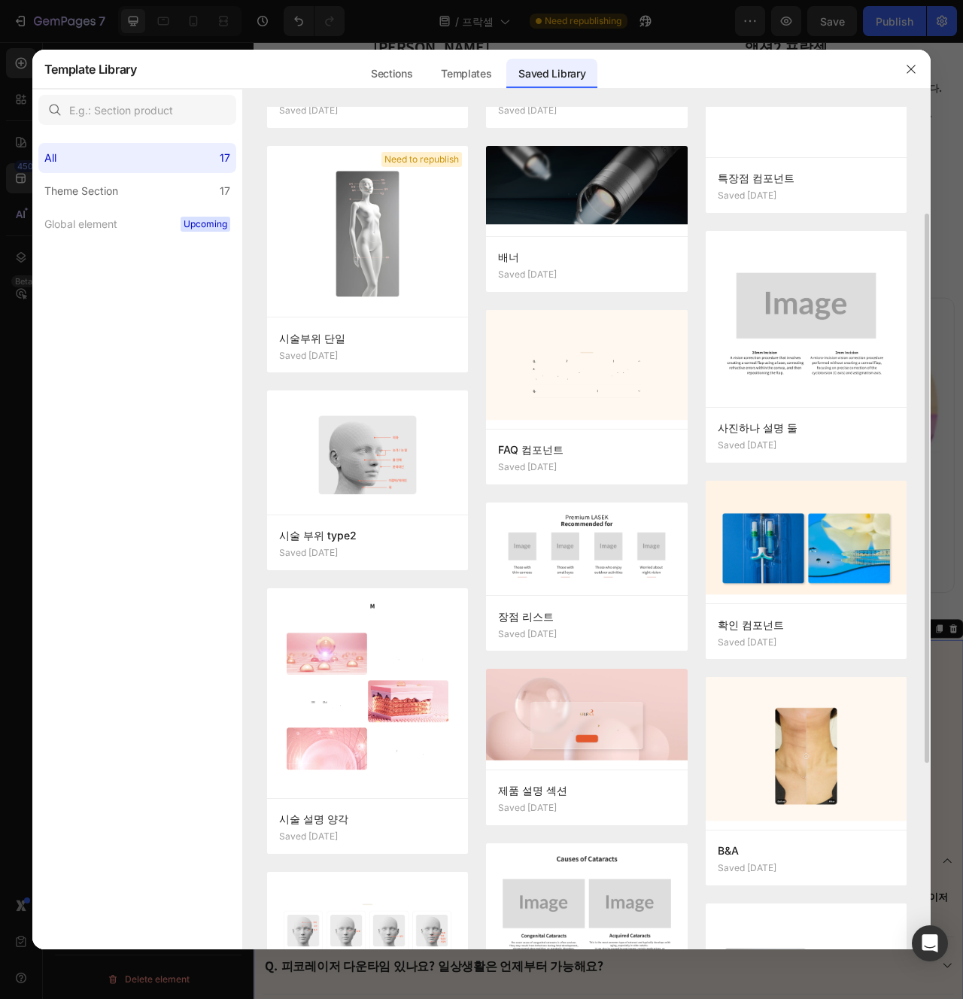
scroll to position [167, 0]
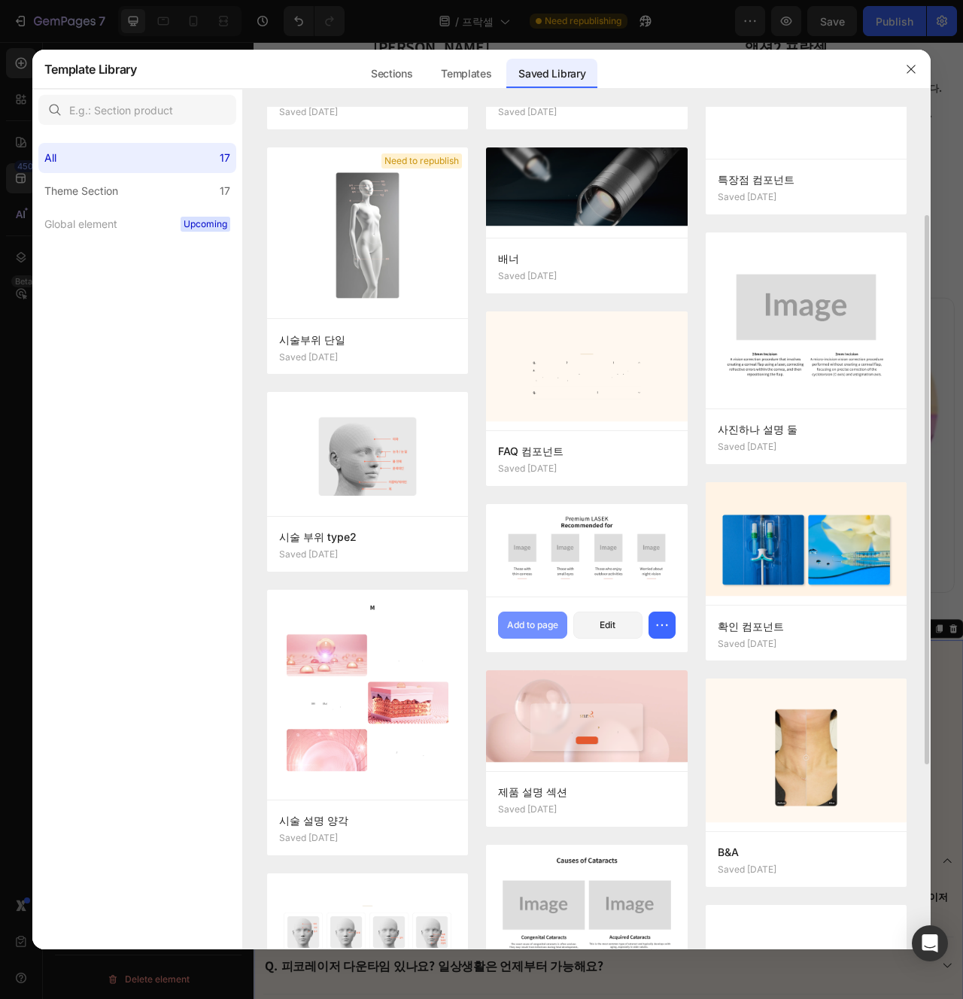
click at [542, 637] on button "Add to page" at bounding box center [532, 625] width 69 height 27
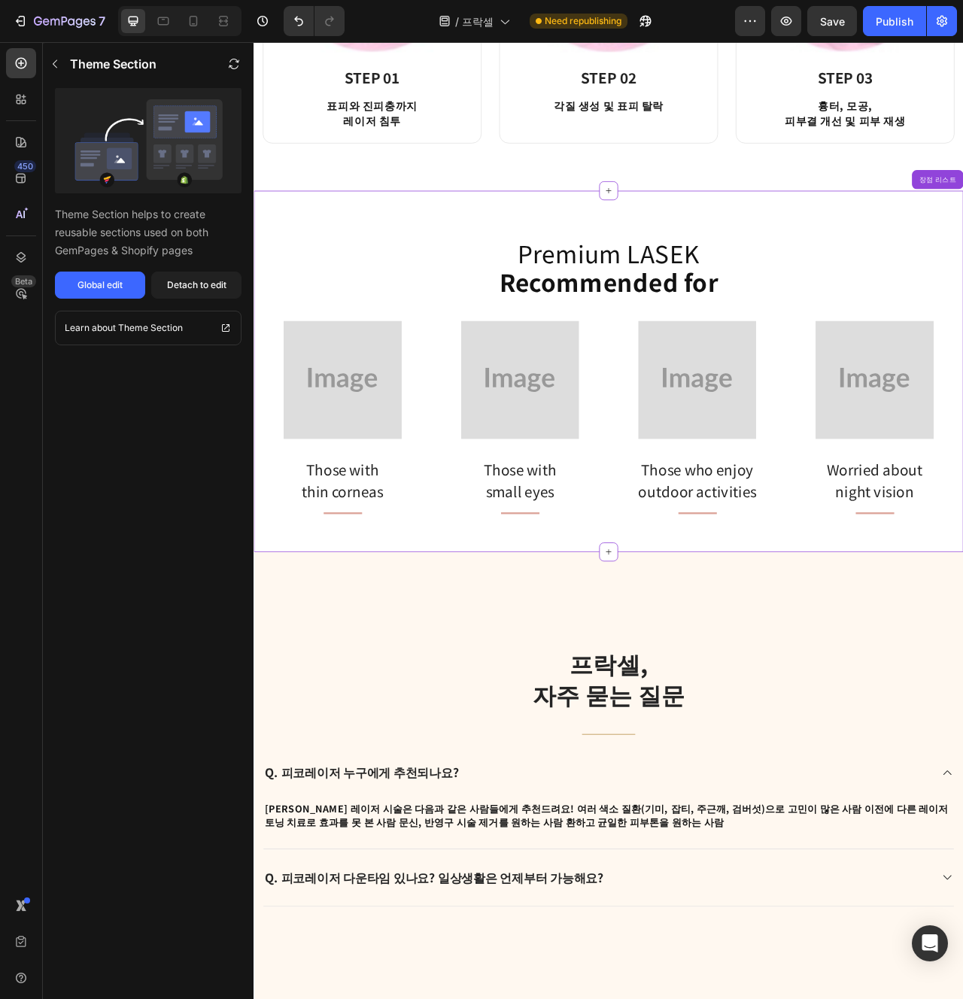
scroll to position [1718, 0]
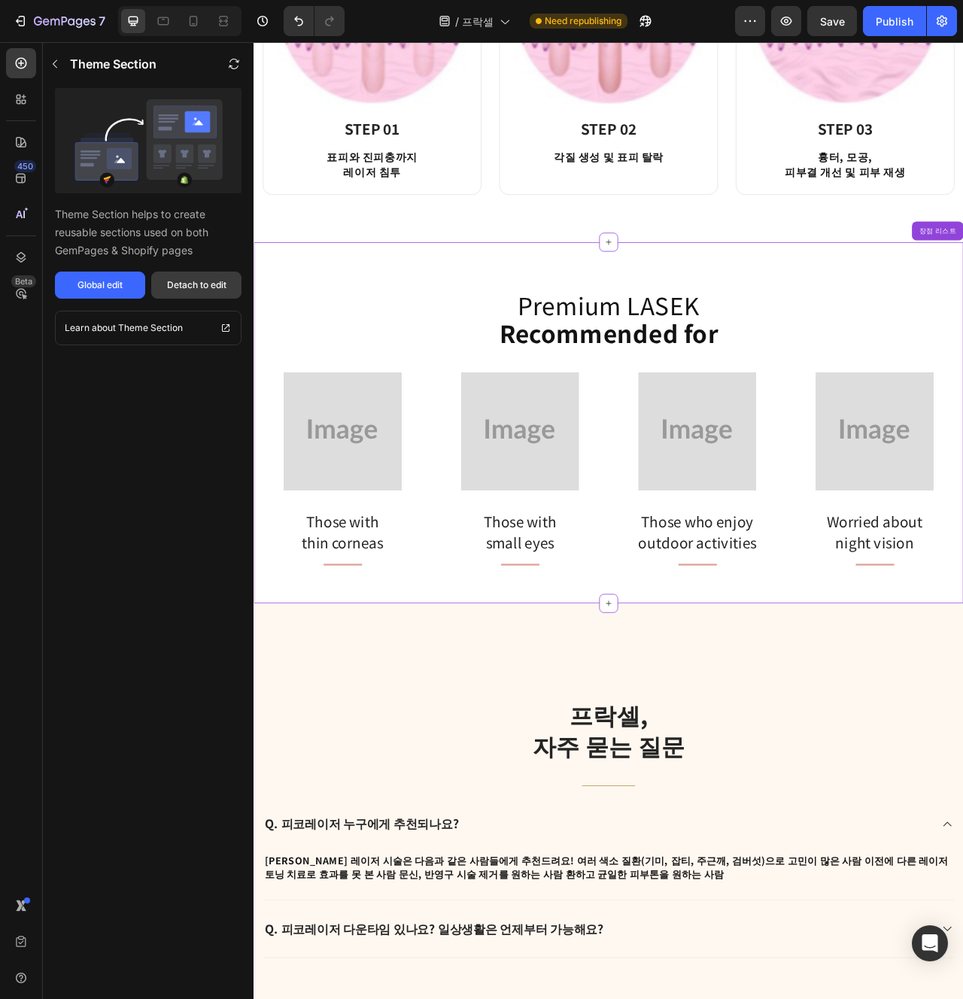
click at [202, 285] on div "Detach to edit" at bounding box center [196, 285] width 59 height 14
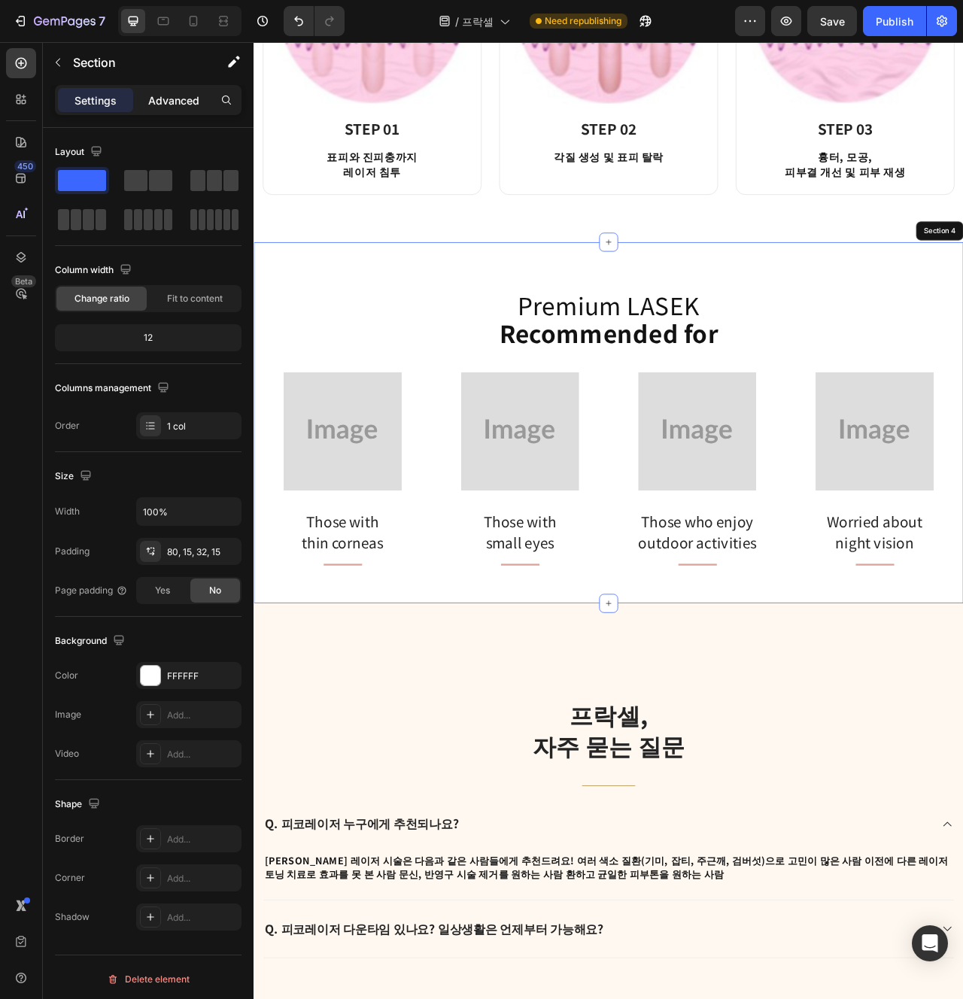
click at [166, 97] on p "Advanced" at bounding box center [173, 101] width 51 height 16
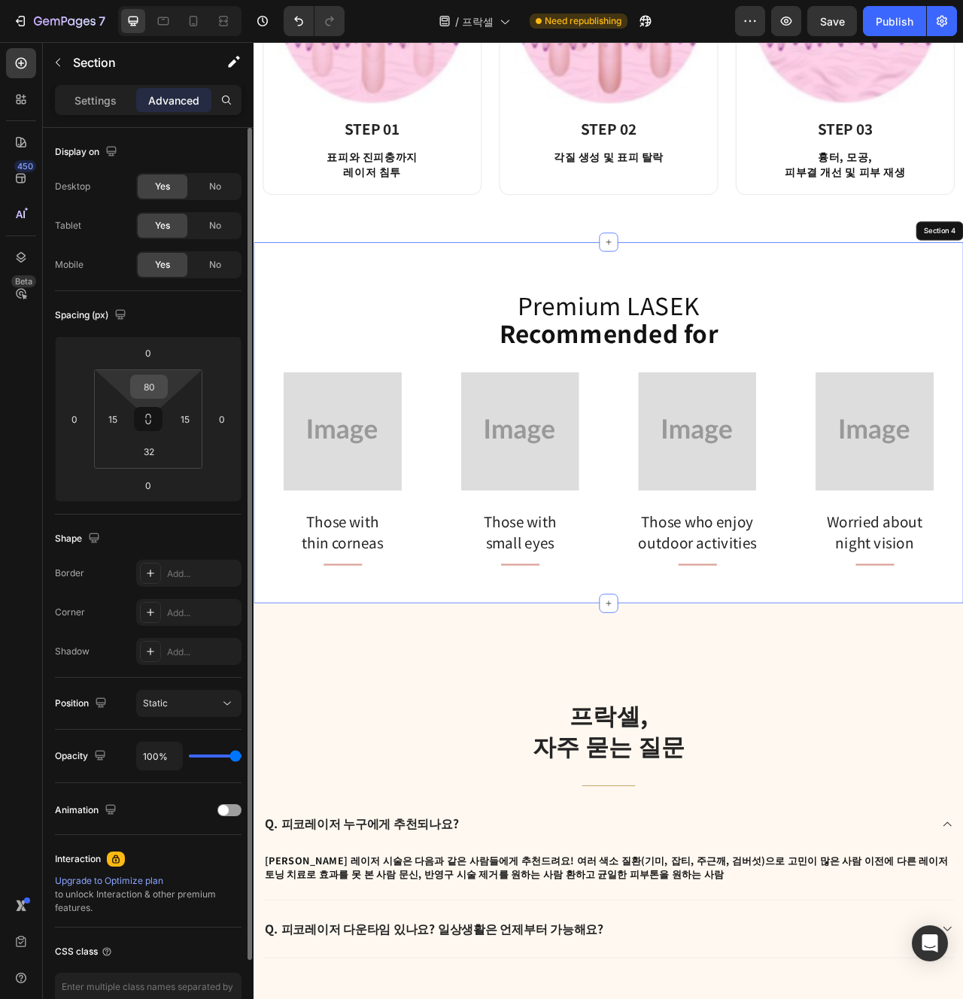
click at [147, 397] on div "80" at bounding box center [149, 387] width 38 height 24
click at [151, 386] on input "80" at bounding box center [149, 387] width 30 height 23
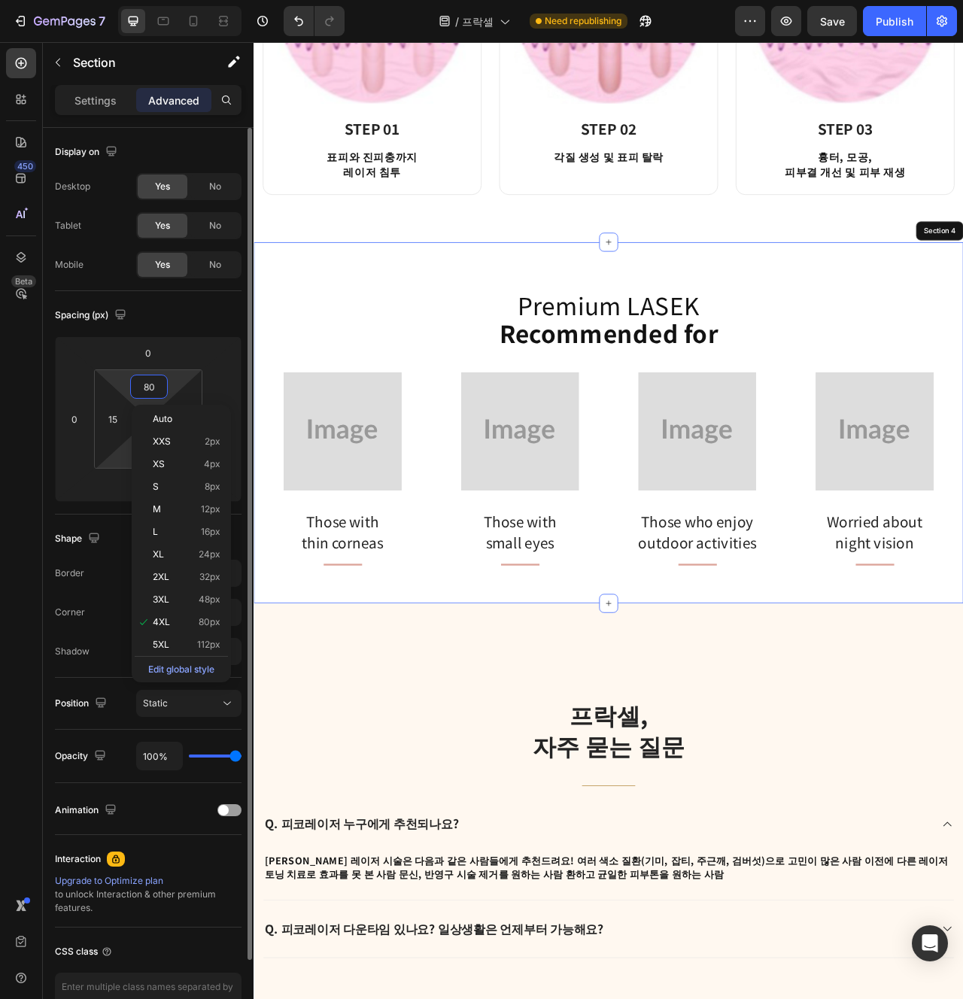
type input "4"
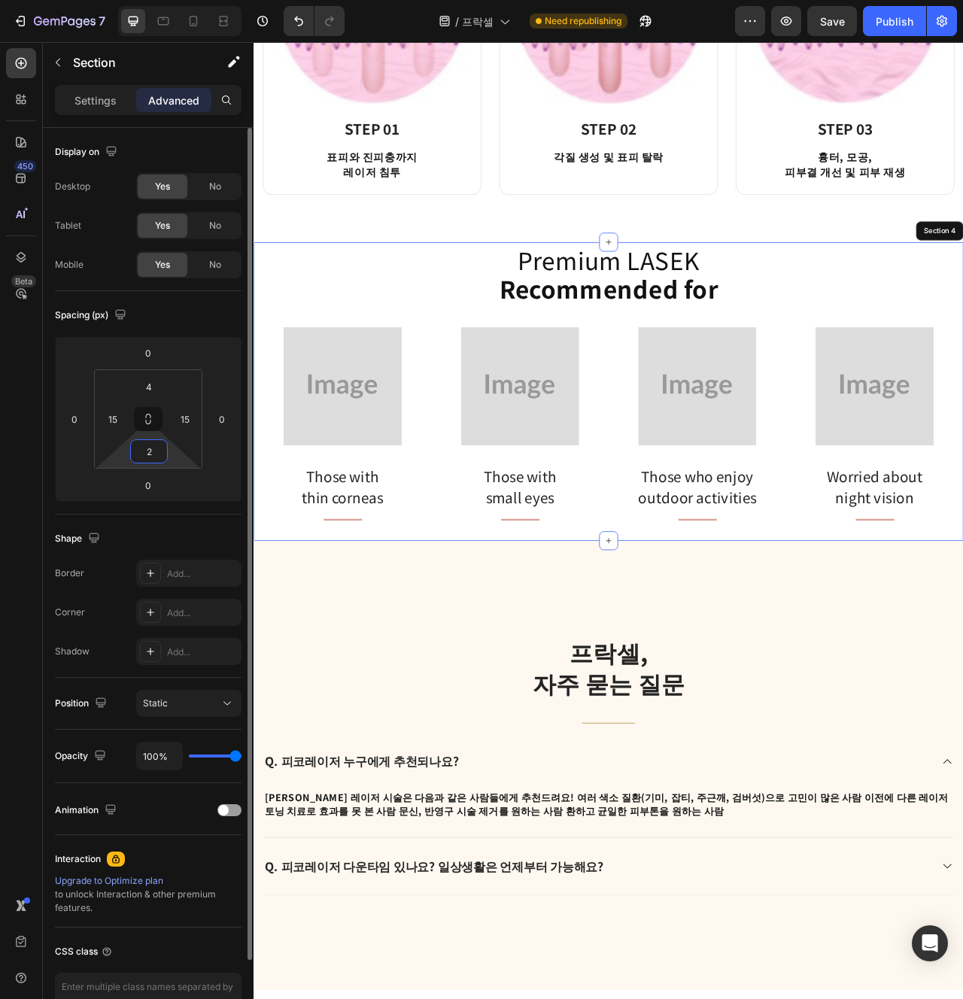
click at [118, 0] on html "7 Version history / 프락셀 Need republishing Preview Save Publish 450 Beta Section…" at bounding box center [481, 0] width 963 height 0
paste input "80"
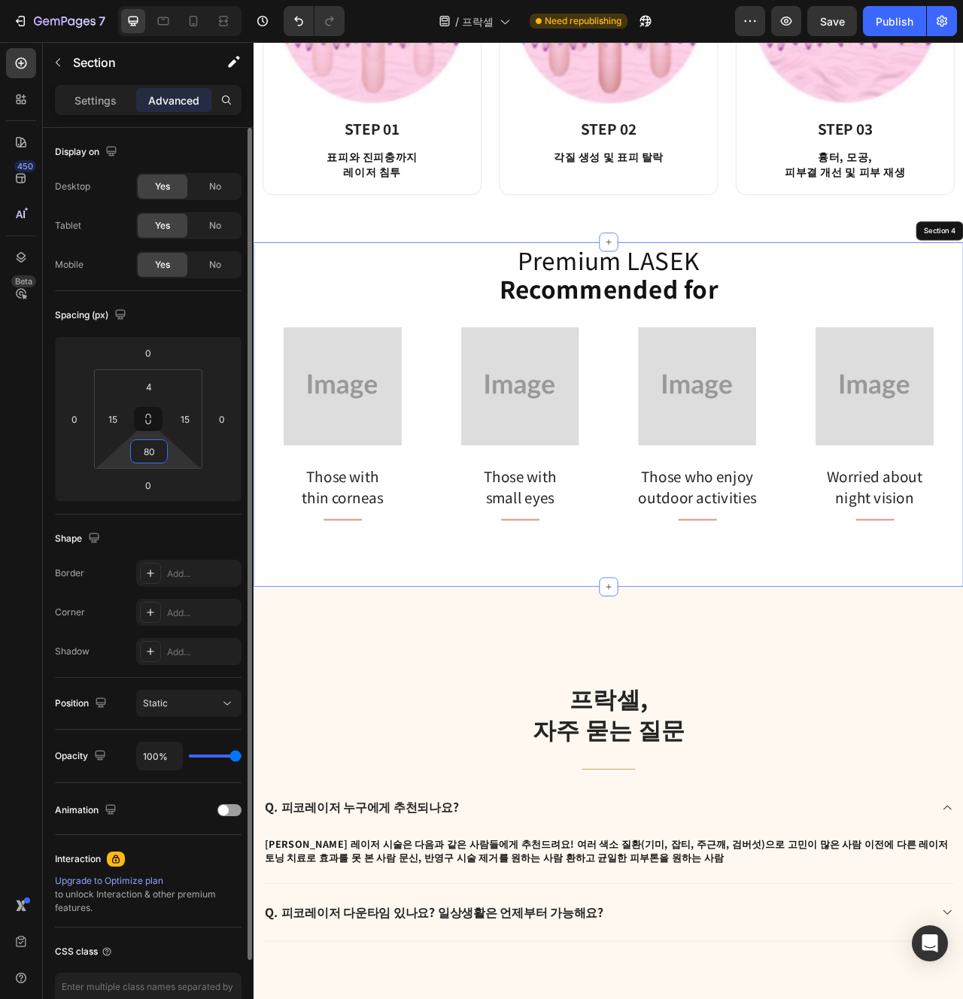
type input "80"
click at [178, 524] on div "Shape Border Add... Corner Add... Shadow Add..." at bounding box center [148, 596] width 187 height 163
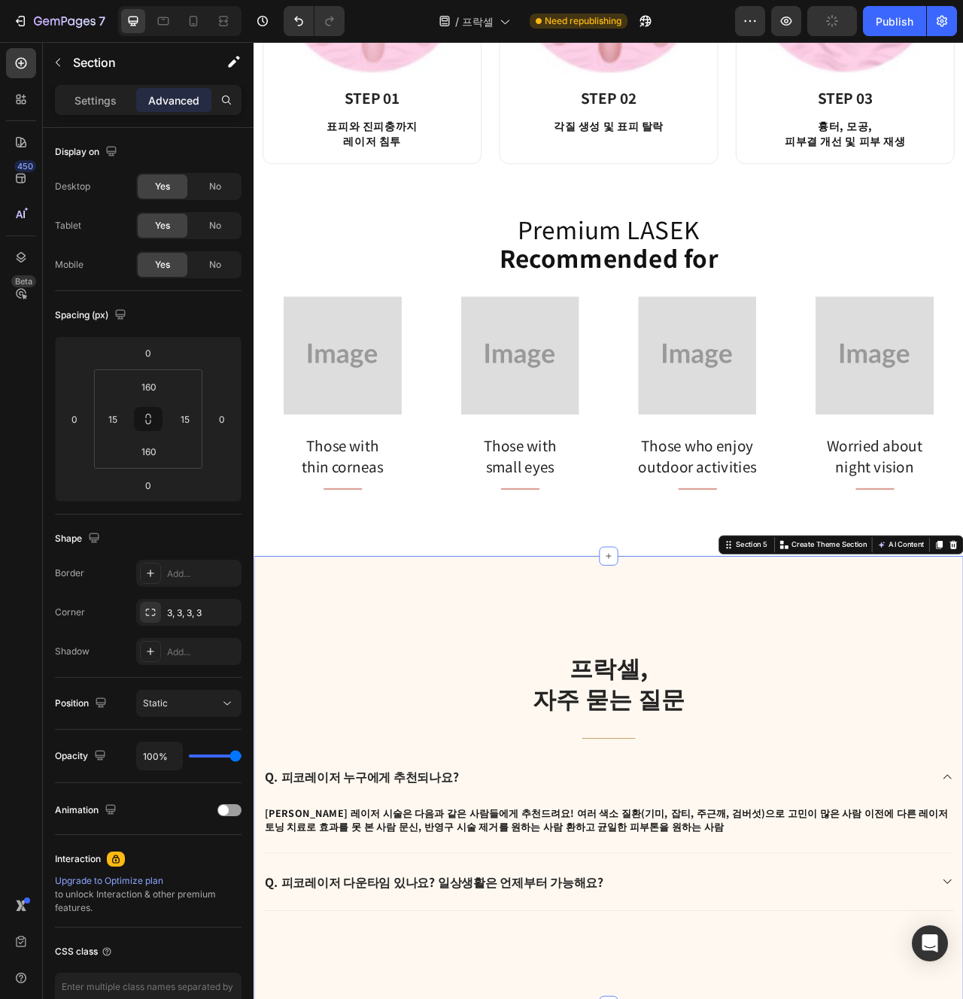
scroll to position [1818, 0]
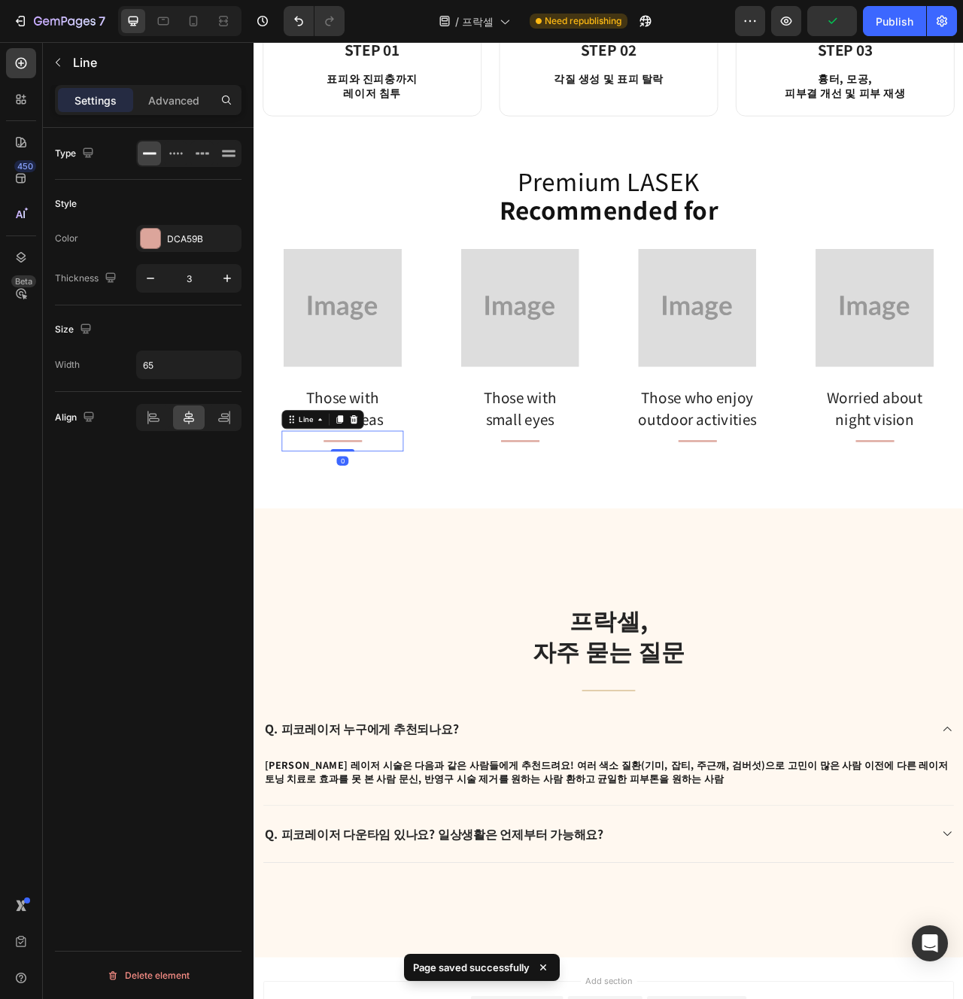
click at [375, 551] on div "Title Line 0" at bounding box center [366, 550] width 155 height 26
click at [182, 251] on div "DCA59B" at bounding box center [188, 238] width 105 height 27
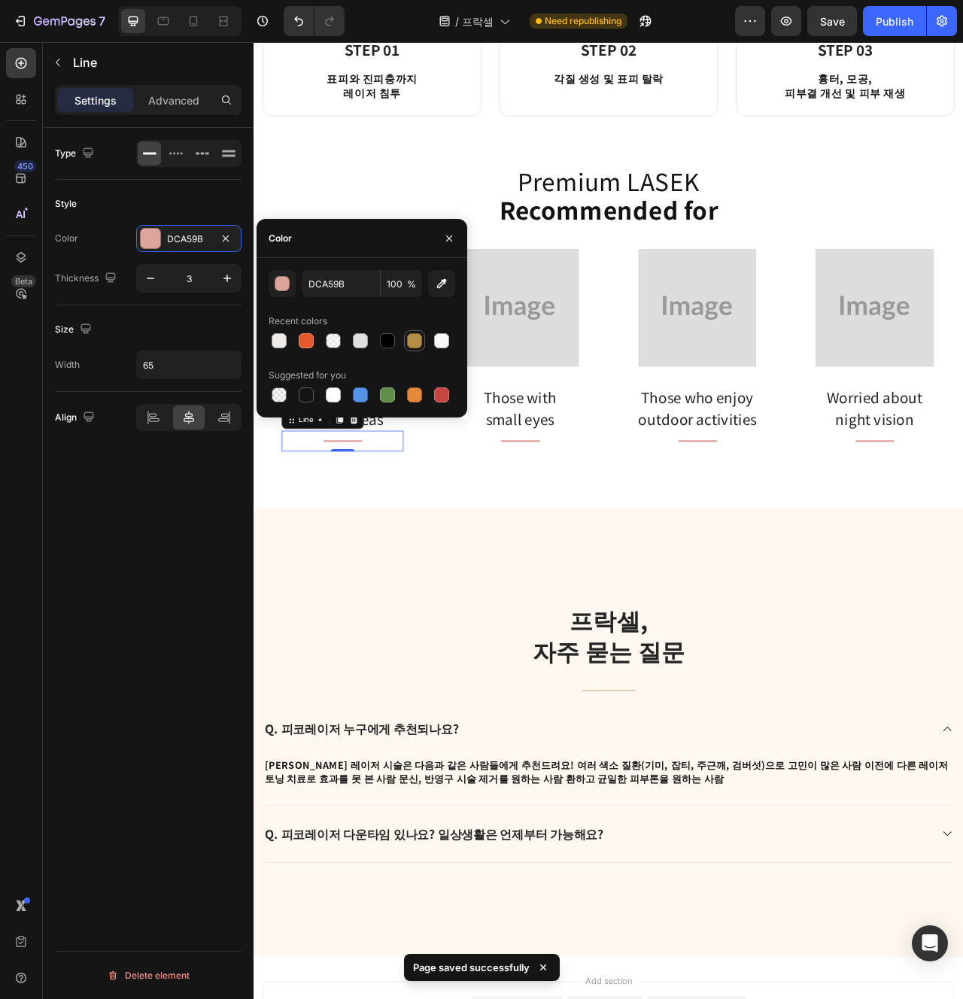
click at [413, 342] on div at bounding box center [414, 340] width 15 height 15
type input "B58E45"
click at [614, 551] on div "Title Line" at bounding box center [592, 550] width 155 height 26
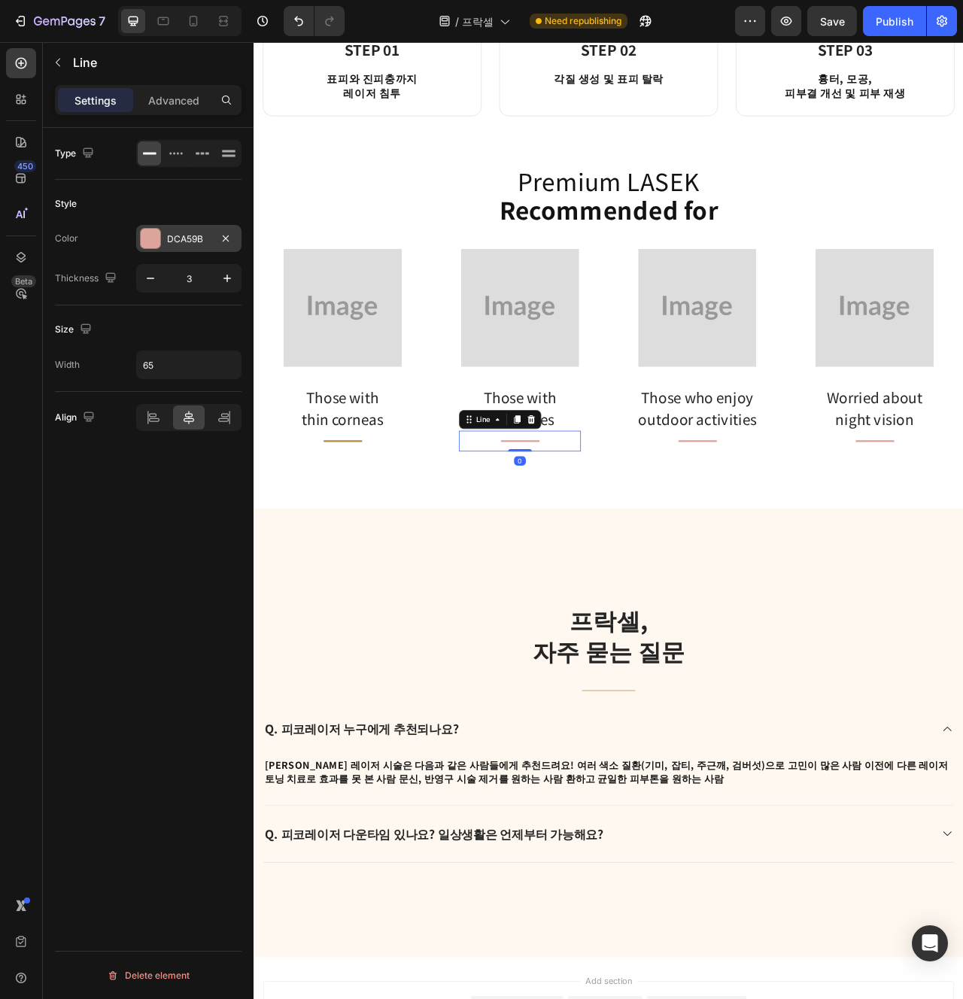
click at [206, 249] on div "DCA59B" at bounding box center [188, 238] width 105 height 27
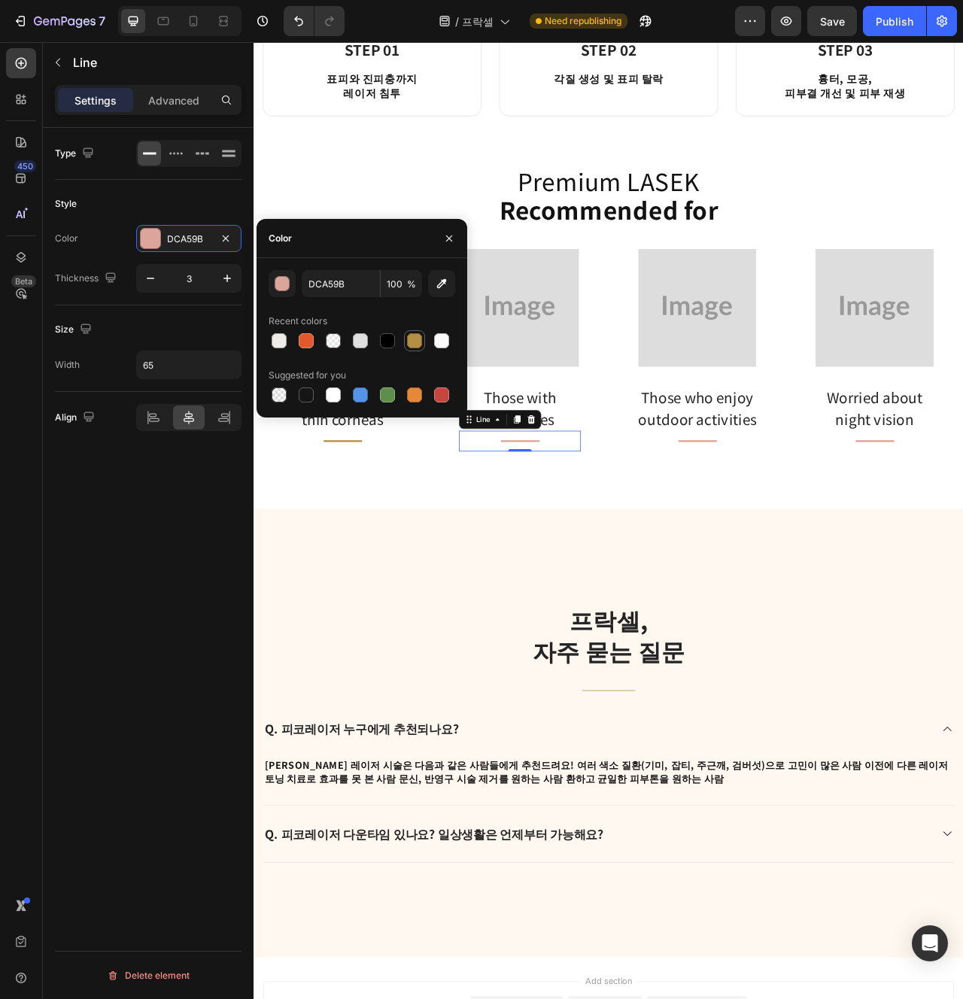
click at [419, 347] on div at bounding box center [414, 340] width 15 height 15
type input "B58E45"
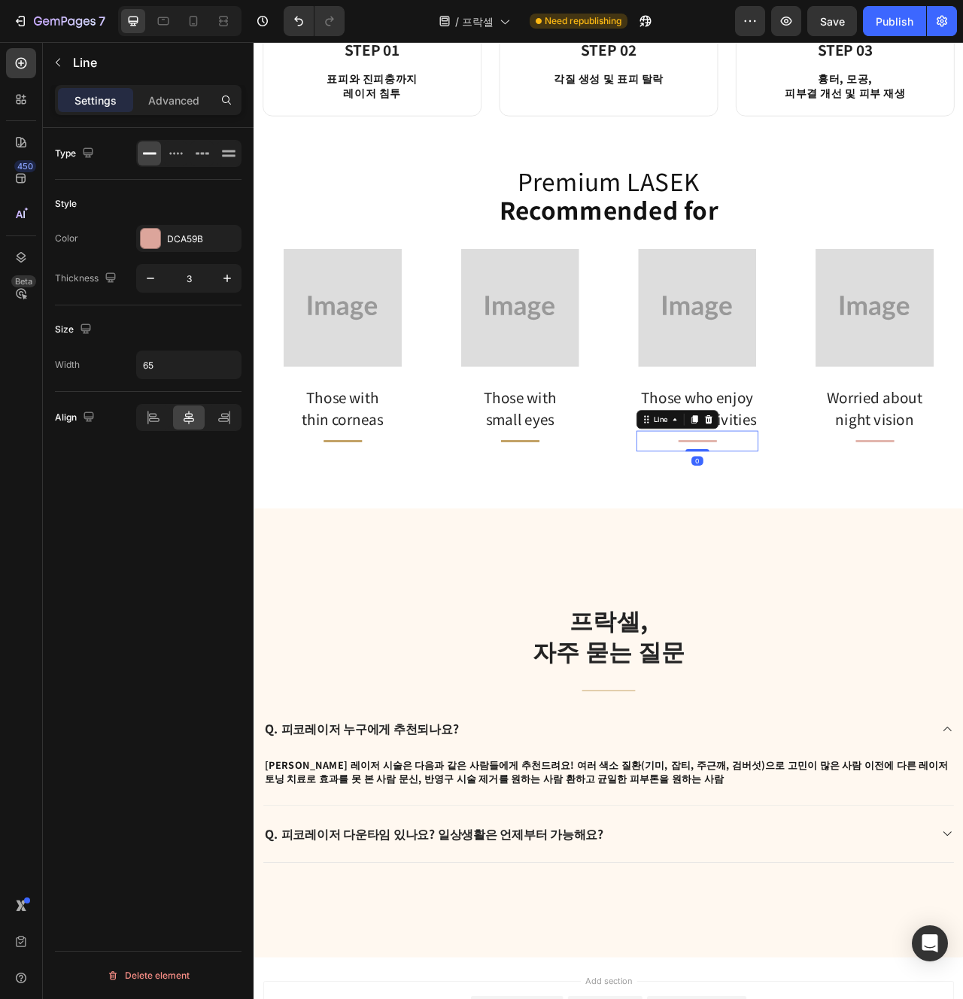
click at [806, 552] on div "Title Line 0" at bounding box center [817, 550] width 155 height 26
click at [179, 245] on div "DCA59B" at bounding box center [189, 240] width 44 height 14
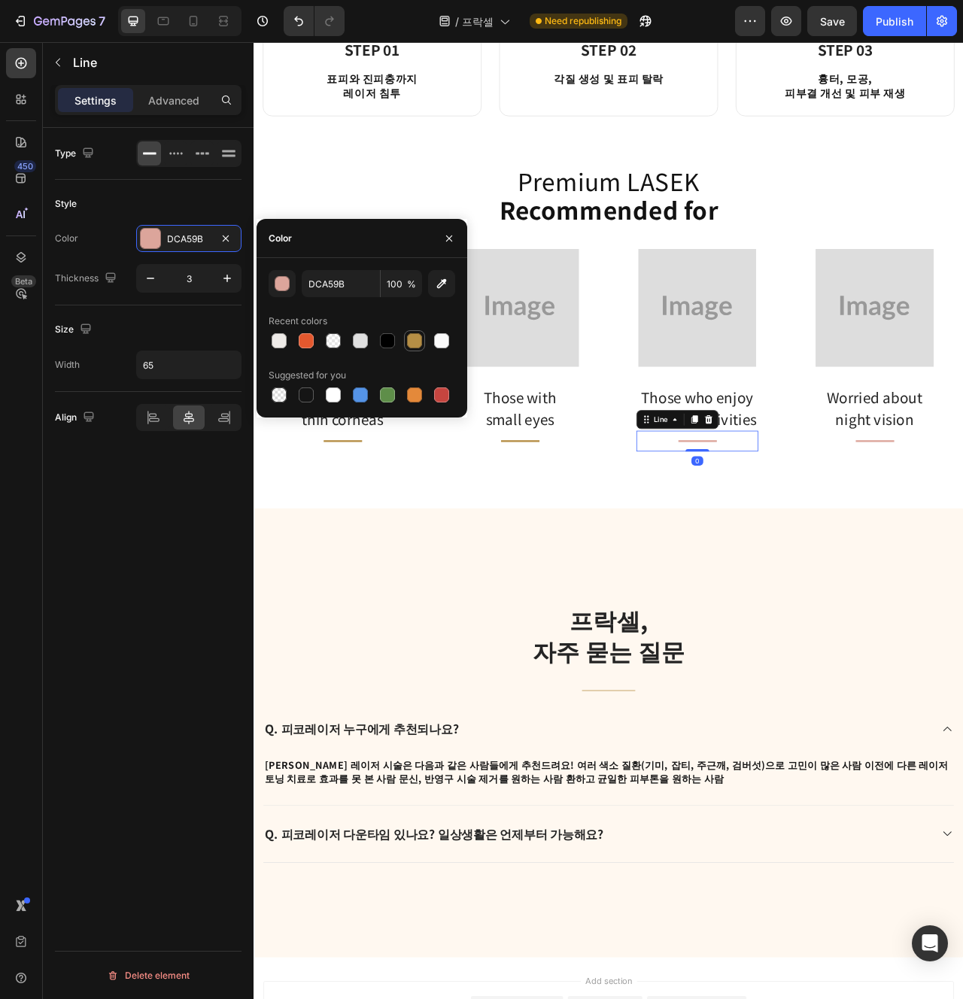
click at [423, 347] on div at bounding box center [415, 341] width 18 height 18
type input "B58E45"
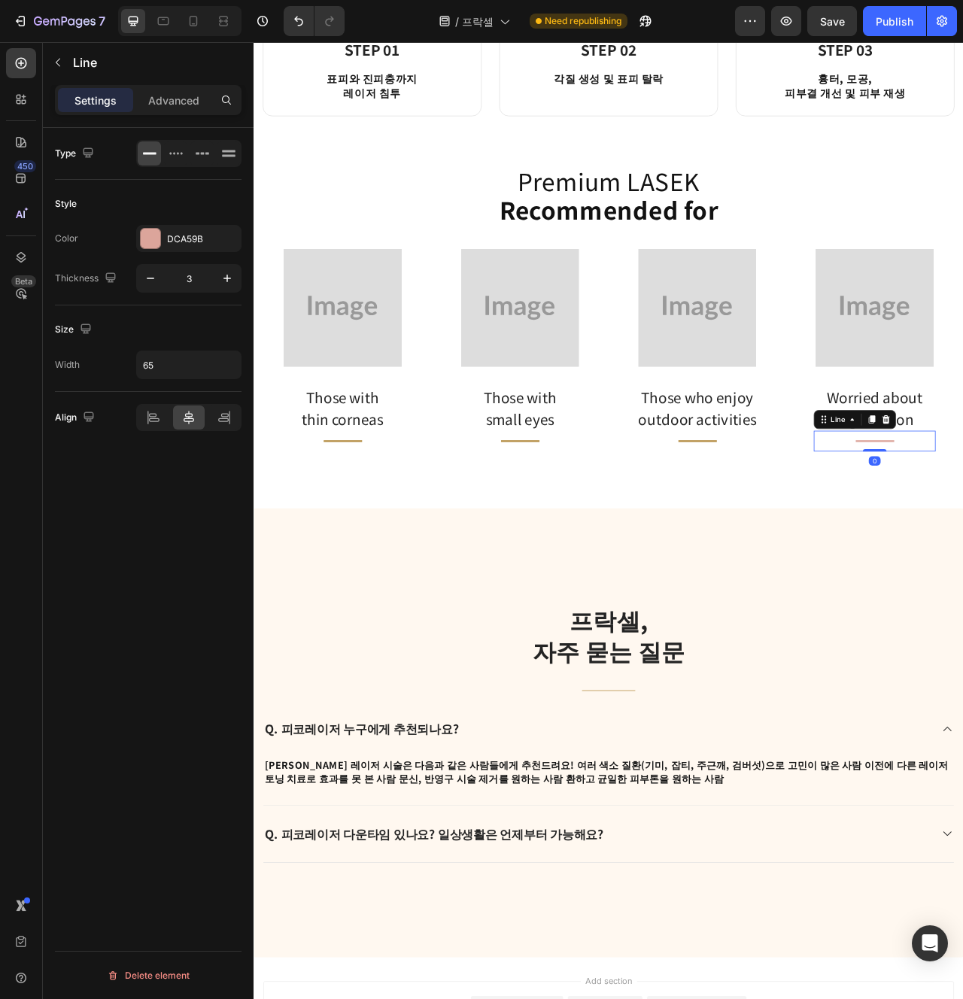
click at [183, 248] on div "DCA59B" at bounding box center [188, 238] width 105 height 27
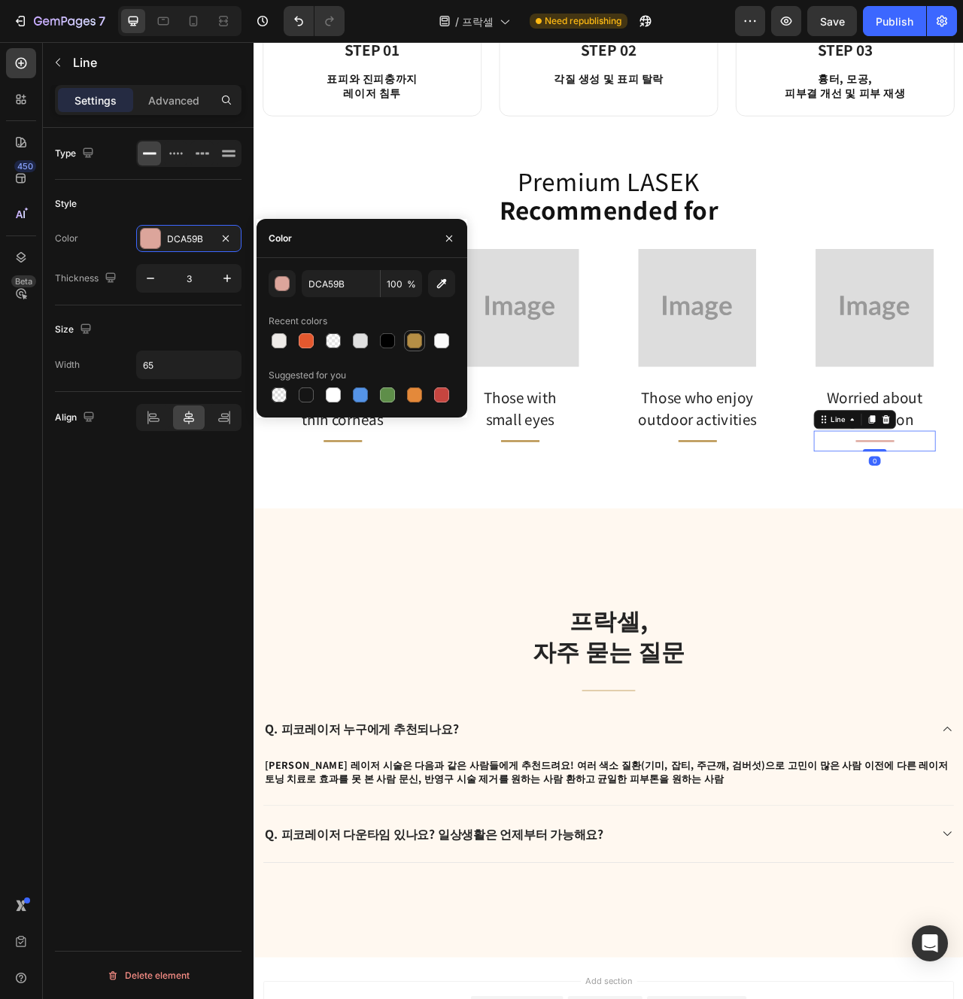
click at [416, 348] on div at bounding box center [415, 341] width 18 height 18
type input "B58E45"
click at [731, 607] on div "Premium LASEK Recommended for Heading Image Those with thin corneas Text block …" at bounding box center [705, 415] width 903 height 439
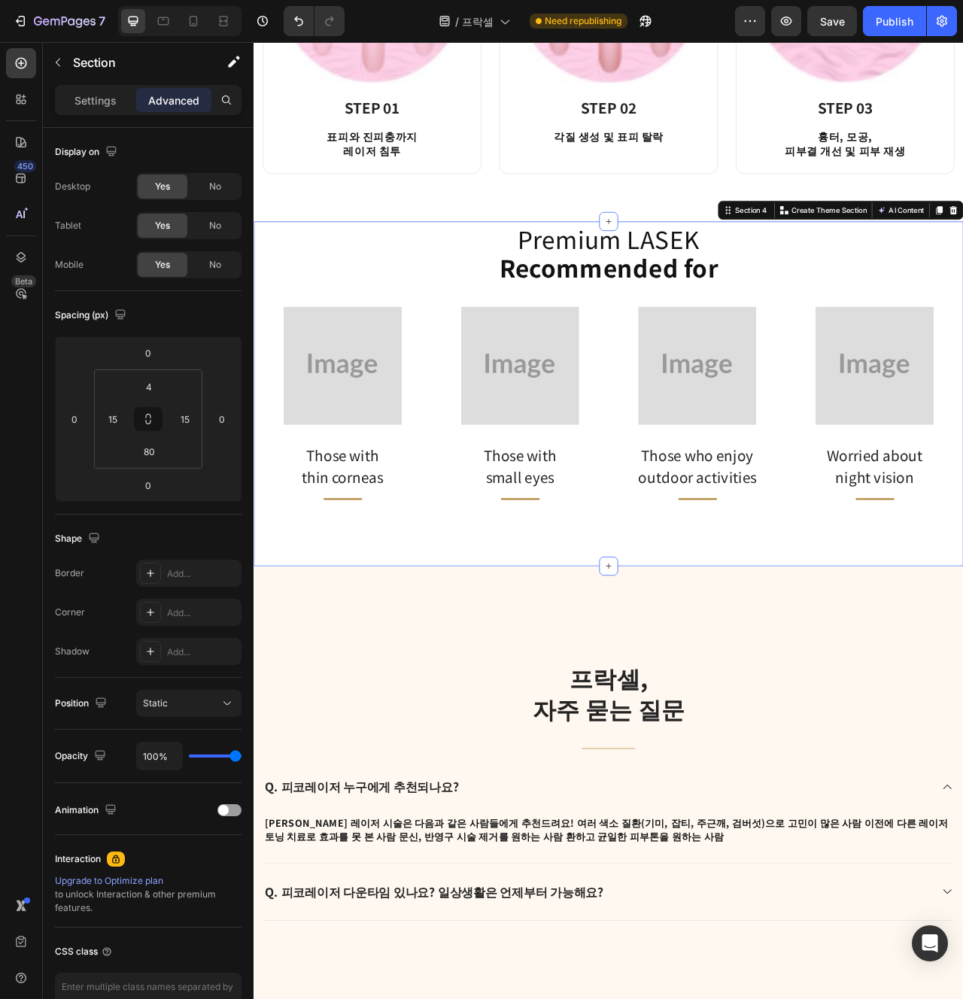
scroll to position [1706, 0]
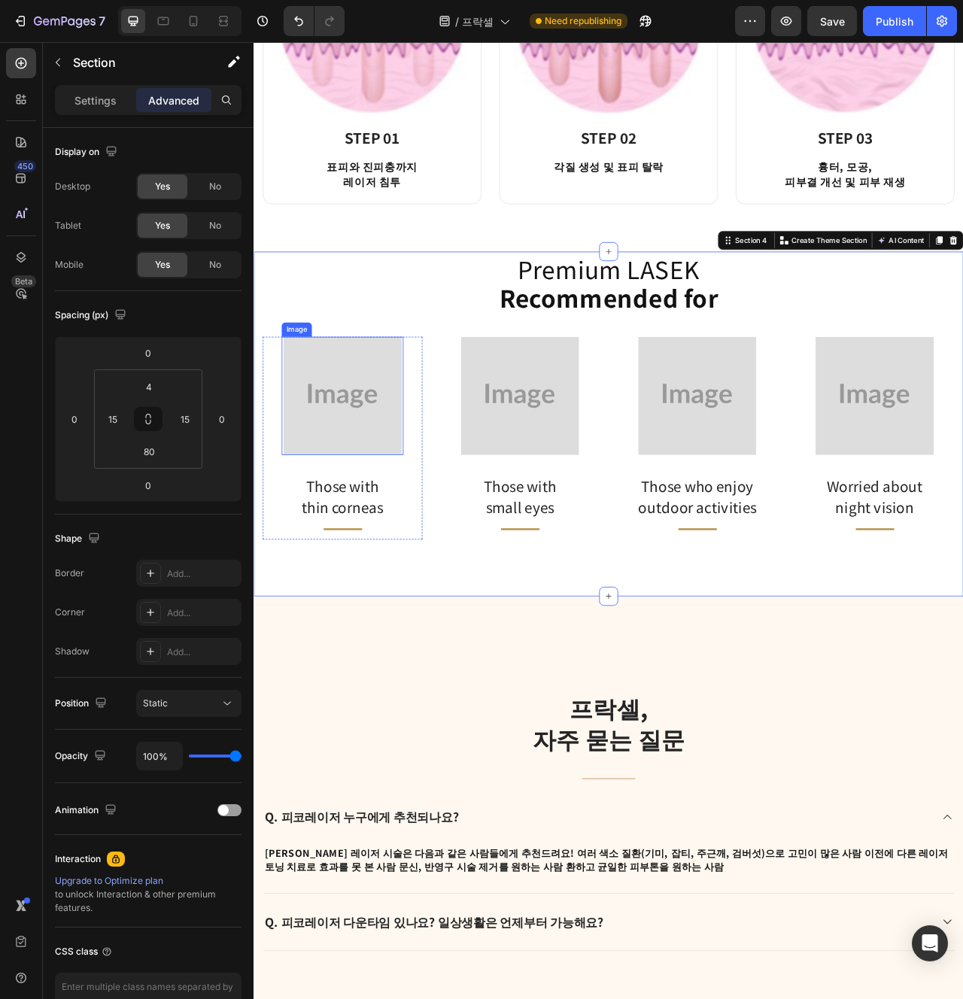
click at [412, 494] on img at bounding box center [366, 492] width 151 height 151
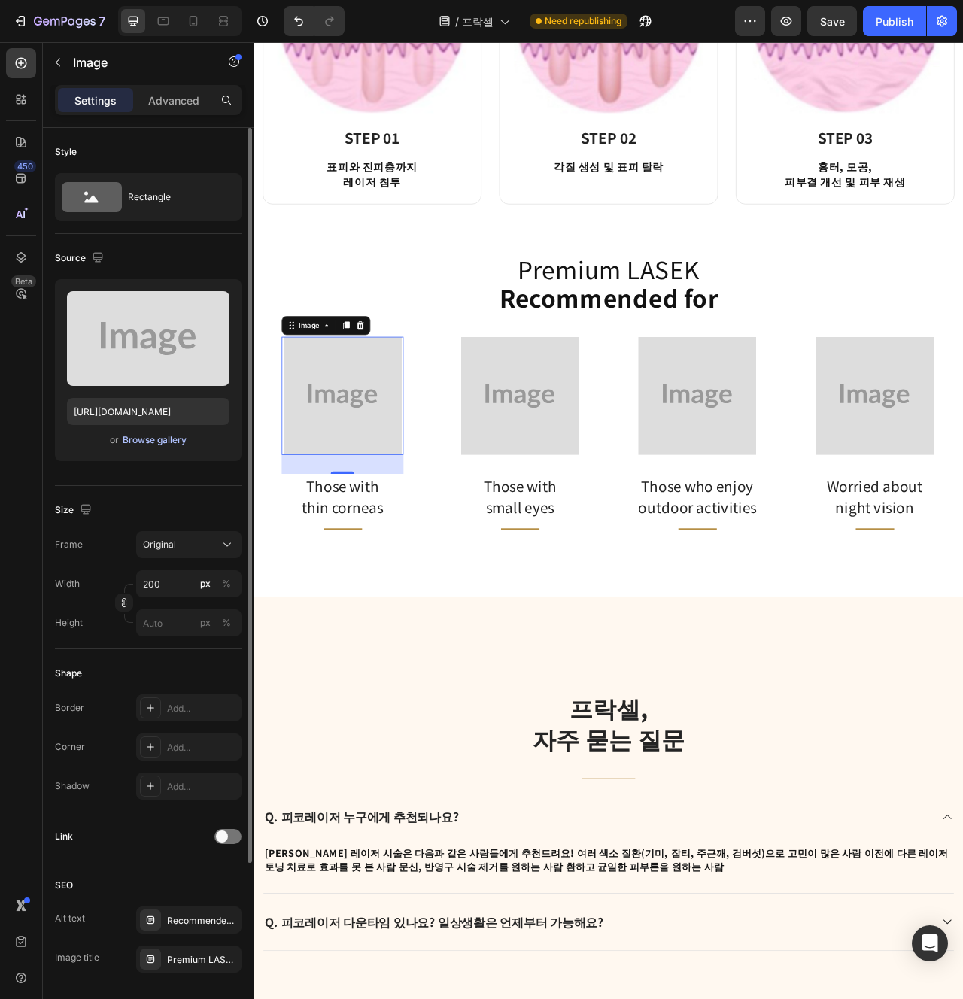
click at [161, 439] on div "Browse gallery" at bounding box center [155, 440] width 64 height 14
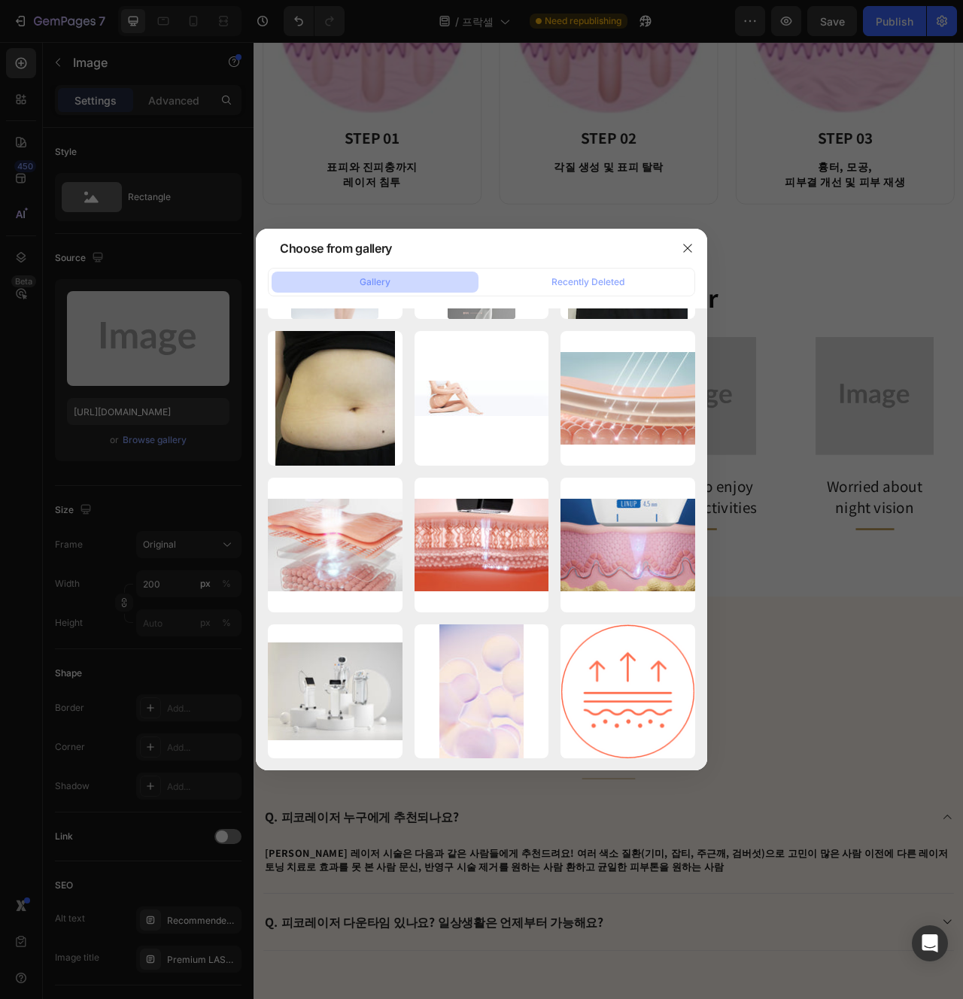
scroll to position [4531, 0]
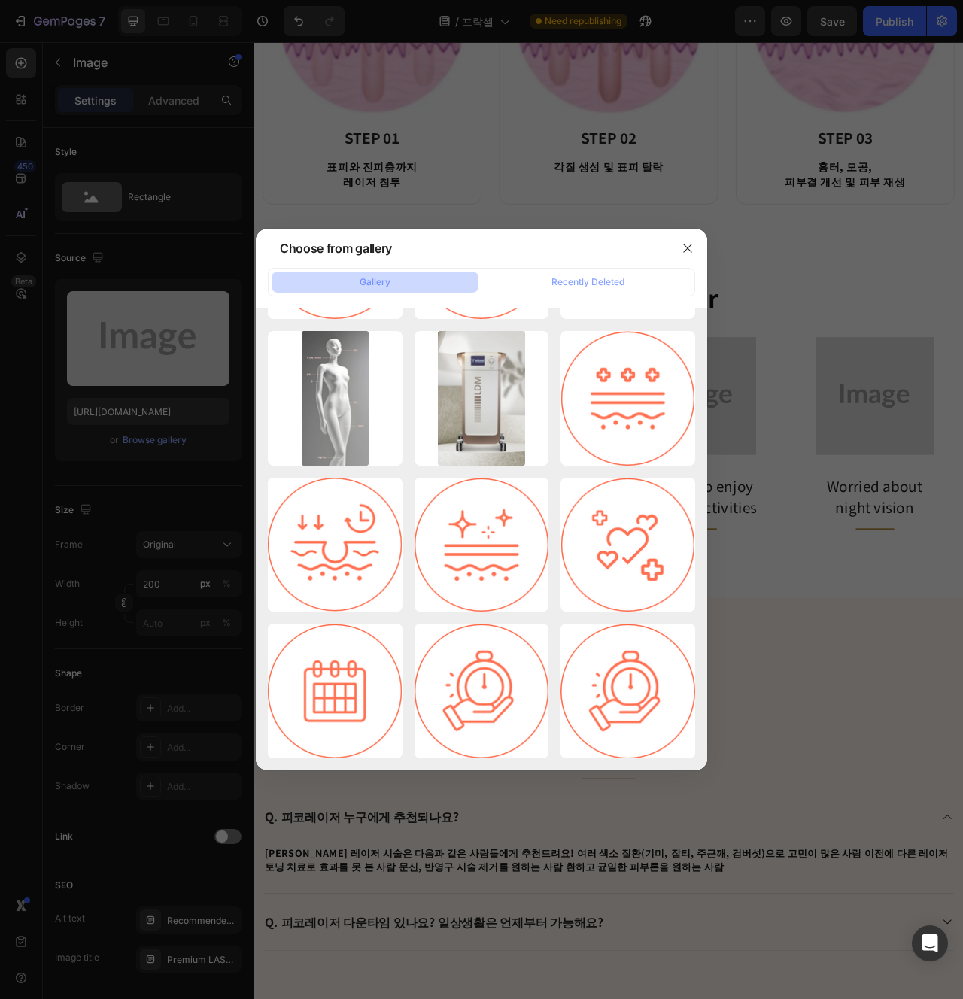
click at [865, 591] on div at bounding box center [481, 499] width 963 height 999
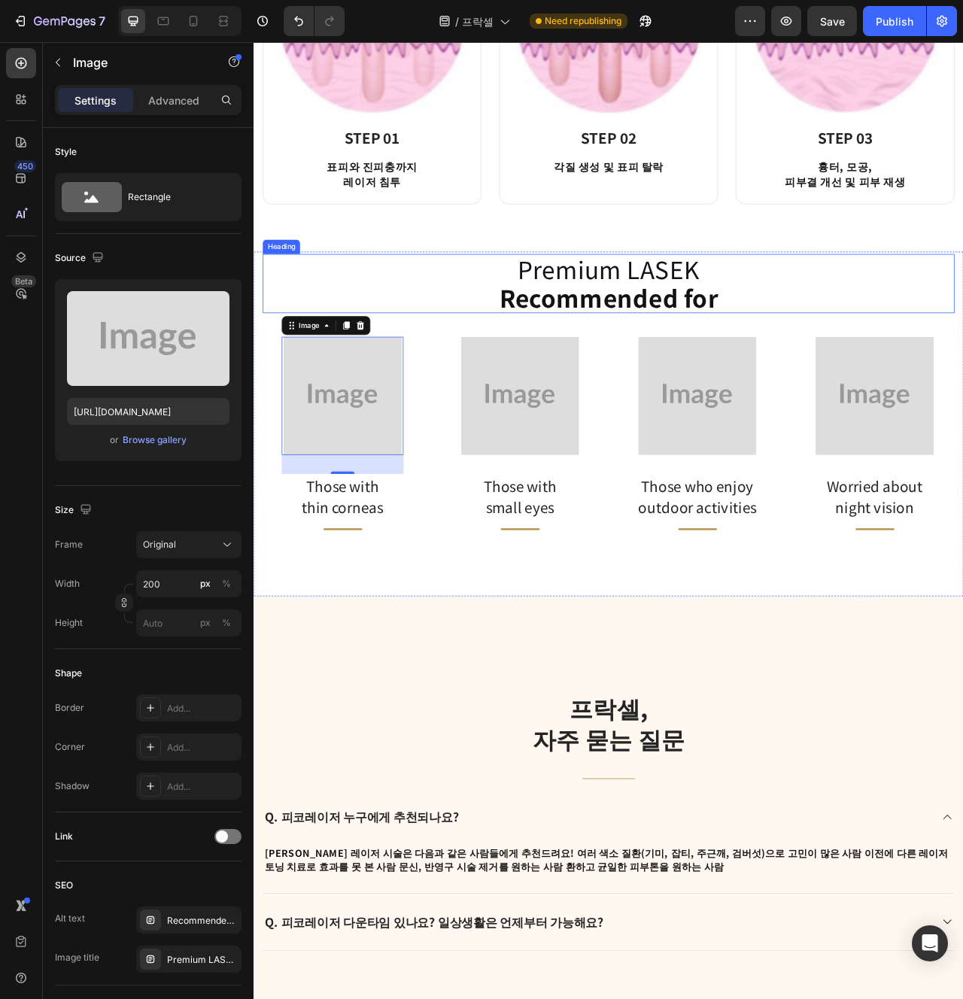
click at [699, 359] on strong "Recommended for" at bounding box center [705, 367] width 278 height 44
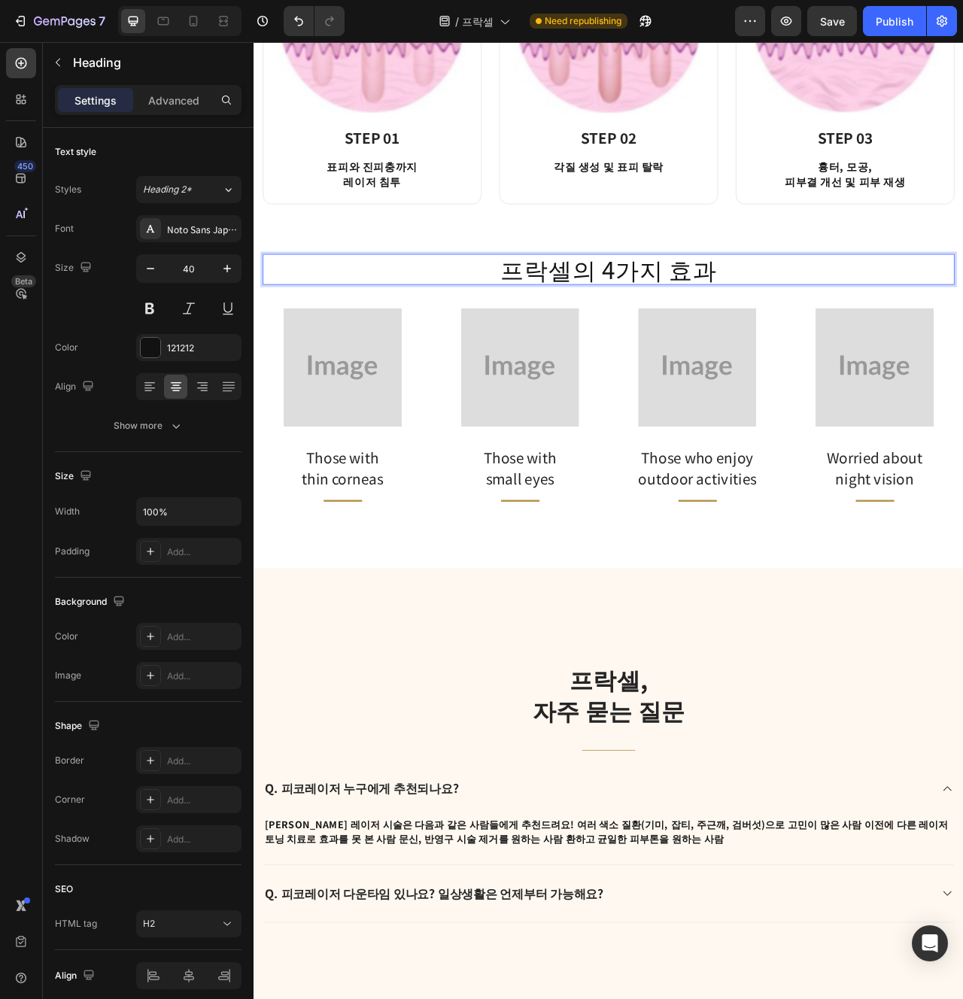
click at [691, 339] on p "프락셀의 4가지 효과" at bounding box center [704, 331] width 877 height 36
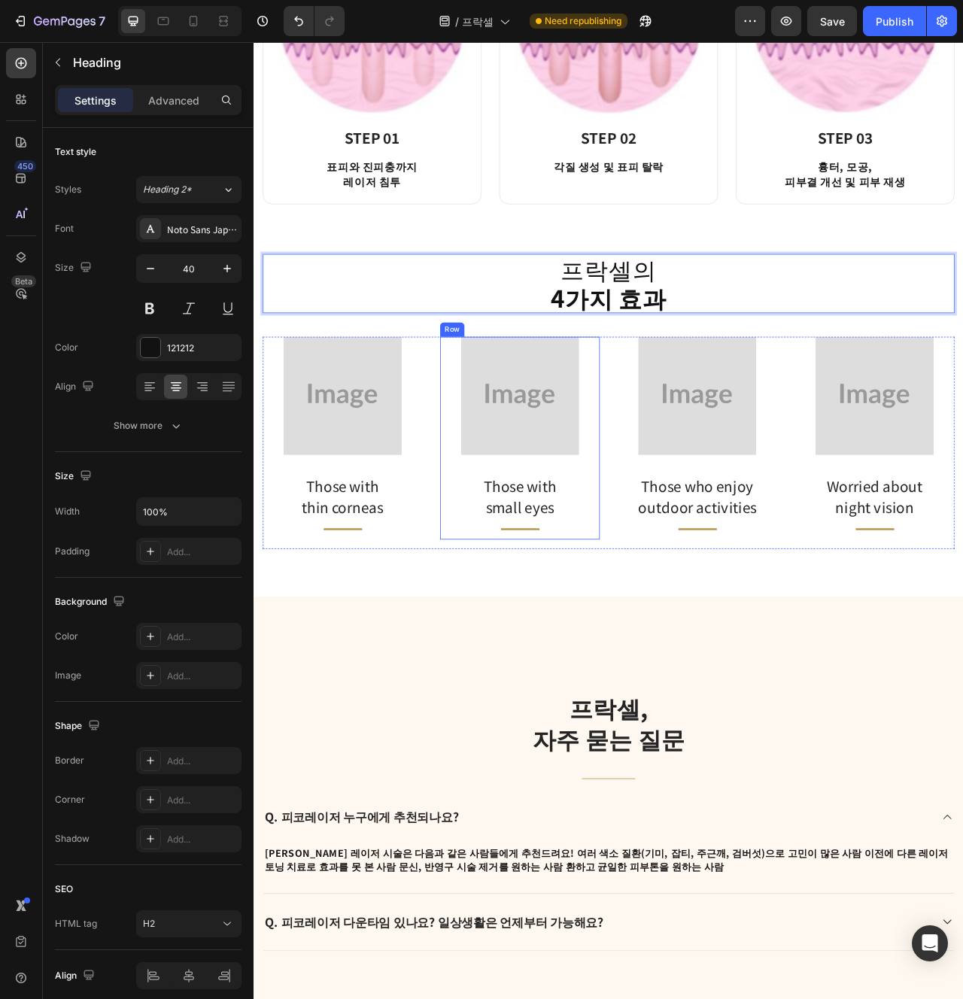
click at [676, 463] on div "Image Those with small eyes Text block Title Line Row" at bounding box center [592, 546] width 203 height 258
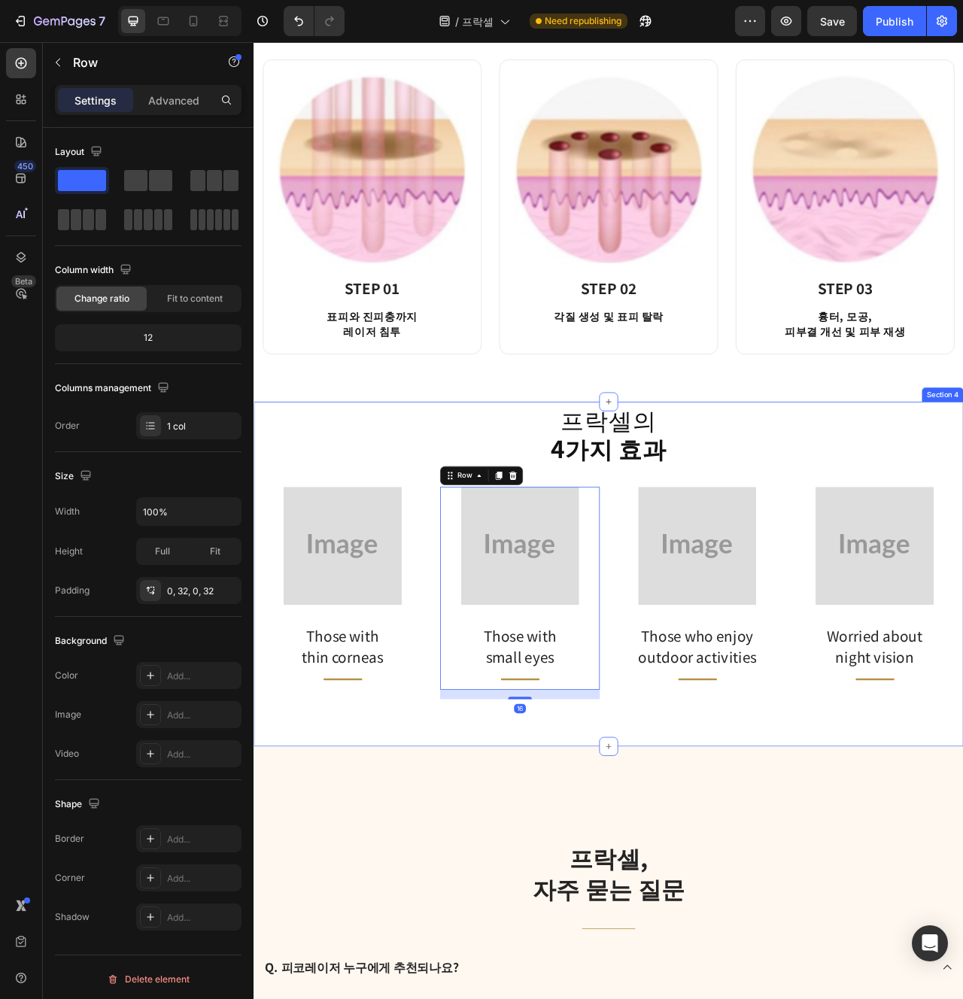
click at [688, 933] on div "프락셀의 4가지 효과 Heading Image Those with thin corneas Text block Title Line Row Ima…" at bounding box center [705, 719] width 903 height 439
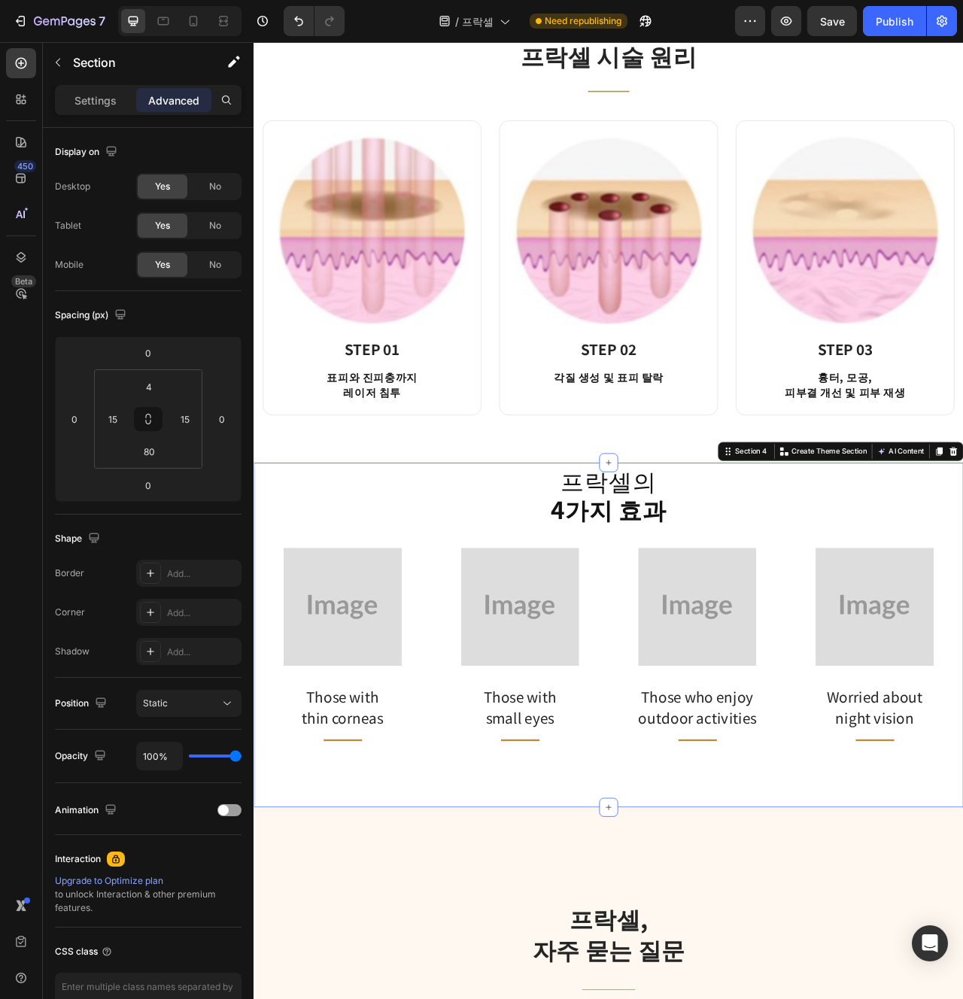
scroll to position [1425, 0]
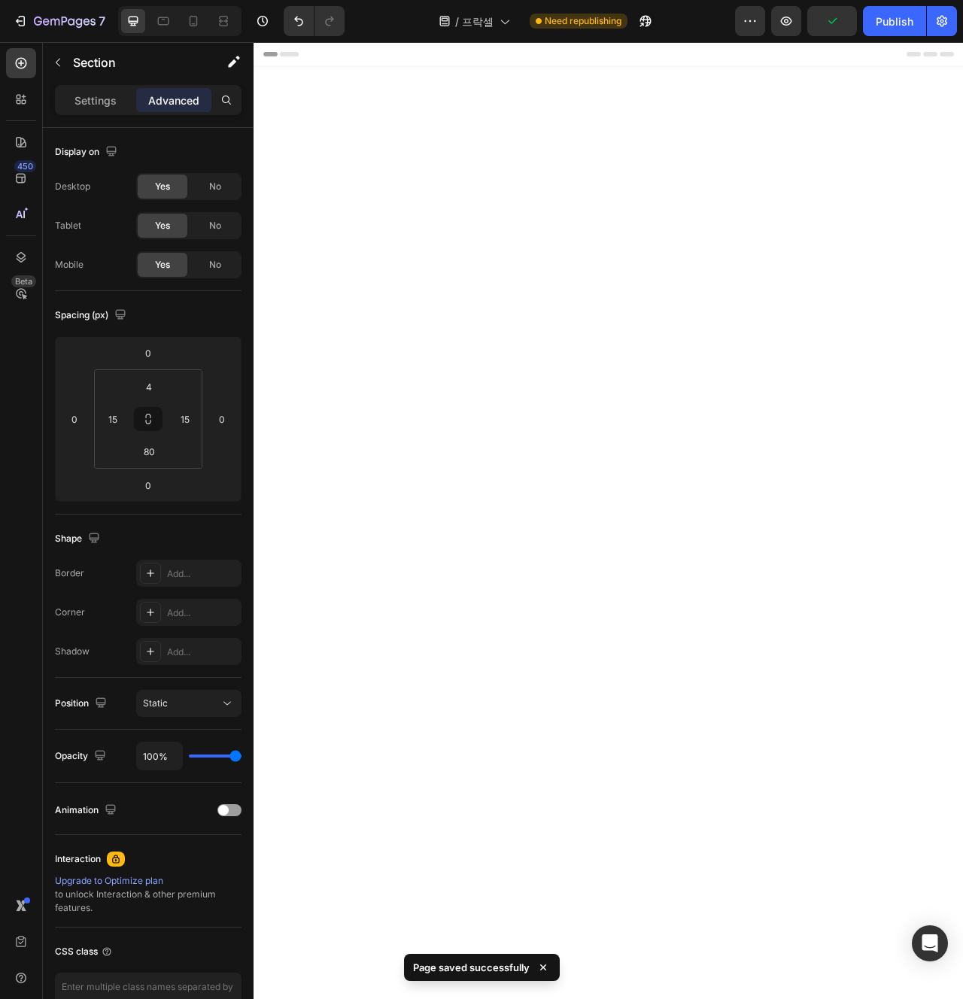
scroll to position [1425, 0]
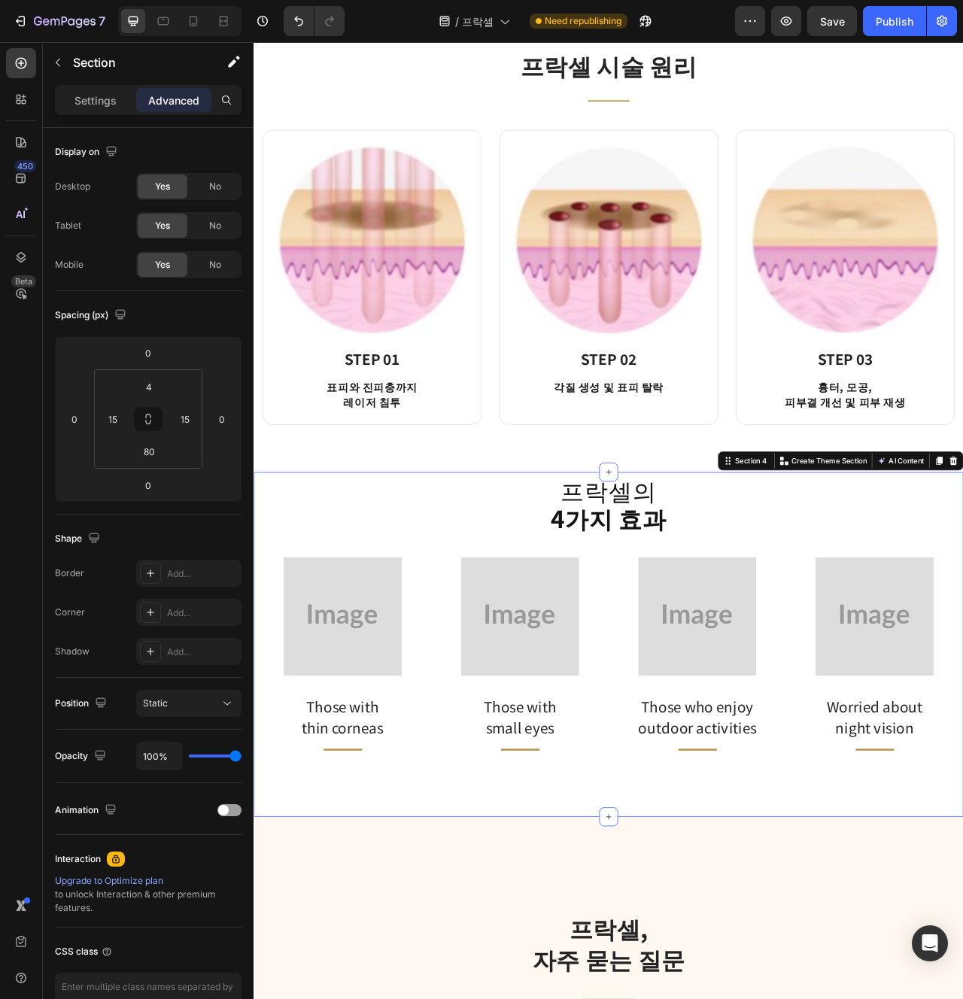
click at [401, 892] on p "Those with" at bounding box center [366, 887] width 152 height 27
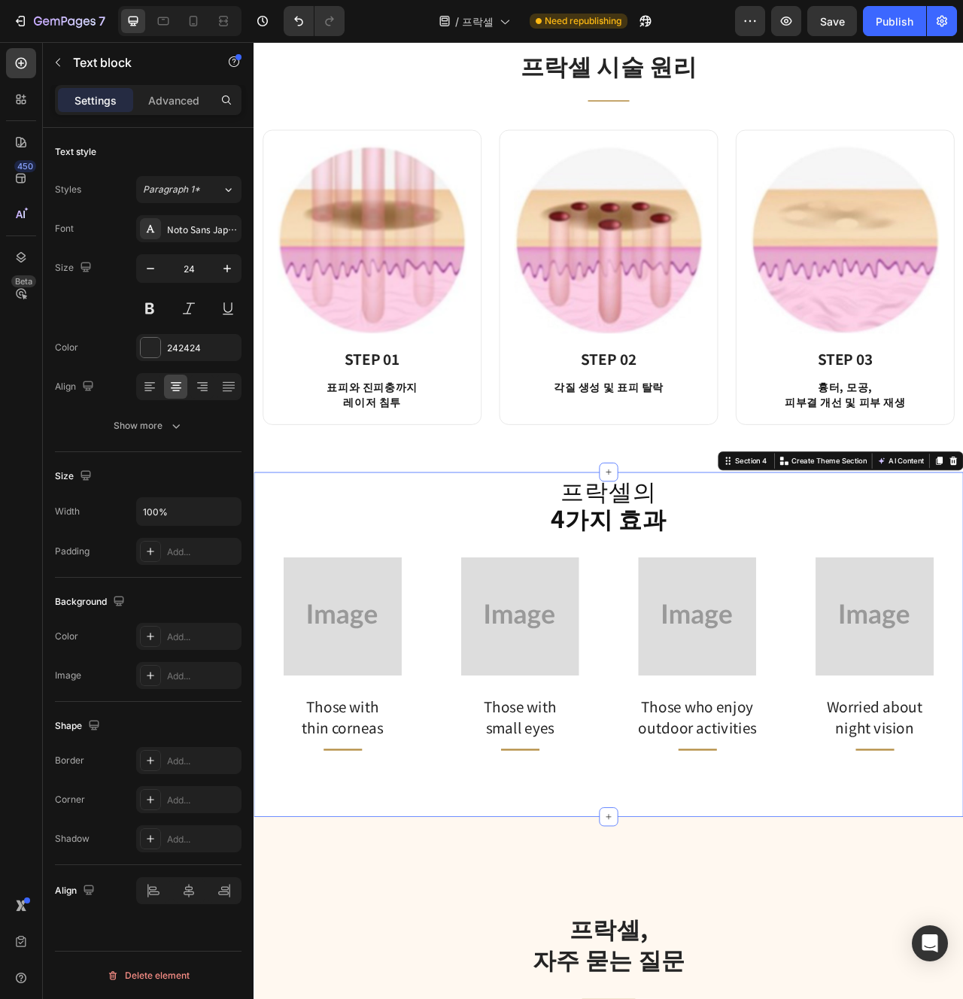
click at [401, 892] on p "Those with" at bounding box center [366, 887] width 152 height 27
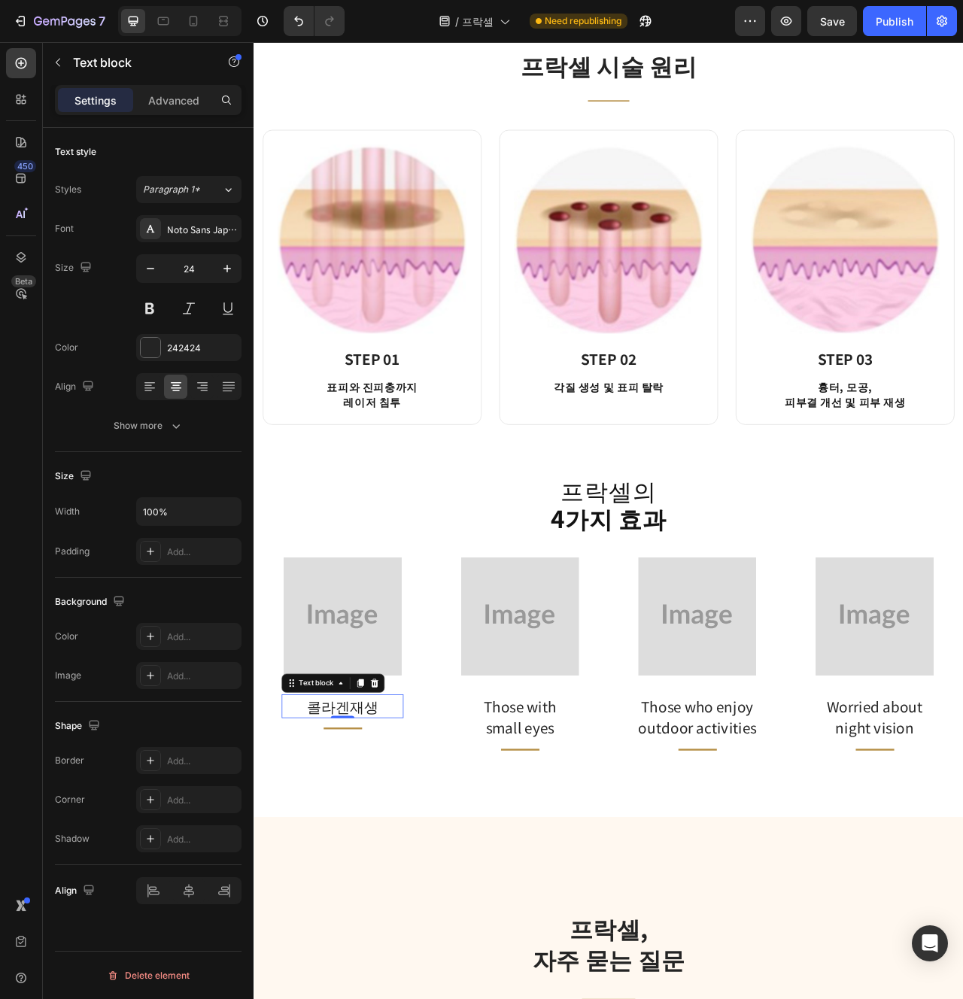
click at [592, 896] on p "Those with" at bounding box center [592, 887] width 152 height 27
click at [829, 896] on p "Those who enjoy outdoor activities" at bounding box center [818, 901] width 152 height 54
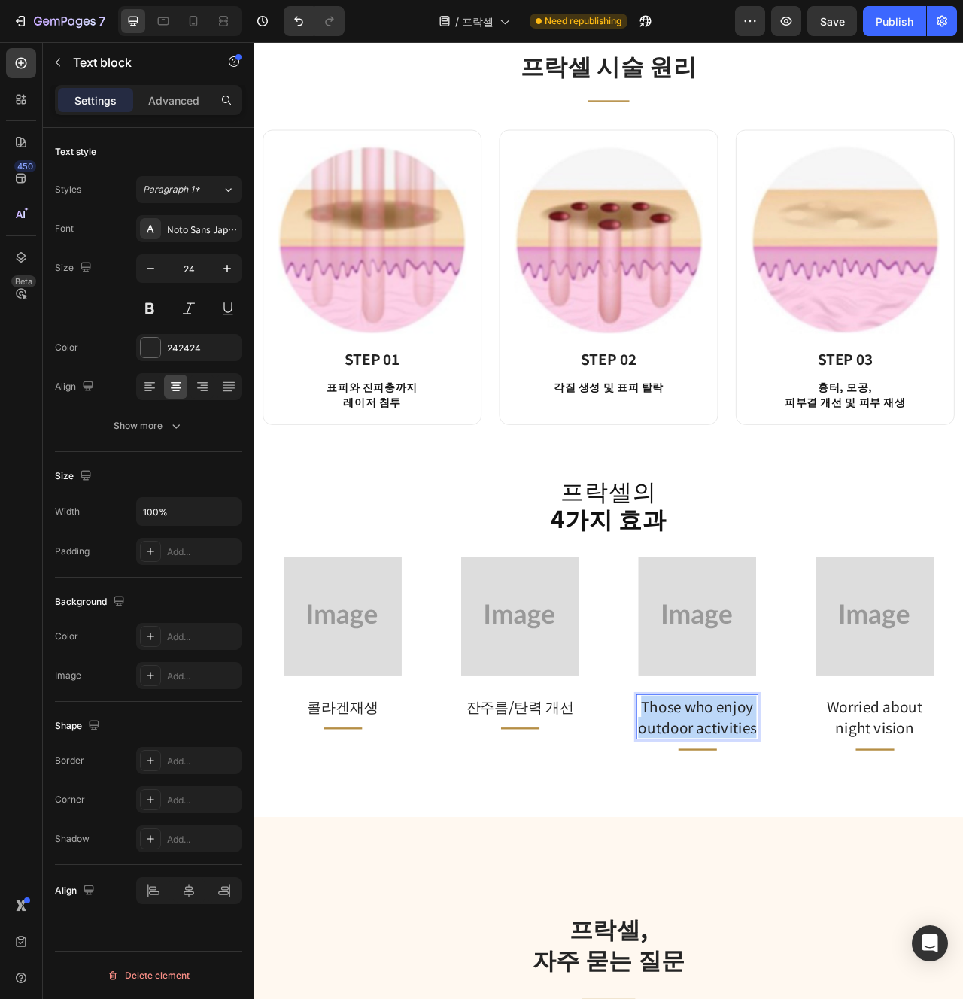
click at [829, 896] on p "Those who enjoy outdoor activities" at bounding box center [818, 901] width 152 height 54
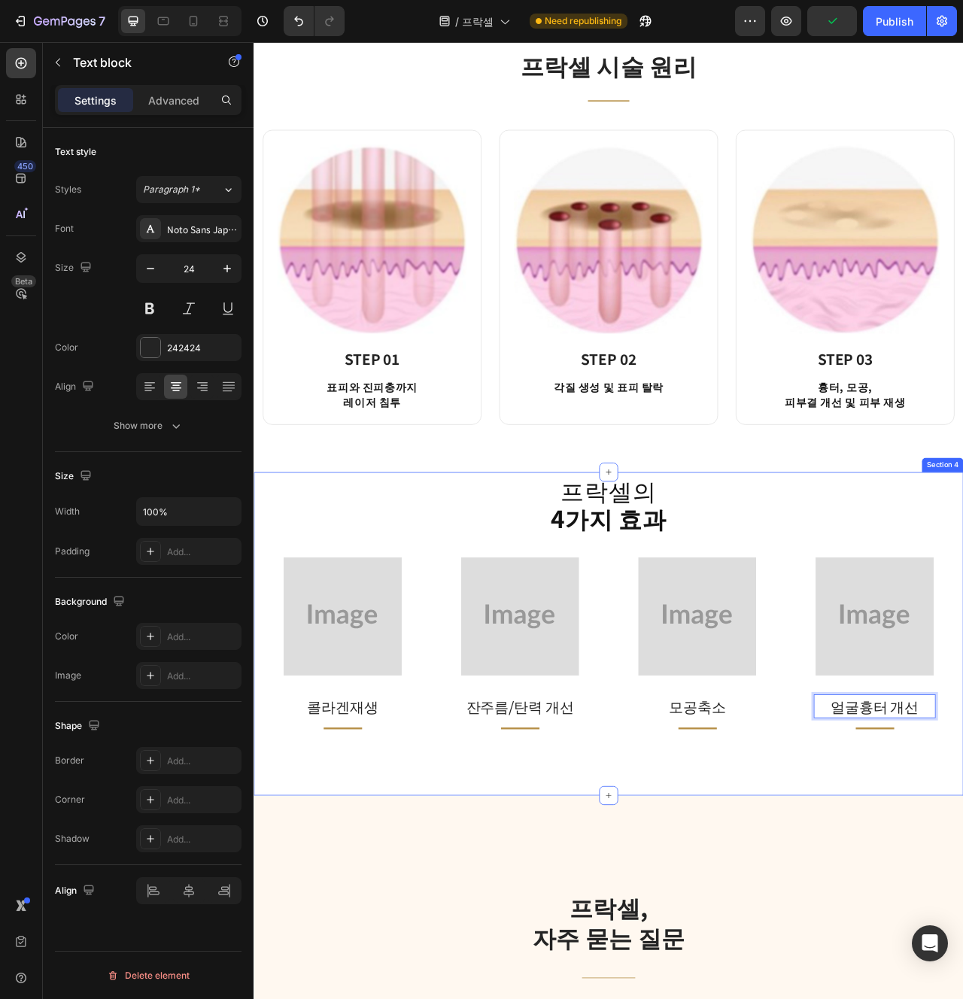
click at [962, 943] on div "프락셀의 4가지 효과 Heading Image 콜라겐재생 Text block Title Line Row Image 잔주름/탄력 개선 Text …" at bounding box center [705, 795] width 903 height 412
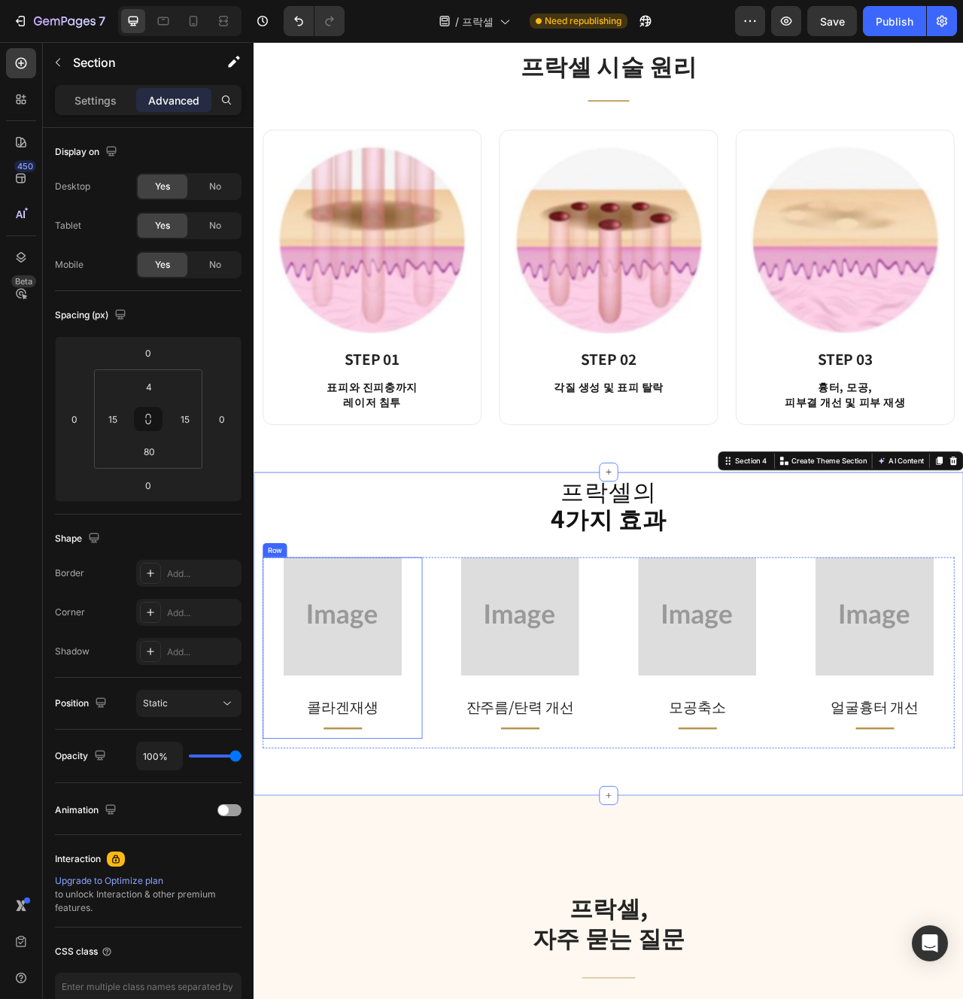
click at [463, 883] on div "Image 콜라겐재생 Text block Title Line Row" at bounding box center [366, 813] width 203 height 231
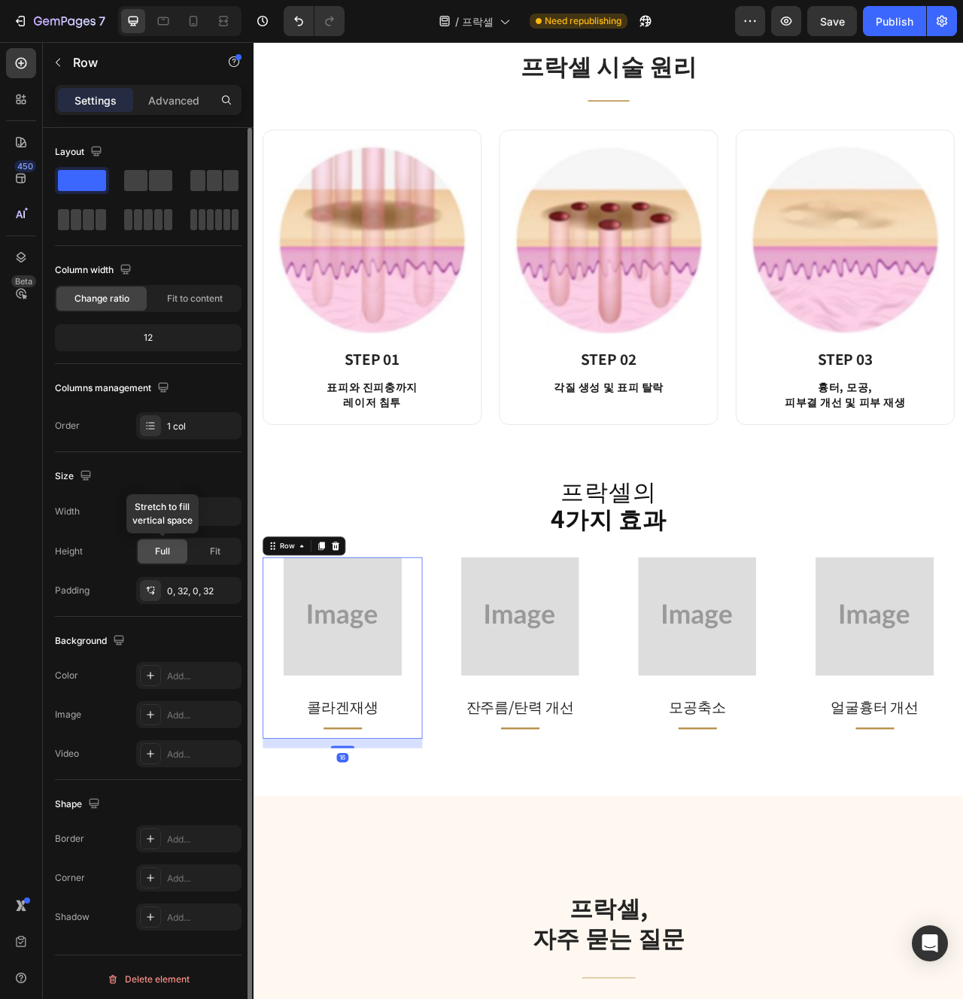
click at [165, 541] on div "Full" at bounding box center [163, 552] width 50 height 24
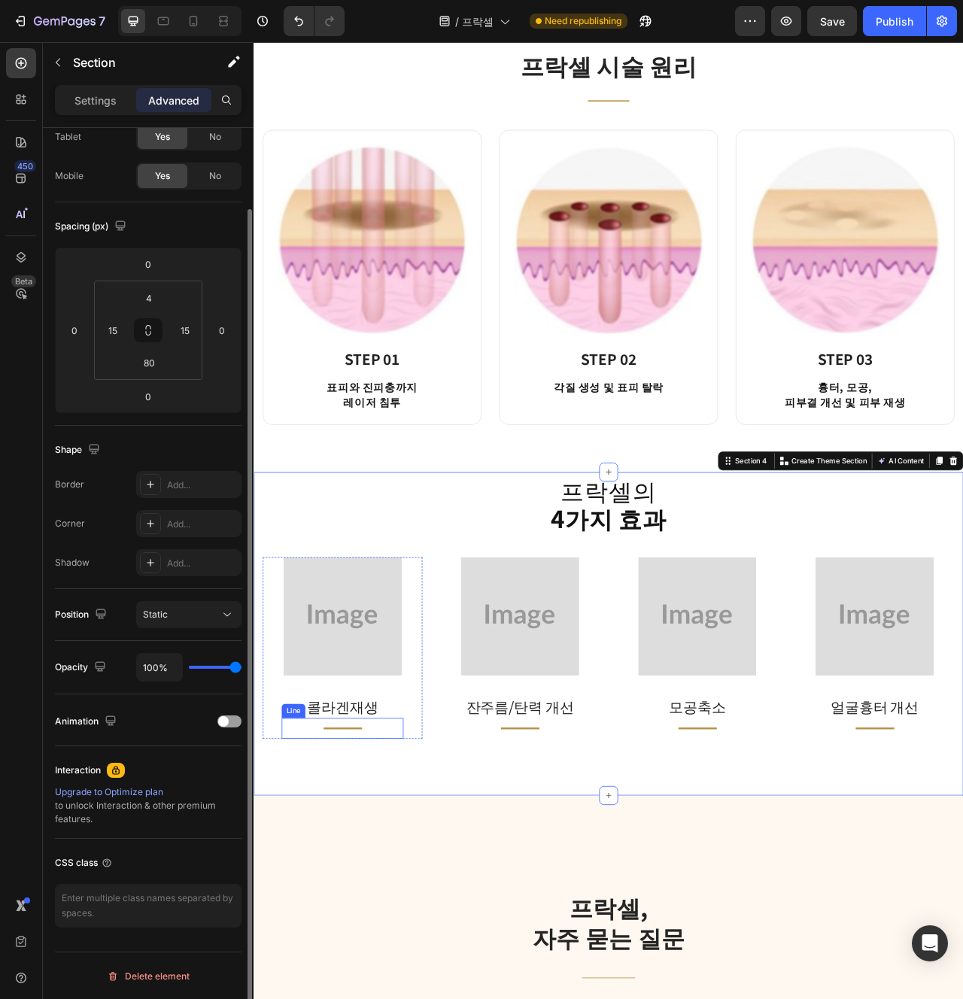
scroll to position [0, 0]
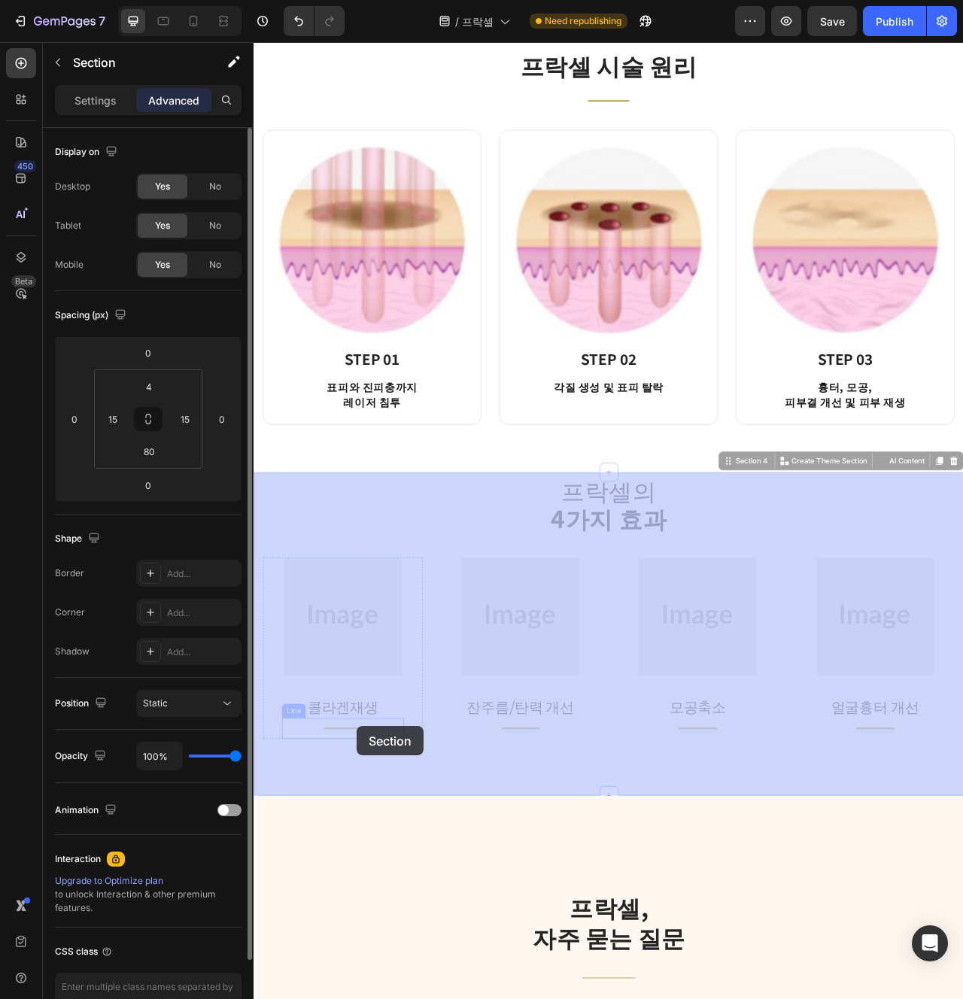
drag, startPoint x: 377, startPoint y: 941, endPoint x: 385, endPoint y: 913, distance: 28.8
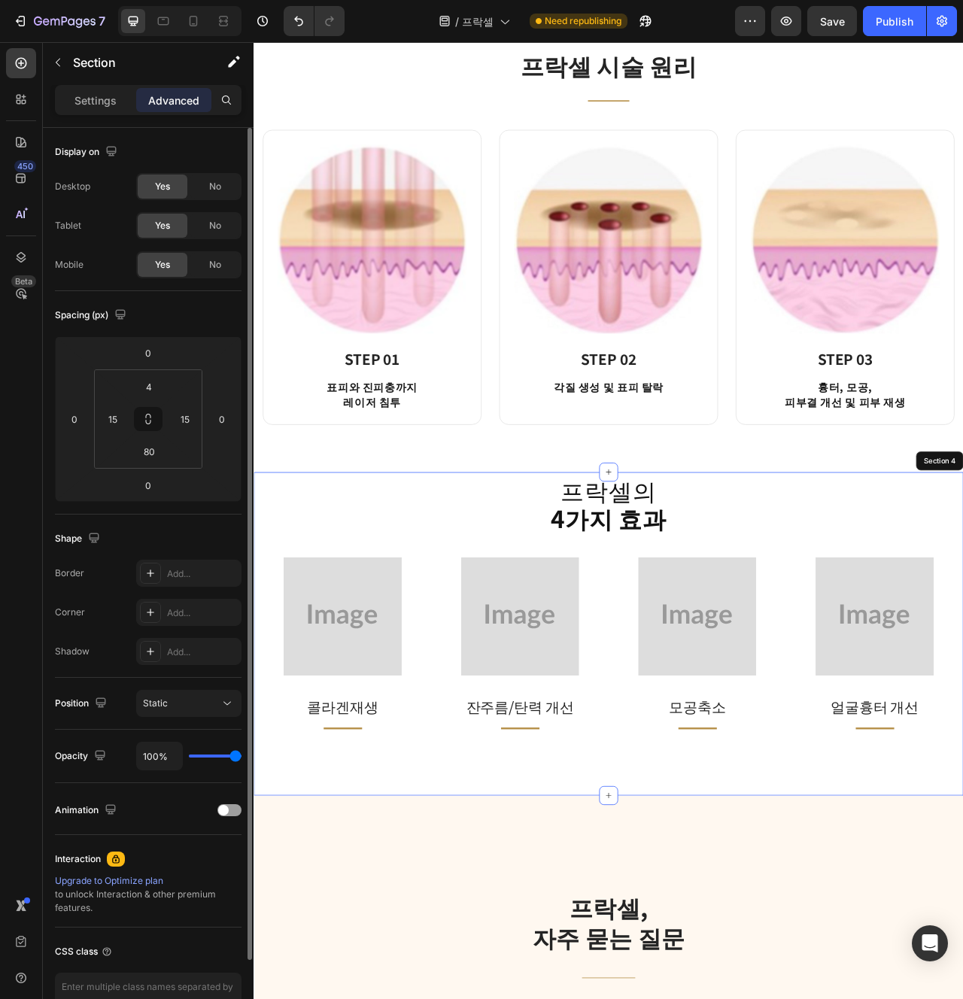
click at [542, 978] on div "프락셀의 4가지 효과 Heading Image 콜라겐재생 Text block Title Line Row Image 잔주름/탄력 개선 Text …" at bounding box center [705, 795] width 903 height 412
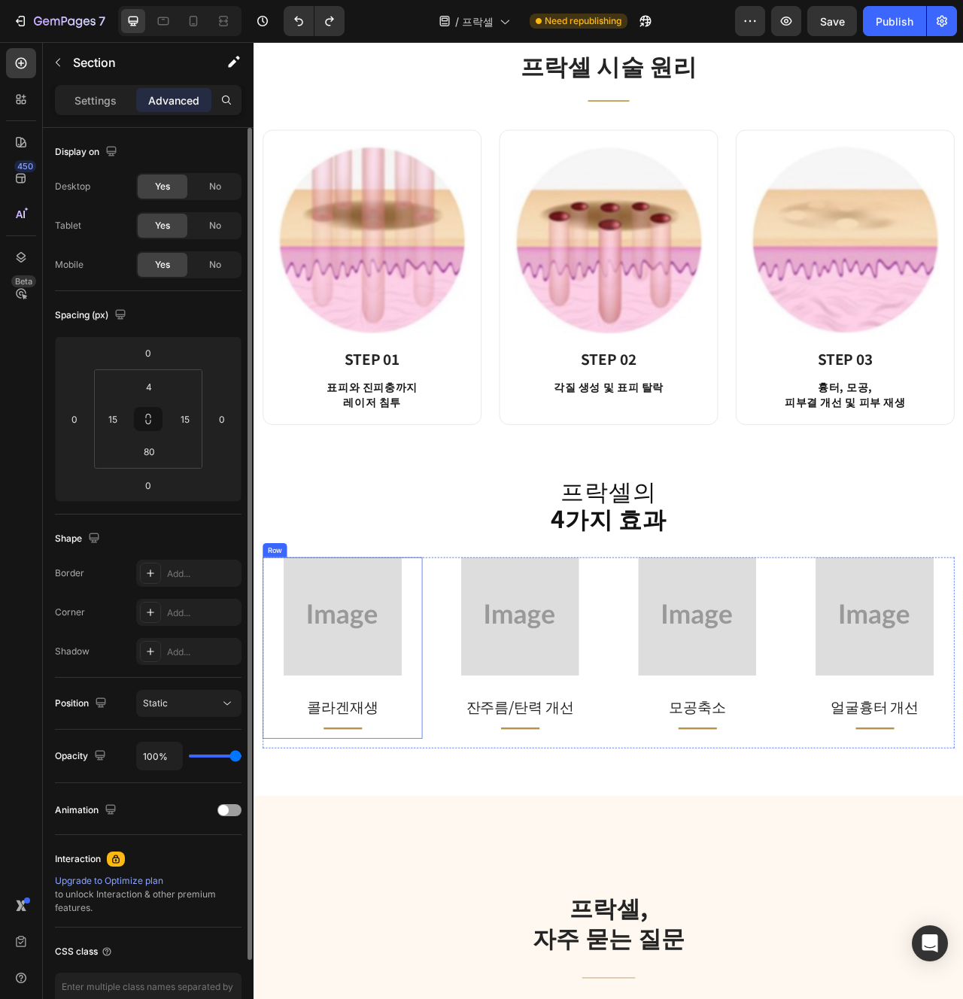
click at [450, 883] on div "Image 콜라겐재생 Text block Title Line Row" at bounding box center [366, 813] width 203 height 231
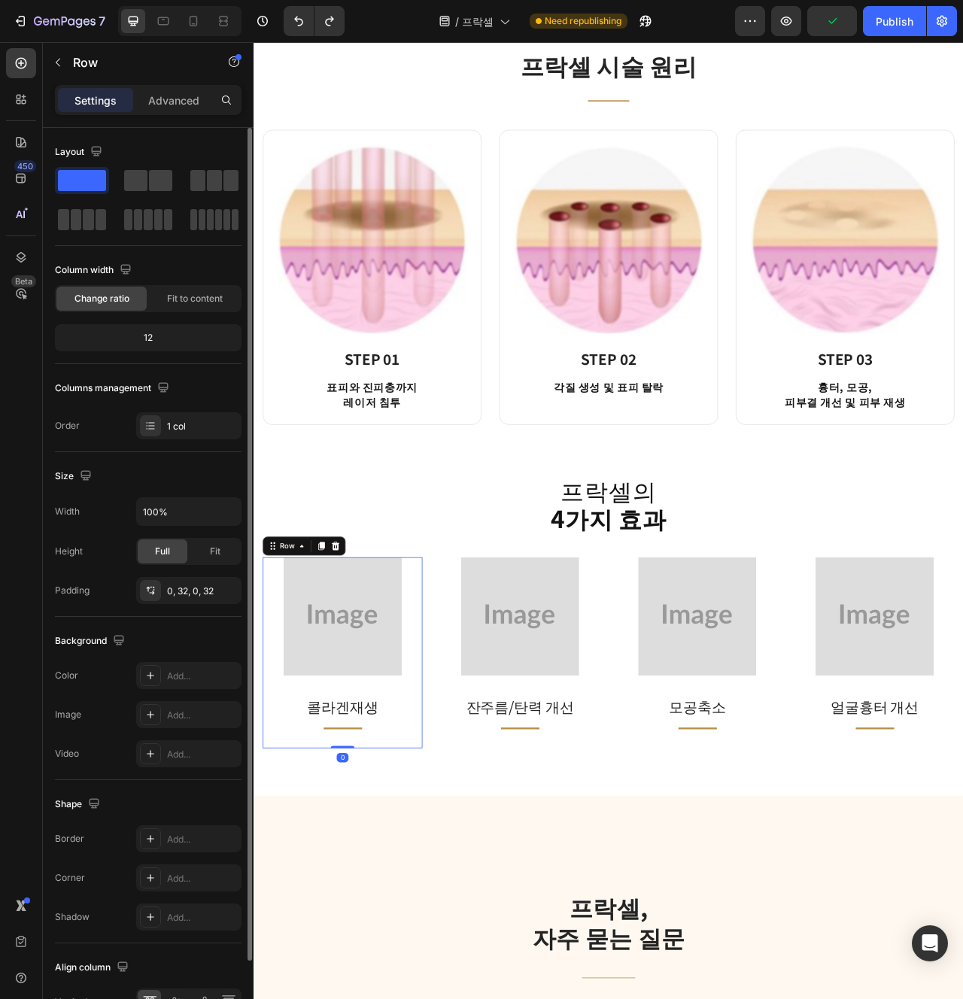
drag, startPoint x: 372, startPoint y: 938, endPoint x: 402, endPoint y: 861, distance: 82.2
click at [402, 861] on div "Image 콜라겐재생 Text block Title Line Row 0" at bounding box center [366, 819] width 203 height 243
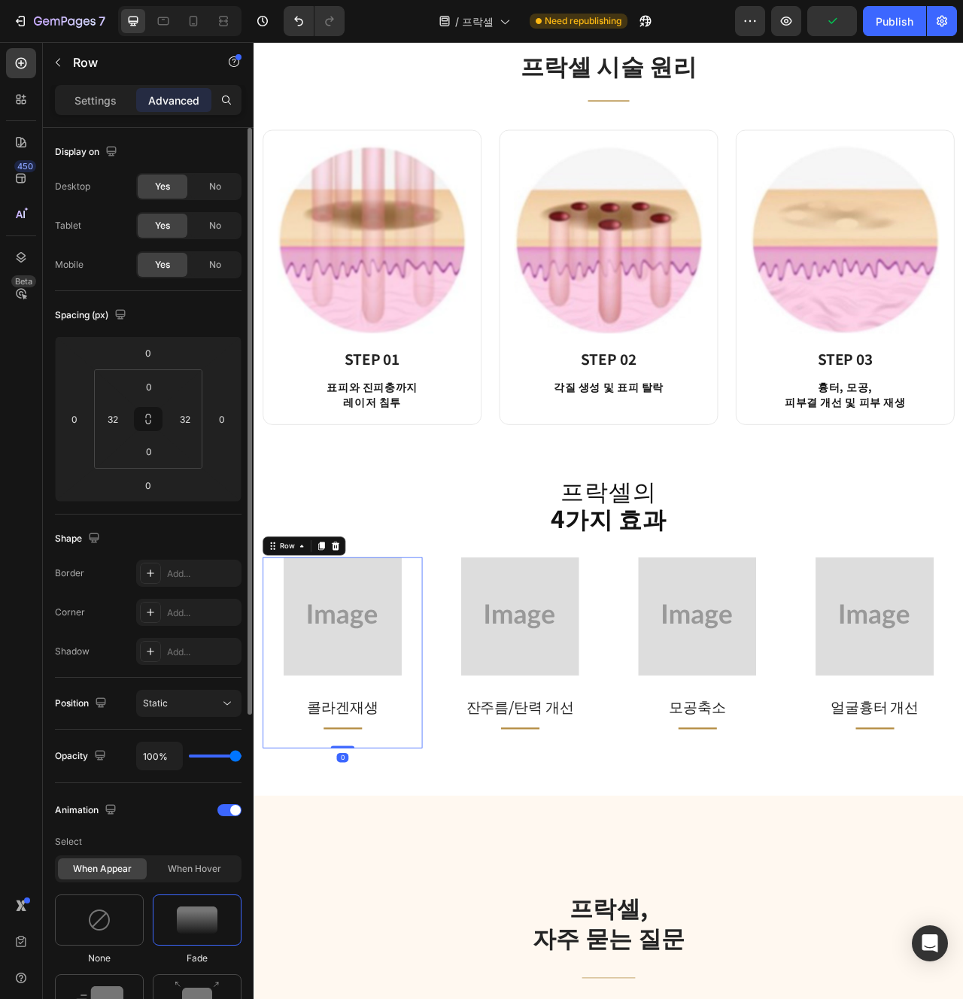
click at [453, 877] on div "Image 콜라겐재생 Text block Title Line Row 0" at bounding box center [366, 819] width 203 height 243
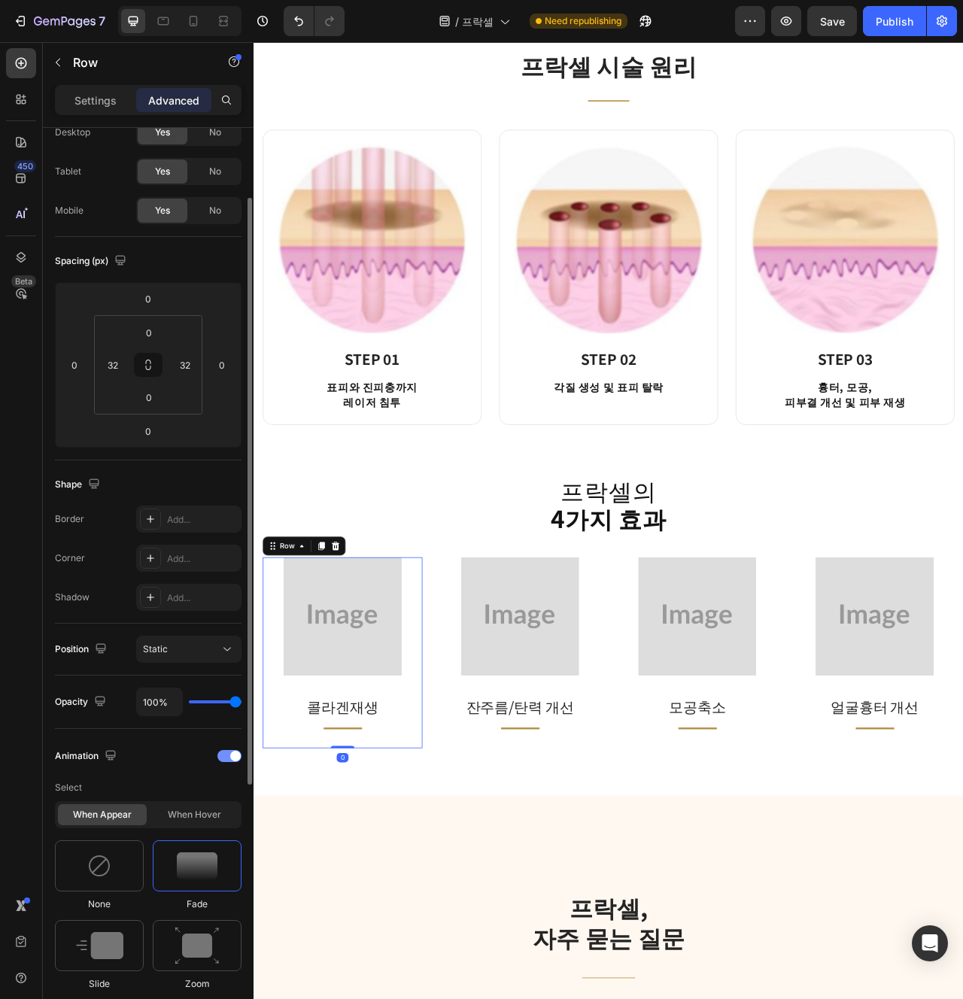
scroll to position [76, 0]
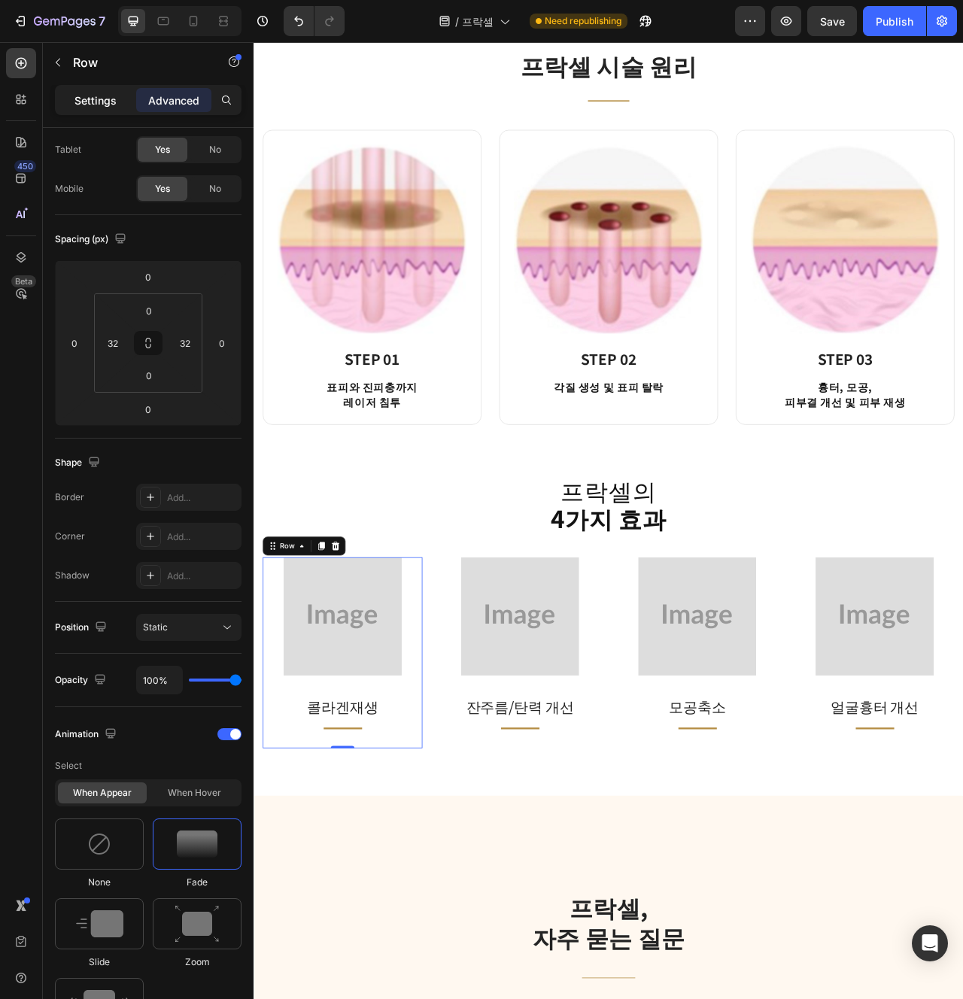
click at [88, 108] on div "Settings" at bounding box center [95, 100] width 75 height 24
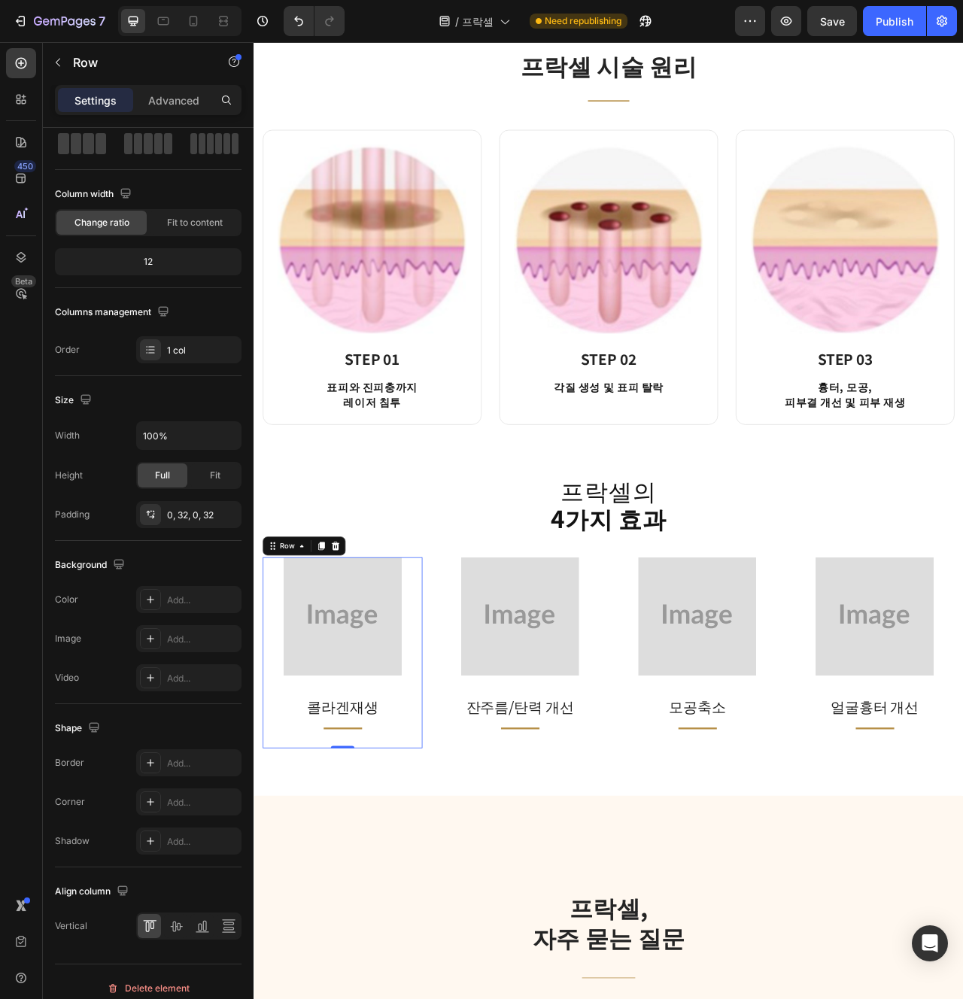
scroll to position [89, 0]
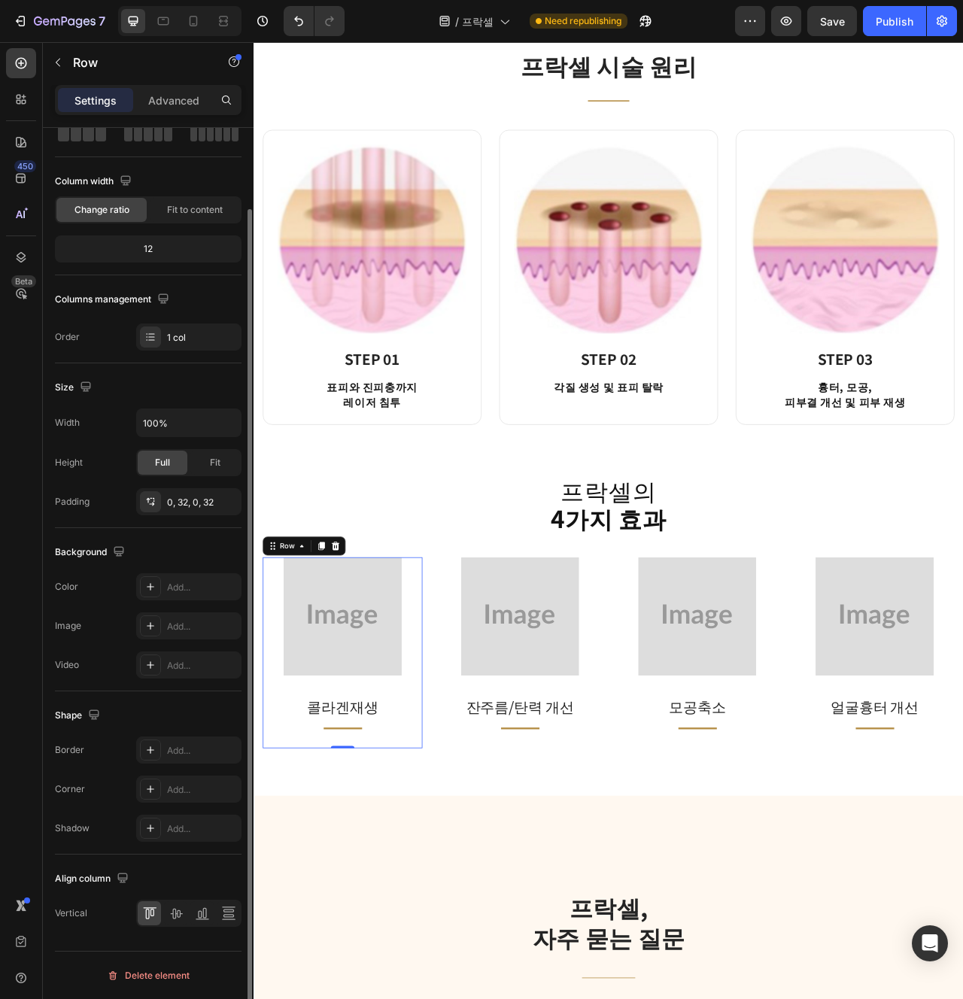
click at [221, 894] on div "Align column Vertical" at bounding box center [148, 897] width 187 height 84
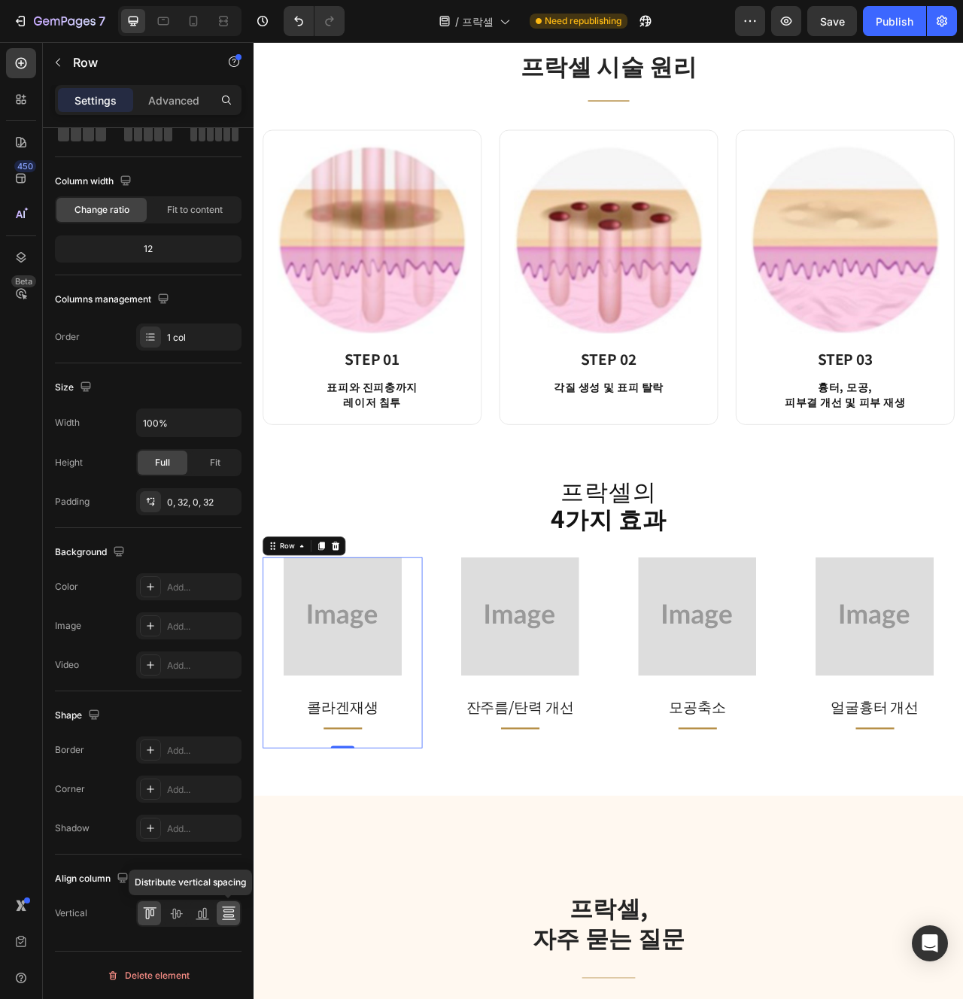
click at [223, 915] on icon at bounding box center [228, 915] width 11 height 3
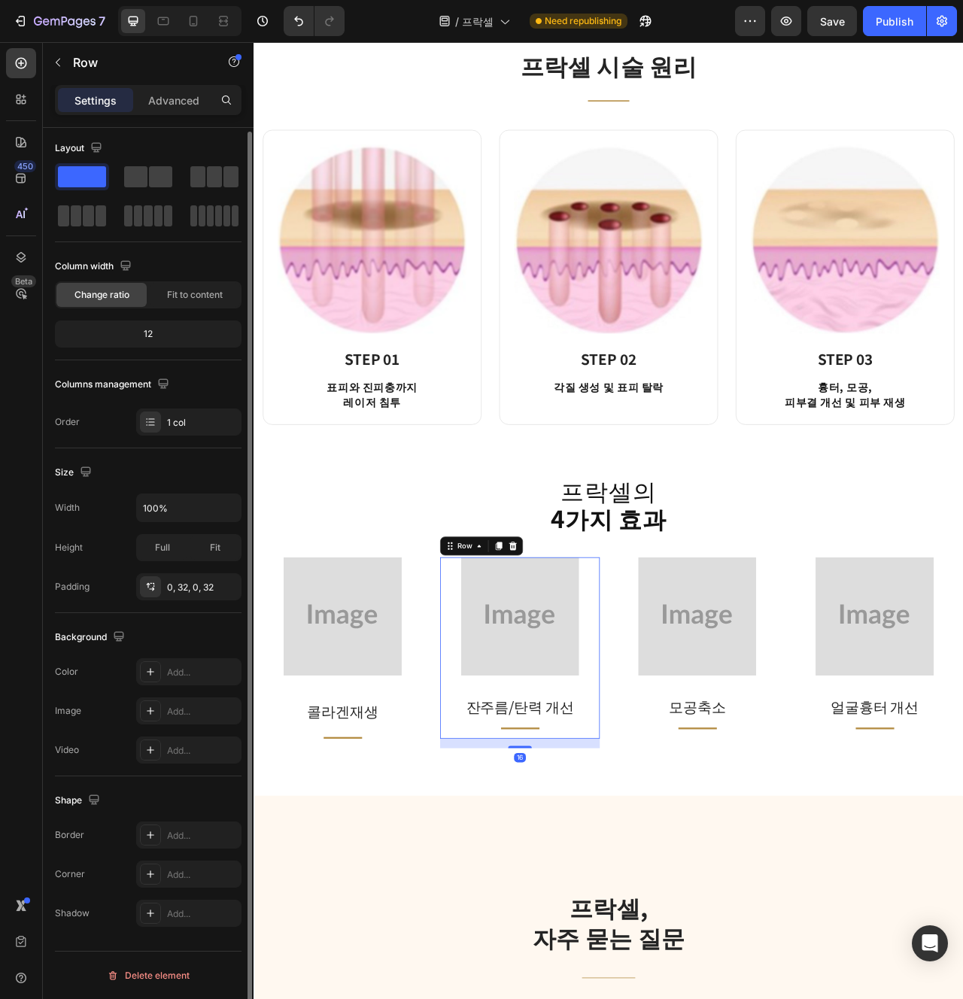
click at [504, 894] on div "Image 잔주름/탄력 개선 Text block Title Line Row 16" at bounding box center [592, 813] width 203 height 231
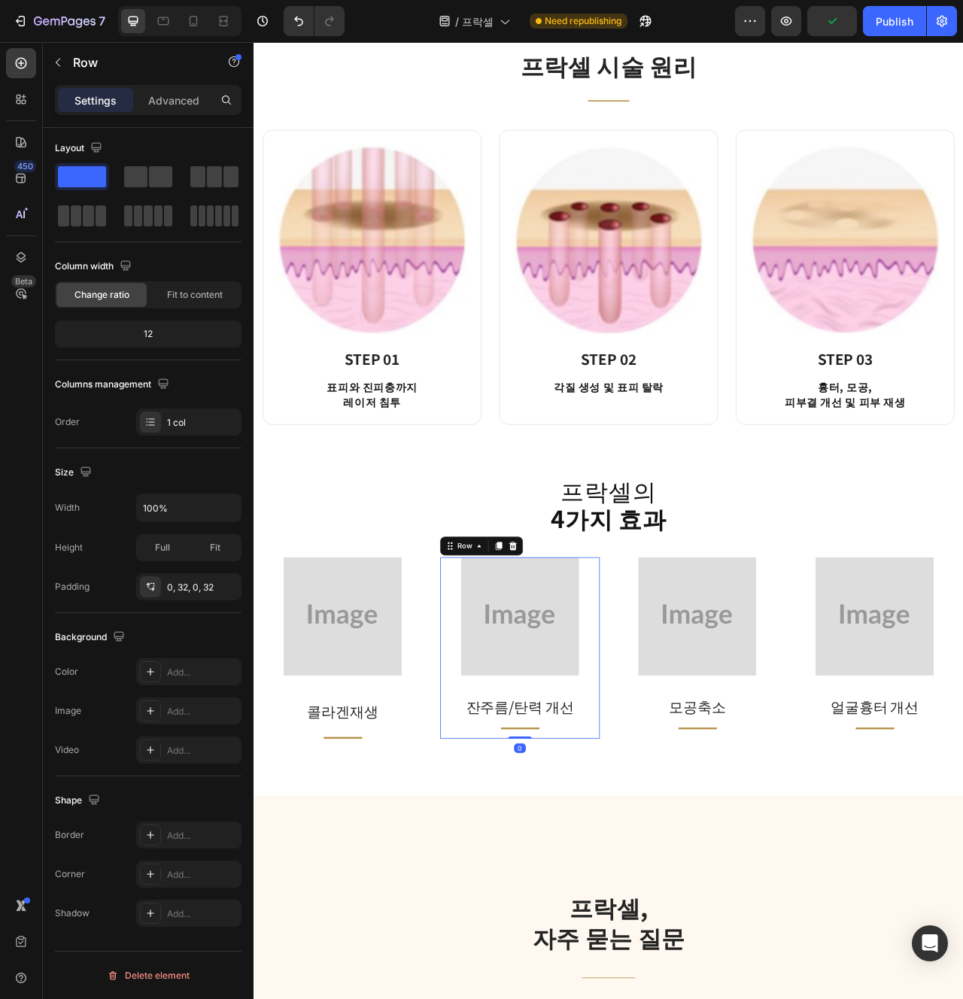
drag, startPoint x: 594, startPoint y: 938, endPoint x: 615, endPoint y: 868, distance: 73.1
click at [615, 868] on div "Image 잔주름/탄력 개선 Text block Title Line Row 0" at bounding box center [592, 813] width 203 height 231
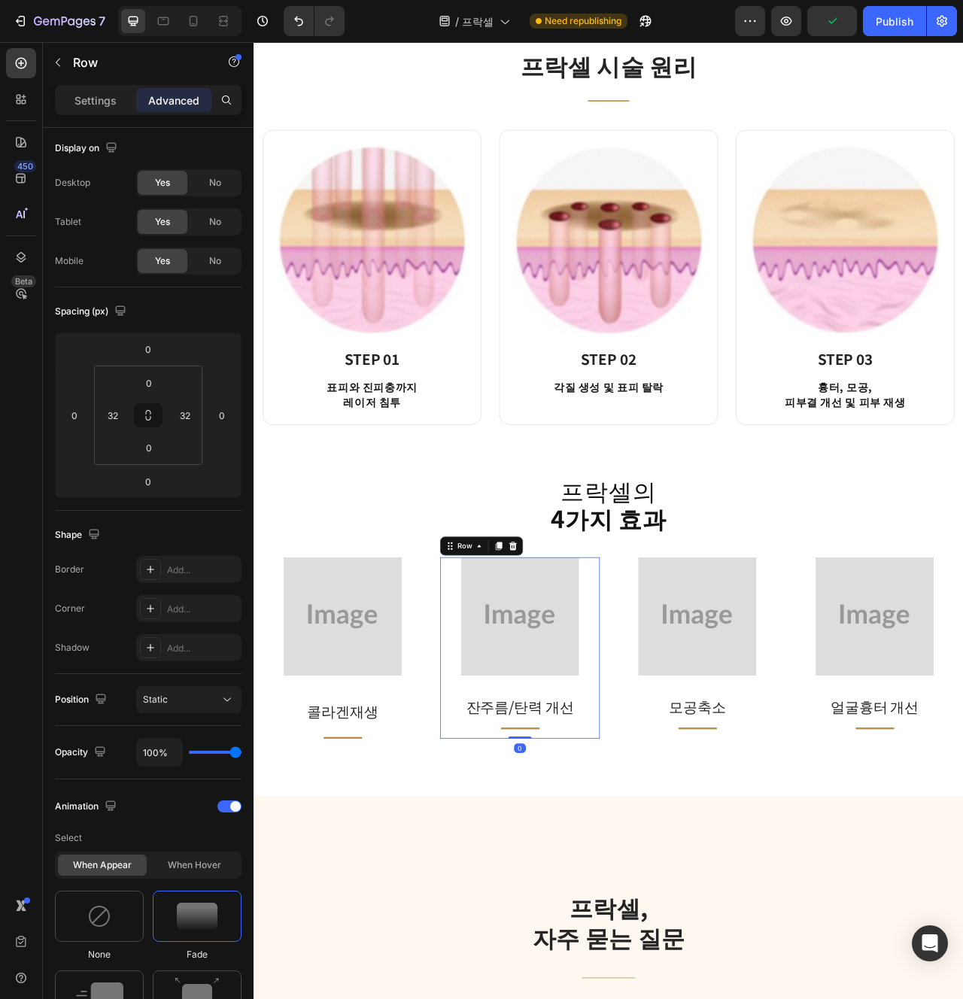
click at [504, 902] on div "Image 잔주름/탄력 개선 Text block Title Line Row 0" at bounding box center [592, 813] width 203 height 231
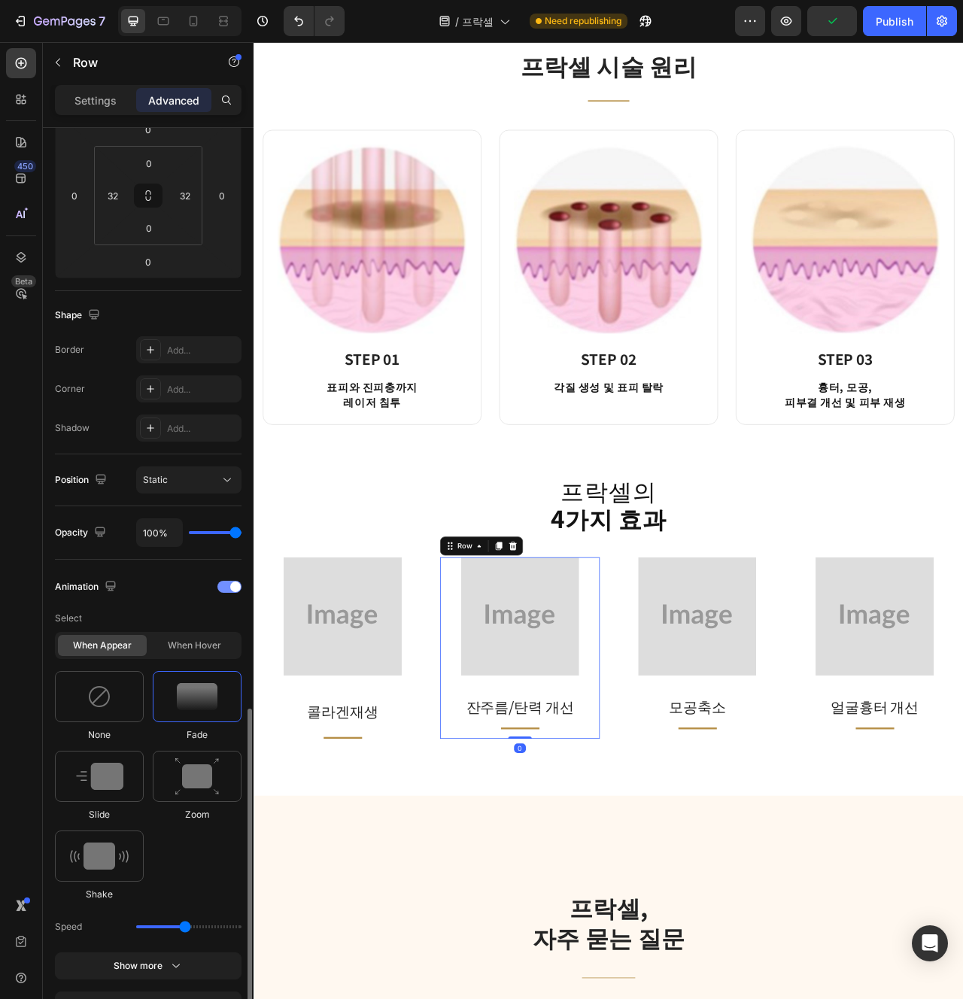
scroll to position [509, 0]
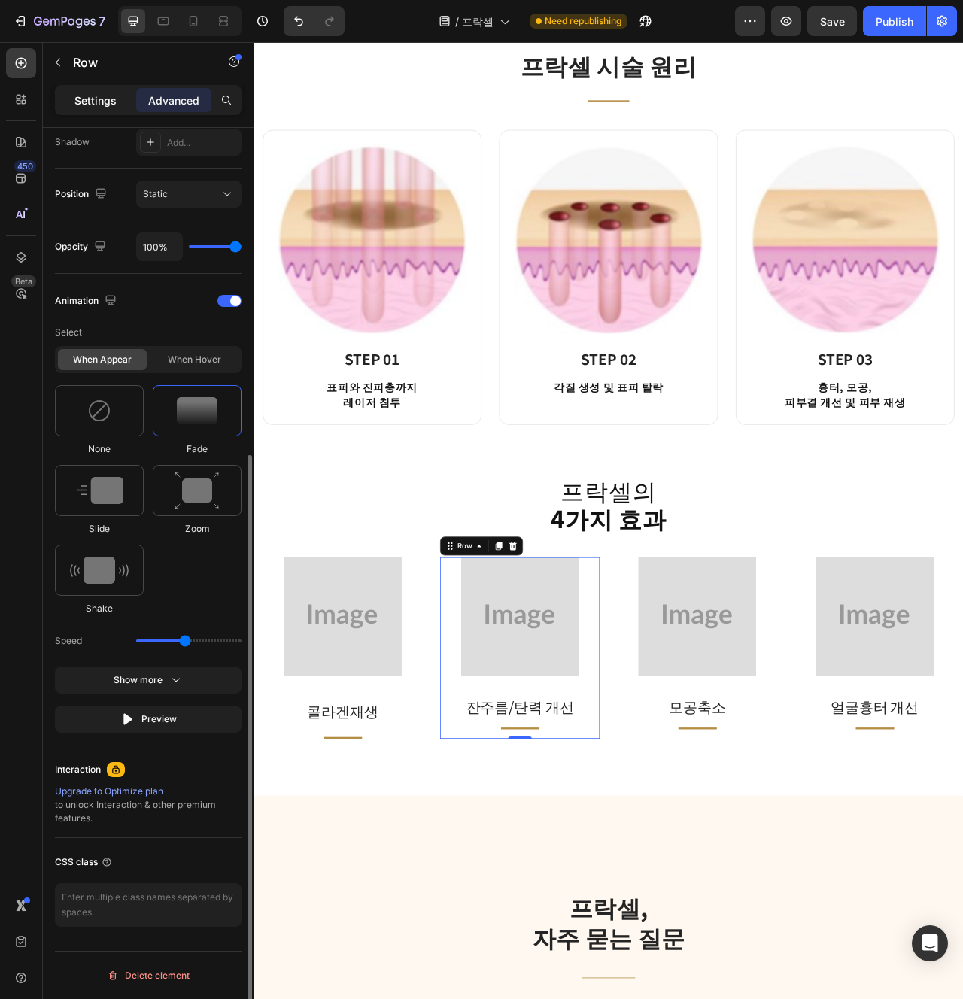
click at [118, 105] on div "Settings" at bounding box center [95, 100] width 75 height 24
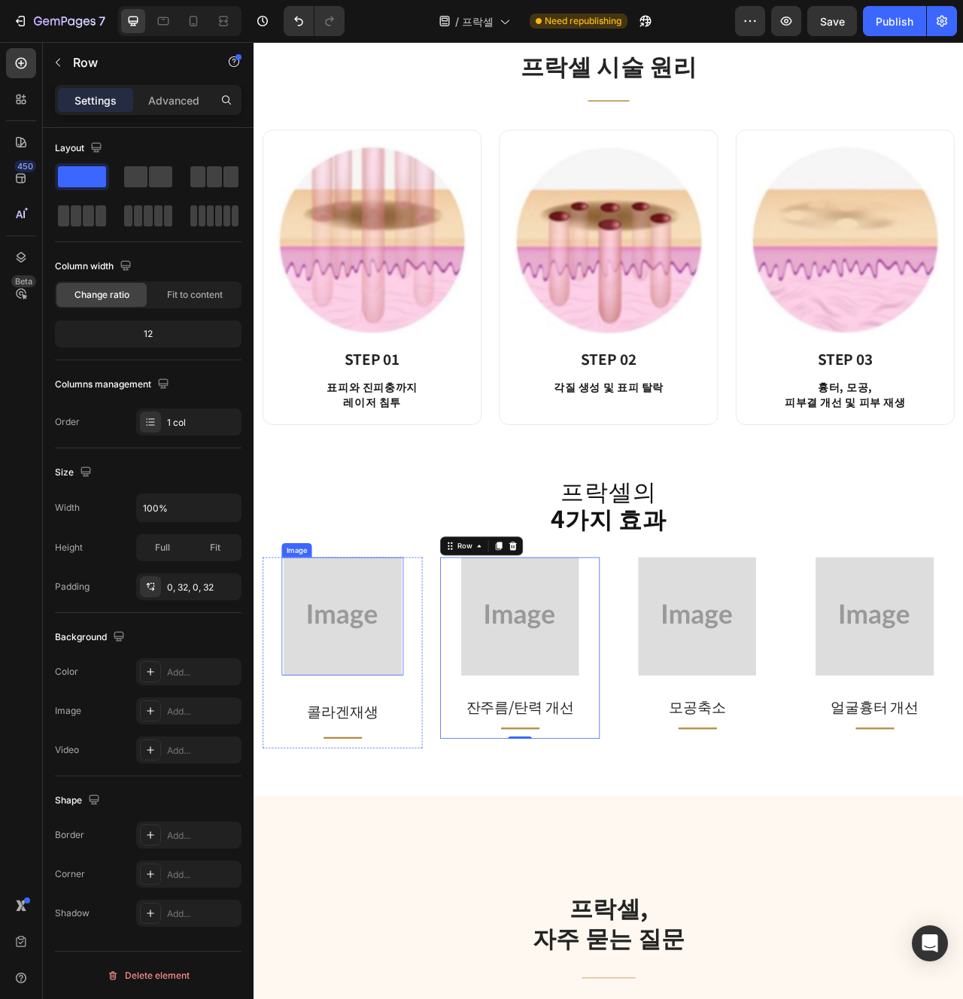
click at [358, 807] on img at bounding box center [366, 773] width 151 height 151
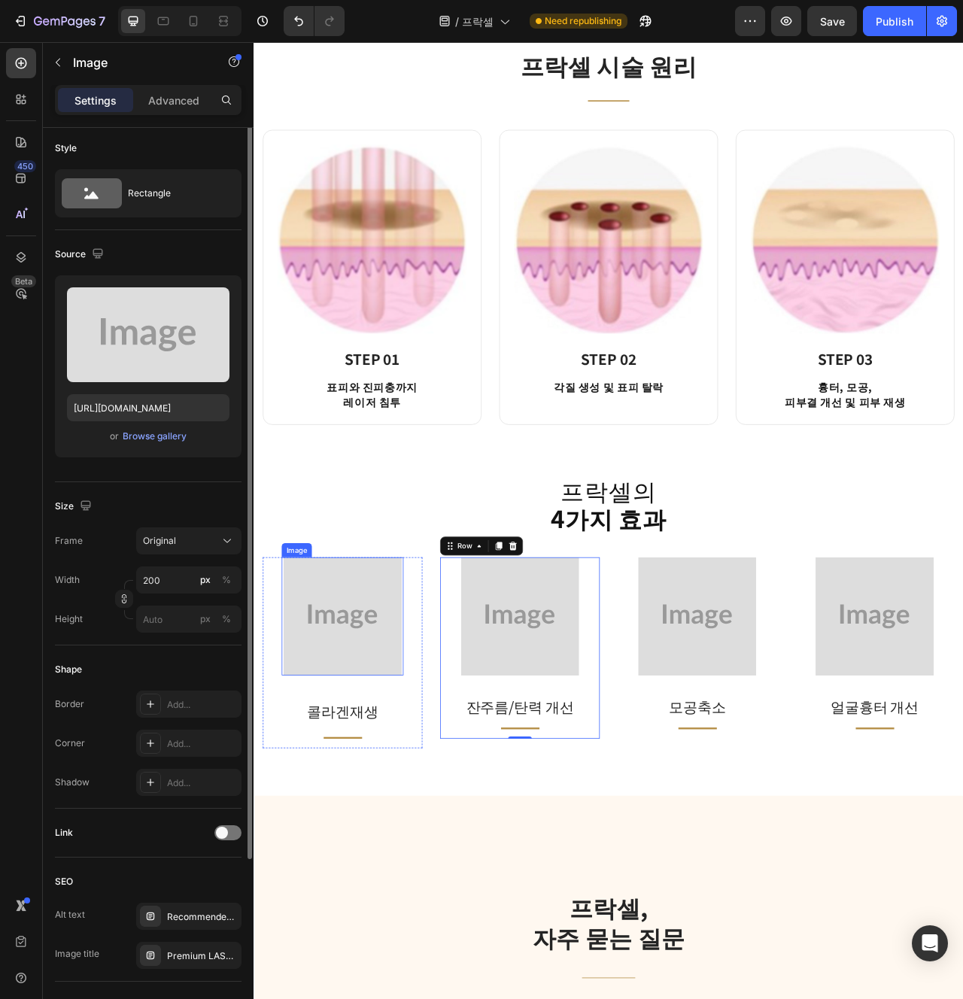
scroll to position [0, 0]
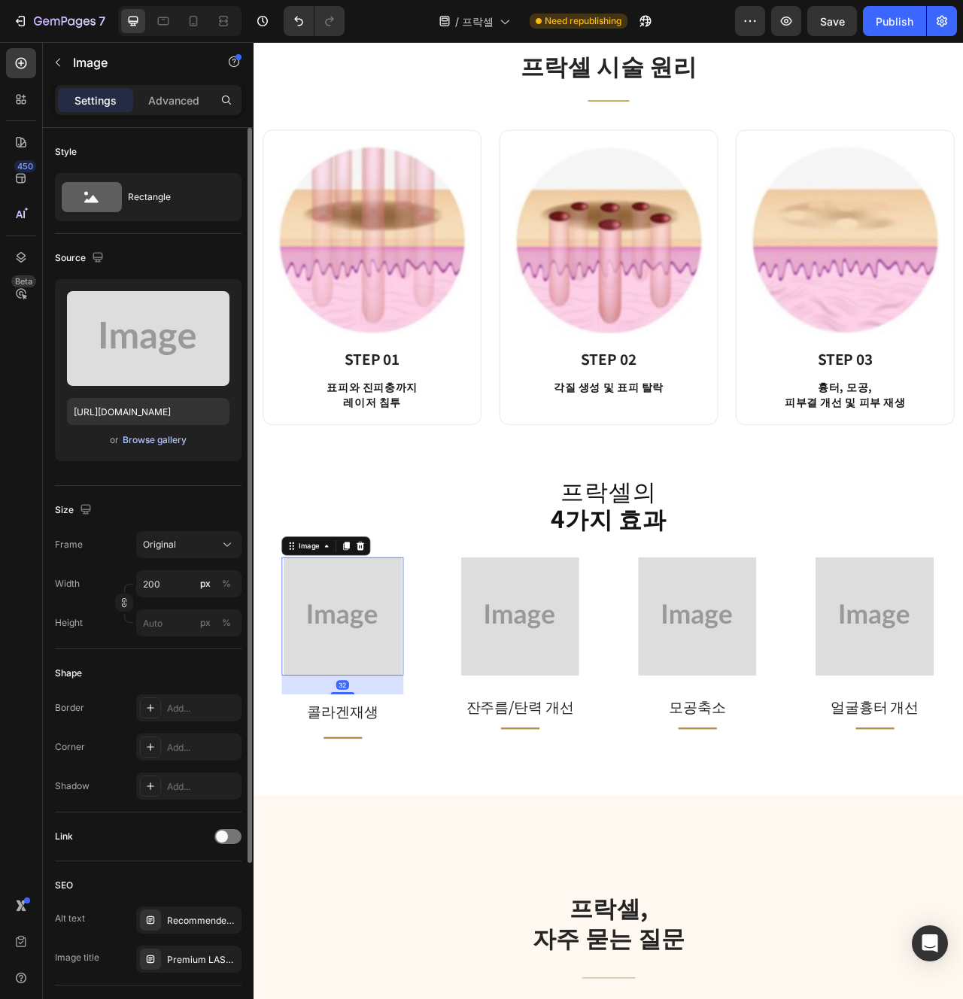
click at [167, 443] on div "Browse gallery" at bounding box center [155, 440] width 64 height 14
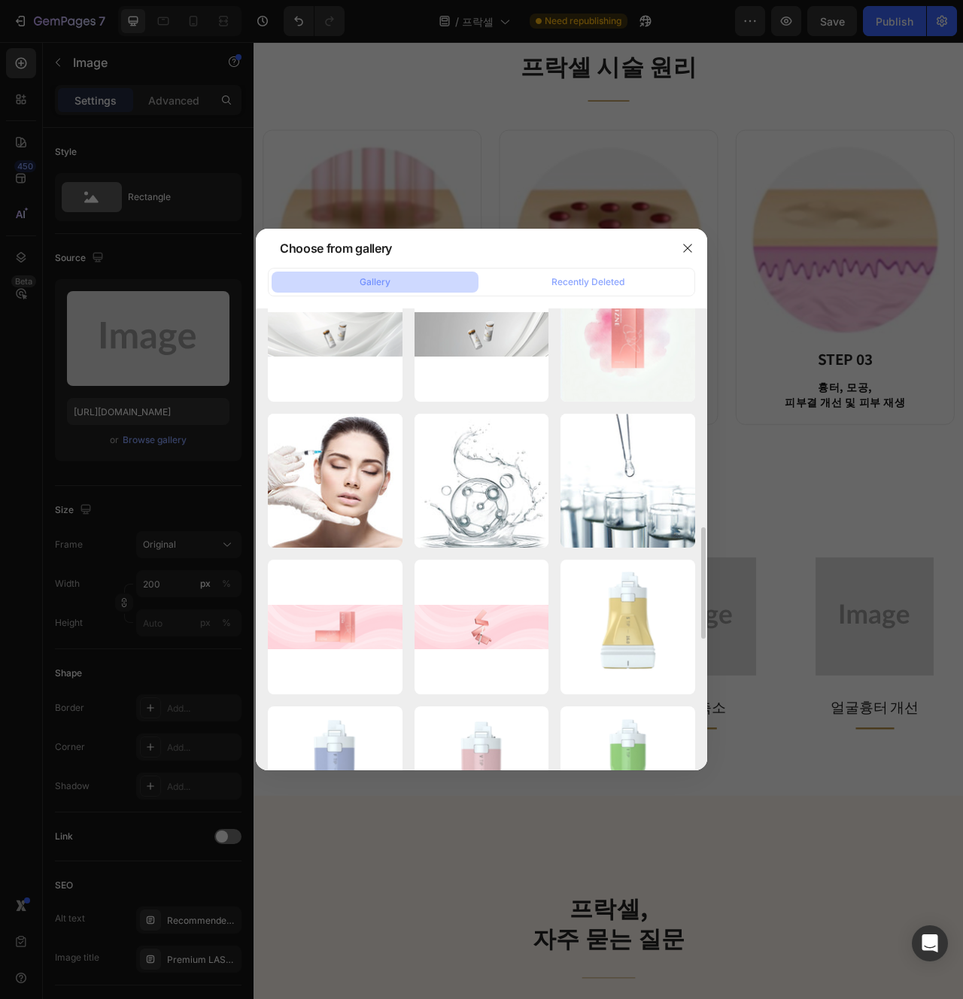
scroll to position [938, 0]
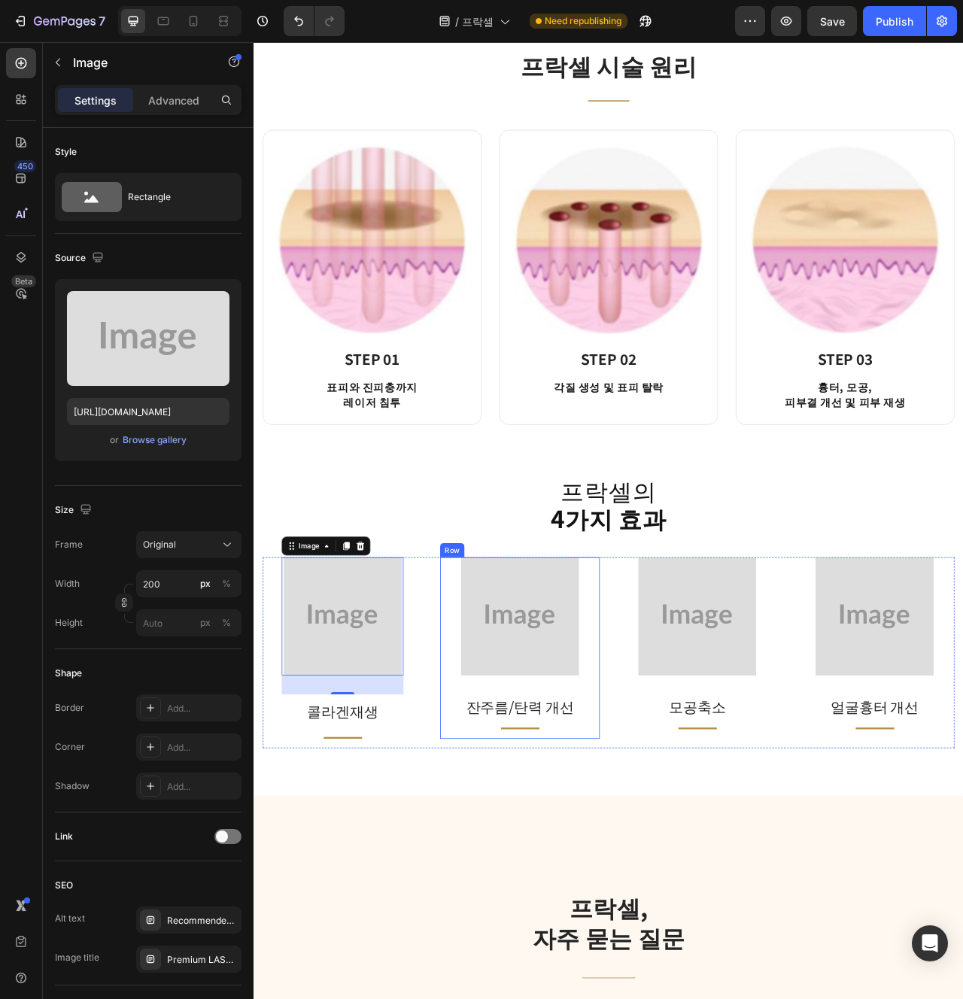
click at [679, 909] on div "Image 잔주름/탄력 개선 Text block Title Line Row" at bounding box center [592, 813] width 203 height 231
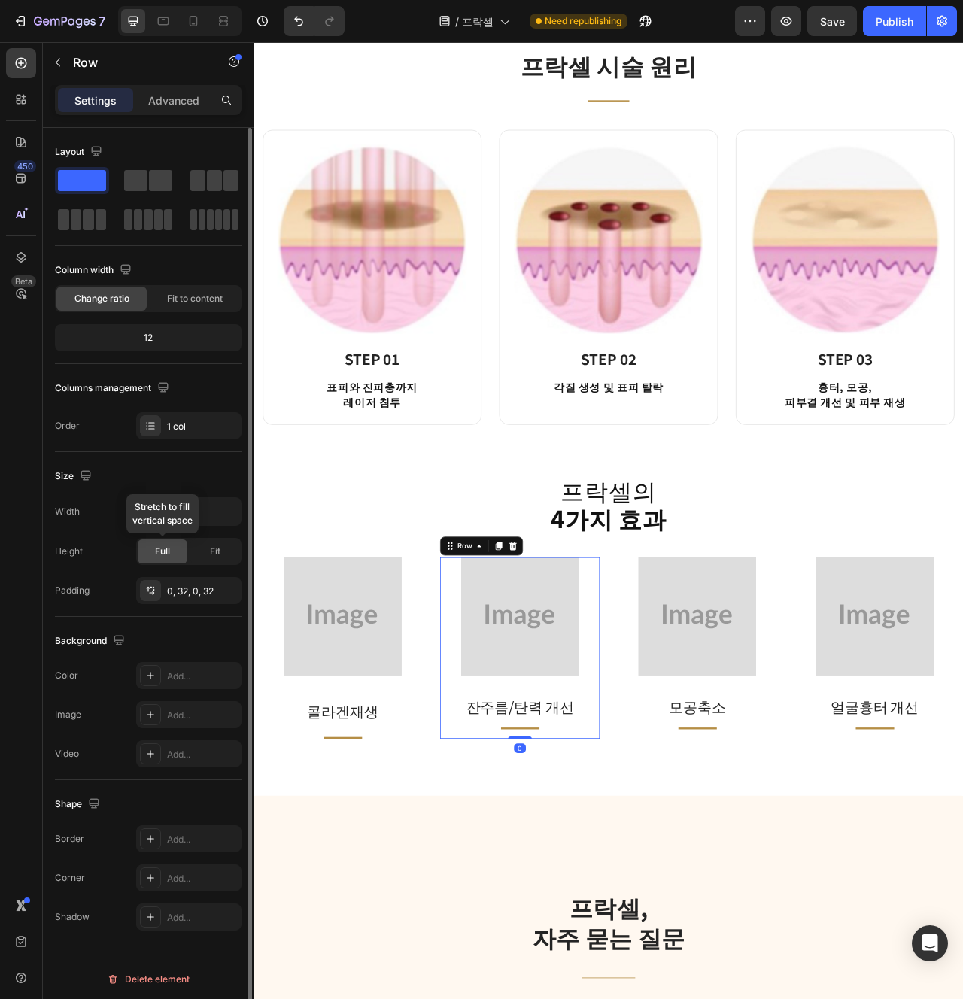
click at [160, 557] on span "Full" at bounding box center [162, 552] width 15 height 14
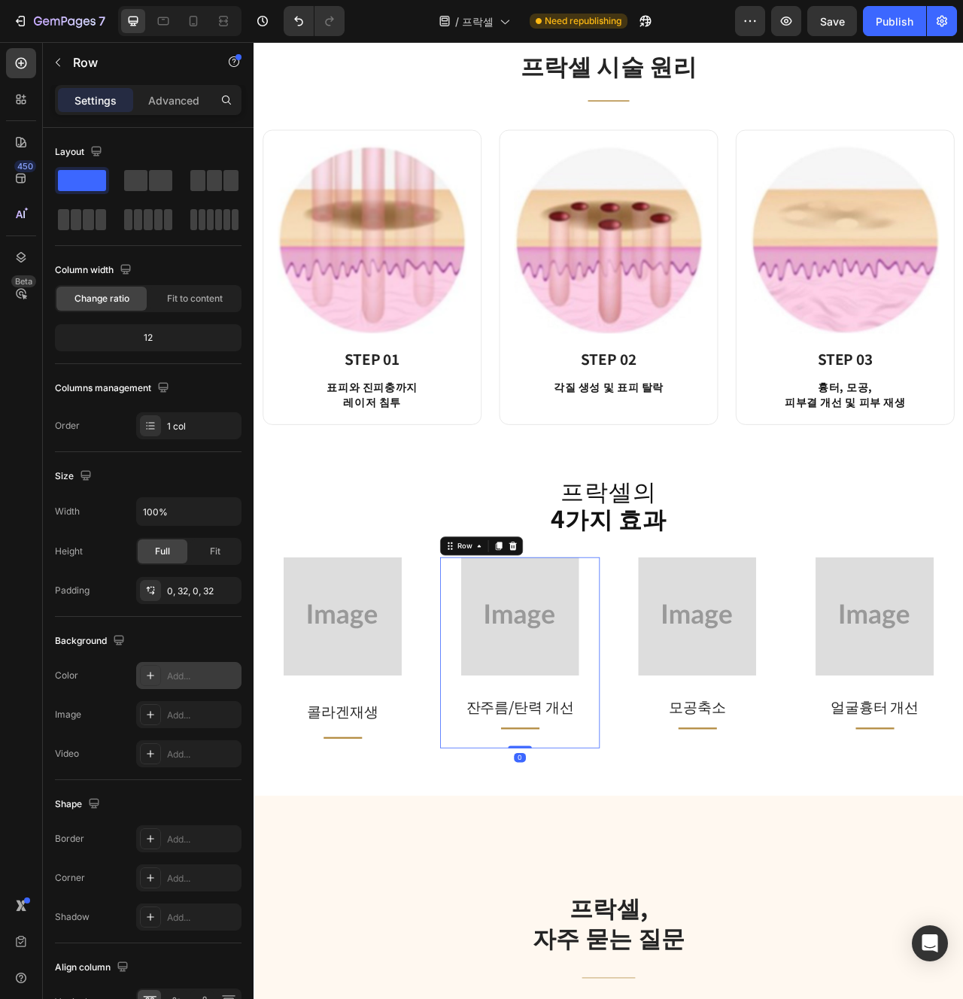
scroll to position [89, 0]
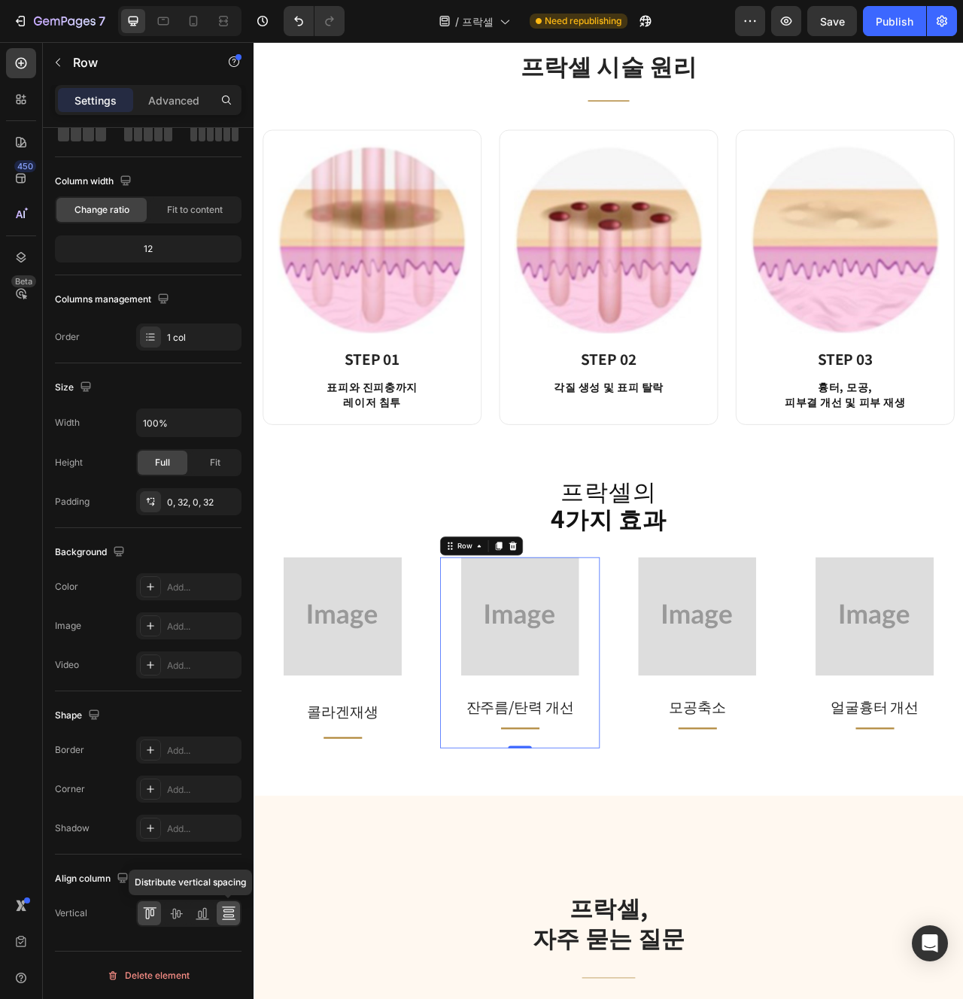
click at [227, 903] on div at bounding box center [228, 914] width 23 height 24
click at [549, 881] on p "잔주름/탄력 개선" at bounding box center [592, 893] width 152 height 27
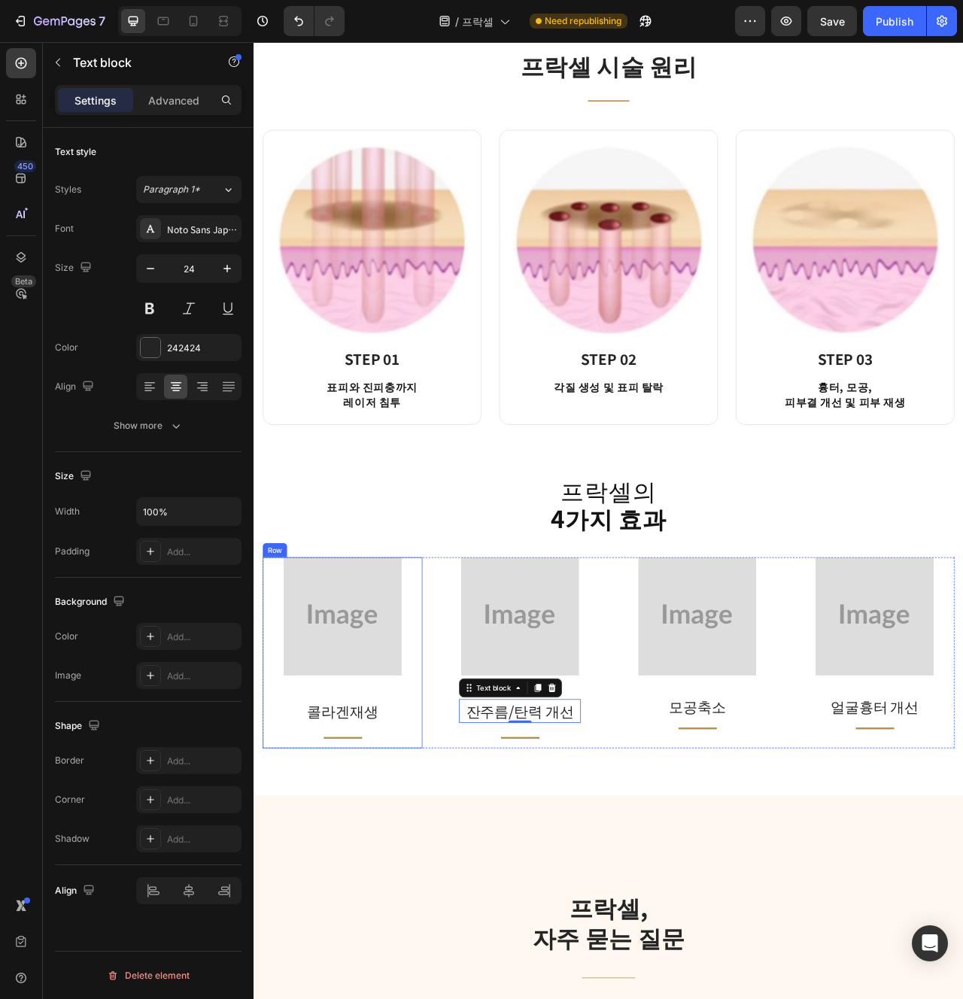
click at [452, 892] on div "Image 콜라겐재생 Text block Title Line Row" at bounding box center [366, 819] width 203 height 243
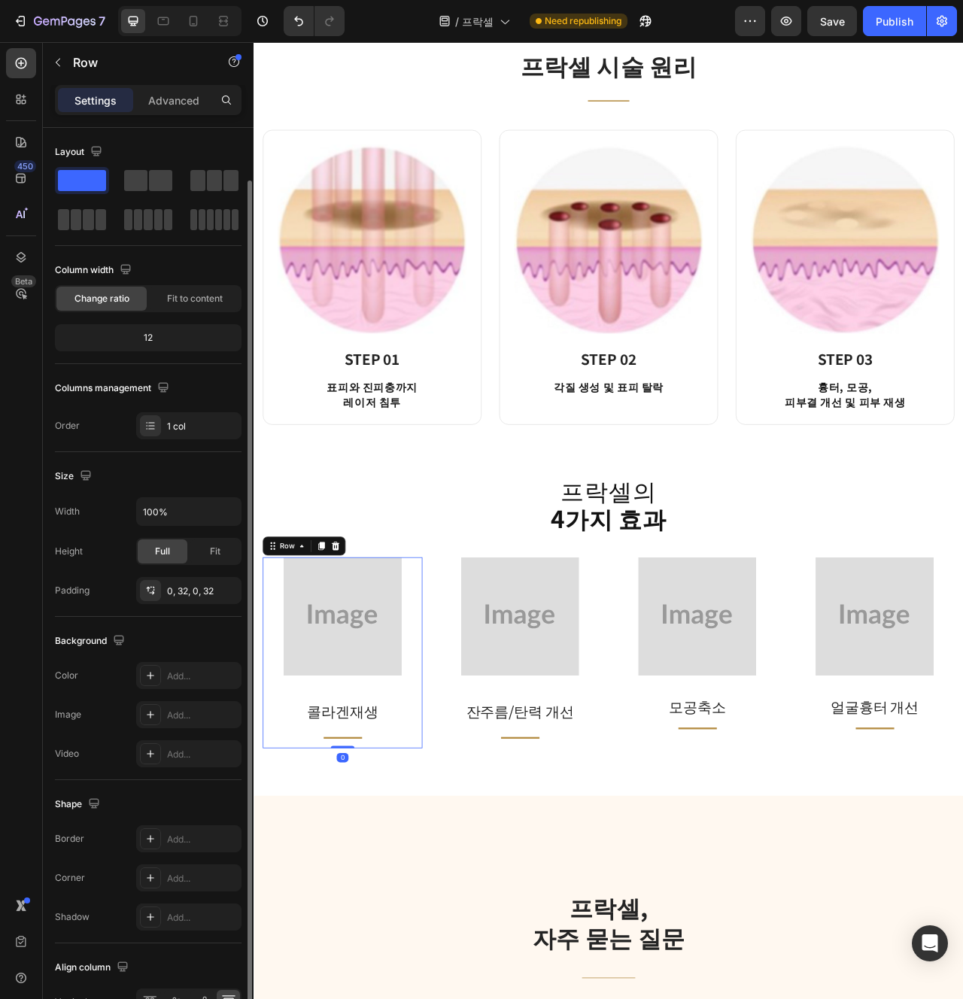
scroll to position [89, 0]
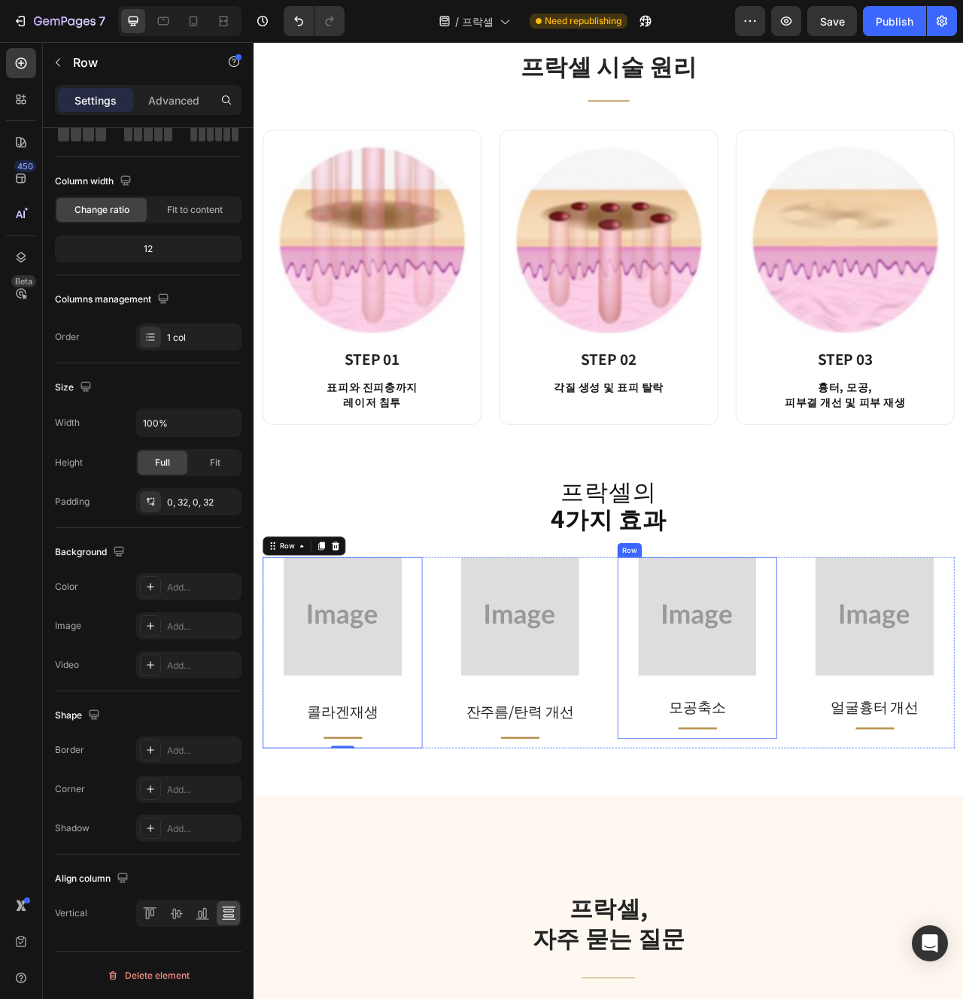
click at [721, 871] on div "Image 모공축소 Text block Title Line Row" at bounding box center [817, 813] width 203 height 231
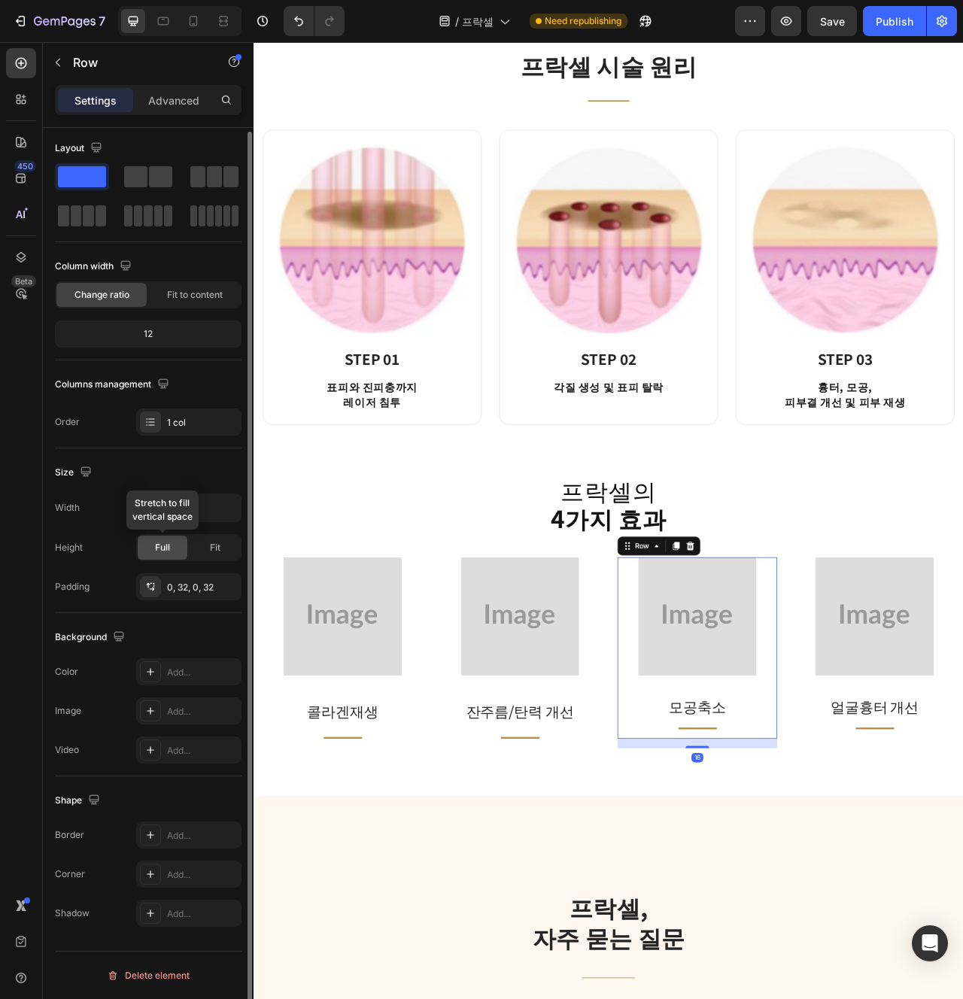
click at [174, 543] on div "Full" at bounding box center [163, 548] width 50 height 24
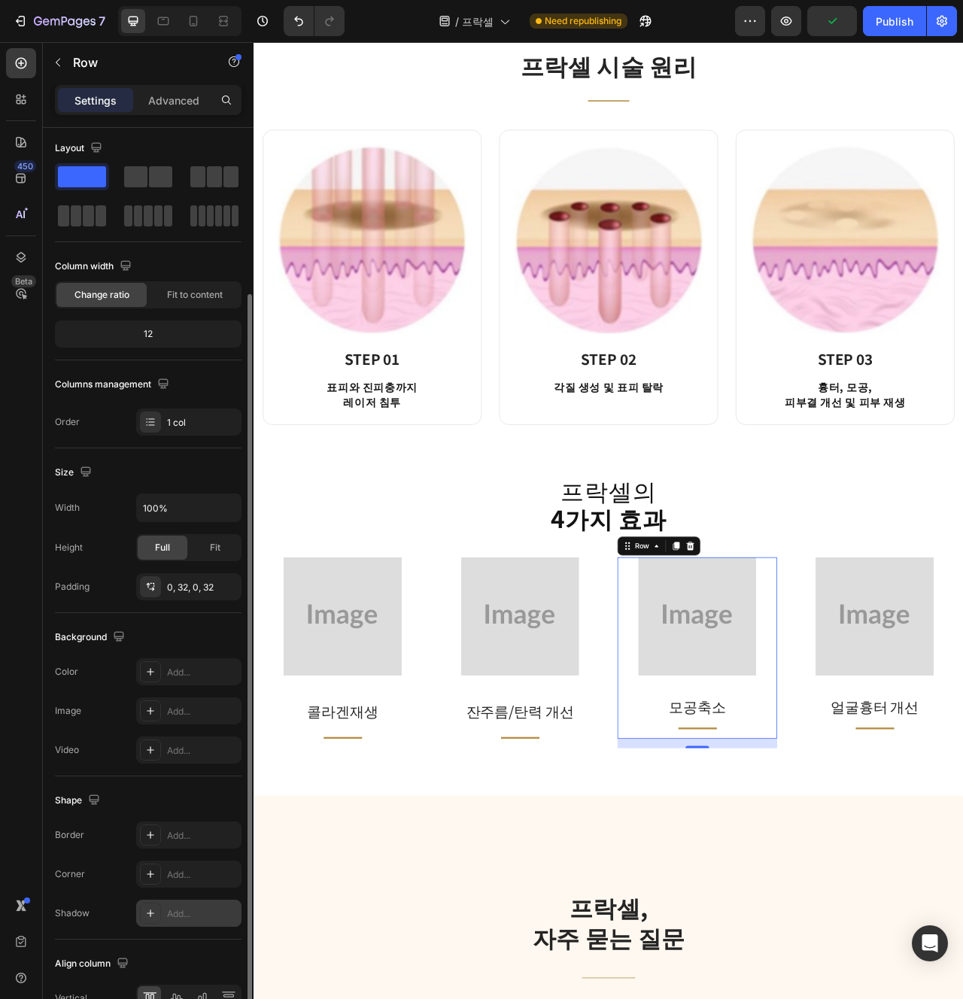
scroll to position [89, 0]
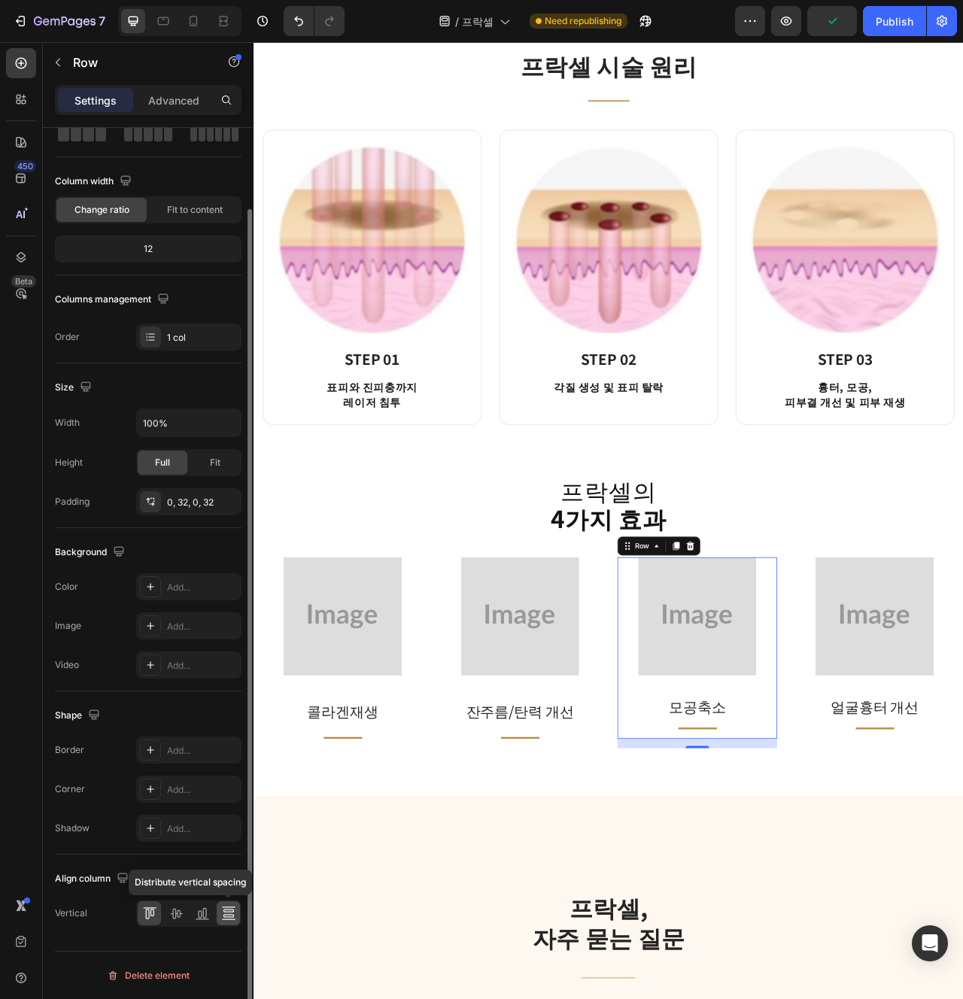
click at [239, 913] on div at bounding box center [228, 914] width 23 height 24
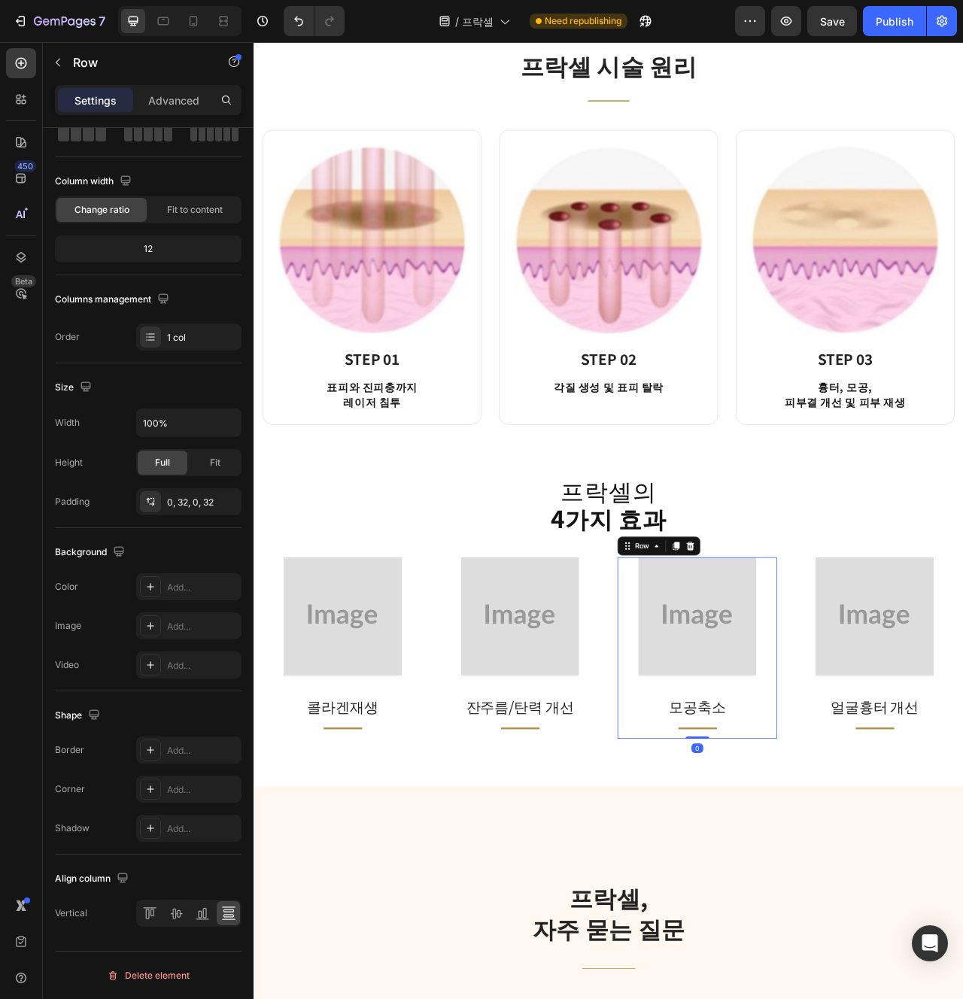
drag, startPoint x: 815, startPoint y: 938, endPoint x: 813, endPoint y: 910, distance: 28.6
click at [813, 910] on div "Image 모공축소 Text block Title Line Row 0" at bounding box center [817, 813] width 203 height 231
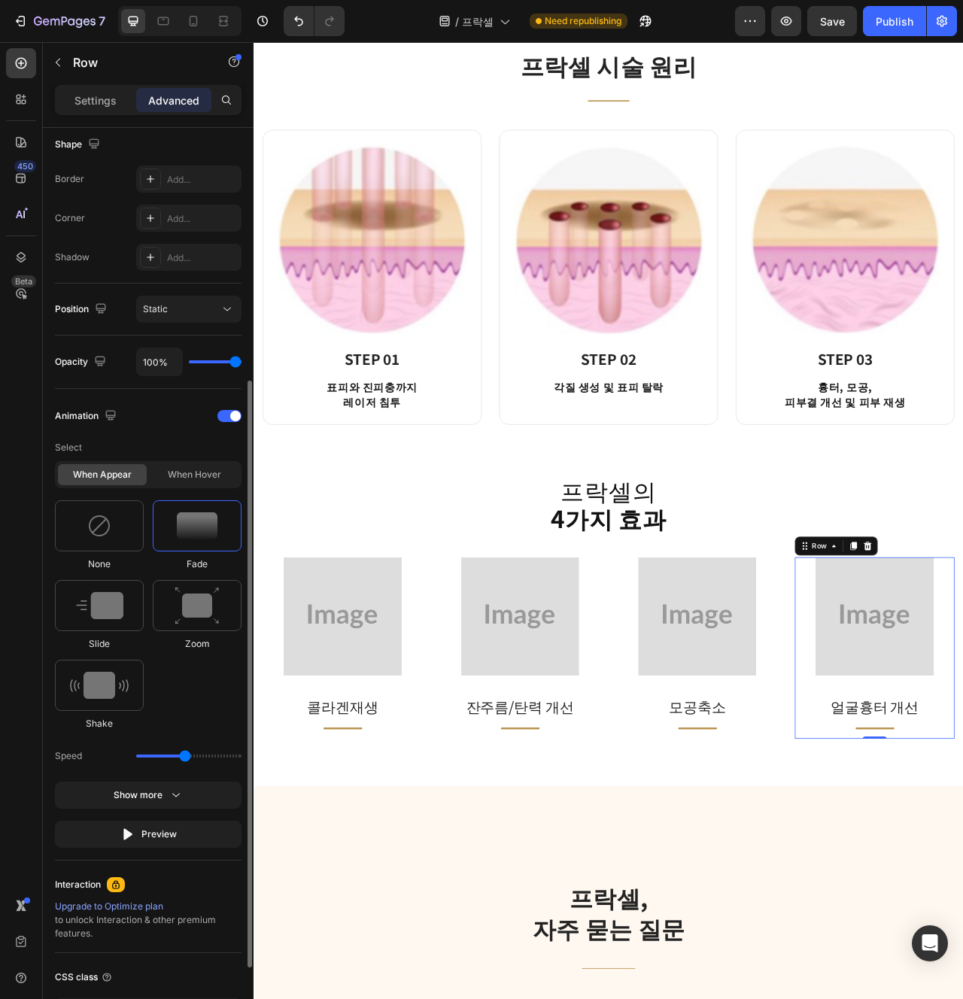
scroll to position [187, 0]
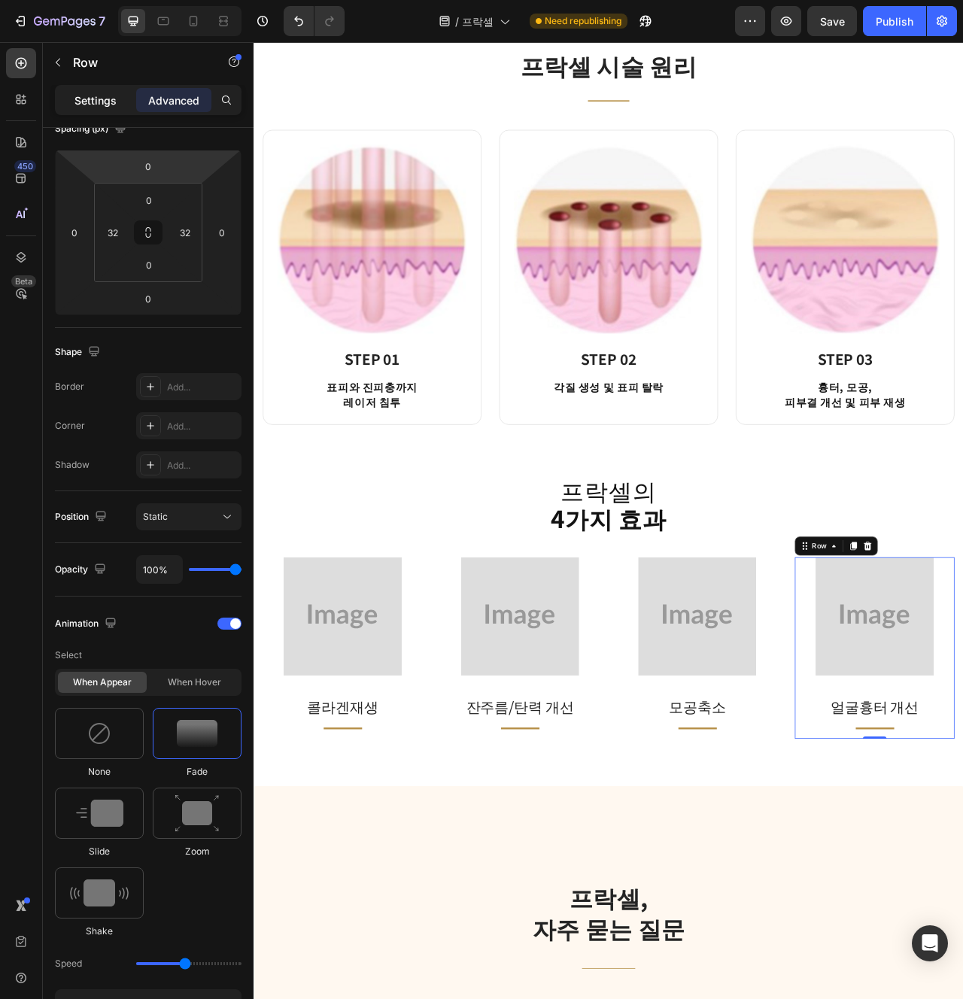
click at [86, 94] on p "Settings" at bounding box center [95, 101] width 42 height 16
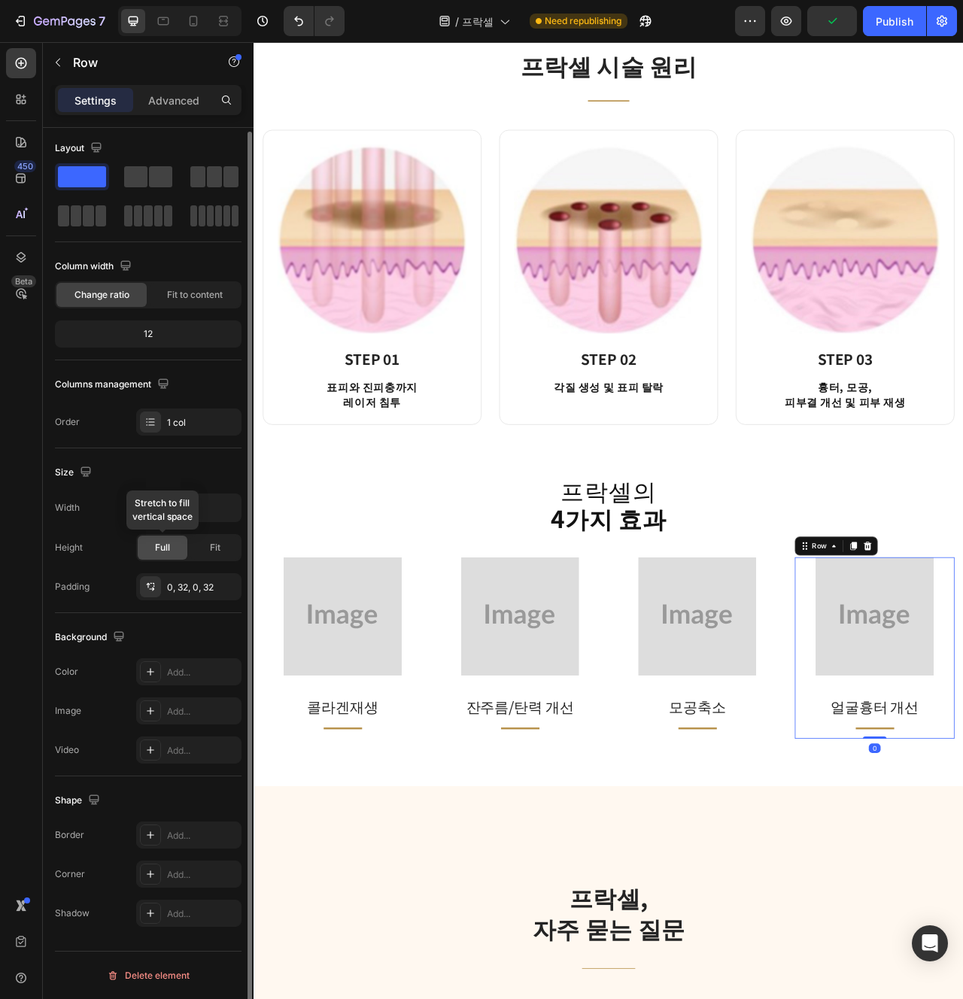
click at [170, 551] on div "Full" at bounding box center [163, 548] width 50 height 24
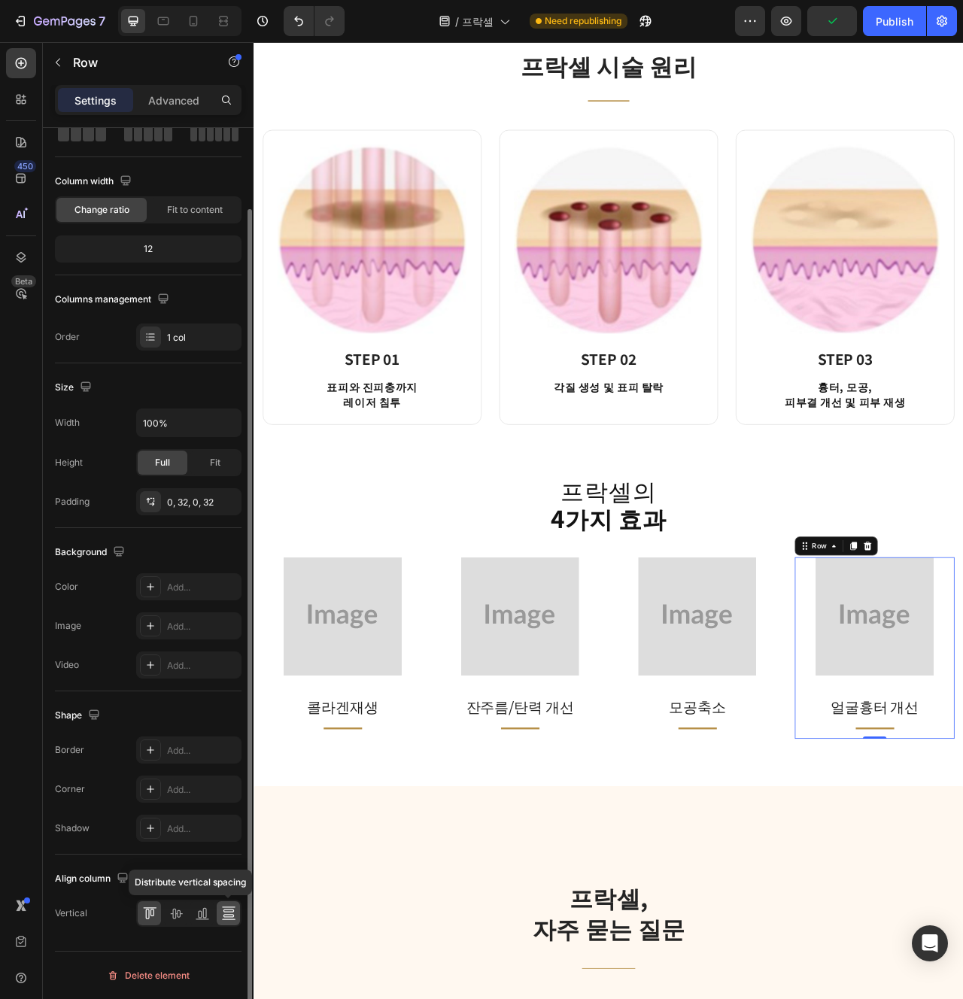
click at [236, 903] on div at bounding box center [228, 914] width 23 height 24
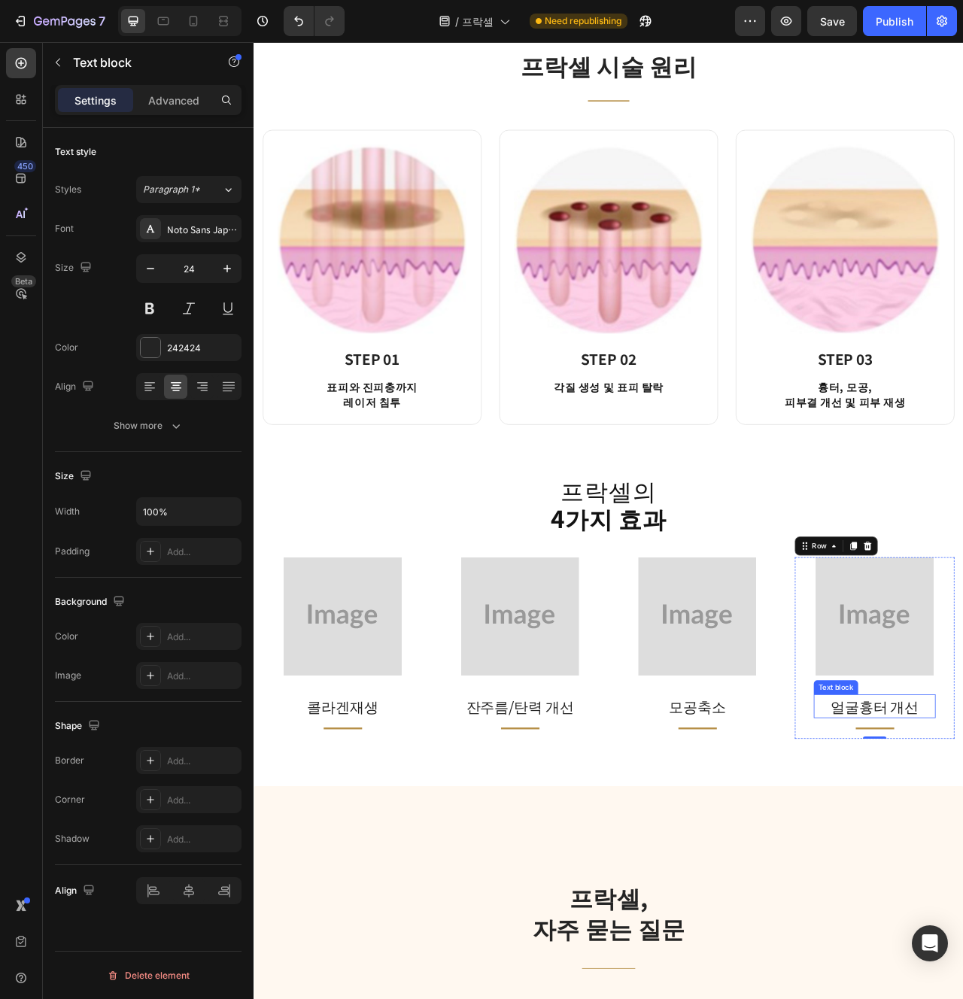
scroll to position [0, 0]
click at [962, 947] on div "프락셀의 4가지 효과 Heading Image 콜라겐재생 Text block Title Line Row Image 잔주름/탄력 개선 Text …" at bounding box center [705, 789] width 903 height 400
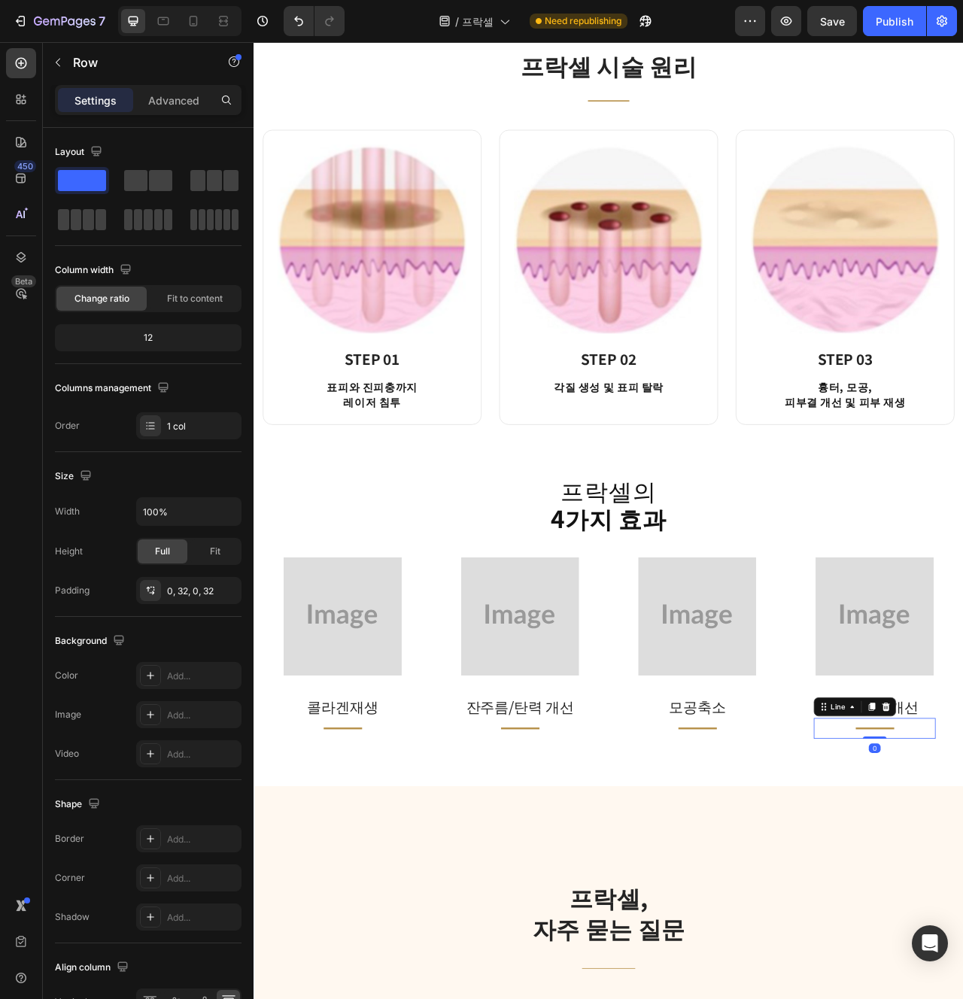
click at [430, 884] on p "콜라겐재생" at bounding box center [366, 887] width 152 height 27
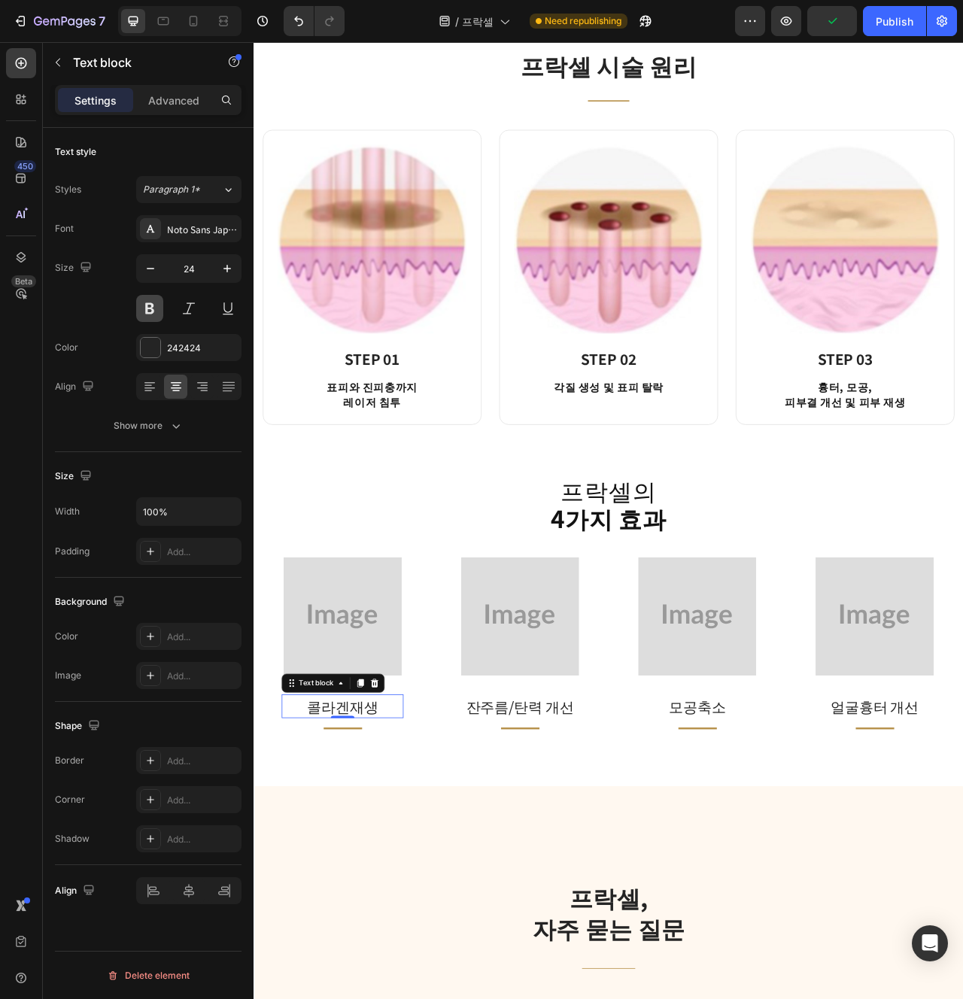
click at [151, 311] on button at bounding box center [149, 308] width 27 height 27
click at [604, 901] on div "잔주름/탄력 개선" at bounding box center [592, 887] width 155 height 30
click at [145, 310] on button at bounding box center [149, 308] width 27 height 27
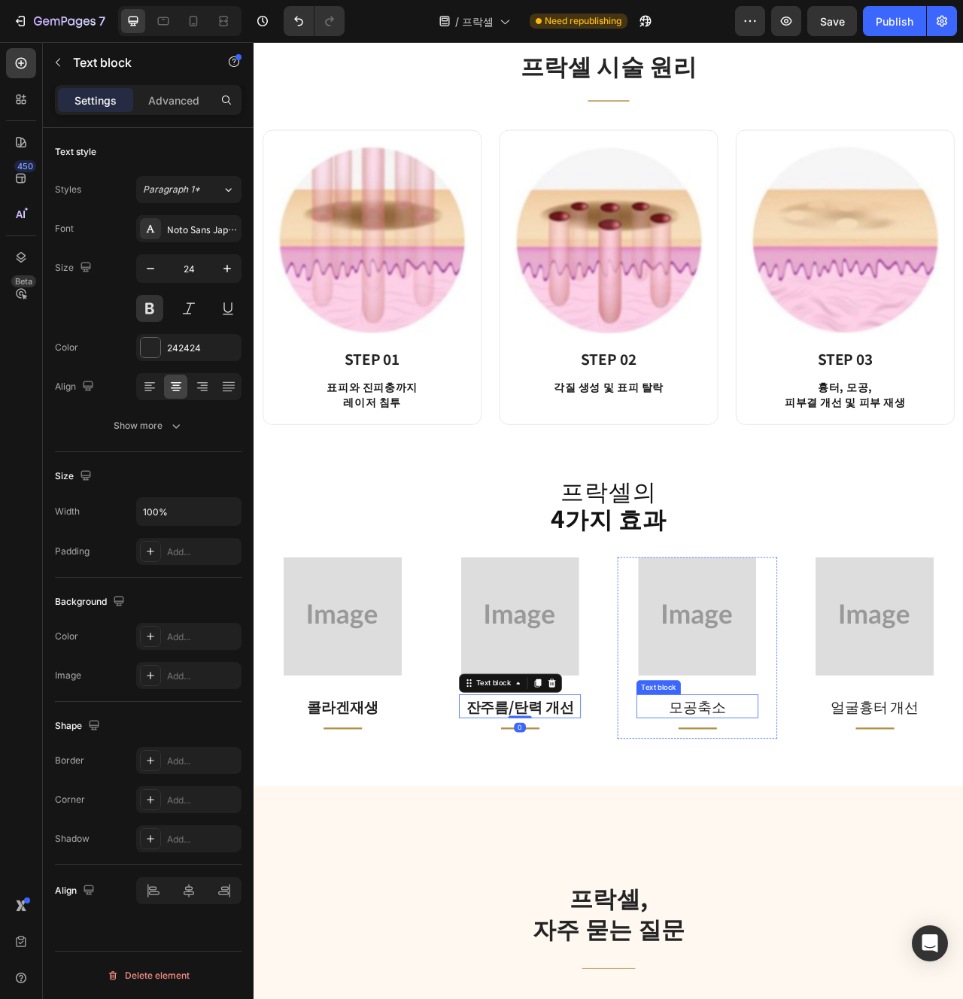
click at [808, 897] on p "모공축소" at bounding box center [818, 887] width 152 height 27
click at [147, 305] on button at bounding box center [149, 308] width 27 height 27
click at [149, 298] on button at bounding box center [149, 308] width 27 height 27
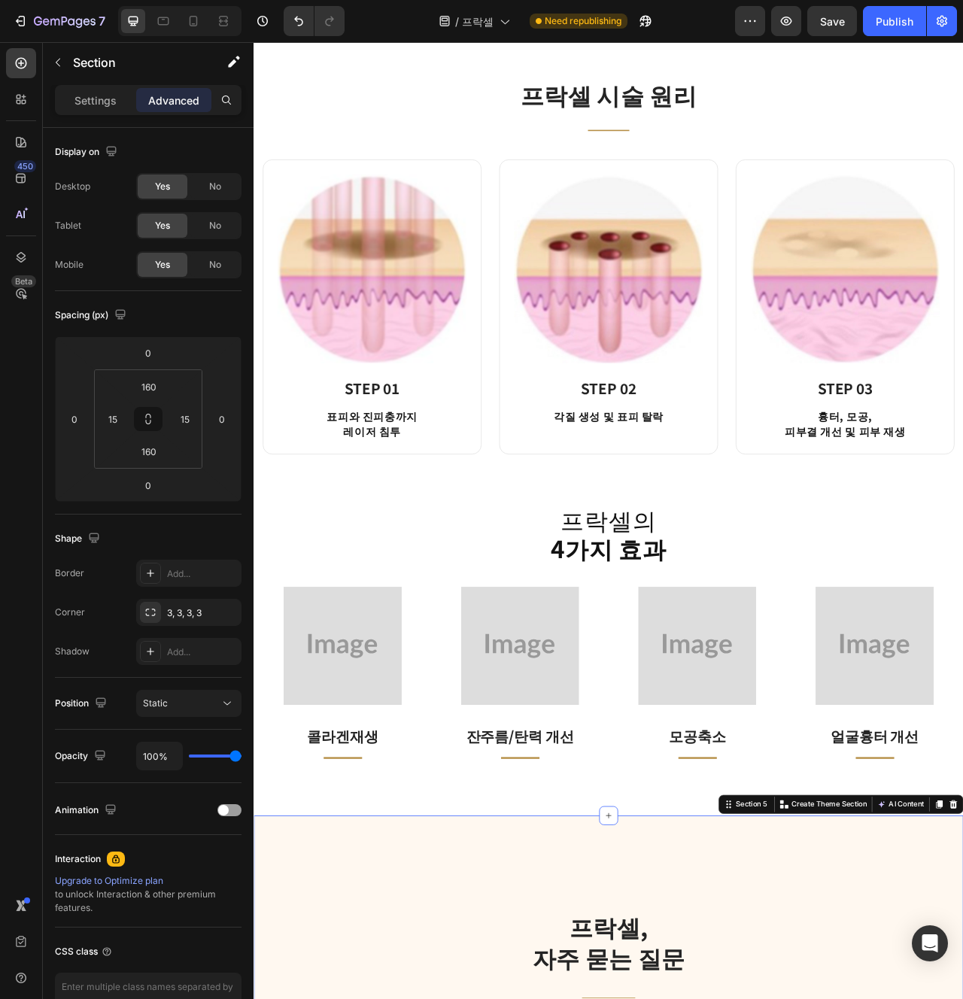
scroll to position [1355, 0]
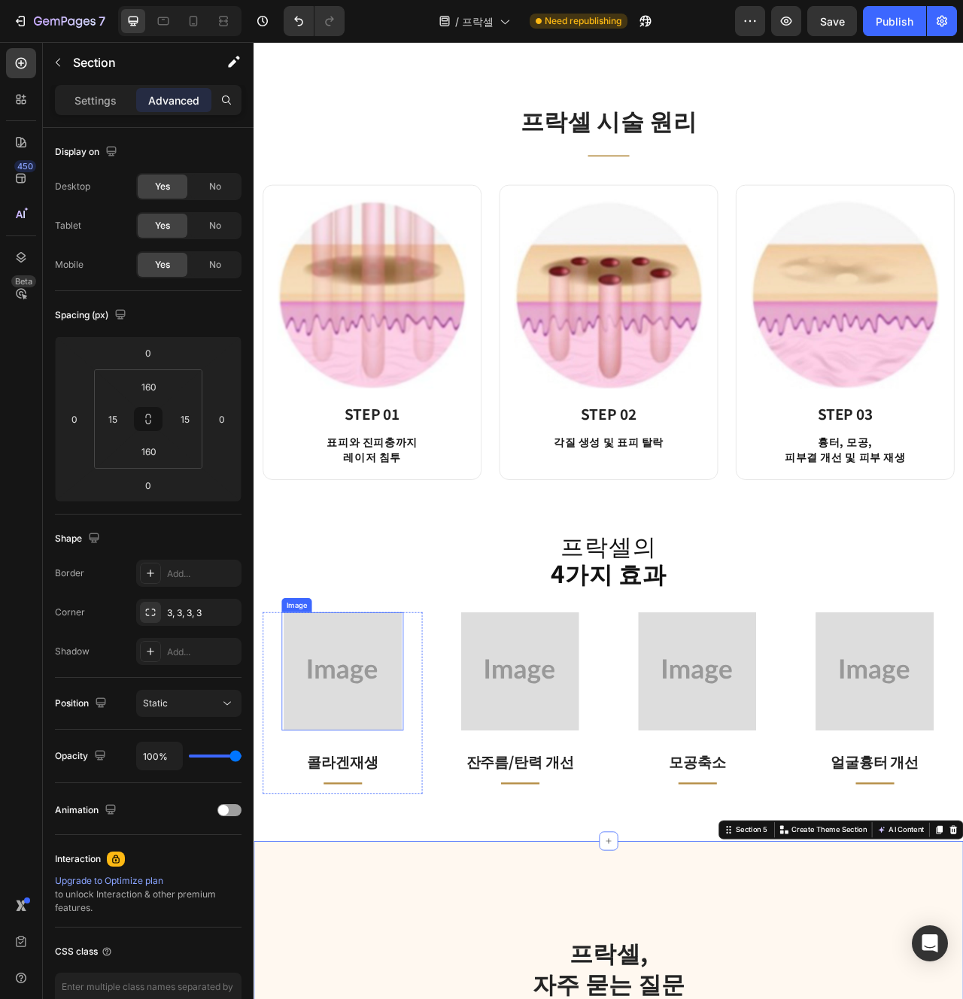
click at [325, 843] on img at bounding box center [366, 843] width 151 height 151
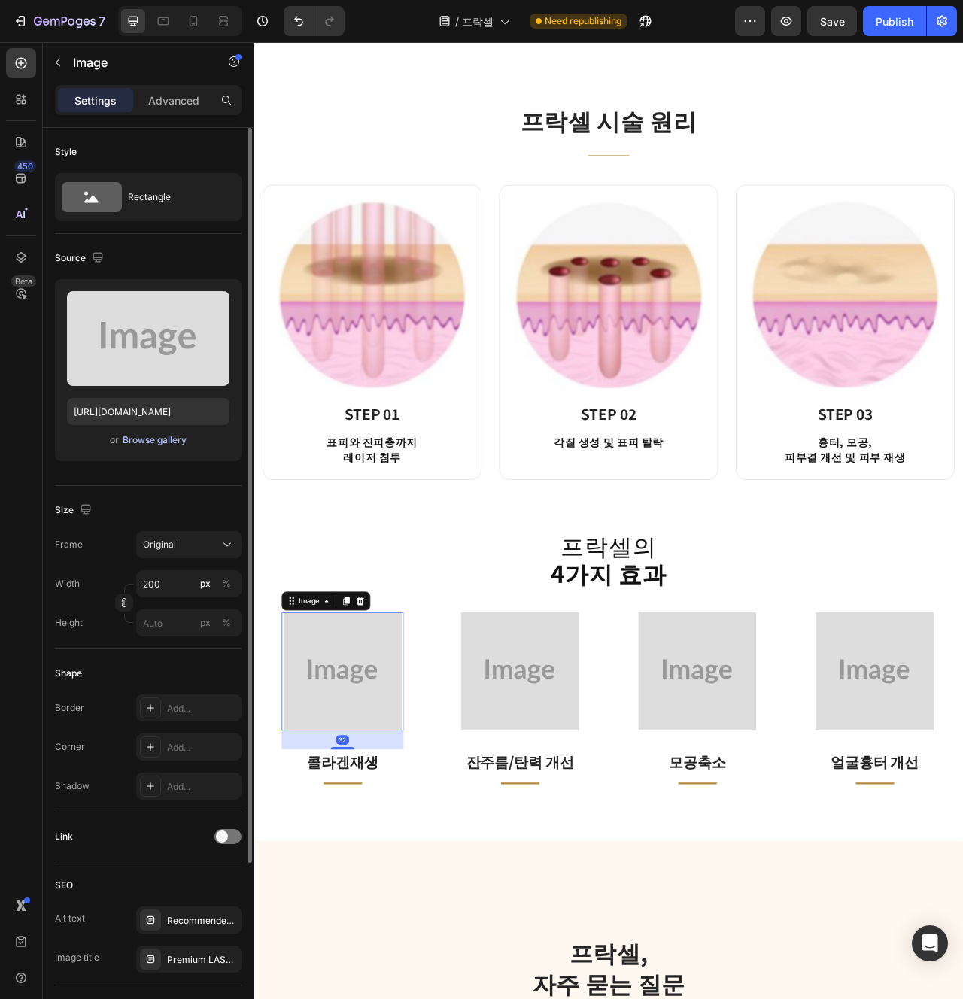
click at [146, 441] on div "Browse gallery" at bounding box center [155, 440] width 64 height 14
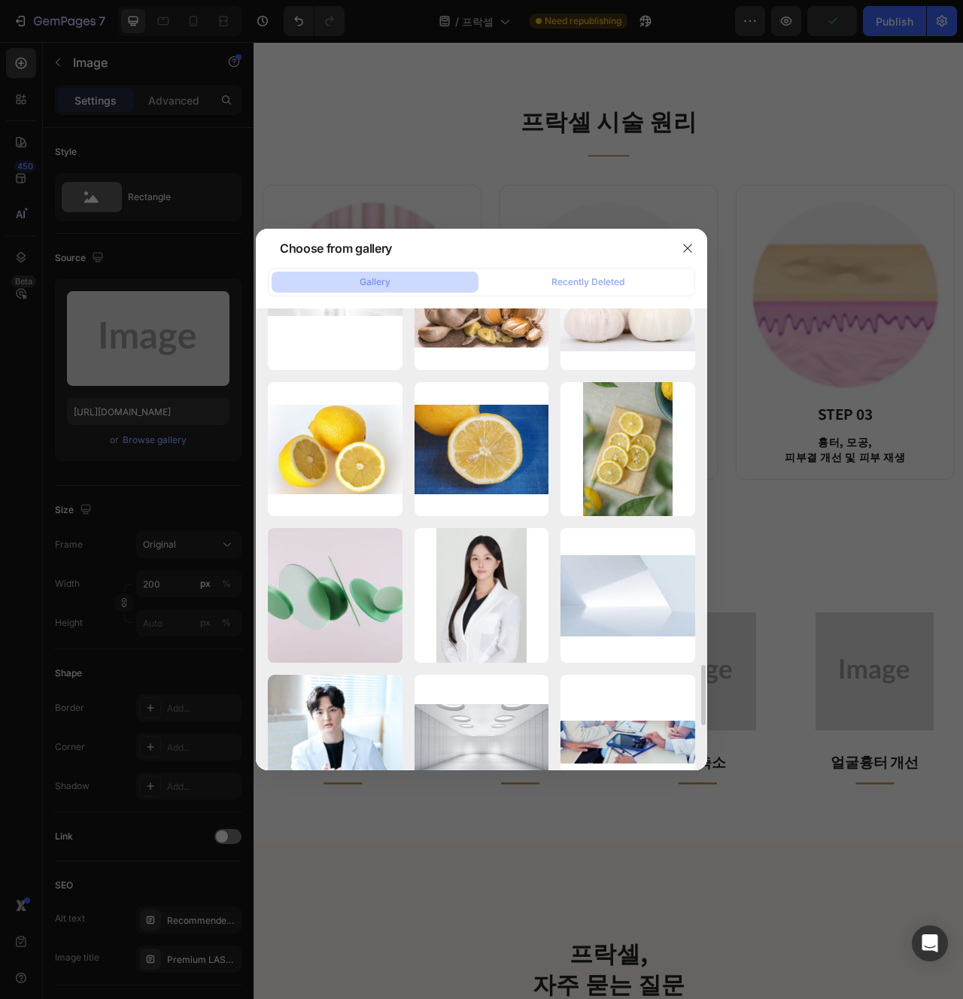
scroll to position [3039, 0]
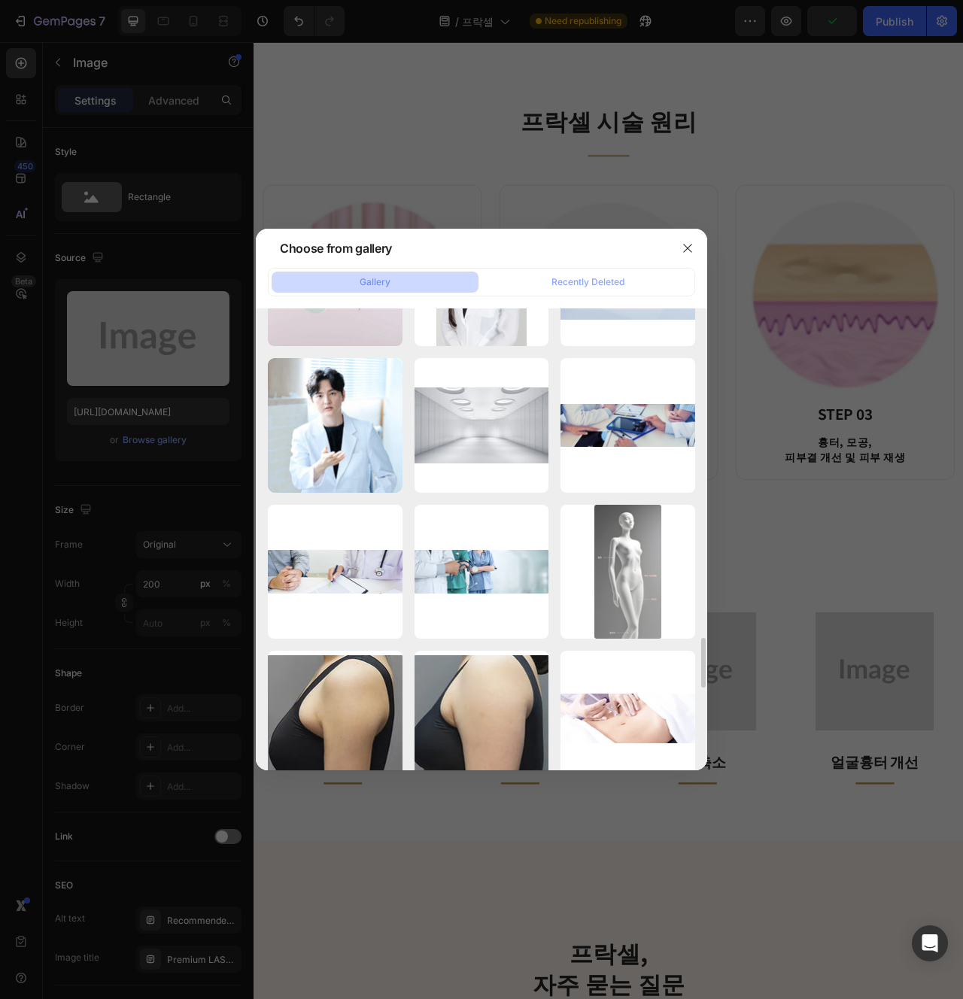
click at [675, 880] on div at bounding box center [481, 499] width 963 height 999
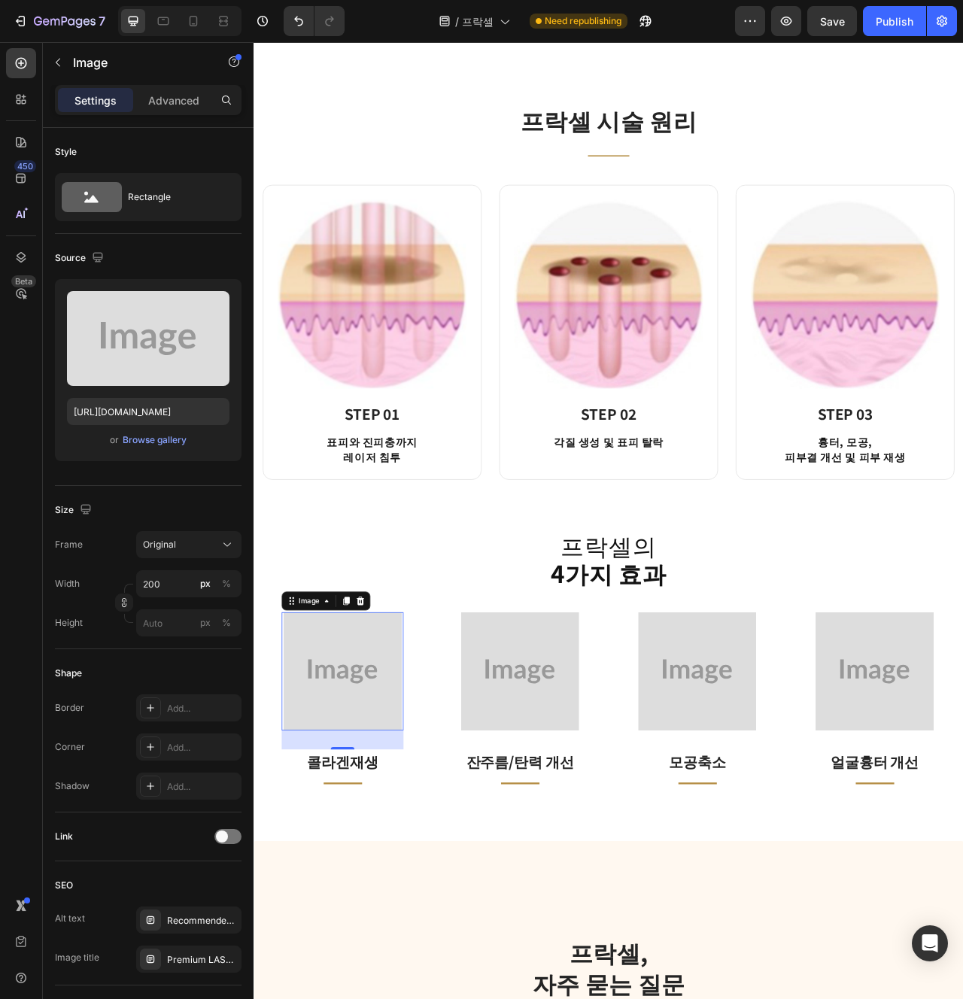
click at [297, 868] on img at bounding box center [366, 843] width 151 height 151
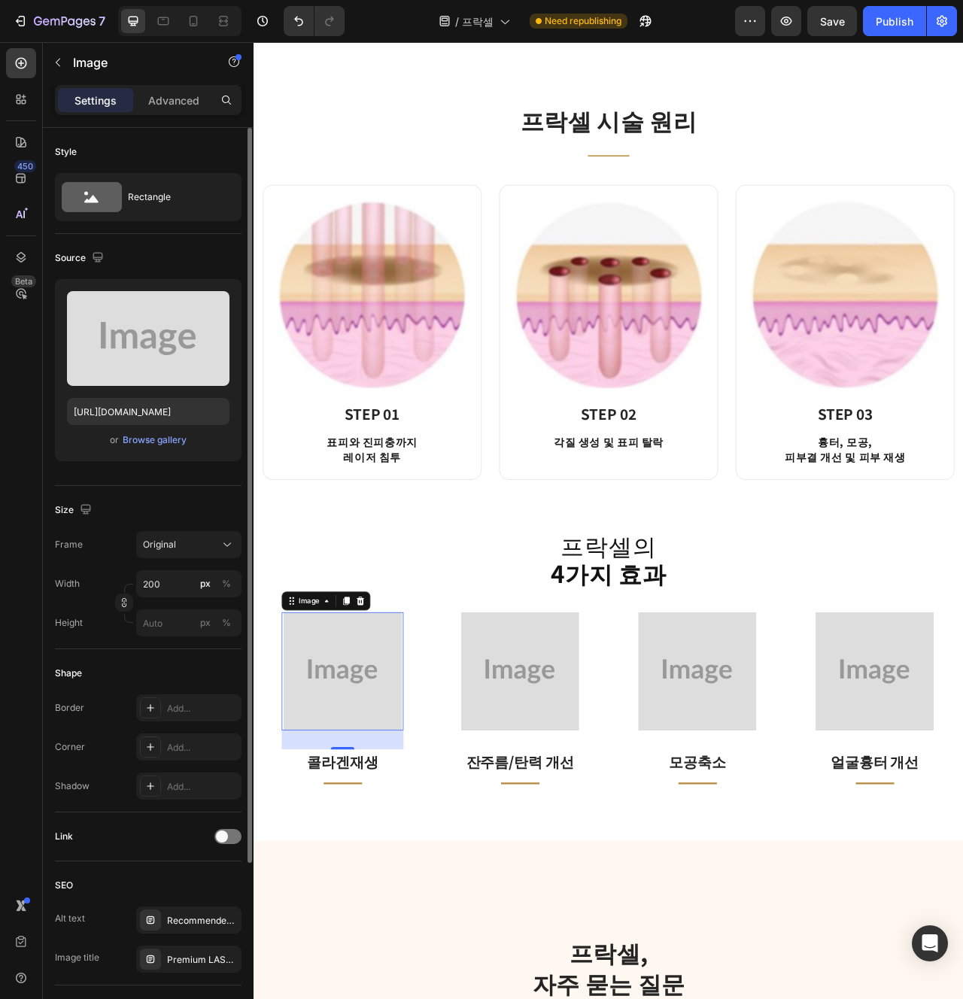
click at [156, 450] on div "Upload Image https://placehold.co/240x240?text=Image or Browse gallery" at bounding box center [148, 370] width 187 height 182
click at [151, 441] on div "Browse gallery" at bounding box center [155, 440] width 64 height 14
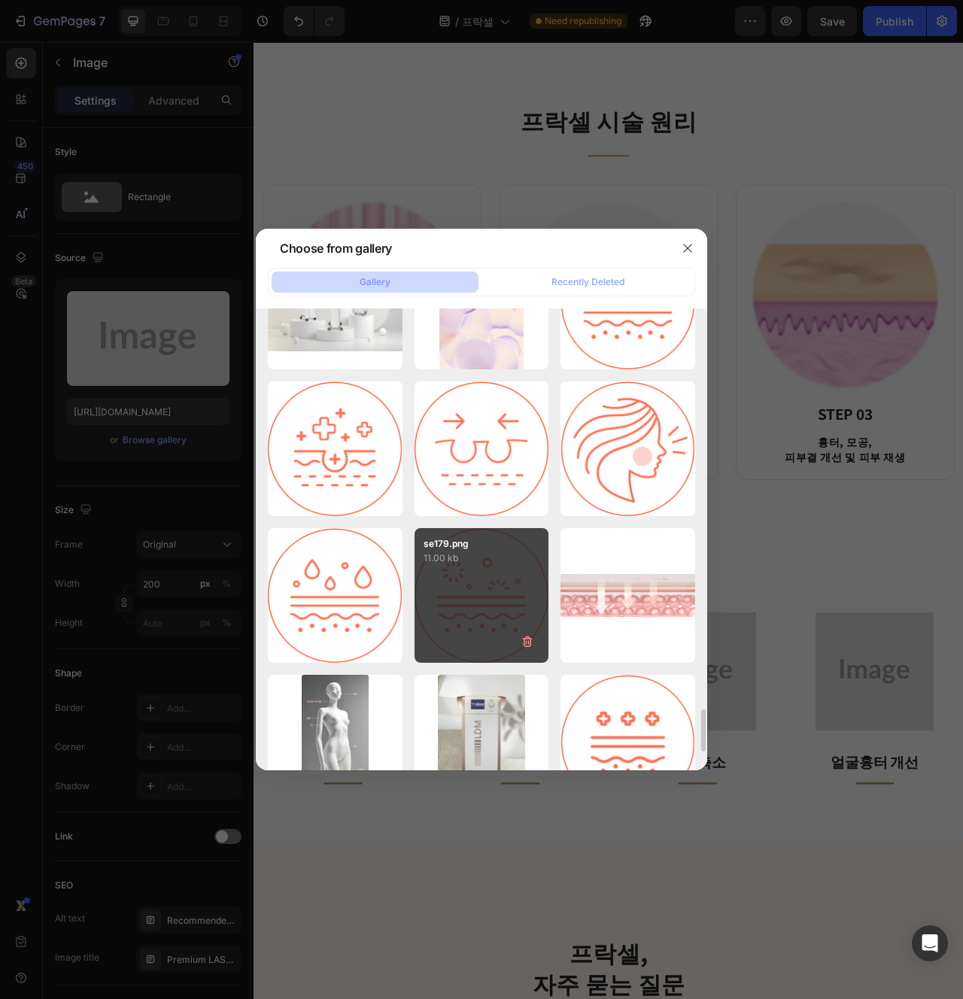
scroll to position [4199, 0]
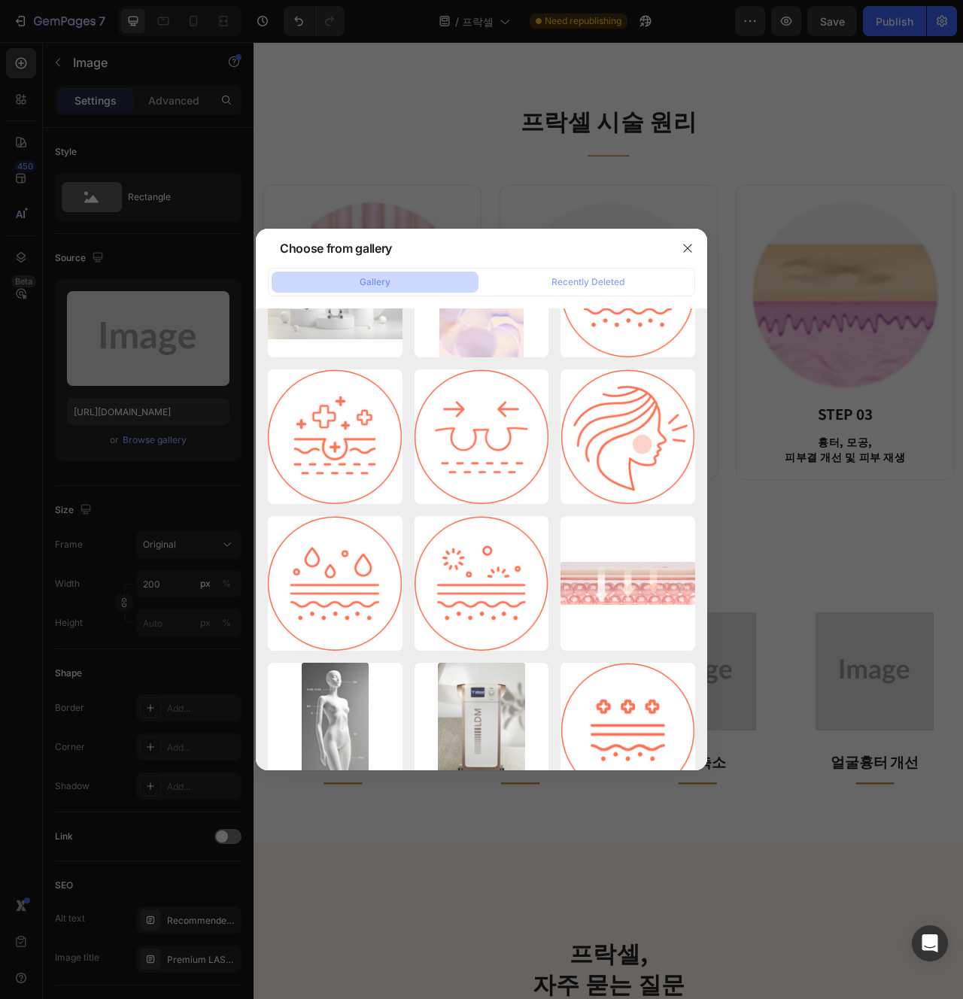
click at [738, 714] on div at bounding box center [481, 499] width 963 height 999
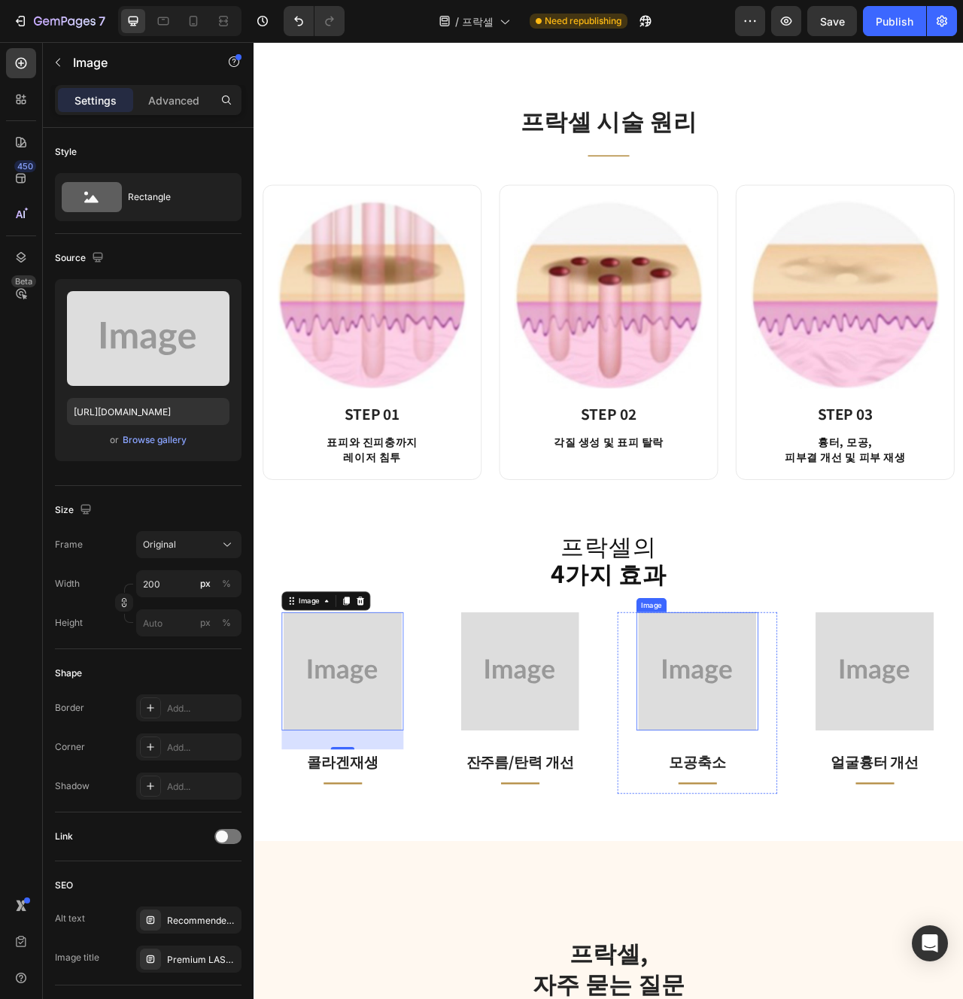
click at [819, 880] on img at bounding box center [818, 843] width 151 height 151
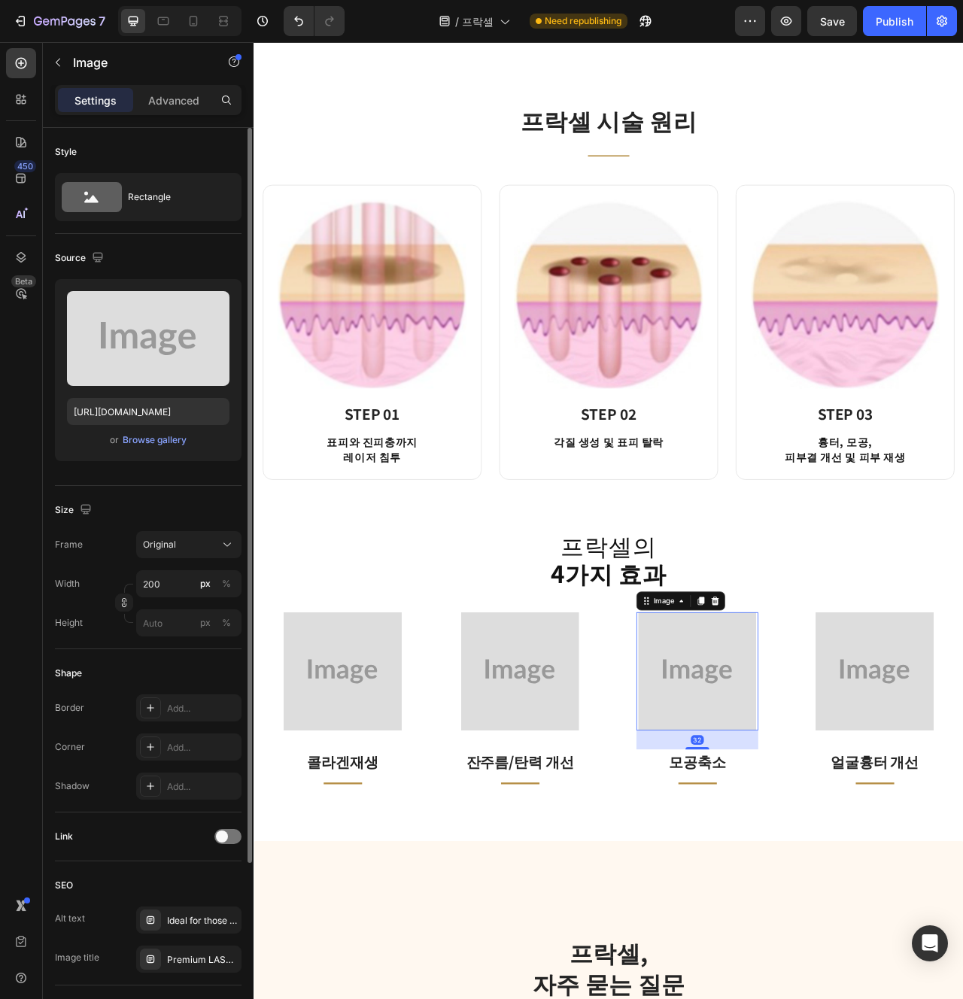
click at [138, 429] on div "Upload Image https://placehold.co/240x240?text=Image or Browse gallery" at bounding box center [148, 370] width 187 height 182
click at [160, 442] on div "Browse gallery" at bounding box center [155, 440] width 64 height 14
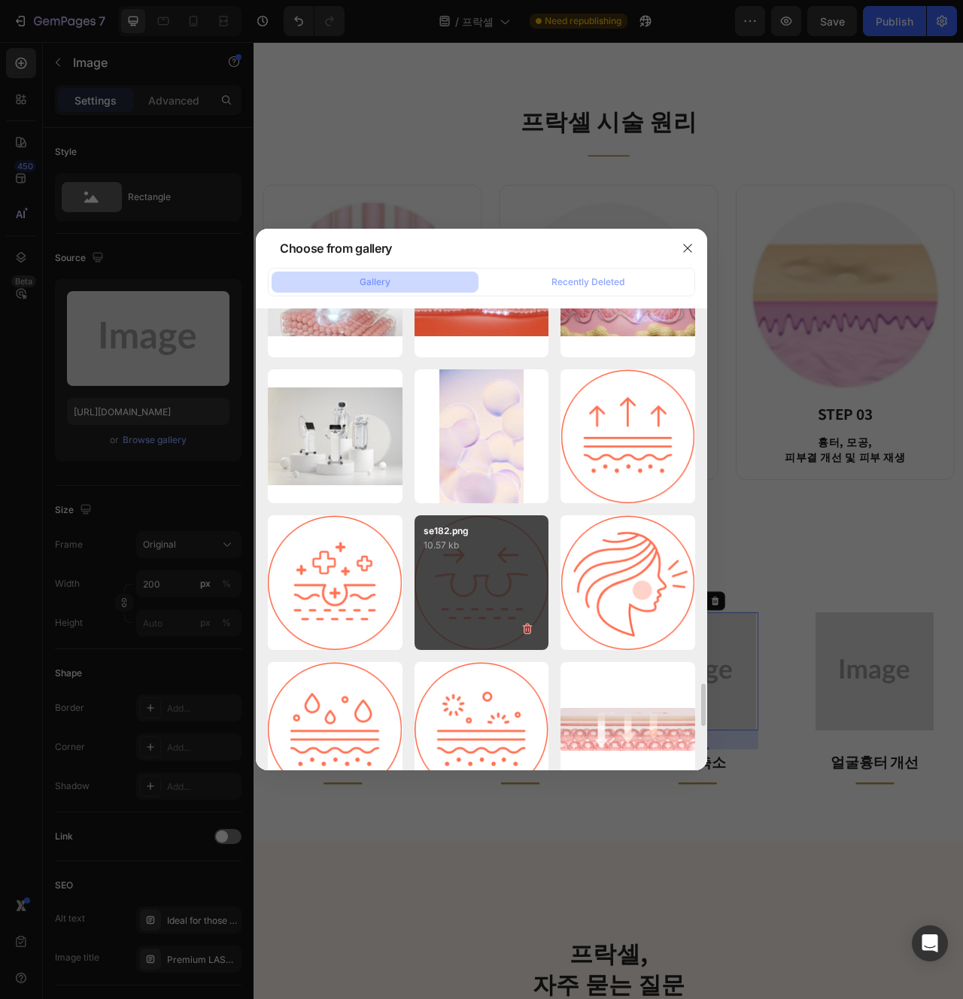
scroll to position [4061, 0]
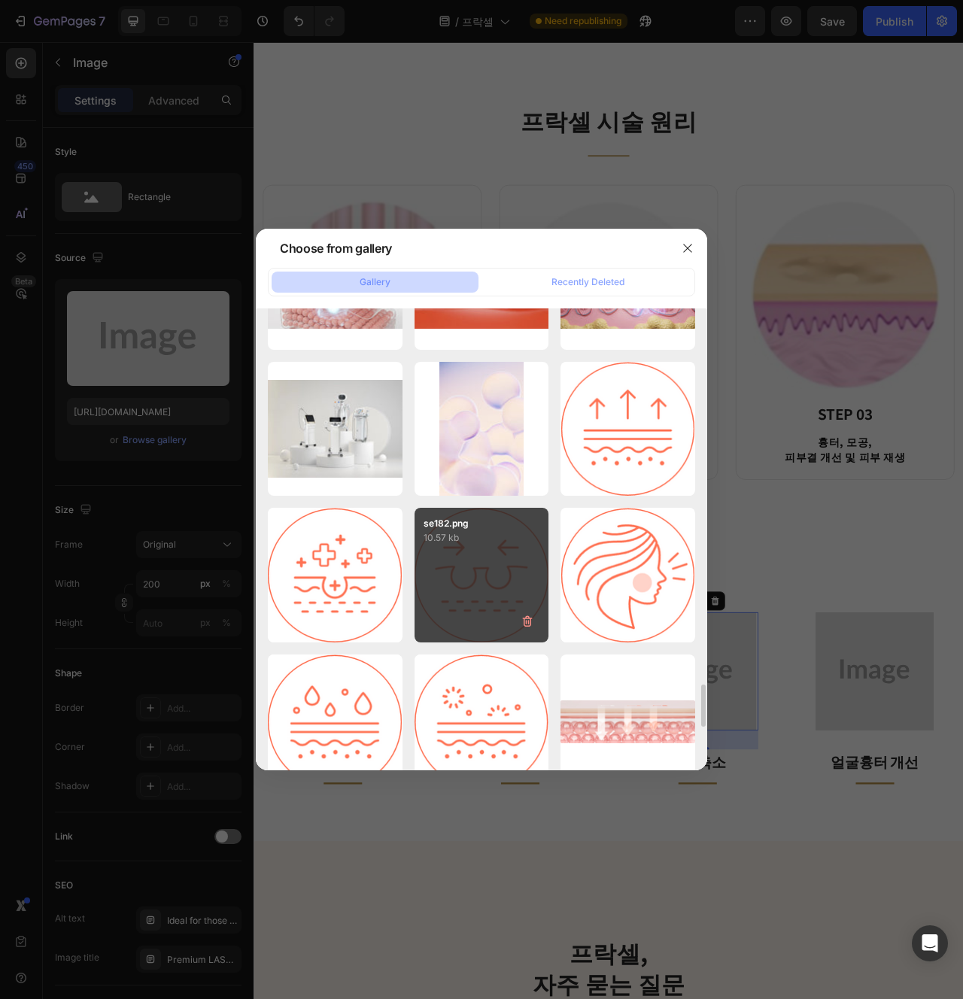
click at [504, 577] on div "se182.png 10.57 kb" at bounding box center [482, 575] width 135 height 135
type input "[URL][DOMAIN_NAME]"
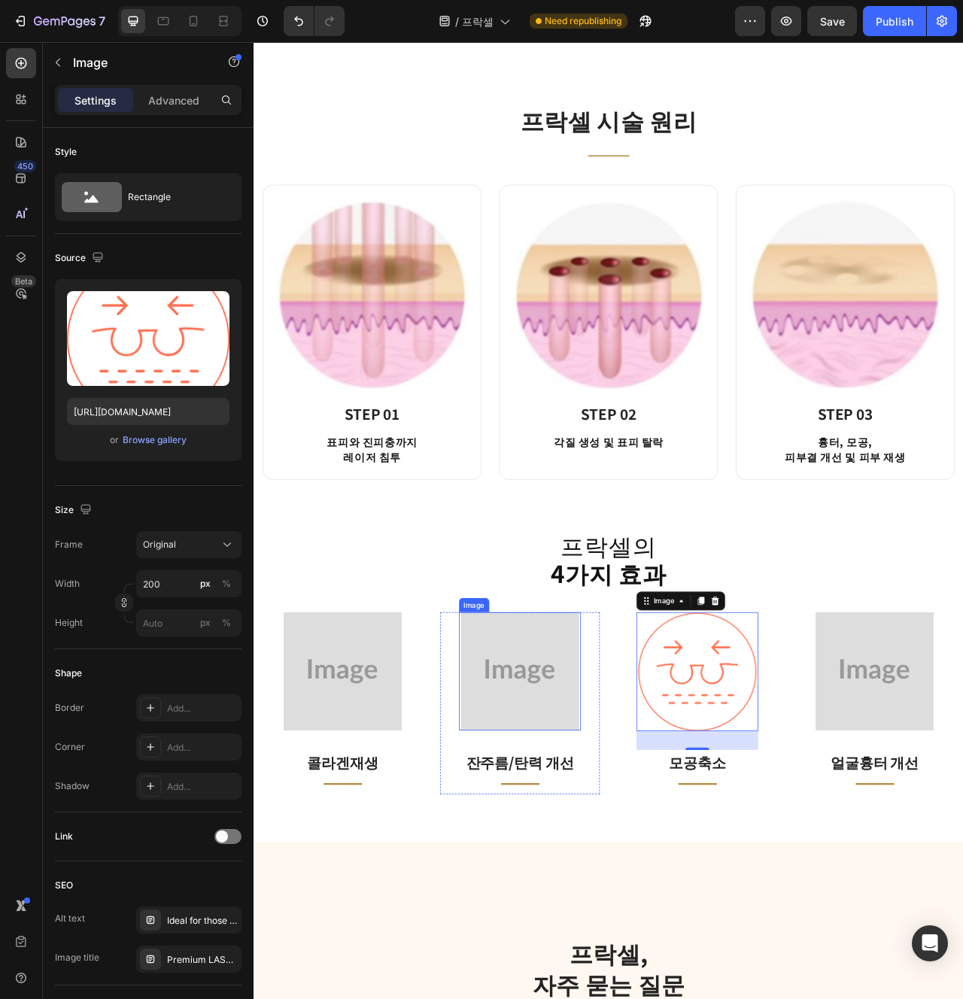
click at [623, 872] on img at bounding box center [592, 843] width 151 height 151
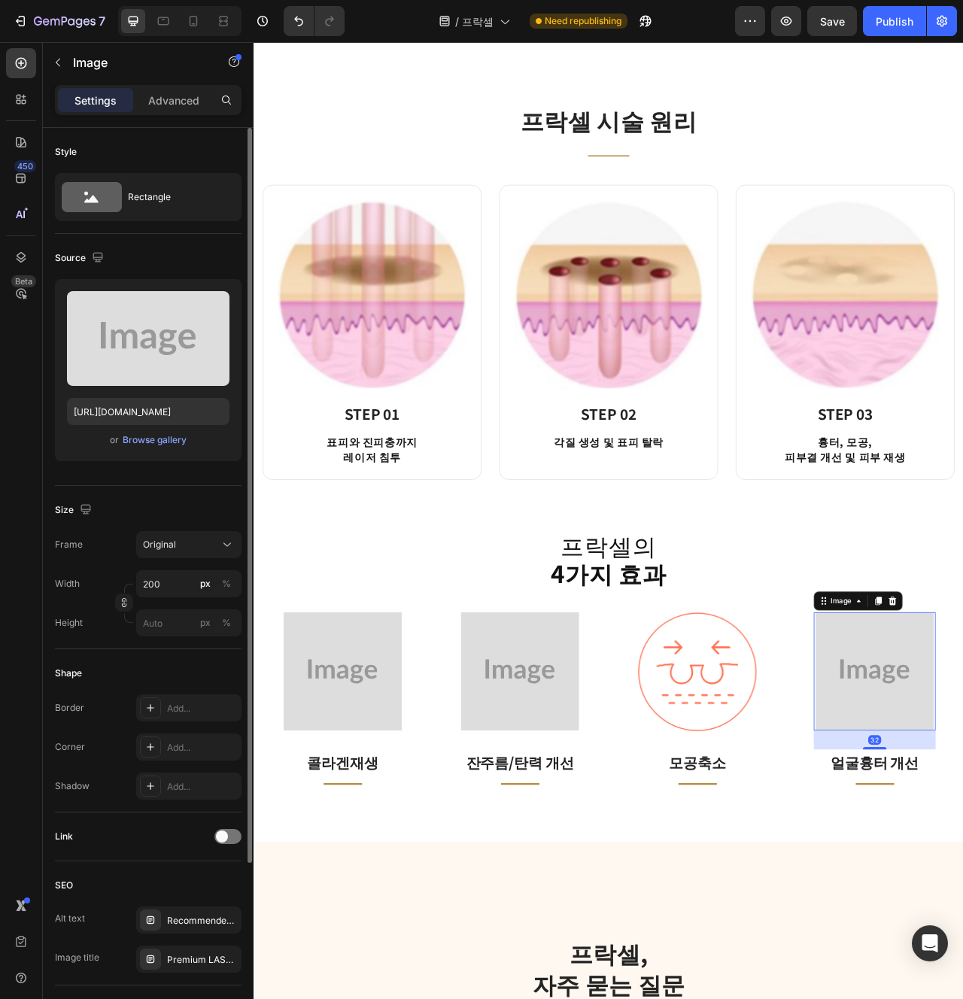
click at [165, 451] on div "Upload Image https://placehold.co/240x240?text=Image or Browse gallery" at bounding box center [148, 370] width 187 height 182
click at [160, 437] on div "Browse gallery" at bounding box center [155, 440] width 64 height 14
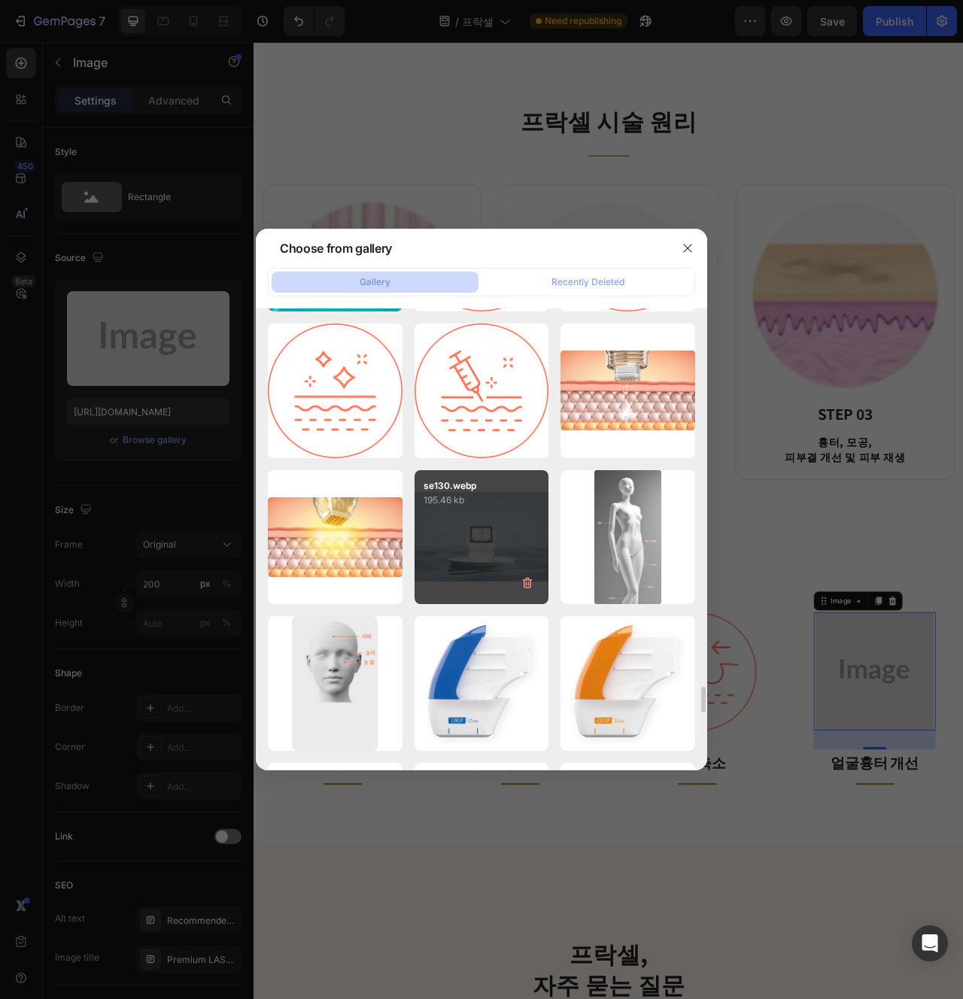
scroll to position [6715, 0]
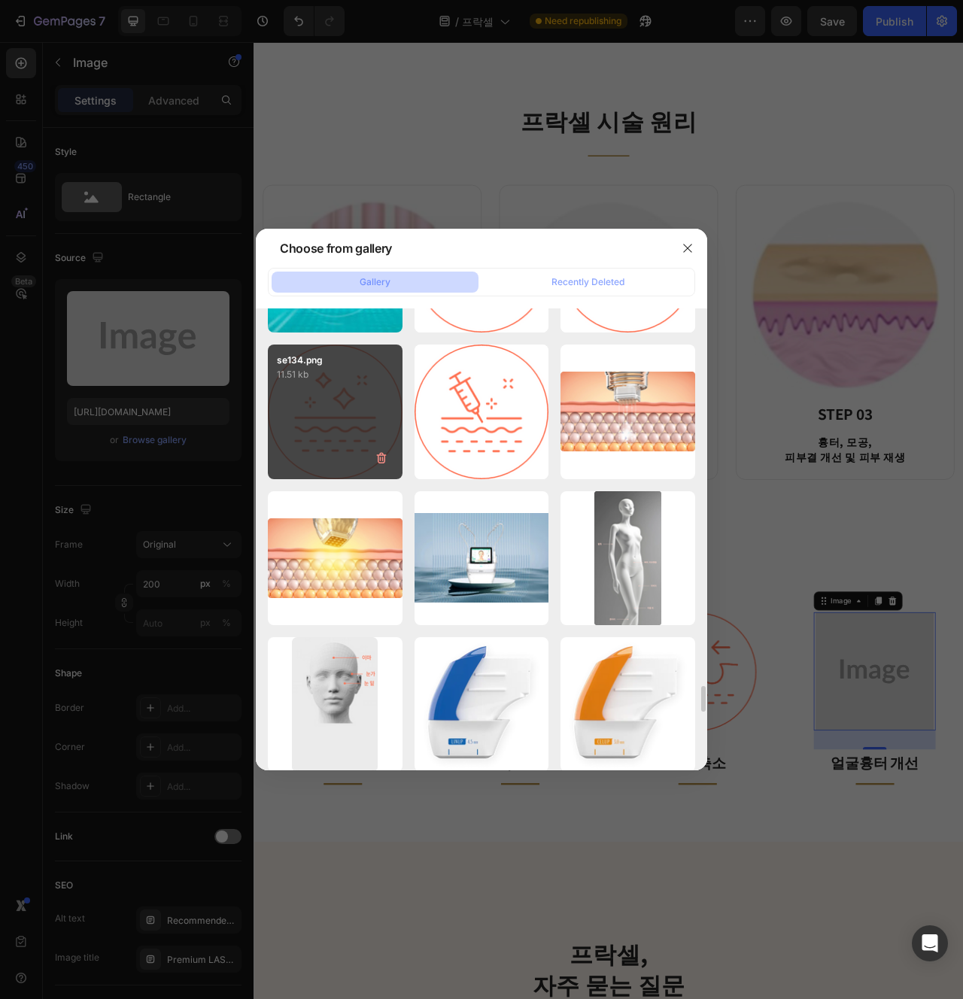
click at [351, 464] on div "se134.png 11.51 kb" at bounding box center [335, 412] width 135 height 135
type input "[URL][DOMAIN_NAME]"
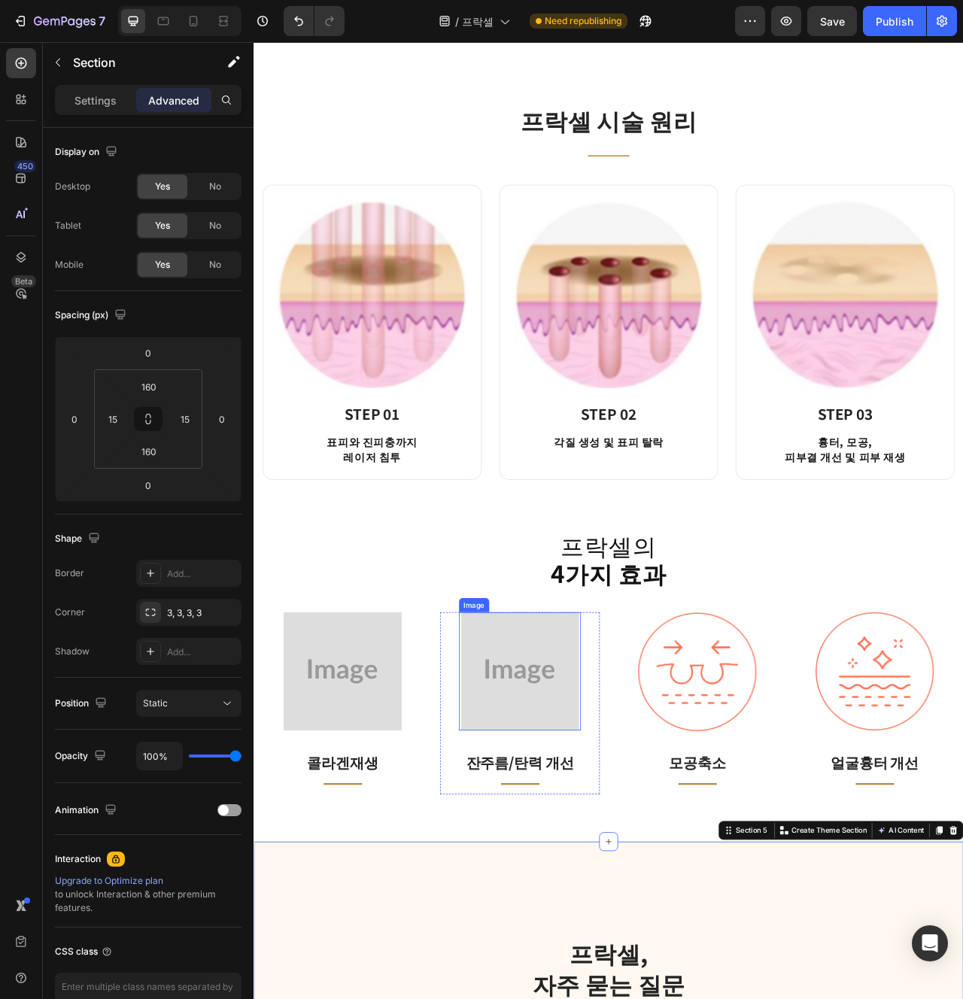
click at [557, 797] on img at bounding box center [592, 843] width 151 height 151
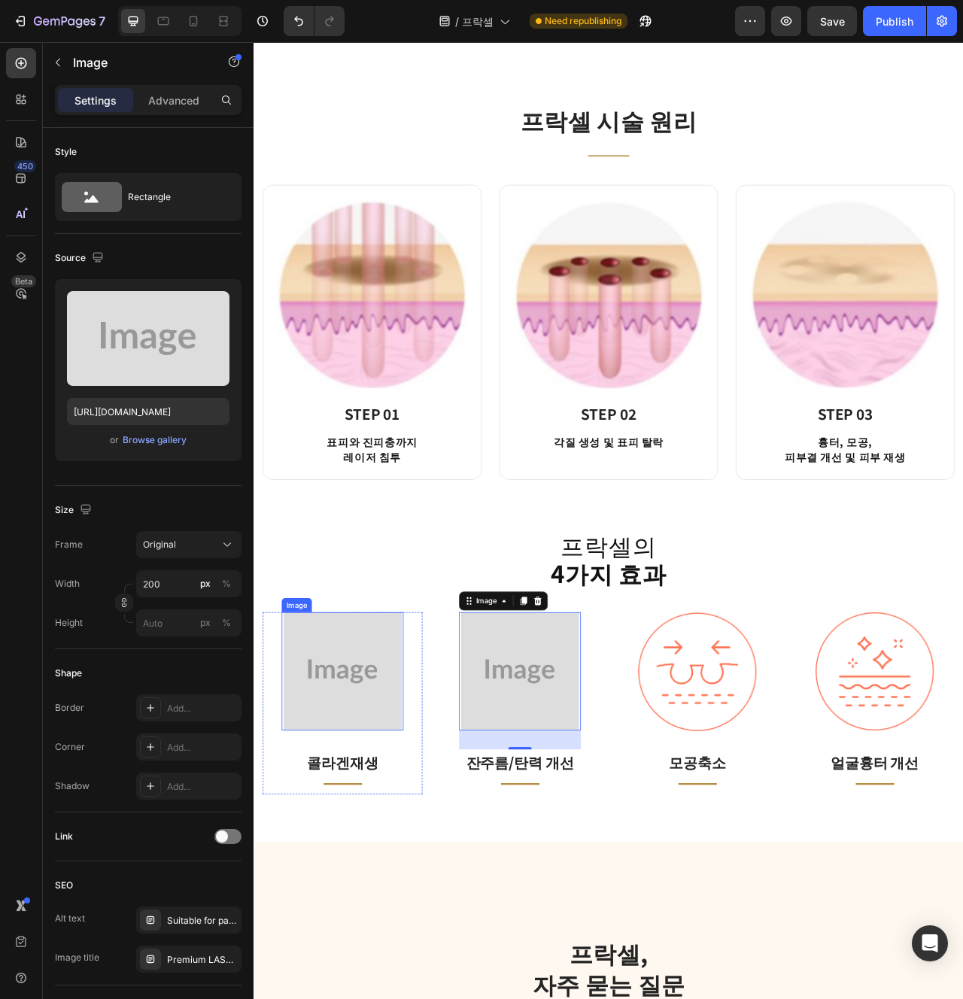
click at [342, 885] on img at bounding box center [366, 843] width 151 height 151
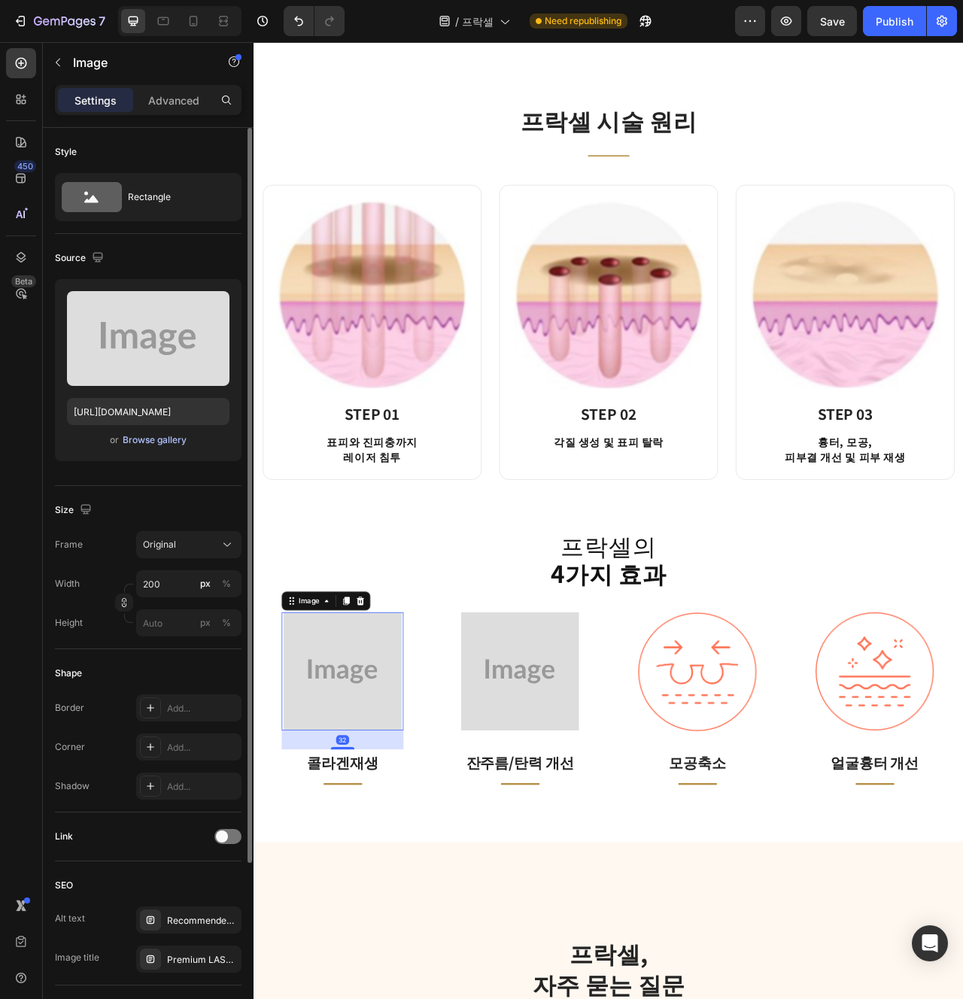
click at [153, 441] on div "Browse gallery" at bounding box center [155, 440] width 64 height 14
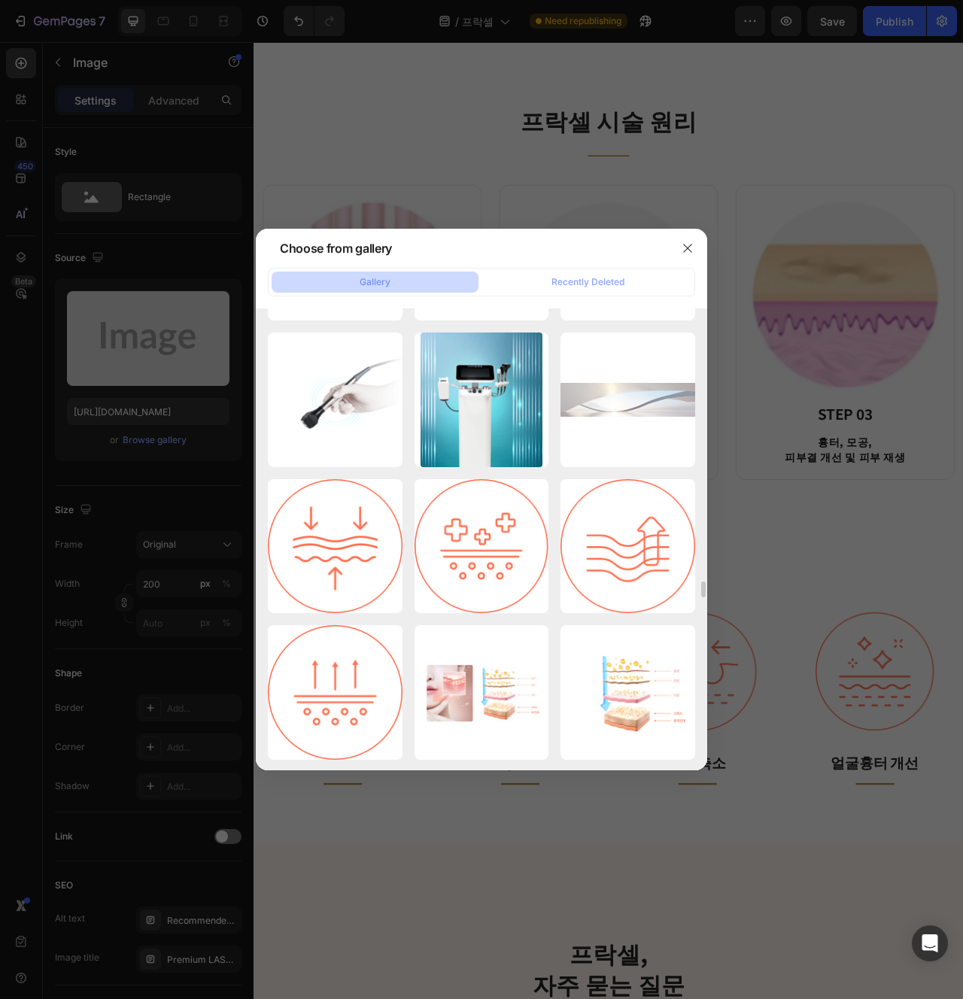
scroll to position [8035, 0]
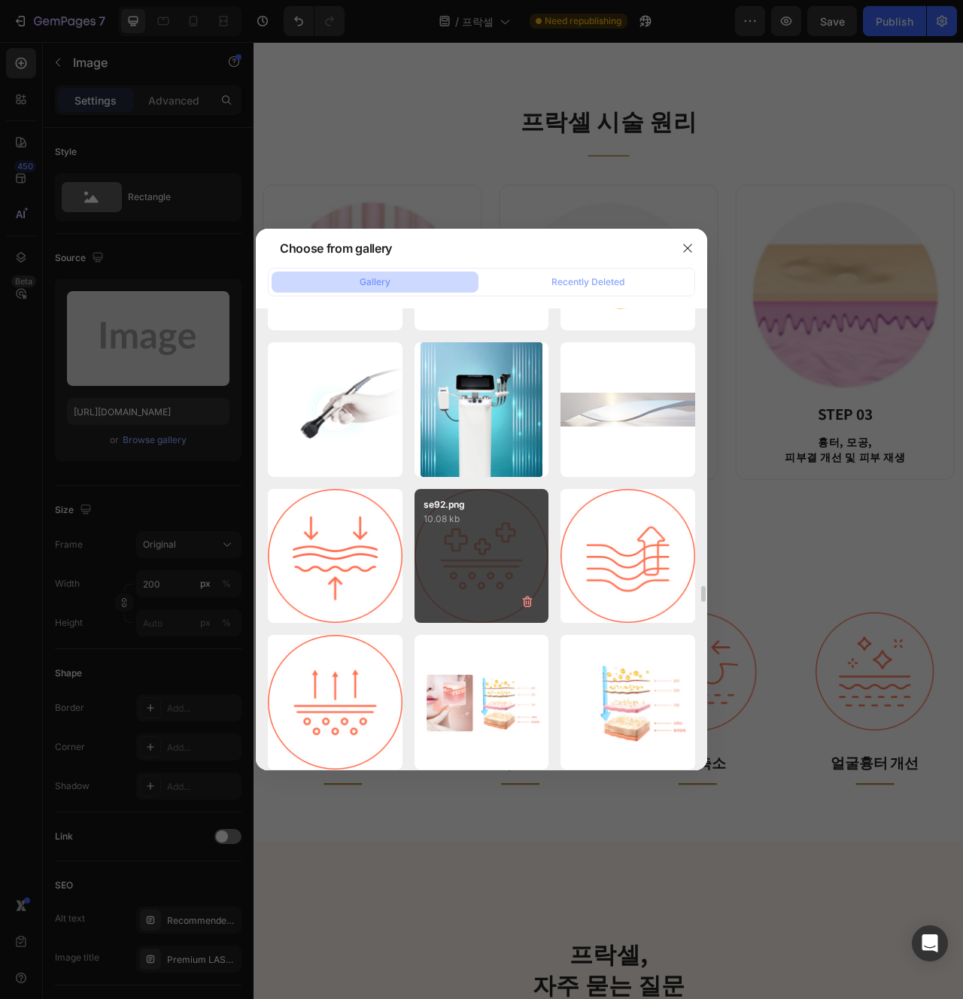
click at [432, 550] on div "se92.png 10.08 kb" at bounding box center [482, 556] width 135 height 135
type input "[URL][DOMAIN_NAME]"
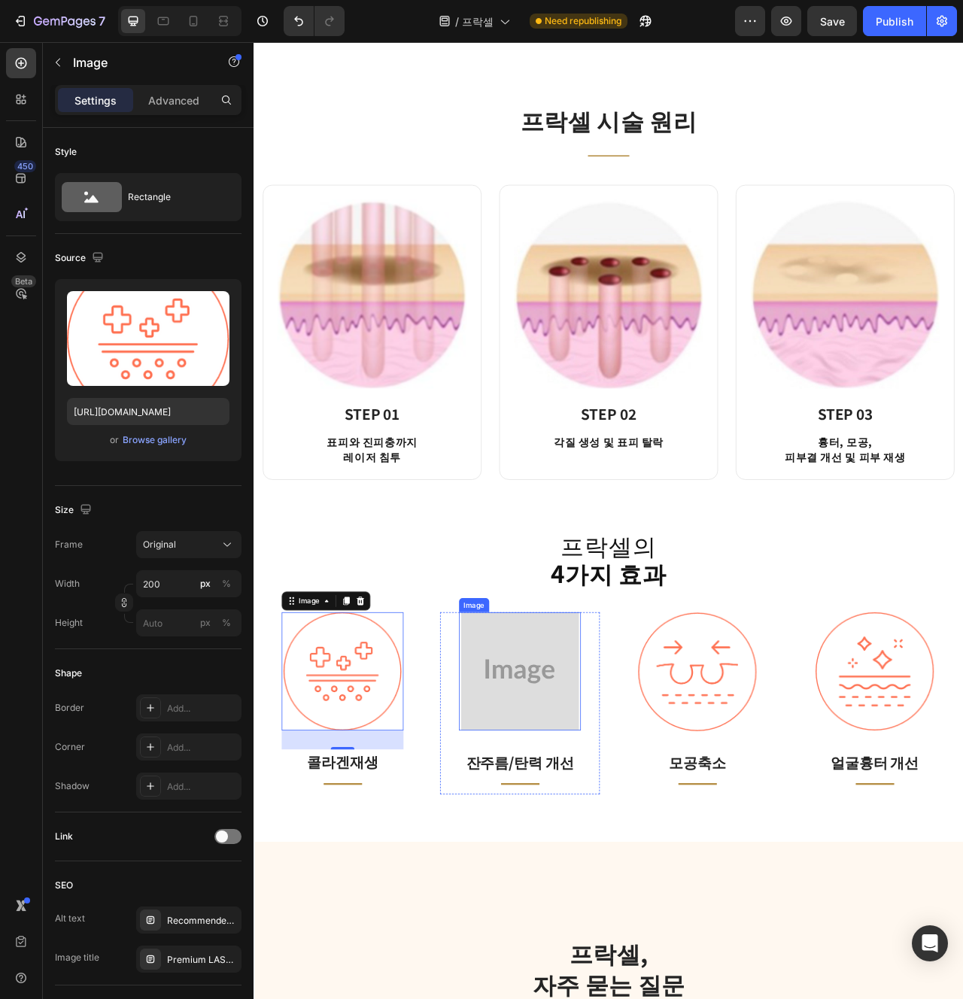
click at [560, 875] on img at bounding box center [592, 843] width 151 height 151
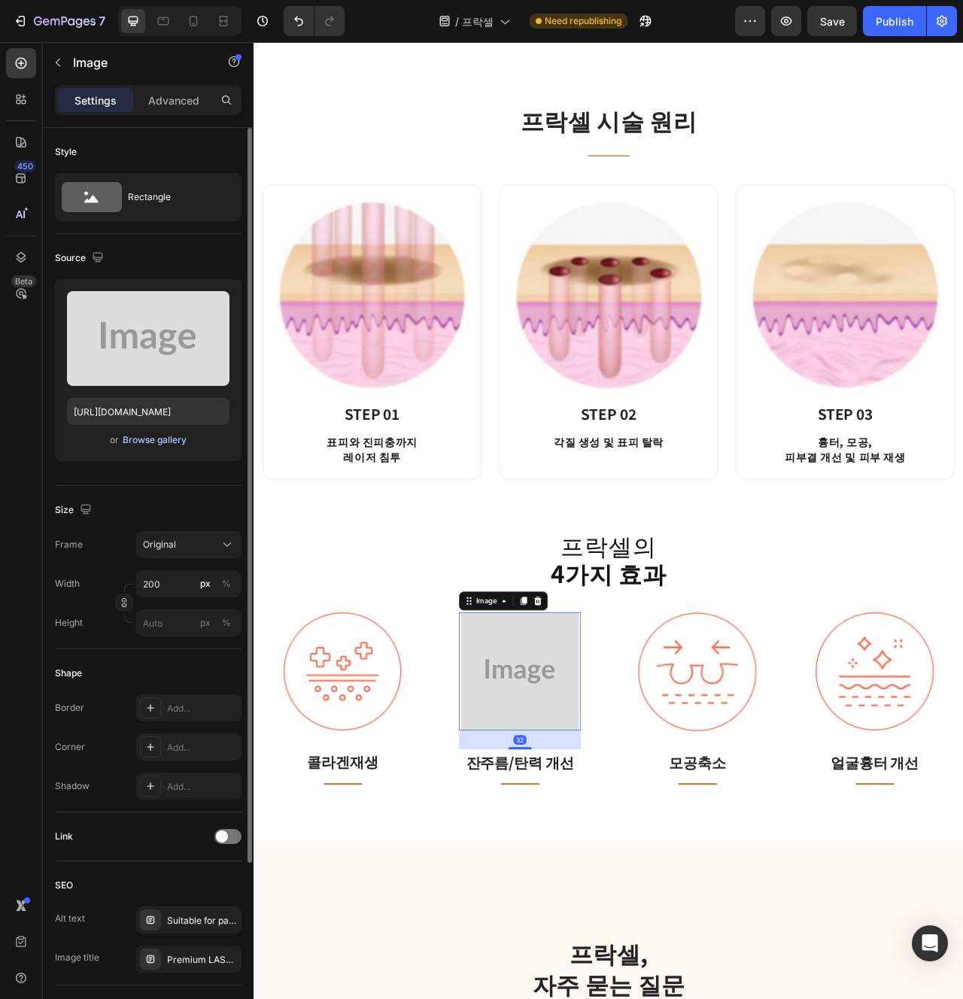
click at [141, 435] on div "Browse gallery" at bounding box center [155, 440] width 64 height 14
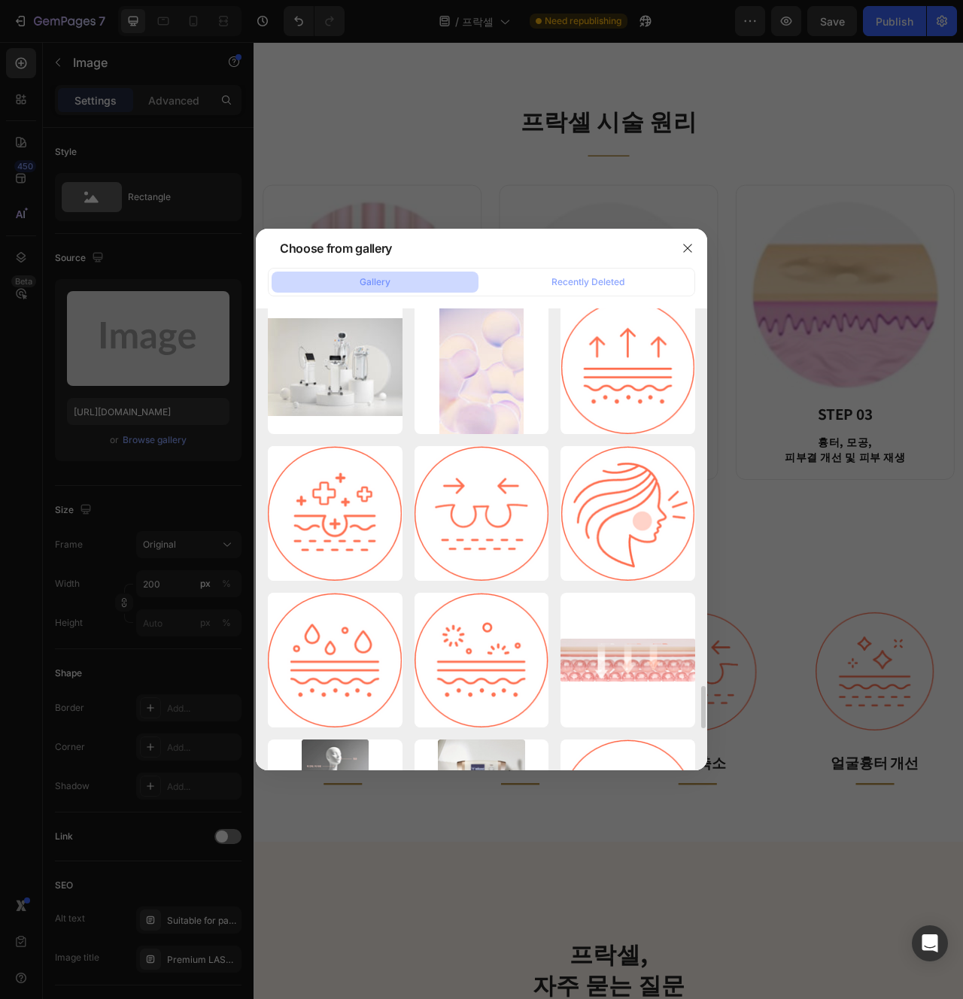
scroll to position [4124, 0]
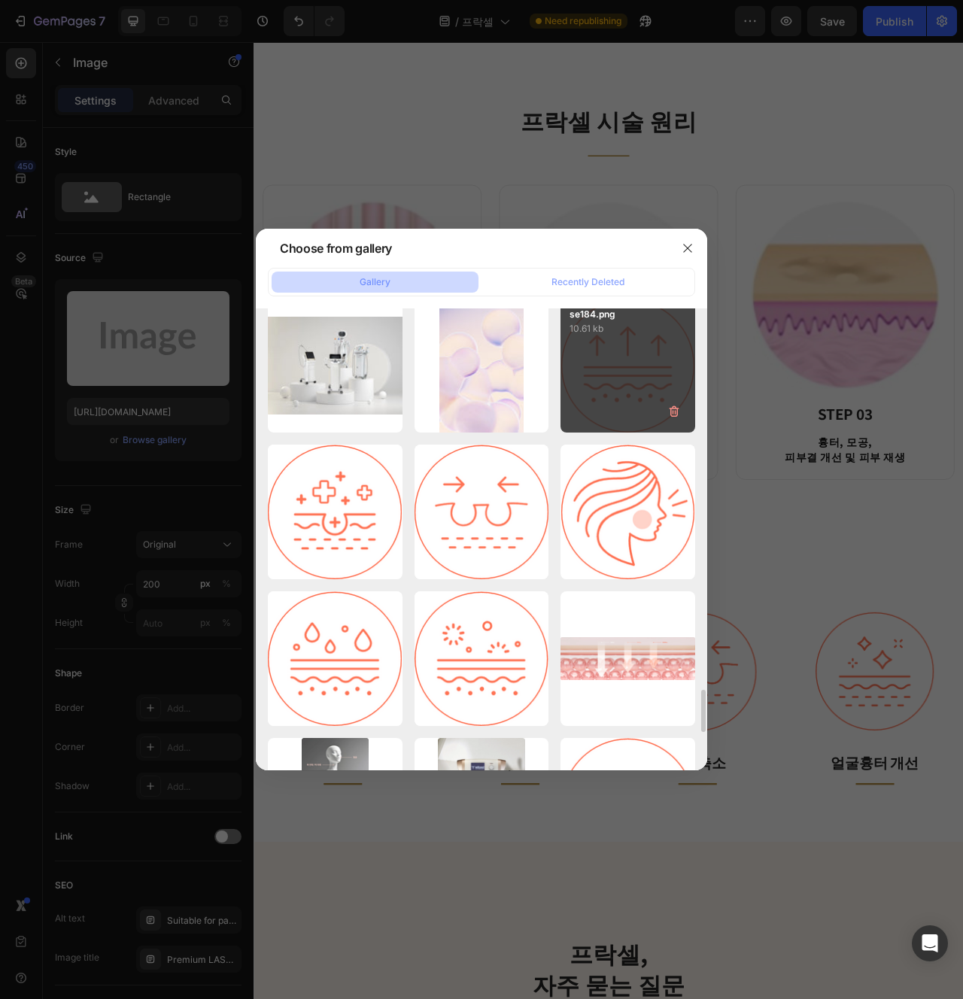
click at [608, 420] on div "se184.png 10.61 kb" at bounding box center [628, 366] width 135 height 135
type input "[URL][DOMAIN_NAME]"
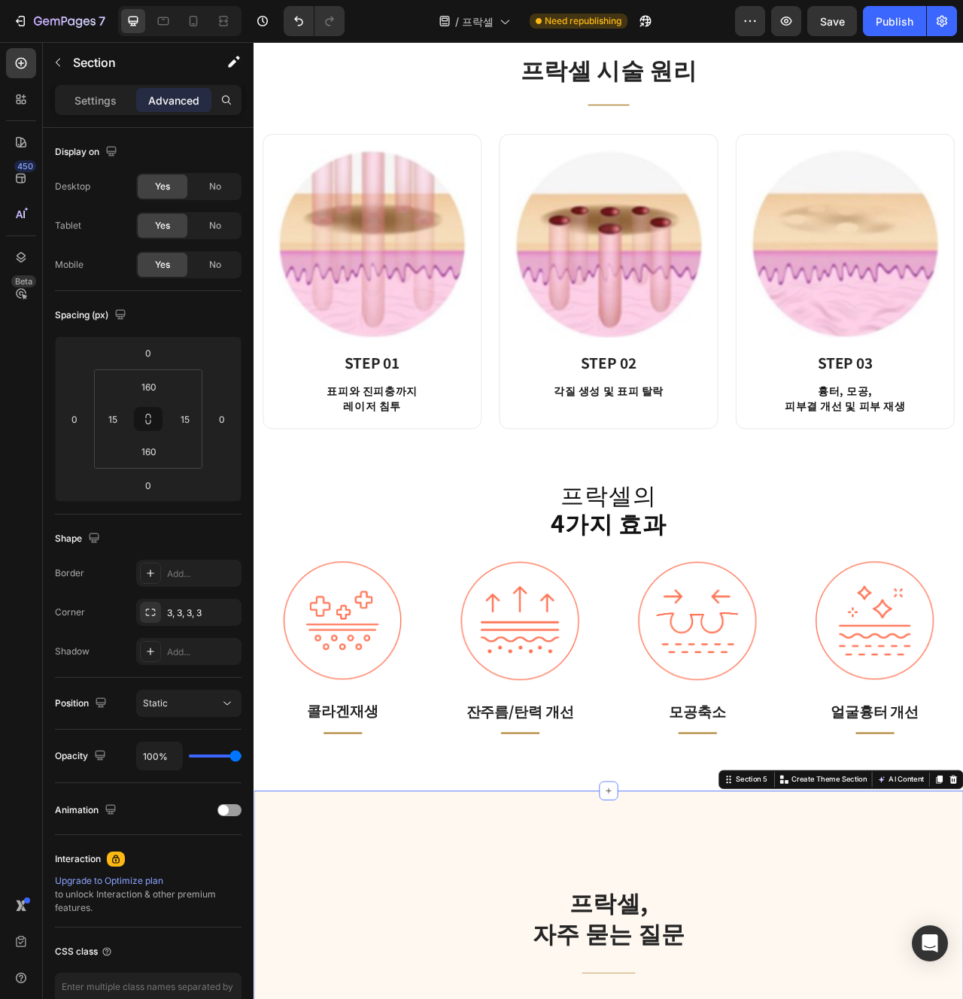
click at [688, 959] on div "프락셀의 4가지 효과 Heading Image 콜라겐재생 Text block Title Line Row Image 잔주름/탄력 개선 Text …" at bounding box center [705, 794] width 903 height 400
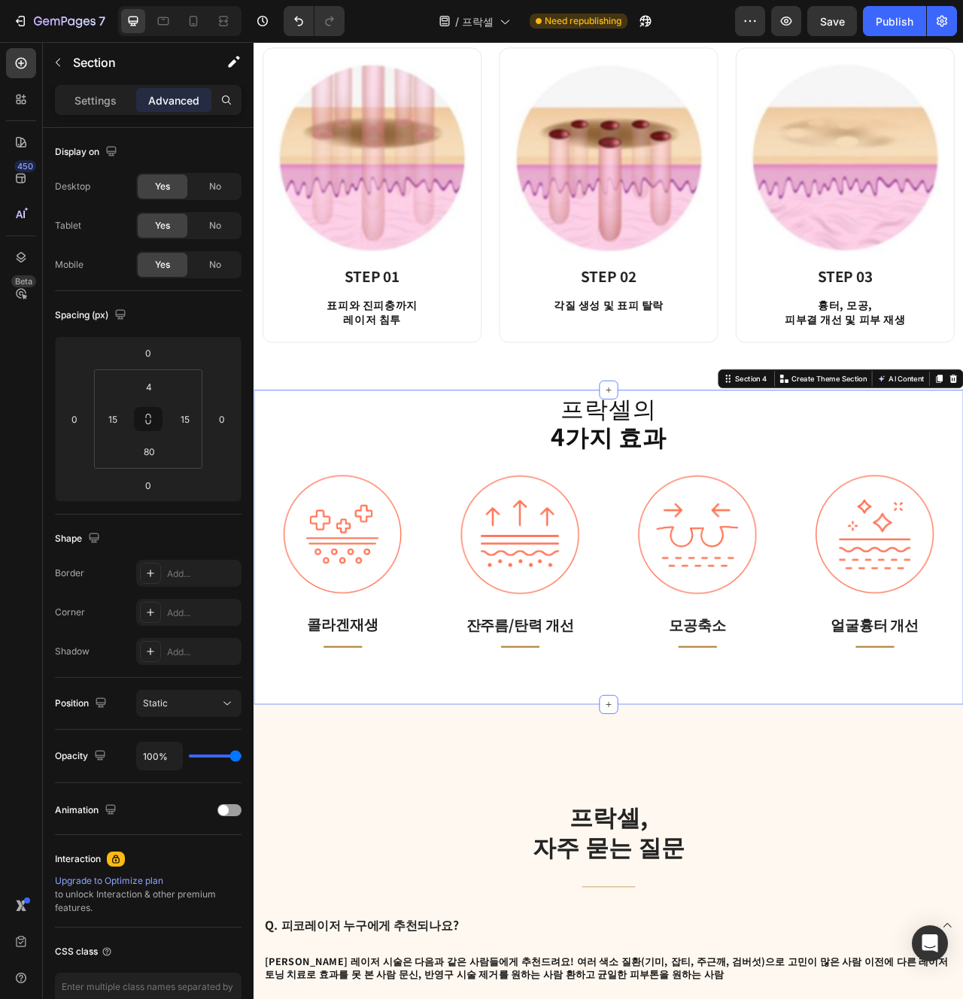
scroll to position [1570, 0]
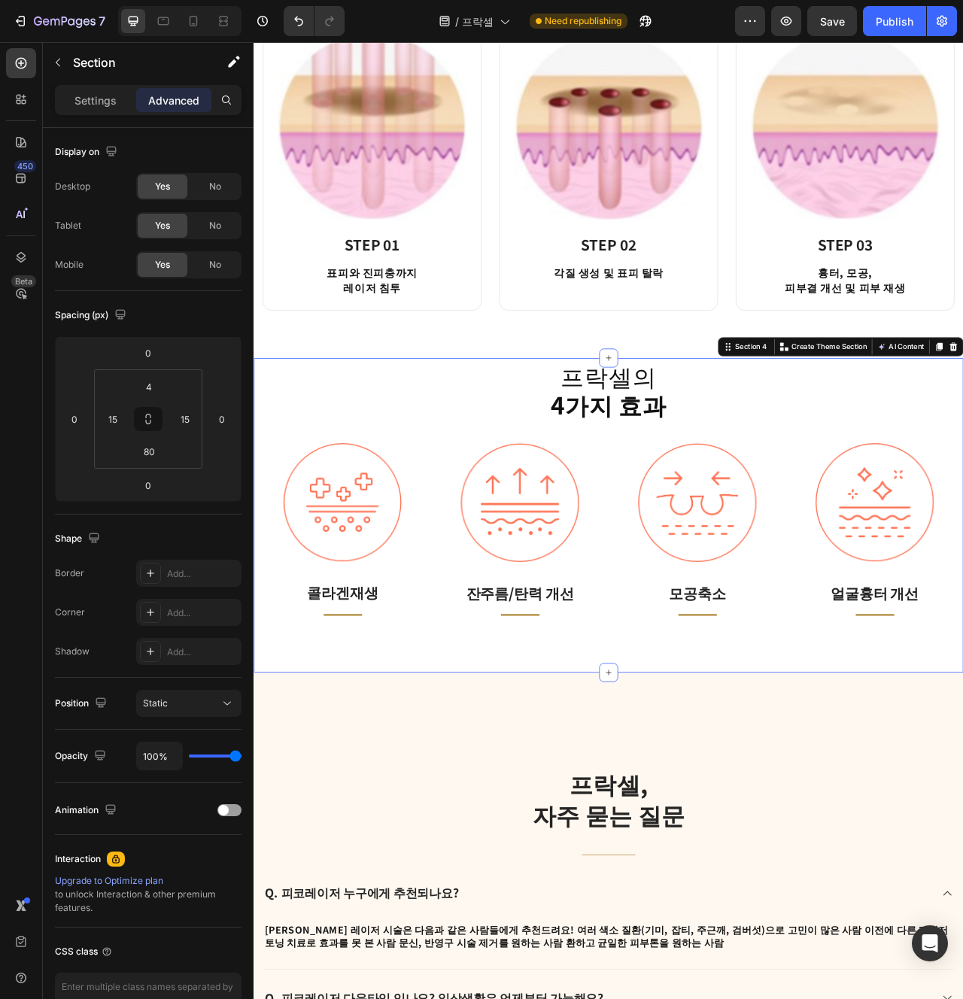
click at [959, 835] on div "프락셀의 4가지 효과 Heading Image 콜라겐재생 Text block Title Line Row Image 잔주름/탄력 개선 Text …" at bounding box center [705, 644] width 903 height 400
click at [619, 494] on h2 "프락셀의 4가지 효과" at bounding box center [705, 484] width 880 height 75
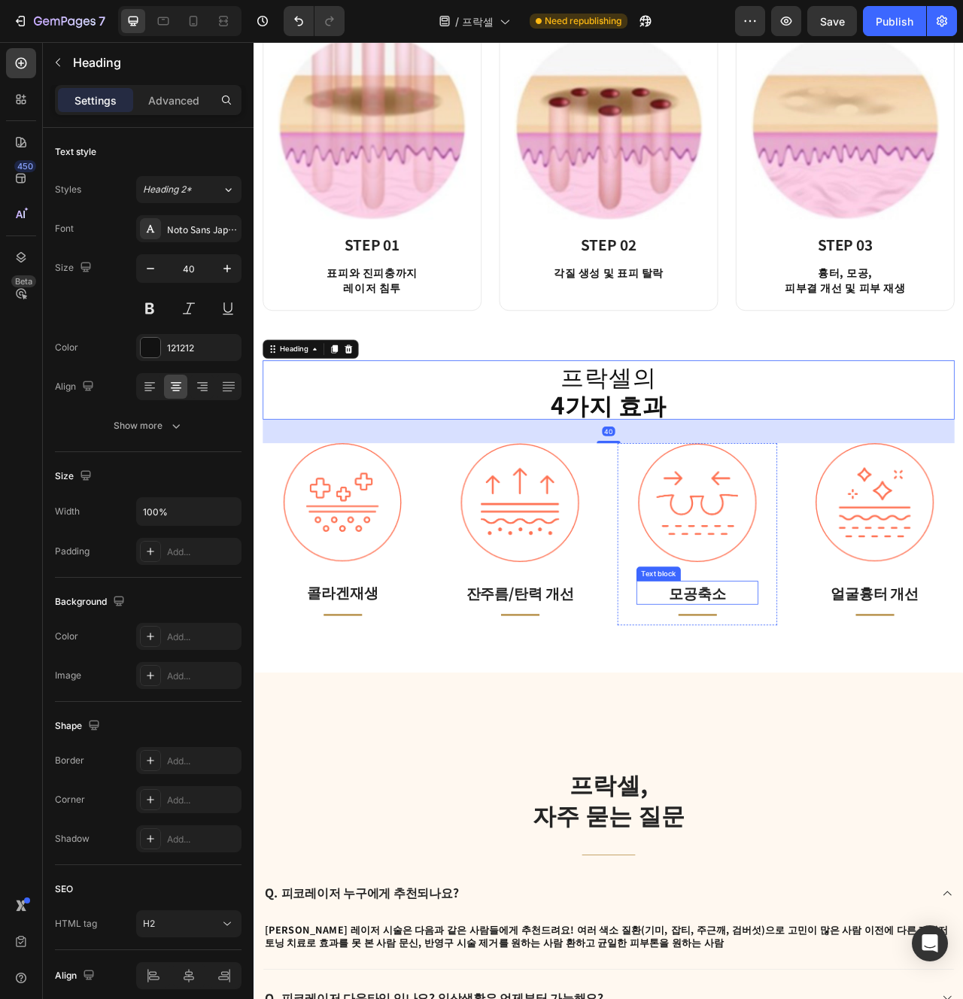
click at [821, 756] on div "모공축소" at bounding box center [817, 743] width 155 height 30
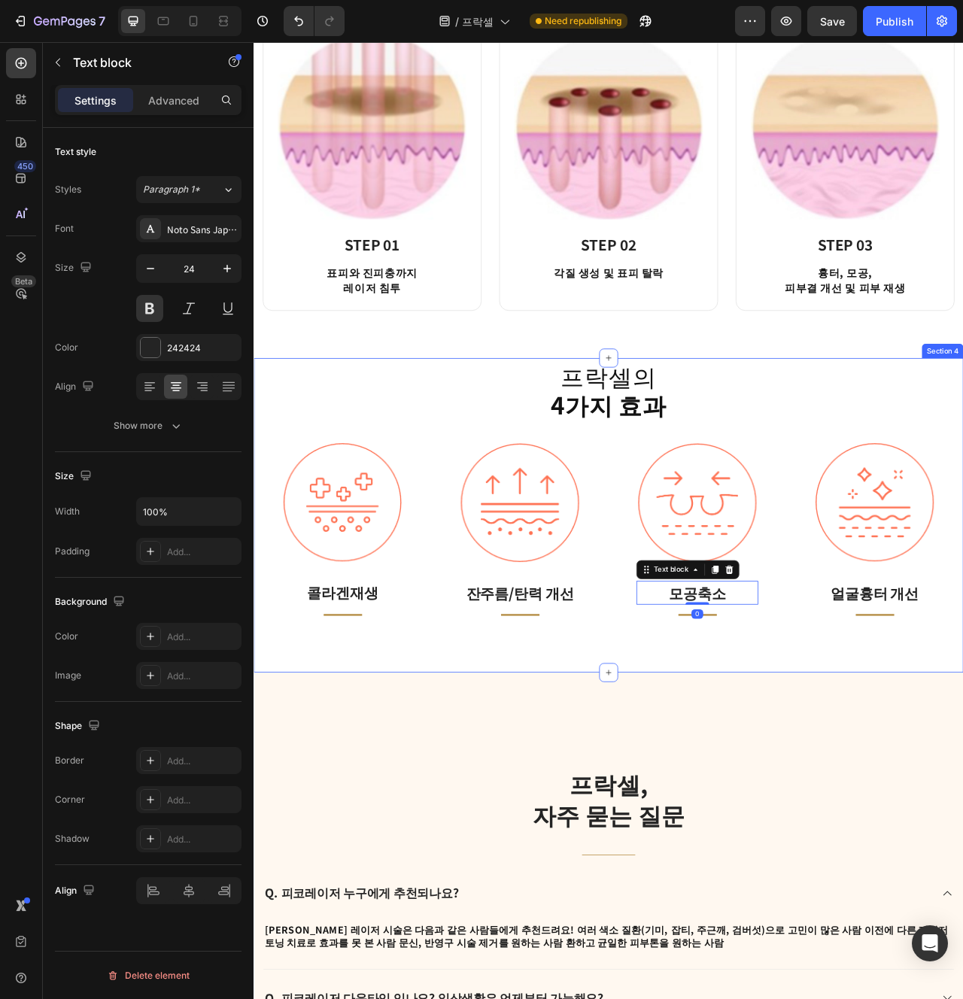
click at [807, 819] on div "프락셀의 4가지 효과 Heading Image 콜라겐재생 Text block Title Line Row Image 잔주름/탄력 개선 Text …" at bounding box center [705, 644] width 903 height 400
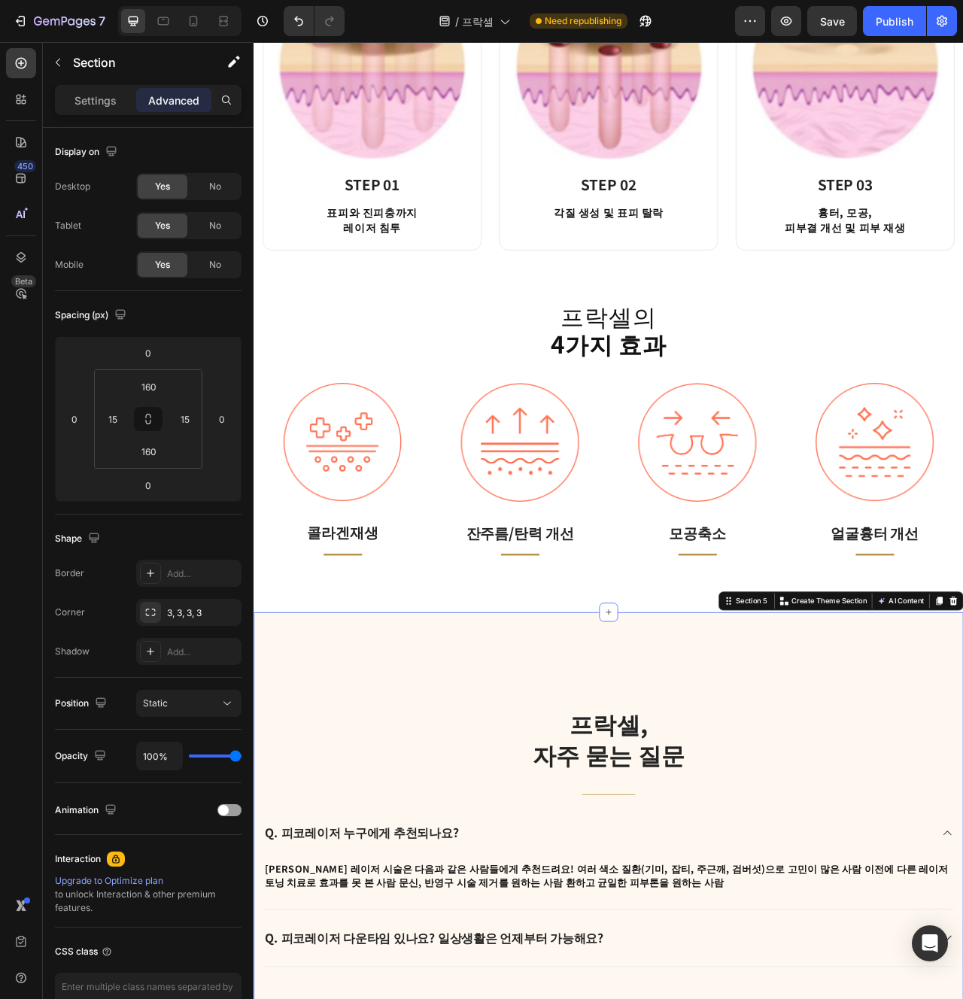
scroll to position [1691, 0]
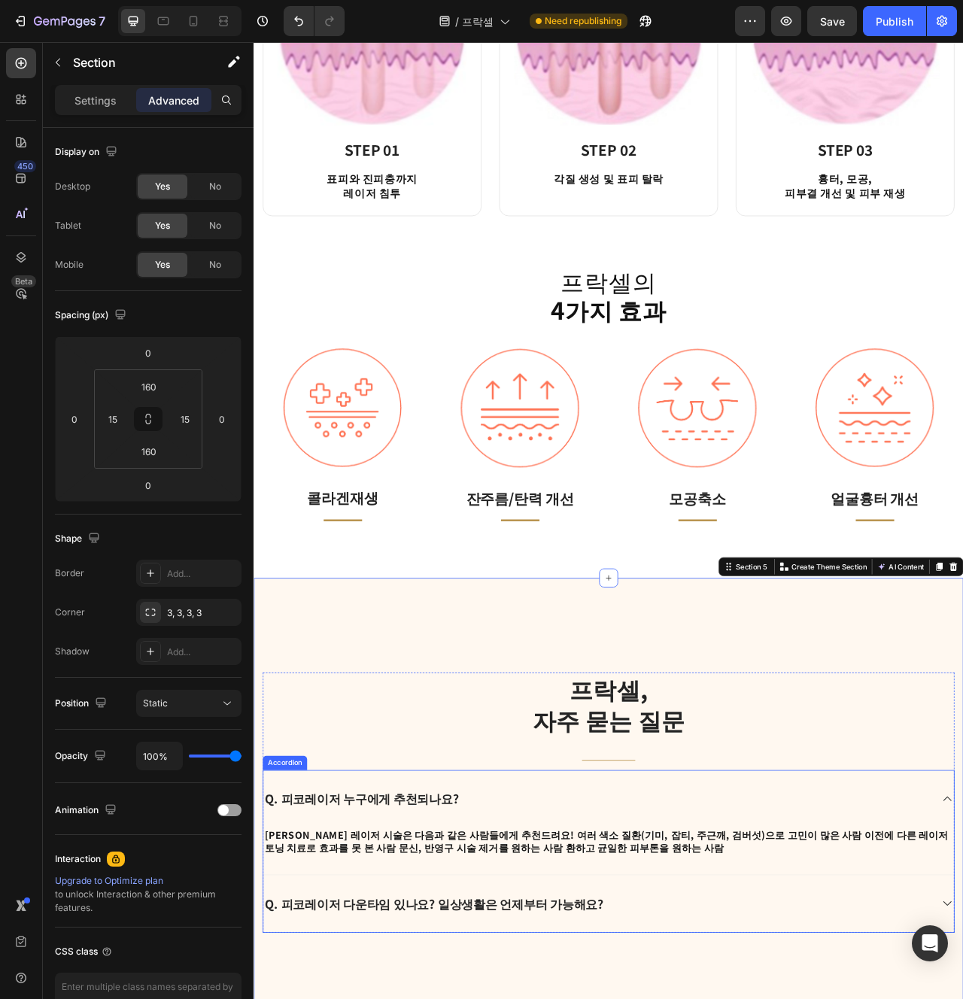
click at [738, 999] on div "Q. 피코레이저 누구에게 추천되나요?" at bounding box center [705, 1004] width 879 height 72
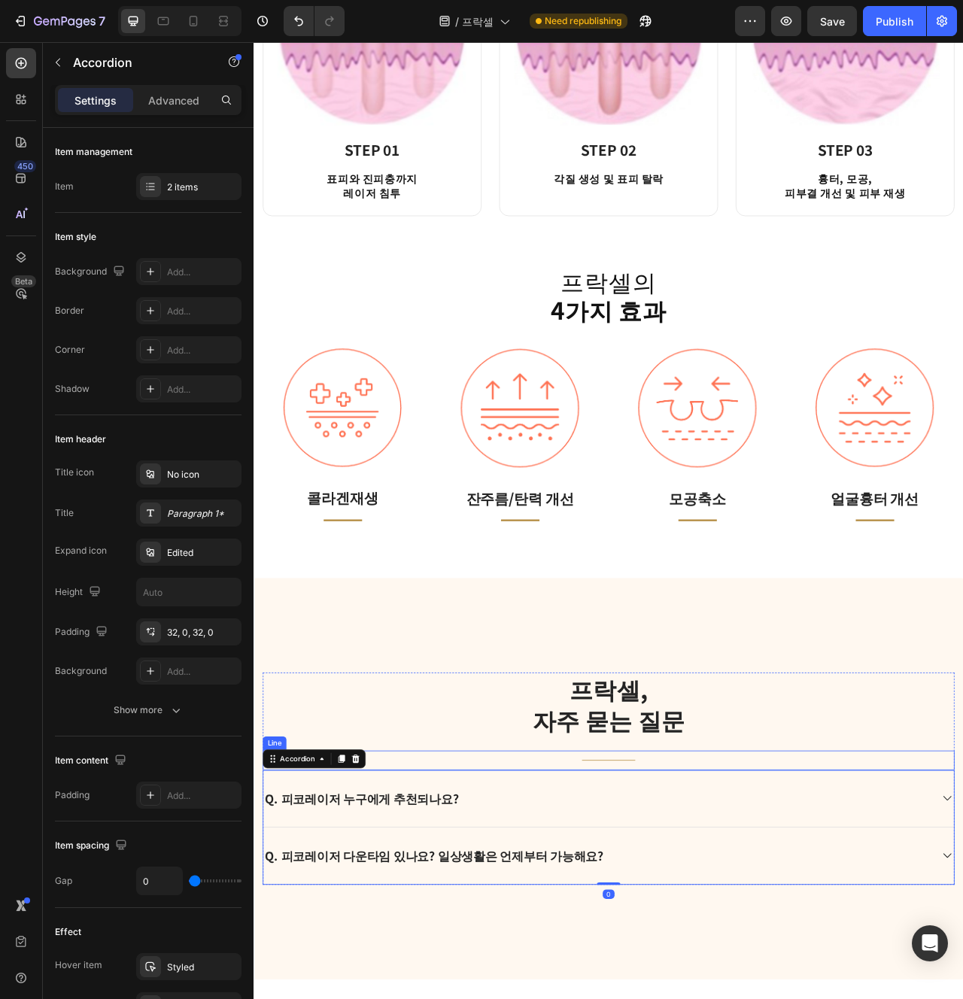
click at [890, 961] on div "Title Line" at bounding box center [705, 956] width 880 height 25
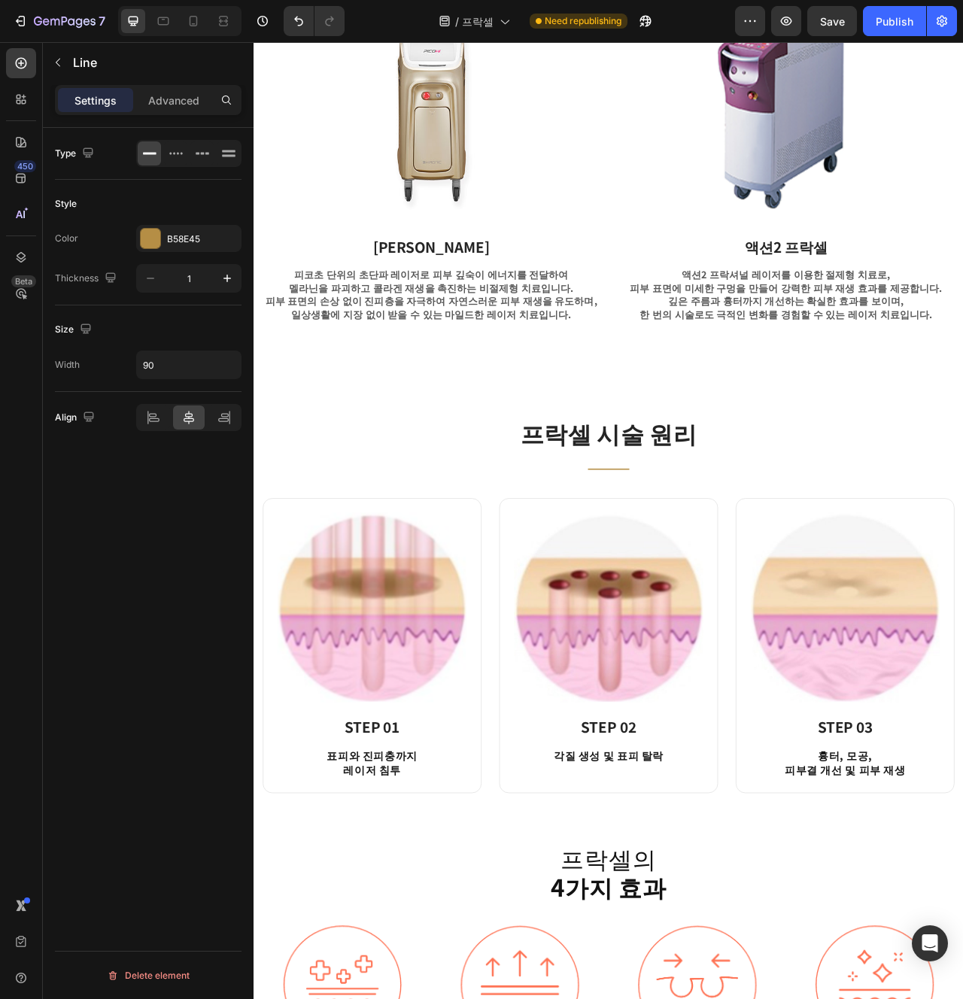
scroll to position [1118, 0]
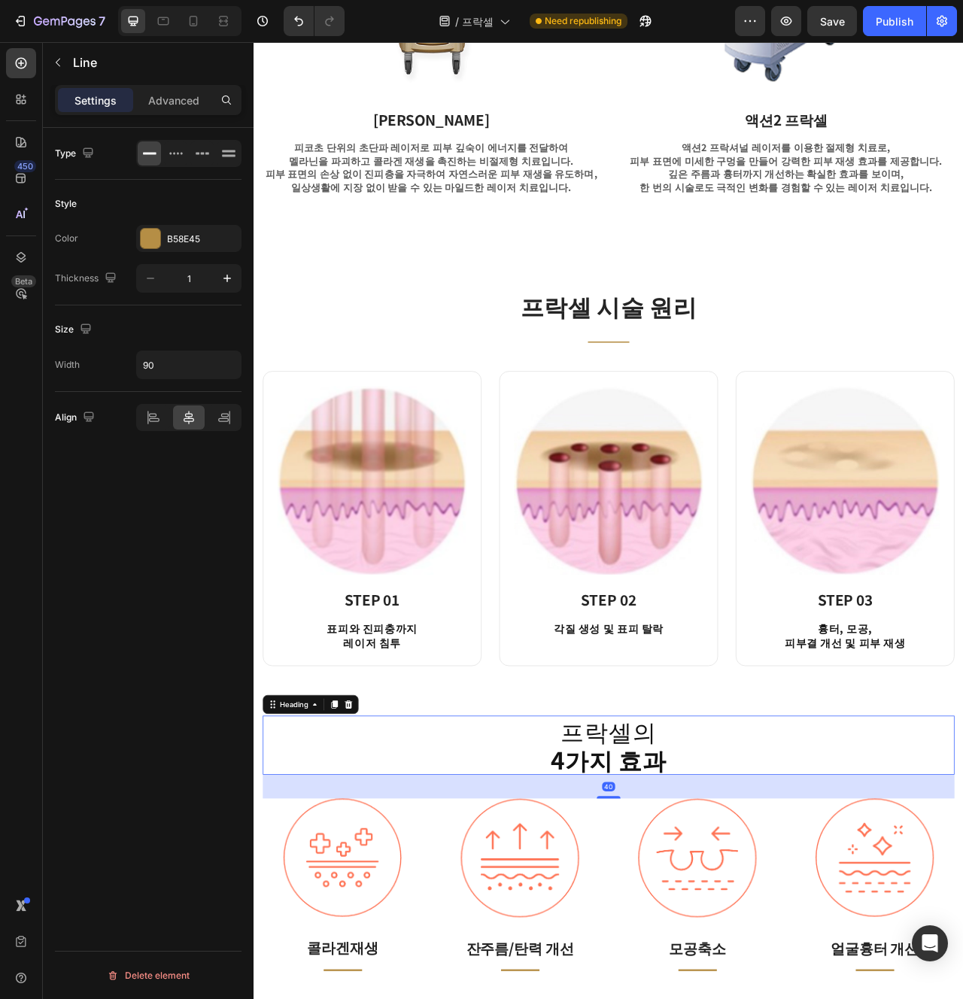
click at [756, 950] on strong "4가지 효과" at bounding box center [705, 955] width 148 height 44
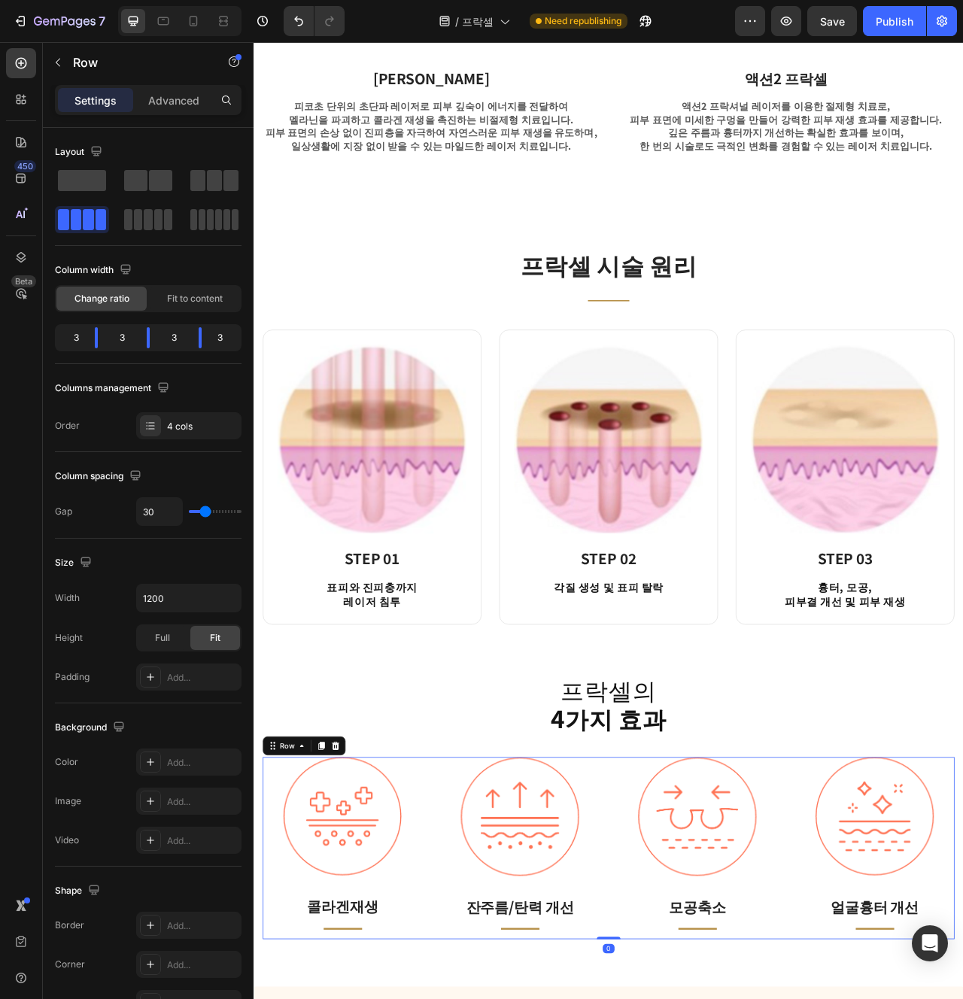
scroll to position [1174, 0]
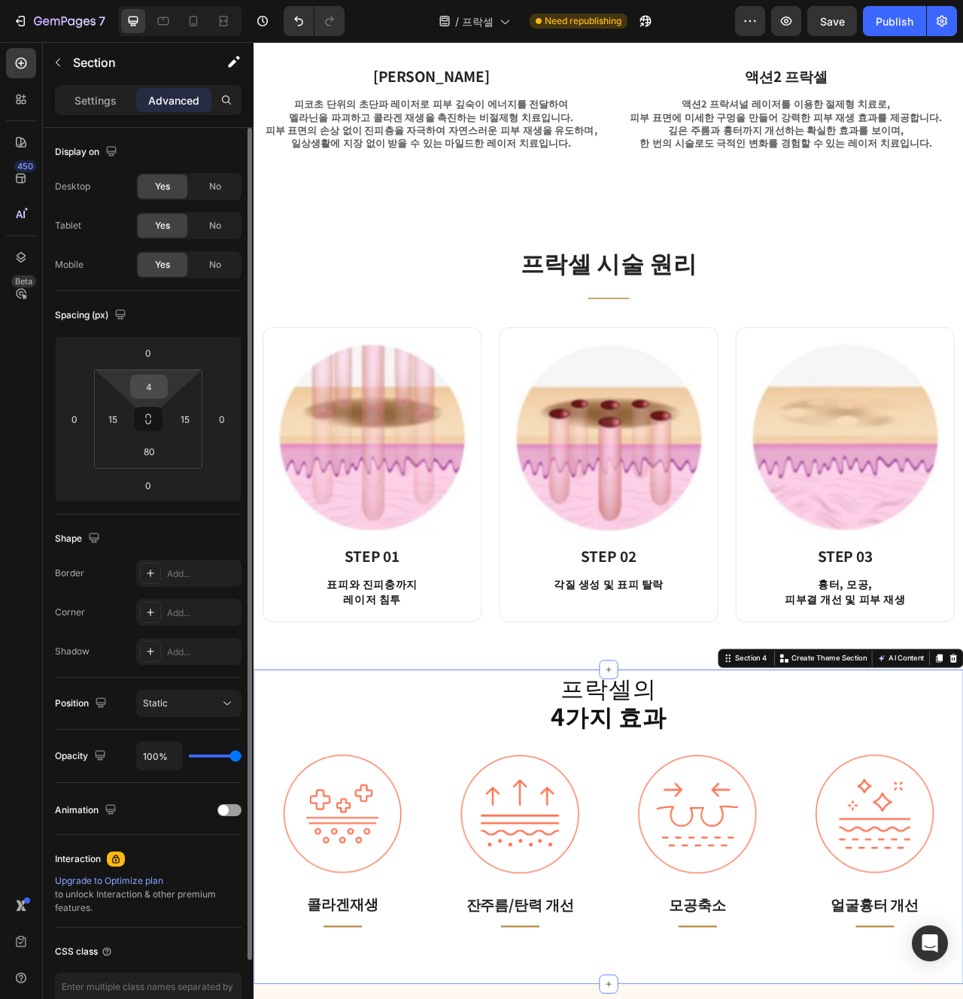
click at [151, 390] on input "4" at bounding box center [149, 387] width 30 height 23
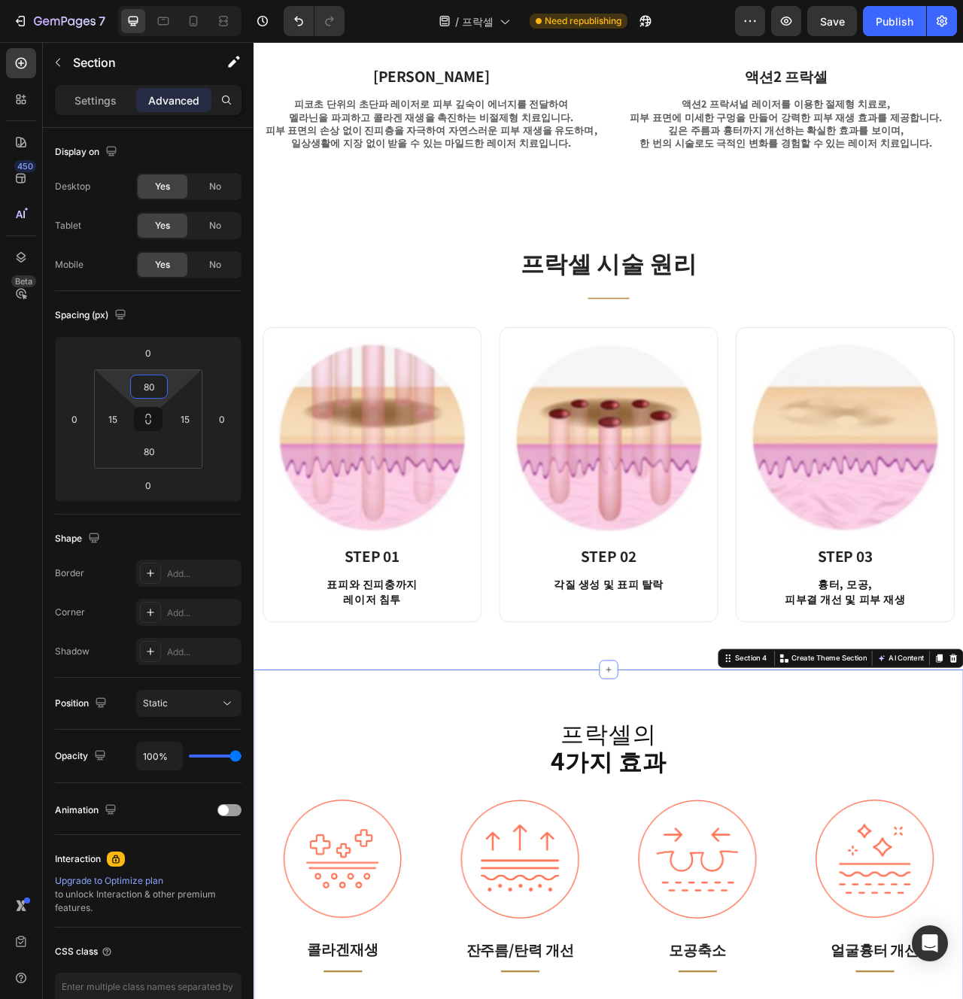
type input "80"
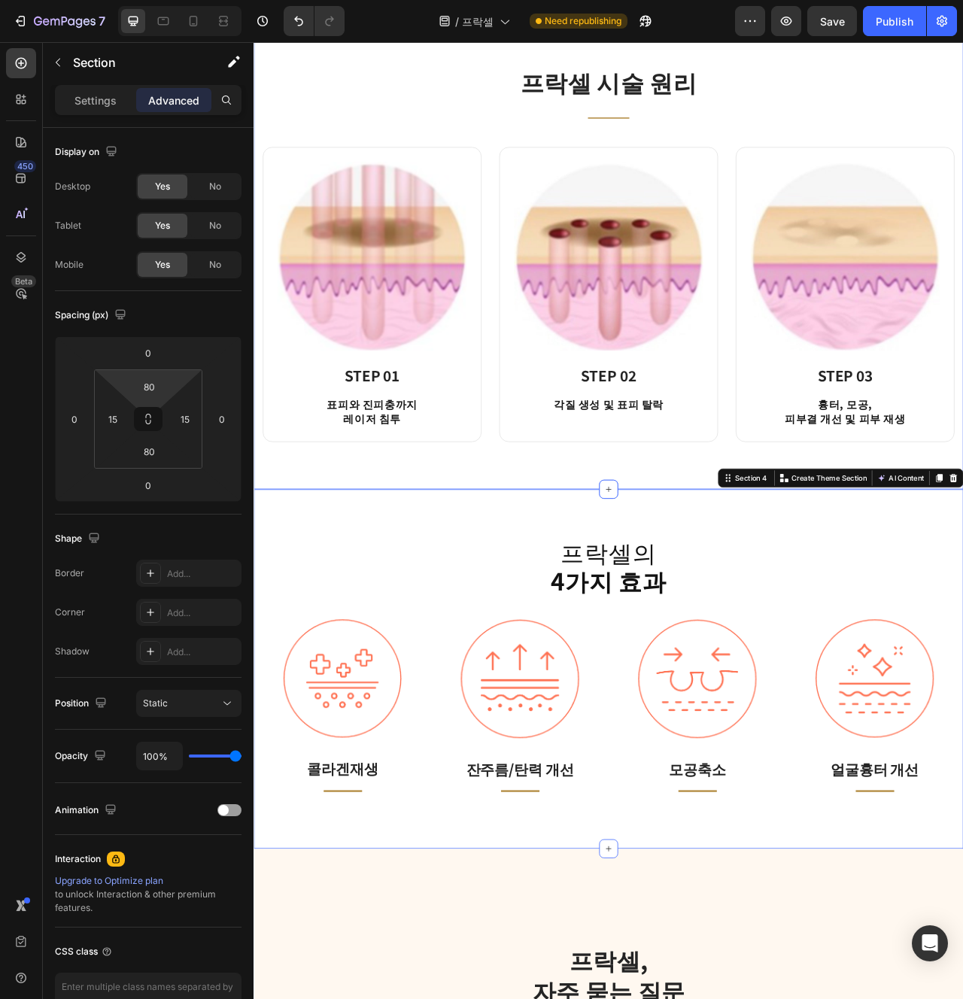
click at [520, 585] on div "프락셀 시술 원리 Heading Title Line Row Image STEP 01 Heading 표피와 진피충까지 레이저 침투 Text bl…" at bounding box center [705, 311] width 903 height 600
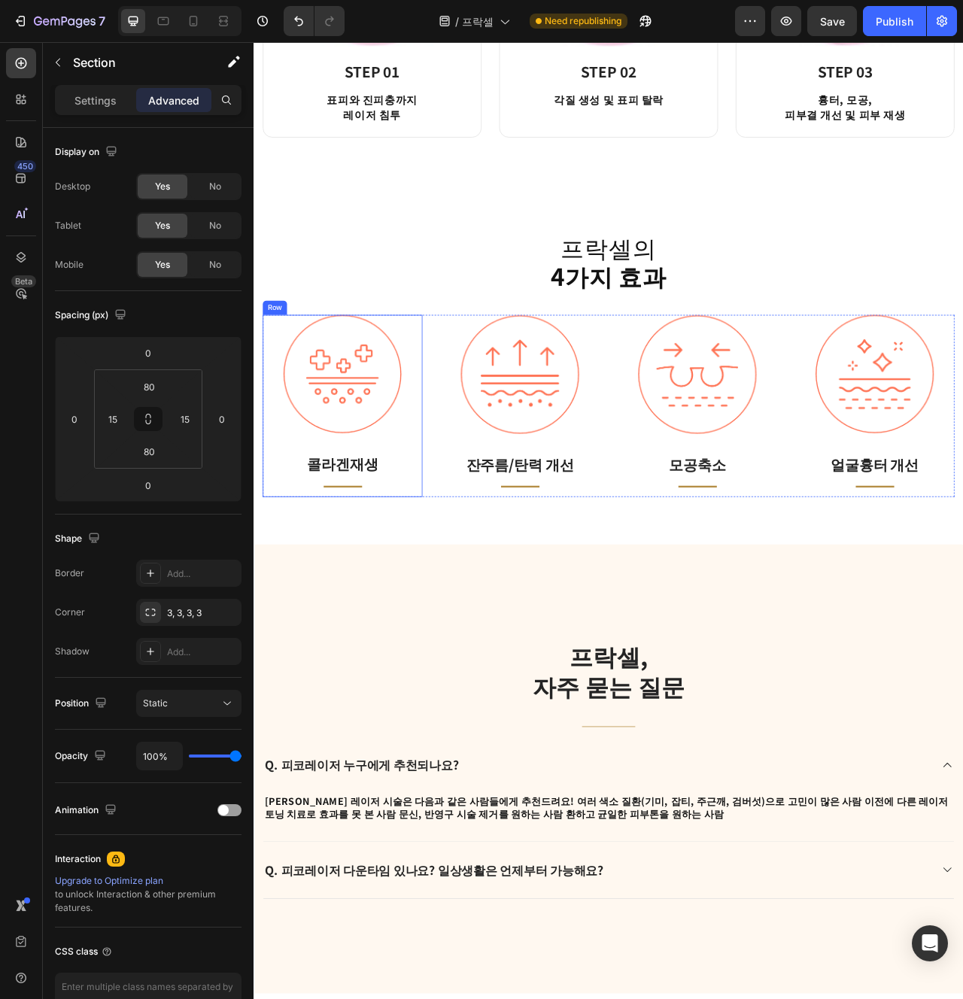
scroll to position [1871, 0]
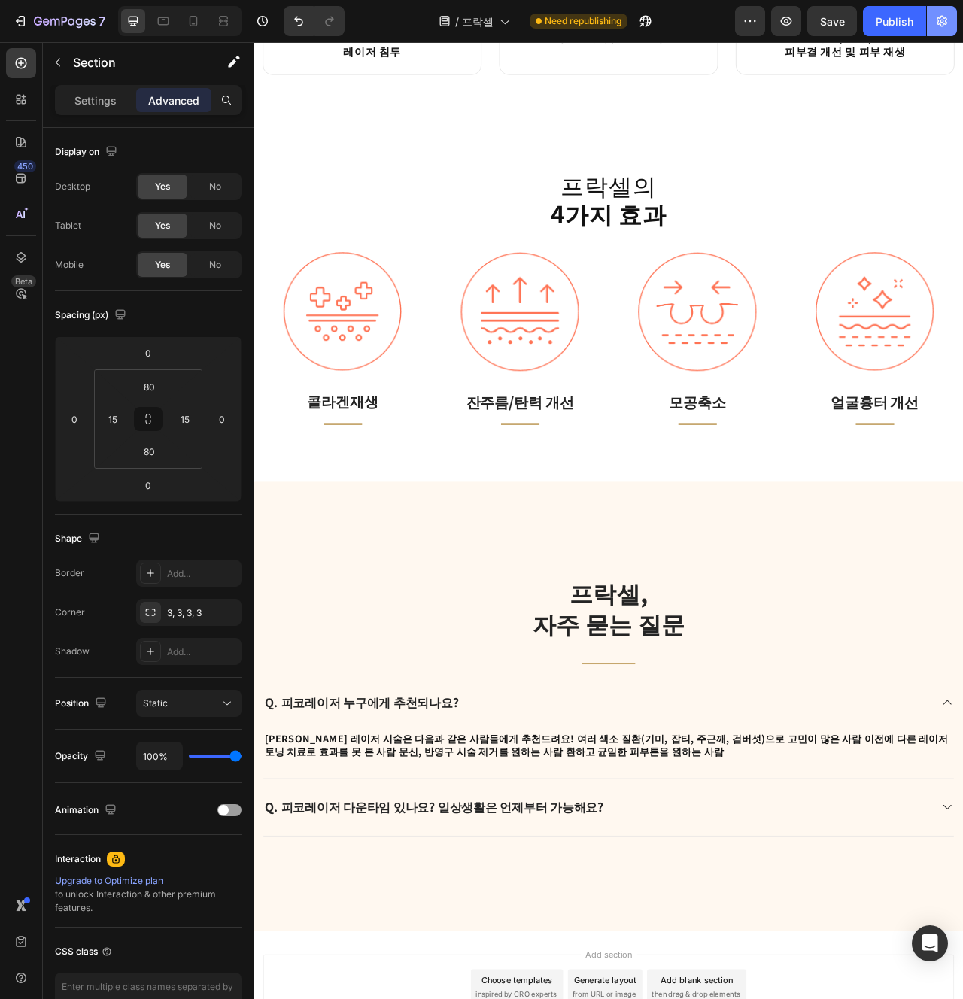
click at [948, 22] on icon "button" at bounding box center [942, 21] width 15 height 15
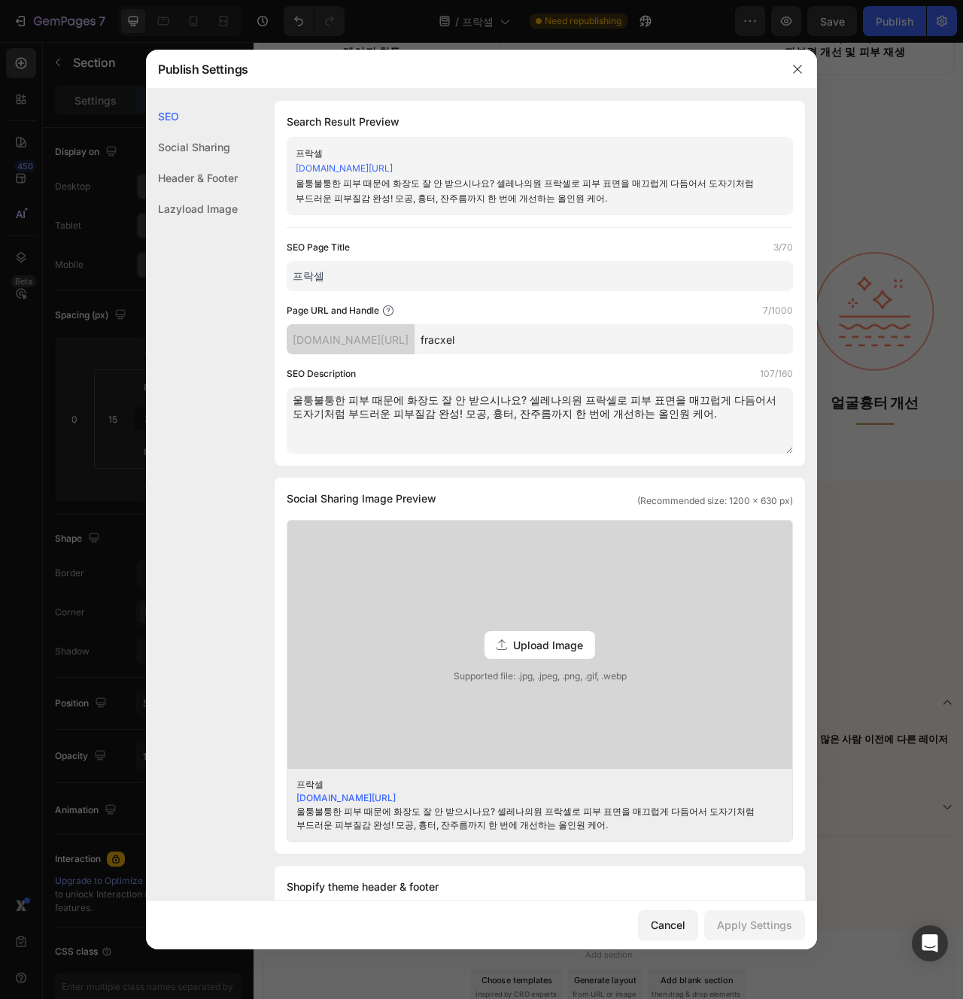
click at [512, 449] on textarea "울퉁불퉁한 피부 때문에 화장도 잘 안 받으시나요? 셀레나의원 프락셀로 피부 표면을 매끄럽게 다듬어서 도자기처럼 부드러운 피부질감 완성! 모공,…" at bounding box center [540, 421] width 506 height 66
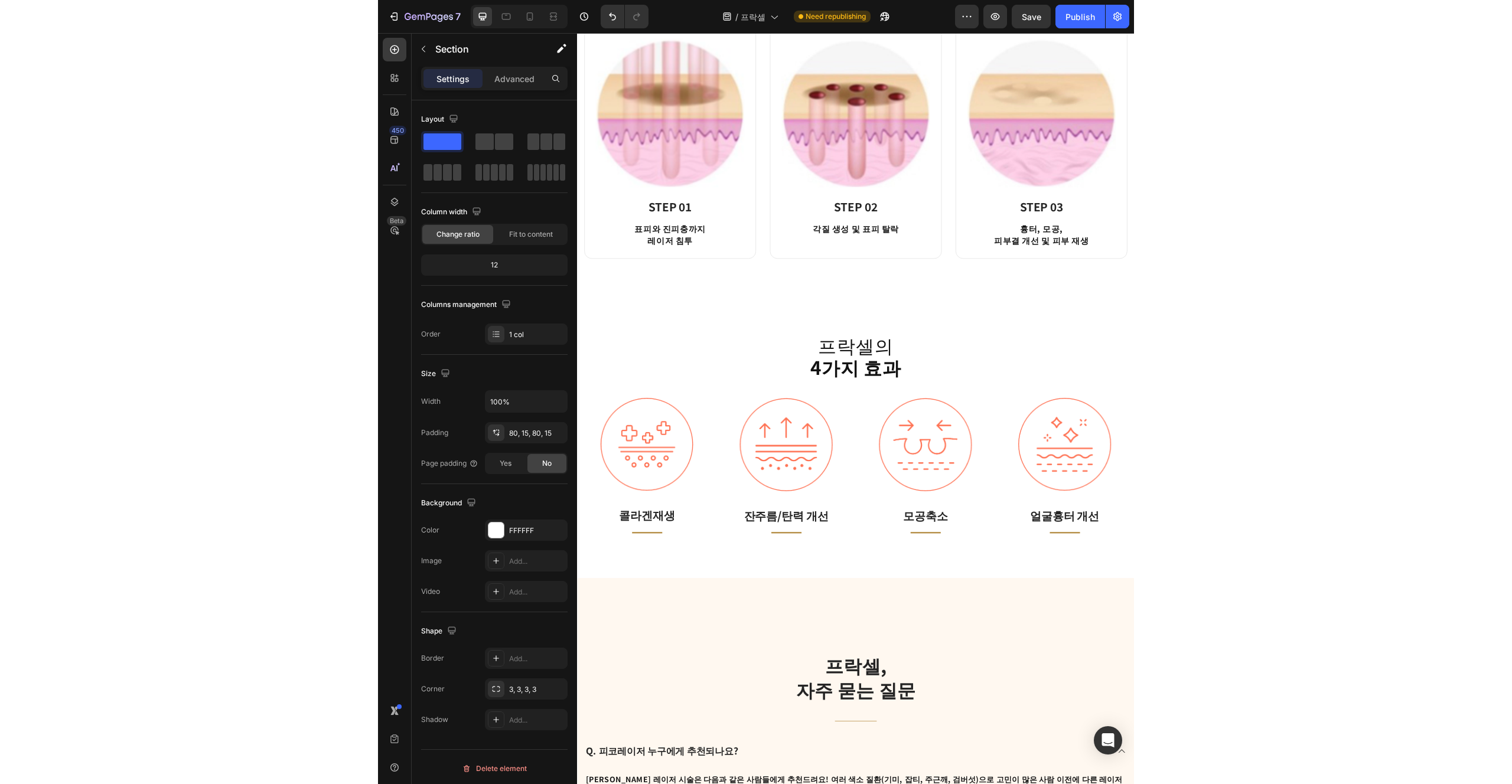
scroll to position [1501, 0]
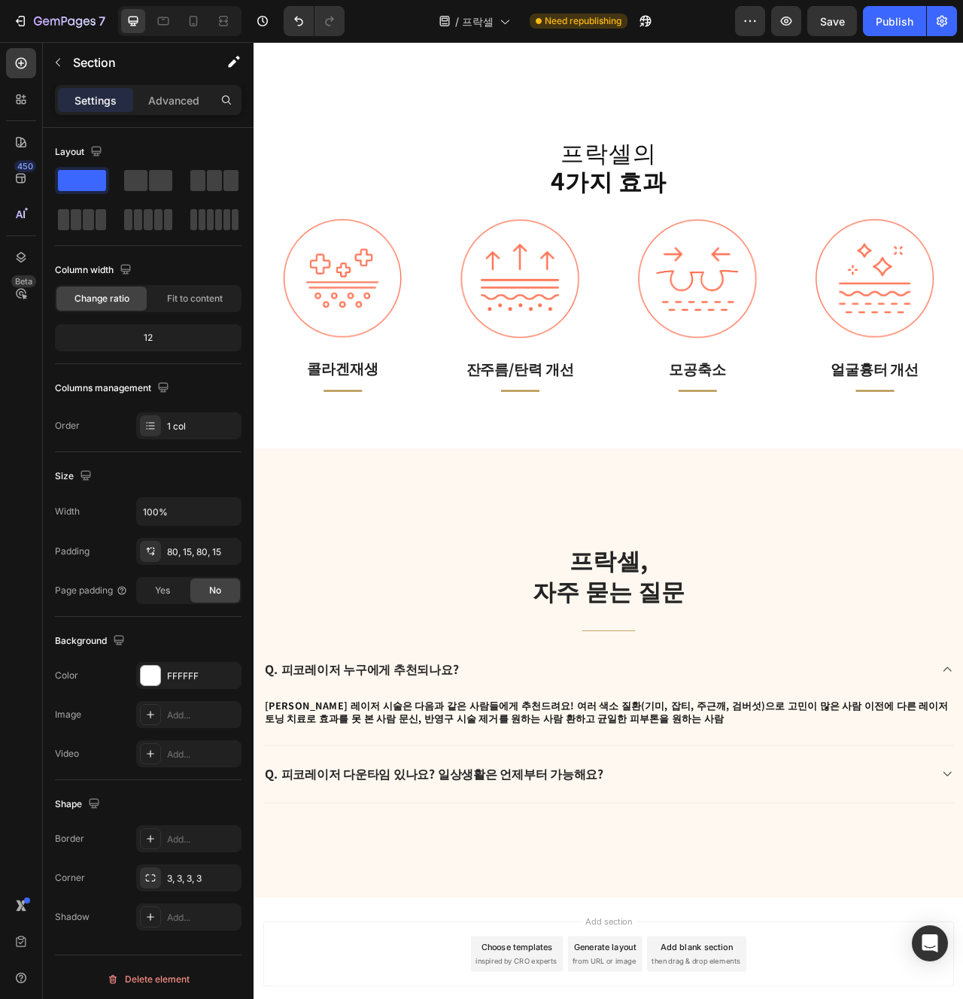
click at [451, 832] on p "Q. 피코레이저 누구에게 추천되나요?" at bounding box center [391, 840] width 246 height 20
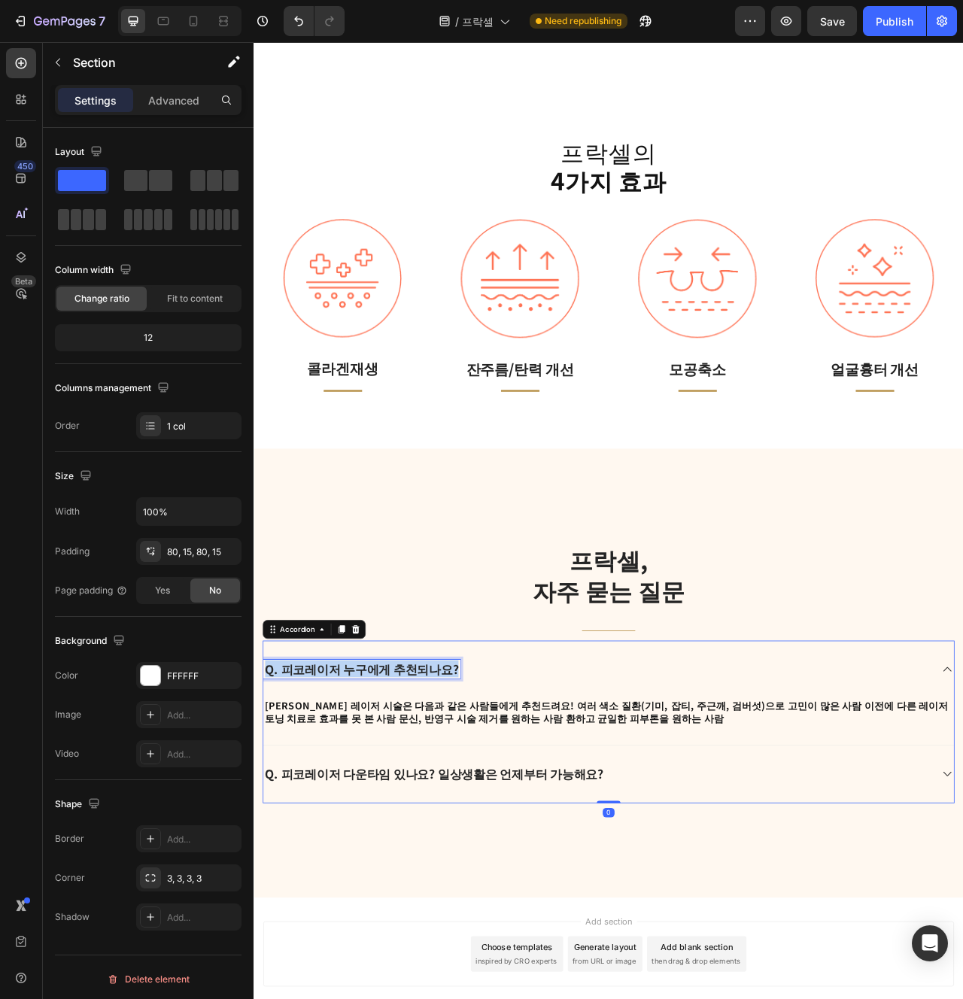
click at [451, 832] on p "Q. 피코레이저 누구에게 추천되나요?" at bounding box center [391, 840] width 246 height 20
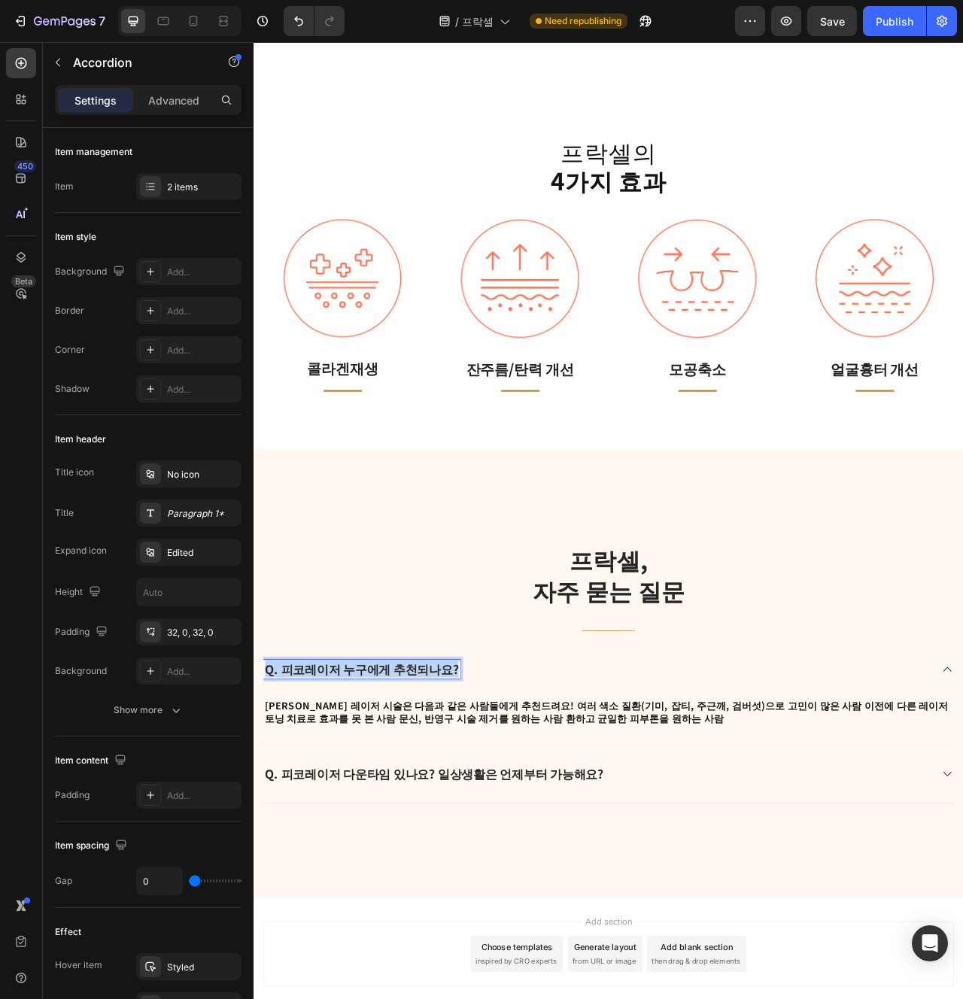
click at [451, 832] on p "Q. 피코레이저 누구에게 추천되나요?" at bounding box center [391, 840] width 246 height 20
click at [505, 898] on p "A. 피코 레이저 시술은 다음과 같은 사람들에게 추천드려요! 여러 색소 질환(기미, 잡티, 주근깨, 검버섯)으로 고민이 많은 사람 이전에 다른…" at bounding box center [705, 894] width 876 height 34
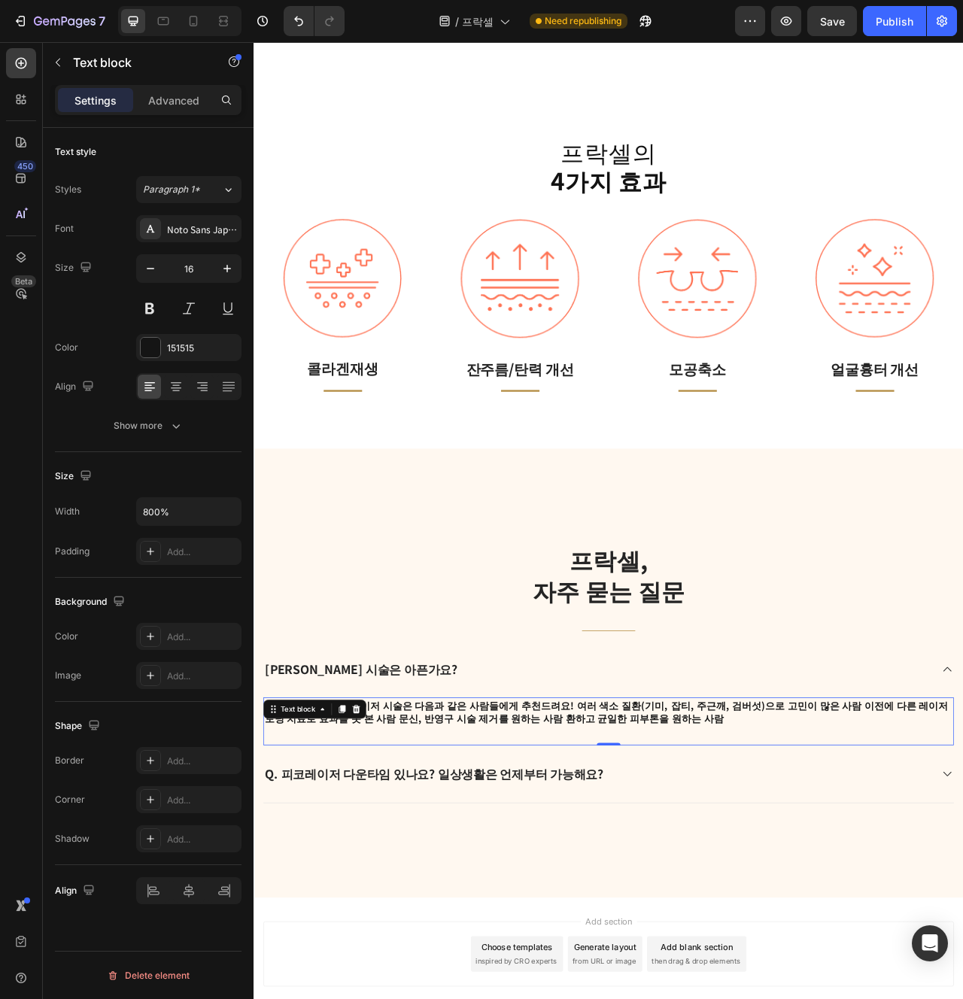
click at [641, 906] on p "A. 피코 레이저 시술은 다음과 같은 사람들에게 추천드려요! 여러 색소 질환(기미, 잡티, 주근깨, 검버섯)으로 고민이 많은 사람 이전에 다른…" at bounding box center [705, 894] width 876 height 34
drag, startPoint x: 641, startPoint y: 906, endPoint x: 286, endPoint y: 889, distance: 355.6
click at [286, 889] on p "A. 피코 레이저 시술은 다음과 같은 사람들에게 추천드려요! 여러 색소 질환(기미, 잡티, 주근깨, 검버섯)으로 고민이 많은 사람 이전에 다른…" at bounding box center [705, 894] width 876 height 34
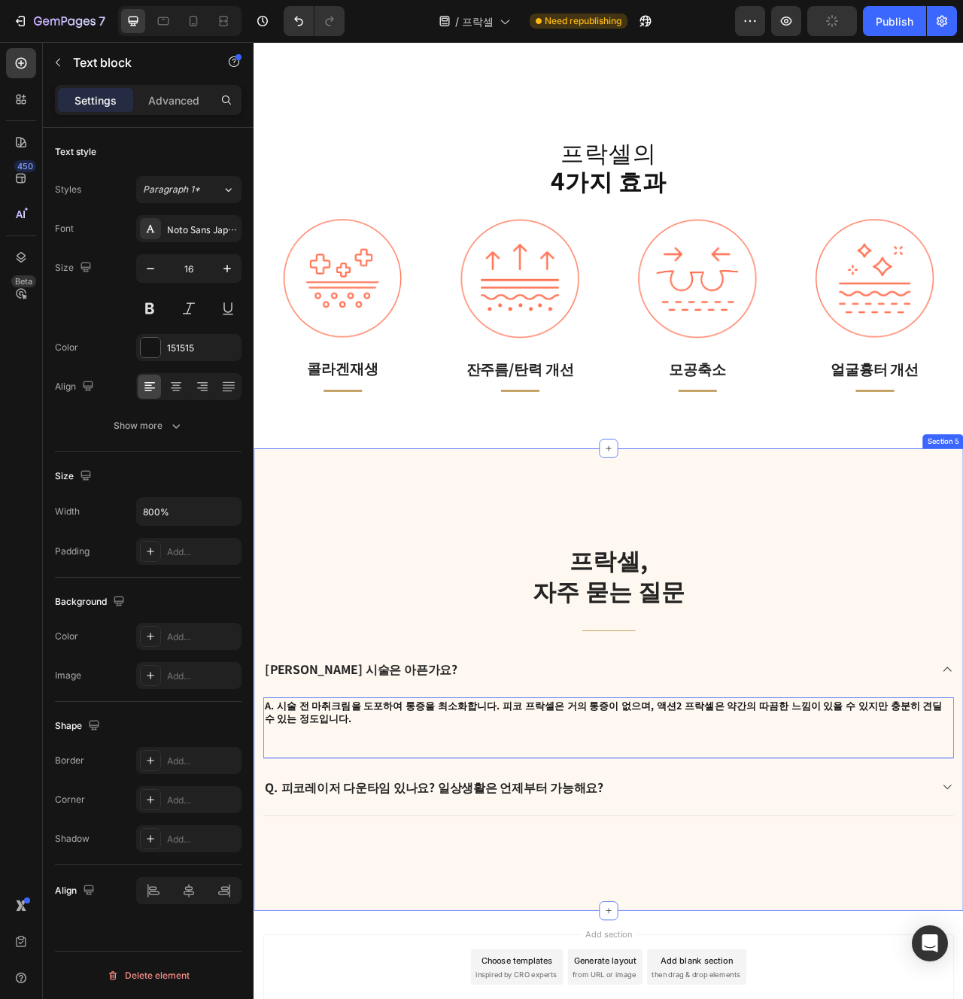
click at [498, 999] on div "프락셀, 자주 묻는 질문 Heading Title Line Q. 프락셀 시술은 아픈가요? A. 시술 전 마취크림을 도포하여 통증을 최소화합니다…" at bounding box center [705, 853] width 903 height 588
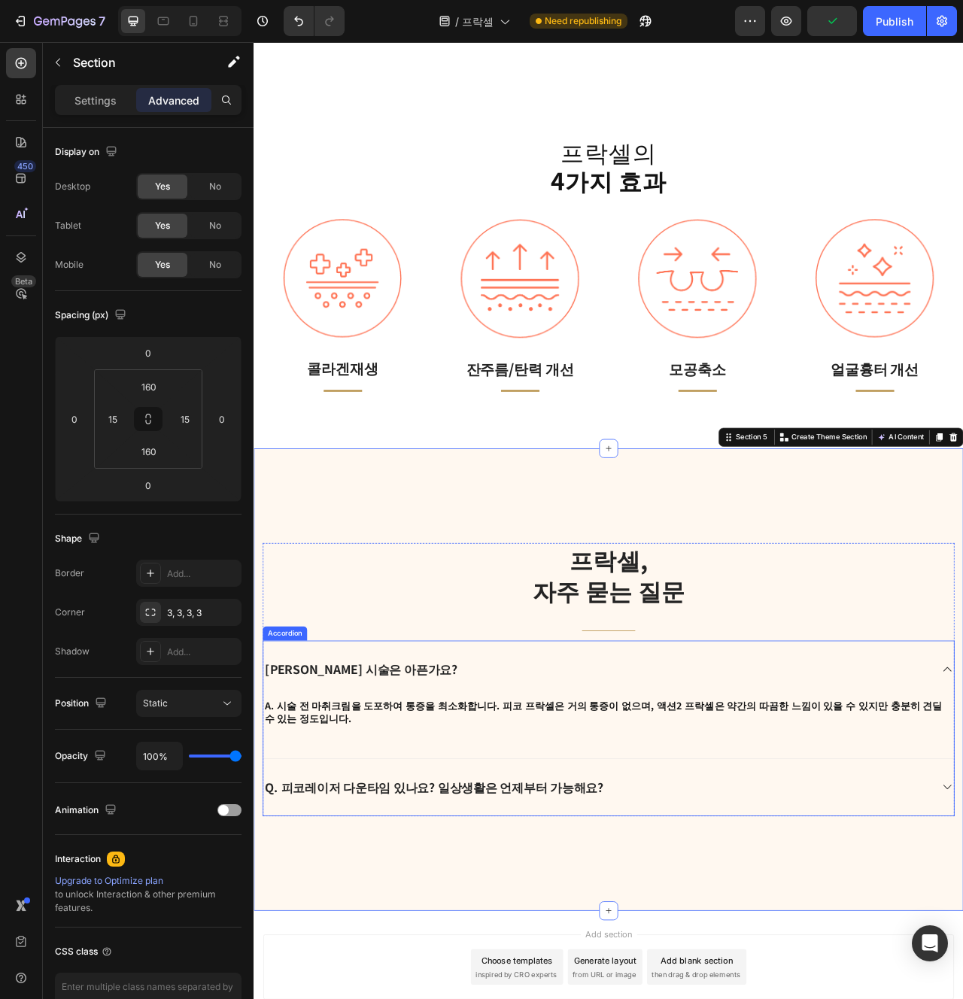
click at [448, 847] on div "[PERSON_NAME] 시술은 아픈가요?" at bounding box center [691, 840] width 850 height 24
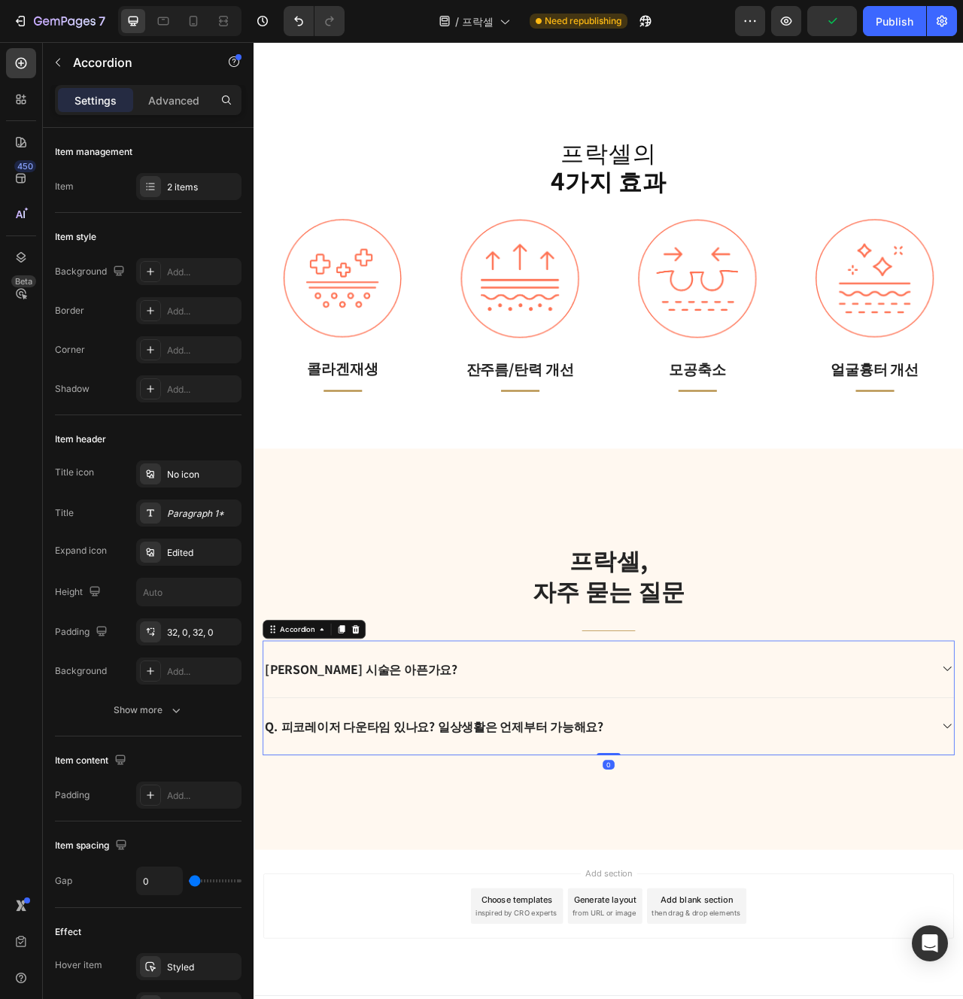
click at [448, 847] on div "[PERSON_NAME] 시술은 아픈가요?" at bounding box center [691, 840] width 850 height 24
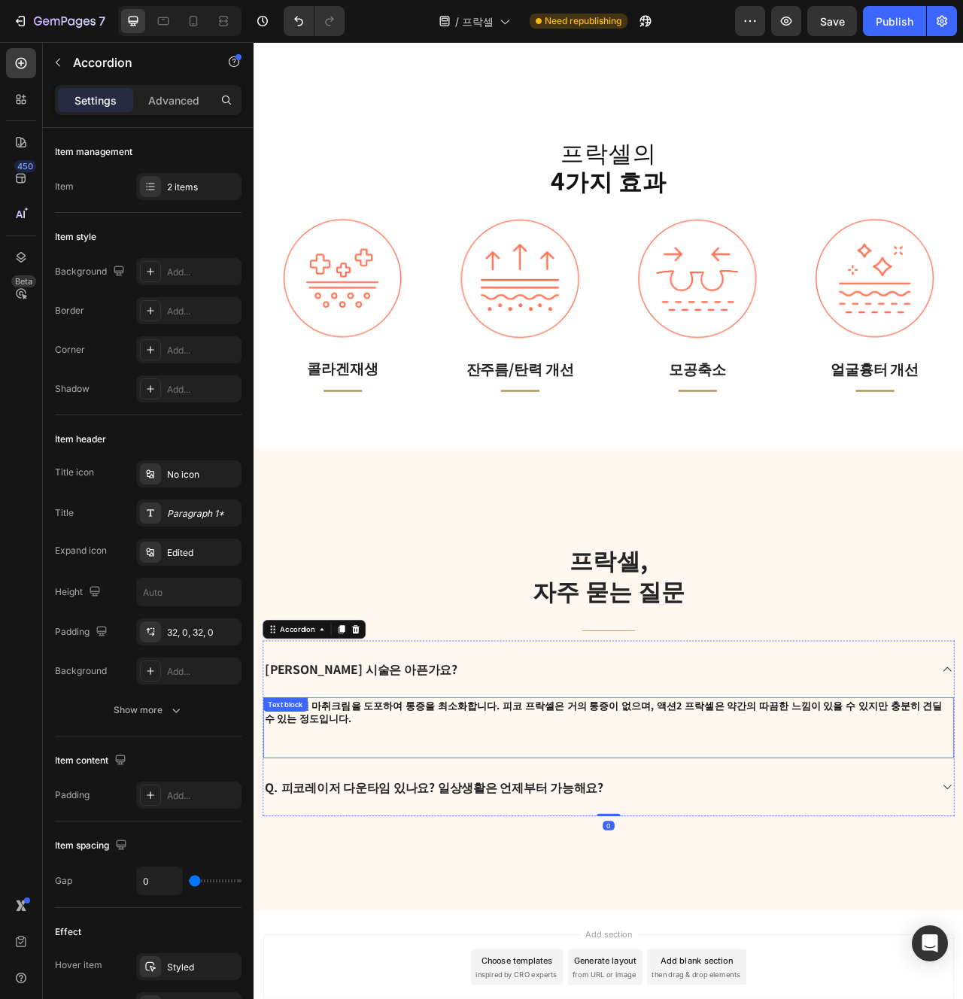
click at [468, 908] on p "A. 시술 전 마취크림을 도포하여 통증을 최소화합니다. 피코 프락셀은 거의 통증이 없으며, 액션2 프락셀은 약간의 따끔한 느낌이 있을 수 있지…" at bounding box center [705, 902] width 876 height 50
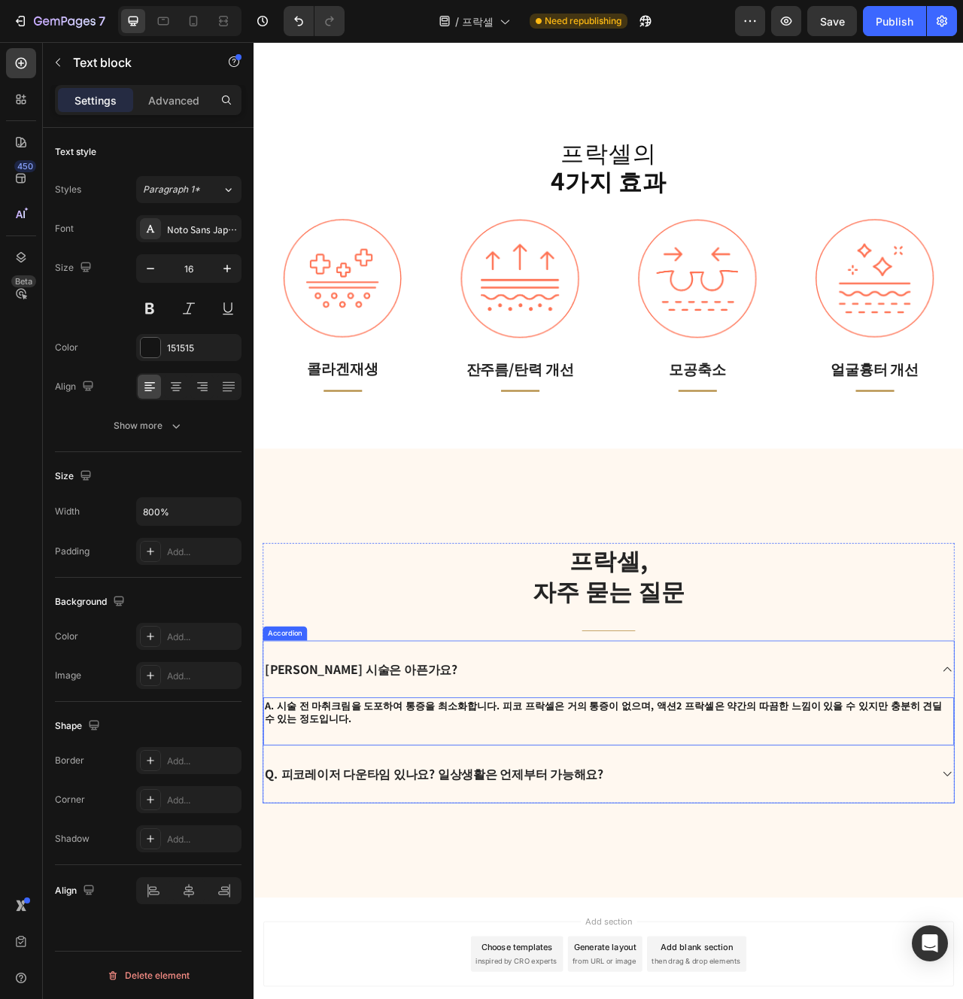
click at [499, 846] on div "[PERSON_NAME] 시술은 아픈가요?" at bounding box center [691, 840] width 850 height 24
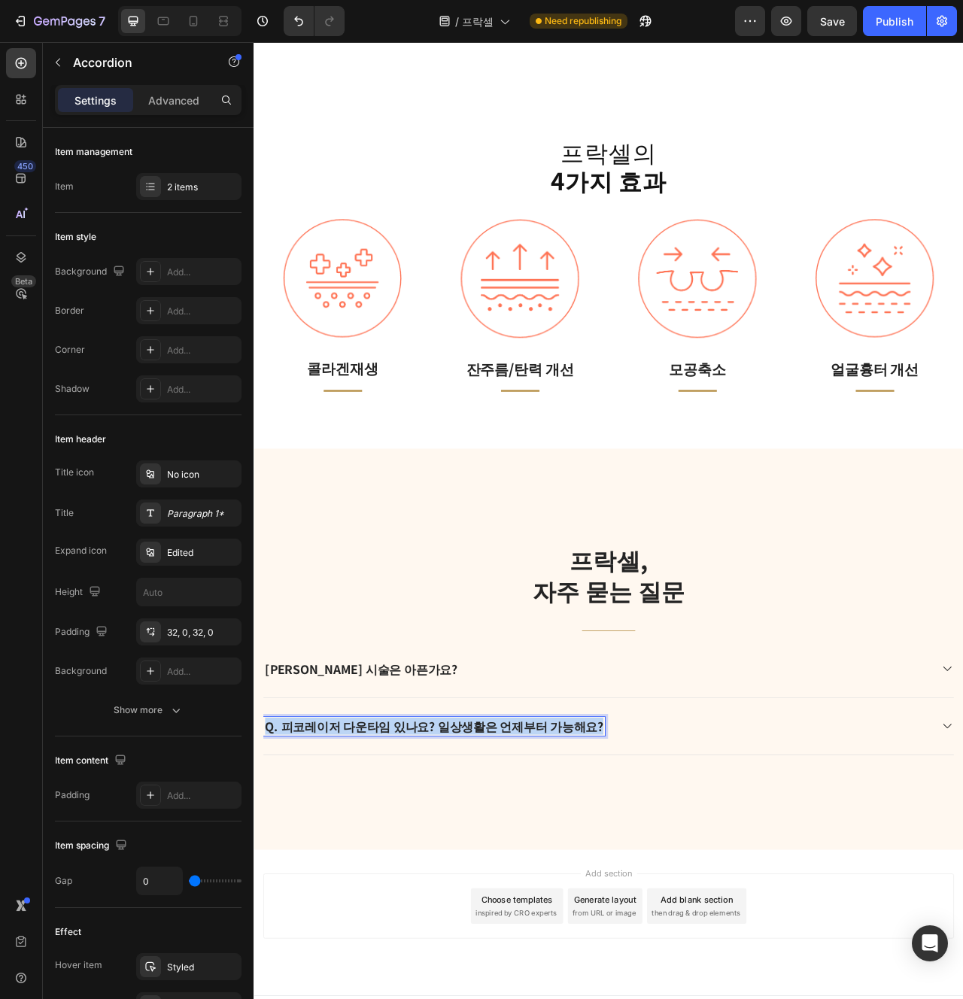
click at [552, 917] on strong "Q. 피코레이저 다운타임 있나요? 일상생활은 언제부터 가능해요?" at bounding box center [483, 913] width 430 height 22
click at [771, 925] on div "Q. 권장 주기가 어떻게 될까요?" at bounding box center [705, 913] width 879 height 73
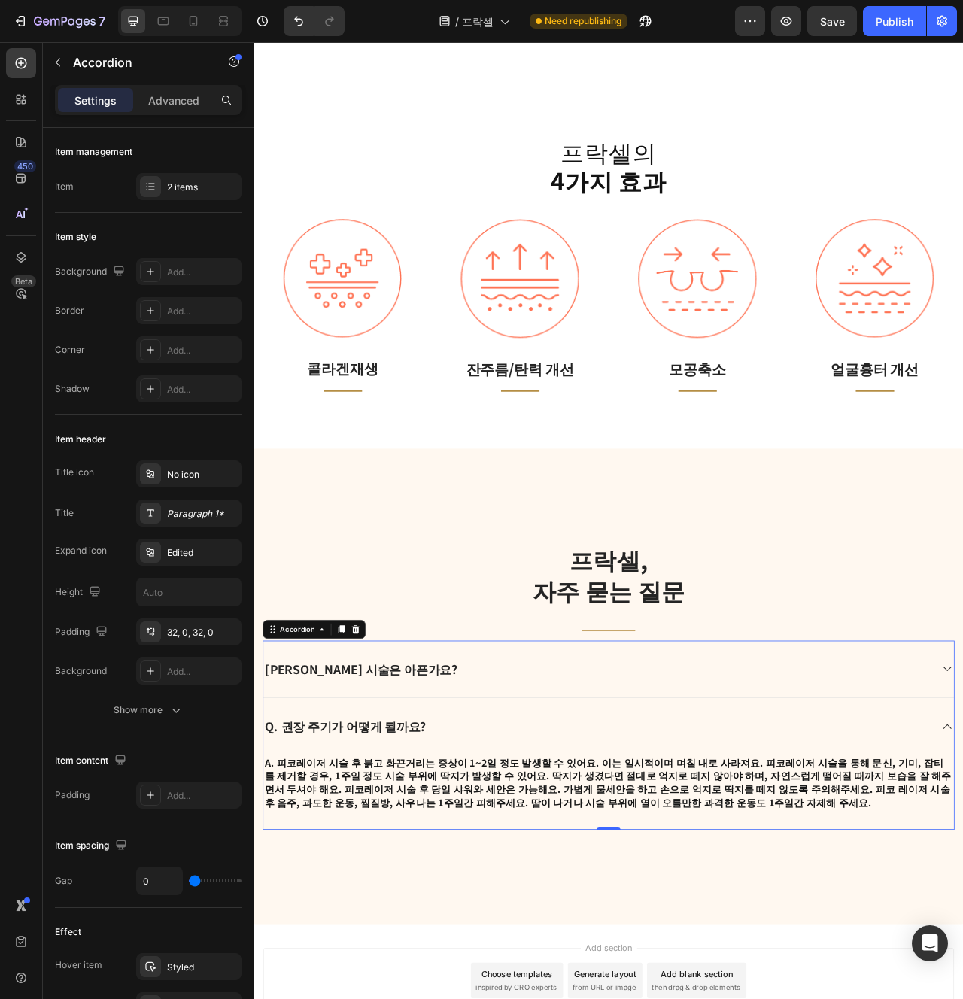
click at [613, 996] on strong "A. 피코레이저 시술 후 붉고 화끈거리는 증상이 1~2일 정도 발생할 수 있어요. 이는 일시적이며 며칠 내로 사라져요. 피코레이저 시술을 통해…" at bounding box center [704, 984] width 874 height 68
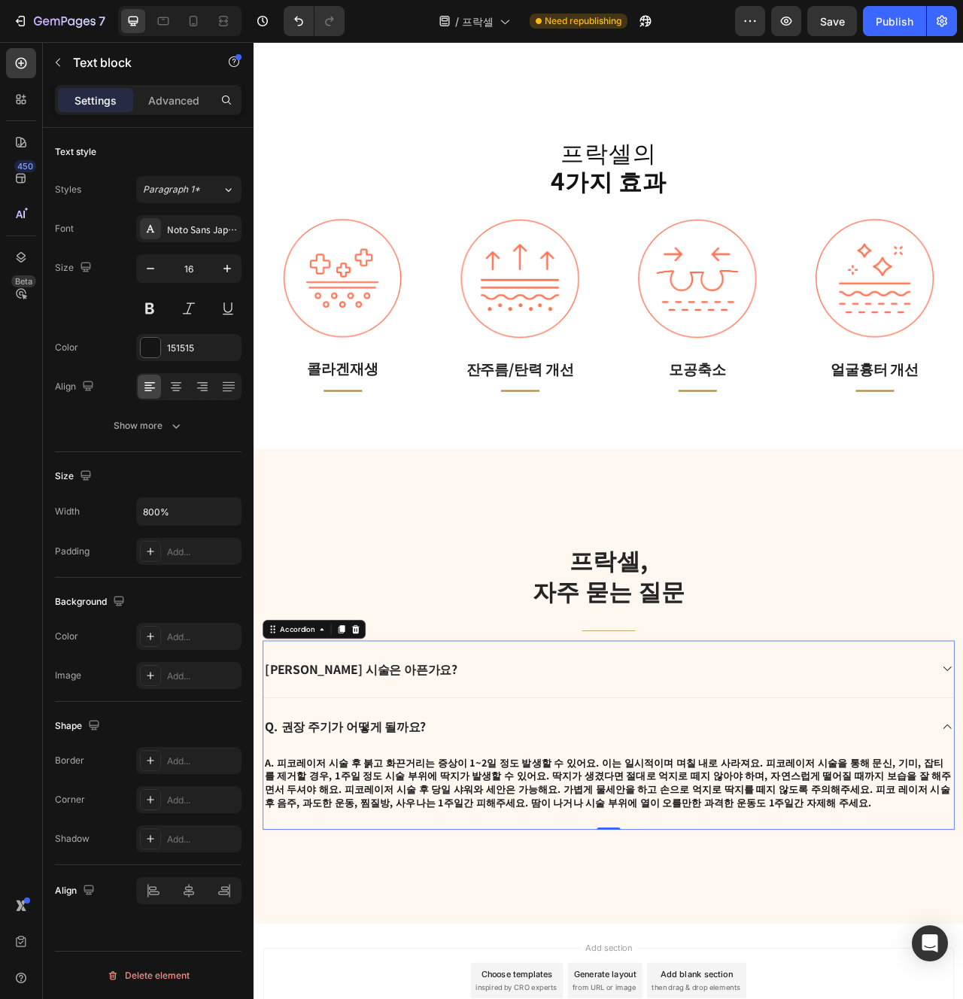
click at [613, 996] on strong "A. 피코레이저 시술 후 붉고 화끈거리는 증상이 1~2일 정도 발생할 수 있어요. 이는 일시적이며 며칠 내로 사라져요. 피코레이저 시술을 통해…" at bounding box center [704, 984] width 874 height 68
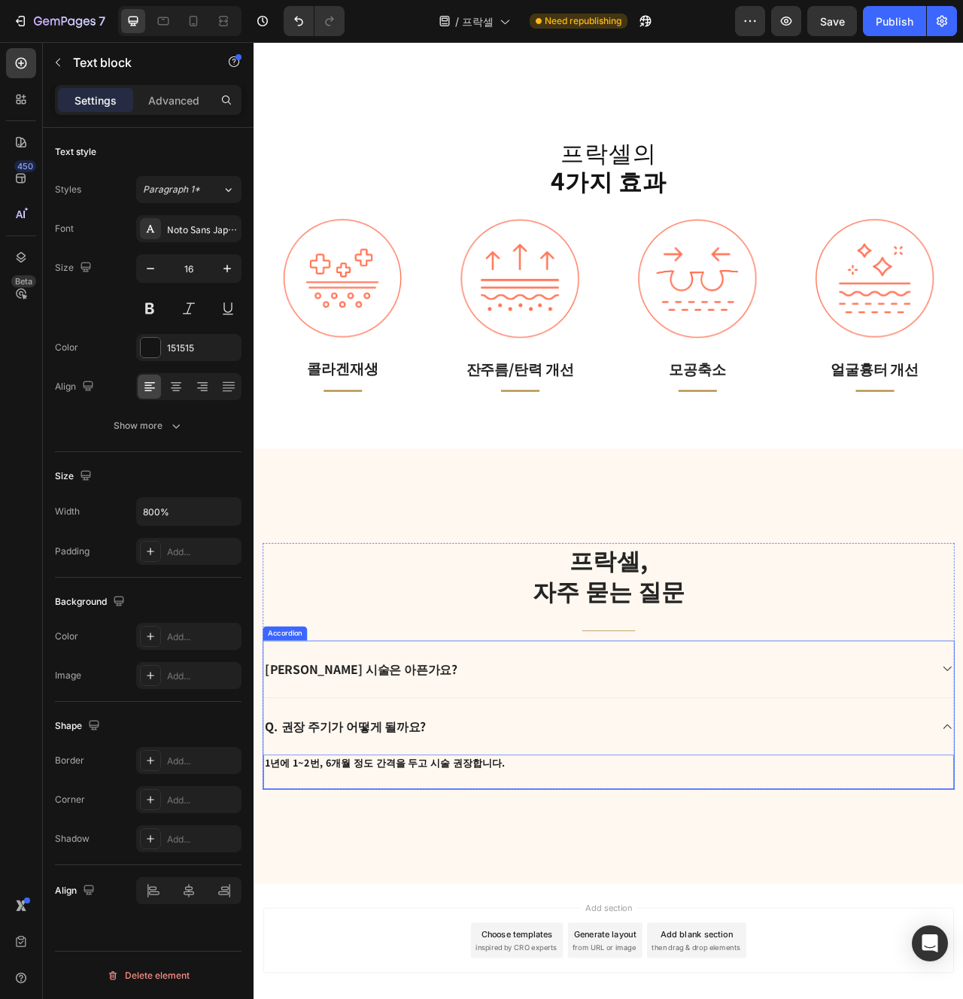
click at [533, 911] on div "Q. 권장 주기가 어떻게 될까요?" at bounding box center [691, 913] width 850 height 24
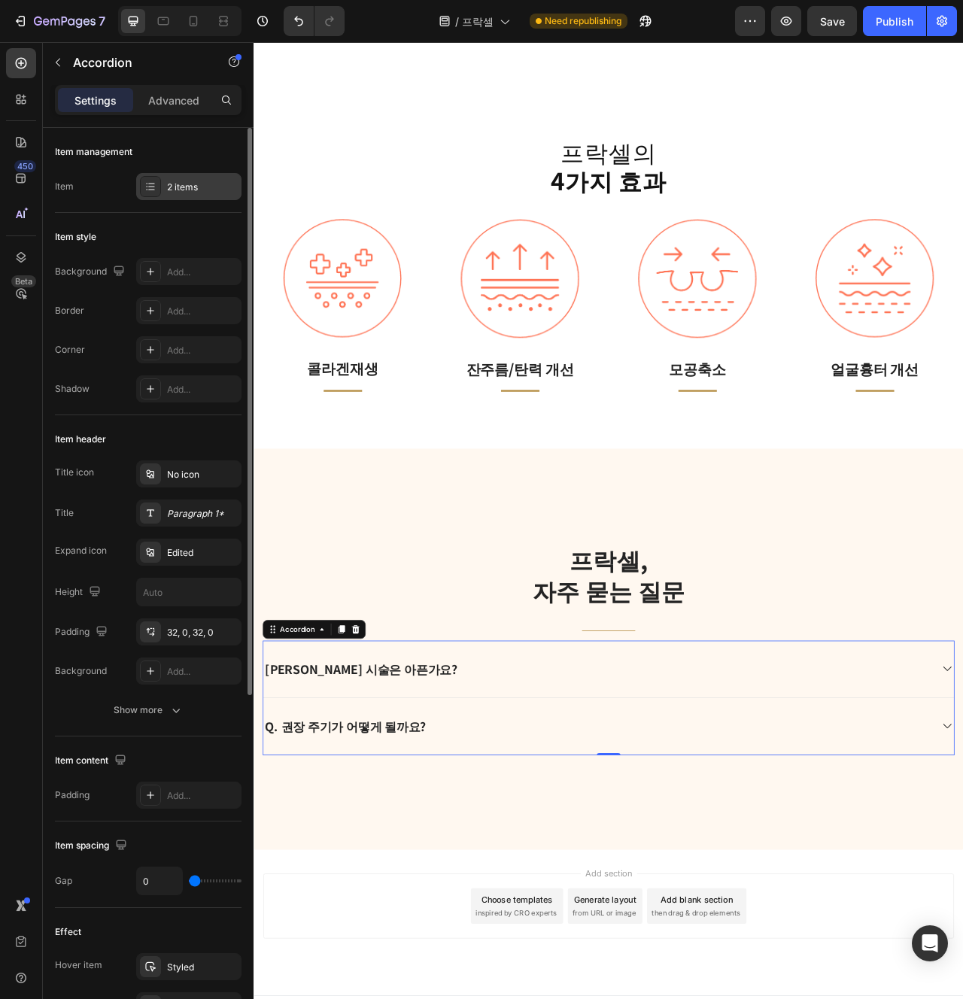
click at [199, 196] on div "2 items" at bounding box center [188, 186] width 105 height 27
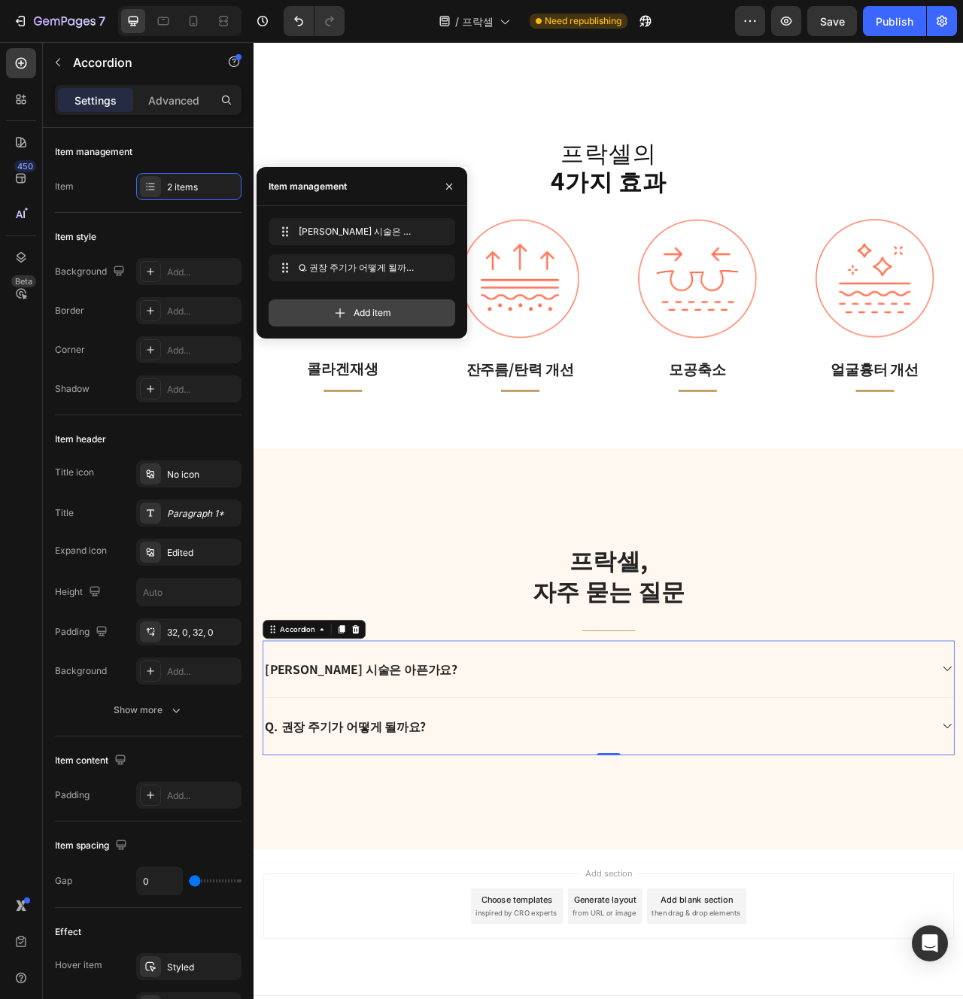
click at [342, 324] on div "Add item" at bounding box center [362, 312] width 187 height 27
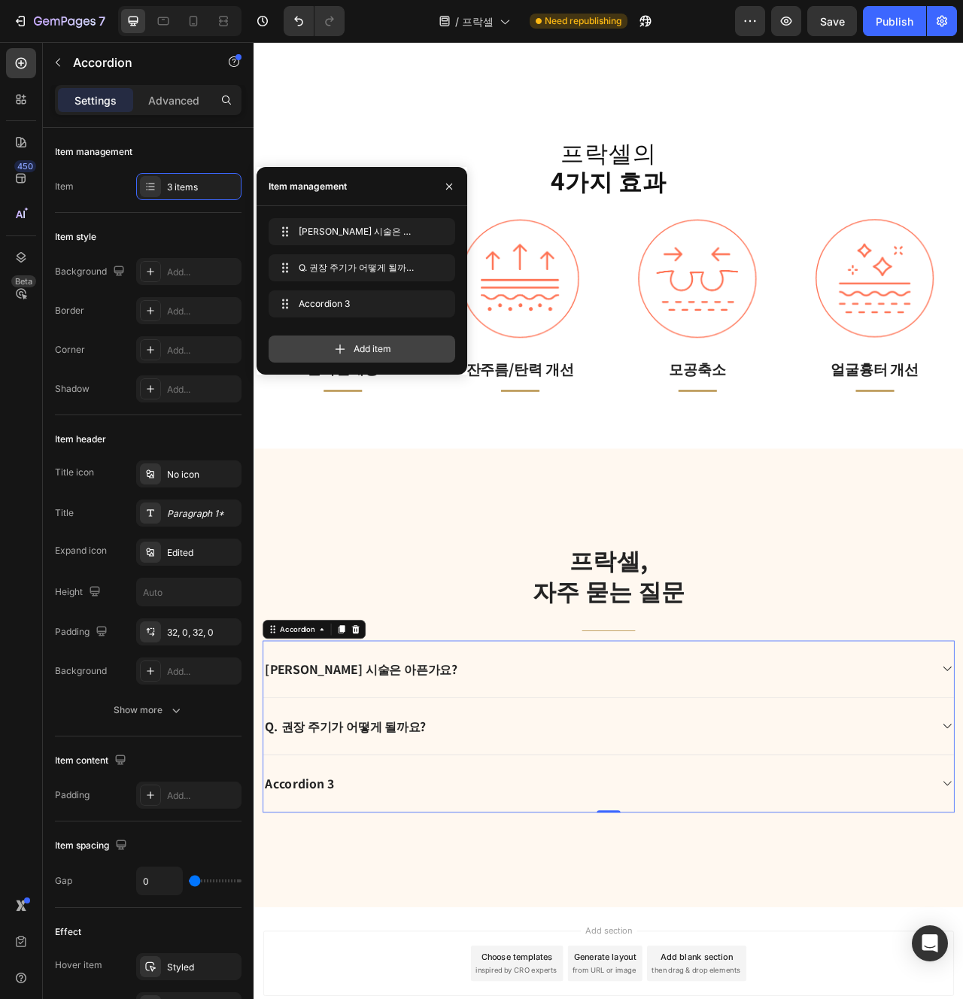
click at [369, 356] on div "Add item" at bounding box center [362, 349] width 187 height 27
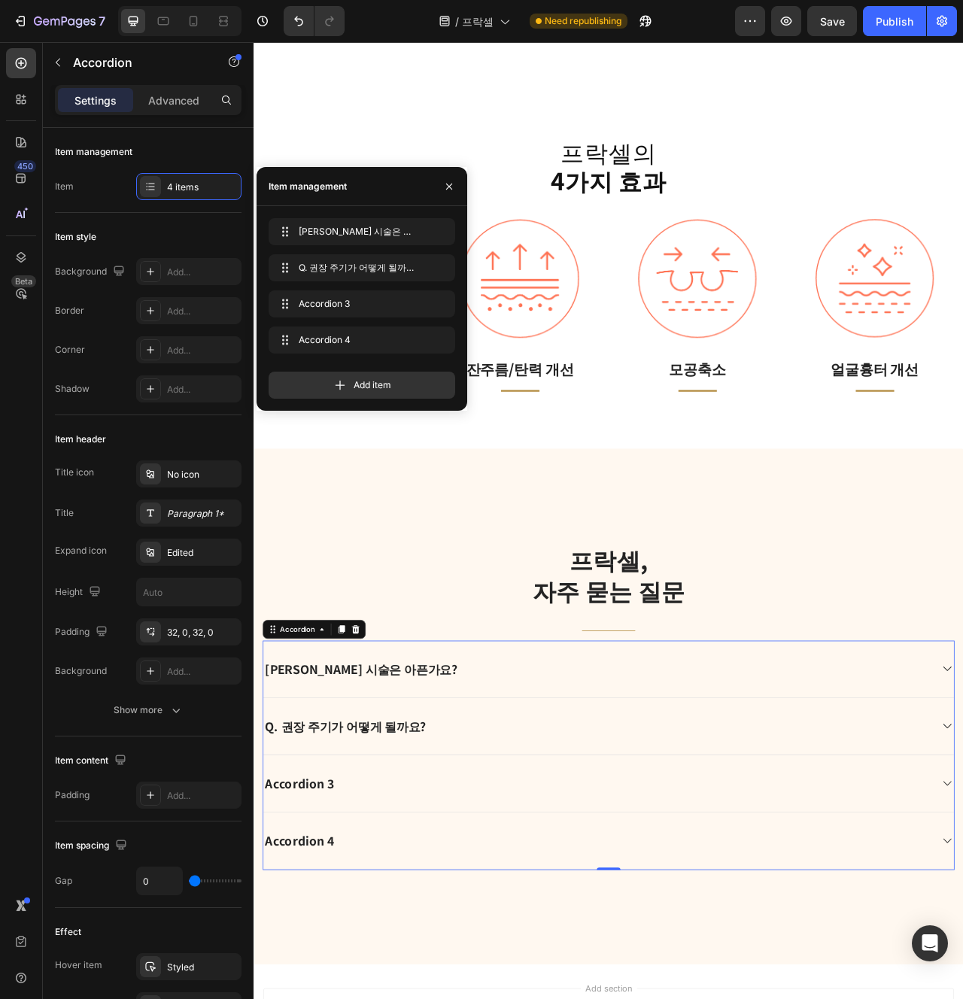
click at [324, 980] on div "Accordion 3" at bounding box center [312, 986] width 93 height 24
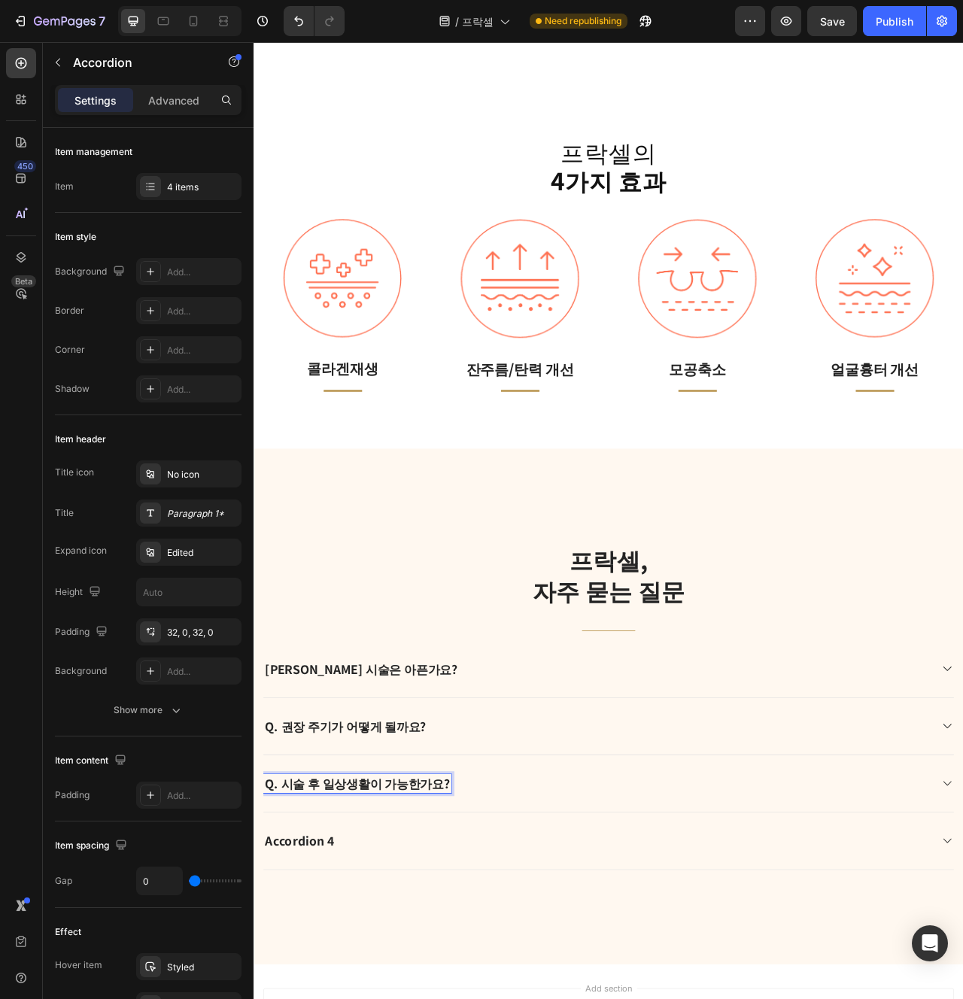
click at [511, 999] on div "Q. 시술 후 일상생활이 가능한가요?" at bounding box center [705, 986] width 879 height 73
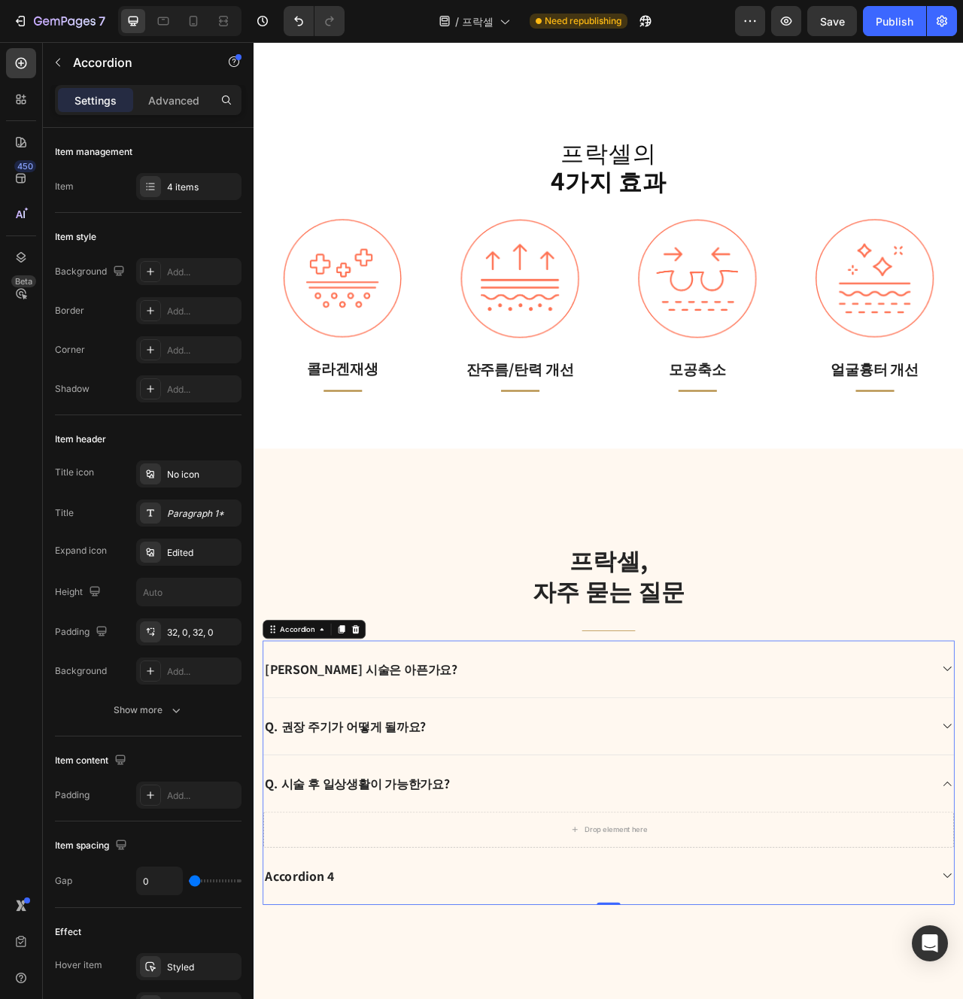
click at [453, 921] on div "Q. 권장 주기가 어떻게 될까요?" at bounding box center [691, 913] width 850 height 24
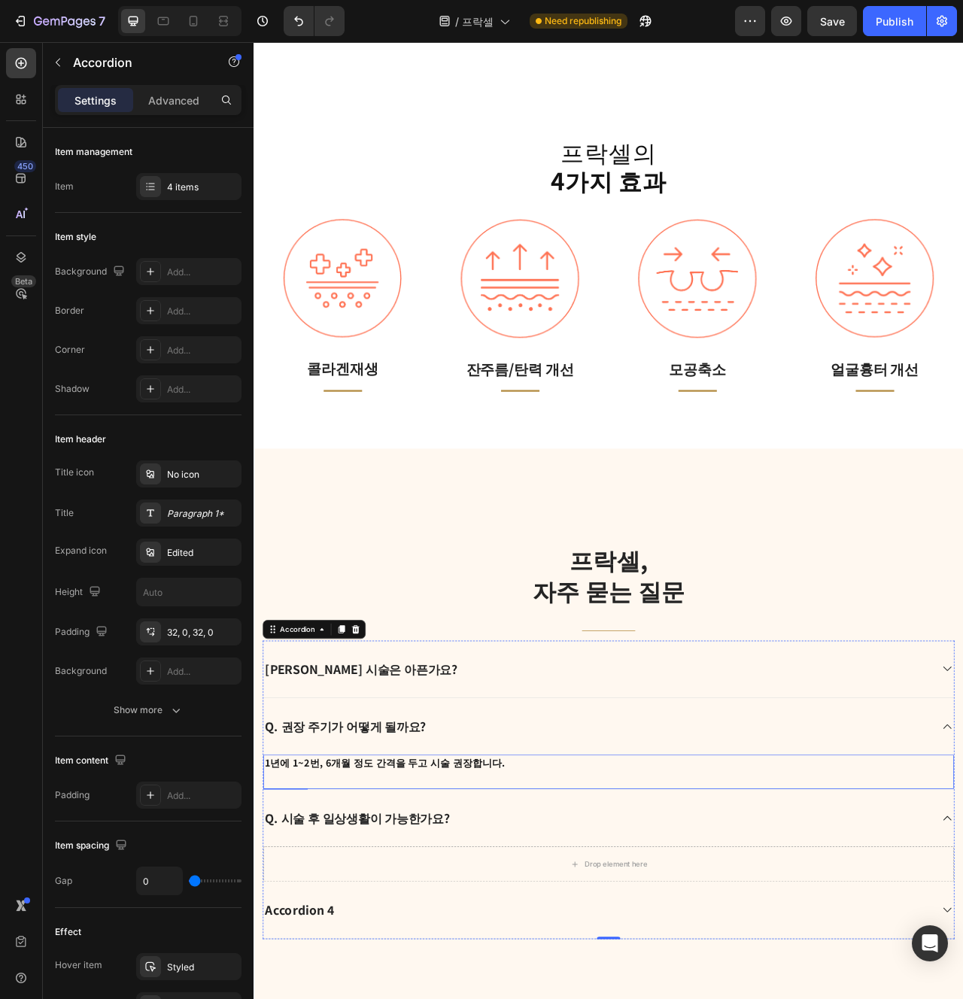
click at [564, 966] on p "1년에 1~2번, 6개월 정도 간격을 두고 시술 권장합니다." at bounding box center [705, 958] width 876 height 17
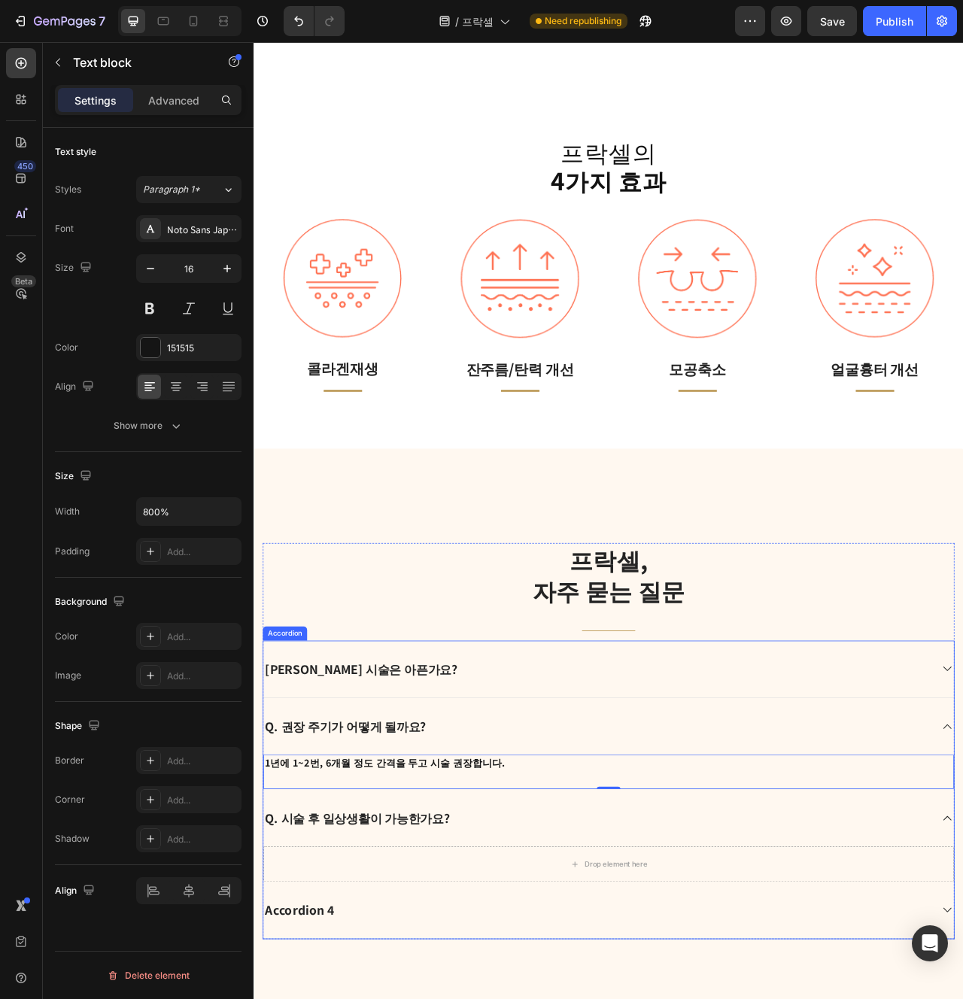
click at [861, 899] on div "Q. 권장 주기가 어떻게 될까요?" at bounding box center [705, 913] width 879 height 72
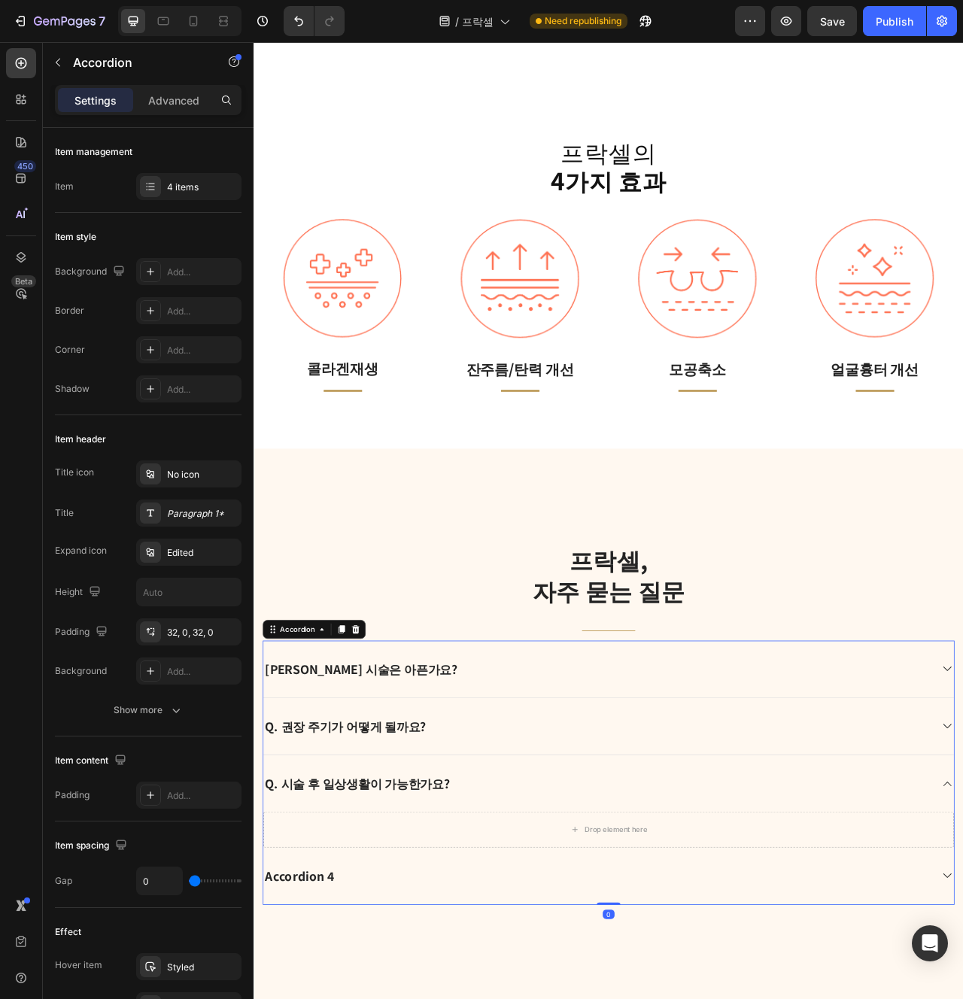
click at [877, 917] on div "Q. 권장 주기가 어떻게 될까요?" at bounding box center [691, 913] width 850 height 24
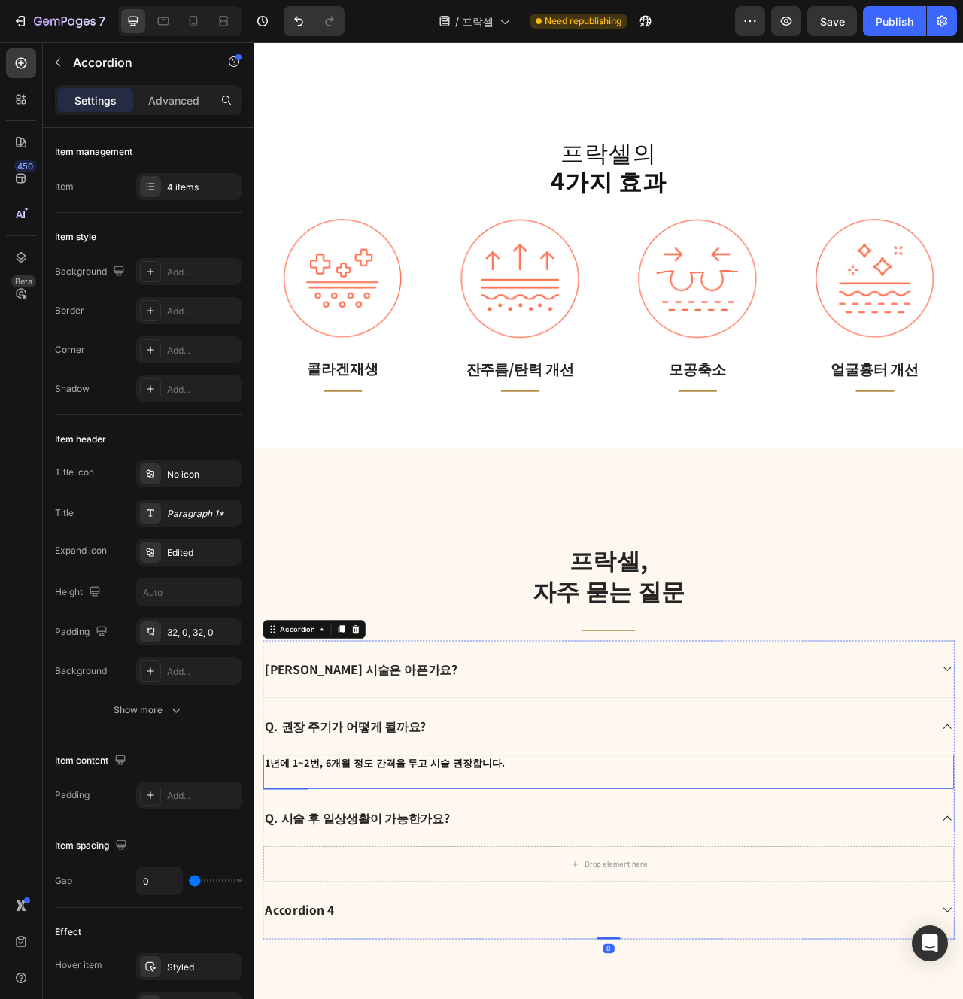
click at [899, 966] on p "1년에 1~2번, 6개월 정도 간격을 두고 시술 권장합니다." at bounding box center [705, 958] width 876 height 17
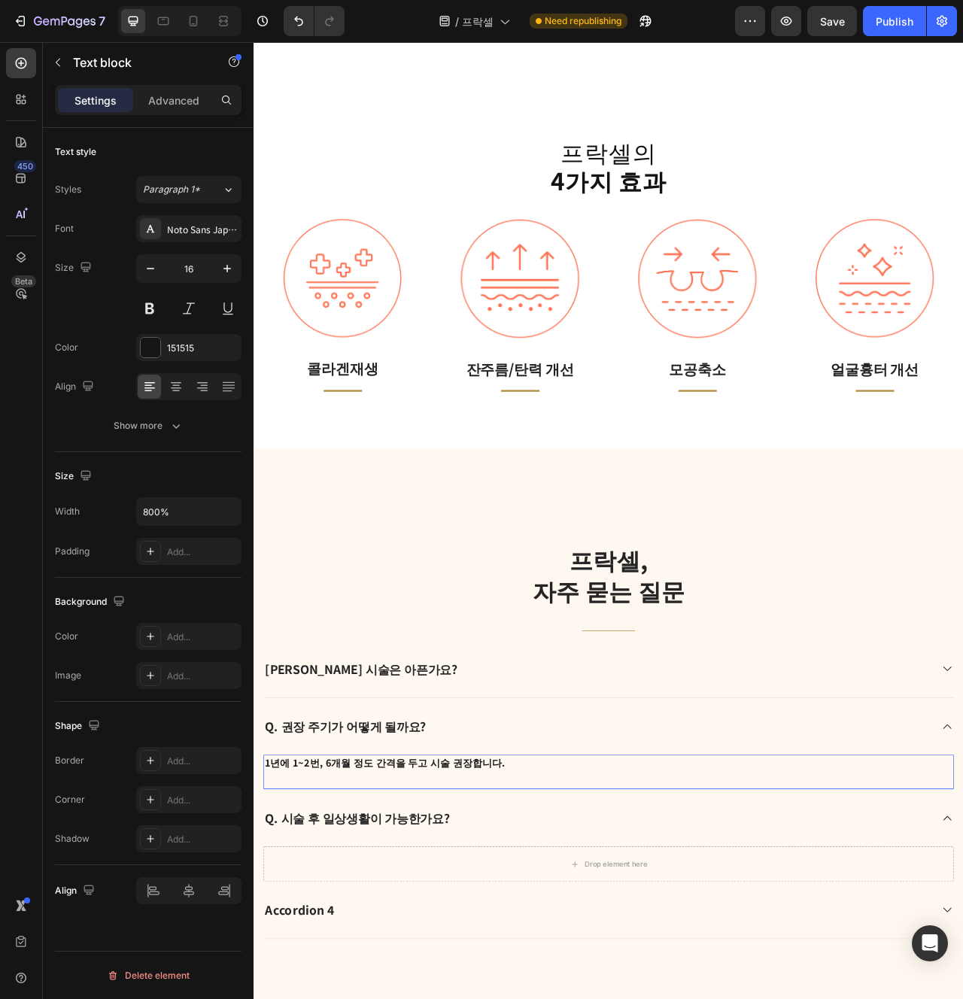
click at [716, 966] on p "1년에 1~2번, 6개월 정도 간격을 두고 시술 권장합니다." at bounding box center [705, 958] width 876 height 17
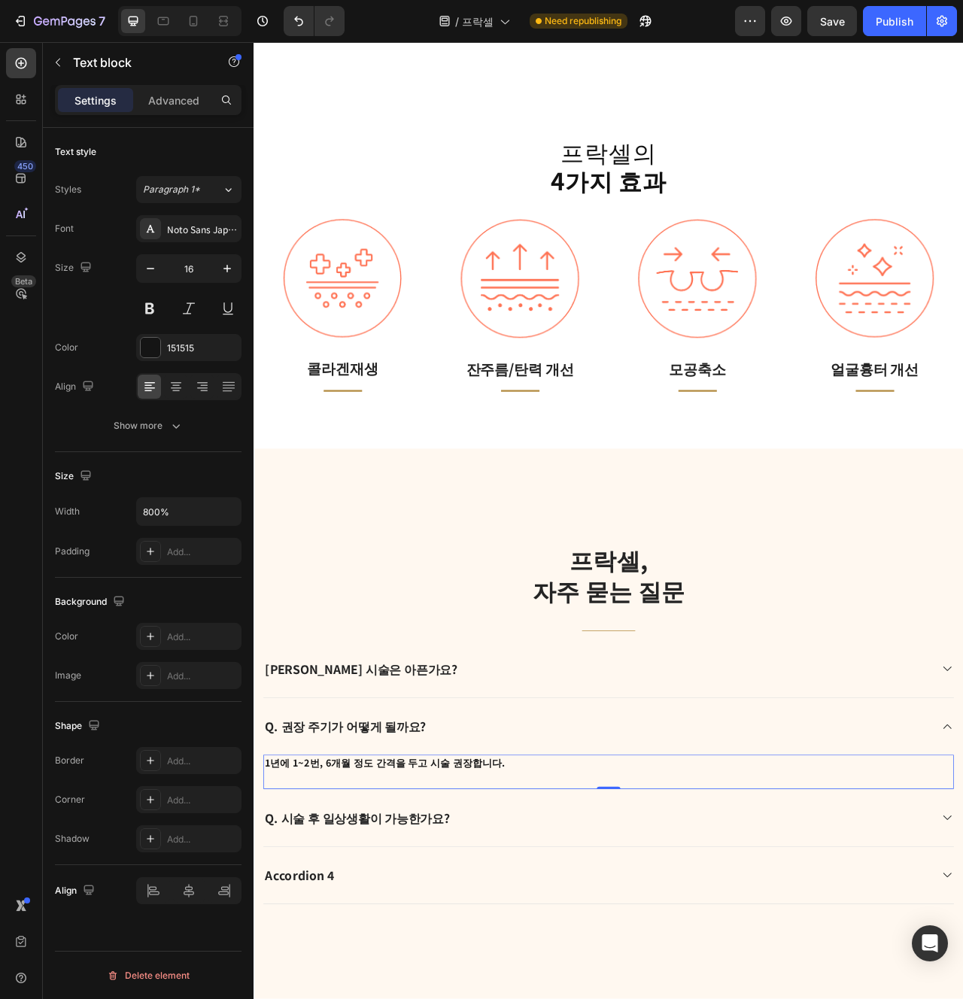
click at [472, 965] on strong "1년에 1~2번, 6개월 정도 간격을 두고 시술 권장합니다." at bounding box center [420, 959] width 306 height 18
click at [557, 845] on div "[PERSON_NAME] 시술은 아픈가요?" at bounding box center [691, 840] width 850 height 24
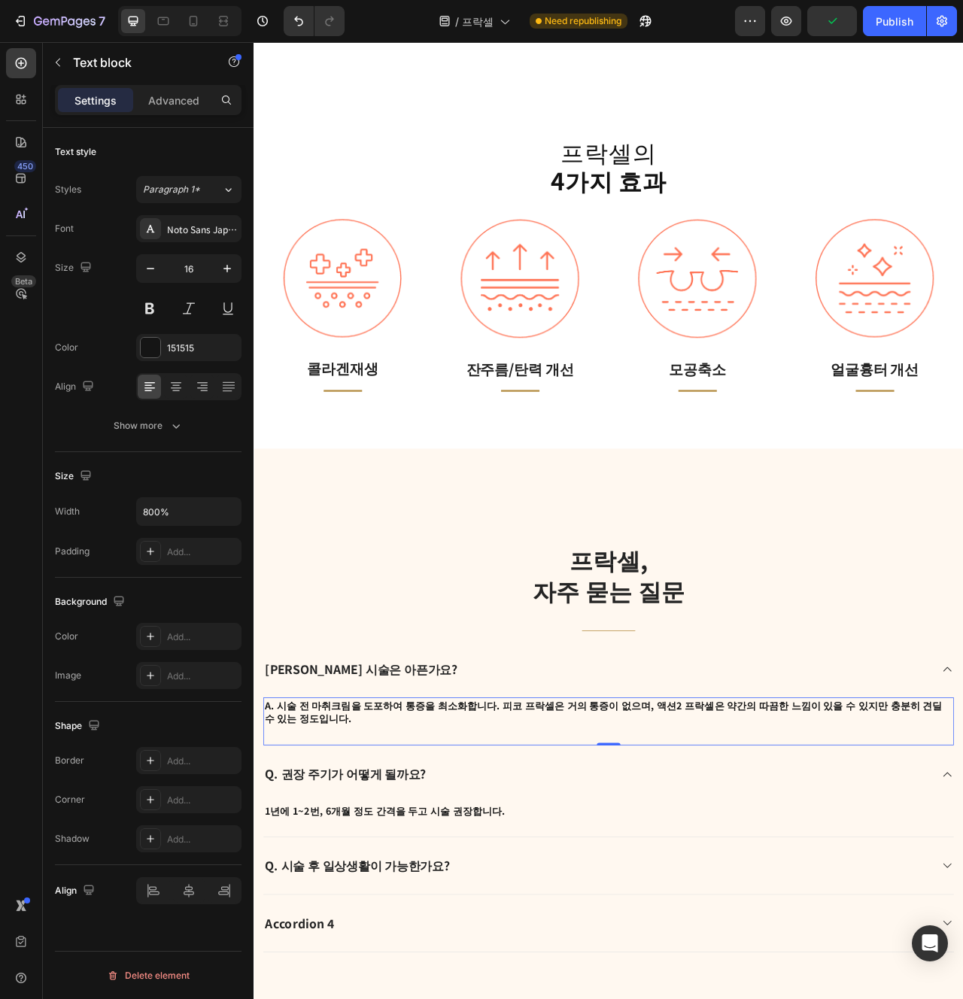
click at [456, 881] on p "A. 시술 전 마취크림을 도포하여 통증을 최소화합니다. 피코 프락셀은 거의 통증이 없으며, 액션2 프락셀은 약간의 따끔한 느낌이 있을 수 있지…" at bounding box center [705, 894] width 876 height 34
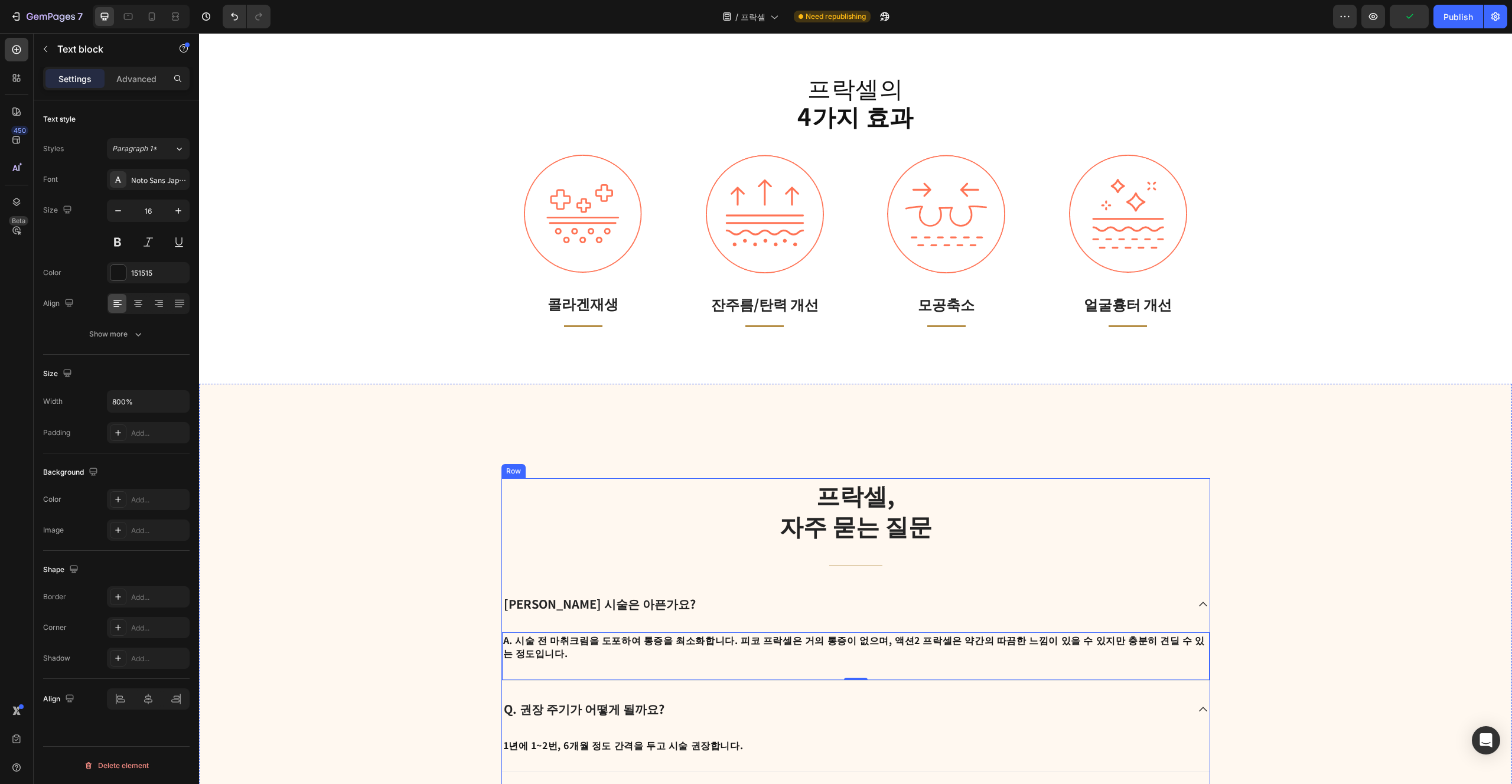
scroll to position [1634, 0]
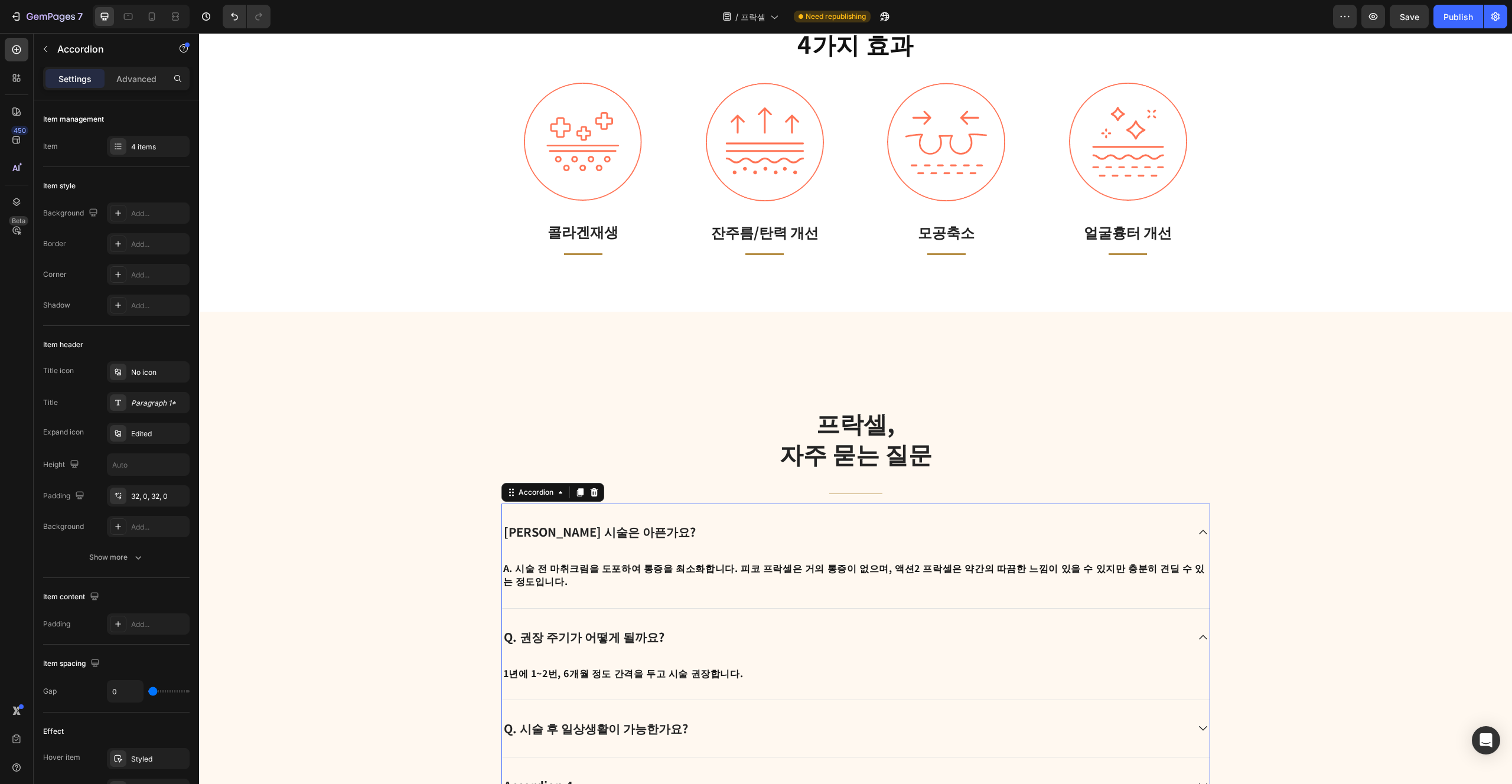
click at [755, 609] on div "Q. 권장 주기가 어떻게 될까요?" at bounding box center [856, 637] width 708 height 57
click at [755, 609] on div "Q. 권장 주기가 어떻게 될까요?" at bounding box center [856, 637] width 708 height 57
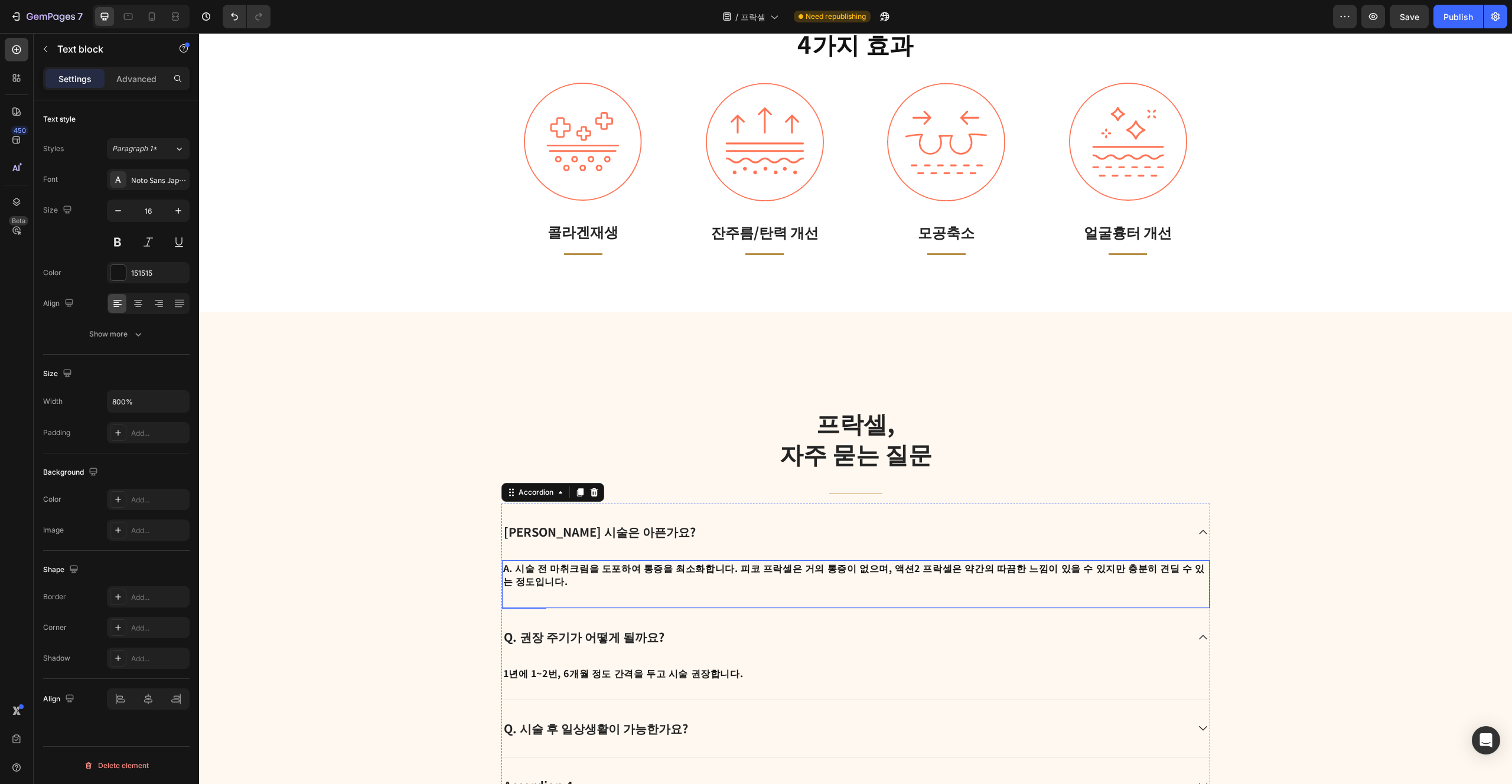
click at [755, 566] on p "A. 시술 전 마취크림을 도포하여 통증을 최소화합니다. 피코 프락셀은 거의 통증이 없으며, 액션2 프락셀은 약간의 따끔한 느낌이 있을 수 있지…" at bounding box center [856, 575] width 705 height 27
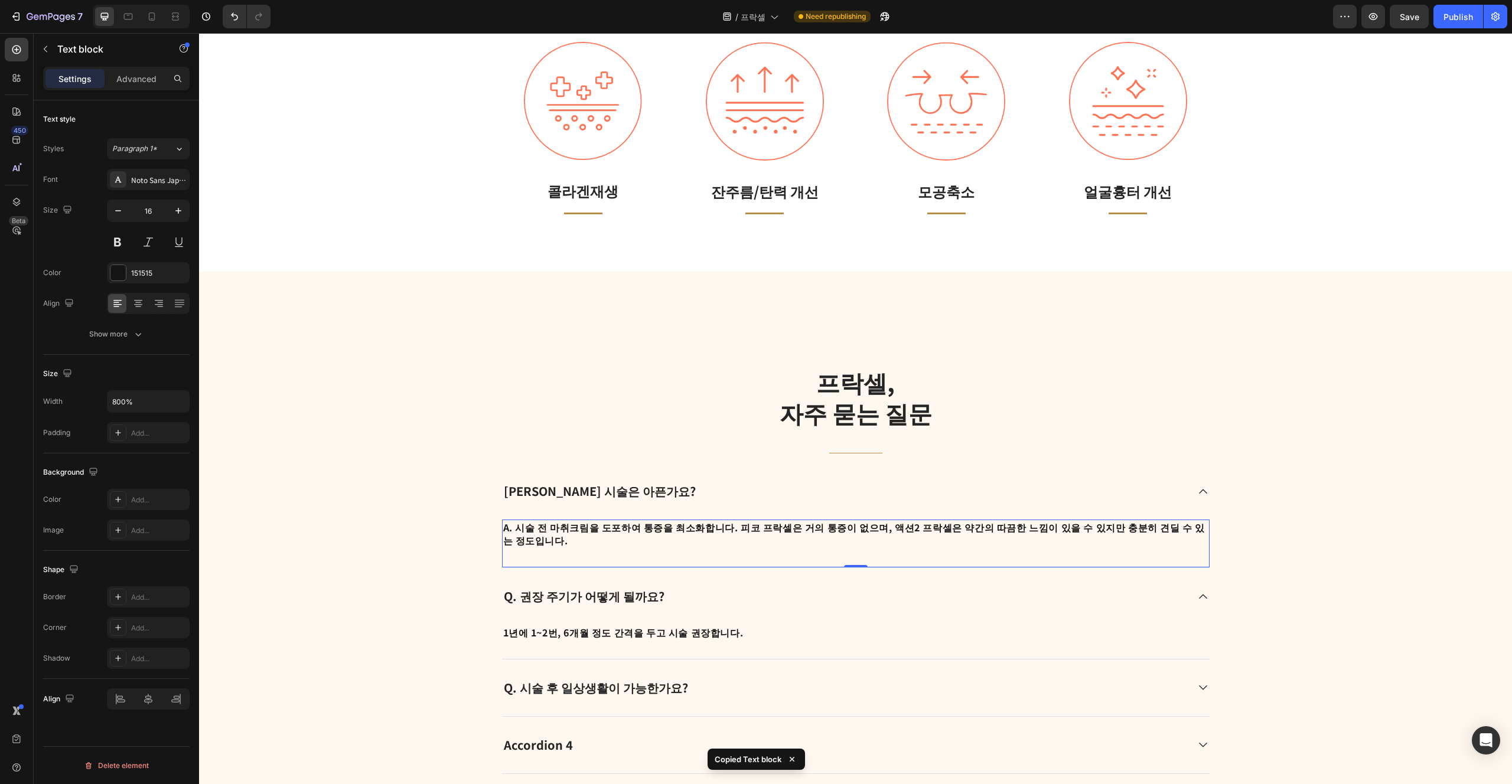
scroll to position [1686, 0]
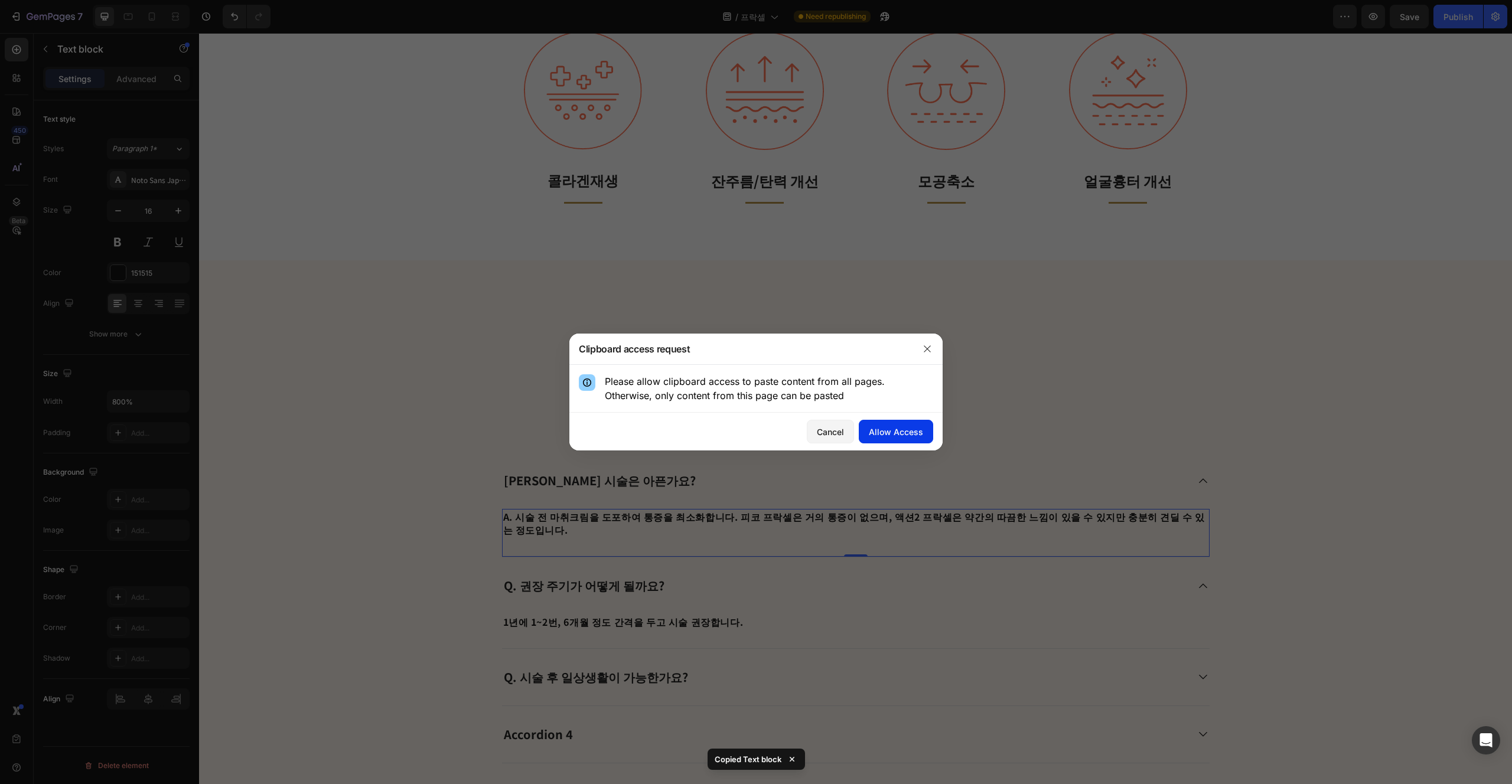
click at [755, 435] on div "Allow Access" at bounding box center [896, 432] width 54 height 13
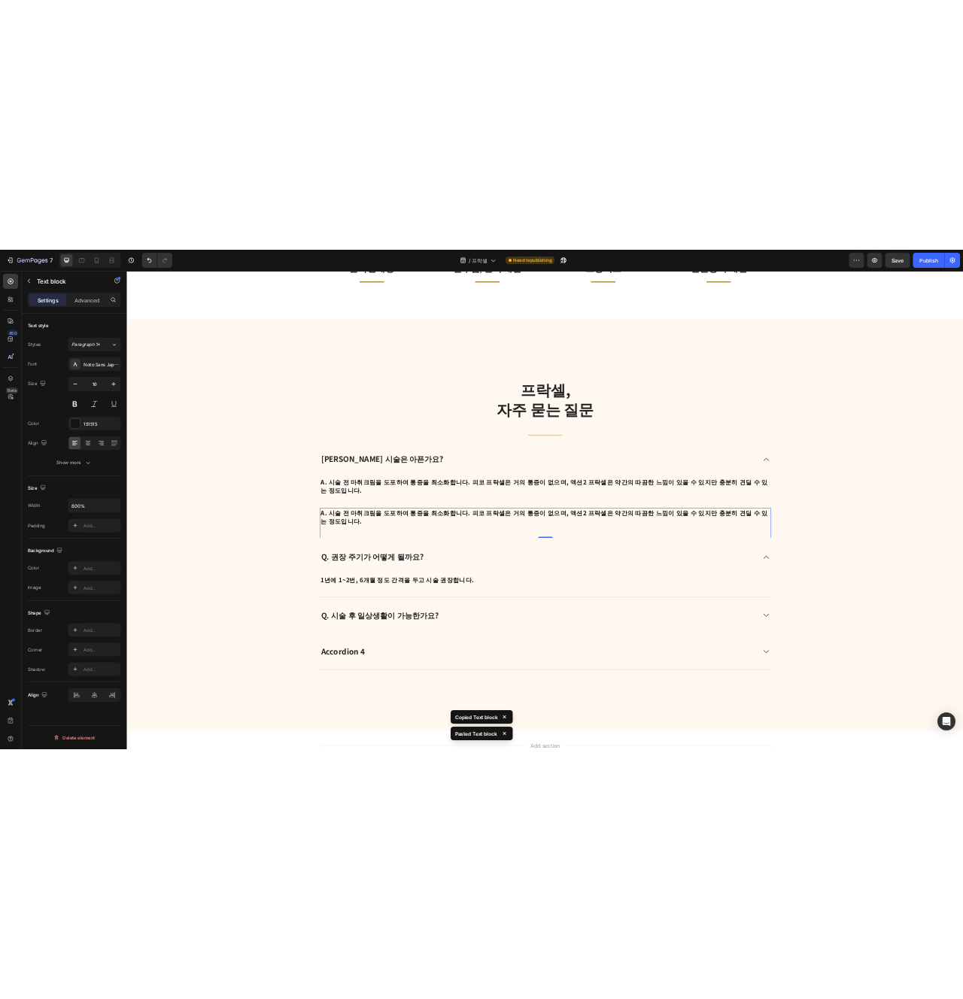
scroll to position [2396, 0]
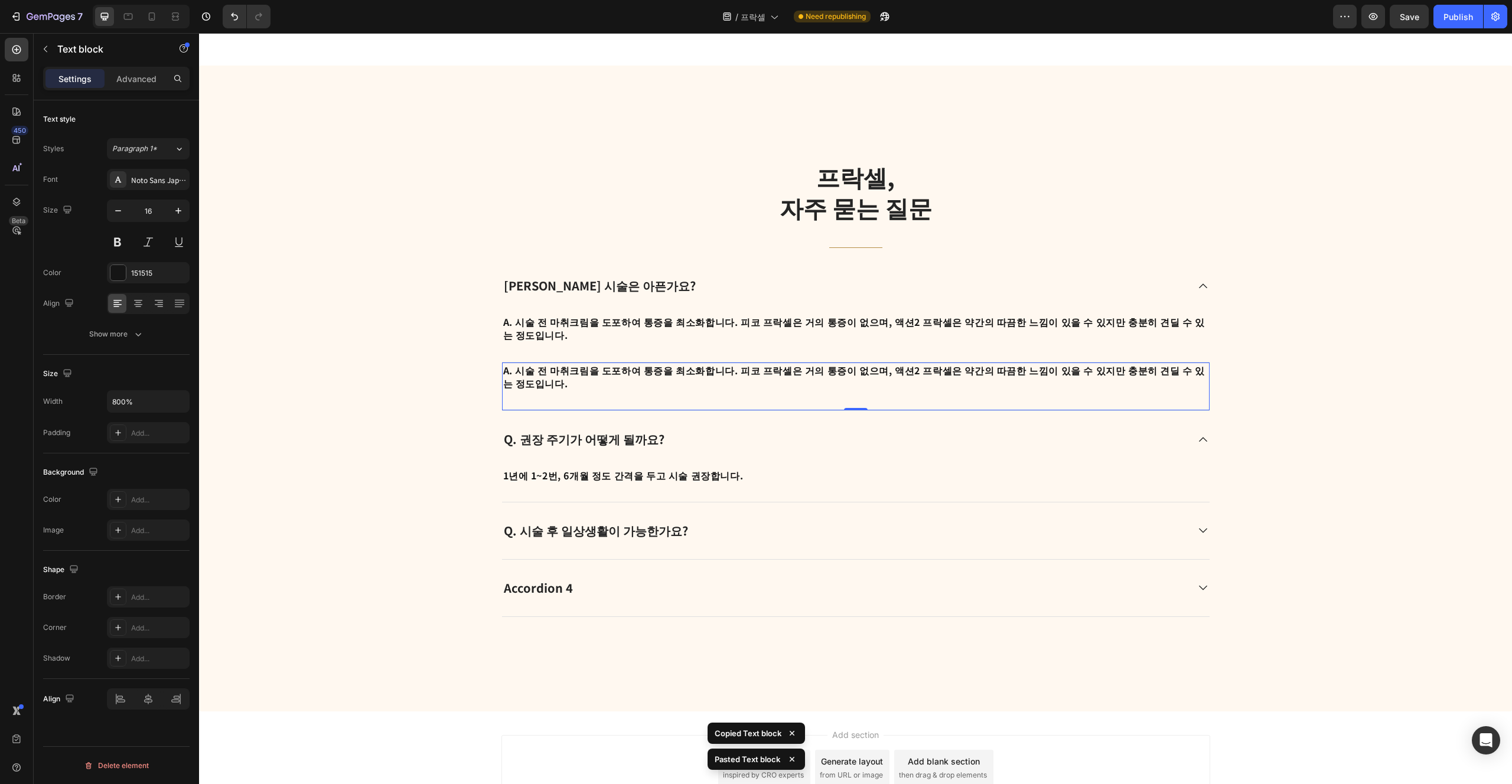
click at [545, 377] on div "A. 시술 전 마취크림을 도포하여 통증을 최소화합니다. 피코 프락셀은 거의 통증이 없으며, 액션2 프락셀은 약간의 따끔한 느낌이 있을 수 있지…" at bounding box center [856, 387] width 708 height 49
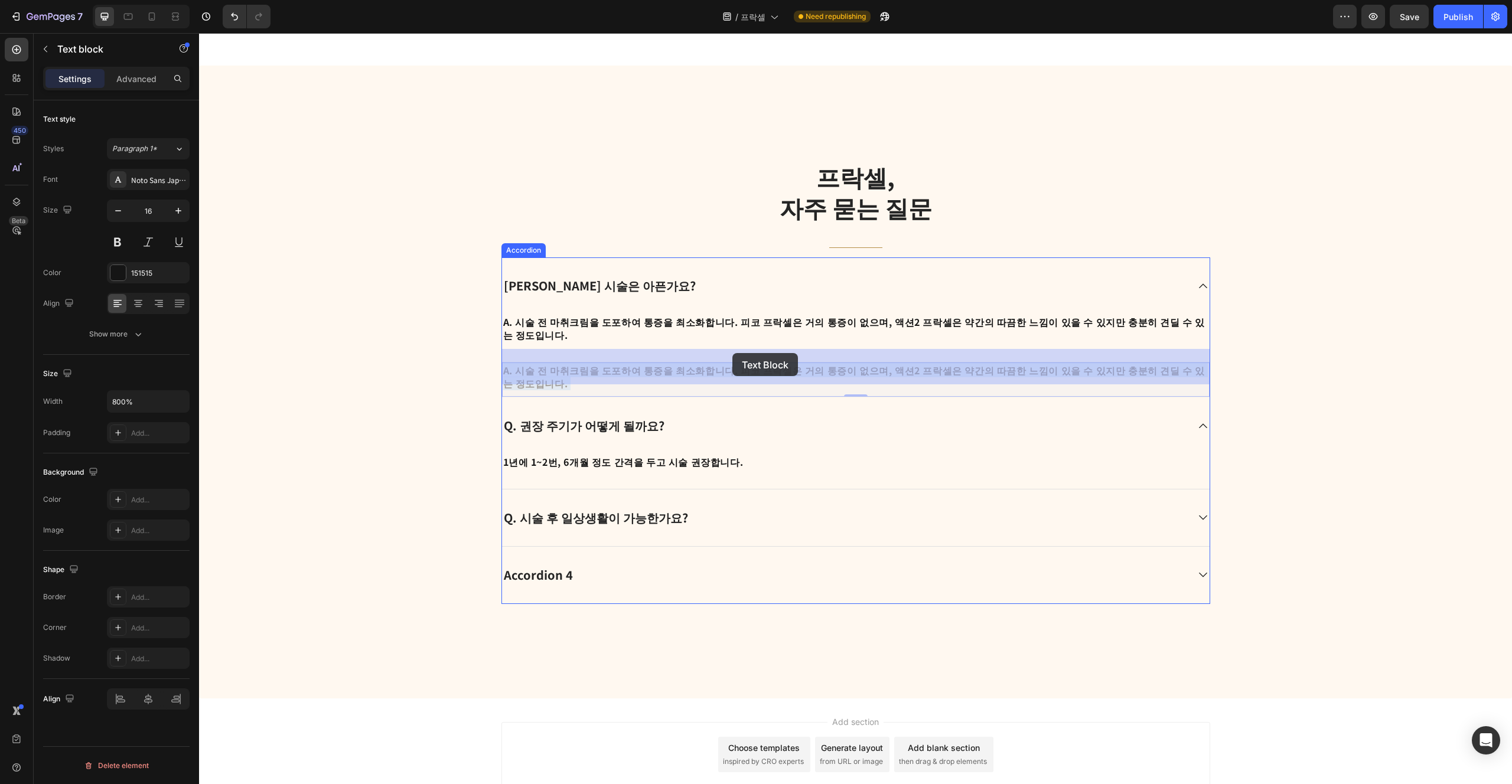
drag, startPoint x: 538, startPoint y: 350, endPoint x: 732, endPoint y: 353, distance: 194.0
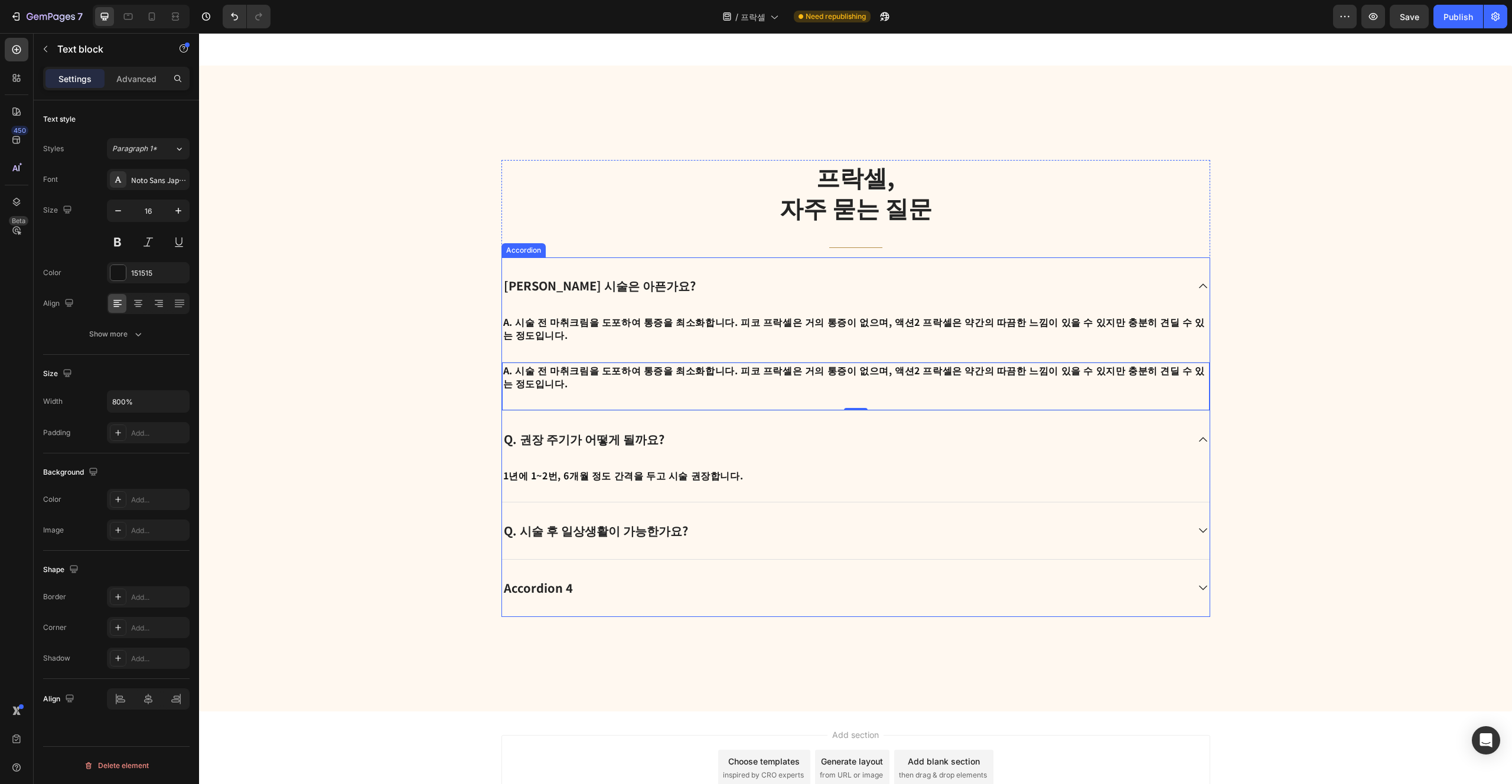
click at [755, 516] on div "Q. 시술 후 일상생활이 가능한가요?" at bounding box center [856, 531] width 708 height 57
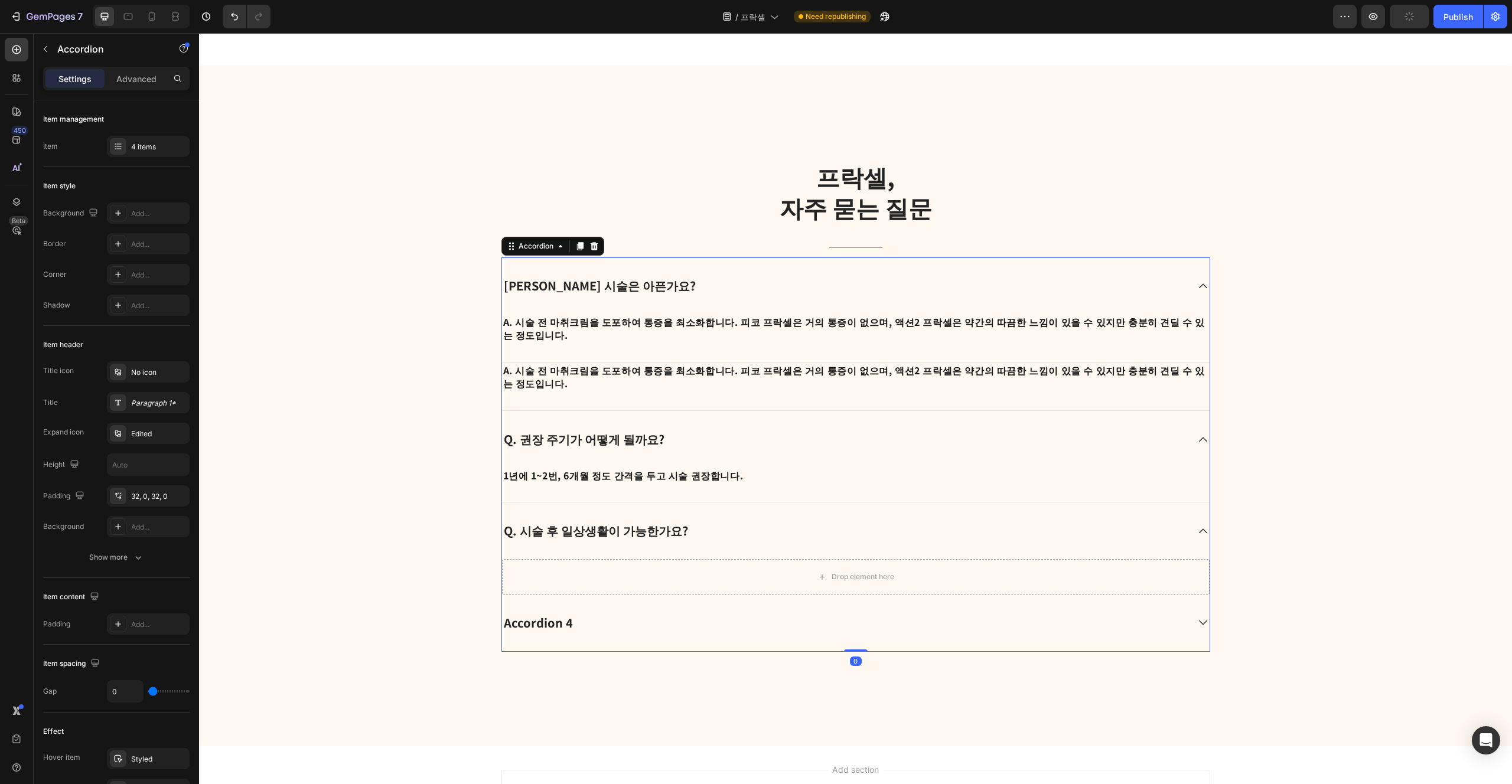
click at [755, 614] on div "Accordion 4" at bounding box center [845, 623] width 685 height 19
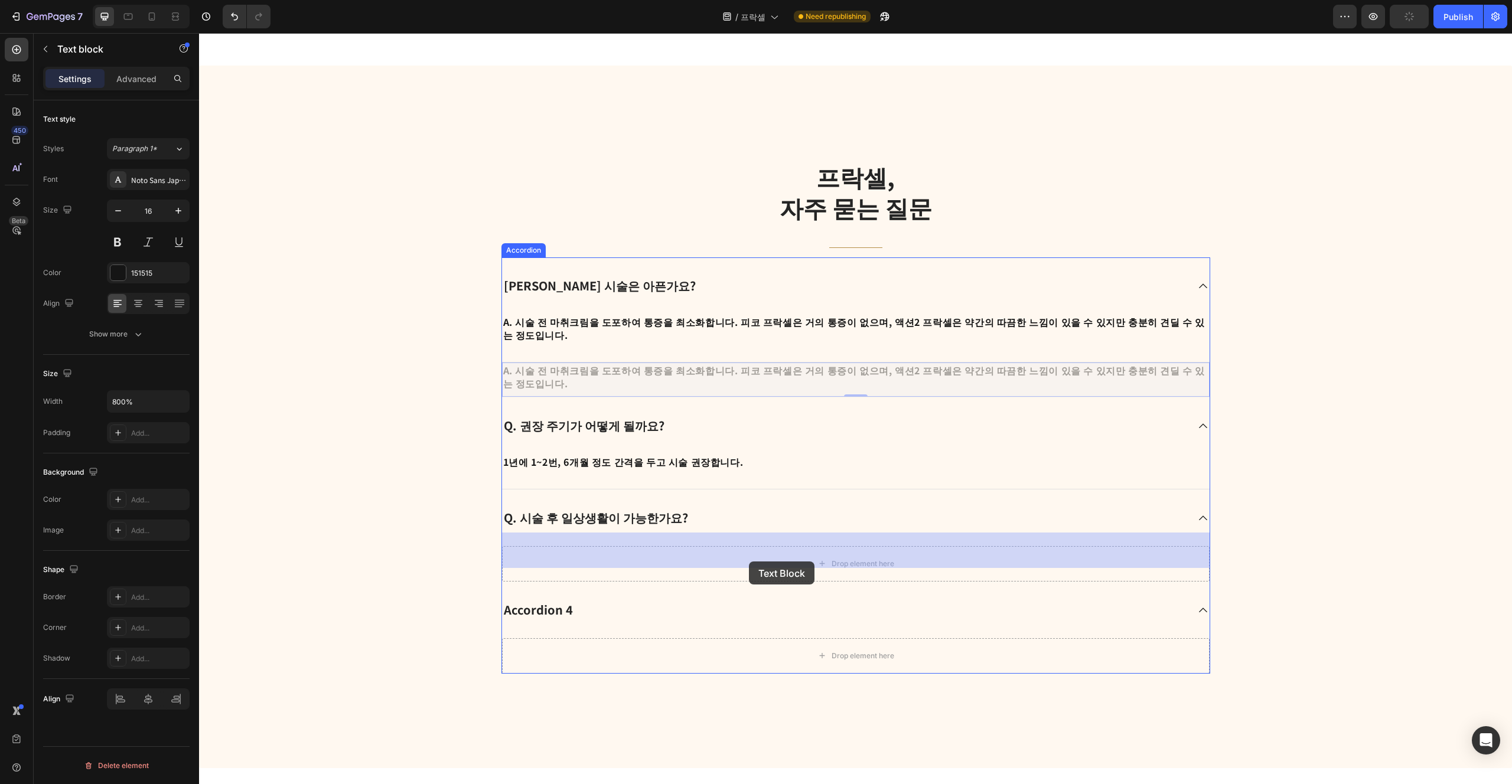
drag, startPoint x: 813, startPoint y: 355, endPoint x: 749, endPoint y: 562, distance: 216.7
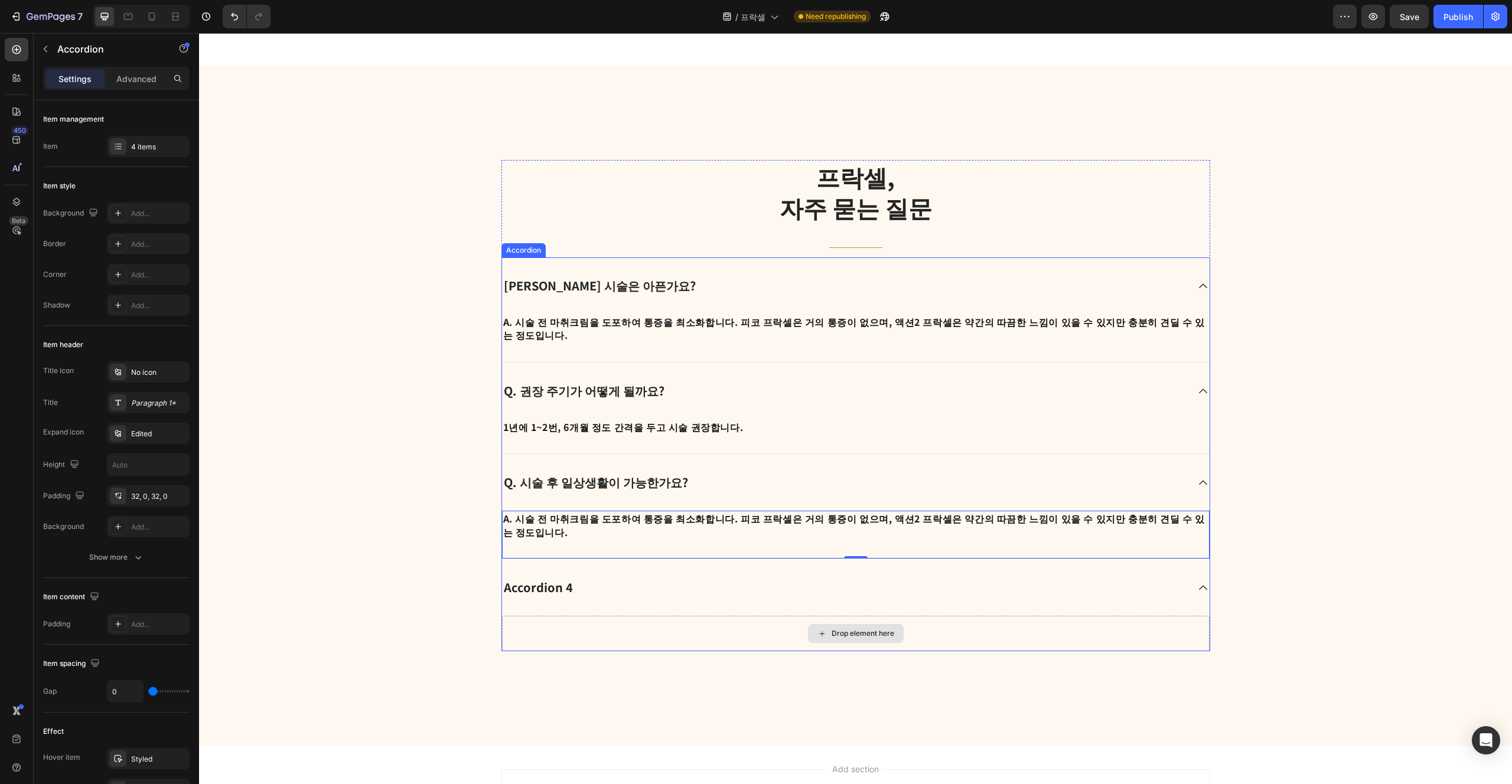
click at [755, 616] on div "Drop element here" at bounding box center [856, 633] width 708 height 35
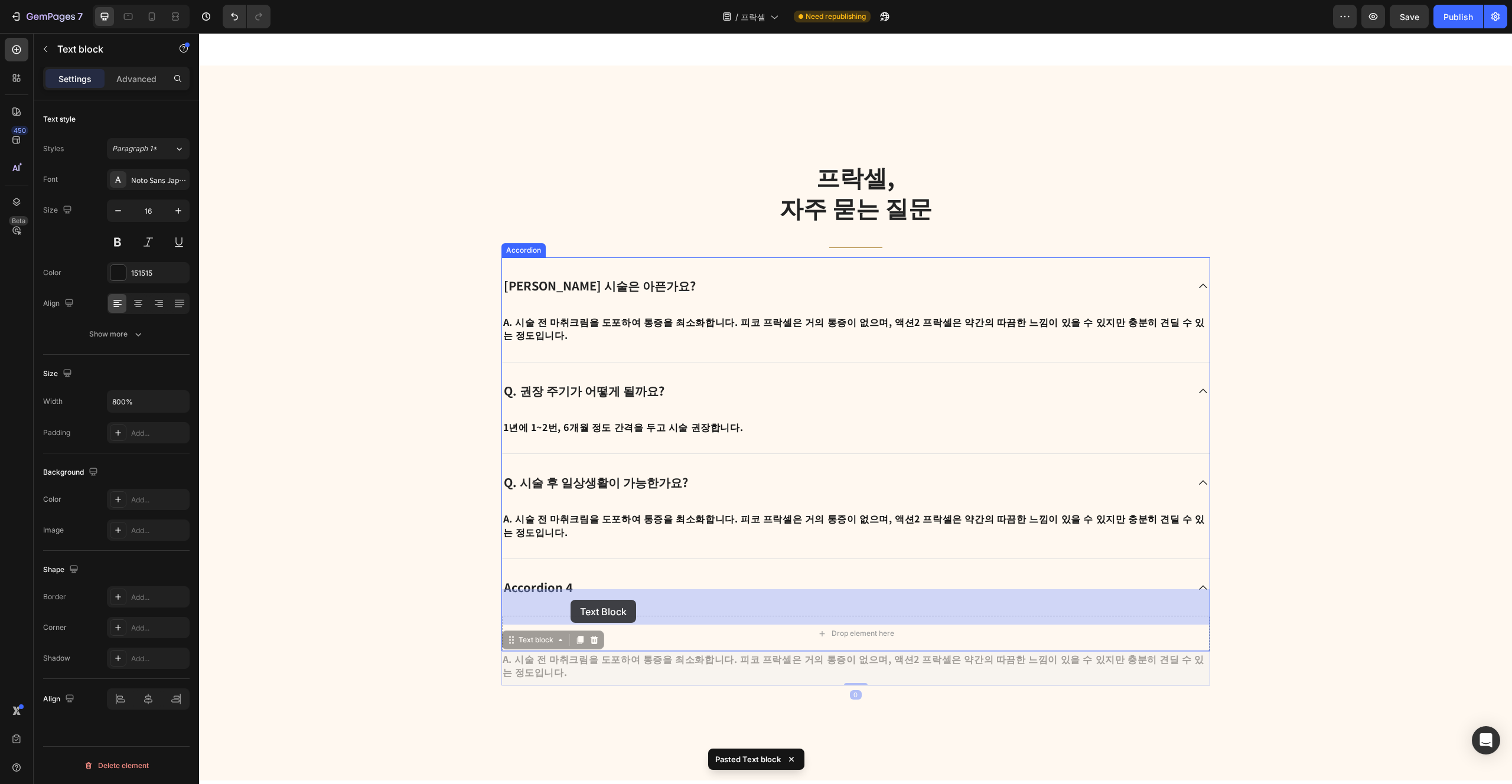
drag, startPoint x: 541, startPoint y: 607, endPoint x: 571, endPoint y: 600, distance: 30.8
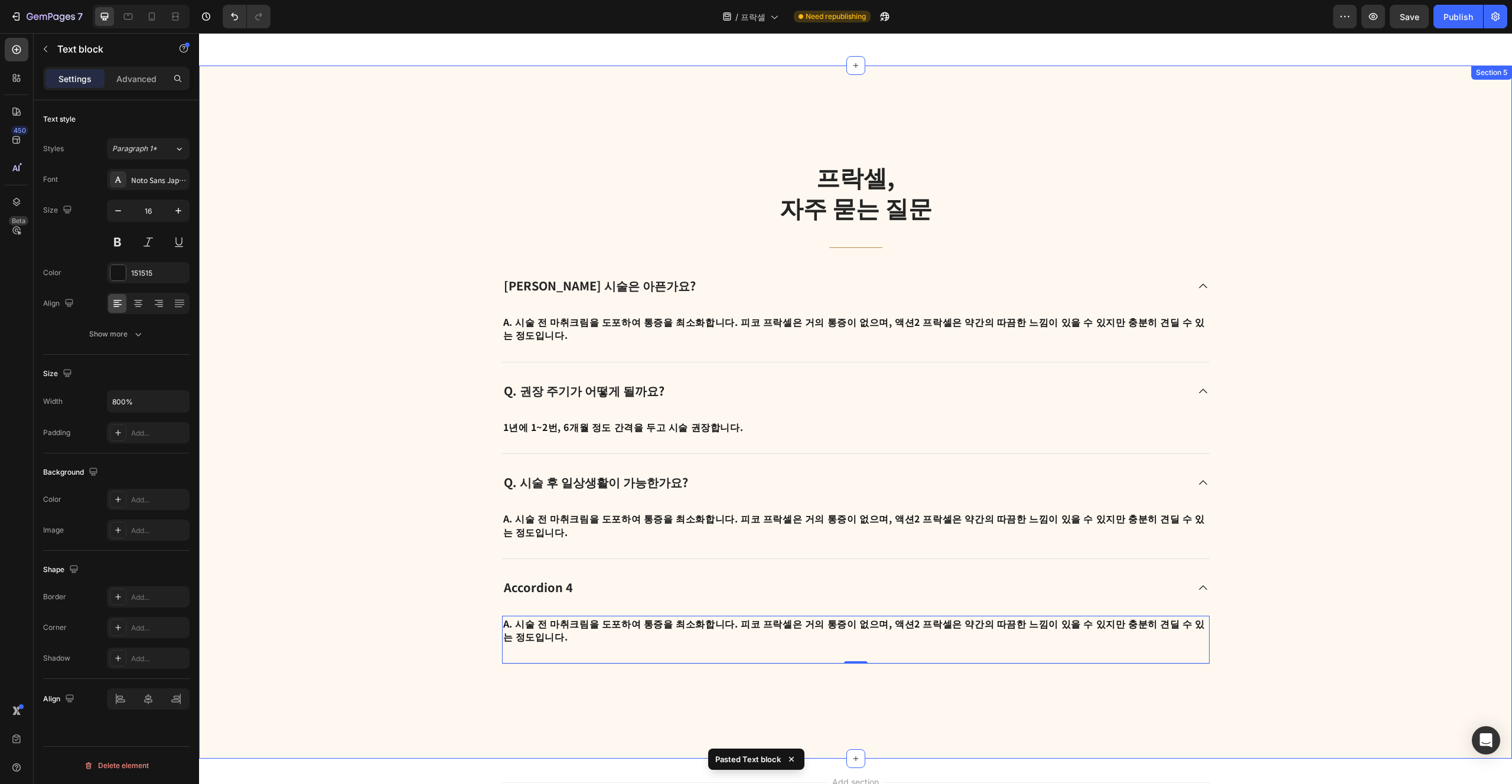
click at [755, 645] on div "프락셀, 자주 묻는 질문 Heading Title Line Q. 프락셀 시술은 아픈가요? A. 시술 전 마취크림을 도포하여 통증을 최소화합니다…" at bounding box center [856, 412] width 1313 height 693
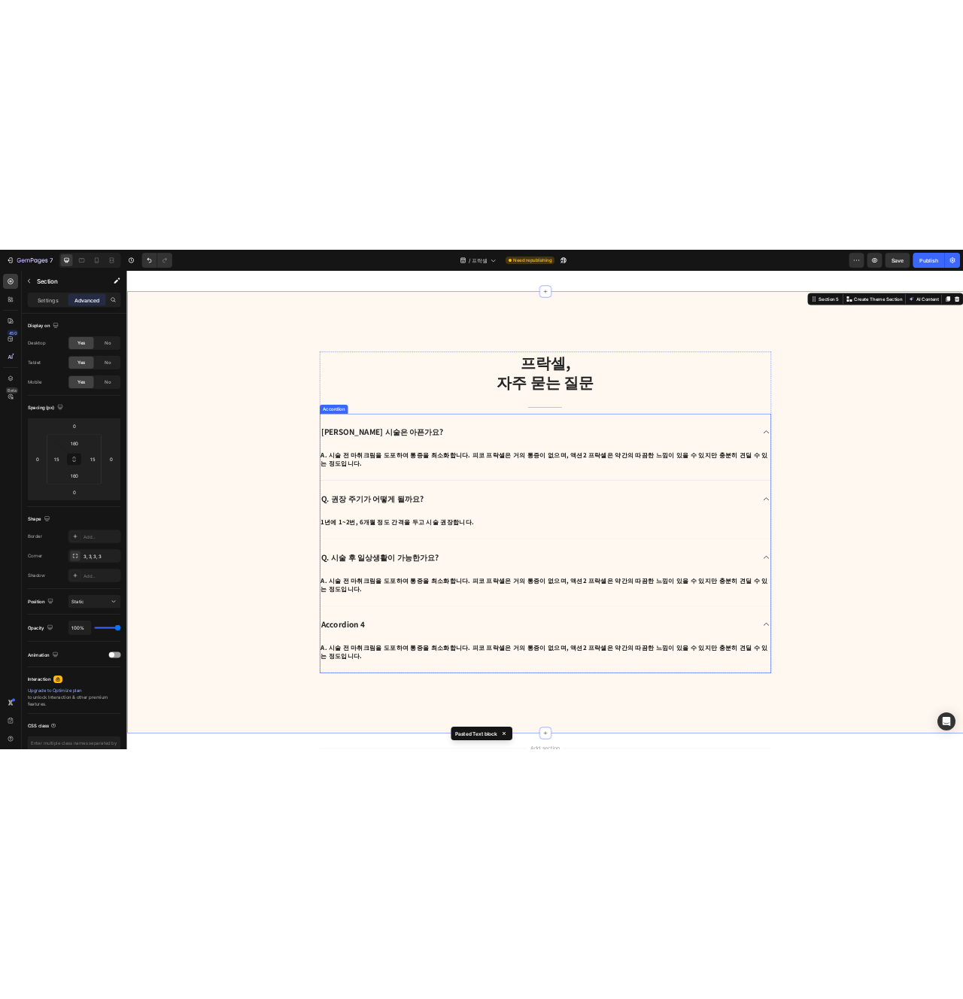
scroll to position [2269, 0]
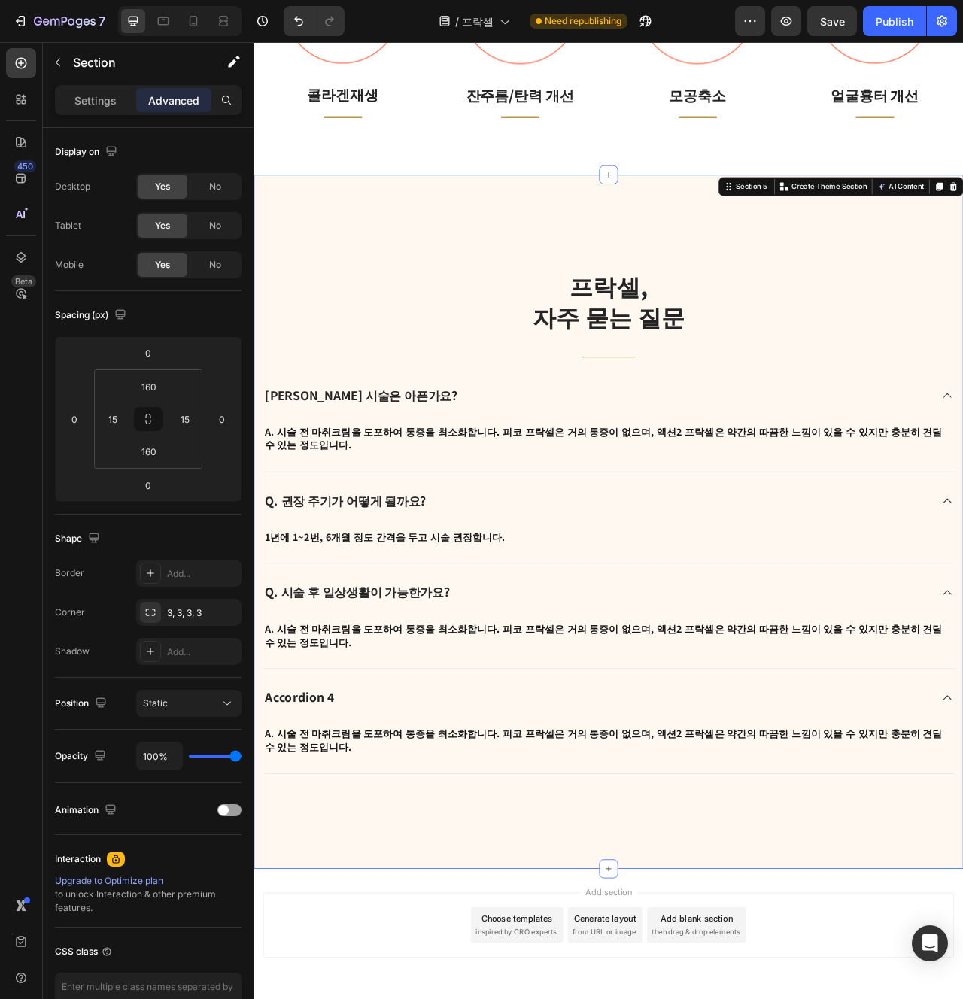
click at [482, 780] on p "A. 시술 전 마취크림을 도포하여 통증을 최소화합니다. 피코 프락셀은 거의 통증이 없으며, 액션2 프락셀은 약간의 따끔한 느낌이 있을 수 있지…" at bounding box center [705, 797] width 876 height 34
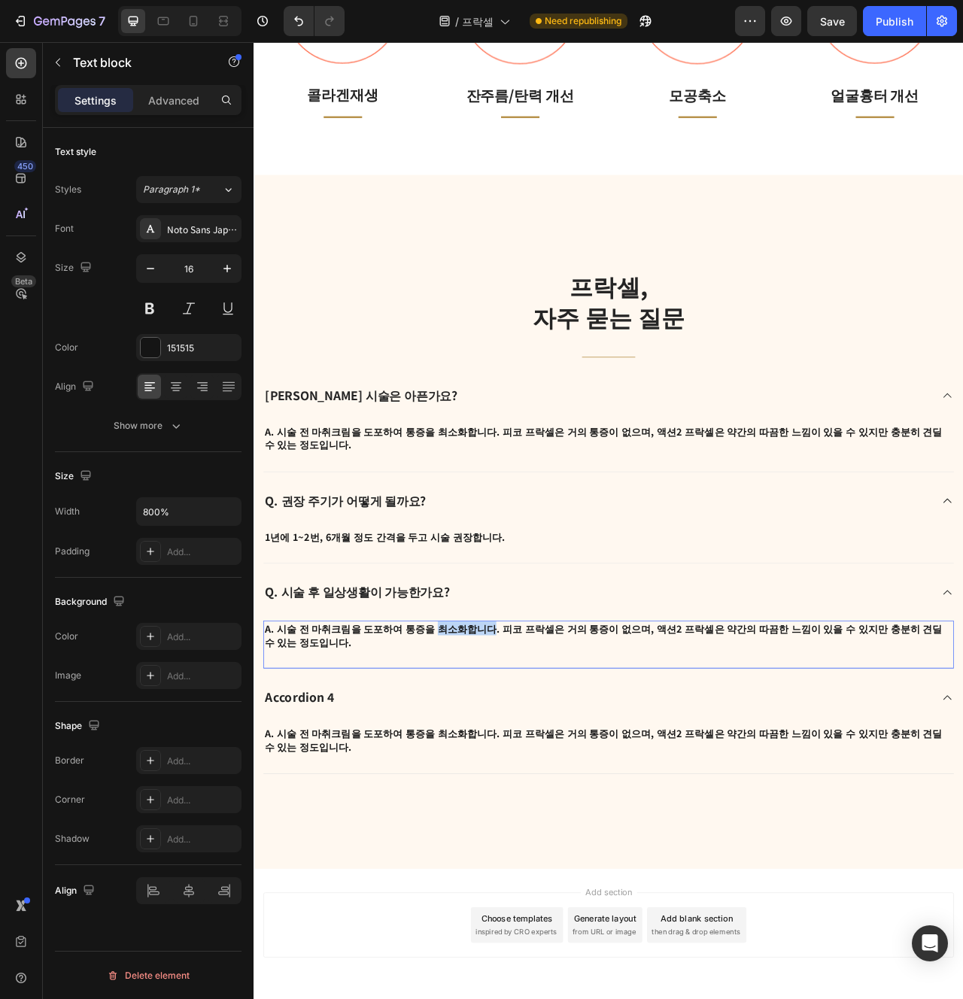
click at [482, 780] on p "A. 시술 전 마취크림을 도포하여 통증을 최소화합니다. 피코 프락셀은 거의 통증이 없으며, 액션2 프락셀은 약간의 따끔한 느낌이 있을 수 있지…" at bounding box center [705, 797] width 876 height 34
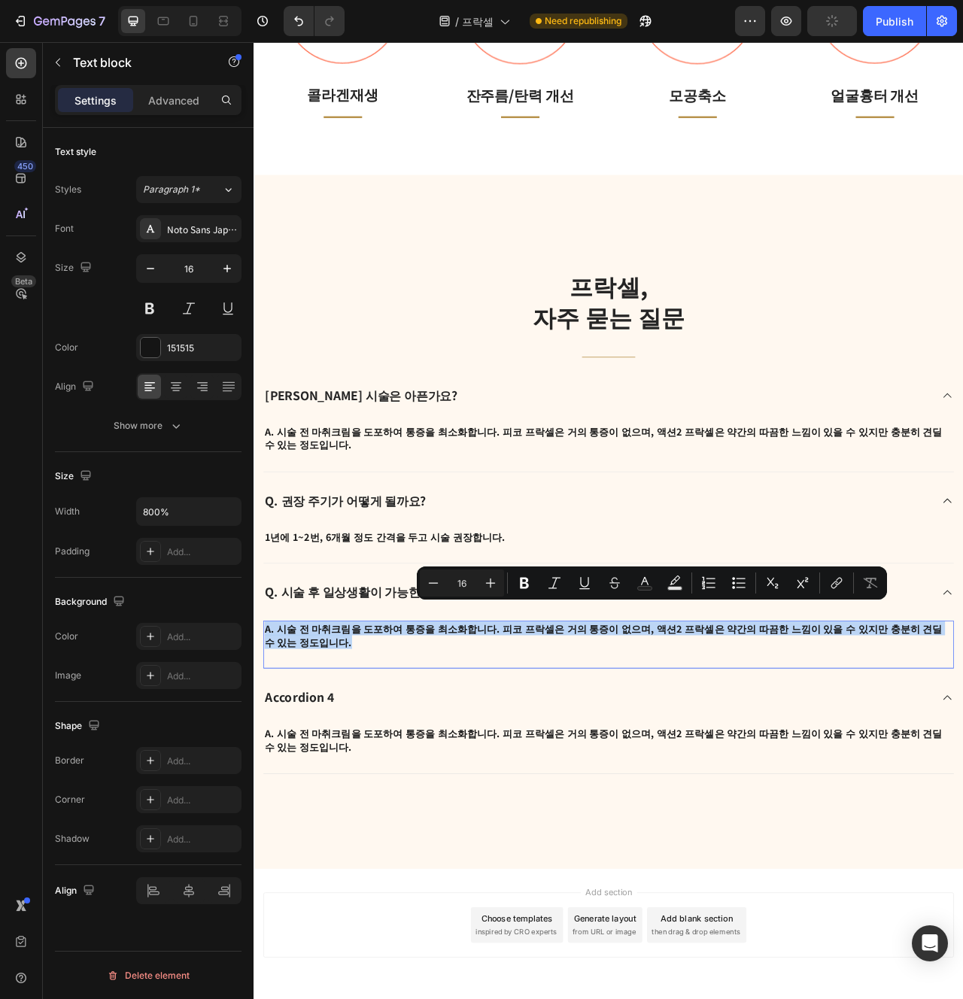
click at [278, 780] on p "A. 시술 전 마취크림을 도포하여 통증을 최소화합니다. 피코 프락셀은 거의 통증이 없으며, 액션2 프락셀은 약간의 따끔한 느낌이 있을 수 있지…" at bounding box center [705, 797] width 876 height 34
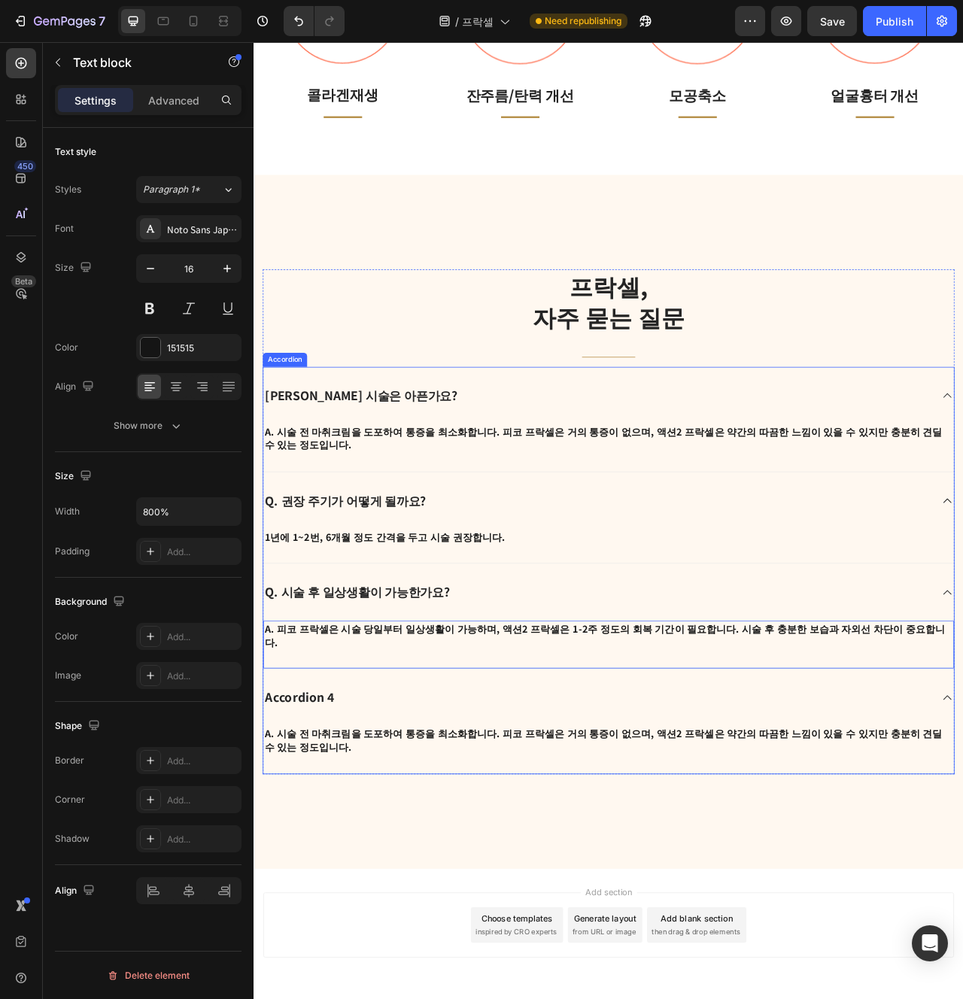
click at [377, 753] on div "Q. 시술 후 일상생활이 가능한가요?" at bounding box center [705, 742] width 879 height 72
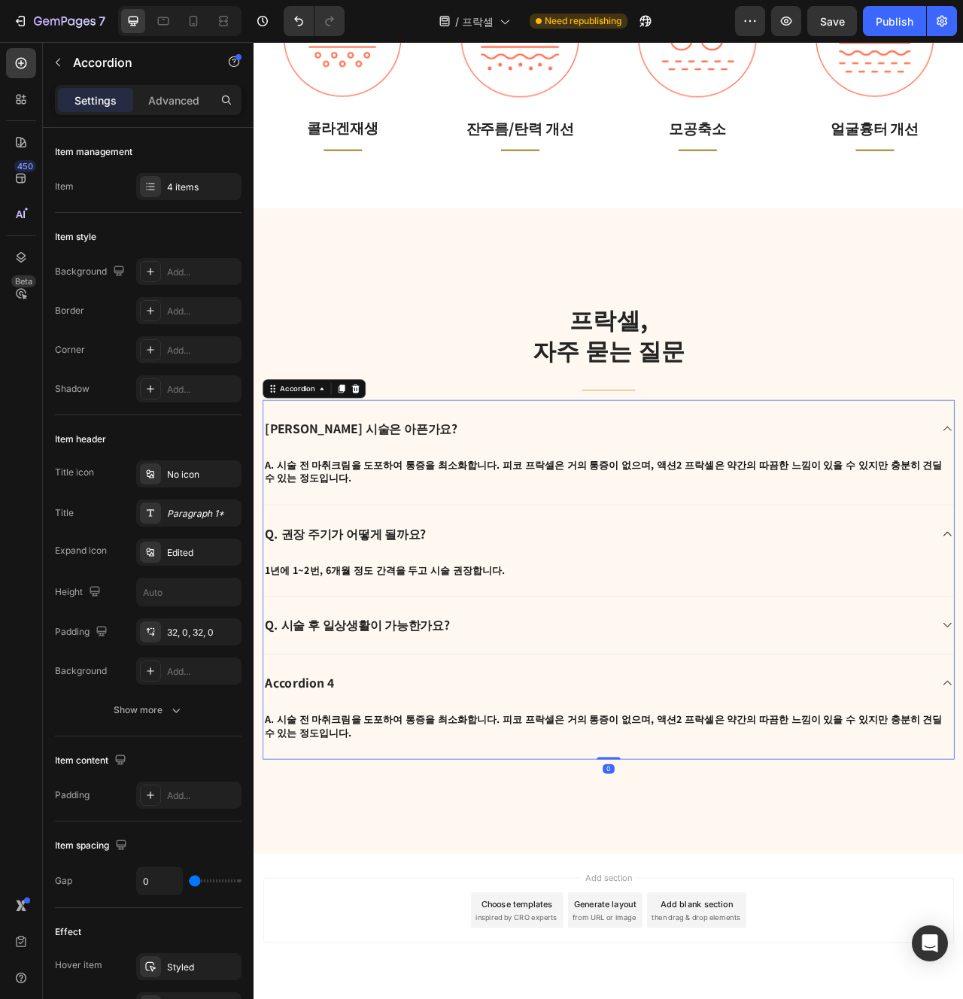
scroll to position [2224, 0]
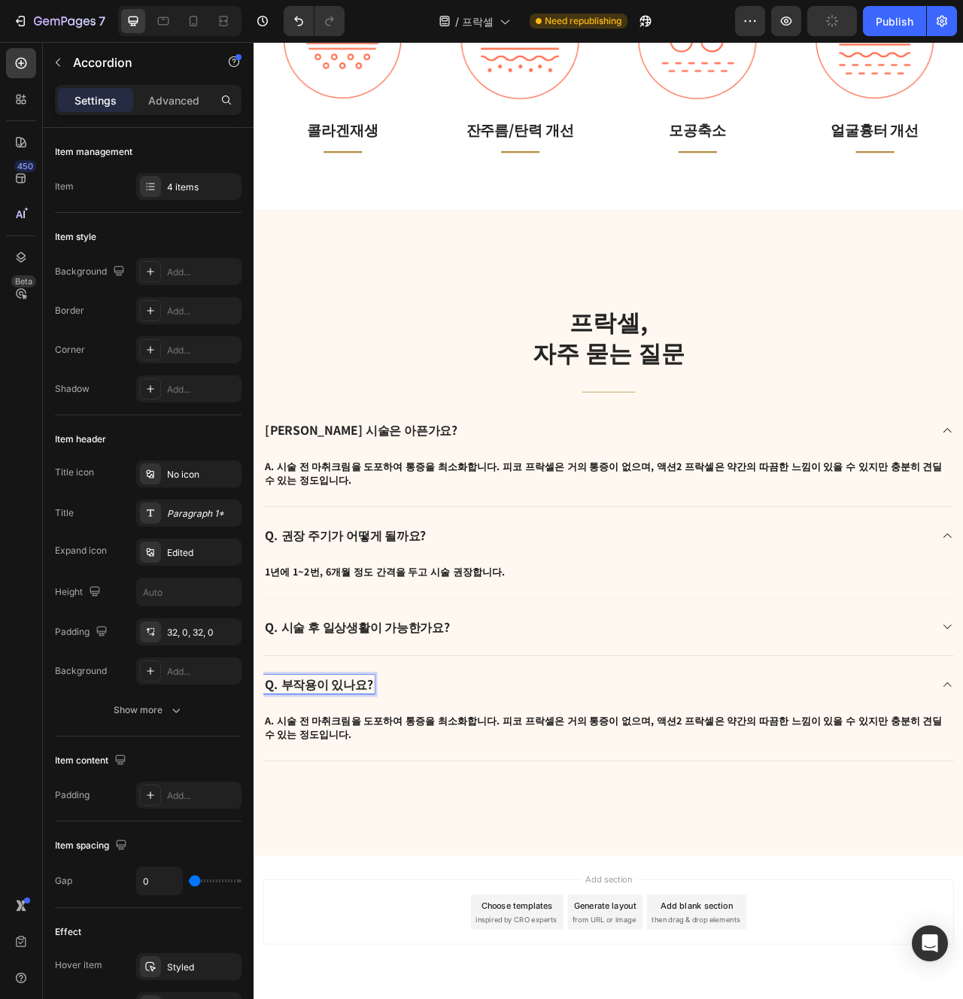
click at [491, 874] on div "Q. 부작용이 있나요?" at bounding box center [705, 859] width 879 height 72
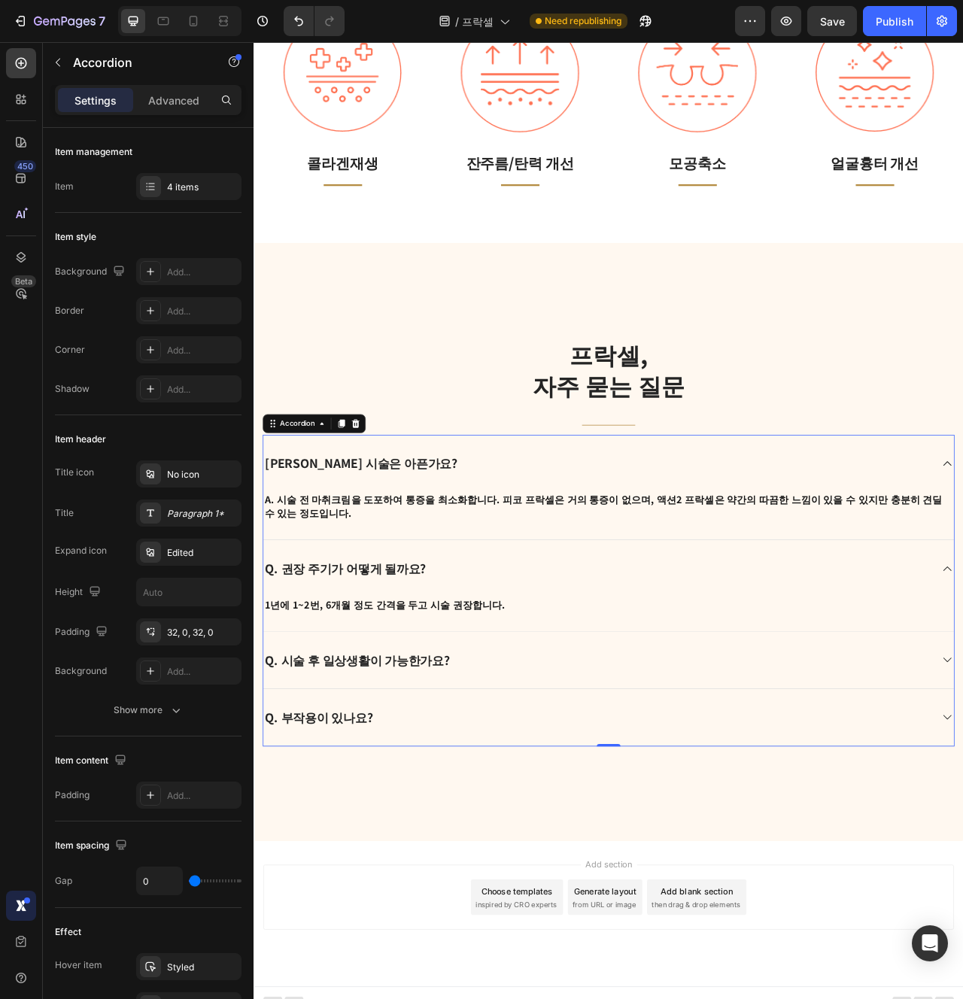
scroll to position [2181, 0]
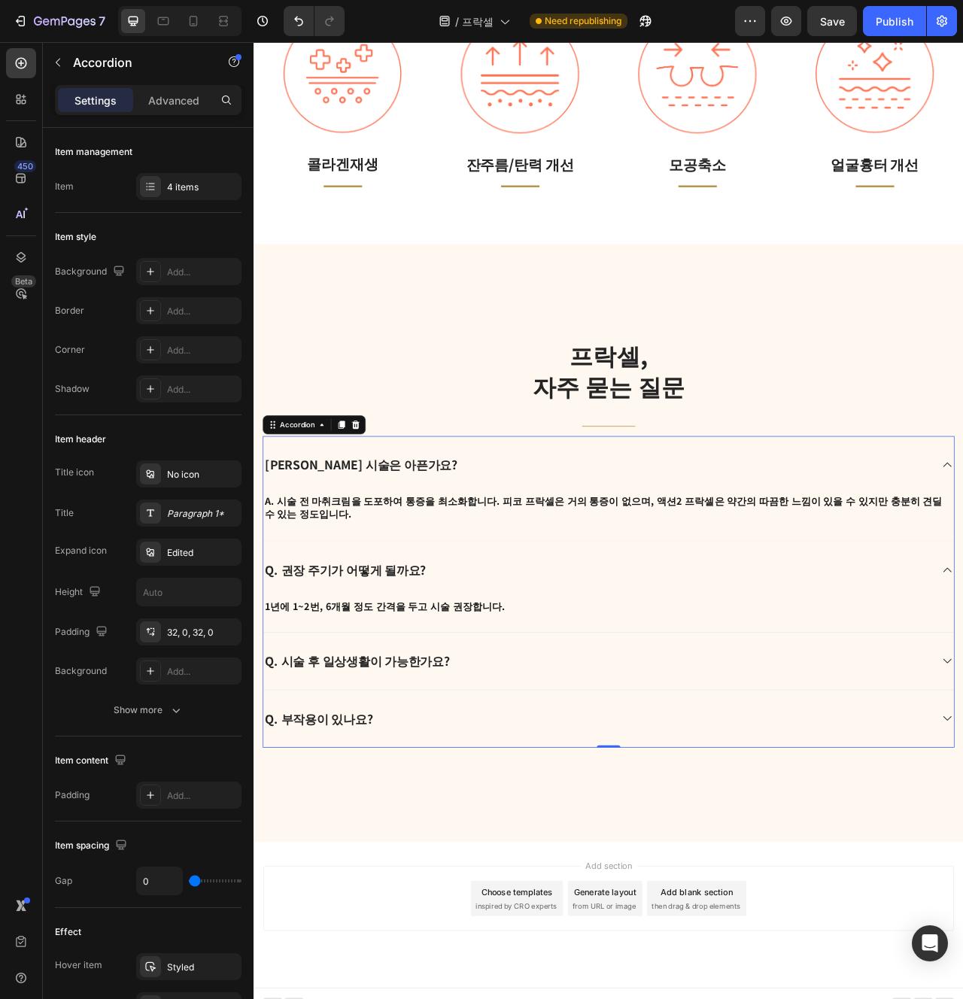
click at [455, 820] on p "Q. 시술 후 일상생활이 가능한가요?" at bounding box center [385, 830] width 235 height 20
click at [584, 818] on div "Q. 시술 후 일상생활이 가능한가요?" at bounding box center [691, 830] width 850 height 24
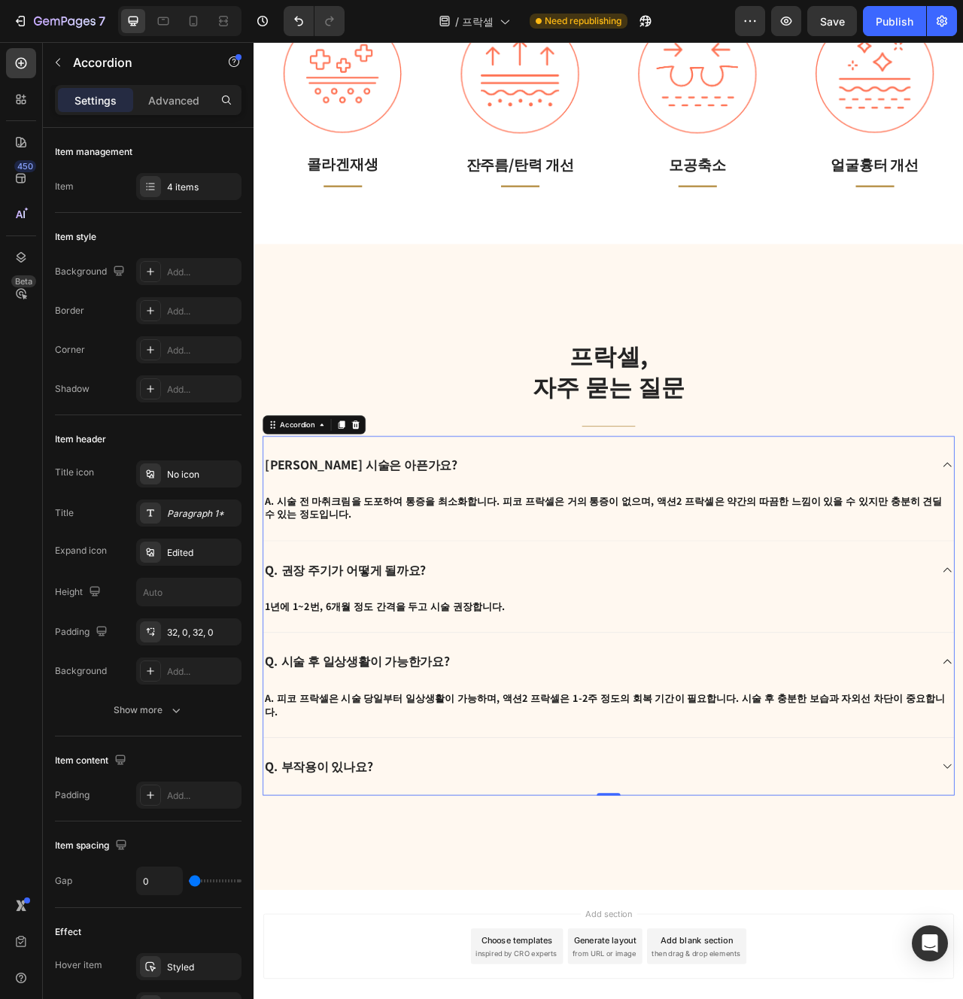
click at [573, 952] on div "Q. 부작용이 있나요?" at bounding box center [691, 964] width 850 height 24
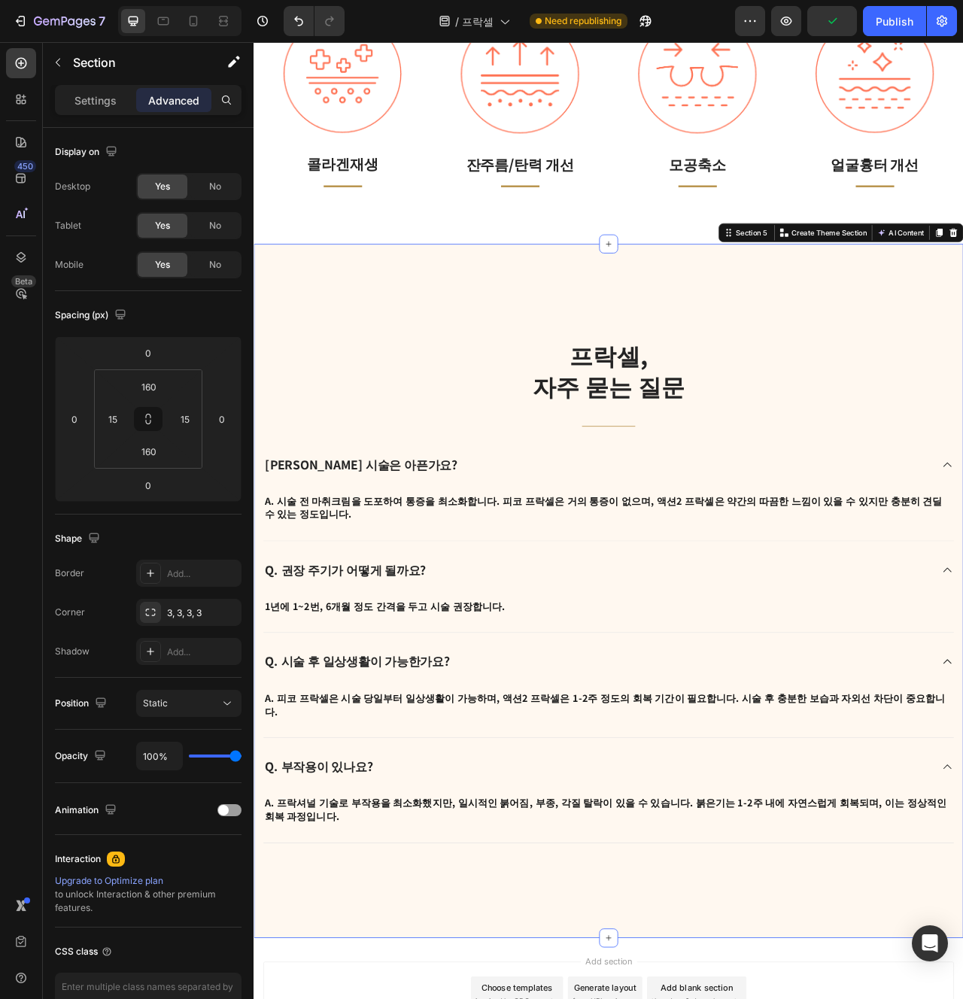
click at [567, 999] on div "프락셀, 자주 묻는 질문 Heading Title Line Q. 프락셀 시술은 아픈가요? A. 시술 전 마취크림을 도포하여 통증을 최소화합니다…" at bounding box center [705, 740] width 903 height 883
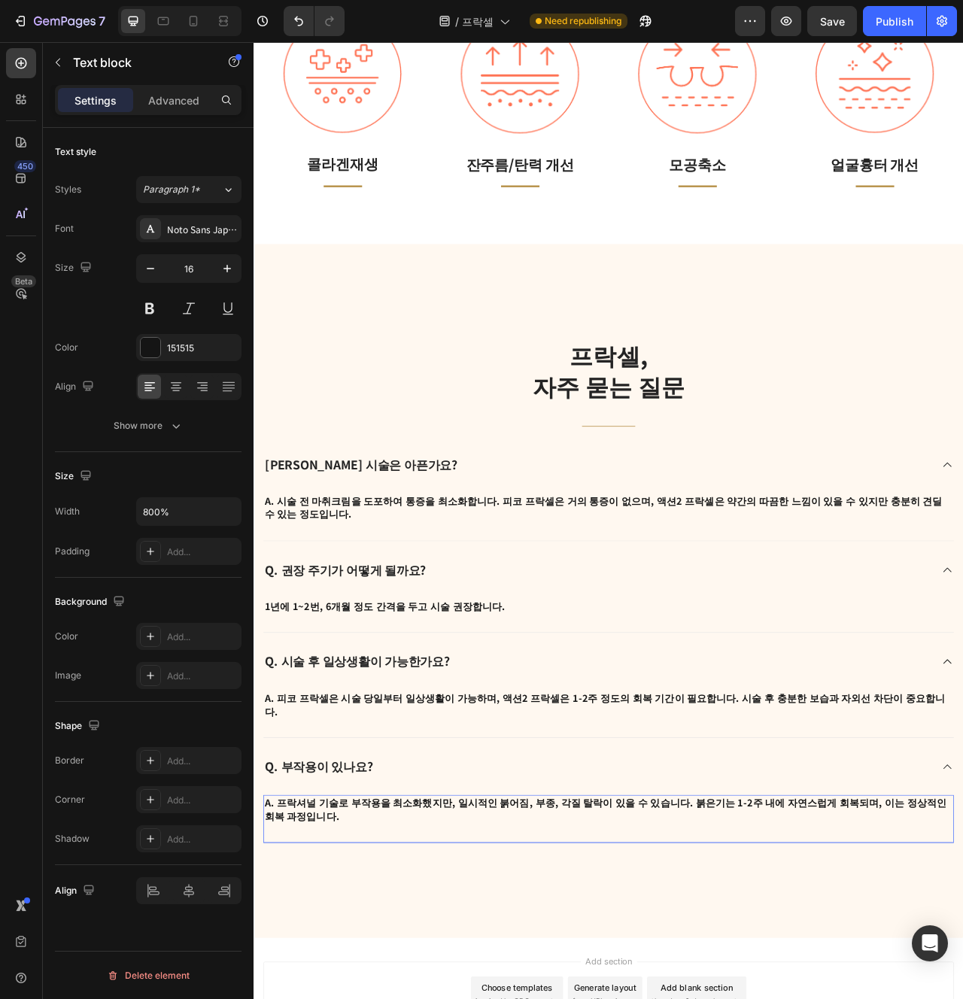
click at [472, 999] on div "프락셀, 자주 묻는 질문 Heading Title Line Q. 프락셀 시술은 아픈가요? A. 시술 전 마취크림을 도포하여 통증을 최소화합니다…" at bounding box center [705, 740] width 903 height 883
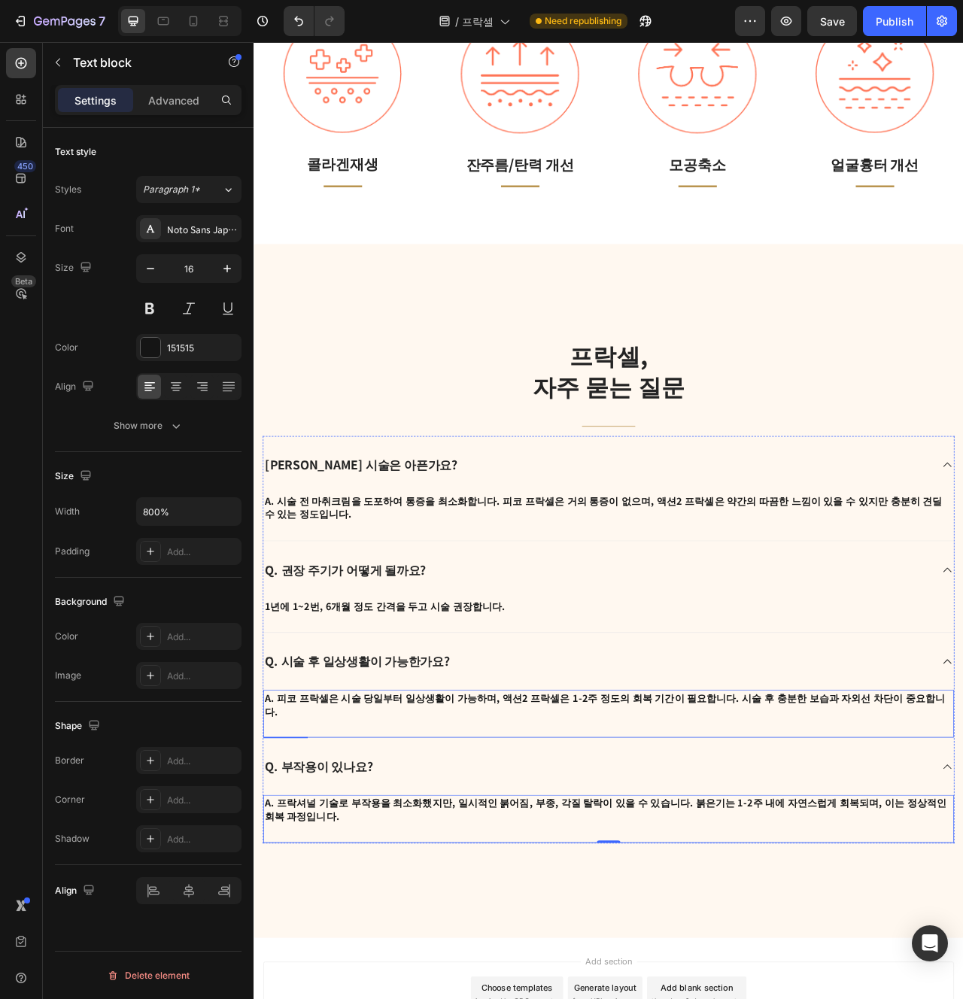
click at [290, 868] on p "A. 피코 프락셀은 시술 당일부터 일상생활이 가능하며, 액션2 프락셀은 1-2주 정도의 회복 기간이 필요합니다. 시술 후 충분한 보습과 자외선…" at bounding box center [705, 885] width 876 height 34
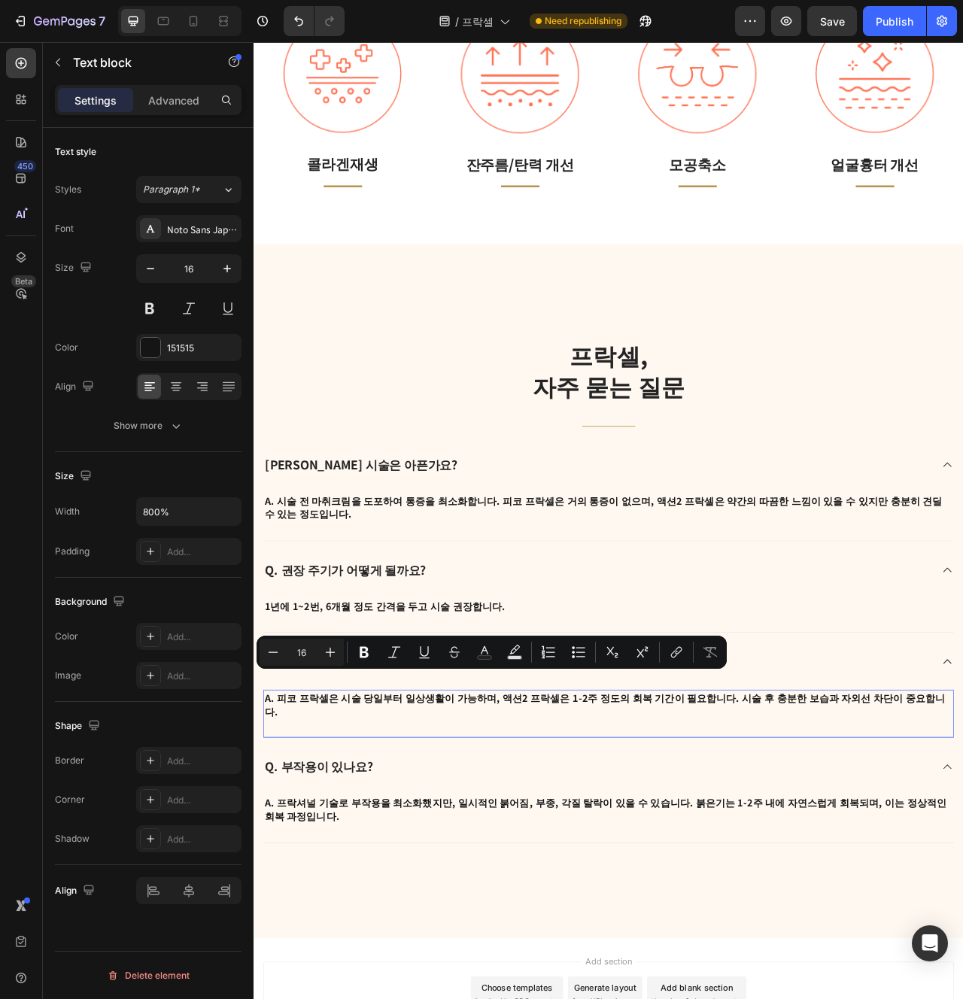
click at [280, 868] on p "A. 피코 프락셀은 시술 당일부터 일상생활이 가능하며, 액션2 프락셀은 1-2주 정도의 회복 기간이 필요합니다. 시술 후 충분한 보습과 자외선…" at bounding box center [705, 885] width 876 height 34
copy p "A."
click at [296, 750] on strong "1년에 1~2번, 6개월 정도 간격을 두고 시술 권장합니다." at bounding box center [420, 759] width 306 height 18
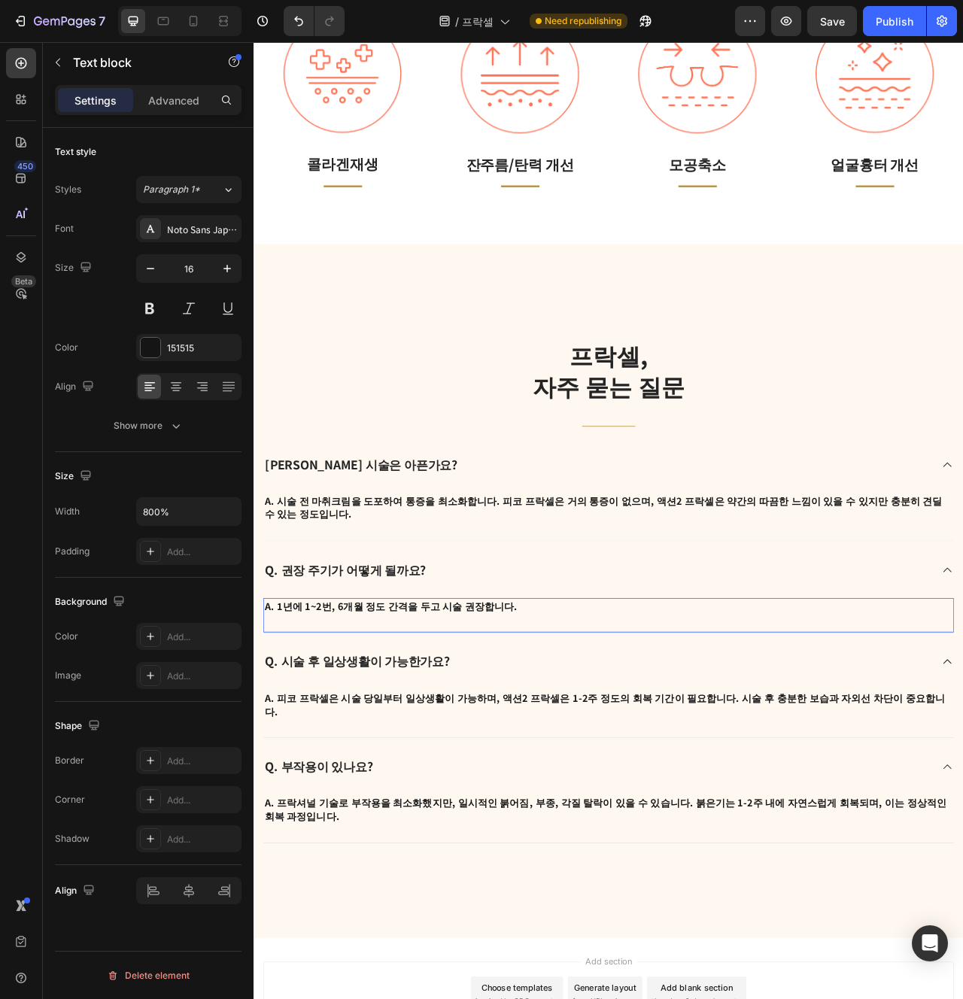
click at [586, 757] on div "A. 1년에 1~2번, 6개월 정도 간격을 두고 시술 권장합니다. Text block 0" at bounding box center [705, 771] width 879 height 44
click at [598, 818] on div "Q. 시술 후 일상생활이 가능한가요?" at bounding box center [691, 830] width 850 height 24
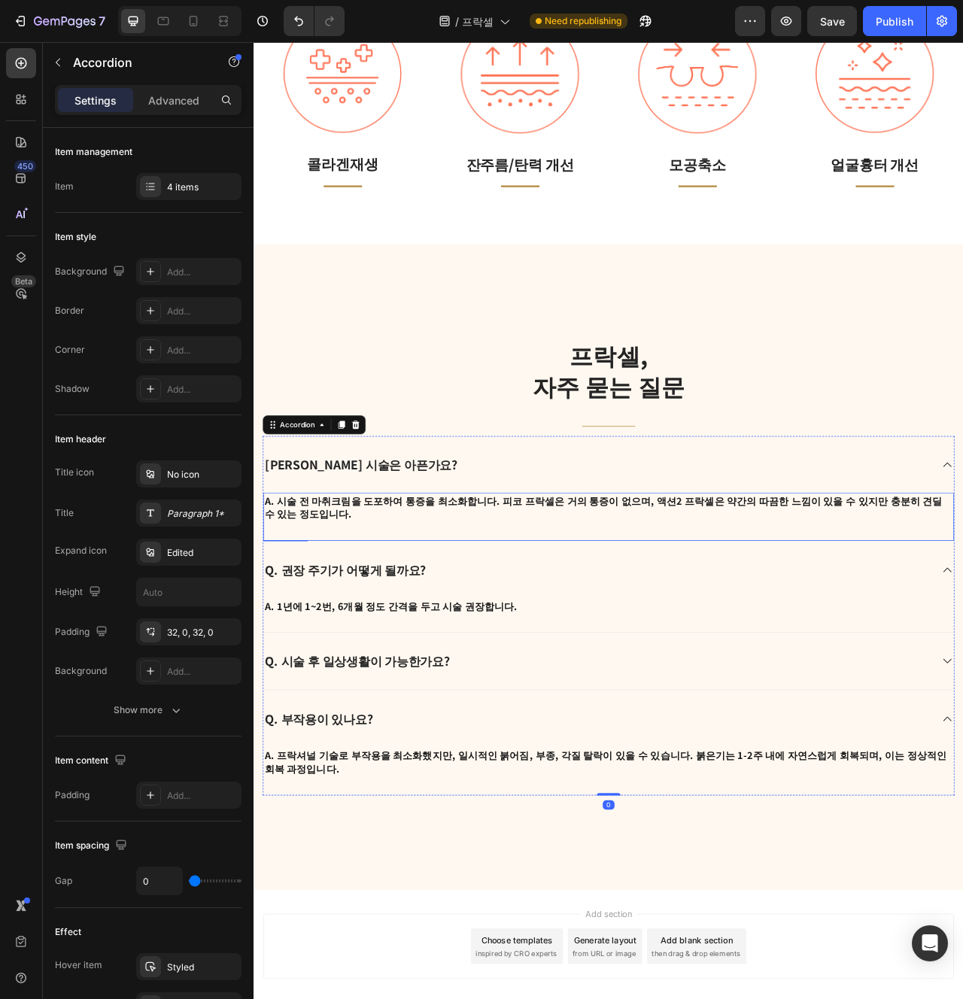
click at [620, 629] on p "A. 시술 전 마취크림을 도포하여 통증을 최소화합니다. 피코 프락셀은 거의 통증이 없으며, 액션2 프락셀은 약간의 따끔한 느낌이 있을 수 있지…" at bounding box center [705, 634] width 876 height 34
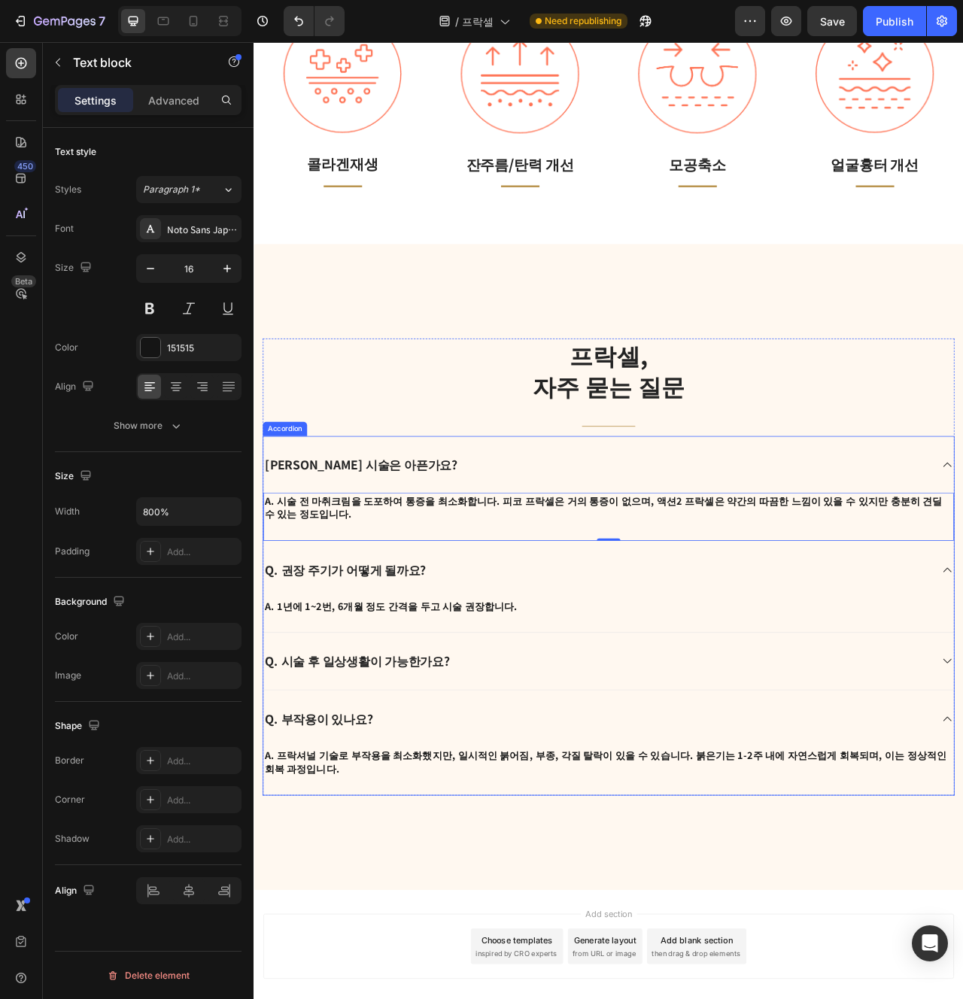
click at [796, 706] on div "Q. 권장 주기가 어떻게 될까요?" at bounding box center [691, 713] width 850 height 24
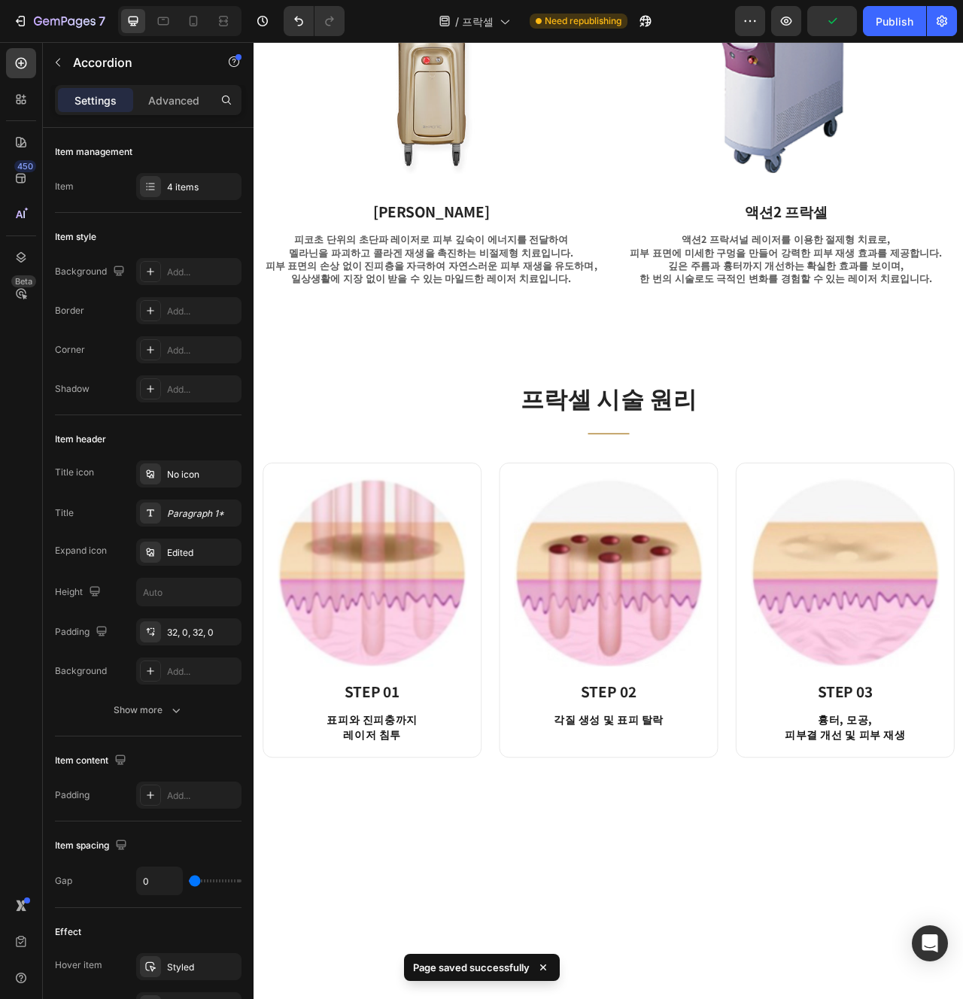
scroll to position [21, 0]
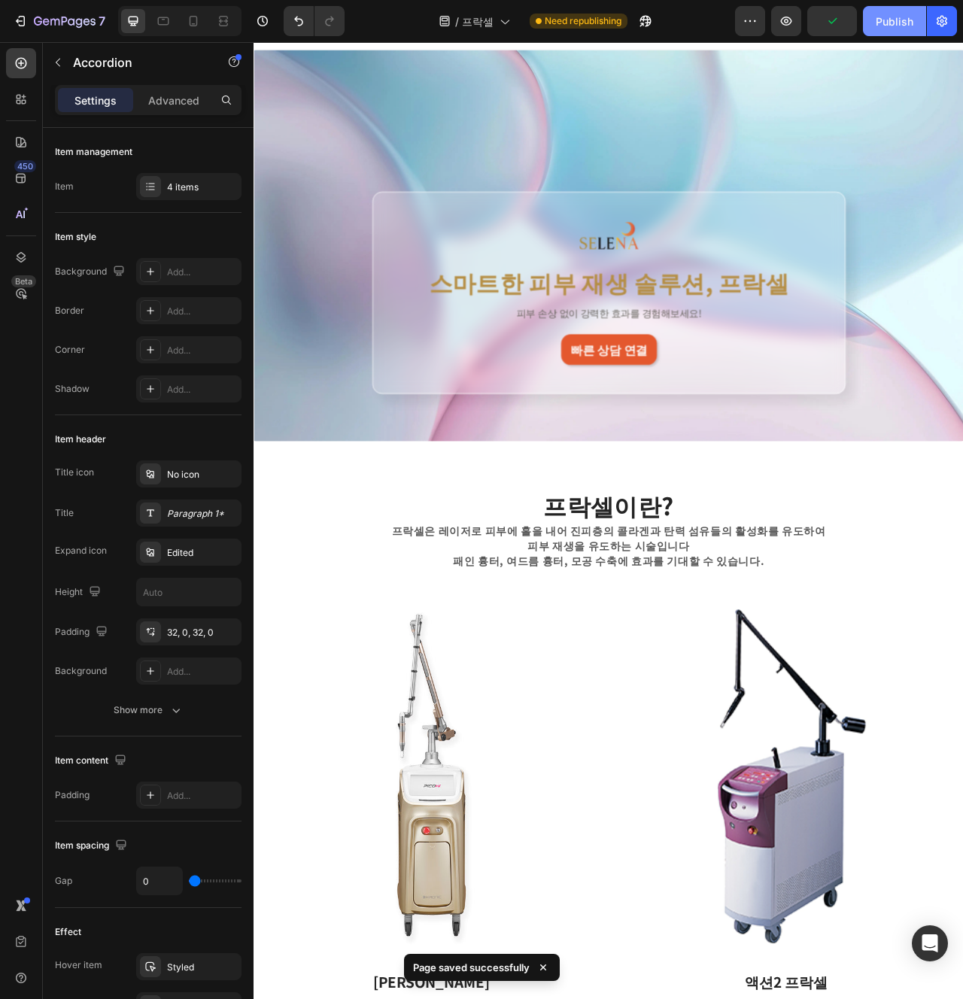
click at [877, 21] on div "Publish" at bounding box center [895, 22] width 38 height 16
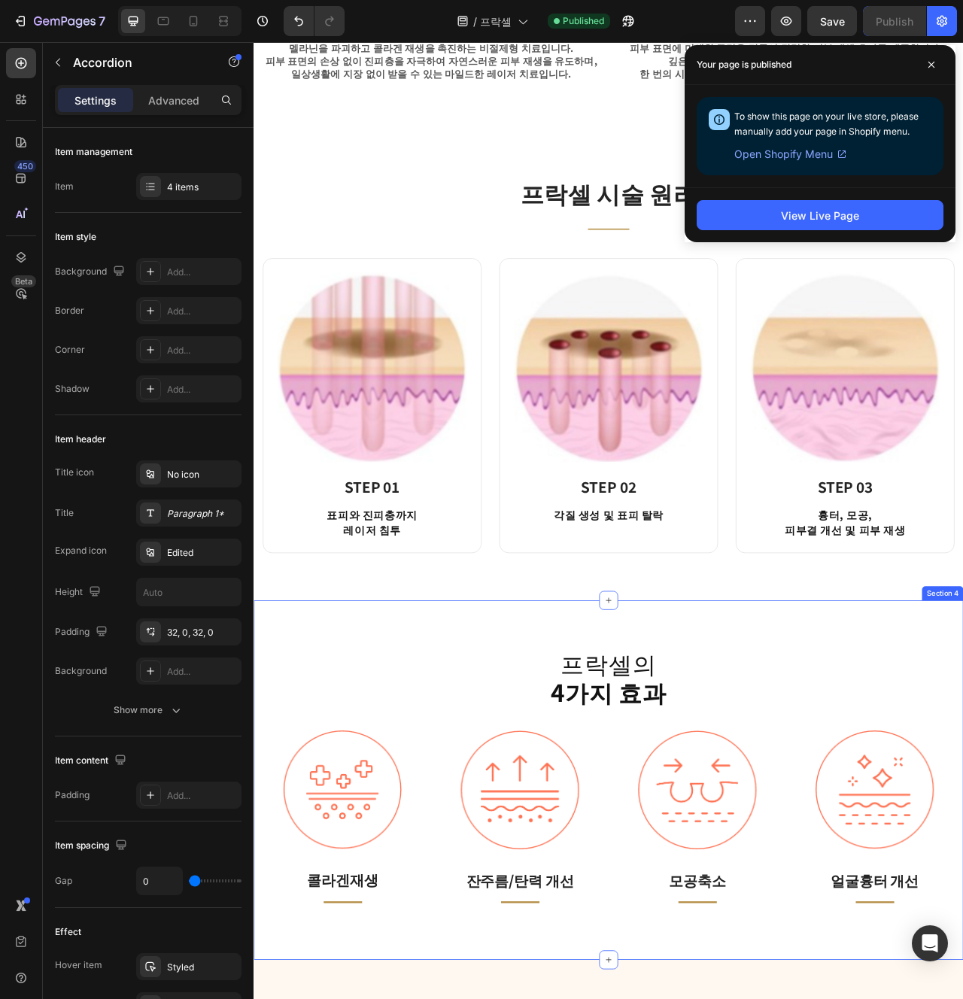
scroll to position [1285, 0]
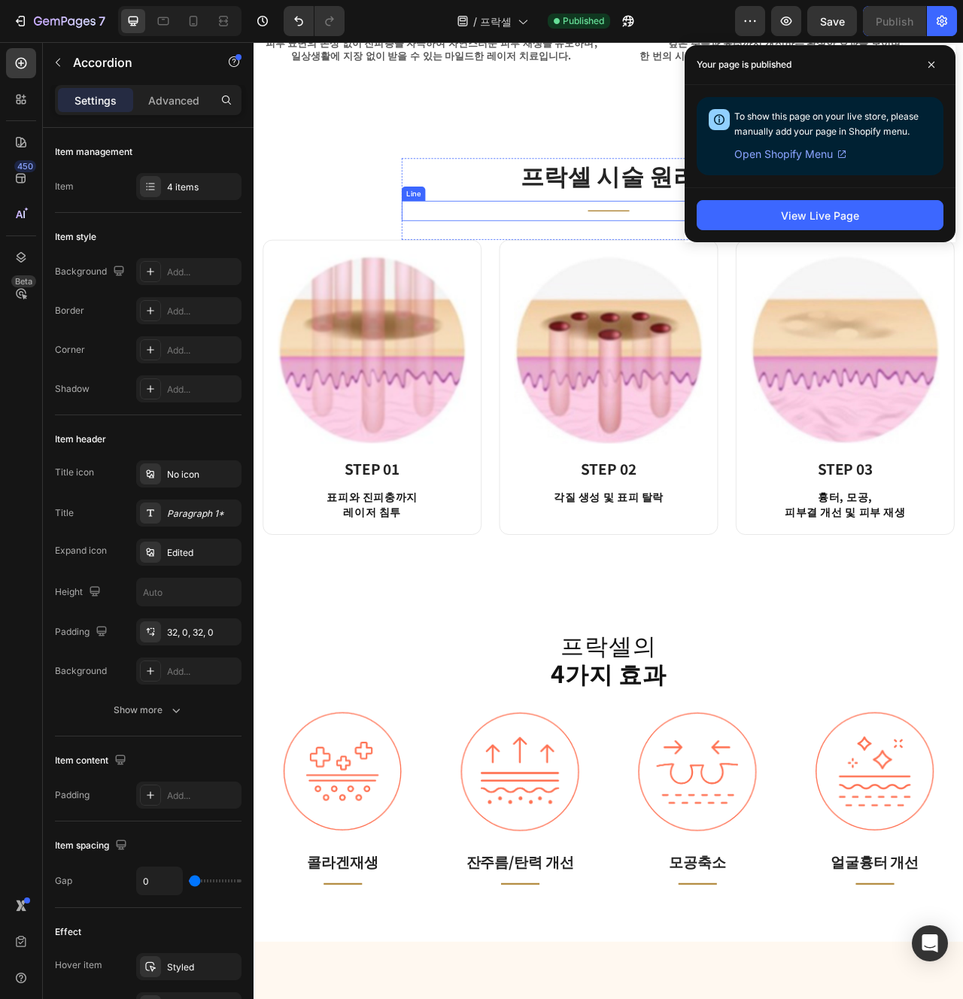
click at [672, 267] on div "Title Line" at bounding box center [705, 257] width 527 height 26
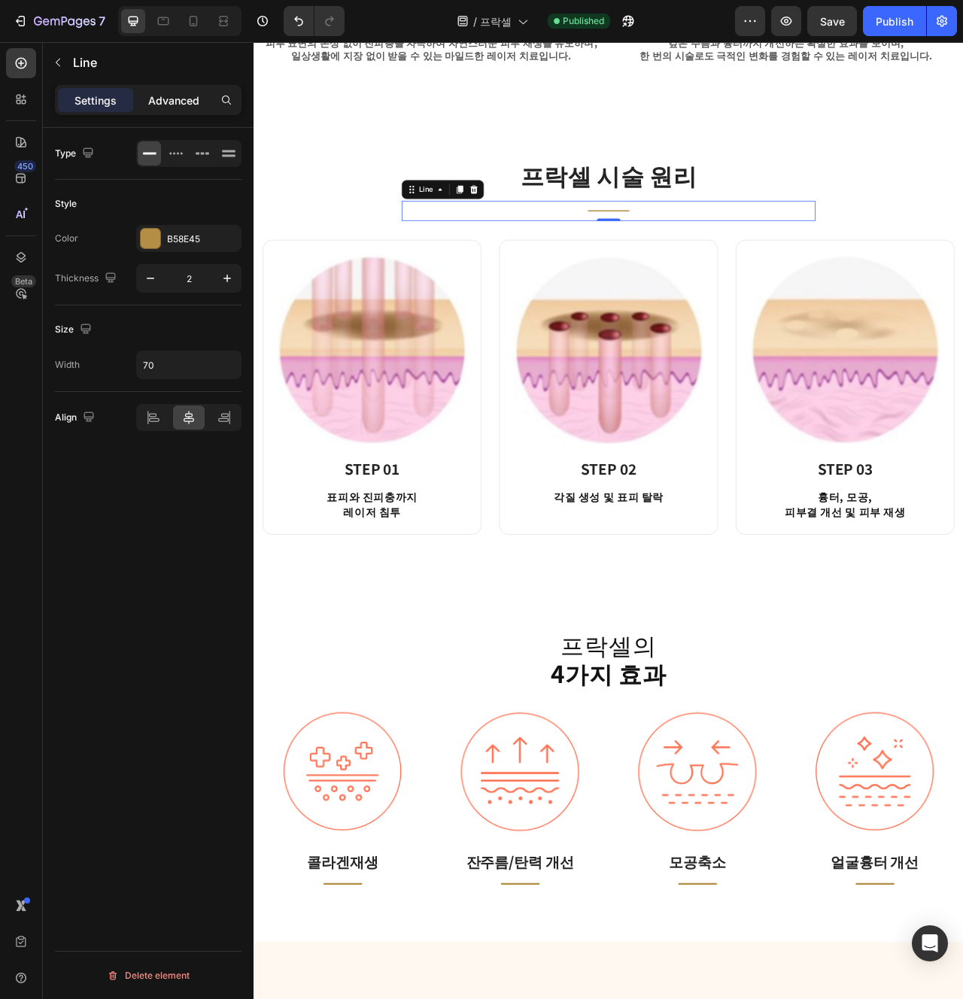
click at [169, 108] on div "Advanced" at bounding box center [173, 100] width 75 height 24
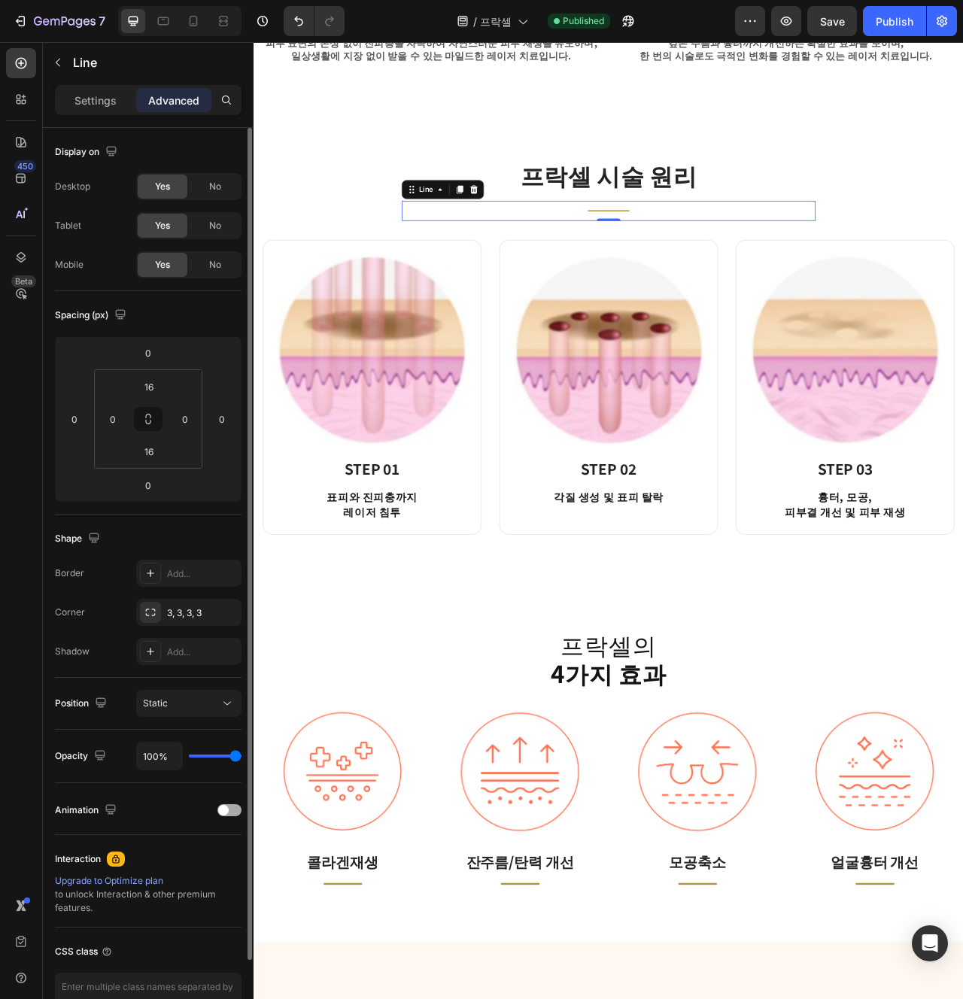
click at [227, 813] on span at bounding box center [223, 810] width 11 height 11
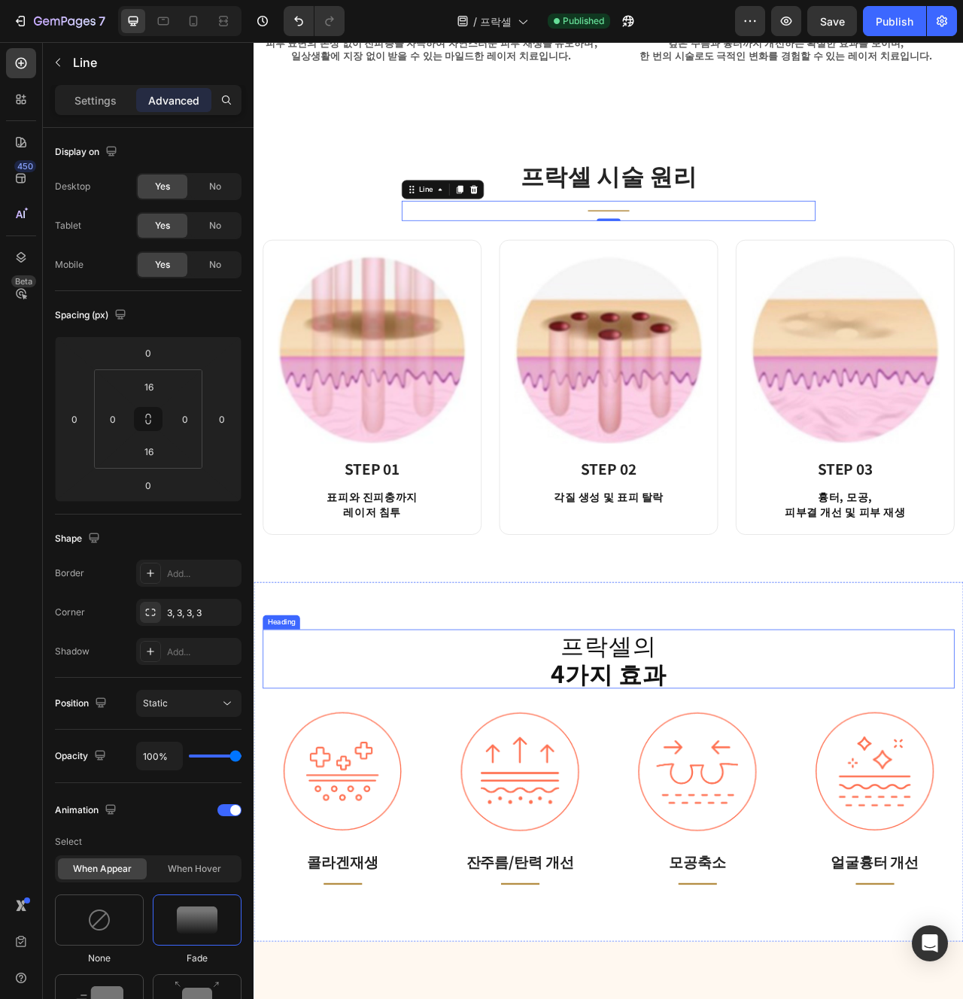
click at [657, 853] on strong "4가지 효과" at bounding box center [705, 845] width 148 height 44
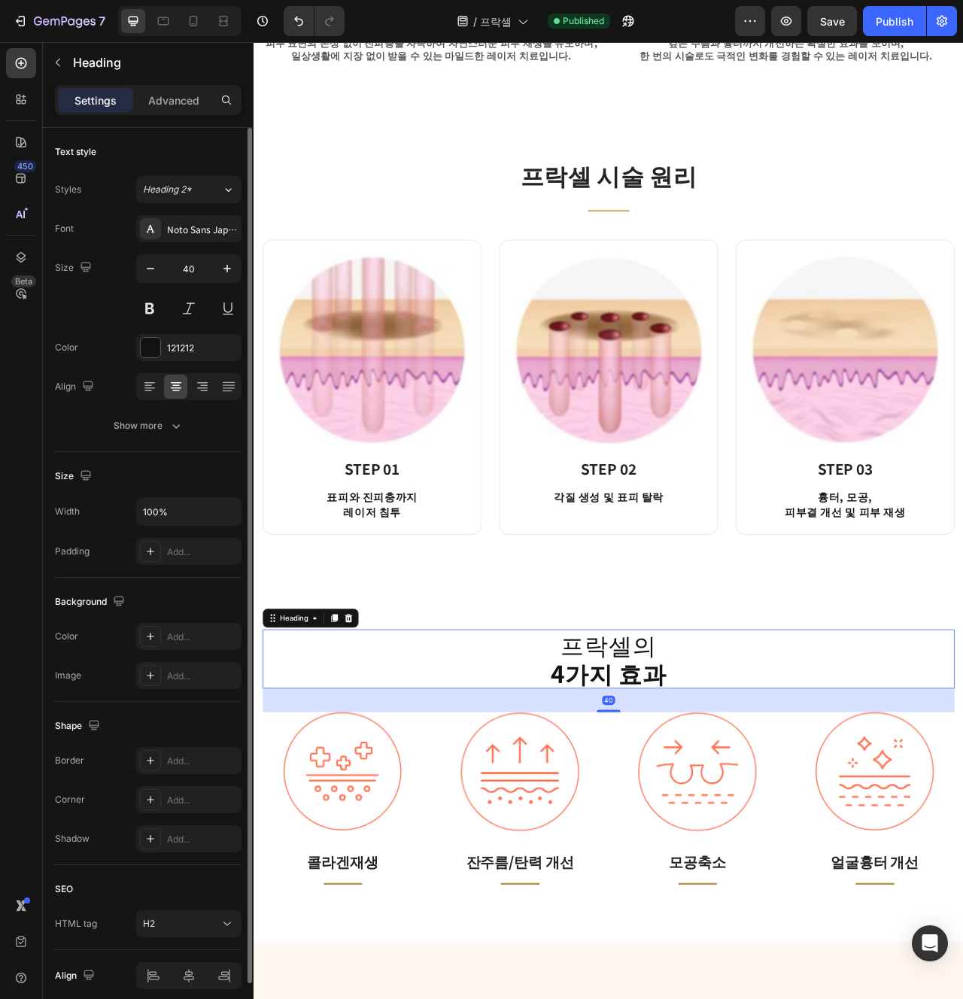
scroll to position [62, 0]
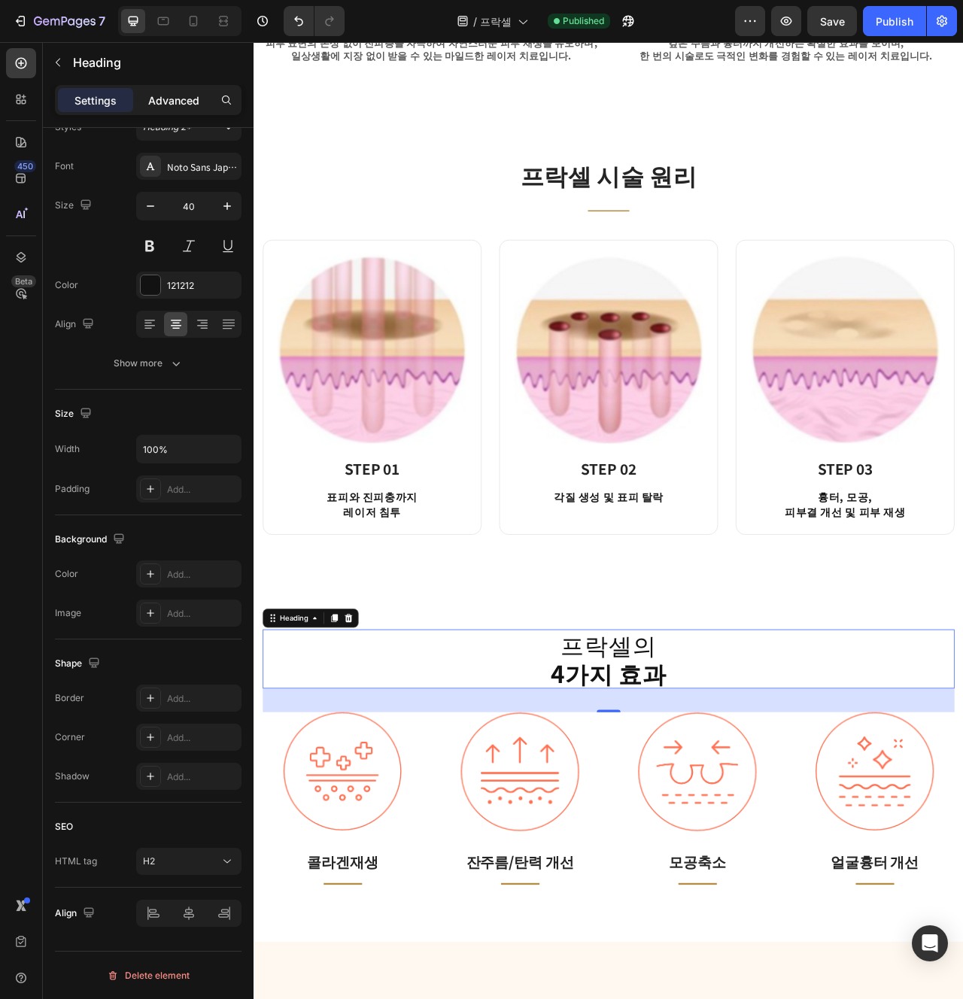
click at [181, 89] on div "Advanced" at bounding box center [173, 100] width 75 height 24
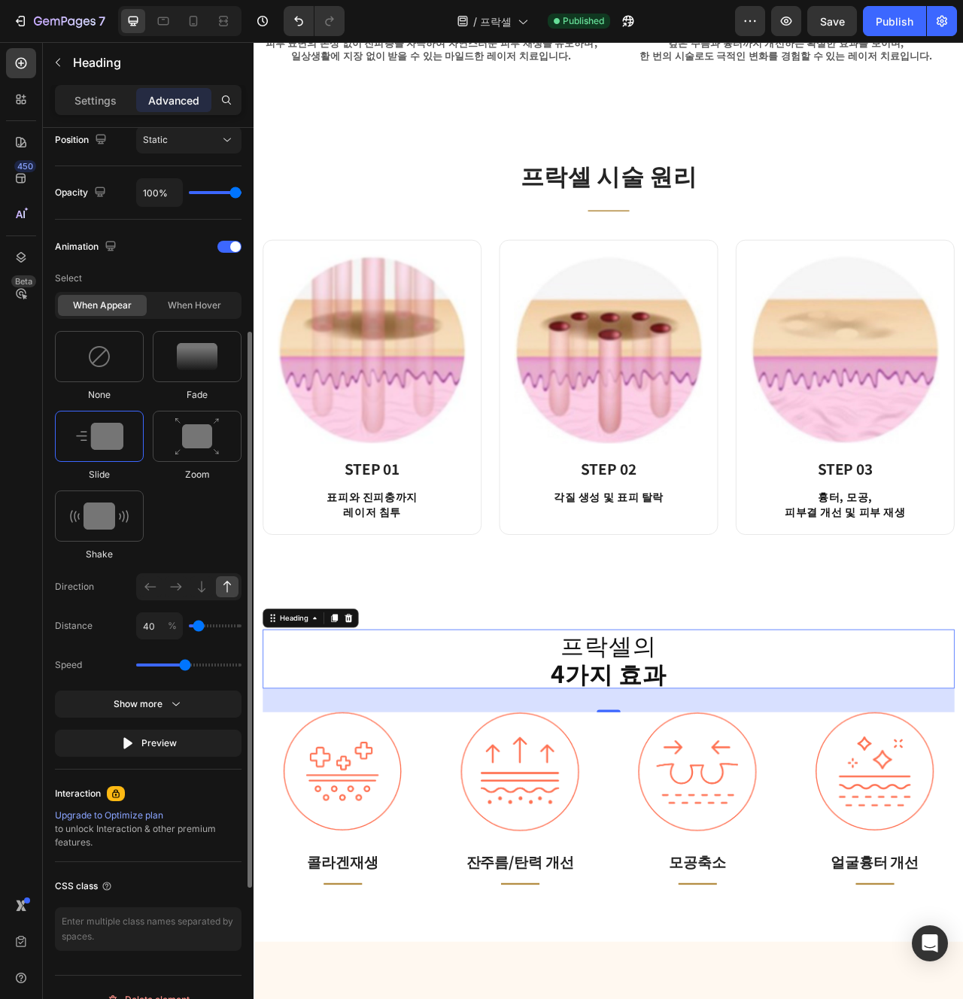
scroll to position [588, 0]
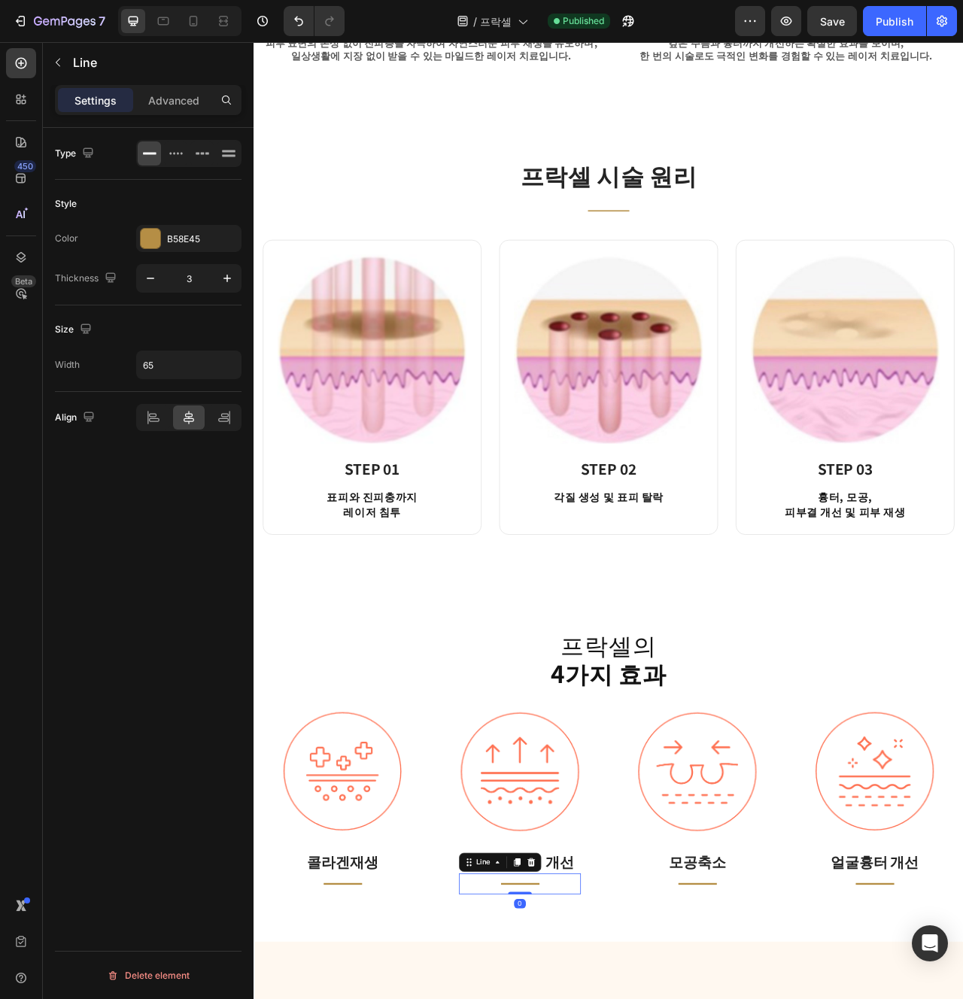
scroll to position [0, 0]
click at [768, 999] on div "프락셀의 4가지 효과 Heading Image 콜라겐재생 Text block Title Line Row Image 잔주름/탄력 개선 Text …" at bounding box center [705, 958] width 903 height 458
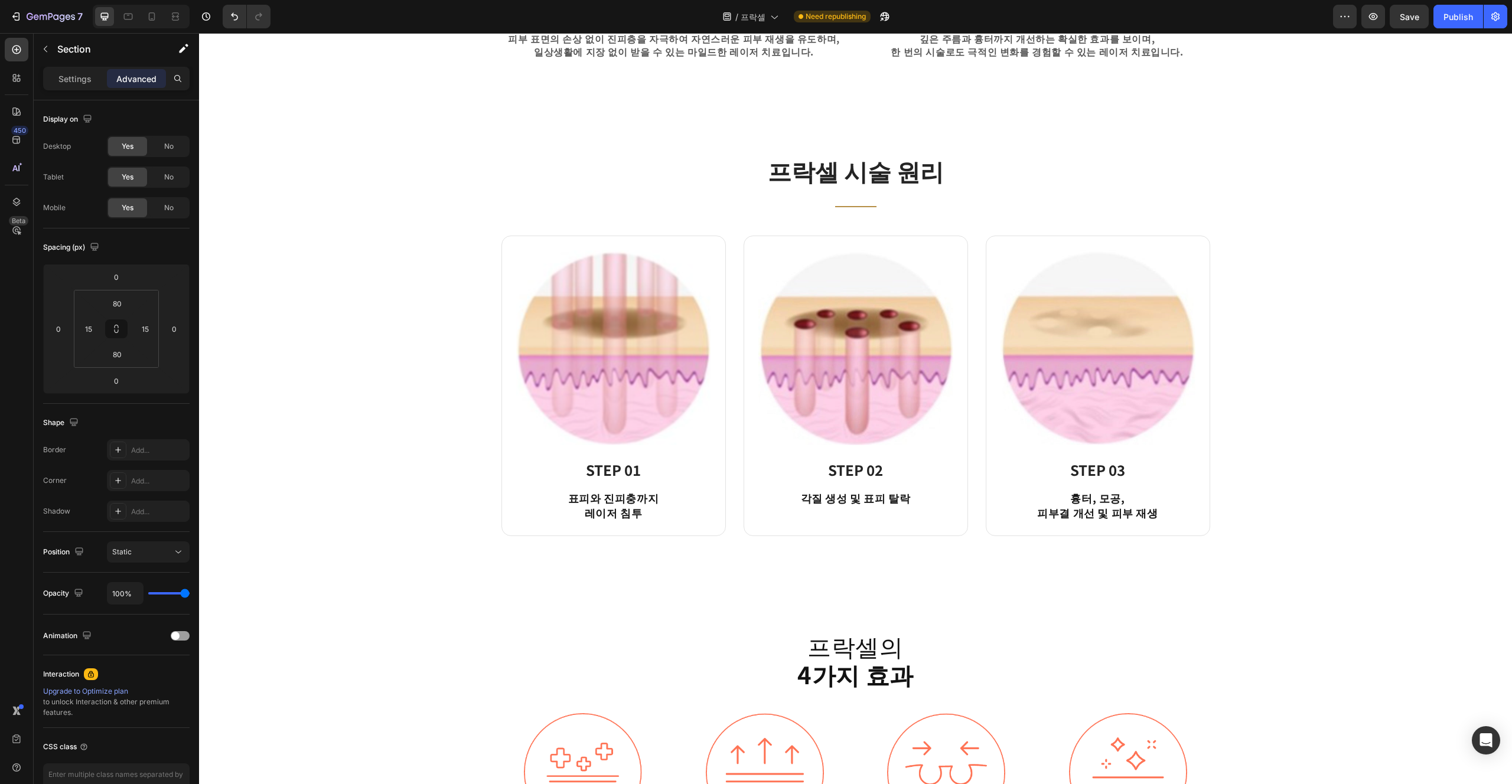
scroll to position [1053, 0]
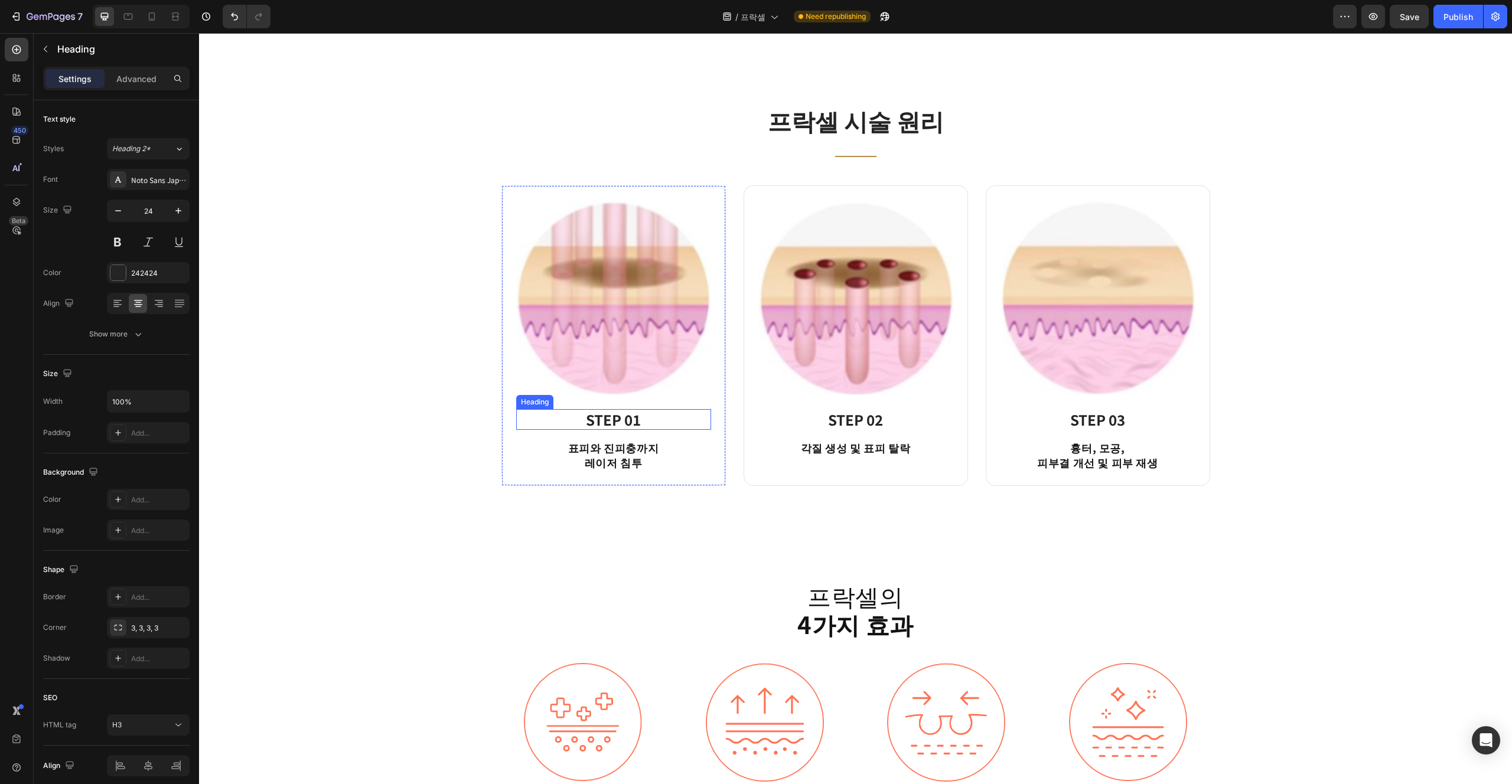
click at [601, 419] on strong "STEP 01" at bounding box center [613, 419] width 55 height 20
click at [639, 469] on p "레이저 침투" at bounding box center [613, 462] width 192 height 15
click at [124, 19] on icon at bounding box center [128, 16] width 9 height 6
type input "16"
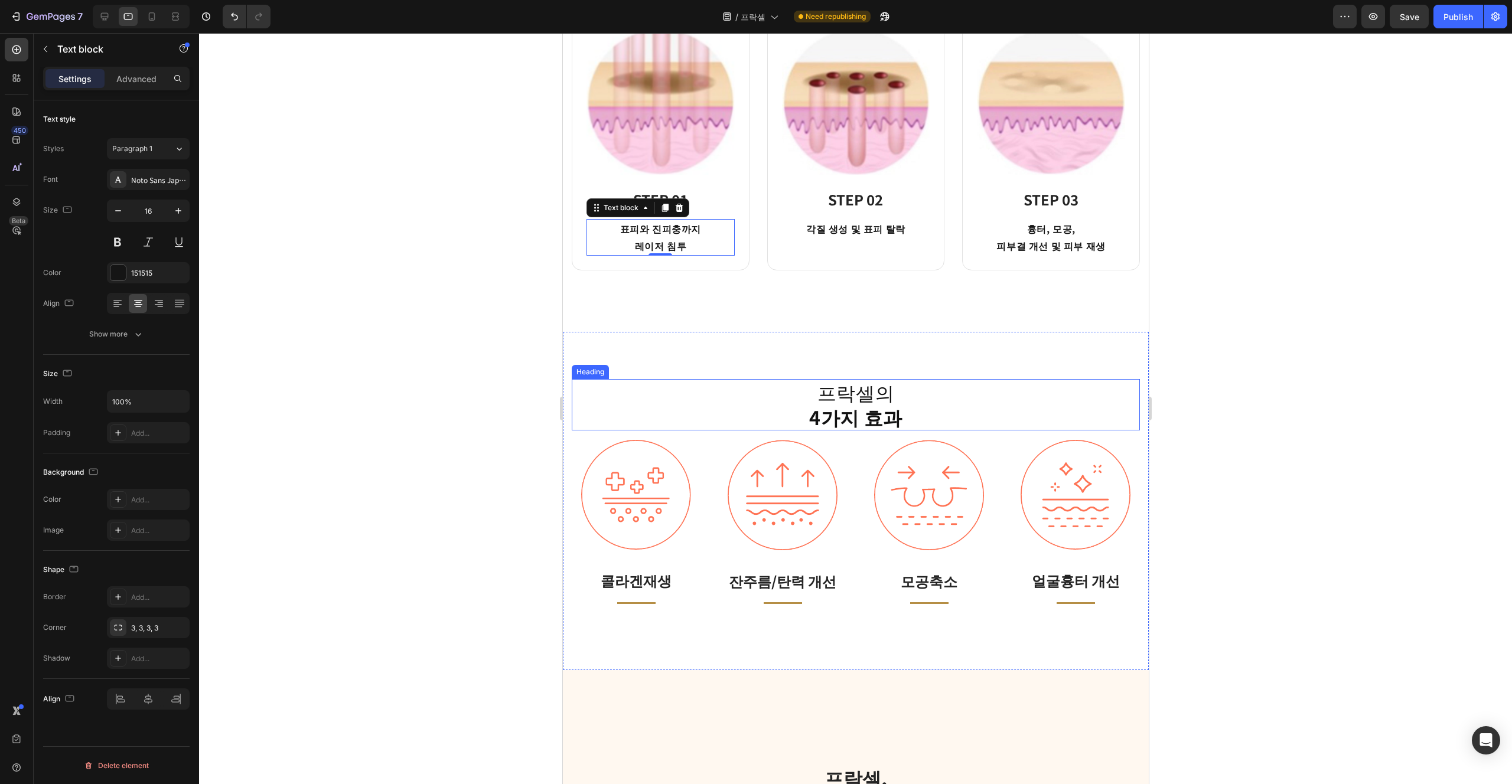
scroll to position [1057, 0]
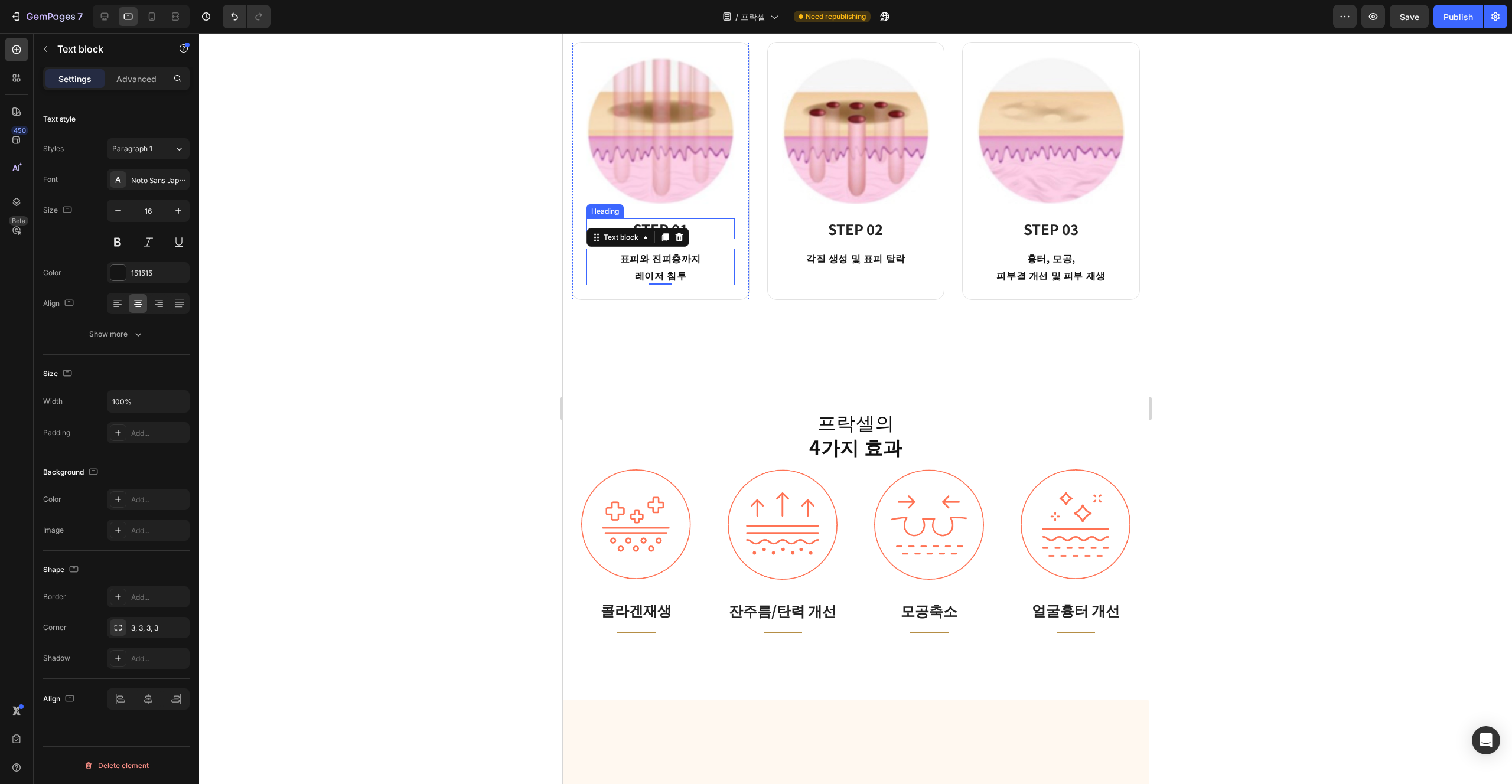
click at [710, 231] on h3 "STEP 01" at bounding box center [659, 228] width 148 height 20
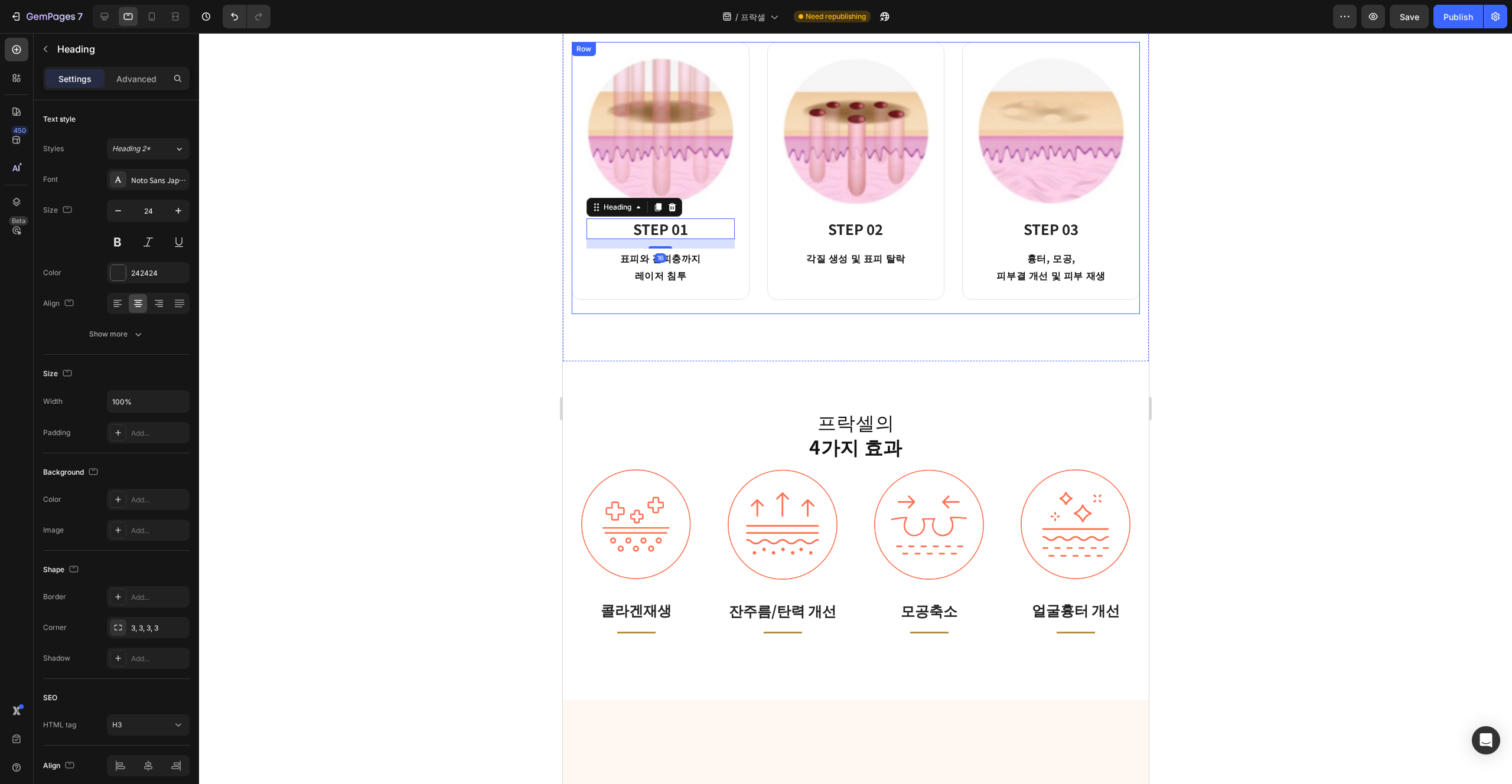
click at [755, 306] on div "Image STEP 02 Heading 각질 생성 및 표피 탈락 Text block Row" at bounding box center [856, 177] width 178 height 272
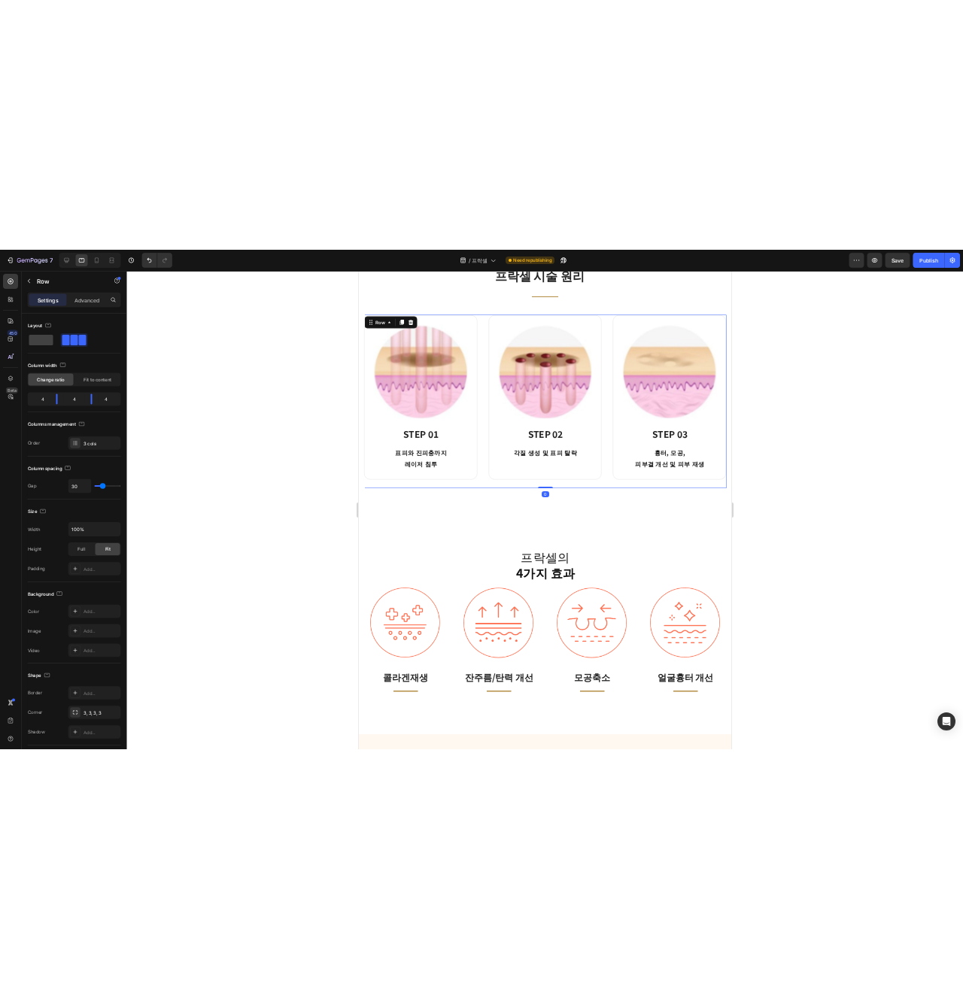
scroll to position [1266, 0]
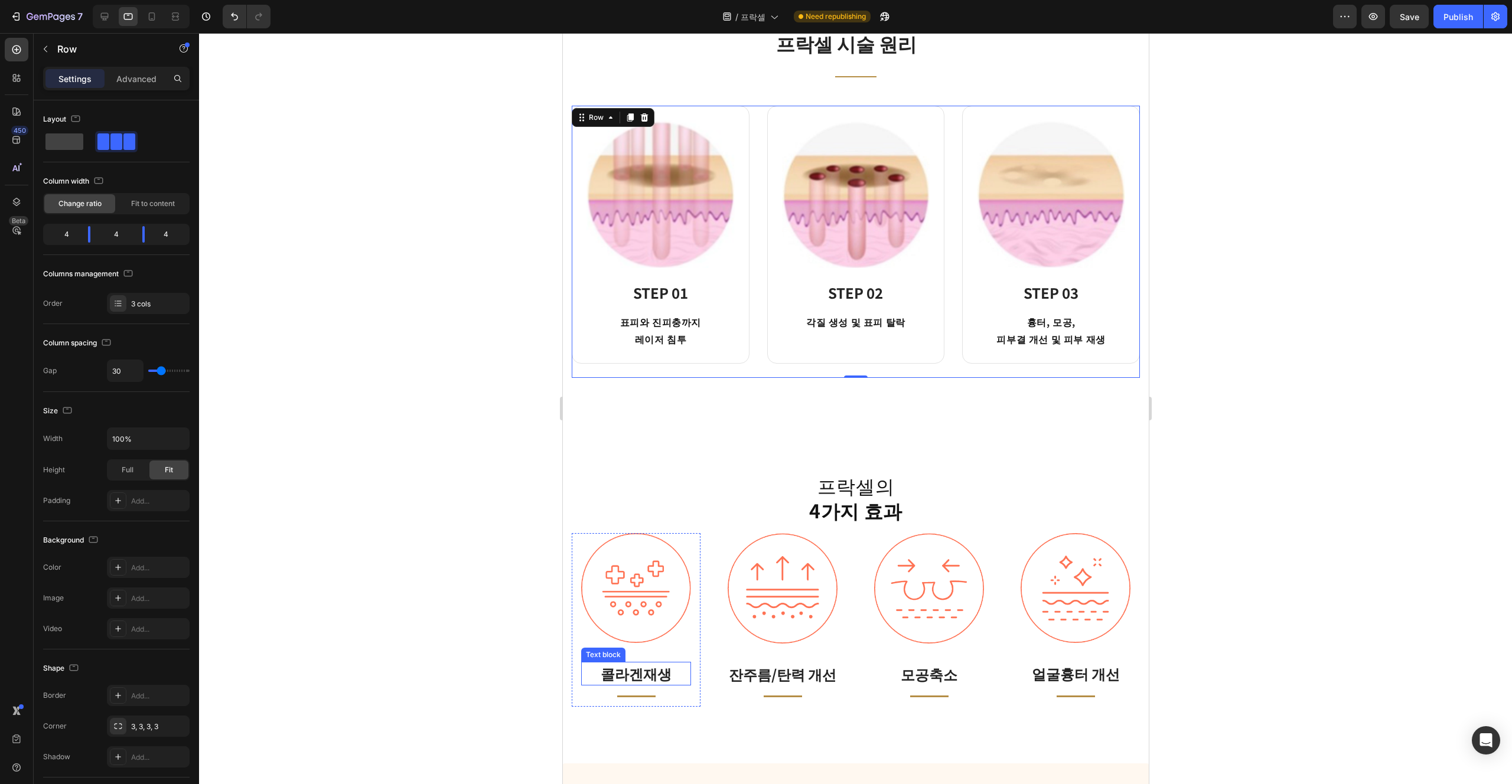
click at [654, 680] on p "콜라겐재생" at bounding box center [635, 673] width 108 height 21
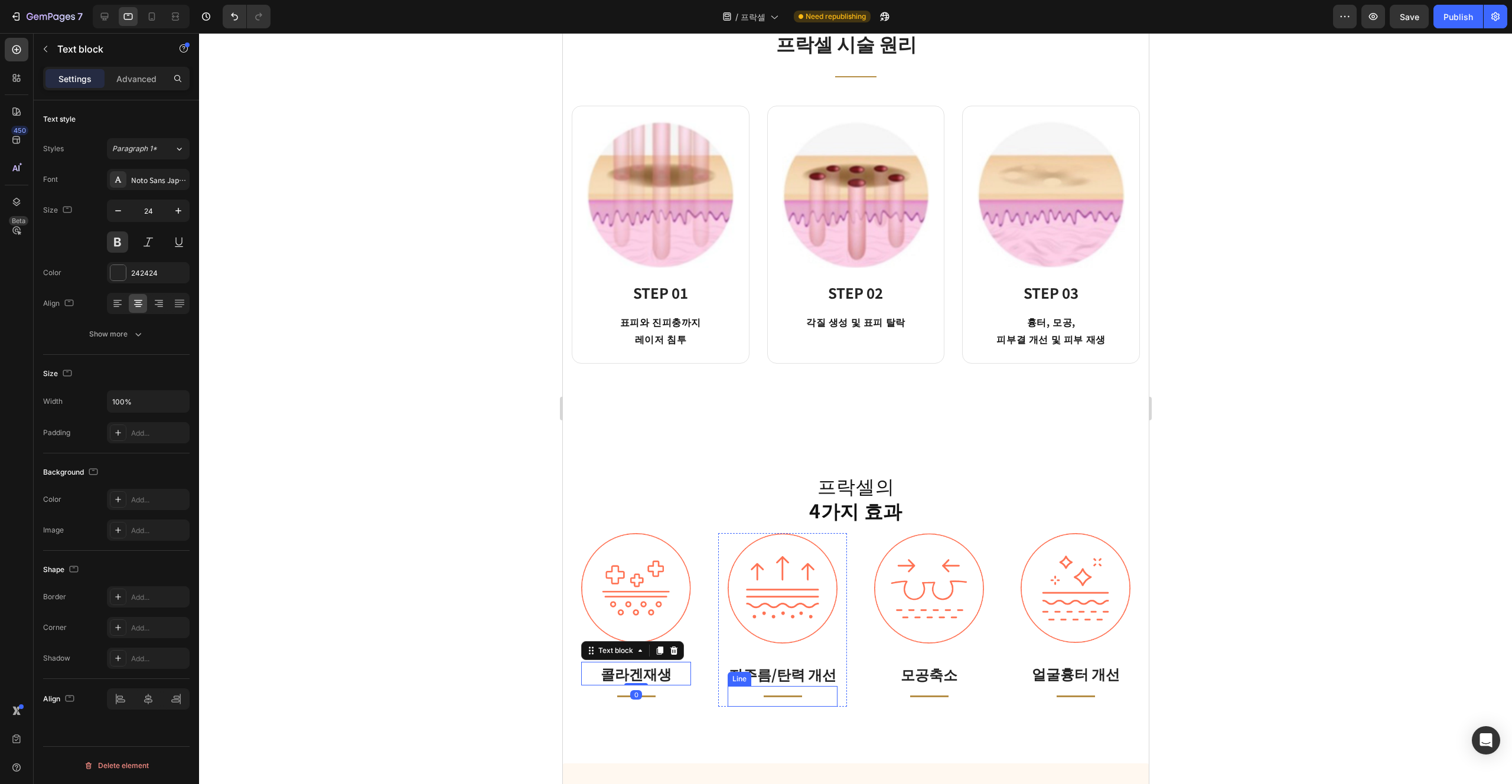
click at [755, 687] on div "Title Line" at bounding box center [782, 696] width 110 height 20
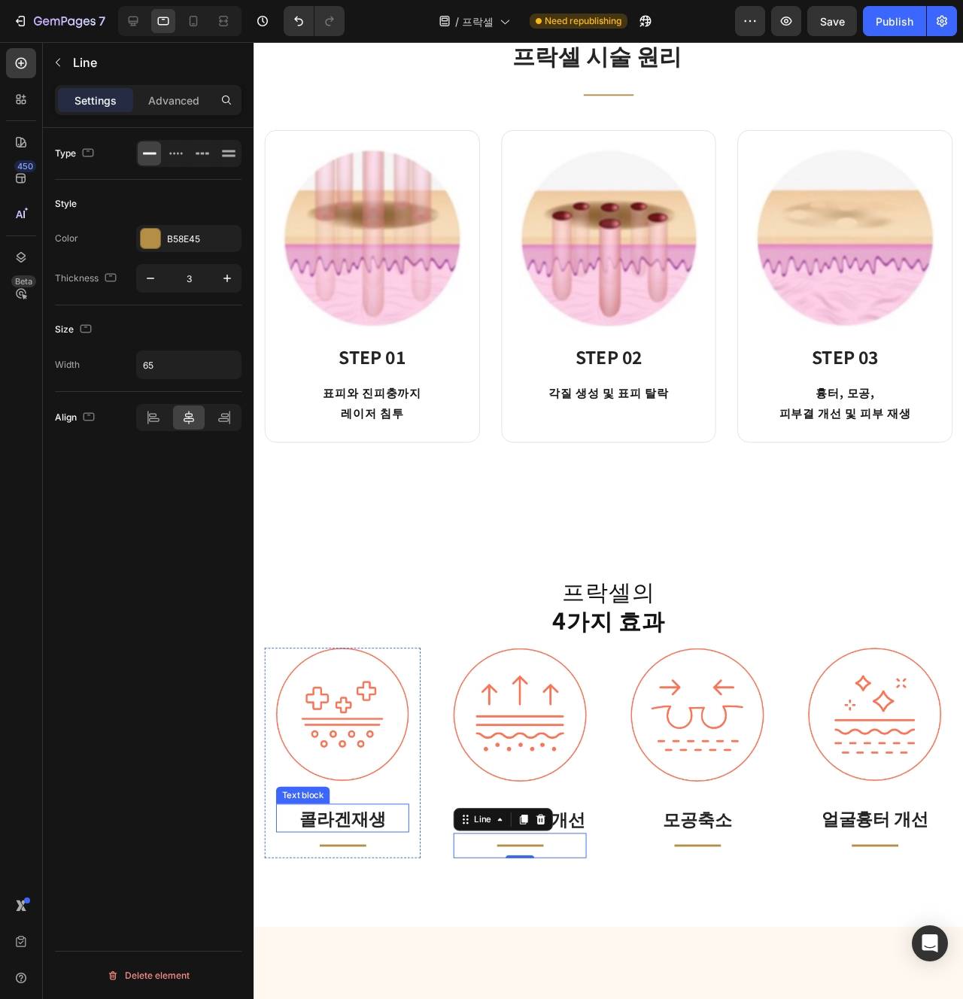
click at [357, 848] on p "콜라겐재생" at bounding box center [346, 858] width 137 height 27
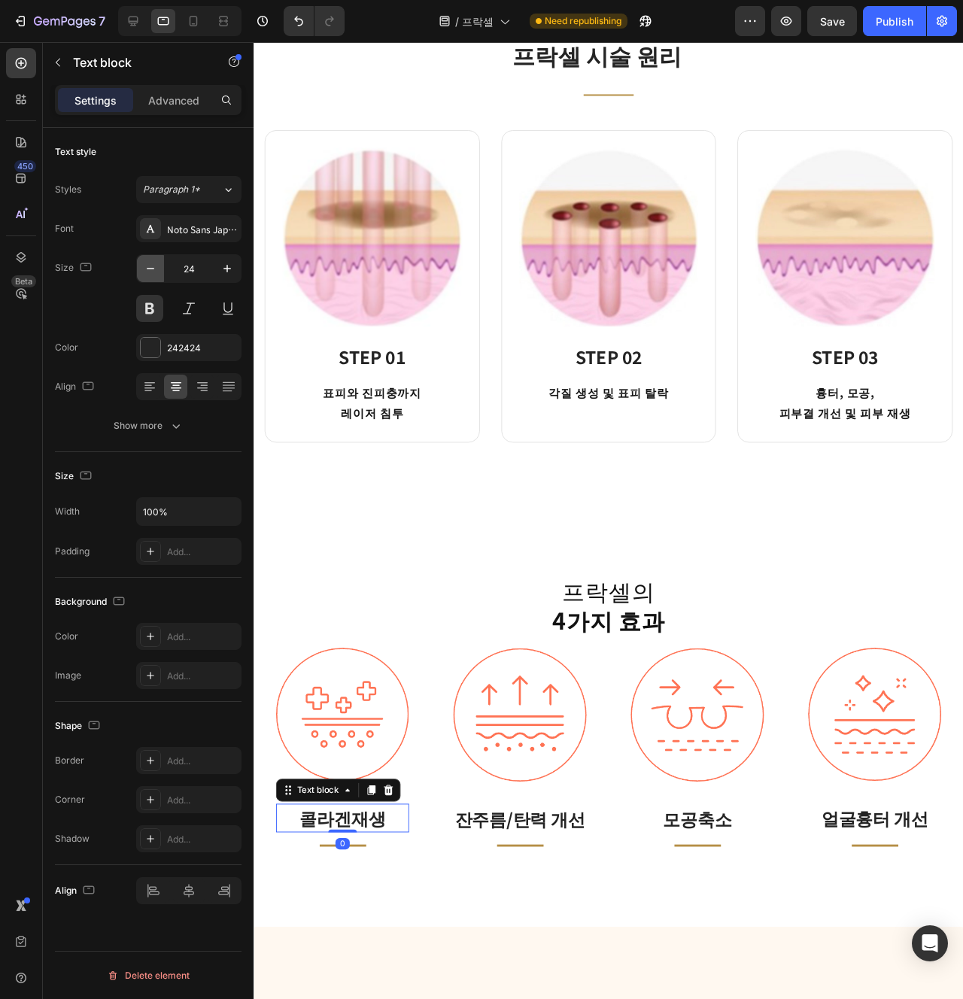
click at [145, 268] on icon "button" at bounding box center [150, 268] width 15 height 15
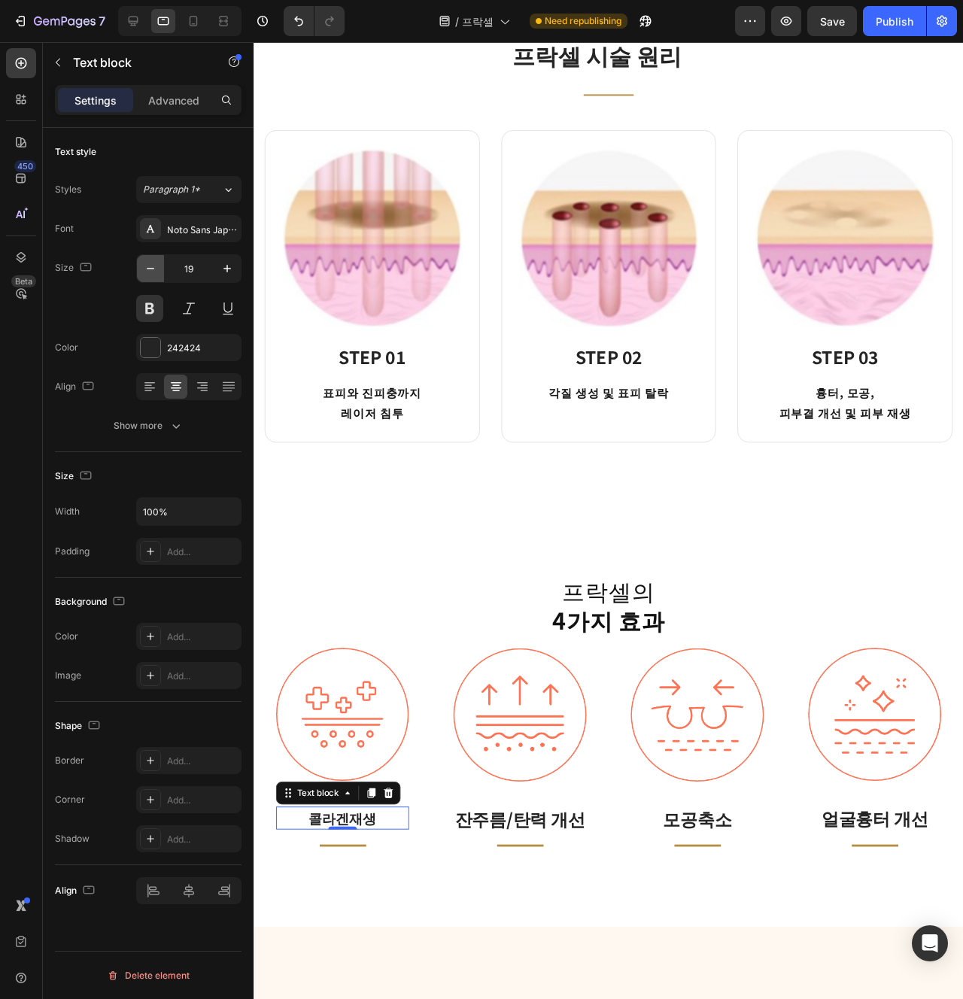
click at [145, 268] on icon "button" at bounding box center [150, 268] width 15 height 15
type input "18"
click at [524, 862] on p "잔주름/탄력 개선" at bounding box center [533, 859] width 137 height 27
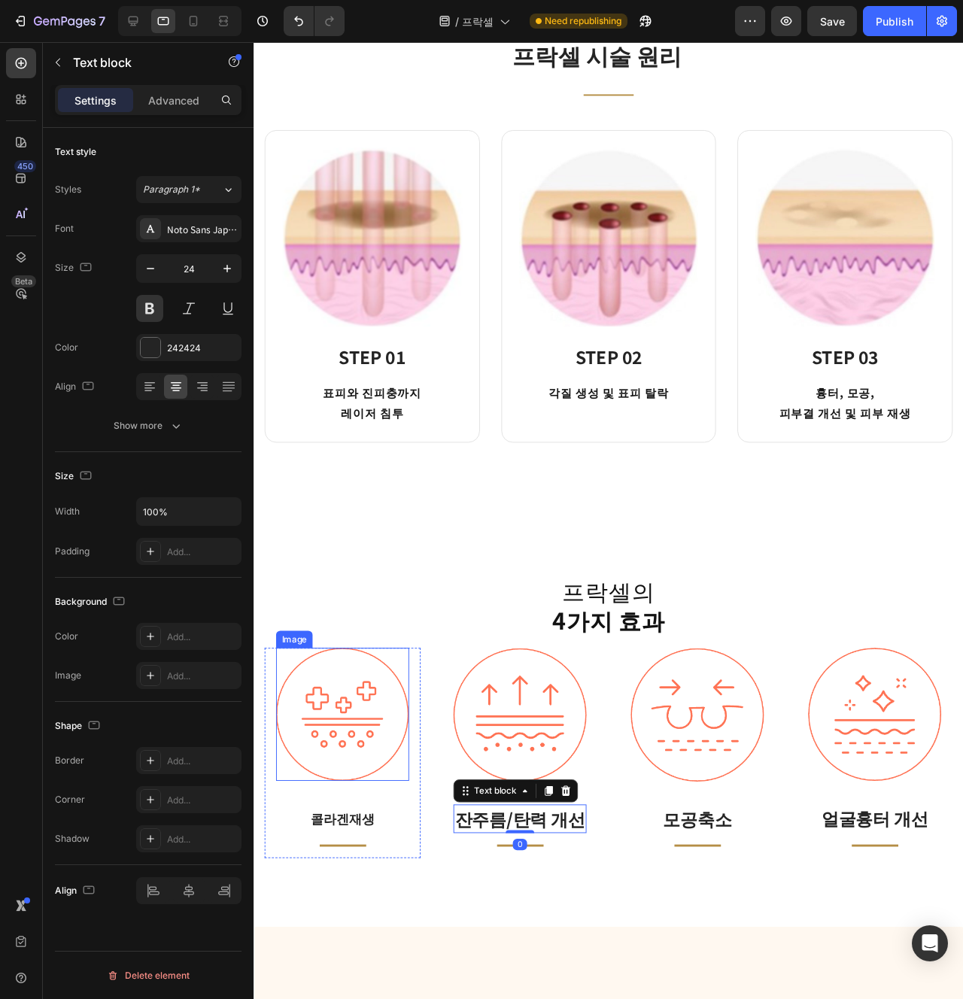
click at [380, 785] on img at bounding box center [347, 749] width 140 height 139
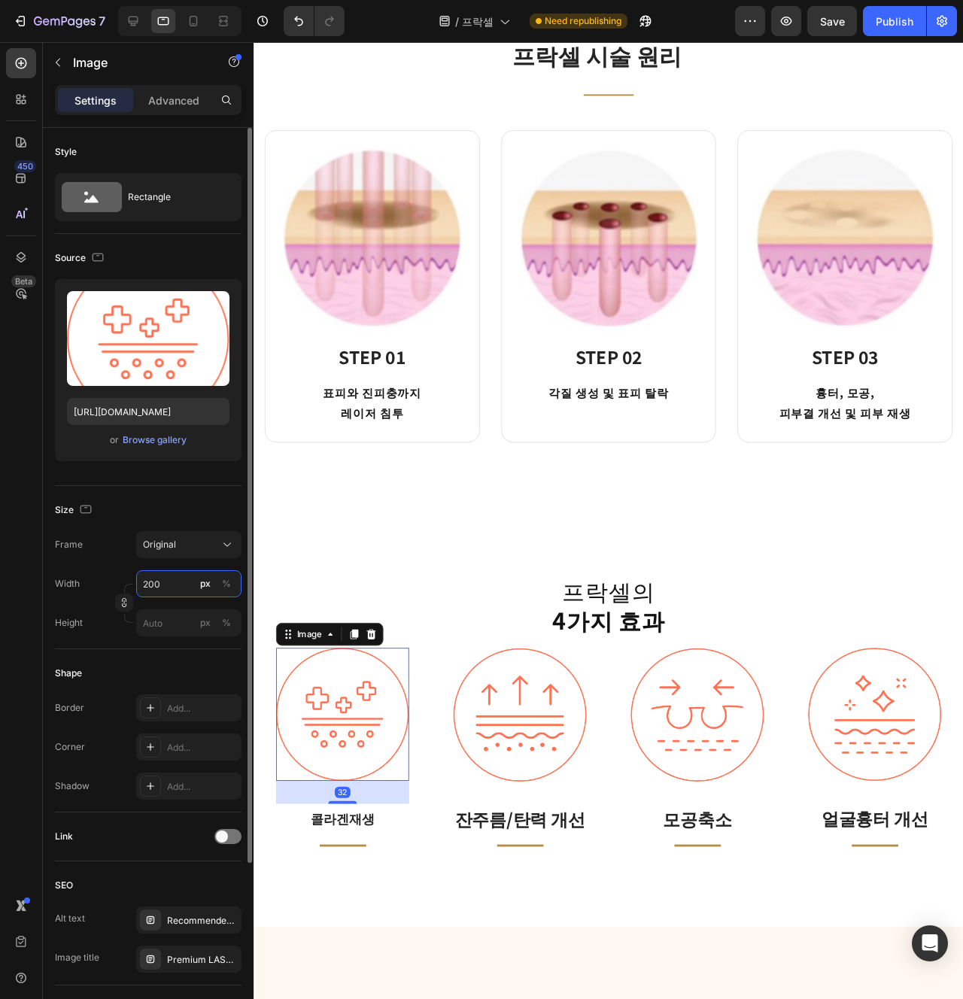
click at [163, 582] on input "200" at bounding box center [188, 583] width 105 height 27
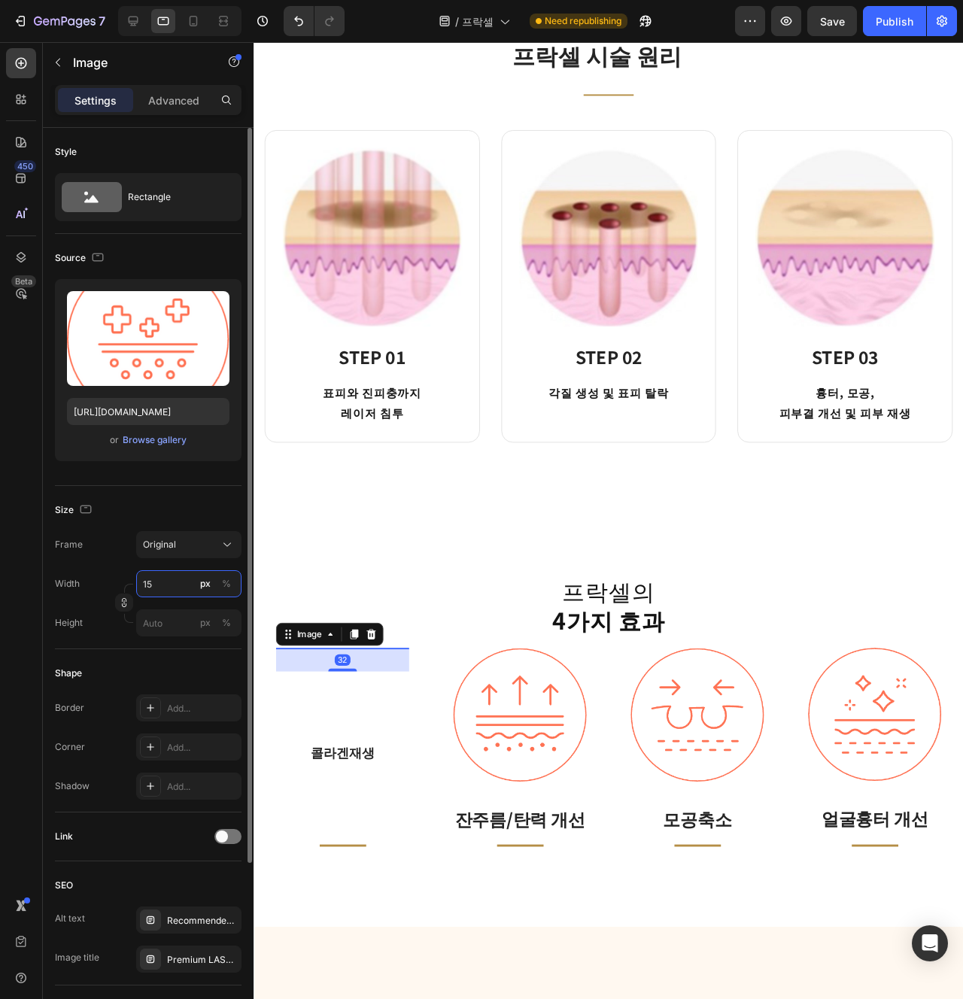
type input "150"
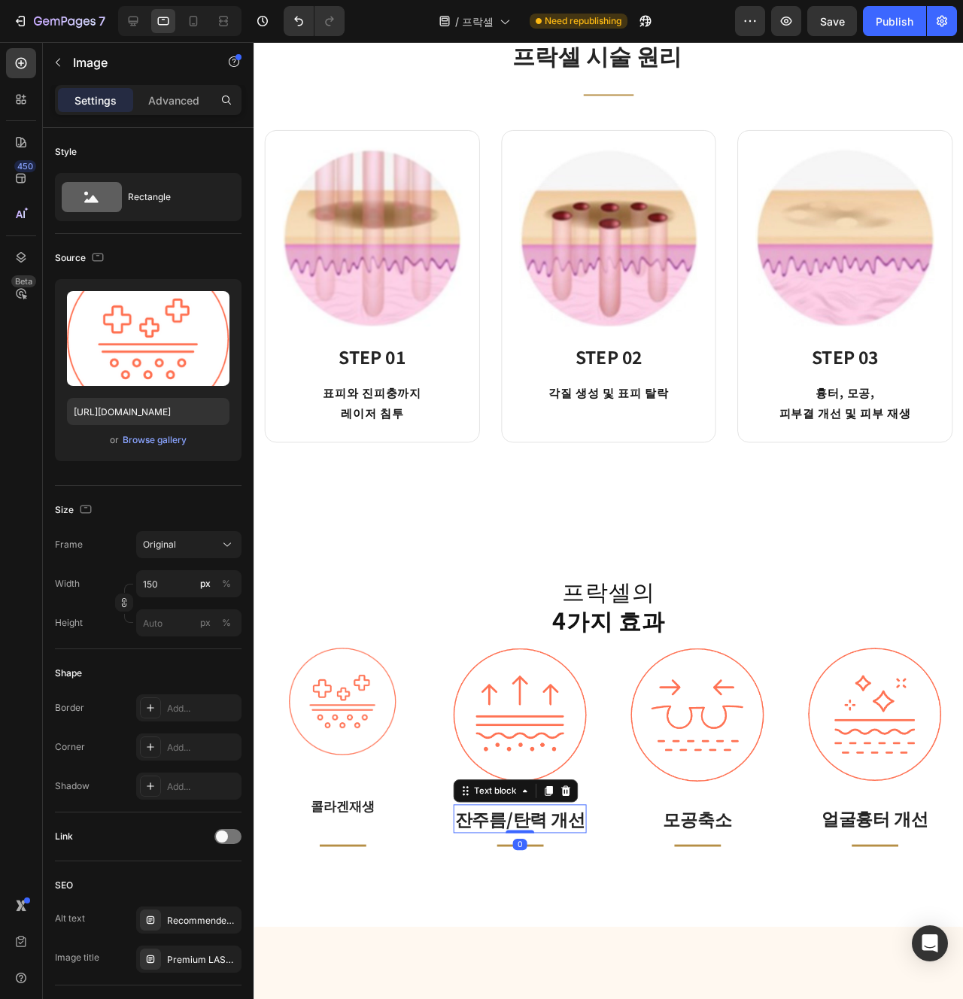
click at [513, 863] on p "잔주름/탄력 개선" at bounding box center [533, 859] width 137 height 27
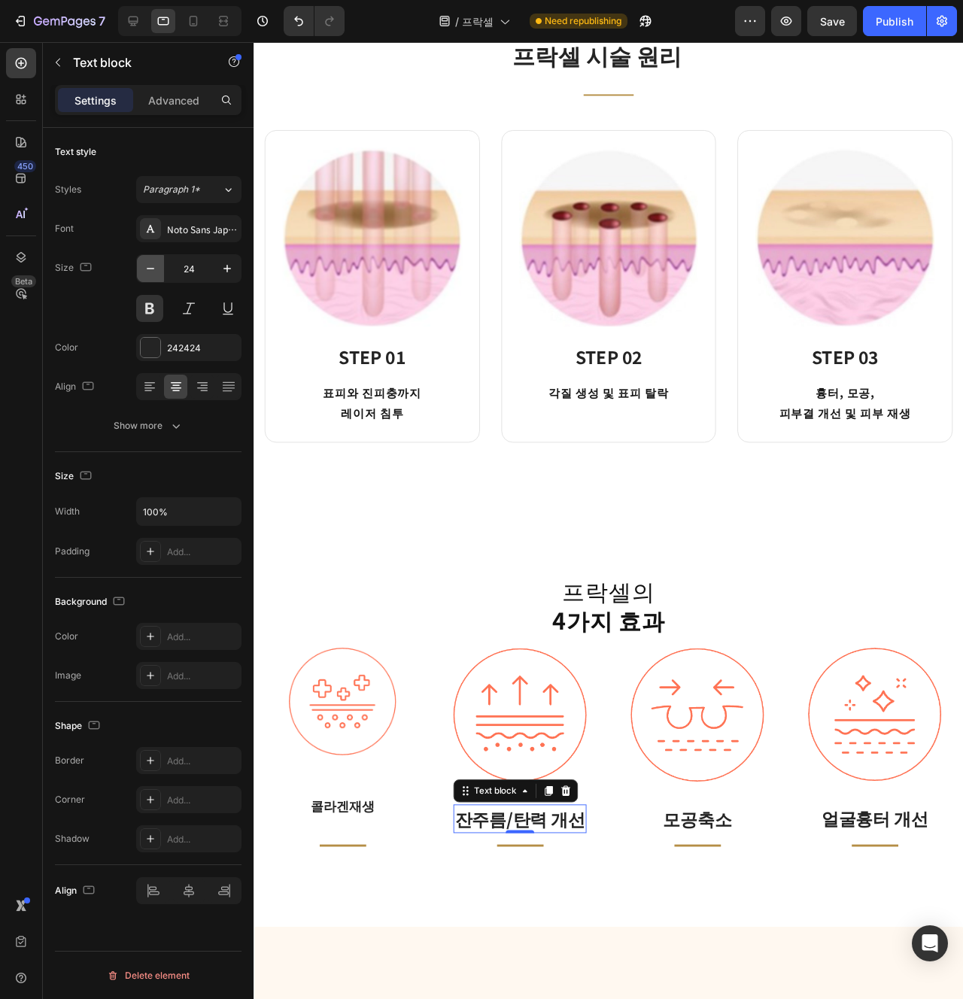
click at [162, 272] on button "button" at bounding box center [150, 268] width 27 height 27
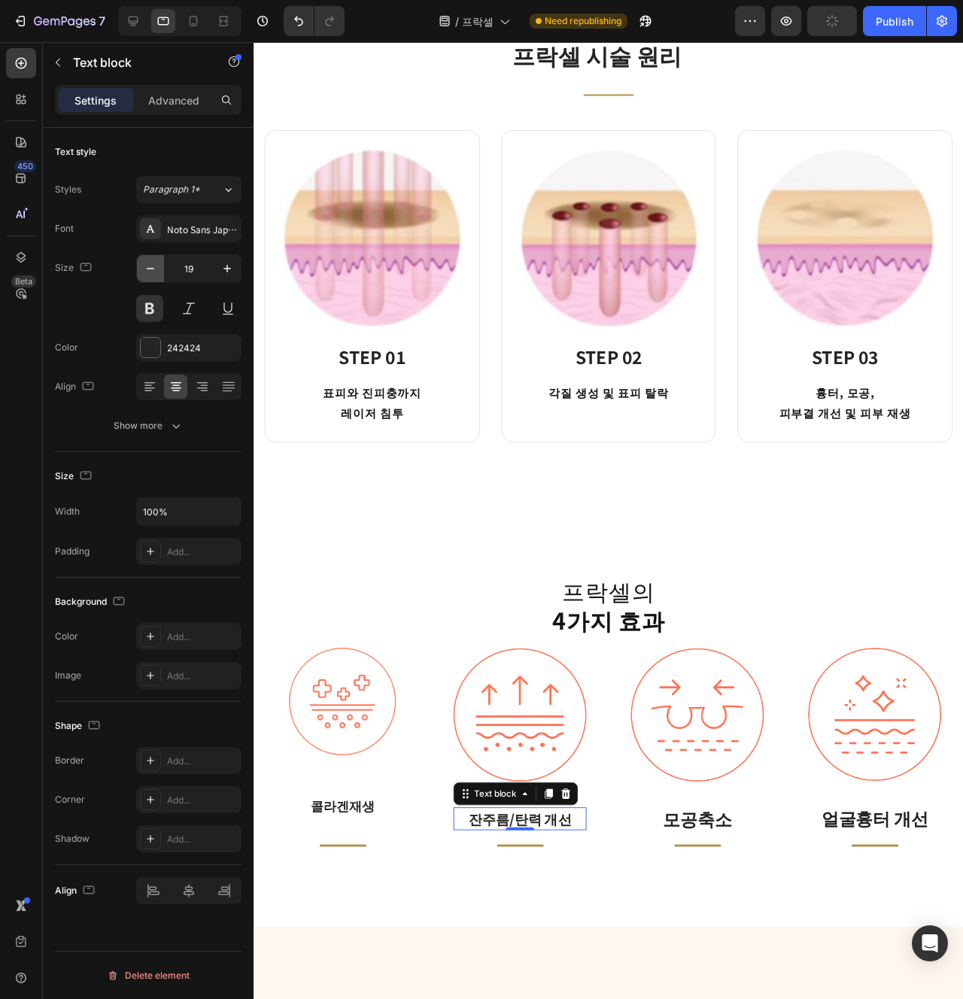
click at [162, 272] on button "button" at bounding box center [150, 268] width 27 height 27
type input "18"
click at [686, 857] on p "모공축소" at bounding box center [720, 859] width 137 height 27
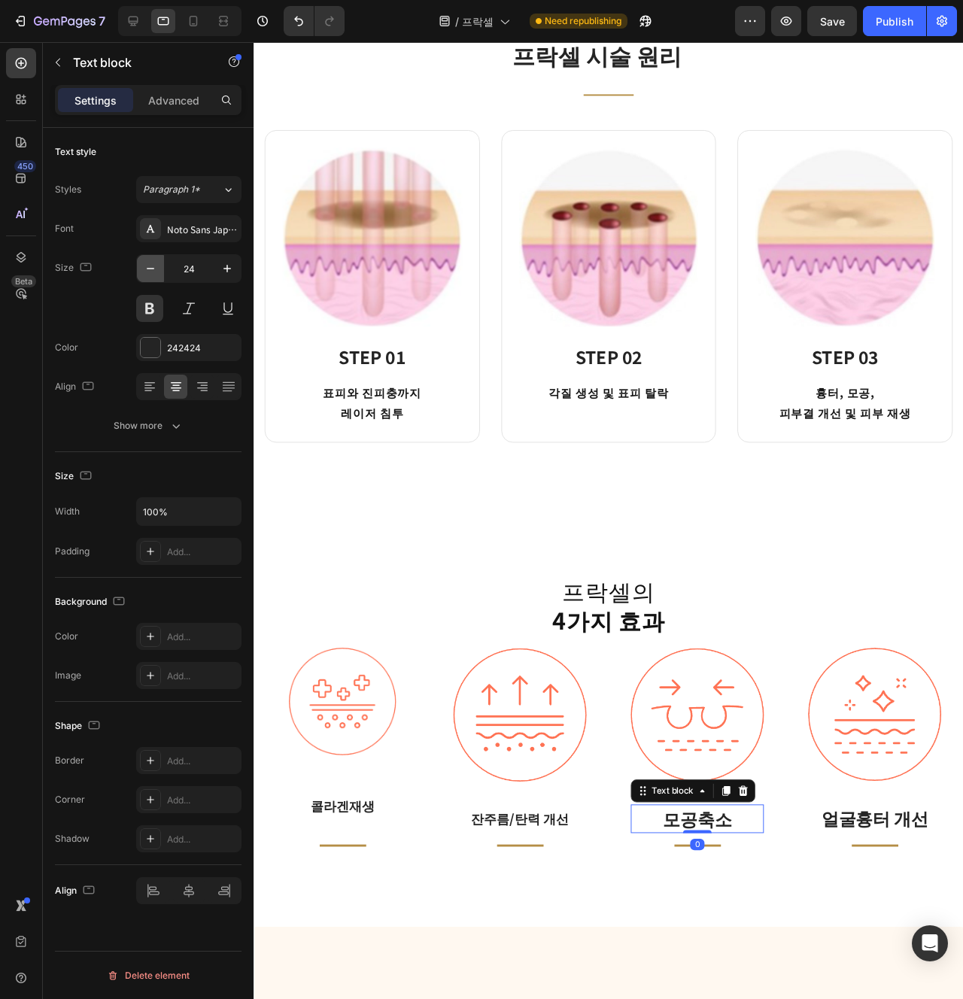
click at [141, 279] on button "button" at bounding box center [150, 268] width 27 height 27
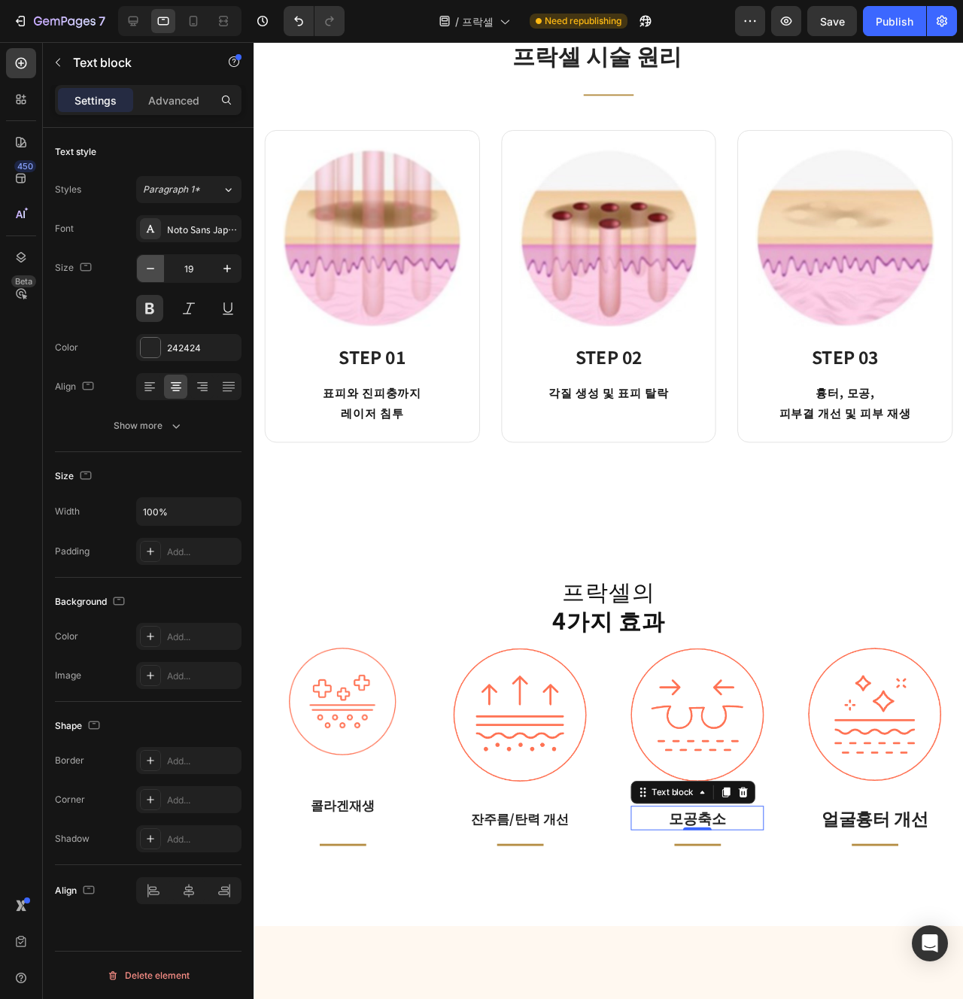
click at [141, 279] on button "button" at bounding box center [150, 268] width 27 height 27
type input "18"
click at [893, 860] on p "얼굴흉터 개선" at bounding box center [906, 858] width 137 height 27
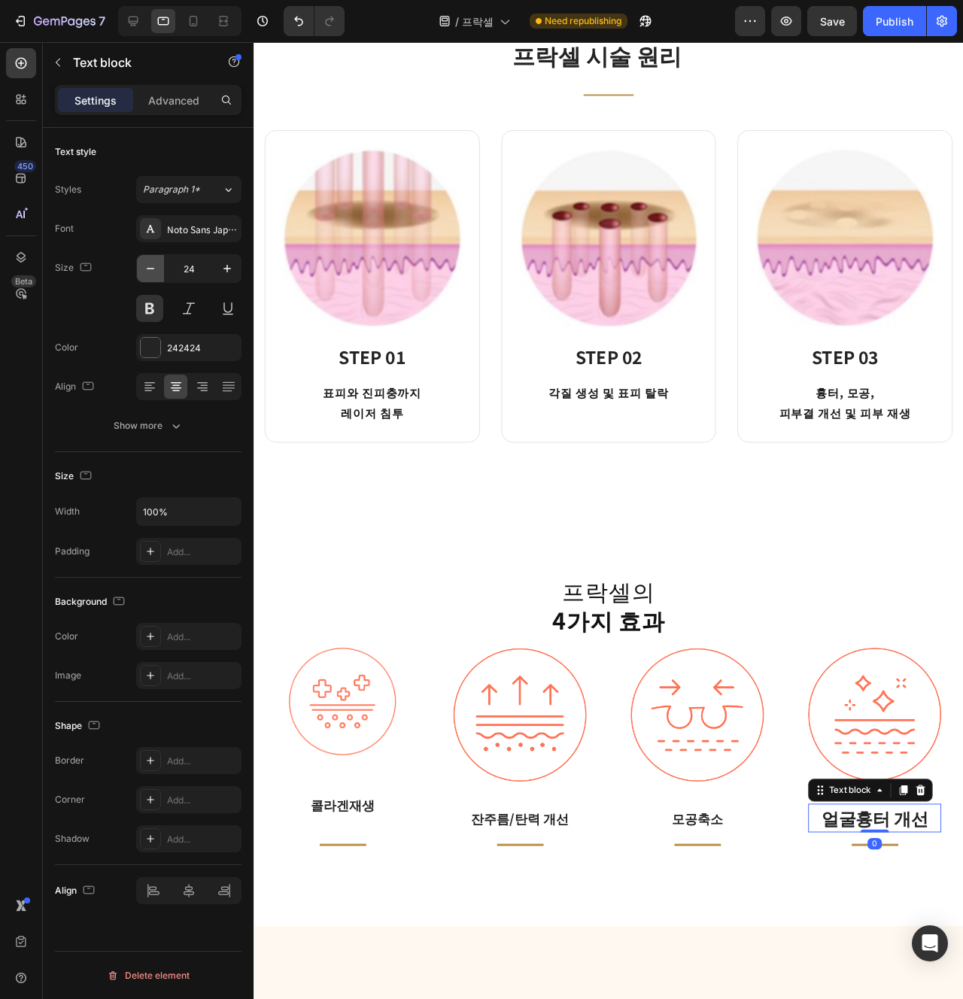
click at [160, 266] on button "button" at bounding box center [150, 268] width 27 height 27
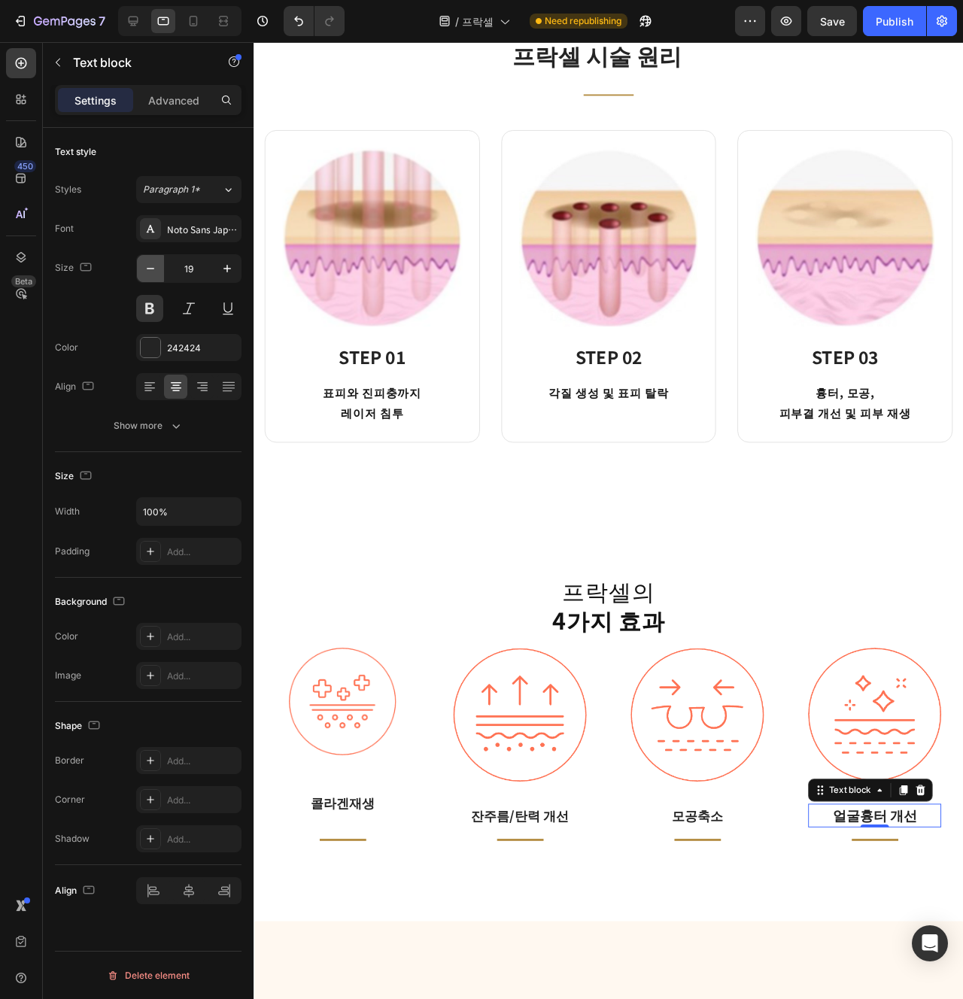
click at [160, 266] on button "button" at bounding box center [150, 268] width 27 height 27
type input "18"
click at [648, 646] on strong "4가지 효과" at bounding box center [626, 650] width 119 height 35
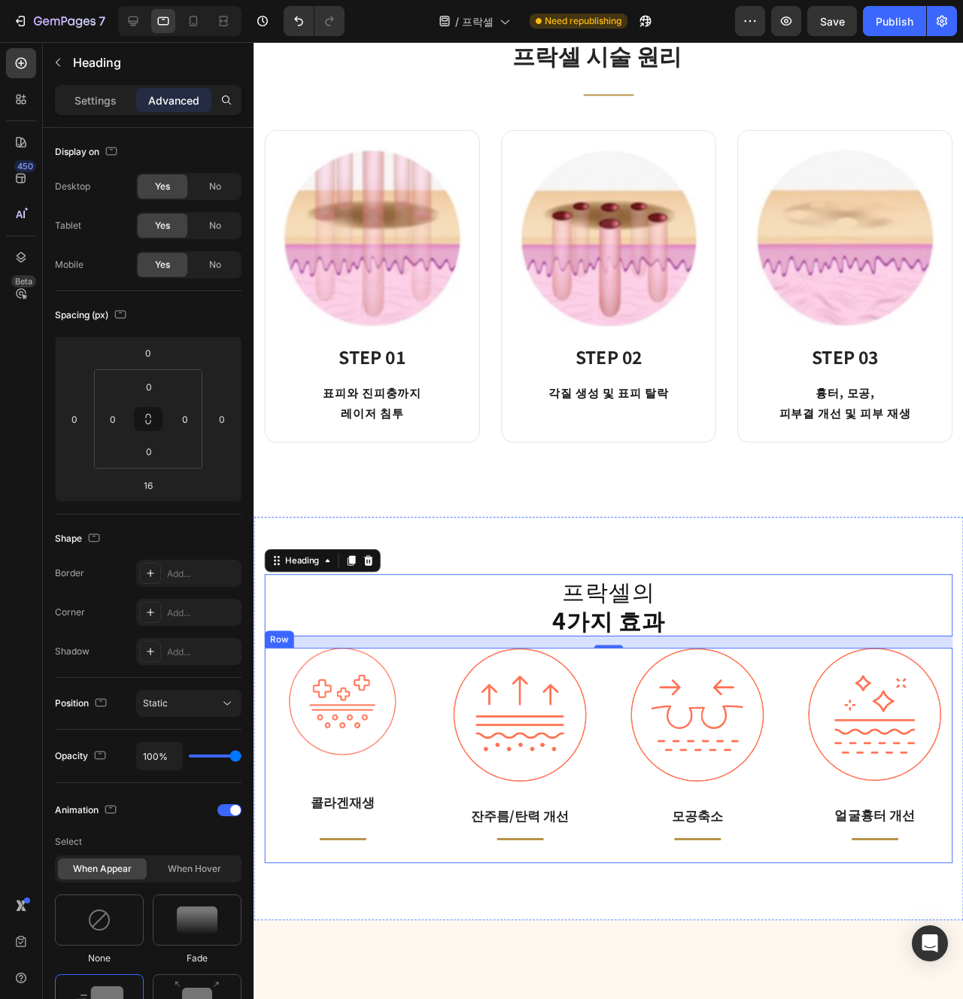
scroll to position [1253, 0]
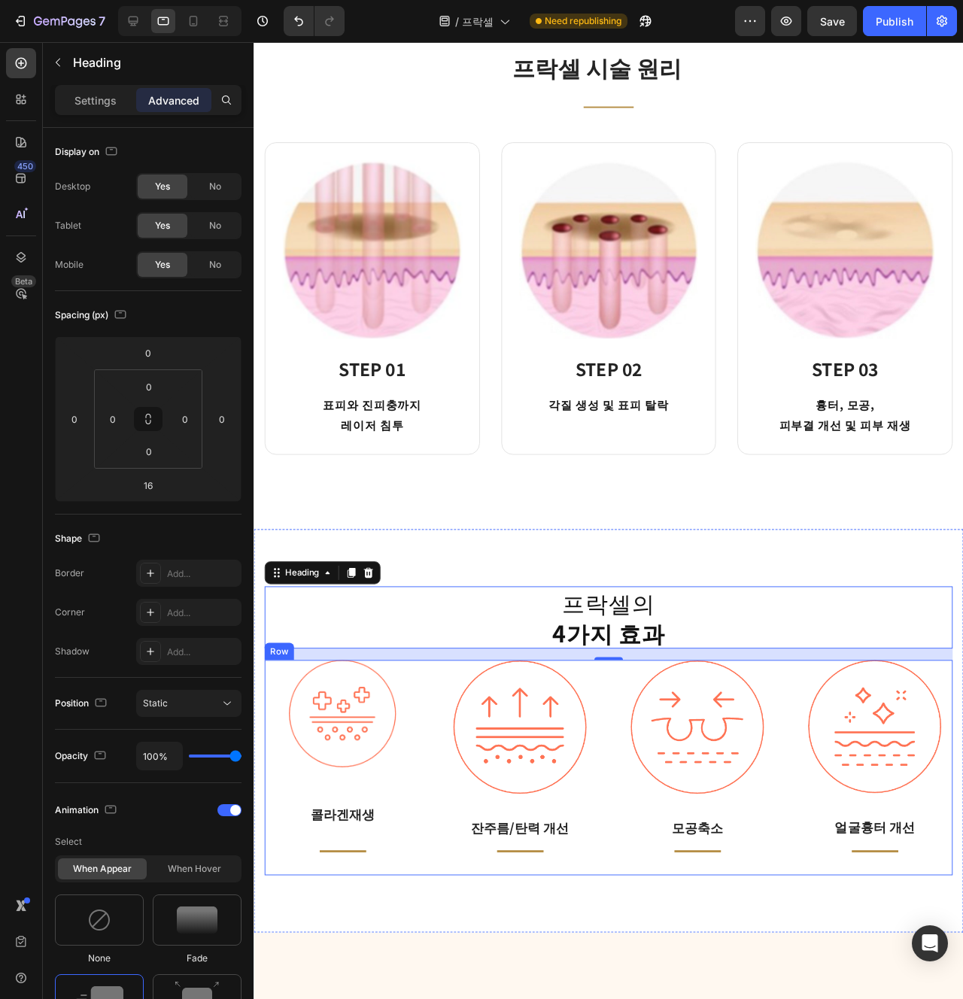
click at [540, 777] on img at bounding box center [534, 762] width 140 height 141
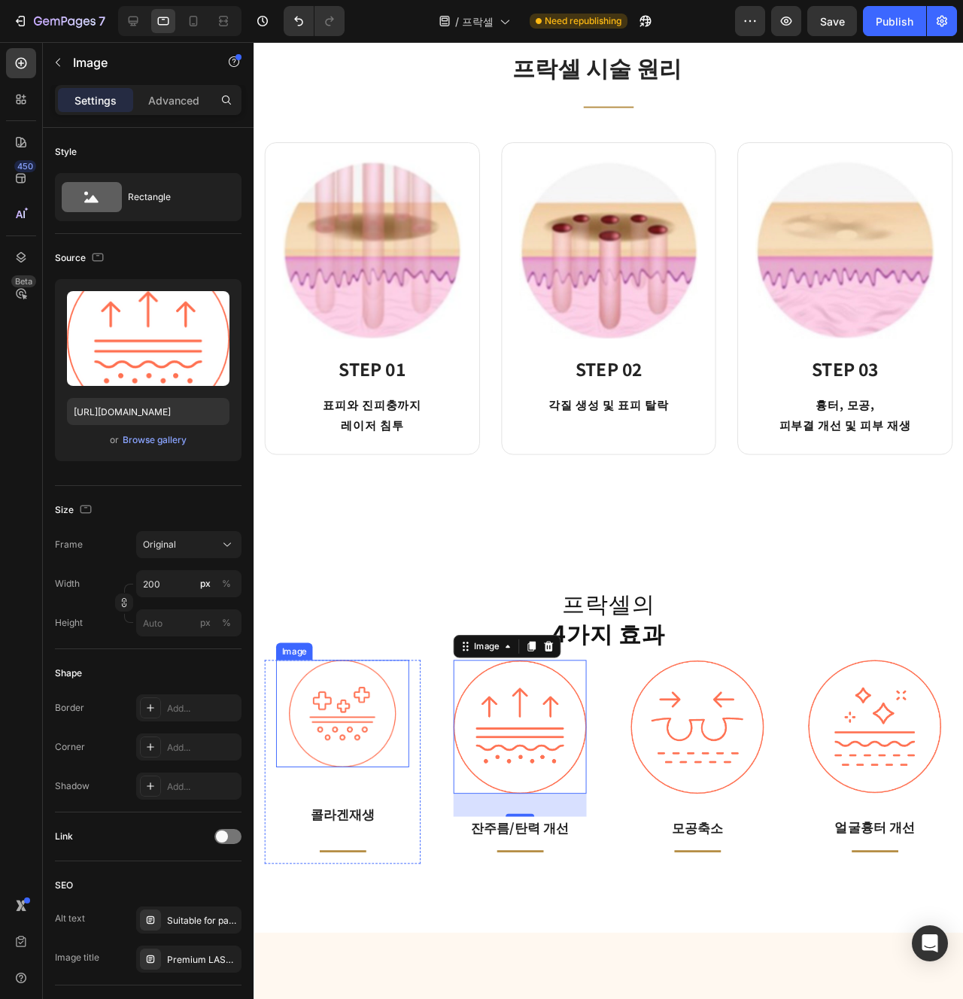
click at [334, 743] on img at bounding box center [346, 748] width 113 height 113
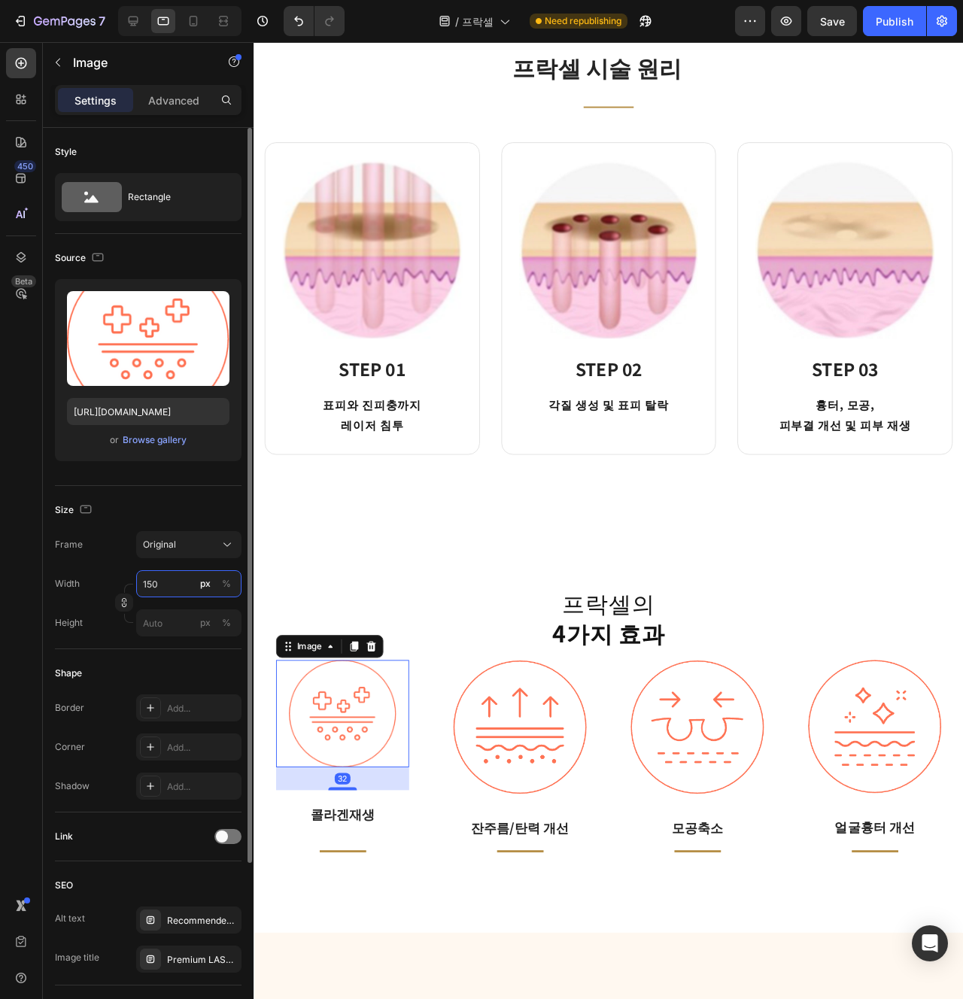
click at [168, 588] on input "150" at bounding box center [188, 583] width 105 height 27
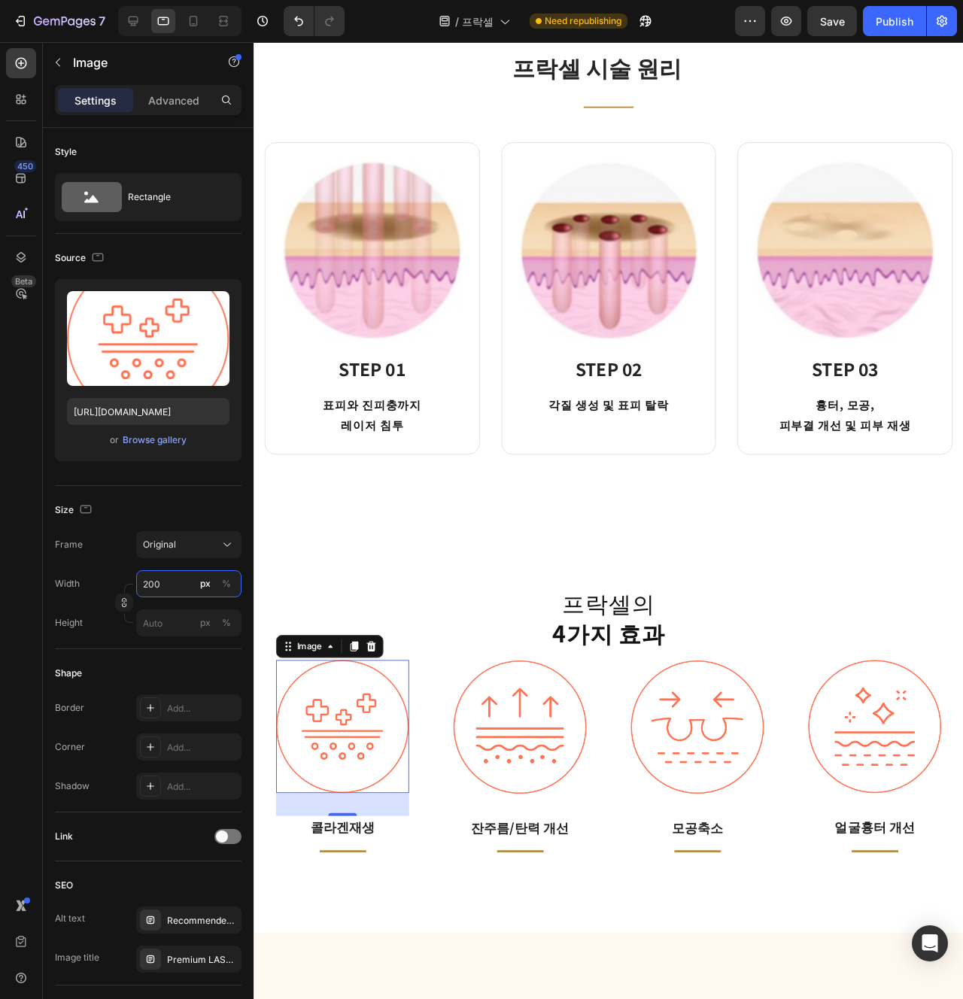
type input "200"
click at [398, 844] on div "32" at bounding box center [347, 844] width 140 height 24
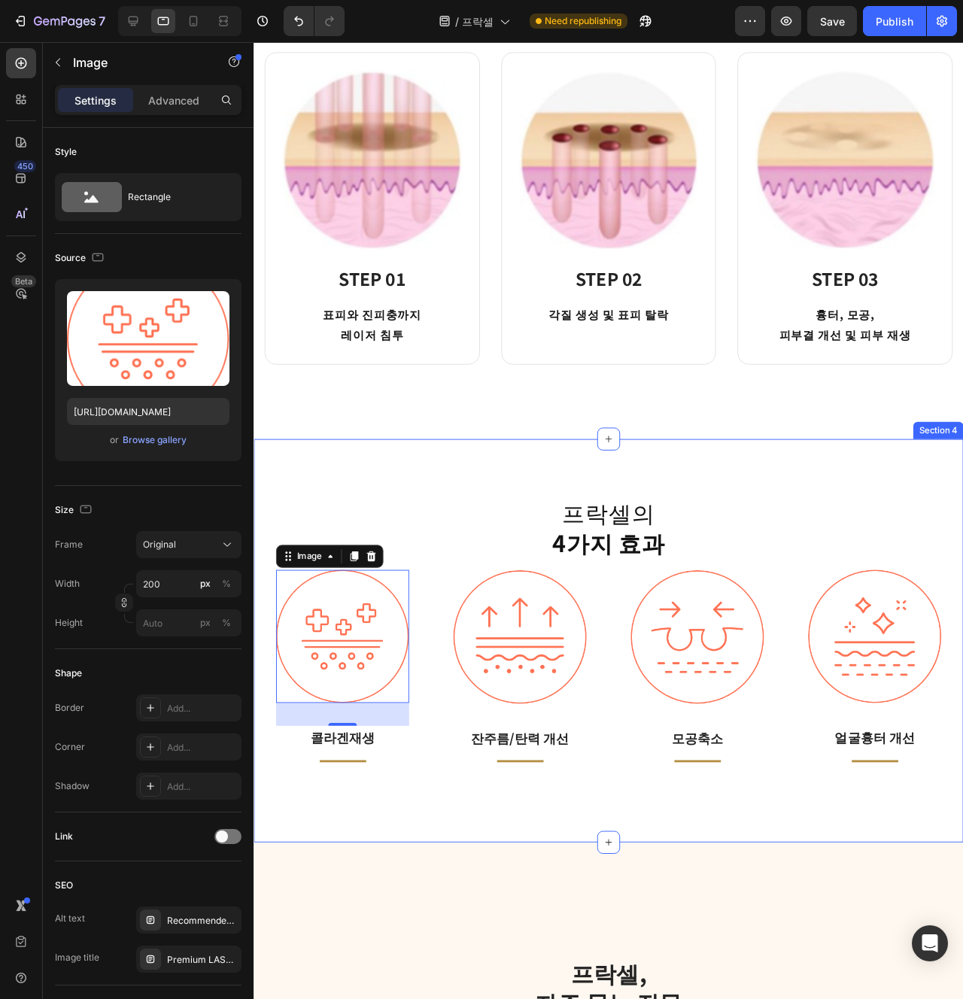
click at [604, 811] on div "Image 잔주름/탄력 개선 Text block Title Line Row" at bounding box center [534, 710] width 164 height 227
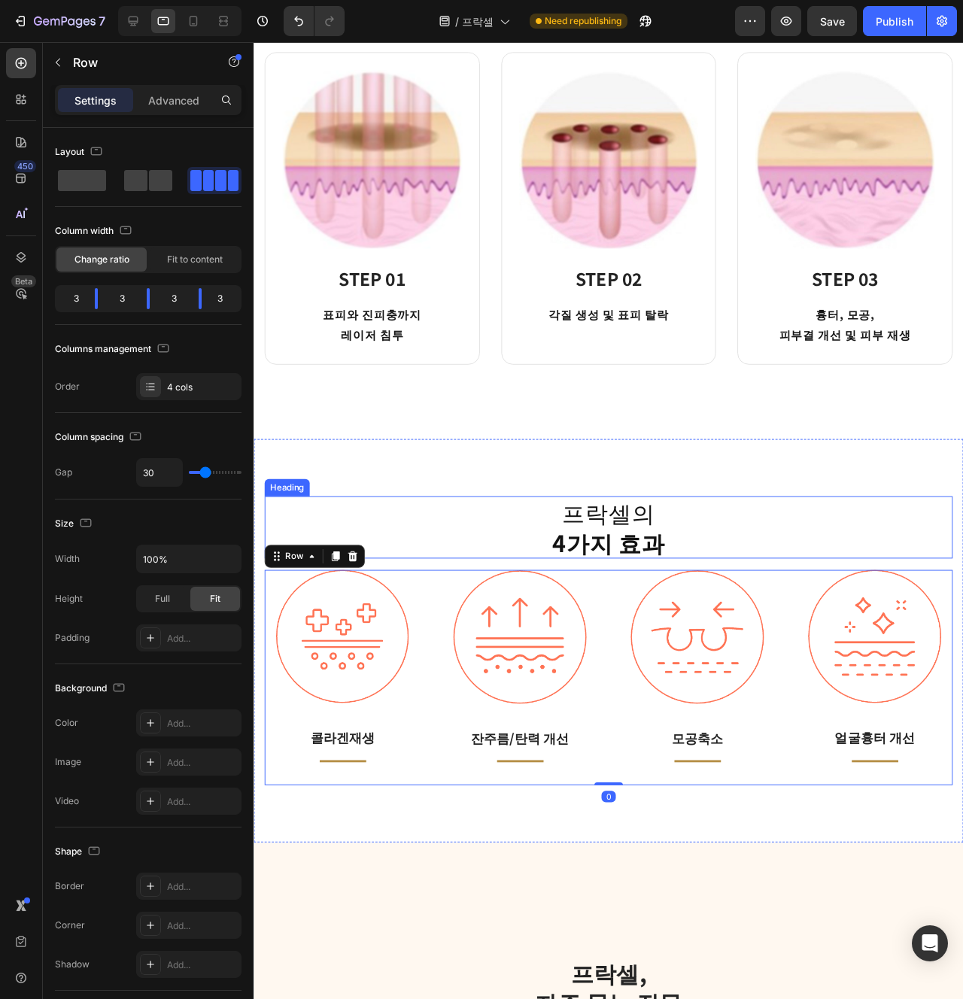
click at [616, 545] on h2 "프락셀의 4가지 효과" at bounding box center [627, 552] width 724 height 65
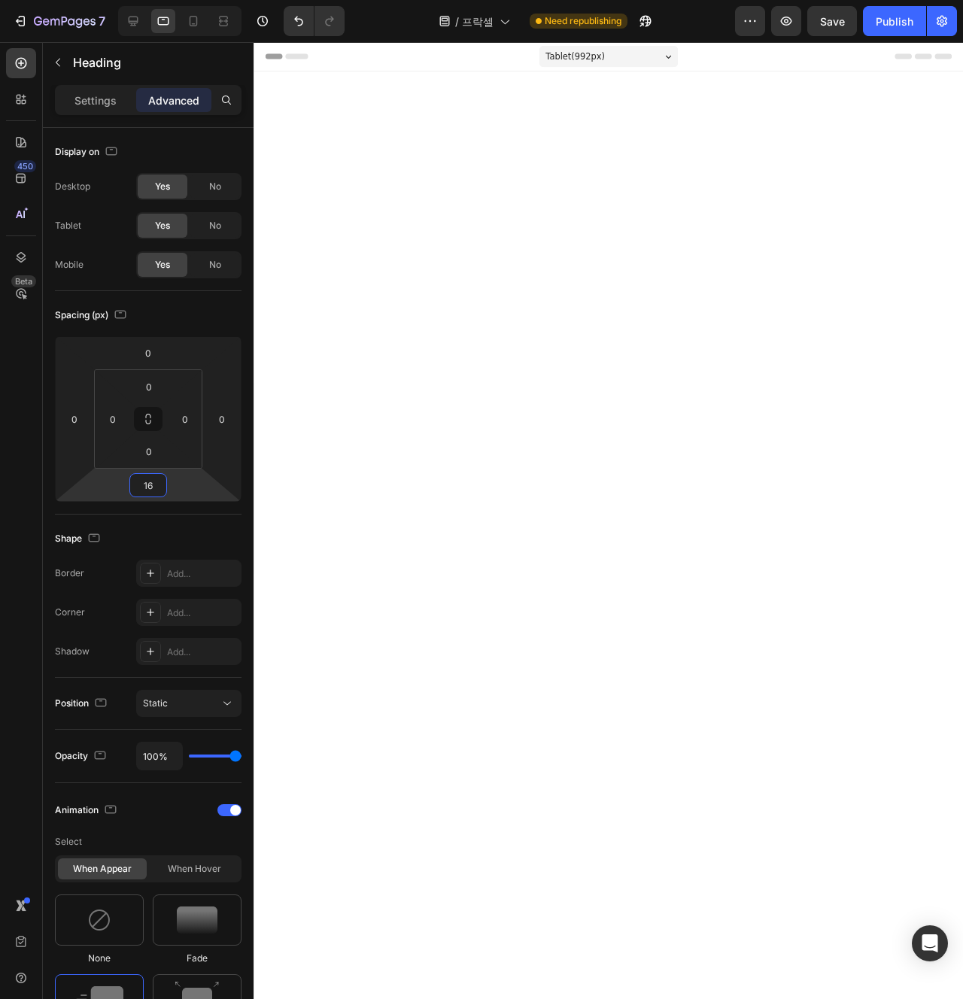
click at [156, 479] on input "16" at bounding box center [148, 485] width 30 height 23
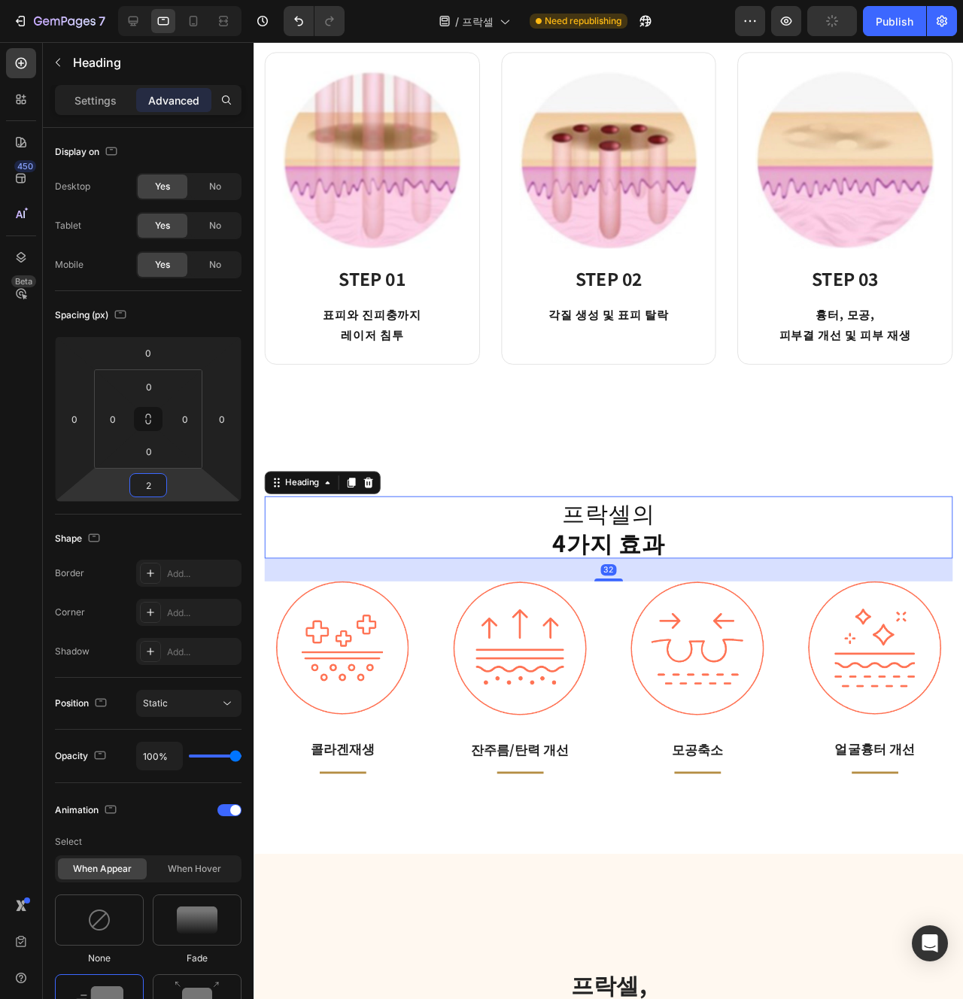
type input "24"
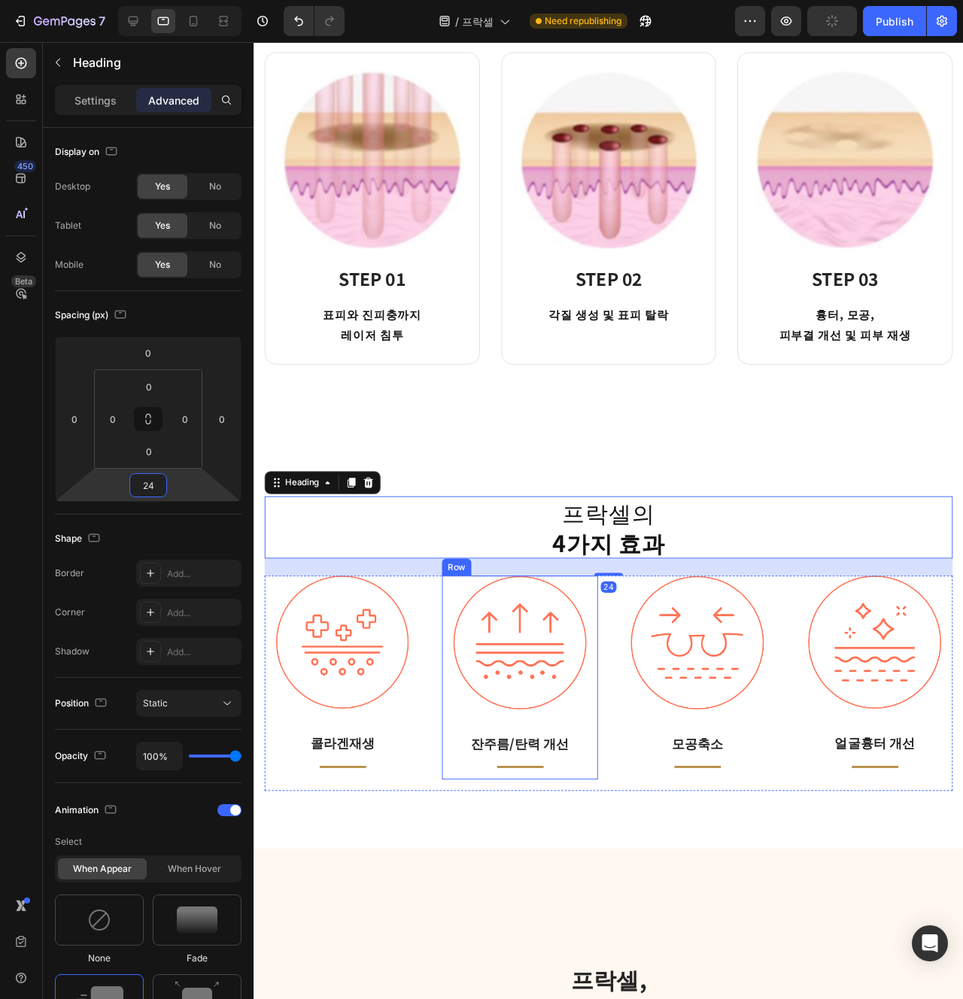
click at [534, 756] on div "Image 잔주름/탄력 개선 Text block Title Line" at bounding box center [534, 711] width 140 height 214
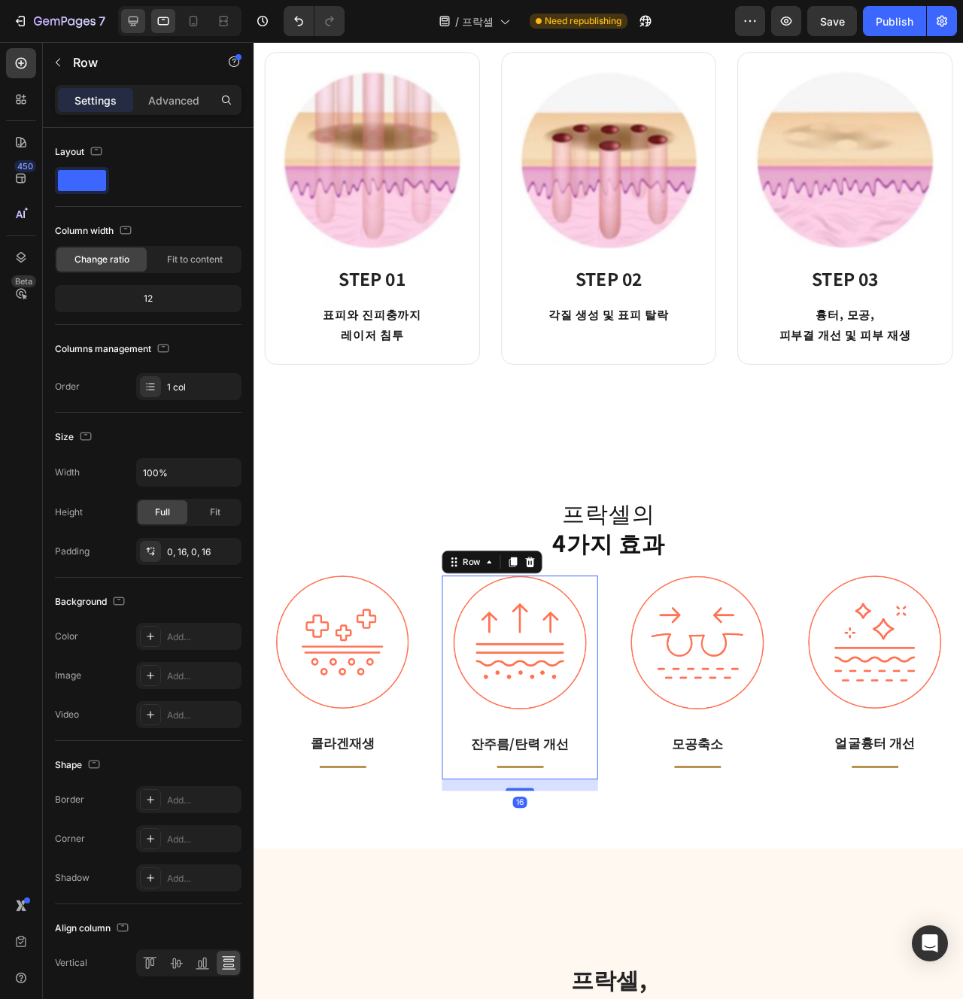
click at [125, 26] on div at bounding box center [133, 21] width 24 height 24
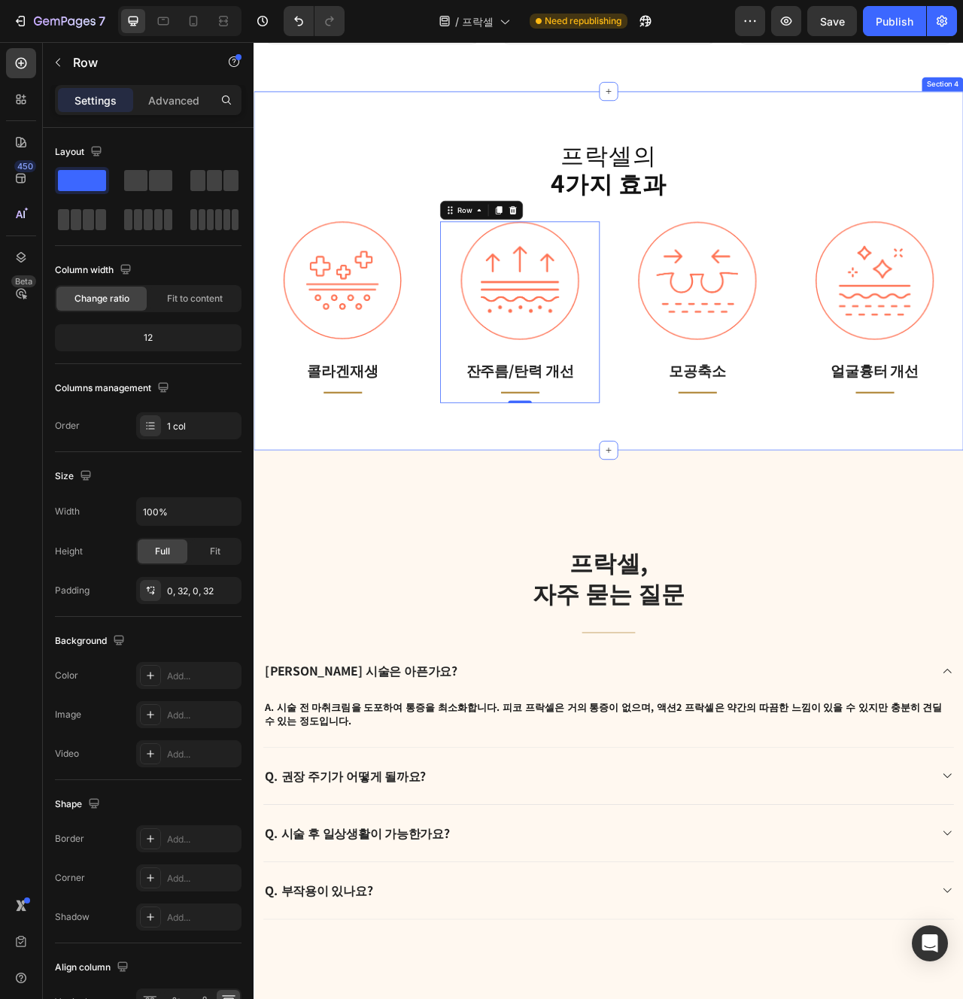
scroll to position [1616, 0]
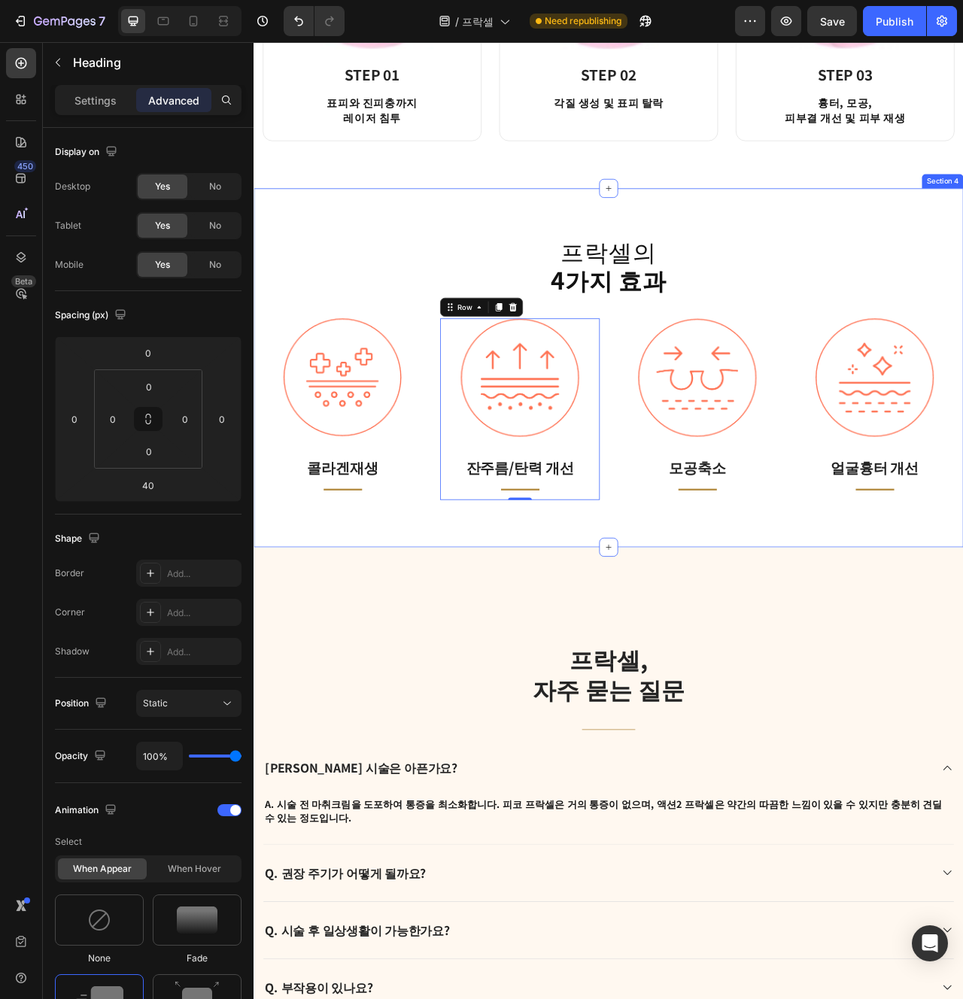
click at [679, 320] on h2 "프락셀의 4가지 효과" at bounding box center [705, 325] width 880 height 75
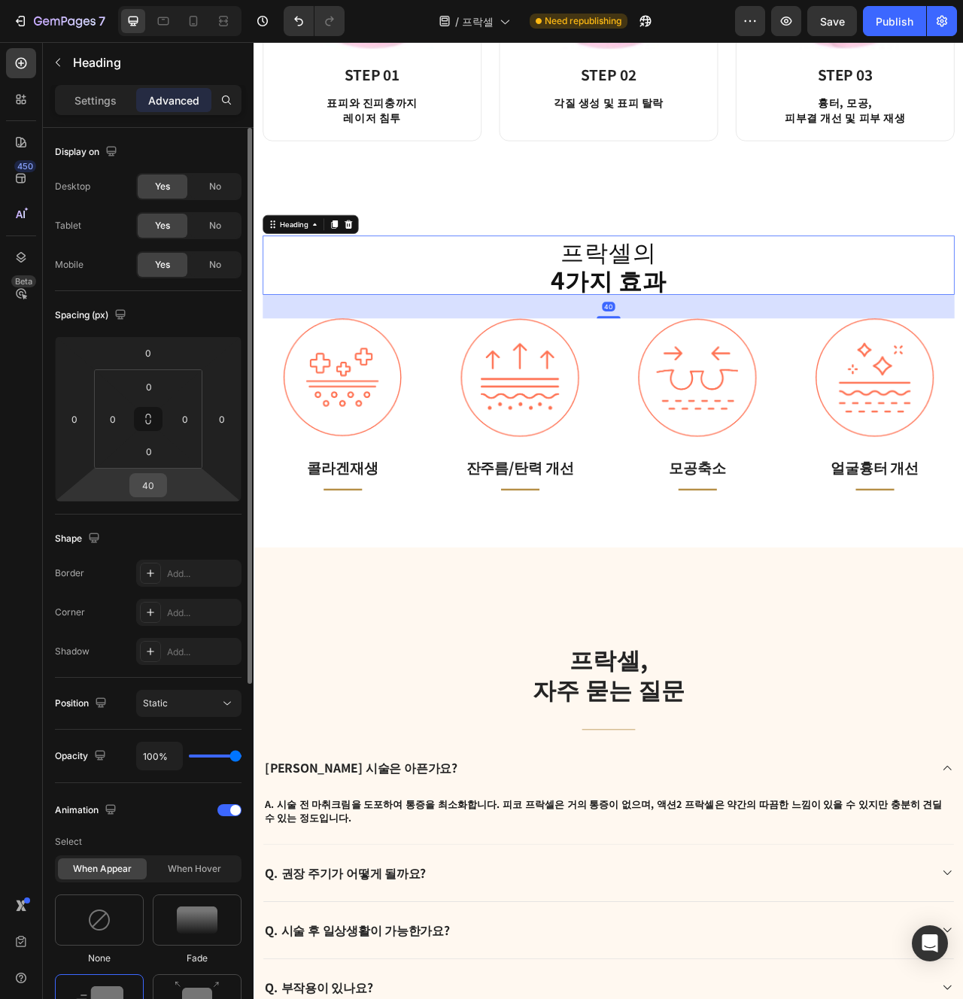
click at [161, 479] on input "40" at bounding box center [148, 485] width 30 height 23
type input "32"
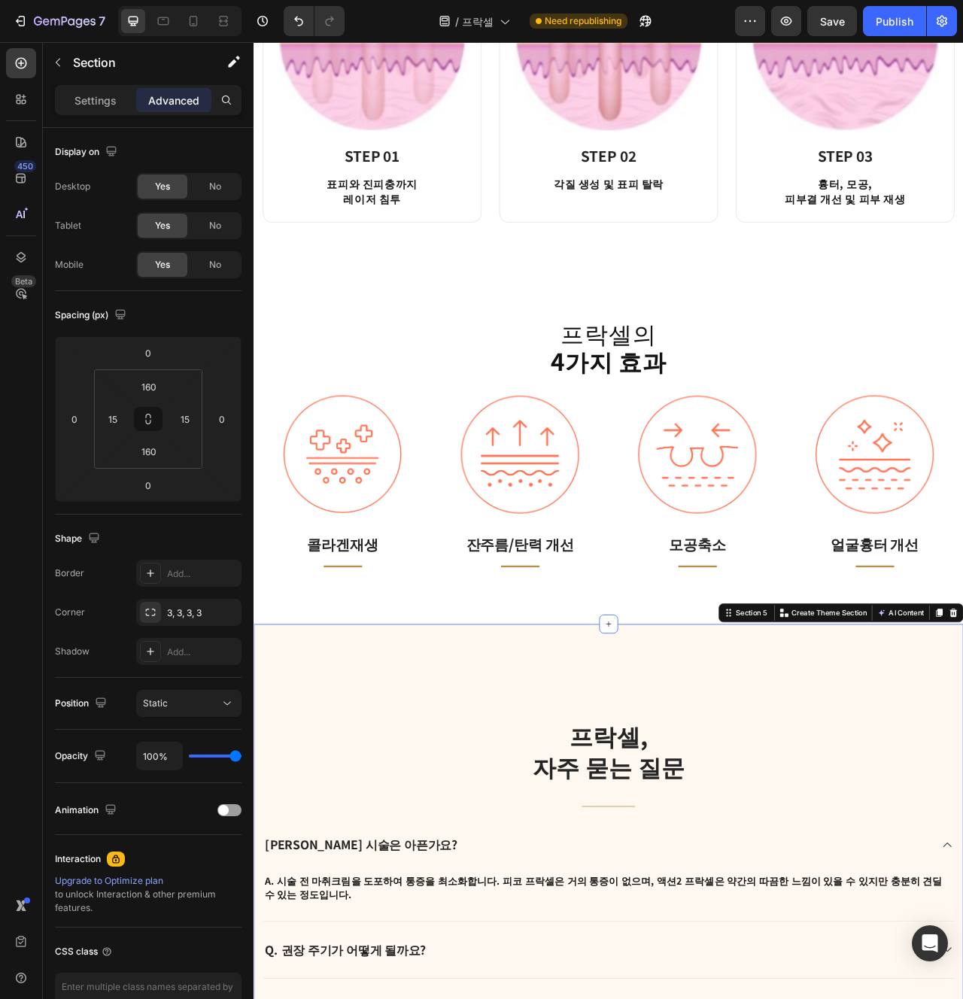
scroll to position [1431, 0]
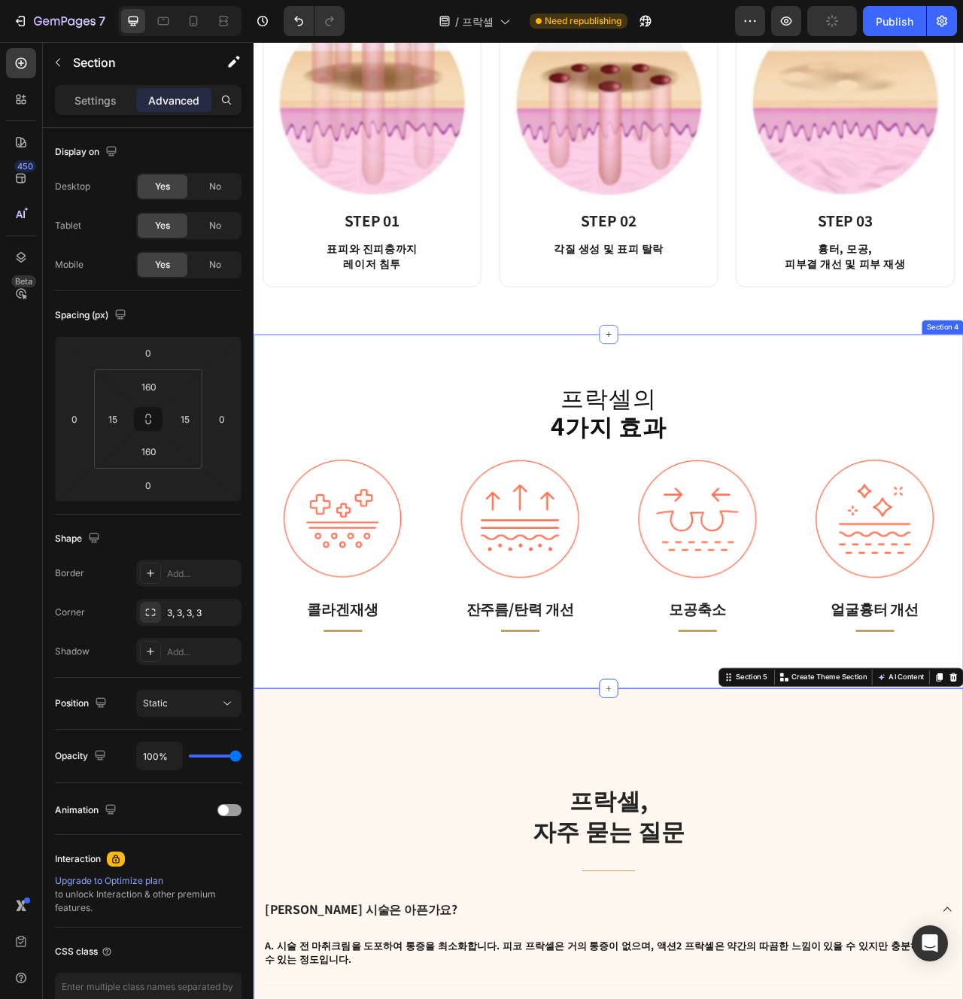
click at [622, 841] on div "프락셀의 4가지 효과 Heading Image 콜라겐재생 Text block Title Line Row Image 잔주름/탄력 개선 Text …" at bounding box center [705, 640] width 903 height 452
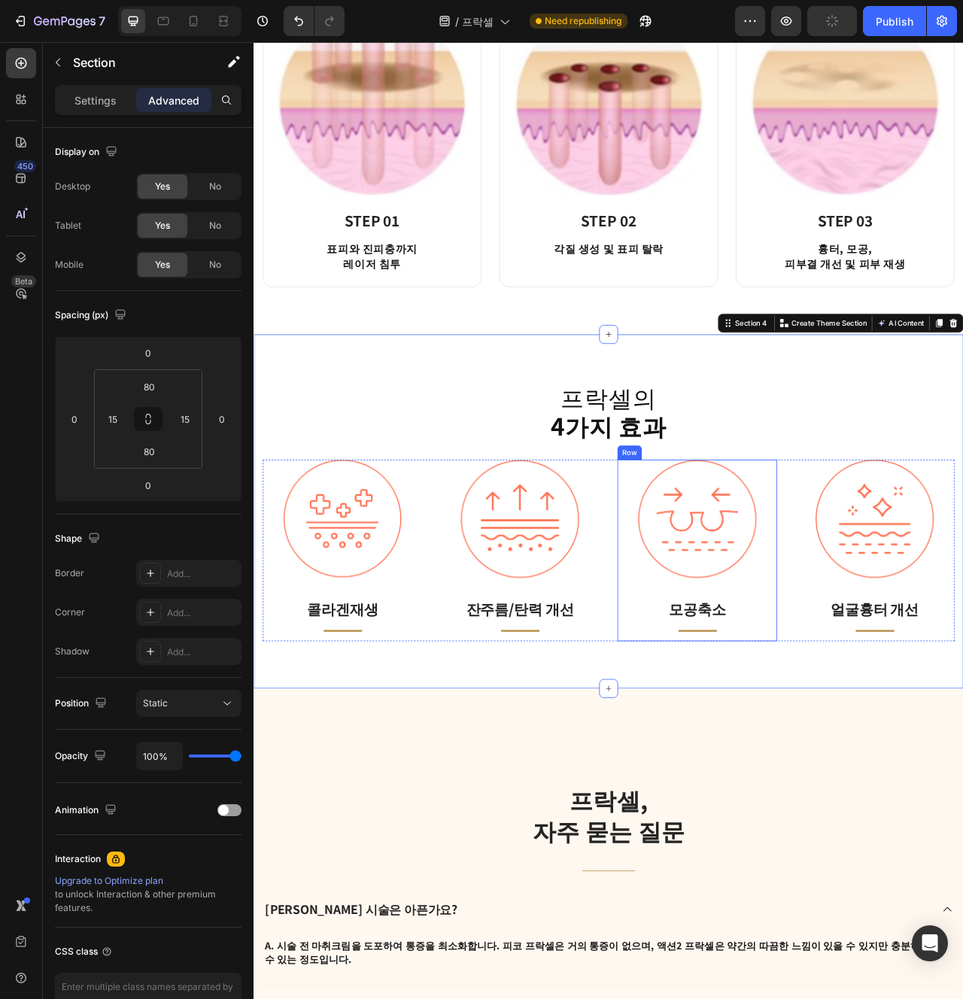
click at [731, 750] on div "Image 모공축소 Text block Title Line Row" at bounding box center [817, 689] width 203 height 232
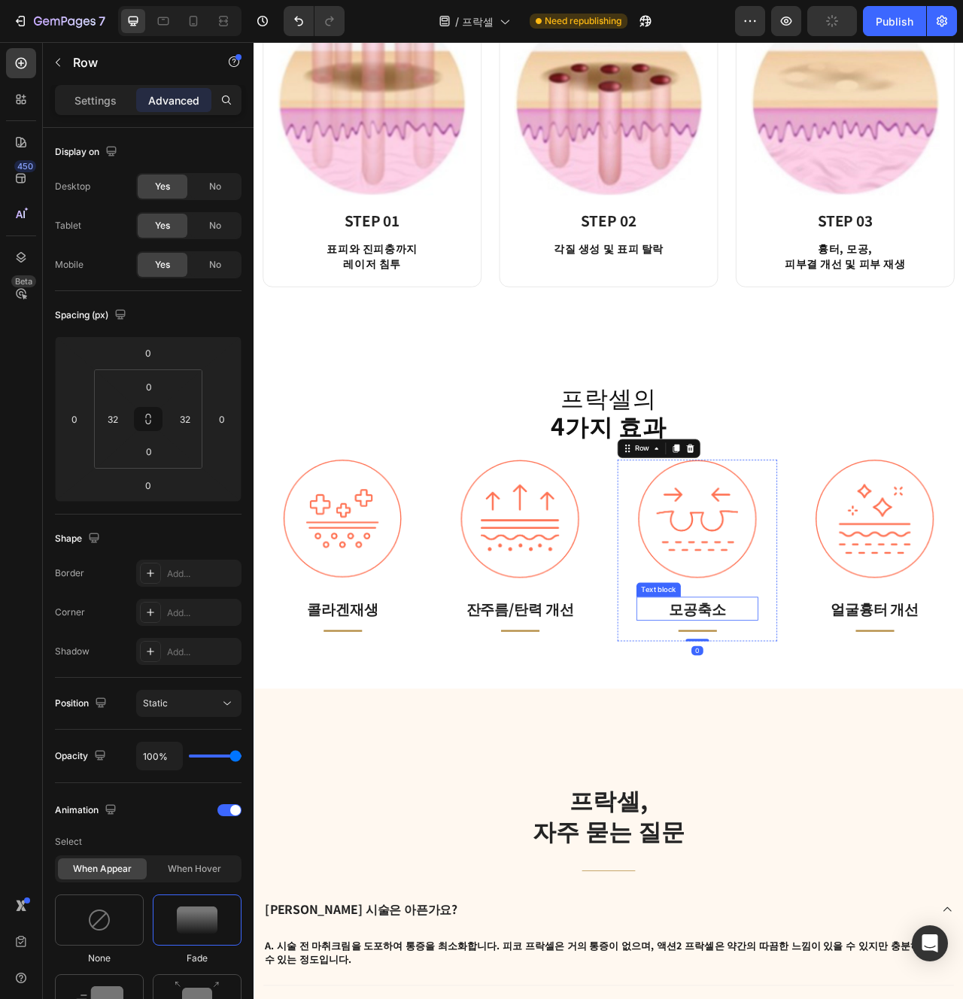
click at [846, 768] on p "모공축소" at bounding box center [818, 762] width 152 height 27
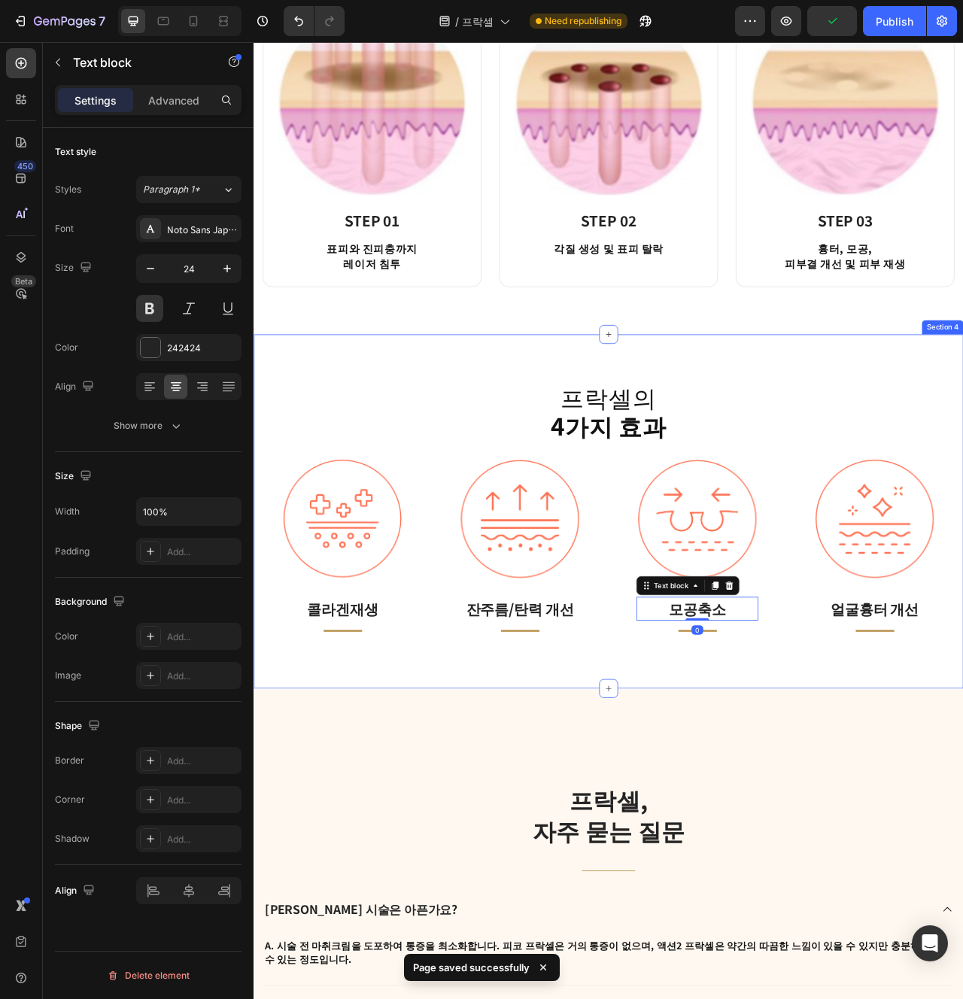
click at [622, 859] on div "프락셀의 4가지 효과 Heading Image 콜라겐재생 Text block Title Line Row Image 잔주름/탄력 개선 Text …" at bounding box center [705, 640] width 903 height 452
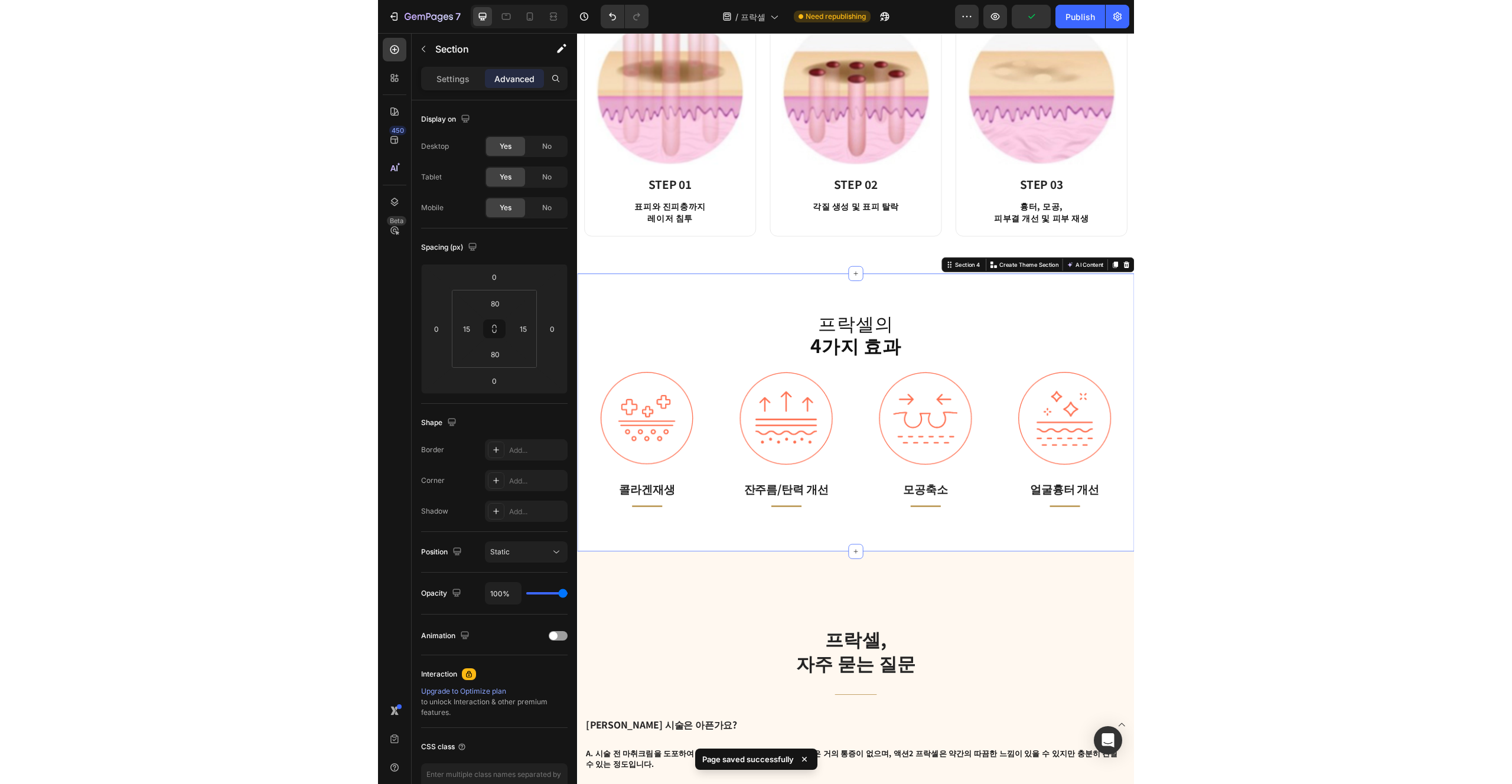
scroll to position [1103, 0]
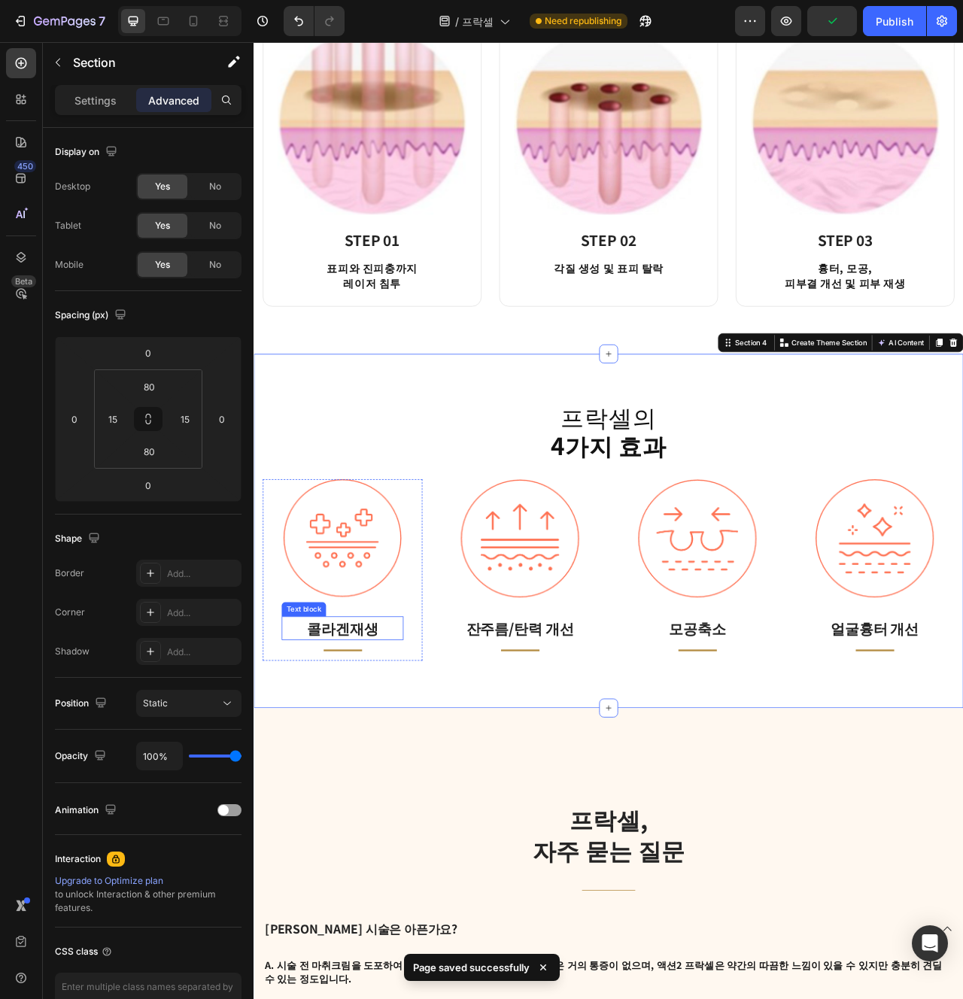
click at [363, 789] on p "콜라겐재생" at bounding box center [366, 787] width 152 height 27
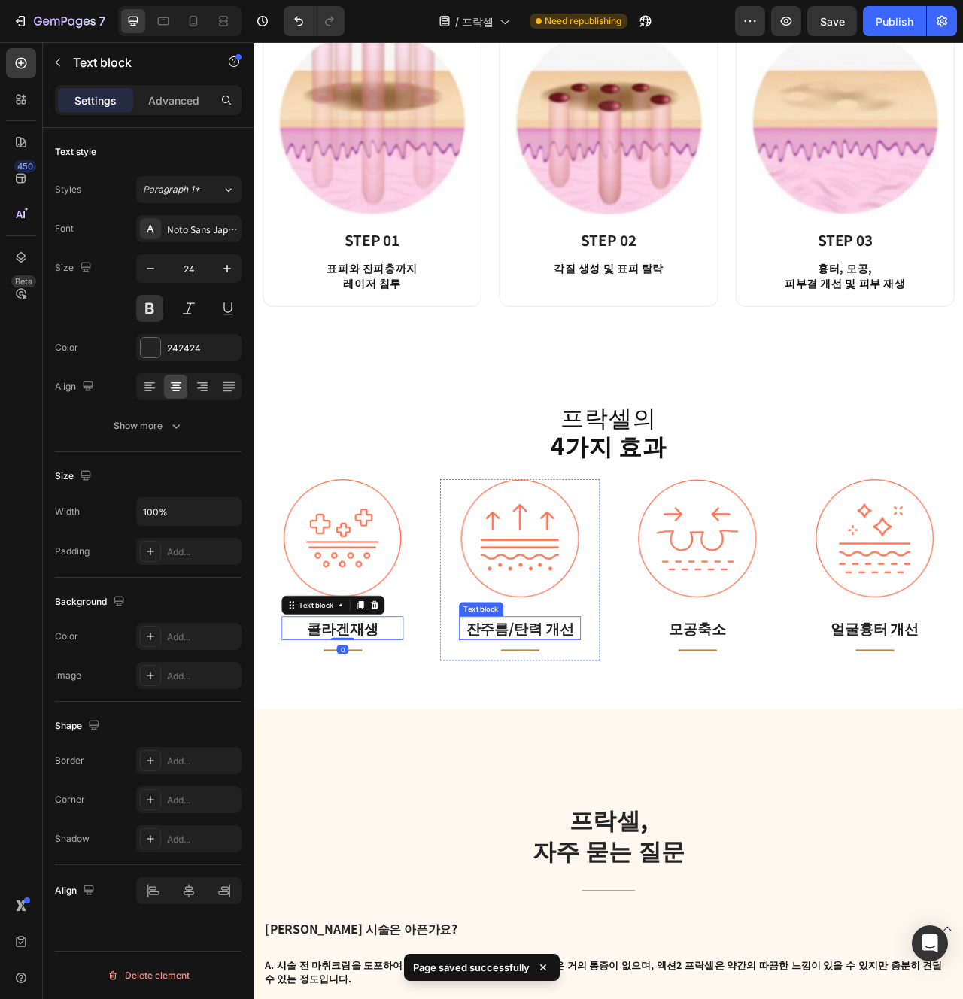
click at [597, 774] on p "잔주름/탄력 개선" at bounding box center [592, 787] width 152 height 27
click at [746, 774] on p "모공축소" at bounding box center [818, 787] width 152 height 27
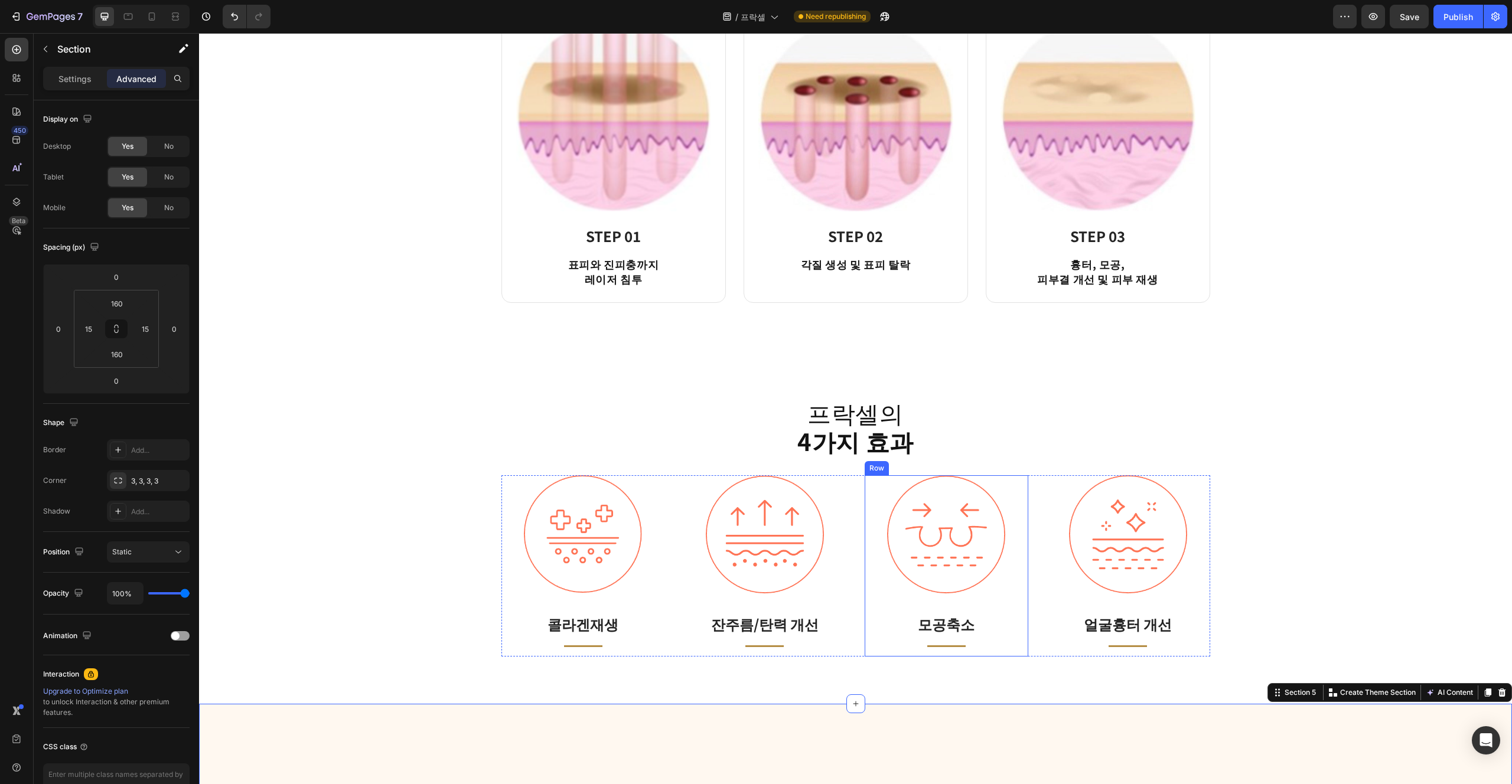
click at [755, 616] on div "Image 모공축소 Text block Title Line Row" at bounding box center [947, 567] width 164 height 182
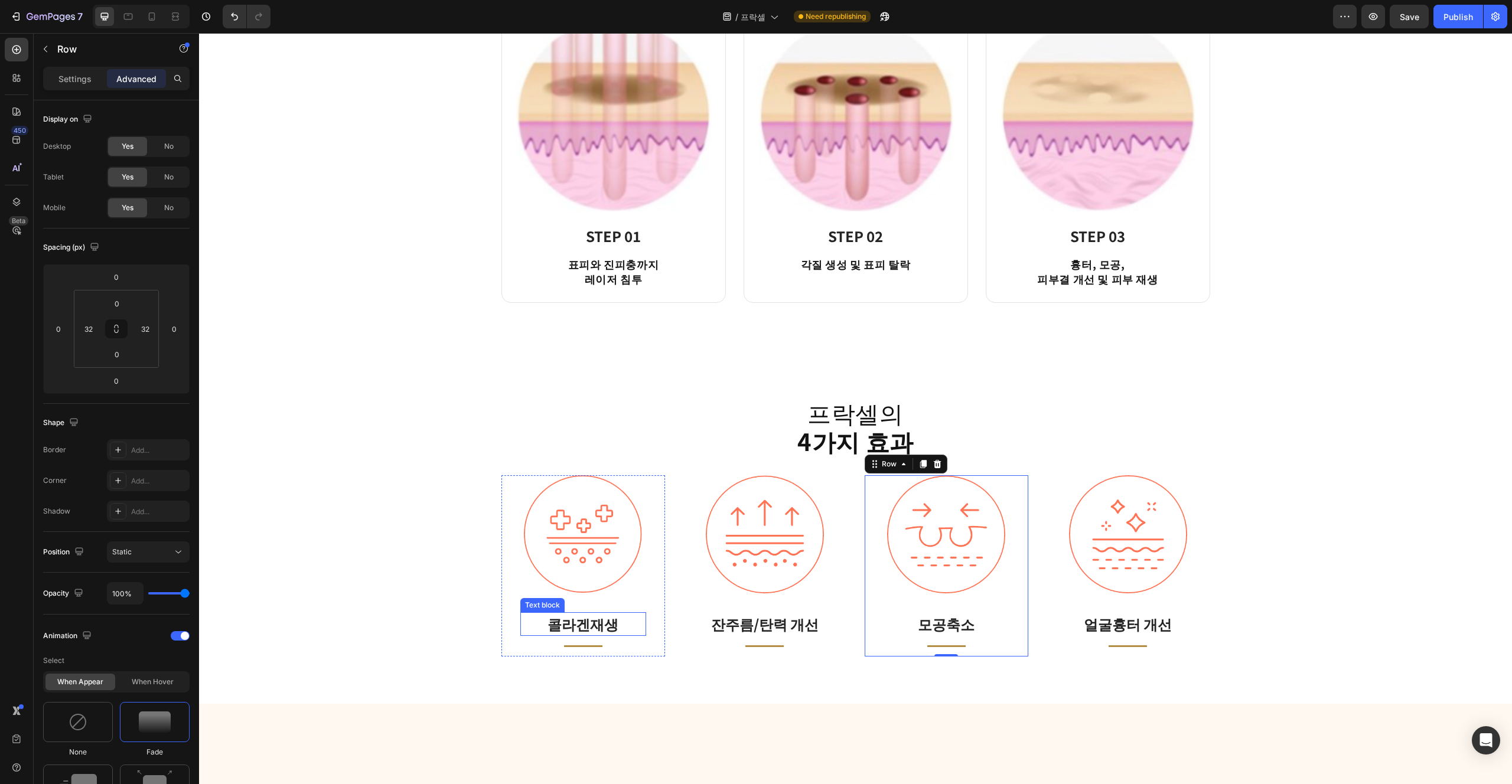
click at [598, 628] on p "콜라겐재생" at bounding box center [583, 624] width 124 height 21
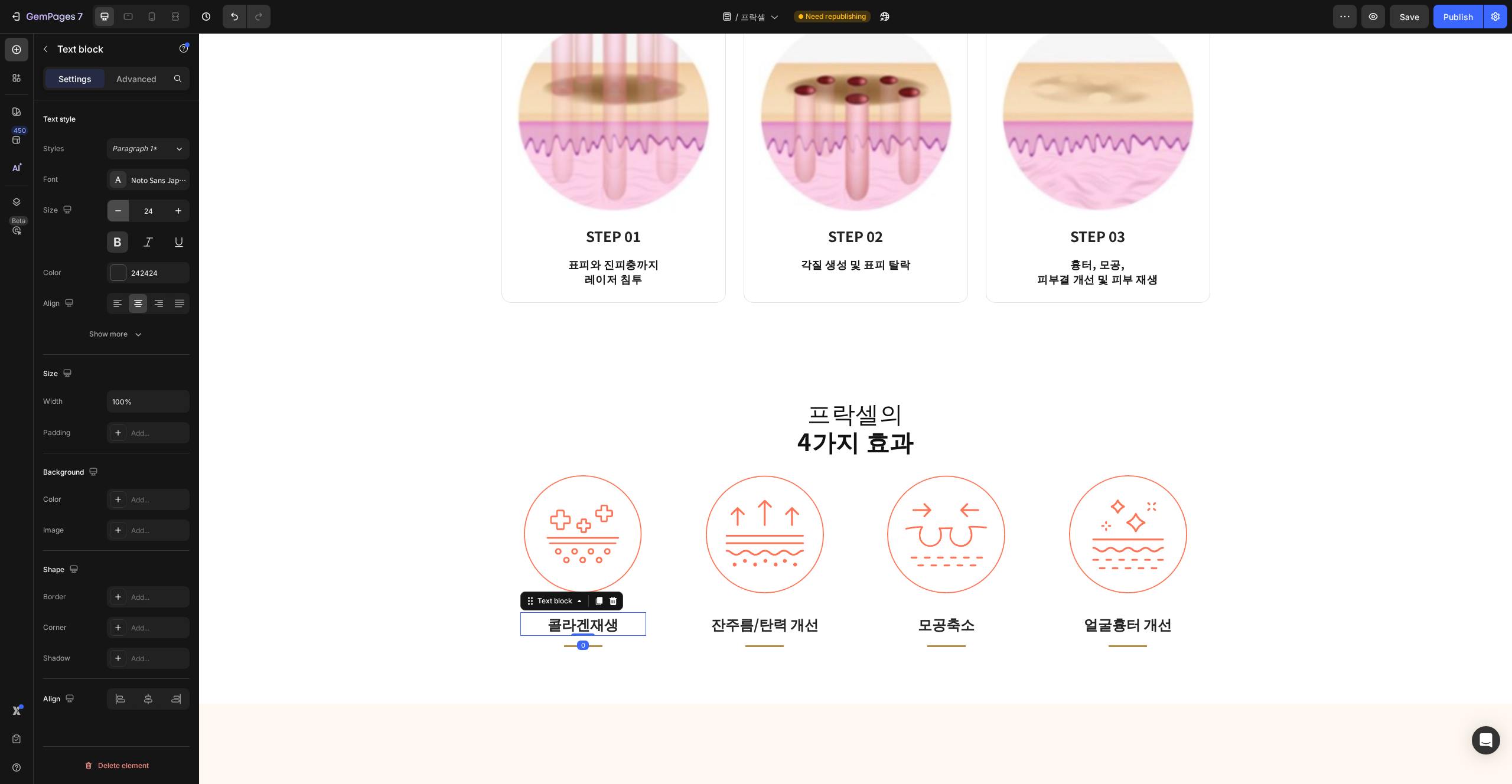
click at [115, 213] on icon "button" at bounding box center [118, 210] width 12 height 12
type input "20"
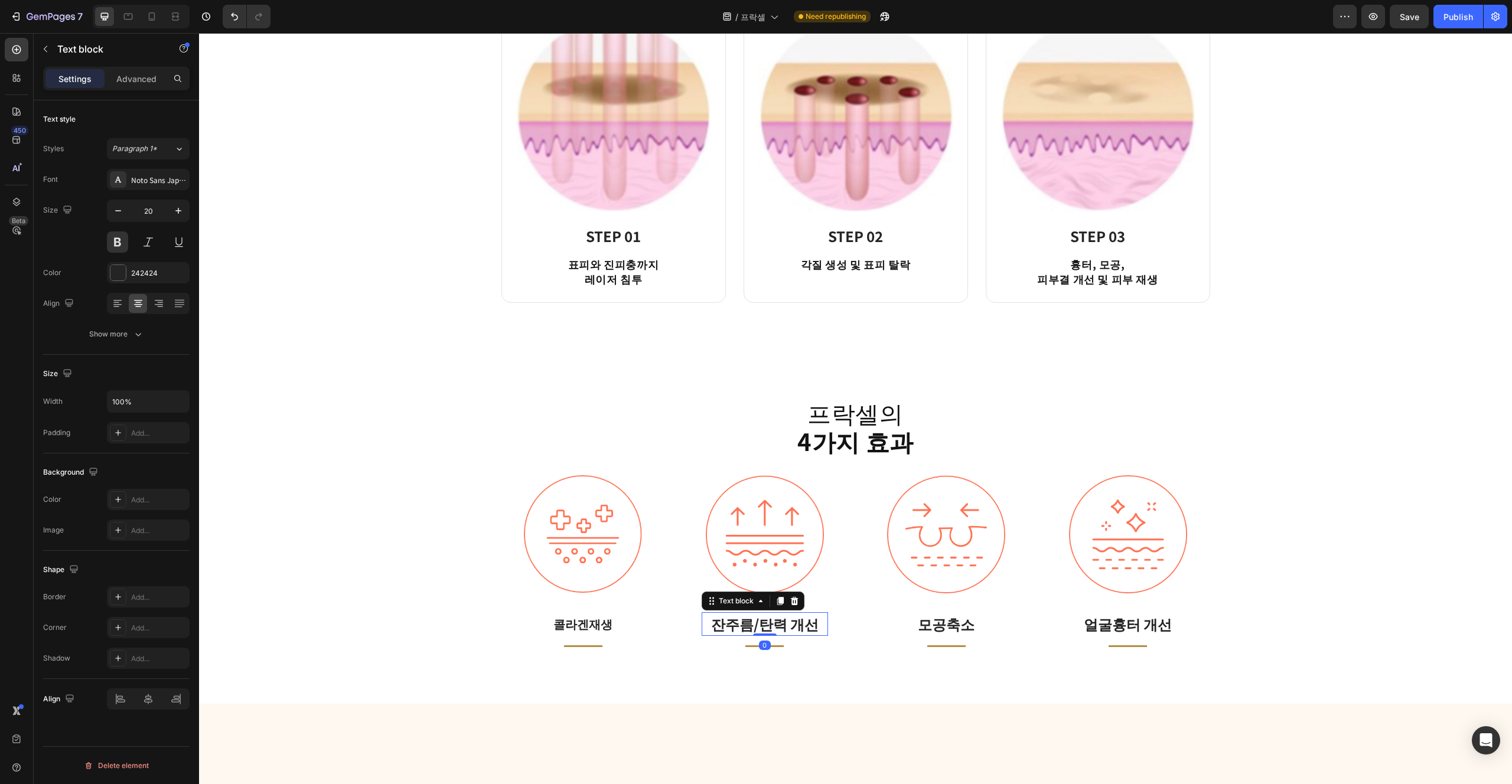
click at [755, 618] on p "잔주름/탄력 개선" at bounding box center [765, 624] width 124 height 21
click at [157, 202] on input "24" at bounding box center [148, 210] width 39 height 21
type input "20"
click at [755, 629] on p "모공축소" at bounding box center [947, 624] width 124 height 21
click at [152, 217] on input "24" at bounding box center [148, 210] width 39 height 21
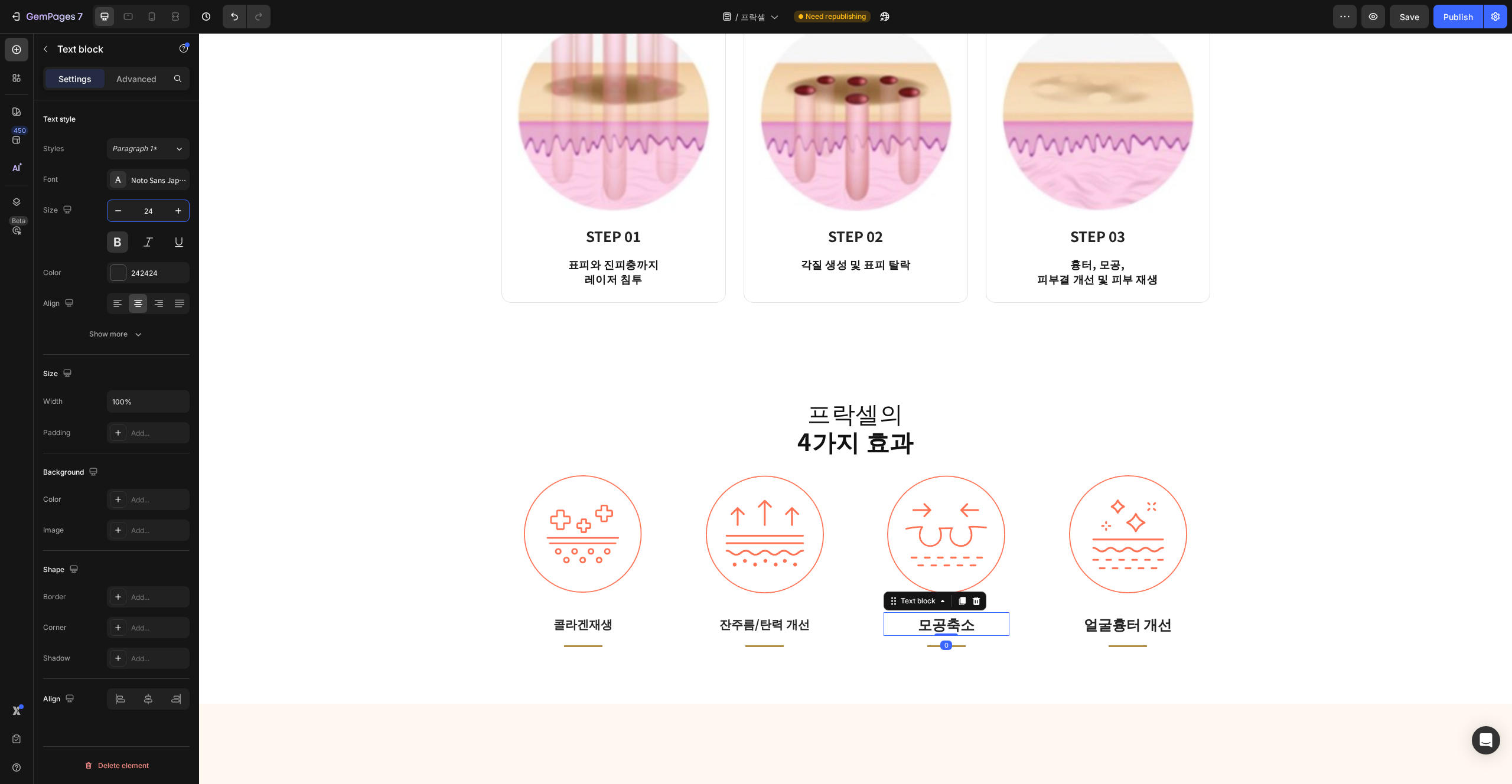
paste input "0"
type input "20"
click at [755, 633] on div "얼굴흉터 개선 Text block" at bounding box center [1128, 624] width 126 height 24
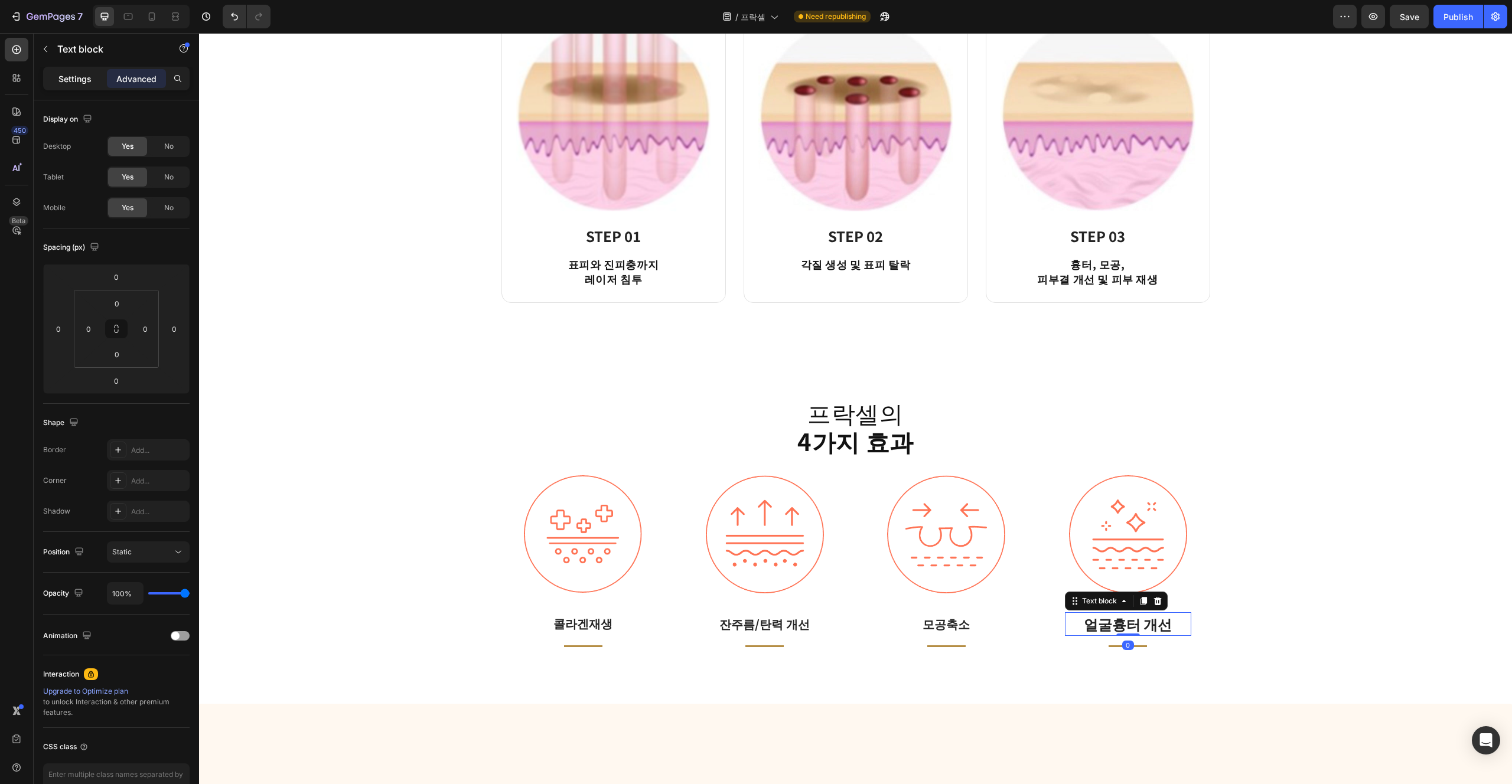
click at [92, 78] on div "Settings" at bounding box center [75, 78] width 59 height 19
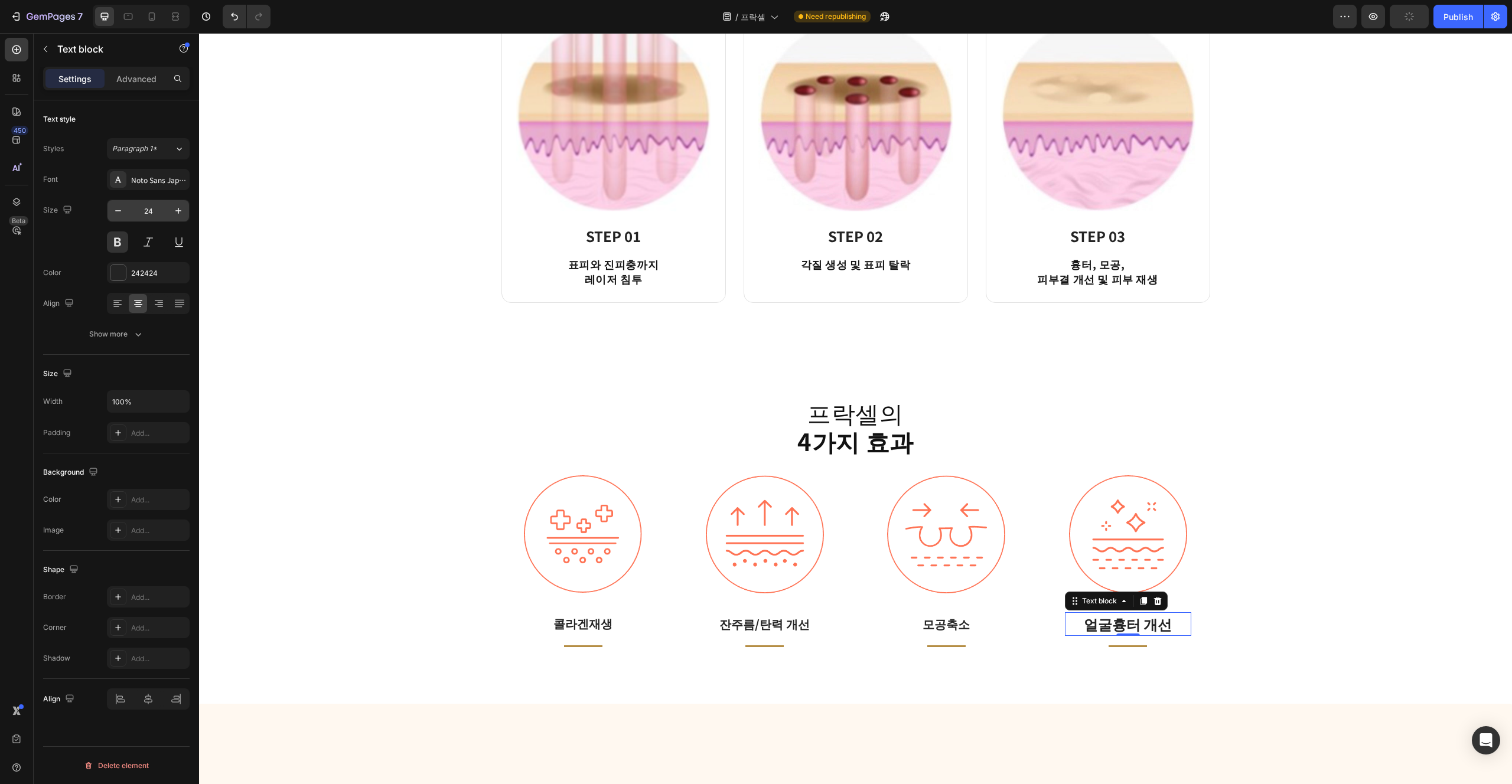
click at [154, 206] on input "24" at bounding box center [148, 210] width 39 height 21
paste input "0"
type input "20"
click at [755, 437] on strong "4가지 효과" at bounding box center [856, 441] width 116 height 35
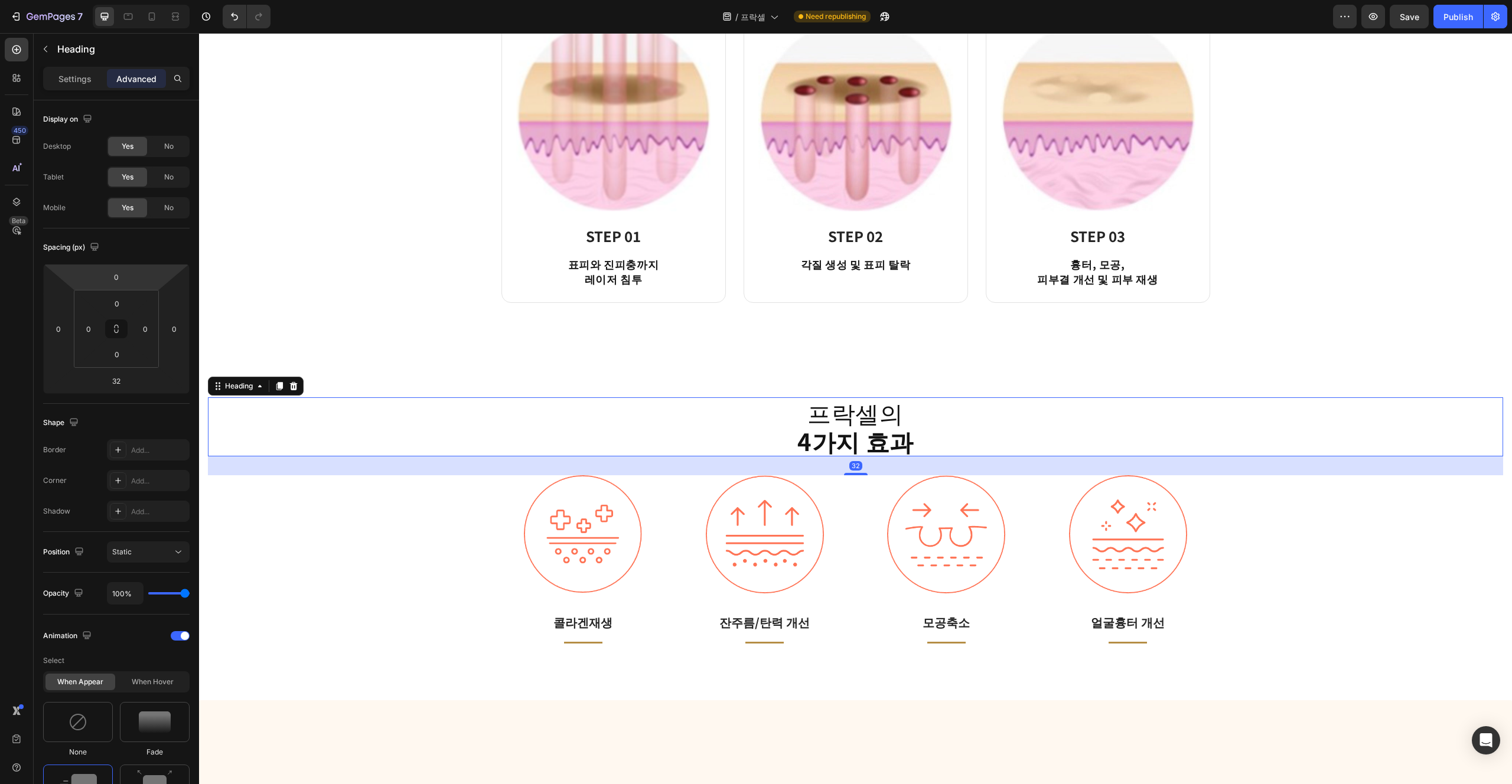
click at [92, 67] on div "Settings Advanced" at bounding box center [116, 78] width 147 height 24
click at [79, 78] on p "Settings" at bounding box center [75, 79] width 33 height 13
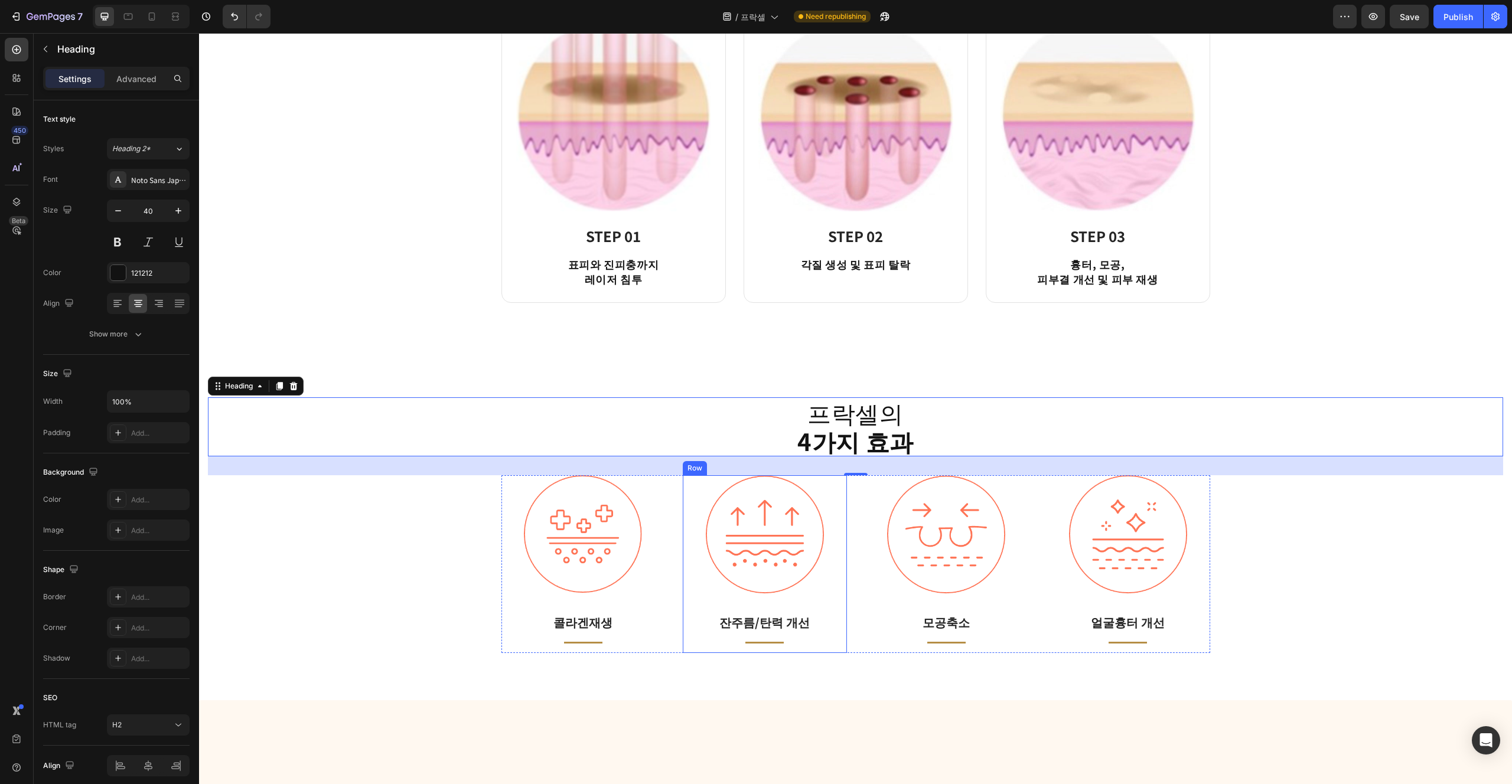
click at [700, 476] on div "Image 잔주름/탄력 개선 Text block Title Line Row" at bounding box center [765, 564] width 164 height 178
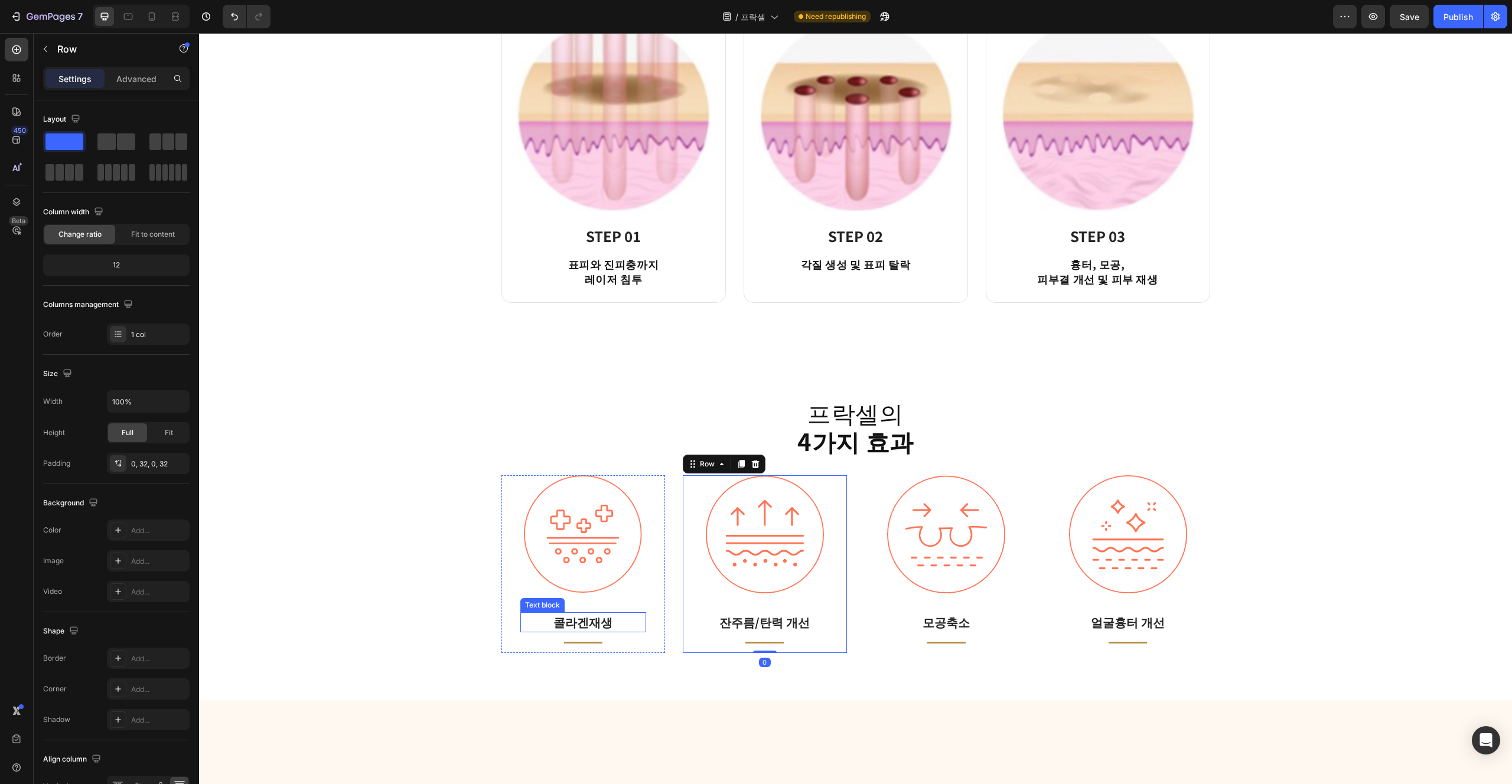
click at [600, 626] on p "콜라겐재생" at bounding box center [583, 622] width 124 height 18
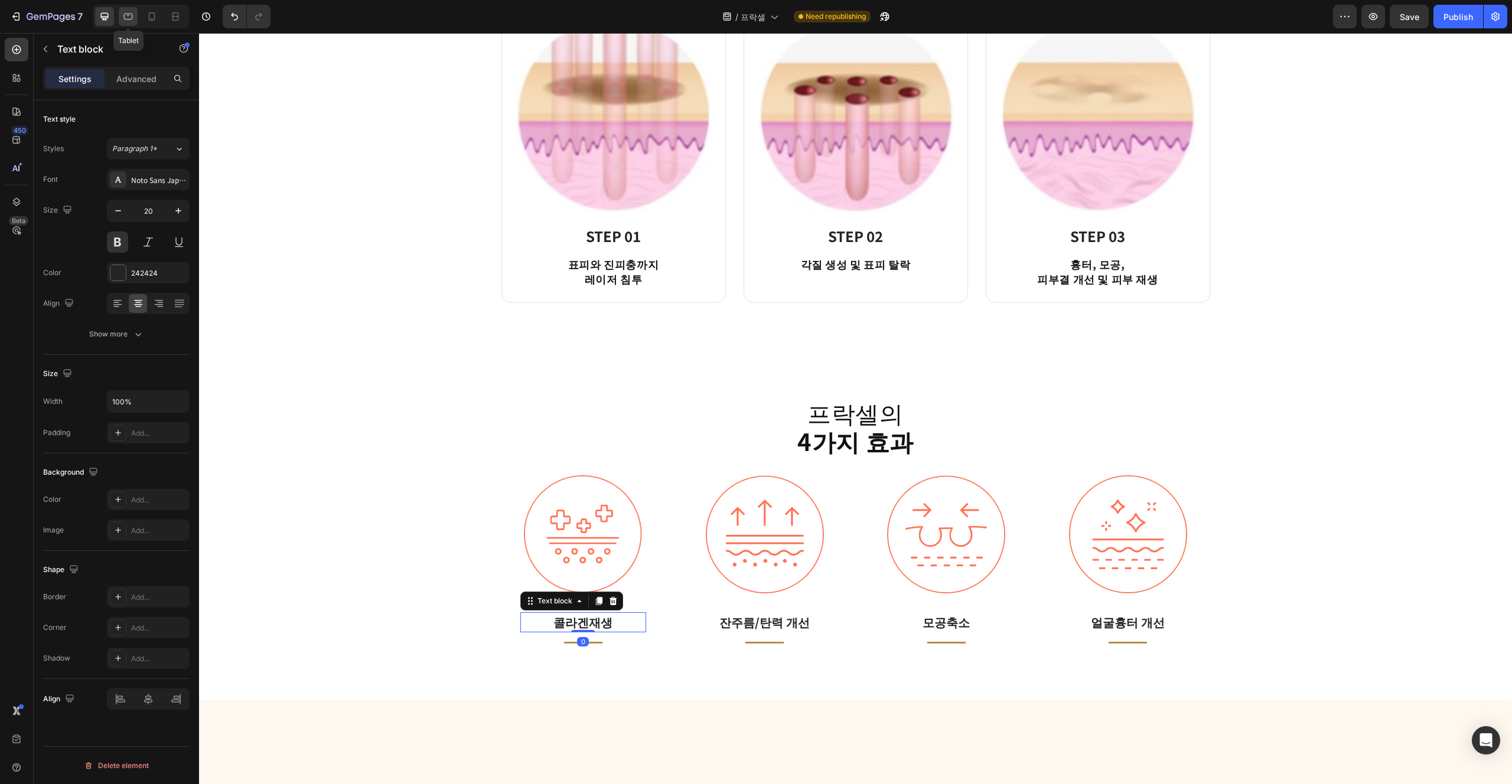
click at [127, 16] on icon at bounding box center [128, 16] width 12 height 12
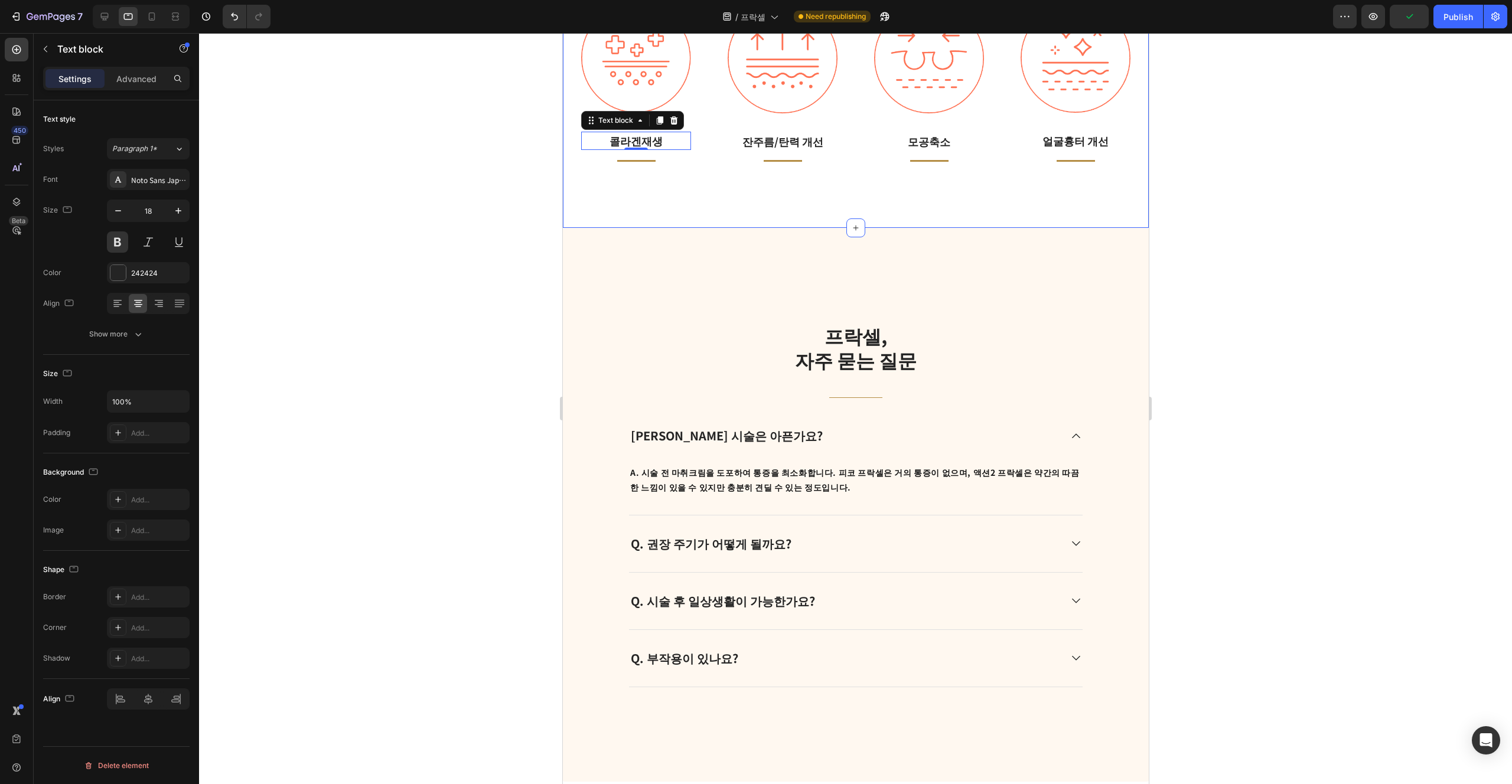
scroll to position [1468, 0]
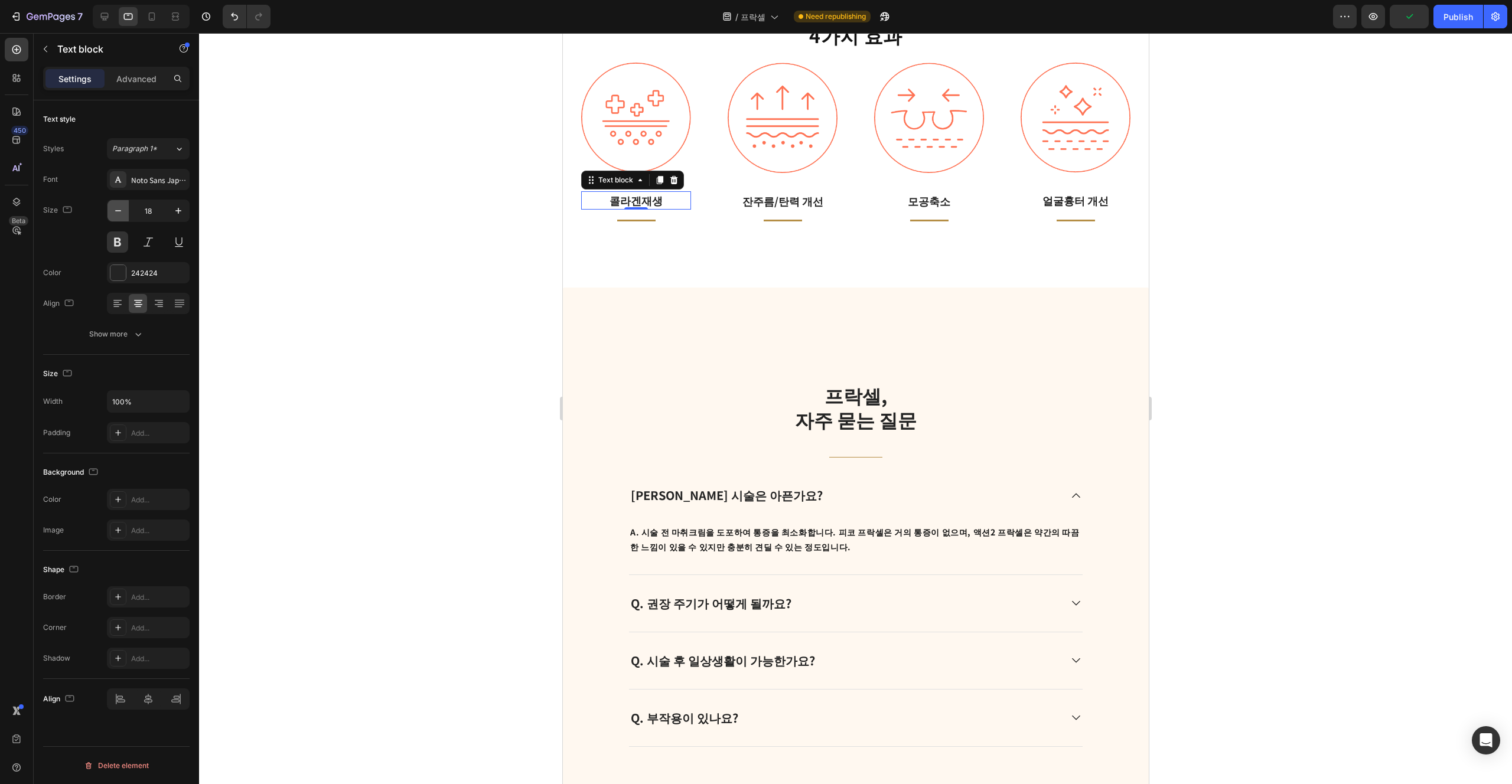
click at [119, 210] on icon "button" at bounding box center [118, 210] width 12 height 12
type input "16"
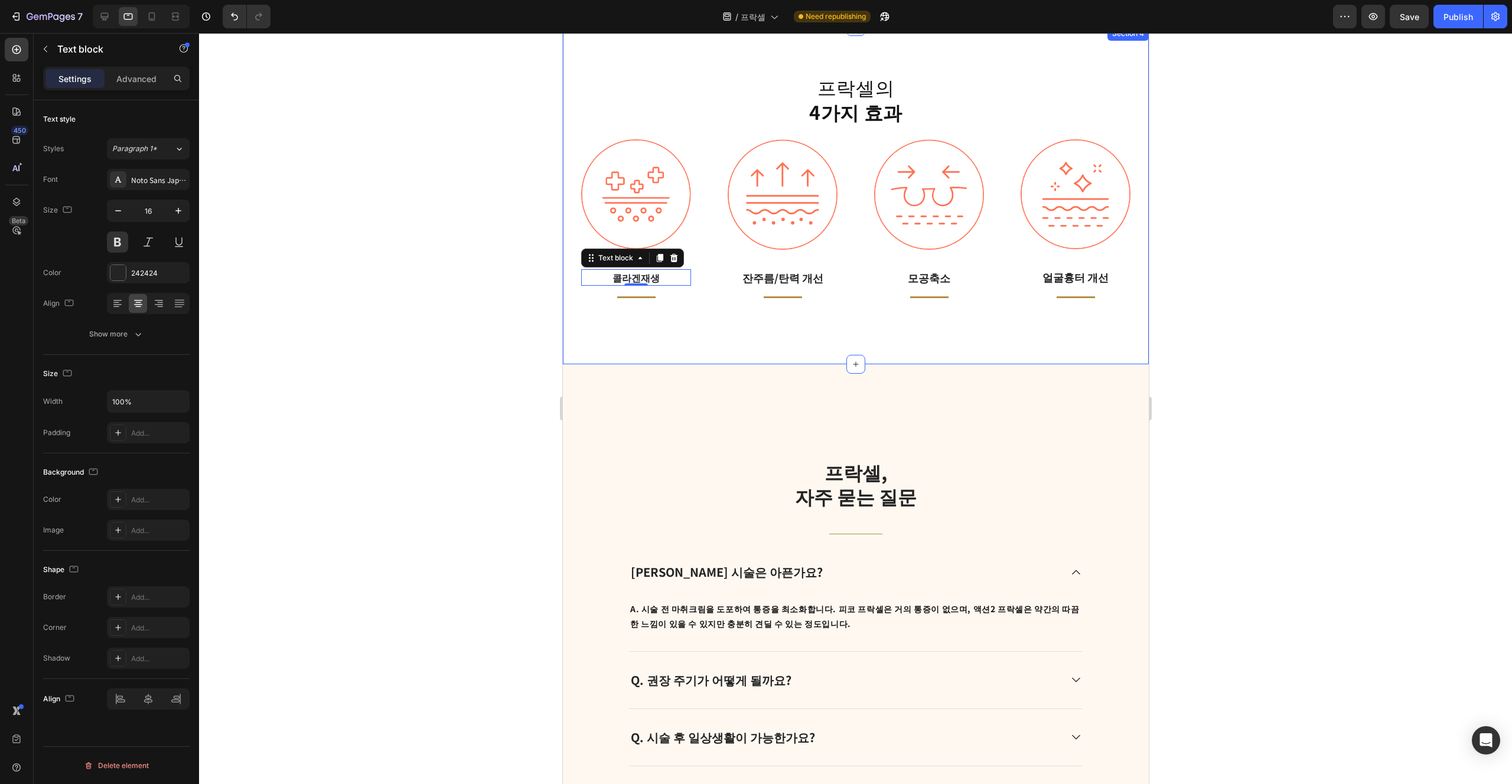
scroll to position [1369, 0]
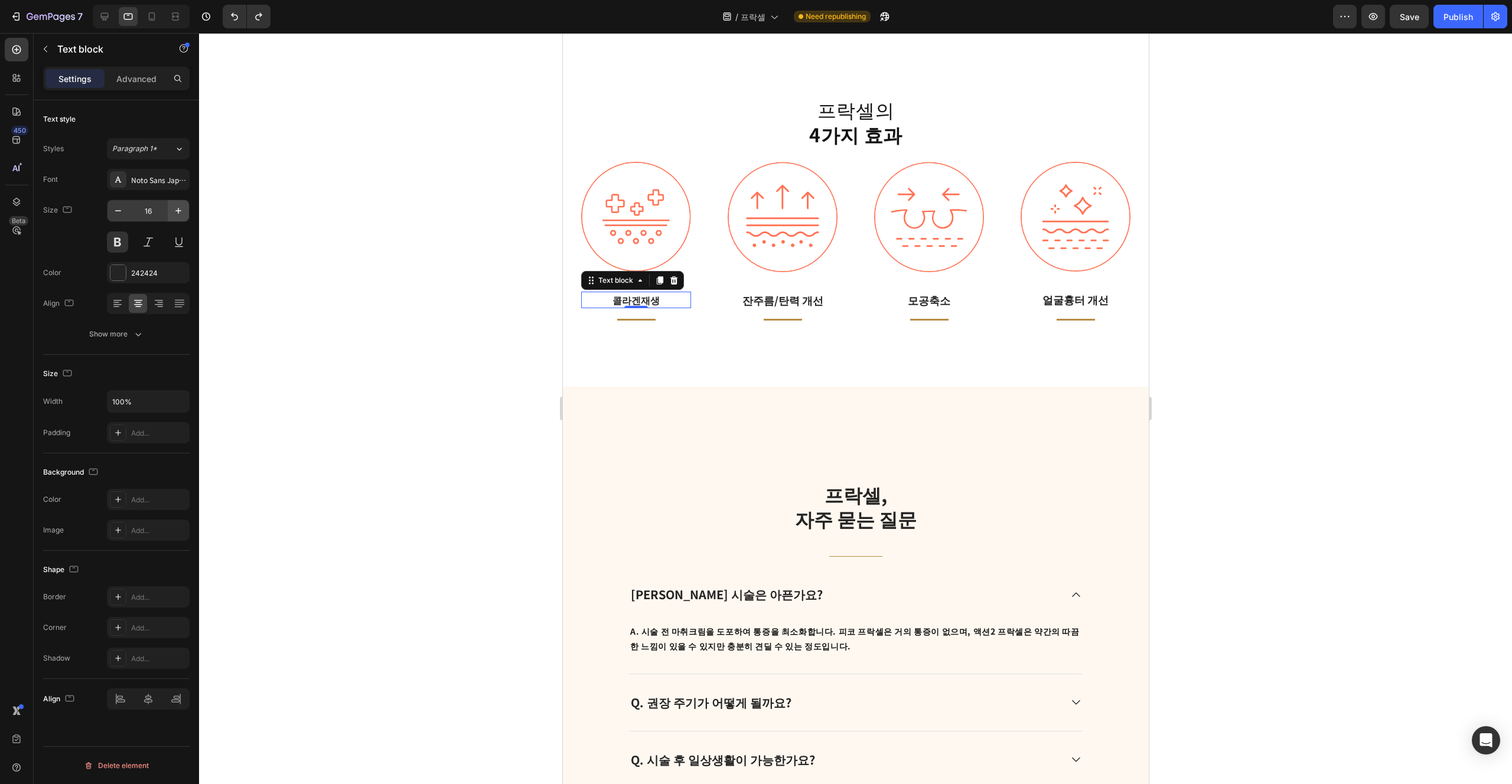
click at [183, 208] on icon "button" at bounding box center [178, 210] width 12 height 12
type input "18"
click at [755, 304] on p "잔주름/탄력 개선" at bounding box center [782, 300] width 108 height 16
click at [755, 304] on p "모공축소" at bounding box center [928, 300] width 108 height 16
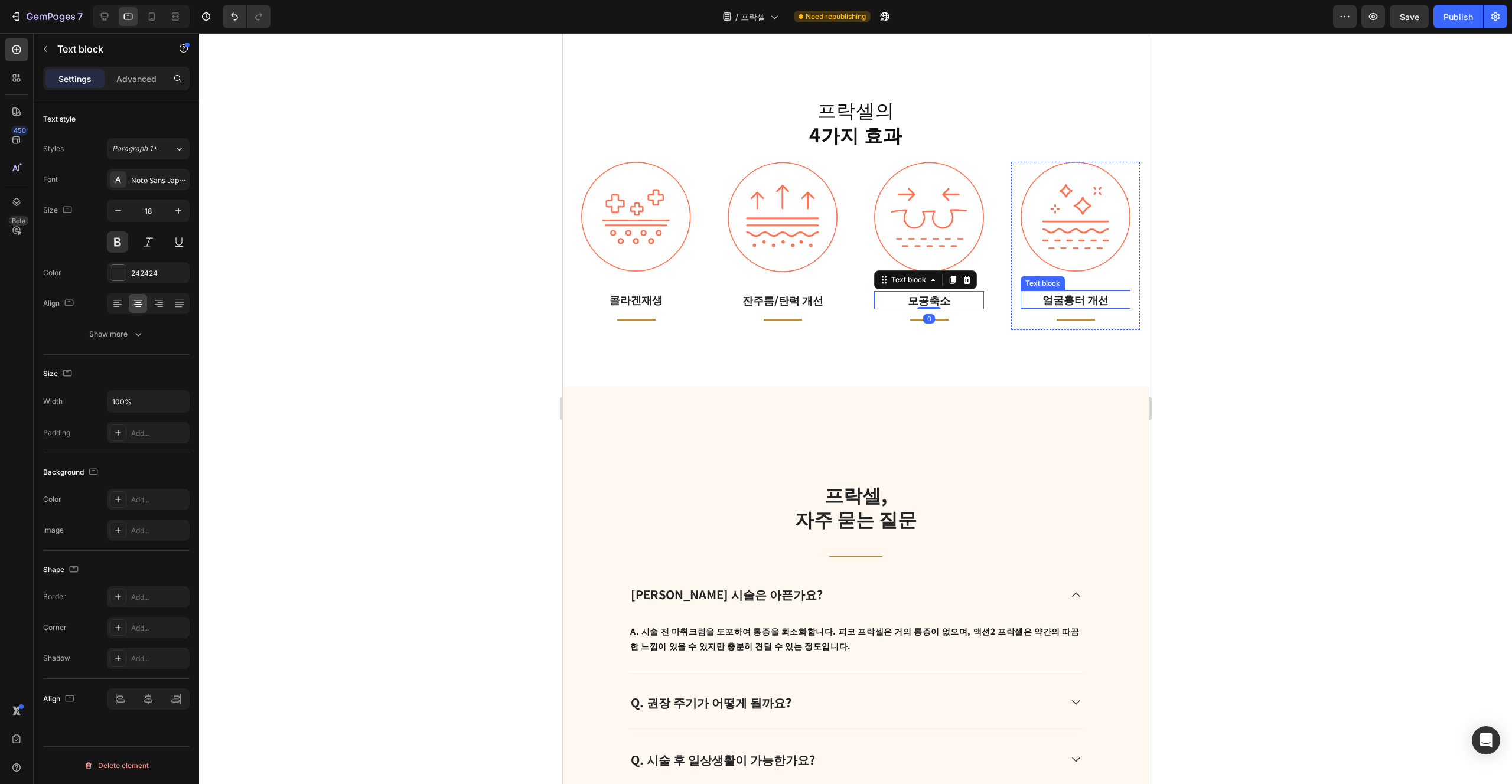
click at [755, 304] on p "얼굴흉터 개선" at bounding box center [1075, 300] width 108 height 16
click at [104, 24] on div at bounding box center [104, 16] width 19 height 19
type input "20"
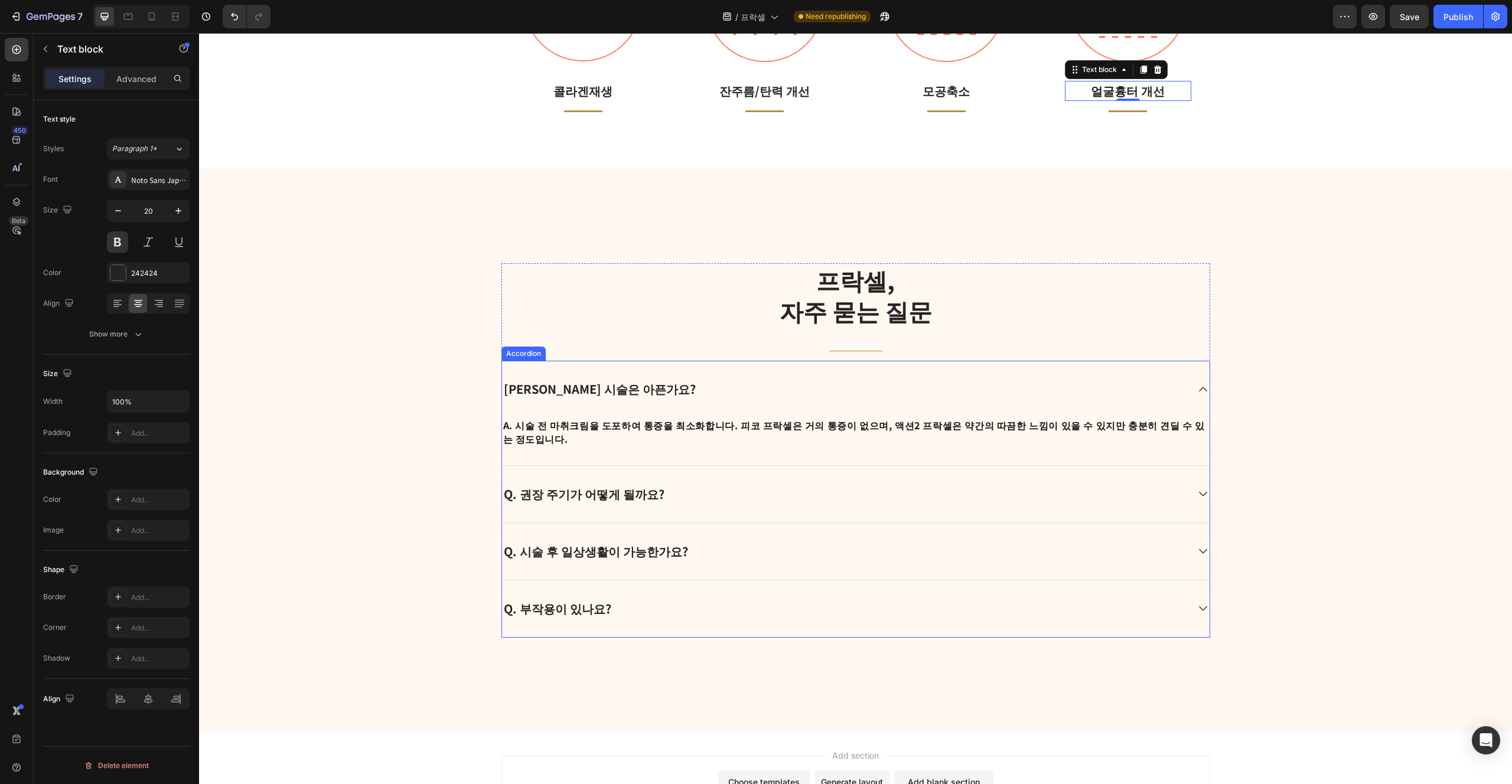
scroll to position [1641, 0]
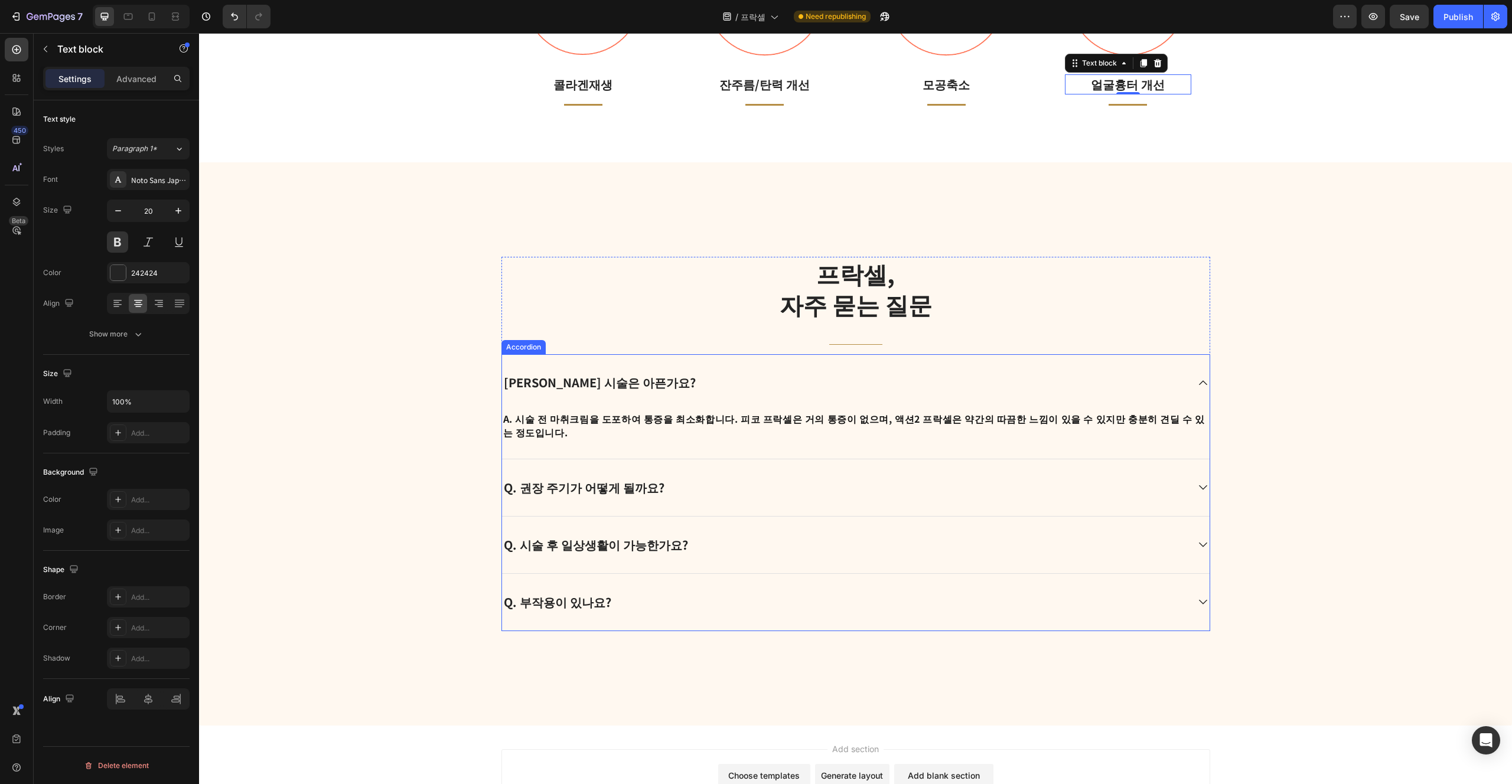
click at [755, 376] on div "[PERSON_NAME] 시술은 아픈가요?" at bounding box center [845, 383] width 685 height 19
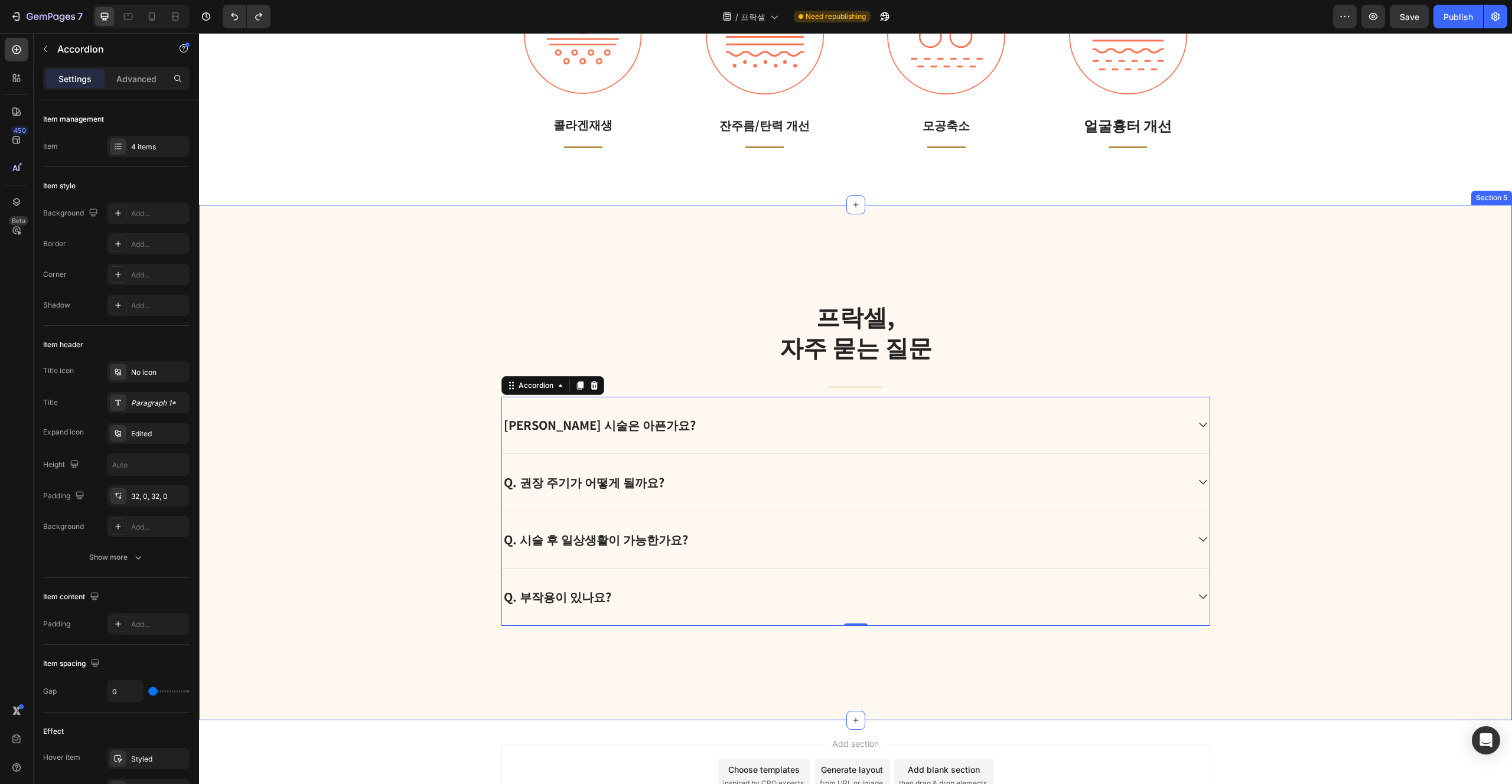
scroll to position [1562, 0]
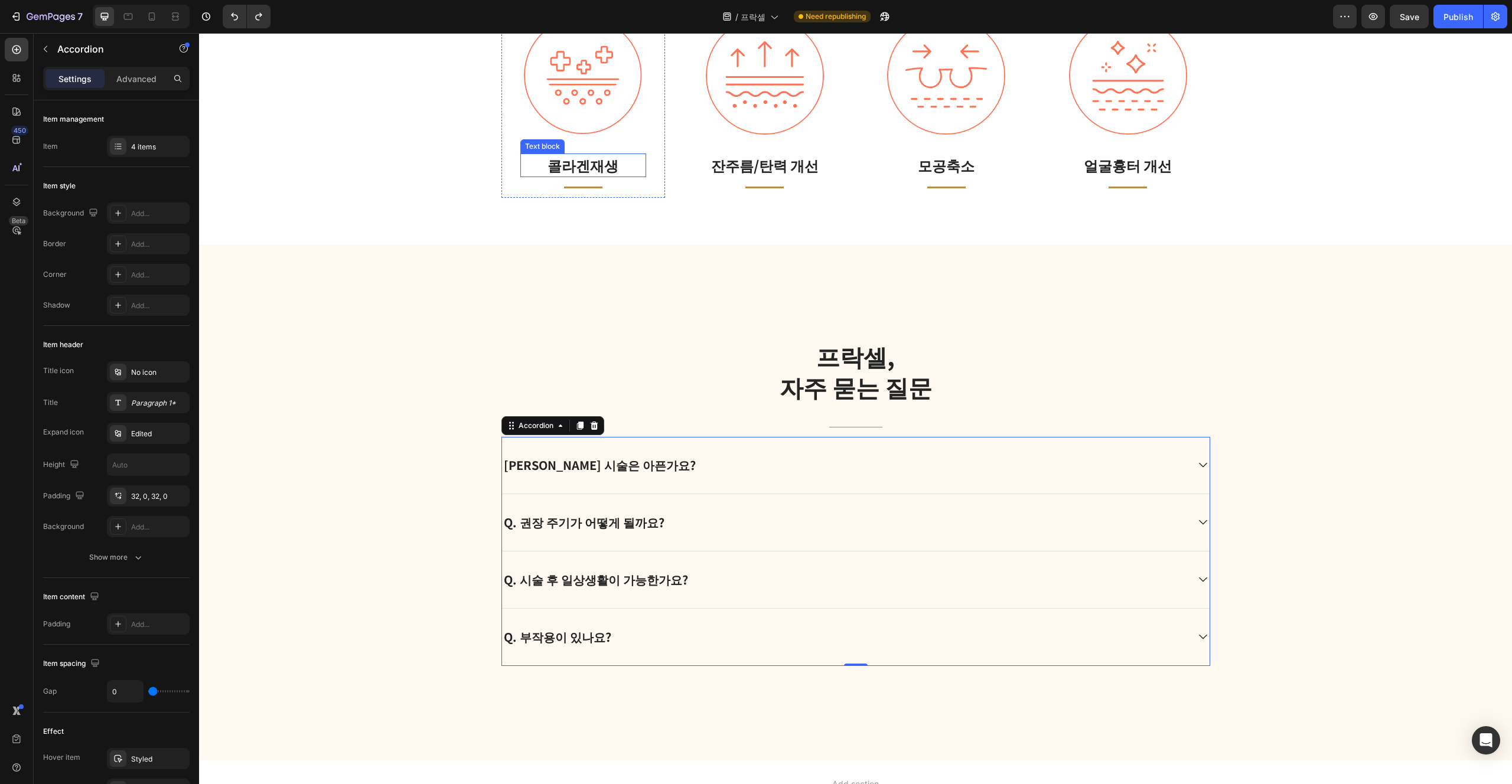
click at [603, 171] on p "콜라겐재생" at bounding box center [583, 165] width 124 height 21
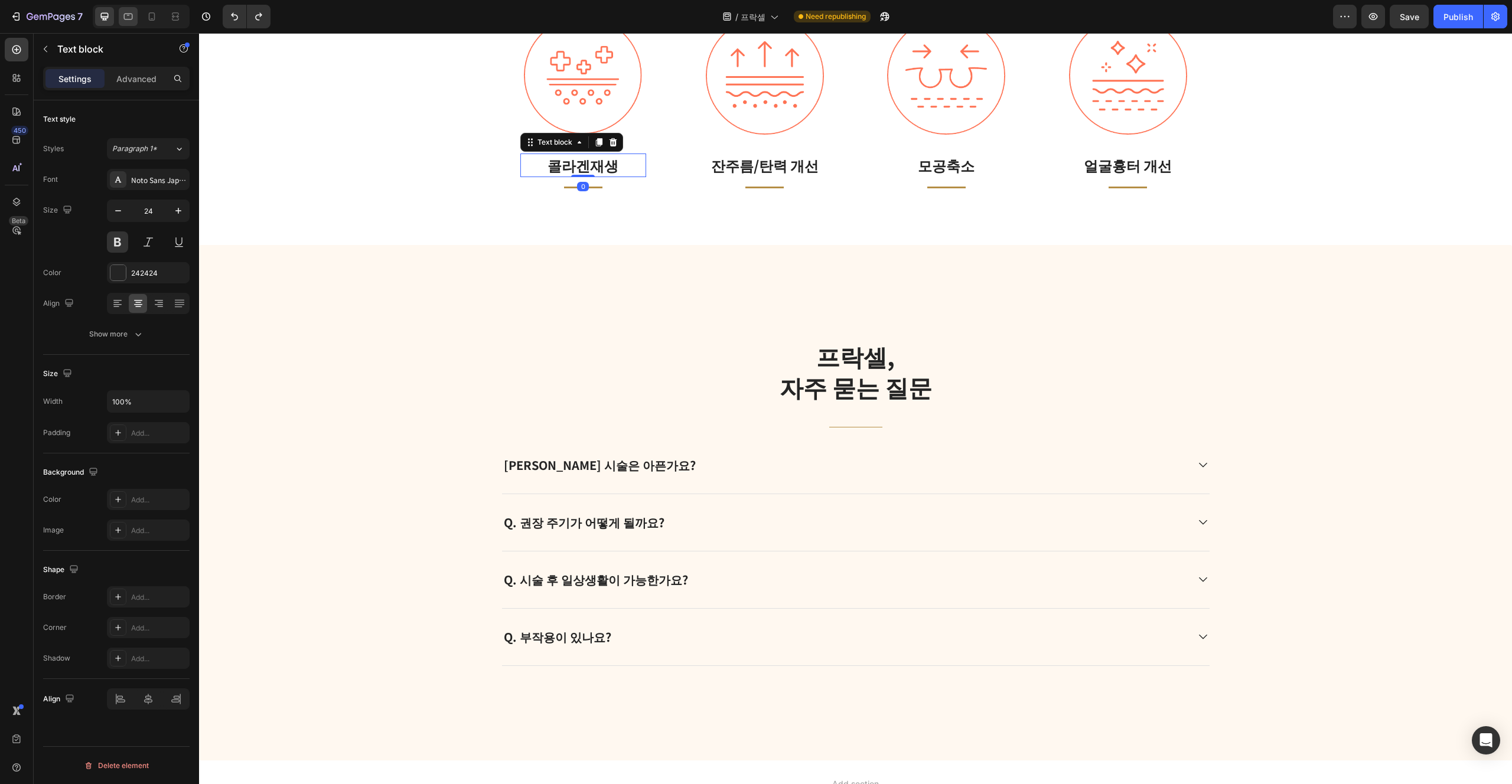
click at [123, 24] on div at bounding box center [128, 16] width 19 height 19
type input "18"
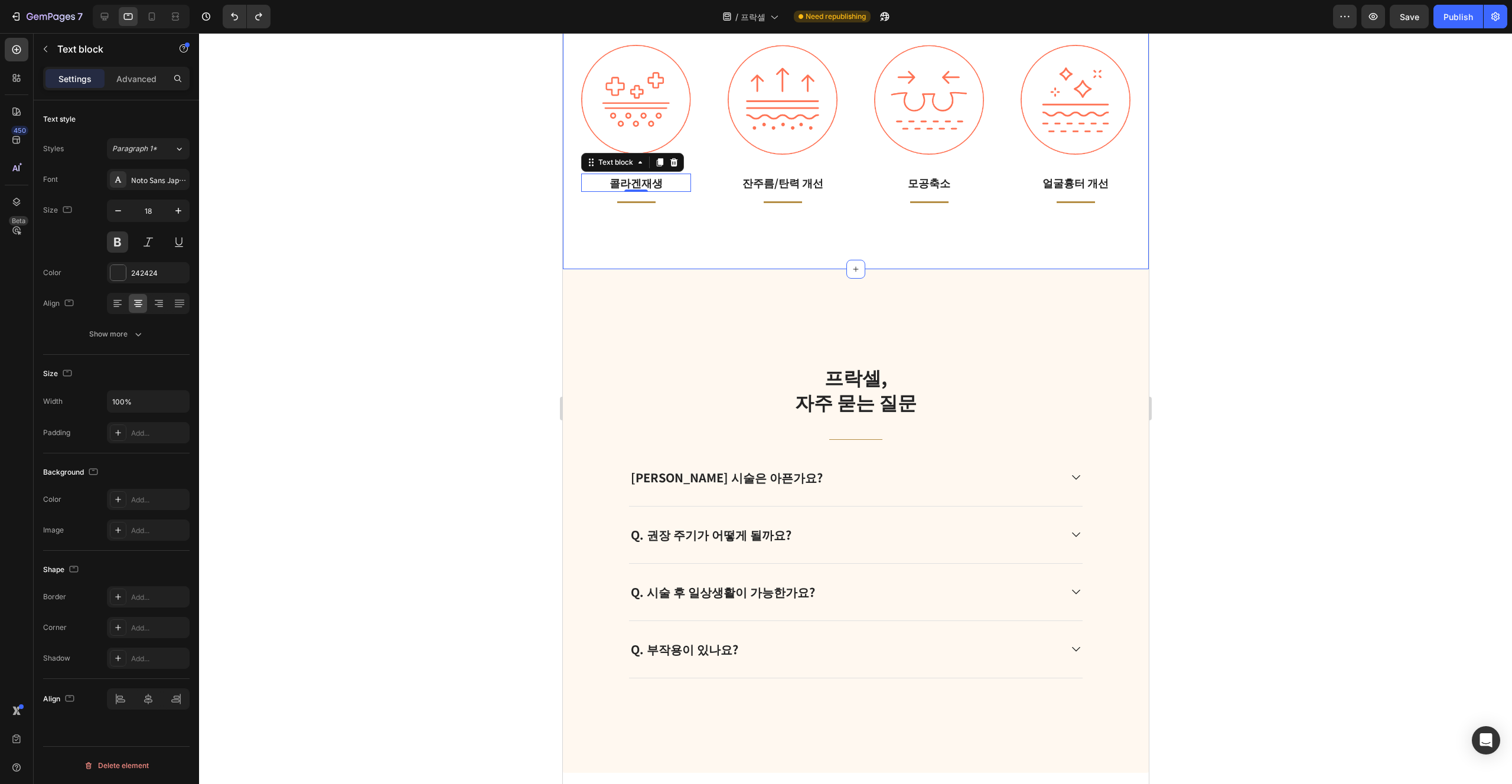
scroll to position [1495, 0]
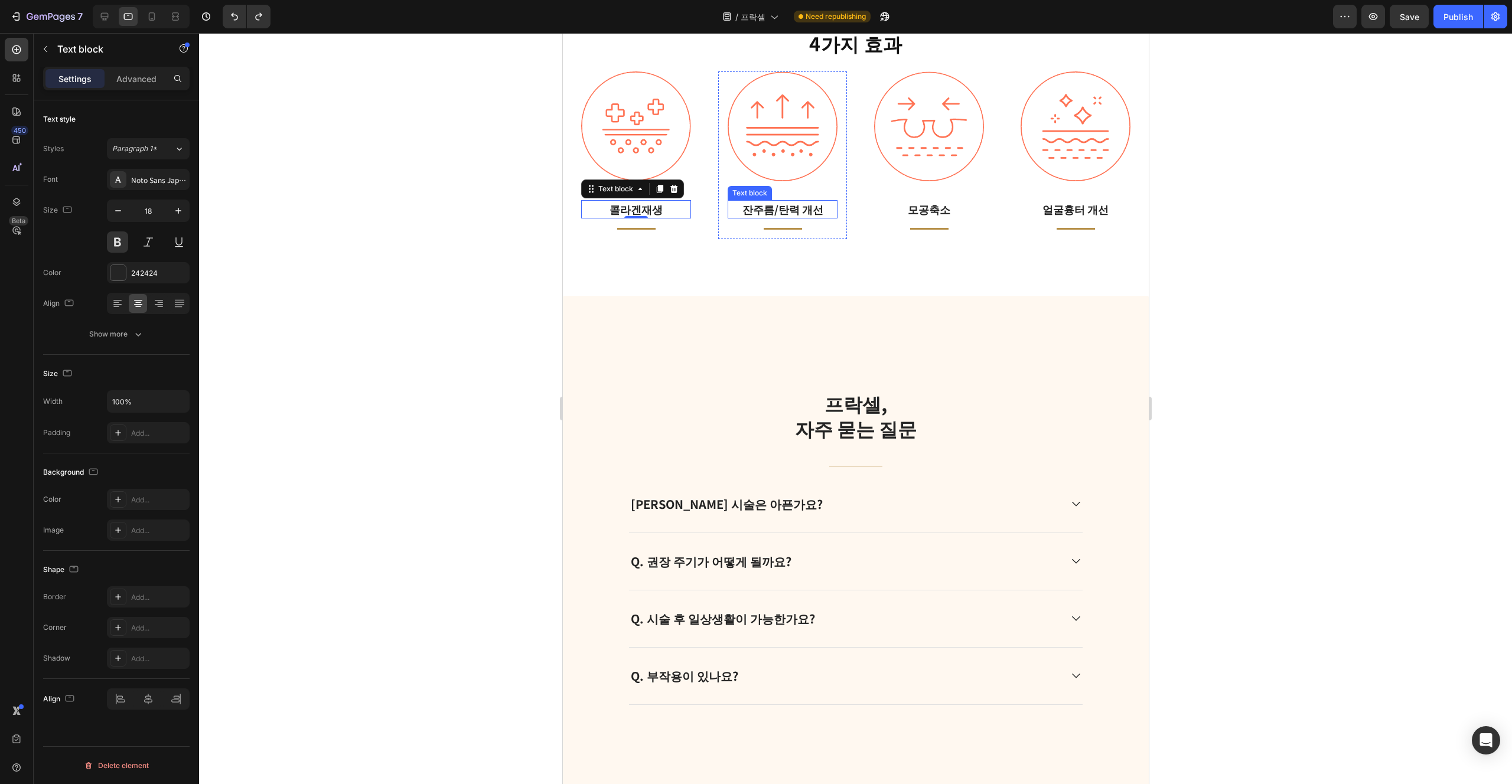
click at [755, 216] on div "잔주름/탄력 개선 Text block" at bounding box center [782, 209] width 110 height 18
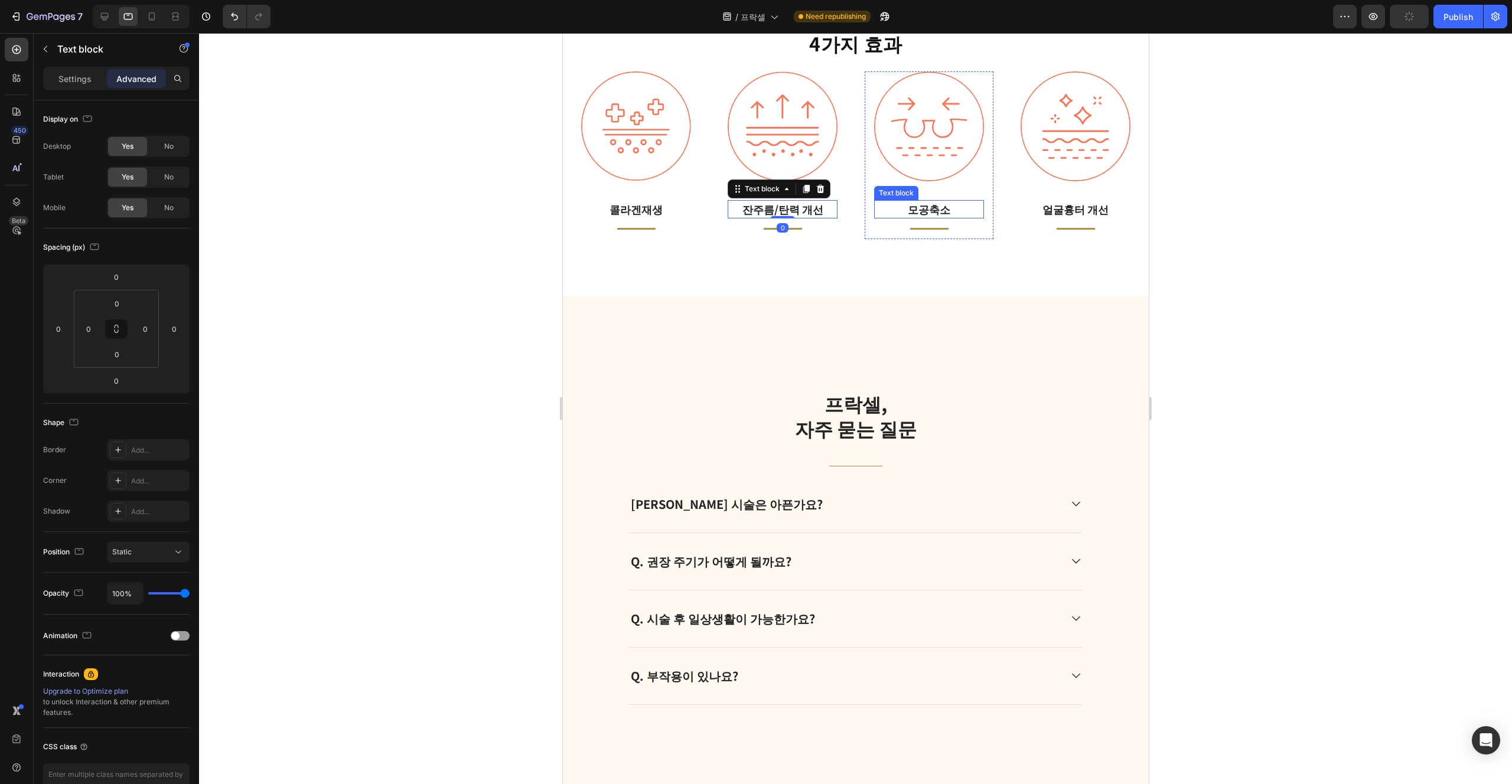
click at [755, 216] on p "모공축소" at bounding box center [928, 210] width 108 height 16
click at [755, 211] on p "얼굴흉터 개선" at bounding box center [1075, 210] width 108 height 16
click at [88, 76] on p "Settings" at bounding box center [75, 79] width 33 height 13
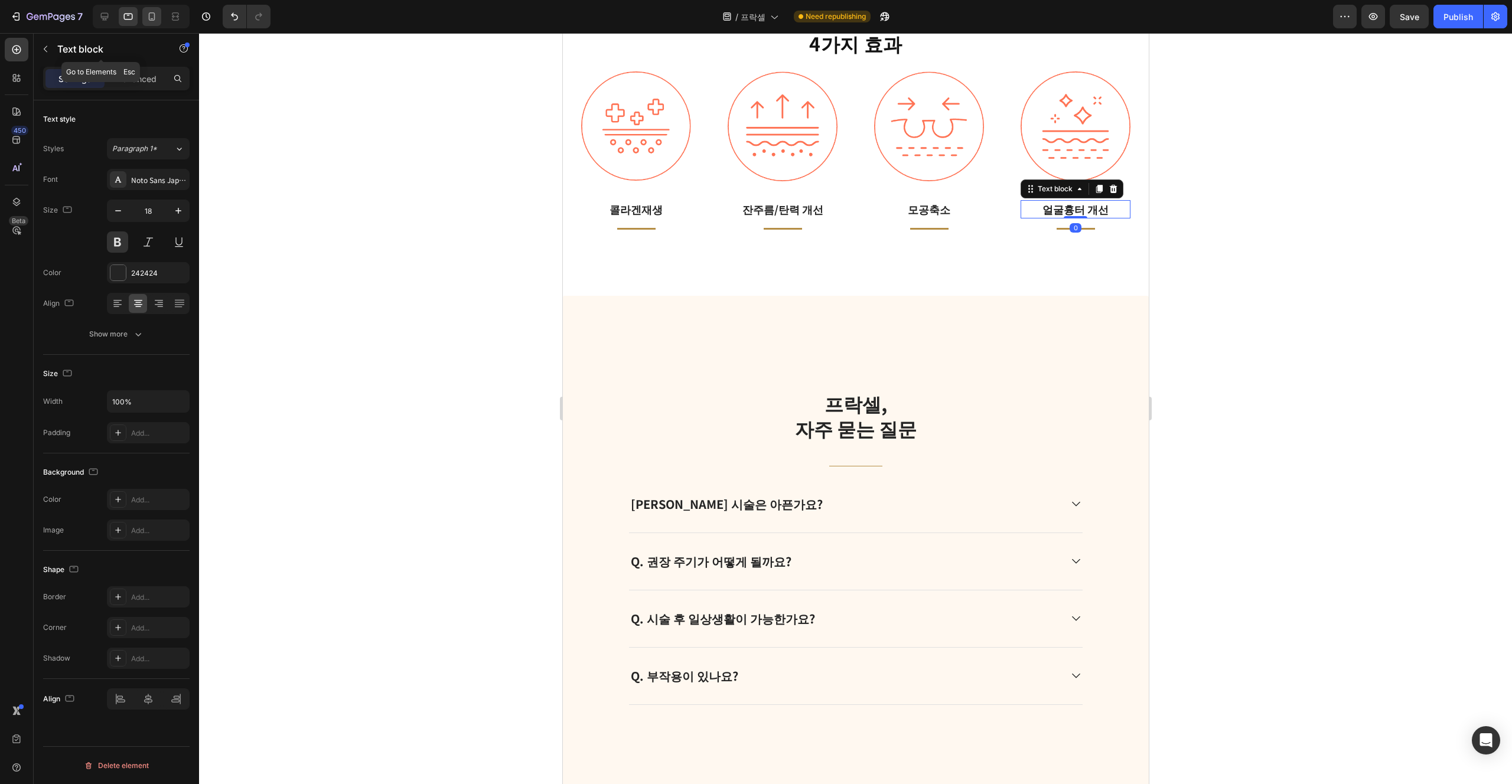
click at [149, 20] on icon at bounding box center [152, 16] width 12 height 12
type input "16"
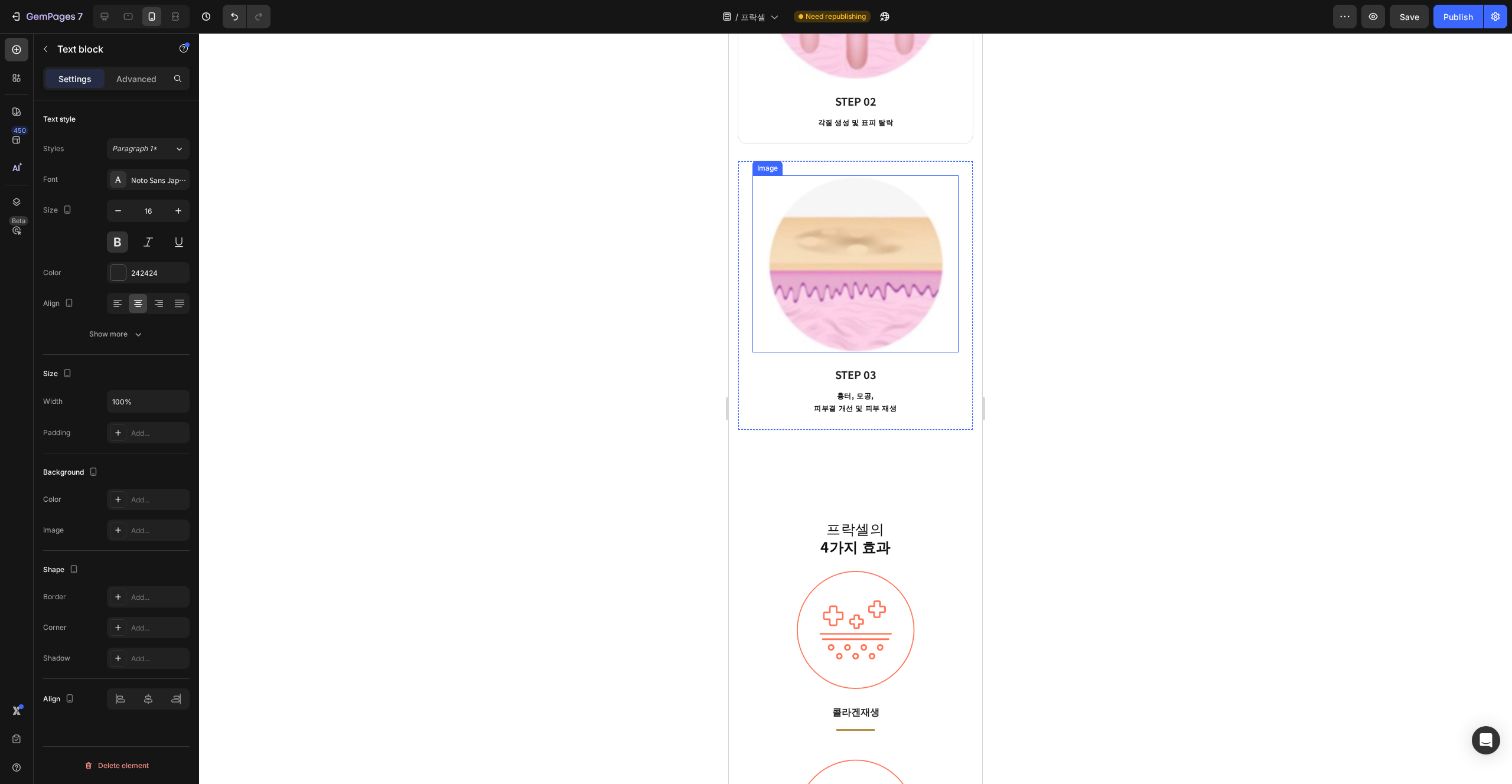
scroll to position [1514, 0]
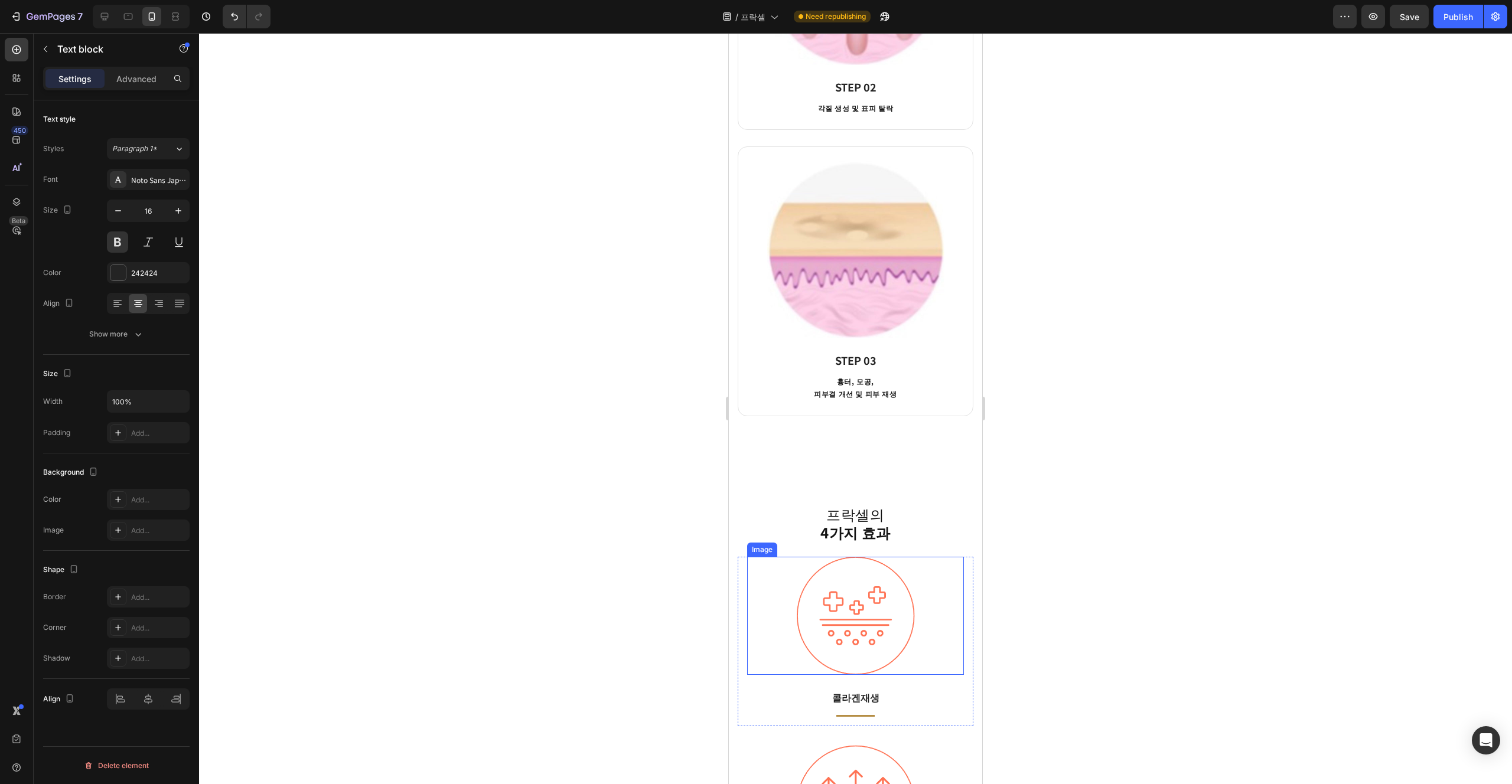
click at [755, 672] on img at bounding box center [856, 616] width 119 height 118
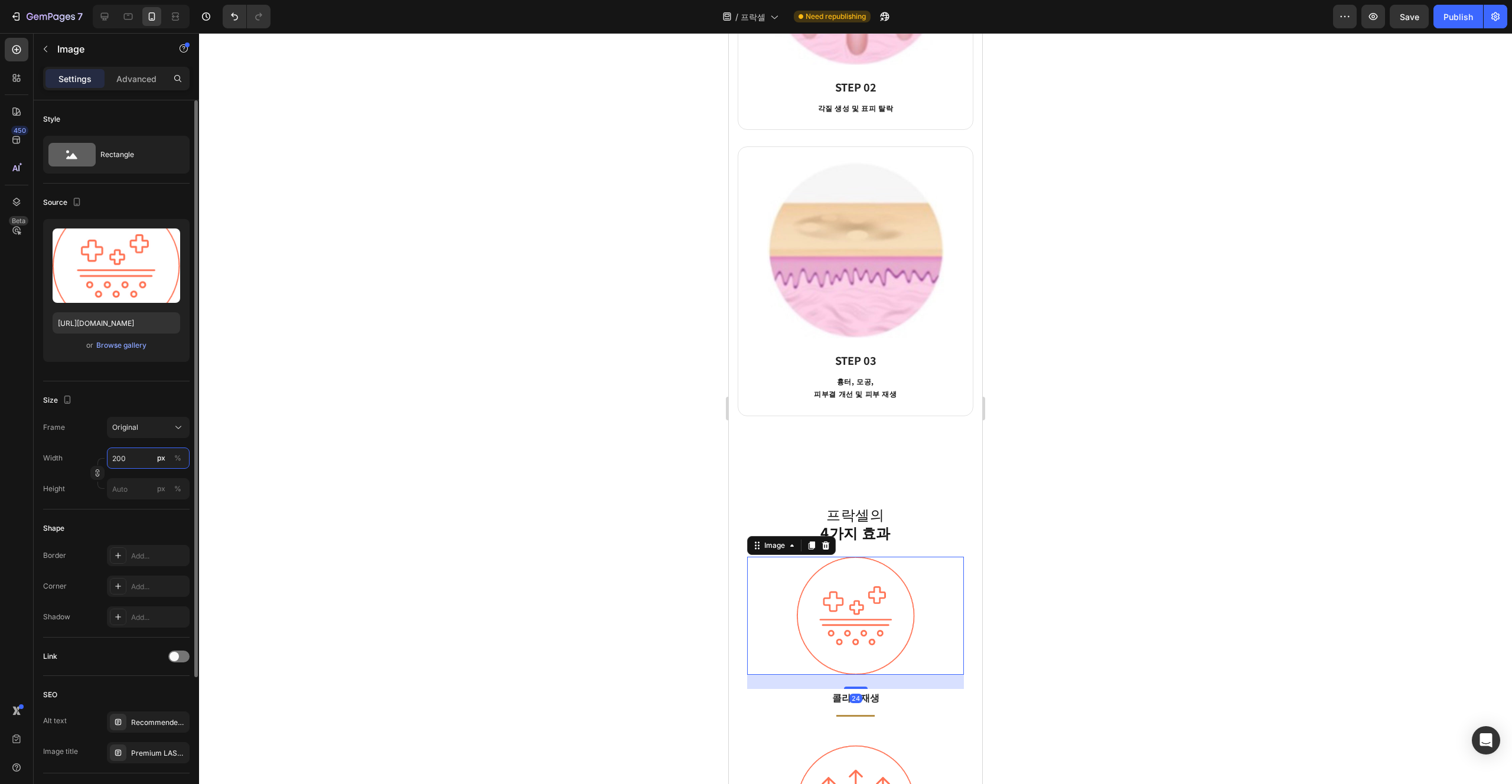
click at [120, 465] on input "200" at bounding box center [148, 458] width 82 height 21
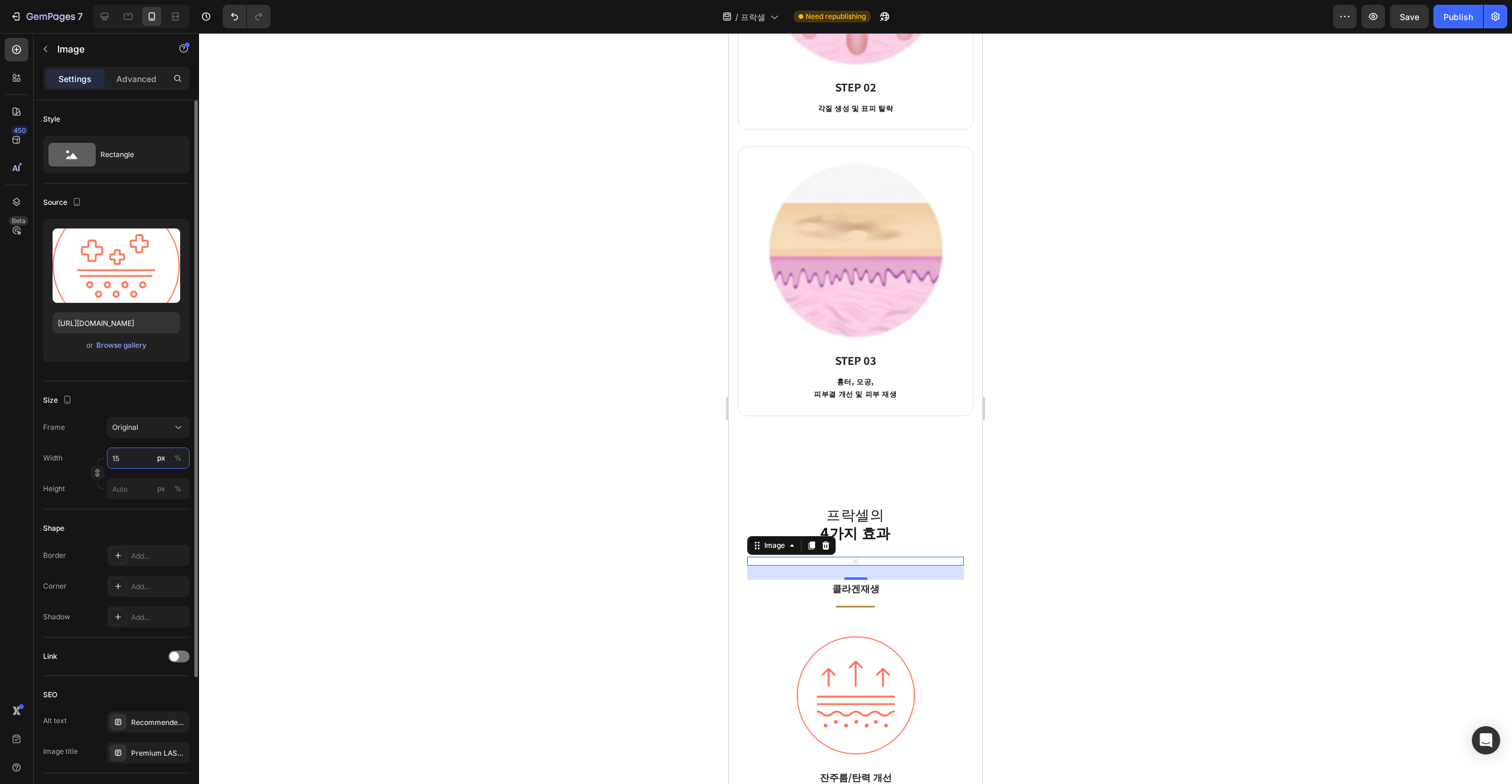
type input "150"
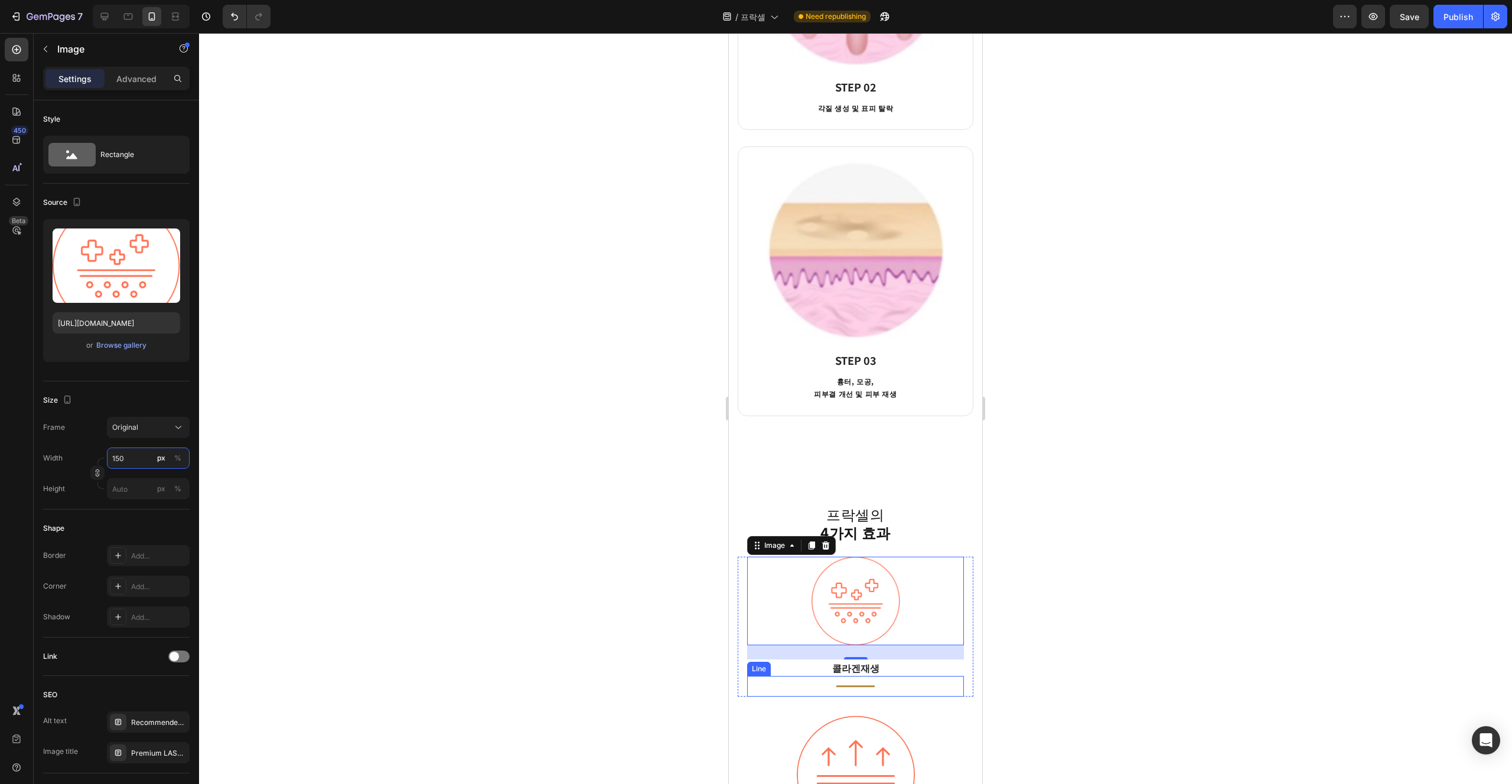
scroll to position [1719, 0]
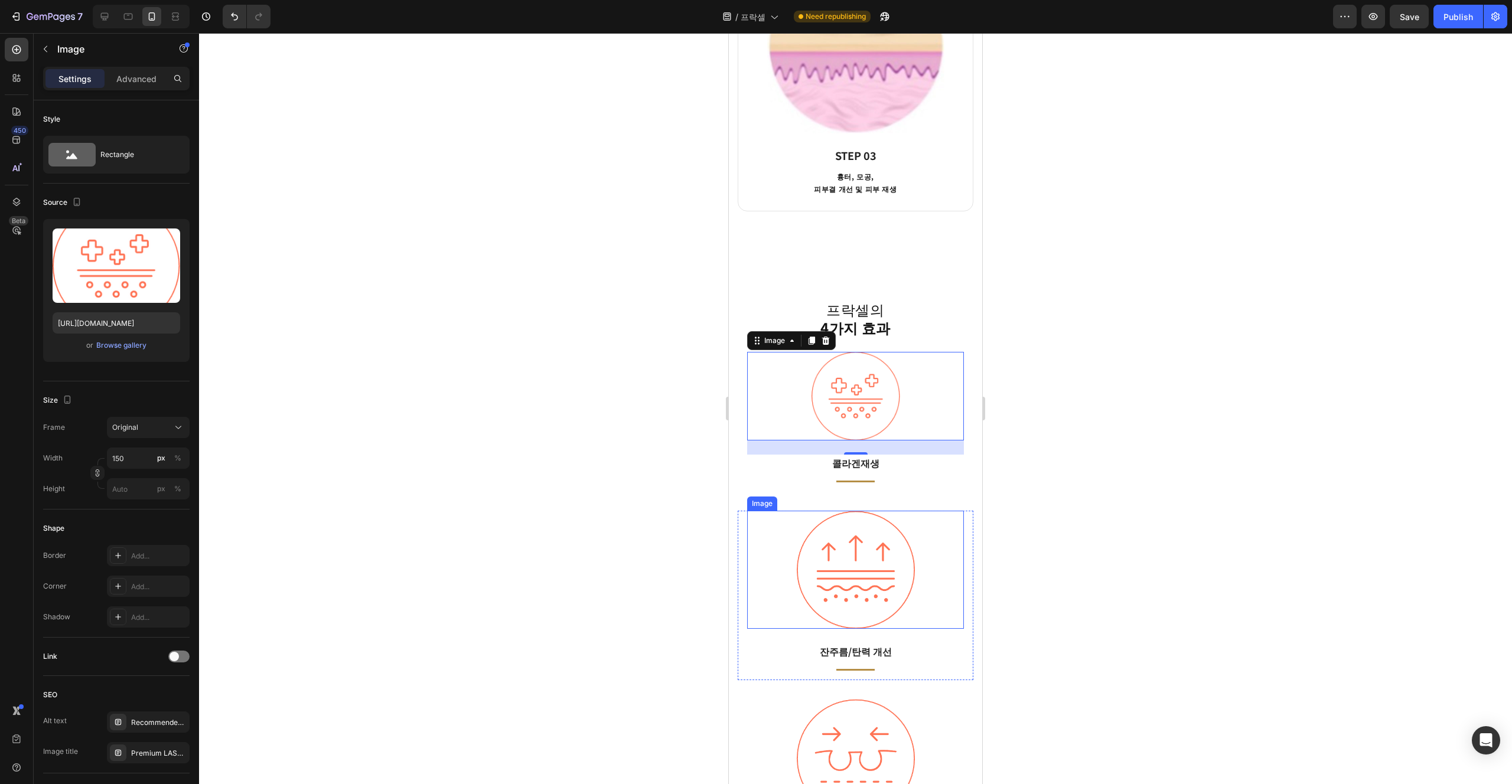
click at [755, 582] on img at bounding box center [856, 570] width 119 height 119
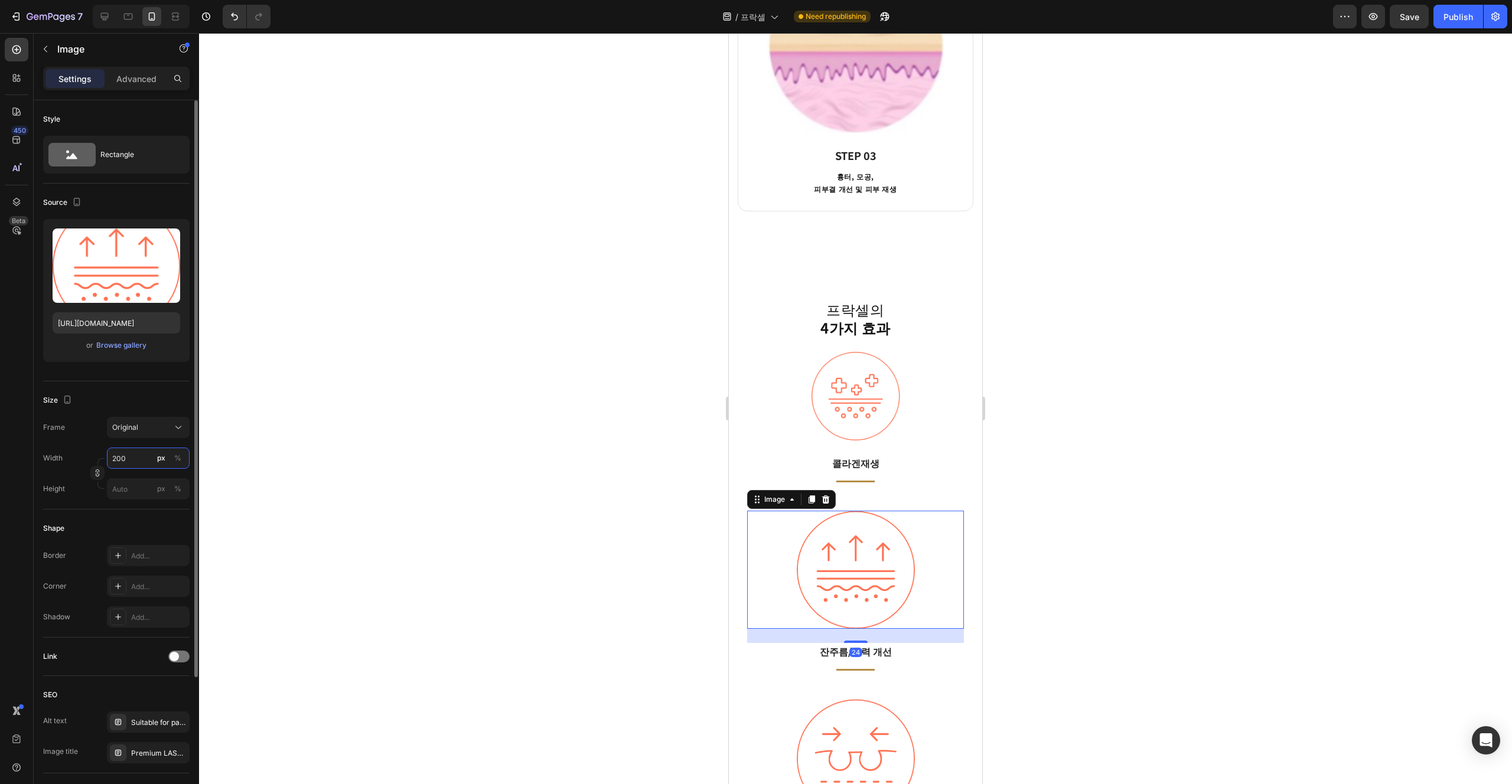
click at [136, 458] on input "200" at bounding box center [148, 458] width 82 height 21
paste input "15"
type input "150"
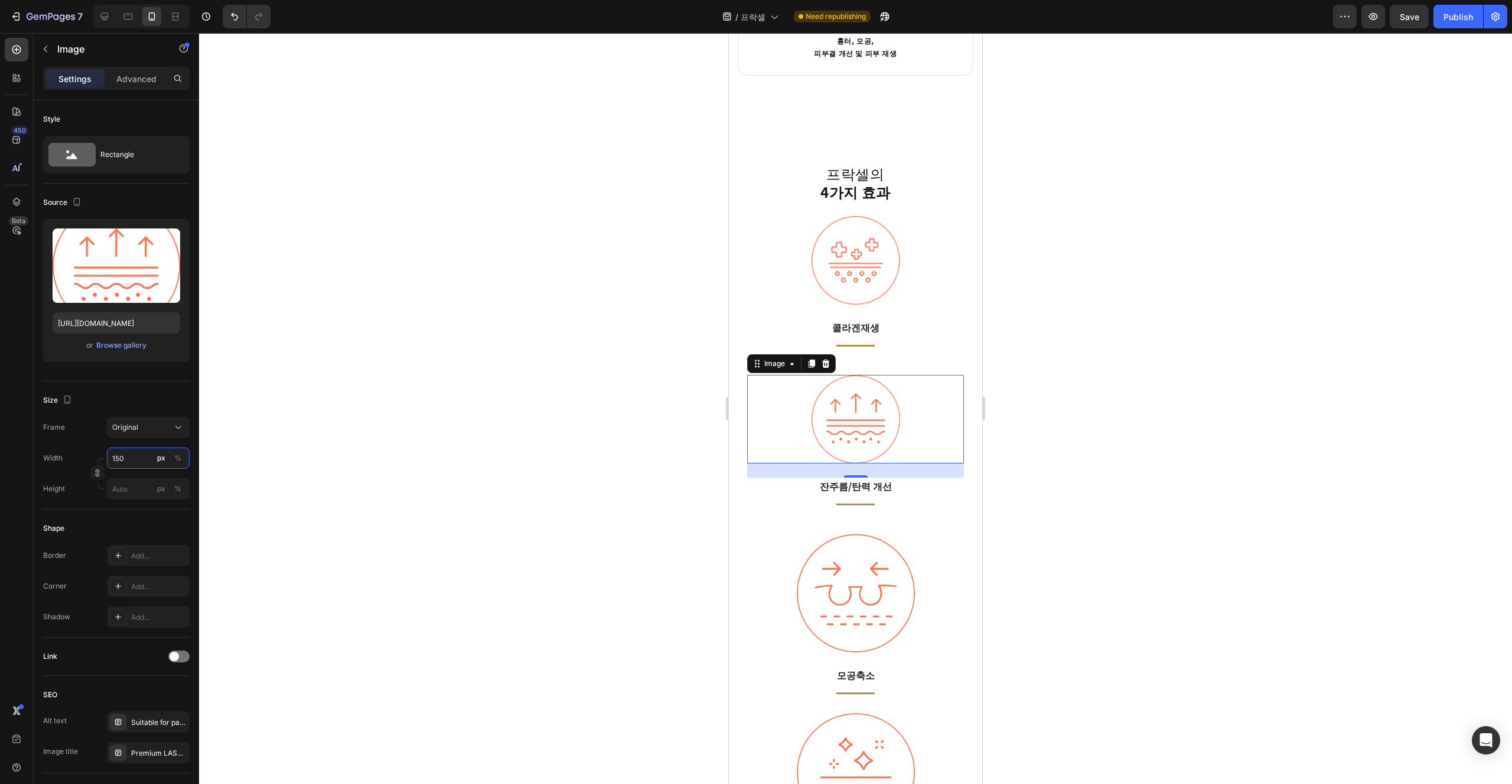
scroll to position [1978, 0]
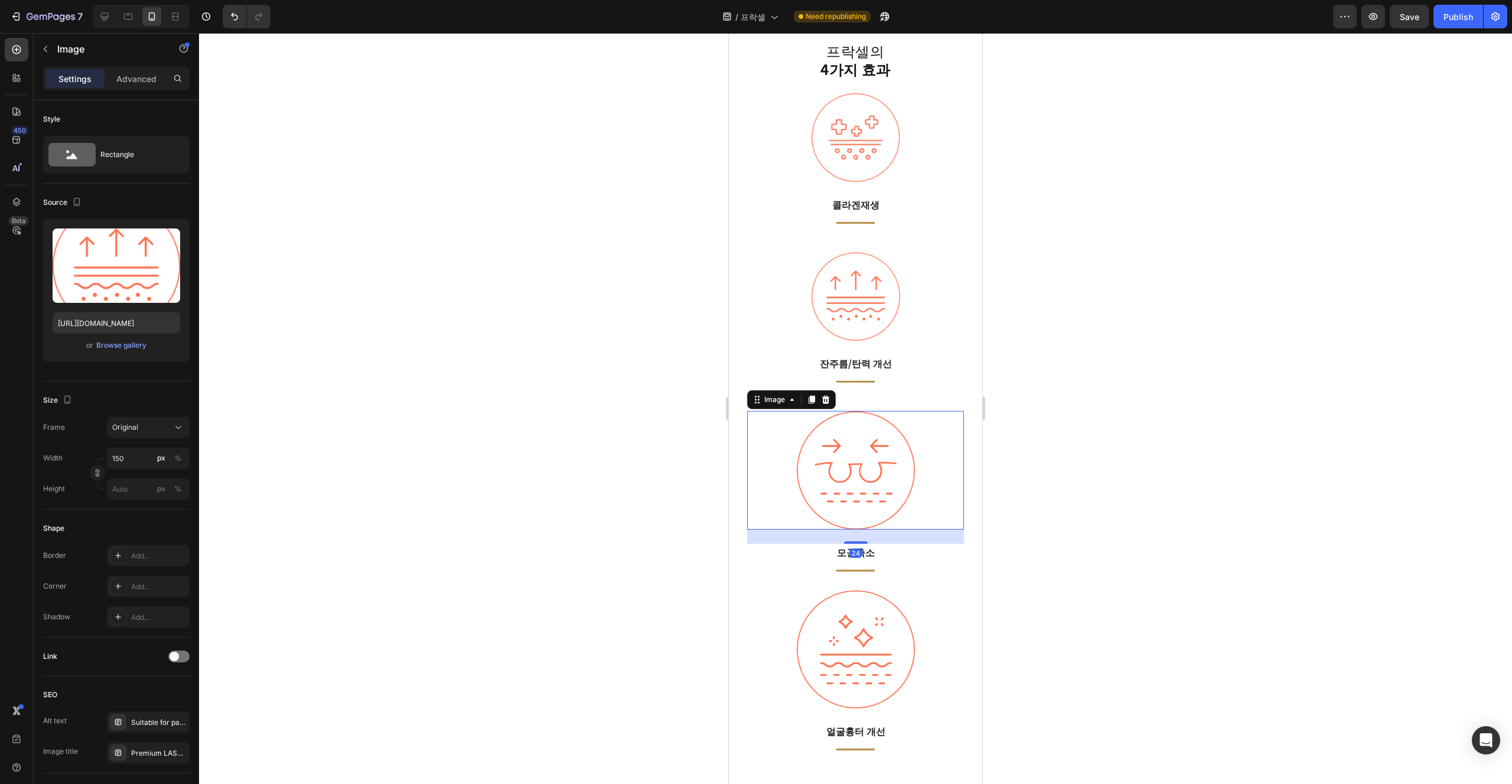
click at [755, 443] on img at bounding box center [856, 470] width 119 height 119
click at [122, 454] on input "200" at bounding box center [148, 458] width 82 height 21
paste input "15"
type input "150"
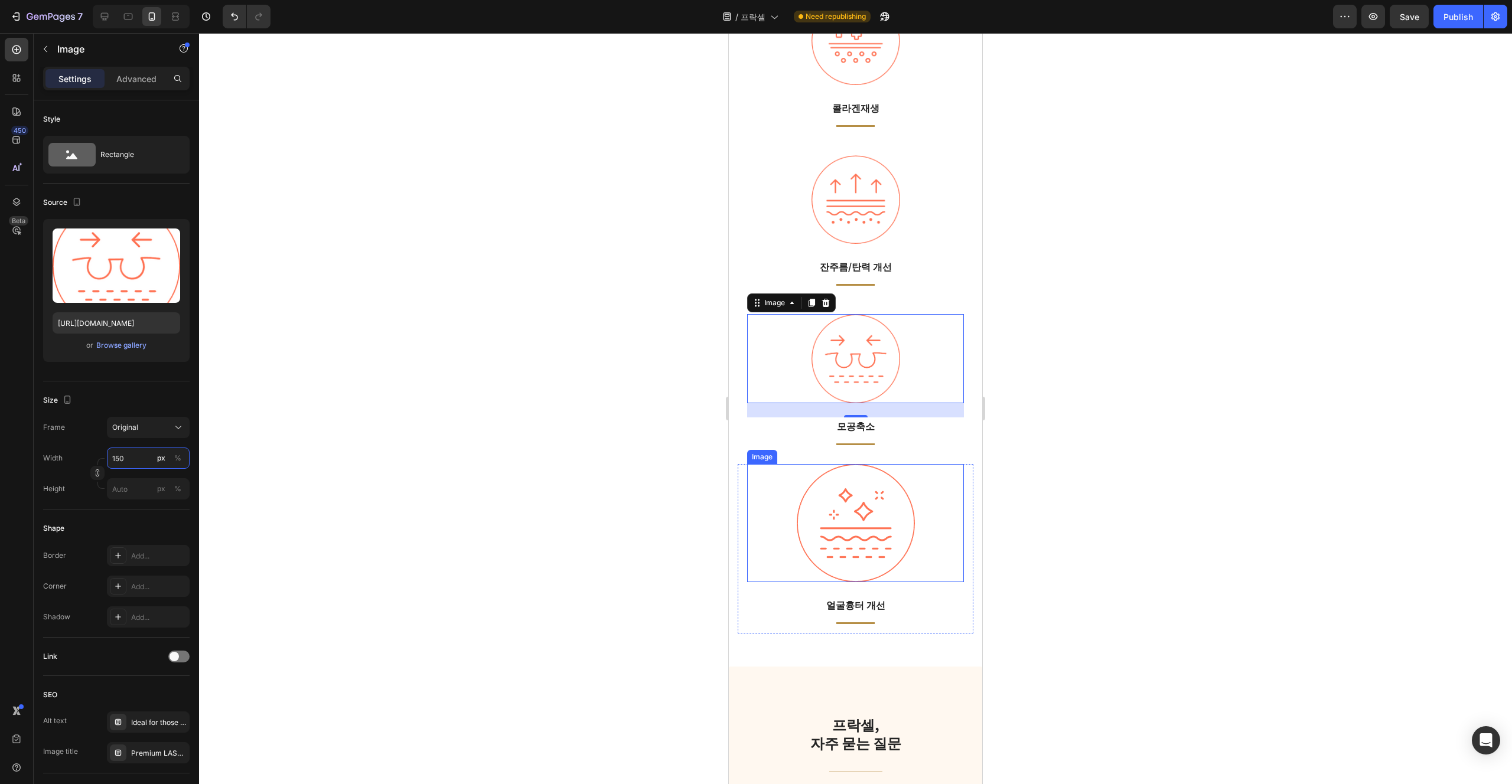
scroll to position [2150, 0]
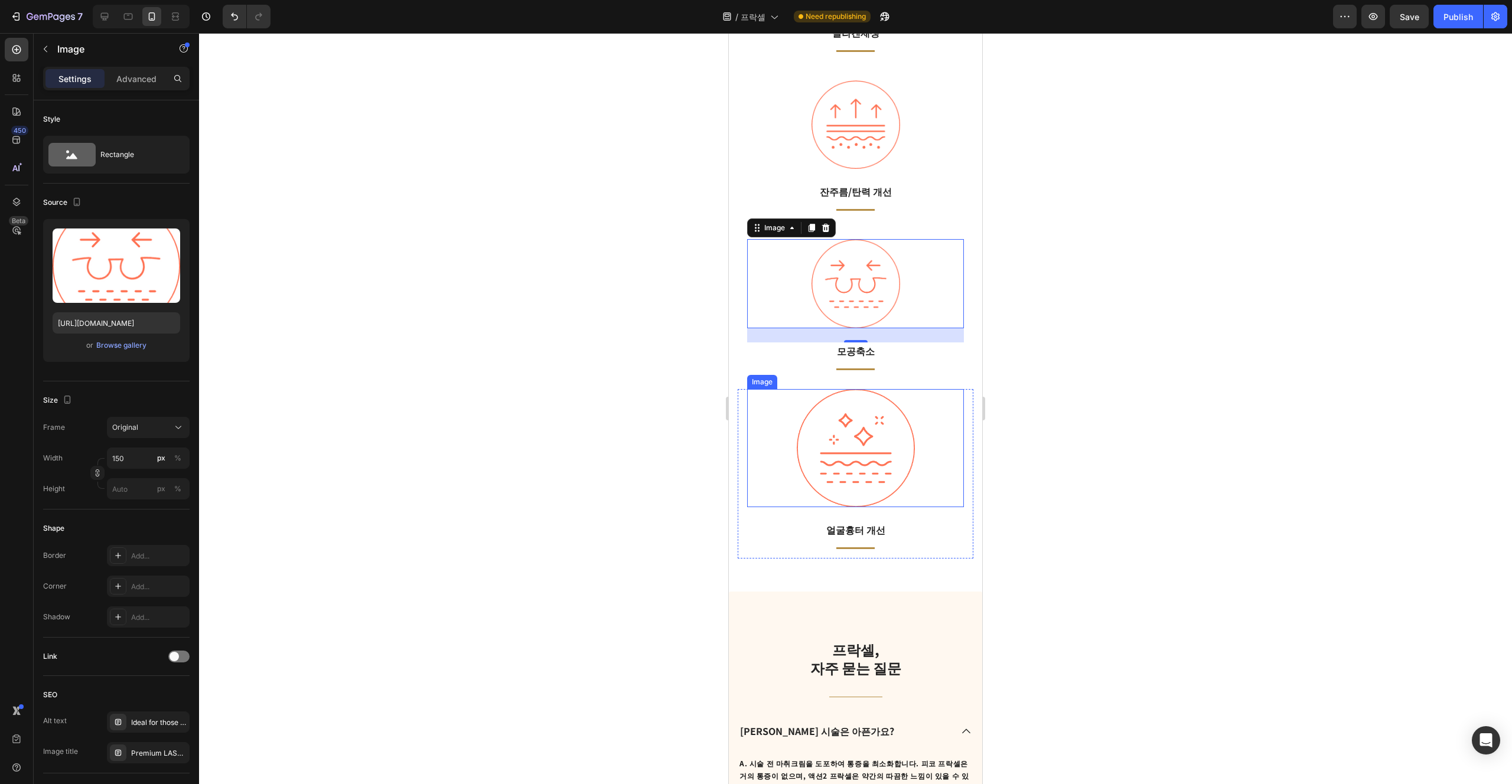
click at [755, 491] on img at bounding box center [856, 448] width 119 height 119
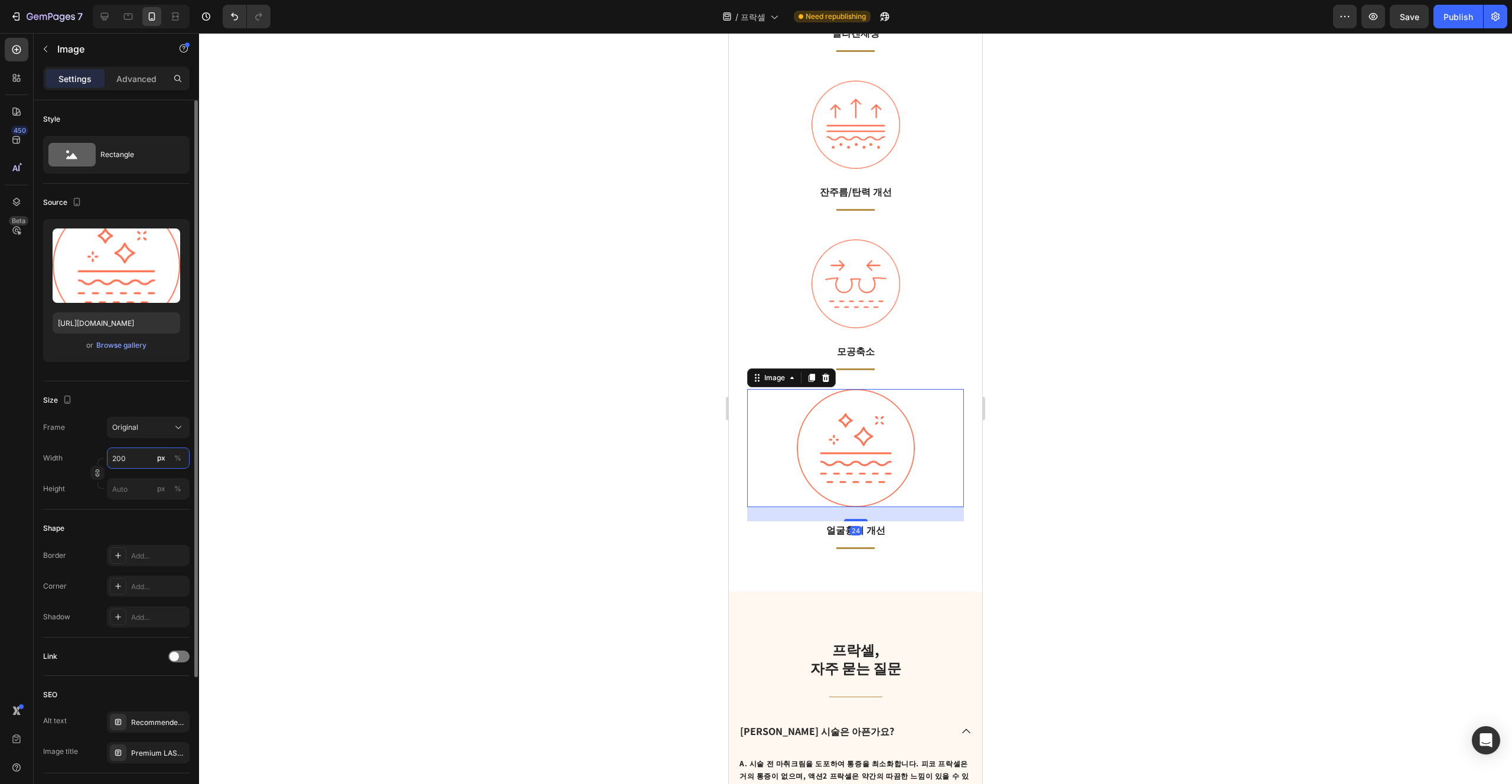
click at [140, 458] on input "200" at bounding box center [148, 458] width 82 height 21
paste input "15"
type input "150"
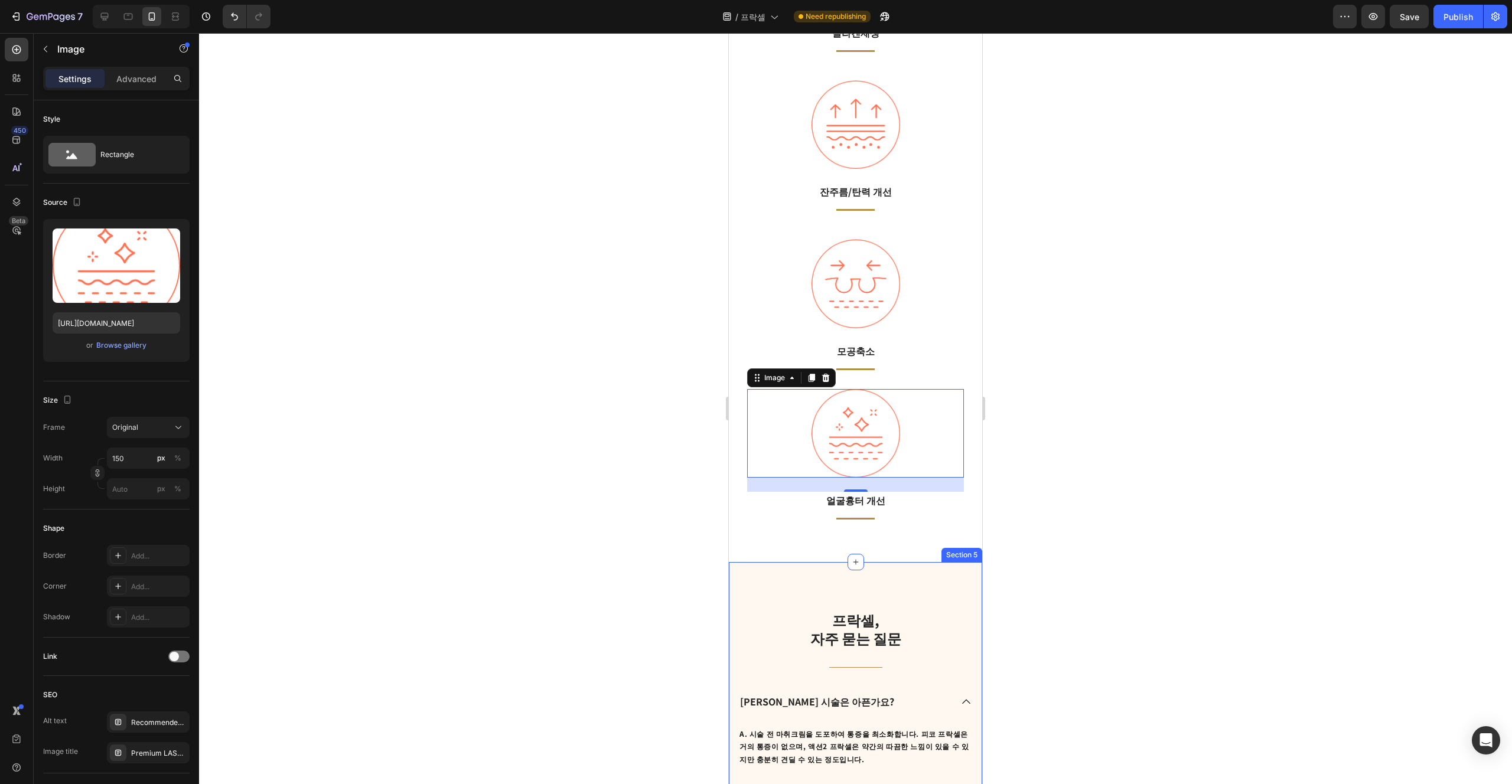
click at [755, 570] on div "프락셀, 자주 묻는 질문 Heading Title Line Q. 프락셀 시술은 아픈가요? A. 시술 전 마취크림을 도포하여 통증을 최소화합니다…" at bounding box center [856, 771] width 254 height 420
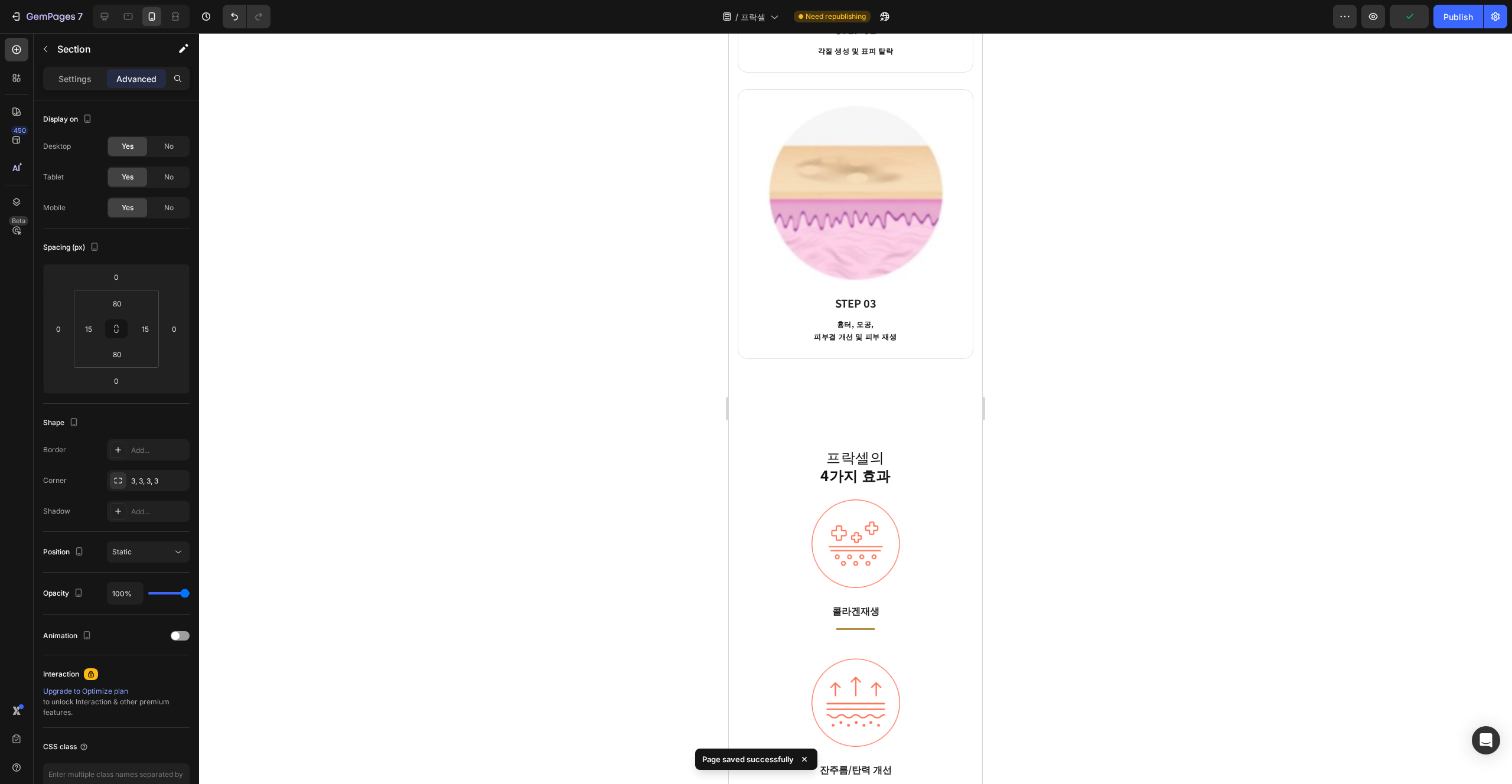
scroll to position [1568, 0]
click at [755, 477] on strong "4가지 효과" at bounding box center [856, 479] width 71 height 20
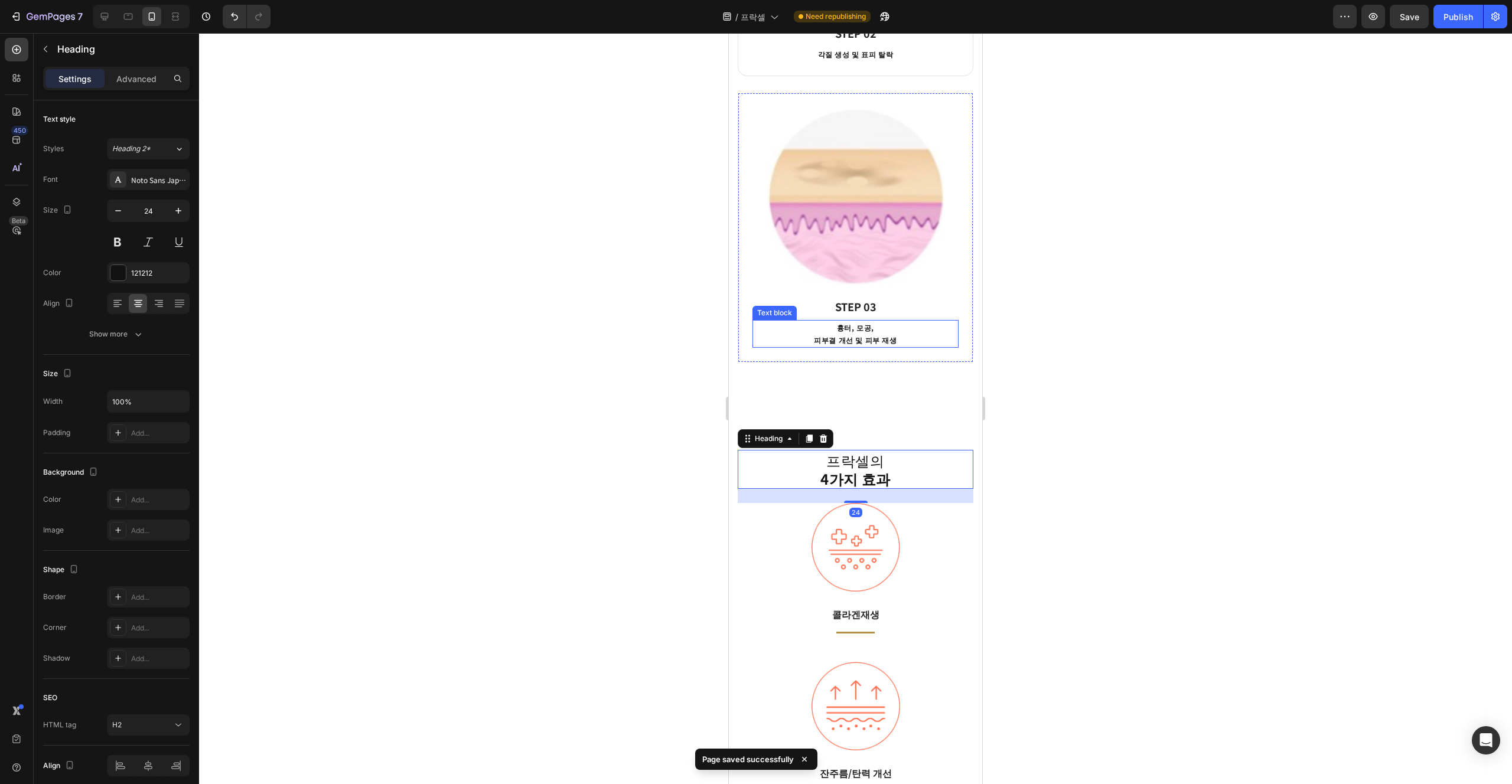
click at [755, 328] on p "흉터, 모공," at bounding box center [856, 327] width 204 height 13
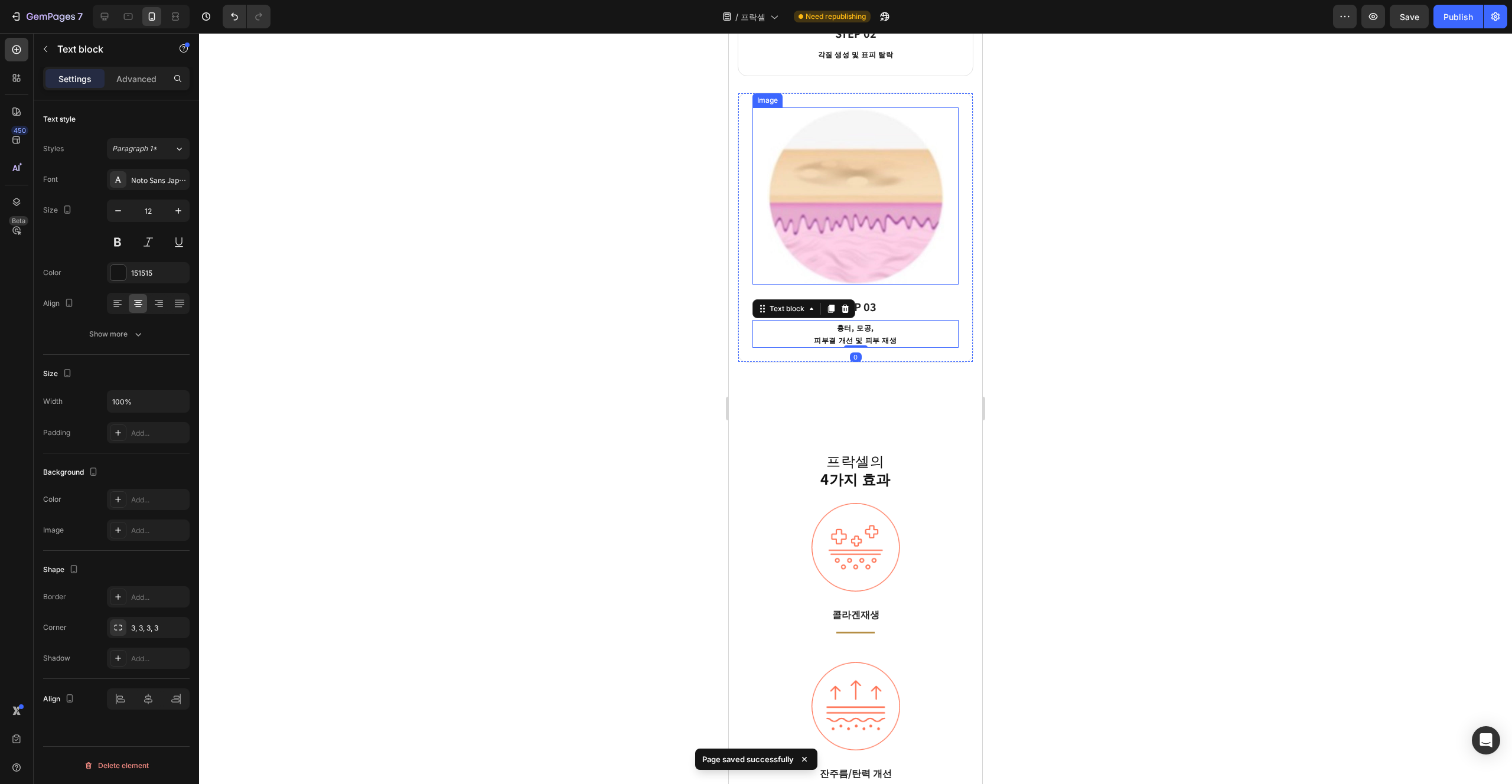
click at [755, 213] on img at bounding box center [856, 196] width 206 height 177
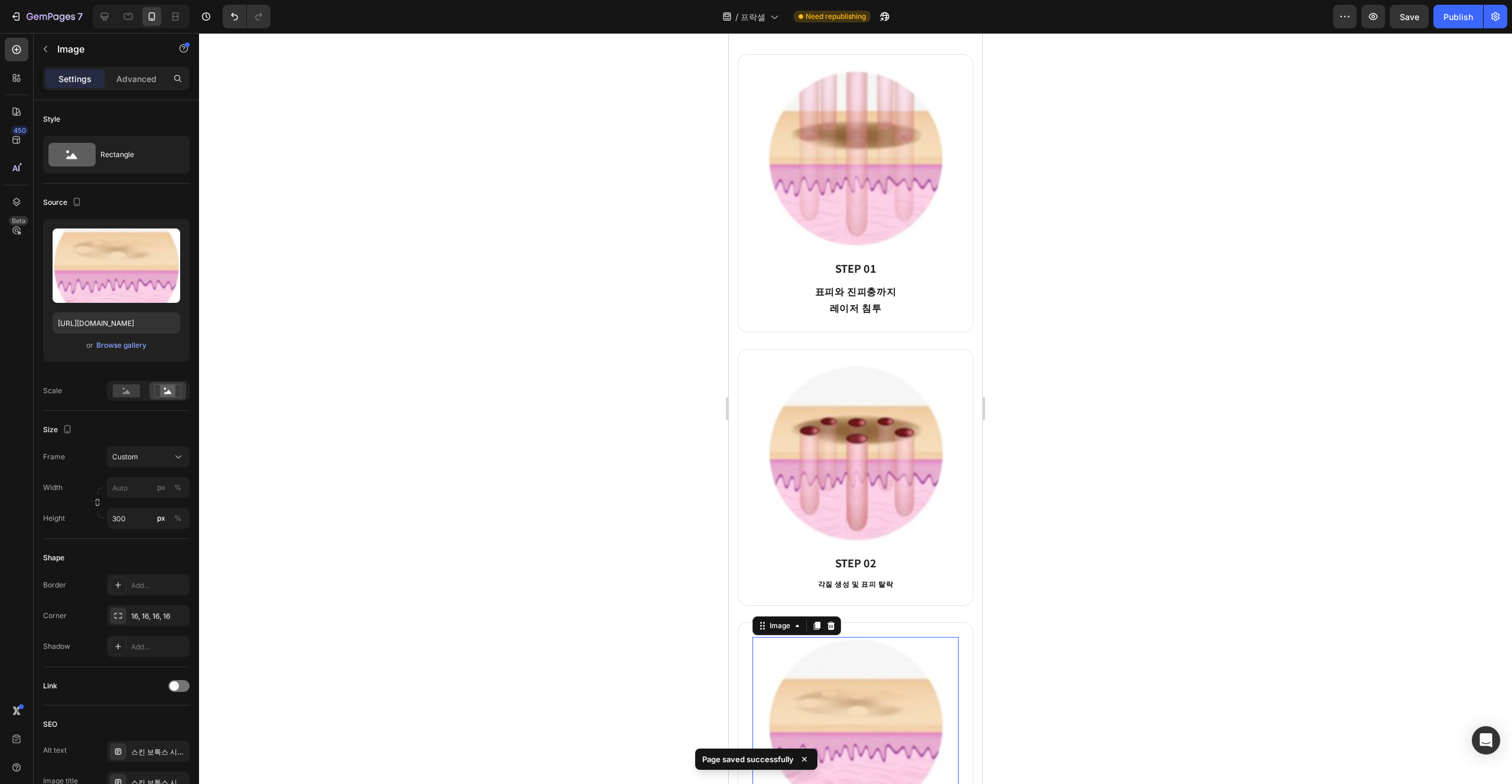
scroll to position [1017, 0]
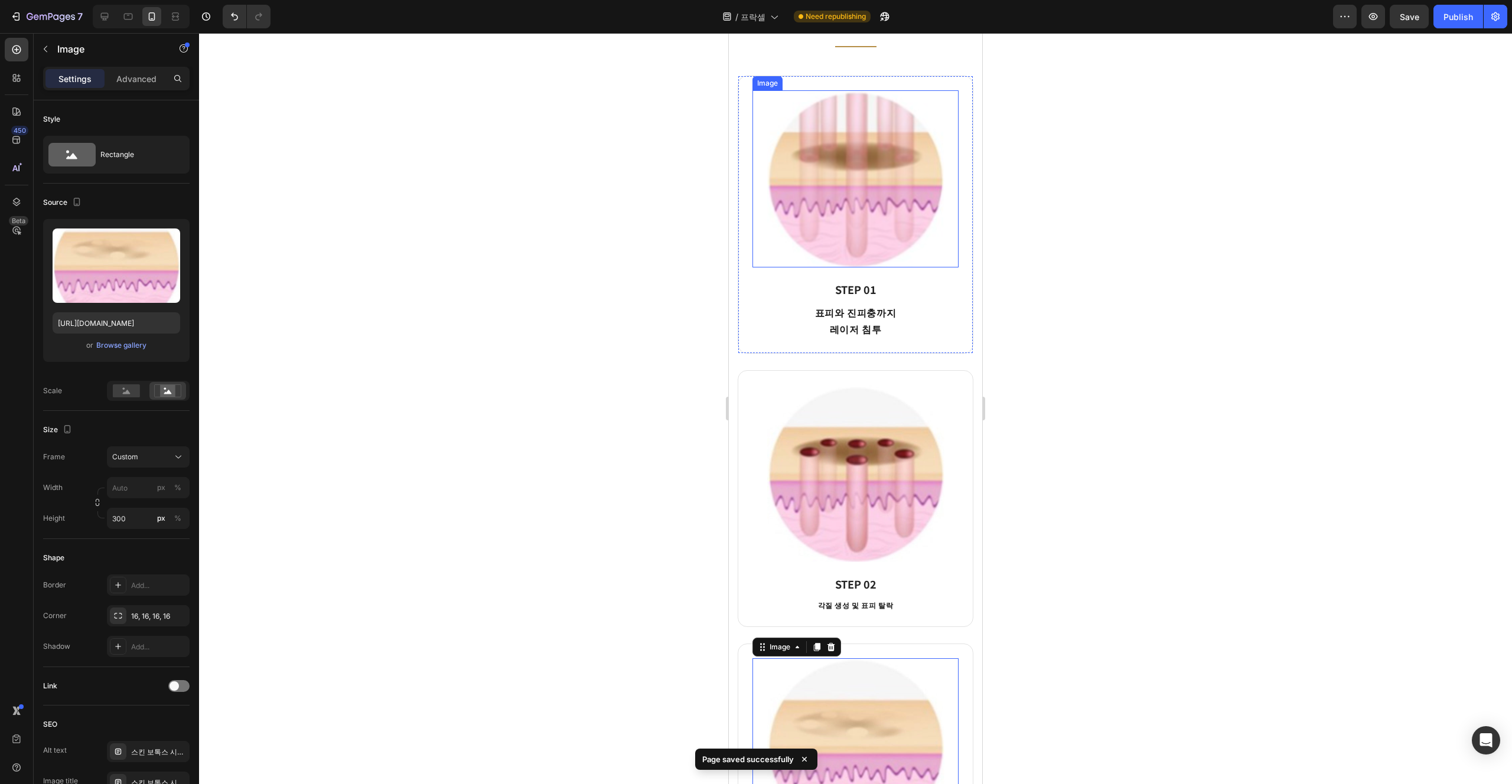
click at [755, 185] on img at bounding box center [856, 179] width 206 height 177
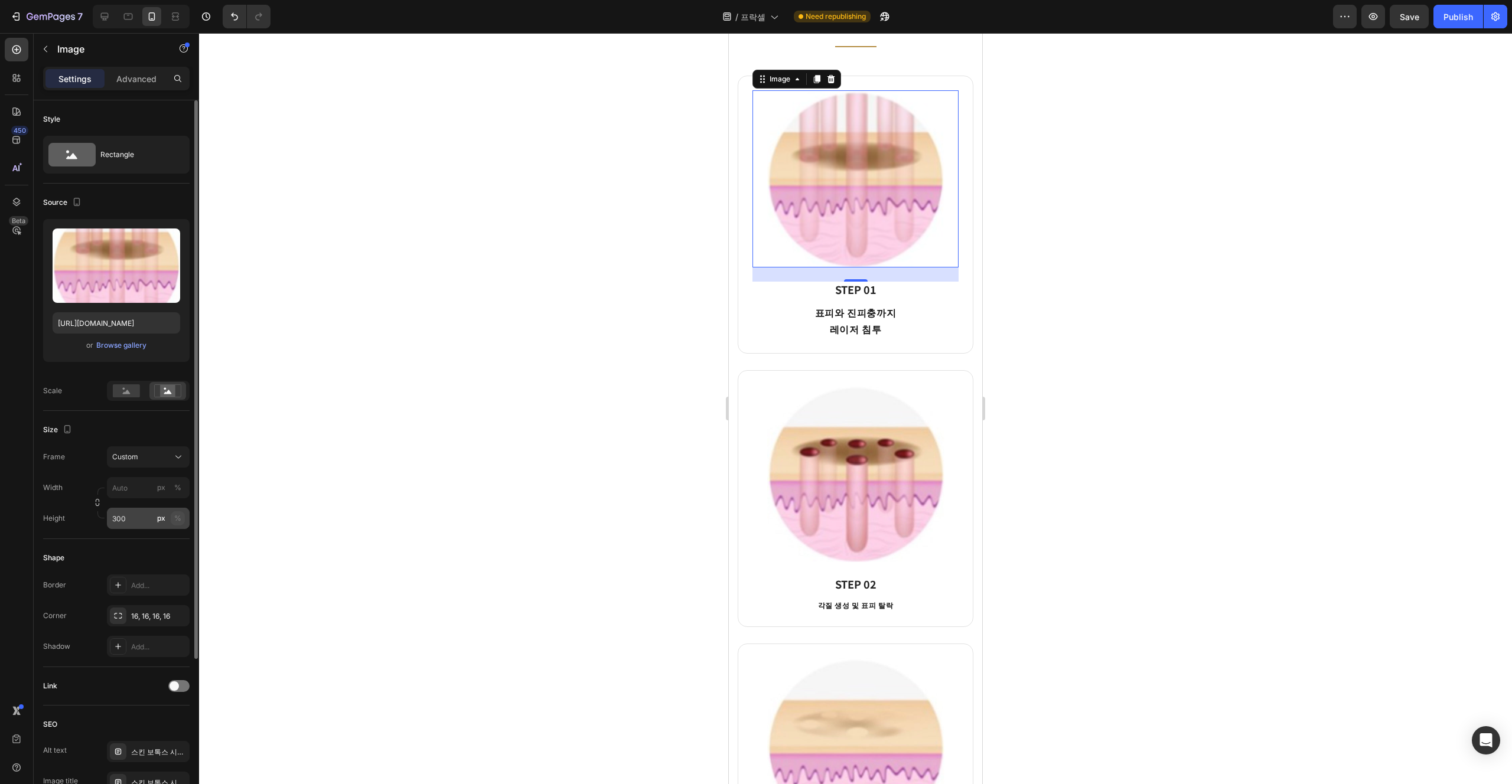
click at [178, 521] on div "%" at bounding box center [177, 519] width 7 height 11
click at [159, 542] on div "Shape Border Add... Corner 16, 16, 16, 16 Shadow Add..." at bounding box center [116, 603] width 147 height 128
click at [130, 523] on input "300" at bounding box center [148, 518] width 82 height 21
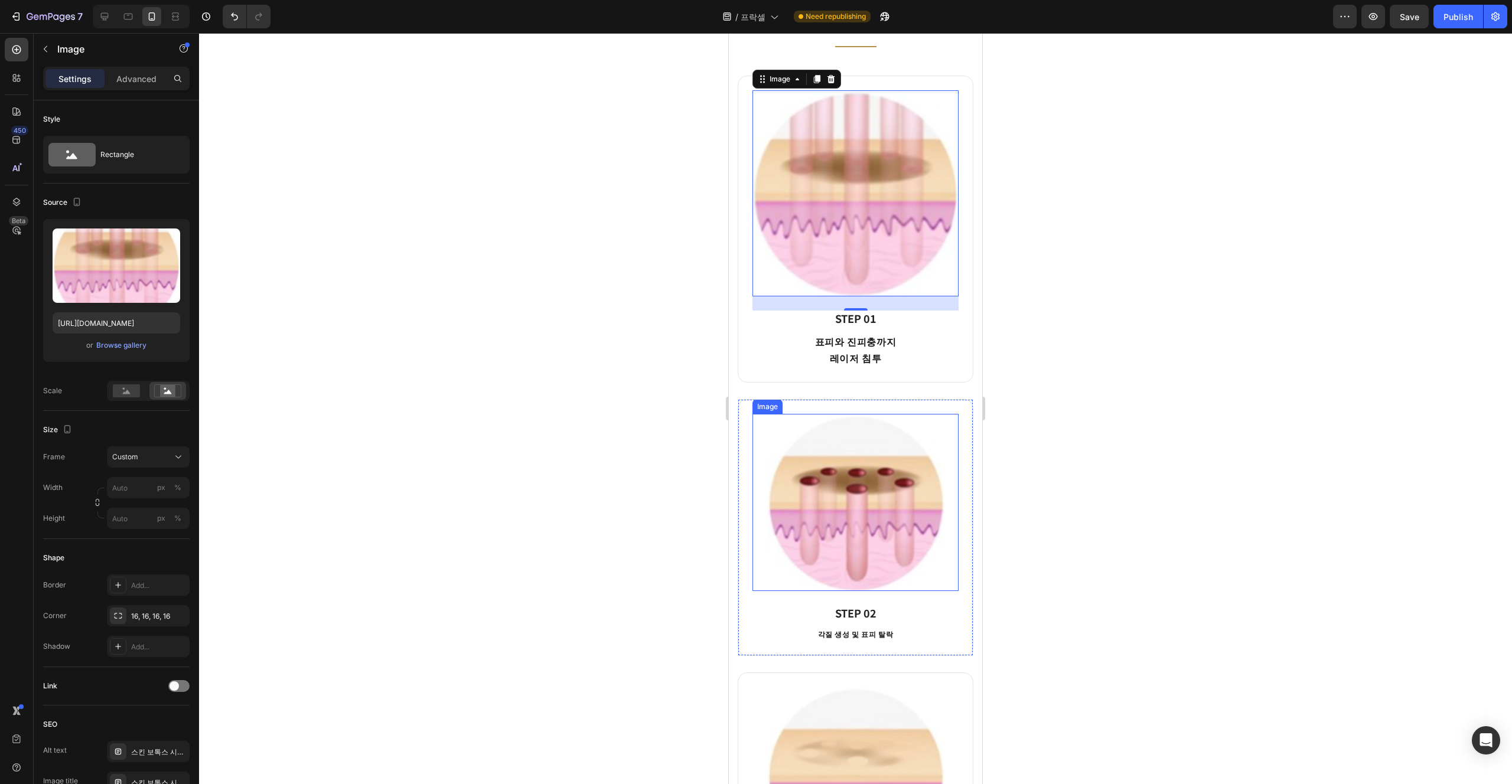
click at [755, 488] on img at bounding box center [856, 503] width 206 height 177
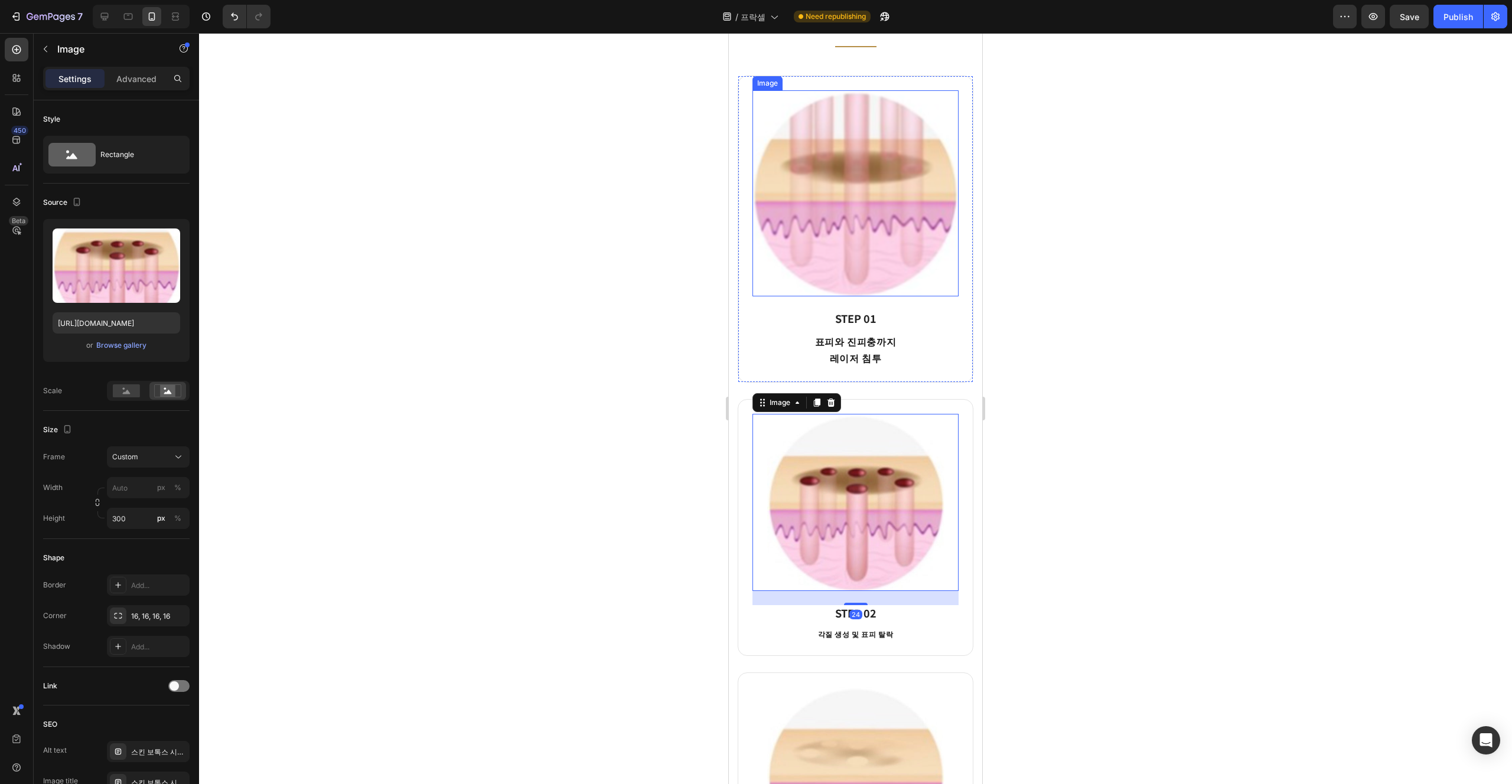
click at [755, 166] on img at bounding box center [856, 193] width 206 height 206
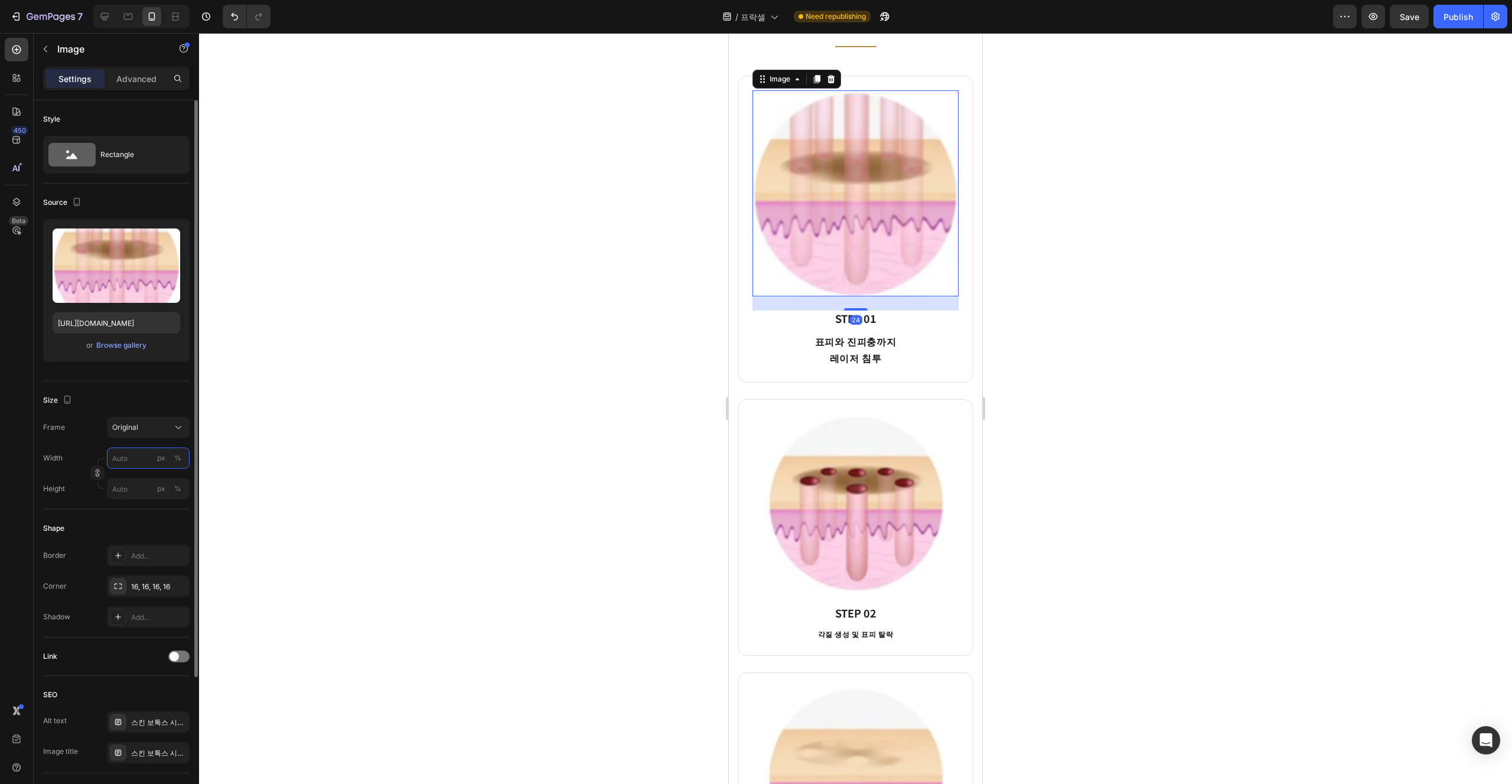
click at [139, 454] on input "px %" at bounding box center [148, 458] width 82 height 21
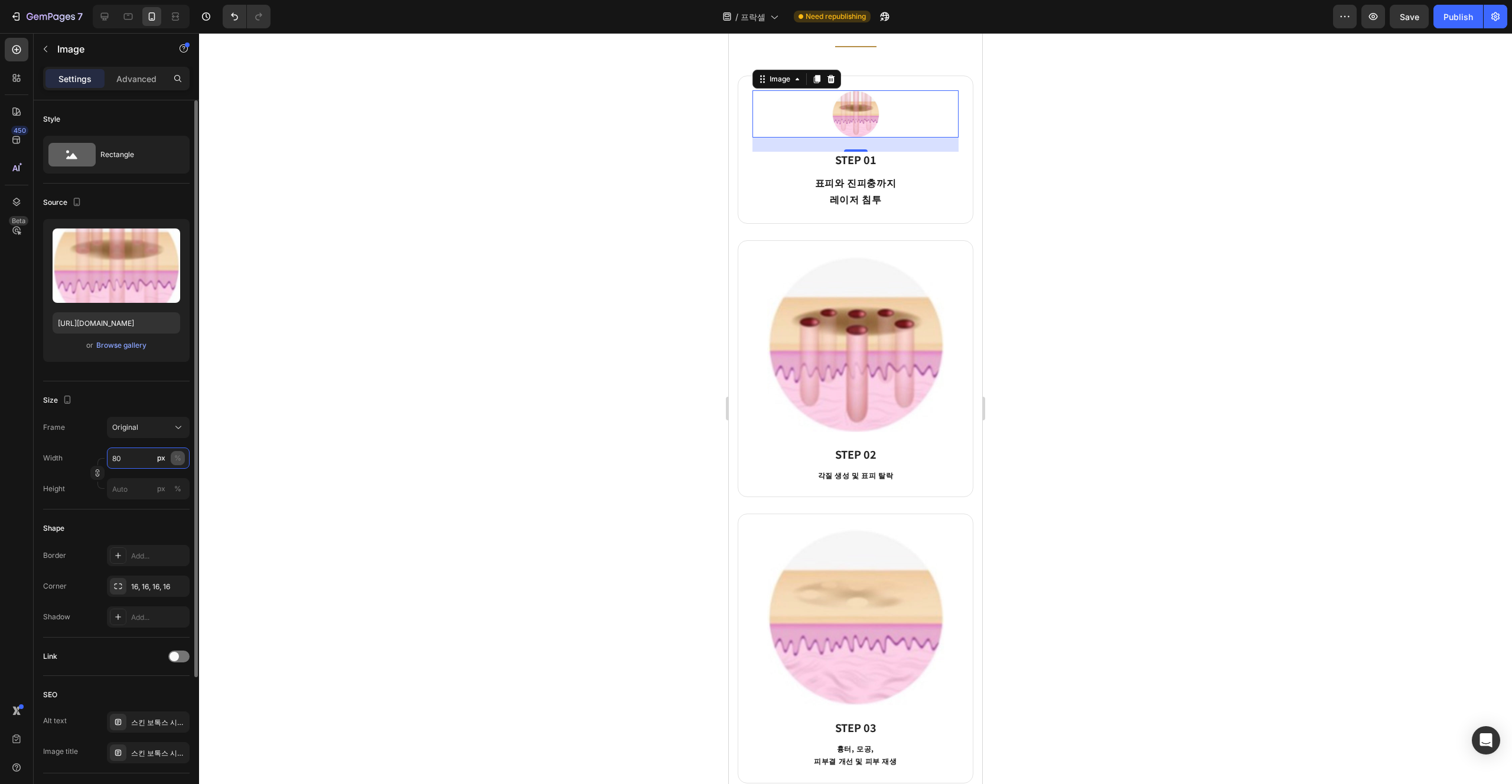
type input "80"
click at [180, 461] on div "%" at bounding box center [177, 458] width 7 height 11
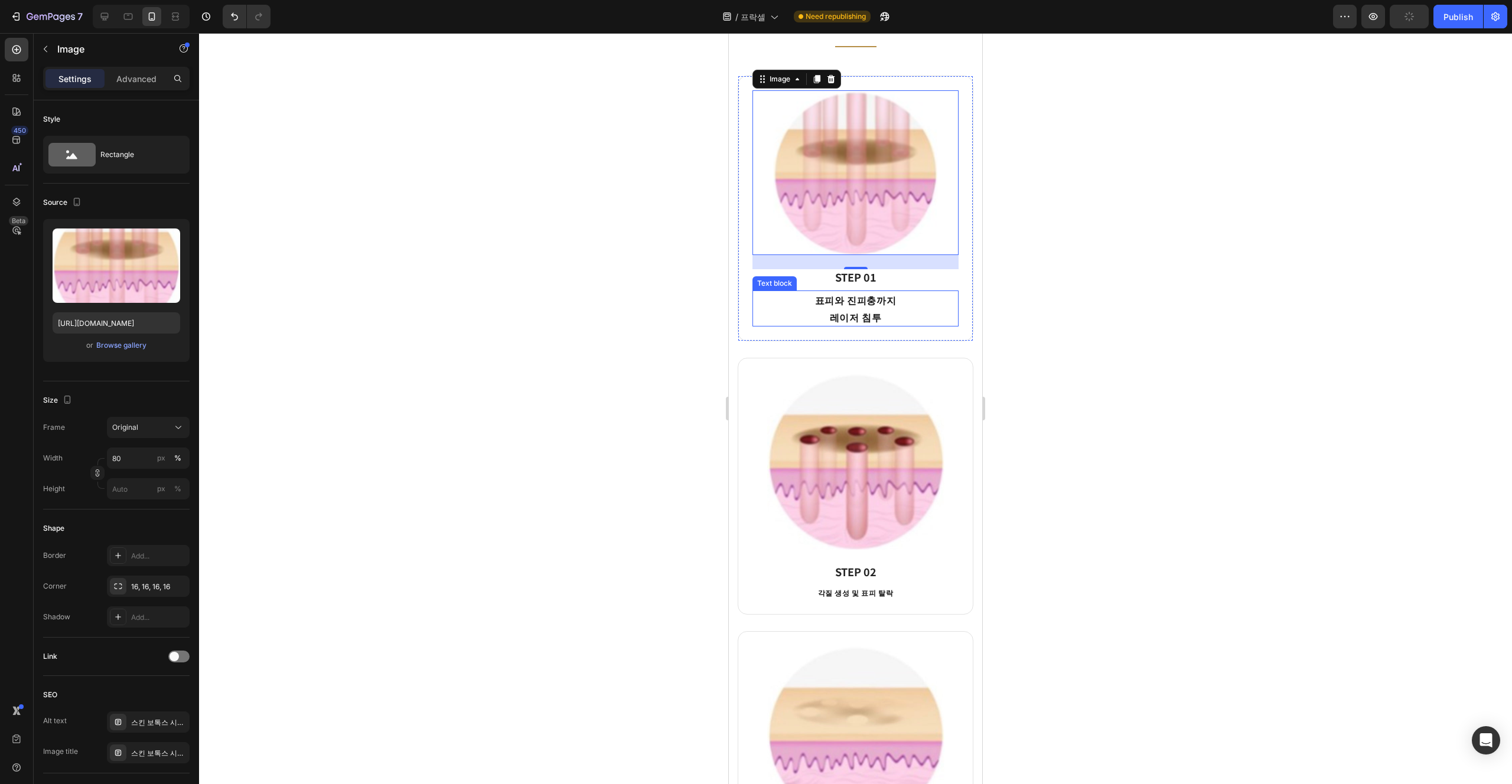
click at [755, 326] on div "표피와 진피충까지 레이저 침투" at bounding box center [856, 308] width 206 height 37
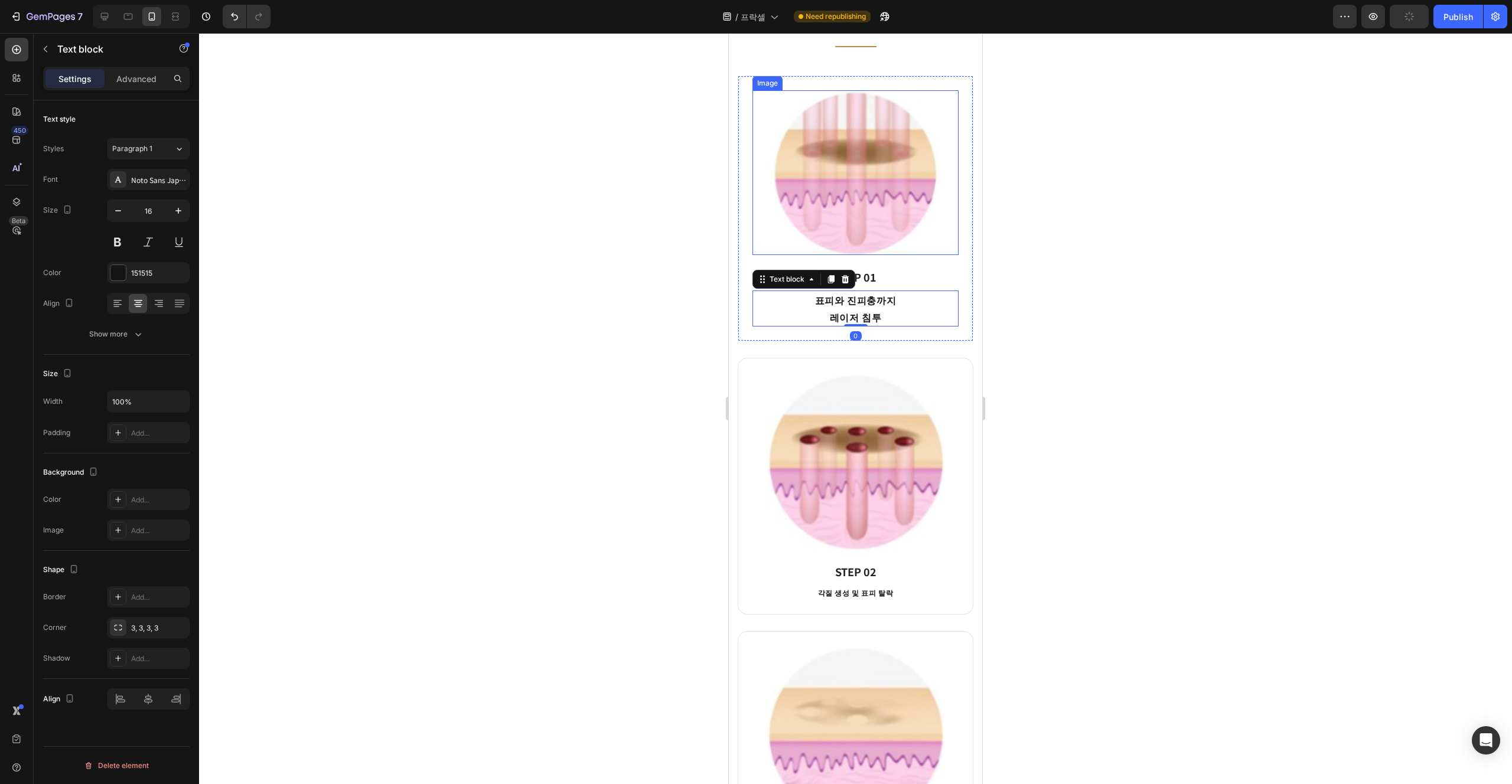
click at [755, 212] on img at bounding box center [856, 173] width 165 height 165
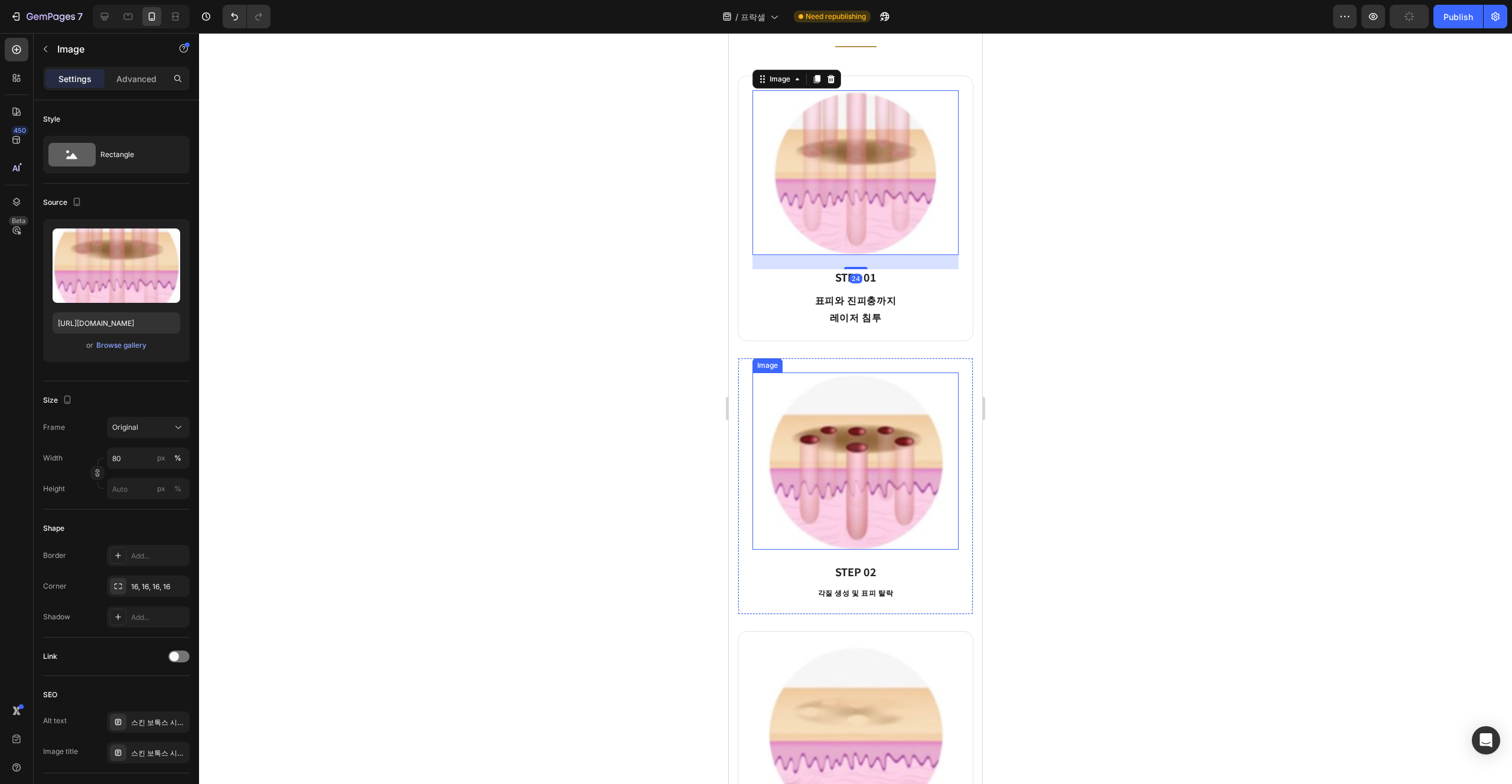
click at [755, 507] on img at bounding box center [856, 461] width 206 height 177
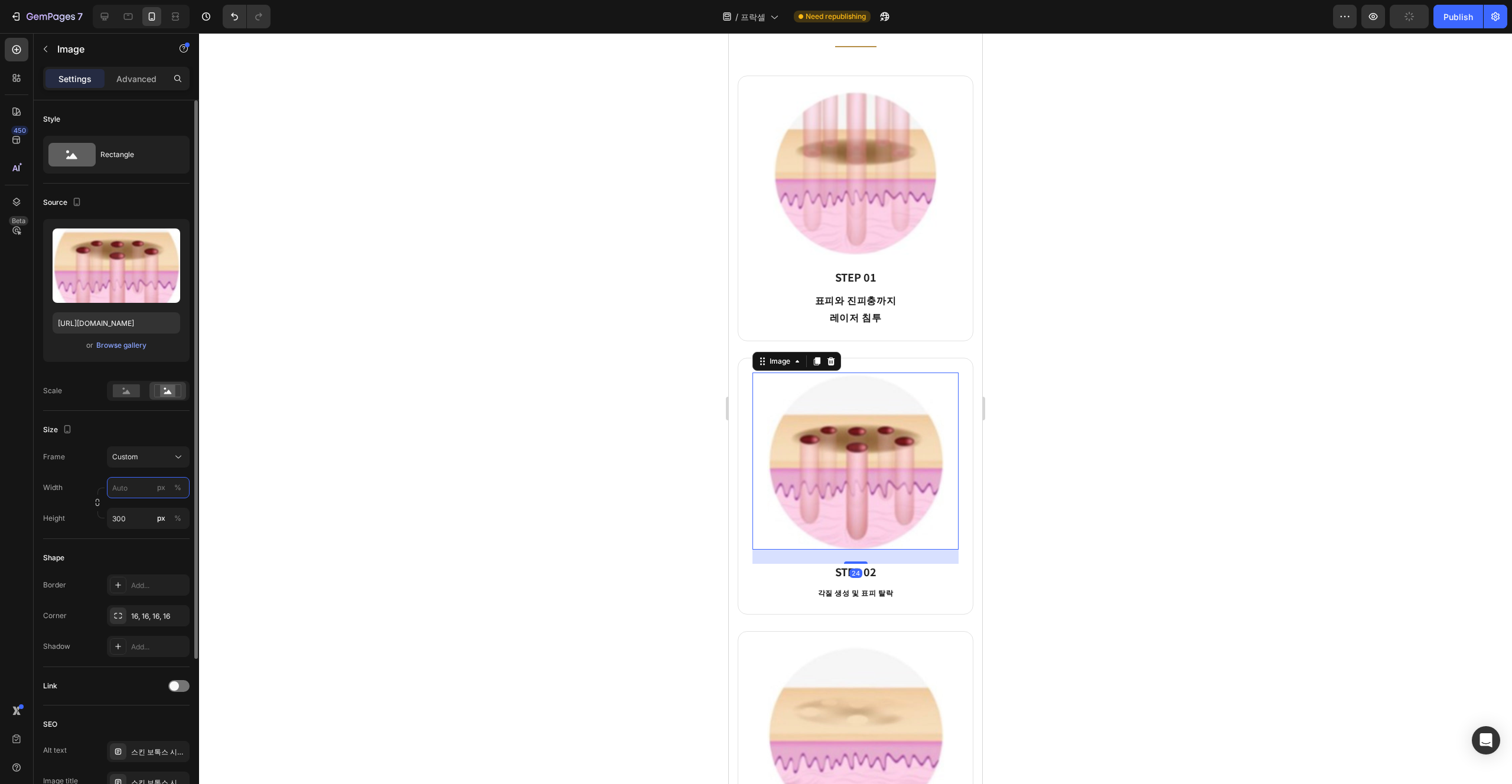
click at [152, 483] on input "px %" at bounding box center [148, 487] width 82 height 21
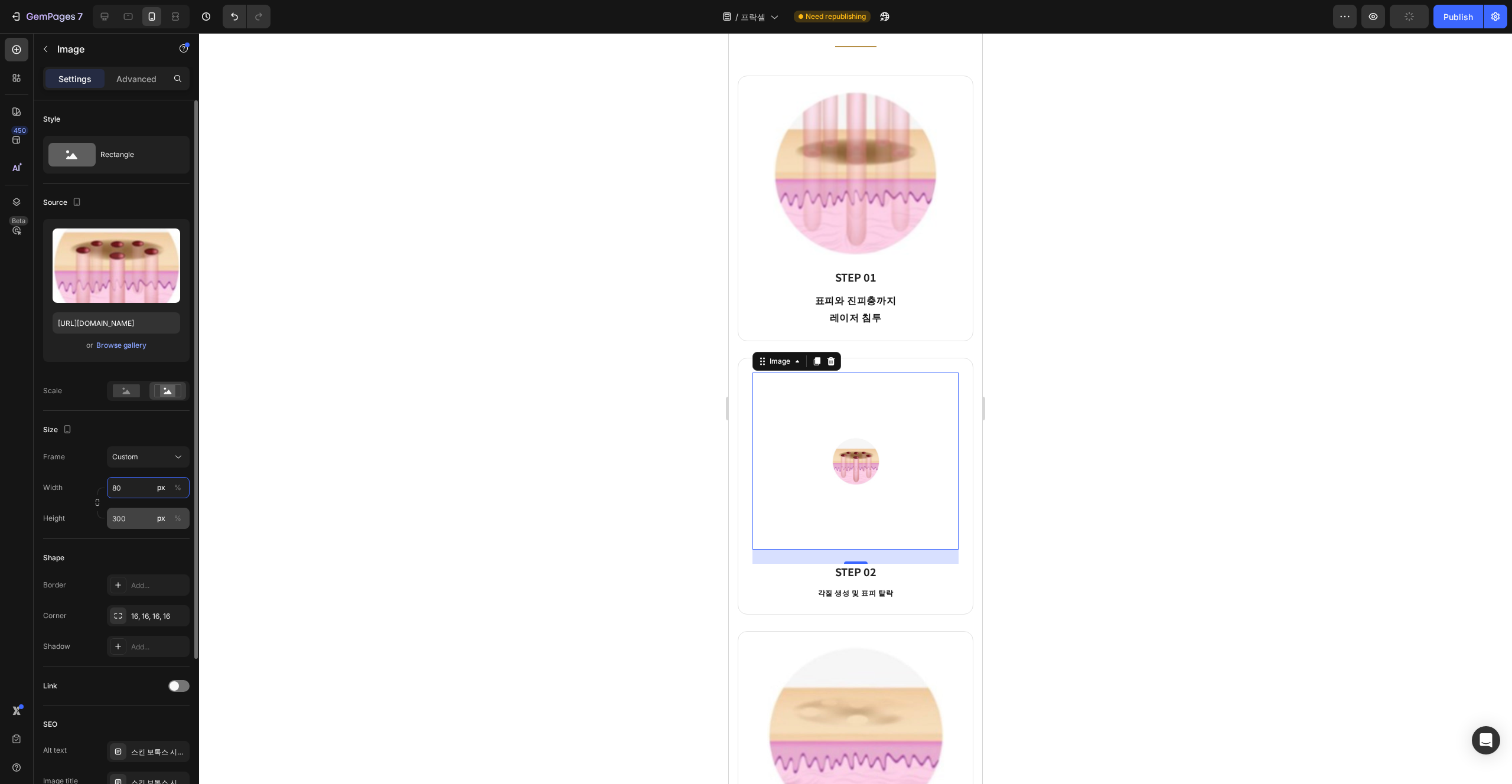
type input "80"
click at [141, 523] on input "300" at bounding box center [148, 518] width 82 height 21
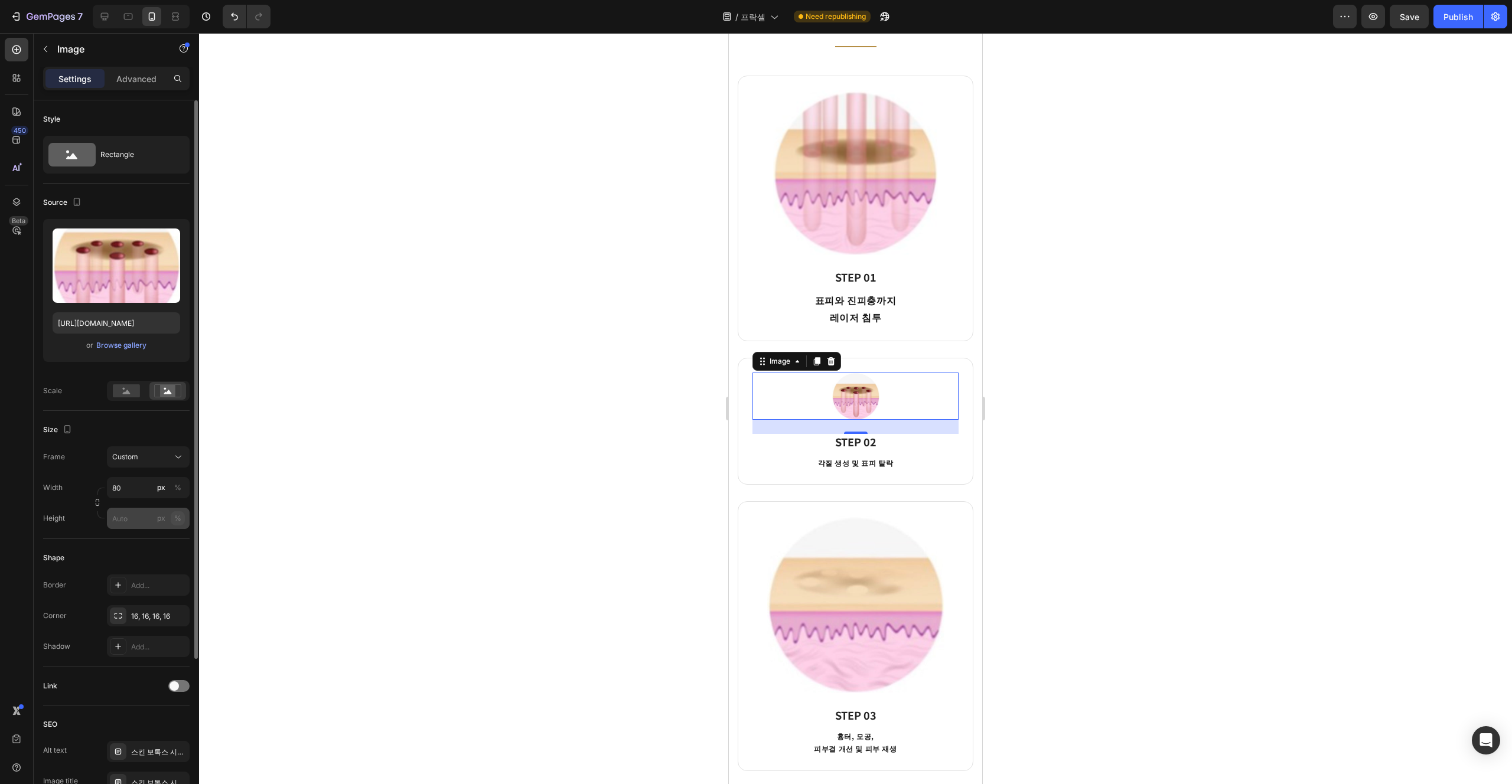
click at [182, 487] on div "Width 80 px % Height px %" at bounding box center [116, 503] width 147 height 52
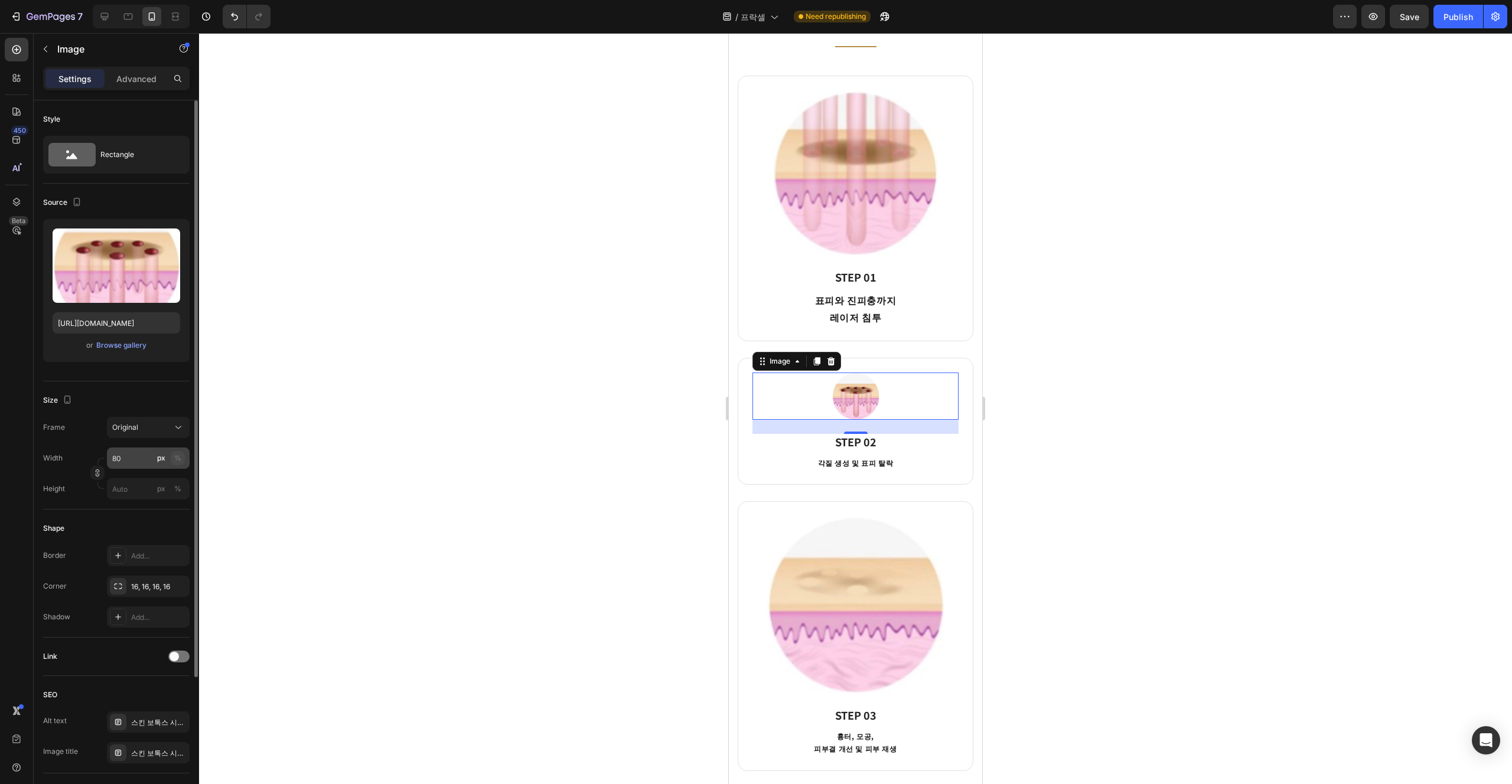
click at [181, 454] on div "%" at bounding box center [177, 458] width 7 height 11
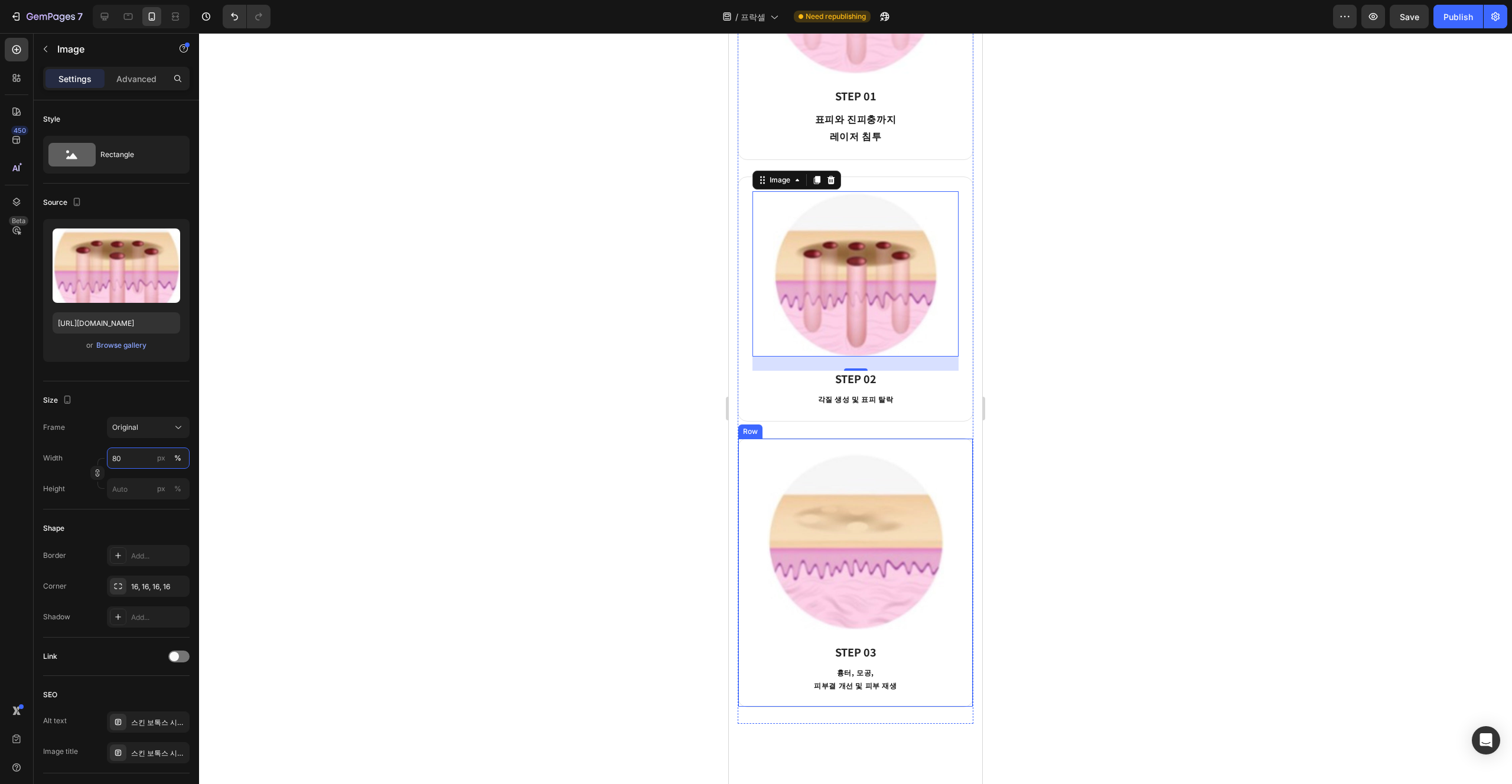
scroll to position [1216, 0]
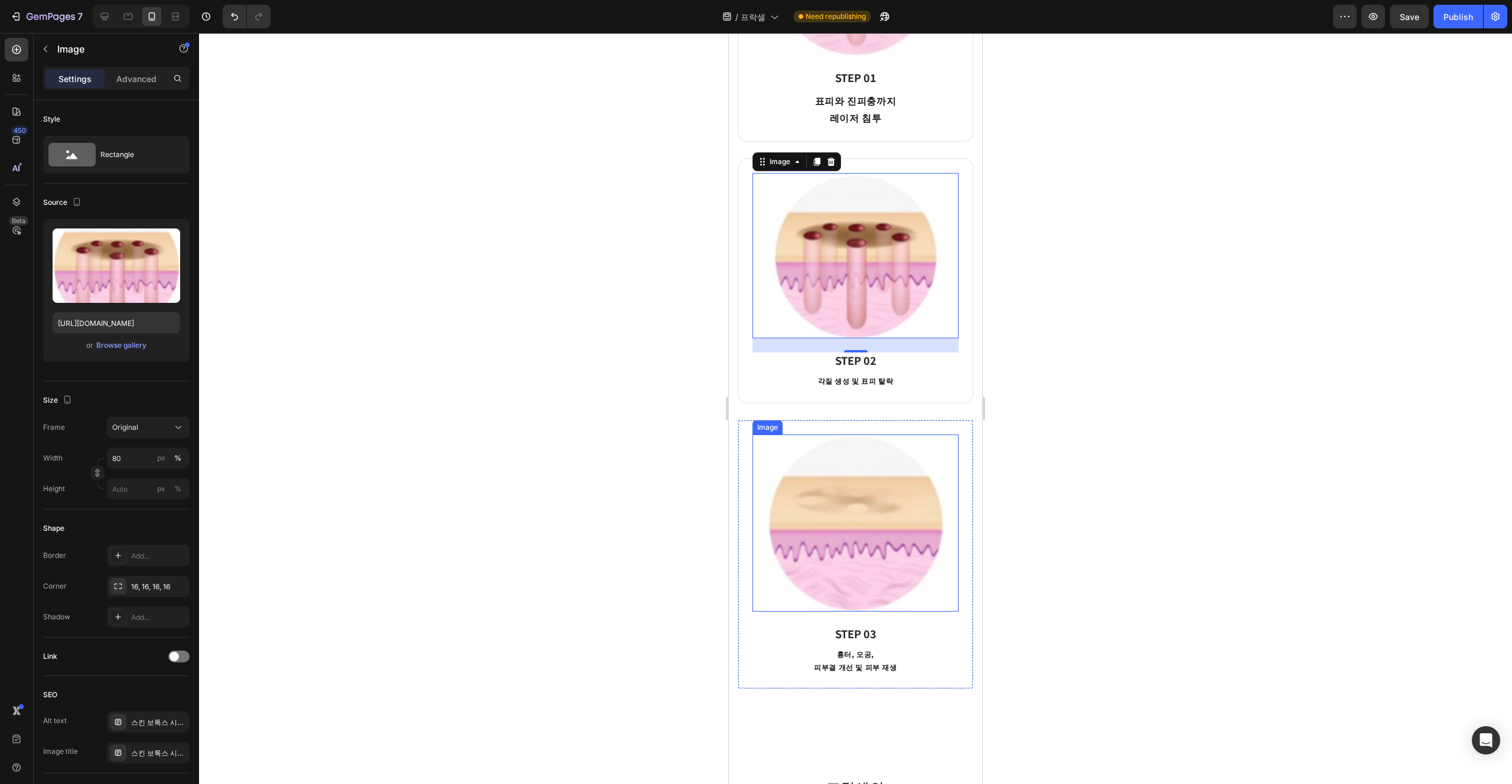
click at [755, 590] on img at bounding box center [856, 523] width 206 height 177
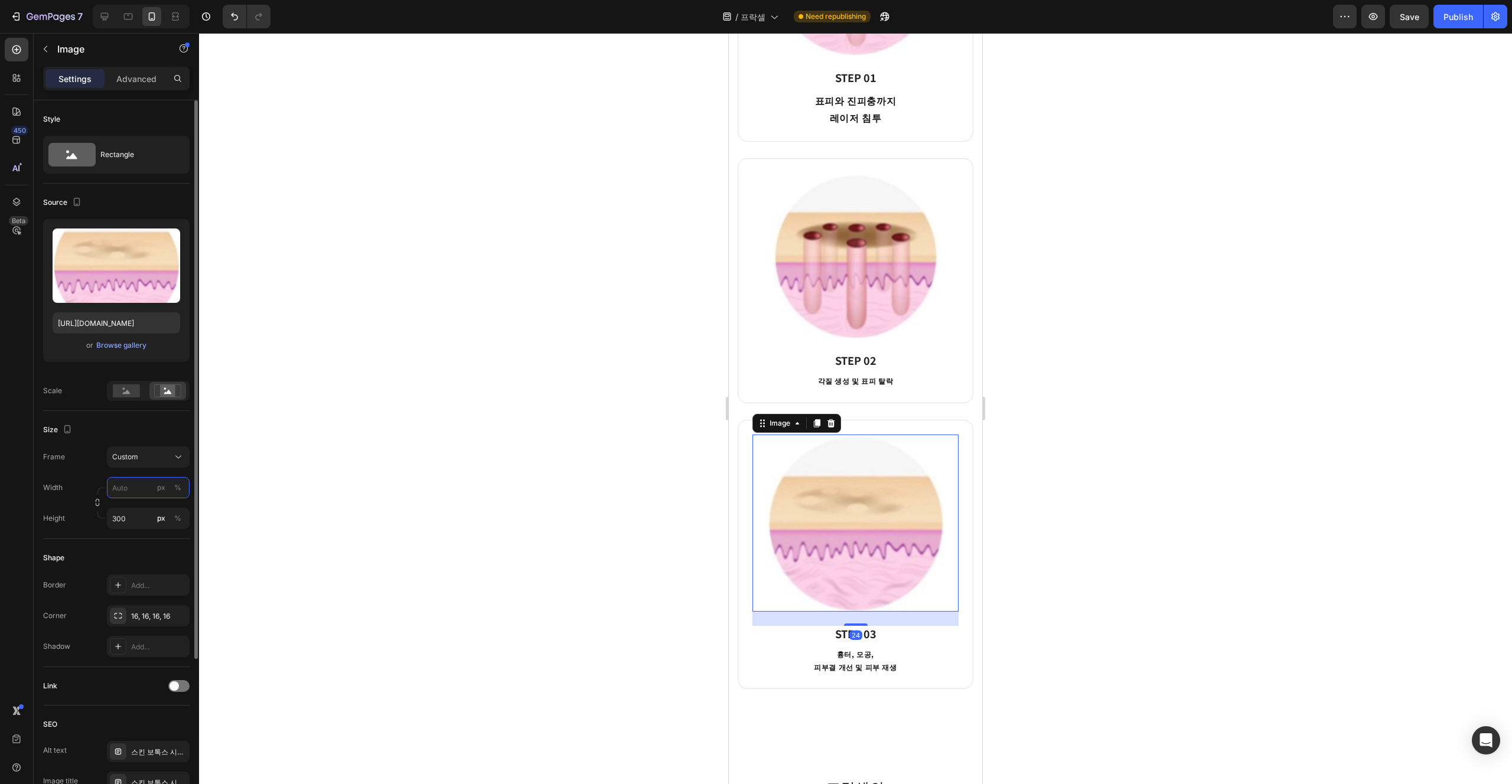
click at [119, 498] on input "px %" at bounding box center [148, 487] width 82 height 21
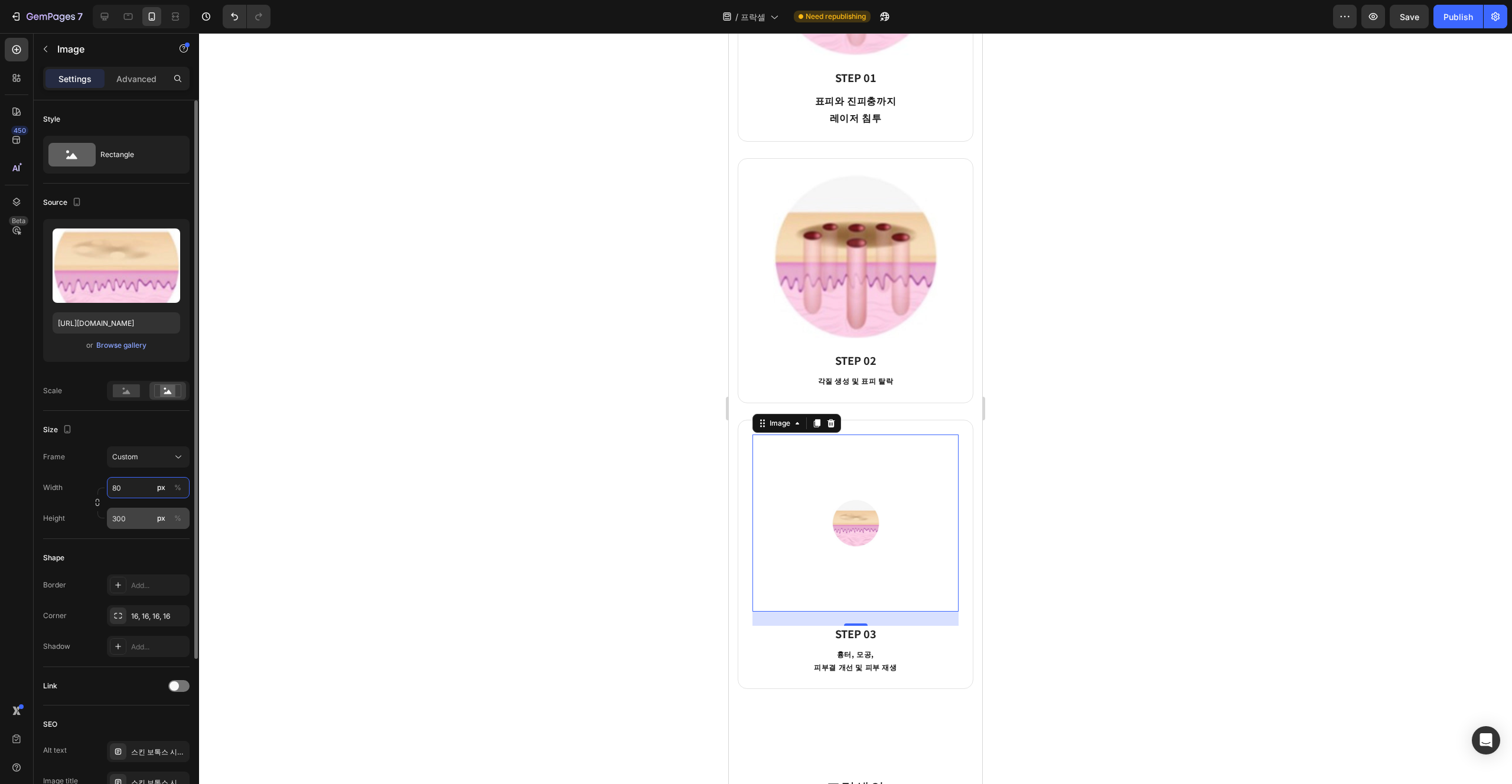
type input "80"
click at [133, 523] on input "300" at bounding box center [148, 518] width 82 height 21
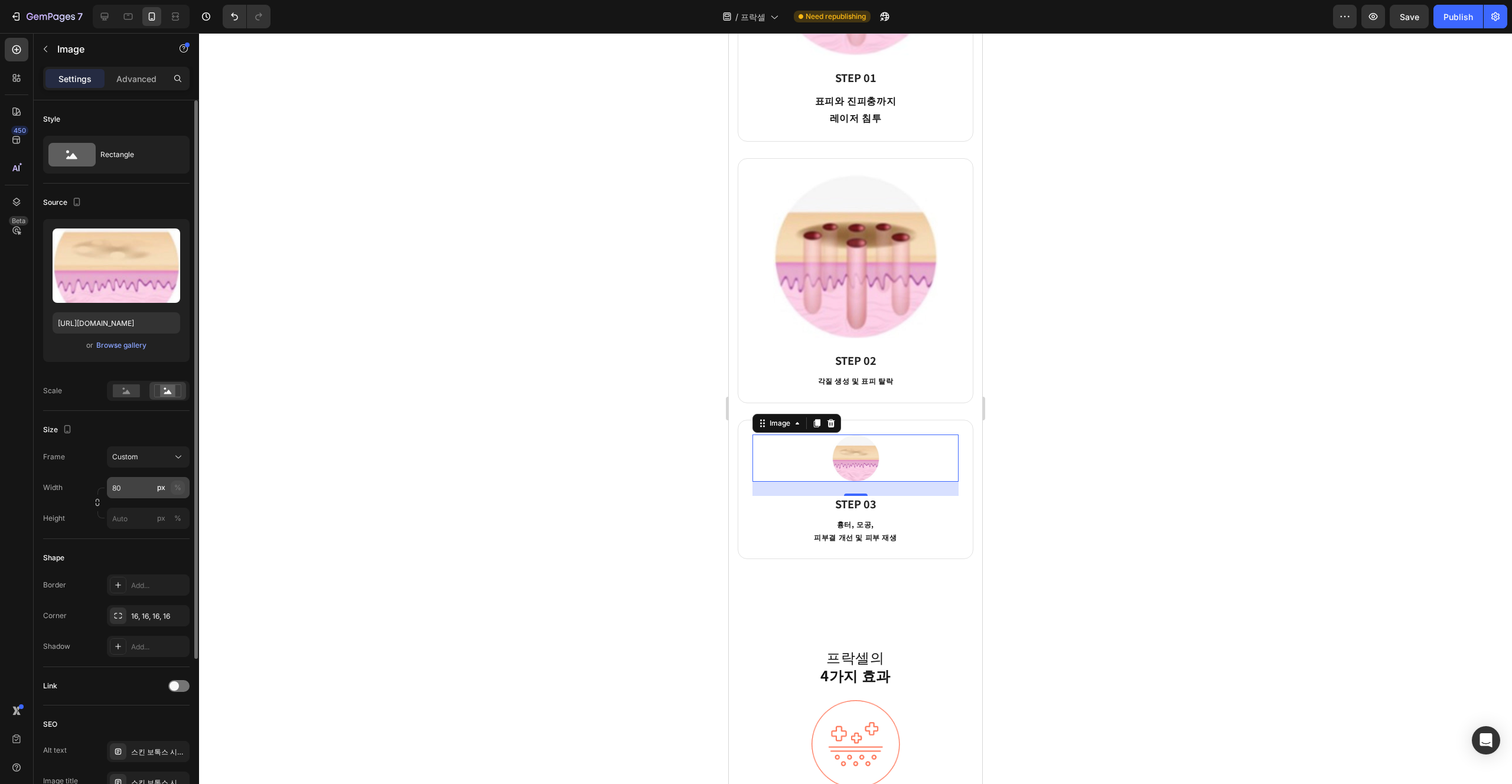
click at [175, 485] on div "Width 80 px % Height px %" at bounding box center [116, 503] width 147 height 52
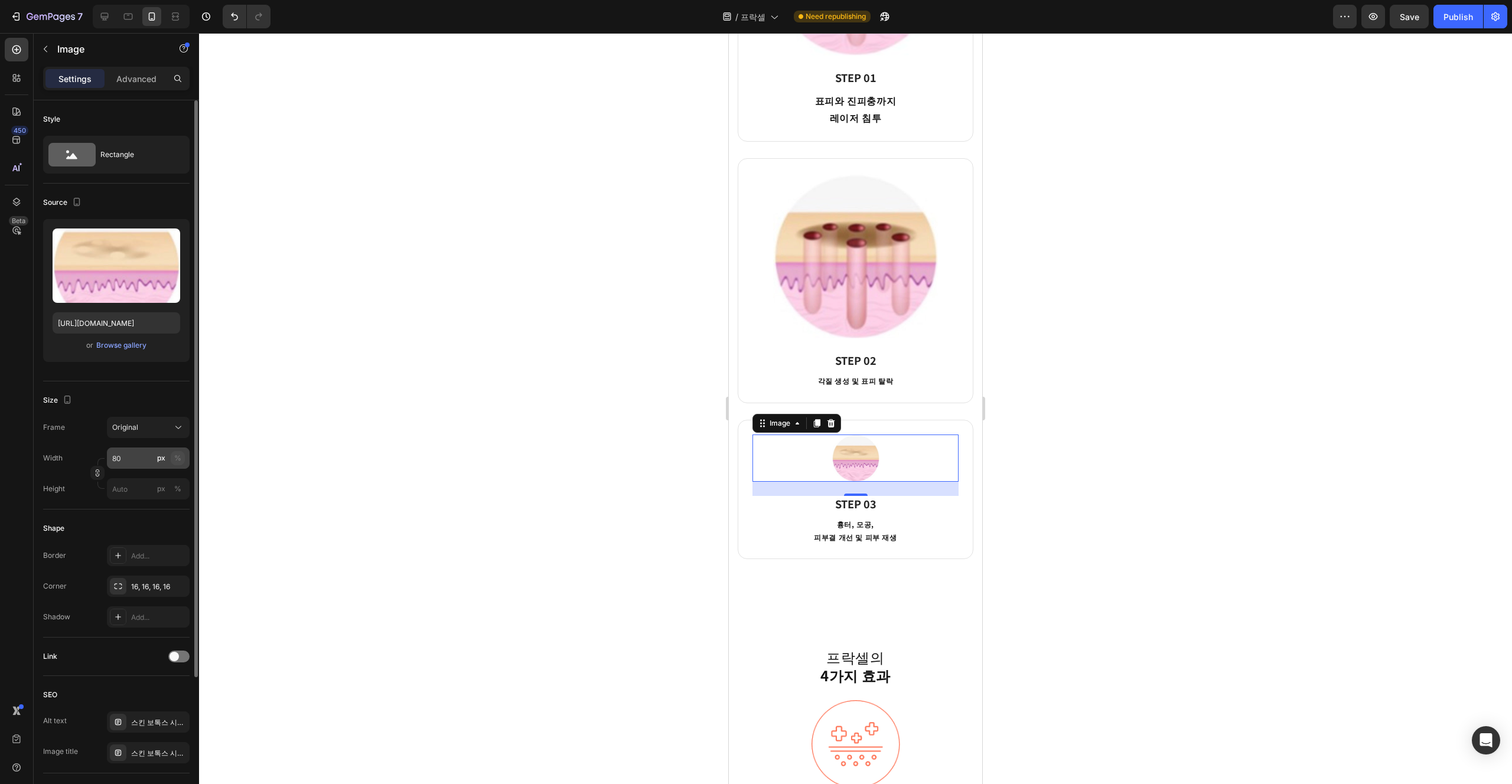
click at [180, 464] on button "%" at bounding box center [177, 458] width 14 height 14
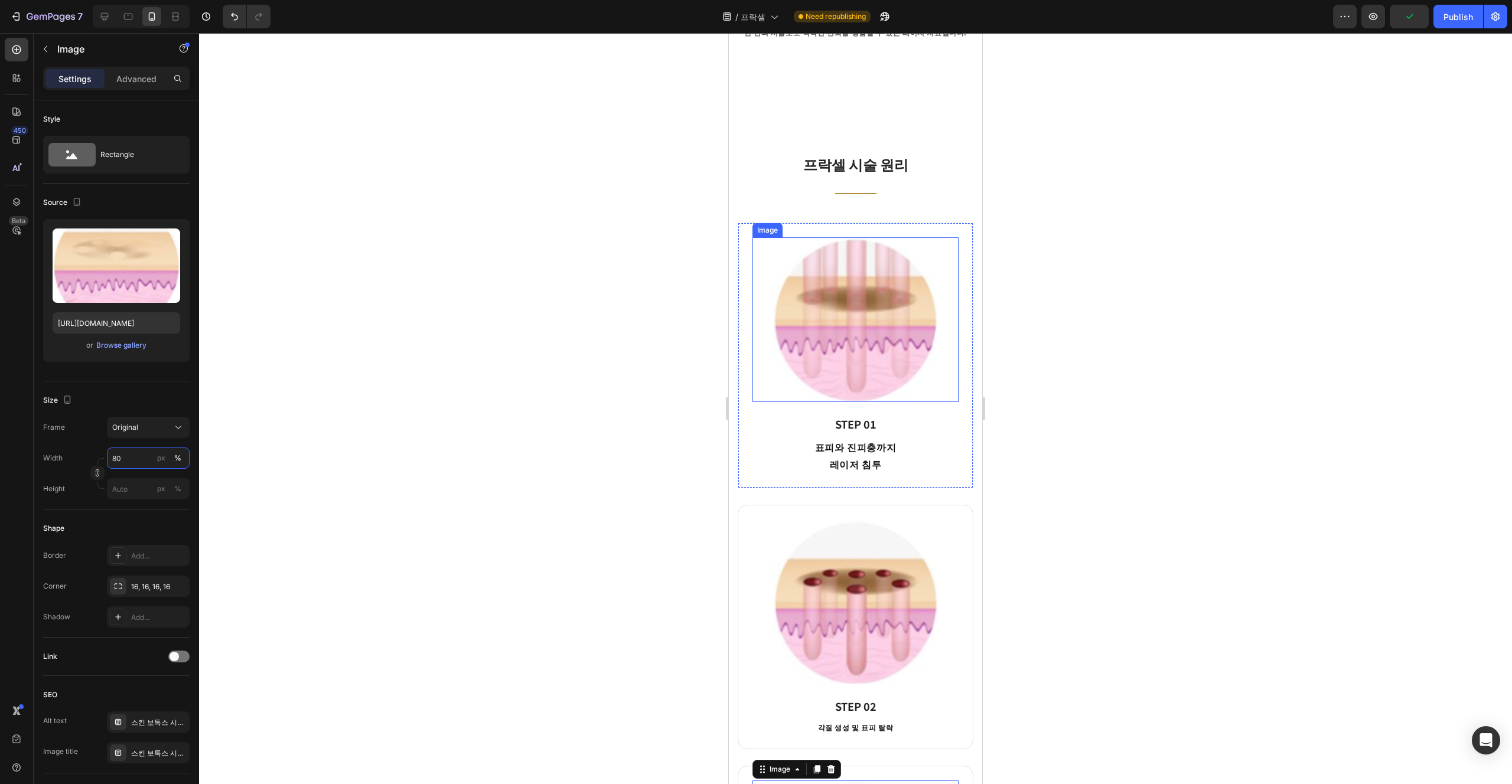
scroll to position [949, 0]
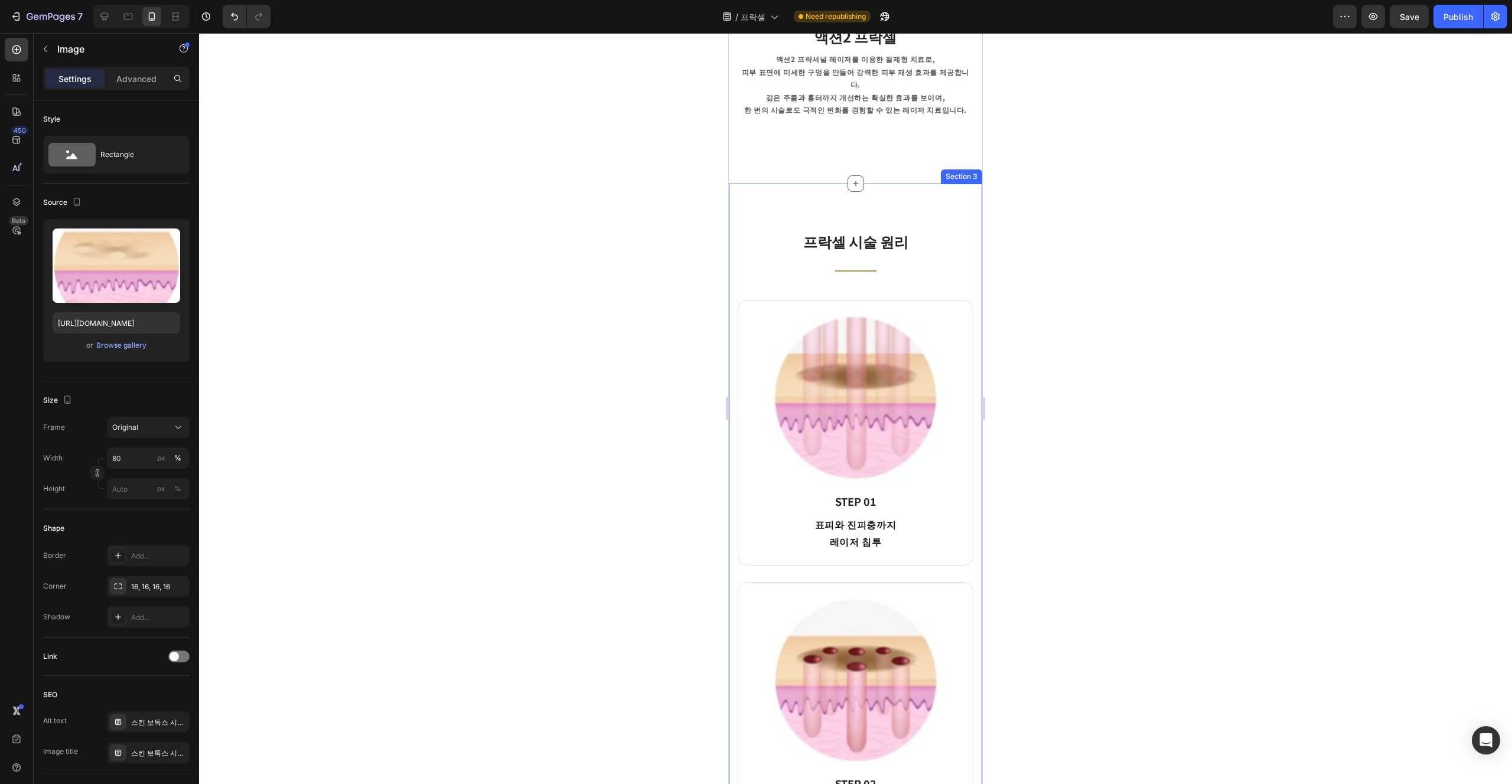
click at [755, 403] on div "프락셀 시술 원리 Heading Title Line Row Image STEP 01 Heading 표피와 진피충까지 레이저 침투 Text bl…" at bounding box center [856, 674] width 254 height 981
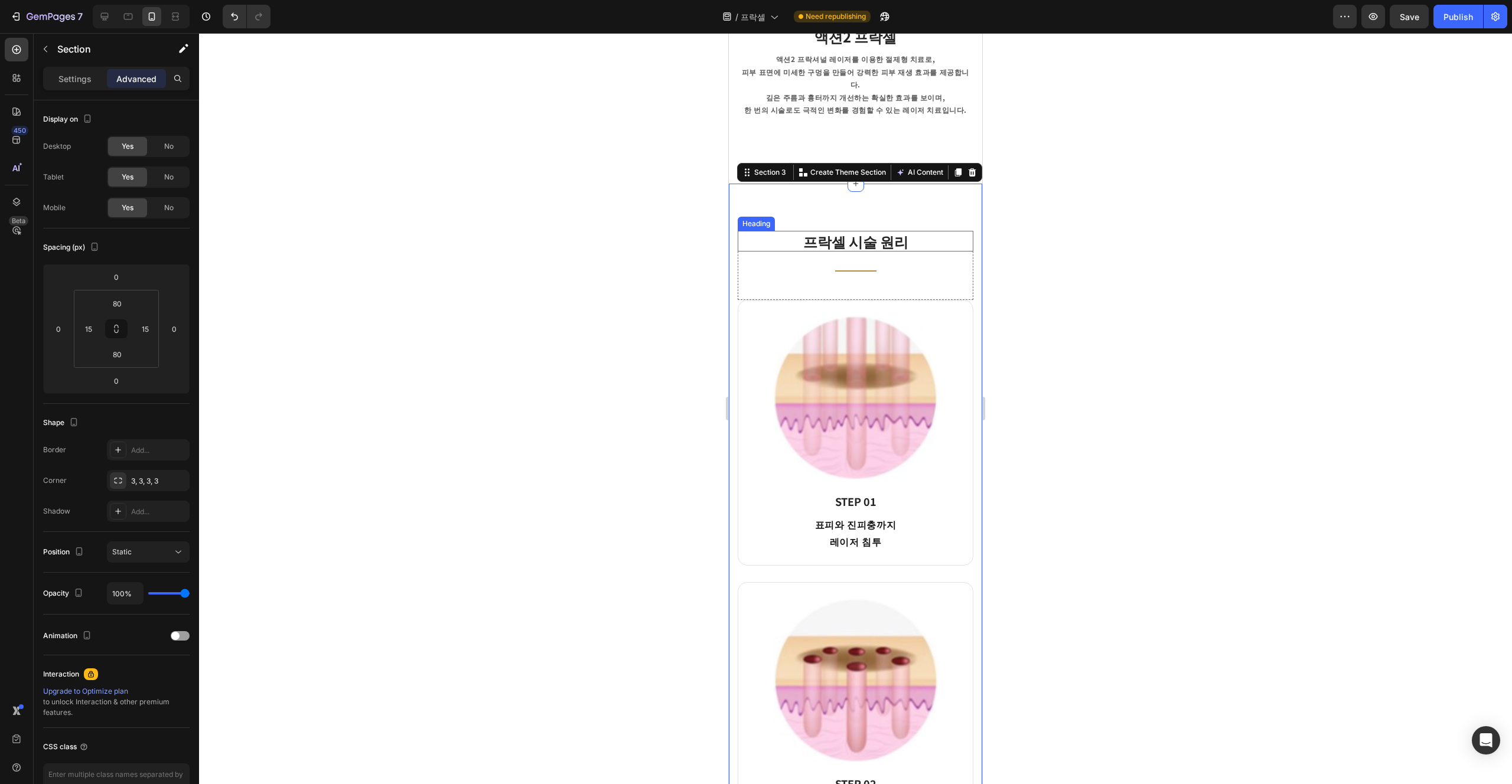
click at [755, 252] on h2 "프락셀 시술 원리" at bounding box center [856, 241] width 217 height 20
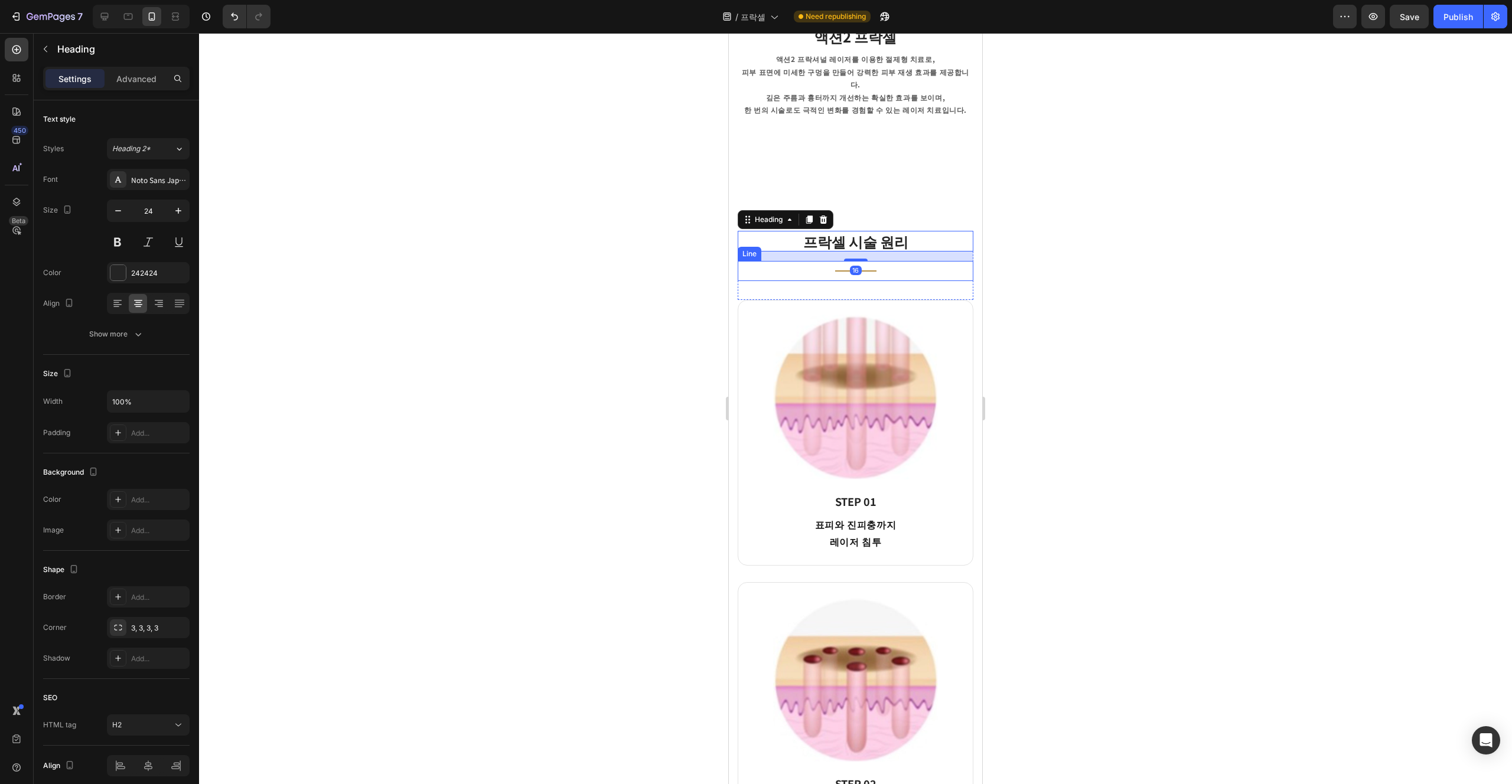
click at [755, 300] on div "프락셀 시술 원리 Heading 16 Title Line Row" at bounding box center [856, 265] width 236 height 69
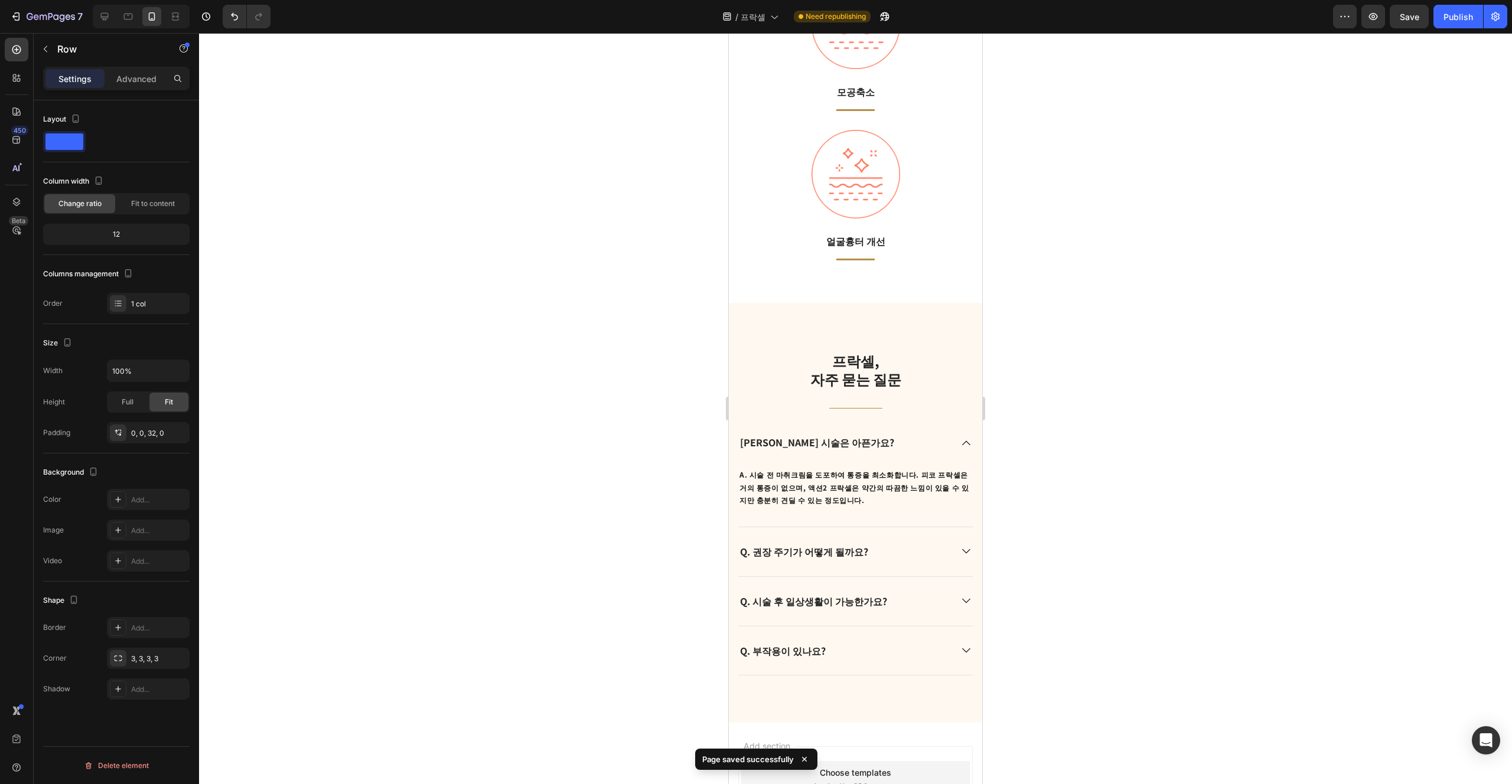
scroll to position [2732, 0]
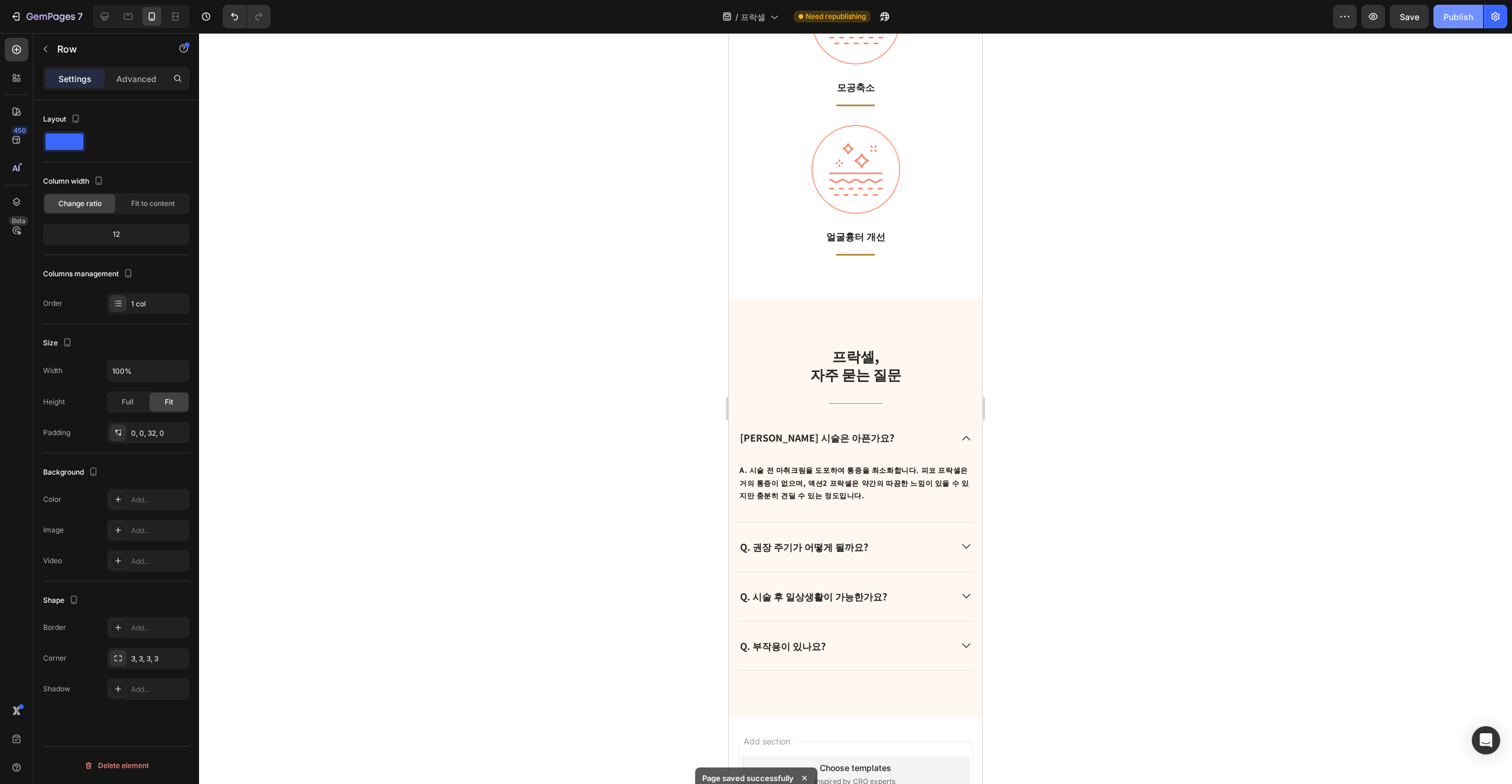
click at [755, 26] on button "Publish" at bounding box center [1458, 16] width 49 height 24
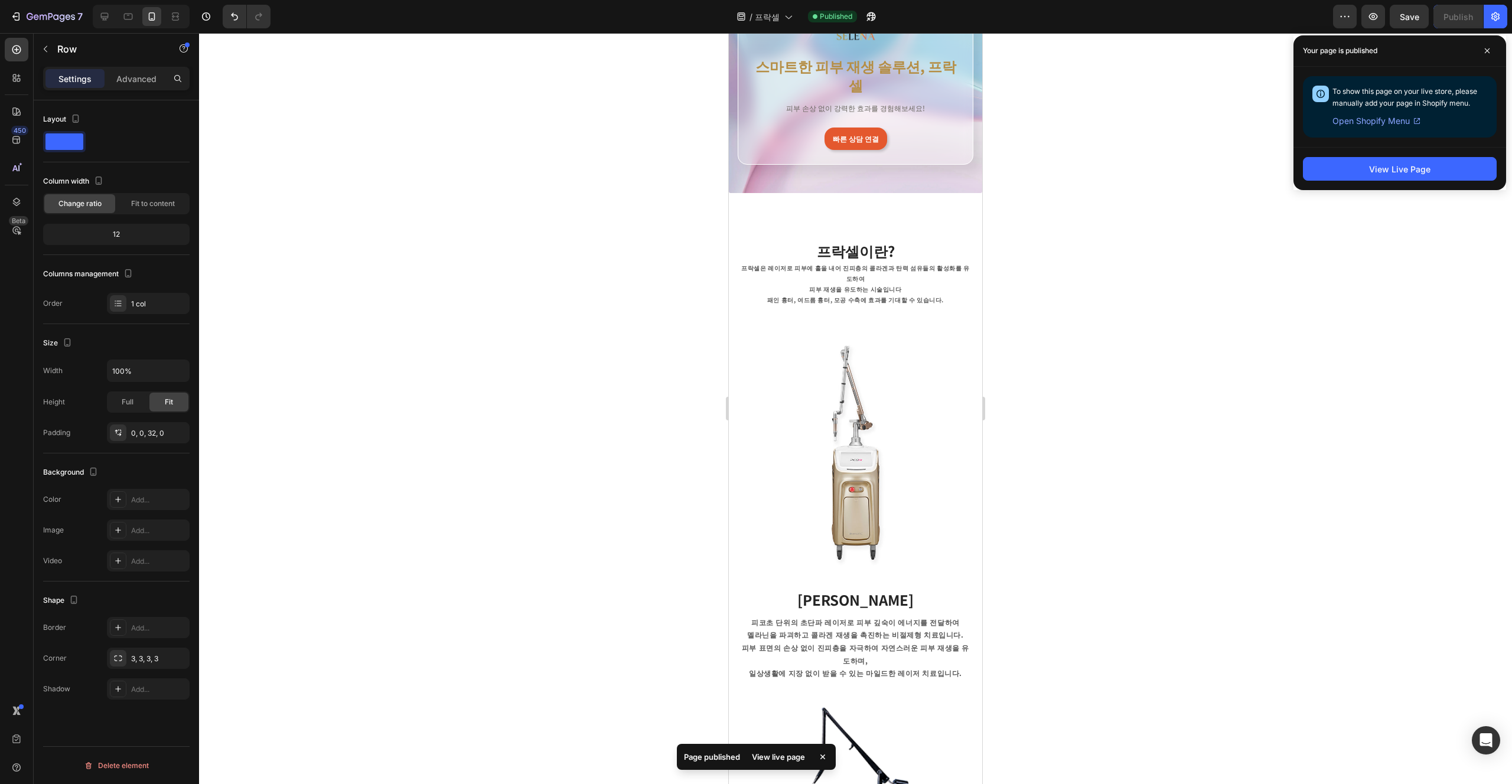
scroll to position [0, 0]
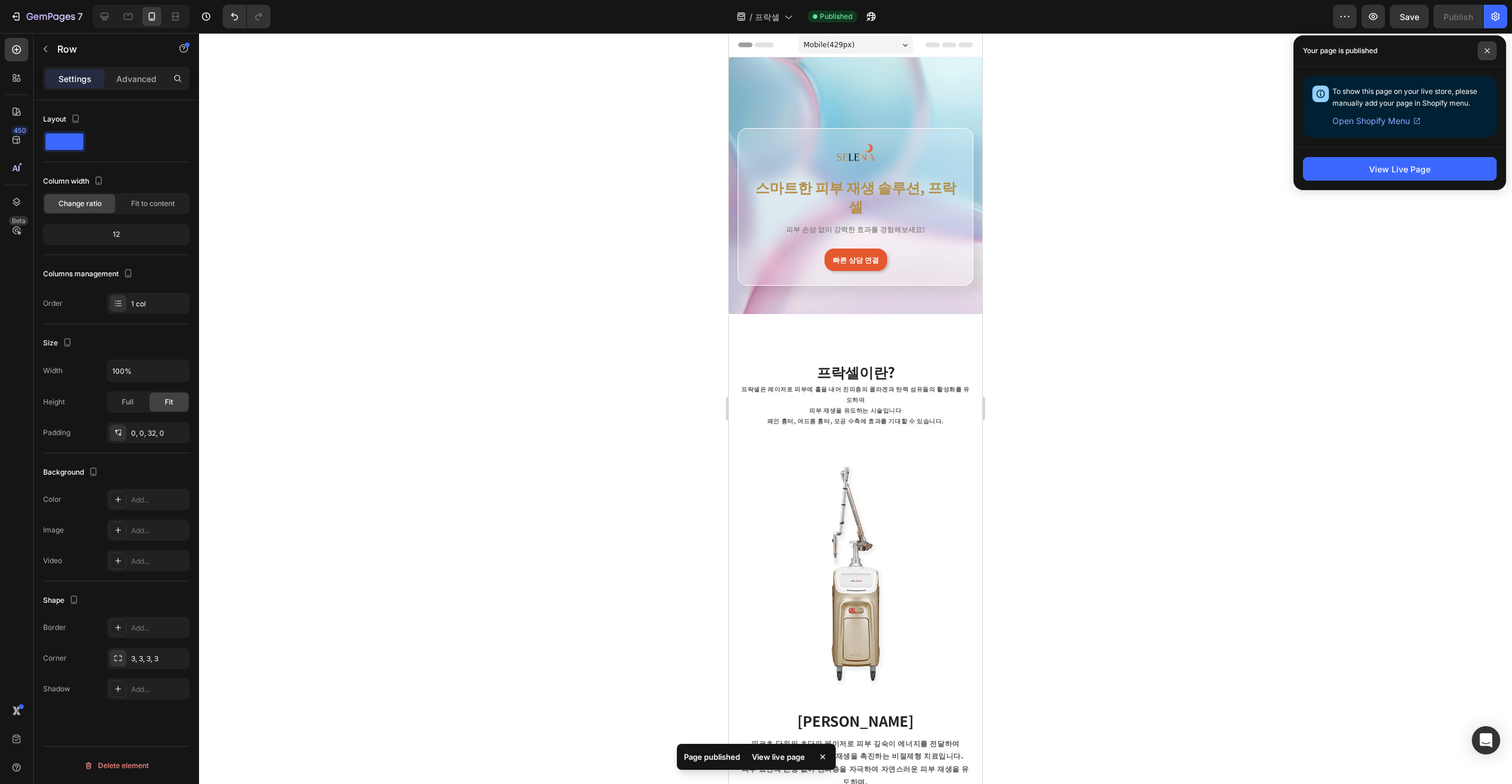
click at [755, 55] on span at bounding box center [1488, 51] width 19 height 19
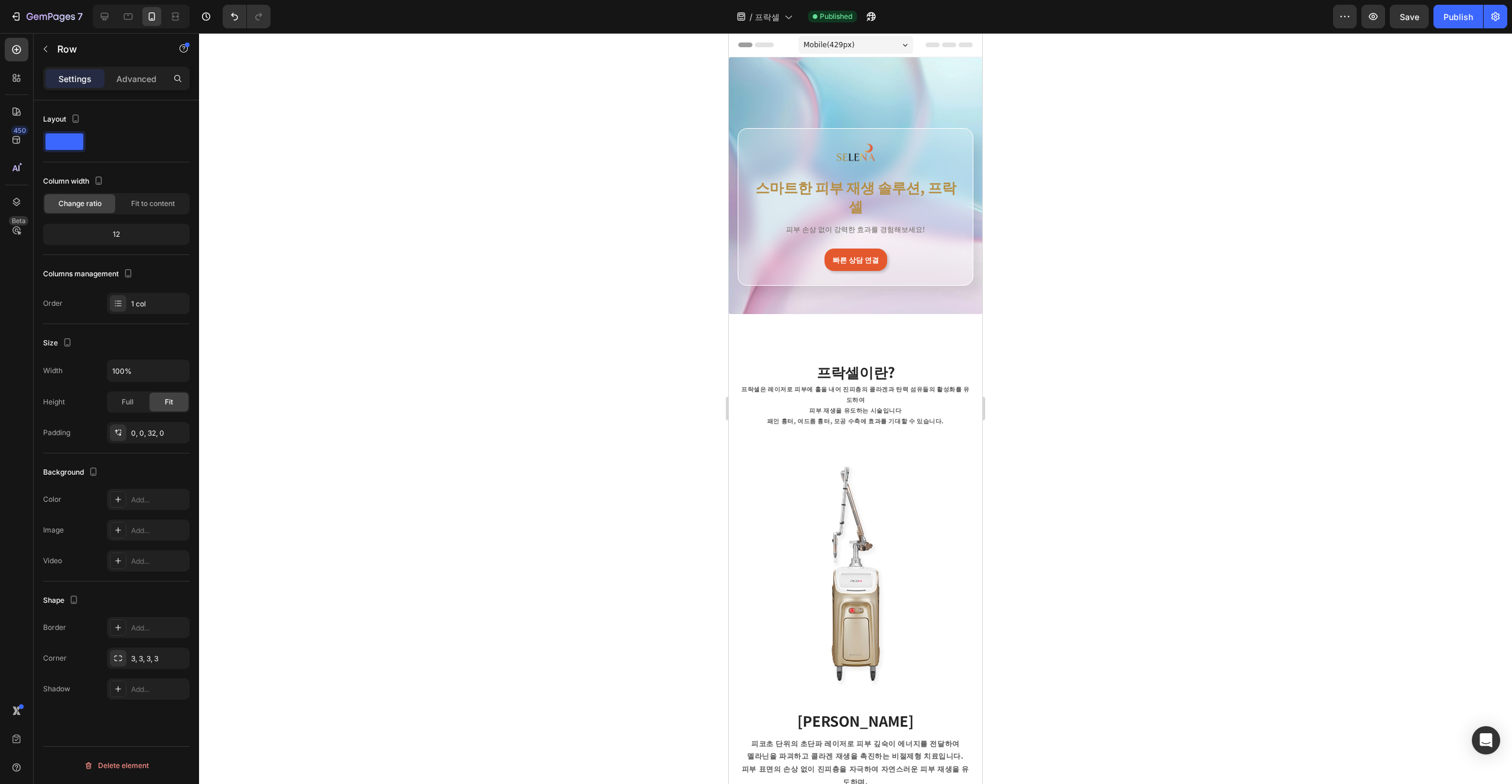
click at [115, 13] on div at bounding box center [141, 16] width 97 height 24
click at [111, 13] on div at bounding box center [104, 16] width 19 height 19
type input "700"
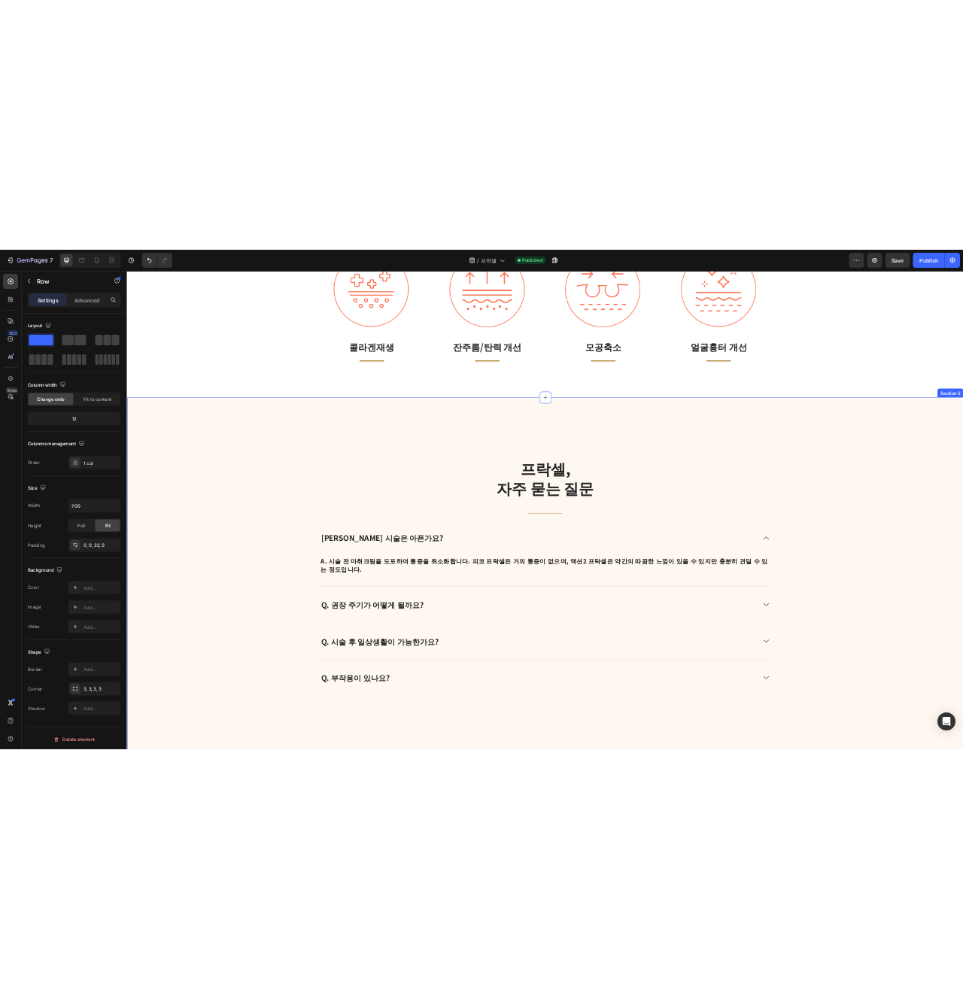
scroll to position [2131, 0]
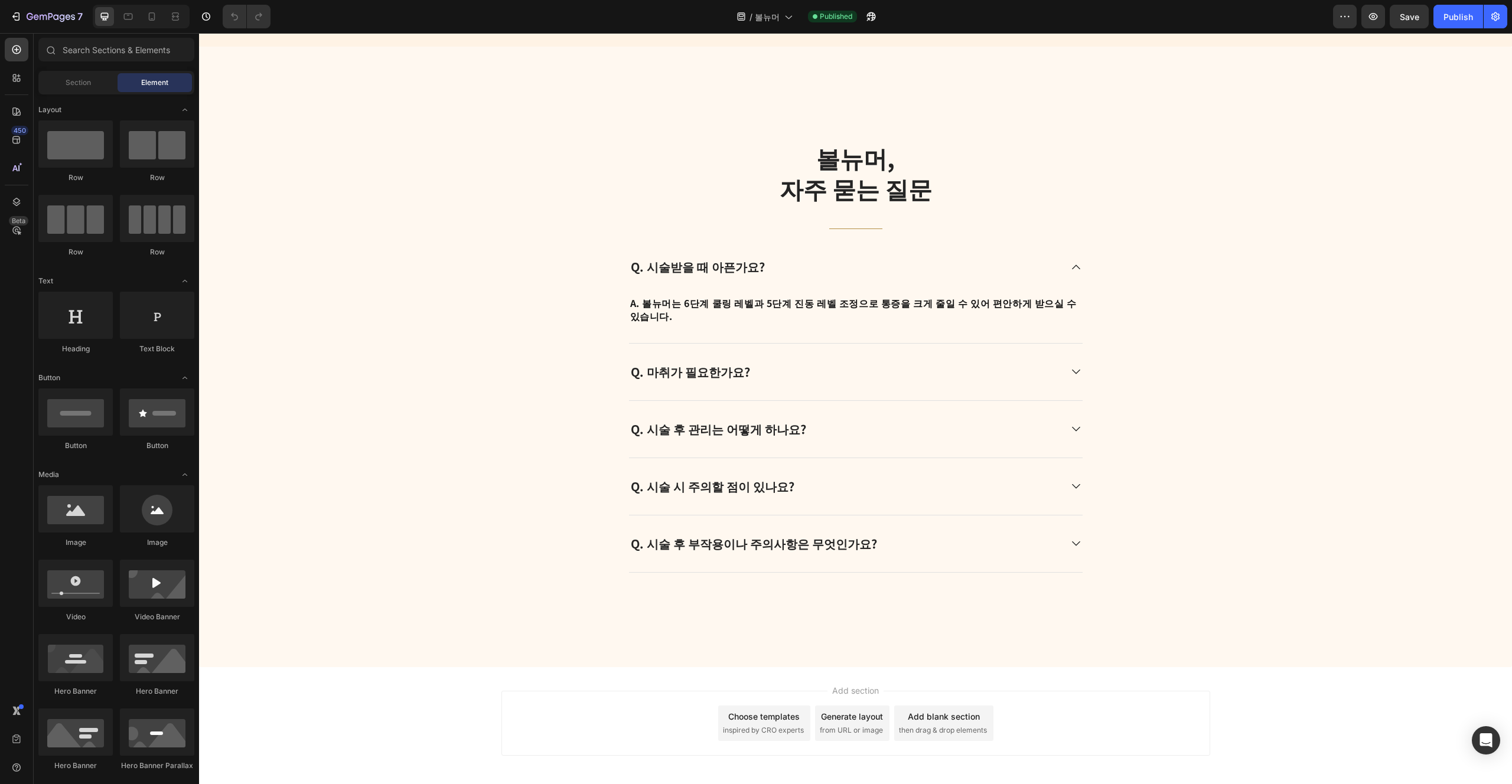
scroll to position [2560, 0]
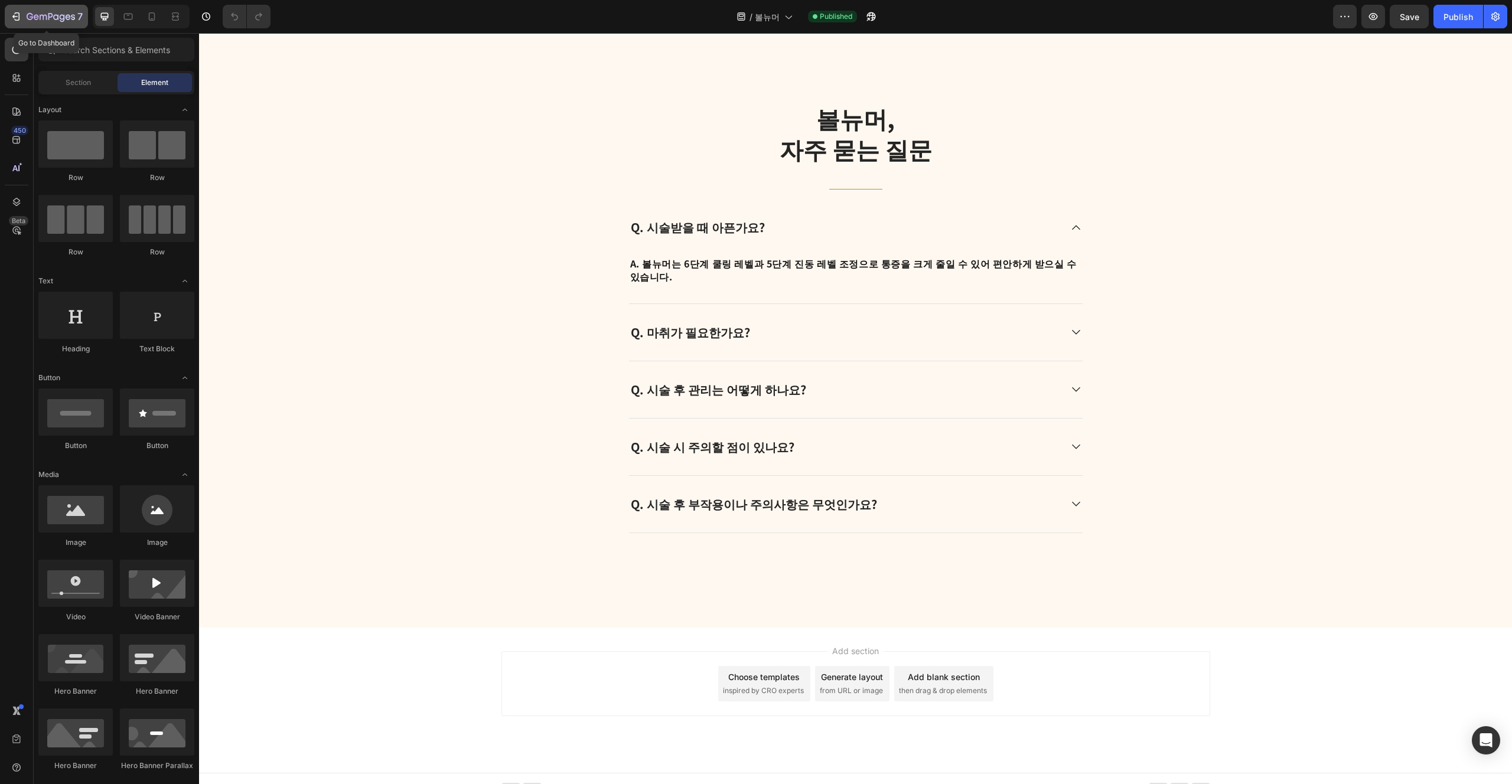
click at [41, 13] on icon "button" at bounding box center [51, 17] width 49 height 10
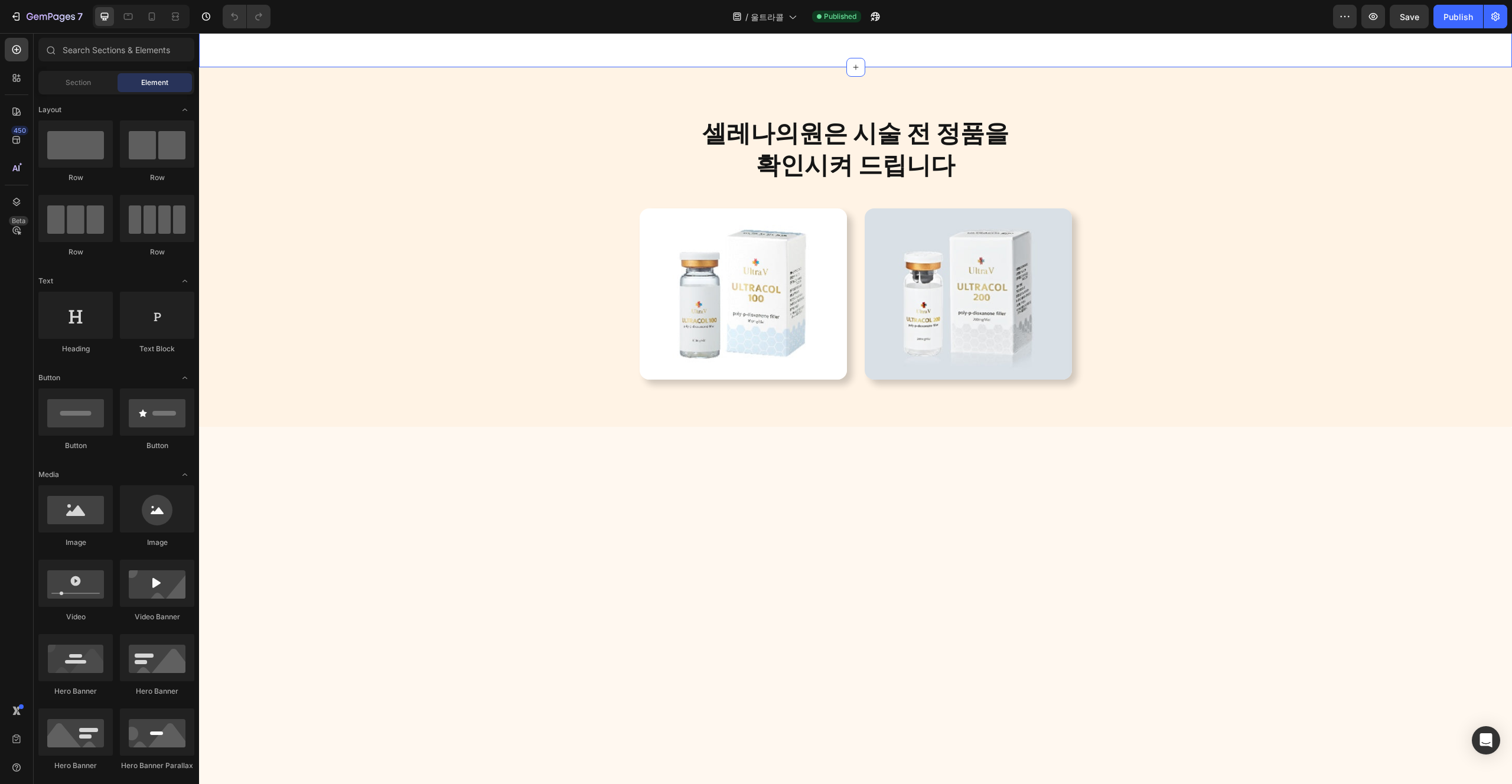
scroll to position [2000, 0]
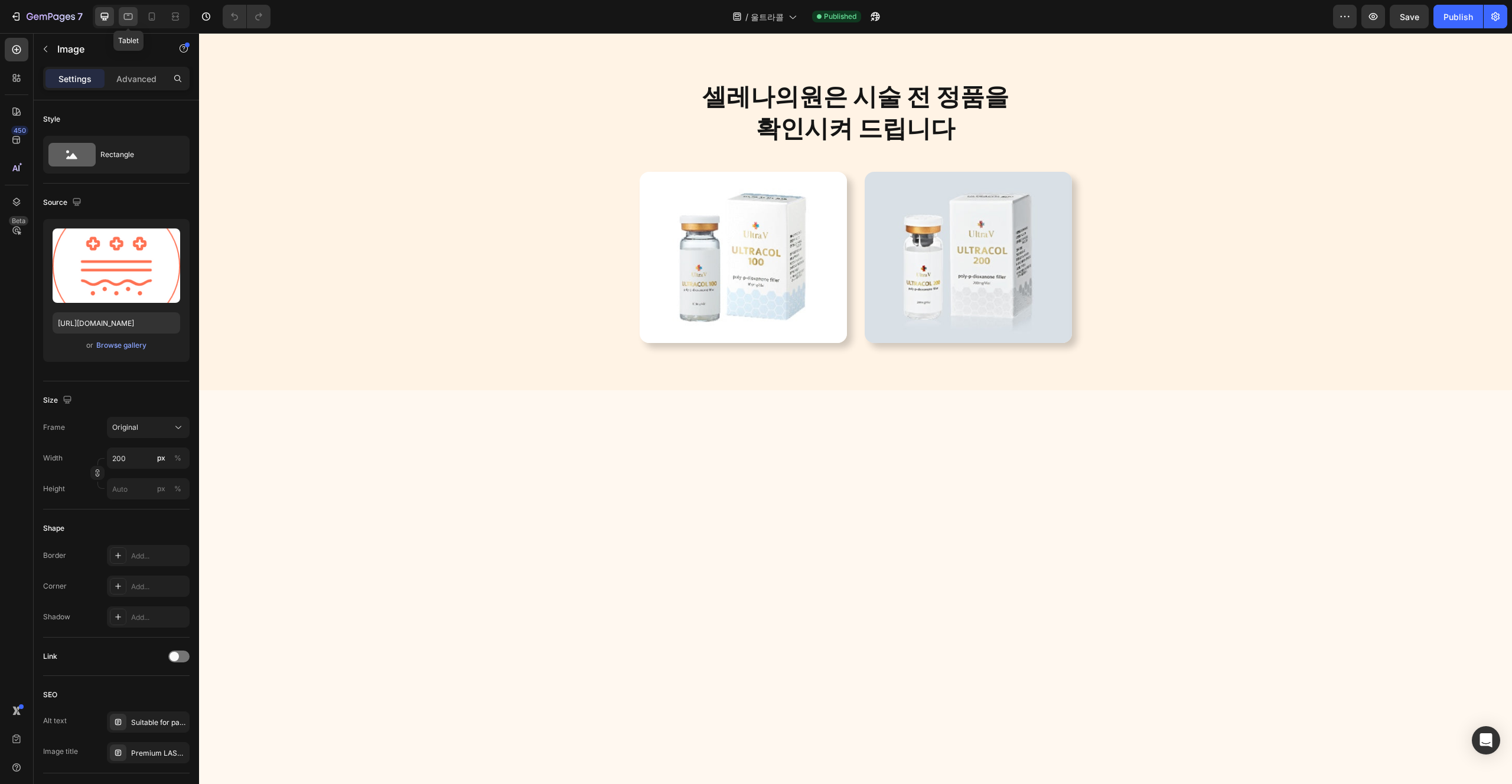
click at [126, 18] on icon at bounding box center [128, 16] width 12 height 12
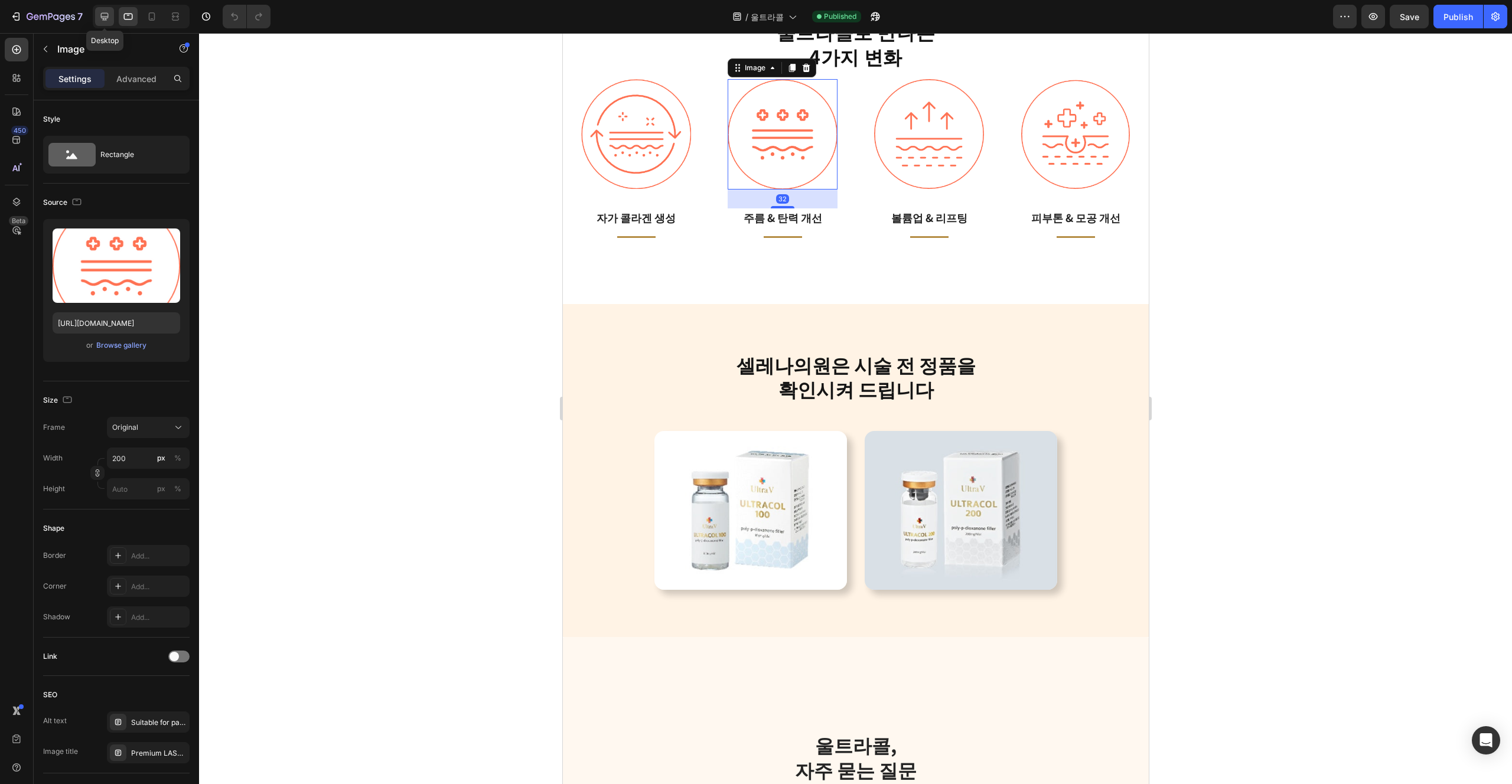
scroll to position [1987, 0]
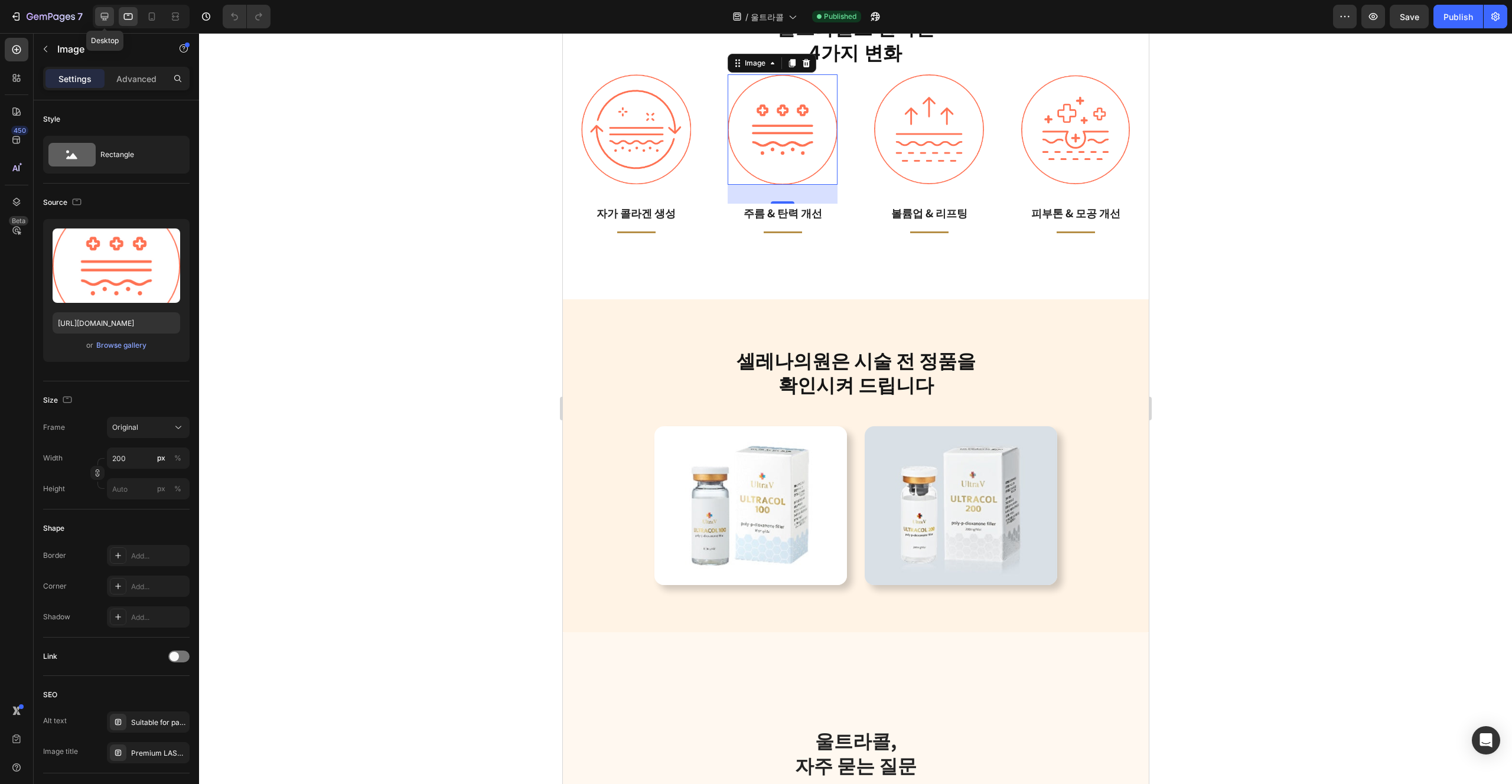
click at [110, 19] on icon at bounding box center [104, 16] width 12 height 12
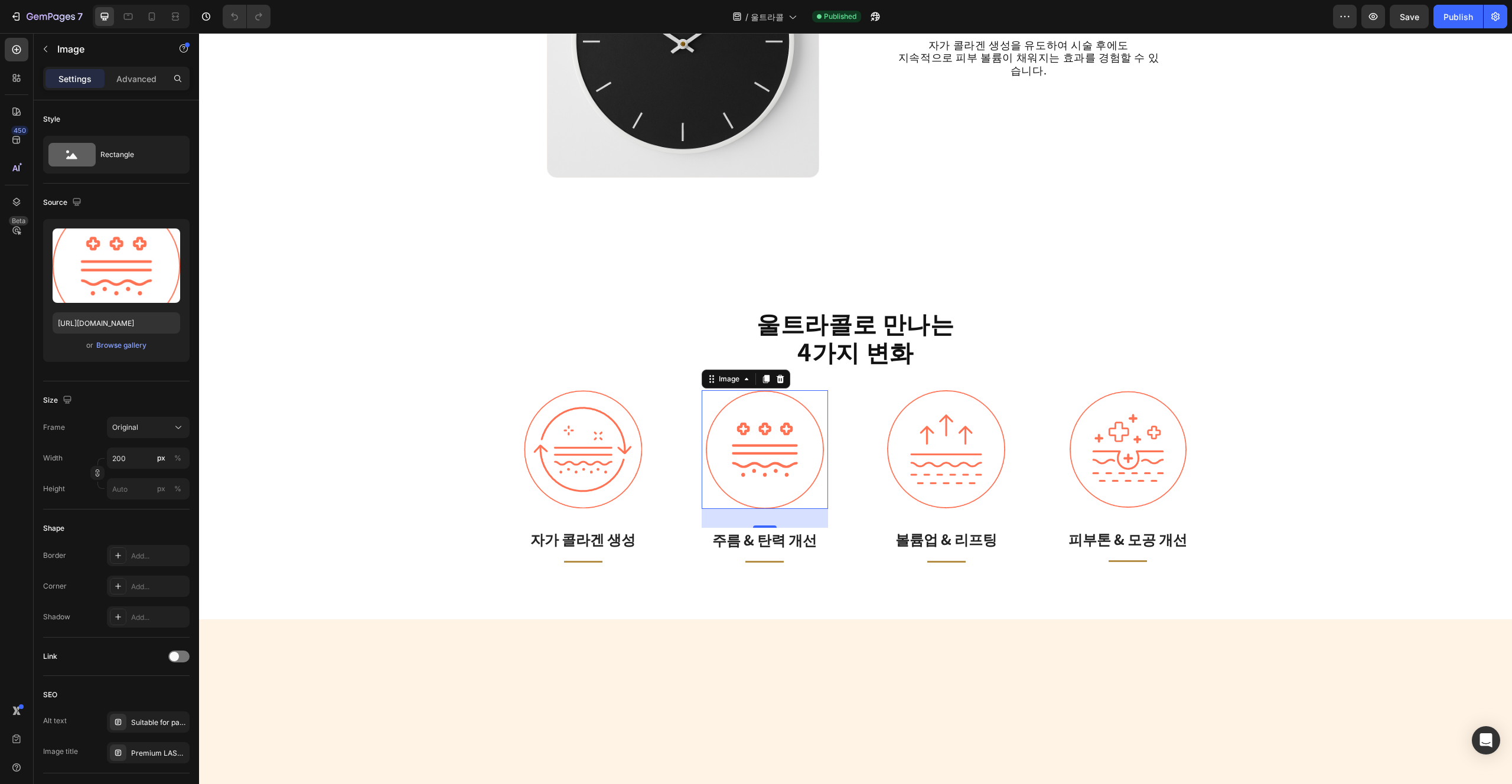
scroll to position [1715, 0]
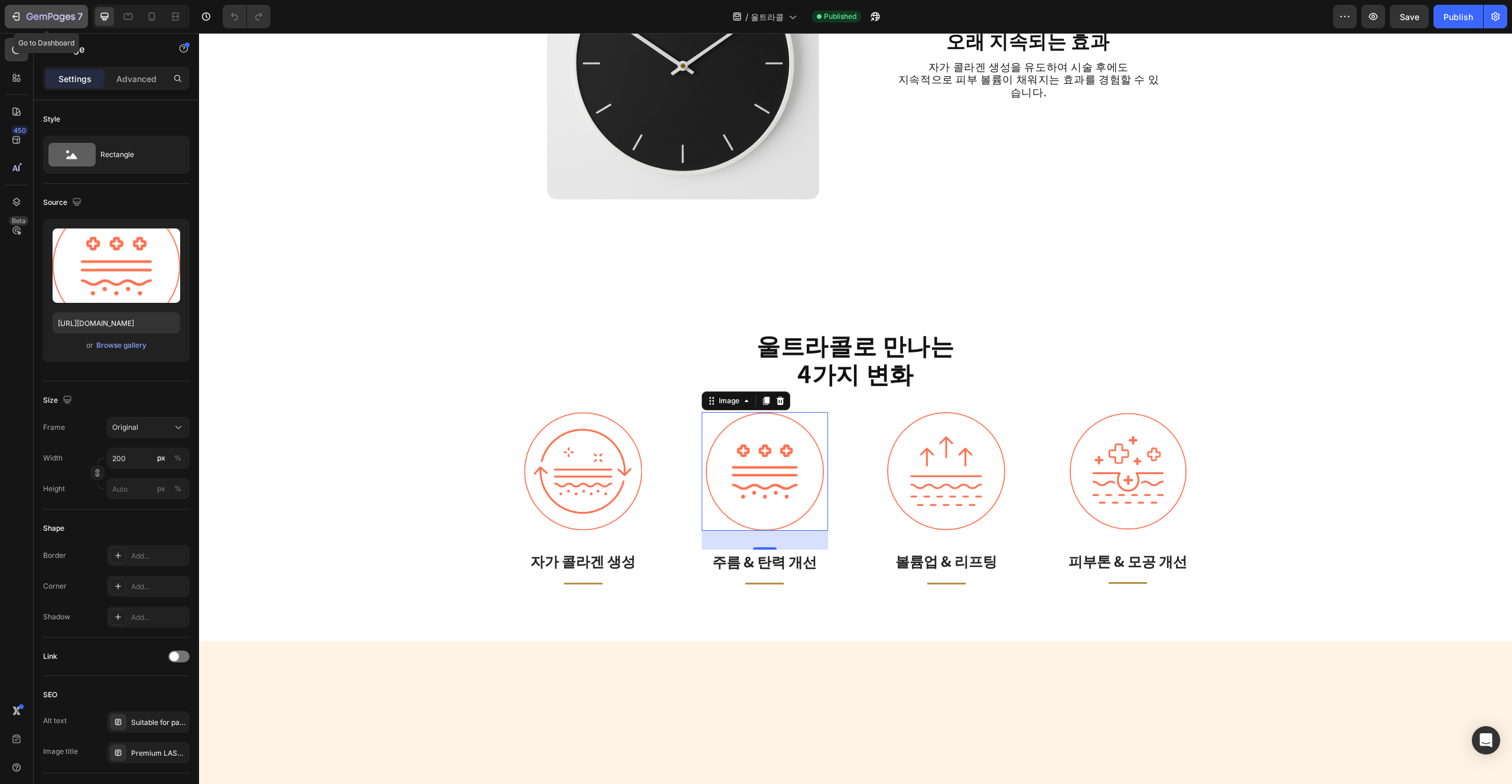
click at [48, 18] on icon "button" at bounding box center [51, 17] width 49 height 10
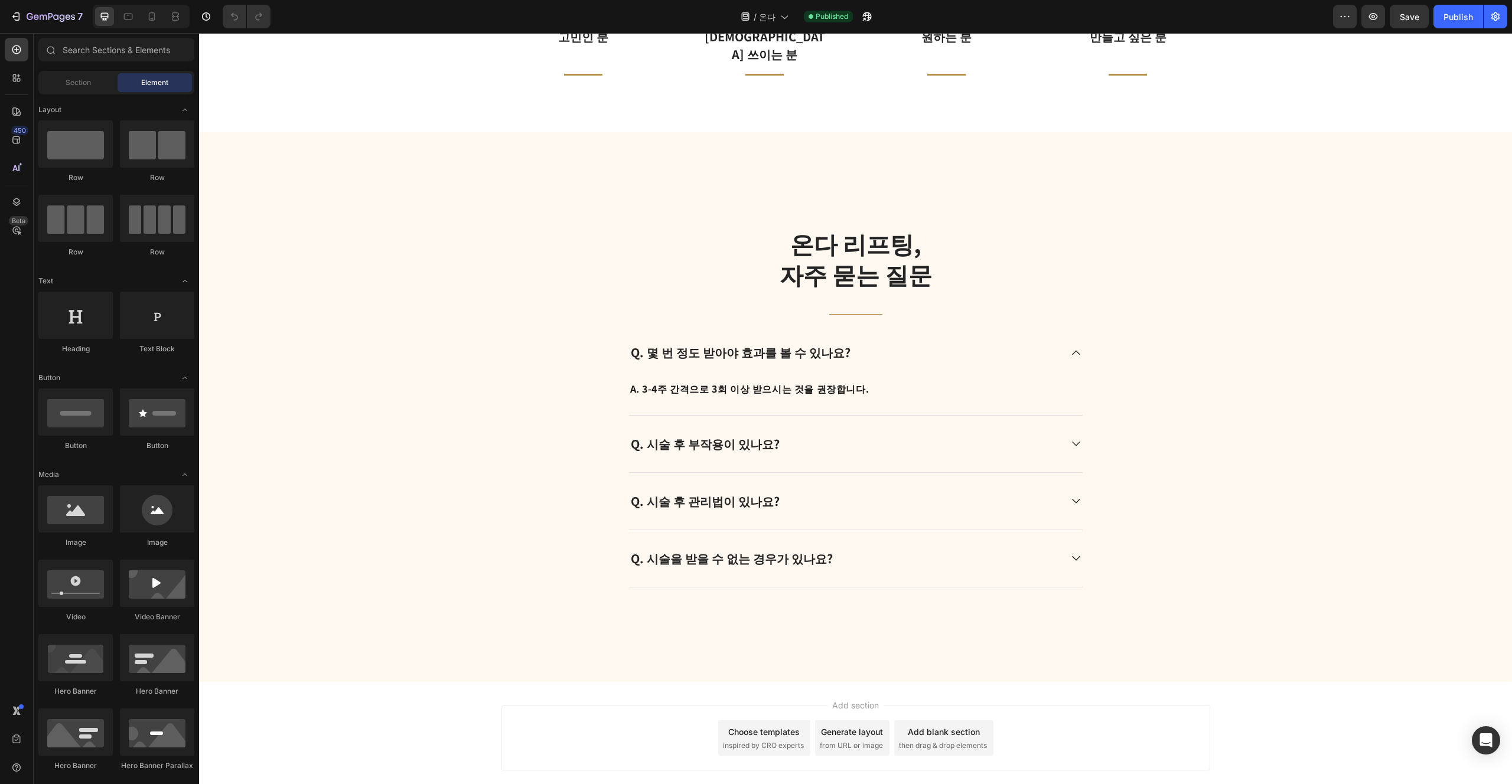
scroll to position [1780, 0]
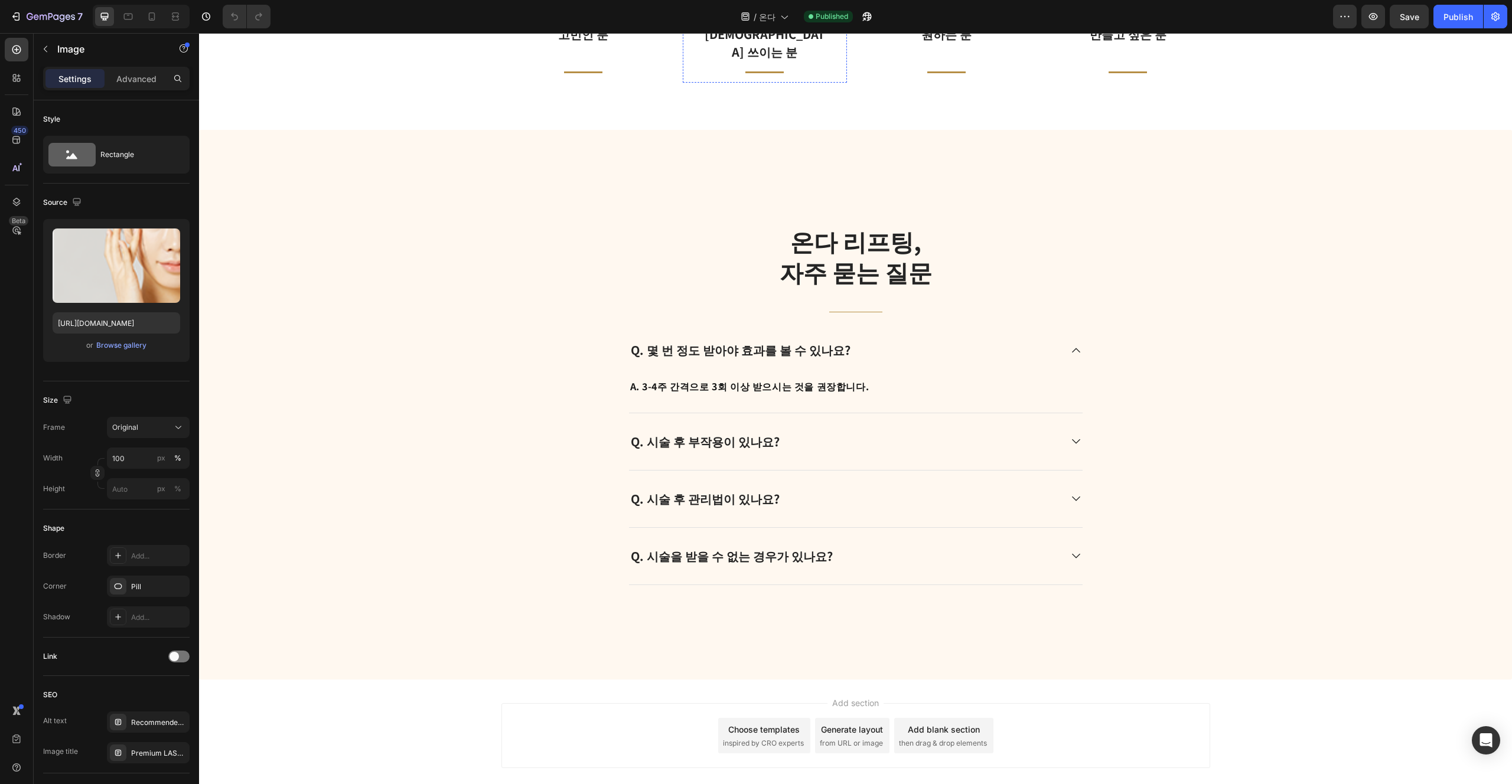
click at [132, 18] on icon at bounding box center [128, 16] width 9 height 6
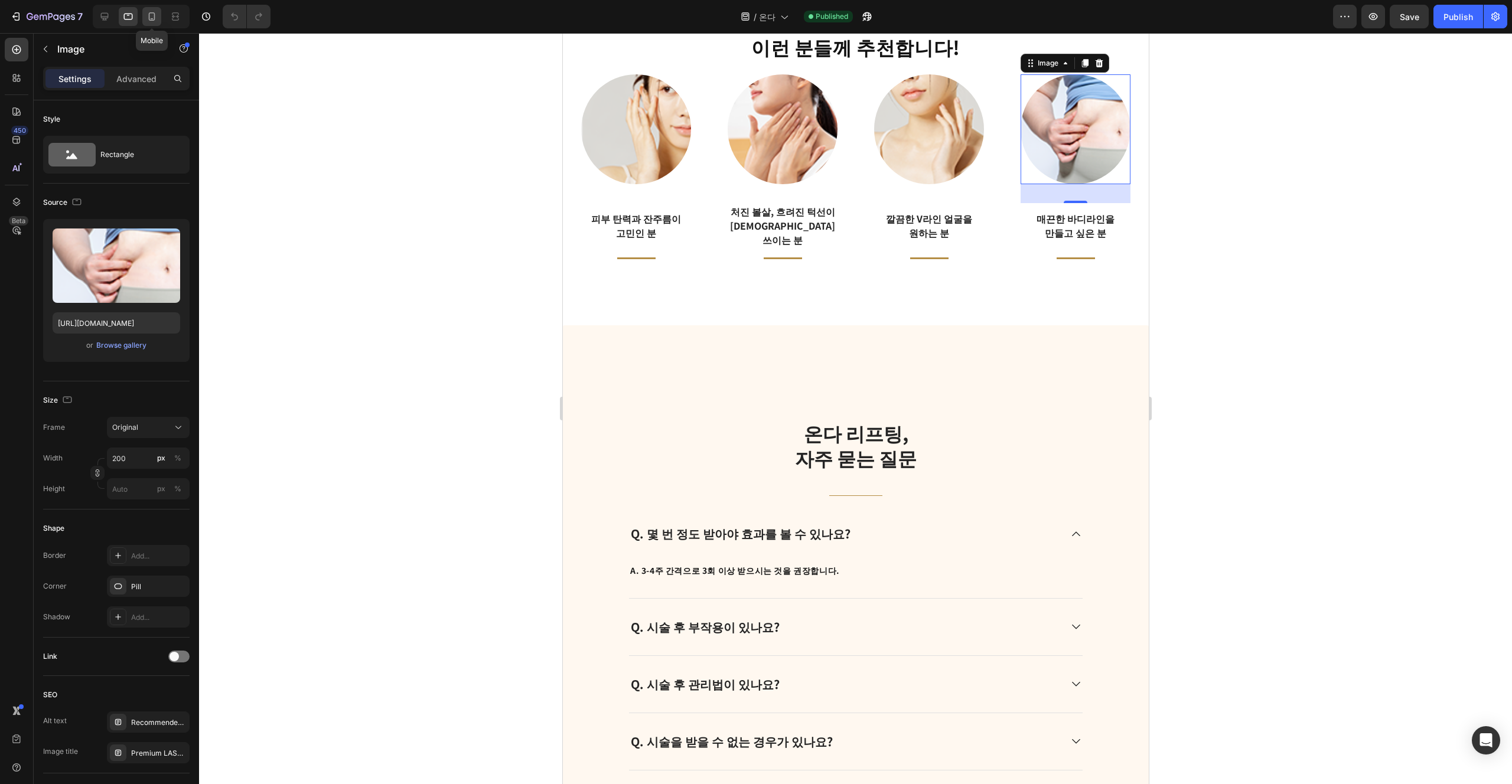
click at [161, 19] on div at bounding box center [152, 16] width 19 height 19
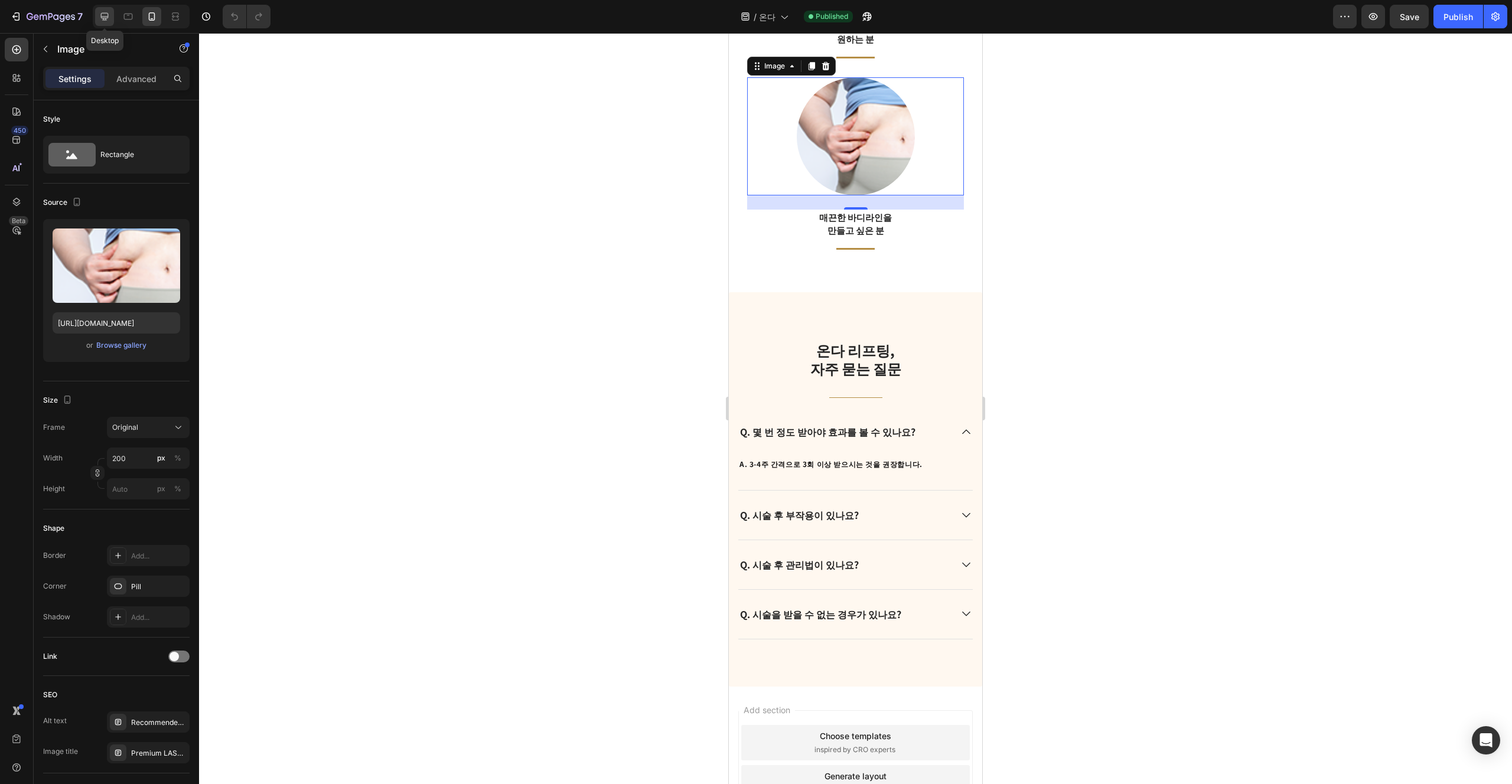
click at [106, 20] on icon at bounding box center [105, 17] width 8 height 8
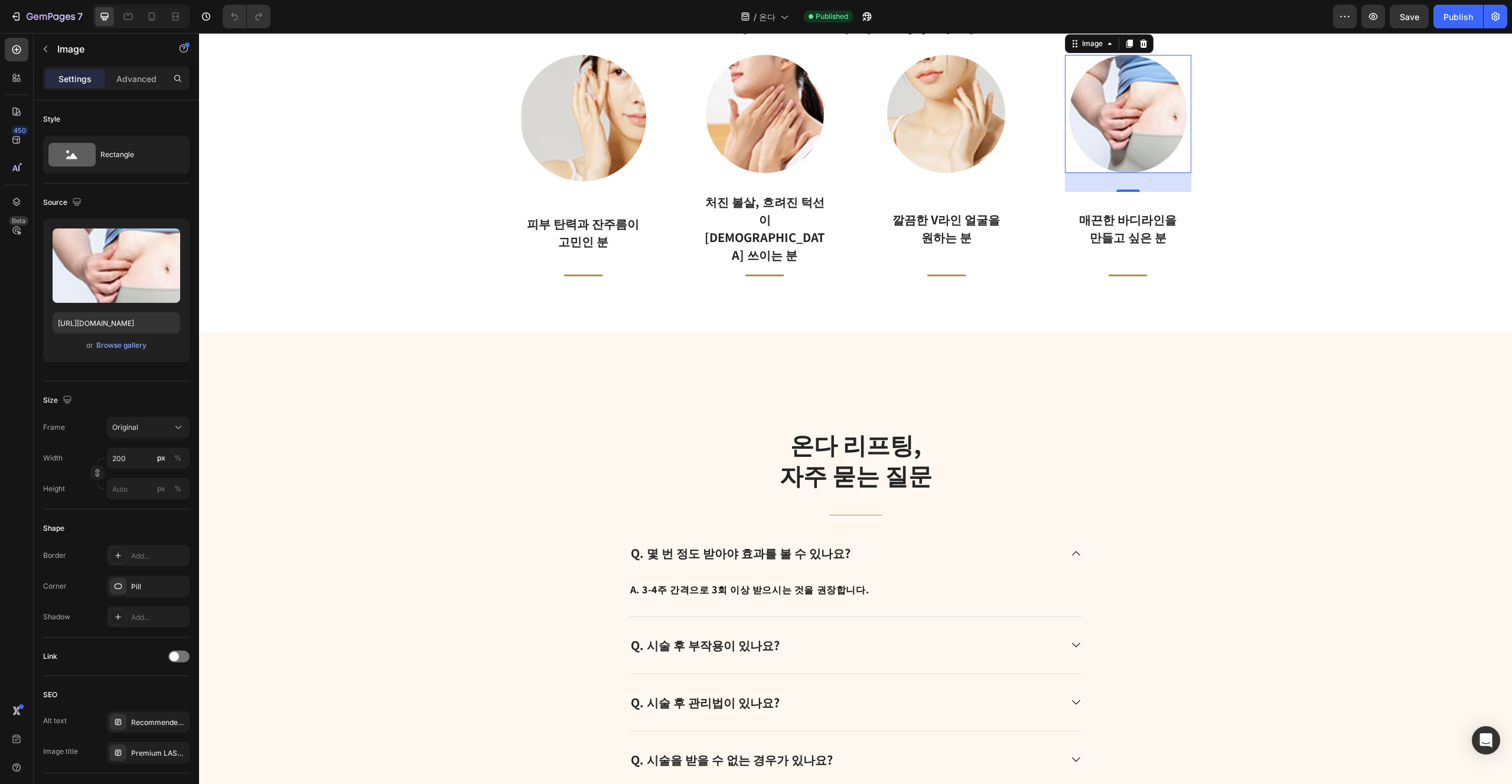
scroll to position [1853, 0]
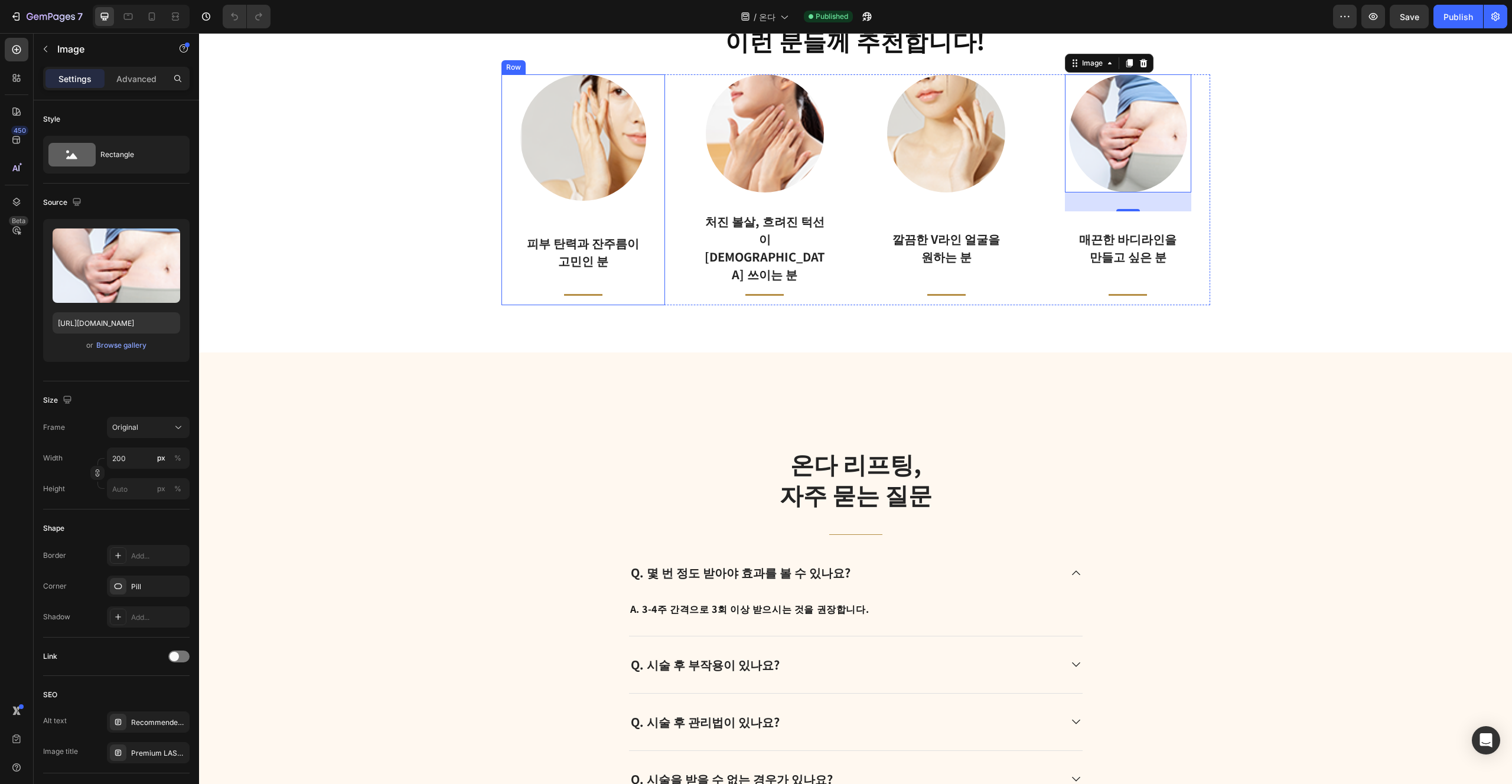
click at [604, 252] on p "고민인 분" at bounding box center [583, 261] width 124 height 18
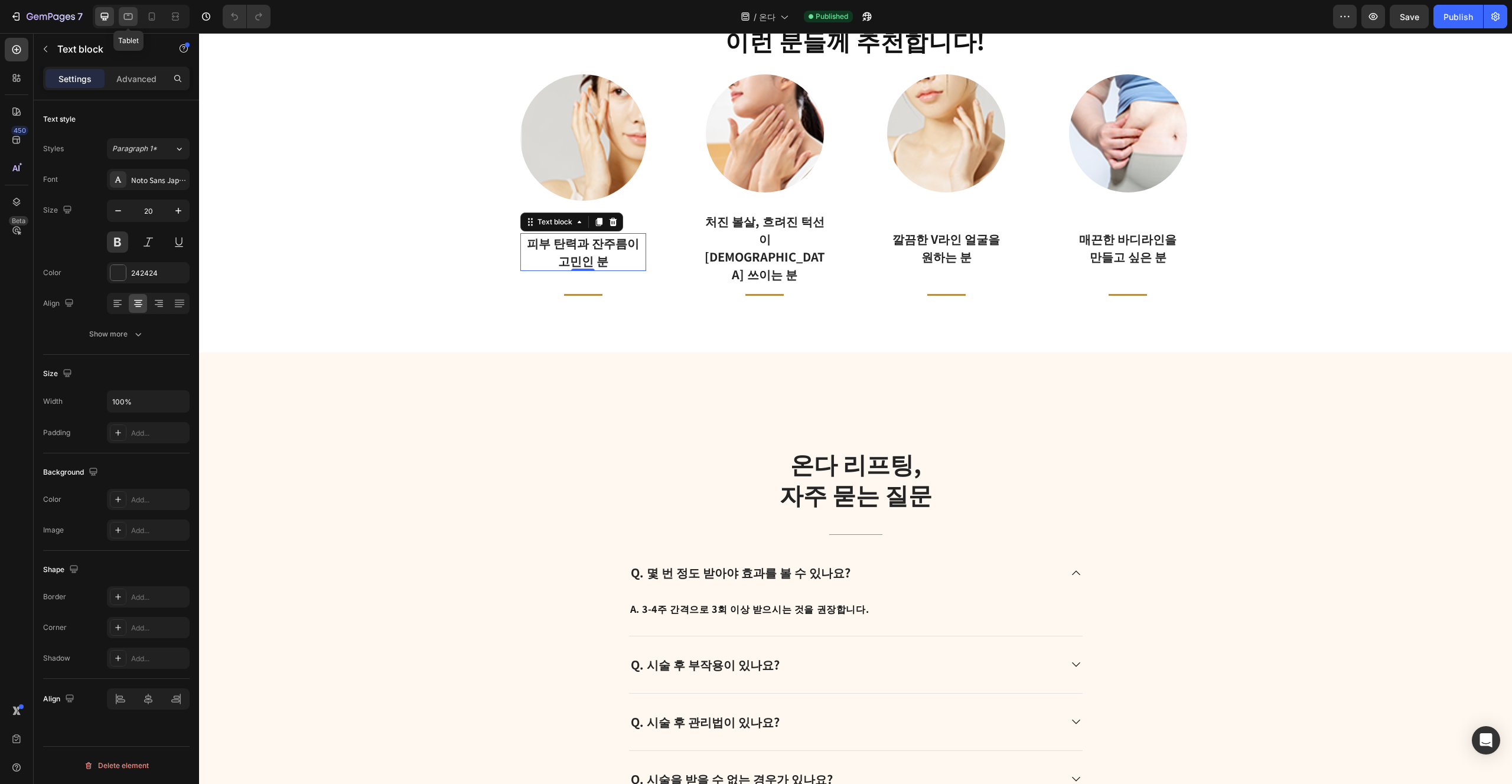
click at [130, 15] on icon at bounding box center [128, 16] width 12 height 12
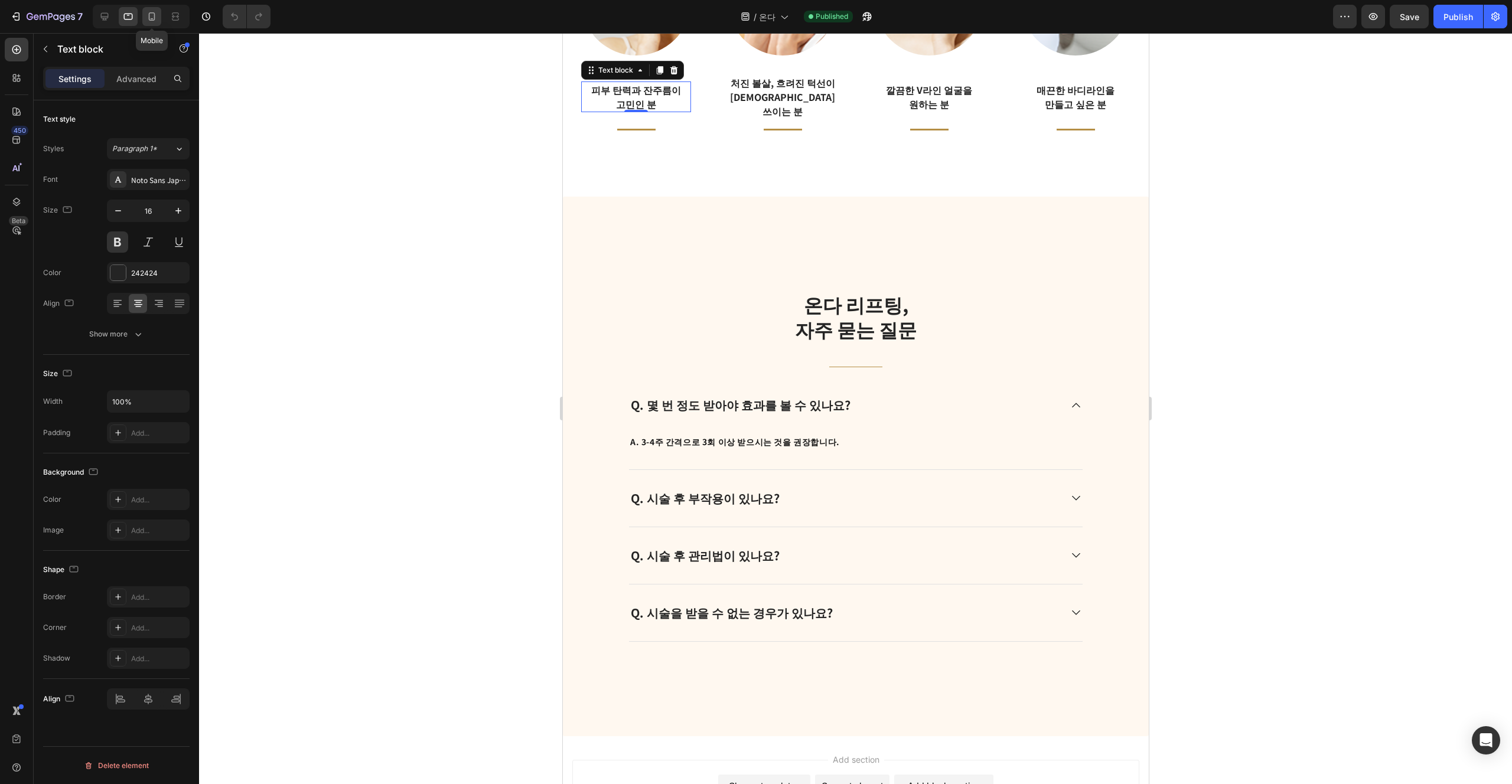
click at [155, 16] on icon at bounding box center [152, 16] width 6 height 9
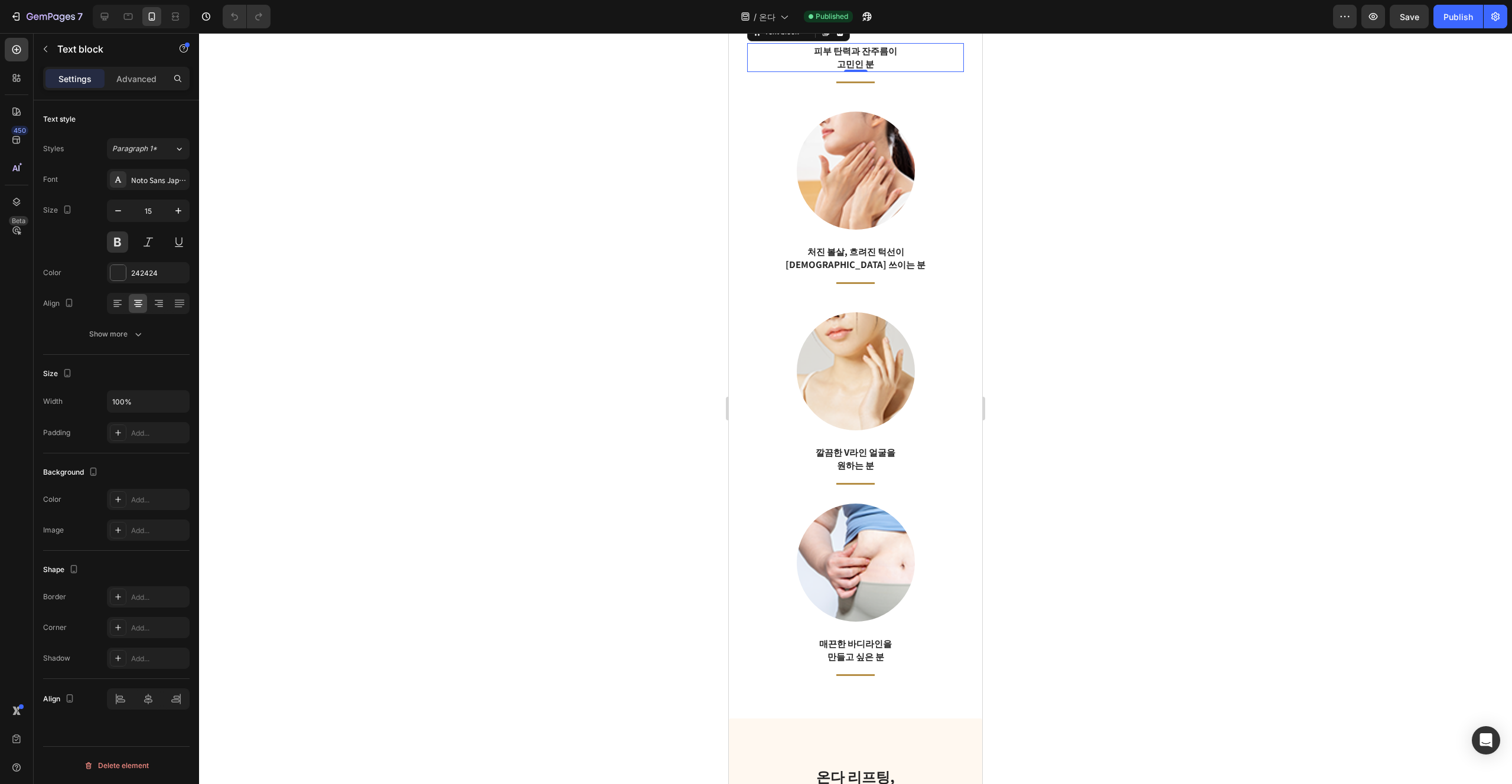
scroll to position [1862, 0]
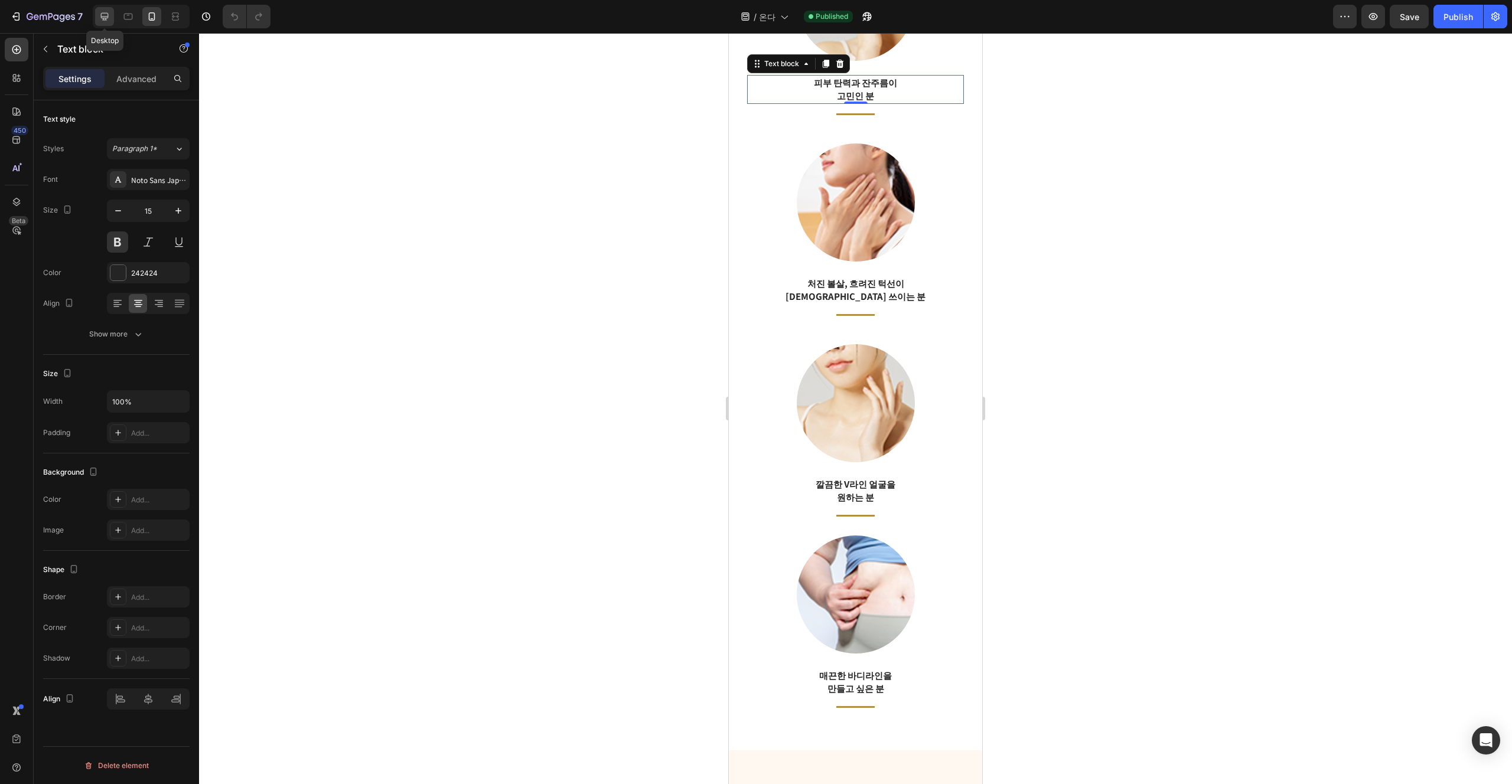
click at [108, 18] on icon at bounding box center [104, 16] width 12 height 12
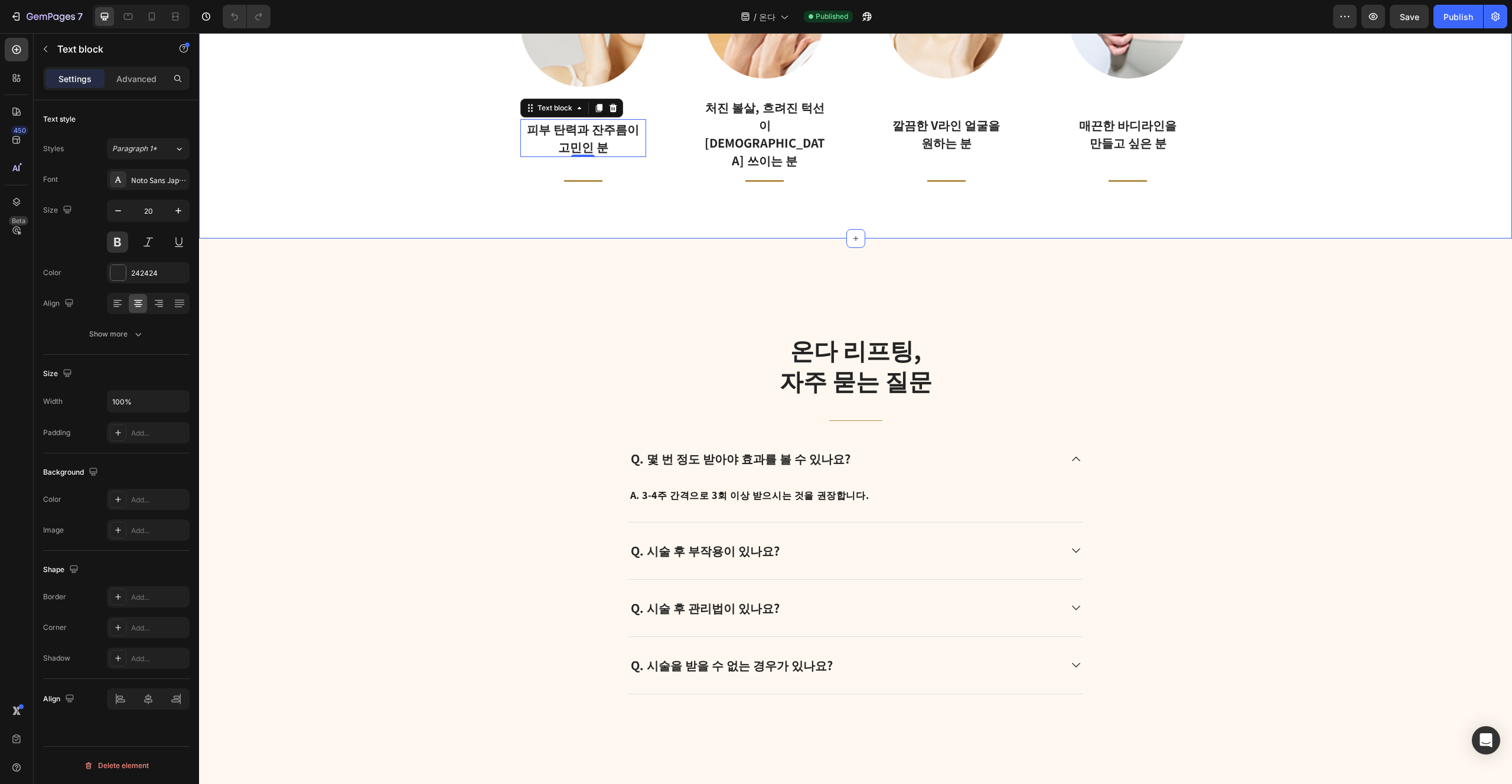
scroll to position [1929, 0]
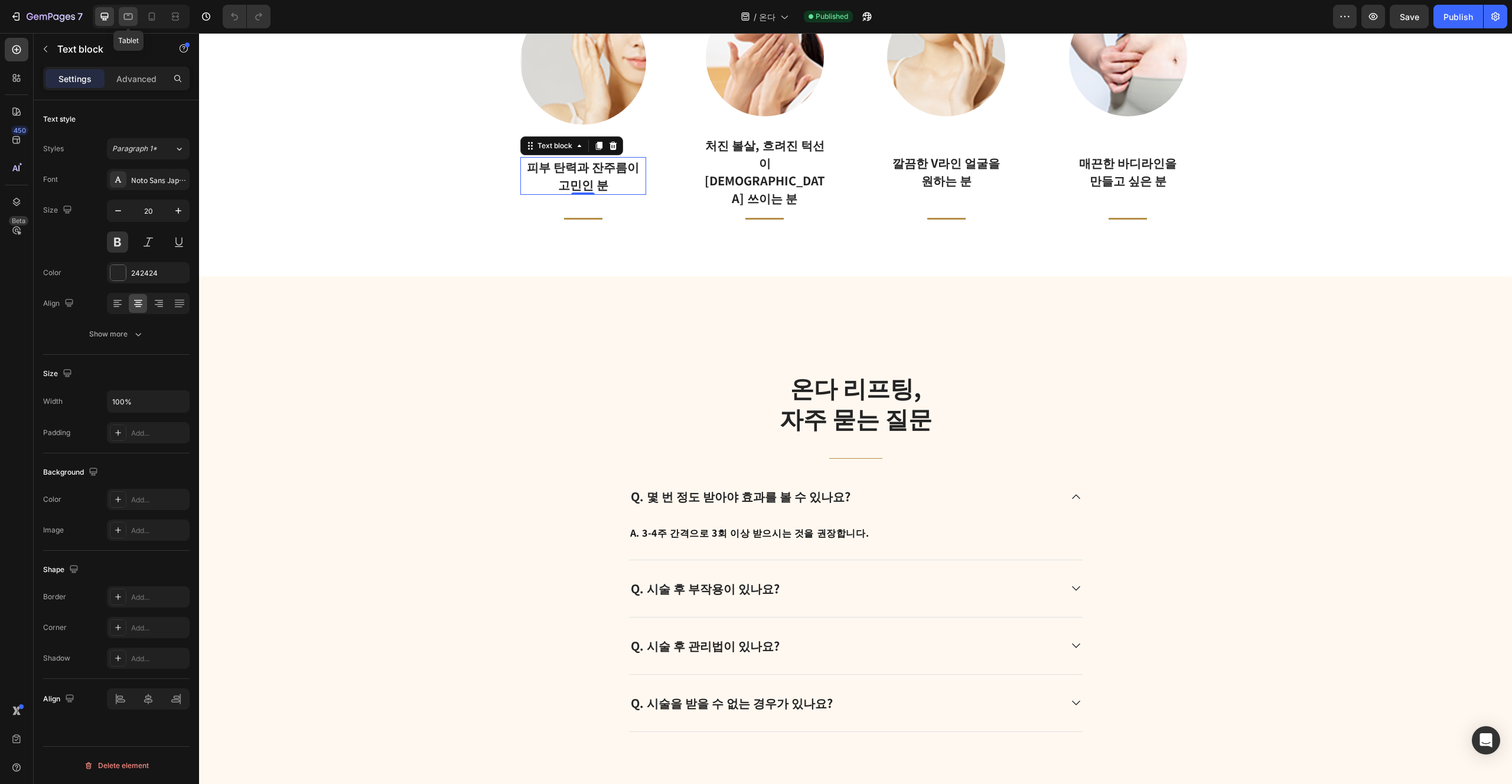
click at [131, 20] on icon at bounding box center [128, 16] width 12 height 12
type input "16"
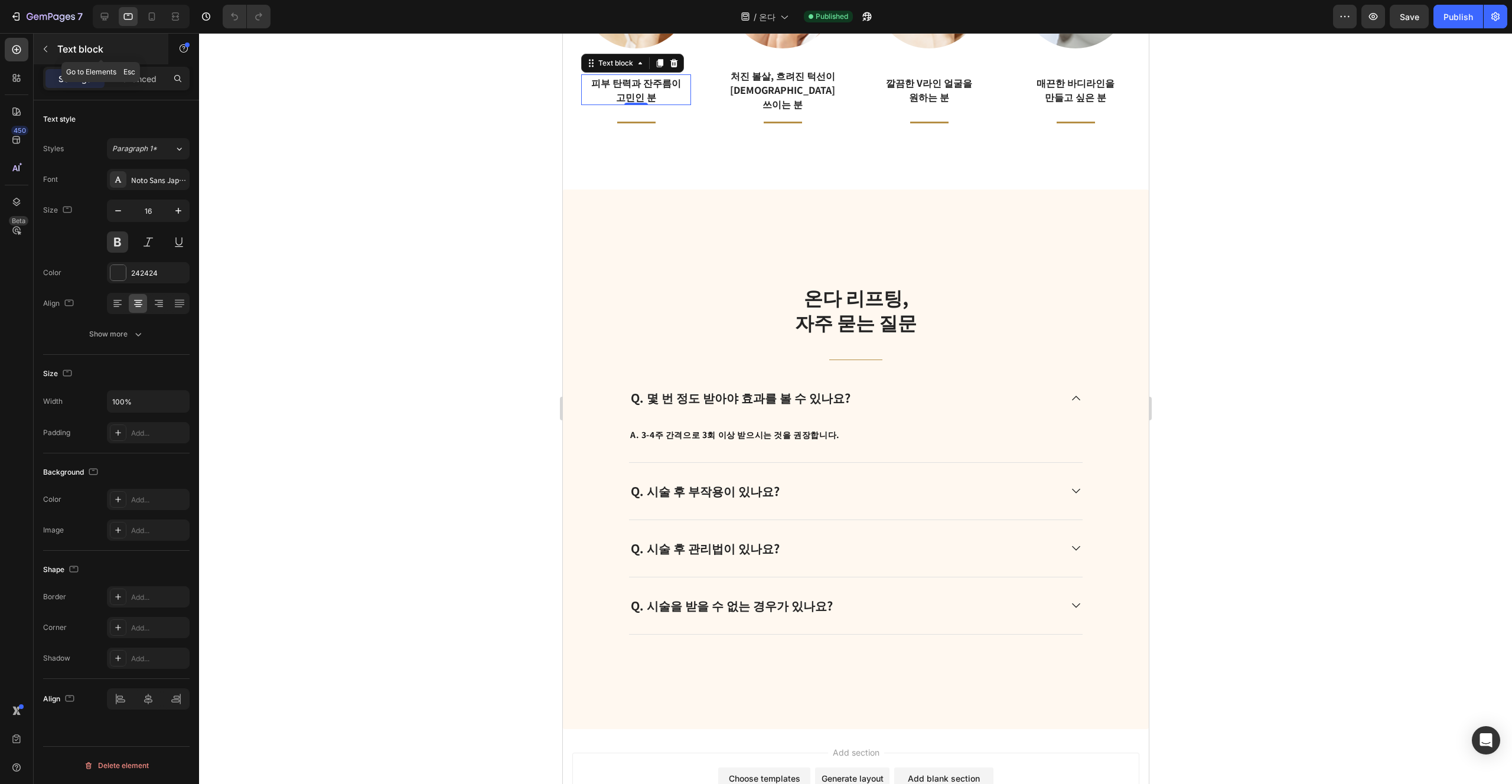
scroll to position [1922, 0]
